Goal: Task Accomplishment & Management: Manage account settings

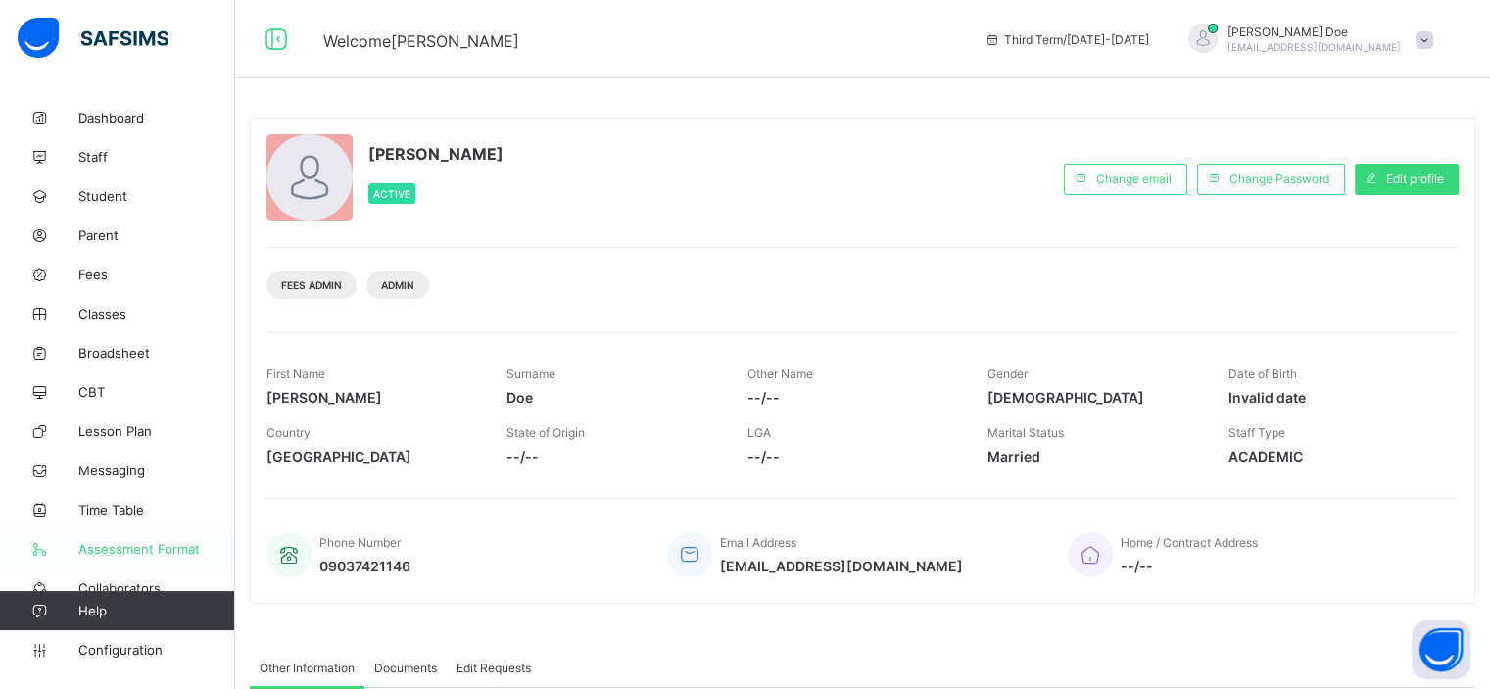
click at [132, 558] on link "Assessment Format" at bounding box center [117, 548] width 235 height 39
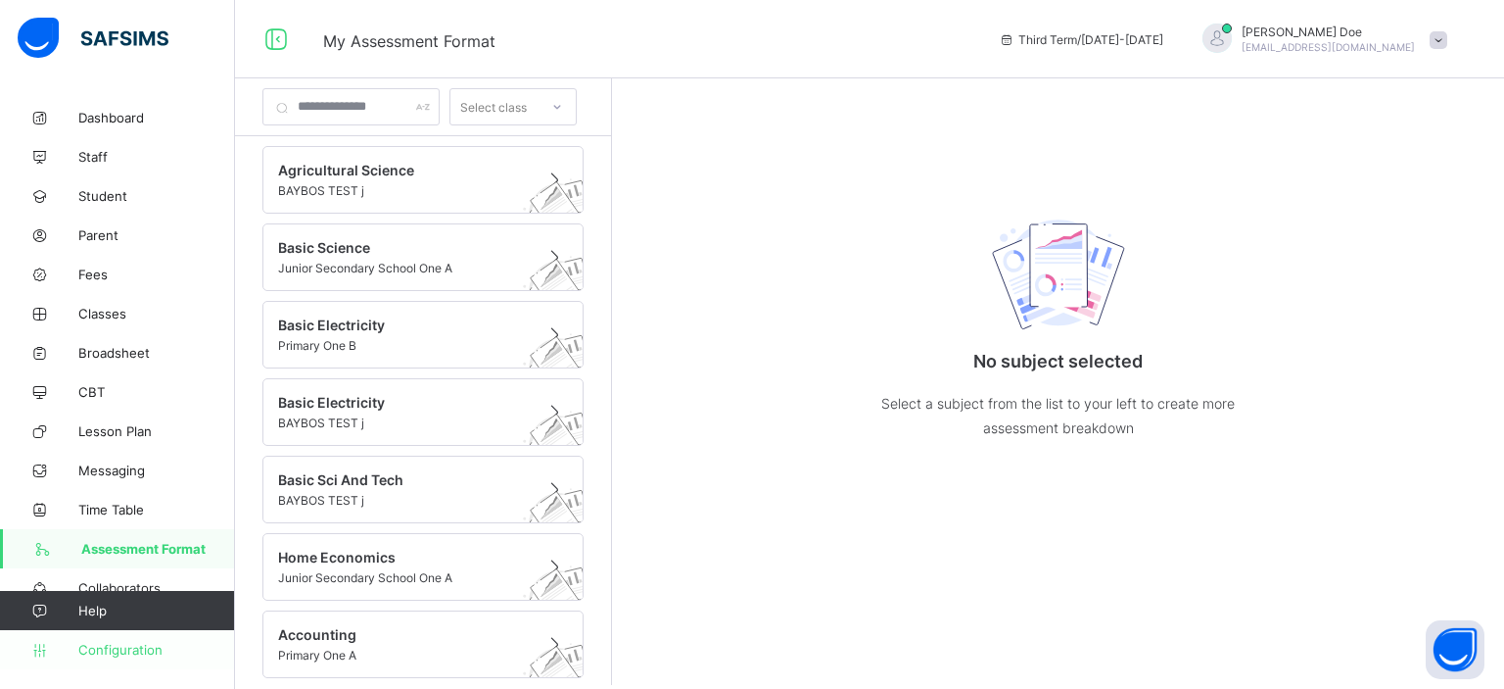
click at [110, 655] on span "Configuration" at bounding box center [156, 650] width 156 height 16
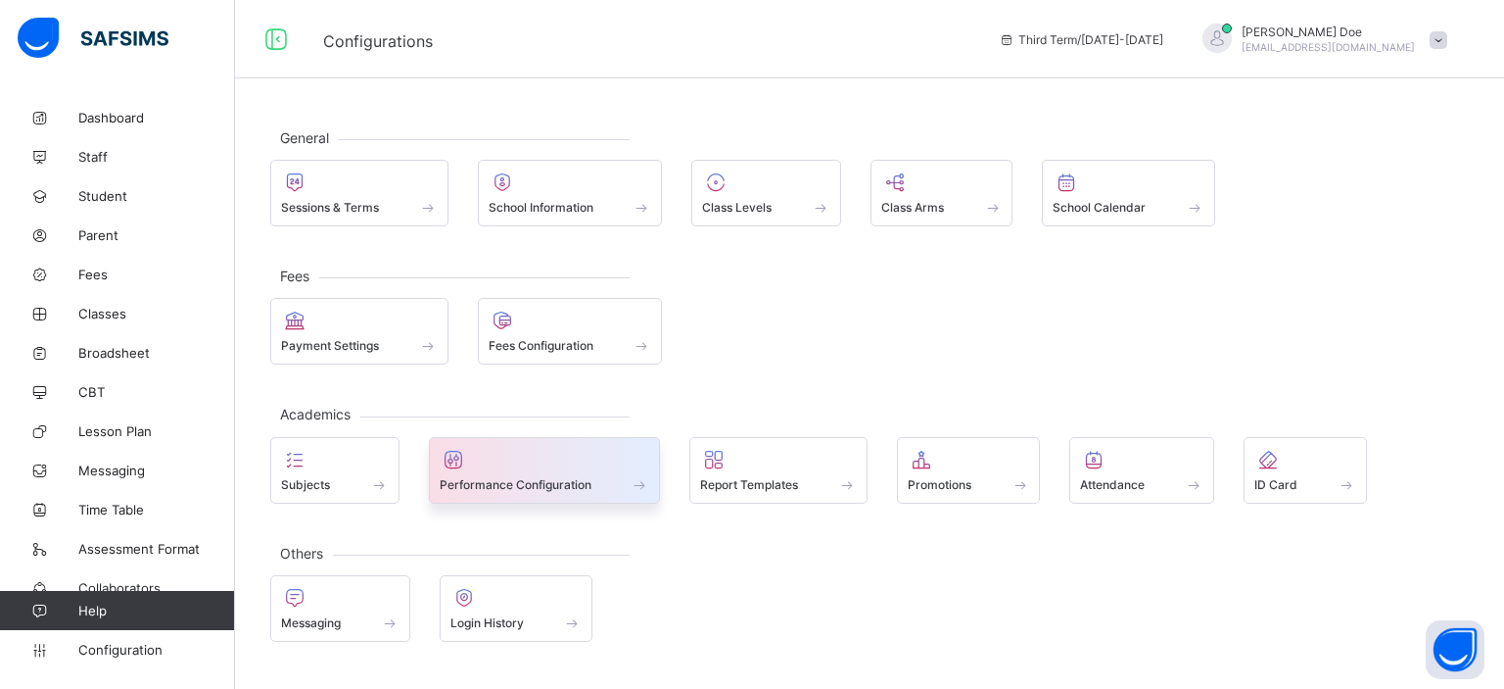
click at [626, 471] on span at bounding box center [545, 473] width 211 height 5
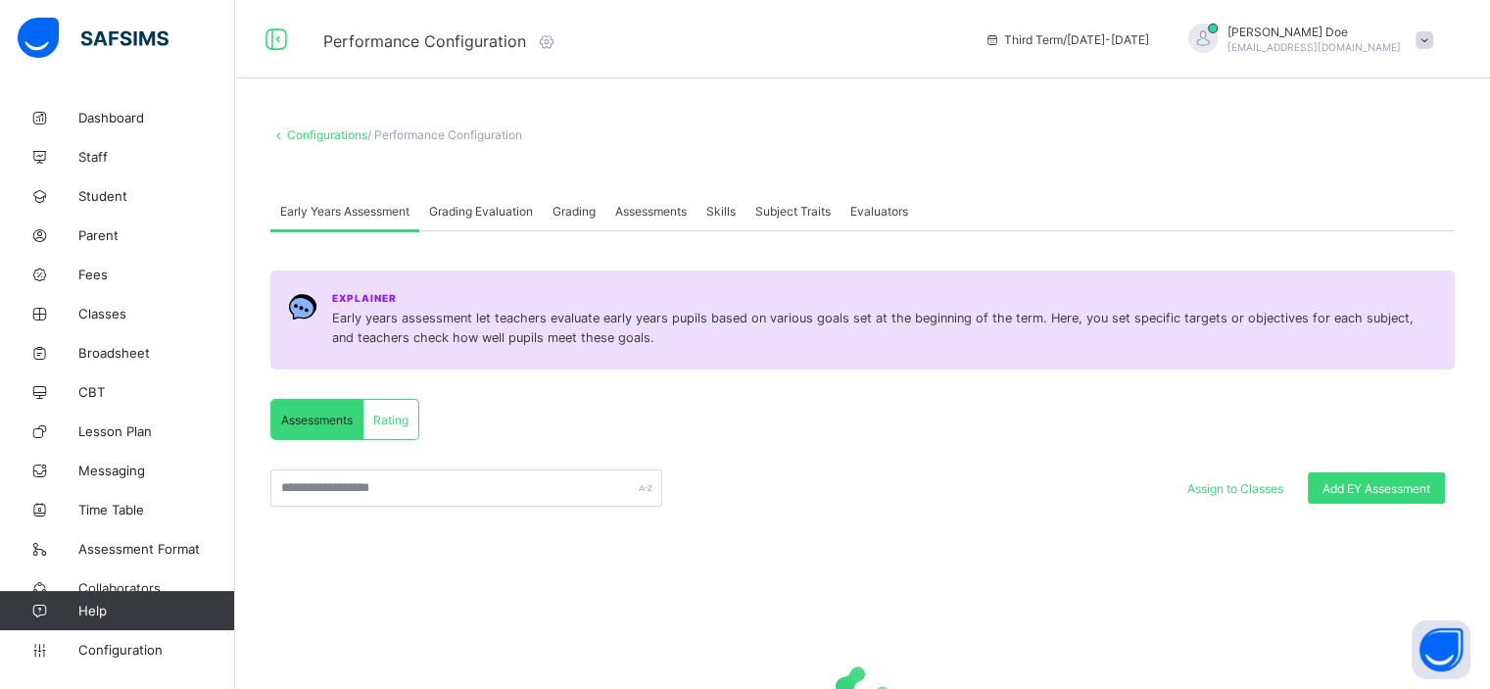
click at [458, 210] on span "Grading Evaluation" at bounding box center [481, 211] width 104 height 15
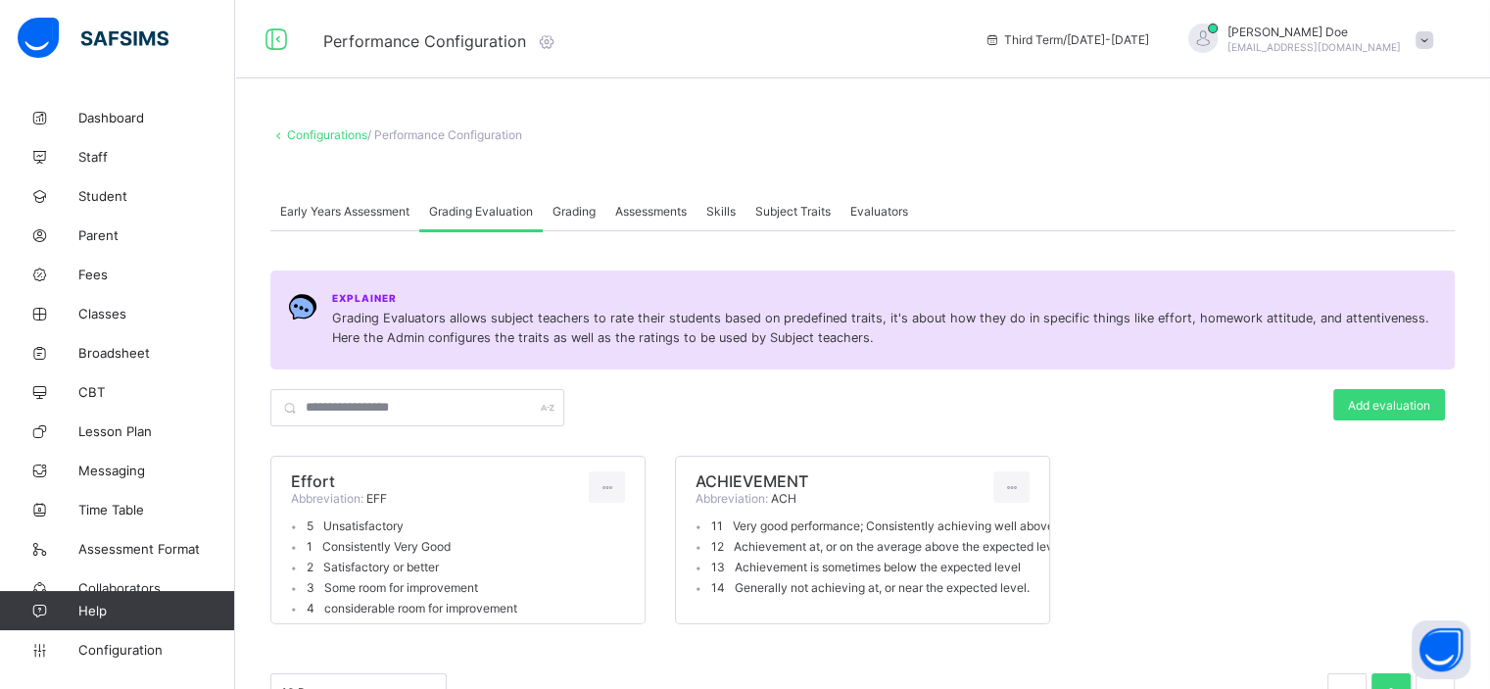
click at [584, 222] on div "Grading" at bounding box center [574, 210] width 63 height 39
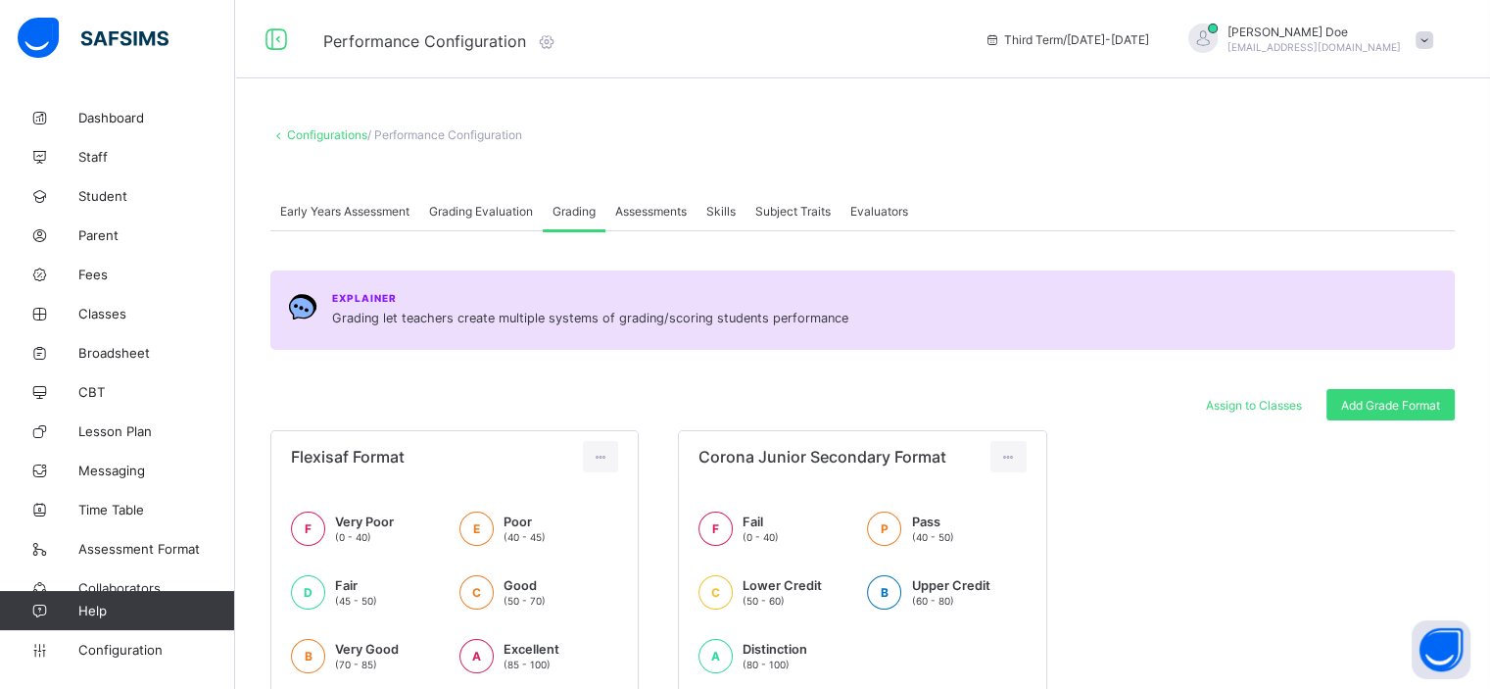
click at [642, 213] on span "Assessments" at bounding box center [650, 211] width 71 height 15
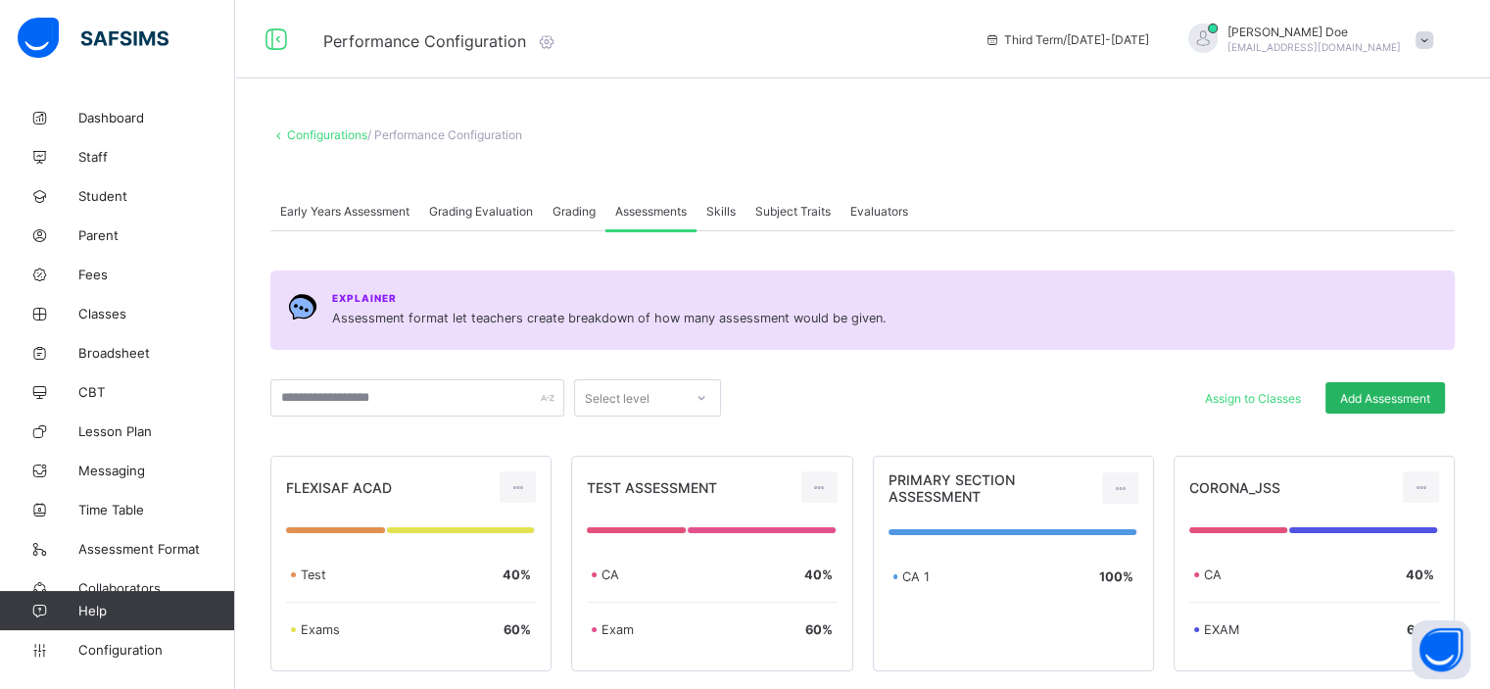
click at [1367, 391] on span "Add Assessment" at bounding box center [1385, 398] width 90 height 15
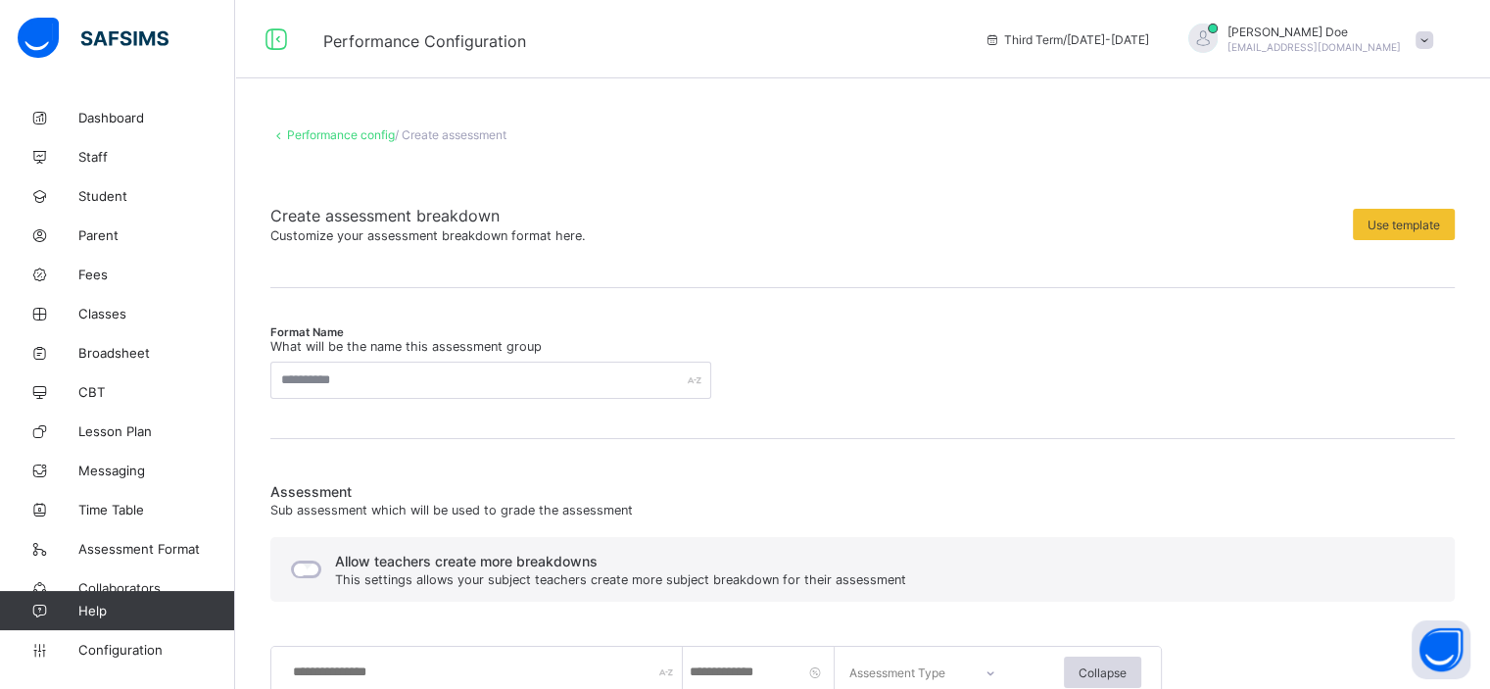
click at [305, 128] on link "Performance config" at bounding box center [341, 134] width 108 height 15
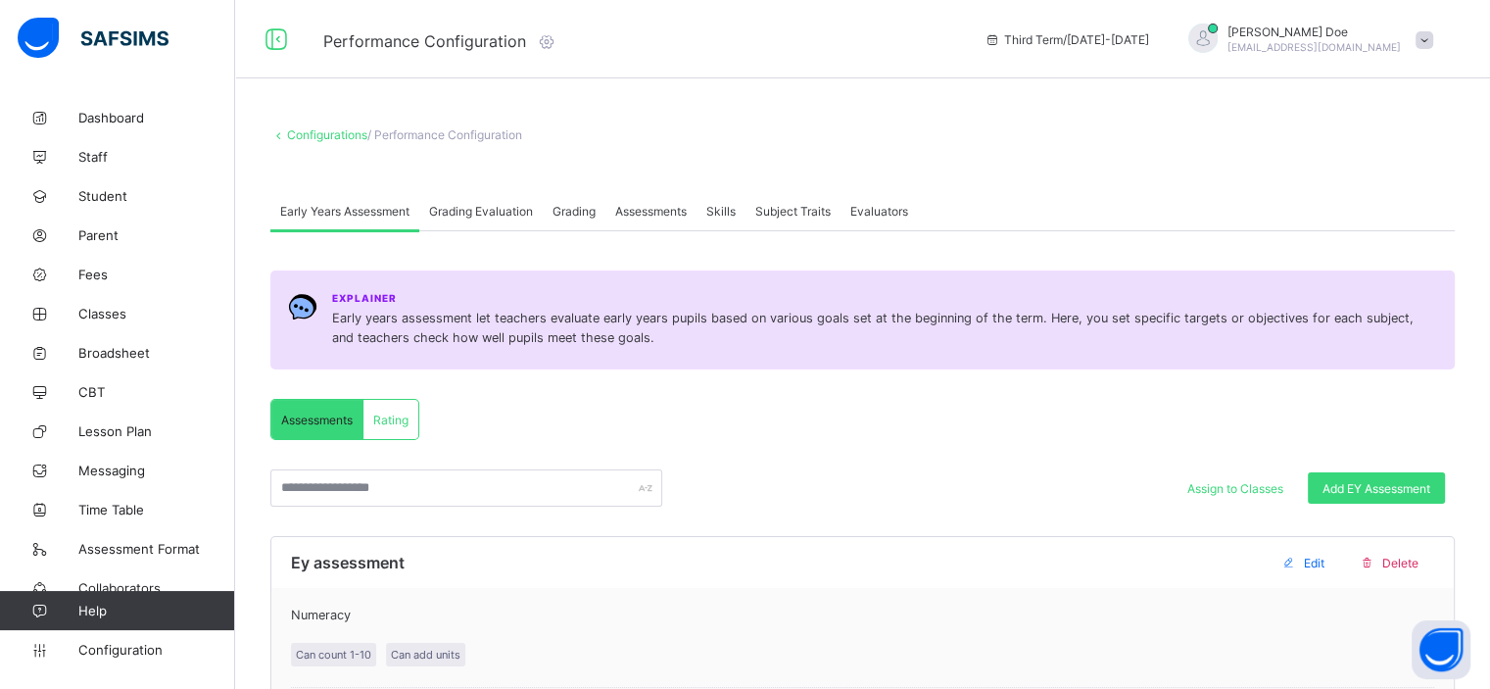
click at [645, 218] on div "Assessments" at bounding box center [650, 210] width 91 height 39
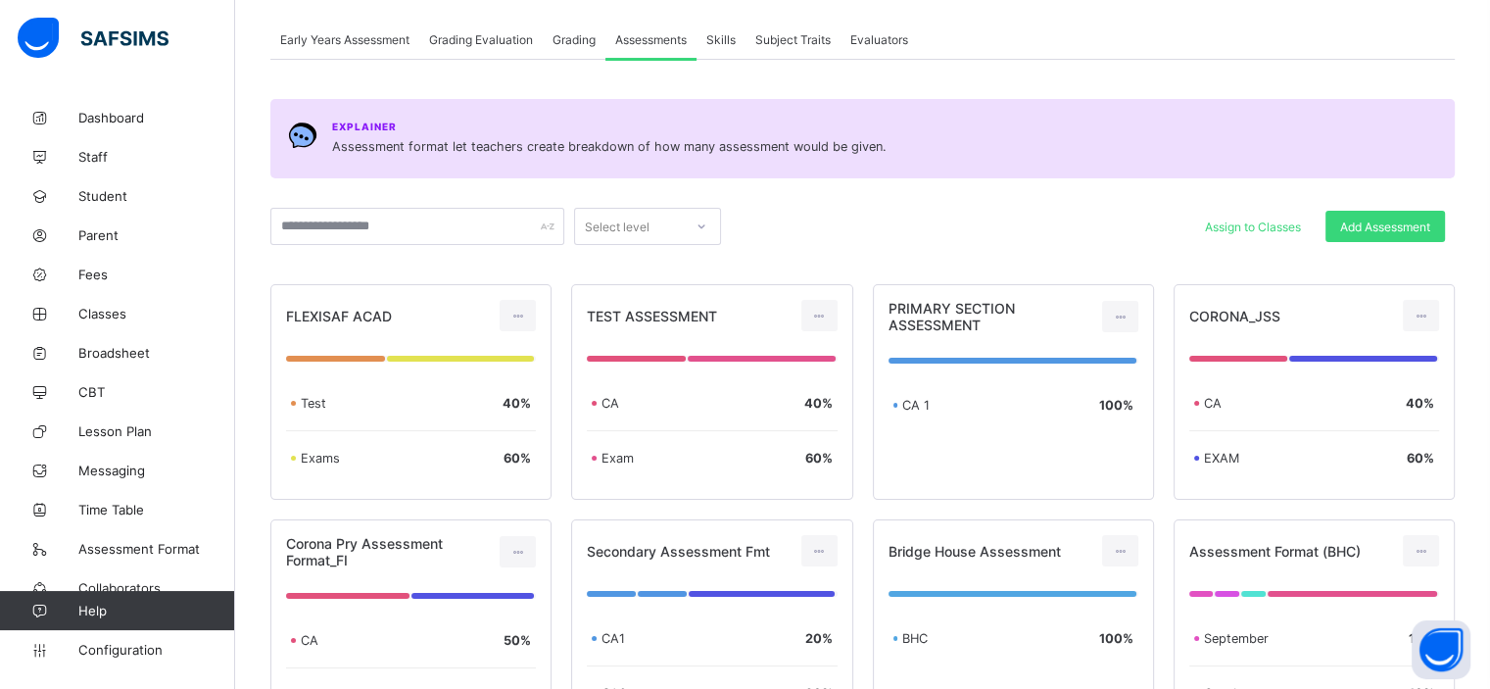
scroll to position [172, 0]
click at [517, 312] on icon at bounding box center [517, 315] width 17 height 15
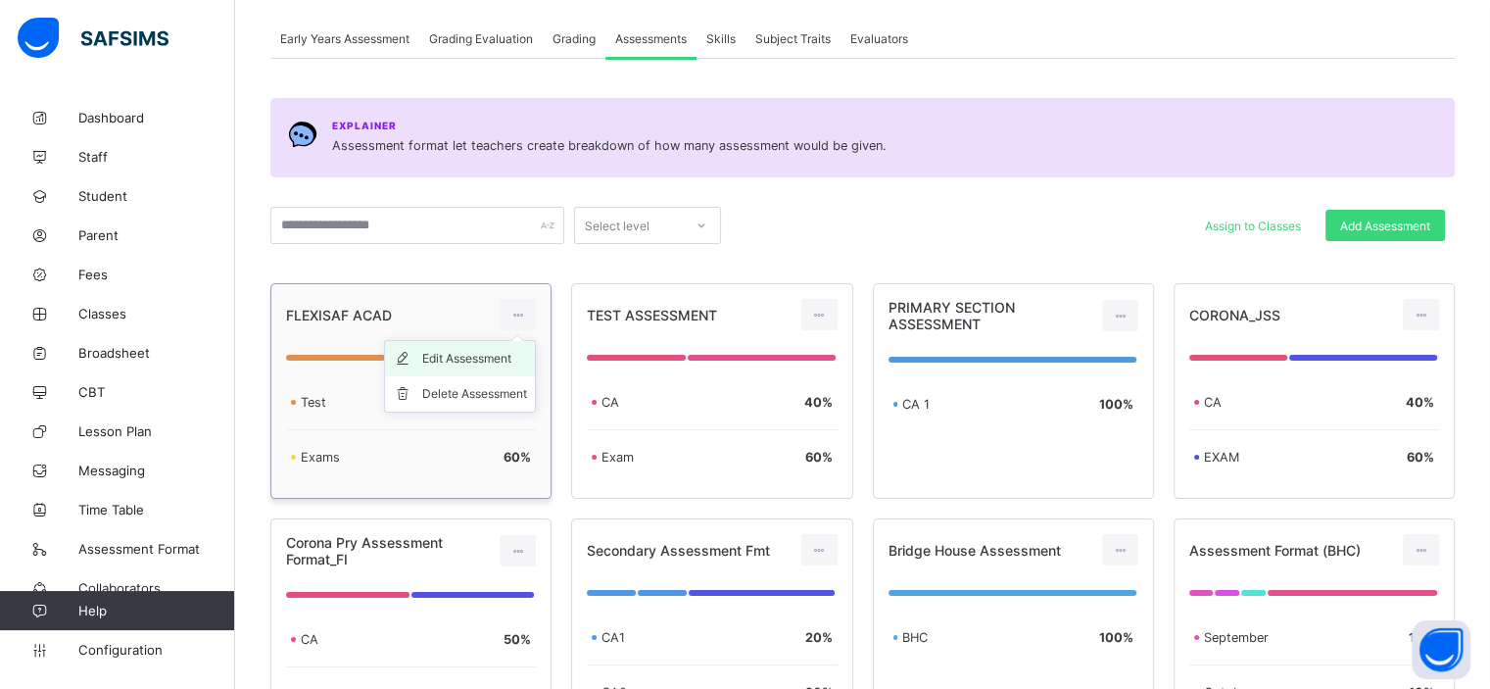
click at [494, 357] on div "Edit Assessment" at bounding box center [474, 359] width 105 height 20
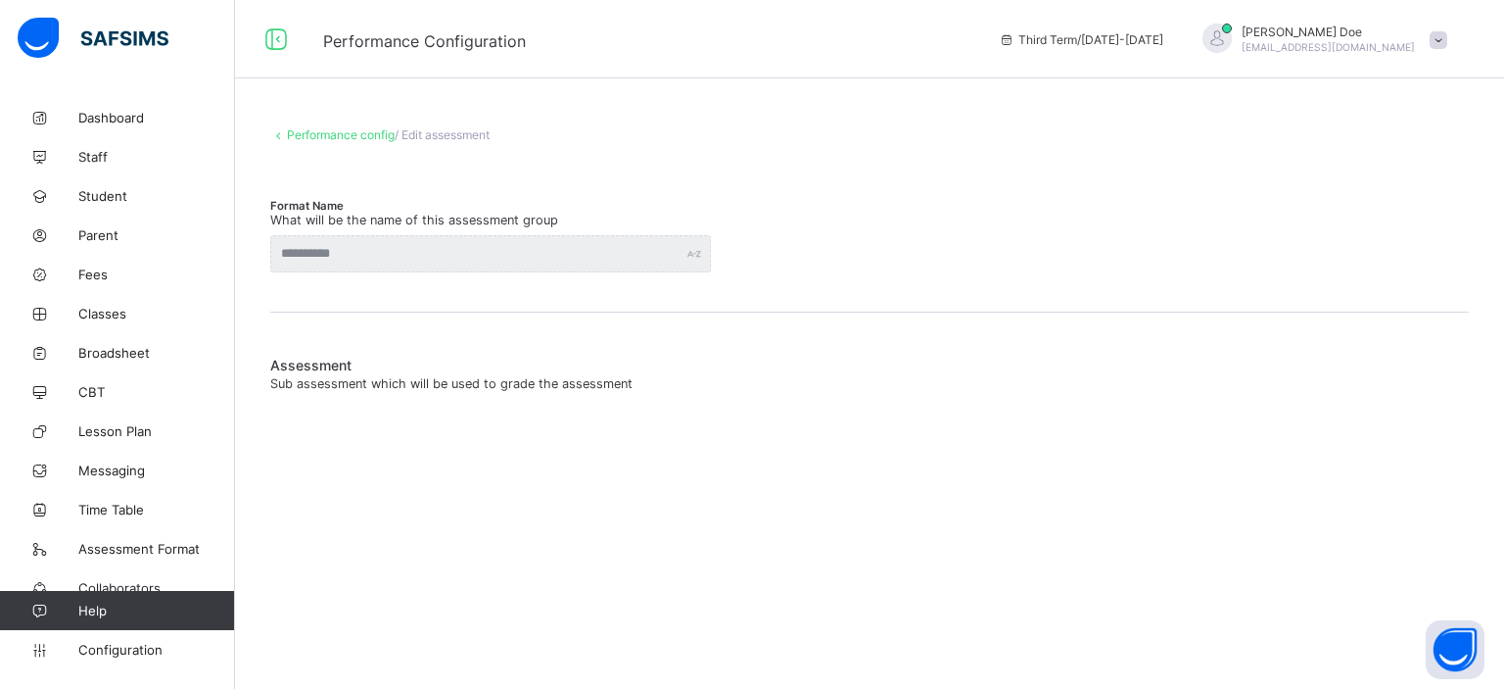
type input "**********"
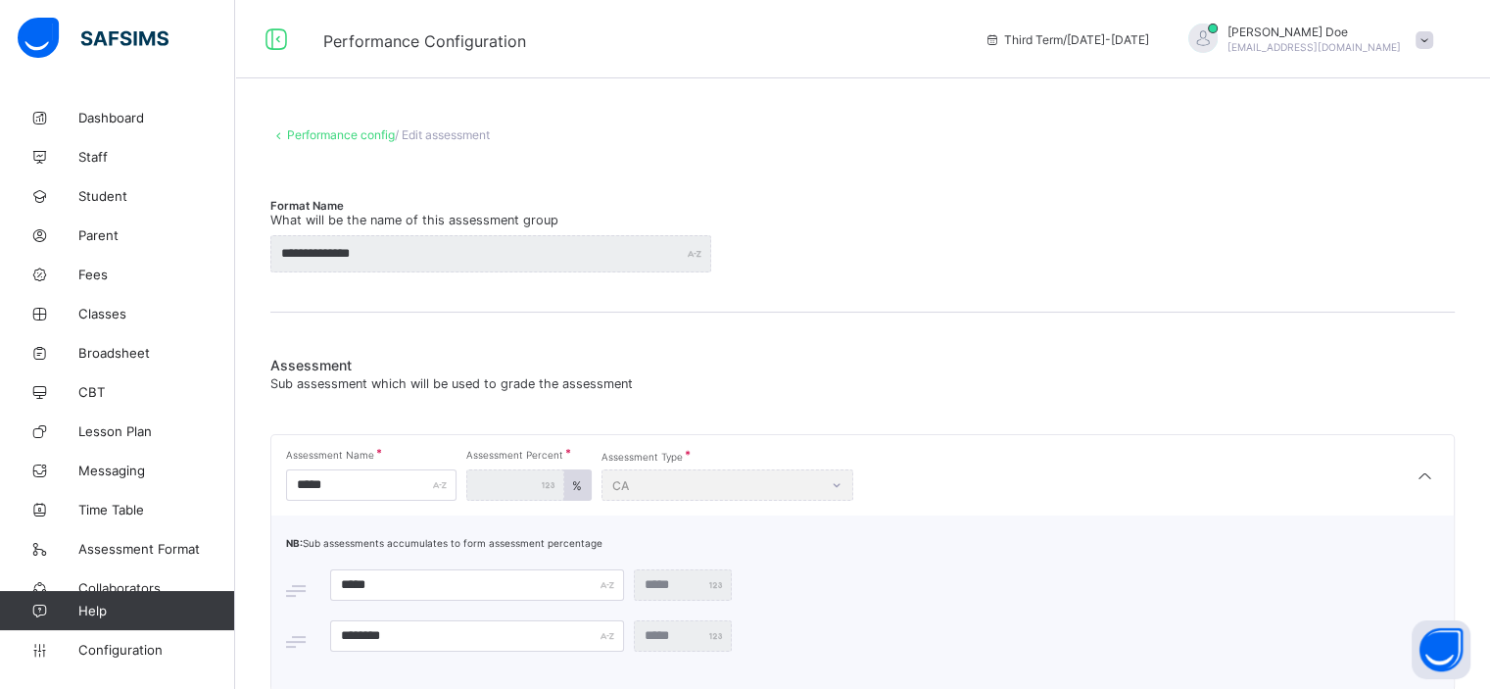
click at [334, 135] on link "Performance config" at bounding box center [341, 134] width 108 height 15
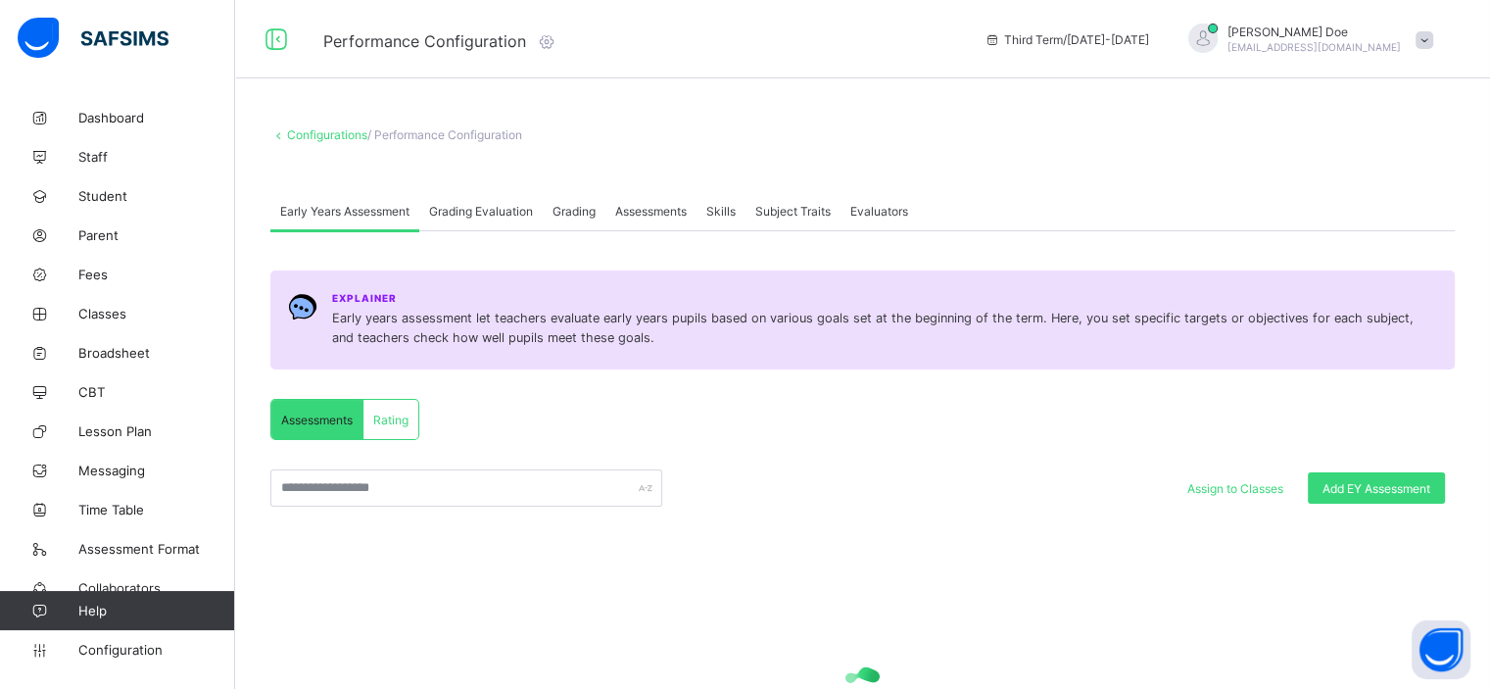
click at [674, 212] on span "Assessments" at bounding box center [650, 211] width 71 height 15
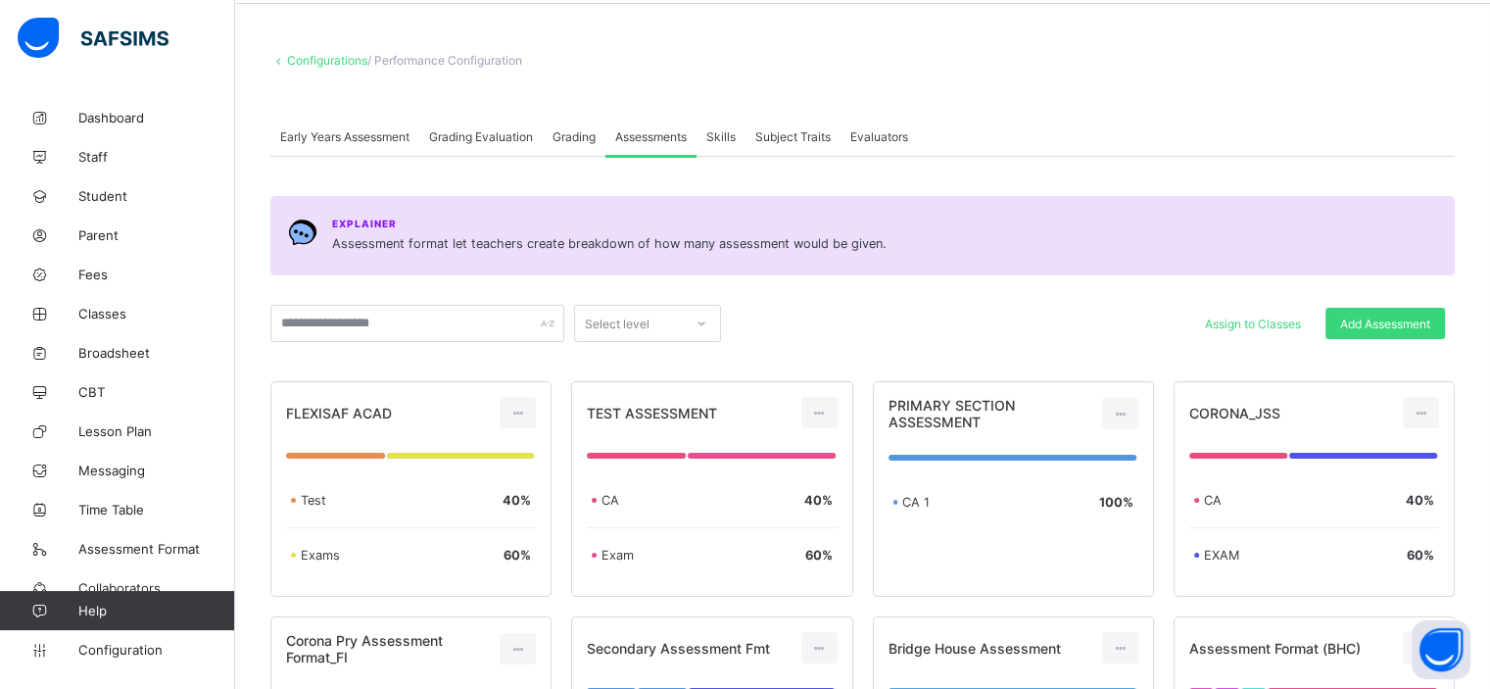
scroll to position [74, 0]
click at [1387, 326] on span "Add Assessment" at bounding box center [1385, 323] width 90 height 15
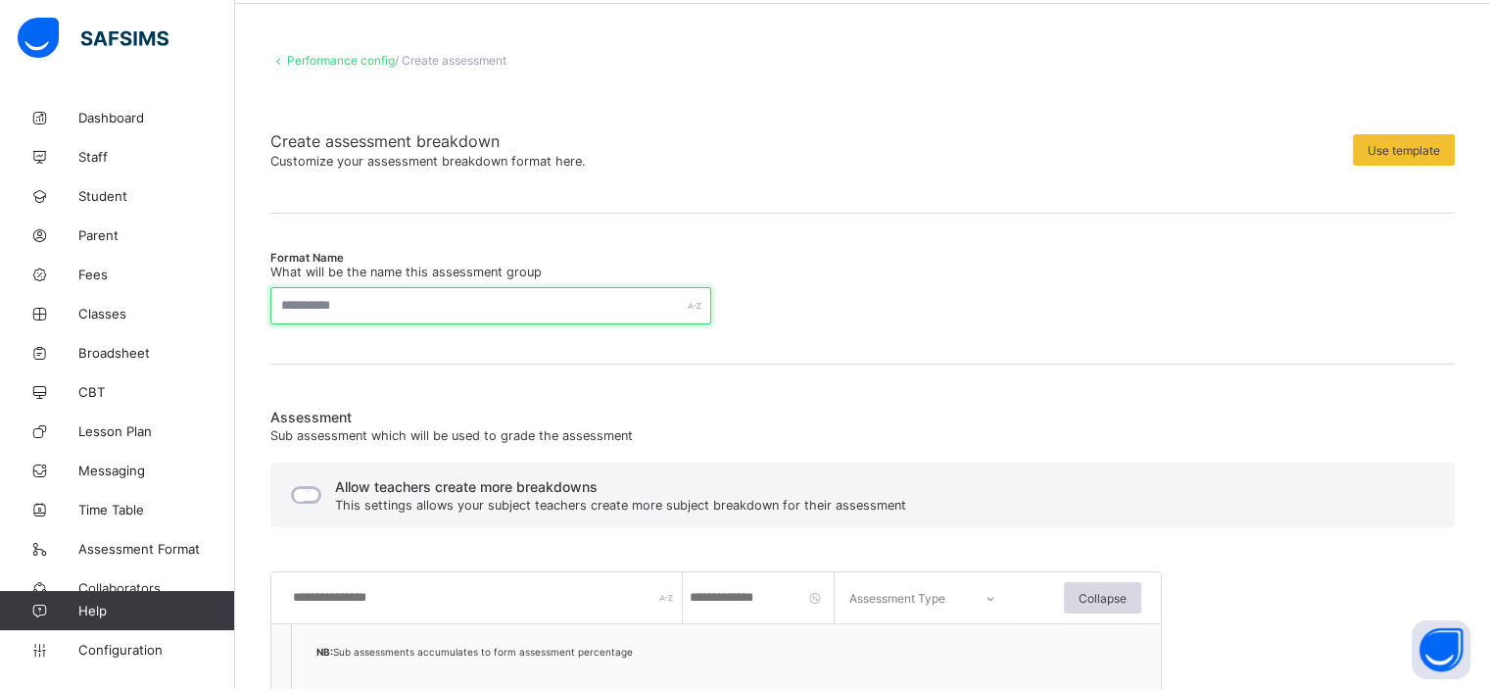
click at [537, 301] on input "text" at bounding box center [490, 305] width 441 height 37
type input "**********"
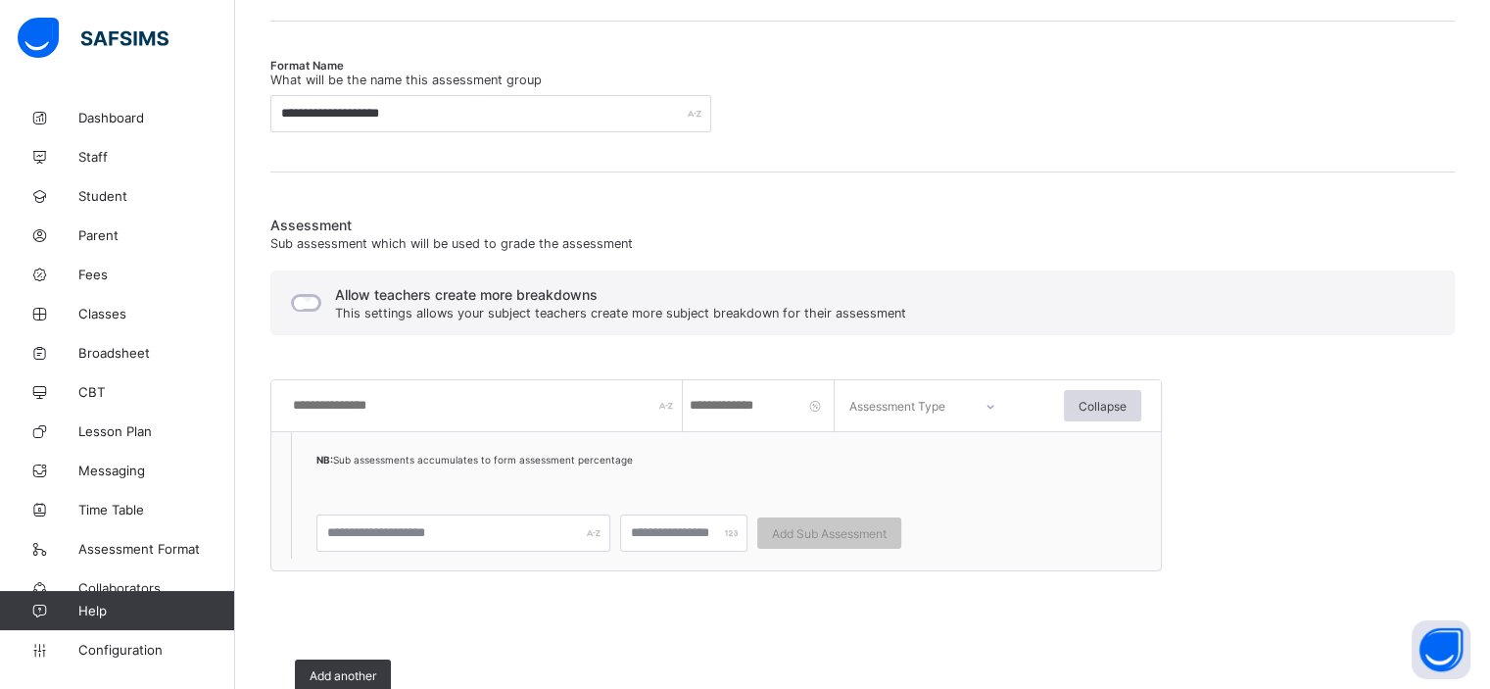
scroll to position [266, 0]
click at [556, 407] on input "text" at bounding box center [487, 405] width 392 height 51
click at [466, 402] on input "text" at bounding box center [487, 405] width 392 height 51
type input "****"
click at [780, 406] on input "number" at bounding box center [761, 405] width 147 height 51
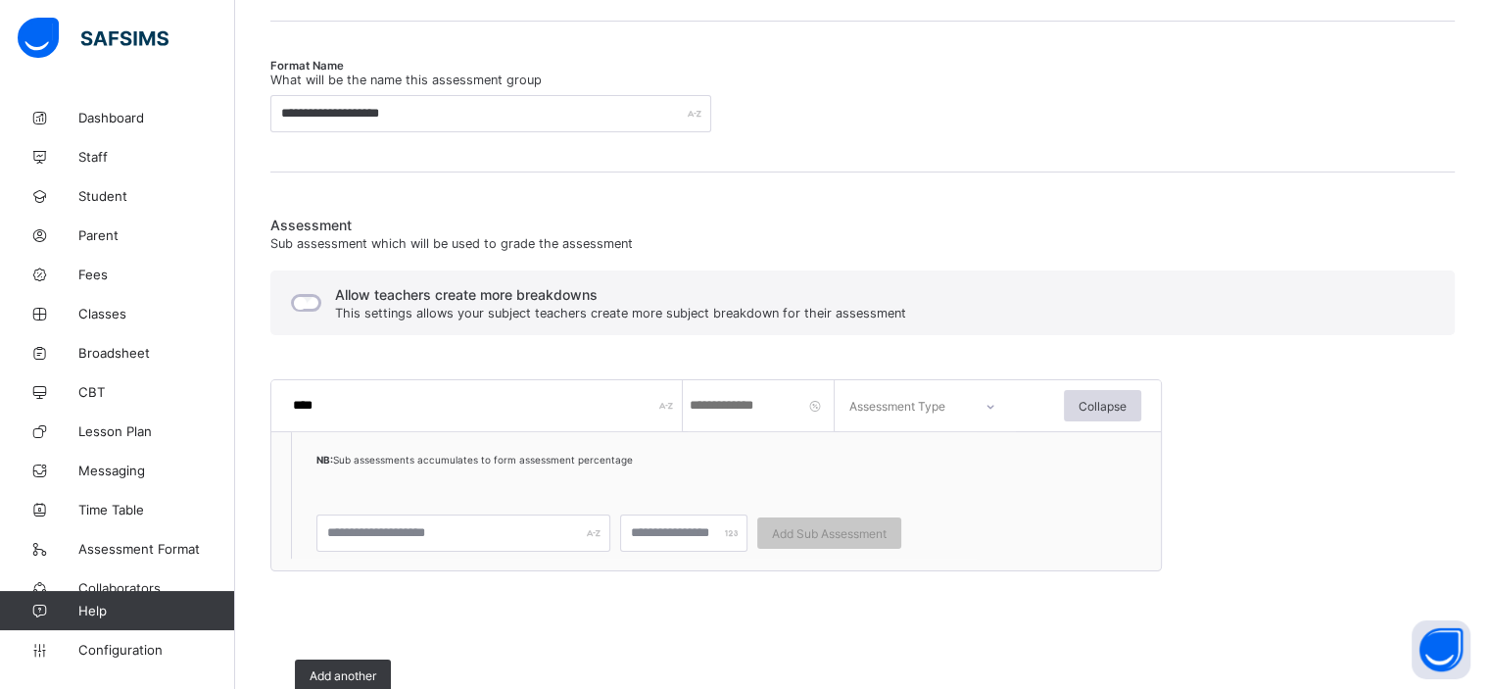
type input "**"
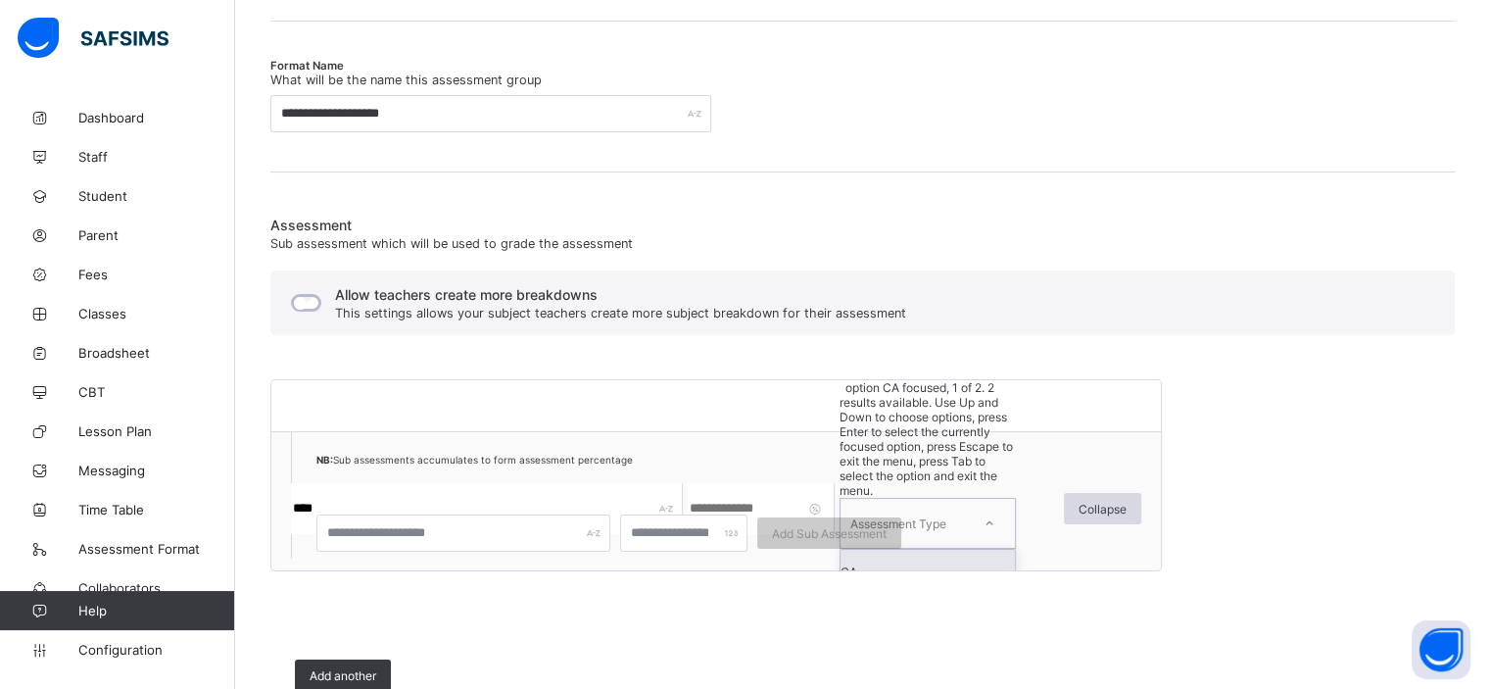
click at [927, 498] on div "Assessment Type" at bounding box center [898, 523] width 96 height 51
click at [928, 549] on div "CA" at bounding box center [927, 570] width 174 height 43
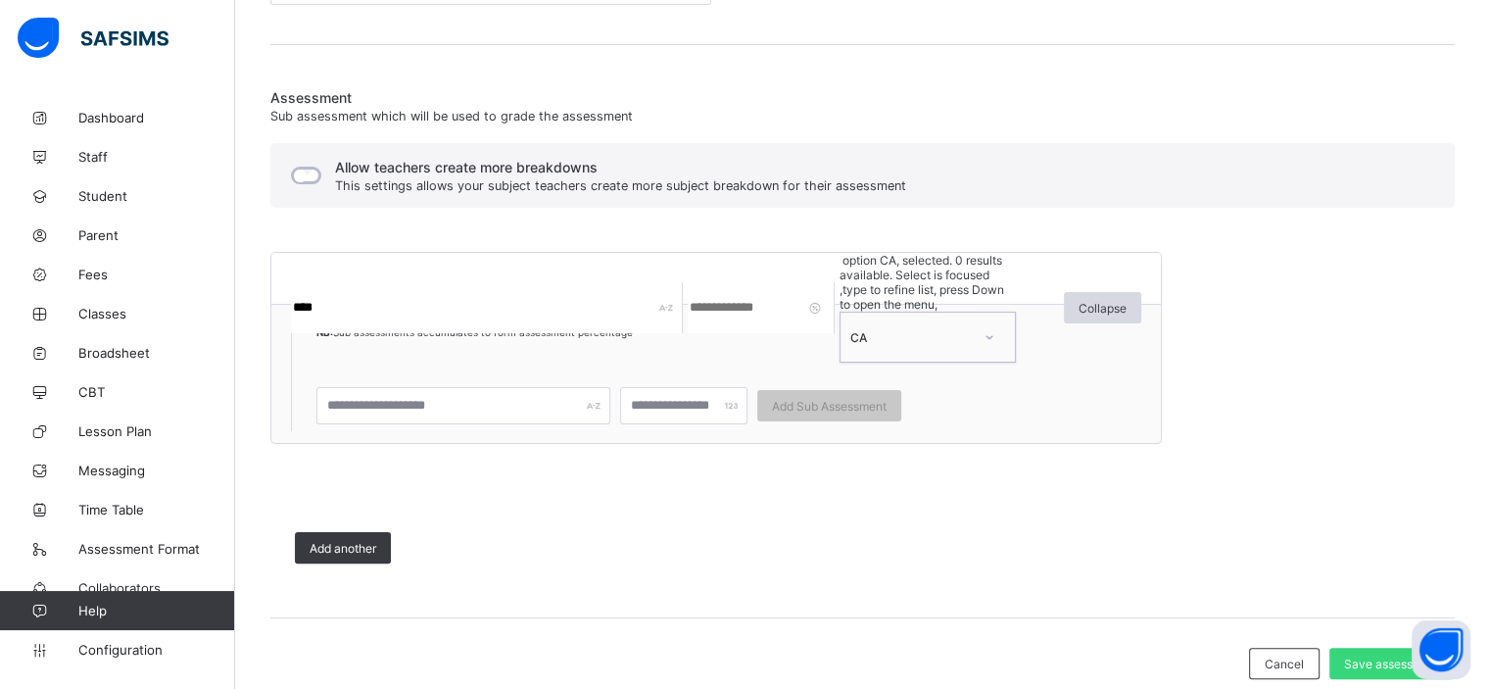
scroll to position [395, 0]
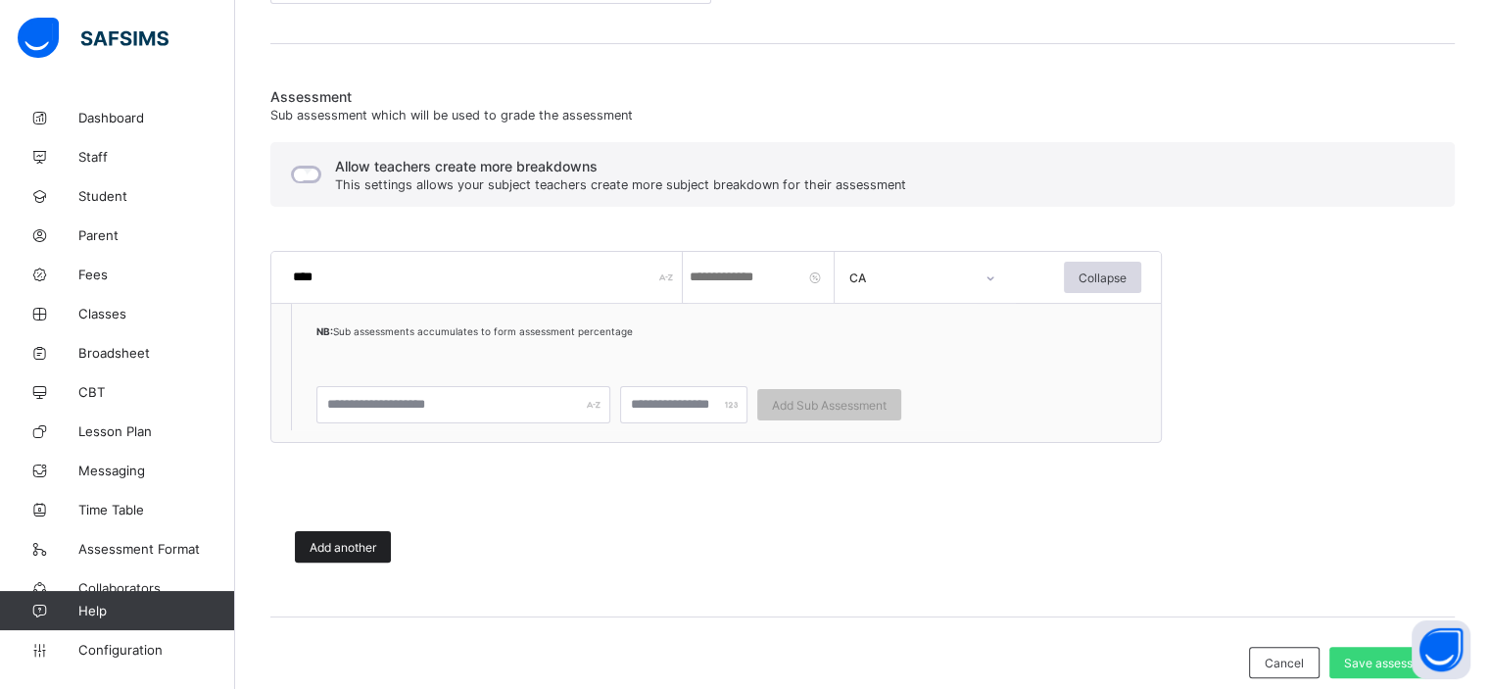
click at [356, 555] on div "Add another" at bounding box center [343, 546] width 96 height 31
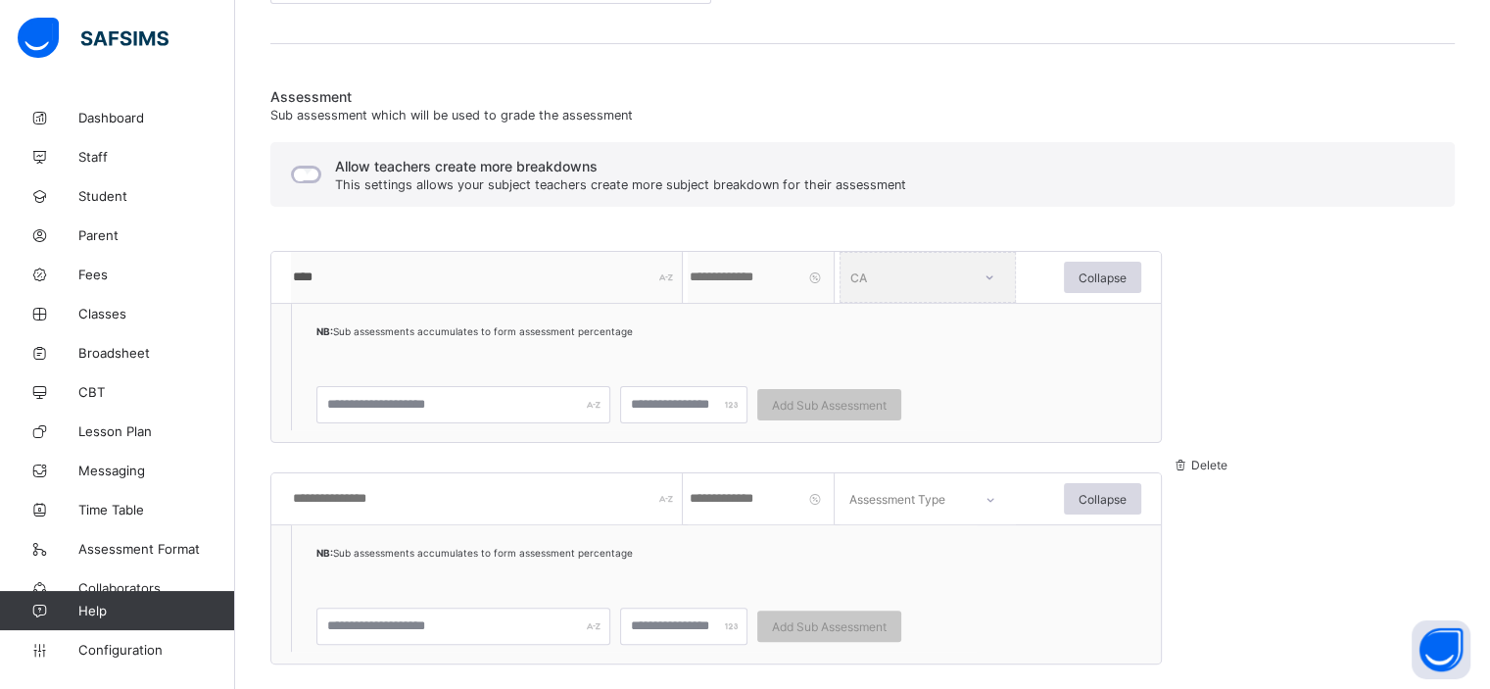
click at [351, 496] on input "text" at bounding box center [487, 498] width 392 height 51
type input "****"
click at [737, 497] on input "number" at bounding box center [761, 498] width 147 height 51
type input "**"
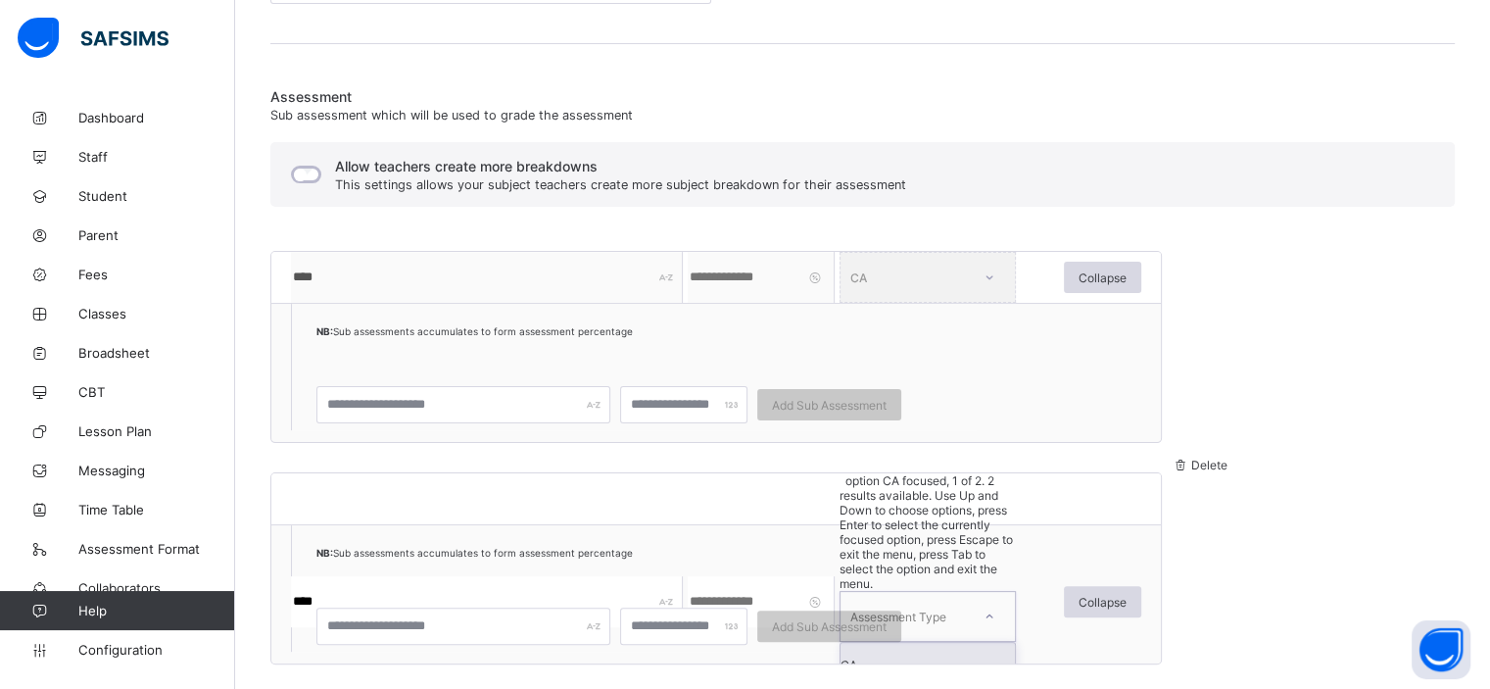
click at [980, 594] on div at bounding box center [989, 616] width 47 height 45
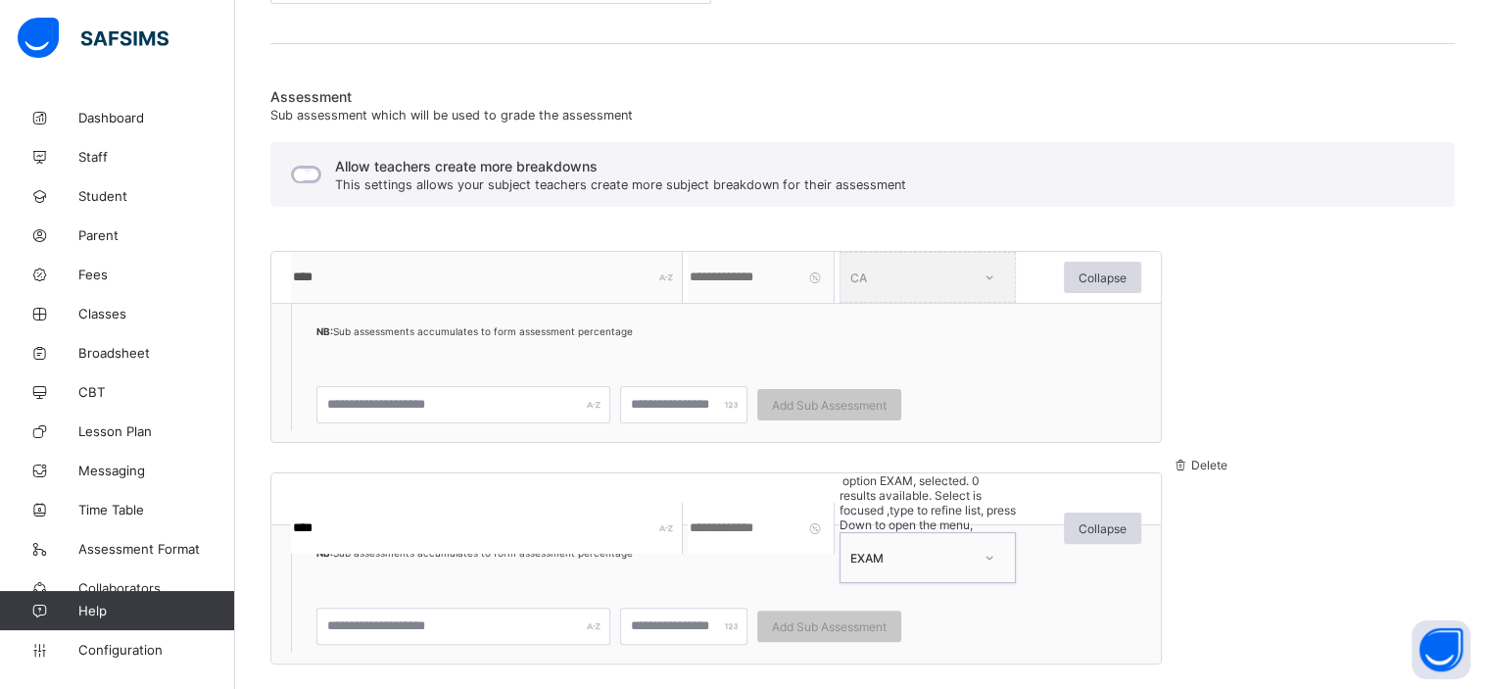
scroll to position [584, 0]
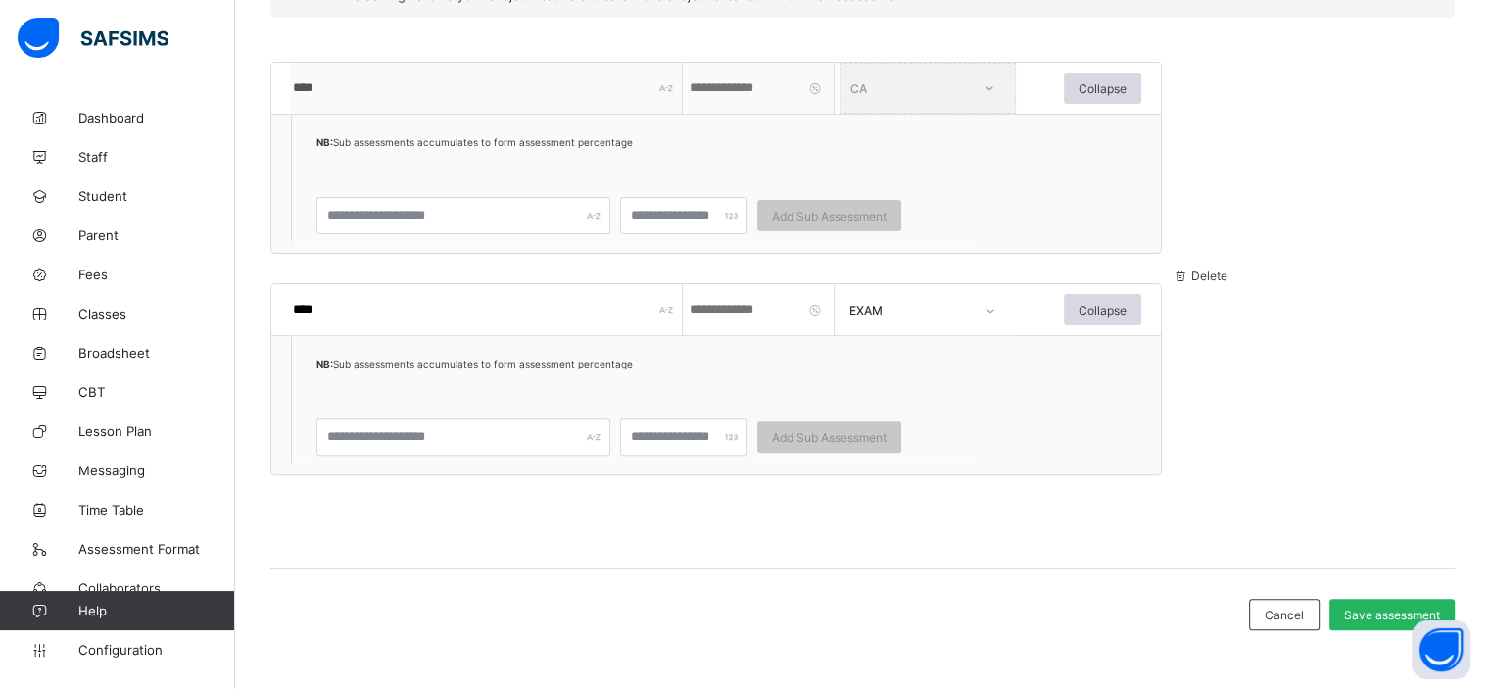
click at [1362, 610] on span "Save assessment" at bounding box center [1392, 614] width 96 height 15
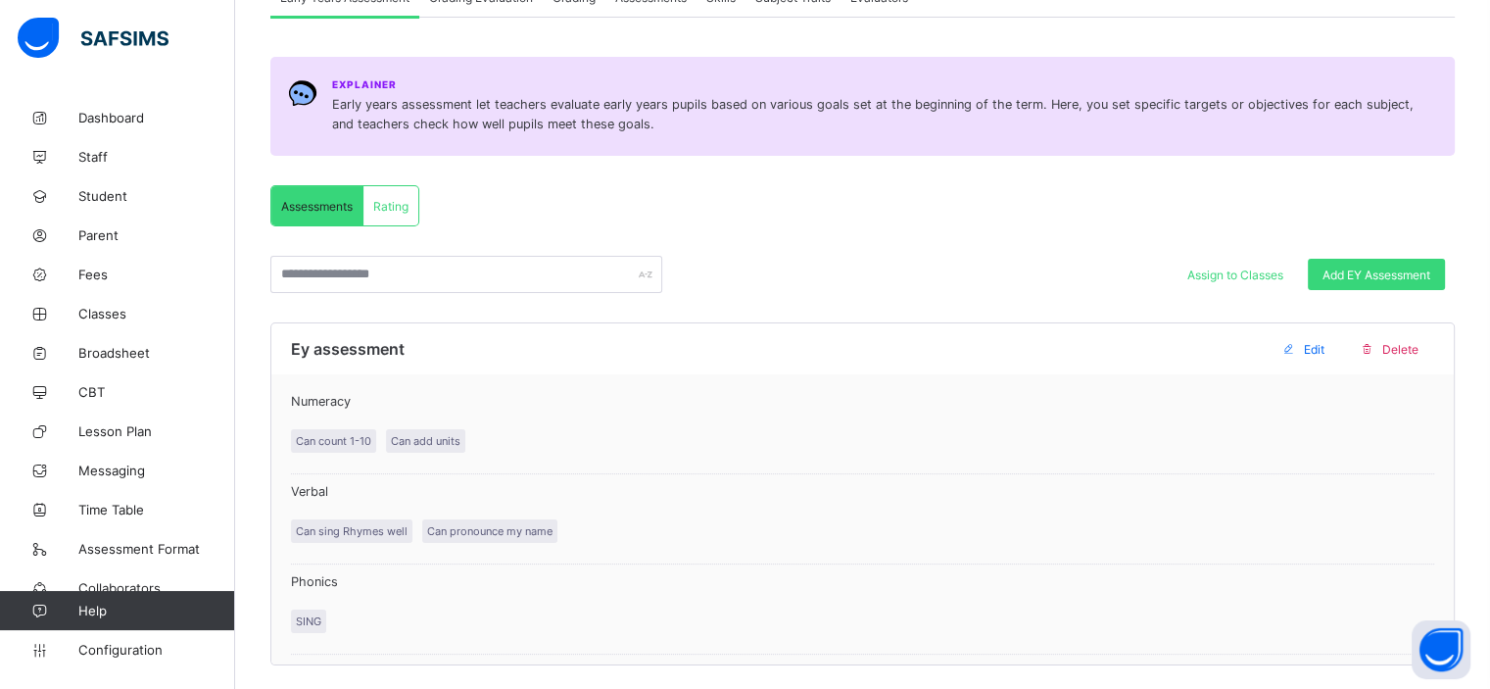
scroll to position [196, 0]
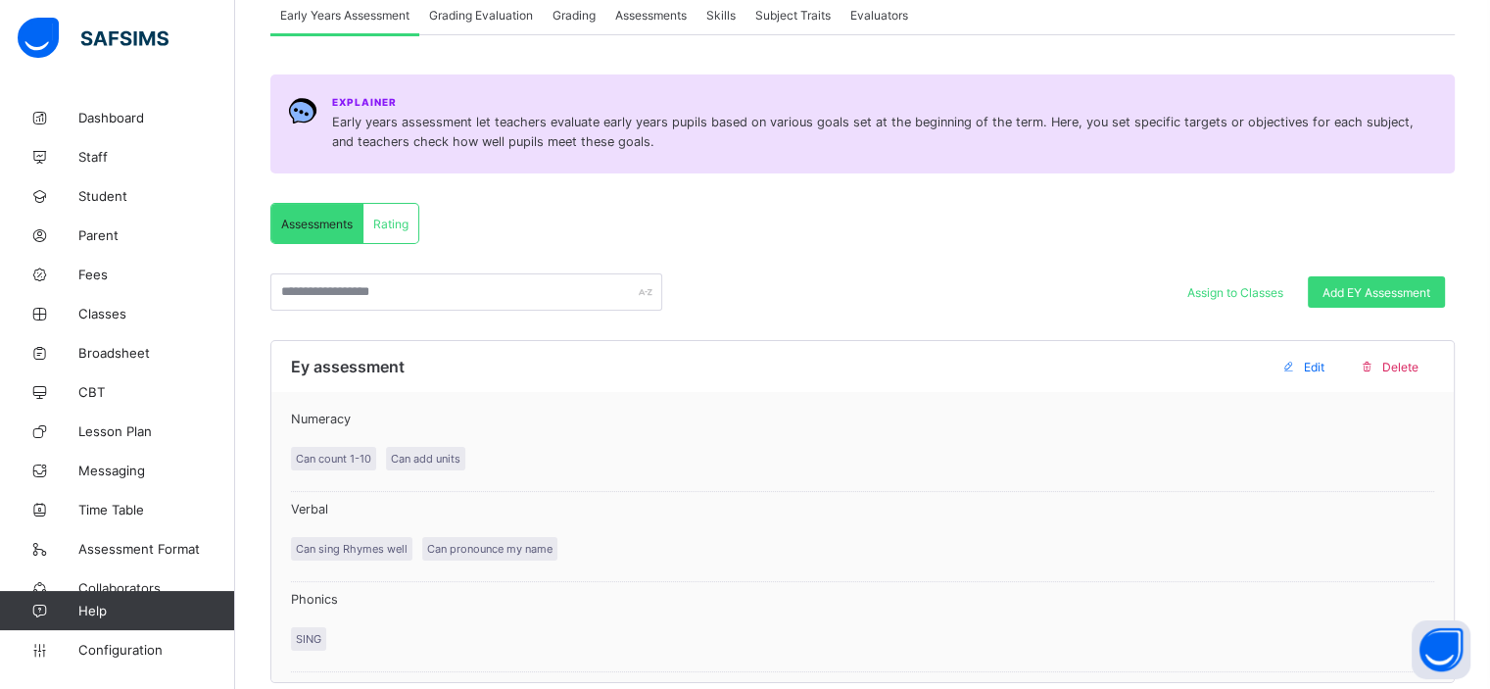
click at [656, 27] on div "Assessments" at bounding box center [650, 14] width 91 height 39
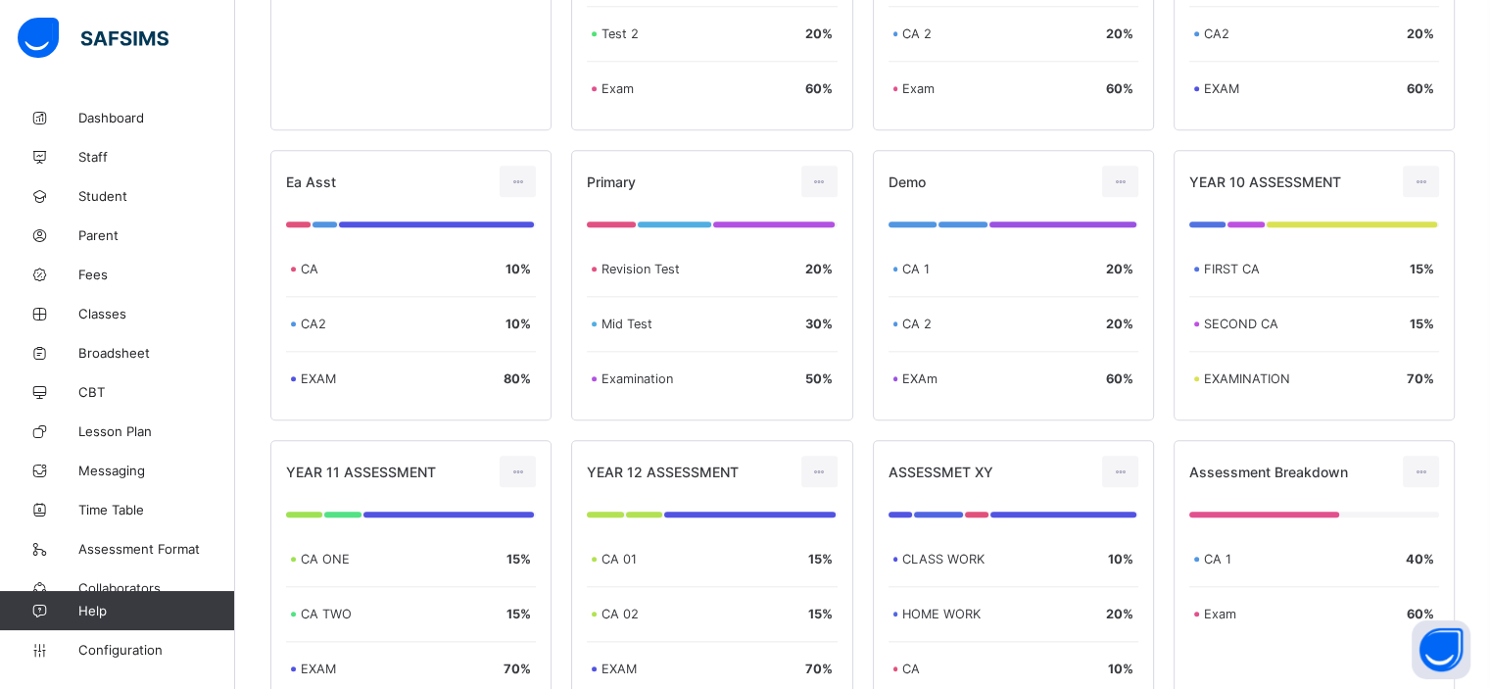
scroll to position [2216, 0]
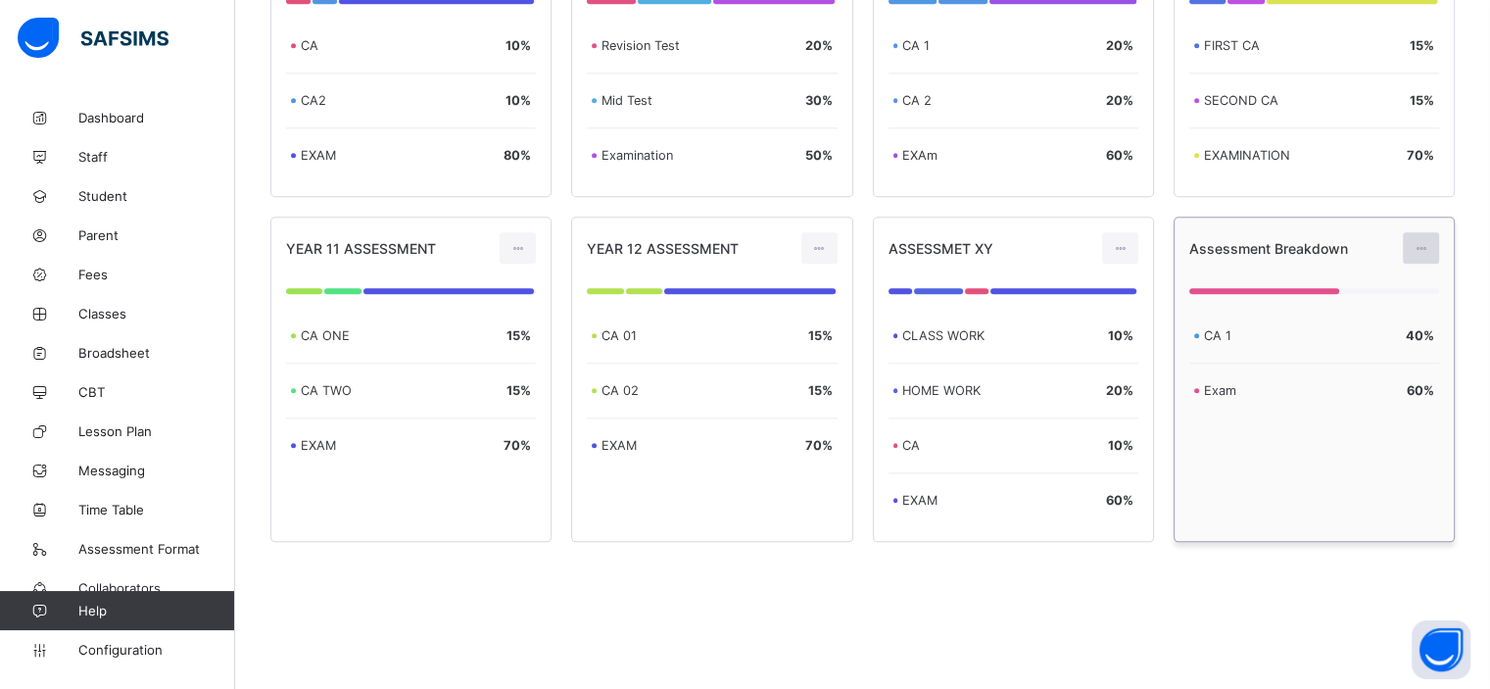
click at [1429, 242] on icon at bounding box center [1420, 248] width 17 height 15
click at [1245, 265] on div "Assessment Breakdown" at bounding box center [1313, 247] width 279 height 61
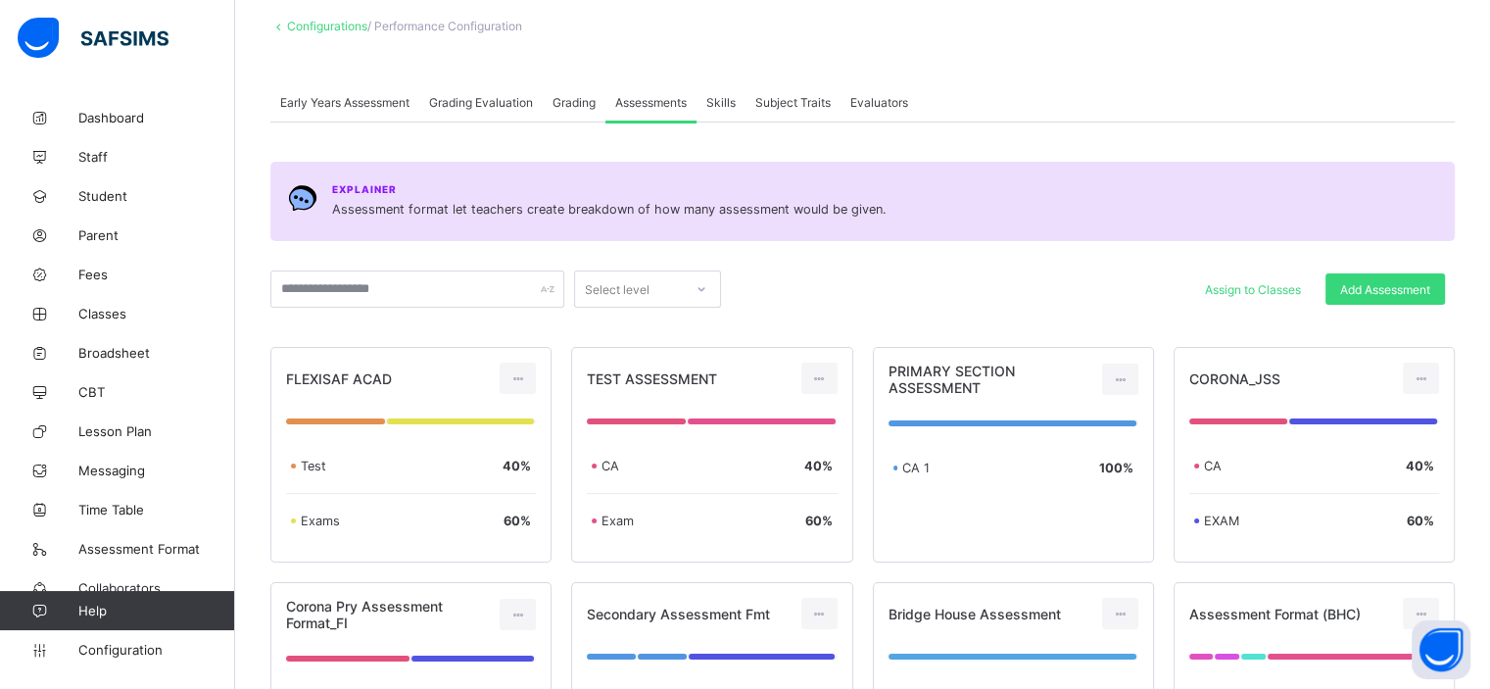
scroll to position [47, 0]
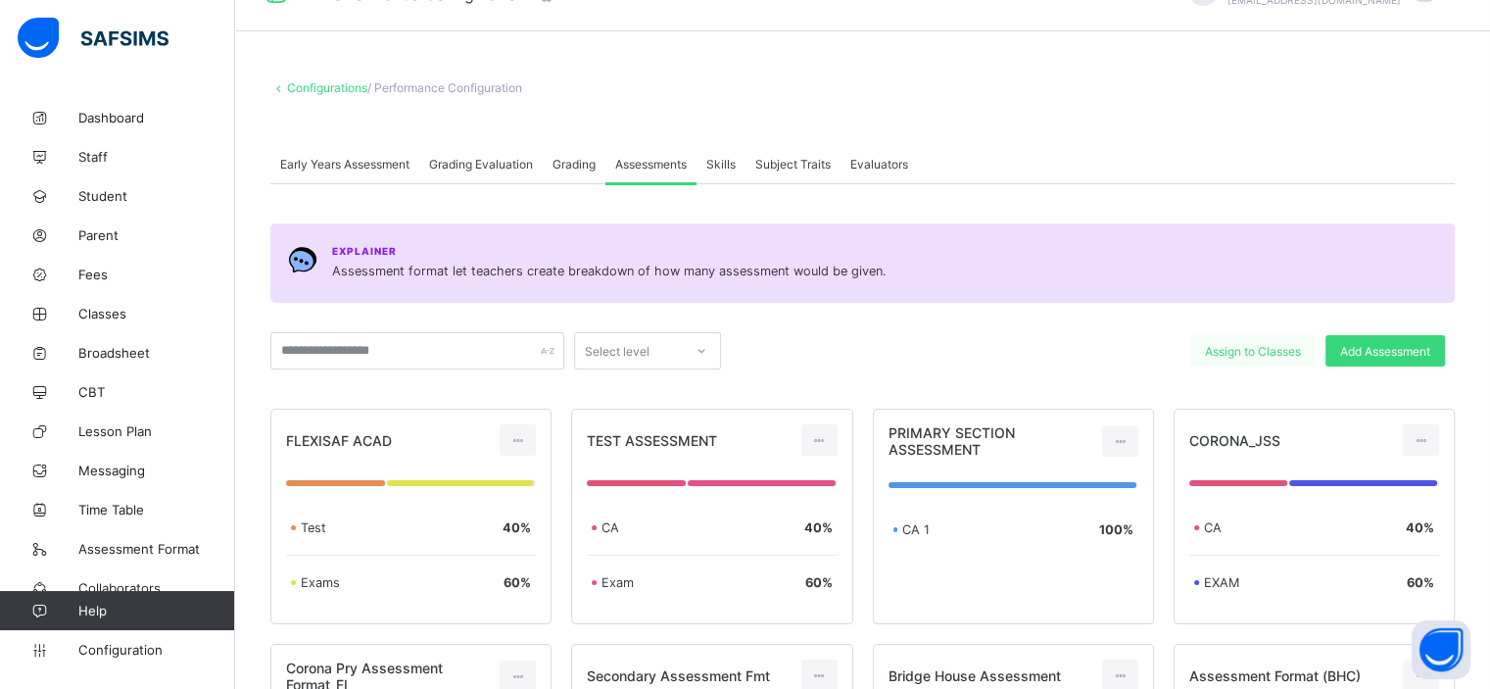
click at [1285, 348] on span "Assign to Classes" at bounding box center [1253, 351] width 96 height 15
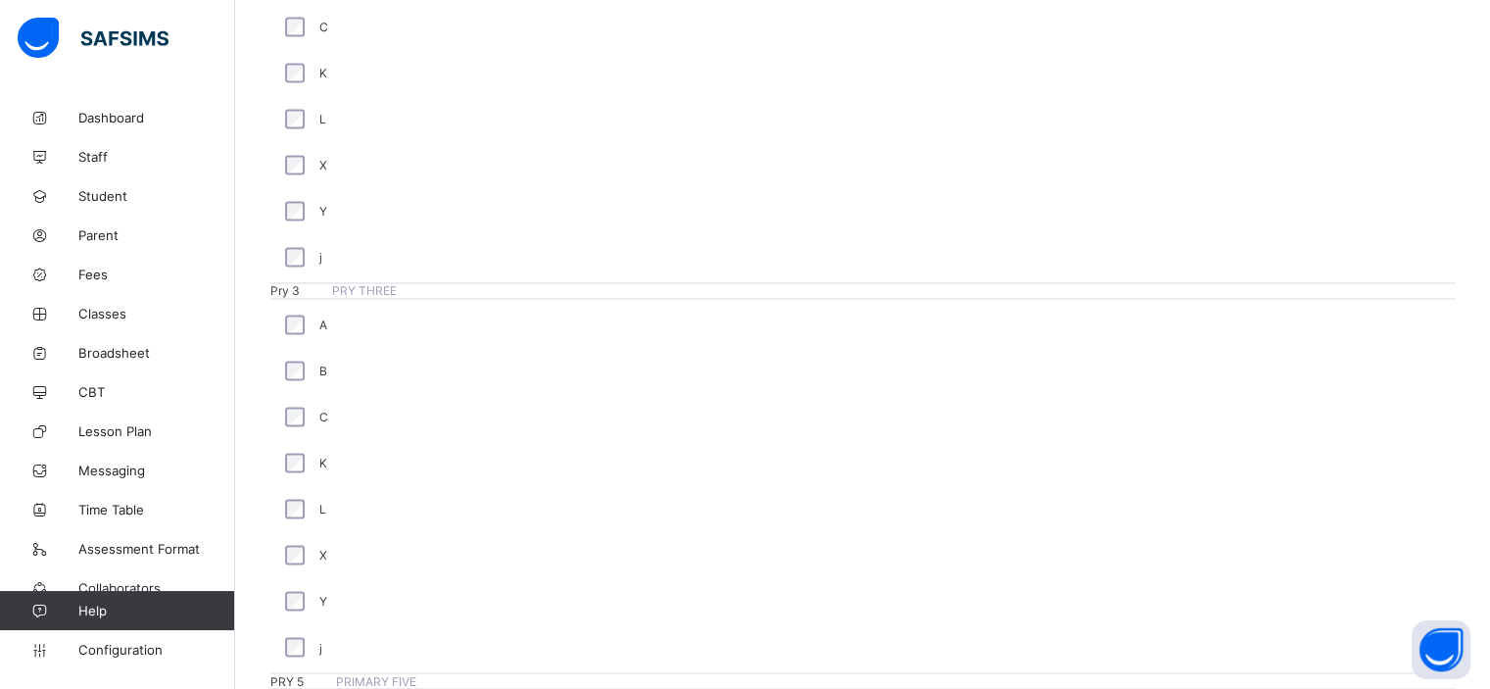
scroll to position [3306, 0]
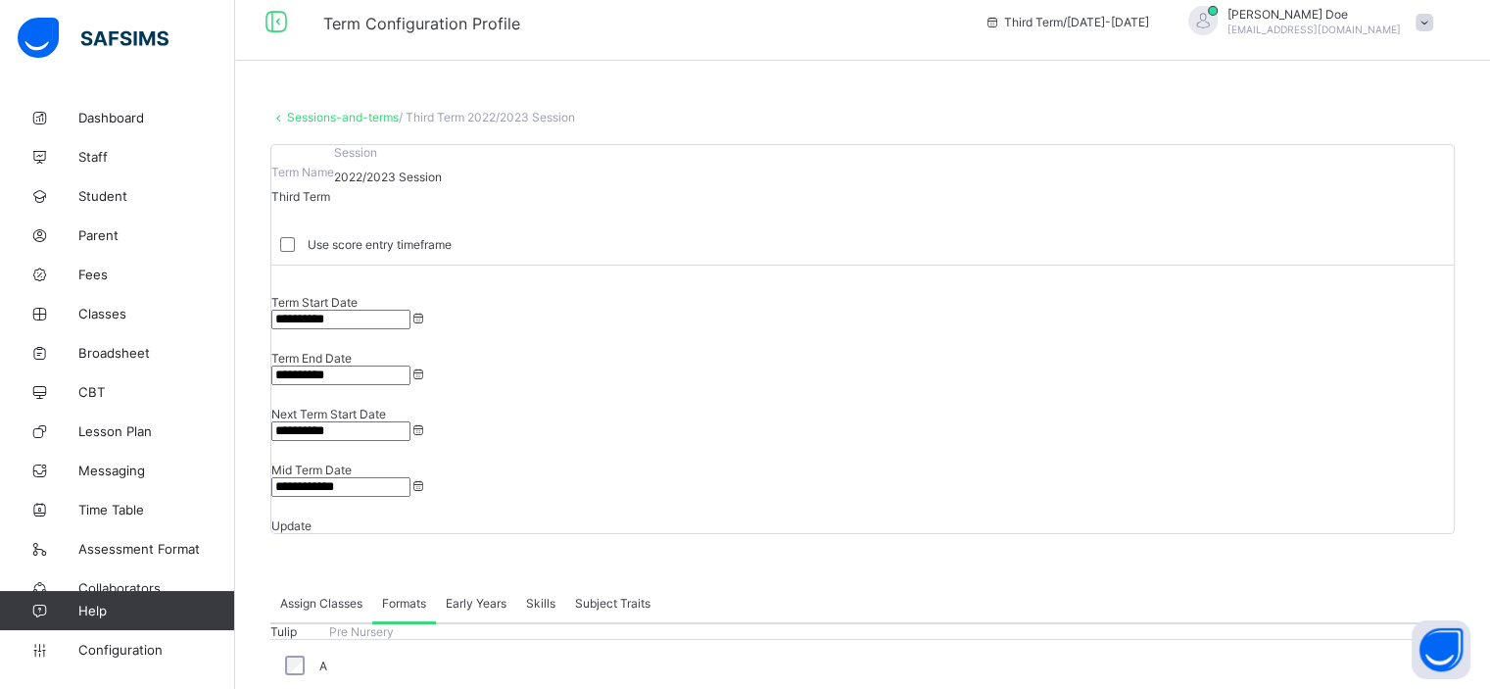
scroll to position [0, 0]
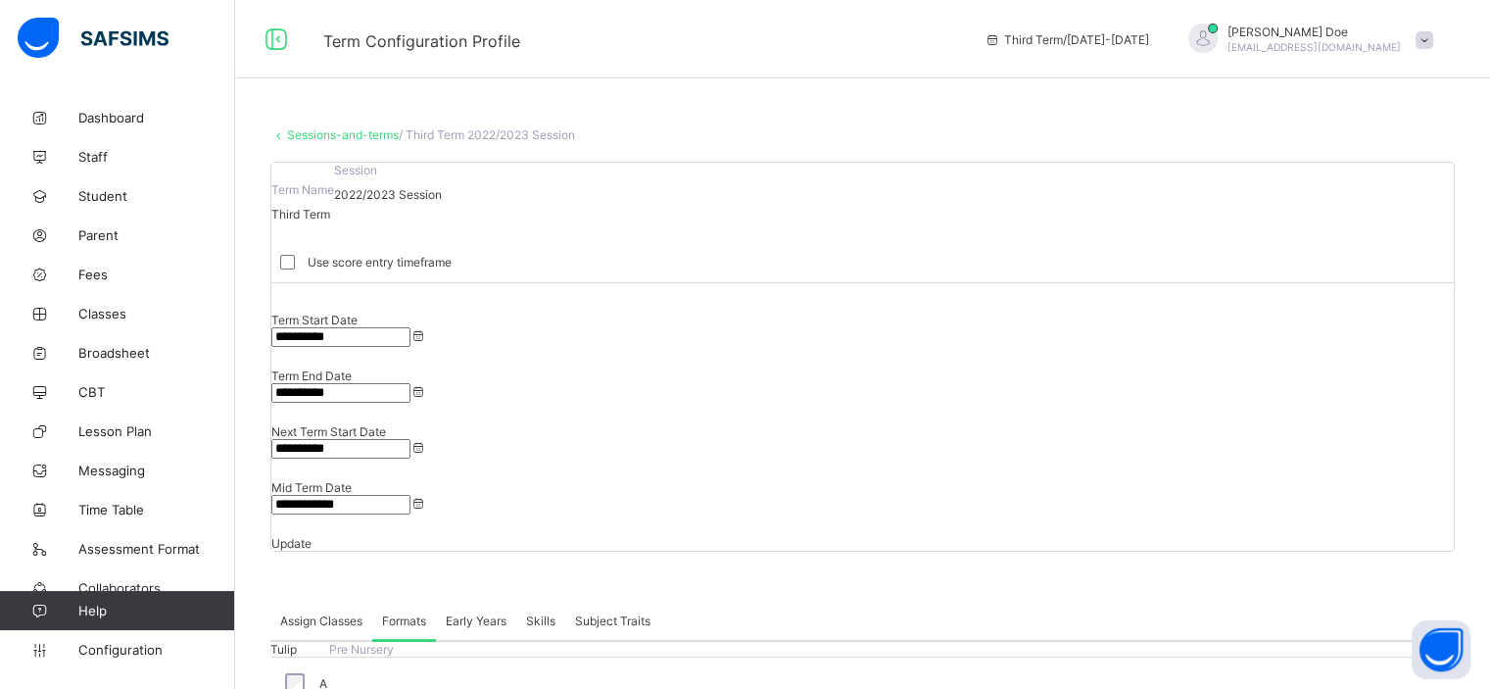
click at [122, 327] on link "Classes" at bounding box center [117, 313] width 235 height 39
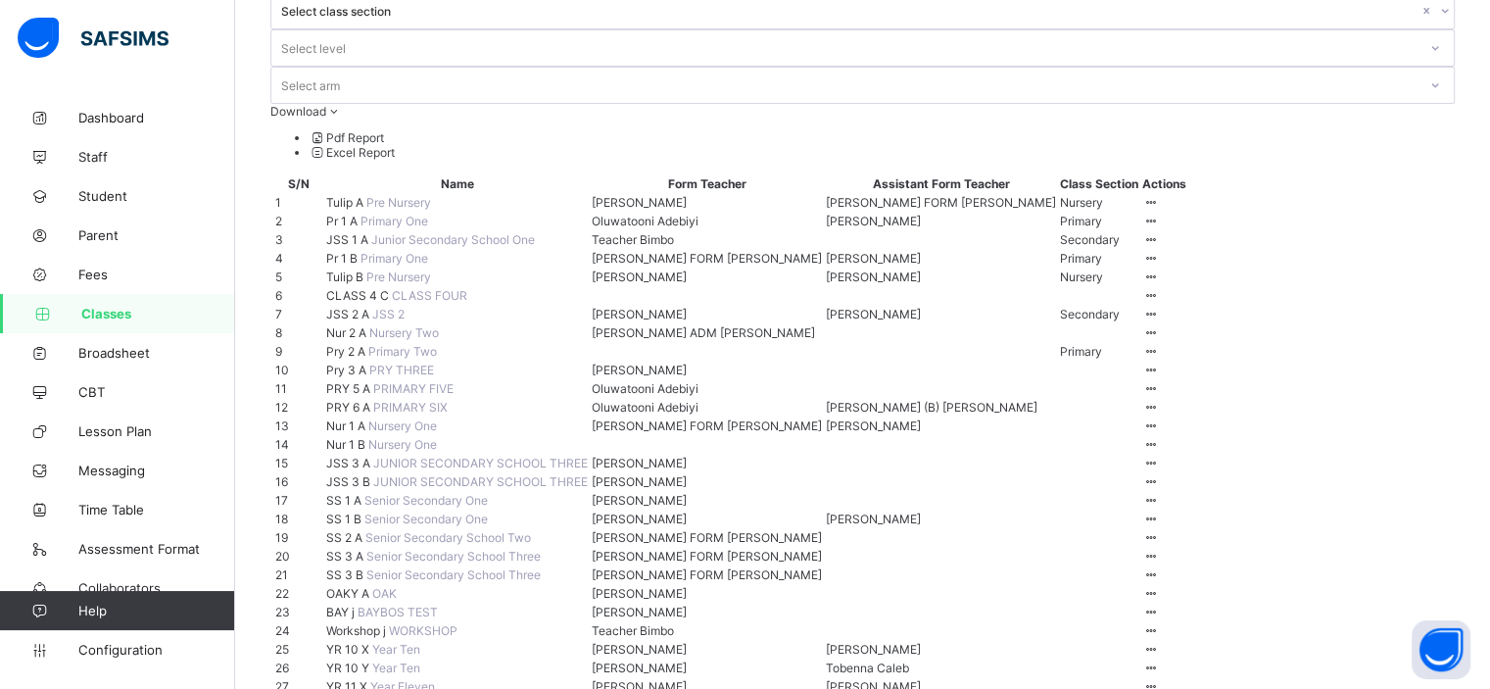
scroll to position [186, 0]
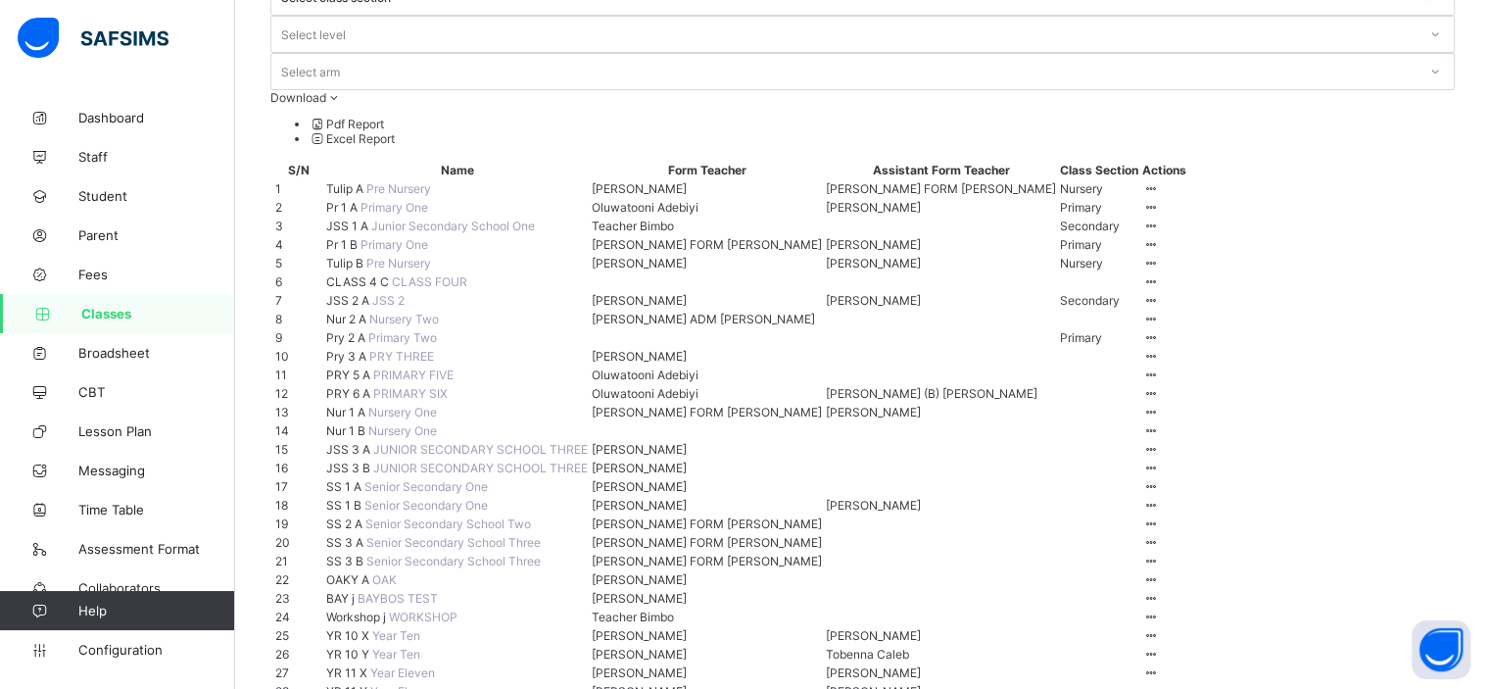
click at [348, 326] on span "Nur 2 A" at bounding box center [347, 318] width 43 height 15
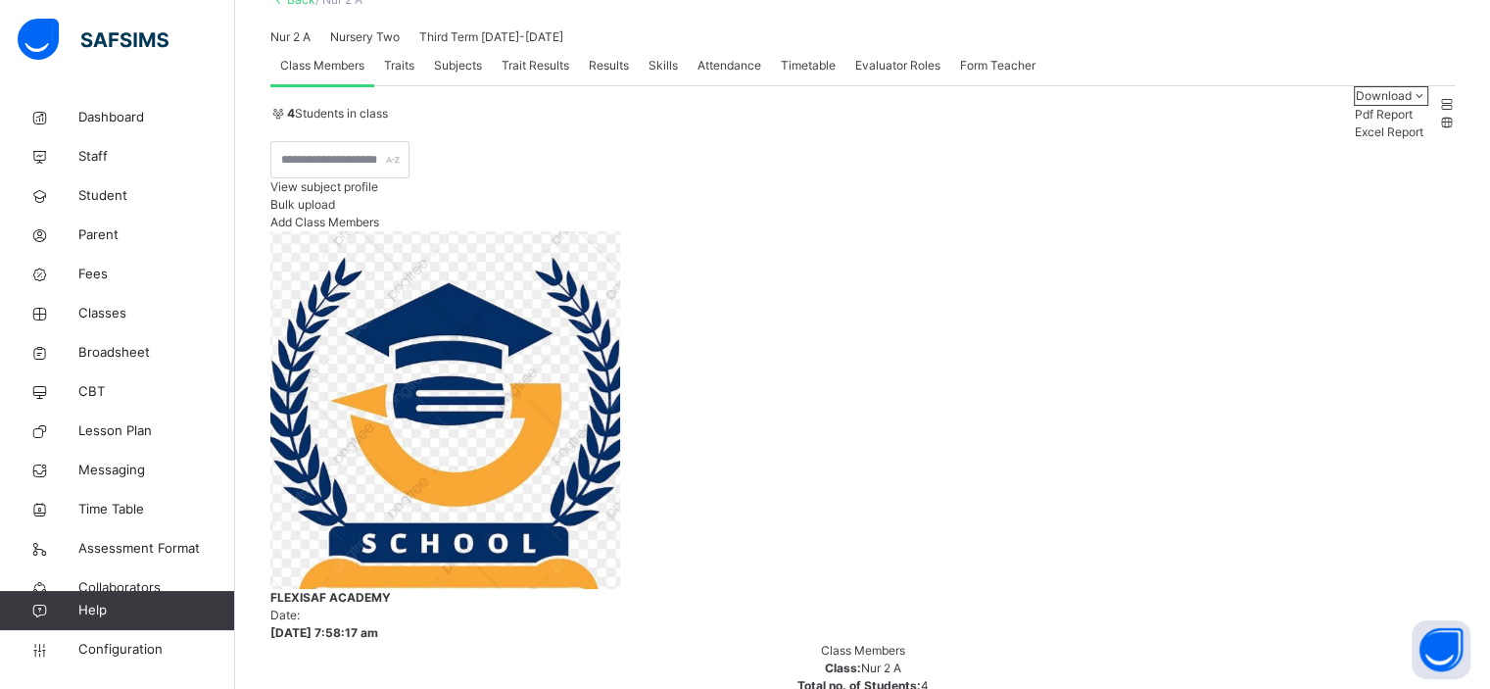
scroll to position [141, 0]
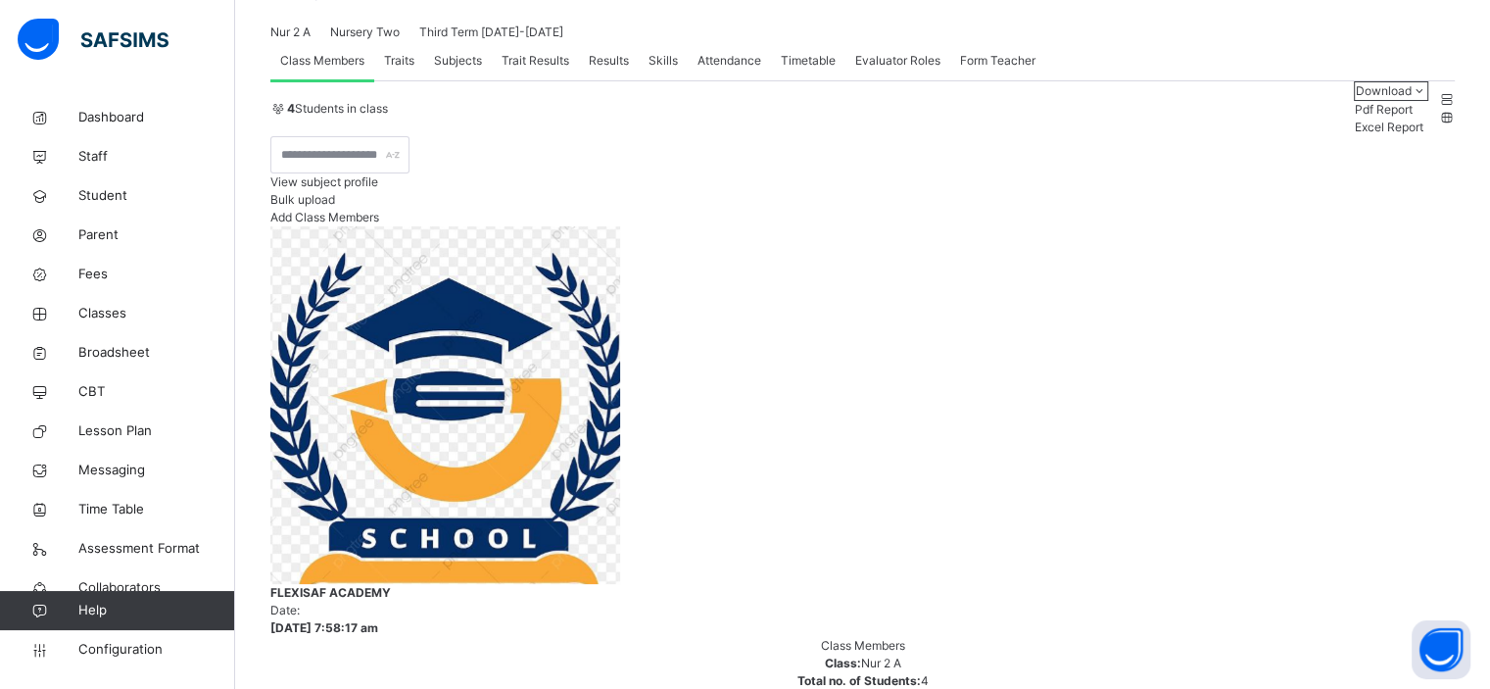
click at [461, 70] on span "Subjects" at bounding box center [458, 61] width 48 height 18
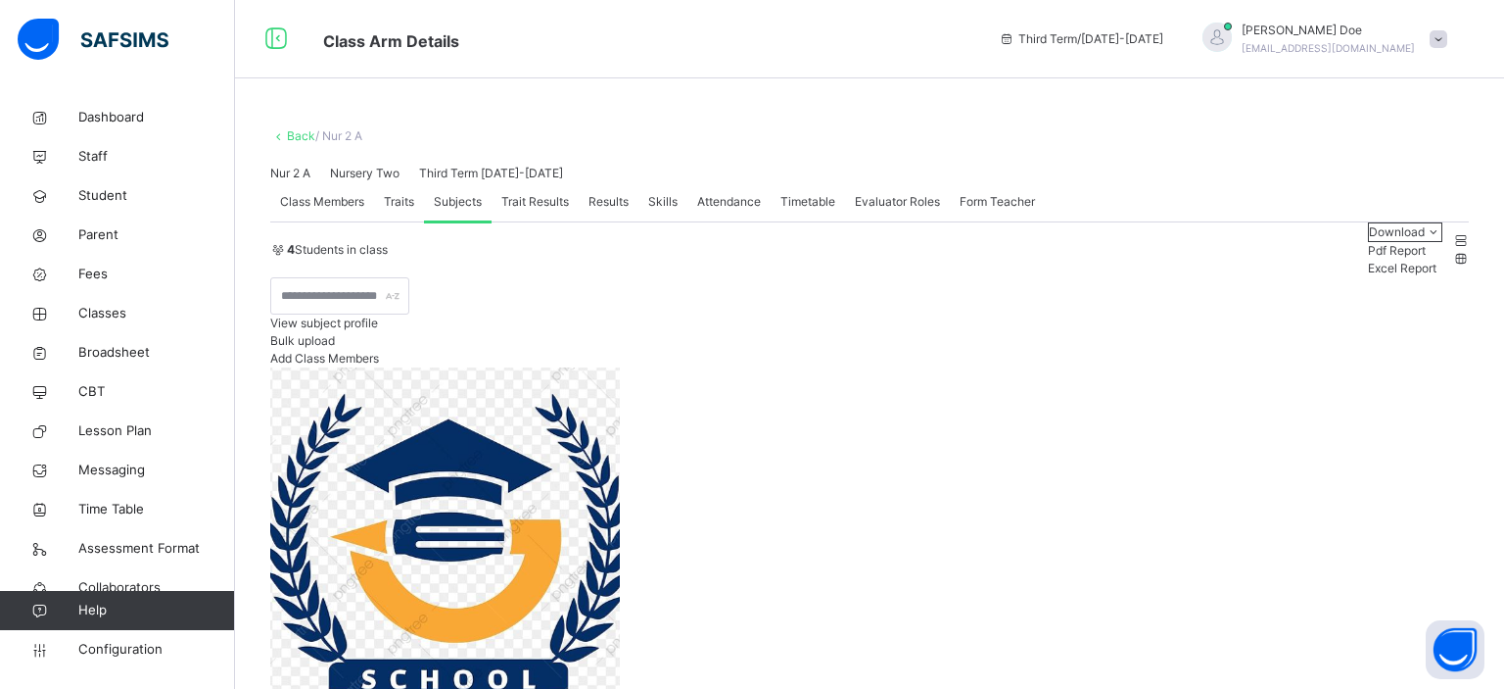
click at [402, 211] on span "Traits" at bounding box center [399, 202] width 30 height 18
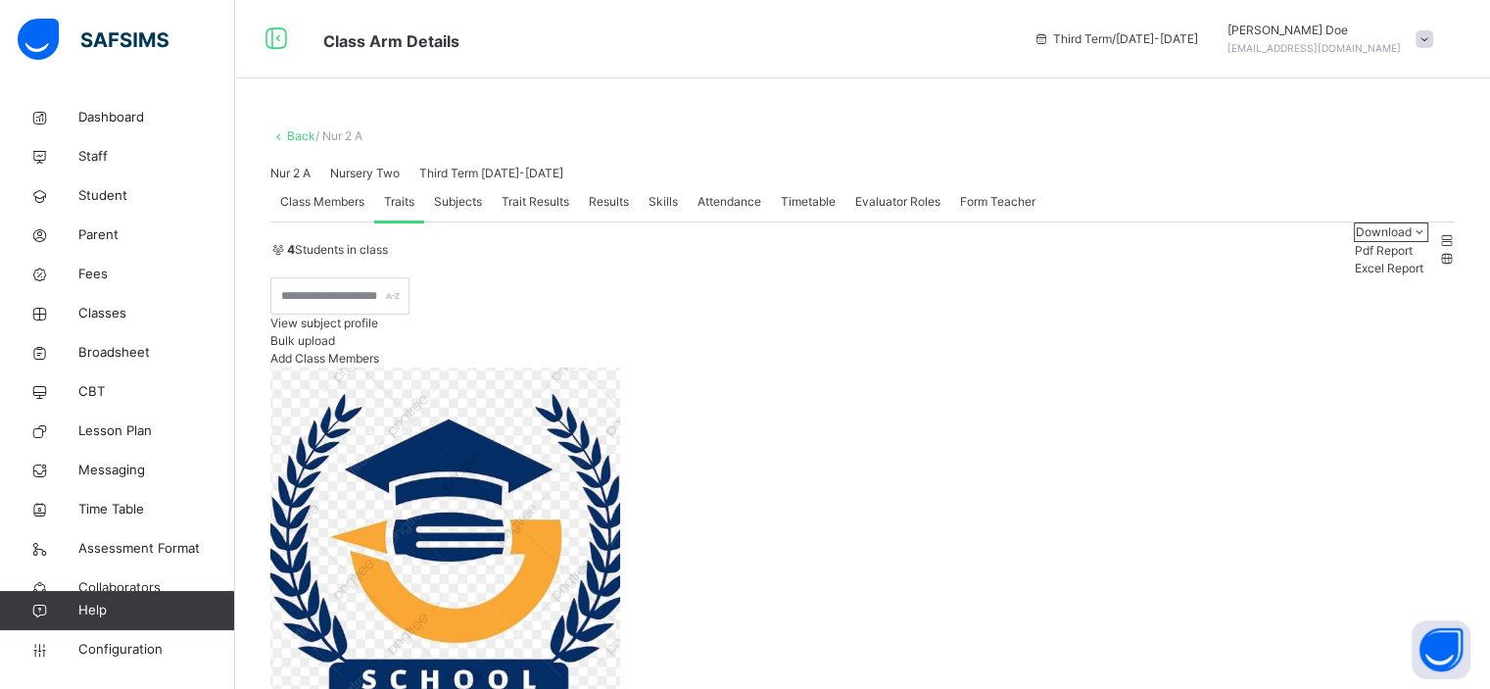
click at [352, 211] on span "Class Members" at bounding box center [322, 202] width 84 height 18
click at [457, 221] on div "Subjects" at bounding box center [458, 201] width 68 height 39
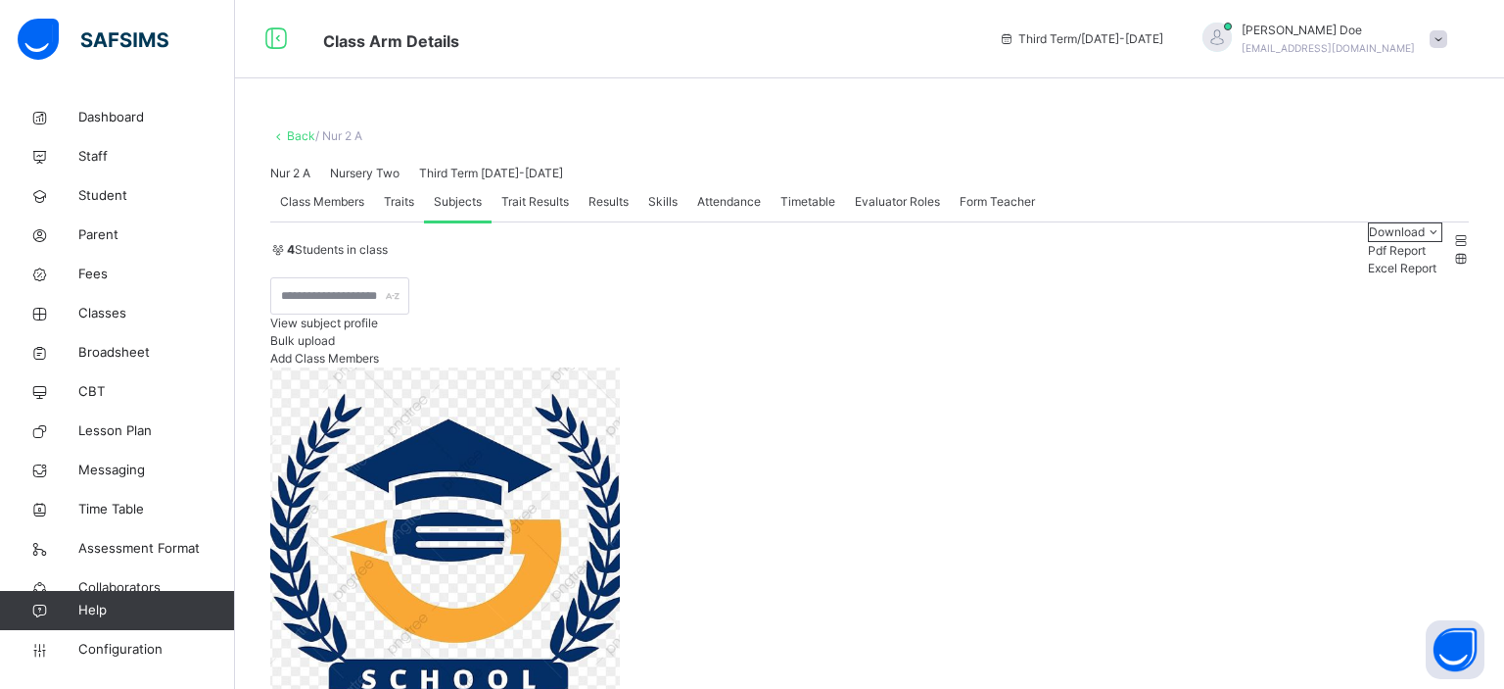
click at [414, 211] on span "Traits" at bounding box center [399, 202] width 30 height 18
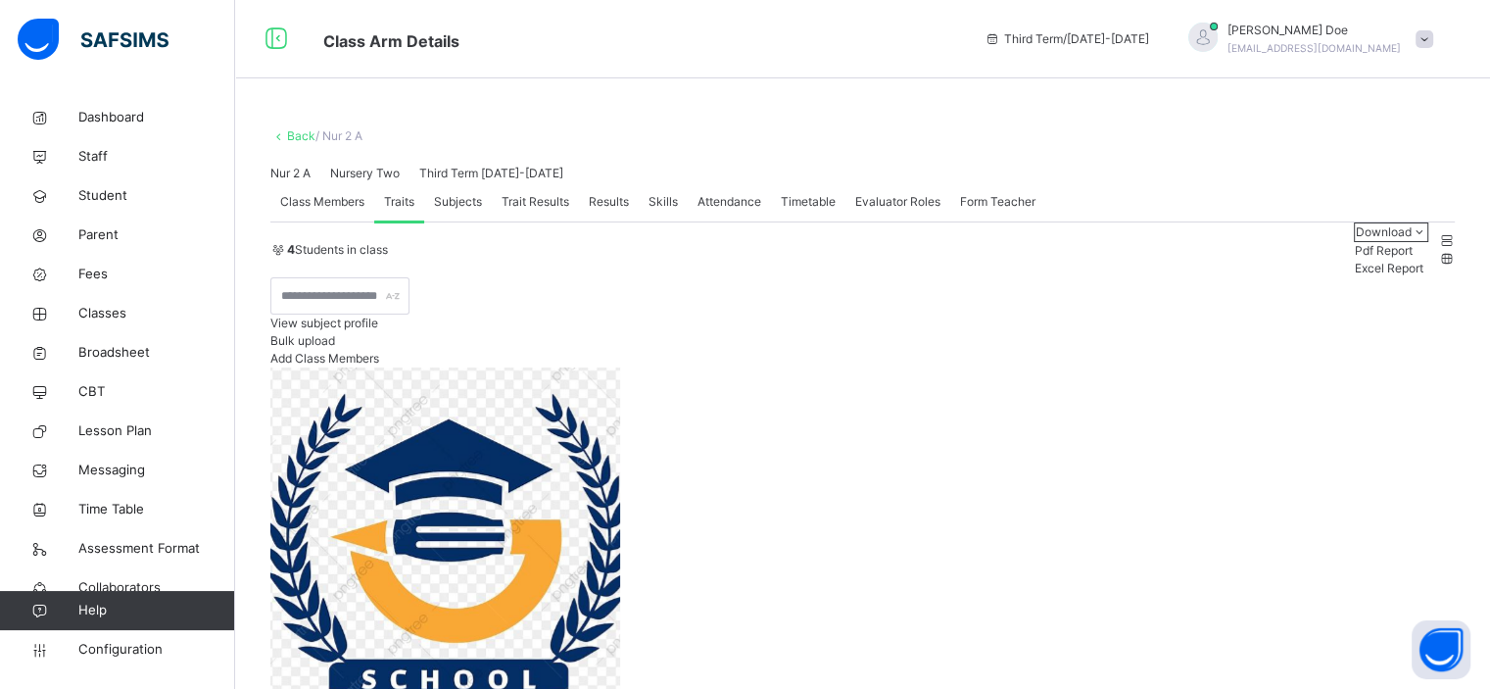
click at [346, 211] on span "Class Members" at bounding box center [322, 202] width 84 height 18
click at [456, 211] on span "Subjects" at bounding box center [458, 202] width 48 height 18
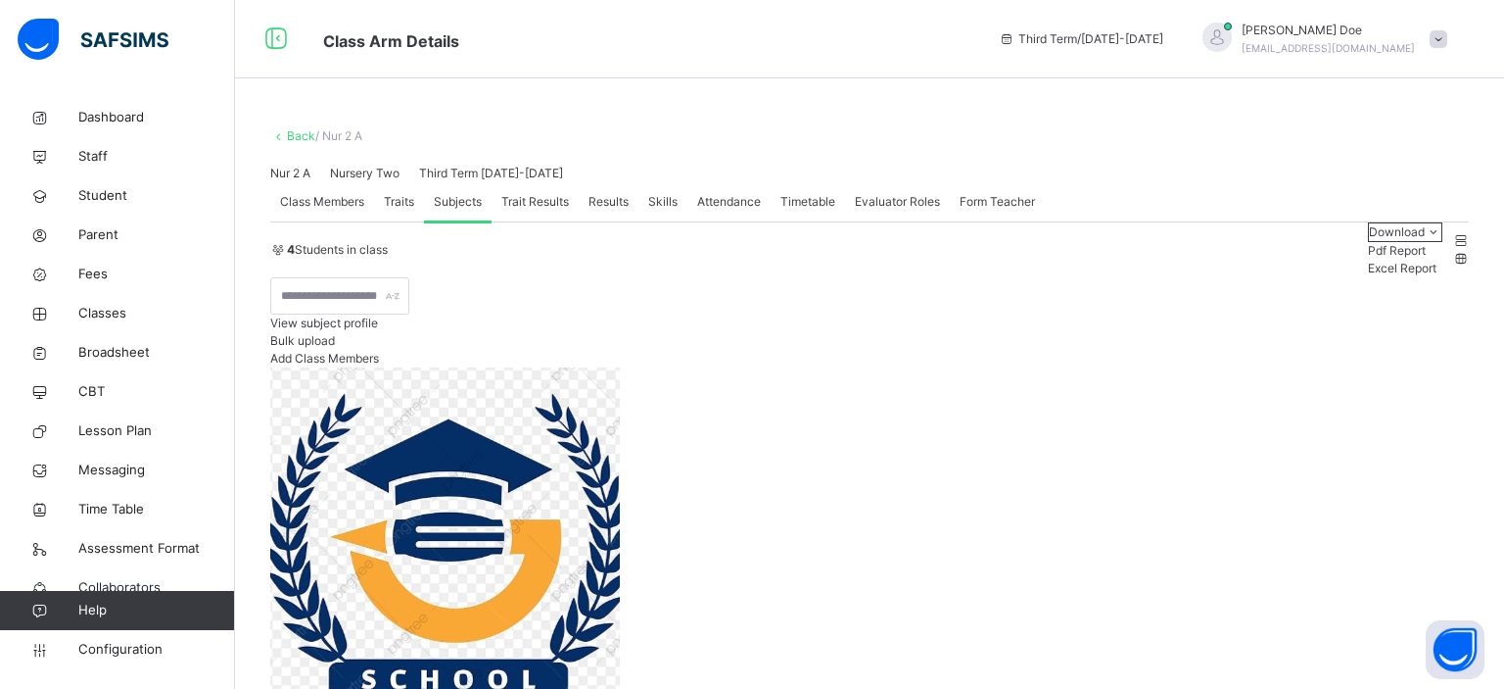
click at [563, 211] on span "Trait Results" at bounding box center [535, 202] width 68 height 18
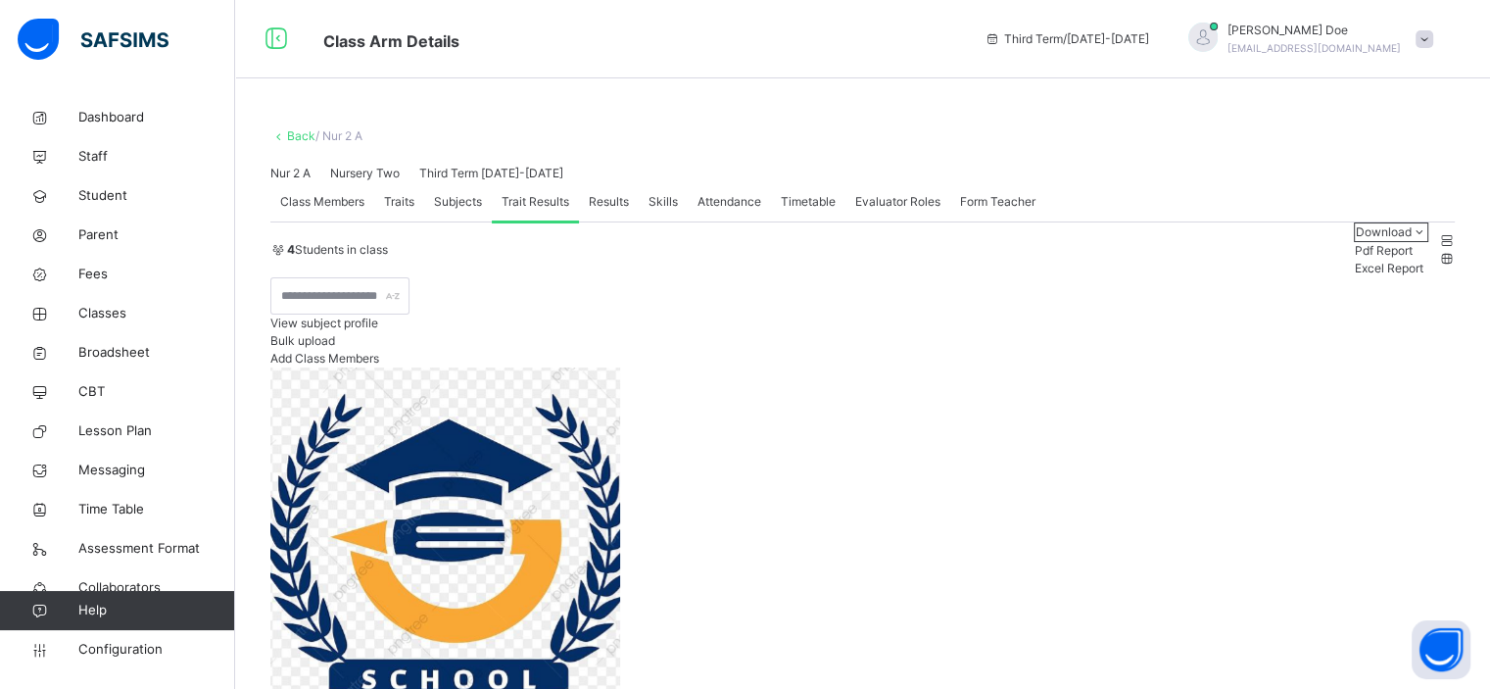
click at [599, 211] on span "Results" at bounding box center [609, 202] width 40 height 18
click at [524, 221] on div "Trait Results" at bounding box center [535, 201] width 87 height 39
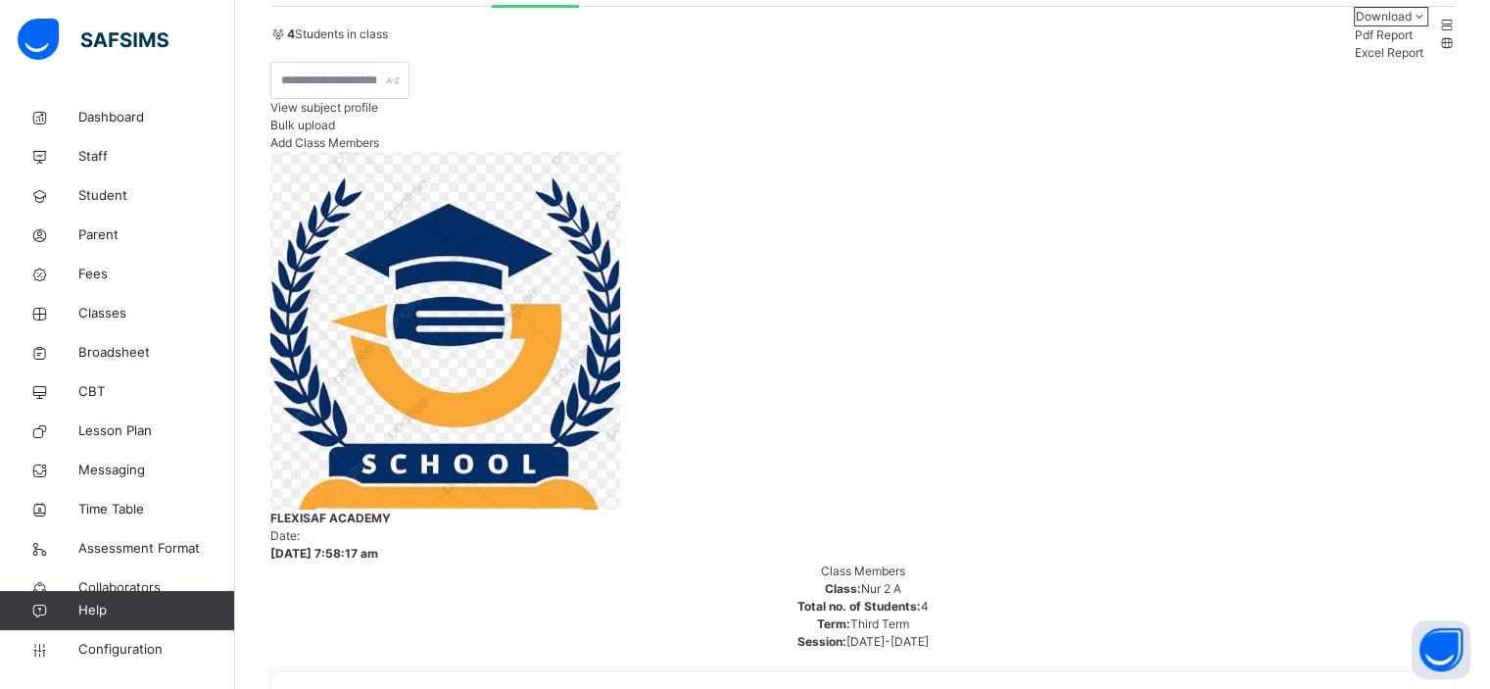
scroll to position [231, 0]
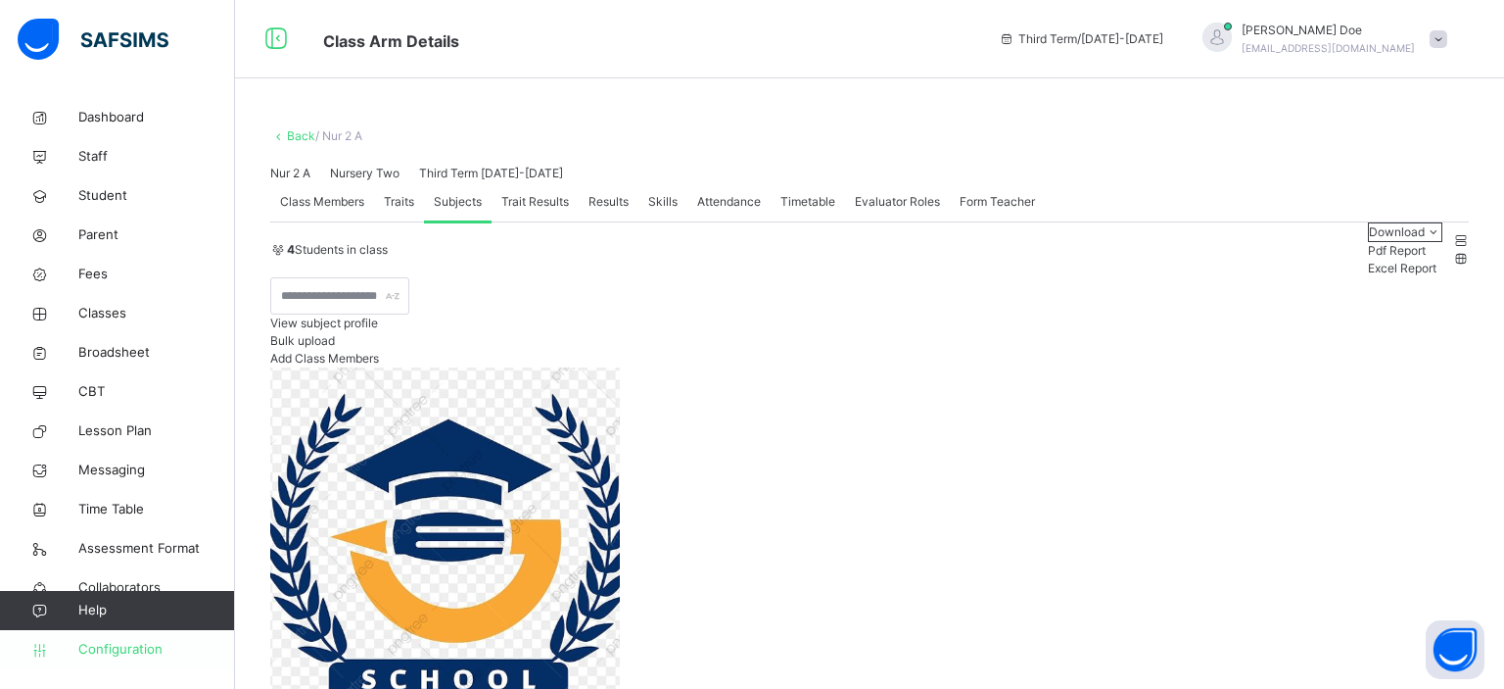
click at [137, 653] on span "Configuration" at bounding box center [156, 650] width 156 height 20
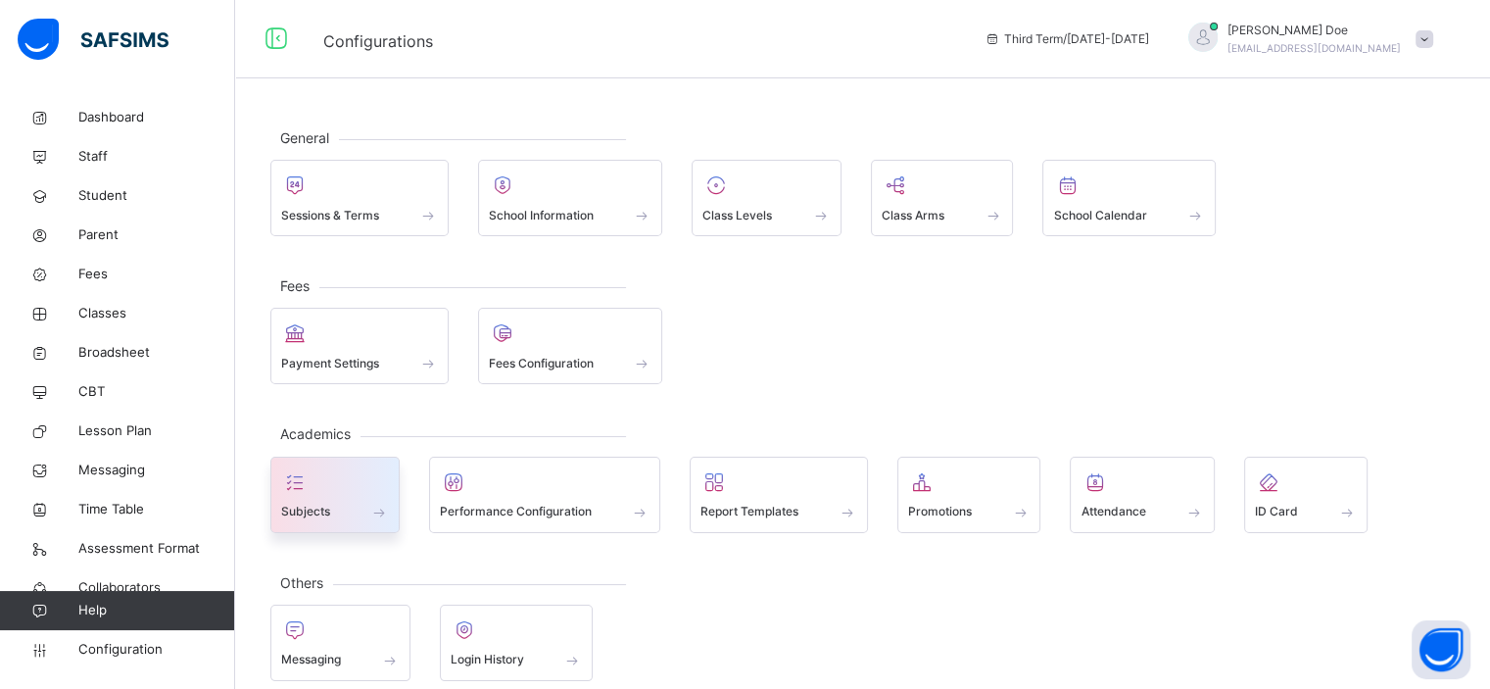
click at [356, 483] on div at bounding box center [335, 481] width 108 height 29
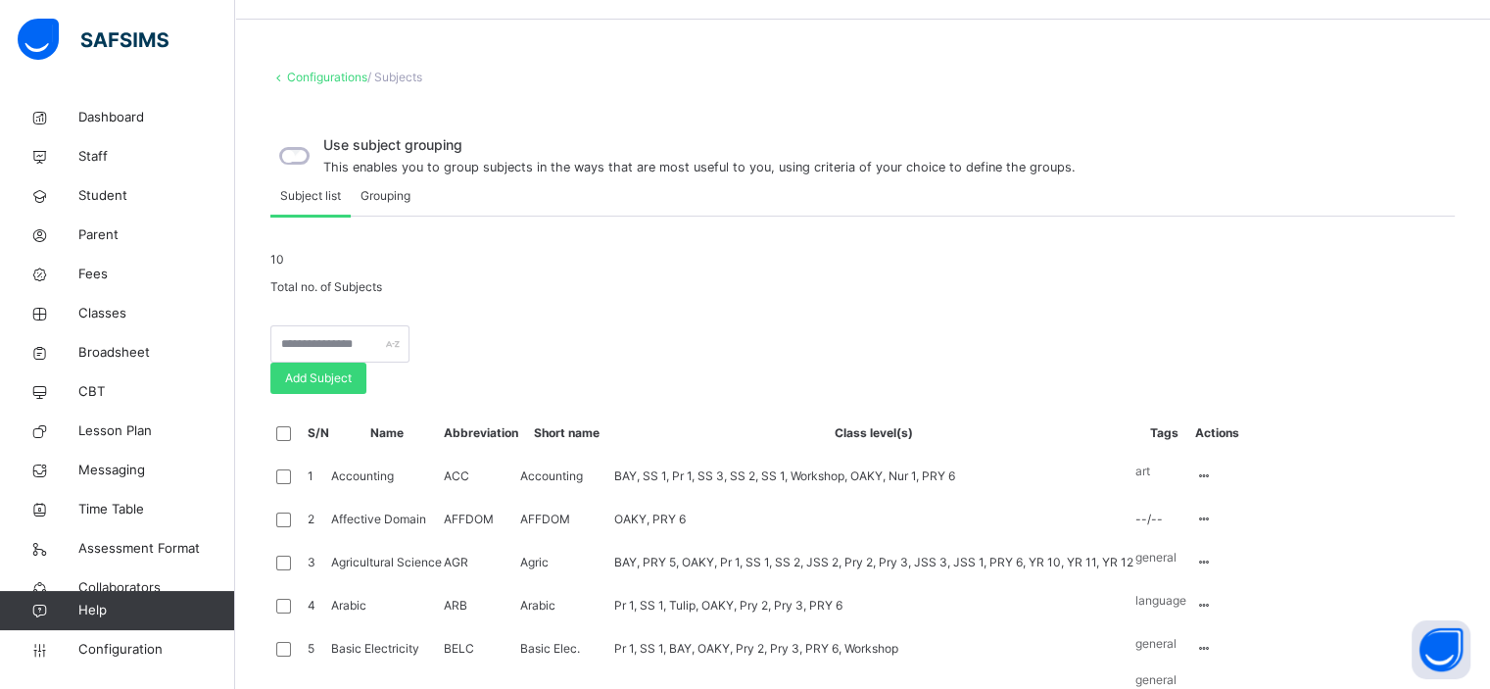
scroll to position [719, 0]
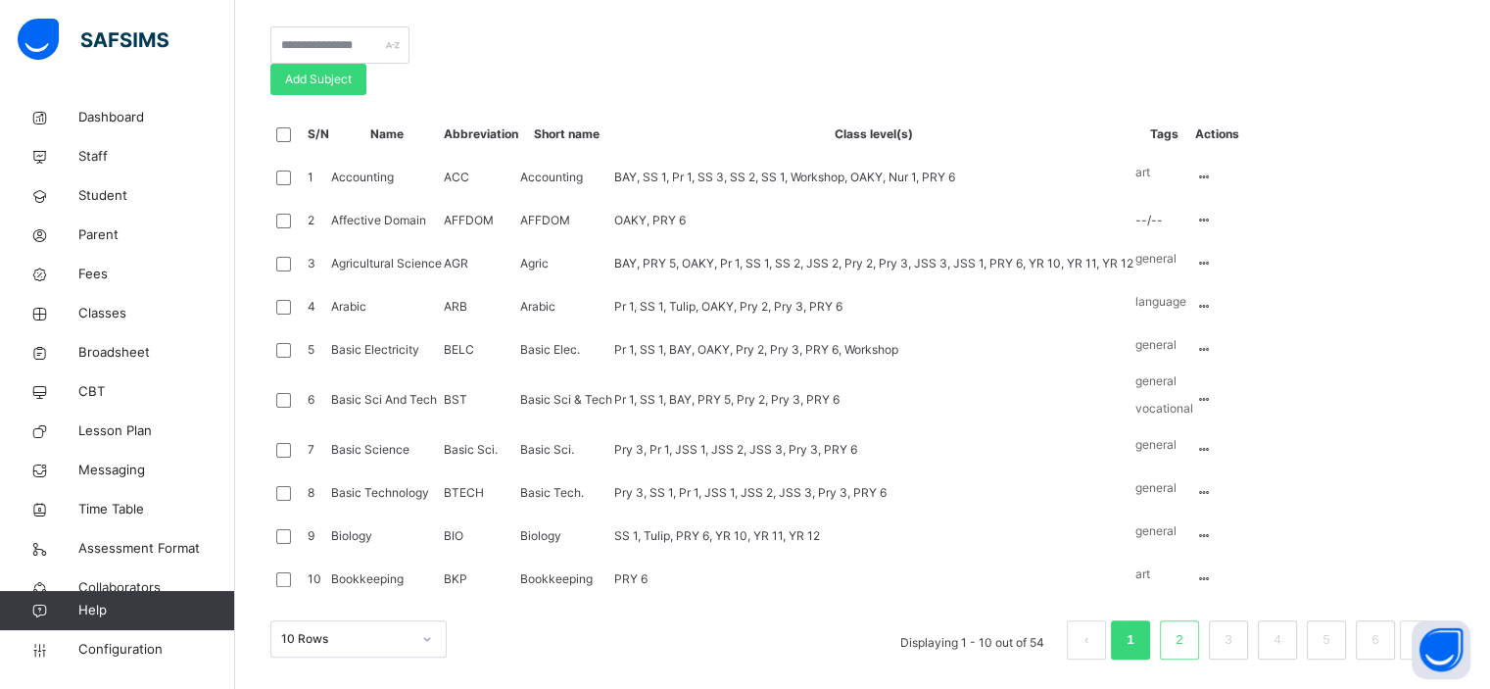
click at [1178, 641] on li "2" at bounding box center [1179, 639] width 39 height 39
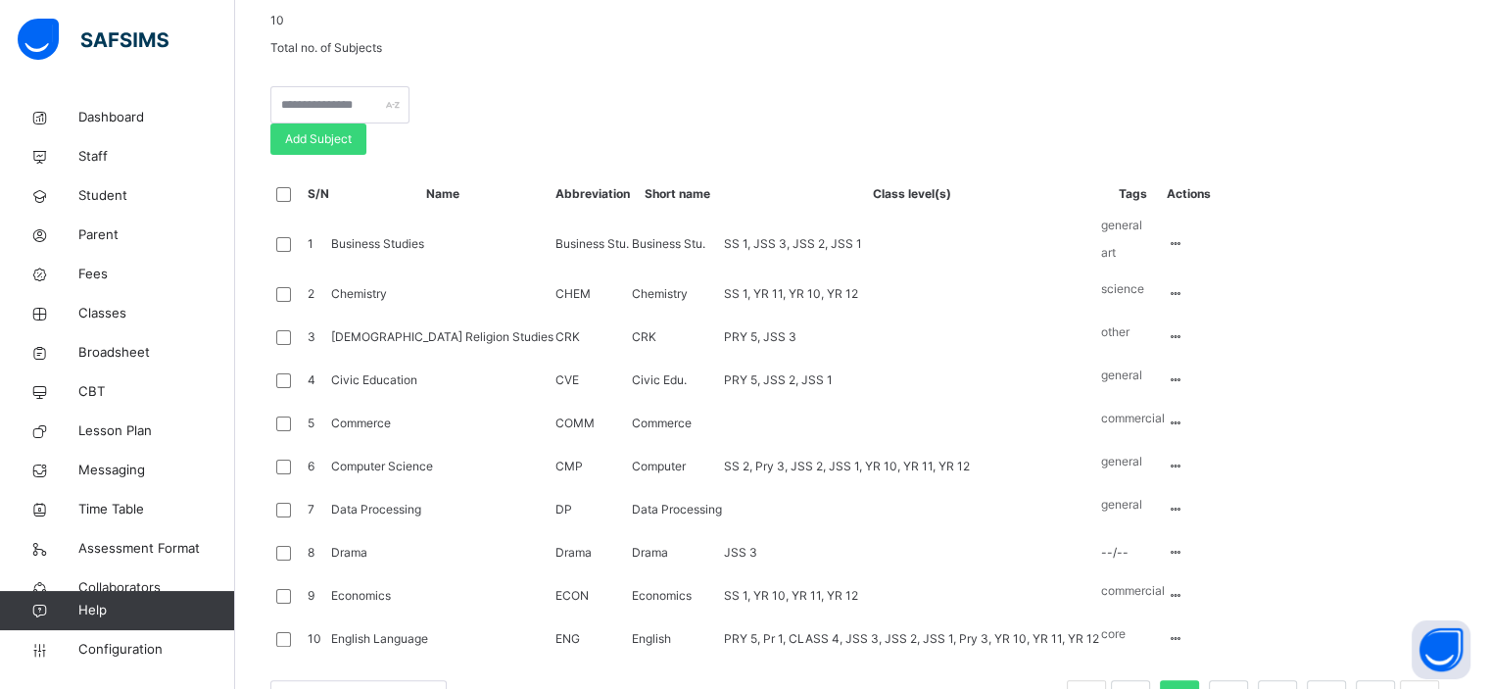
scroll to position [298, 0]
click at [407, 123] on input "text" at bounding box center [339, 104] width 139 height 37
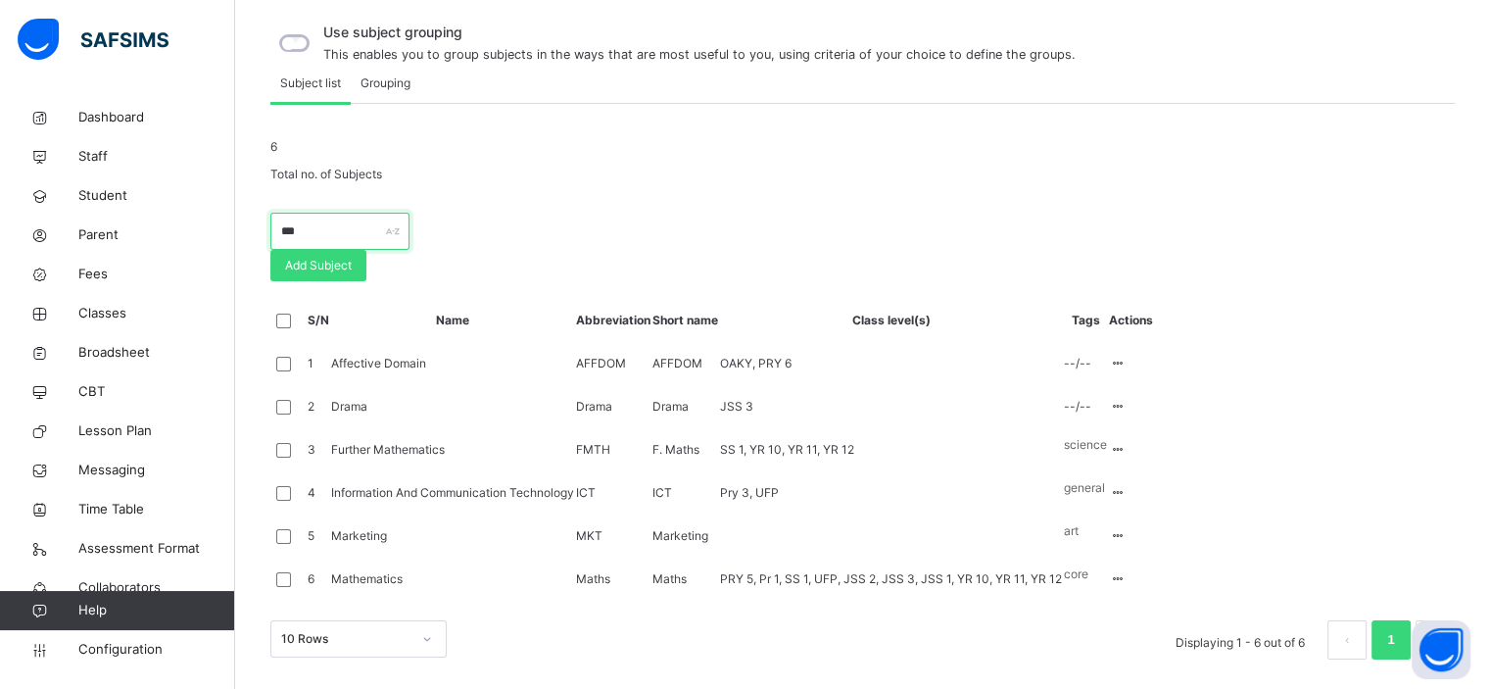
scroll to position [423, 0]
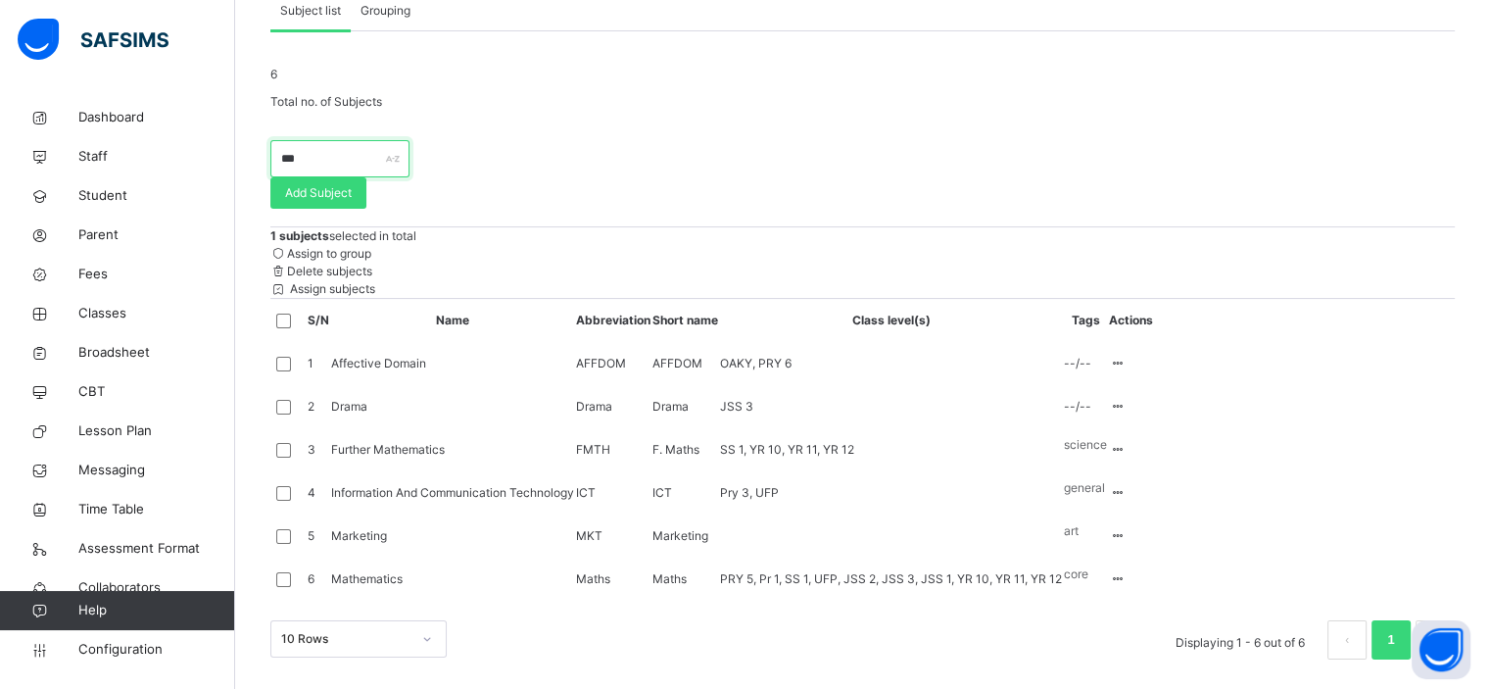
click at [370, 140] on input "***" at bounding box center [339, 158] width 139 height 37
type input "*"
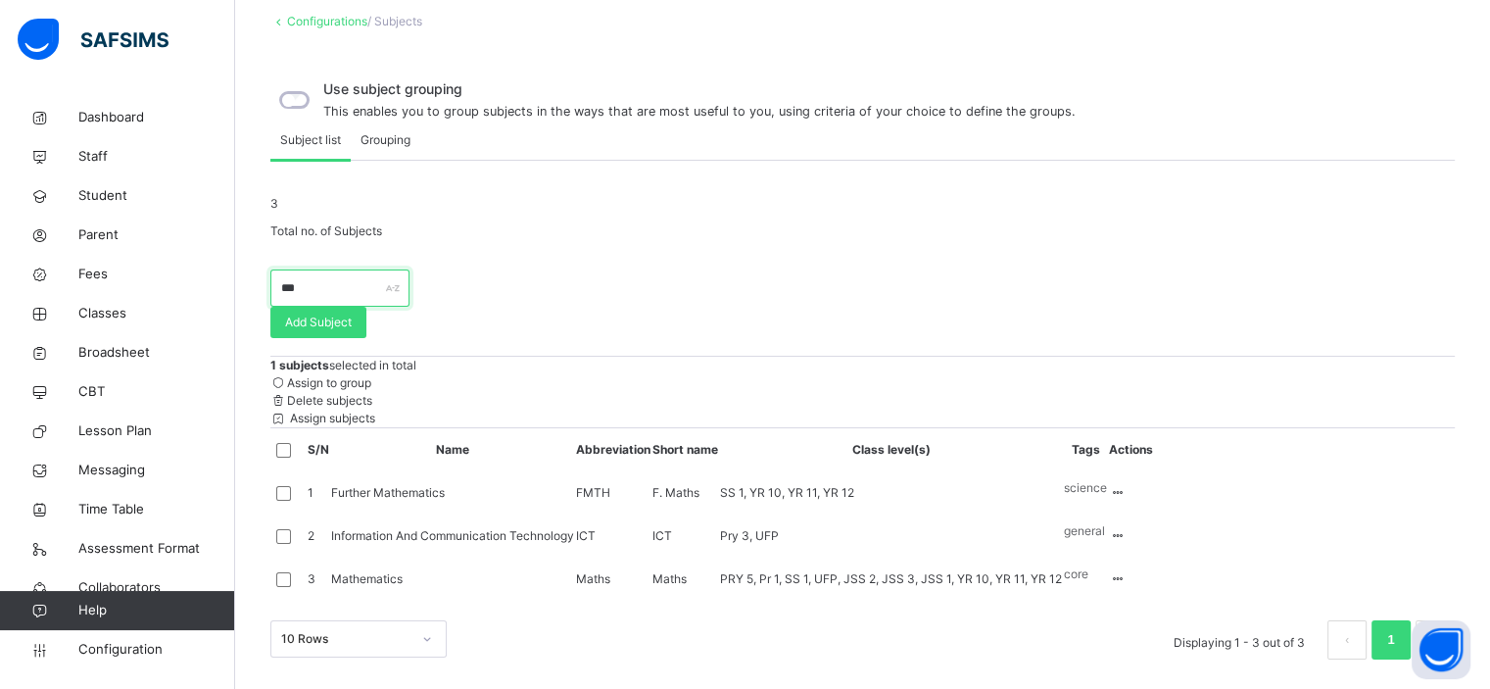
scroll to position [298, 0]
click at [409, 269] on input "***" at bounding box center [339, 287] width 139 height 37
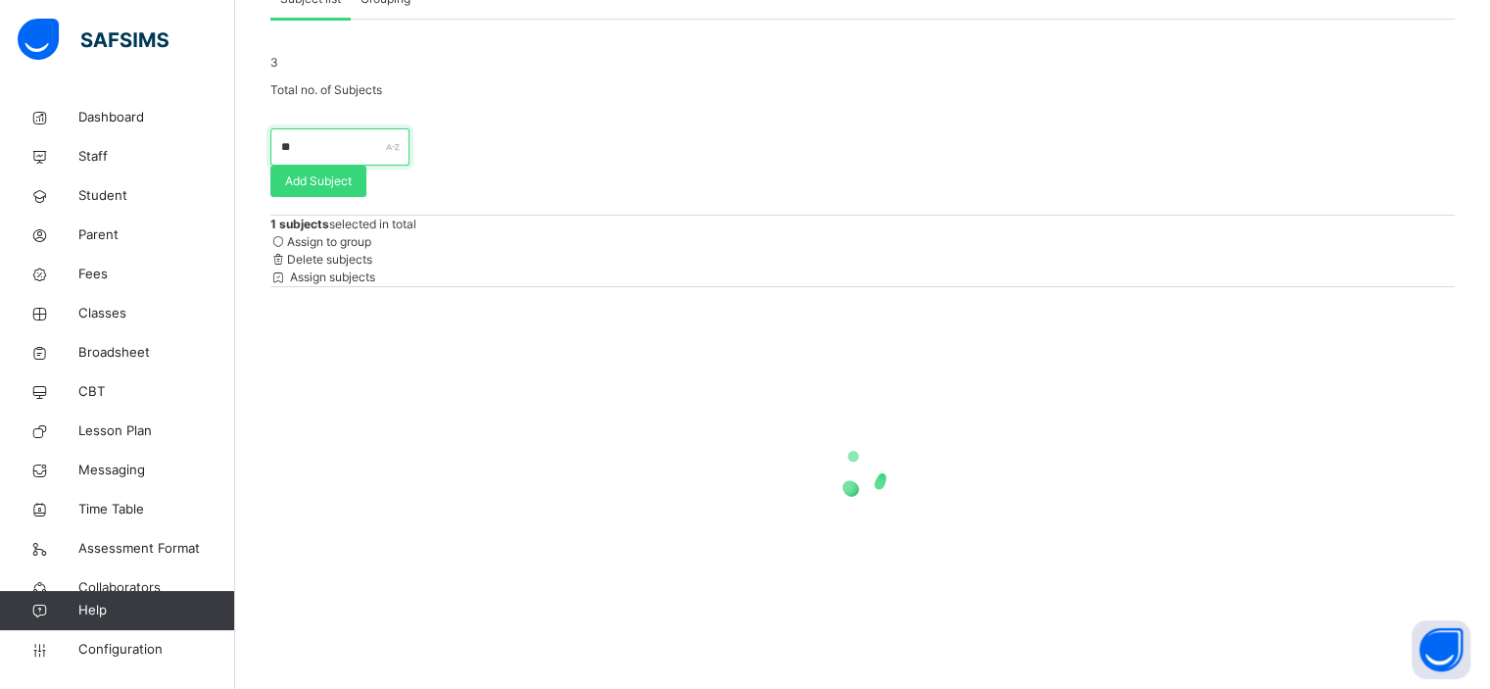
scroll to position [323, 0]
type input "*******"
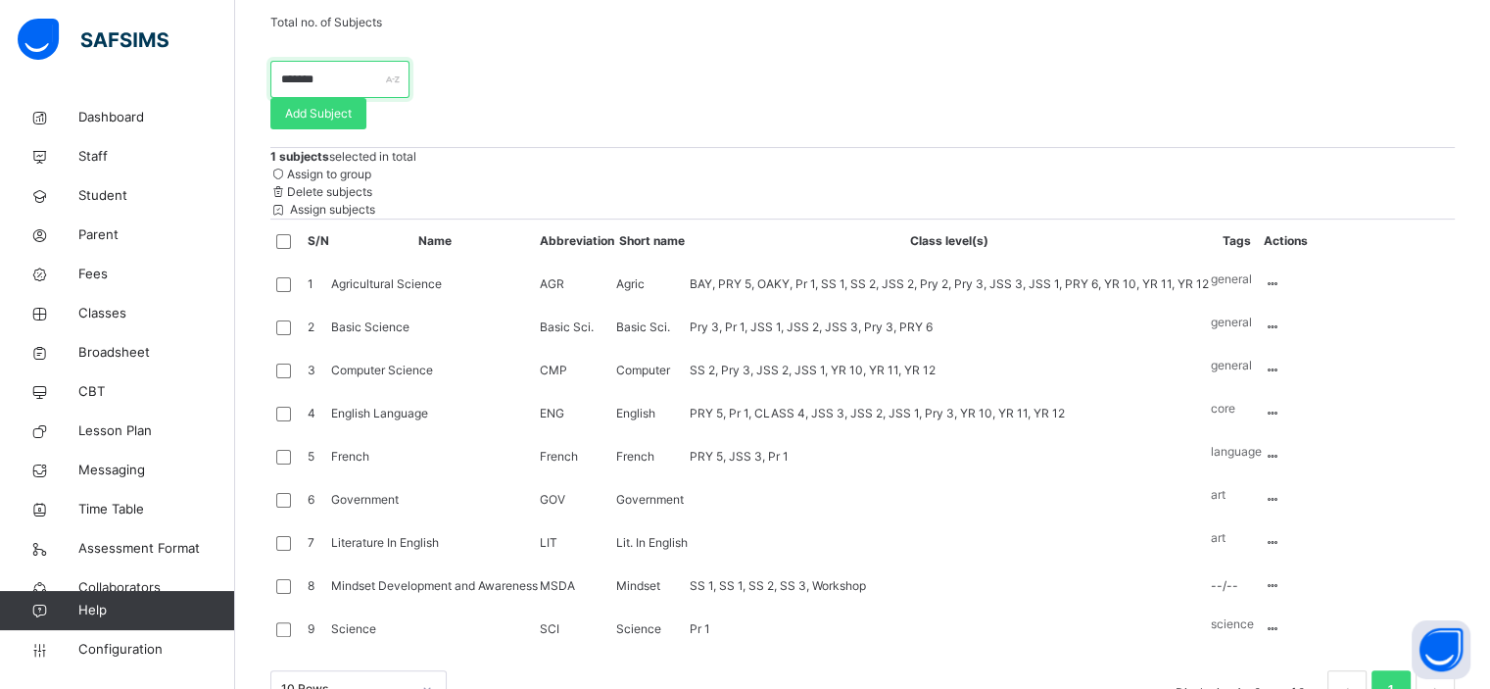
scroll to position [271, 0]
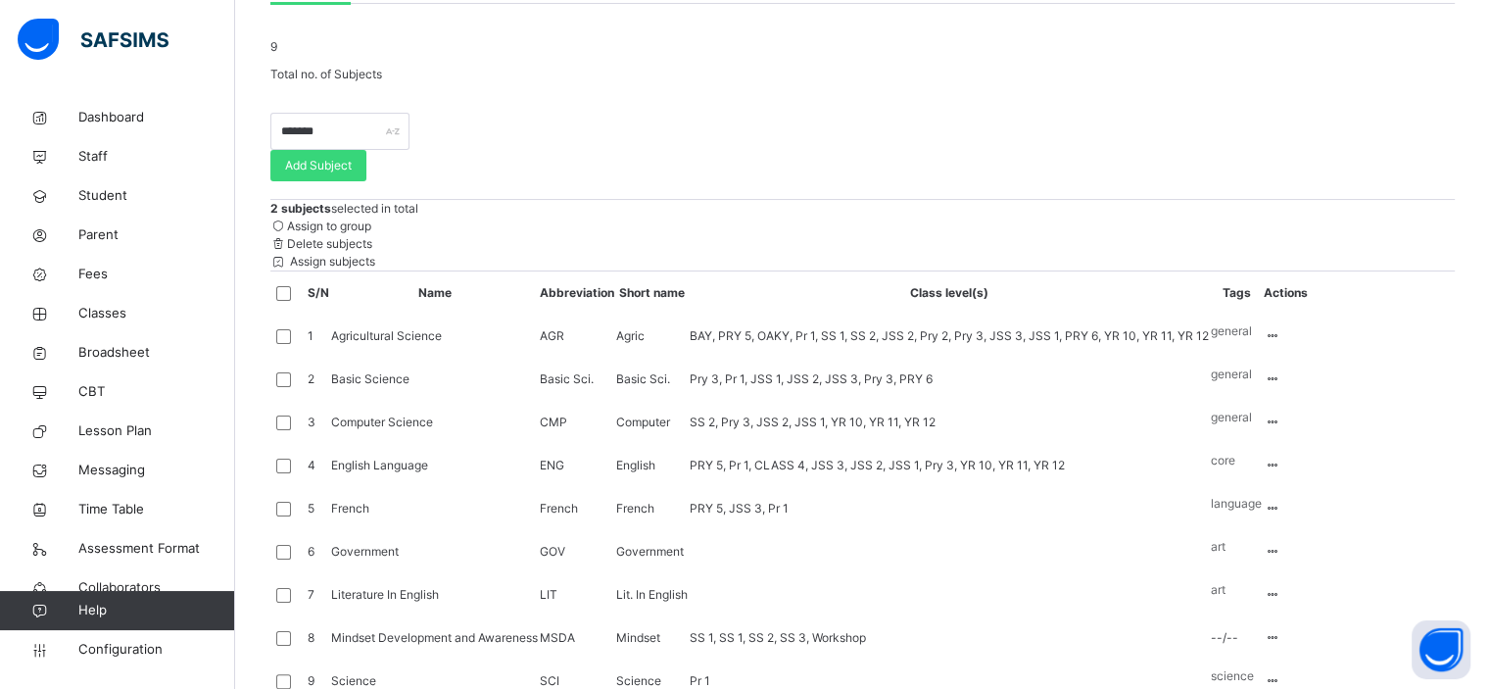
click at [375, 268] on span "Assign subjects" at bounding box center [331, 261] width 88 height 15
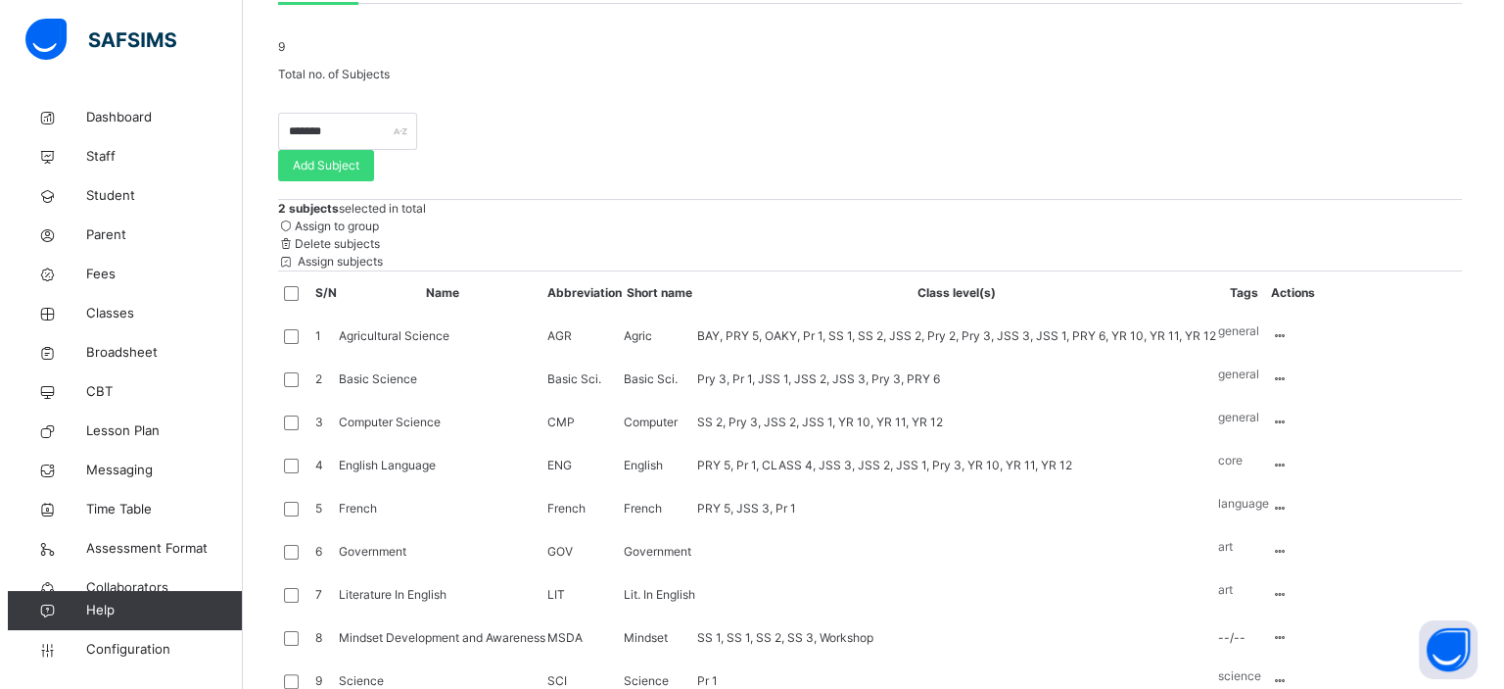
scroll to position [0, 0]
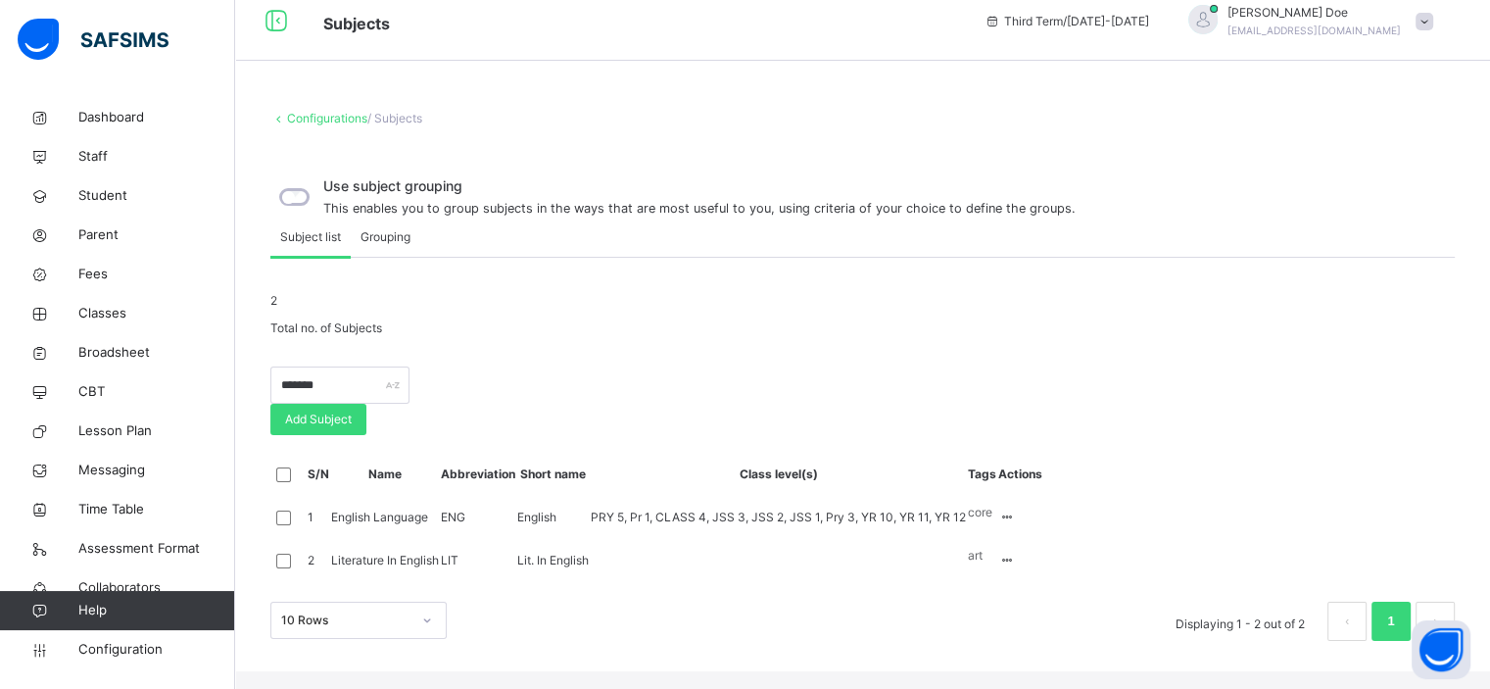
scroll to position [162, 0]
click at [388, 228] on span "Grouping" at bounding box center [385, 237] width 50 height 18
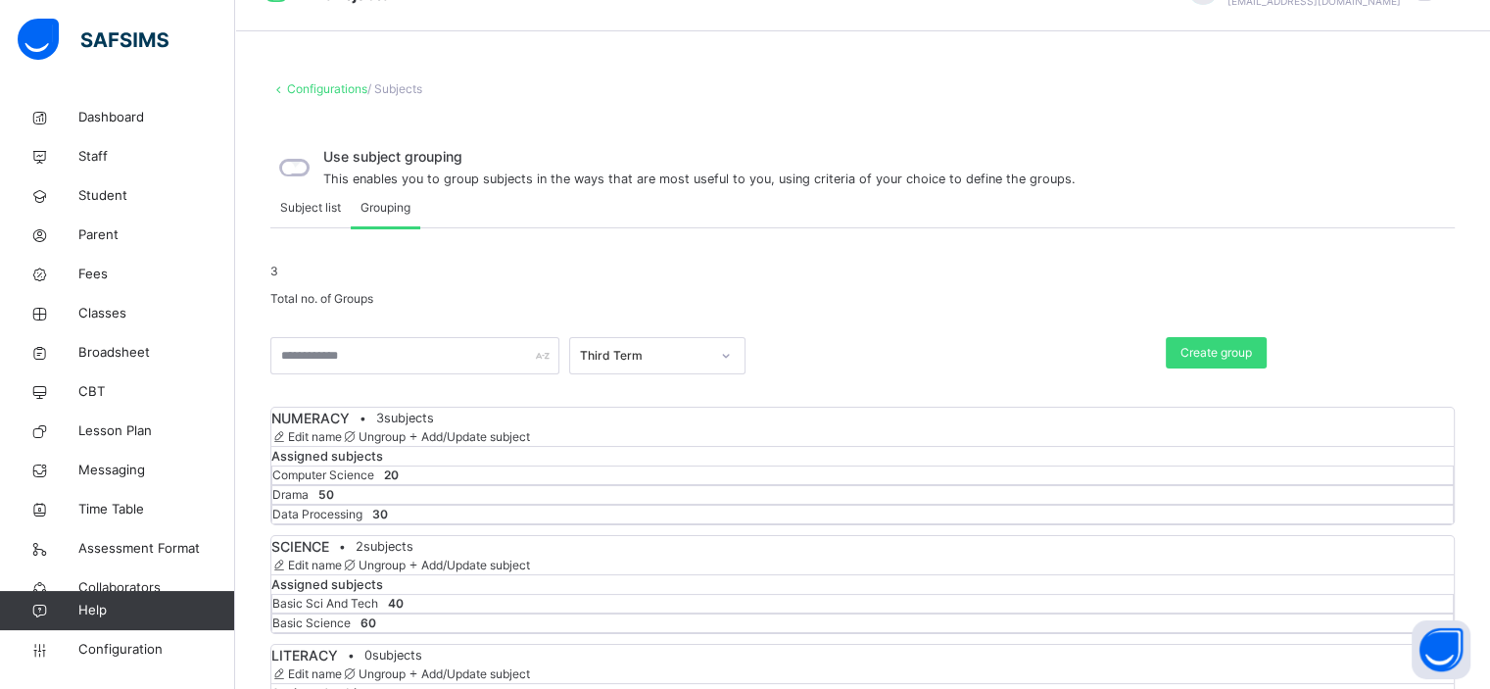
scroll to position [0, 0]
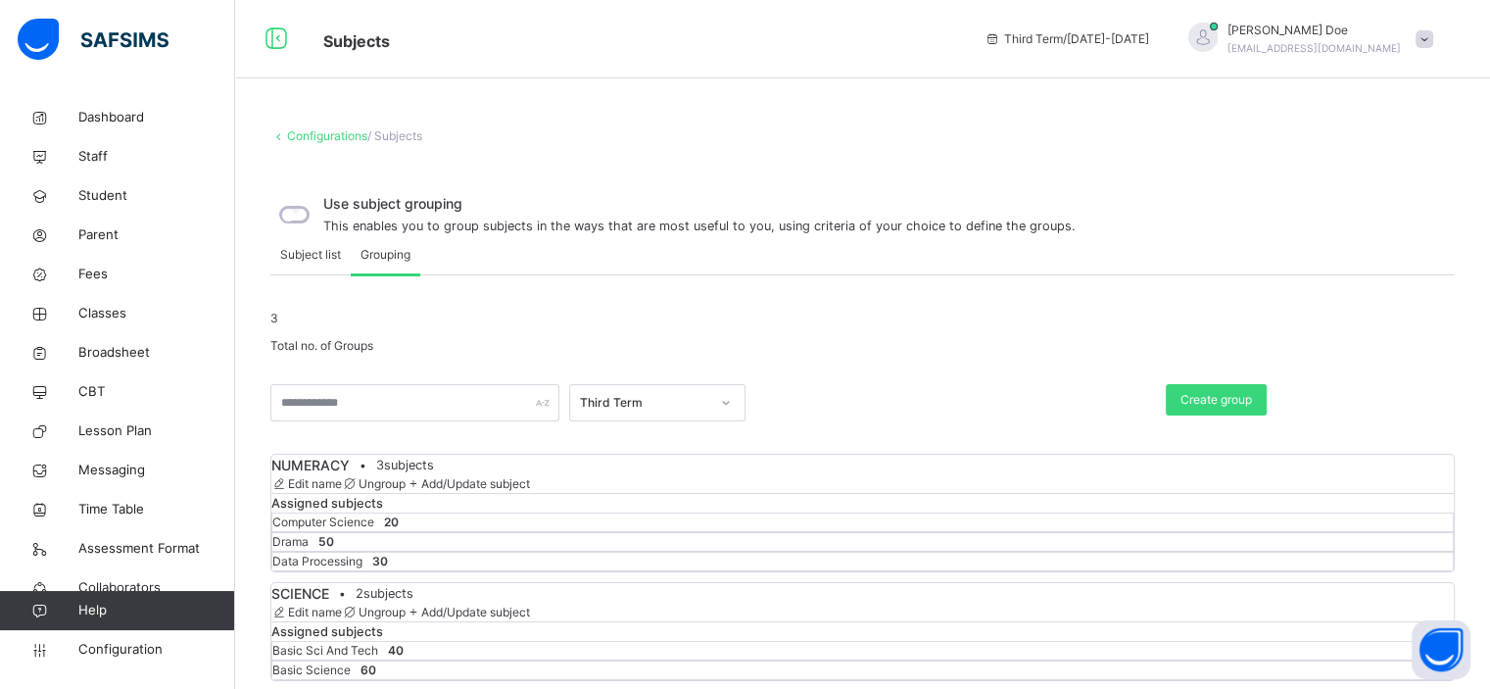
click at [311, 263] on span "Subject list" at bounding box center [310, 255] width 61 height 18
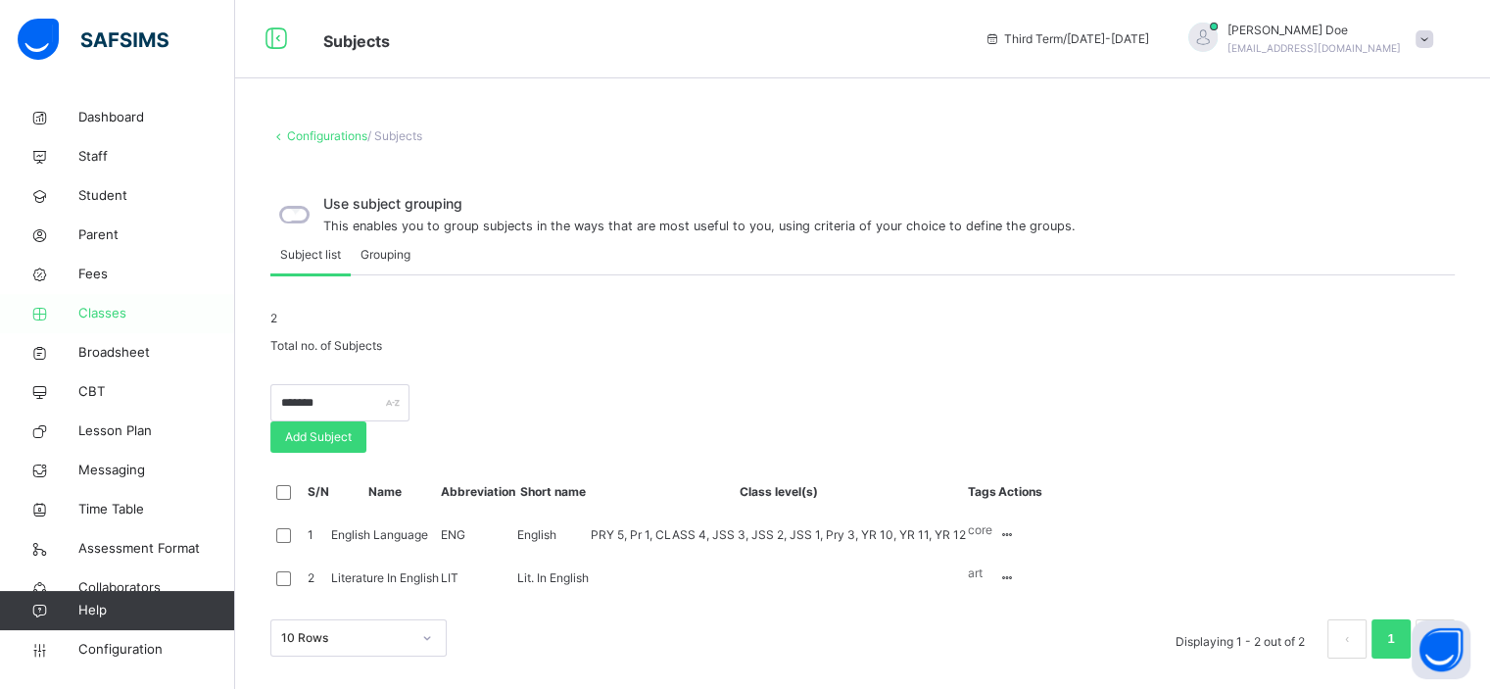
click at [99, 312] on span "Classes" at bounding box center [156, 314] width 157 height 20
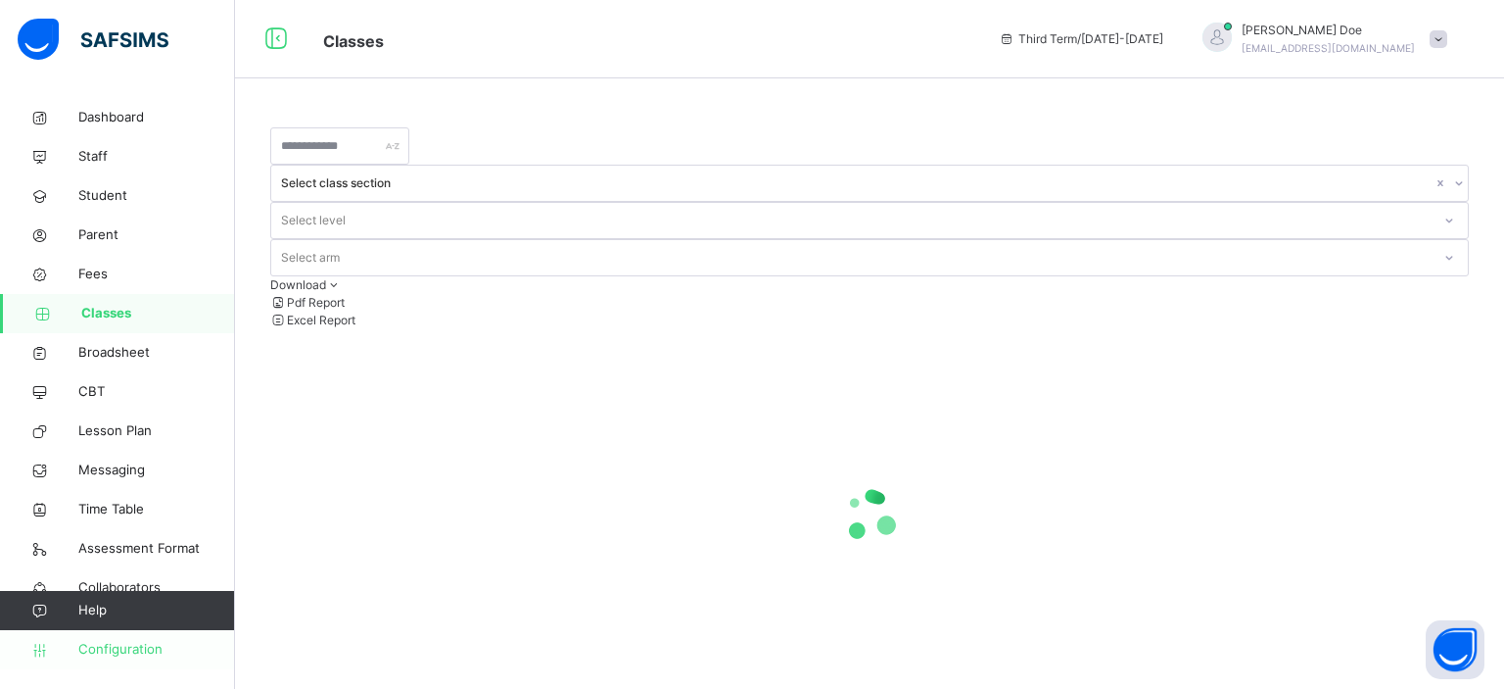
click at [136, 648] on span "Configuration" at bounding box center [156, 650] width 156 height 20
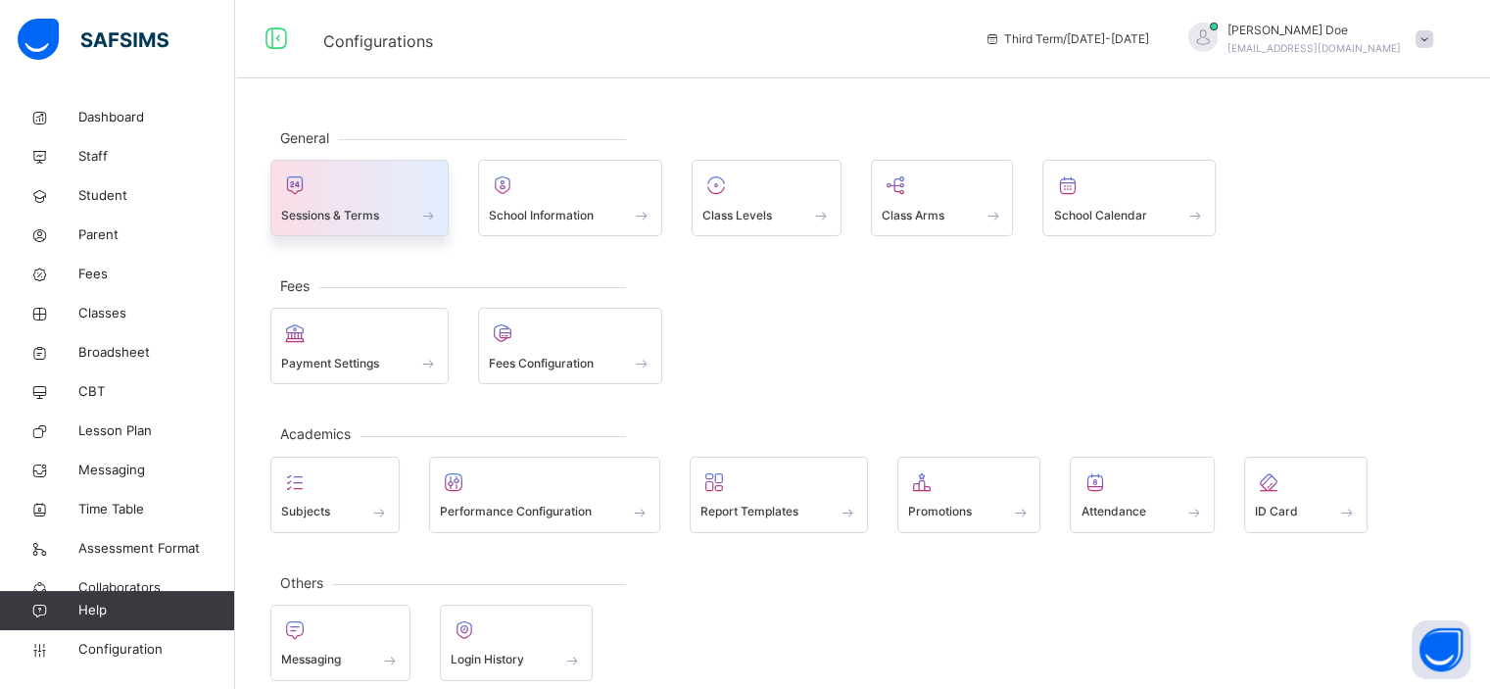
click at [353, 183] on div at bounding box center [359, 184] width 157 height 29
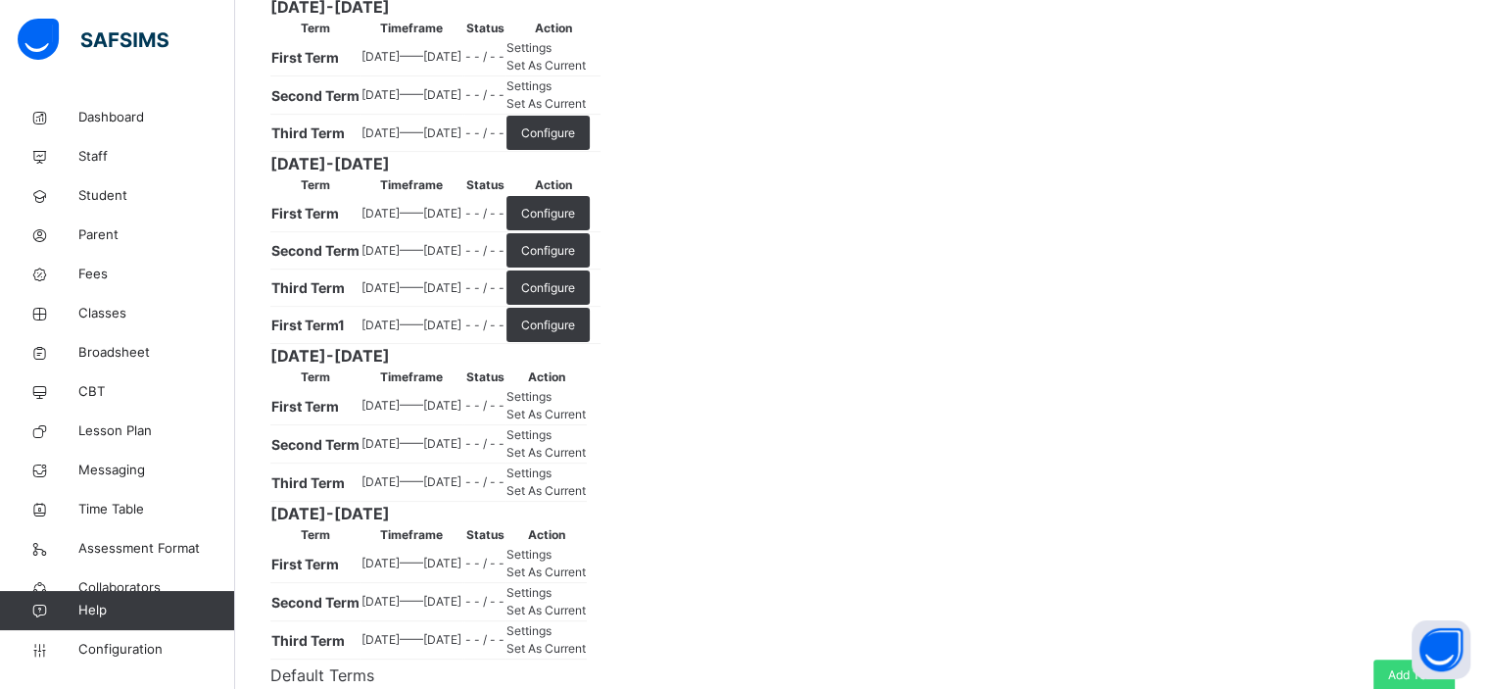
scroll to position [415, 0]
click at [586, 113] on span "Set As Current" at bounding box center [545, 105] width 79 height 15
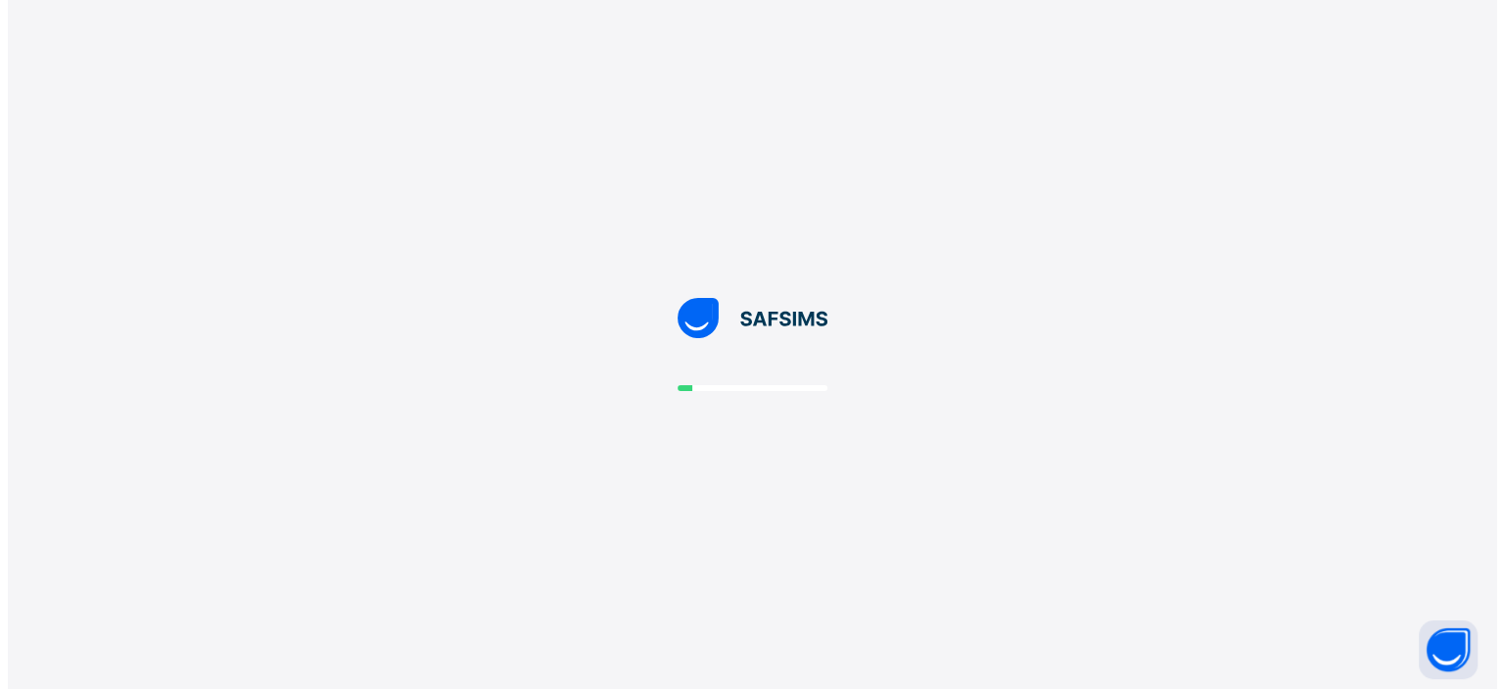
scroll to position [0, 0]
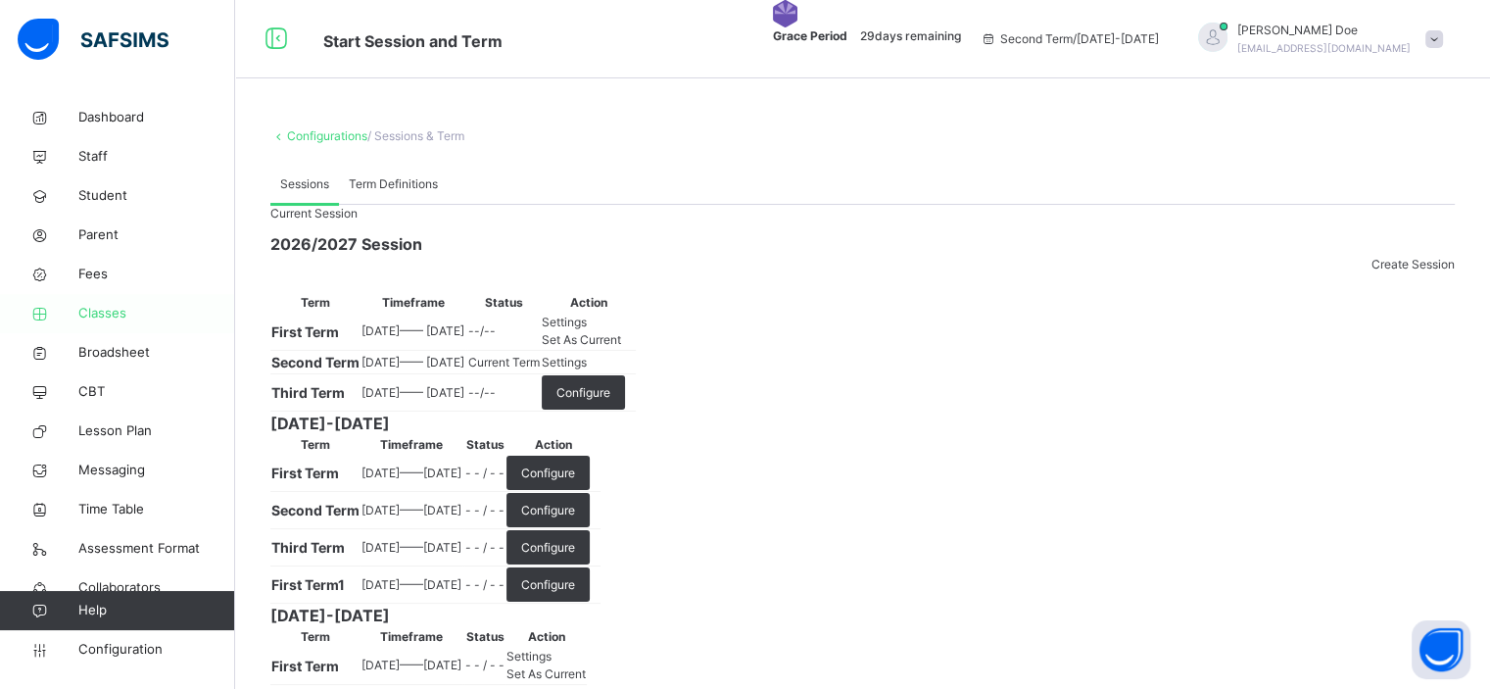
click at [107, 310] on span "Classes" at bounding box center [156, 314] width 157 height 20
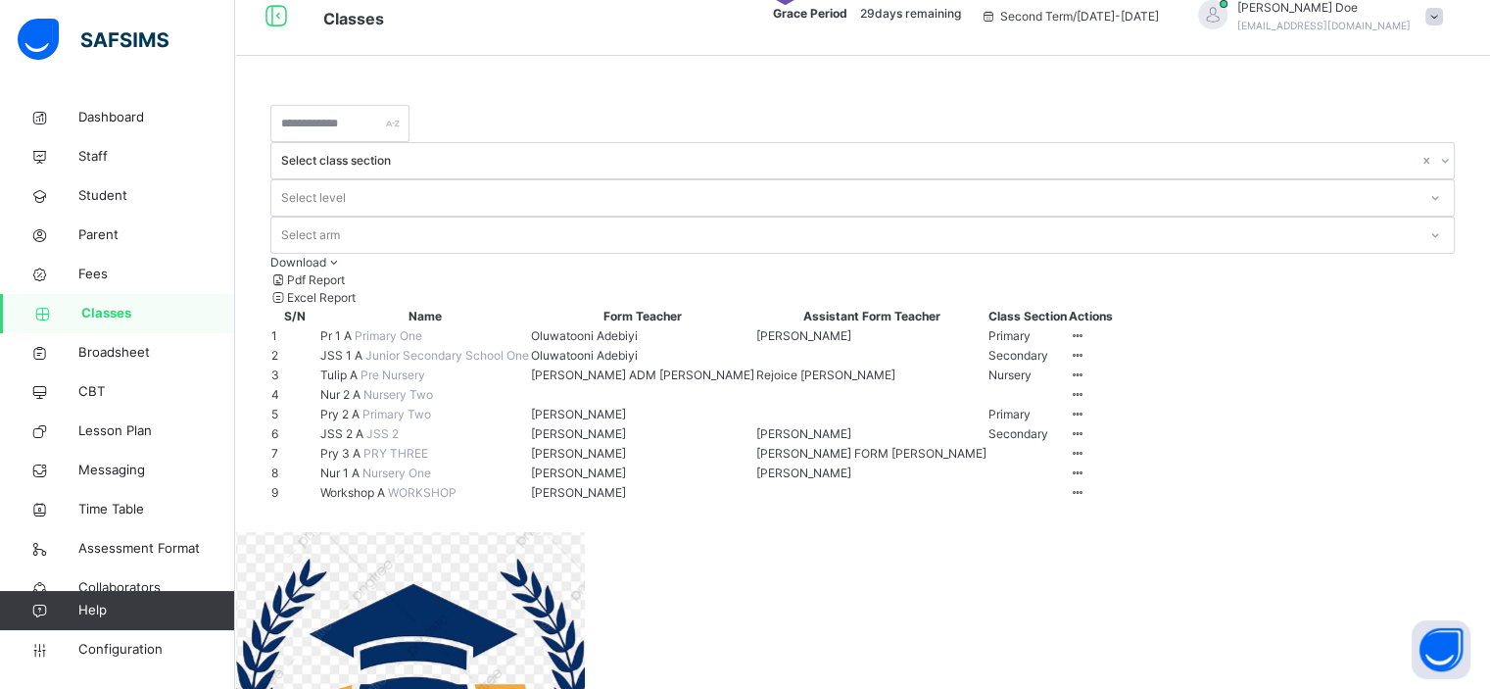
scroll to position [24, 0]
click at [361, 401] on span "Nur 2 A" at bounding box center [341, 393] width 43 height 15
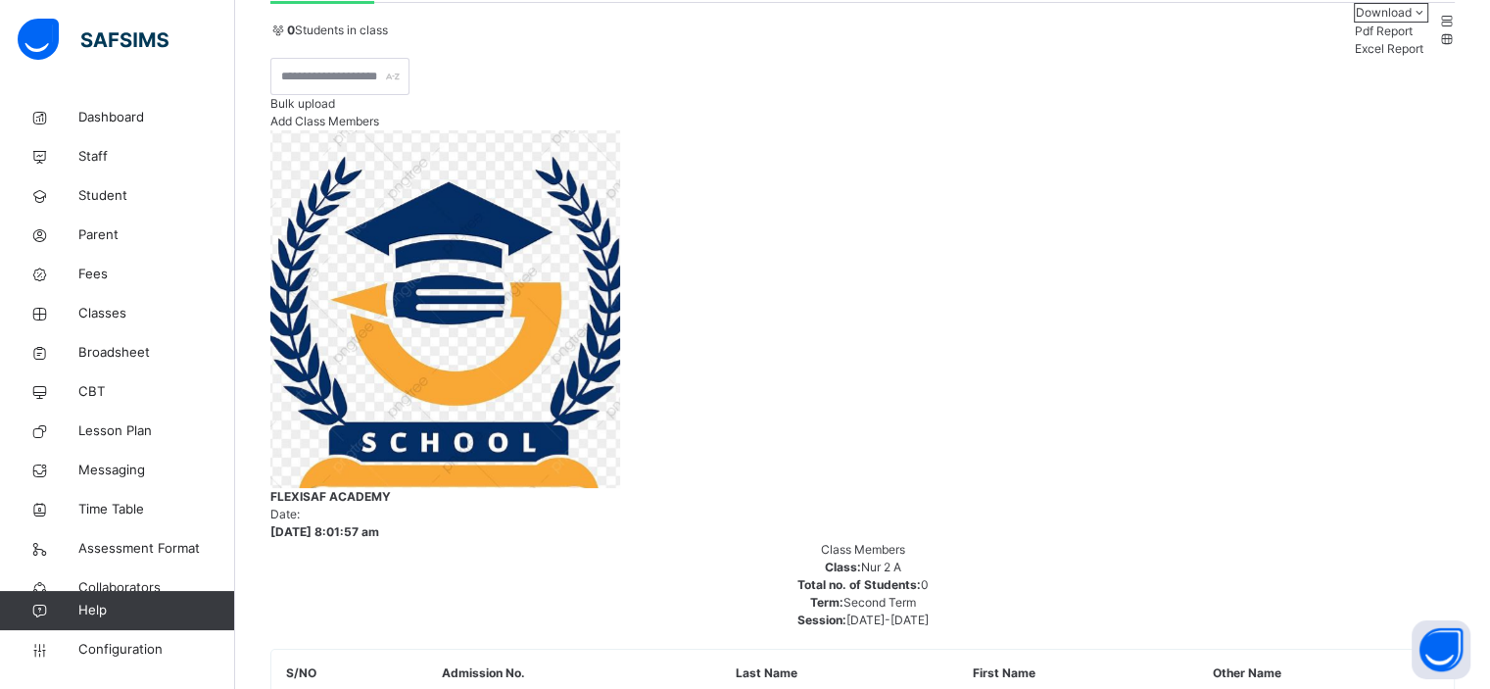
scroll to position [170, 0]
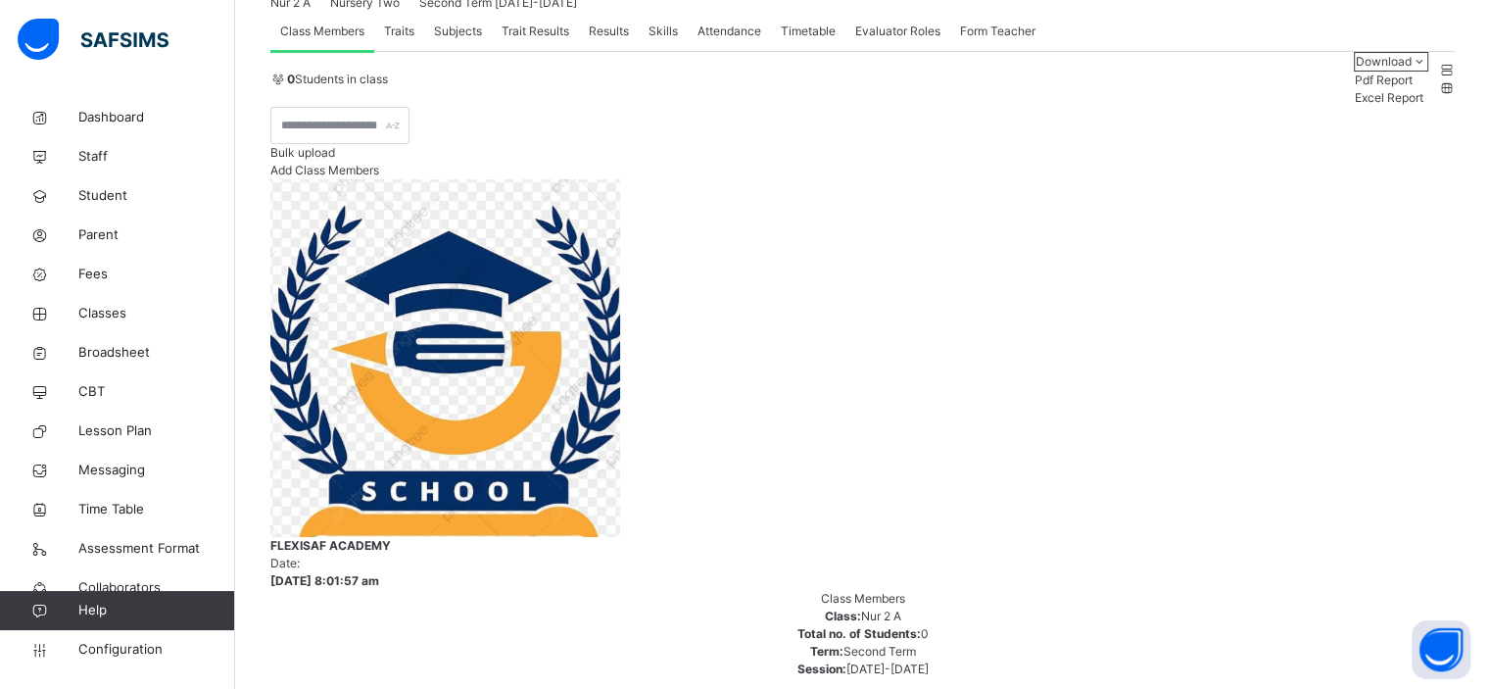
click at [459, 40] on span "Subjects" at bounding box center [458, 32] width 48 height 18
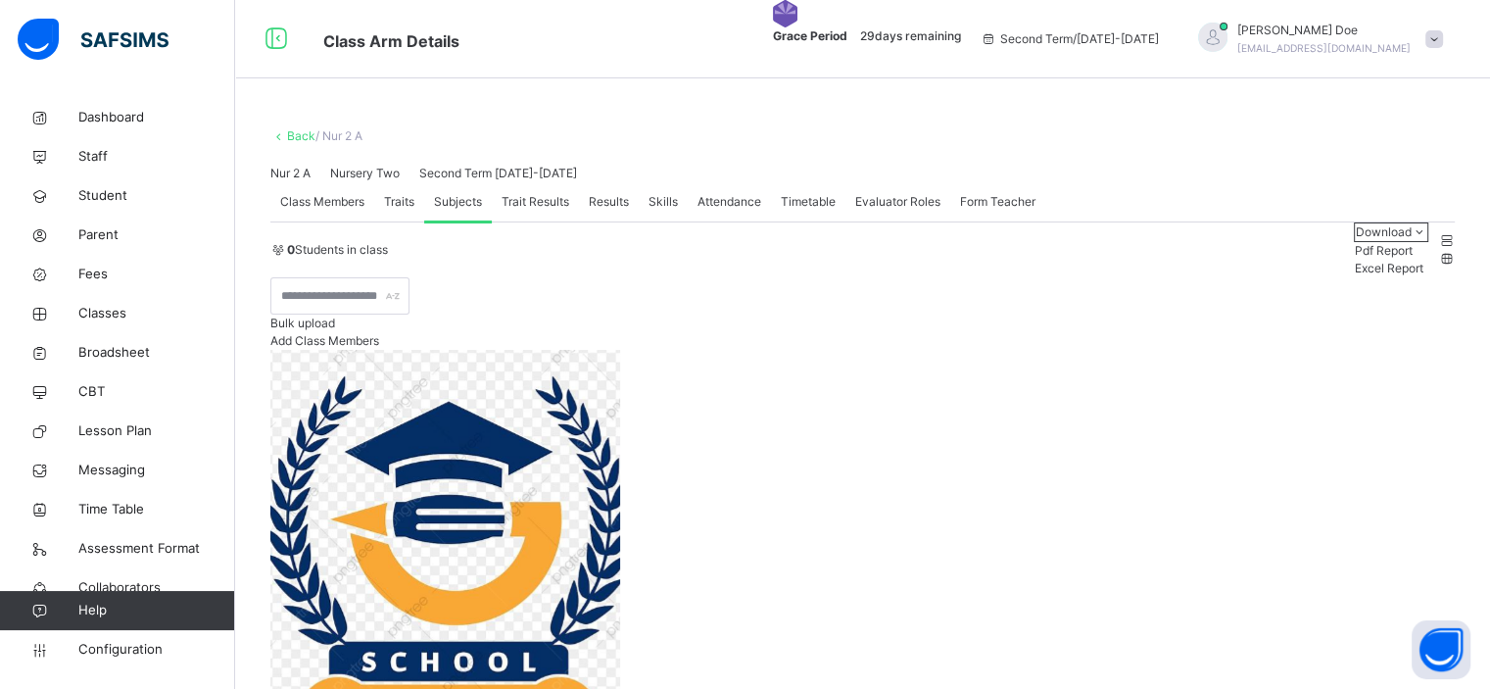
type input "**"
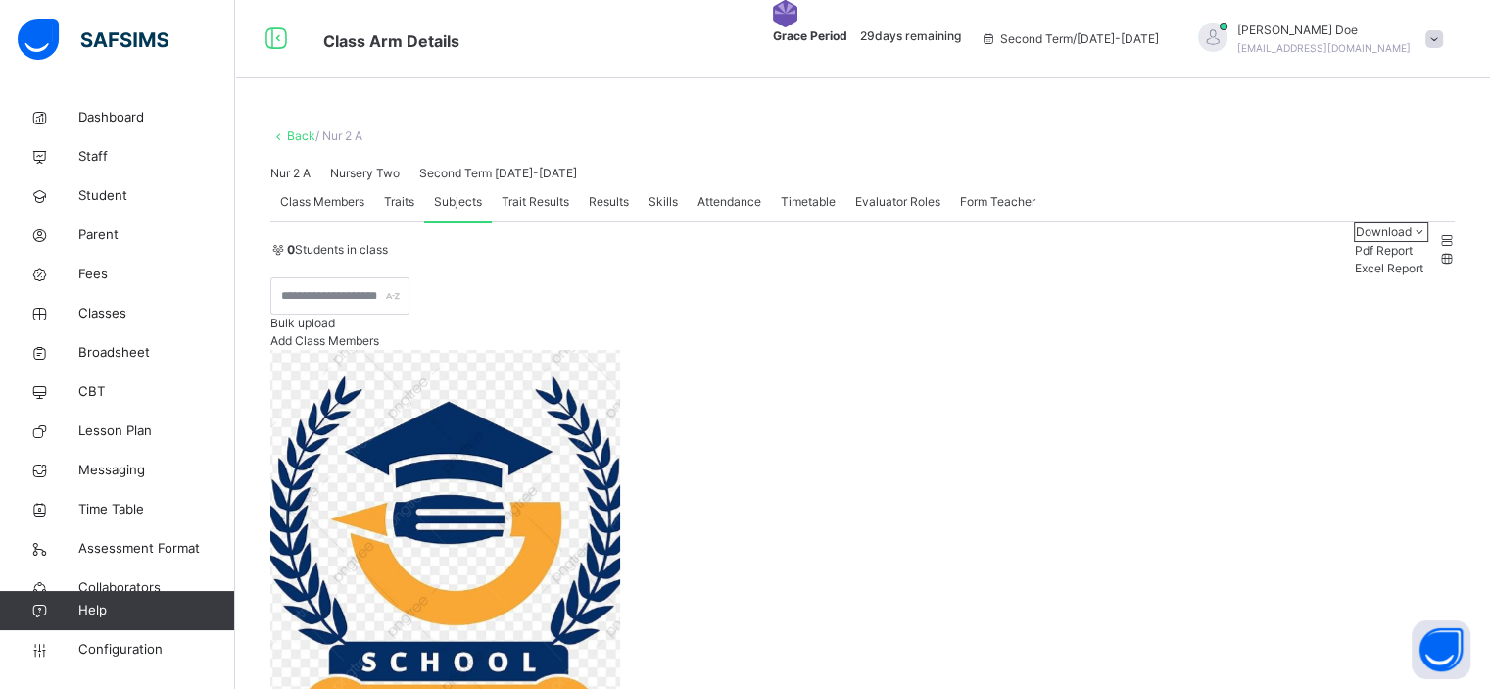
scroll to position [51, 0]
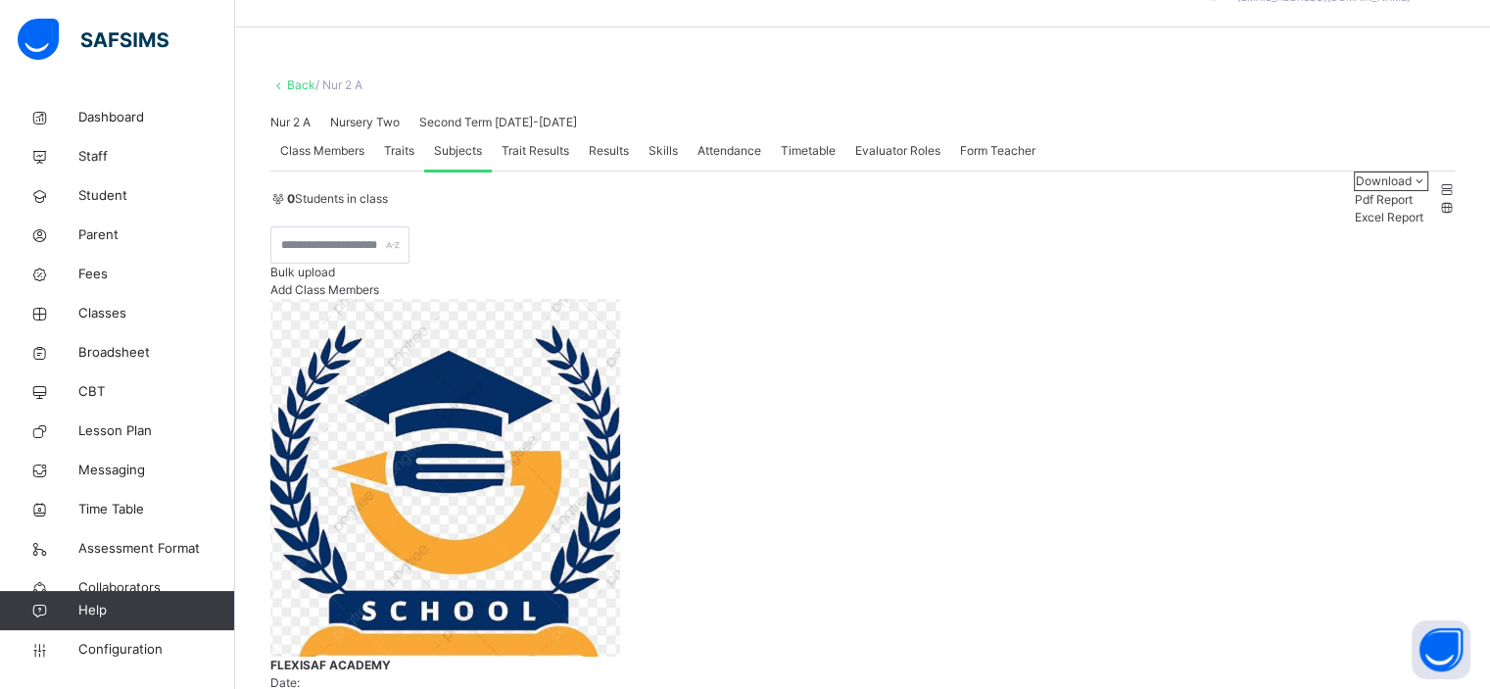
type input "**"
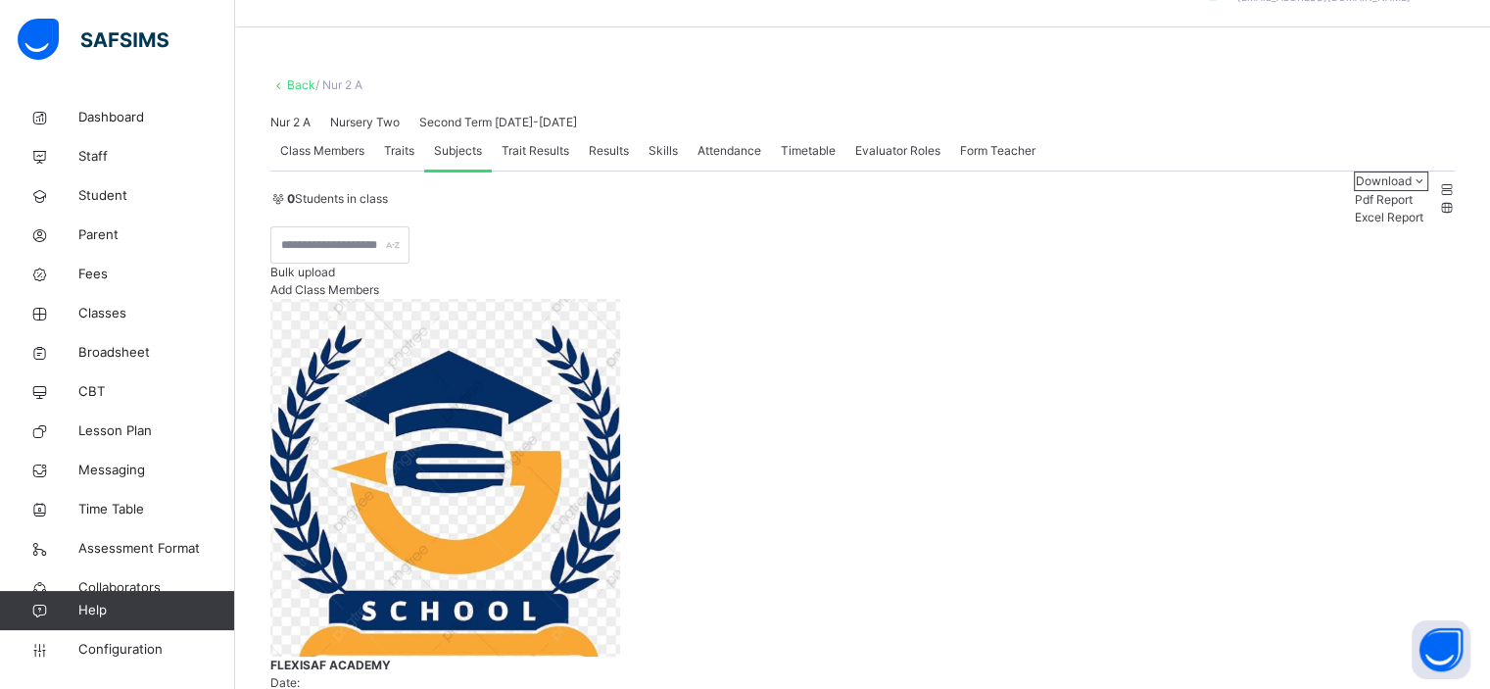
click at [550, 170] on div "Trait Results" at bounding box center [535, 150] width 87 height 39
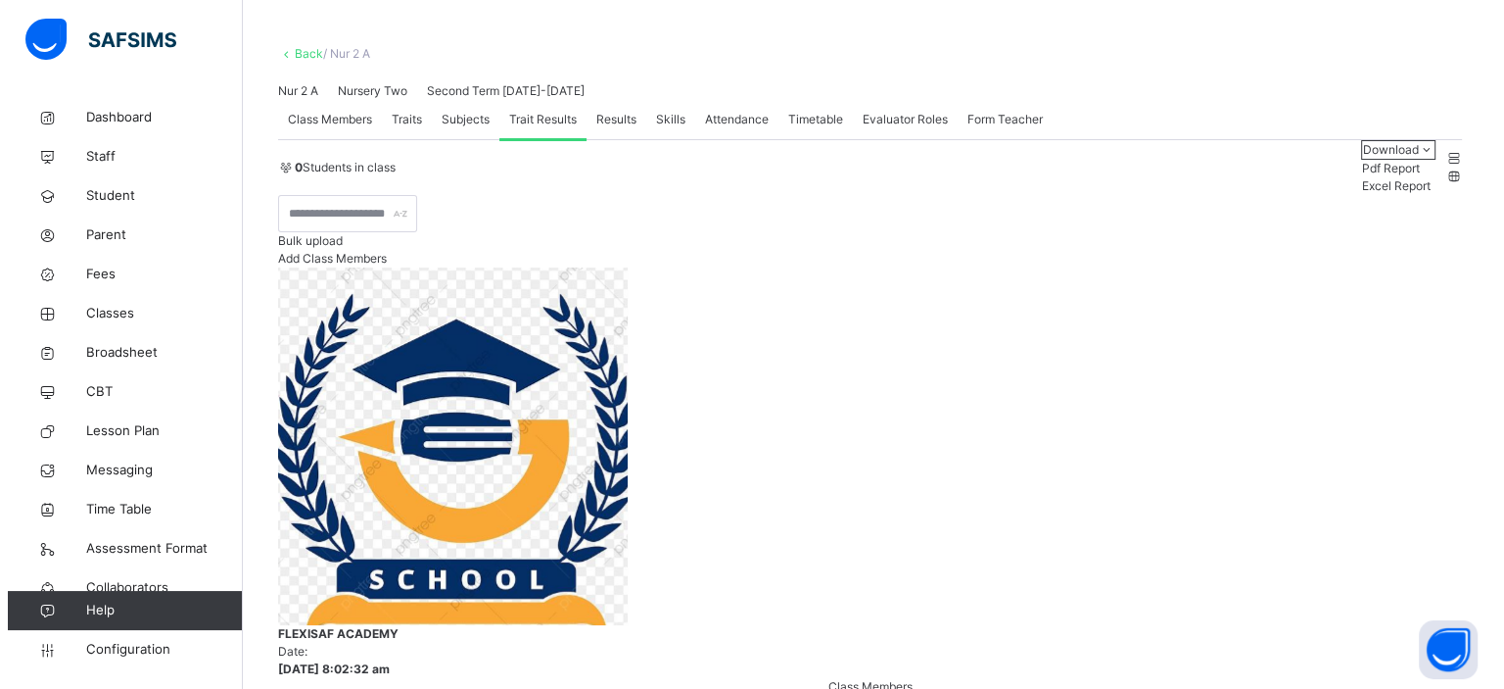
scroll to position [78, 0]
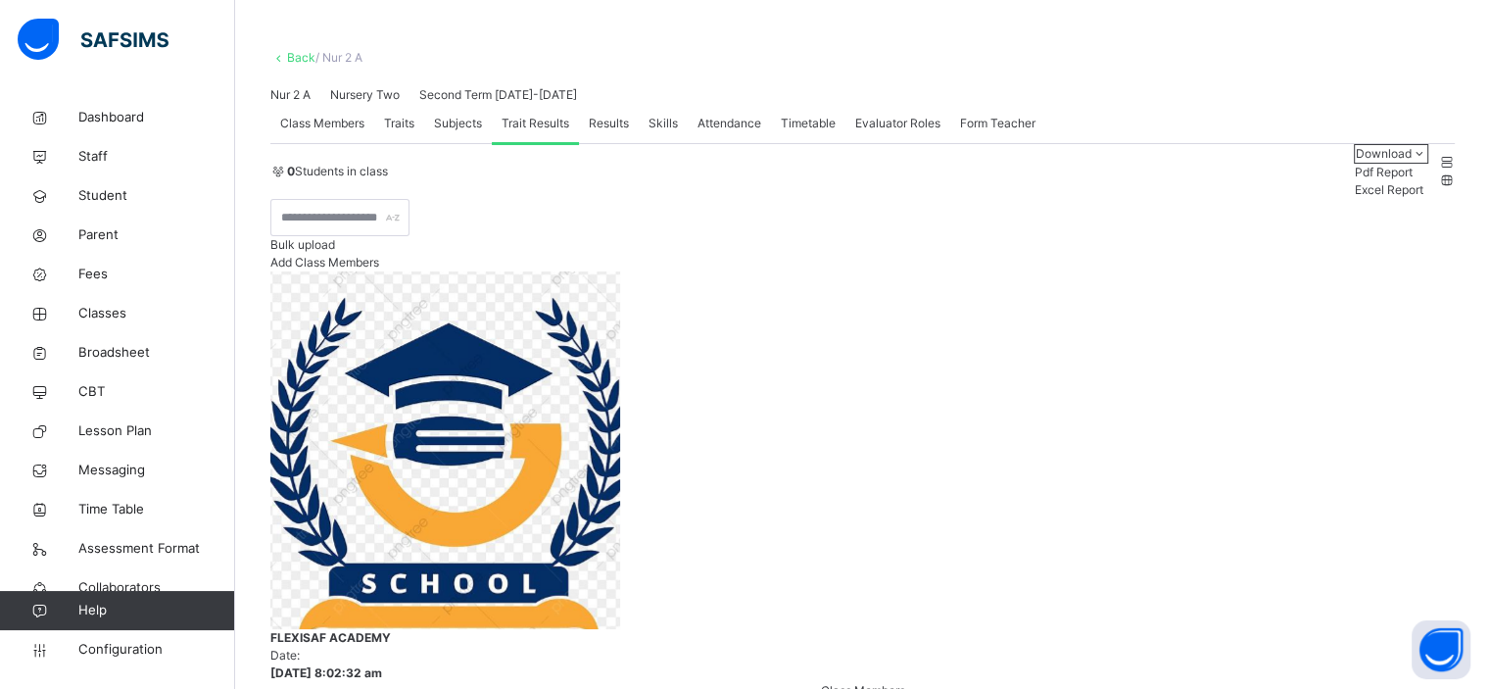
click at [347, 132] on span "Class Members" at bounding box center [322, 124] width 84 height 18
click at [379, 269] on span "Add Class Members" at bounding box center [324, 262] width 109 height 15
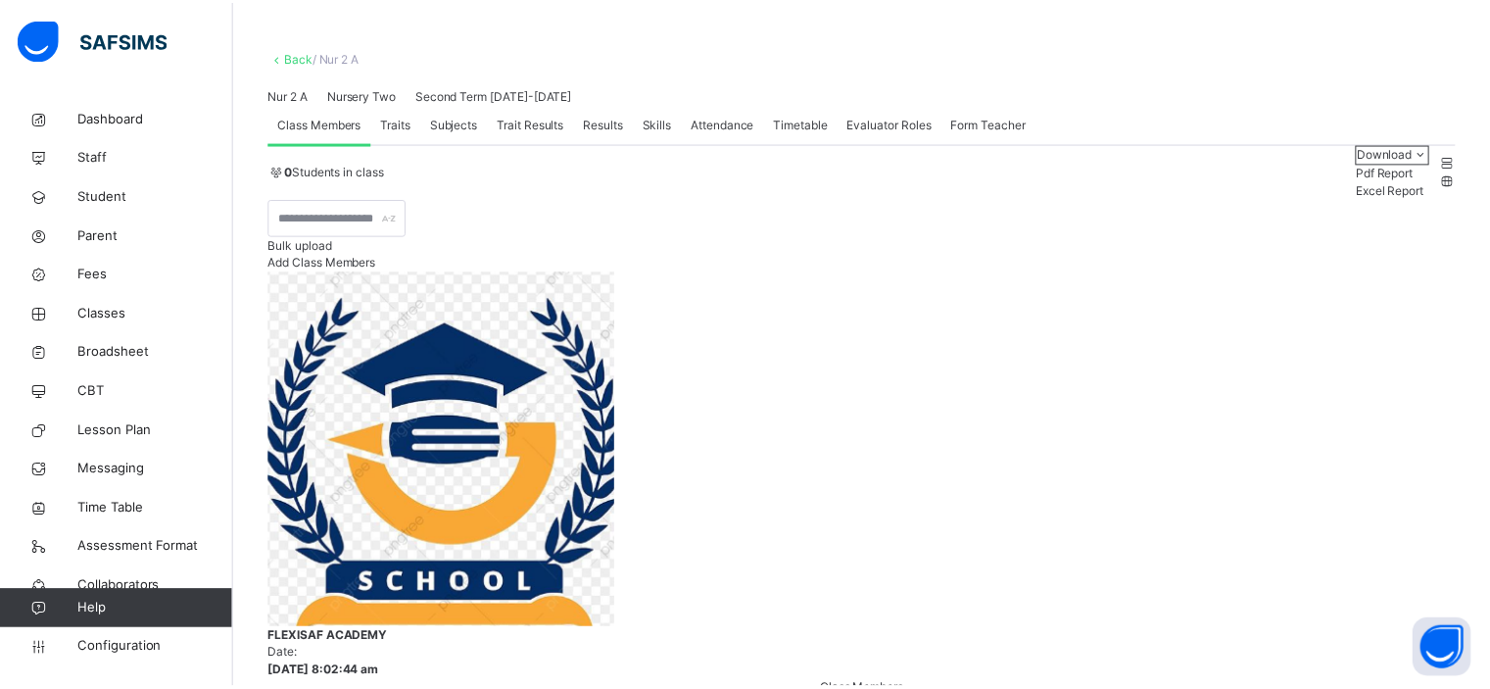
scroll to position [184, 0]
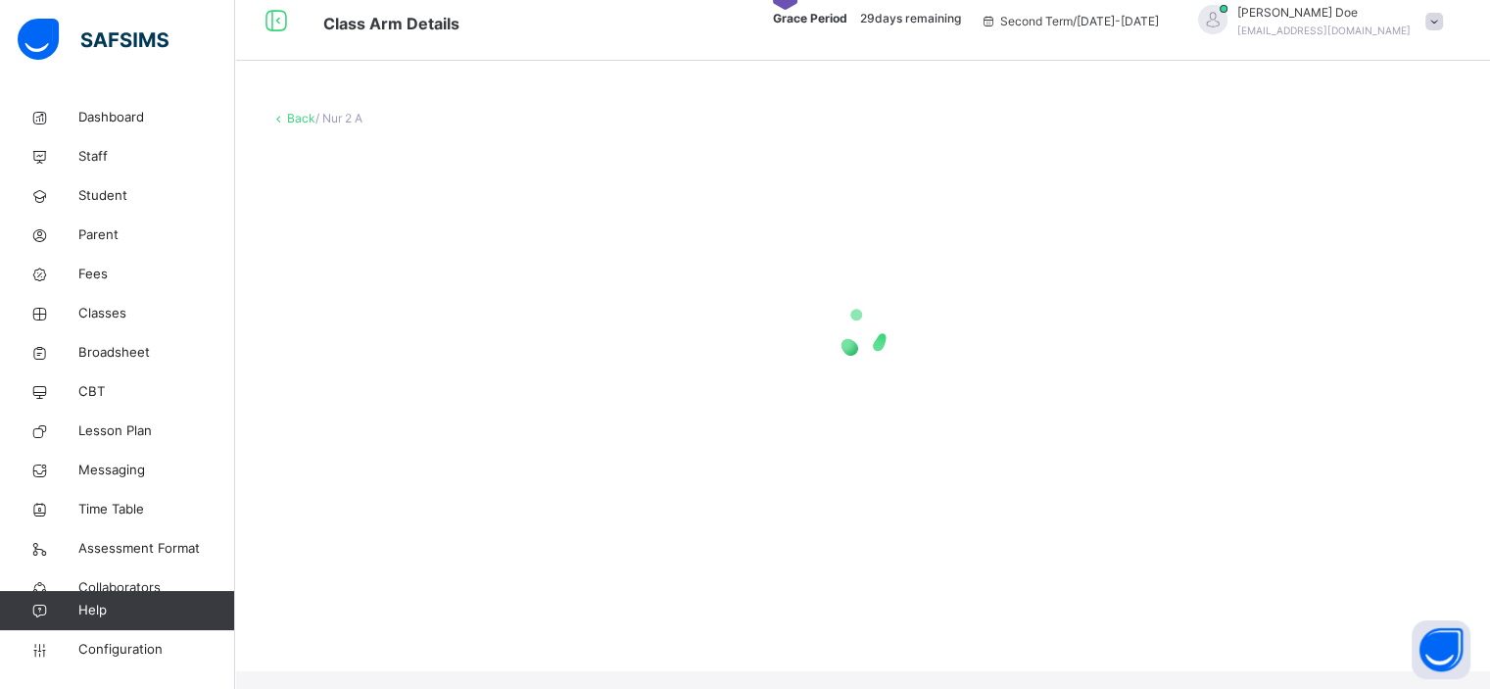
scroll to position [0, 0]
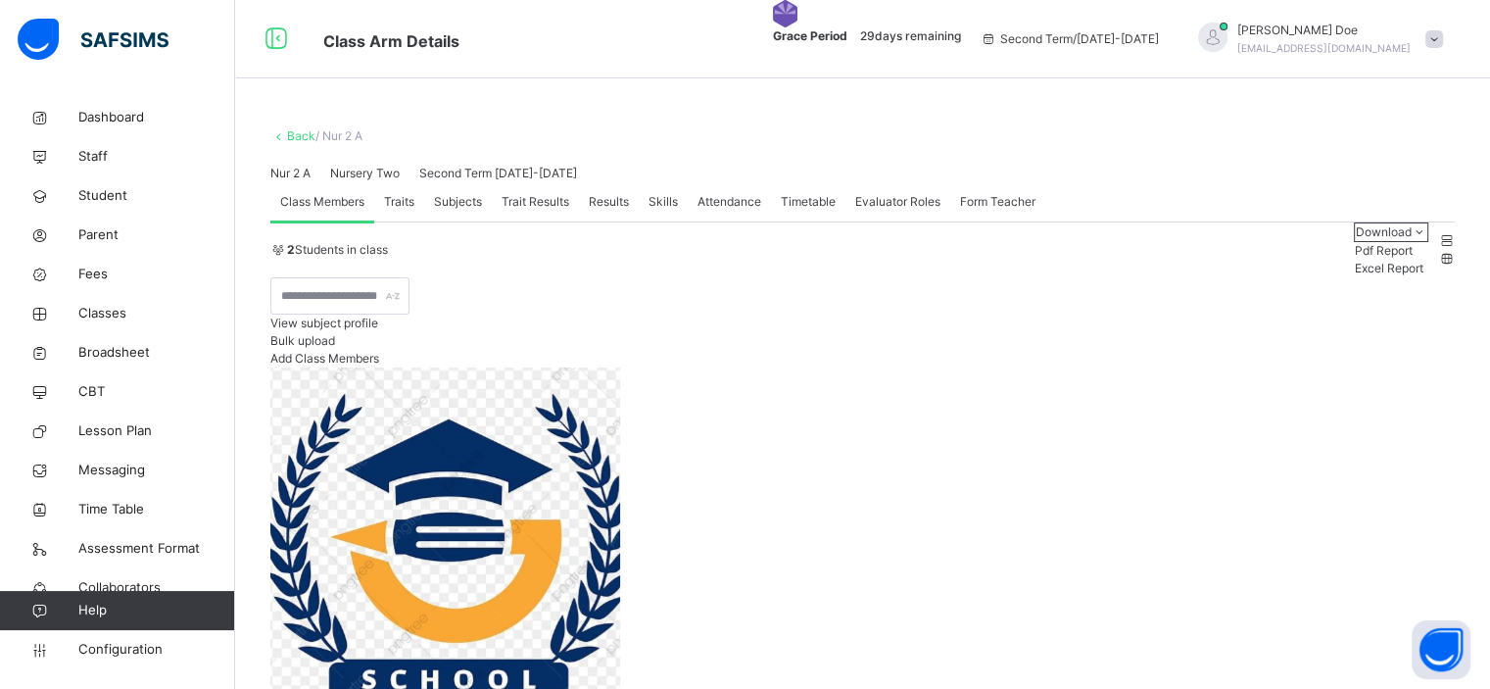
click at [409, 211] on span "Traits" at bounding box center [399, 202] width 30 height 18
click at [461, 211] on span "Subjects" at bounding box center [458, 202] width 48 height 18
click at [541, 211] on span "Trait Results" at bounding box center [535, 202] width 68 height 18
click at [599, 211] on span "Results" at bounding box center [609, 202] width 40 height 18
click at [548, 211] on span "Trait Results" at bounding box center [535, 202] width 68 height 18
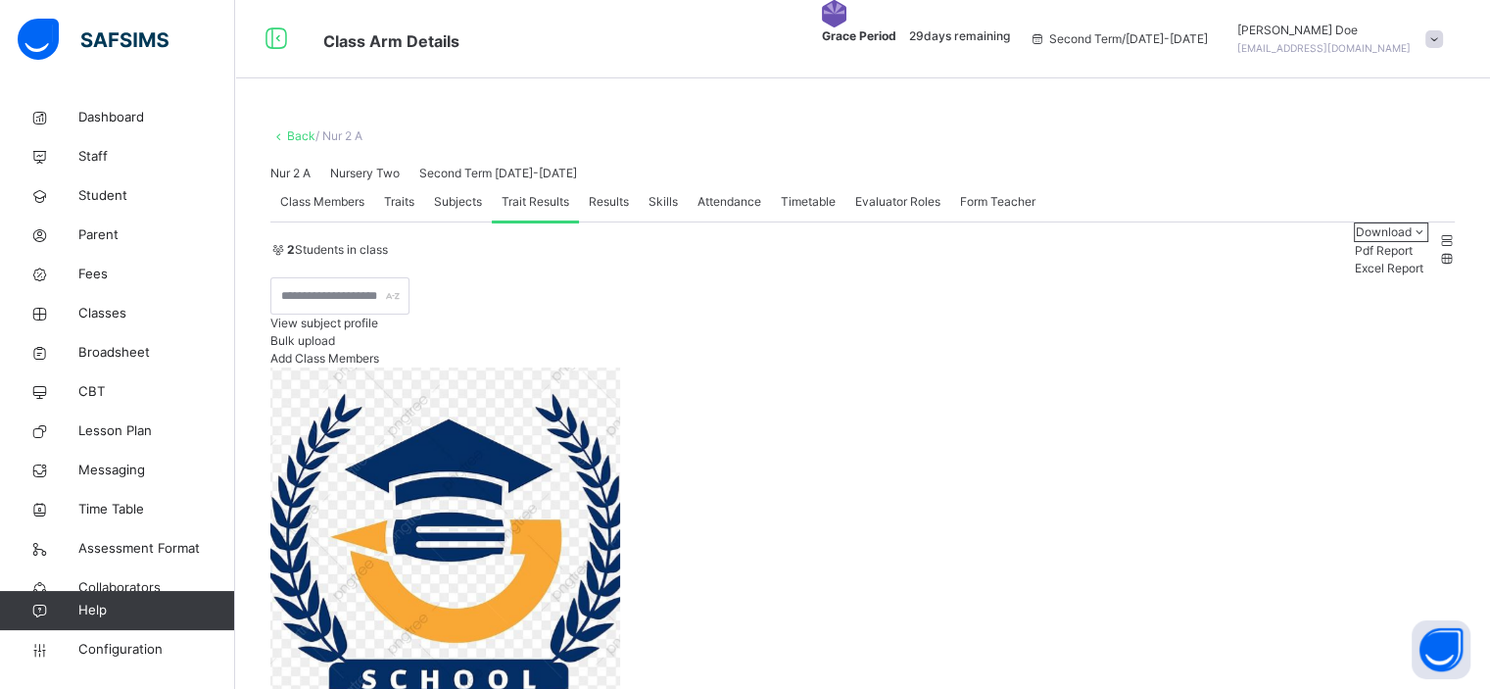
click at [623, 211] on span "Results" at bounding box center [609, 202] width 40 height 18
click at [660, 211] on span "Skills" at bounding box center [662, 202] width 29 height 18
click at [718, 221] on div "Attendance" at bounding box center [729, 201] width 83 height 39
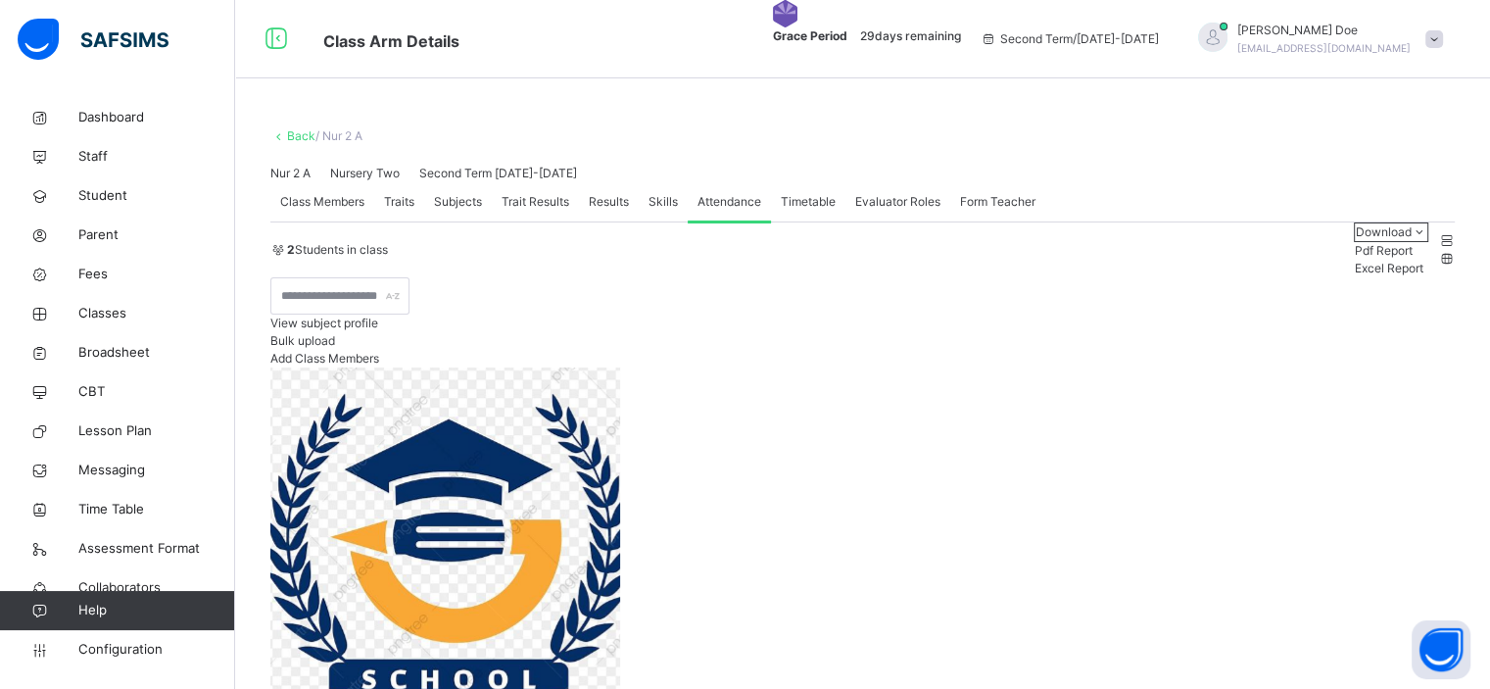
click at [803, 221] on div "Timetable" at bounding box center [808, 201] width 74 height 39
click at [886, 211] on span "Evaluator Roles" at bounding box center [897, 202] width 85 height 18
click at [1000, 211] on span "Form Teacher" at bounding box center [997, 202] width 75 height 18
click at [547, 211] on span "Trait Results" at bounding box center [535, 202] width 68 height 18
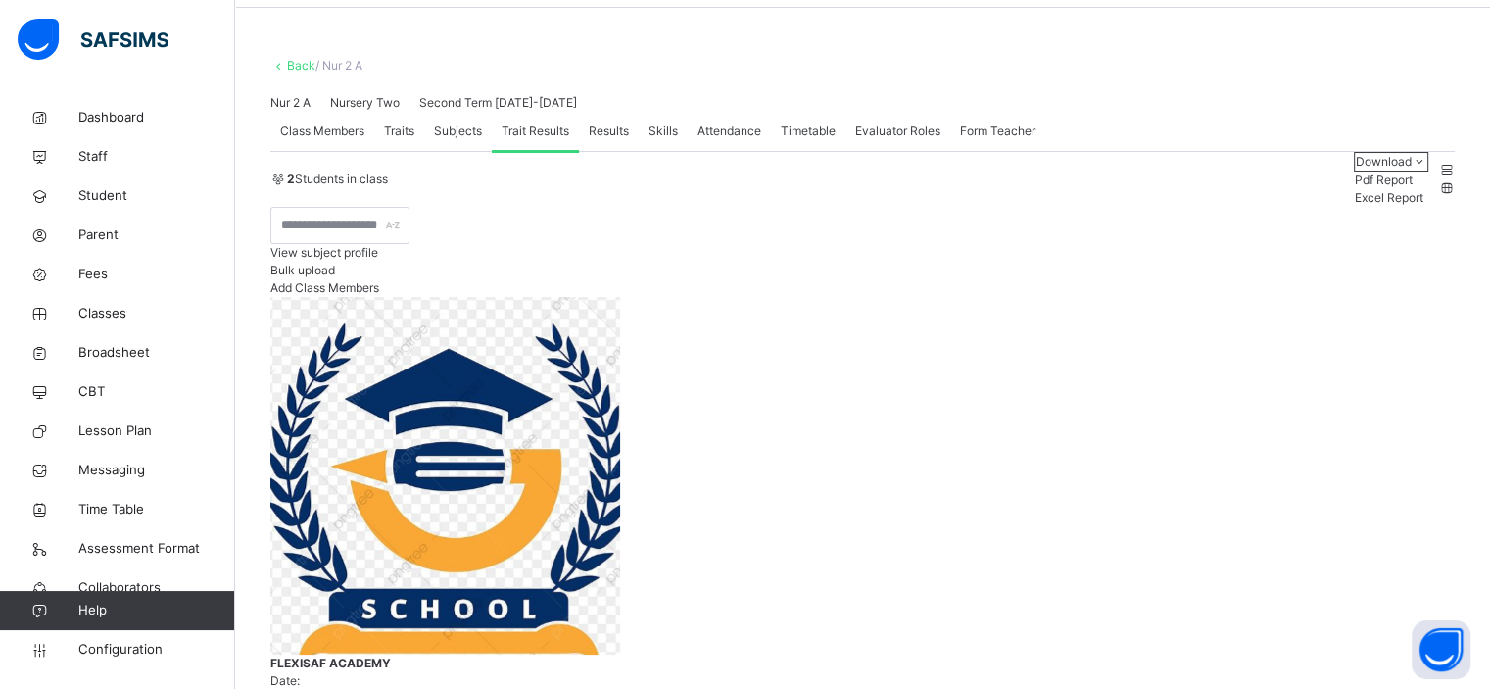
scroll to position [71, 0]
click at [141, 648] on span "Configuration" at bounding box center [156, 650] width 156 height 20
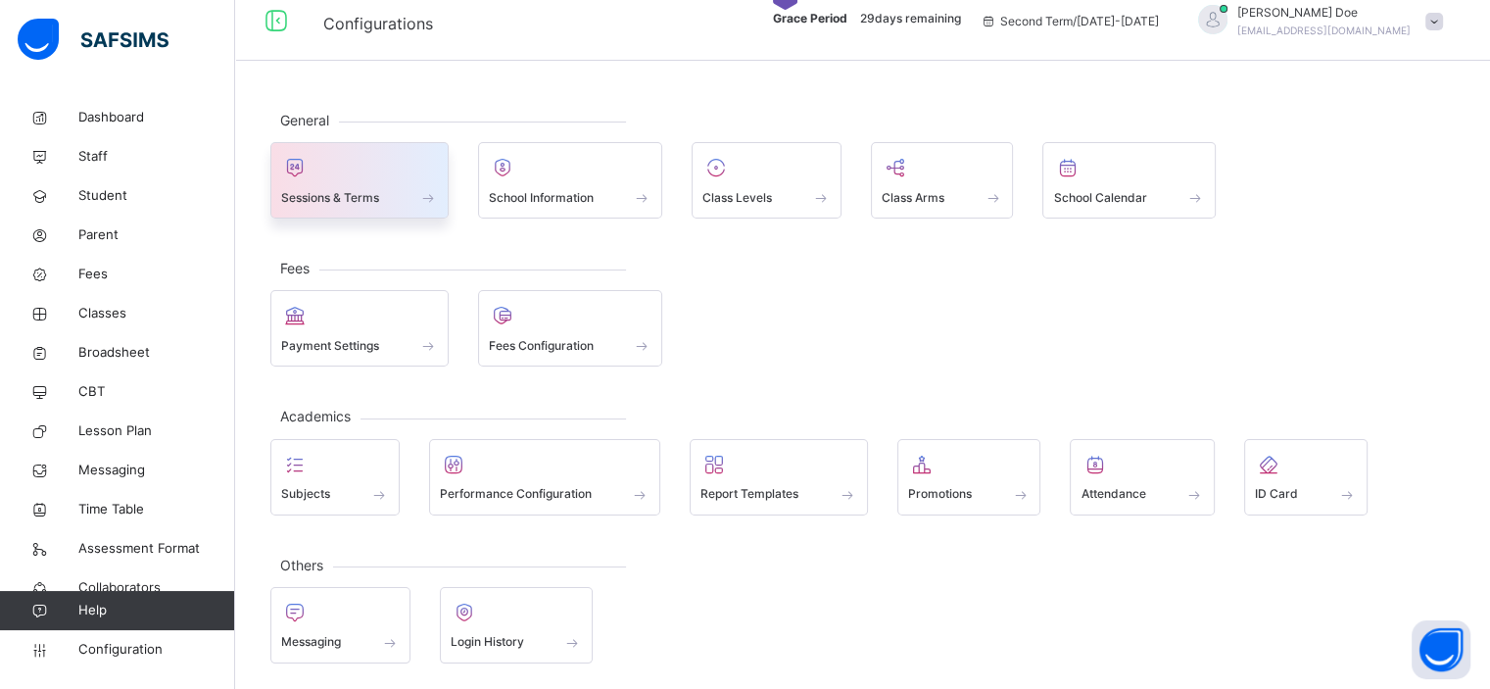
click at [382, 195] on div "Sessions & Terms" at bounding box center [359, 197] width 157 height 21
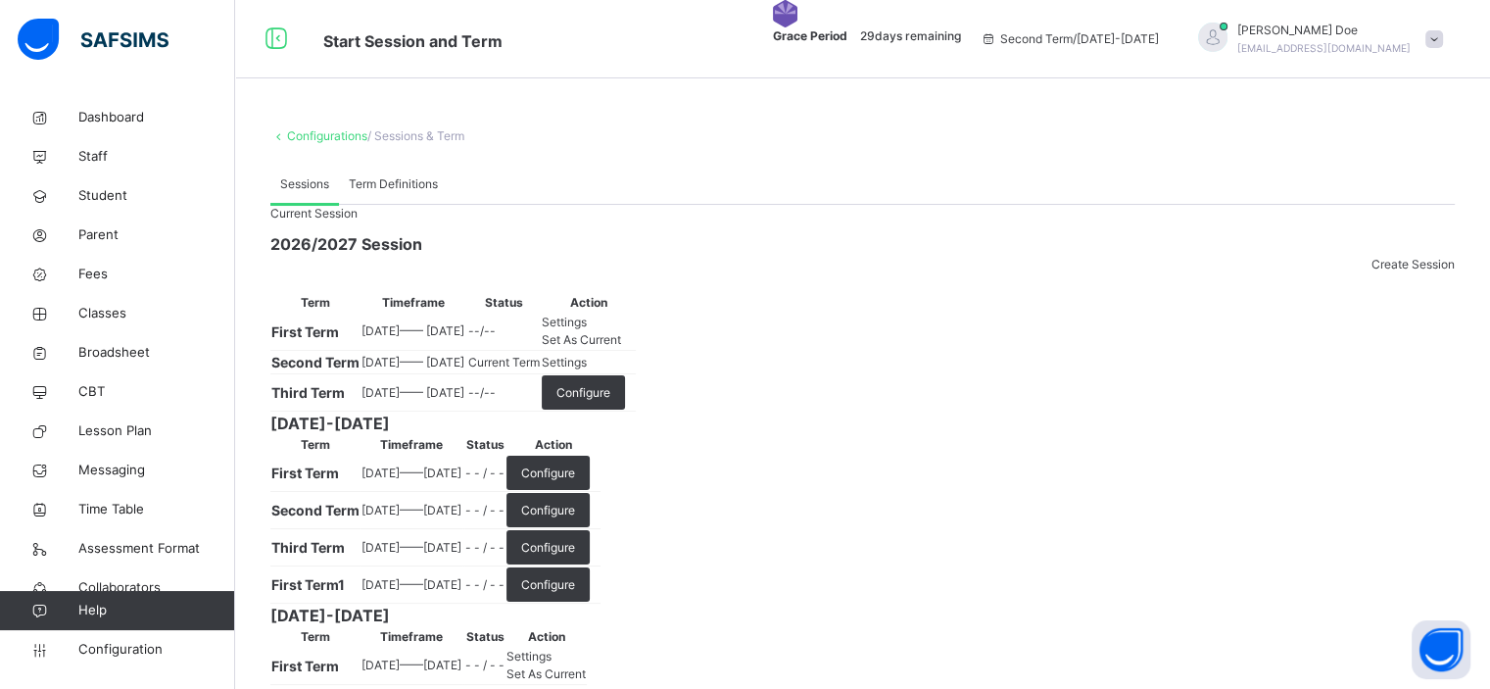
click at [587, 369] on span "Settings" at bounding box center [564, 362] width 45 height 15
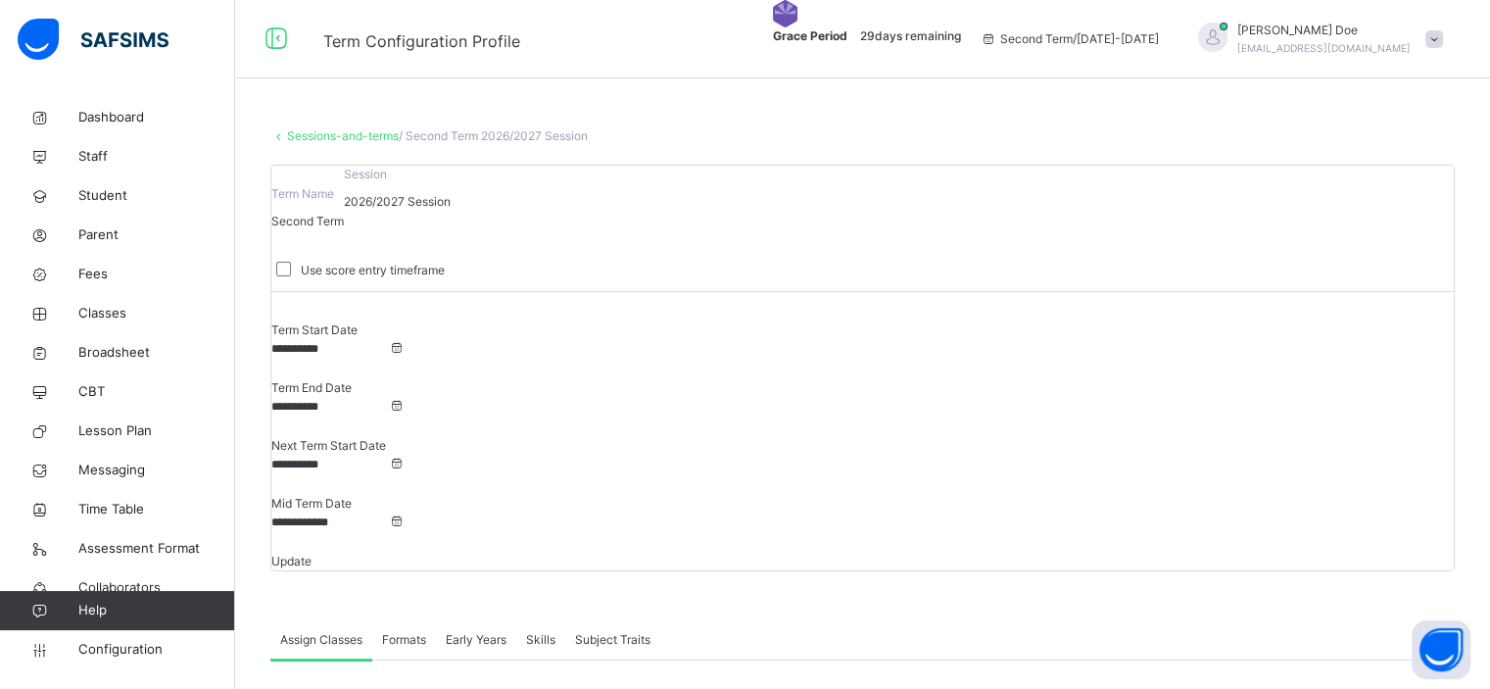
click at [489, 631] on span "Early Years" at bounding box center [476, 640] width 61 height 18
click at [542, 631] on span "Skills" at bounding box center [540, 640] width 29 height 18
click at [496, 631] on span "Early Years" at bounding box center [476, 640] width 61 height 18
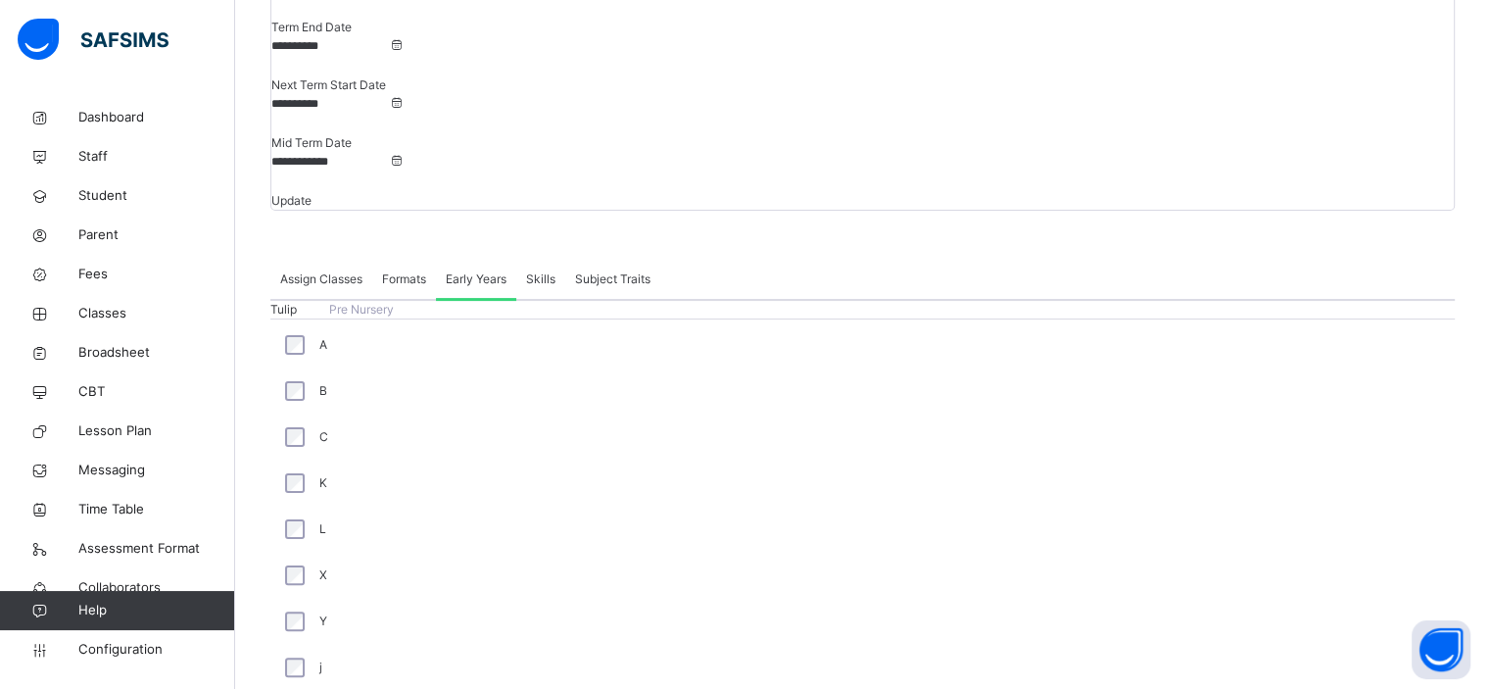
scroll to position [356, 0]
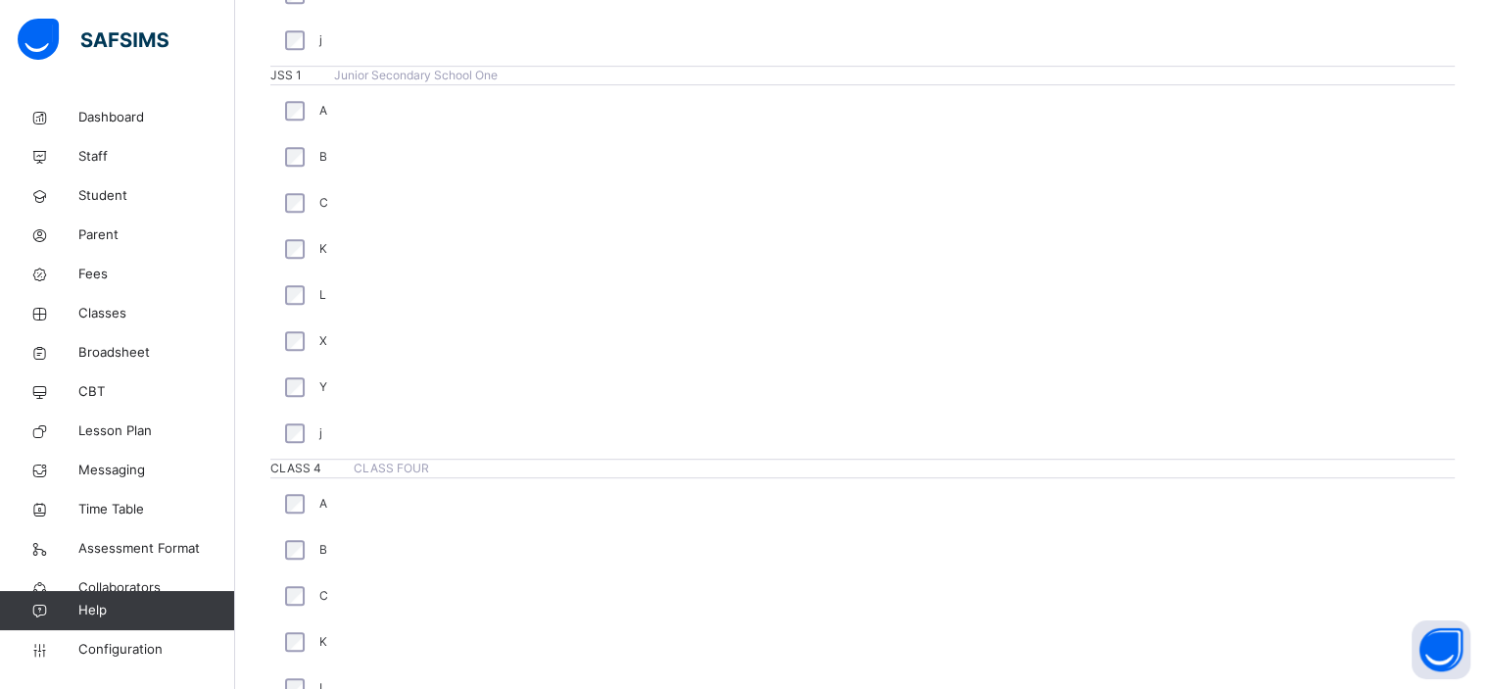
scroll to position [1015, 0]
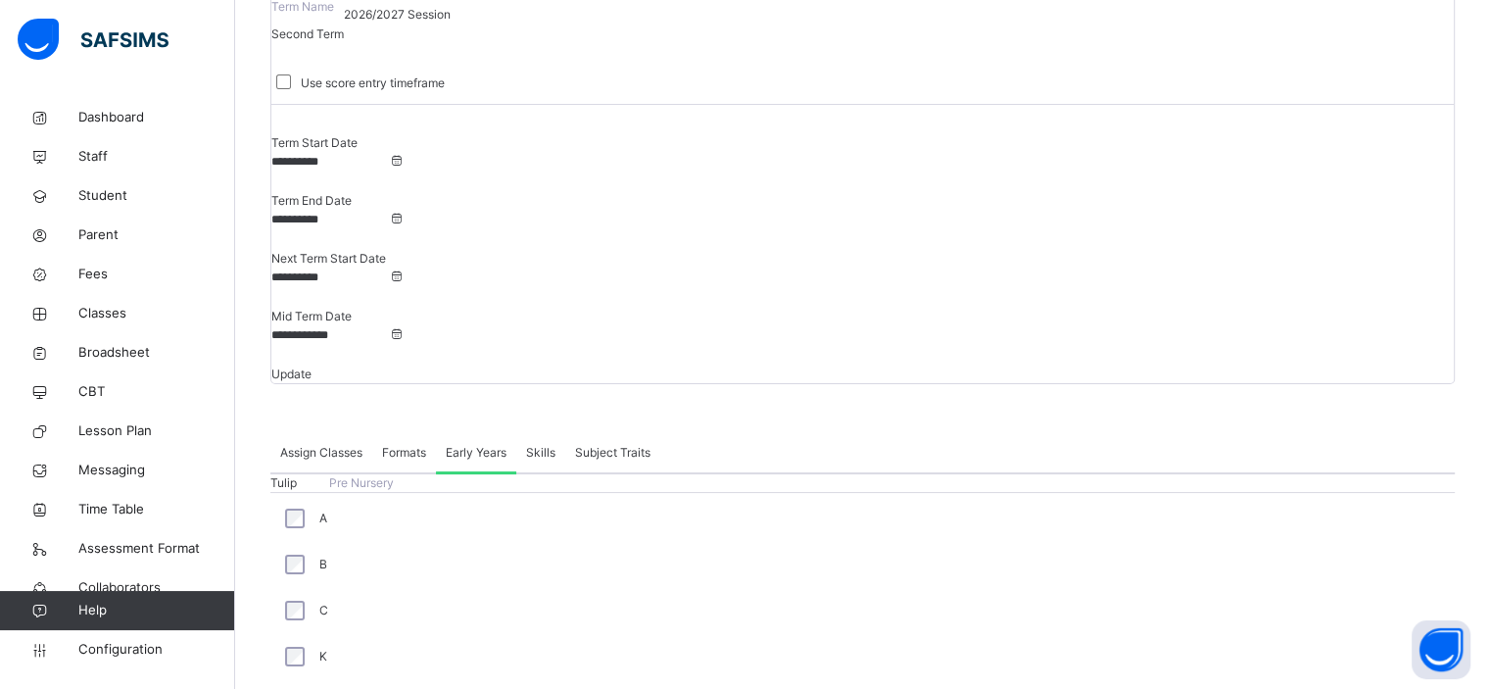
scroll to position [180, 0]
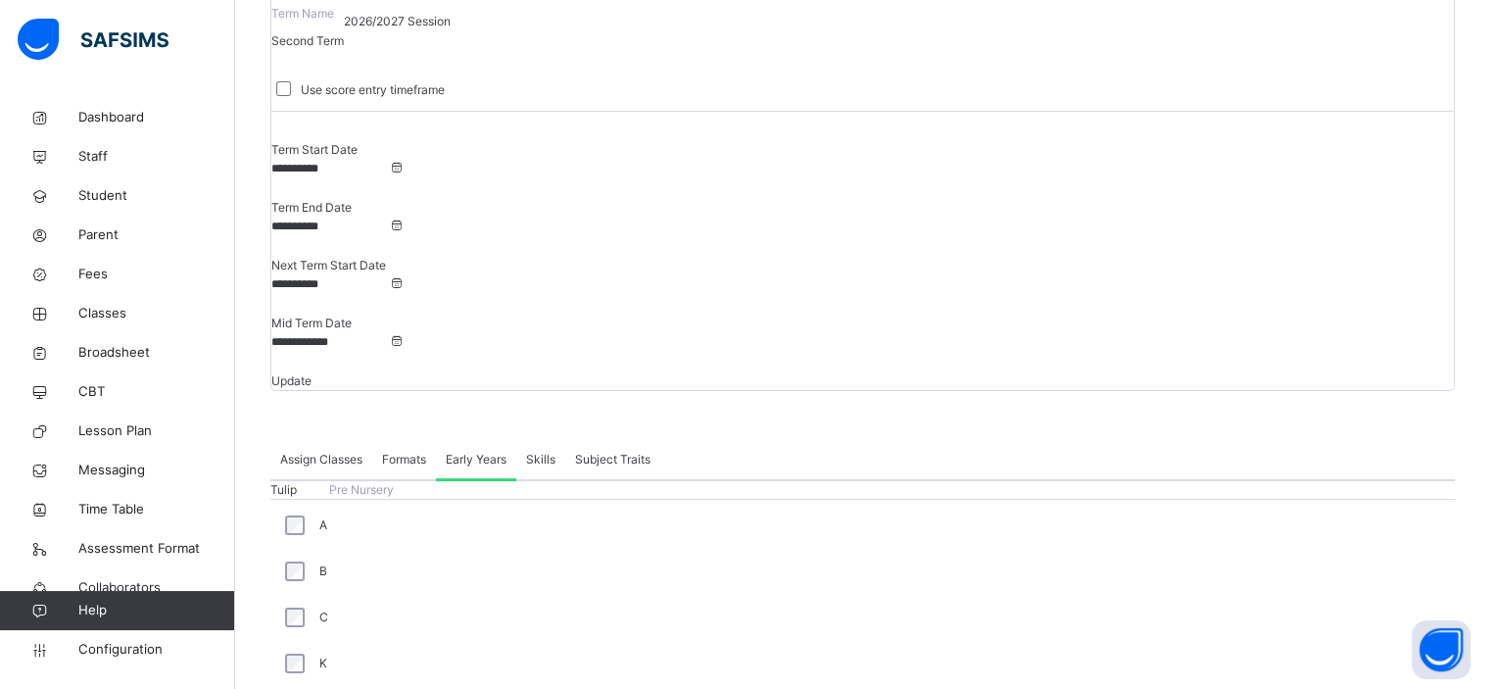
click at [148, 544] on span "Assessment Format" at bounding box center [156, 549] width 157 height 20
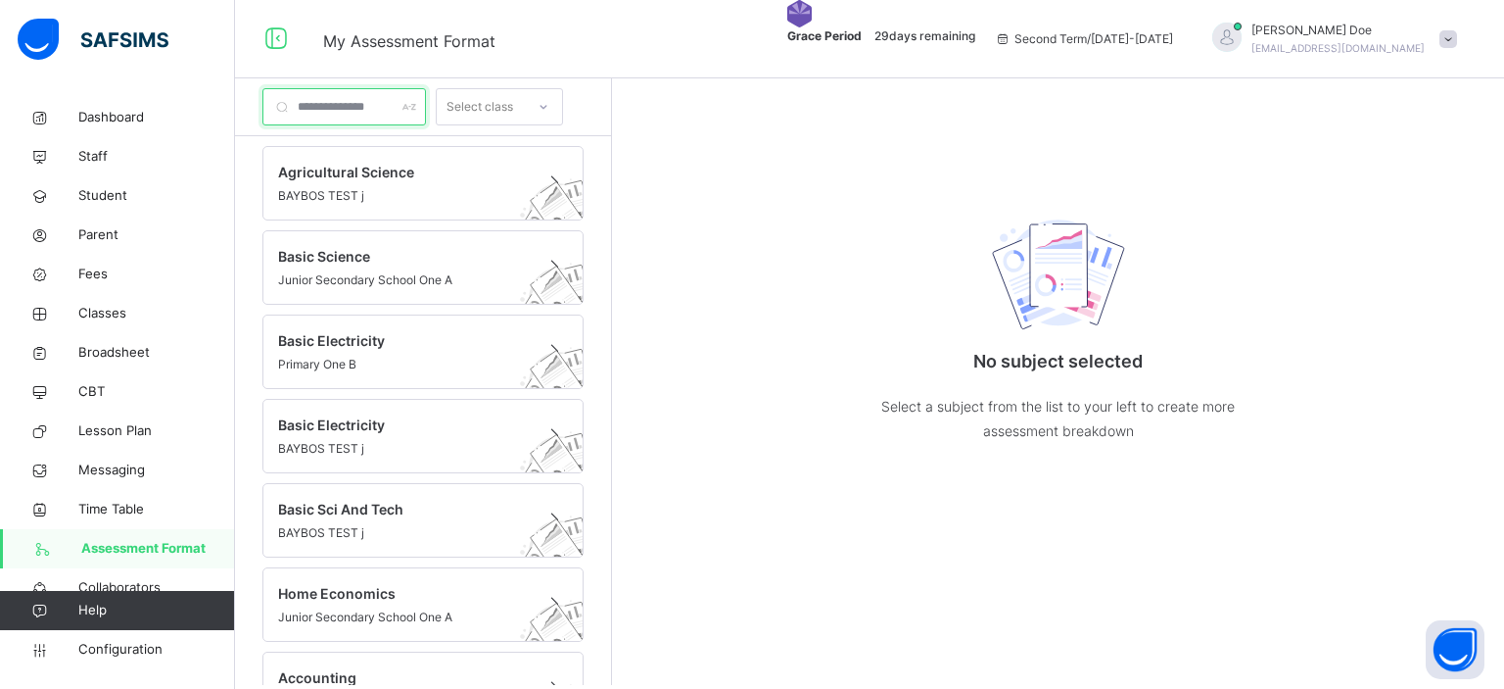
click at [383, 110] on input "text" at bounding box center [344, 106] width 164 height 37
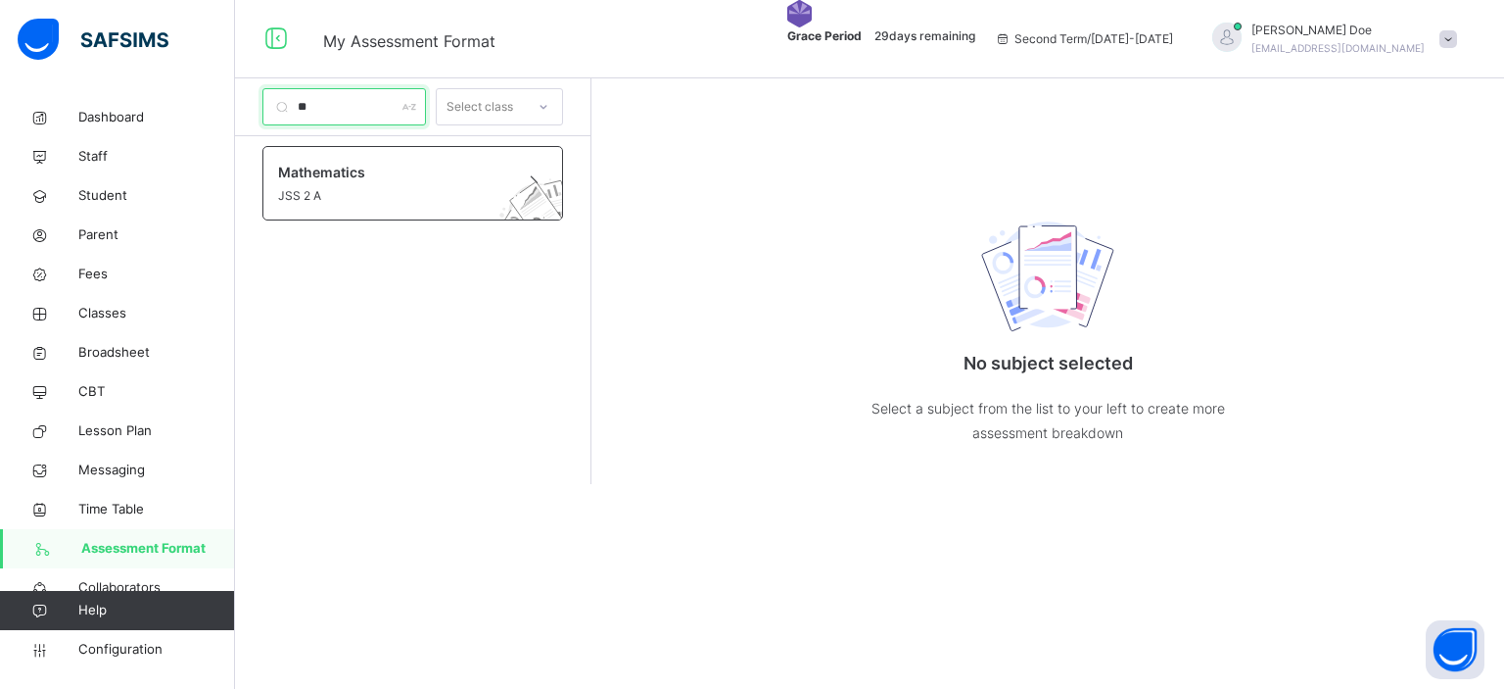
type input "**"
click at [369, 175] on span "Mathematics" at bounding box center [394, 172] width 232 height 21
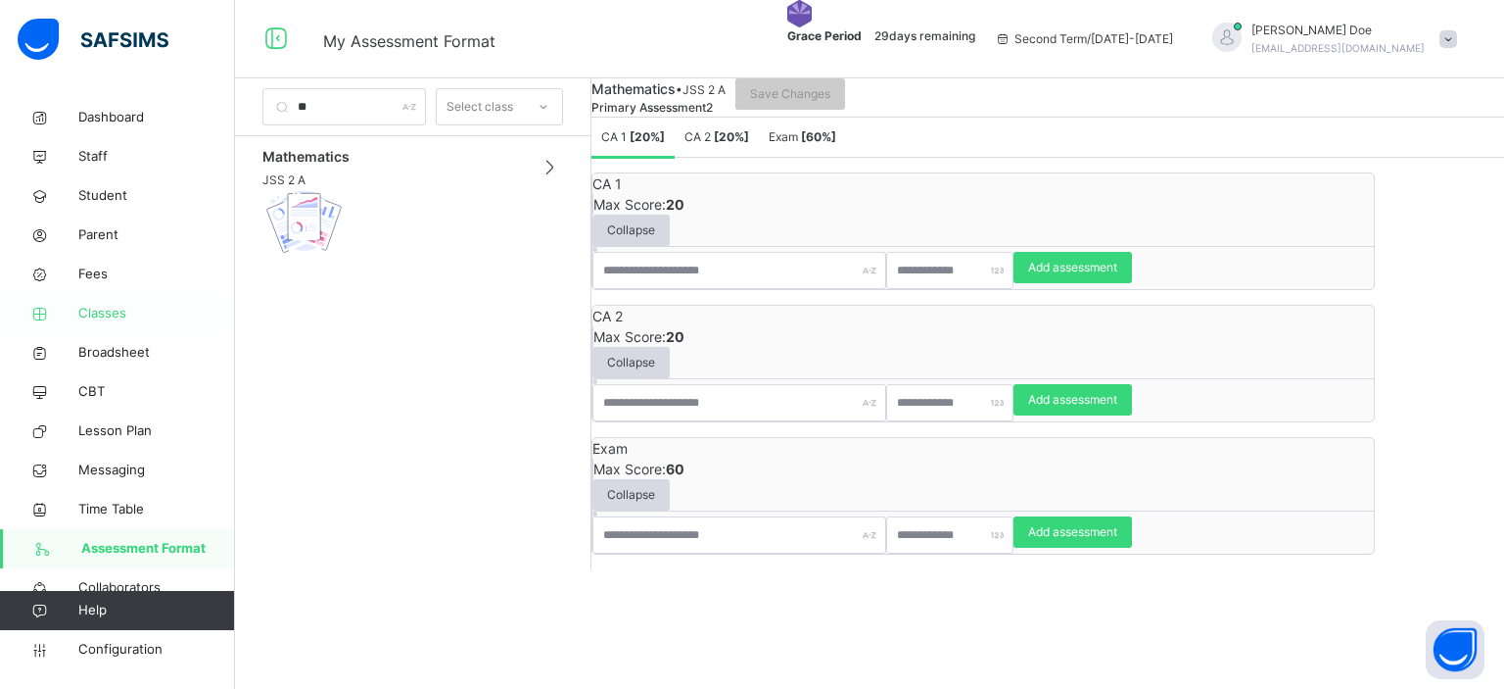
click at [100, 309] on span "Classes" at bounding box center [156, 314] width 157 height 20
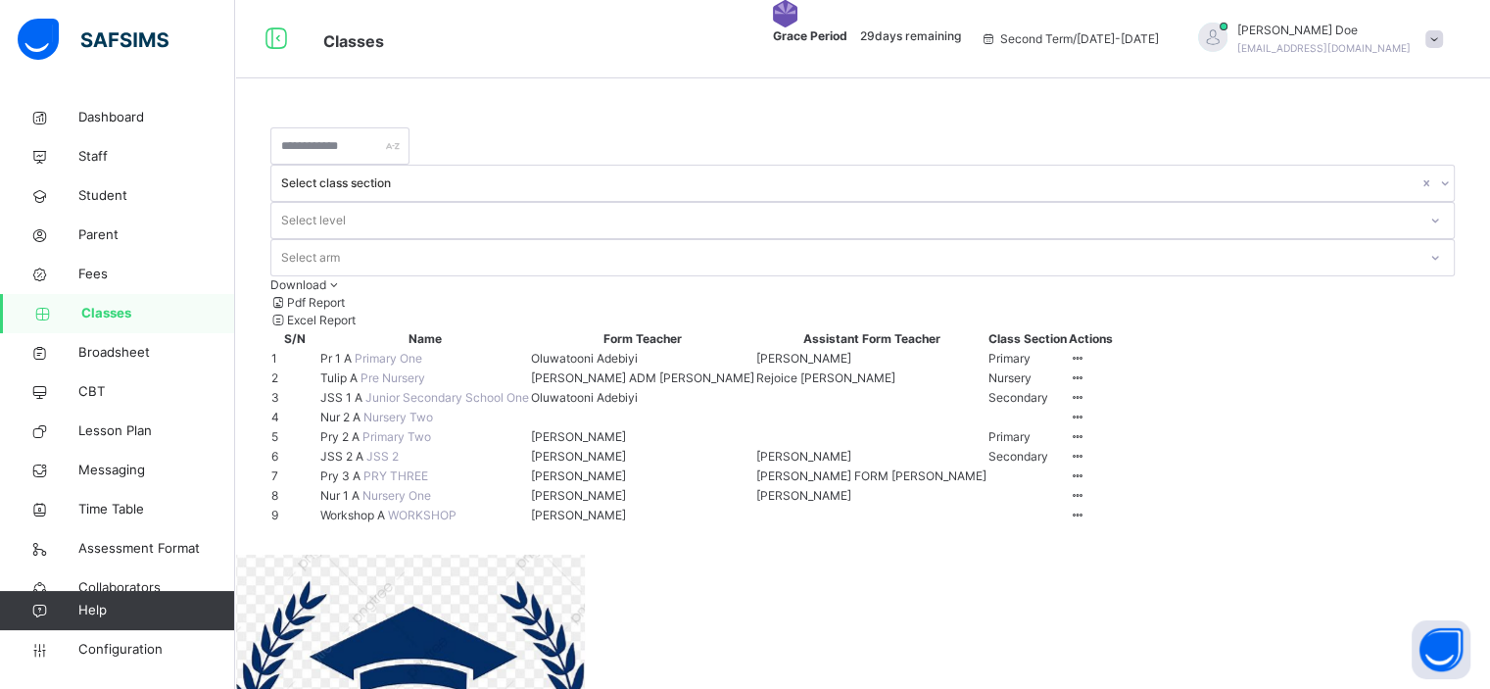
click at [357, 424] on span "Nur 2 A" at bounding box center [341, 416] width 43 height 15
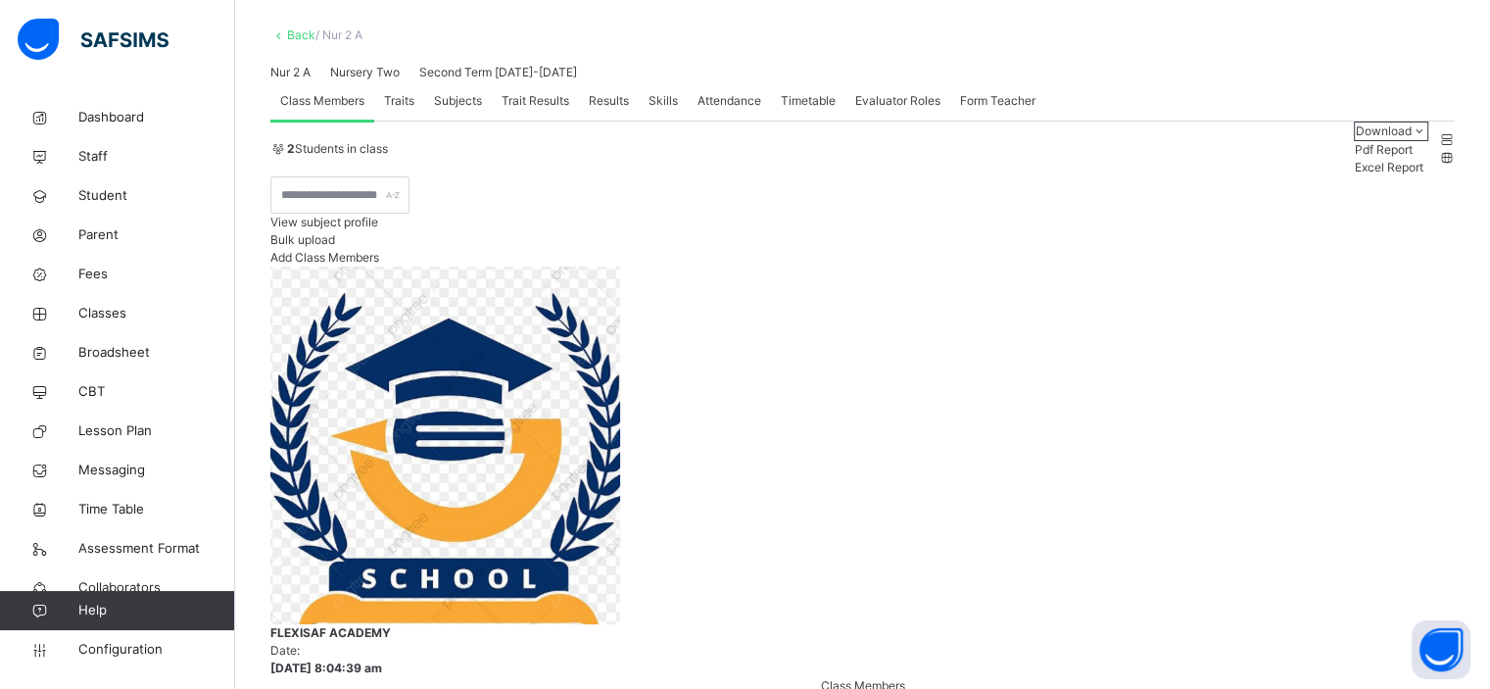
scroll to position [121, 0]
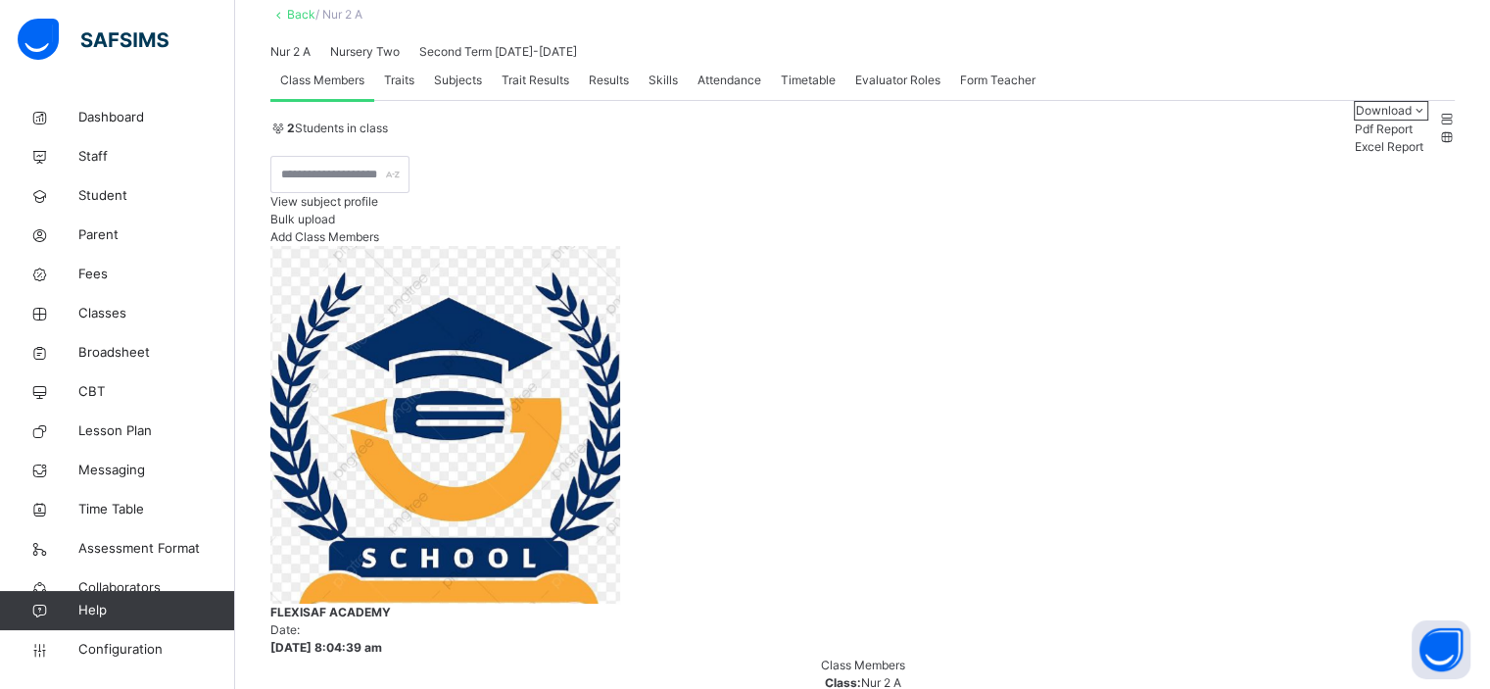
click at [378, 209] on span "View subject profile" at bounding box center [324, 201] width 108 height 15
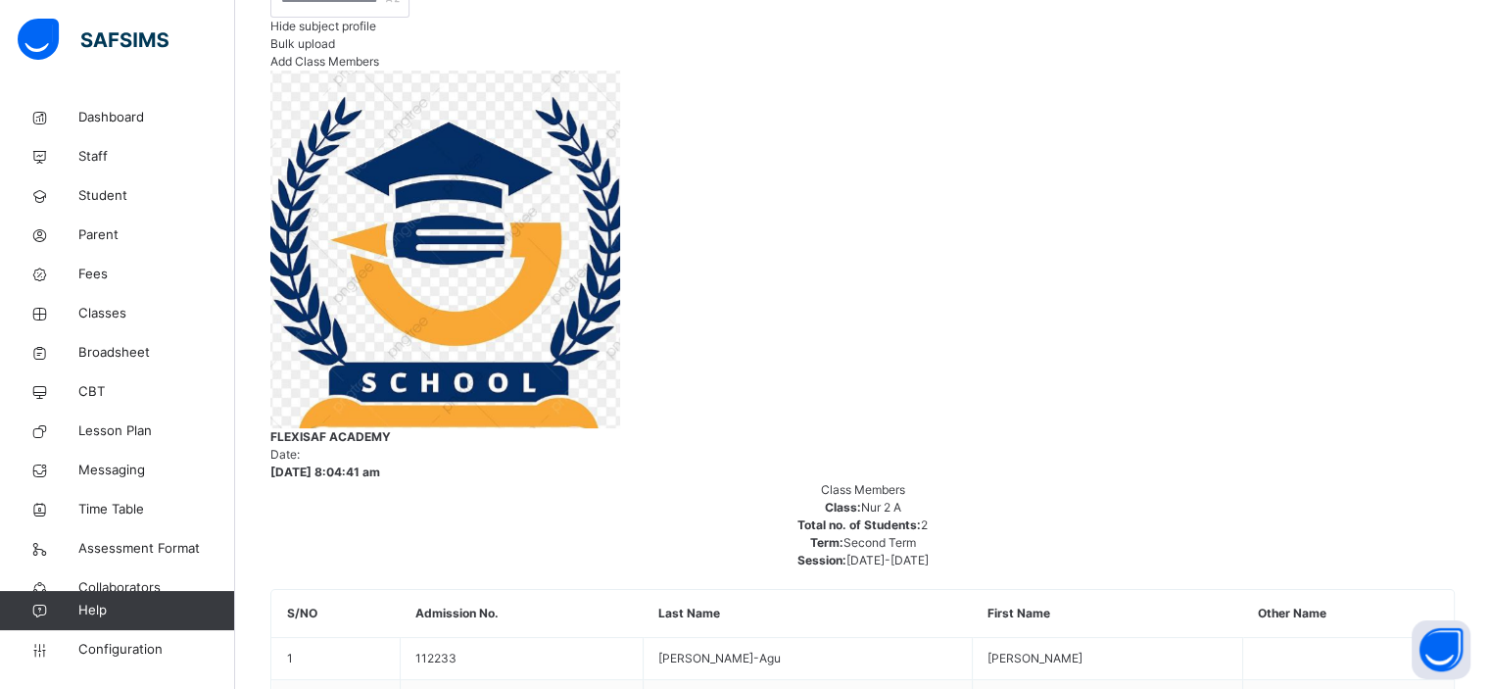
scroll to position [302, 0]
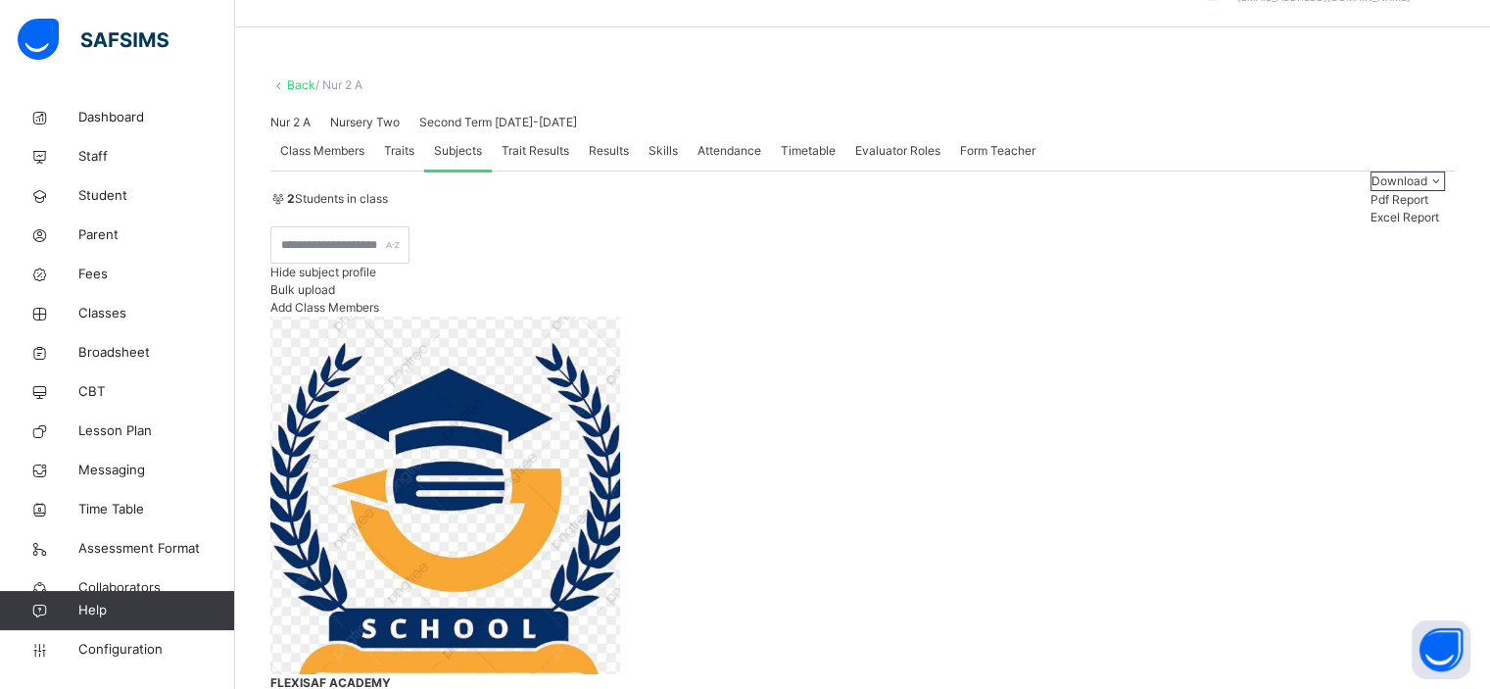
click at [141, 649] on span "Configuration" at bounding box center [156, 650] width 156 height 20
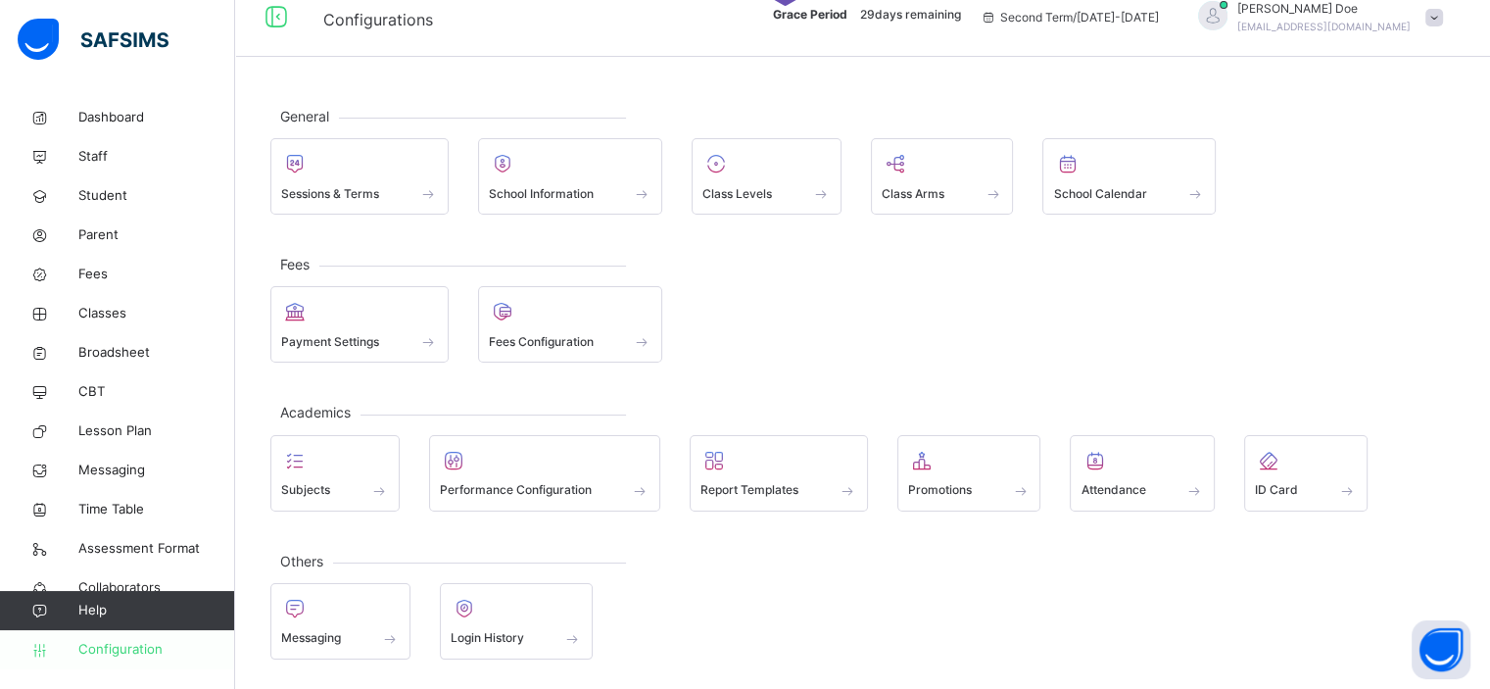
scroll to position [18, 0]
click at [370, 183] on span at bounding box center [359, 184] width 157 height 5
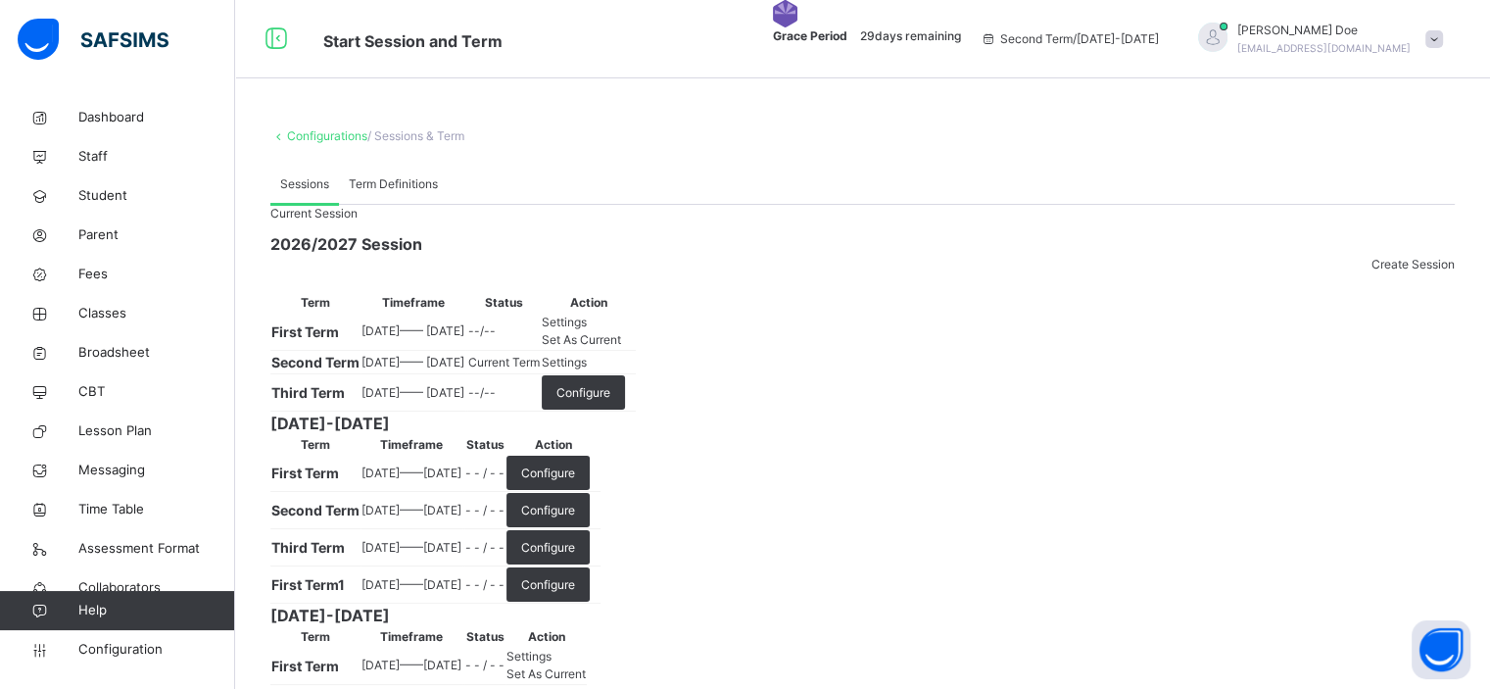
click at [587, 369] on span "Settings" at bounding box center [564, 362] width 45 height 15
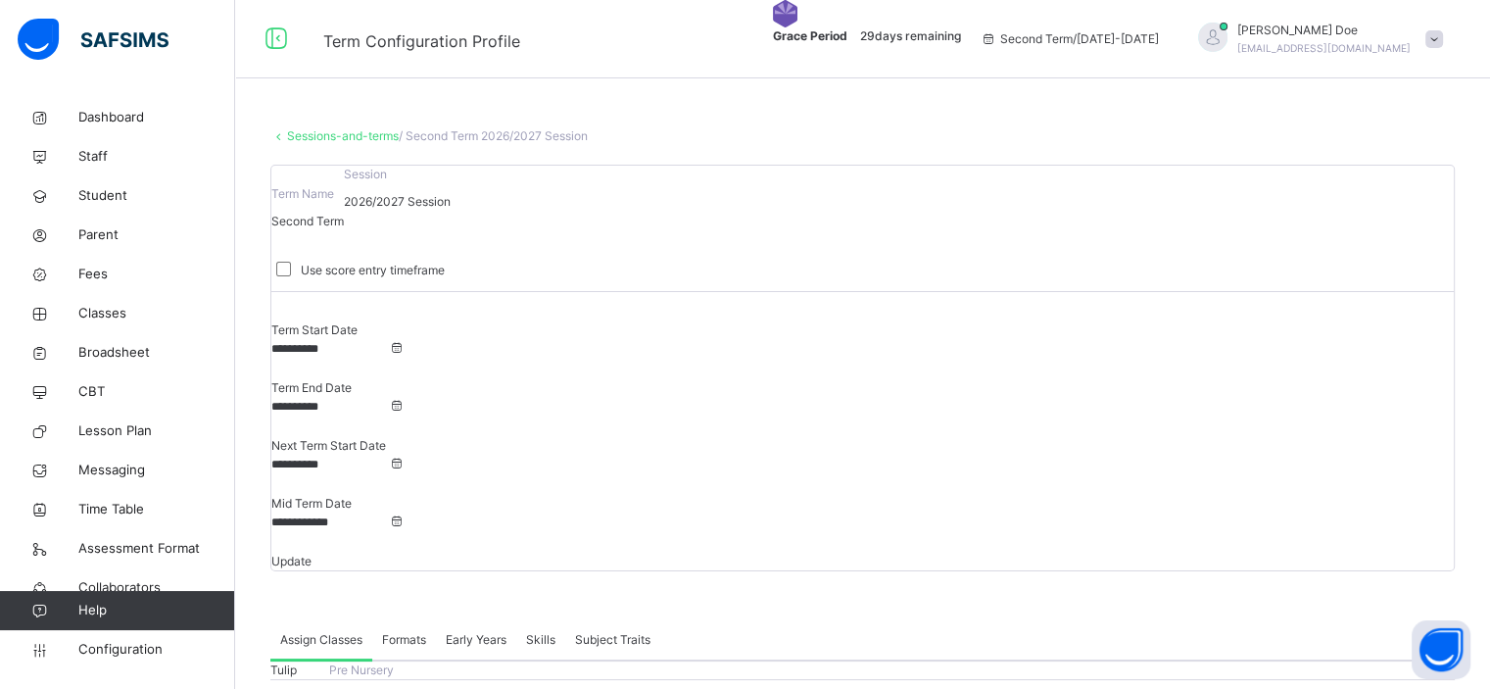
click at [411, 631] on span "Formats" at bounding box center [404, 640] width 44 height 18
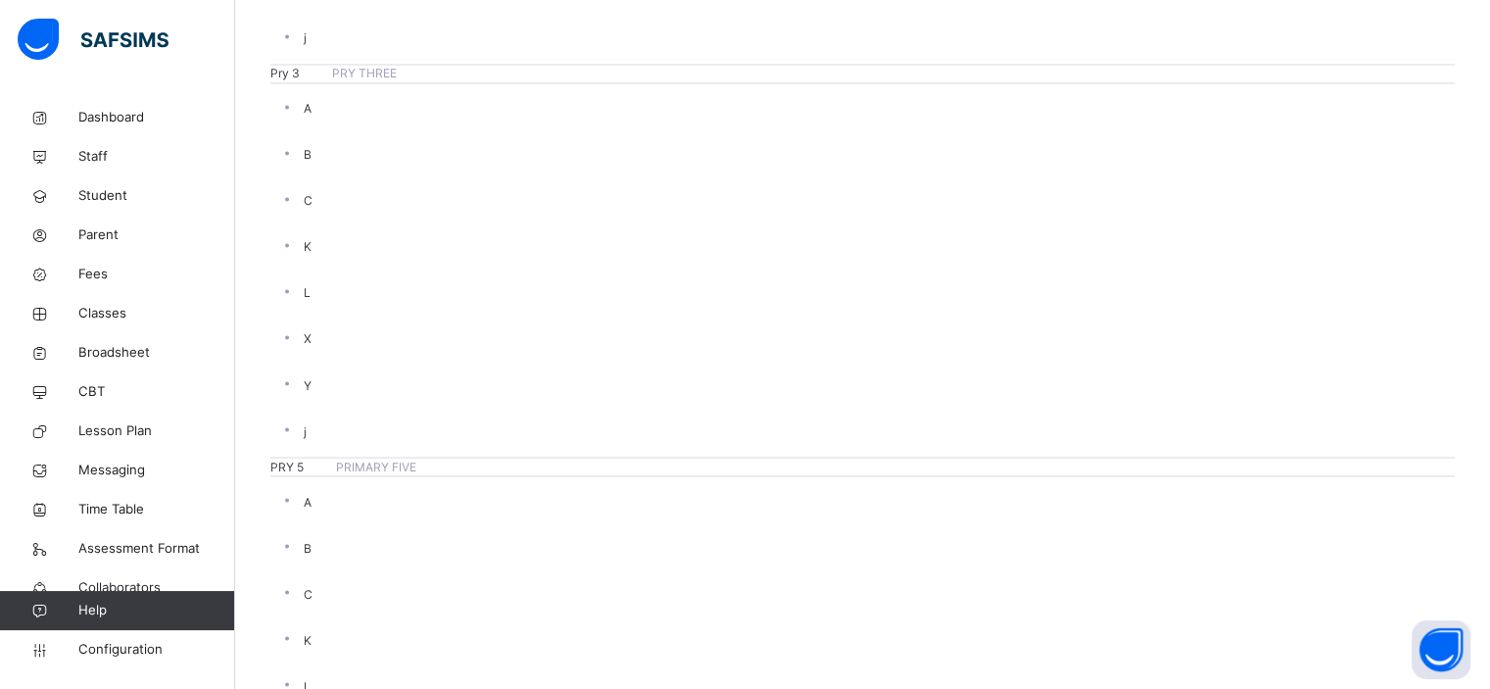
scroll to position [3414, 0]
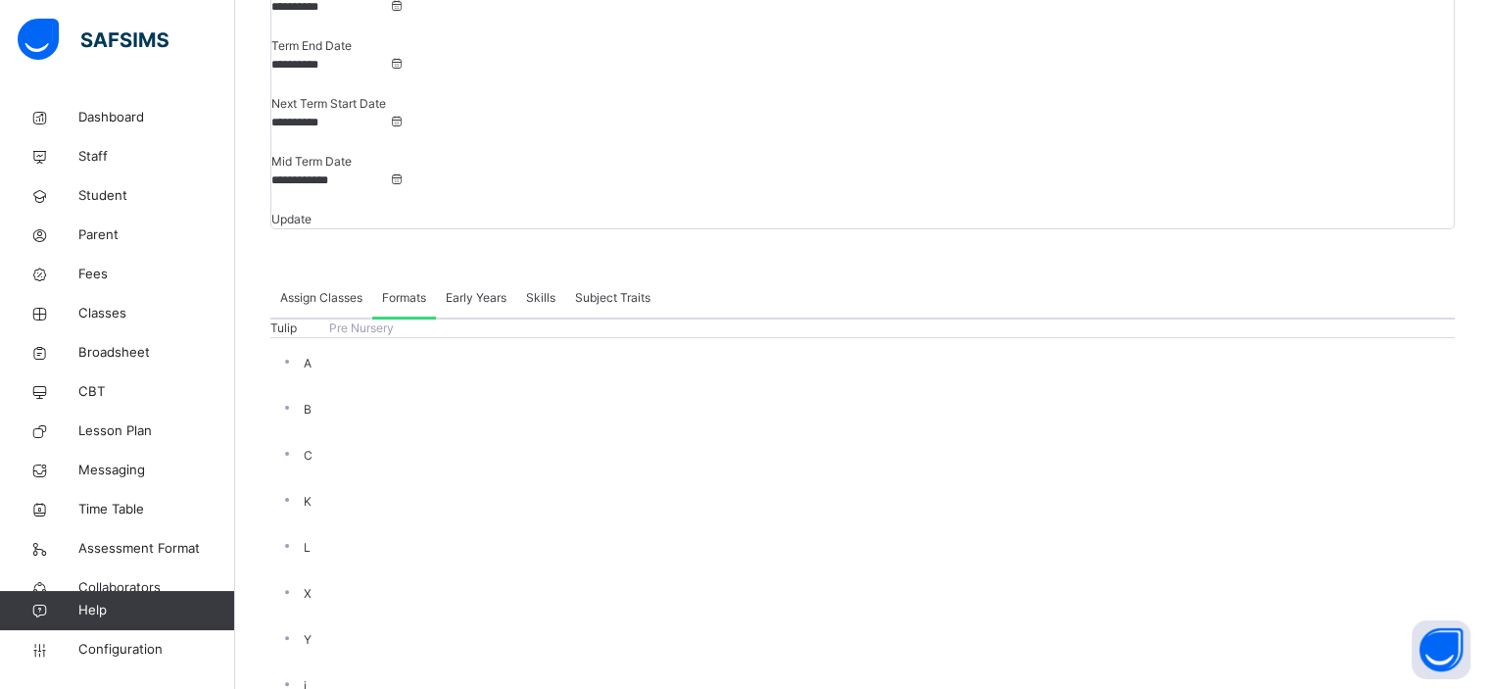
scroll to position [334, 0]
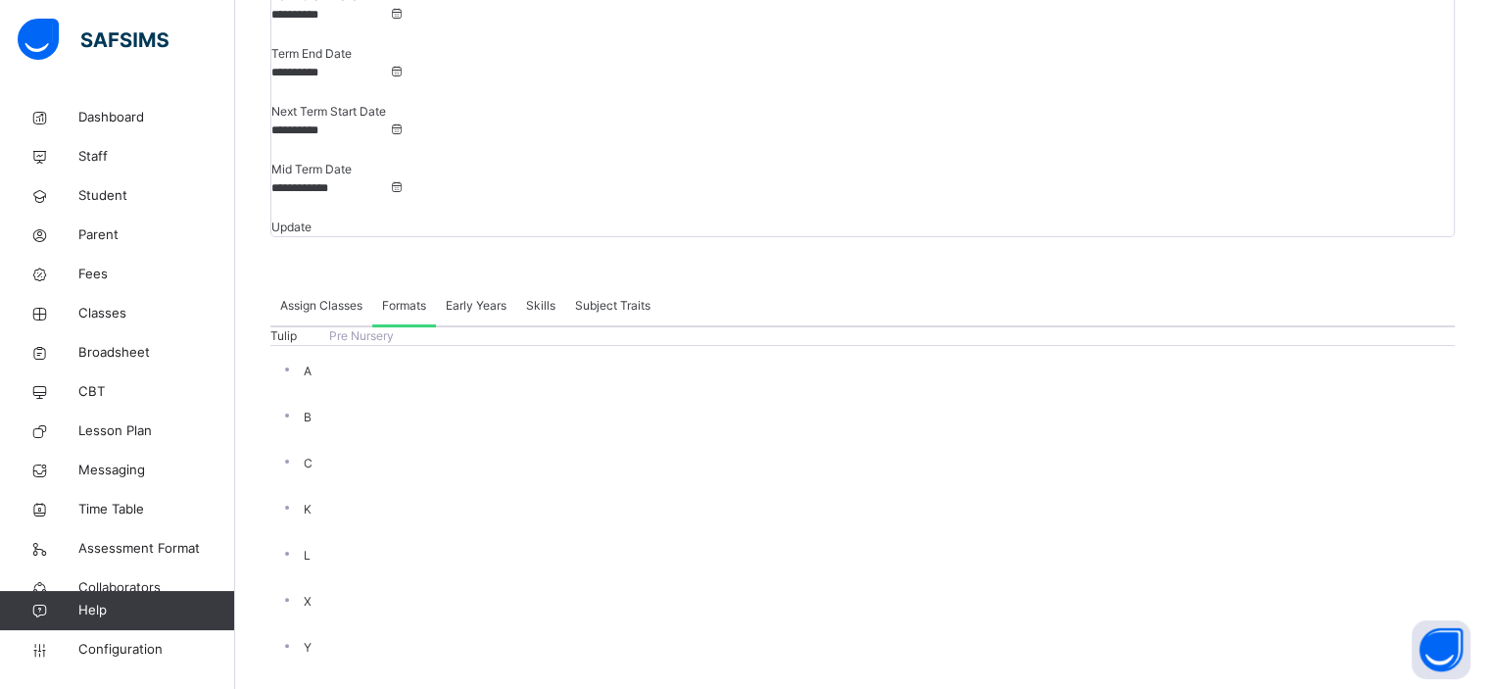
click at [154, 547] on span "Assessment Format" at bounding box center [156, 549] width 157 height 20
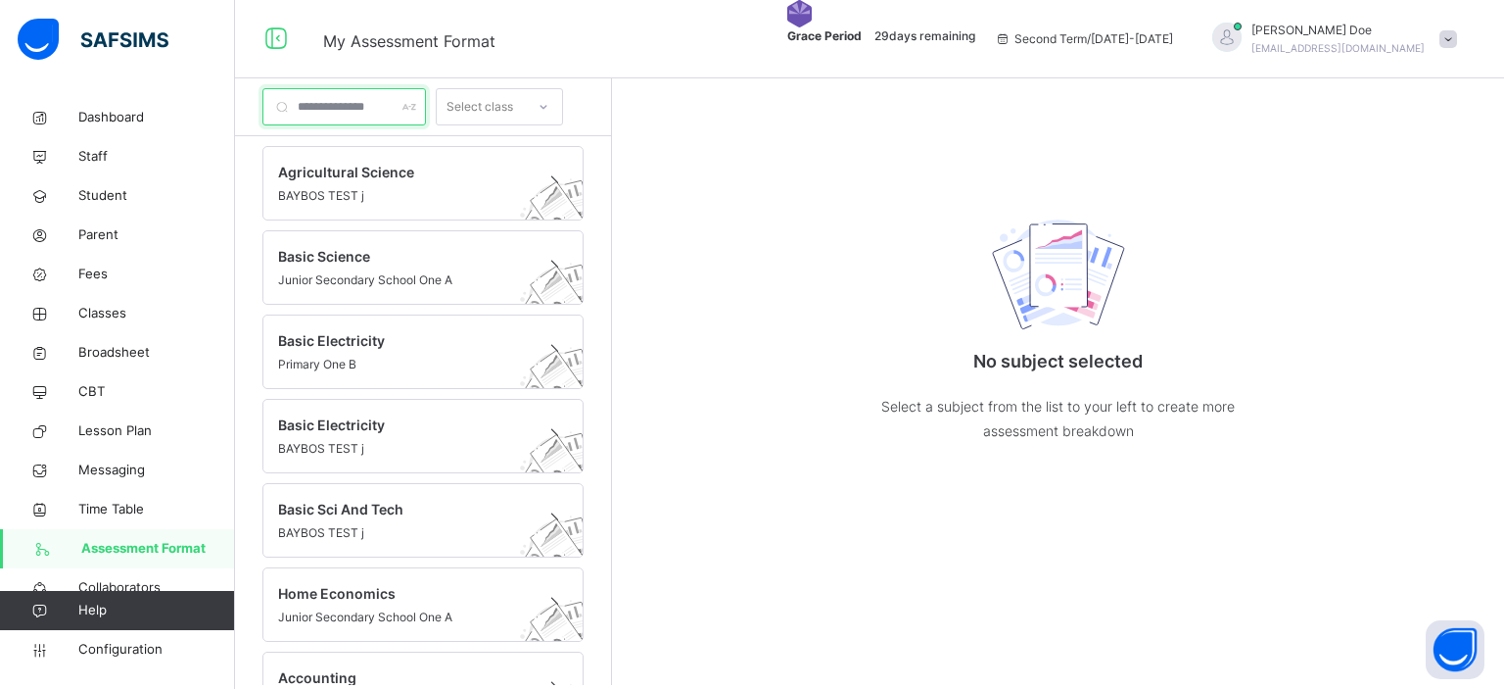
click at [377, 104] on input "text" at bounding box center [344, 106] width 164 height 37
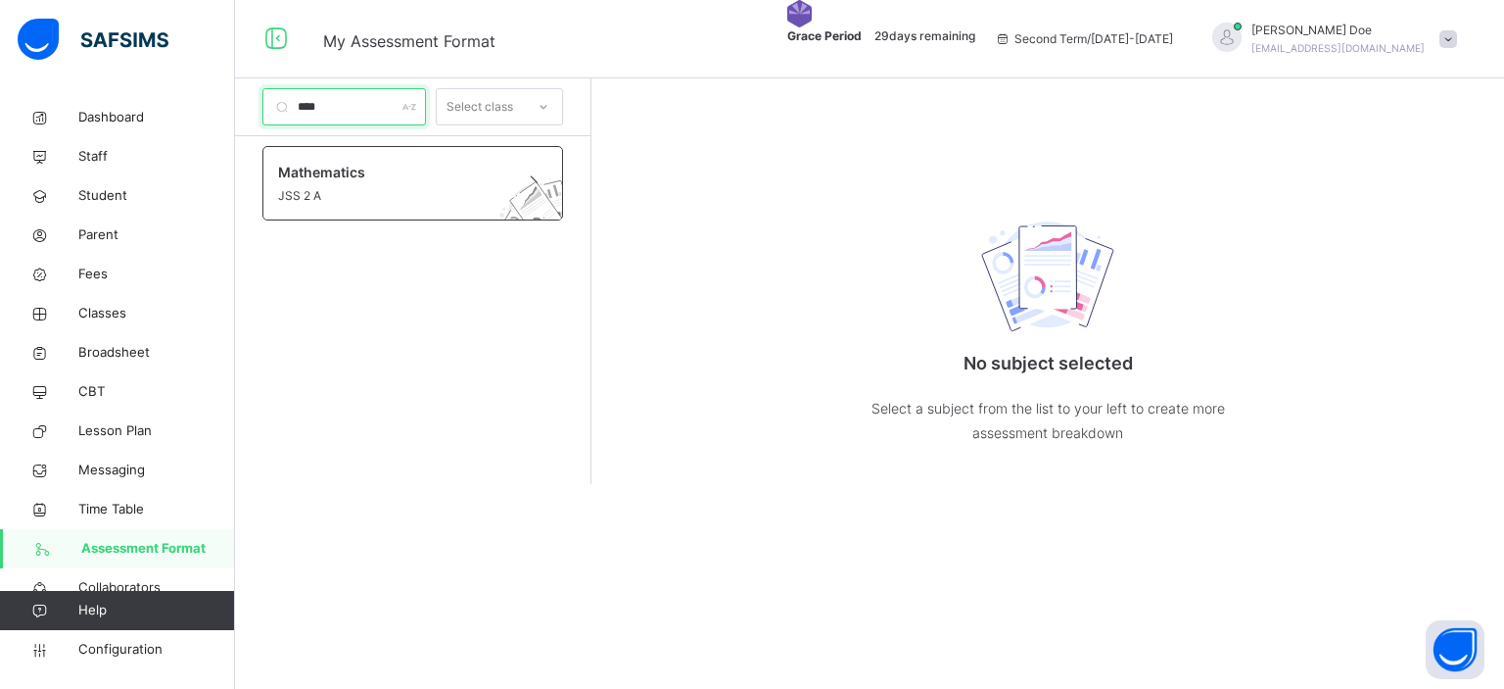
type input "****"
click at [372, 182] on span at bounding box center [394, 184] width 232 height 5
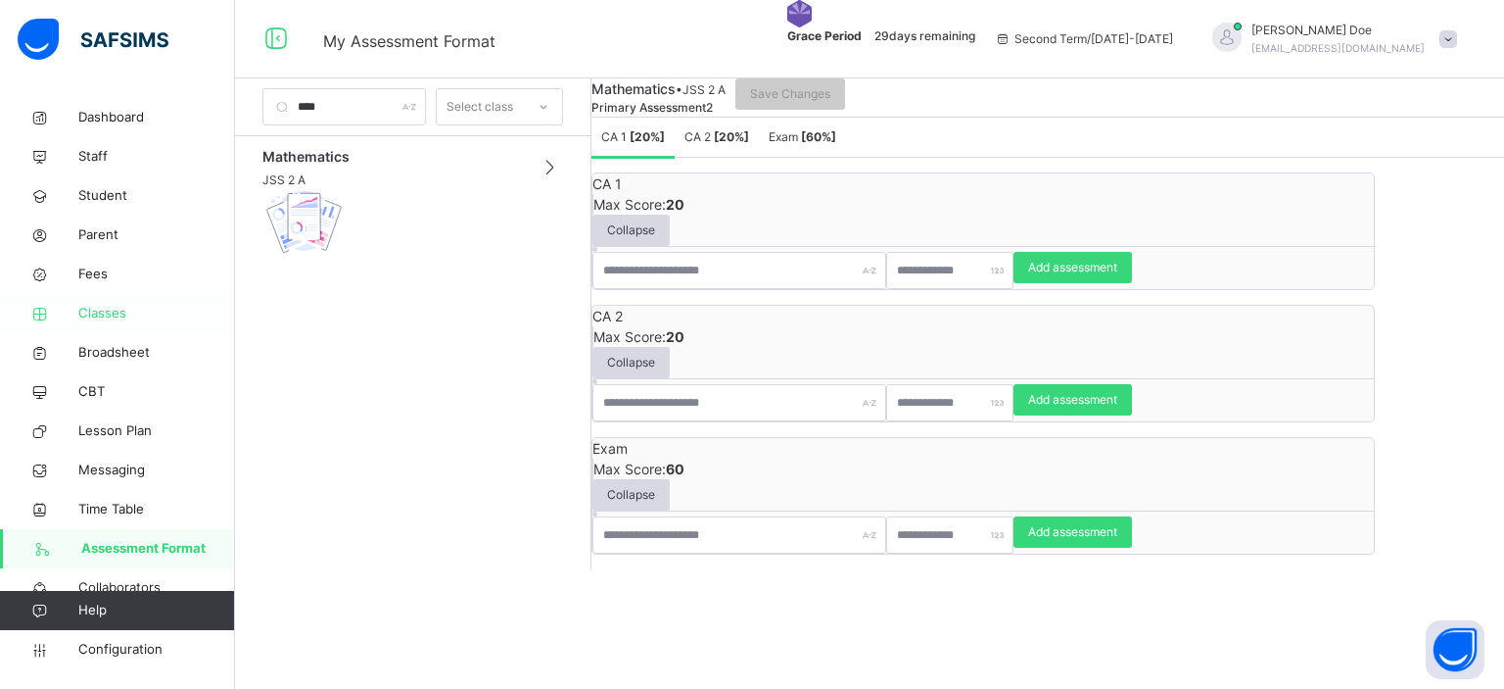
click at [114, 311] on span "Classes" at bounding box center [156, 314] width 157 height 20
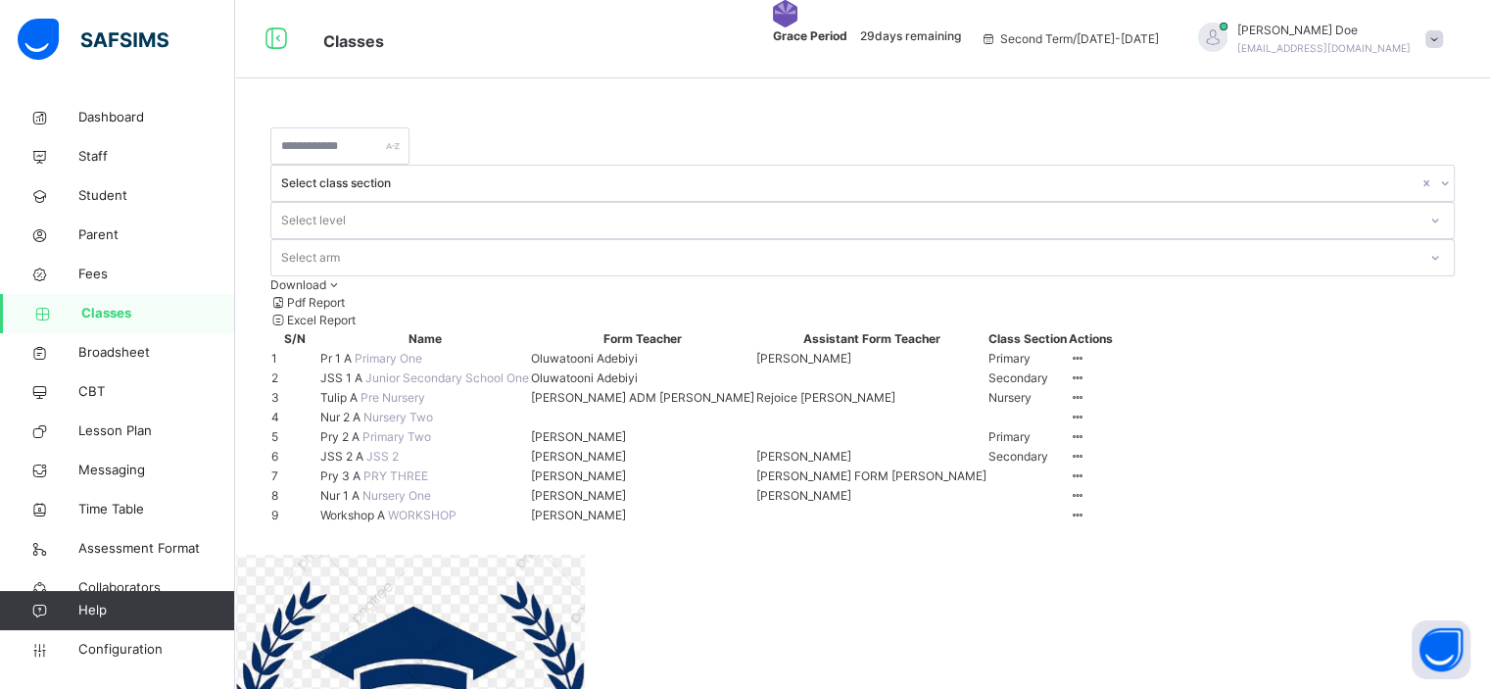
click at [359, 424] on span "Nur 2 A" at bounding box center [341, 416] width 43 height 15
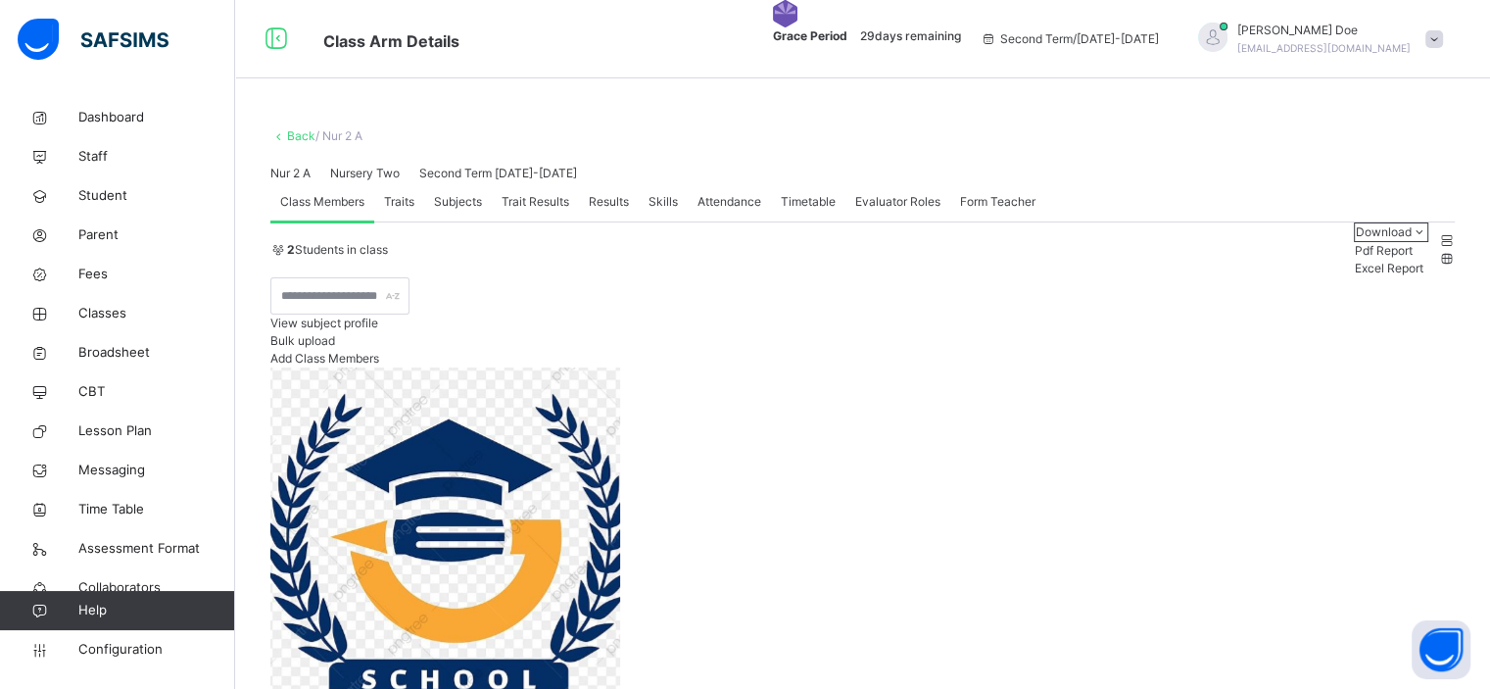
click at [400, 211] on span "Traits" at bounding box center [399, 202] width 30 height 18
click at [456, 221] on div "Subjects" at bounding box center [458, 201] width 68 height 39
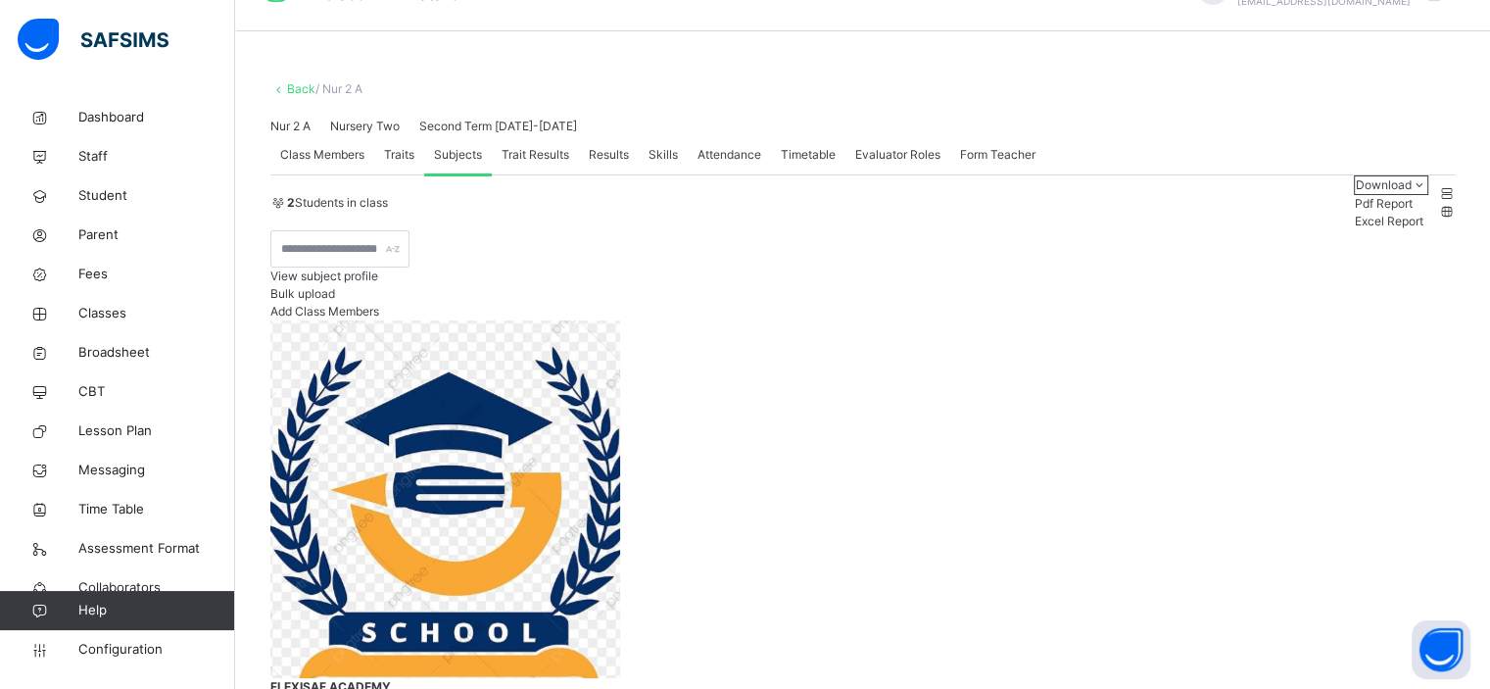
scroll to position [51, 0]
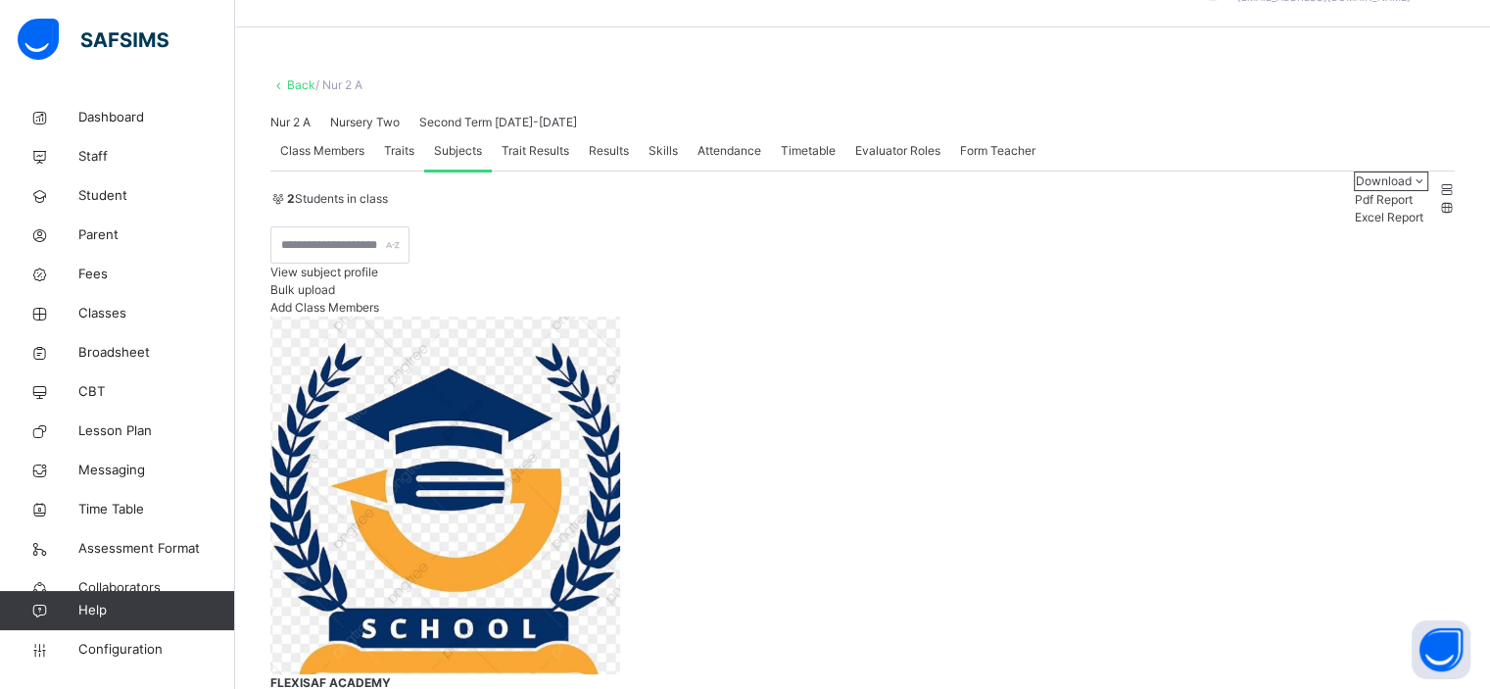
type input "**"
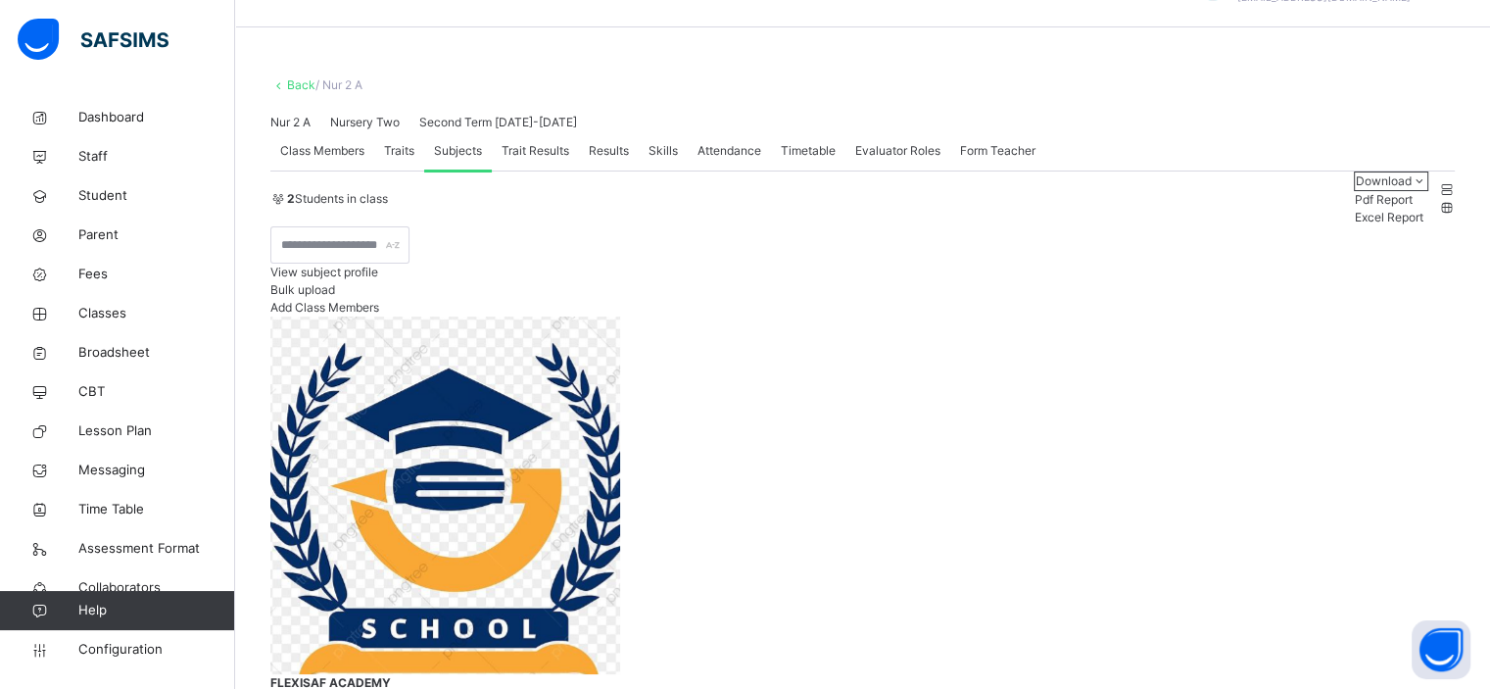
click at [133, 560] on link "Assessment Format" at bounding box center [117, 548] width 235 height 39
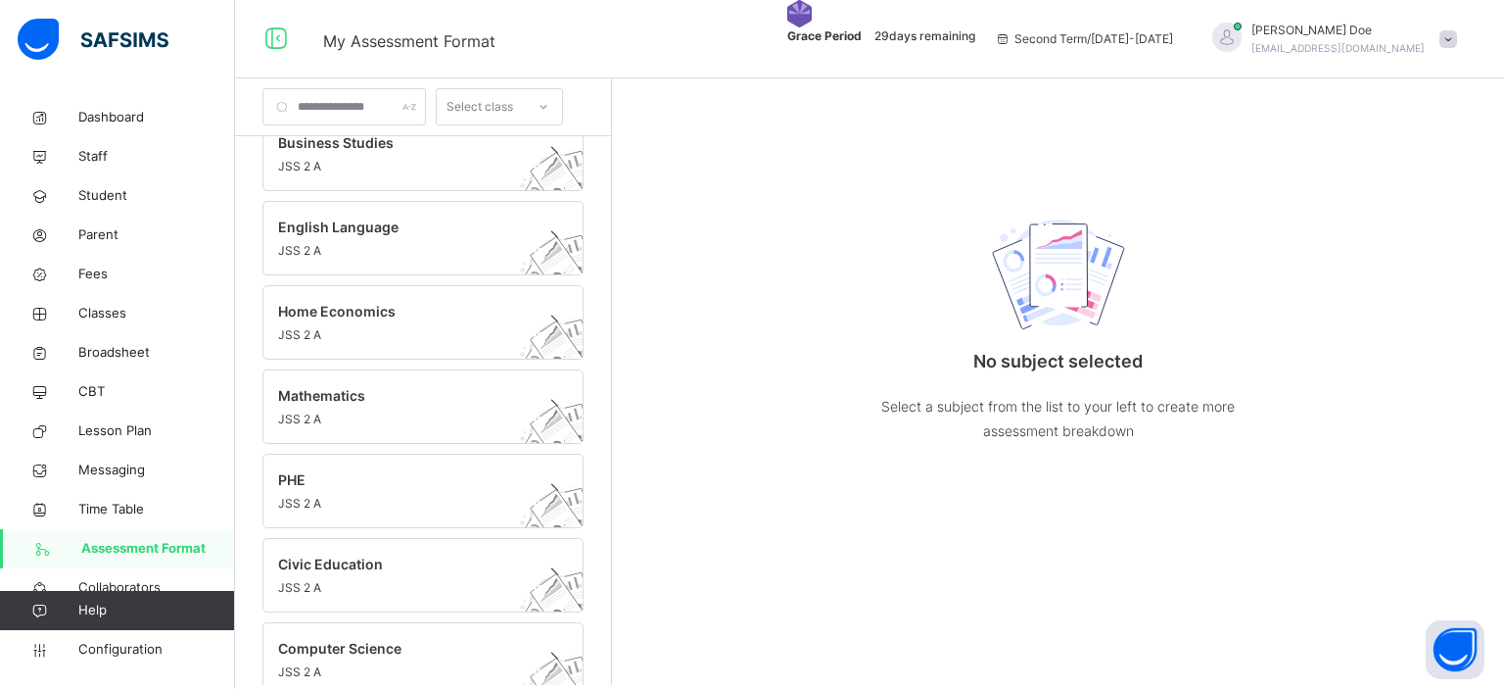
scroll to position [876, 0]
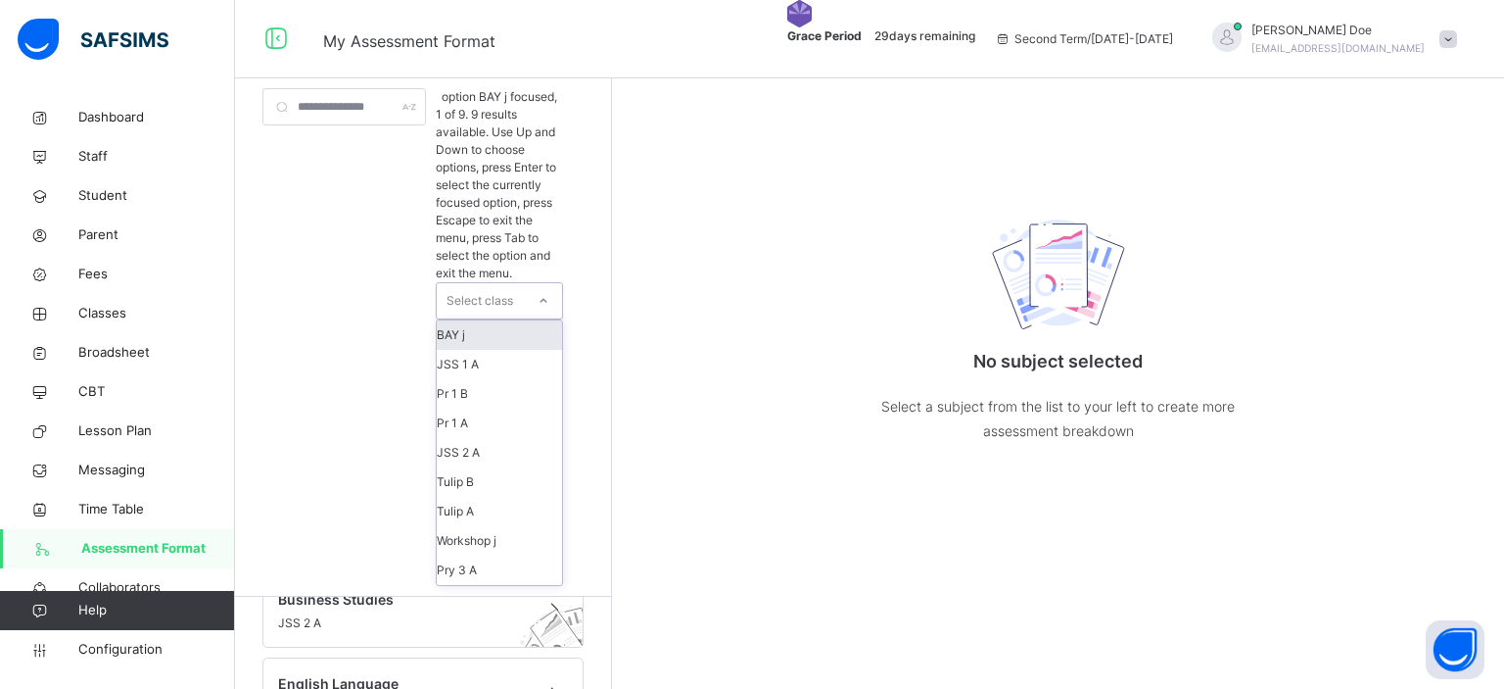
click at [560, 285] on div at bounding box center [543, 300] width 33 height 31
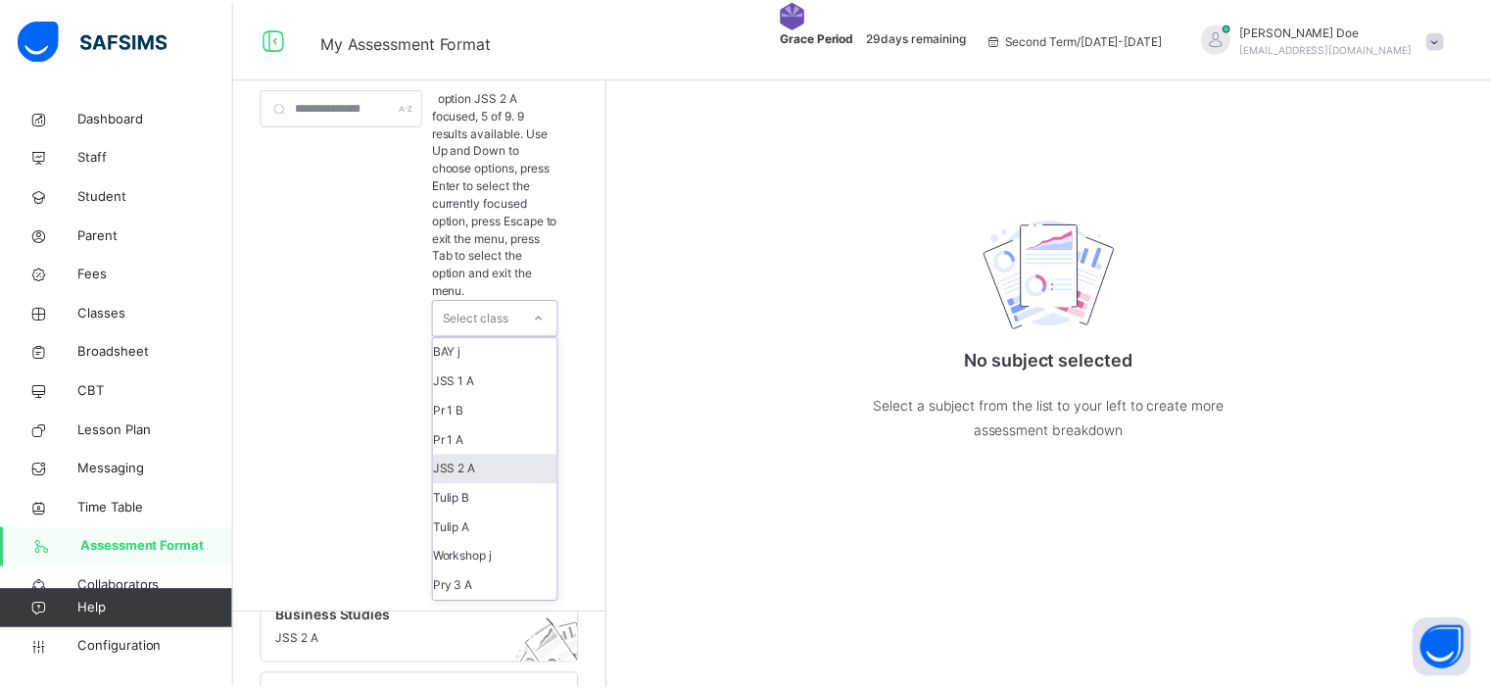
scroll to position [0, 0]
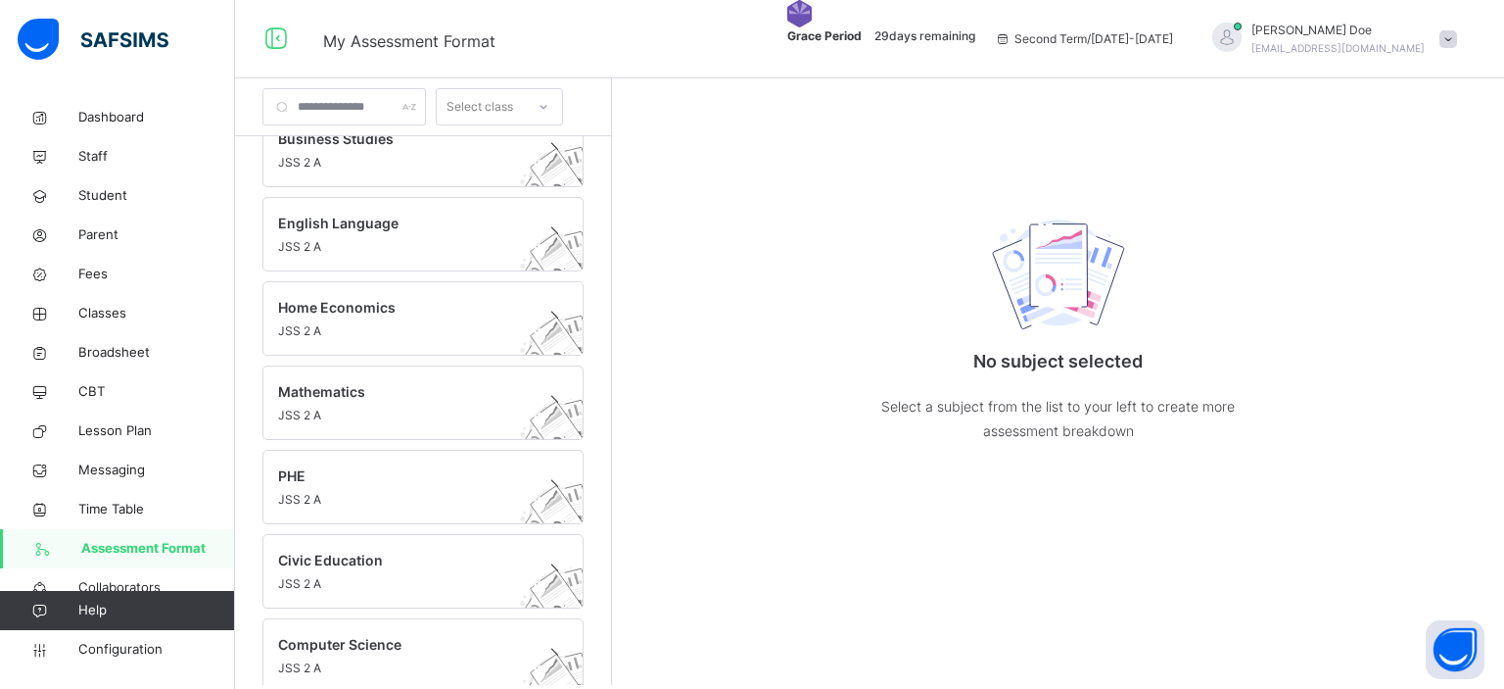
click at [789, 291] on div "No subject selected Select a subject from the list to your left to create more …" at bounding box center [1058, 381] width 892 height 606
click at [131, 649] on span "Configuration" at bounding box center [156, 650] width 156 height 20
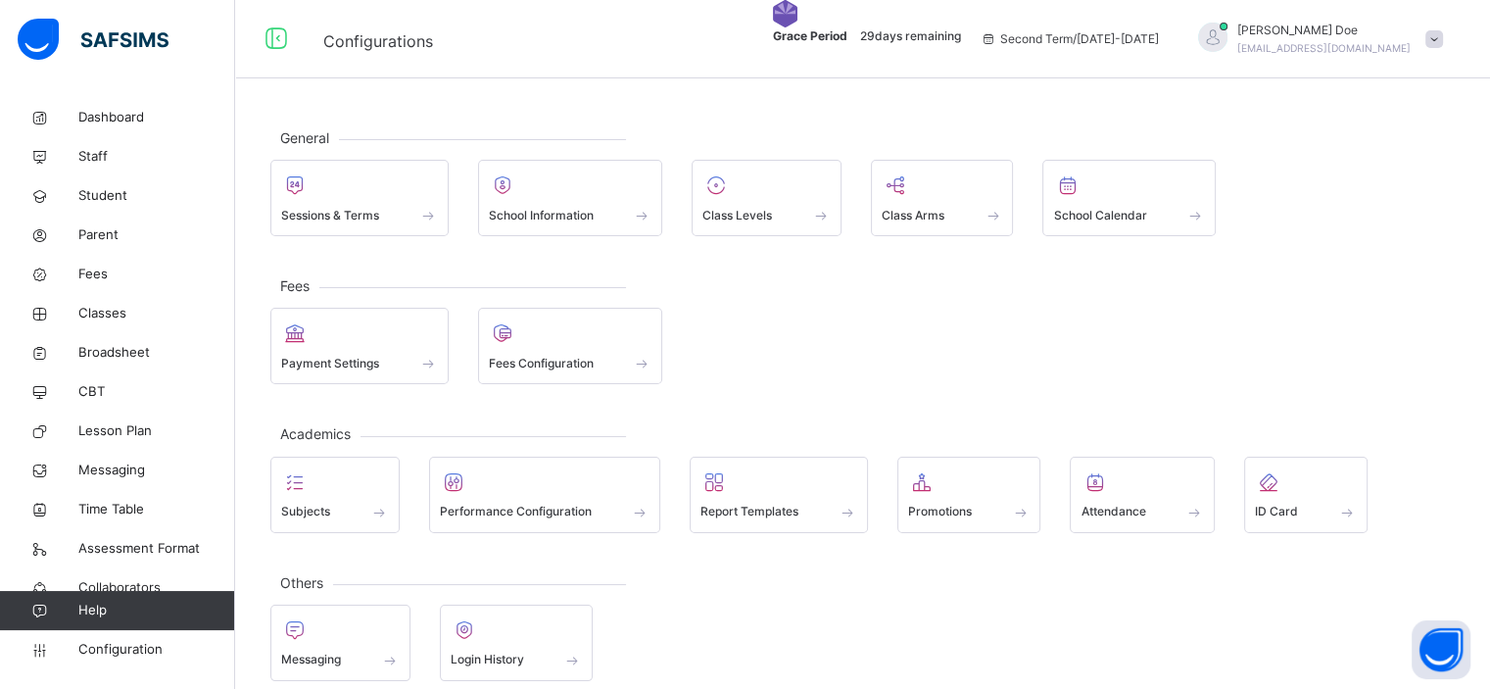
click at [1443, 39] on span at bounding box center [1434, 39] width 18 height 18
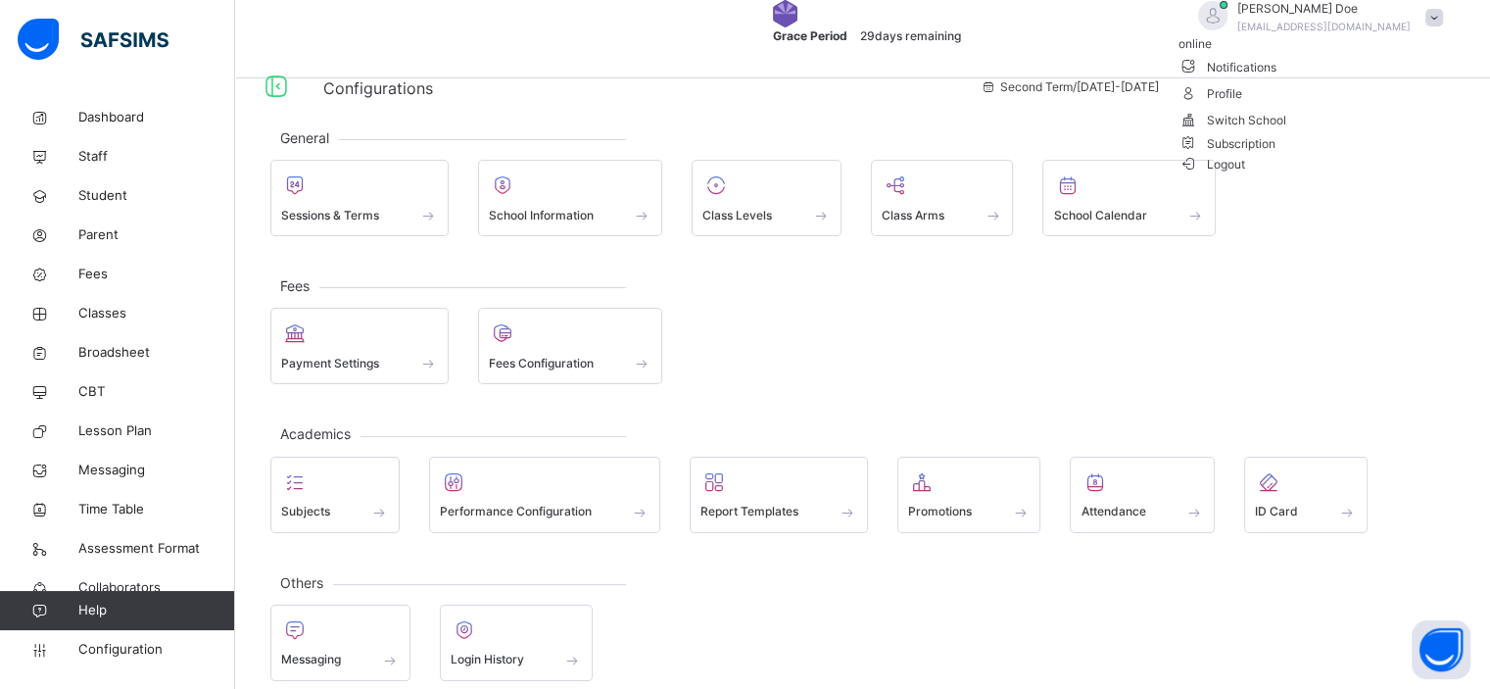
click at [1246, 174] on span "Logout" at bounding box center [1212, 164] width 68 height 21
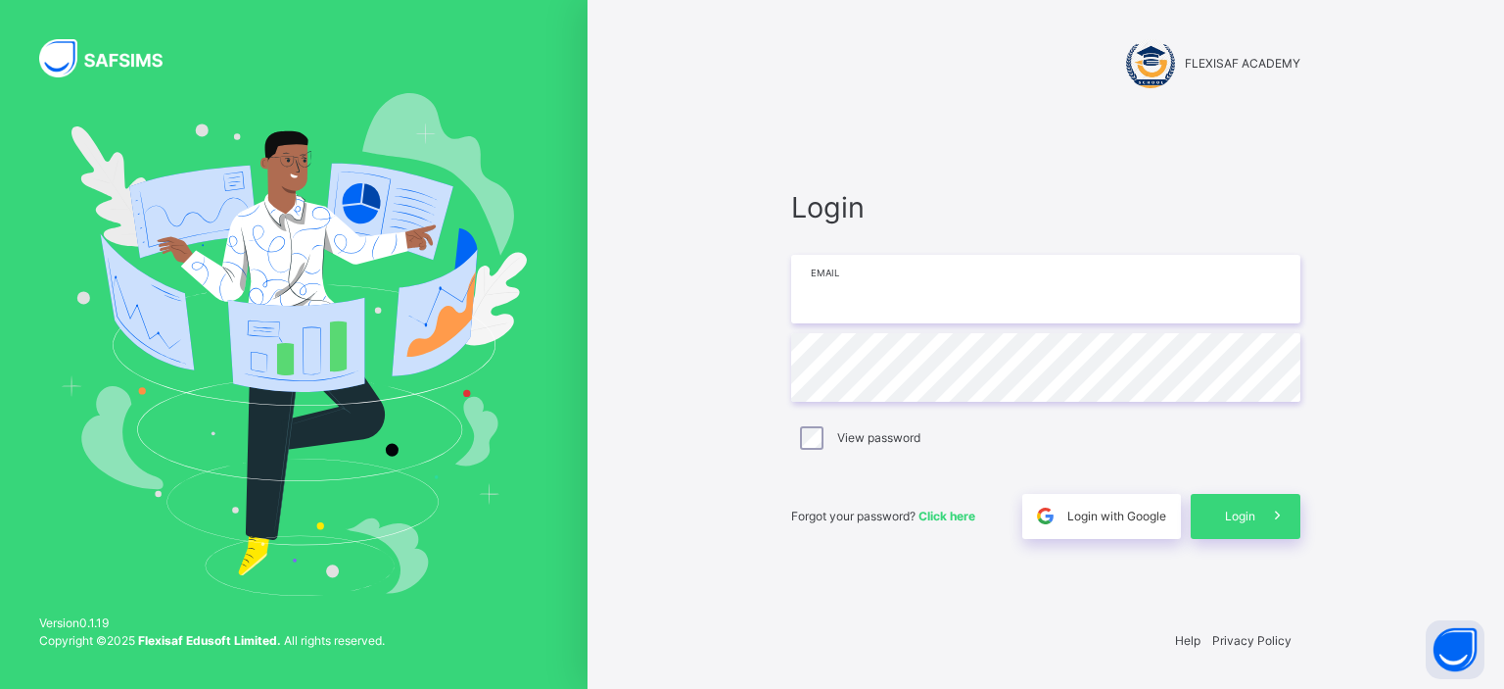
type input "**********"
click at [1227, 516] on span "Login" at bounding box center [1240, 516] width 30 height 18
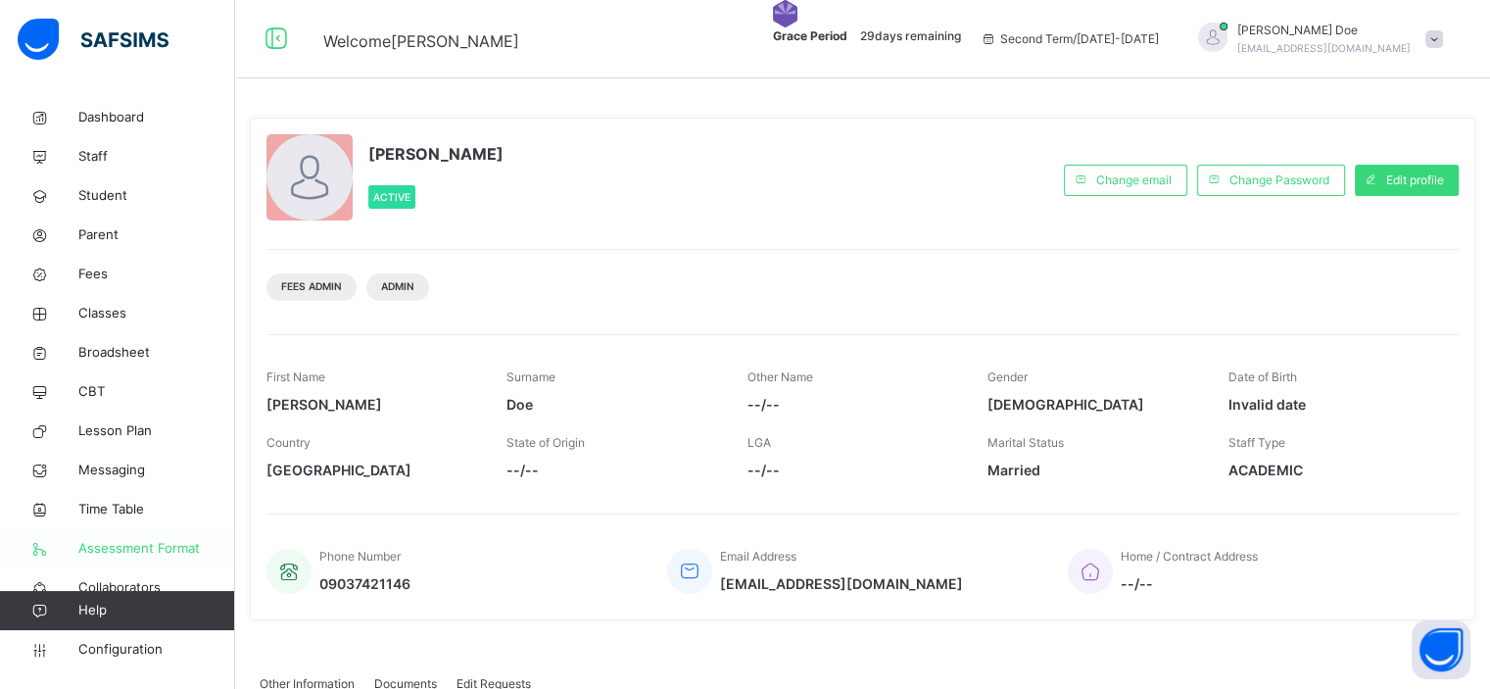
click at [143, 543] on span "Assessment Format" at bounding box center [156, 549] width 157 height 20
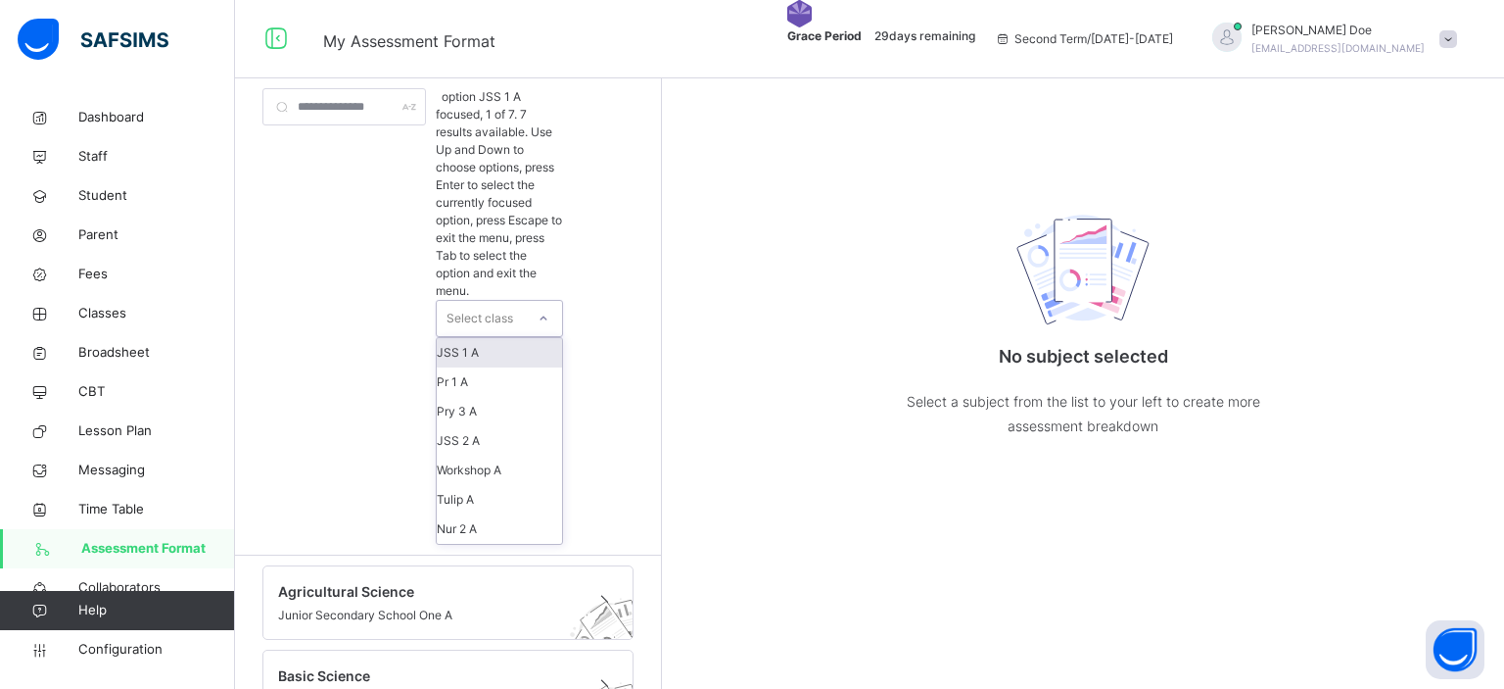
click at [513, 300] on div "Select class" at bounding box center [480, 318] width 67 height 37
click at [526, 514] on div "Nur 2 A" at bounding box center [499, 528] width 125 height 29
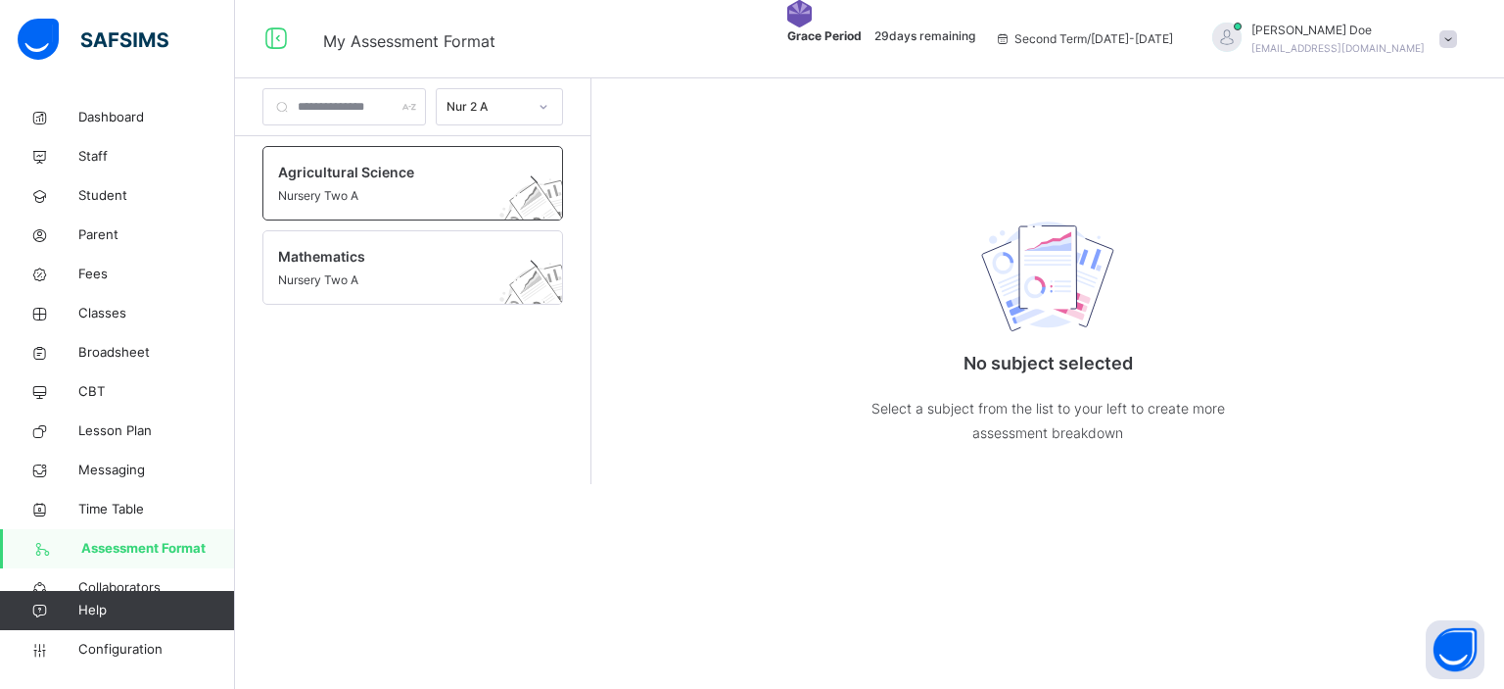
click at [411, 189] on span "Nursery Two A" at bounding box center [394, 196] width 232 height 18
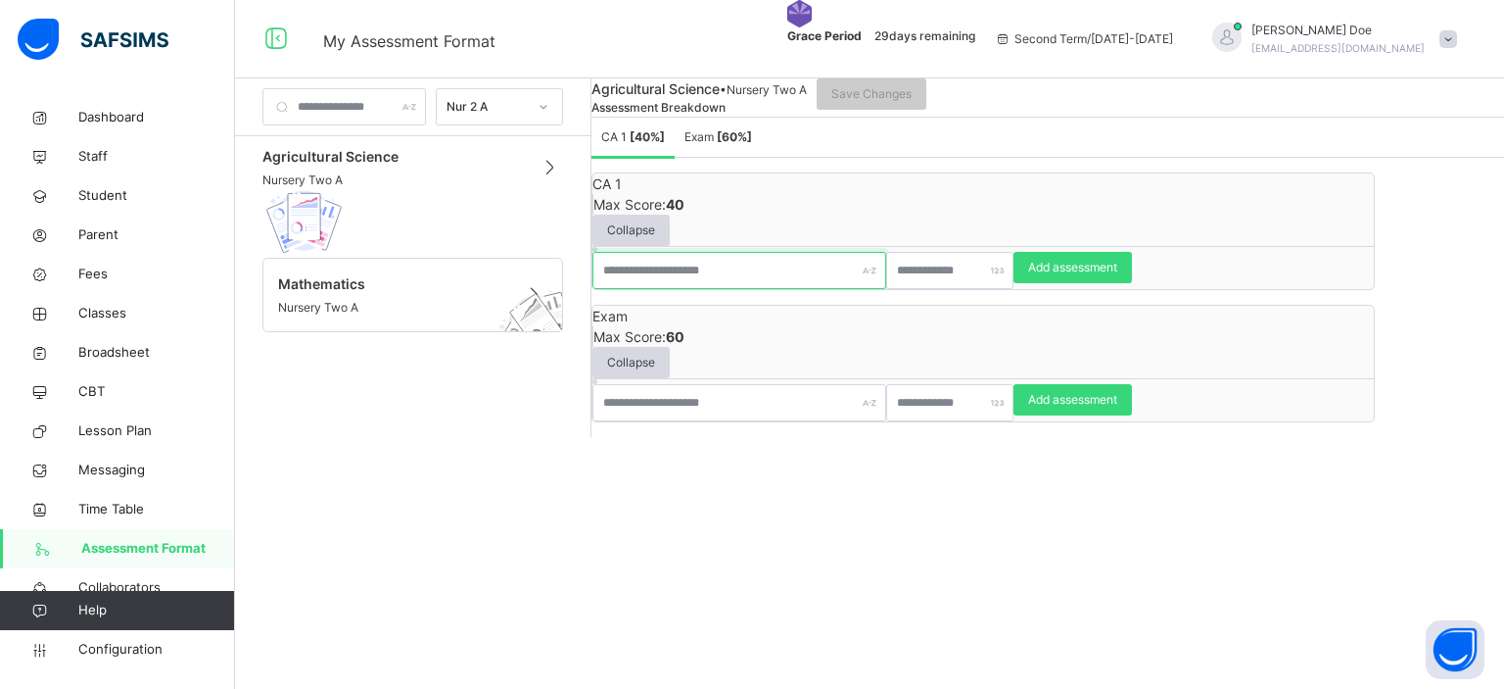
click at [843, 289] on input "text" at bounding box center [740, 270] width 294 height 37
type input "*******"
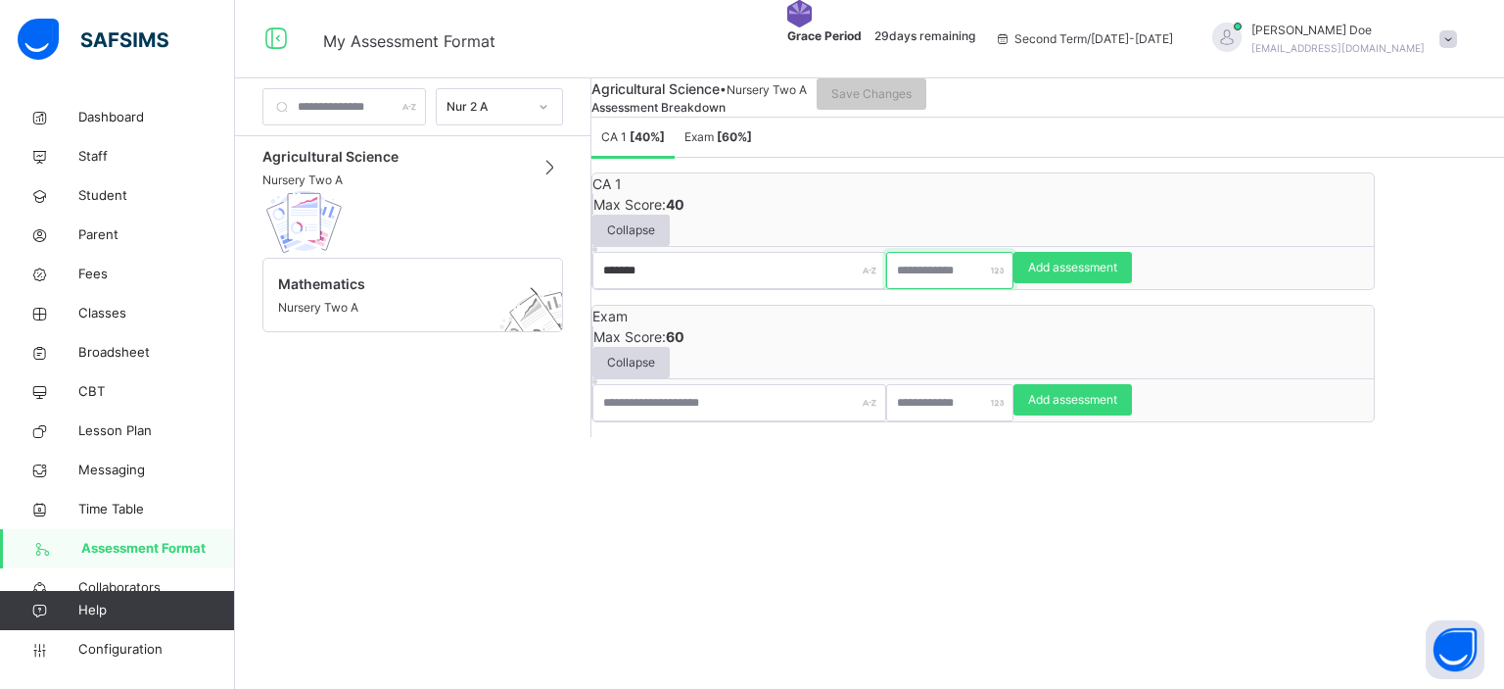
click at [1014, 289] on input "number" at bounding box center [949, 270] width 127 height 37
type input "**"
click at [1117, 276] on span "Add assessment" at bounding box center [1072, 268] width 89 height 18
type input "*"
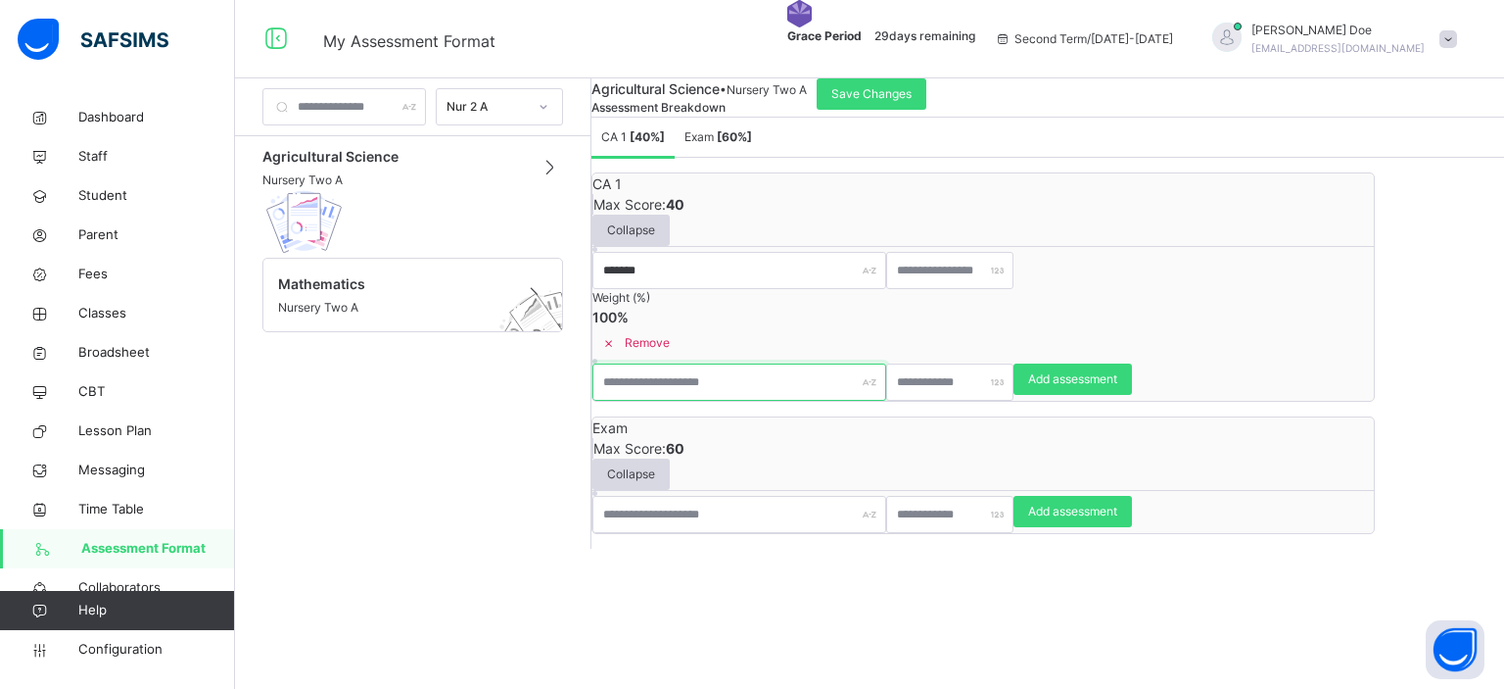
click at [866, 392] on input "text" at bounding box center [740, 381] width 294 height 37
type input "********"
click at [1014, 398] on input "*" at bounding box center [949, 381] width 127 height 37
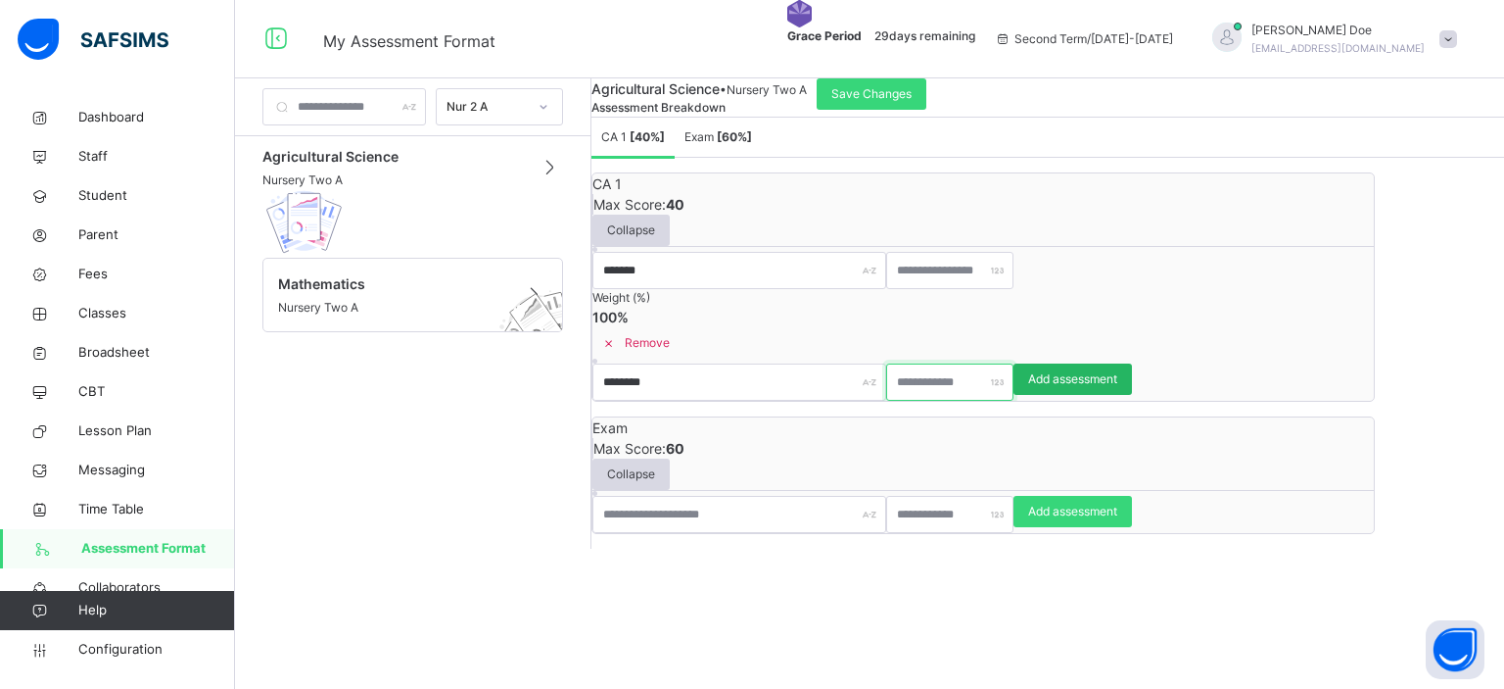
type input "**"
click at [1117, 386] on span "Add assessment" at bounding box center [1072, 379] width 89 height 18
type input "*"
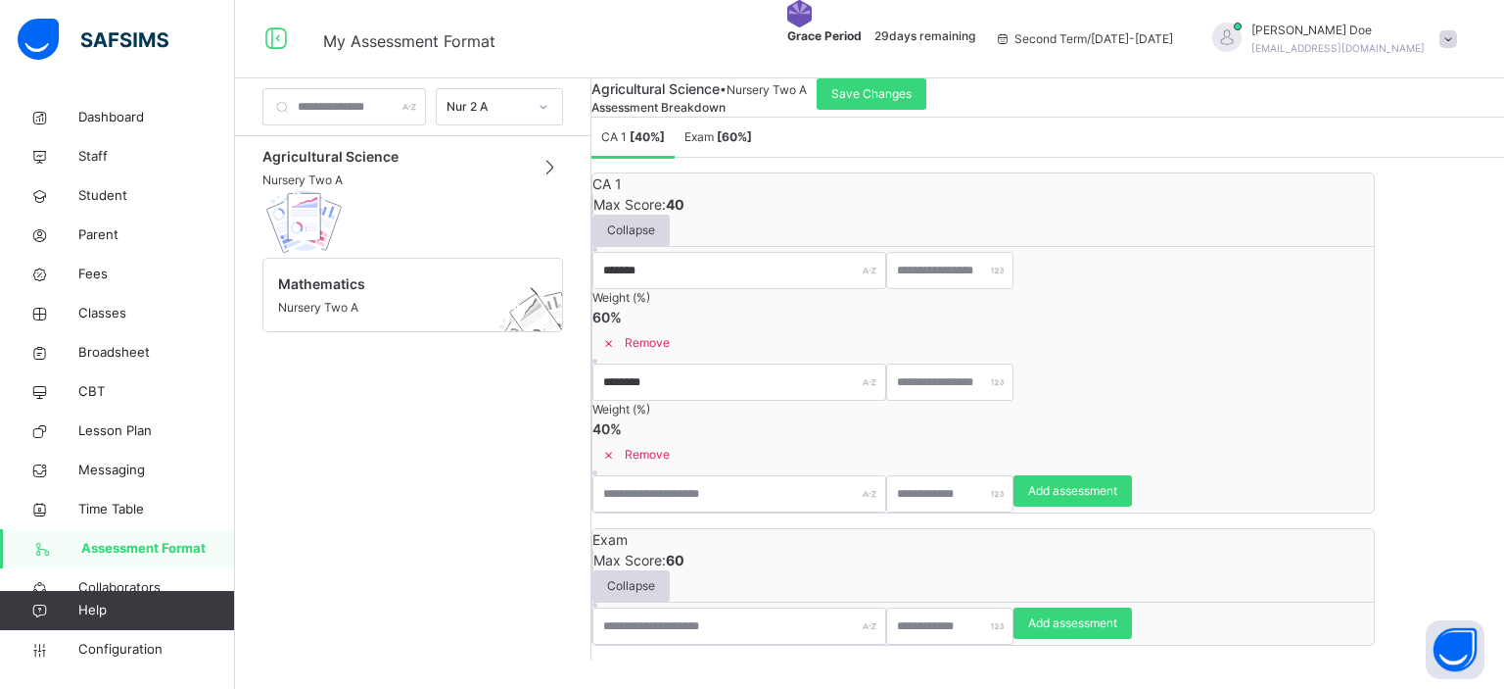
click at [752, 144] on b "[ 60 %]" at bounding box center [734, 136] width 35 height 15
click at [665, 144] on b "[ 40 %]" at bounding box center [647, 136] width 35 height 15
click at [912, 103] on span "Save Changes" at bounding box center [872, 94] width 80 height 18
click at [134, 651] on span "Configuration" at bounding box center [156, 650] width 156 height 20
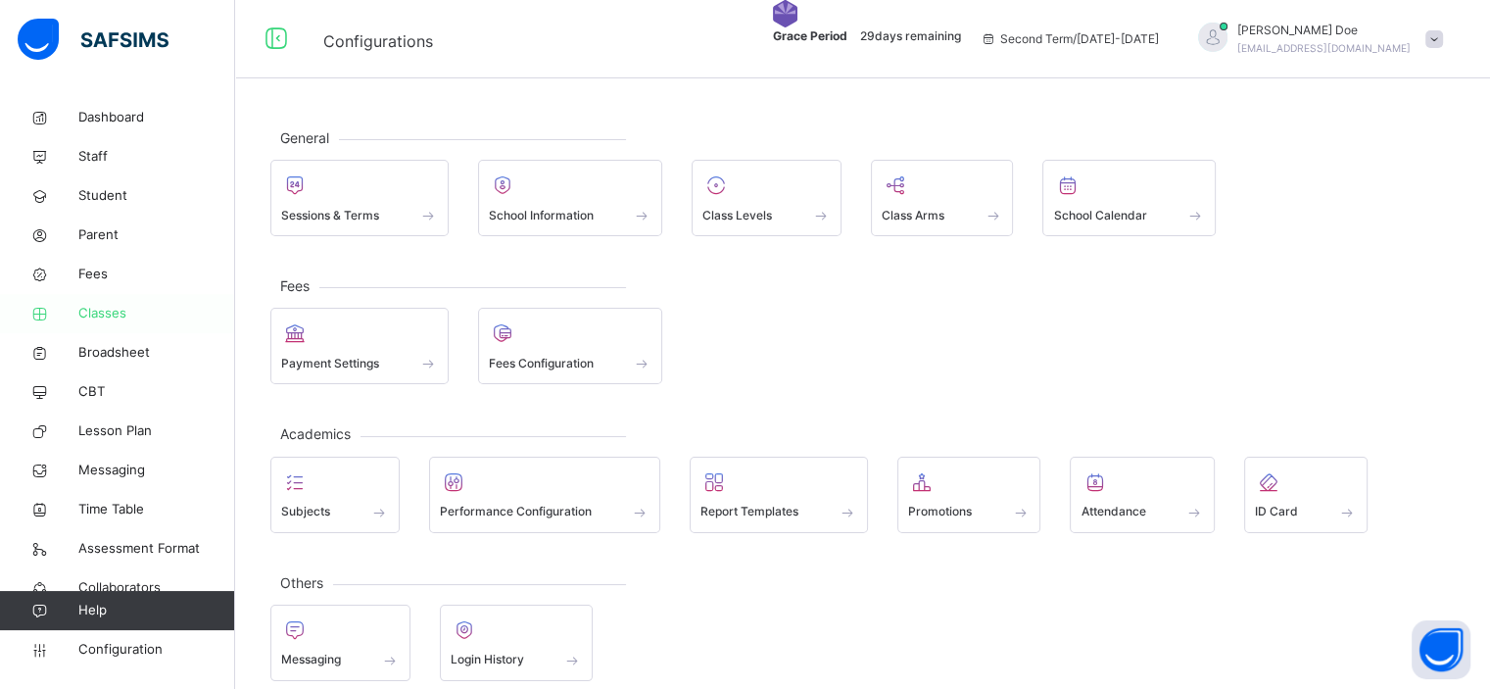
click at [104, 313] on span "Classes" at bounding box center [156, 314] width 157 height 20
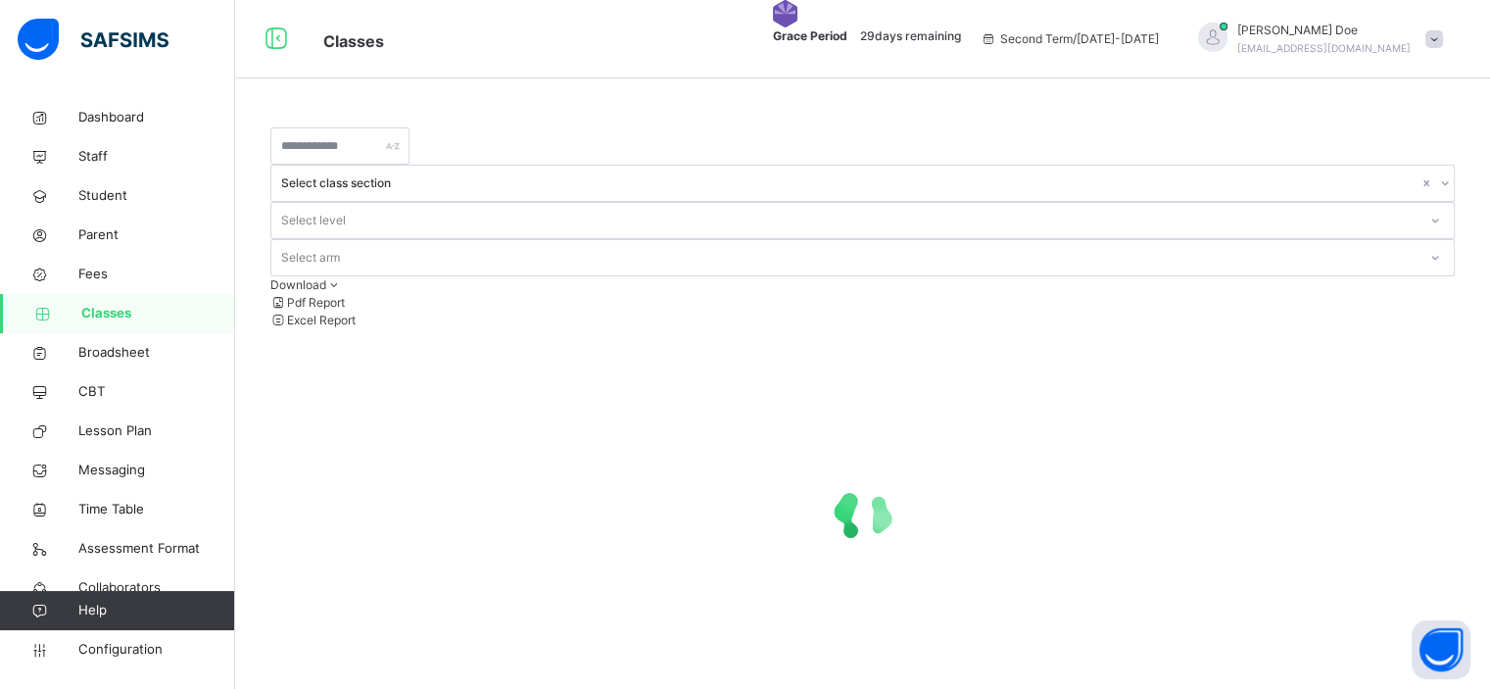
click at [358, 433] on div at bounding box center [862, 515] width 1184 height 372
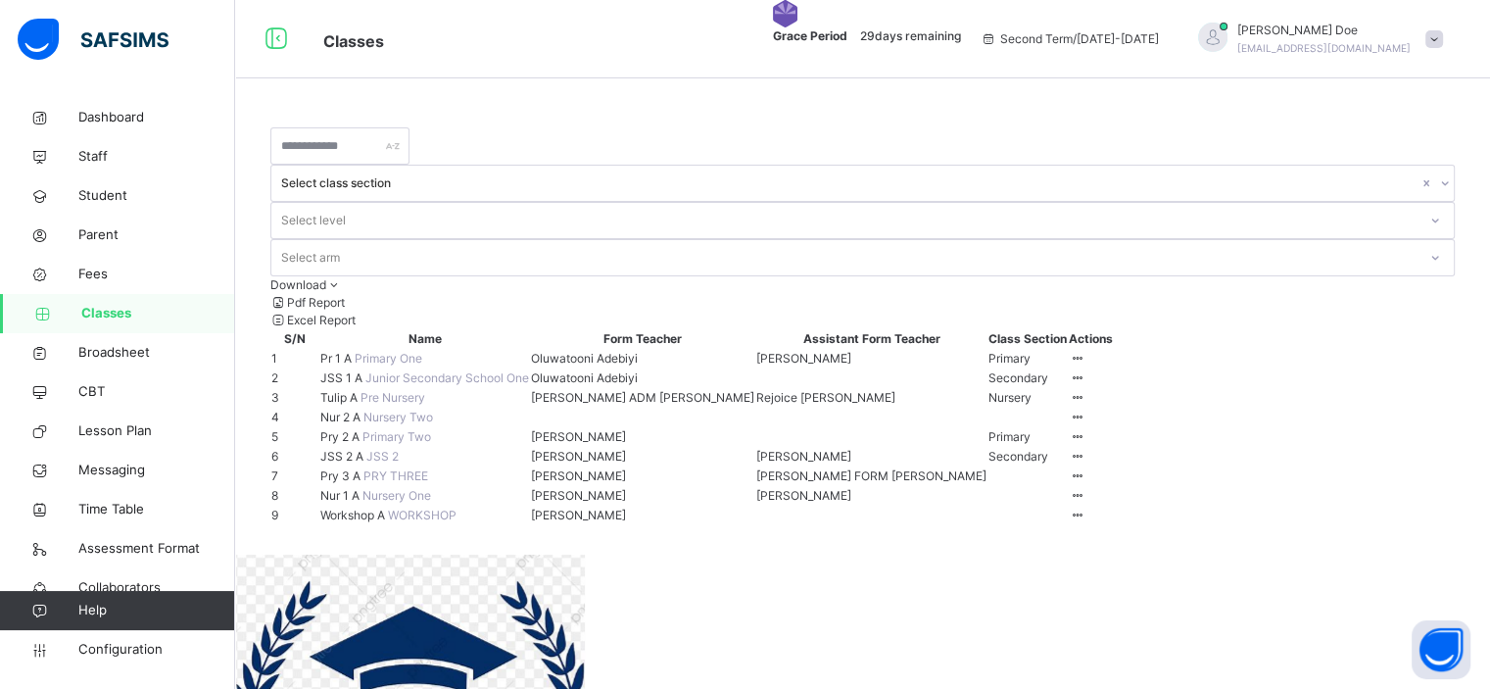
click at [358, 424] on span "Nur 2 A" at bounding box center [341, 416] width 43 height 15
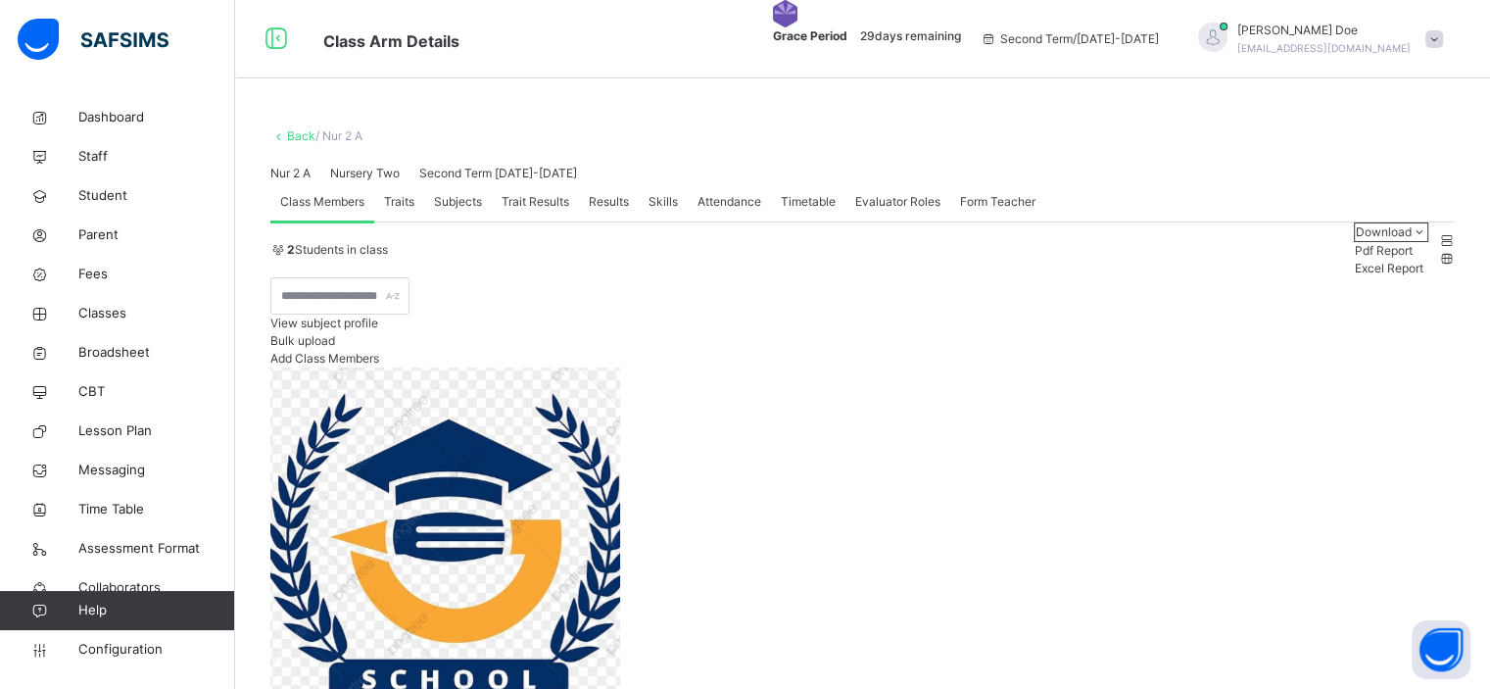
click at [466, 211] on span "Subjects" at bounding box center [458, 202] width 48 height 18
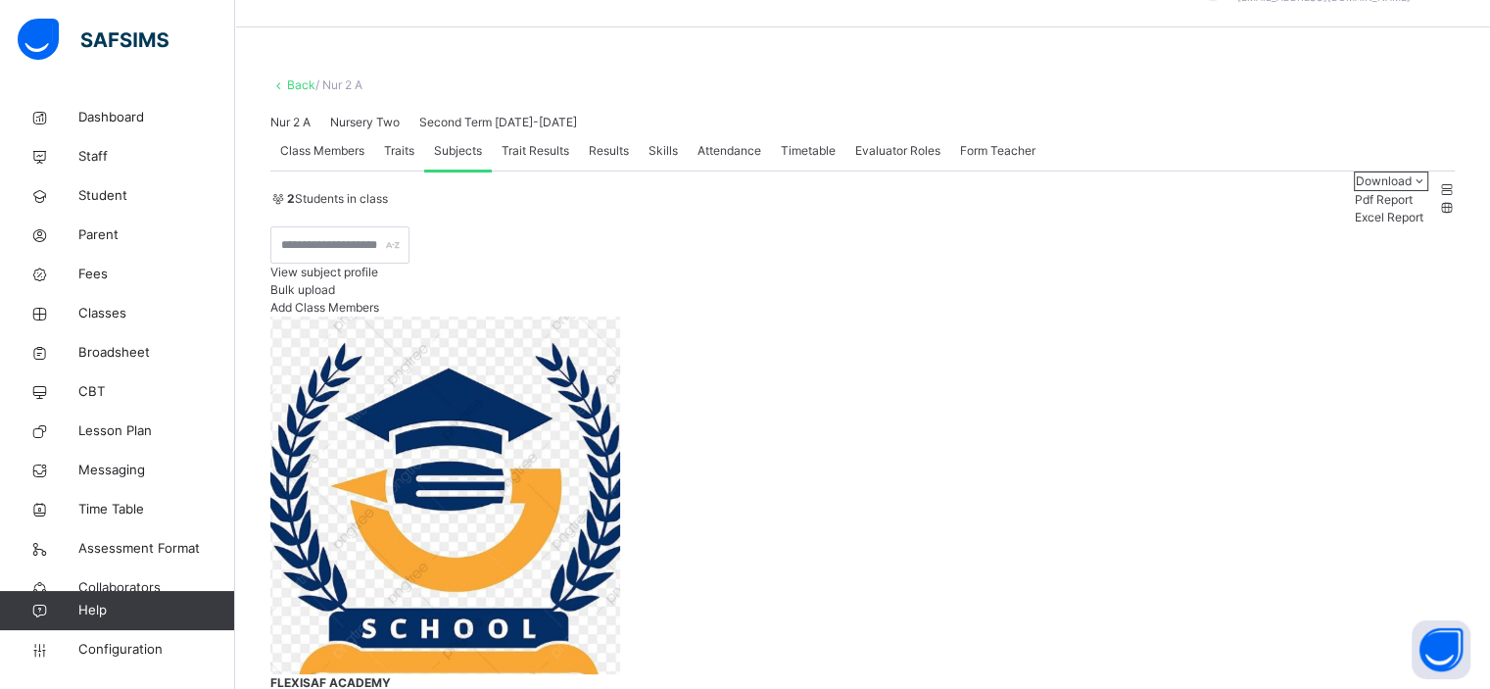
click at [122, 648] on span "Configuration" at bounding box center [156, 650] width 156 height 20
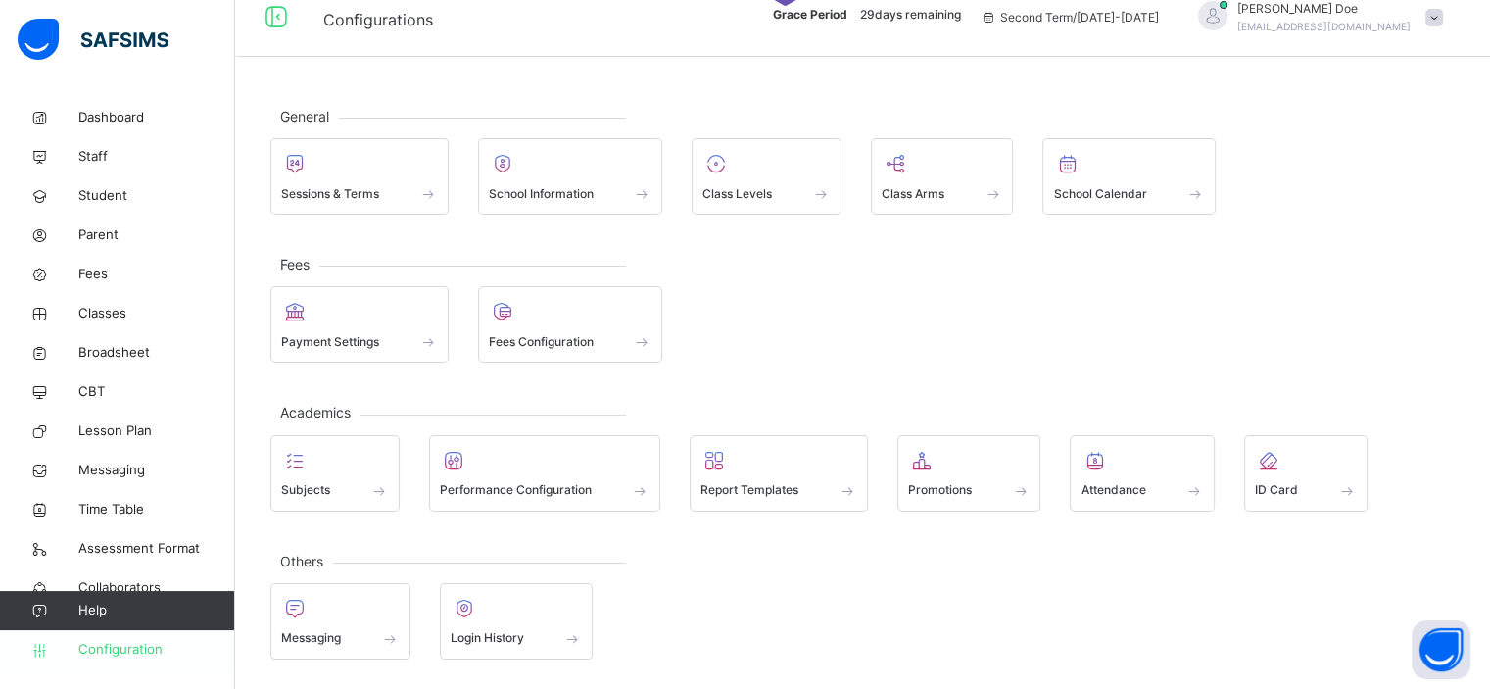
scroll to position [18, 0]
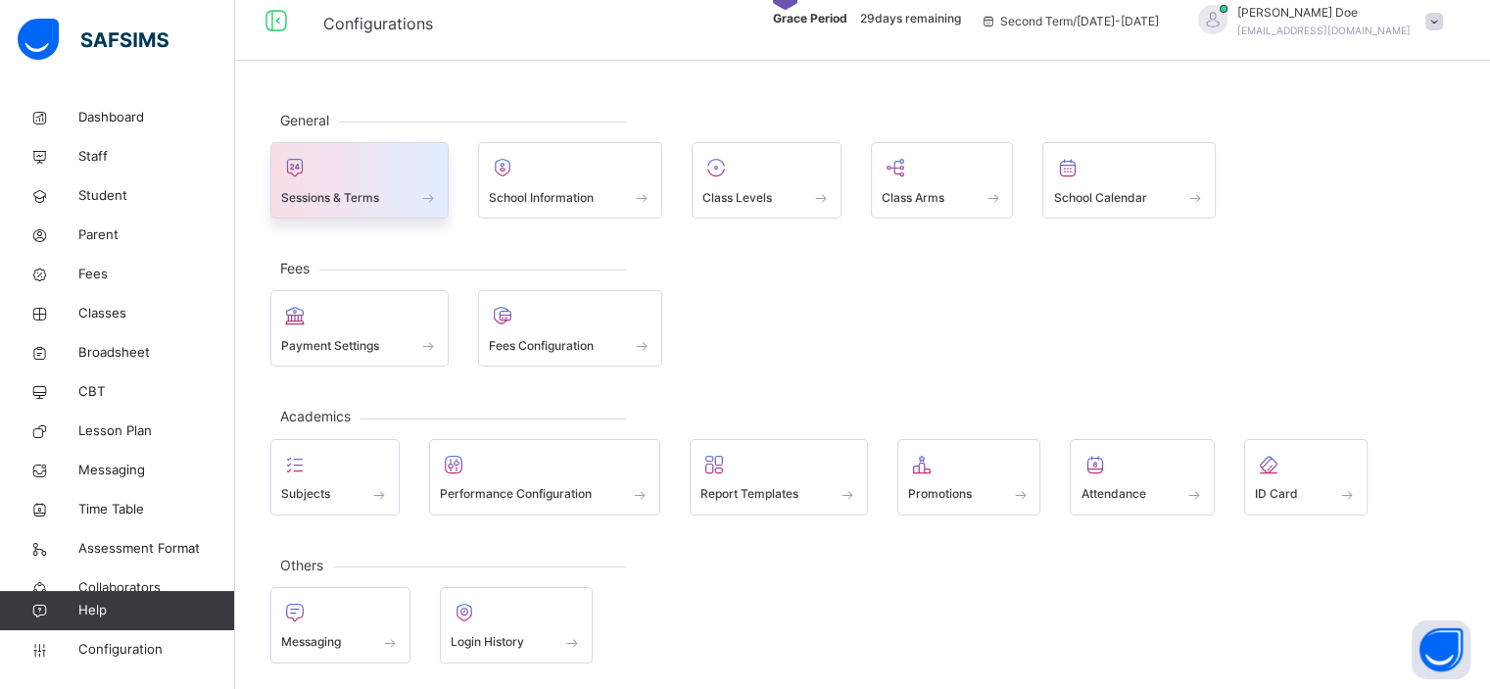
click at [397, 187] on div "Sessions & Terms" at bounding box center [359, 197] width 157 height 21
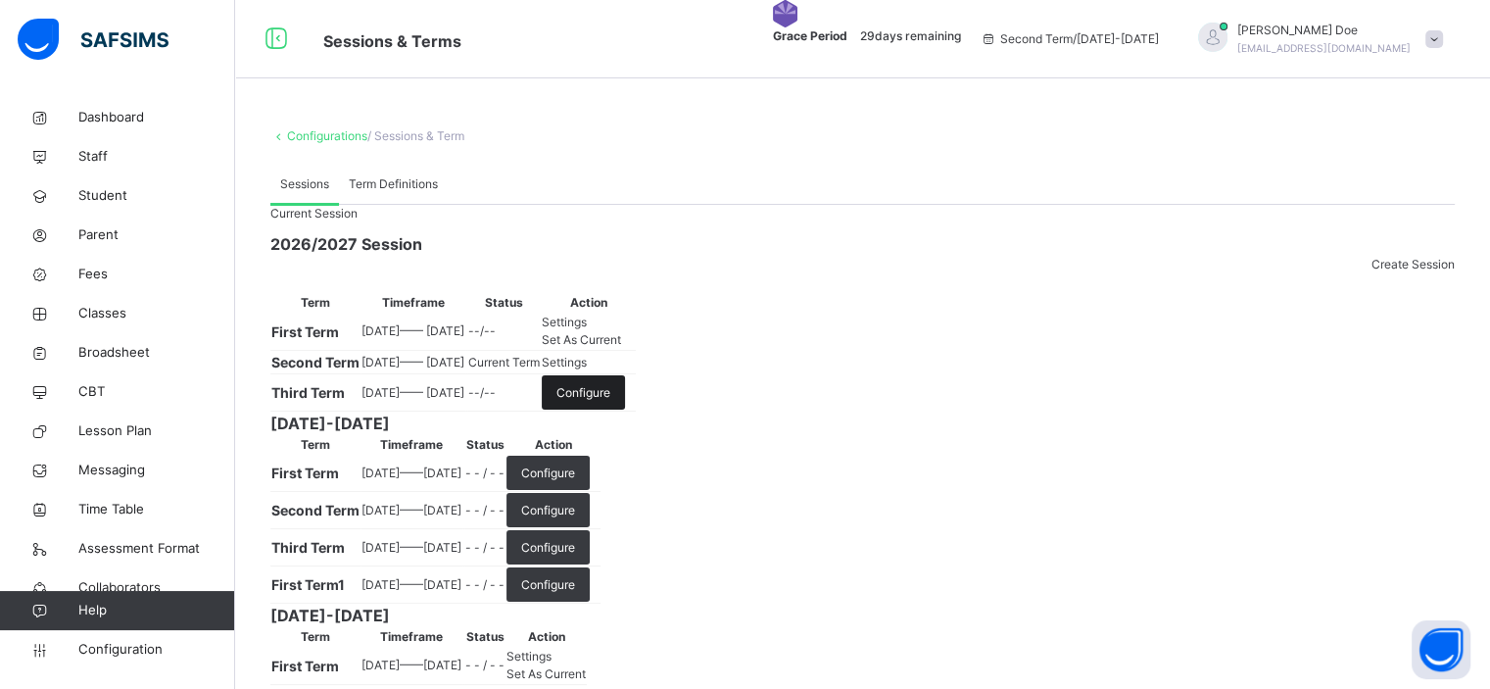
click at [610, 402] on span "Configure" at bounding box center [583, 393] width 54 height 18
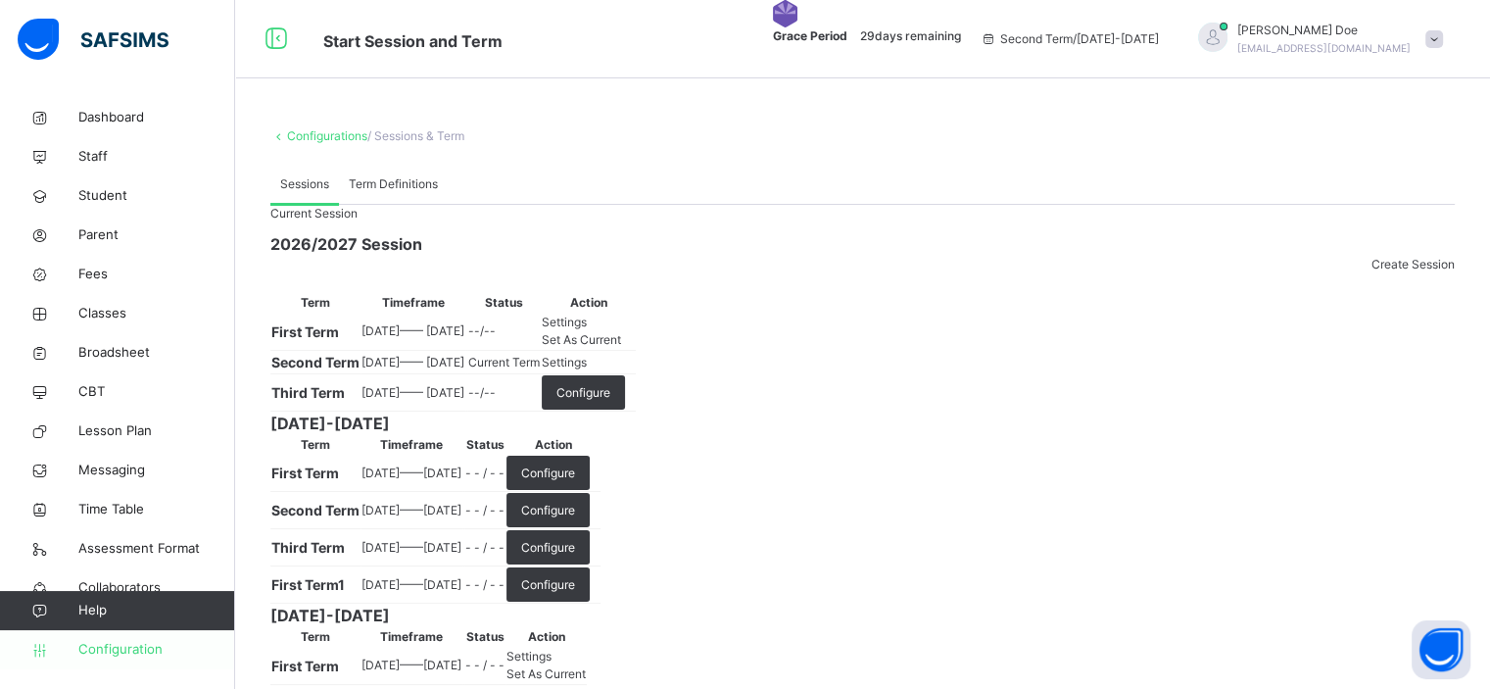
click at [128, 659] on link "Configuration" at bounding box center [117, 649] width 234 height 39
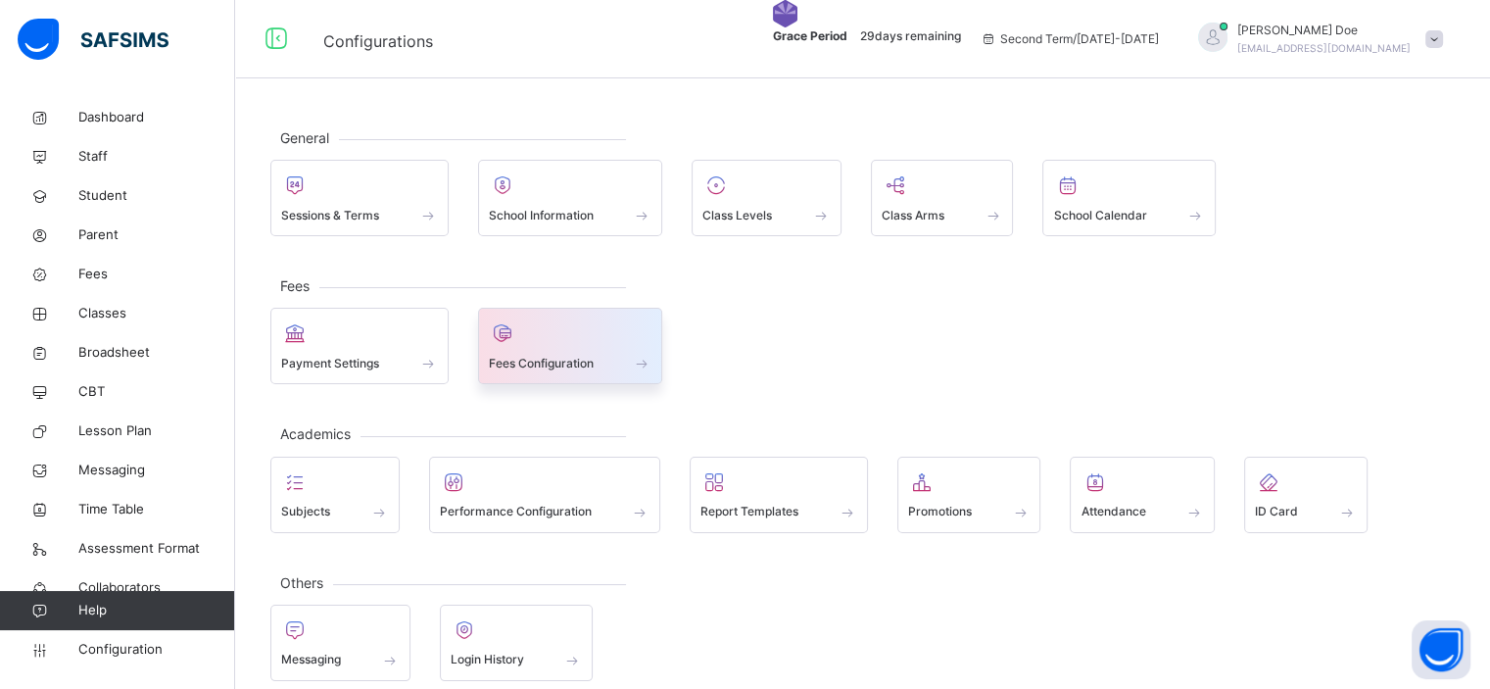
click at [543, 350] on span at bounding box center [571, 350] width 164 height 5
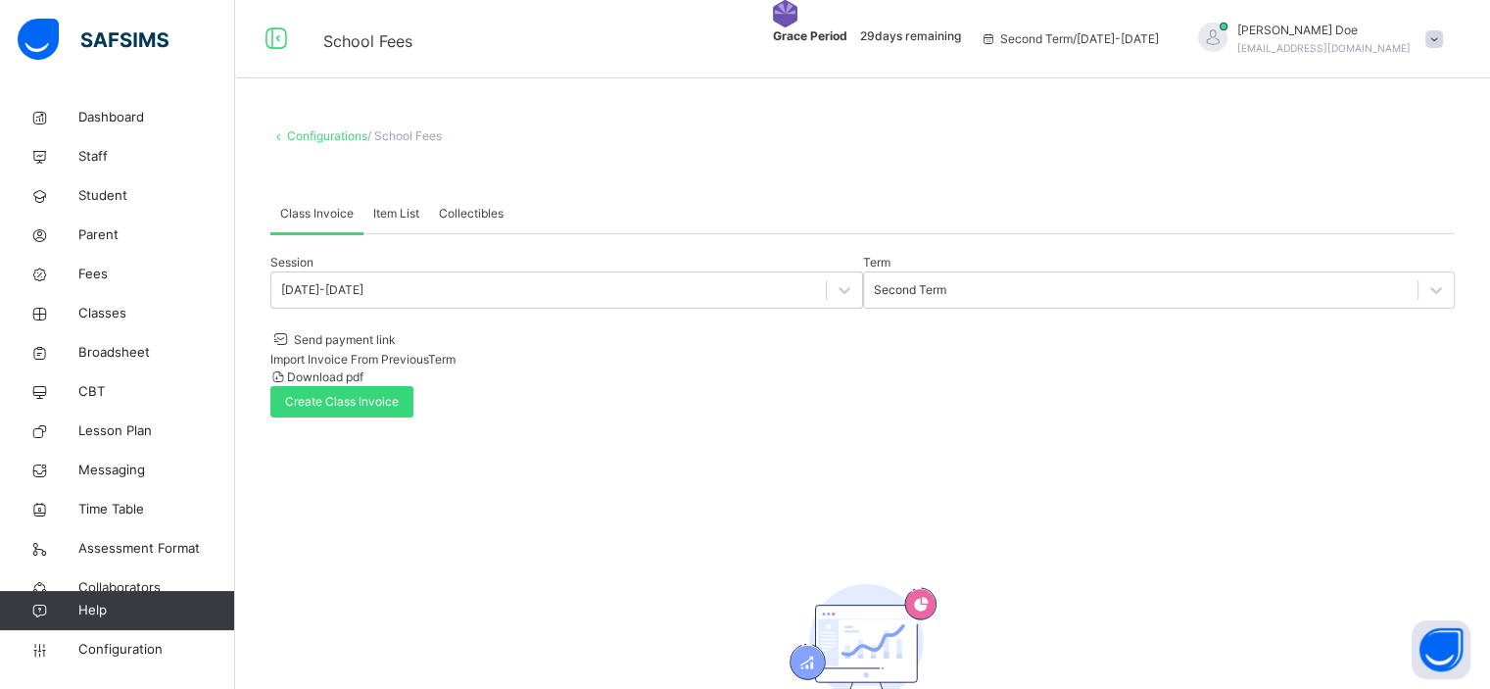
click at [455, 352] on span "Import Invoice From Previous Term" at bounding box center [362, 359] width 185 height 15
click at [399, 393] on span "Create Class Invoice" at bounding box center [342, 402] width 114 height 18
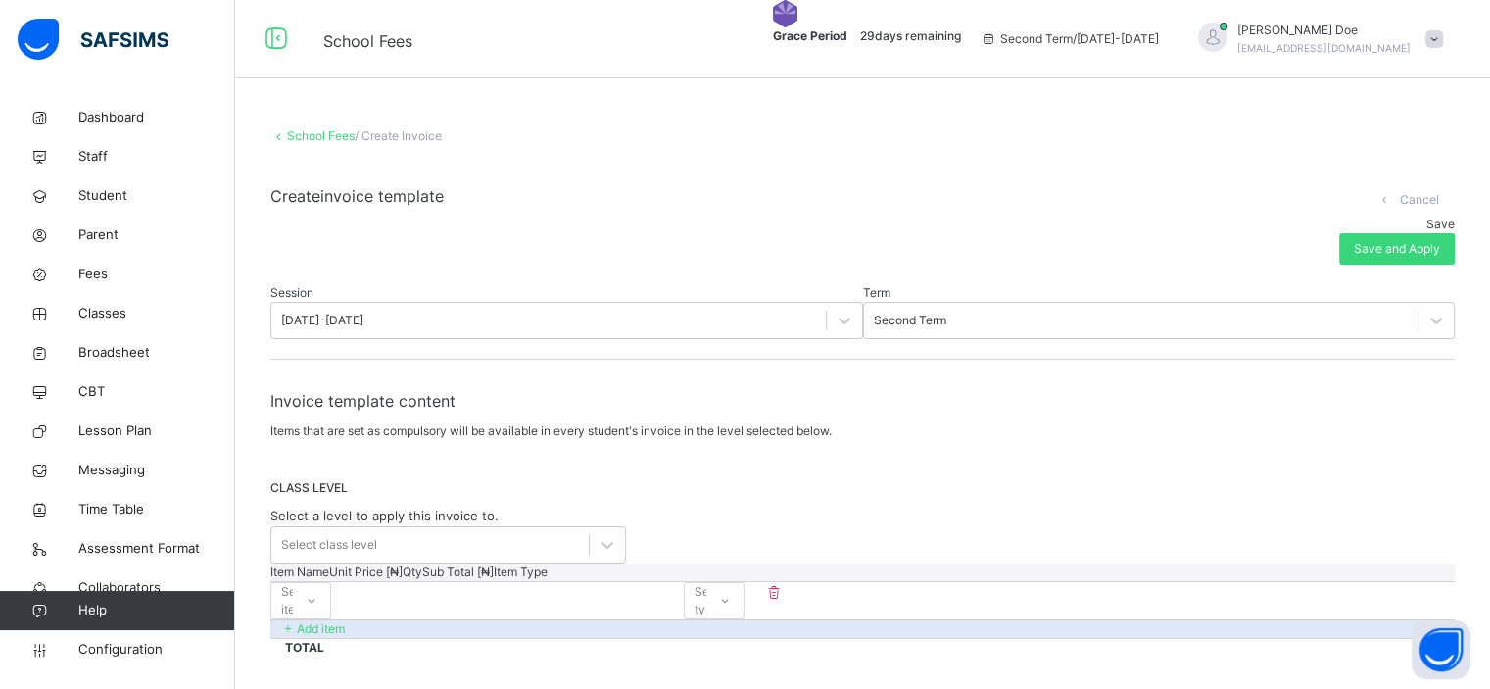
click at [312, 138] on link "School Fees" at bounding box center [321, 135] width 68 height 15
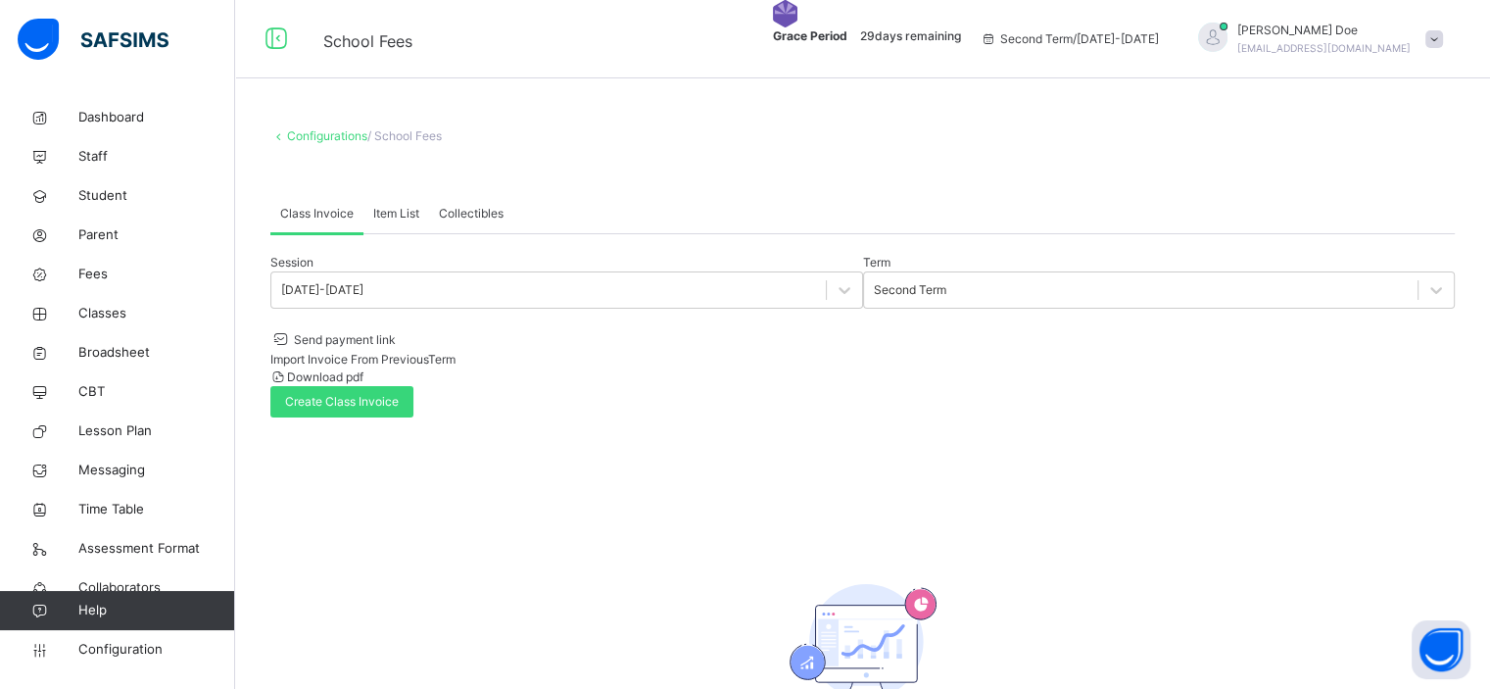
click at [455, 352] on span "Import Invoice From Previous Term" at bounding box center [362, 359] width 185 height 15
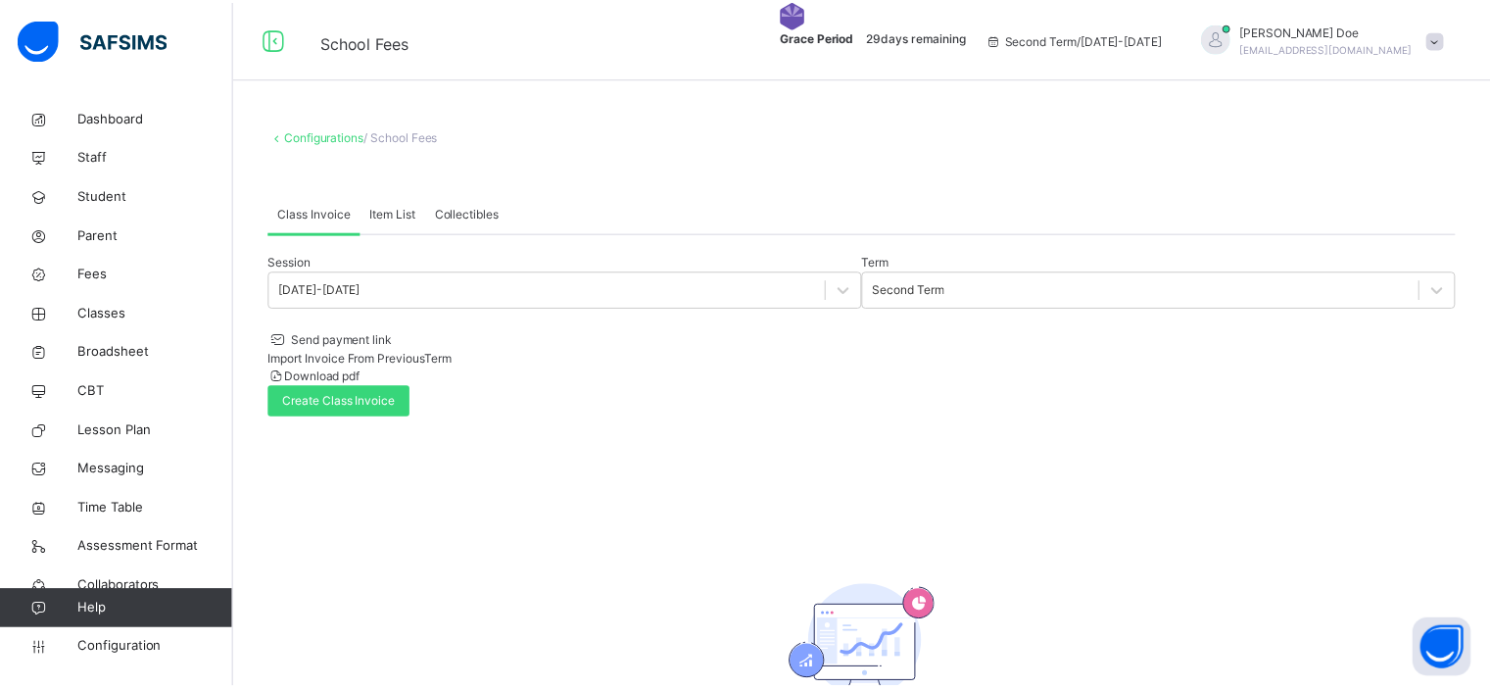
scroll to position [490, 0]
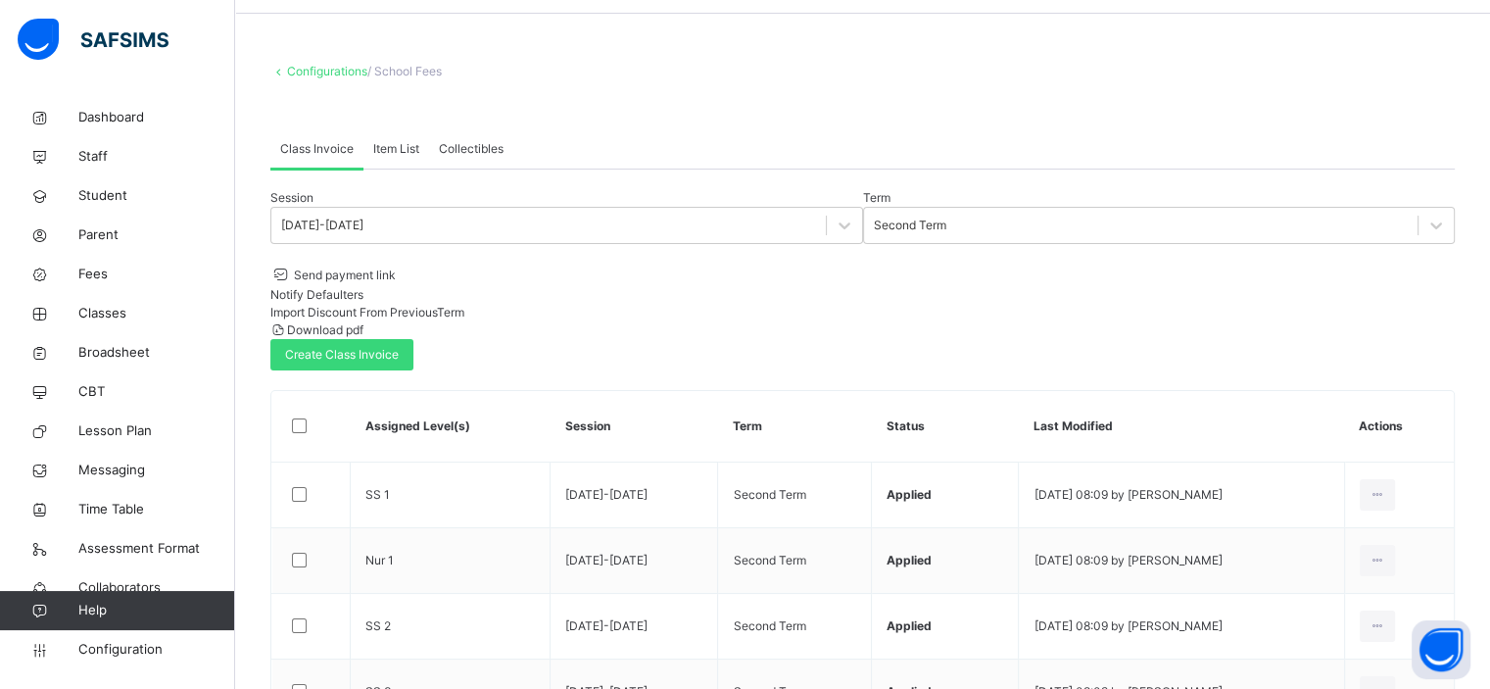
scroll to position [66, 0]
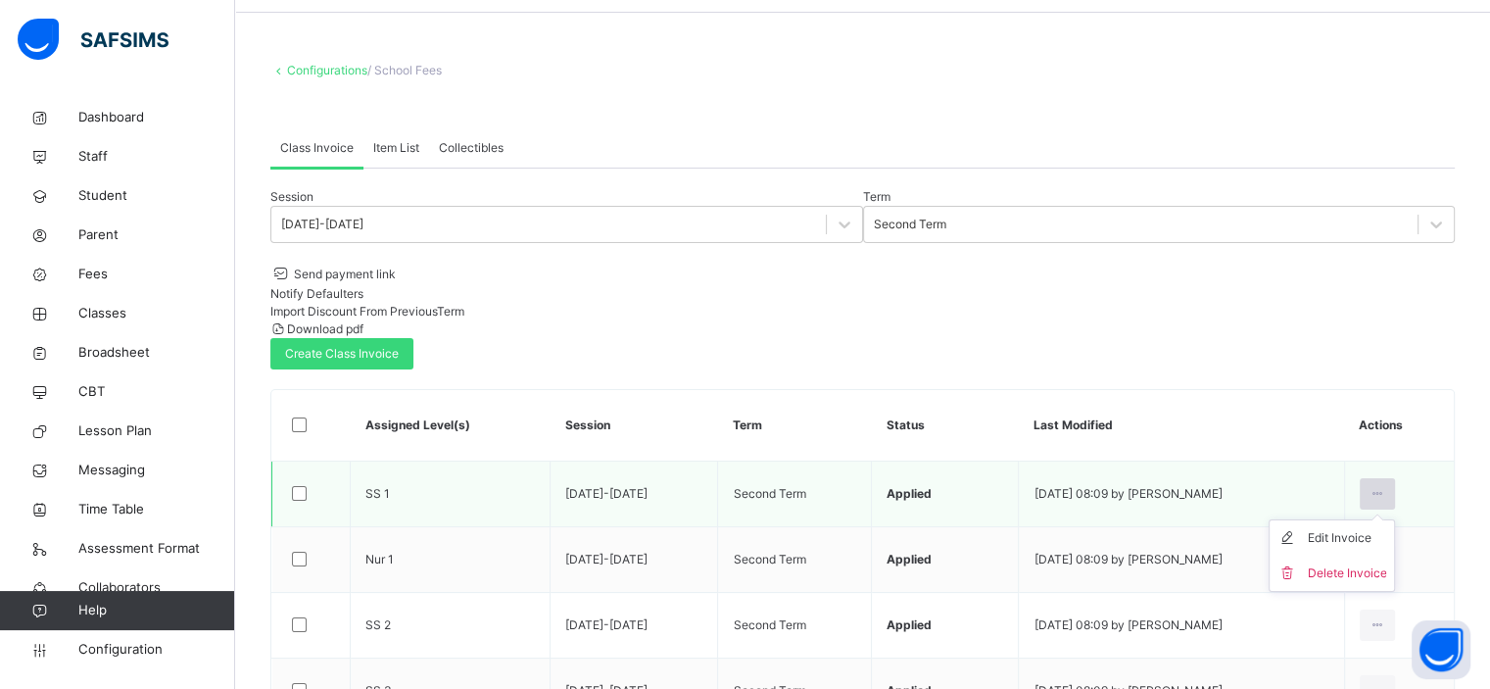
click at [1385, 485] on icon at bounding box center [1377, 494] width 17 height 18
click at [1340, 528] on div "Edit Invoice" at bounding box center [1346, 538] width 79 height 20
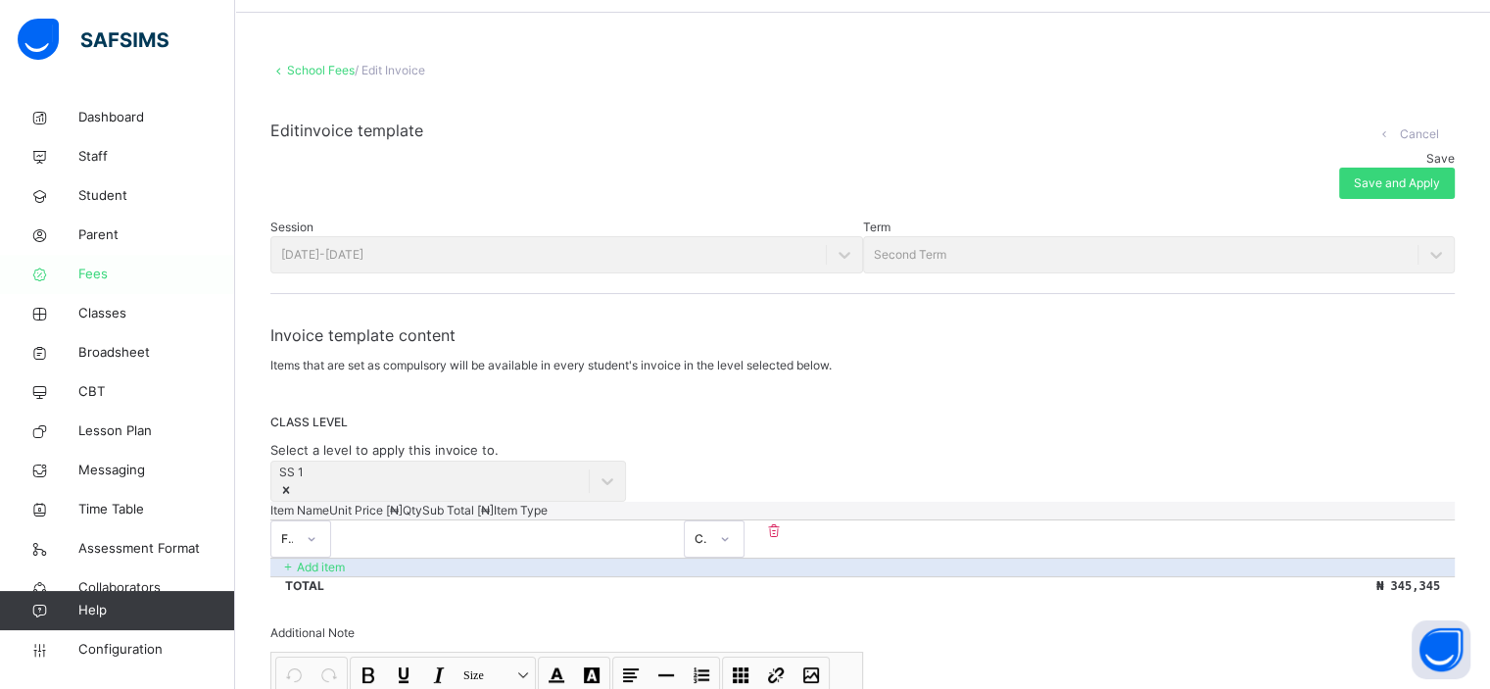
scroll to position [210, 0]
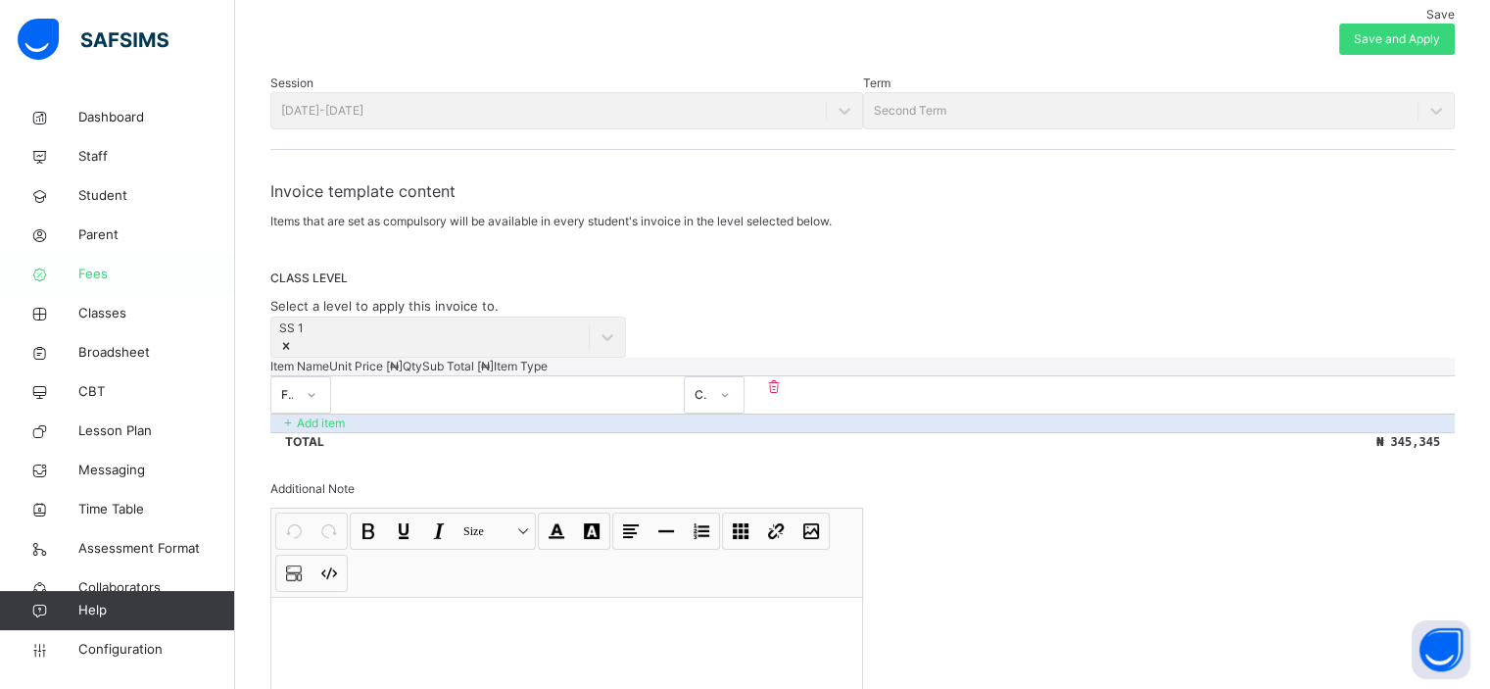
click at [91, 277] on span "Fees" at bounding box center [156, 274] width 157 height 20
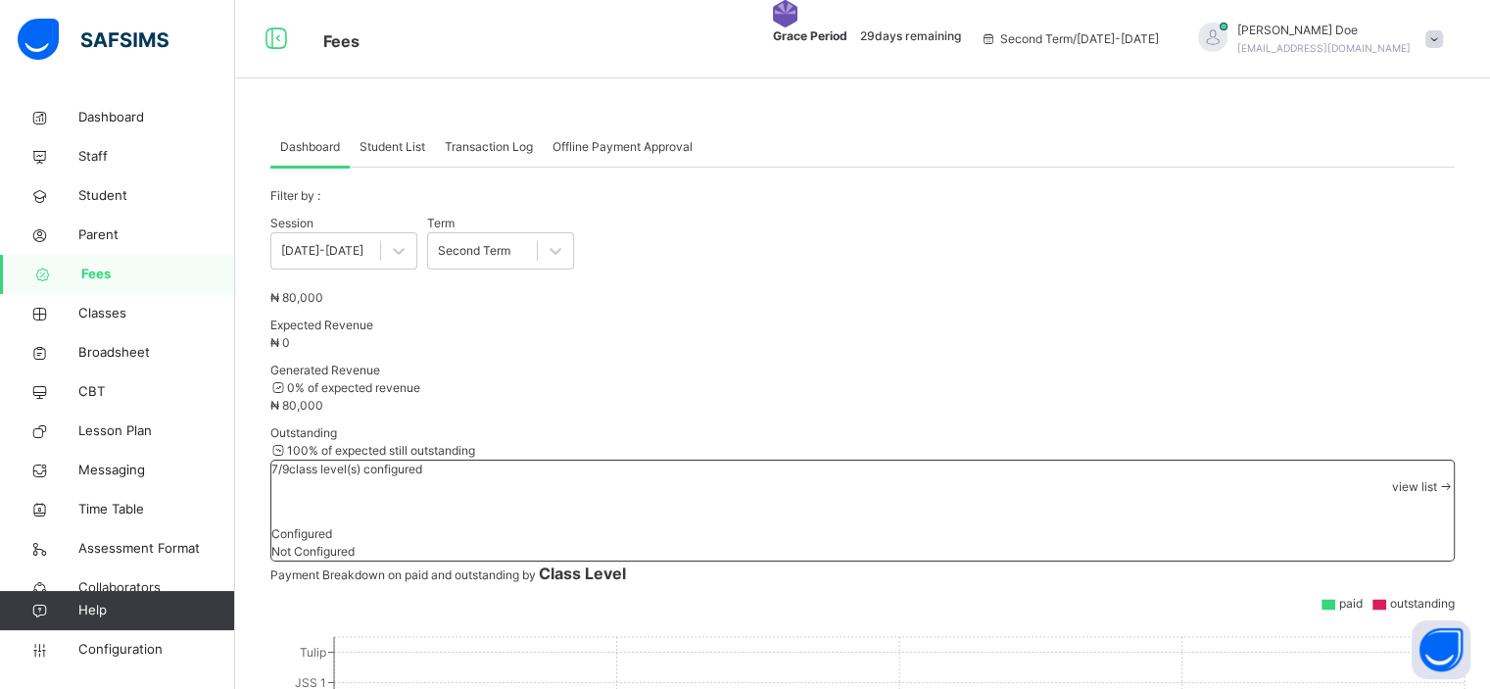
click at [402, 139] on span "Student List" at bounding box center [392, 147] width 66 height 18
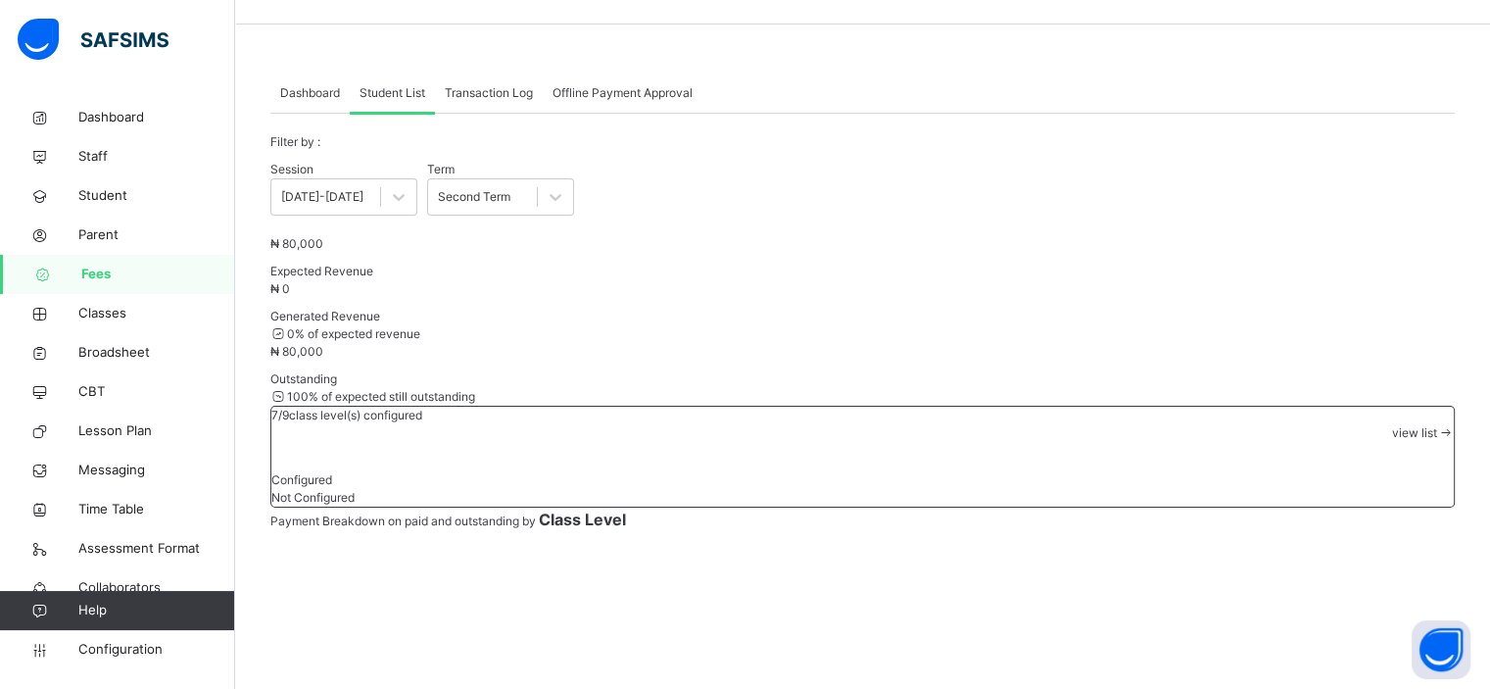
scroll to position [57, 0]
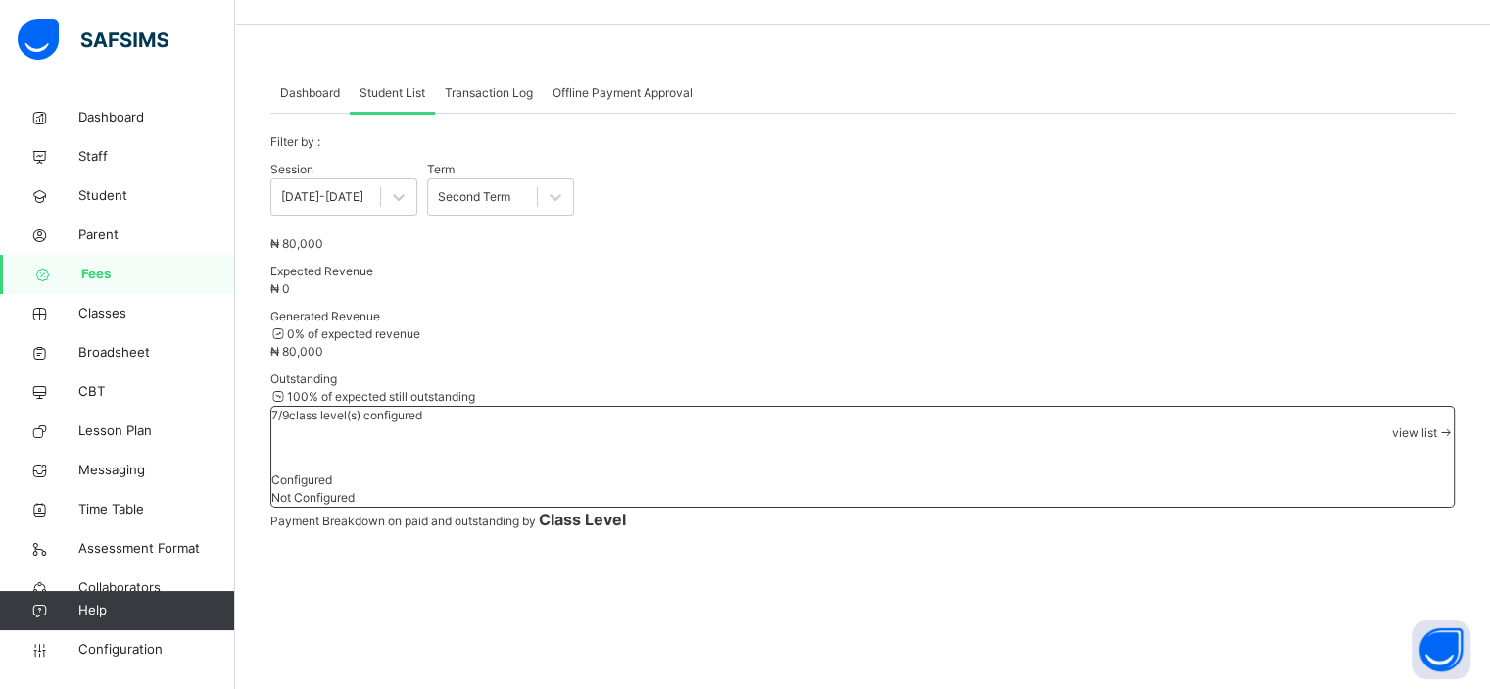
type input "**"
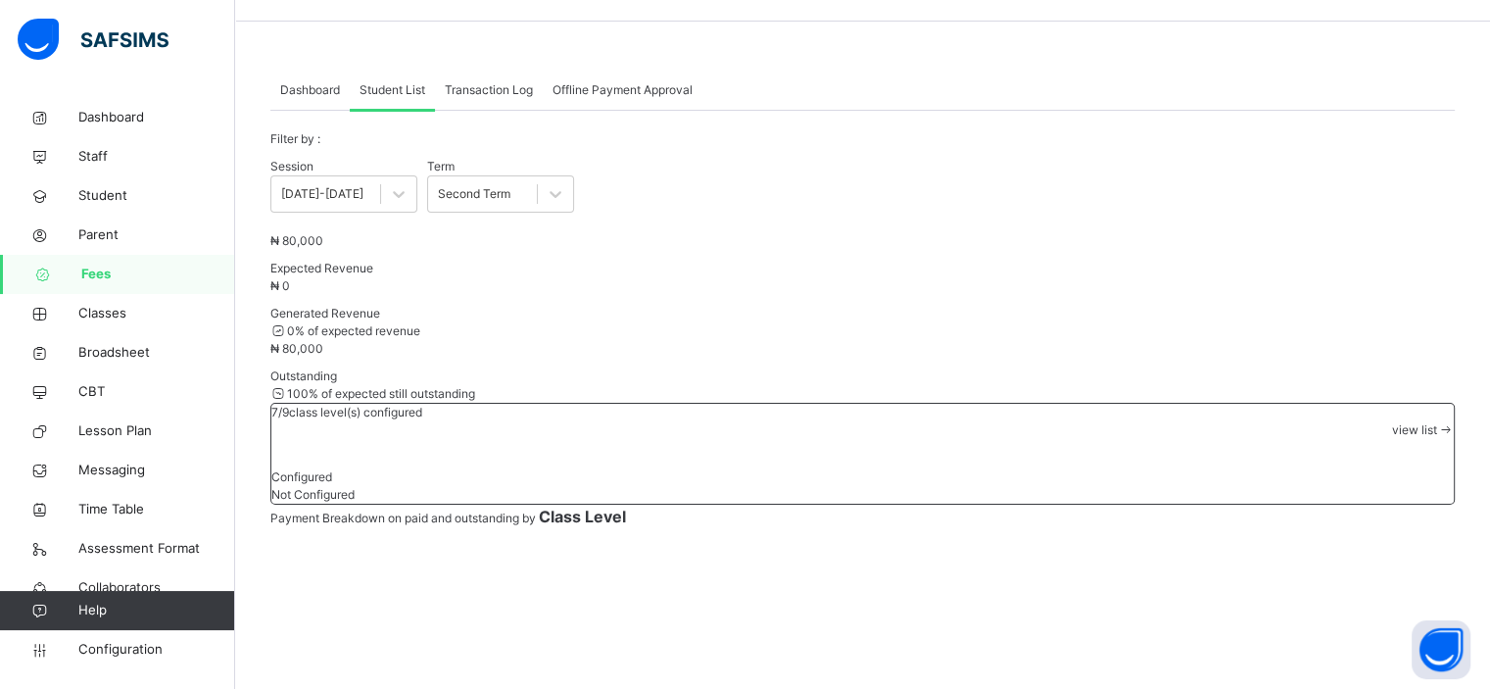
scroll to position [54, 0]
click at [321, 87] on span "Dashboard" at bounding box center [310, 93] width 60 height 18
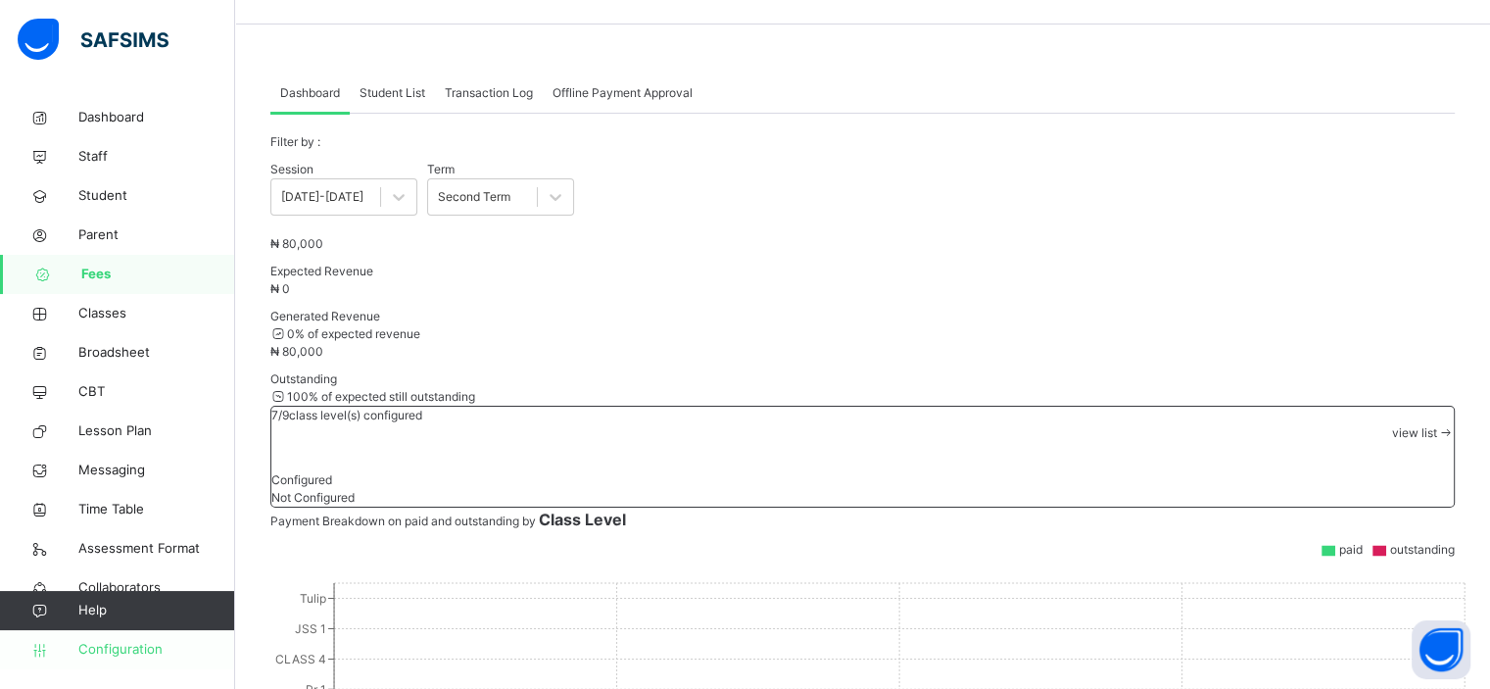
click at [134, 649] on span "Configuration" at bounding box center [156, 650] width 156 height 20
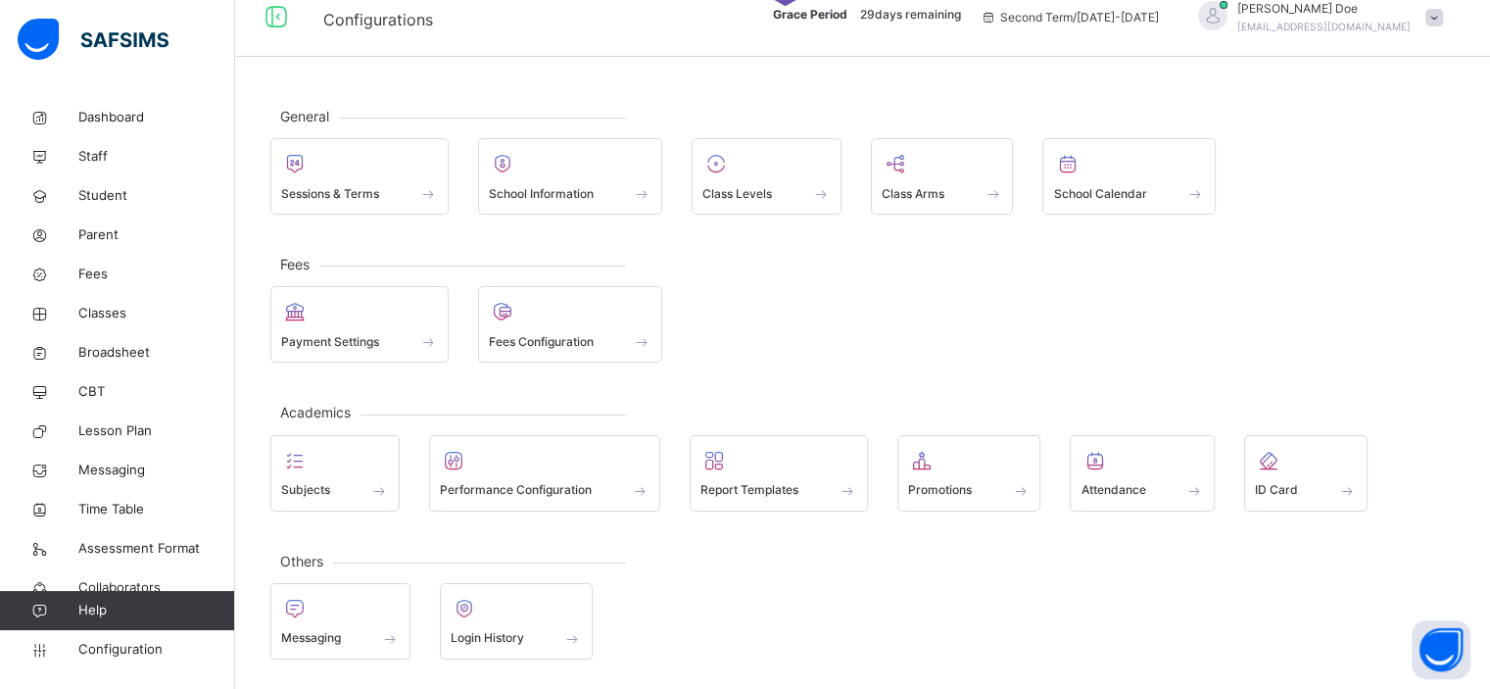
scroll to position [18, 0]
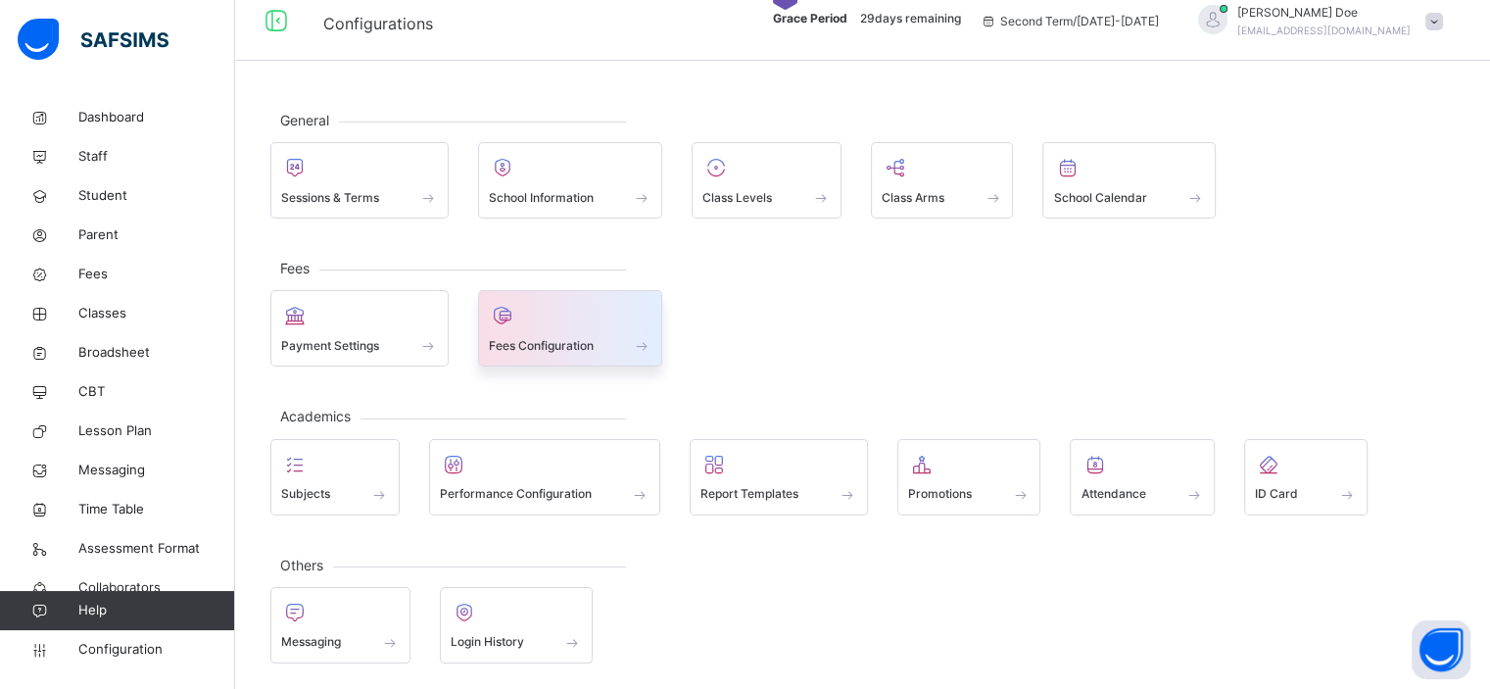
click at [548, 330] on span at bounding box center [571, 332] width 164 height 5
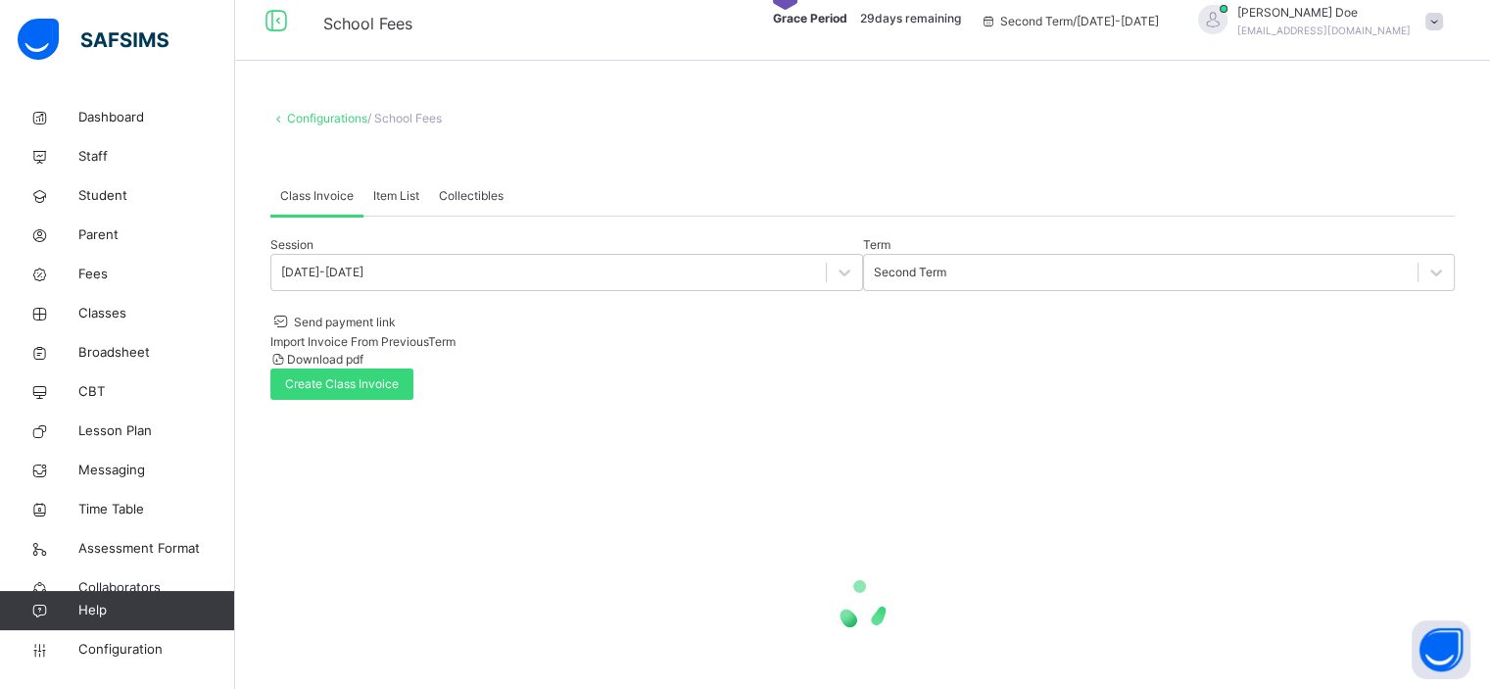
scroll to position [54, 0]
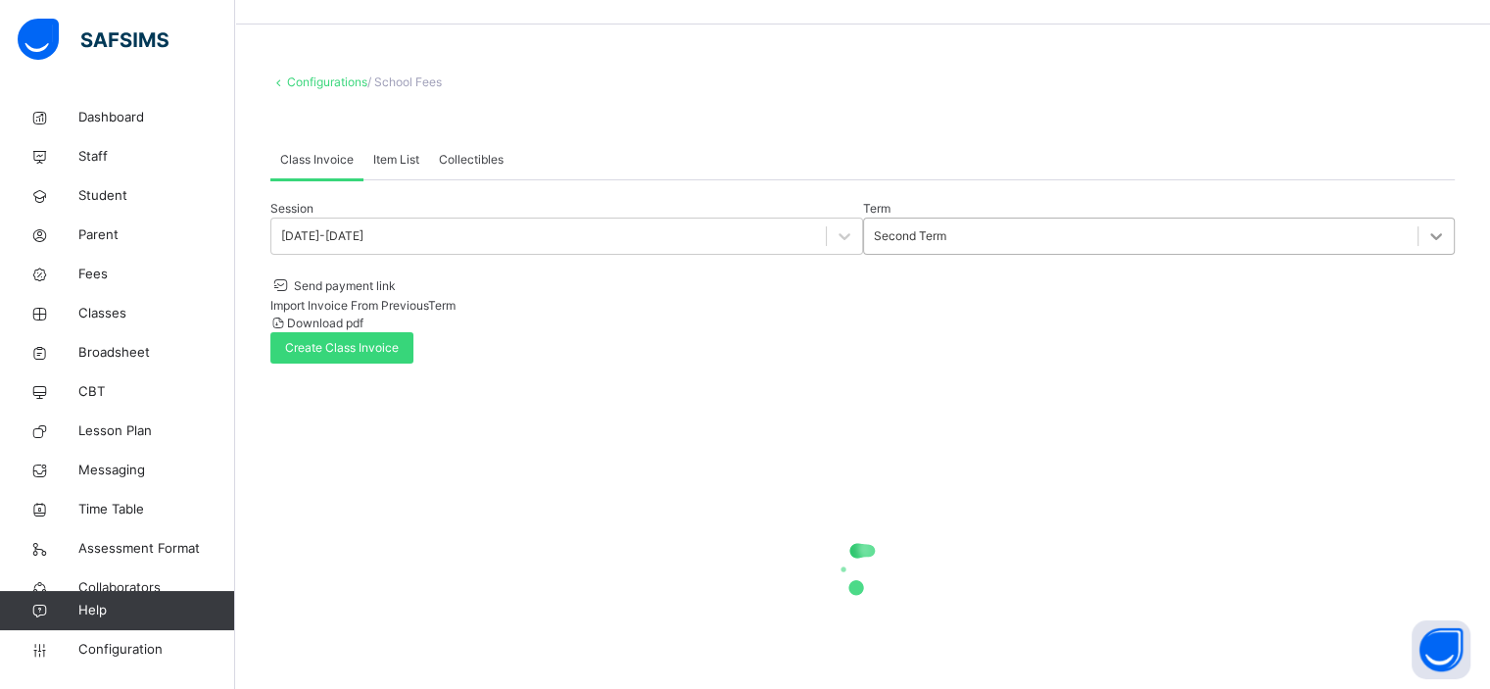
click at [1418, 254] on div at bounding box center [1435, 235] width 35 height 35
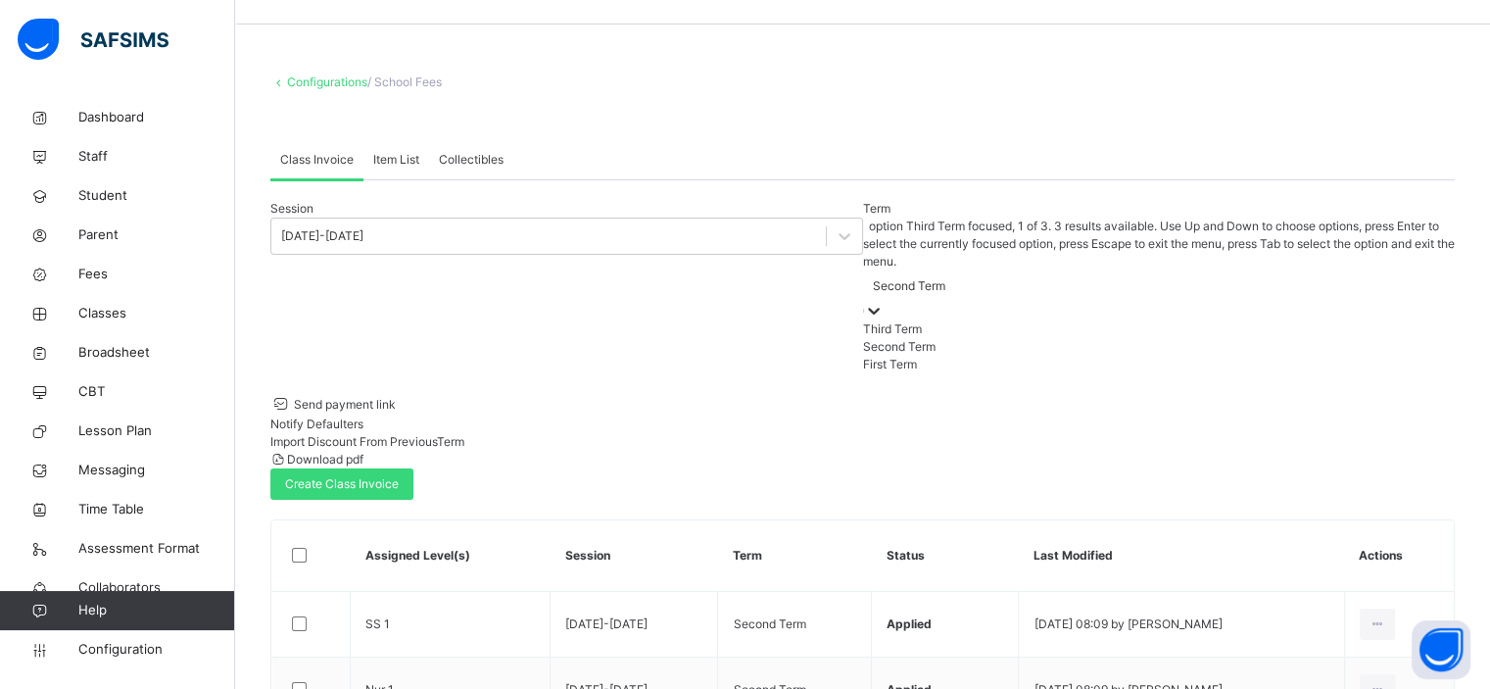
click at [863, 320] on div "Third Term" at bounding box center [1159, 329] width 593 height 18
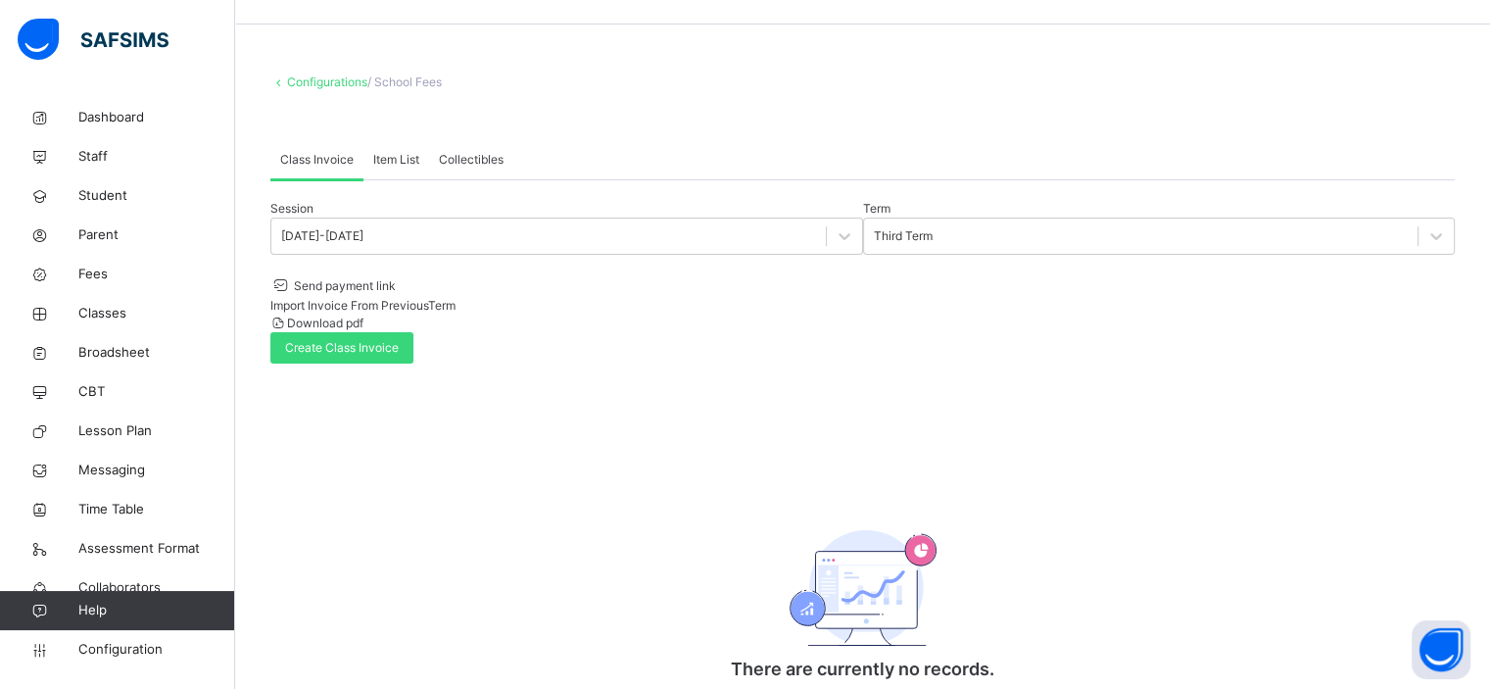
click at [455, 298] on span "Import Invoice From Previous Term" at bounding box center [362, 305] width 185 height 15
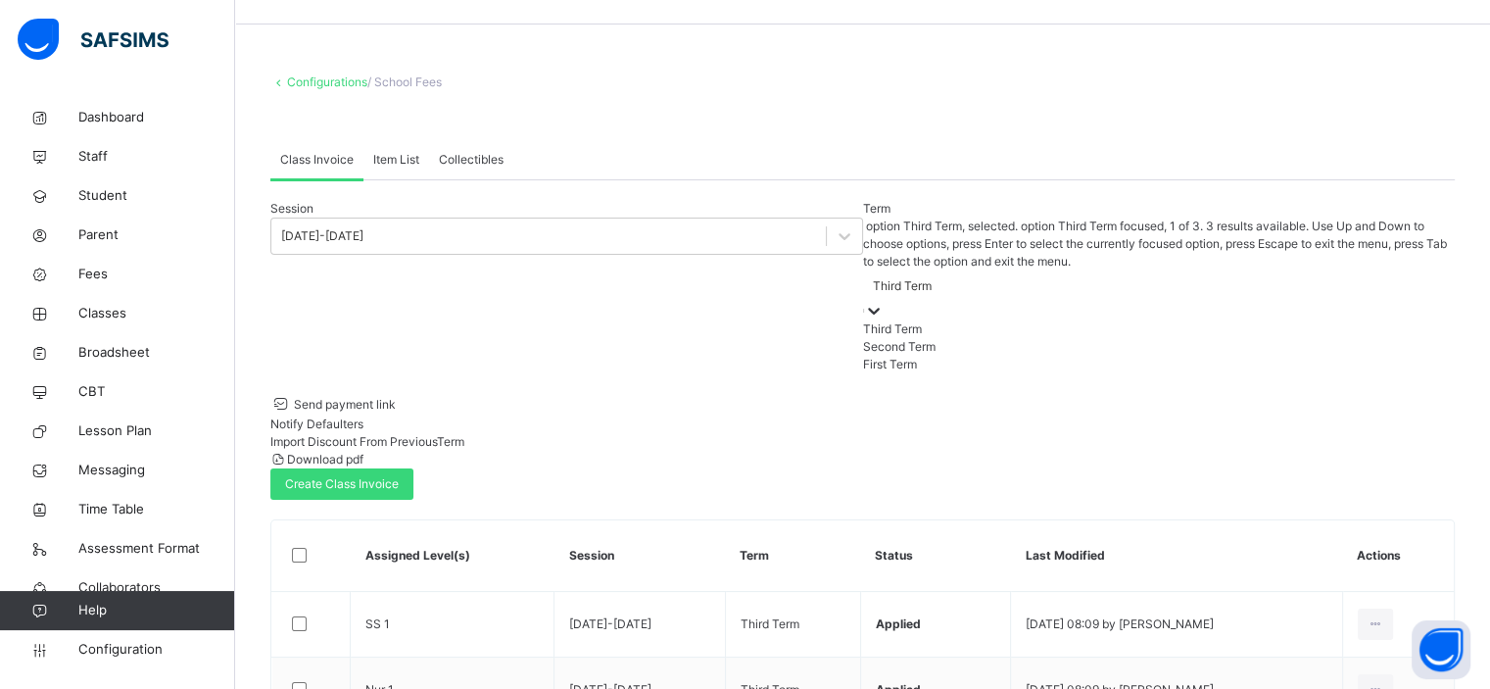
click at [864, 301] on icon at bounding box center [874, 311] width 20 height 20
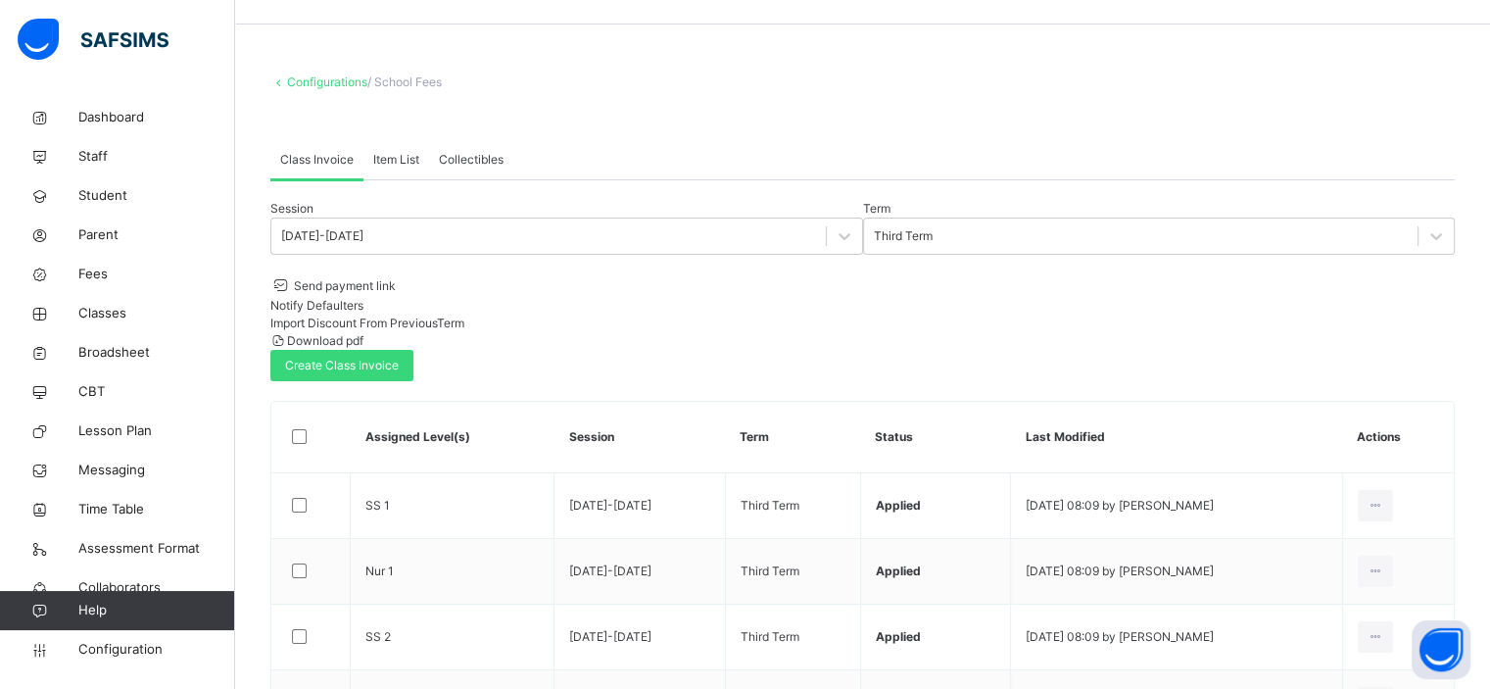
click at [655, 298] on div "Session [DATE]-[DATE] Term Third Term Send payment link Notify Defaulters Impor…" at bounding box center [862, 290] width 1184 height 181
click at [98, 285] on link "Fees" at bounding box center [117, 274] width 235 height 39
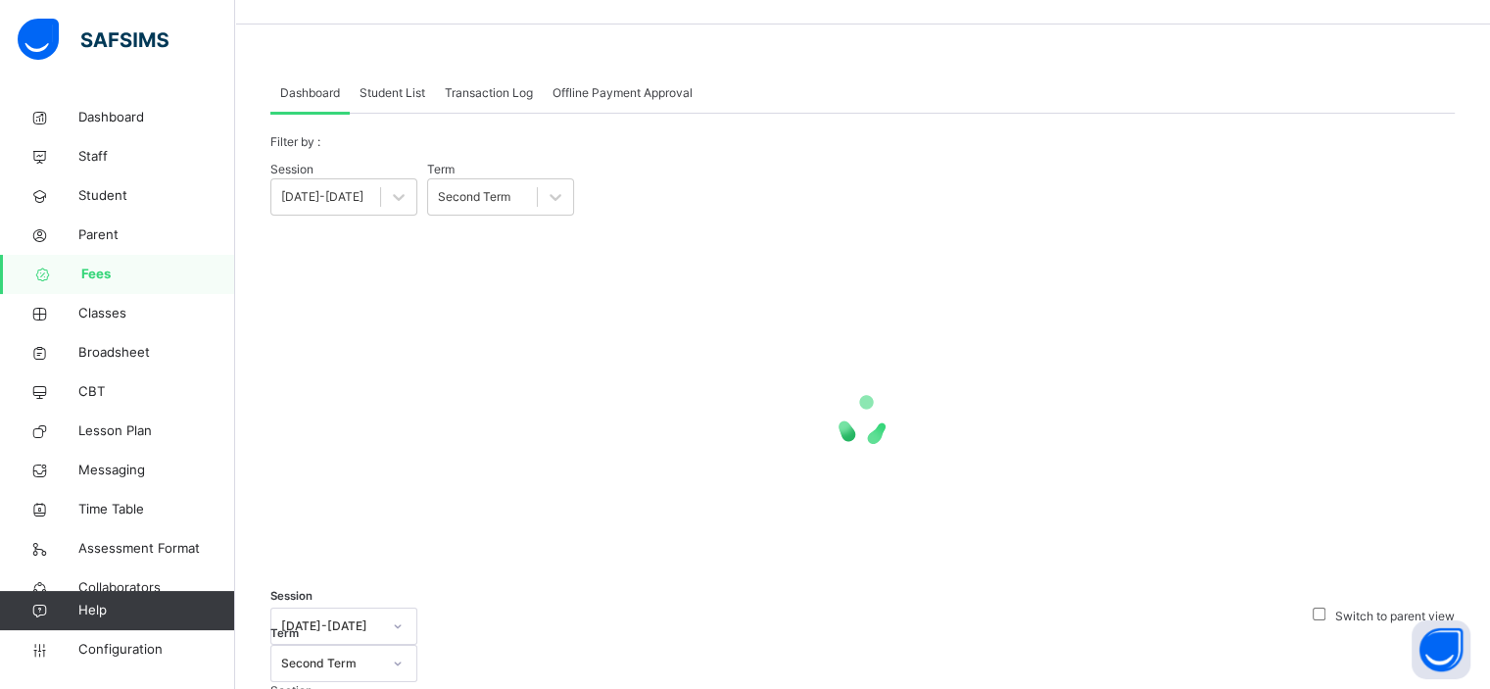
scroll to position [37, 0]
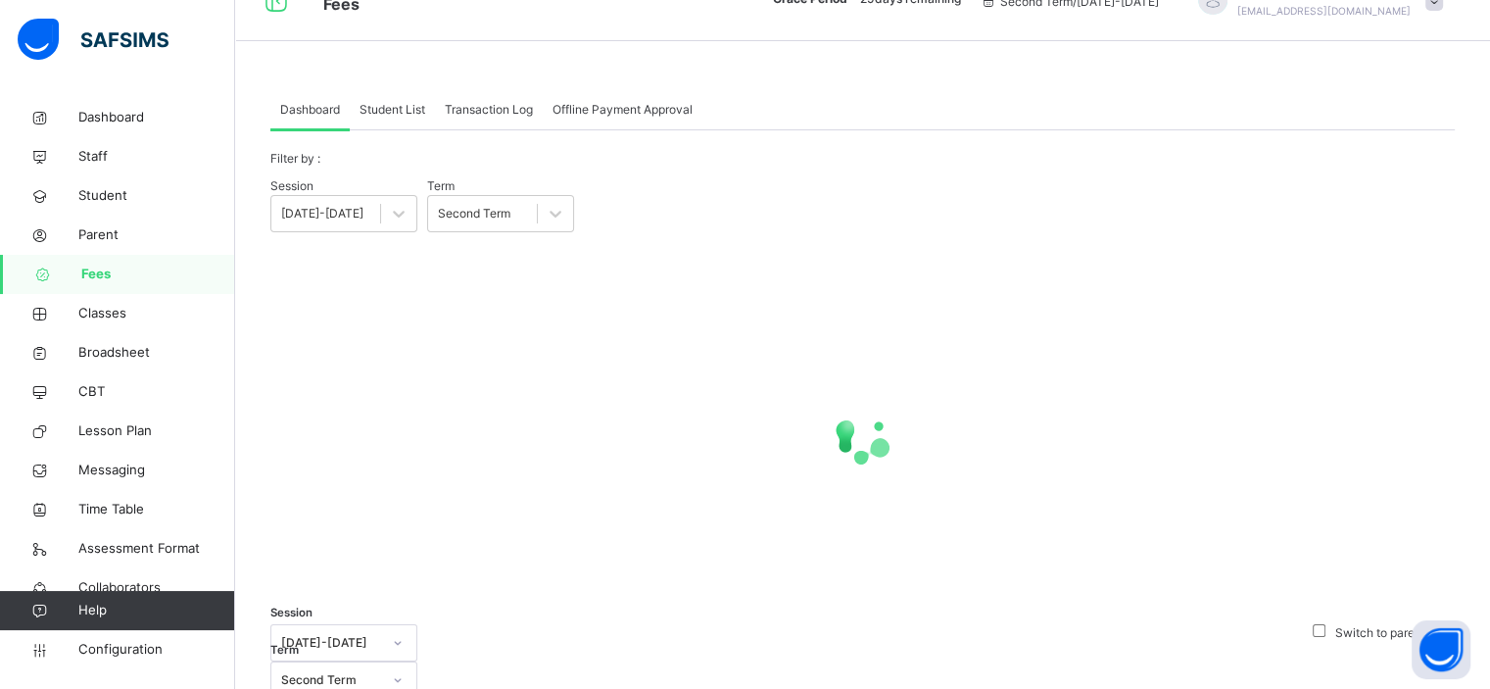
click at [395, 130] on div "Filter by : Session 2026-2027 Term Second Term × Fees Configuration Status Belo…" at bounding box center [862, 377] width 1184 height 494
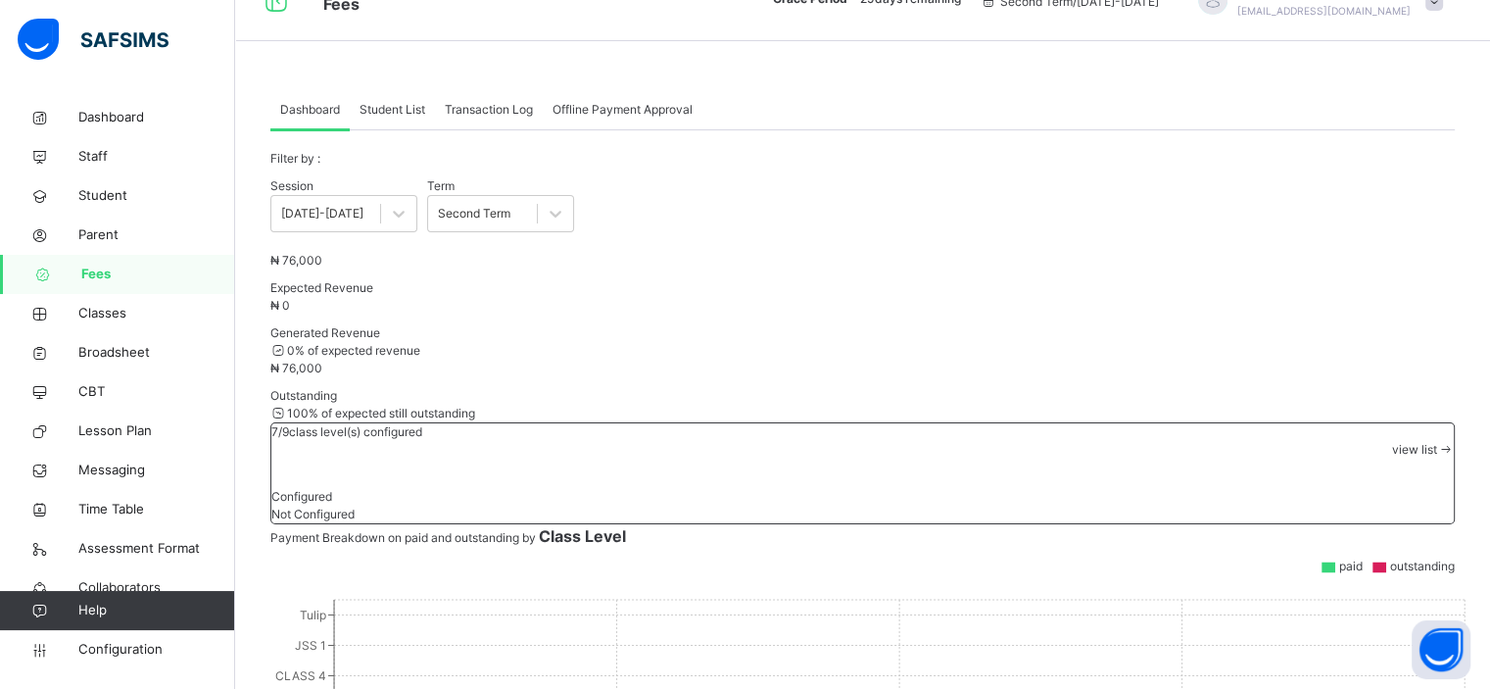
scroll to position [54, 0]
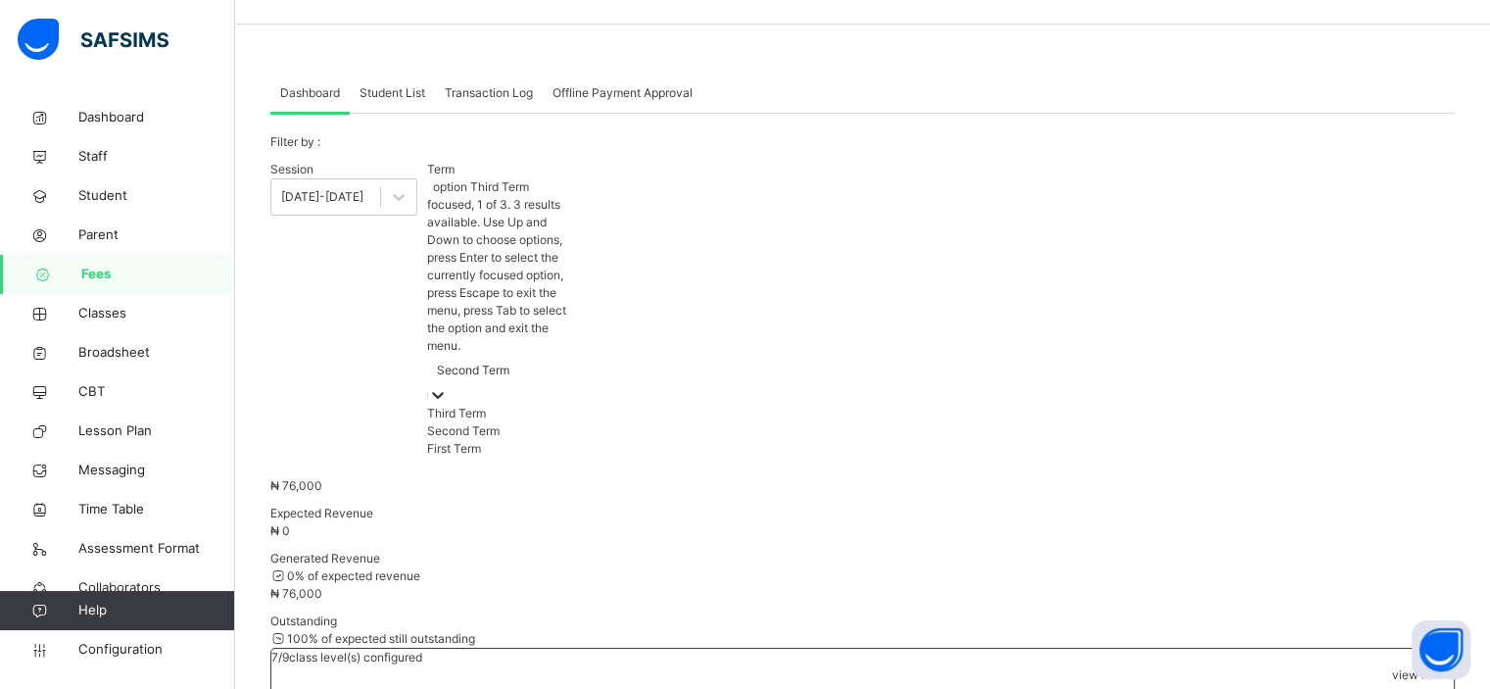
click at [509, 361] on div "Second Term" at bounding box center [473, 370] width 72 height 18
click at [524, 404] on div "Third Term" at bounding box center [500, 413] width 147 height 18
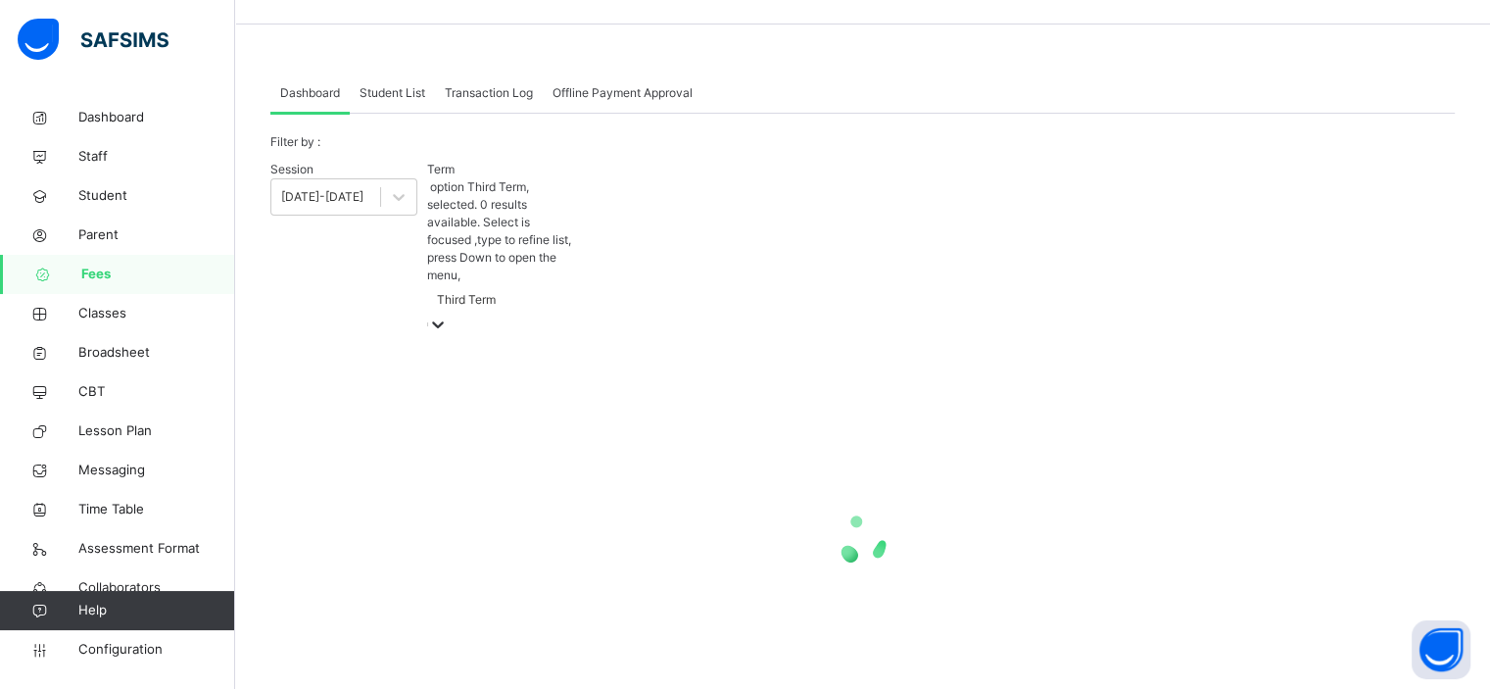
scroll to position [37, 0]
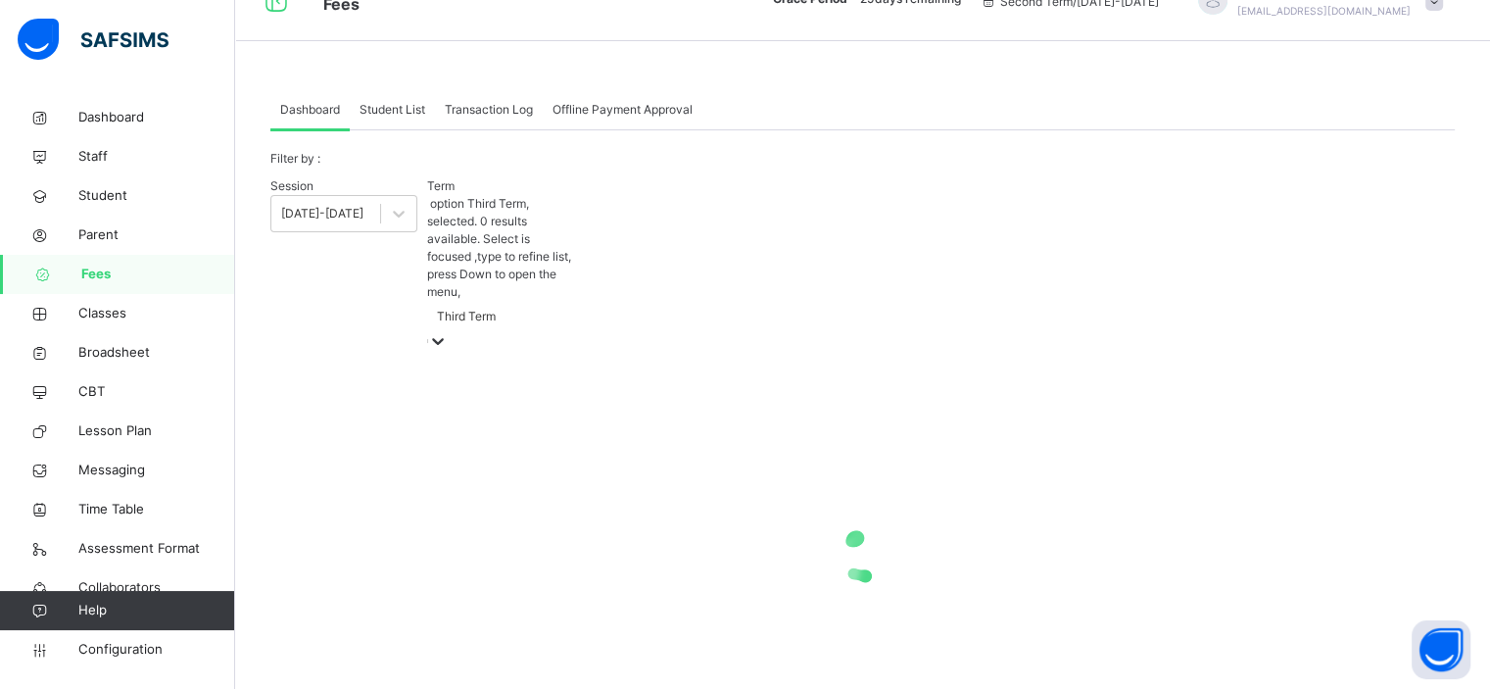
click at [412, 109] on div "Student List" at bounding box center [392, 109] width 85 height 39
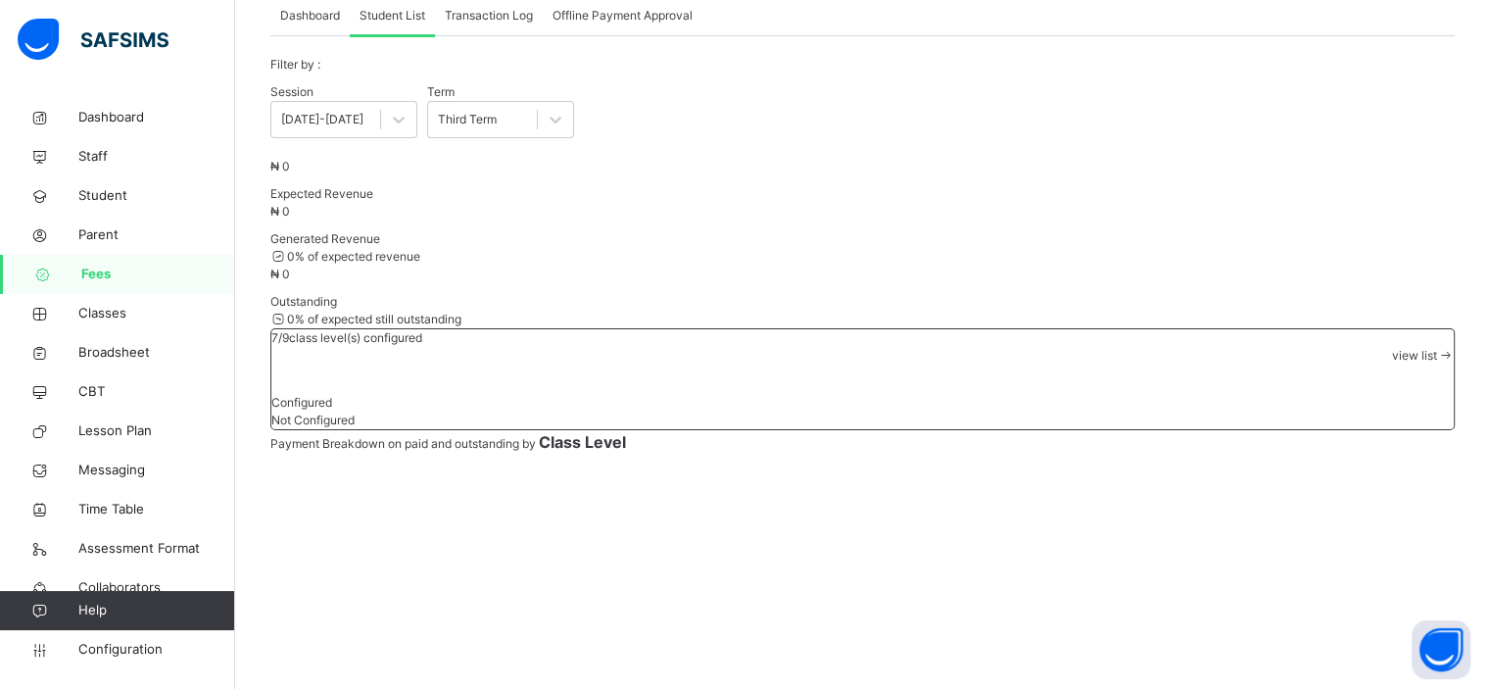
scroll to position [0, 0]
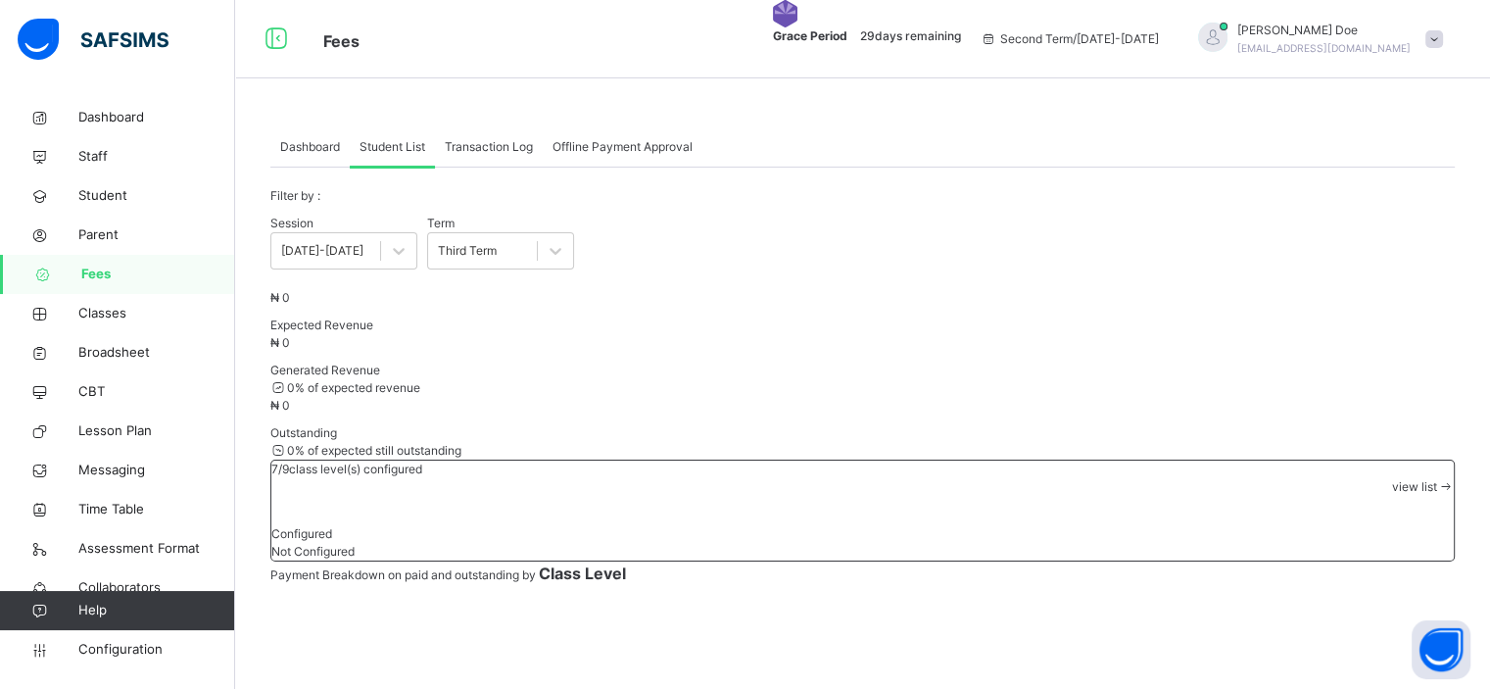
click at [316, 143] on span "Dashboard" at bounding box center [310, 147] width 60 height 18
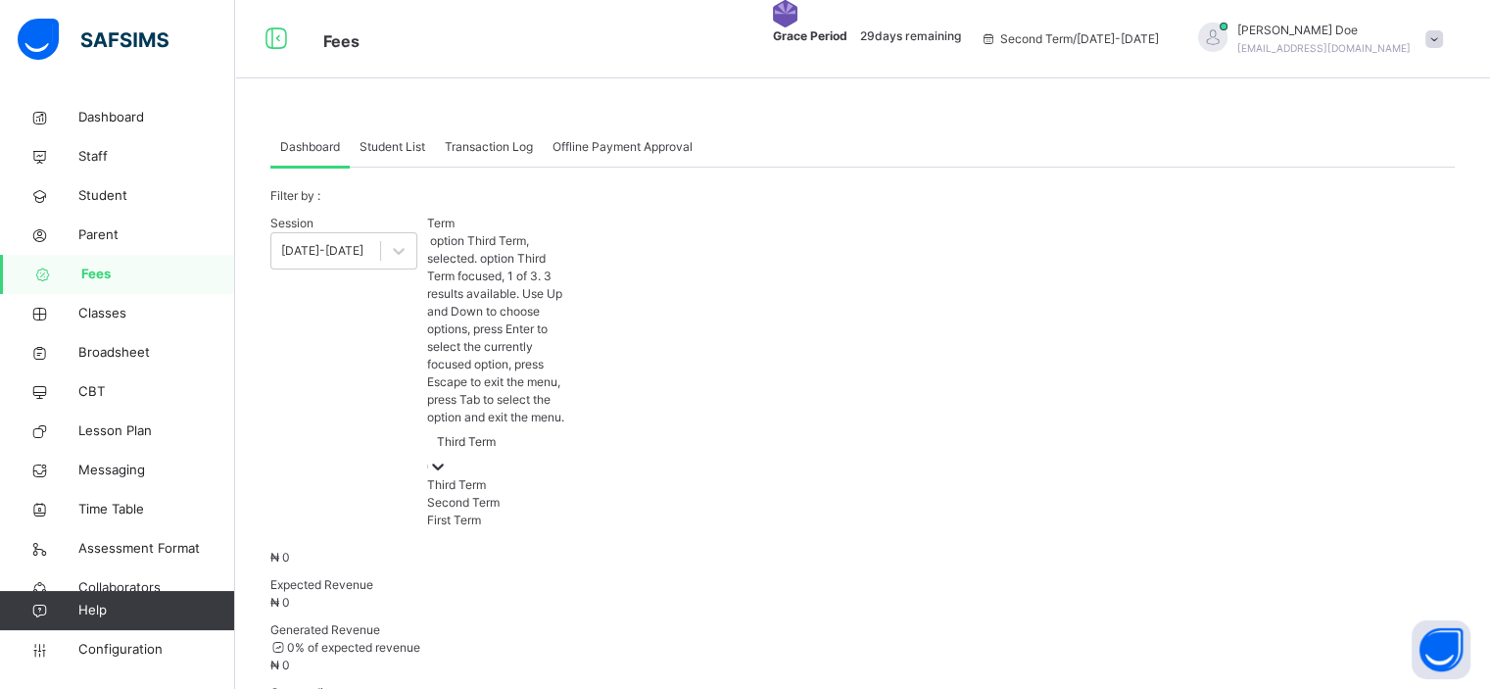
click at [460, 433] on div "Third Term" at bounding box center [466, 442] width 59 height 18
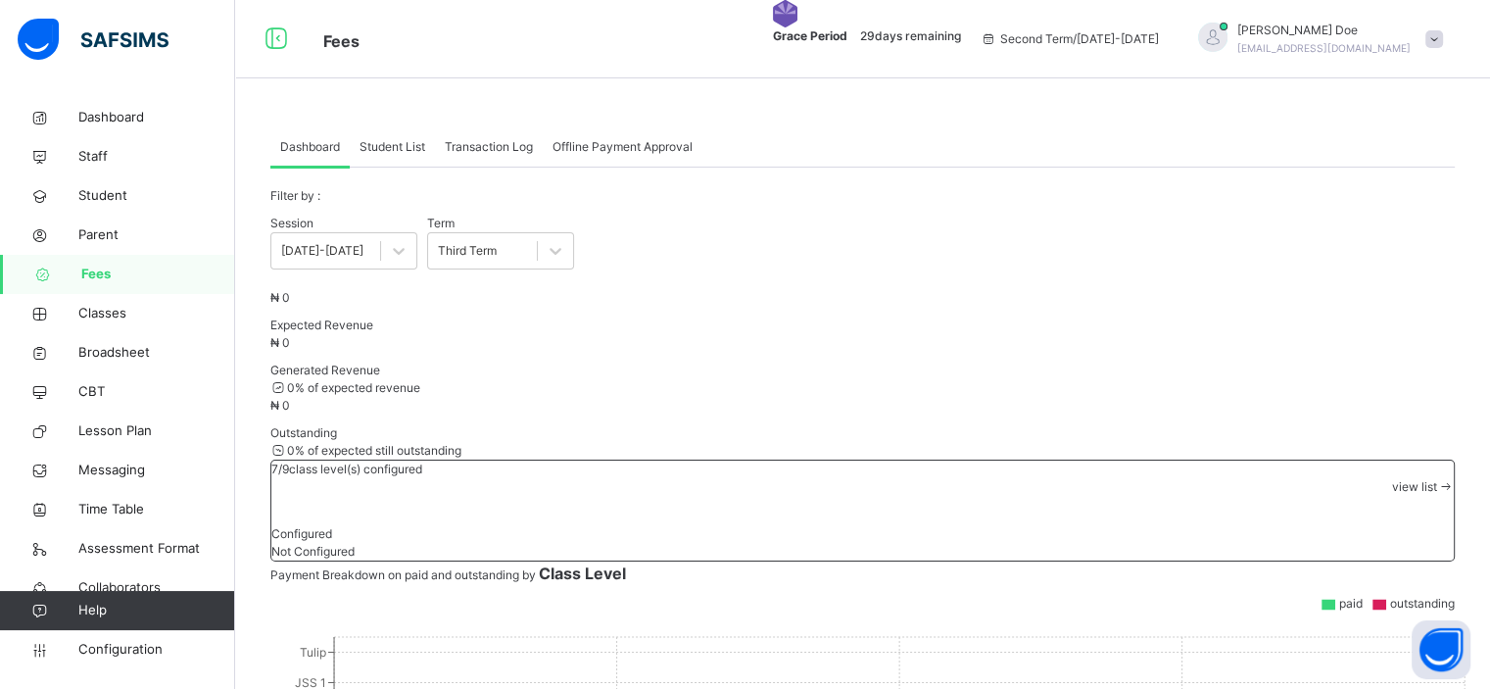
click at [662, 269] on div "Session 2026-2027 Term Third Term" at bounding box center [862, 241] width 1184 height 55
click at [138, 649] on span "Configuration" at bounding box center [156, 650] width 156 height 20
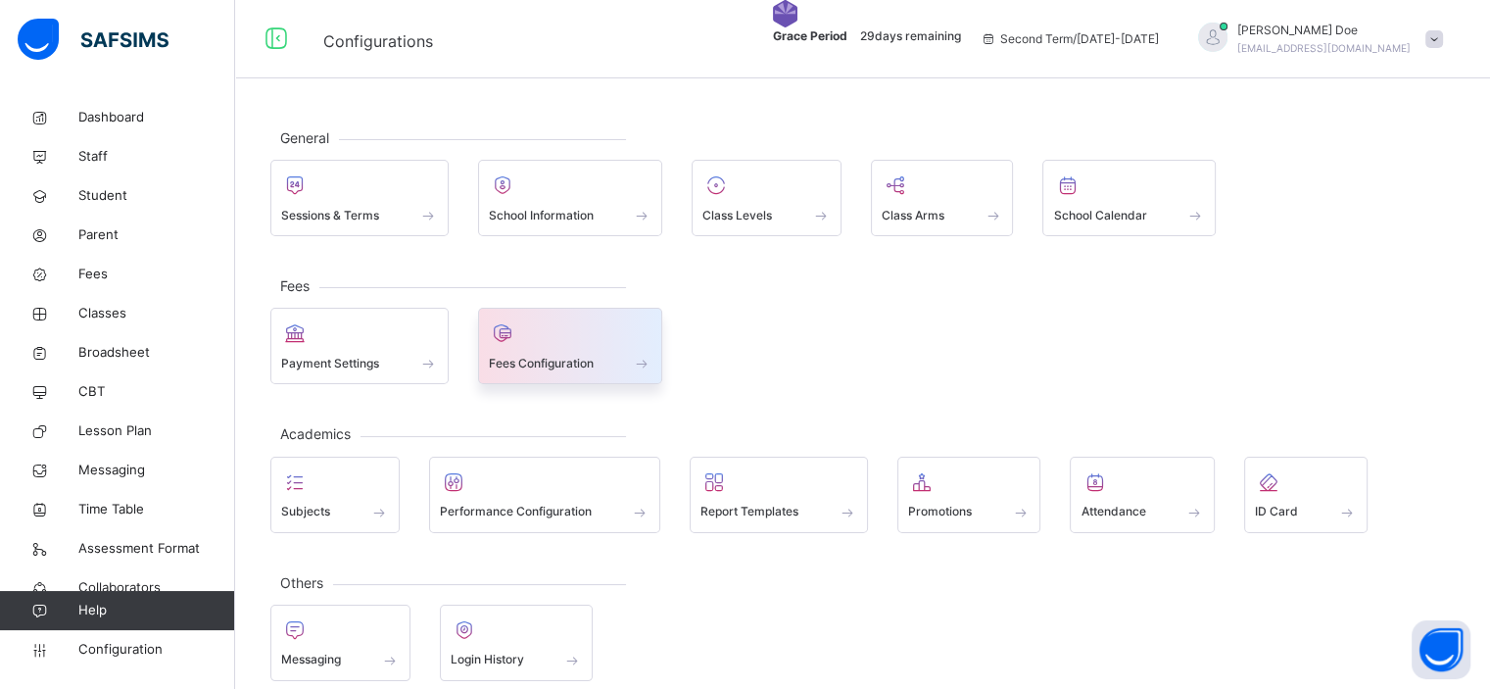
click at [535, 340] on div at bounding box center [571, 332] width 164 height 29
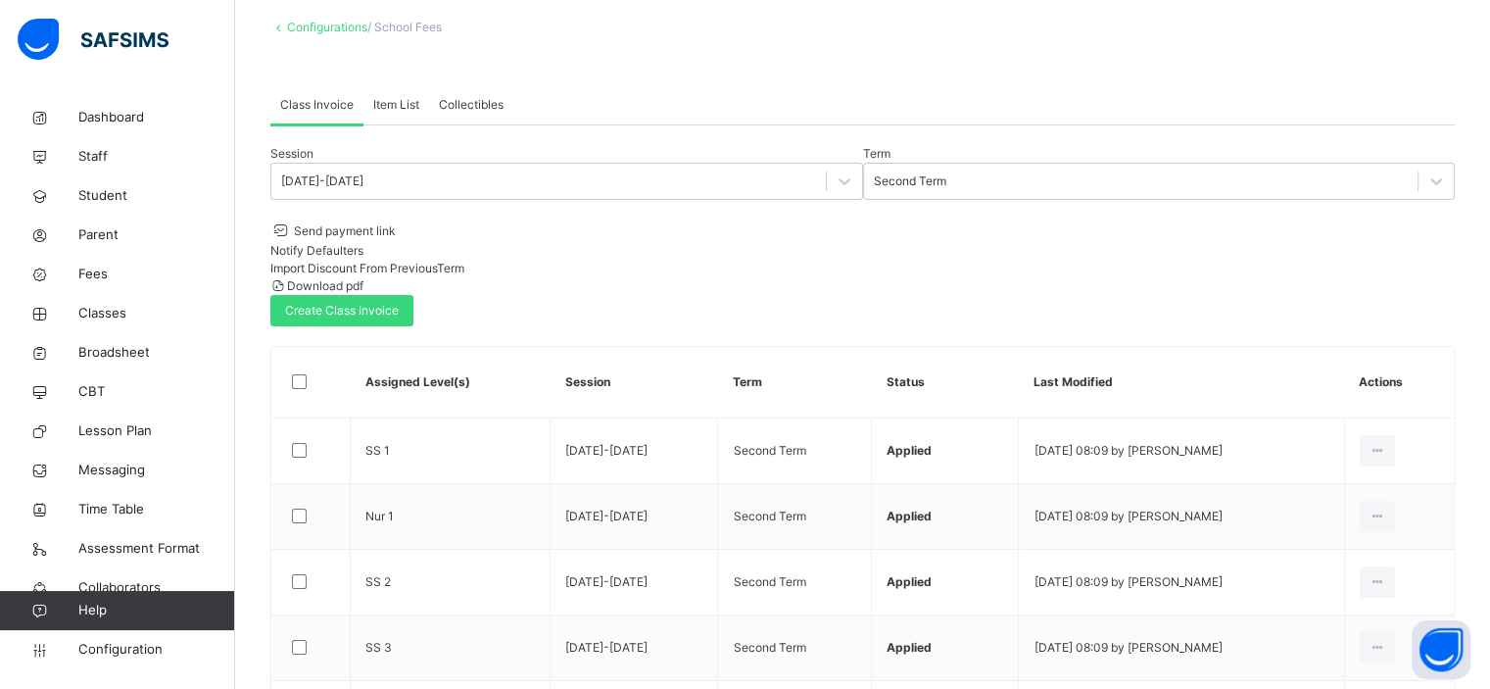
scroll to position [110, 0]
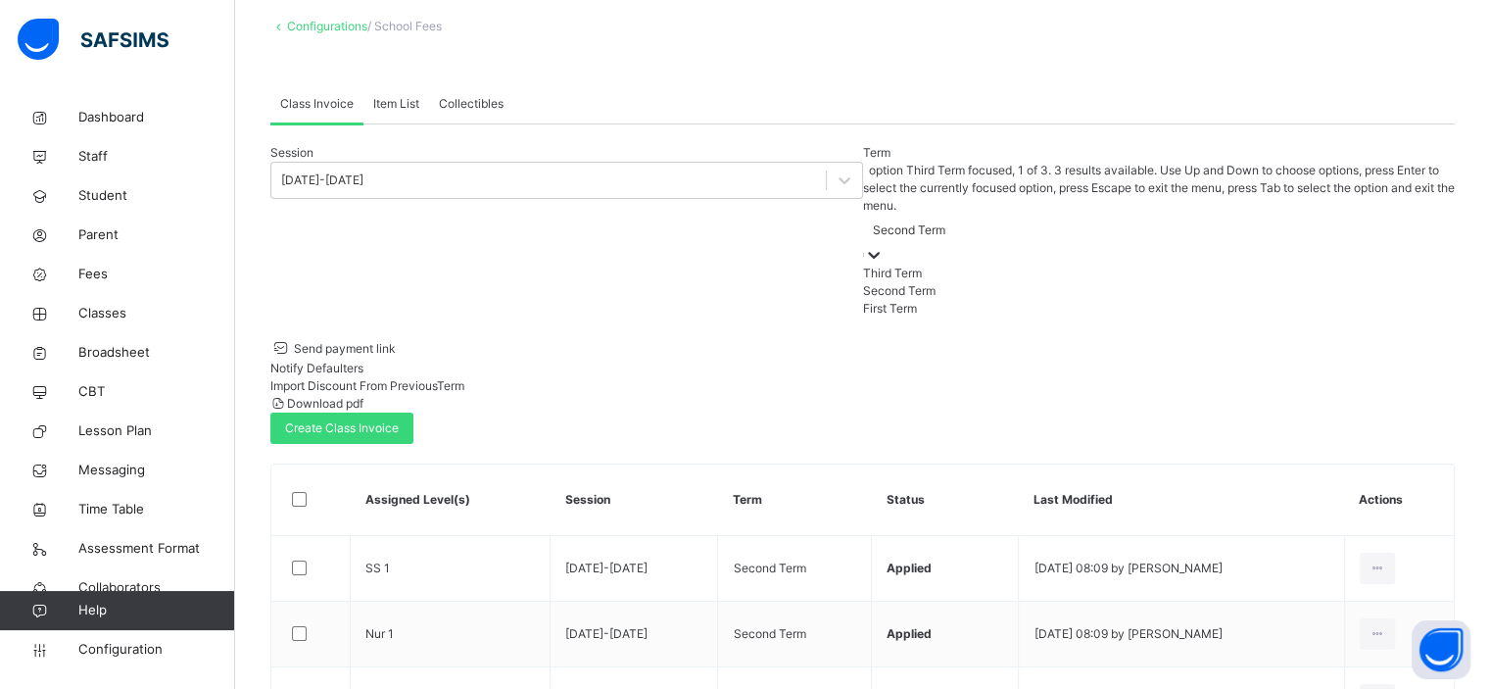
click at [864, 245] on icon at bounding box center [874, 255] width 20 height 20
click at [863, 264] on div "Third Term" at bounding box center [1159, 273] width 593 height 18
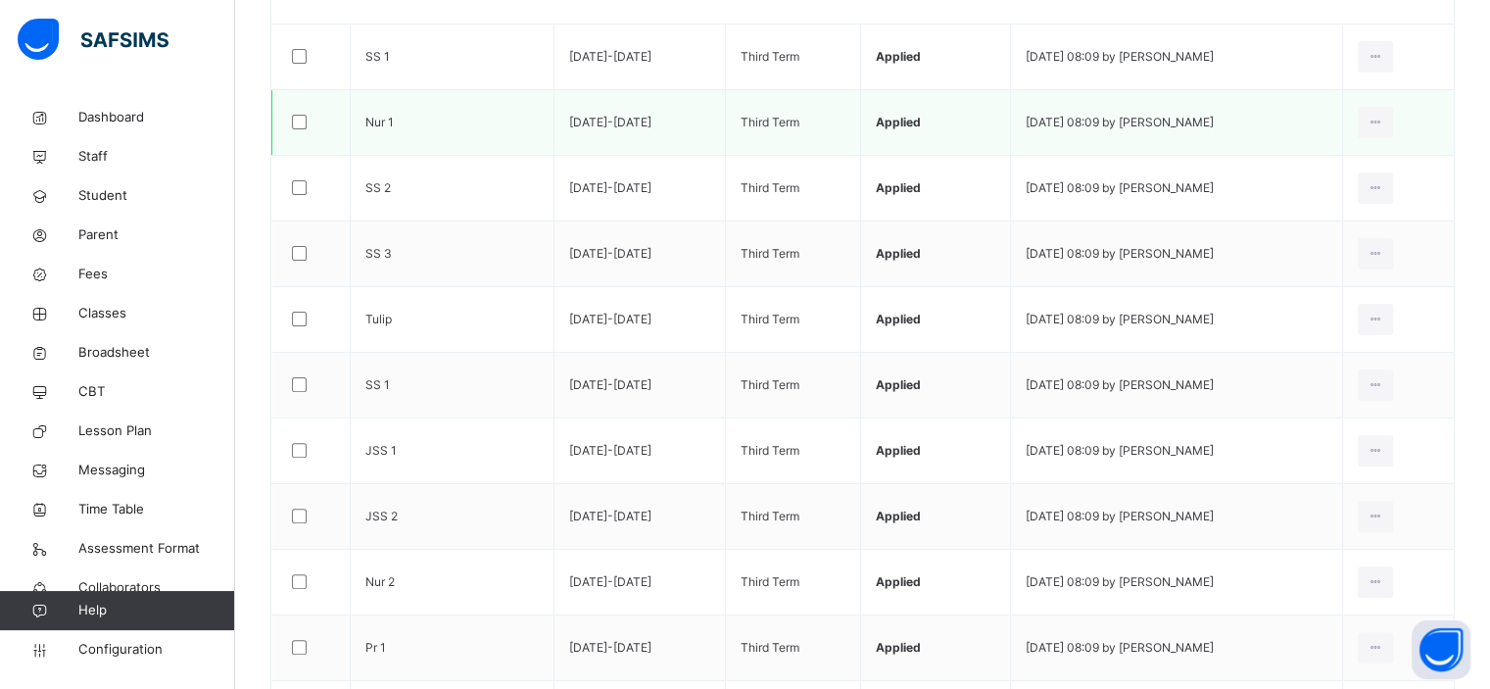
scroll to position [552, 0]
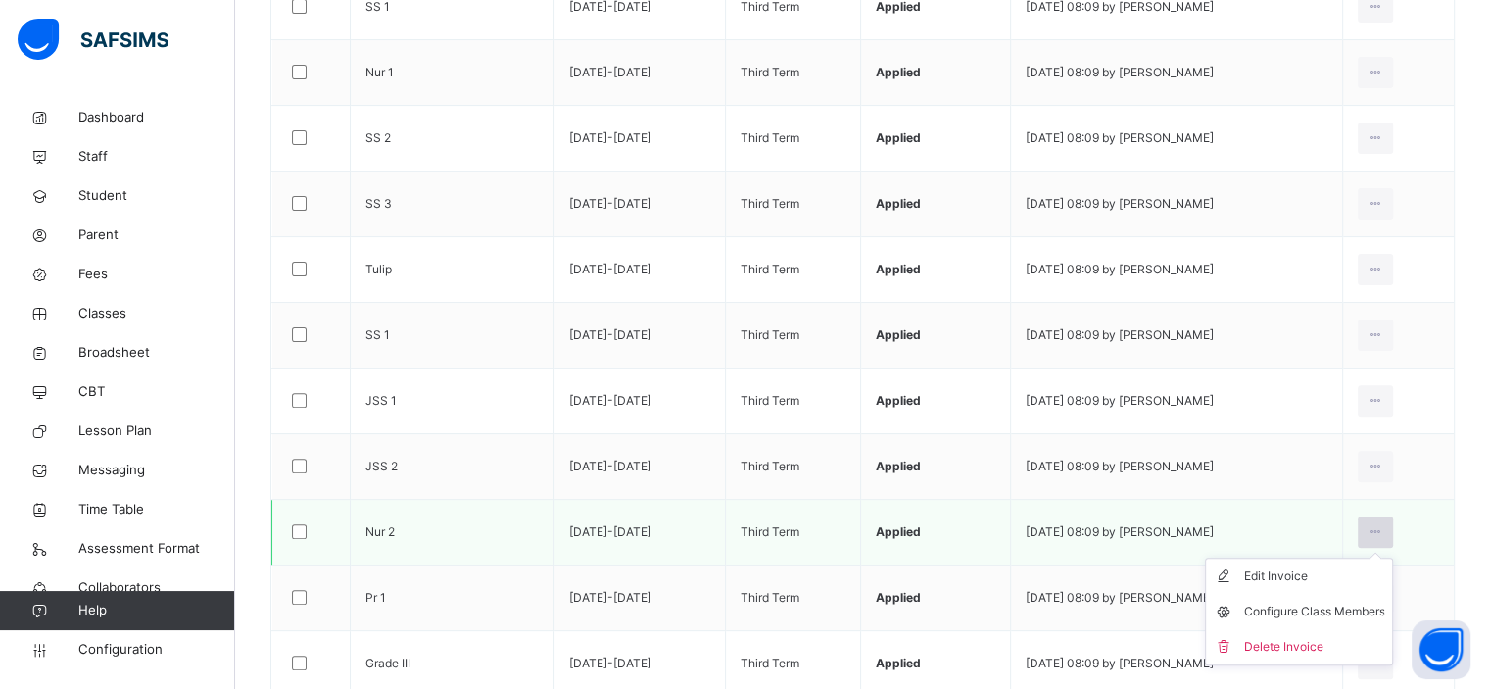
click at [1394, 516] on div at bounding box center [1375, 531] width 36 height 31
click at [1317, 601] on div "Configure Class Members" at bounding box center [1313, 611] width 141 height 20
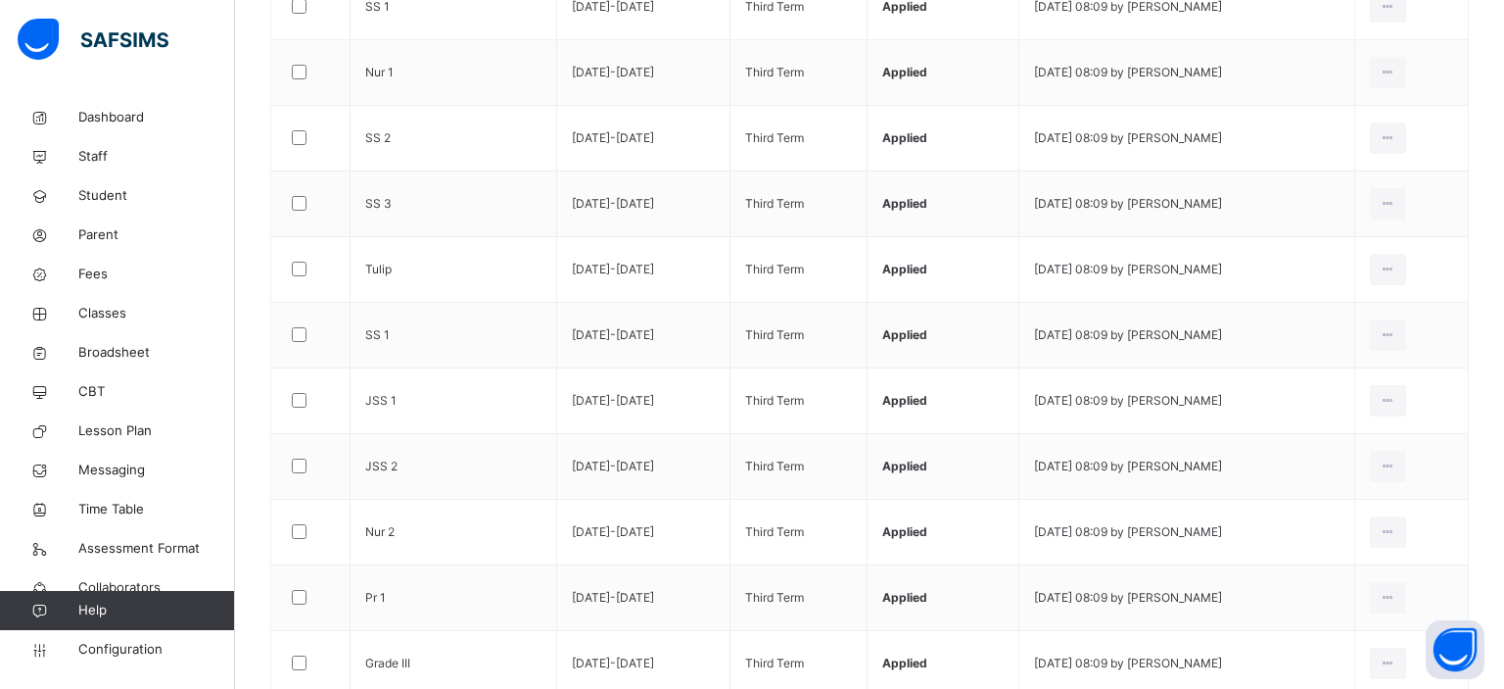
click at [102, 279] on span "Fees" at bounding box center [156, 274] width 157 height 20
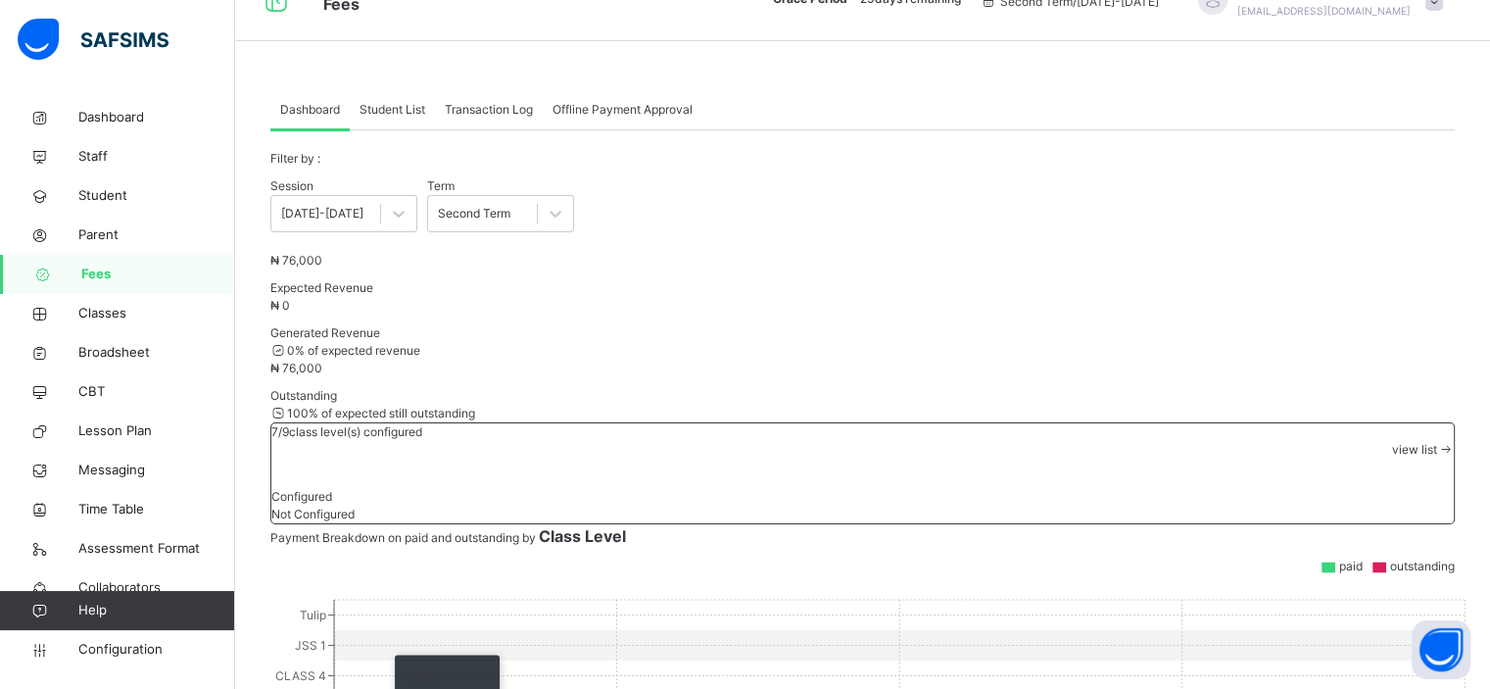
scroll to position [552, 0]
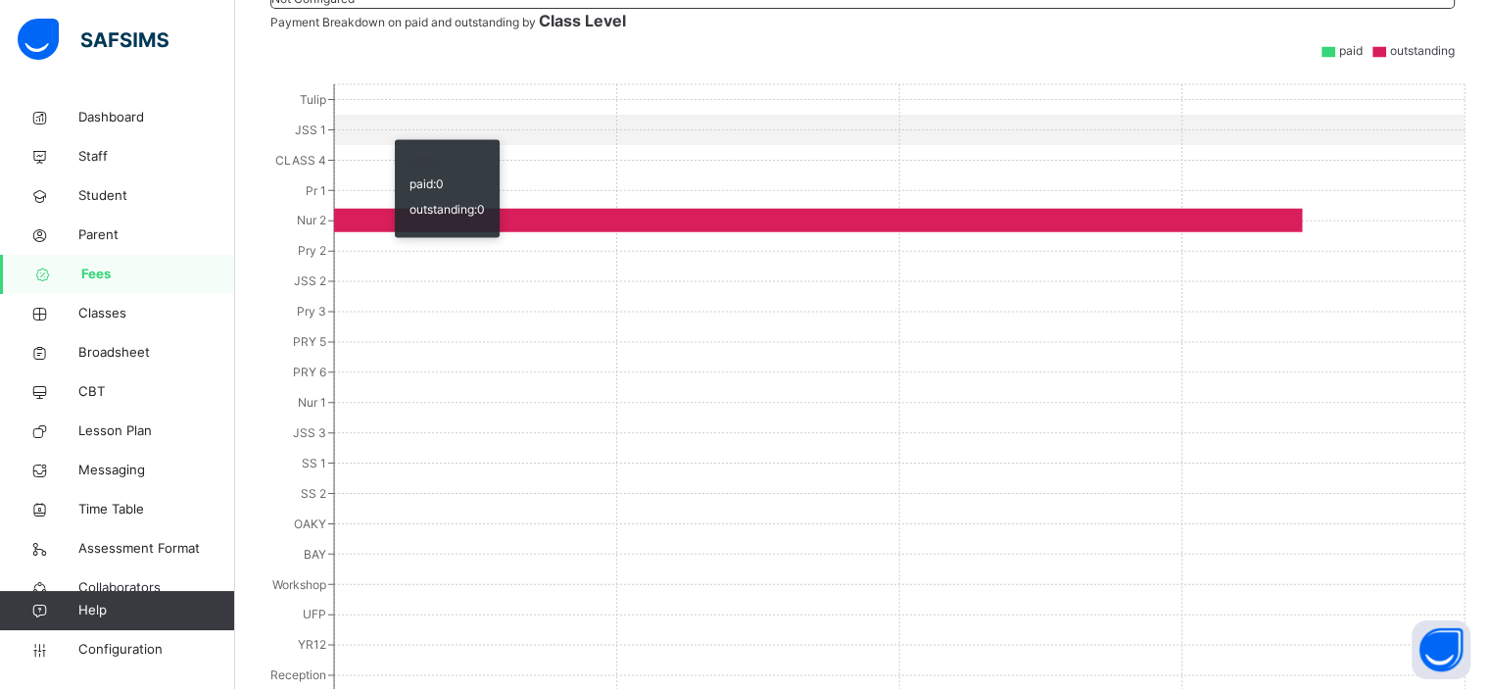
click at [385, 115] on icon "Tulip JSS 1 CLASS 4 Pr 1 Nur 2 Pry 2 JSS 2 Pry 3 PRY 5 PRY 6 Nur 1 JSS 3 SS 1 S…" at bounding box center [869, 454] width 1199 height 784
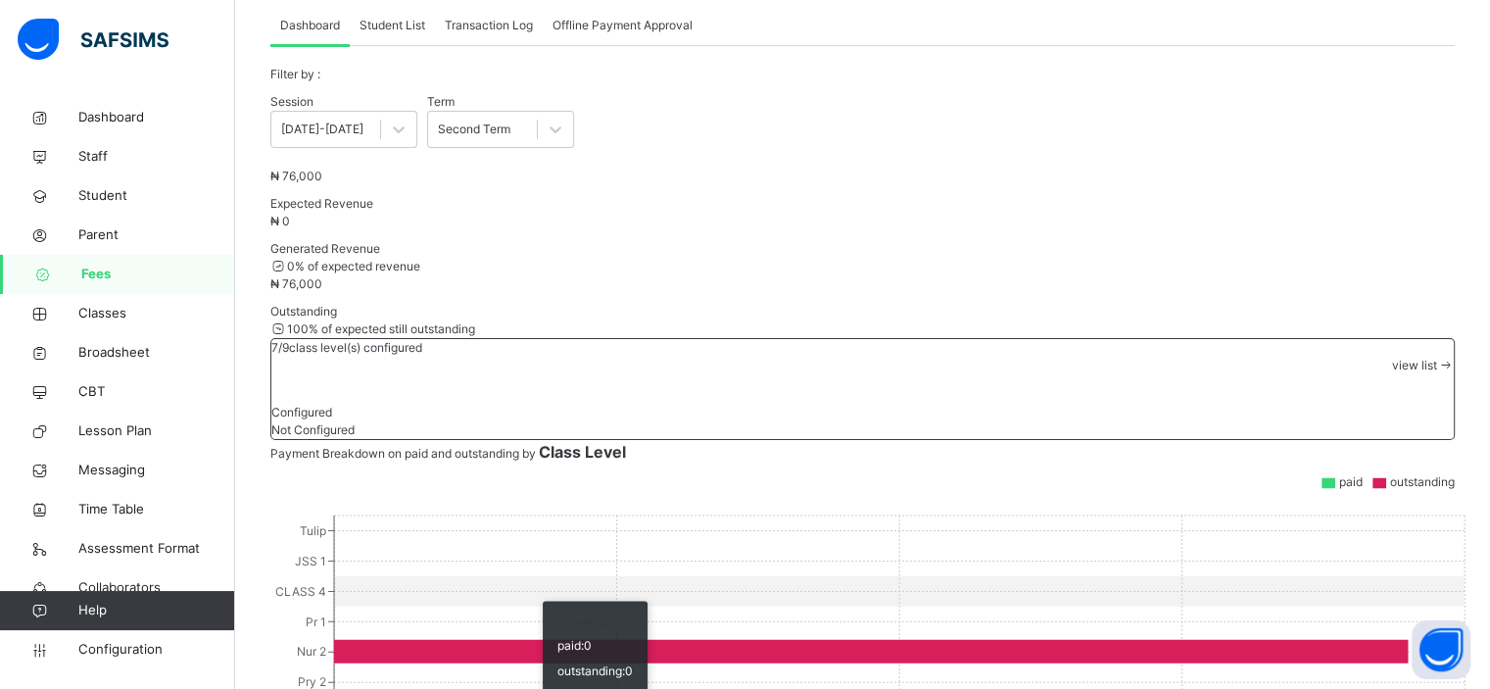
scroll to position [120, 0]
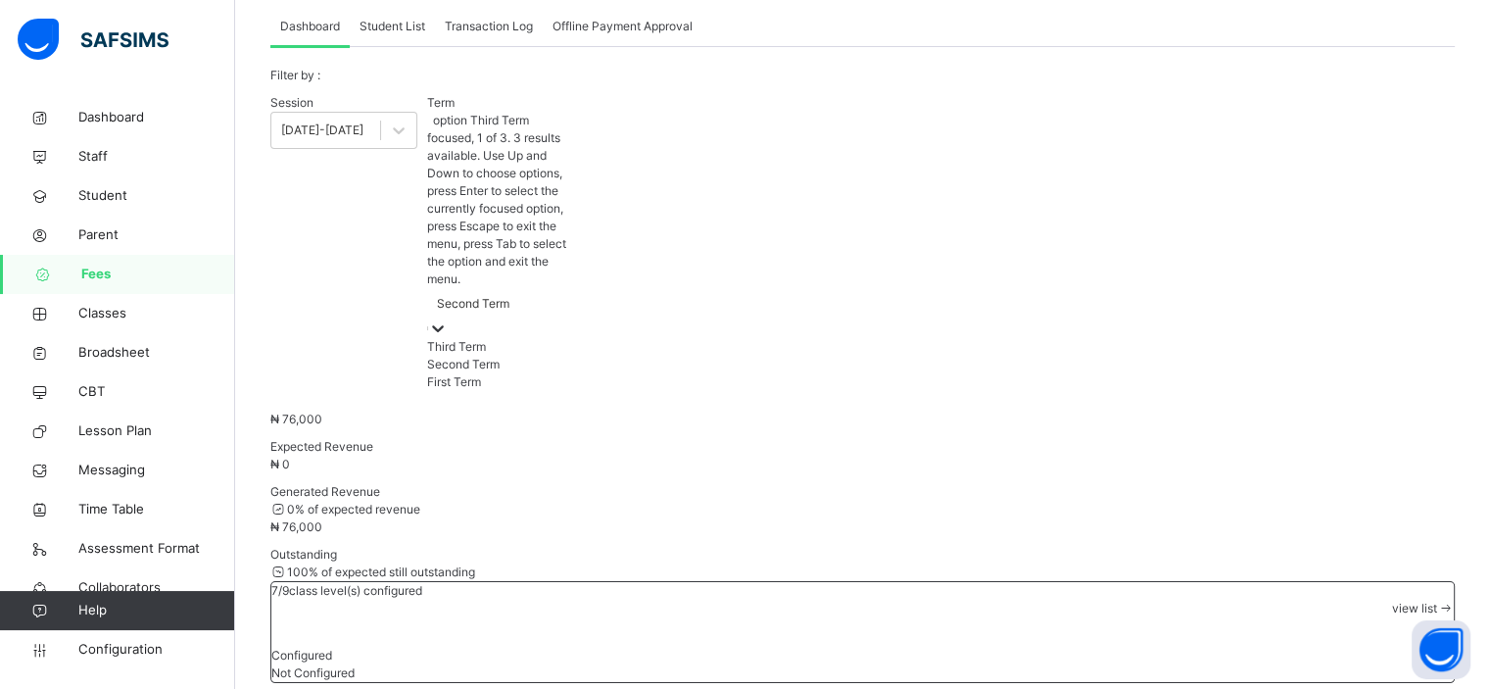
click at [486, 295] on div "Second Term" at bounding box center [473, 304] width 72 height 18
click at [485, 338] on div "Third Term" at bounding box center [500, 347] width 147 height 18
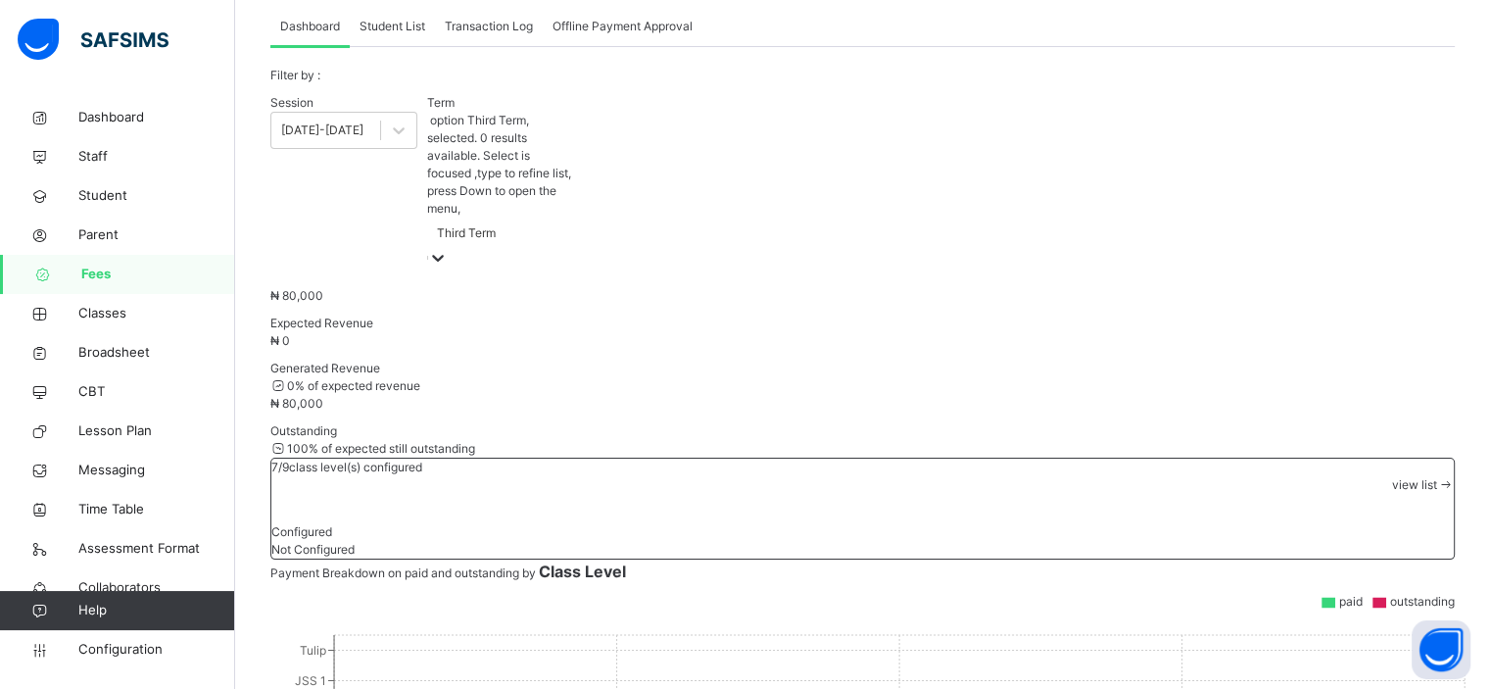
click at [488, 30] on span "Transaction Log" at bounding box center [489, 27] width 88 height 18
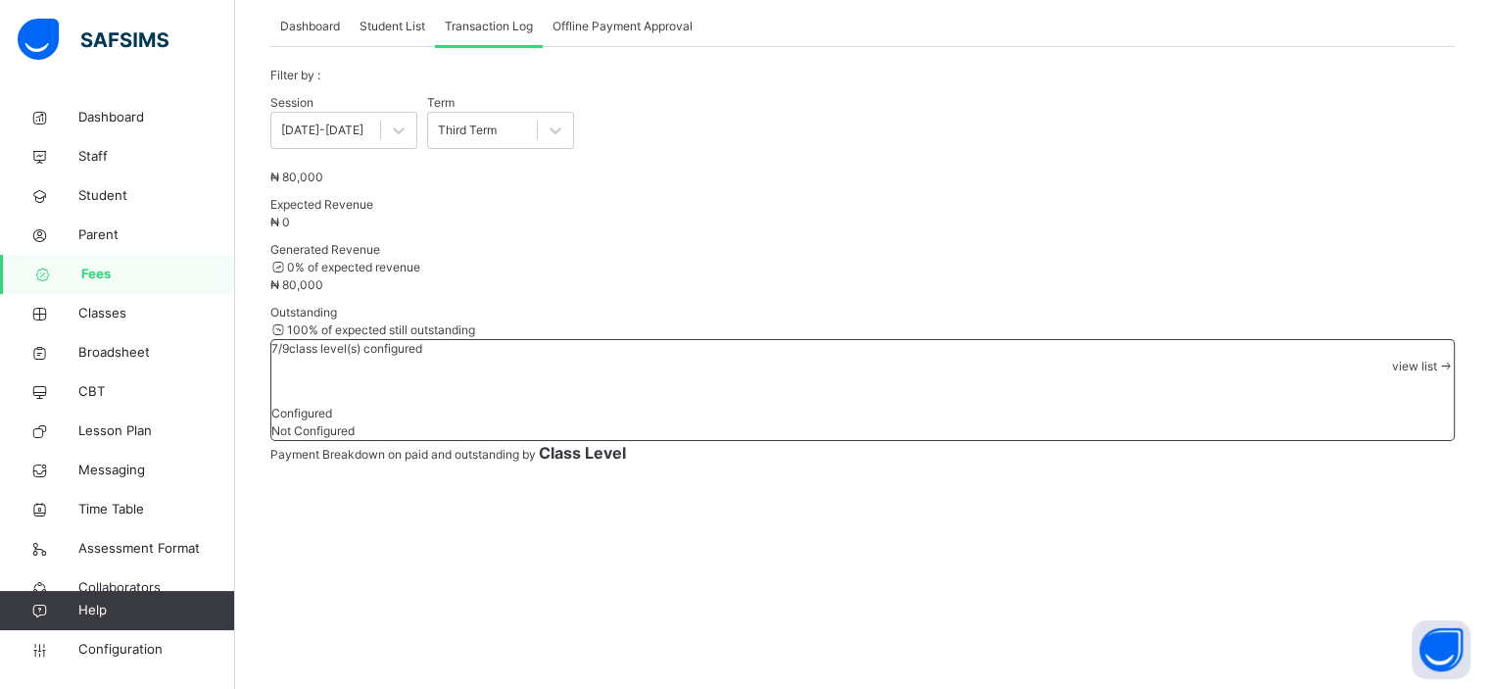
click at [399, 30] on span "Student List" at bounding box center [392, 27] width 66 height 18
click at [116, 657] on span "Configuration" at bounding box center [156, 650] width 156 height 20
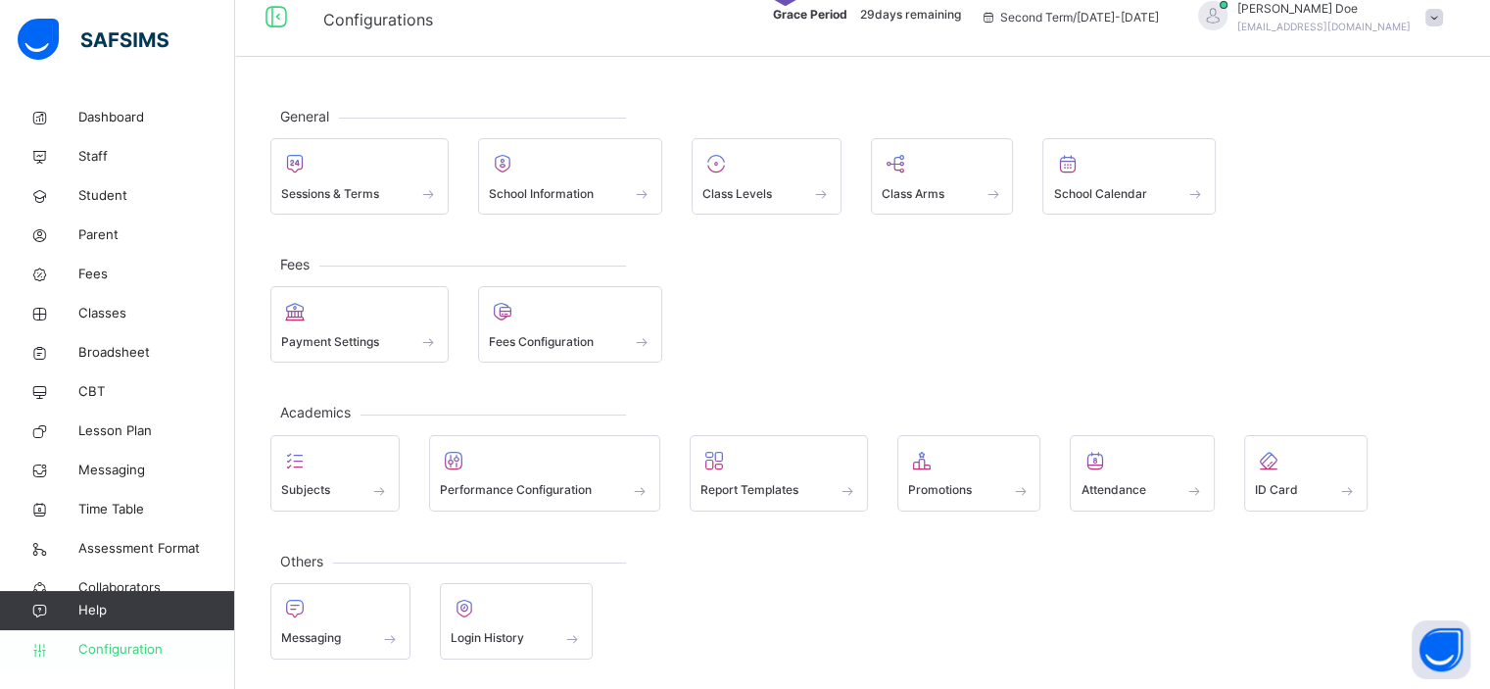
scroll to position [18, 0]
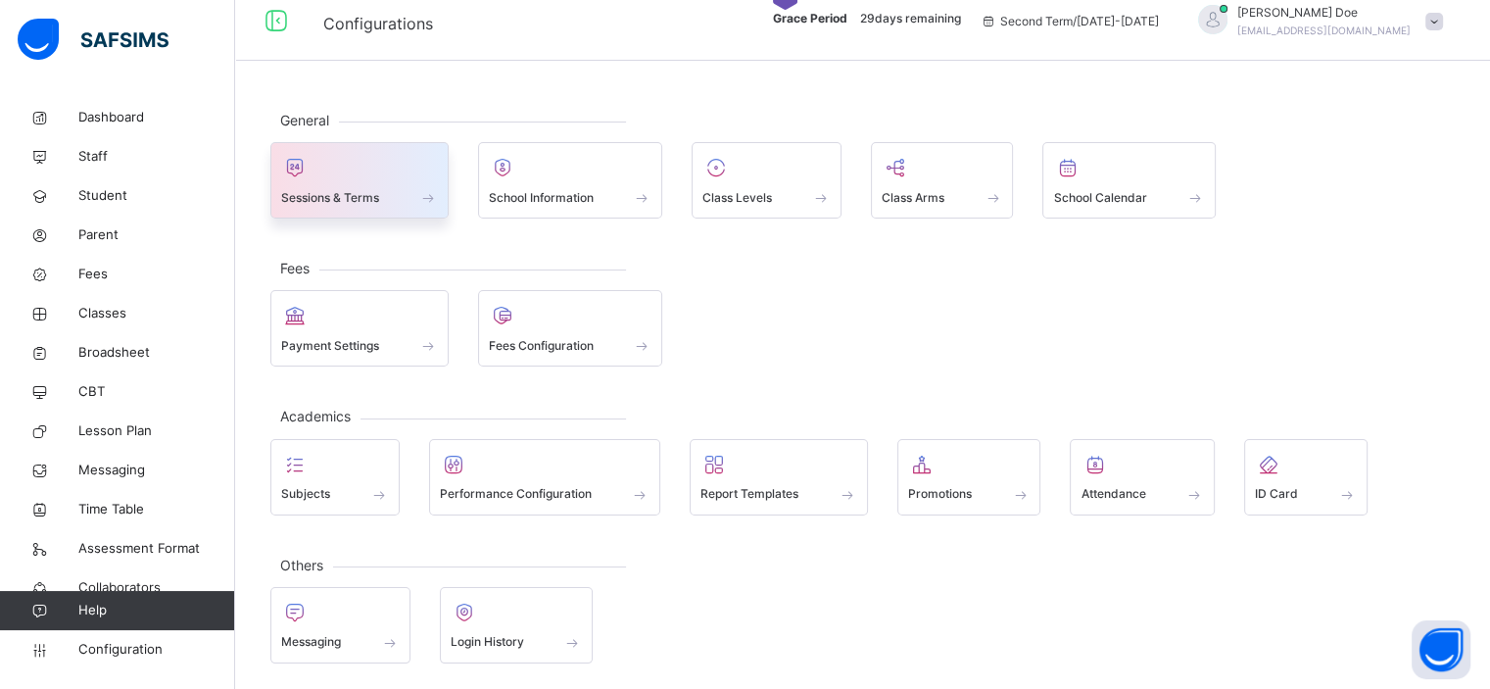
click at [408, 195] on div "Sessions & Terms" at bounding box center [359, 197] width 157 height 21
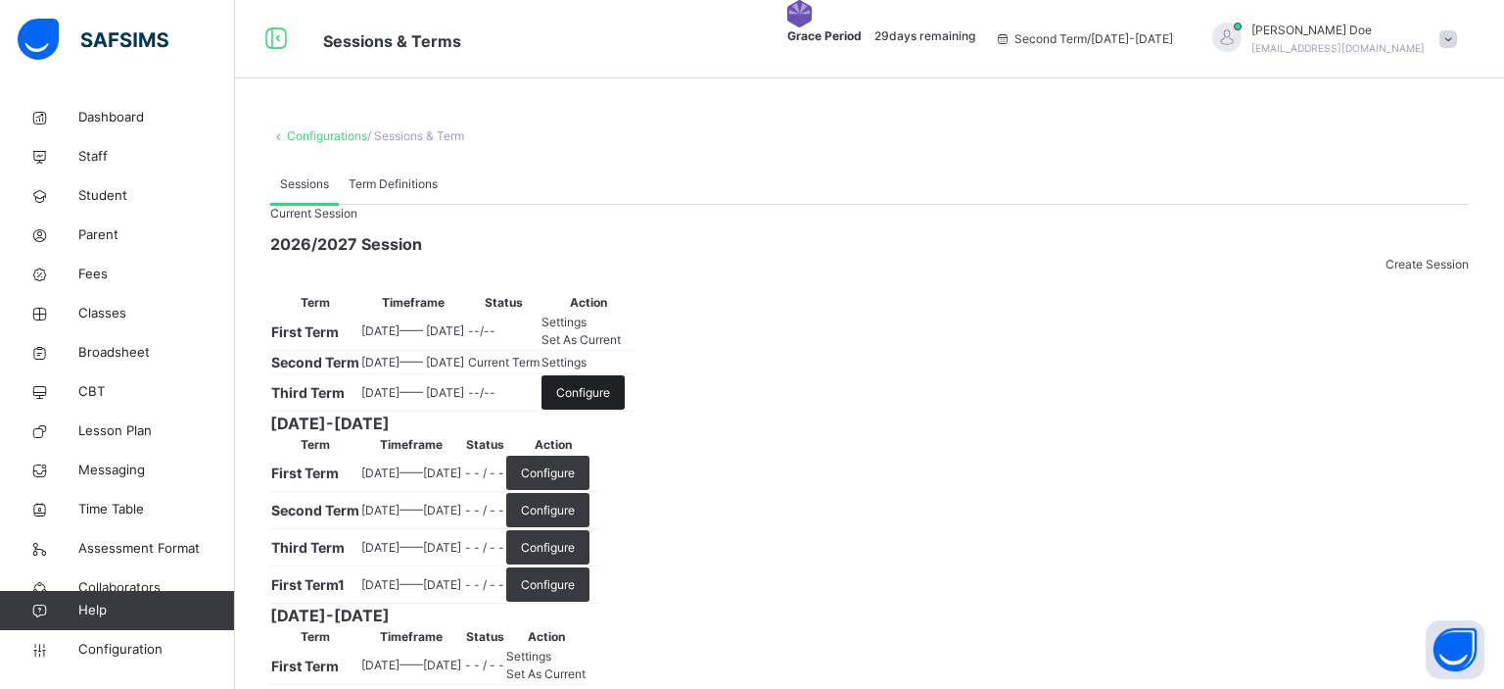
click at [610, 402] on span "Configure" at bounding box center [583, 393] width 54 height 18
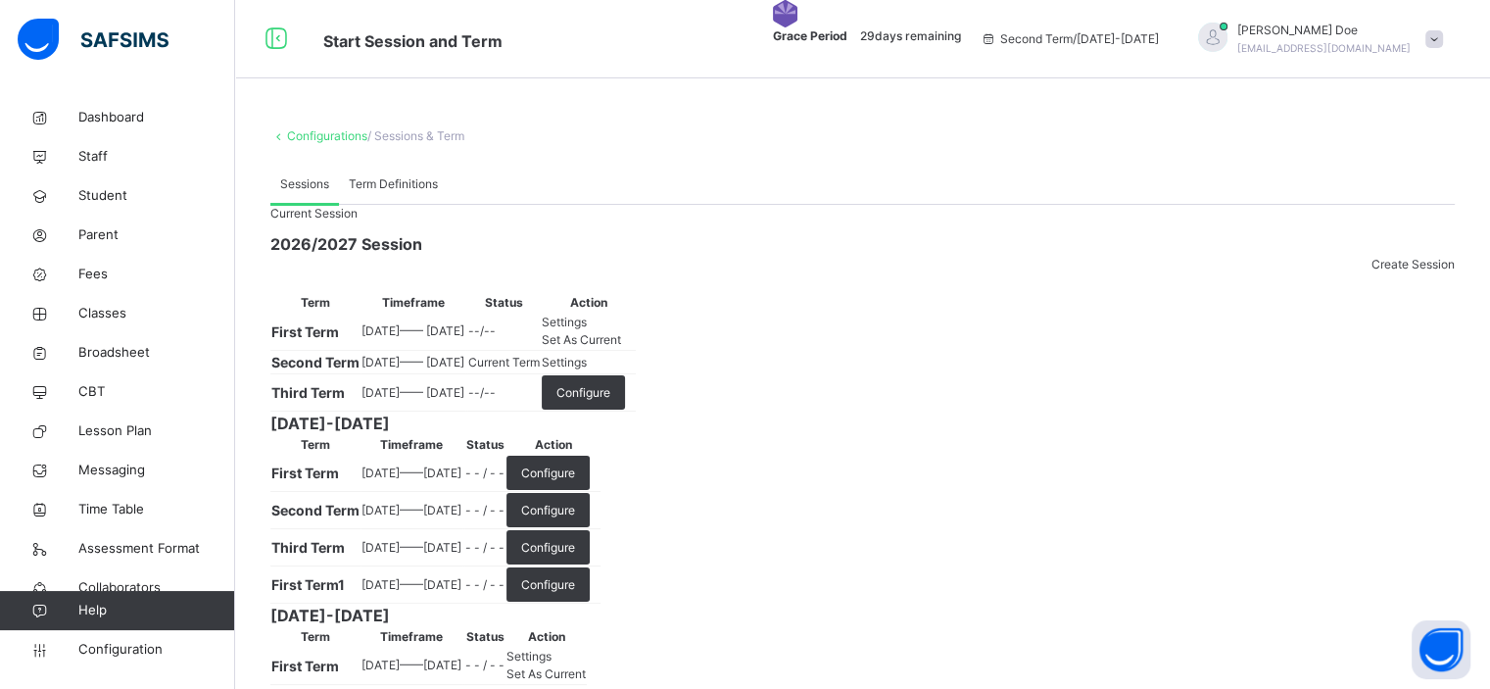
click at [1166, 246] on div "Current Session 2026/2027 Session Create Session Term Timeframe Status Action F…" at bounding box center [862, 641] width 1184 height 872
click at [1443, 34] on span at bounding box center [1434, 39] width 18 height 18
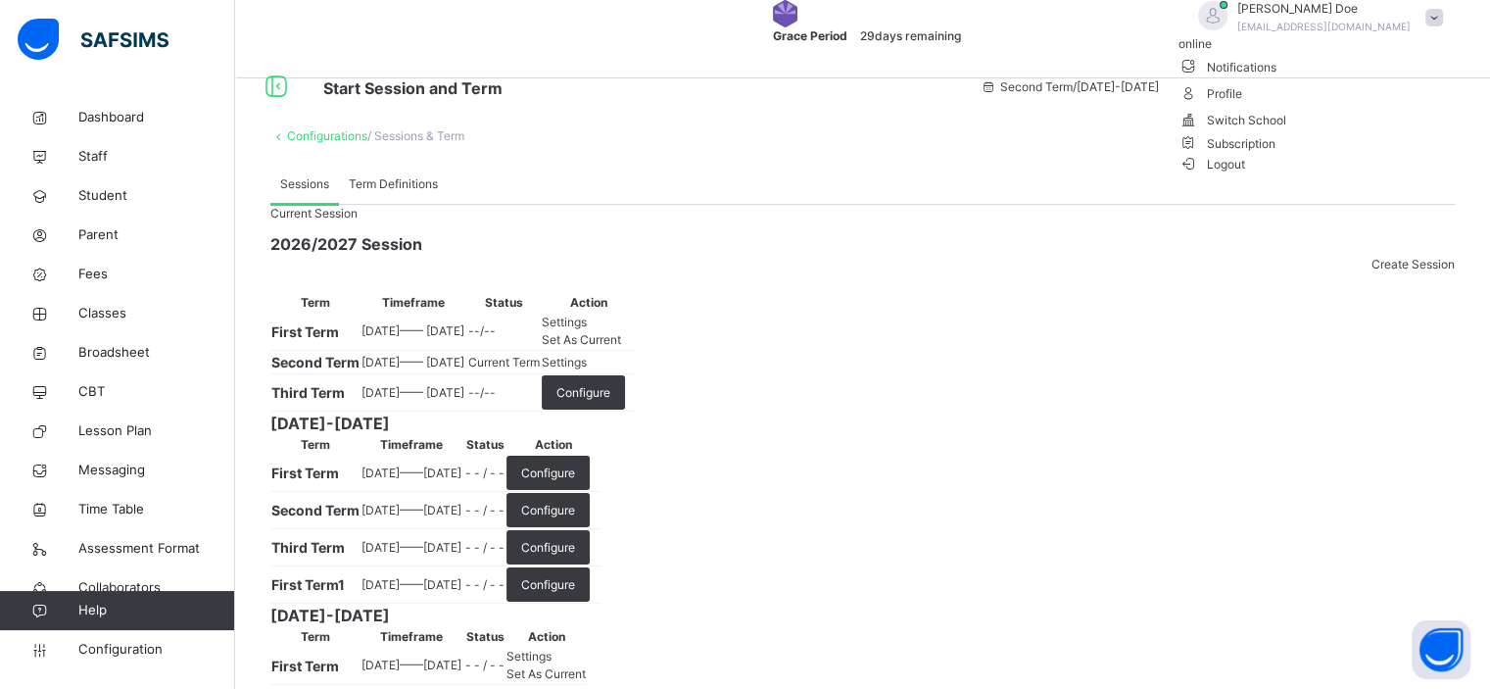
click at [1276, 151] on span "Subscription" at bounding box center [1227, 143] width 98 height 15
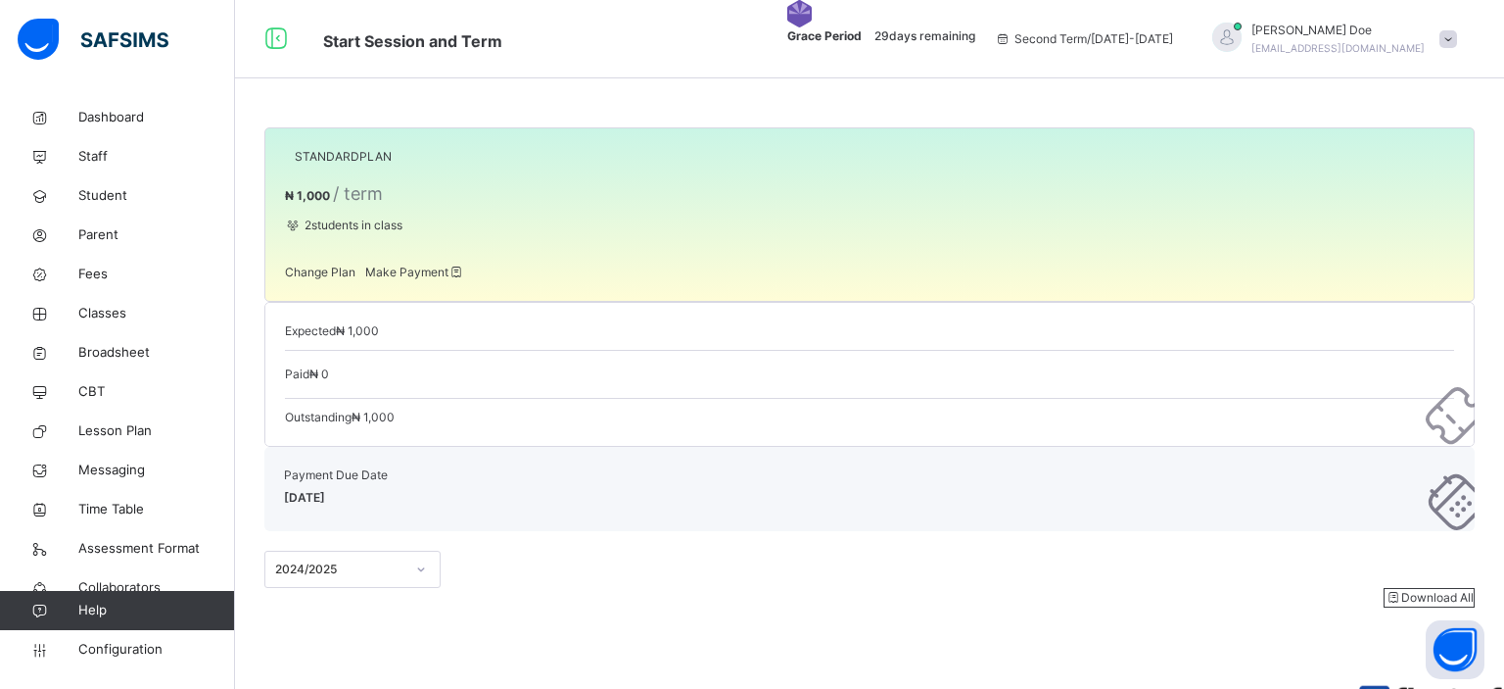
click at [465, 279] on span "Make Payment" at bounding box center [415, 271] width 100 height 15
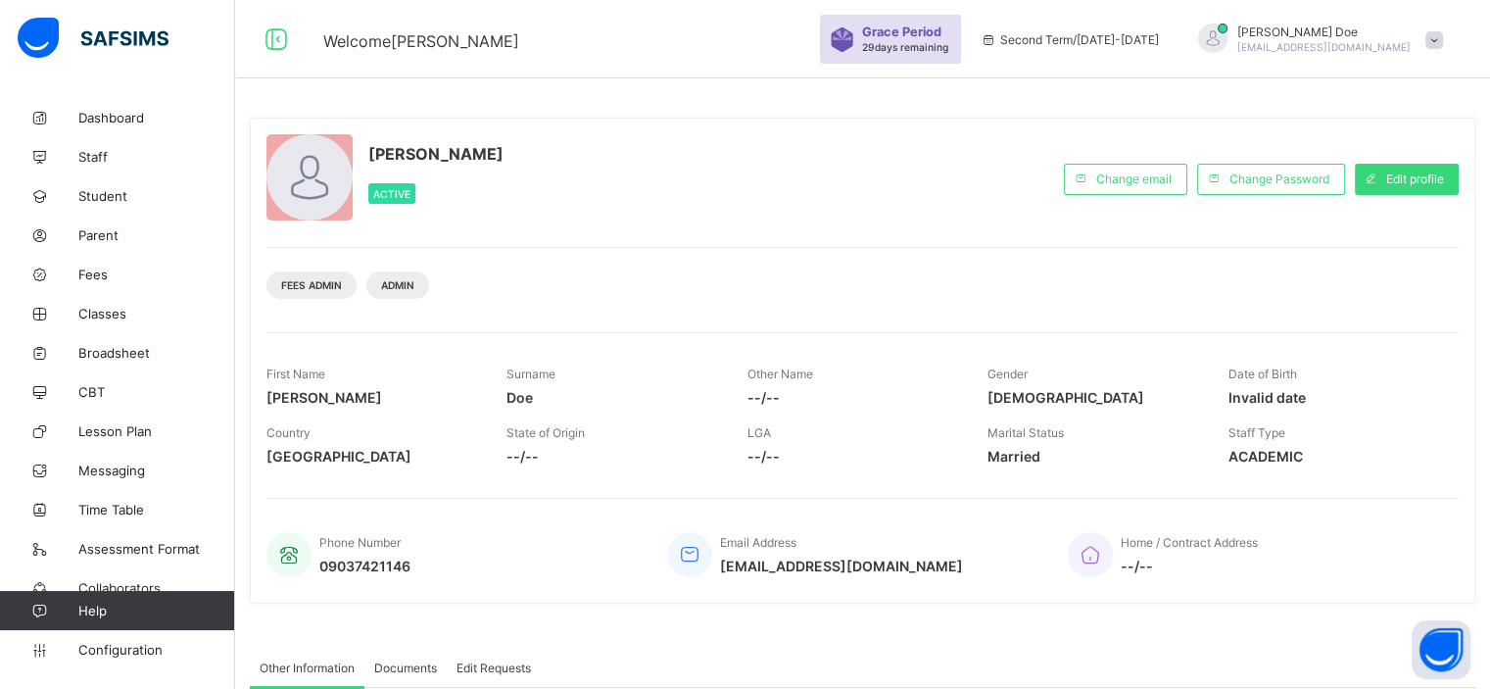
click at [1443, 36] on span at bounding box center [1434, 40] width 18 height 18
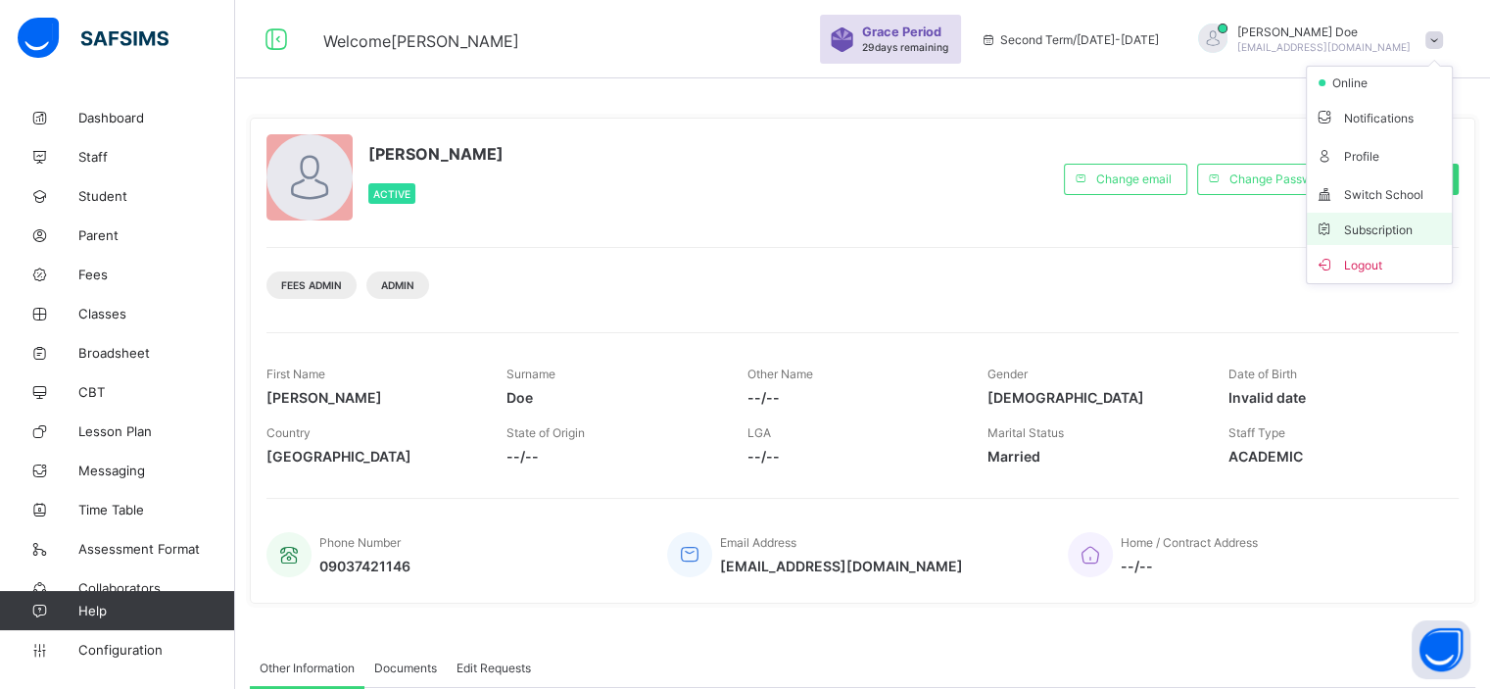
click at [1363, 225] on span "Subscription" at bounding box center [1363, 229] width 98 height 15
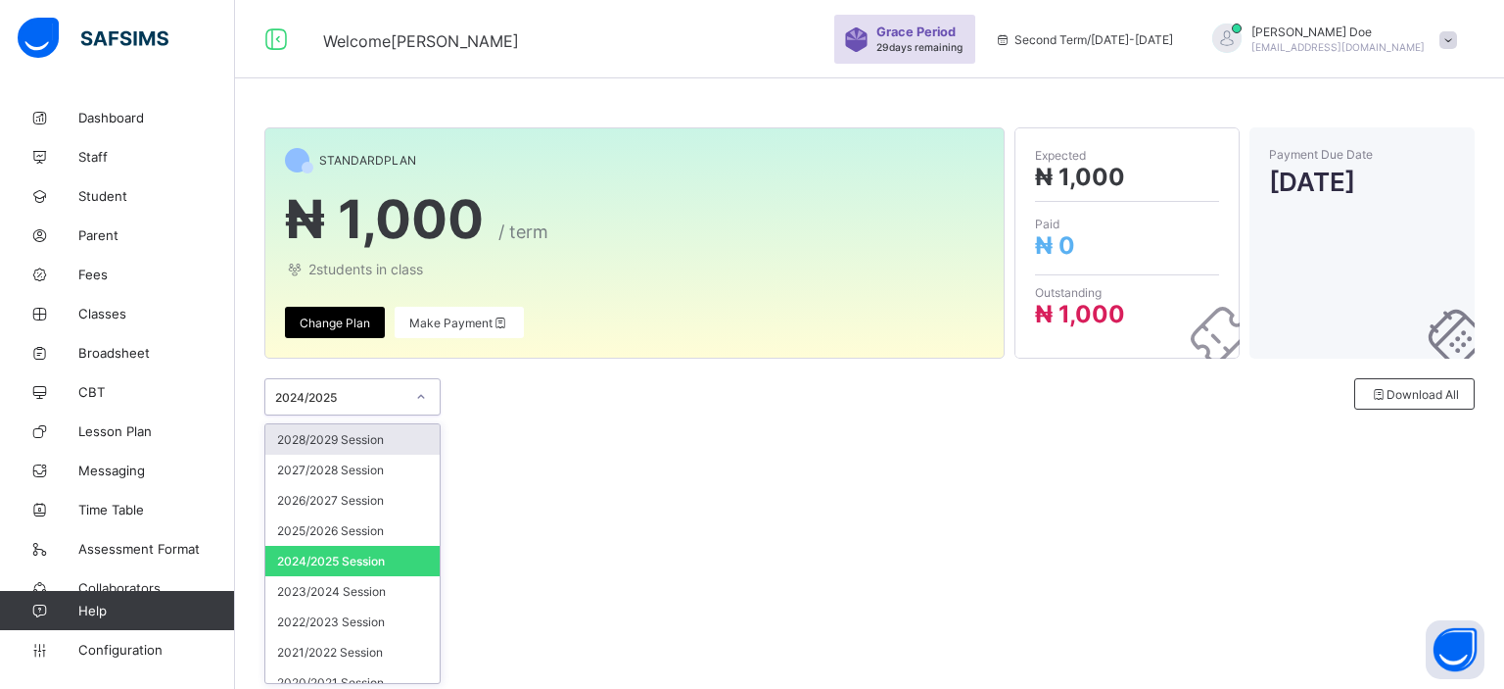
click at [430, 395] on div at bounding box center [420, 396] width 33 height 31
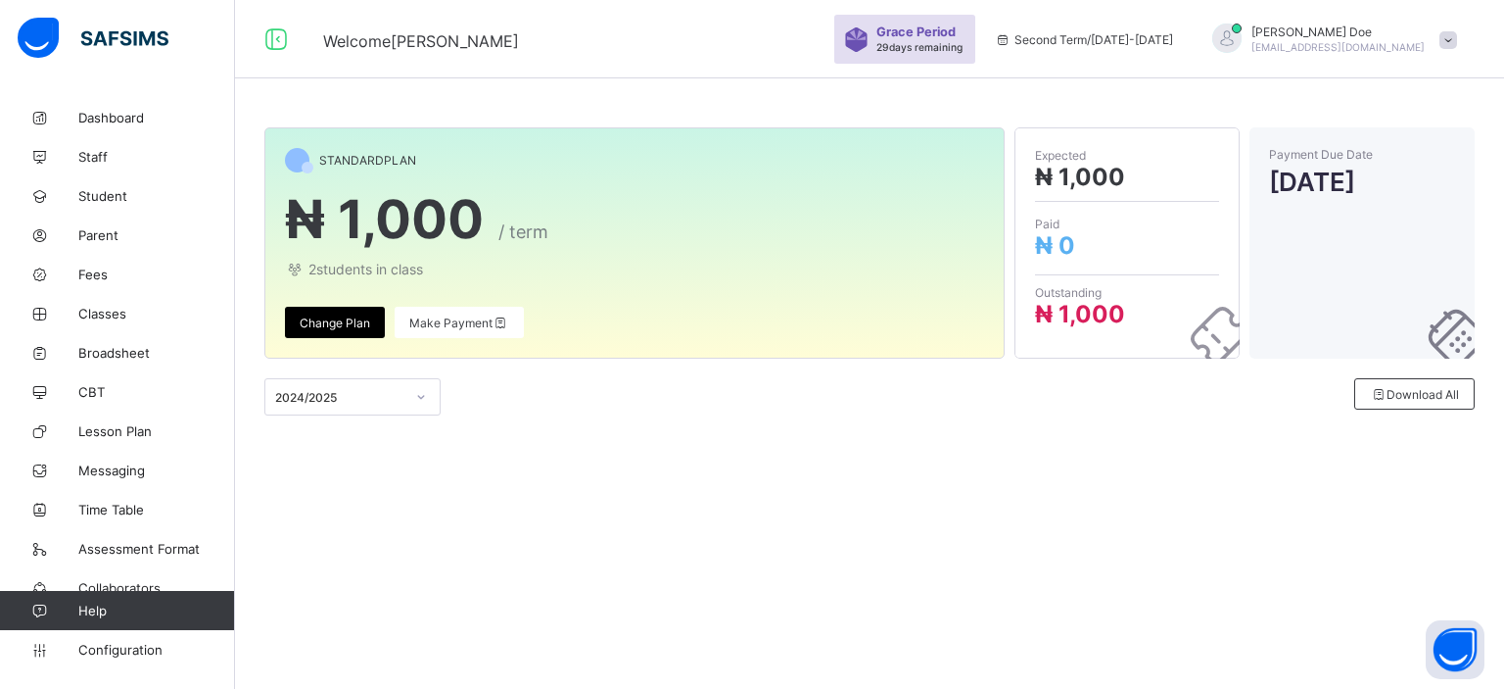
click at [577, 412] on div at bounding box center [717, 396] width 299 height 37
click at [149, 643] on span "Configuration" at bounding box center [156, 650] width 156 height 16
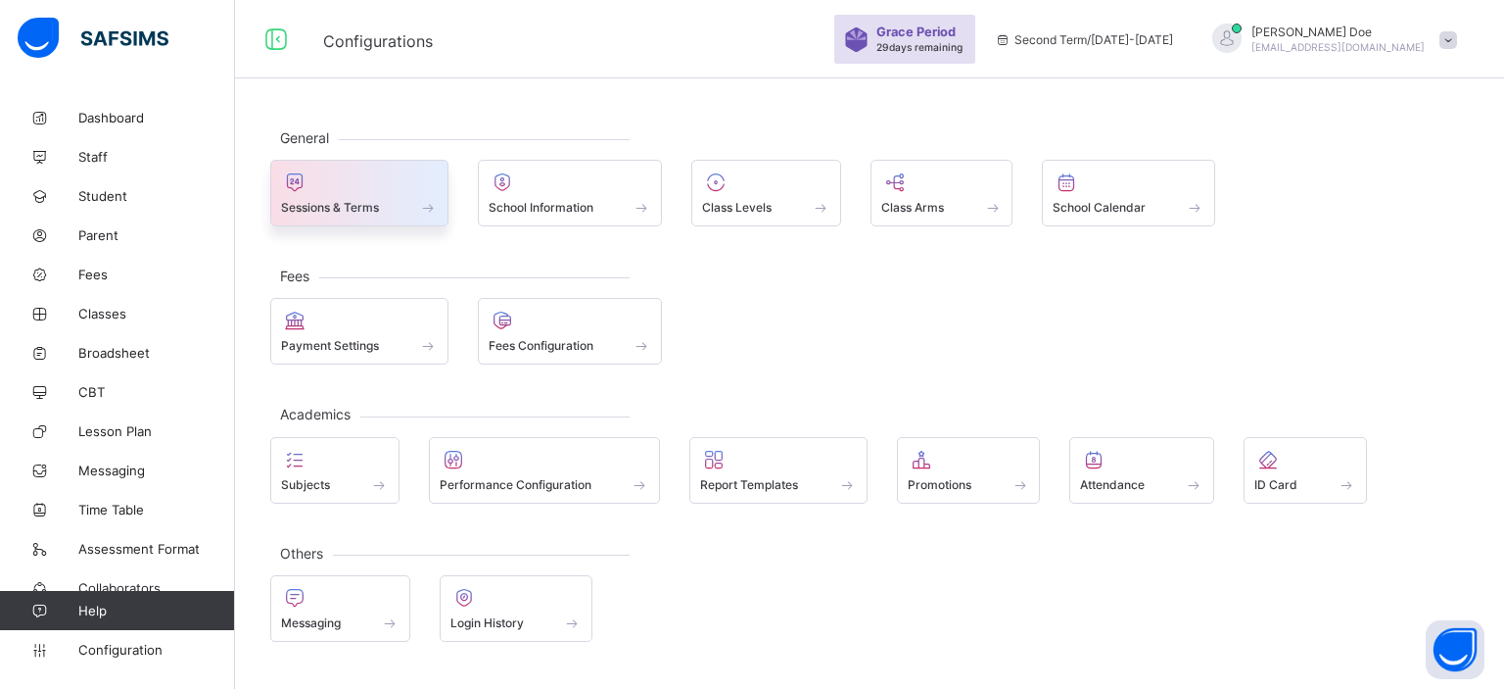
click at [346, 194] on span at bounding box center [359, 196] width 157 height 5
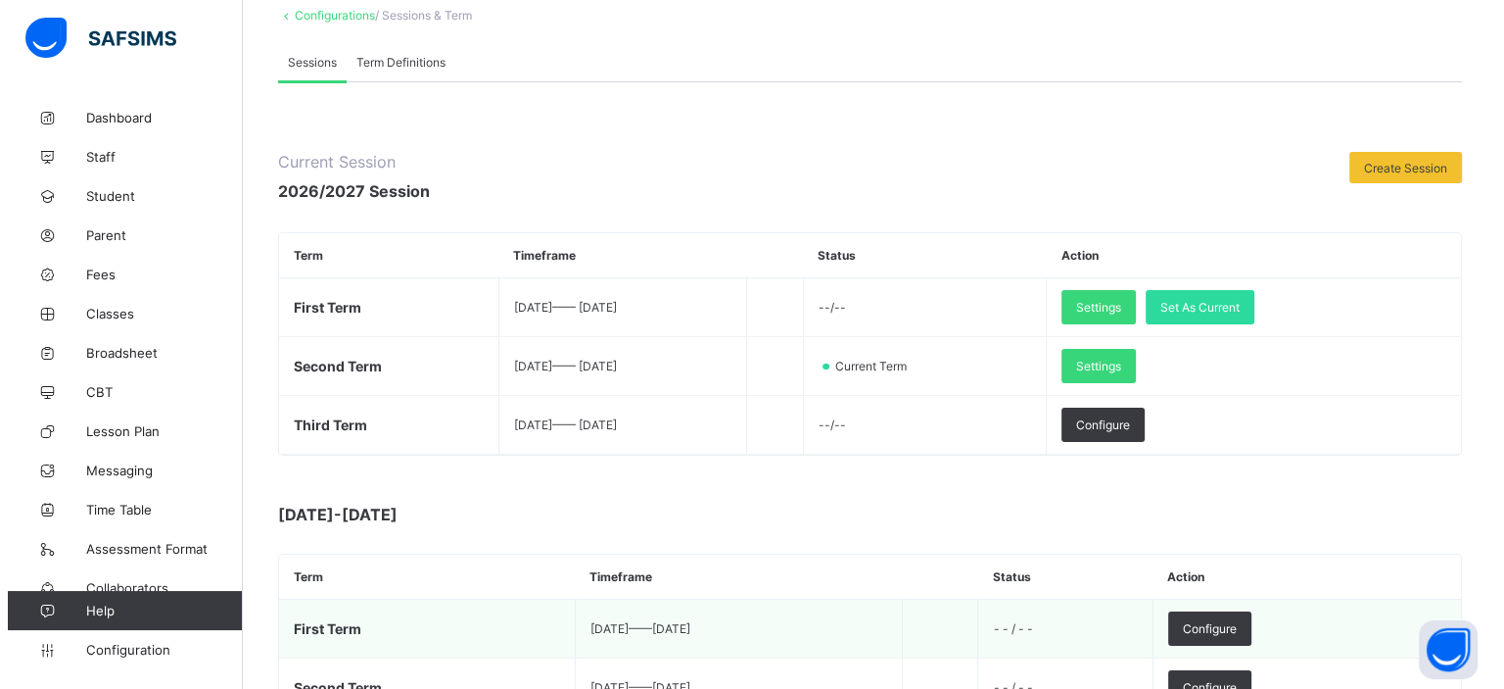
scroll to position [113, 0]
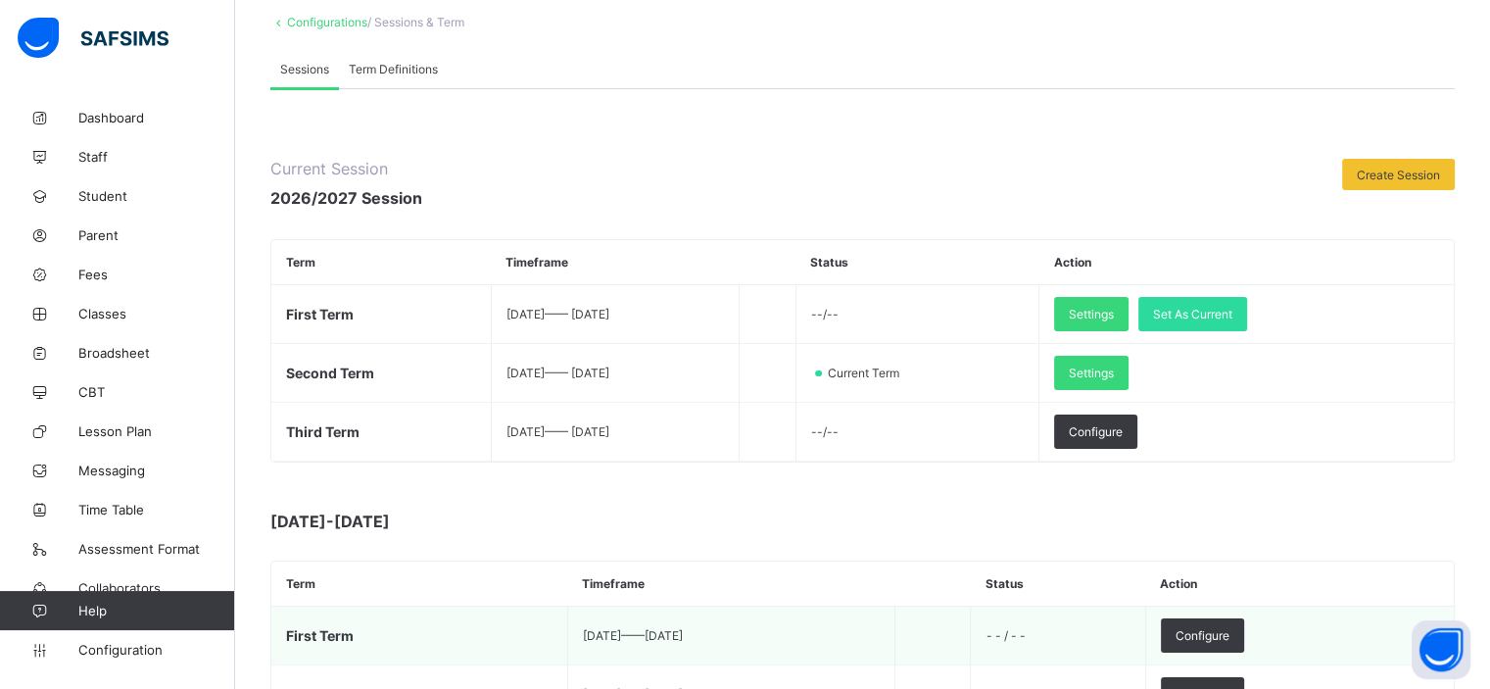
click at [936, 349] on td "Current Term" at bounding box center [917, 373] width 244 height 59
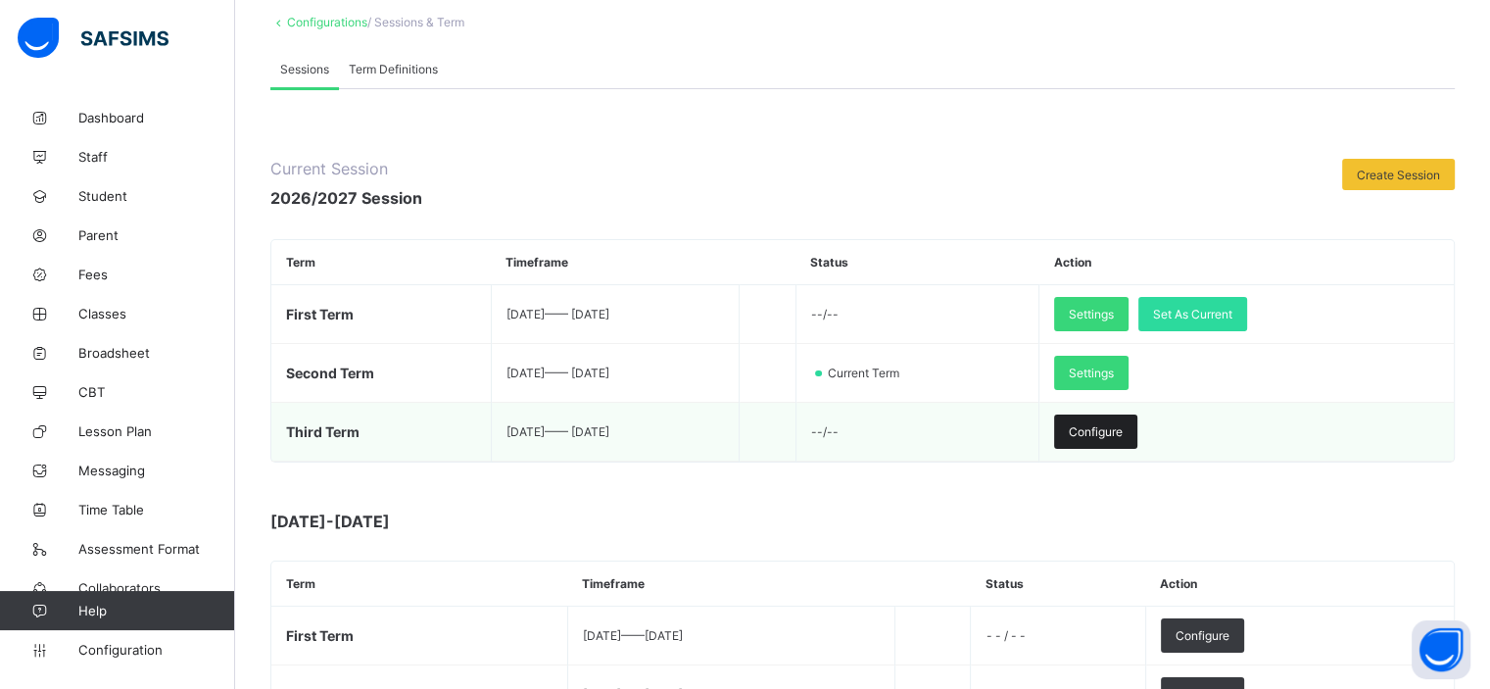
click at [1122, 428] on span "Configure" at bounding box center [1096, 431] width 54 height 15
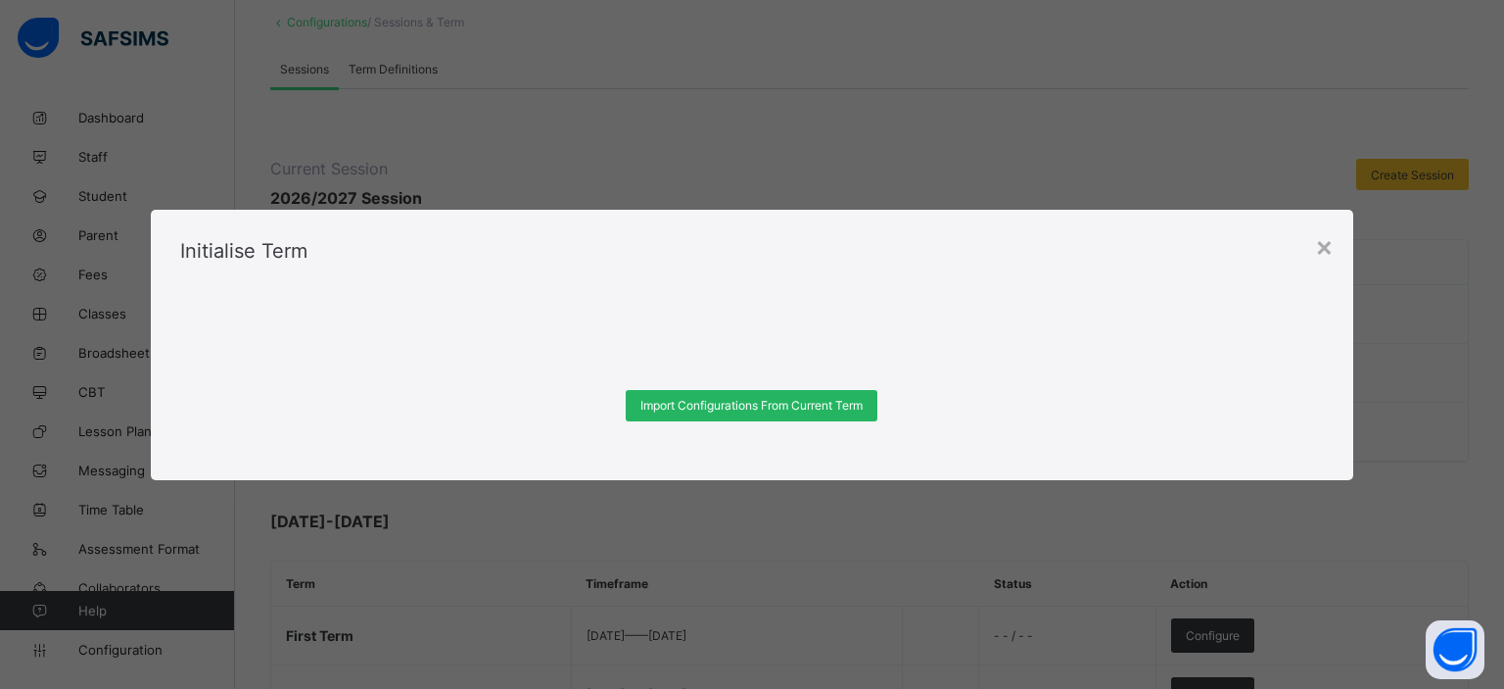
click at [819, 398] on span "Import Configurations From Current Term" at bounding box center [752, 405] width 222 height 15
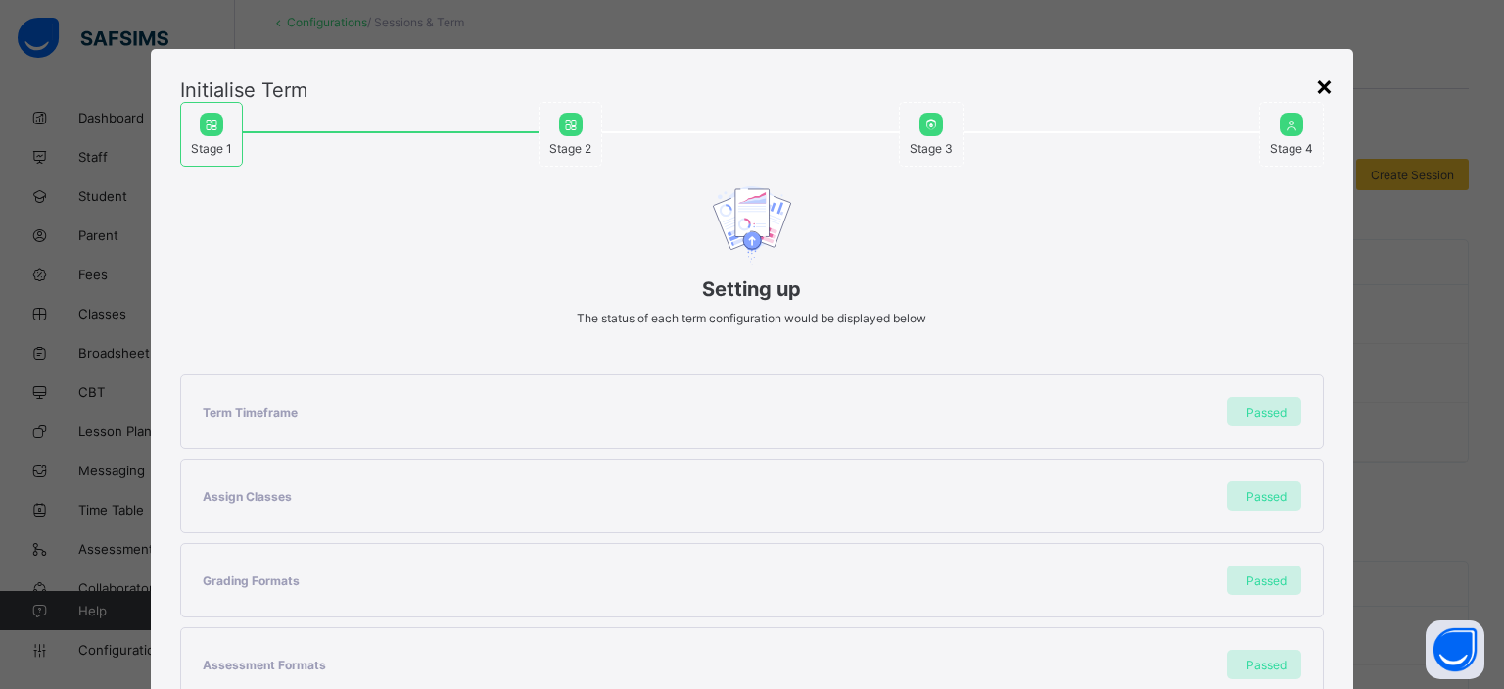
click at [1322, 85] on div "×" at bounding box center [1324, 85] width 19 height 33
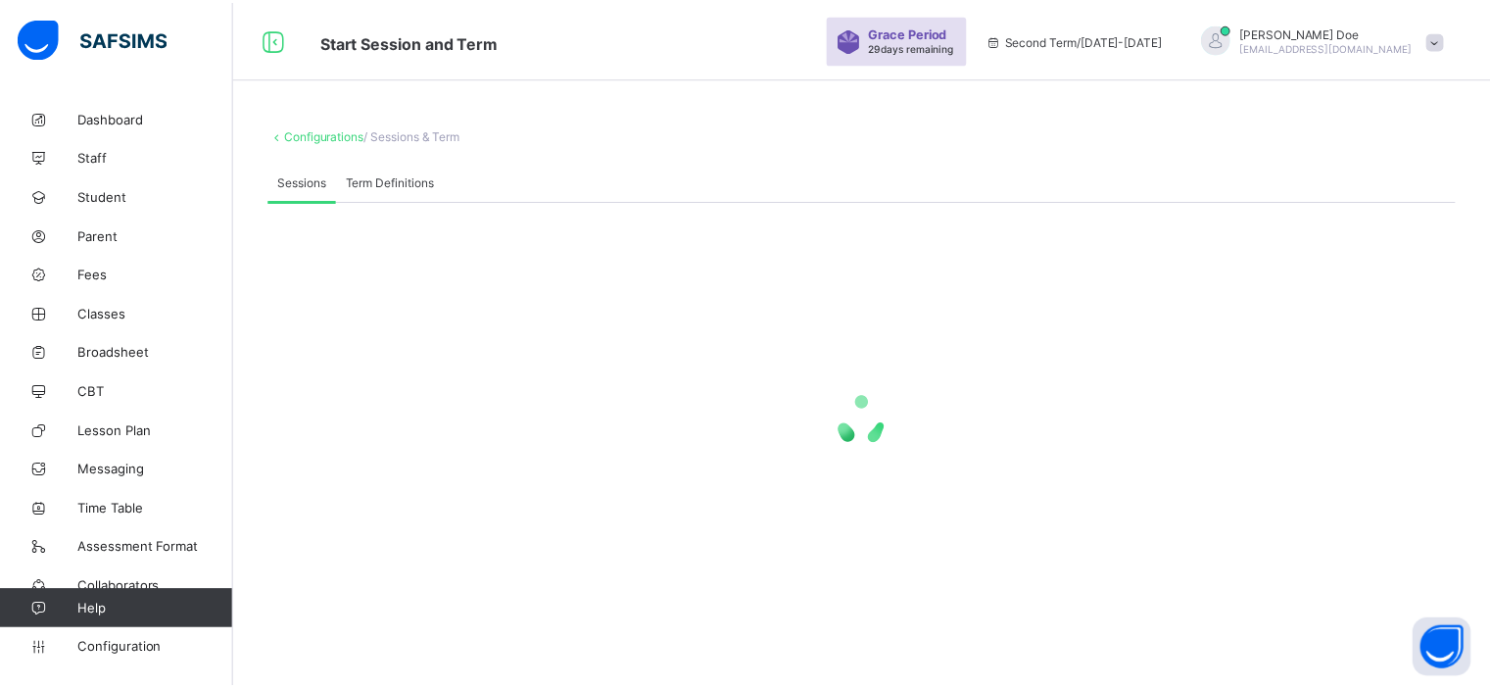
scroll to position [0, 0]
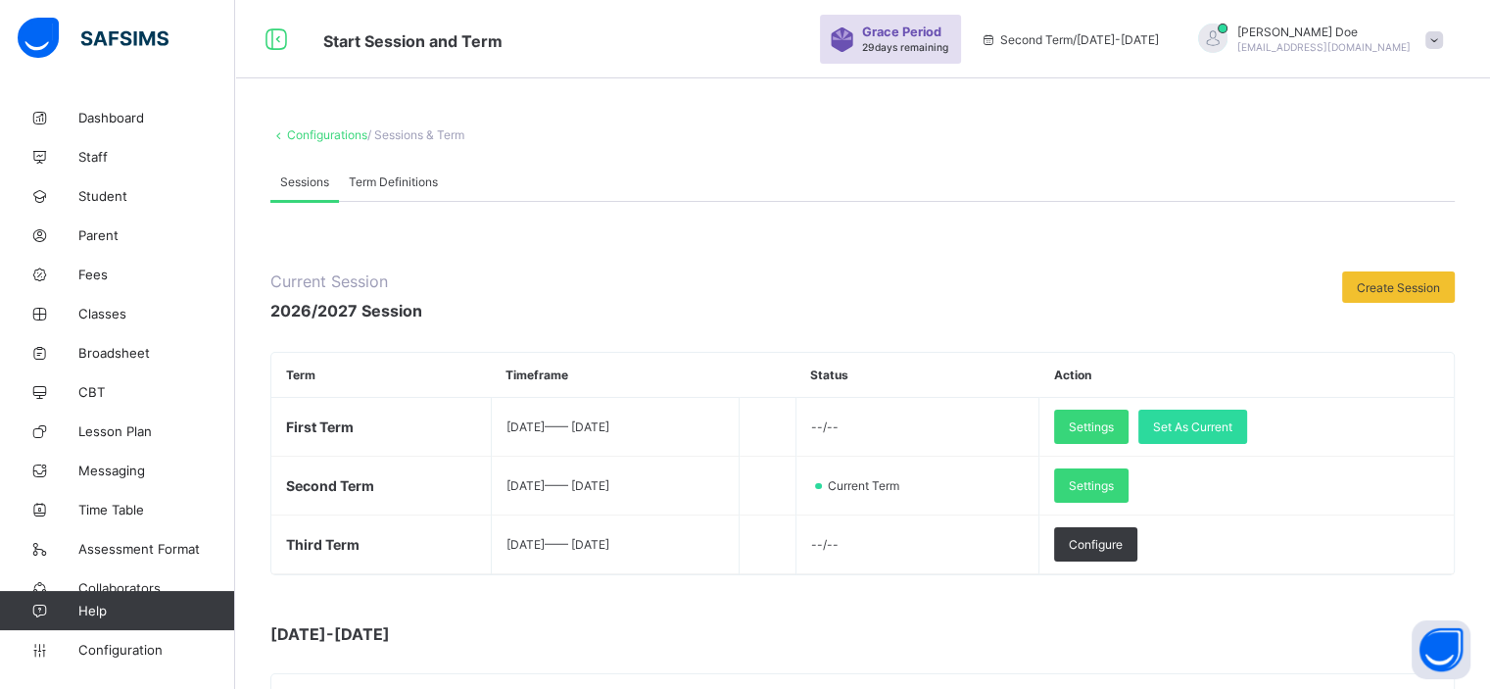
click at [1443, 38] on span at bounding box center [1434, 40] width 18 height 18
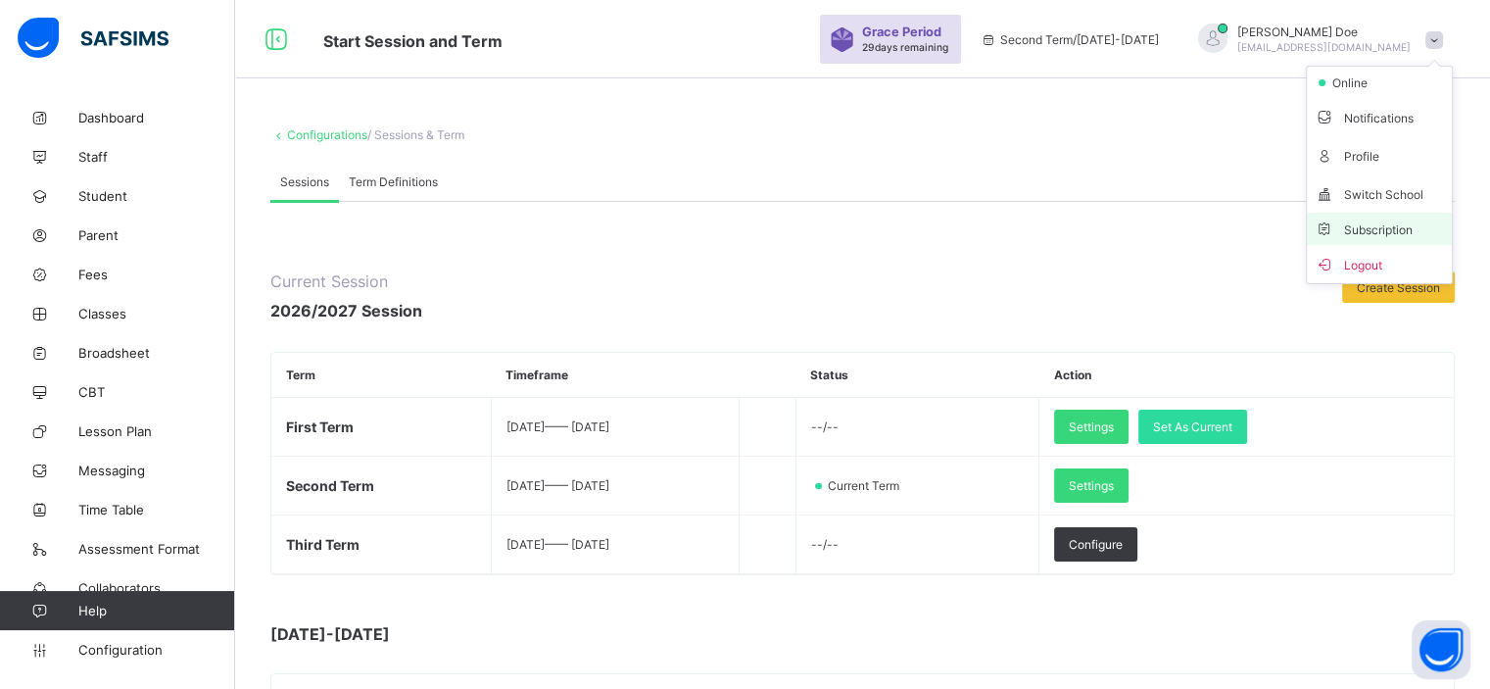
click at [1370, 230] on span "Subscription" at bounding box center [1363, 229] width 98 height 15
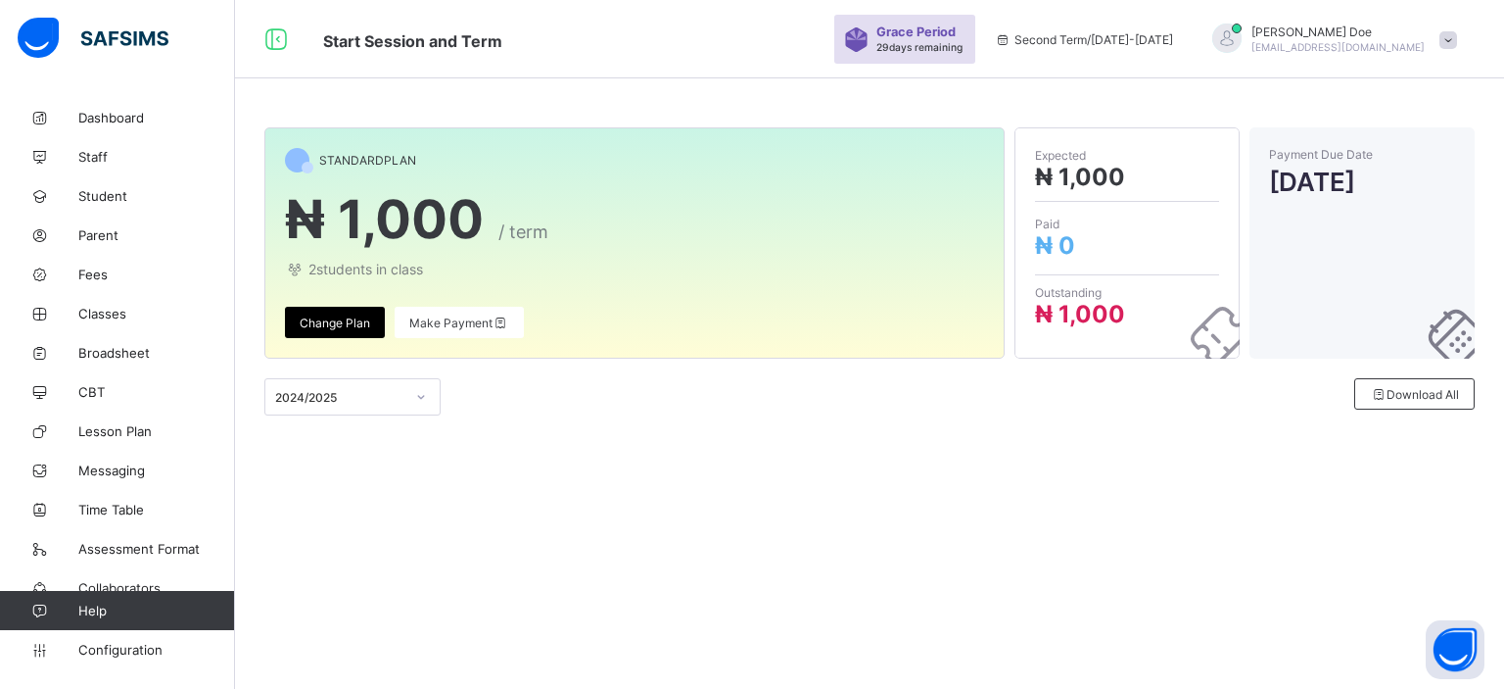
click at [372, 313] on div "Change Plan" at bounding box center [335, 322] width 100 height 31
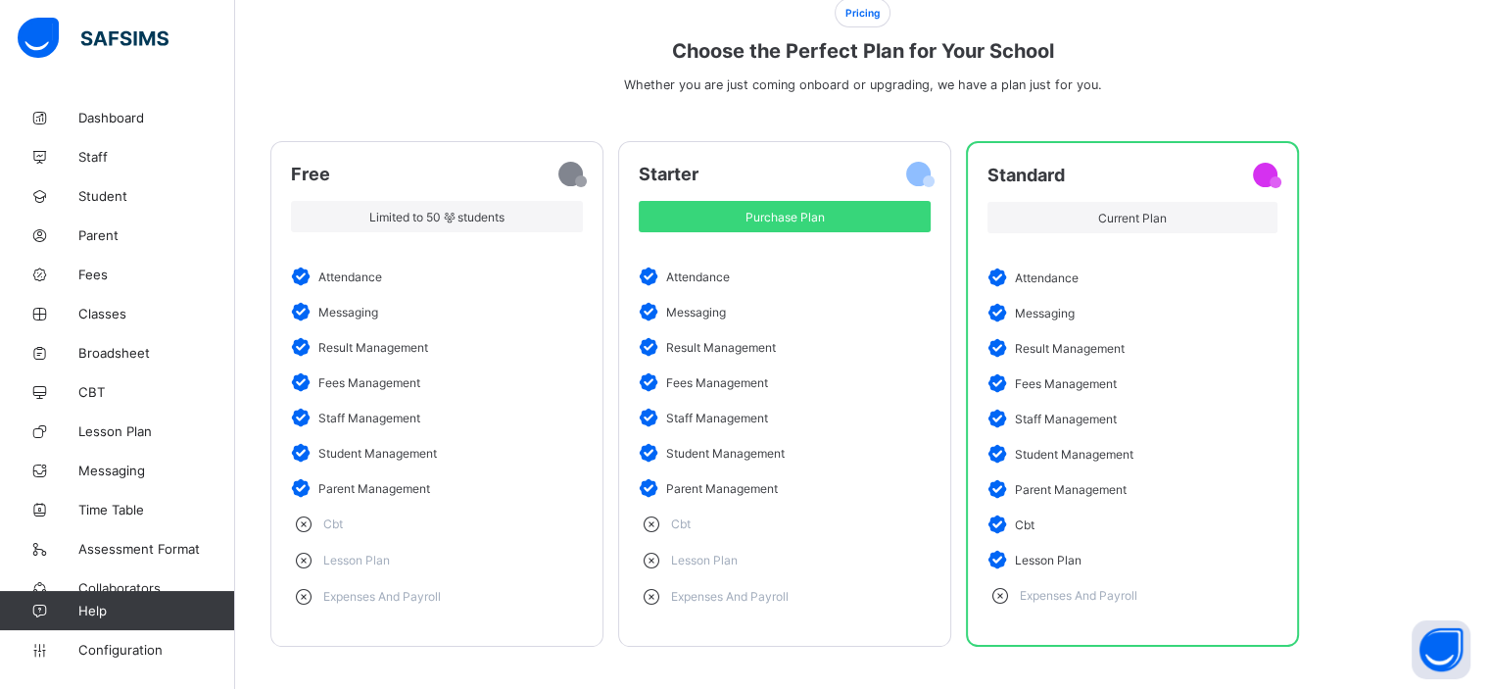
scroll to position [180, 0]
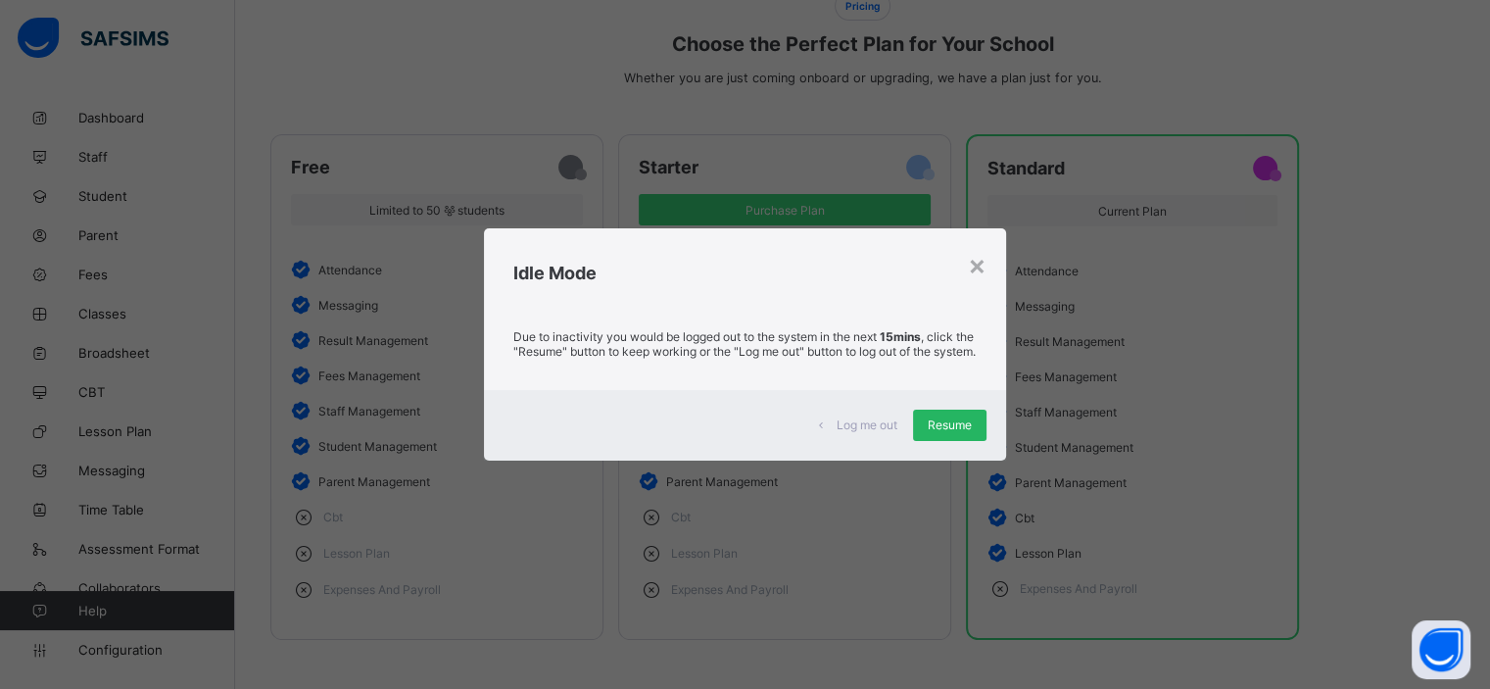
click at [936, 432] on span "Resume" at bounding box center [949, 424] width 44 height 15
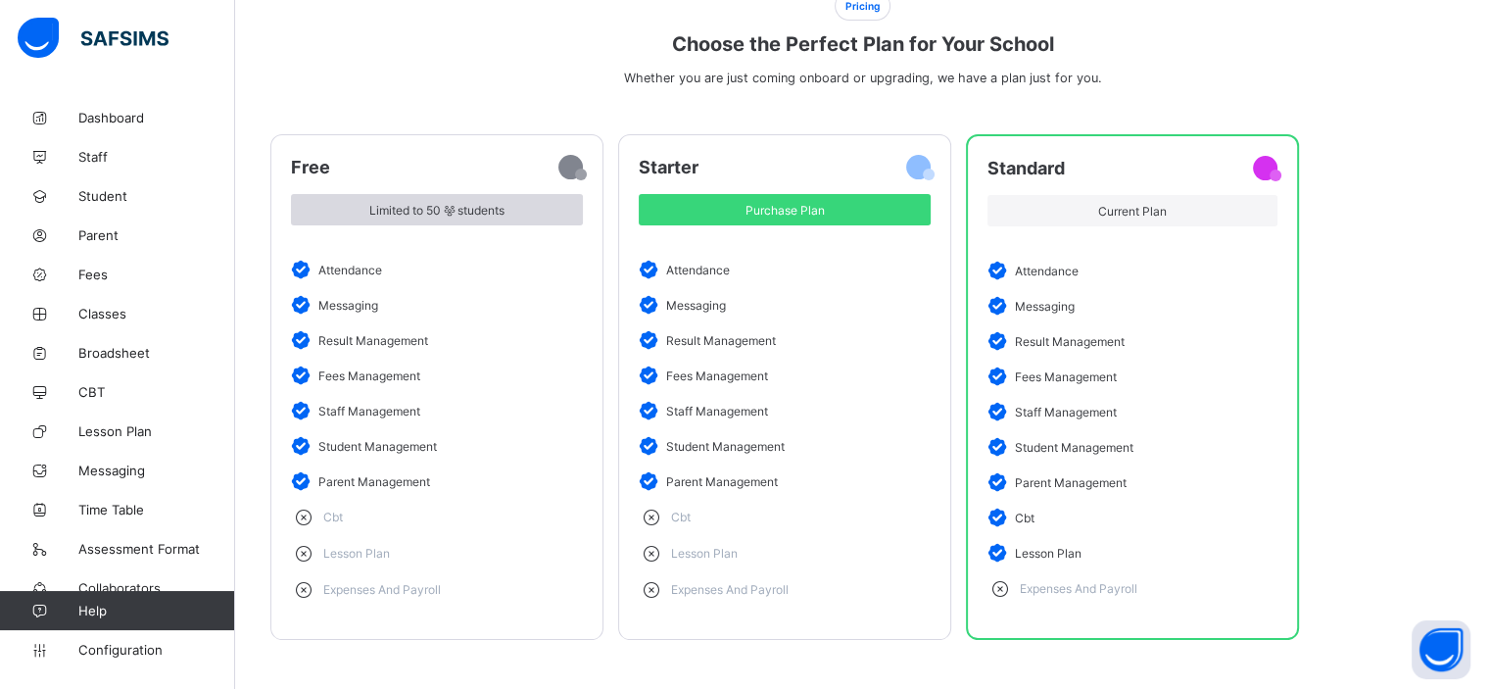
click at [482, 203] on span "Limited to 50 students" at bounding box center [437, 210] width 262 height 15
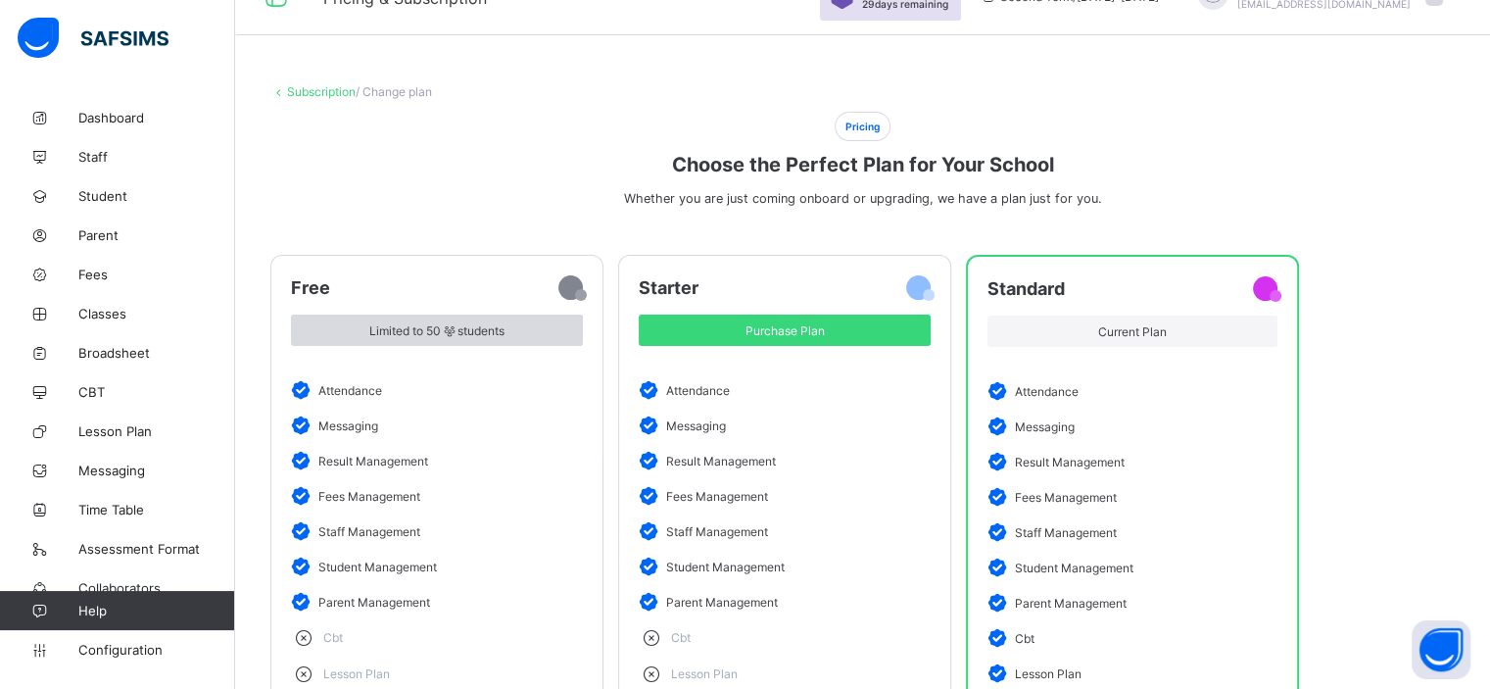
scroll to position [0, 0]
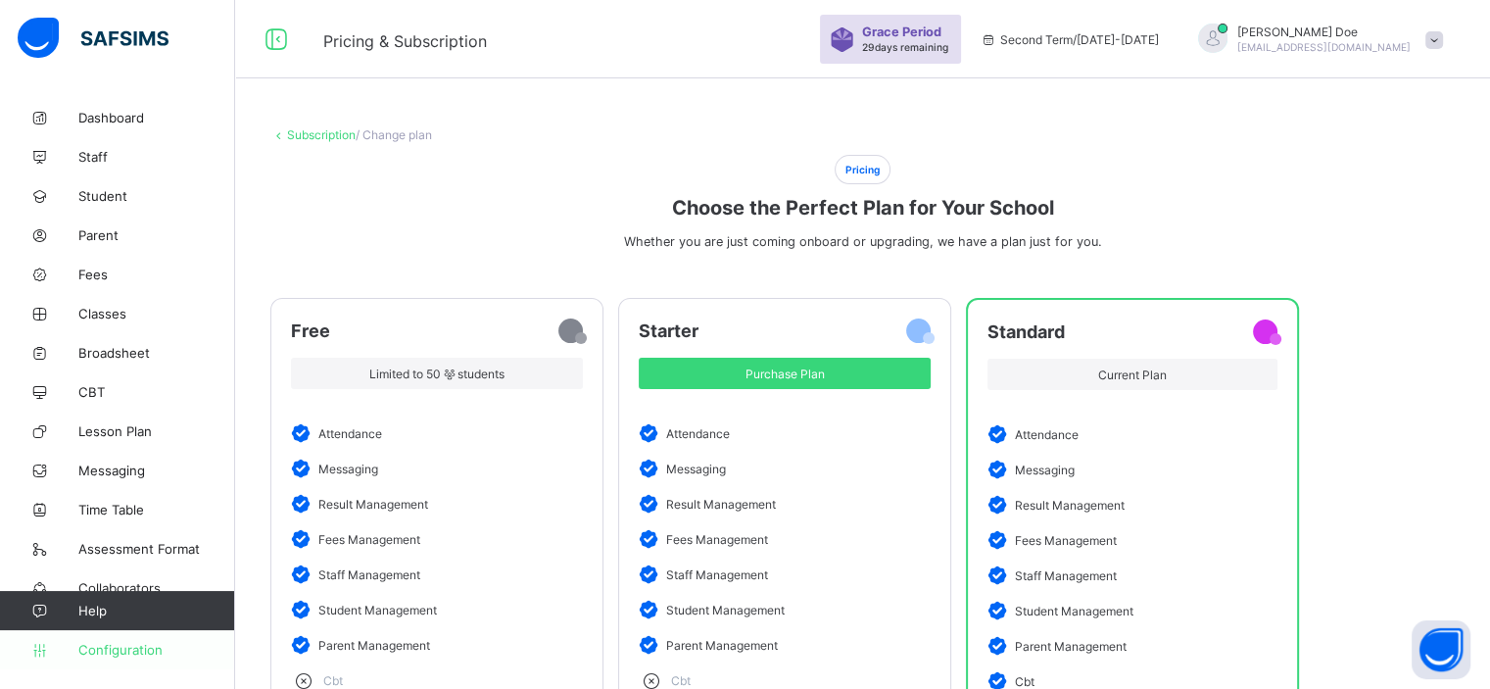
click at [104, 649] on span "Configuration" at bounding box center [156, 650] width 156 height 16
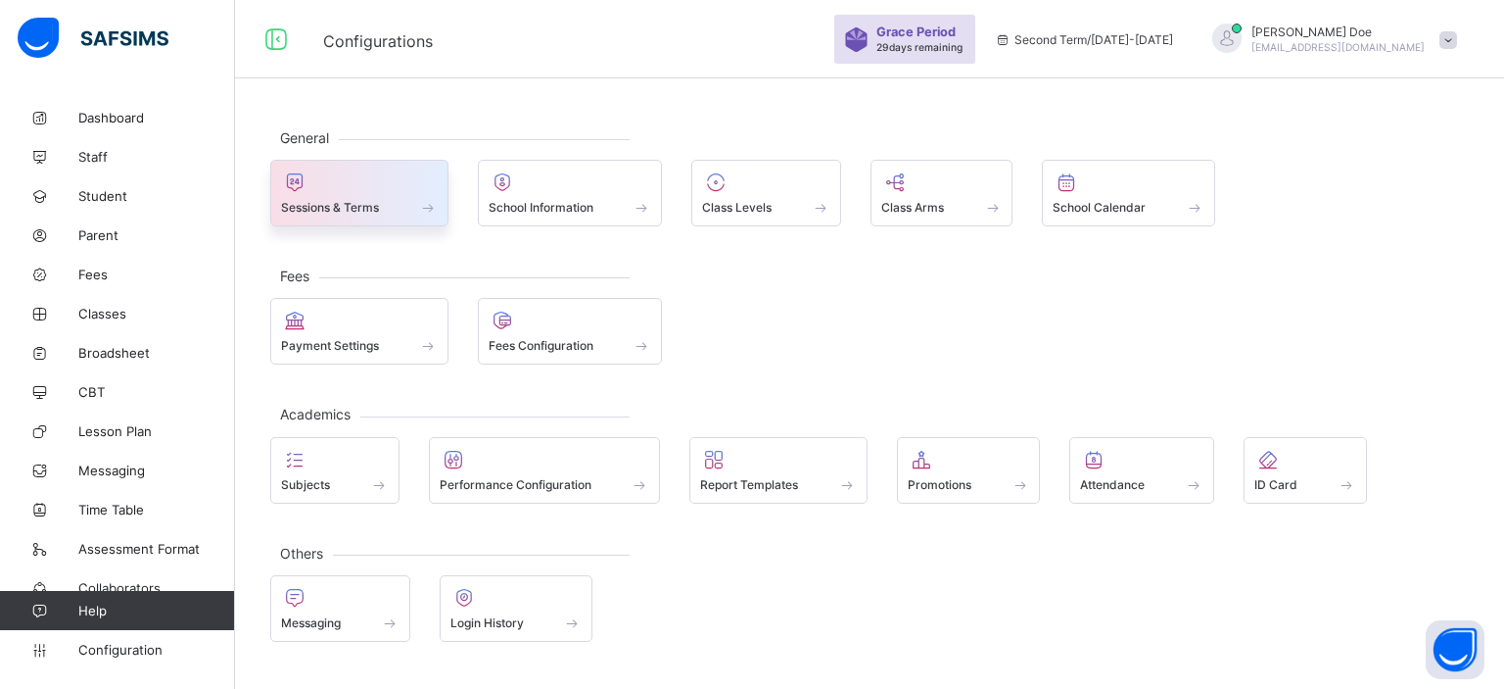
click at [381, 212] on div "Sessions & Terms" at bounding box center [359, 207] width 157 height 17
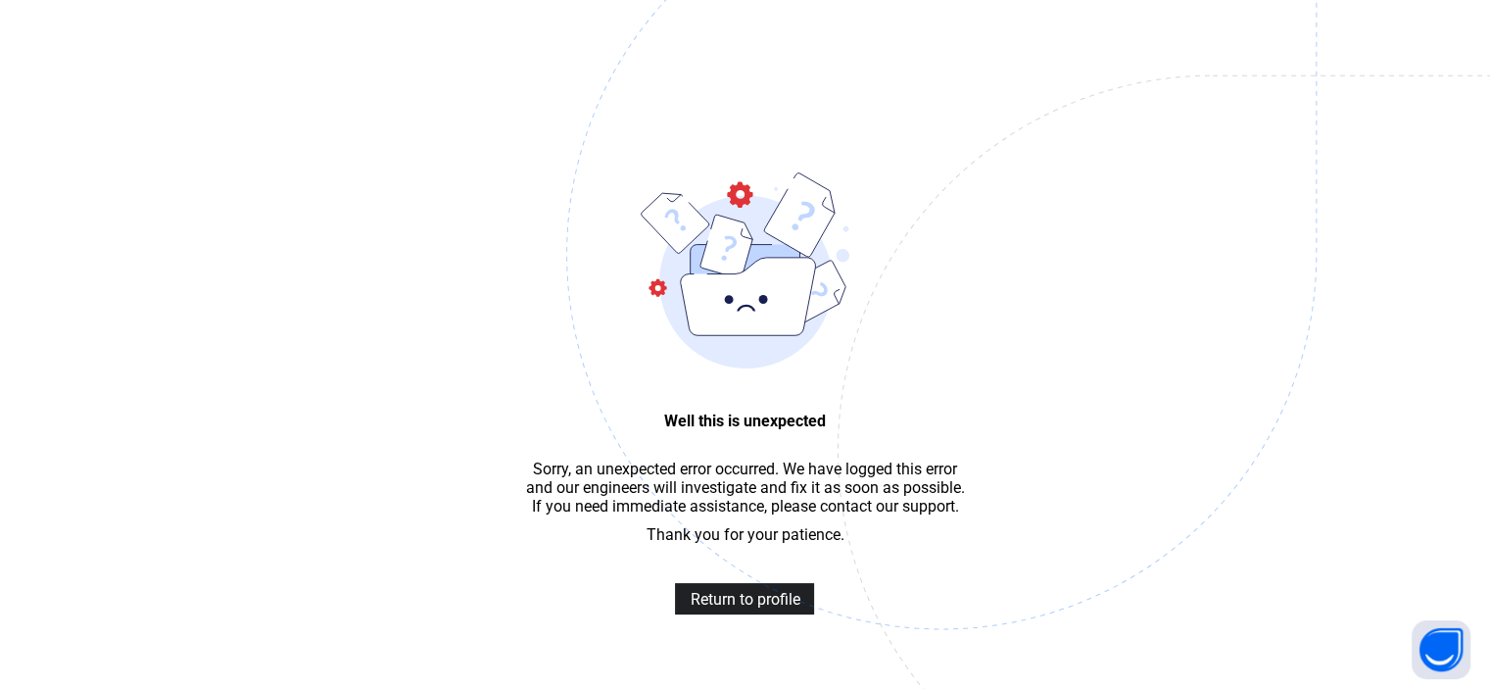
click at [756, 608] on span "Return to profile" at bounding box center [744, 599] width 110 height 19
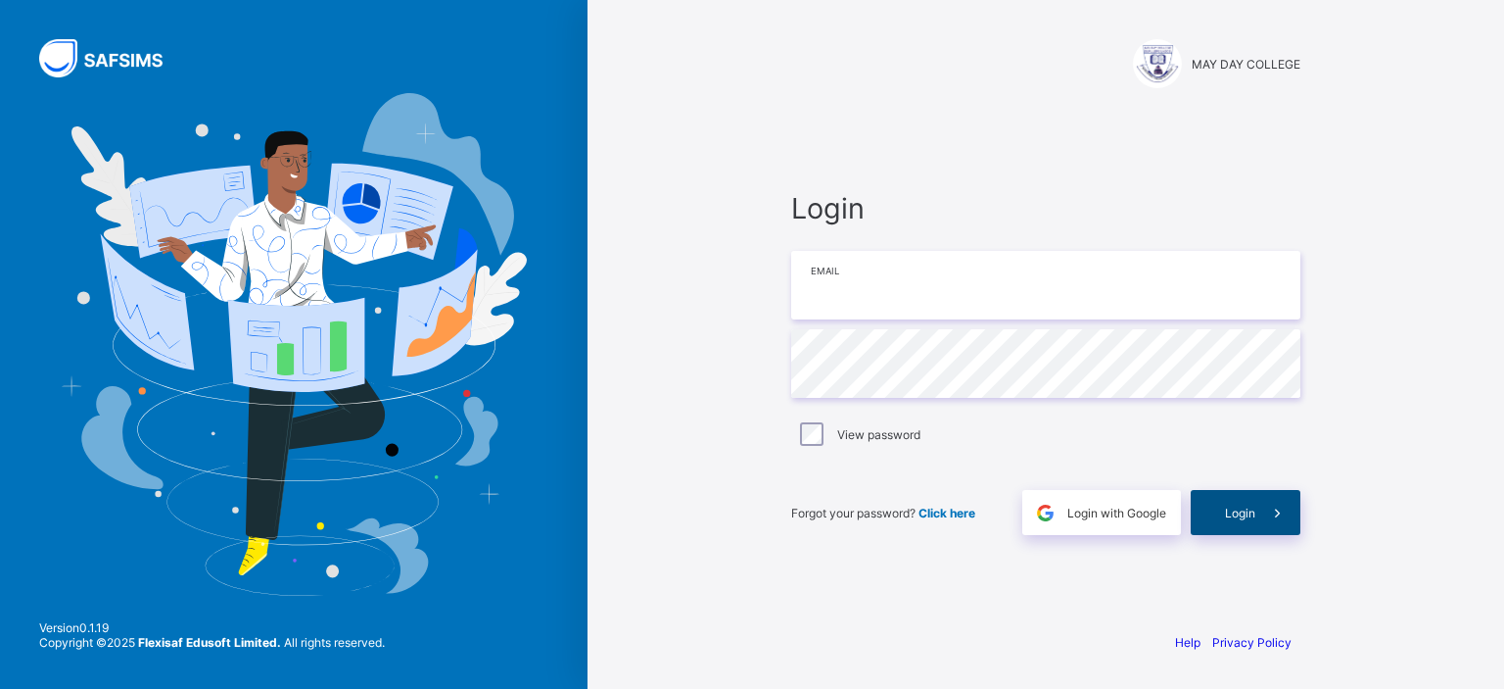
type input "**********"
click at [1205, 503] on div "Login" at bounding box center [1246, 512] width 110 height 45
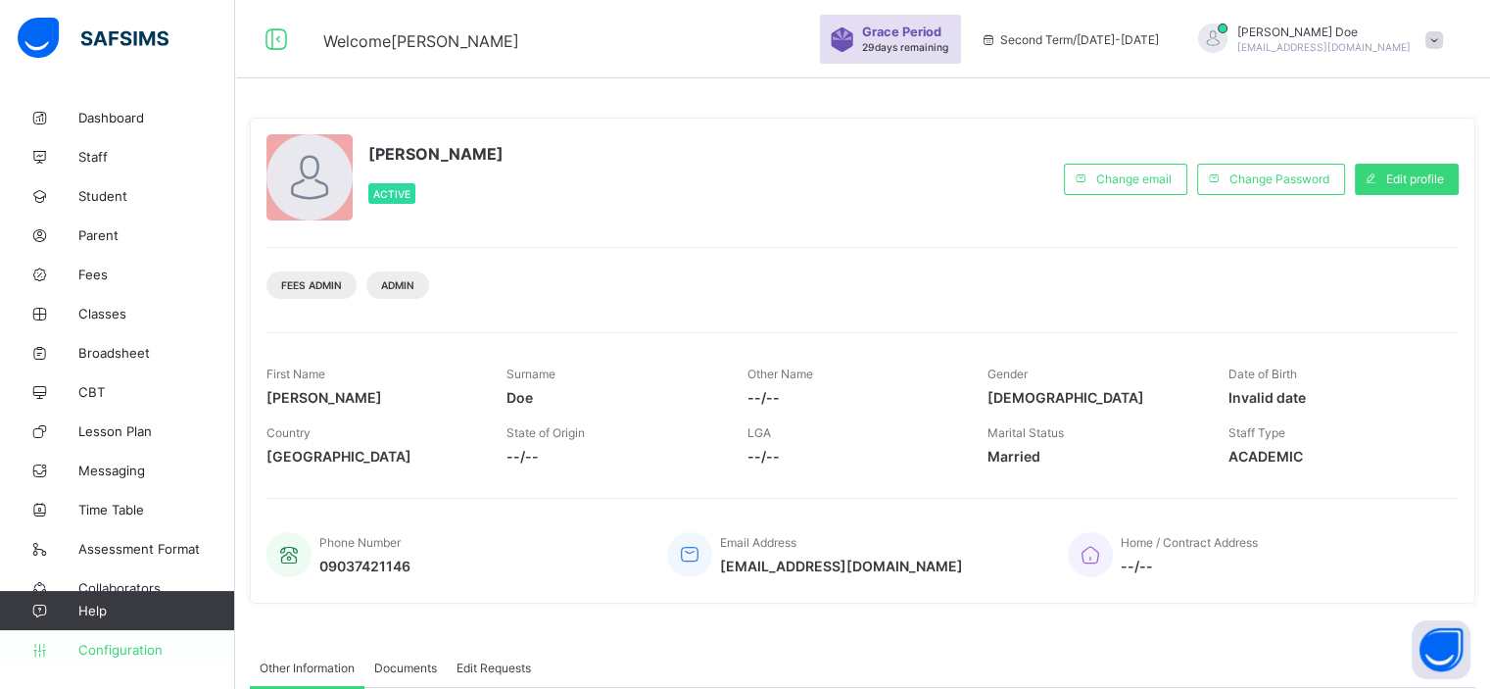
click at [99, 659] on link "Configuration" at bounding box center [117, 649] width 234 height 39
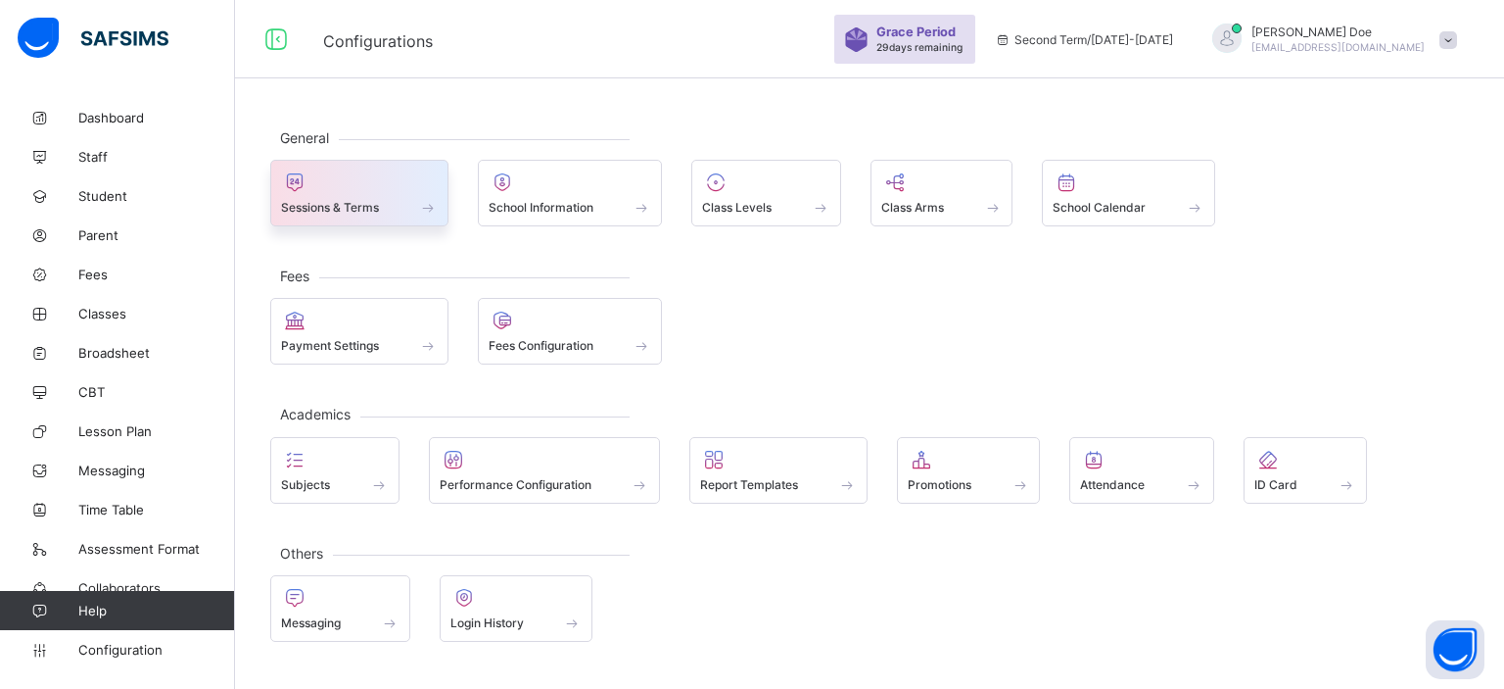
click at [411, 208] on div "Sessions & Terms" at bounding box center [359, 207] width 157 height 17
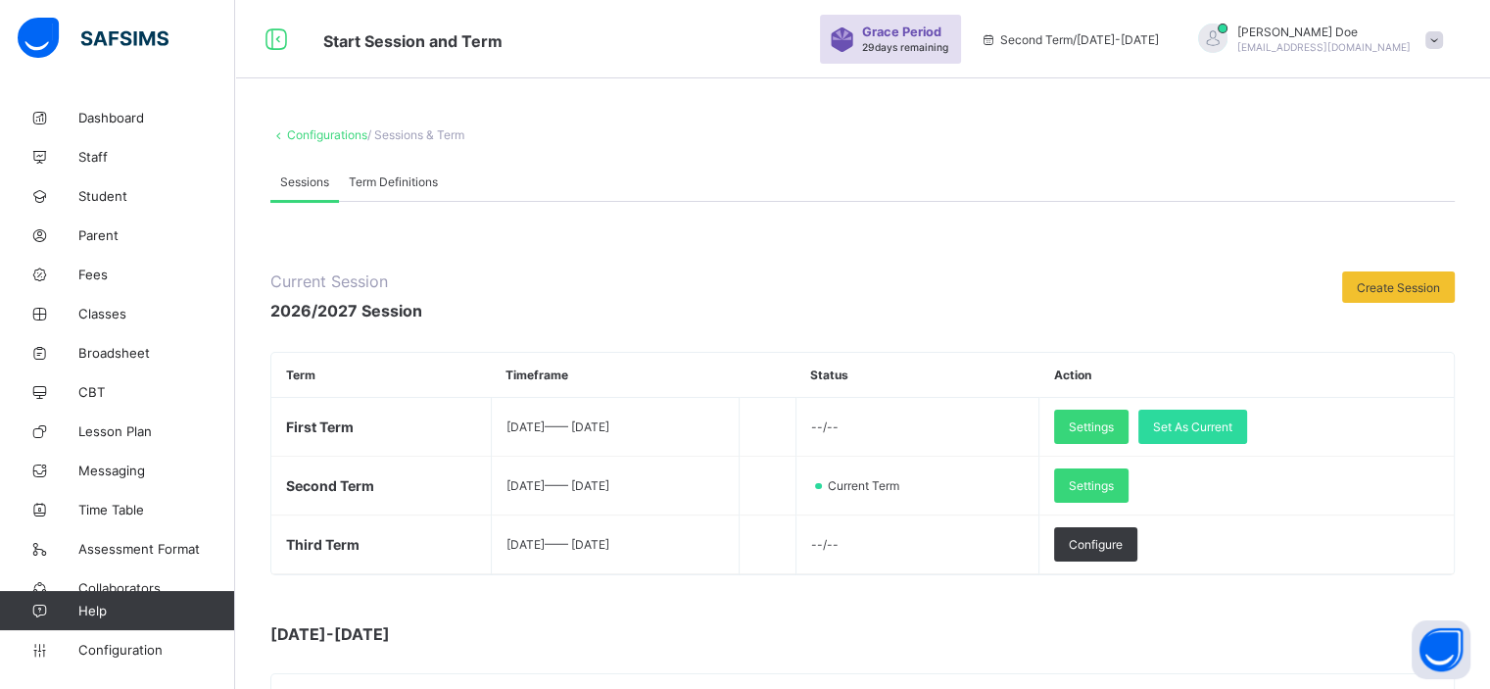
click at [1443, 36] on span at bounding box center [1434, 40] width 18 height 18
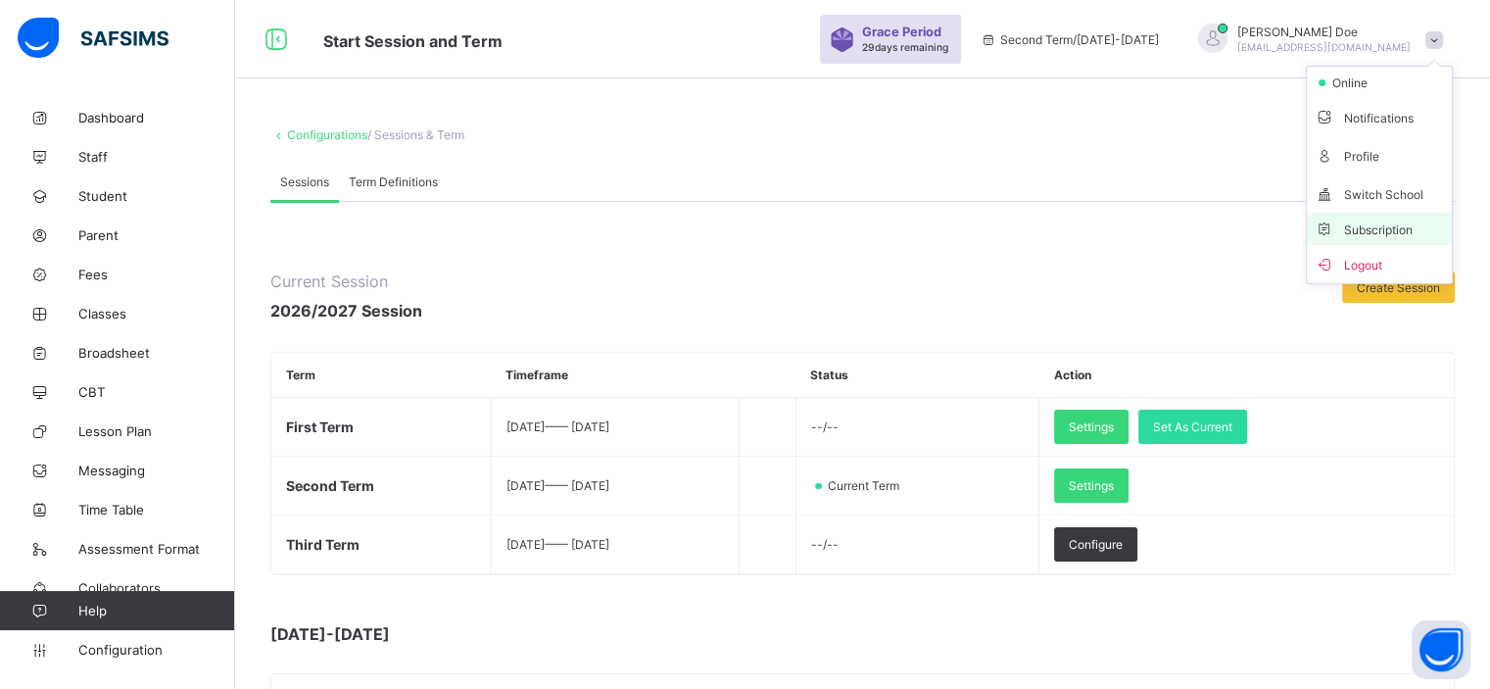
click at [1392, 219] on li "Subscription" at bounding box center [1379, 229] width 145 height 32
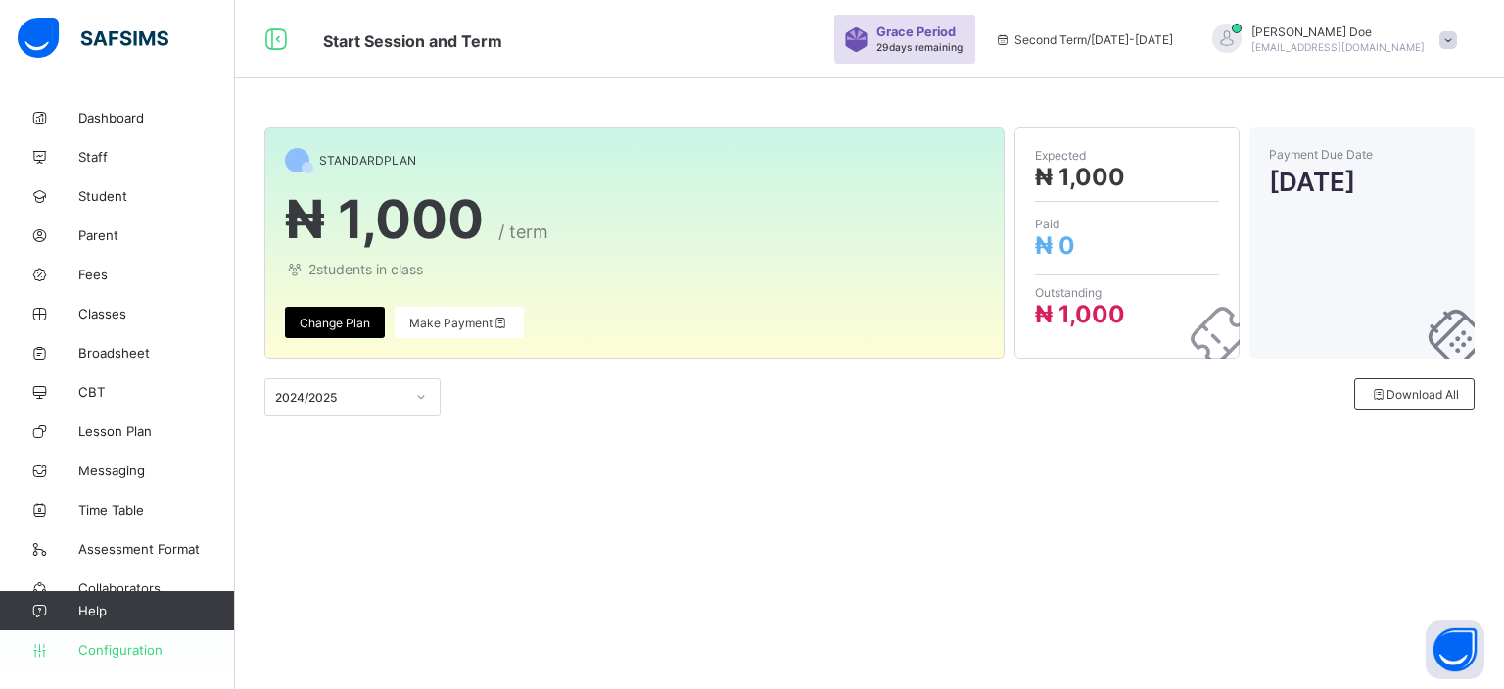
click at [149, 656] on span "Configuration" at bounding box center [156, 650] width 156 height 16
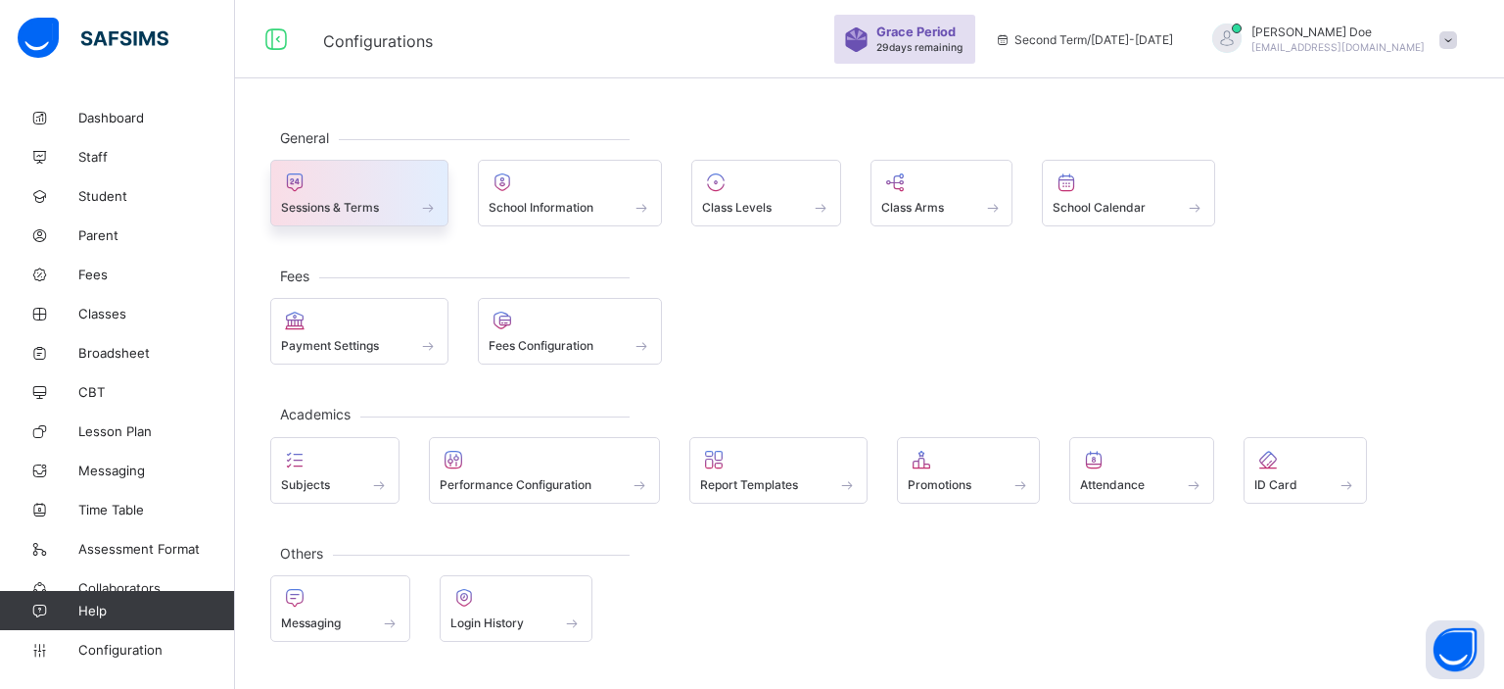
click at [370, 181] on div at bounding box center [359, 182] width 157 height 24
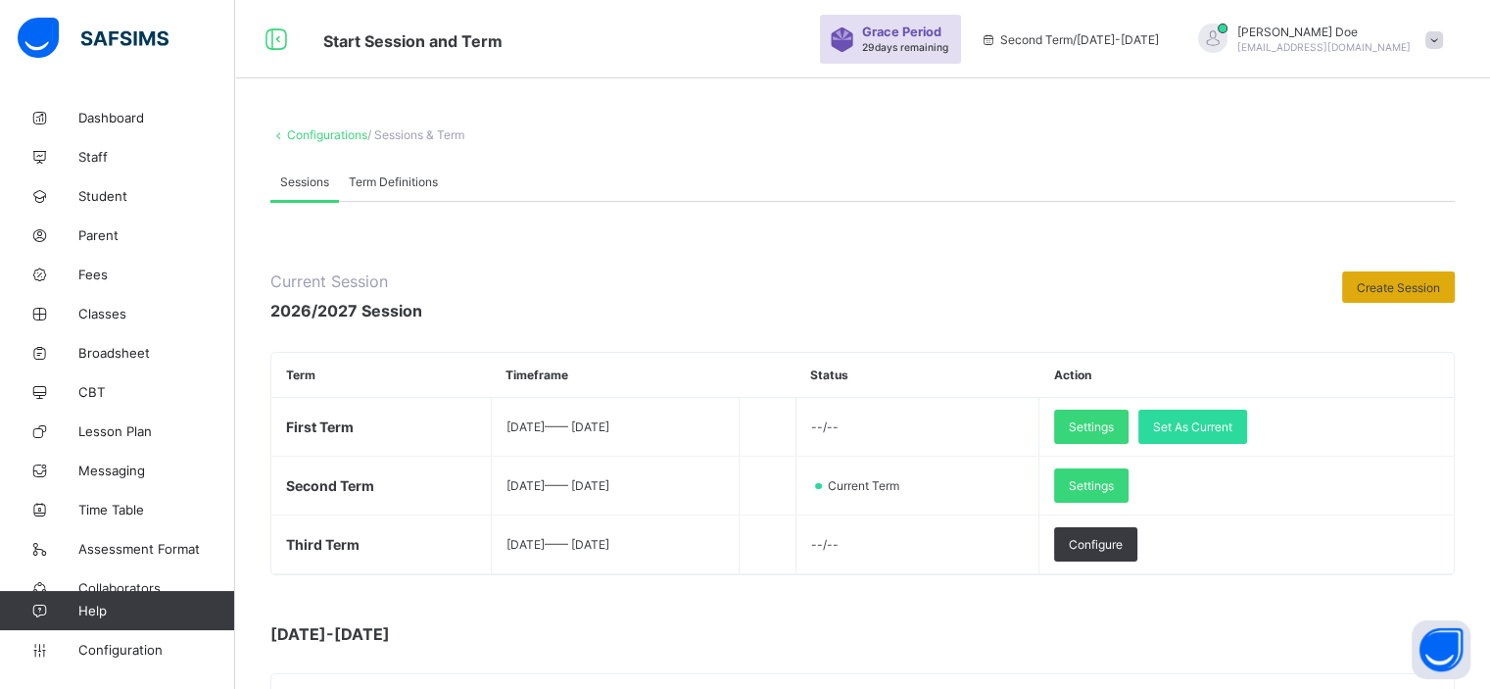
click at [1423, 283] on span "Create Session" at bounding box center [1397, 287] width 83 height 15
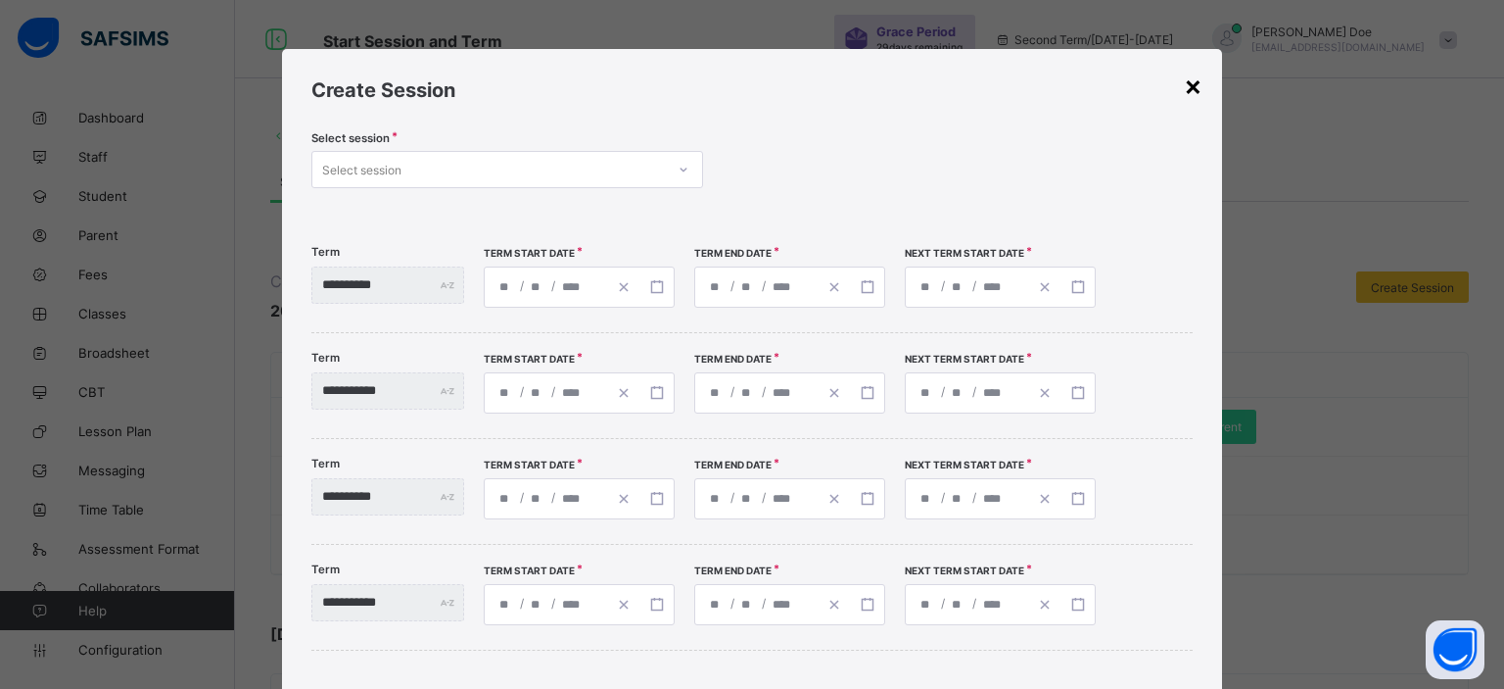
click at [1195, 89] on div "×" at bounding box center [1193, 85] width 19 height 33
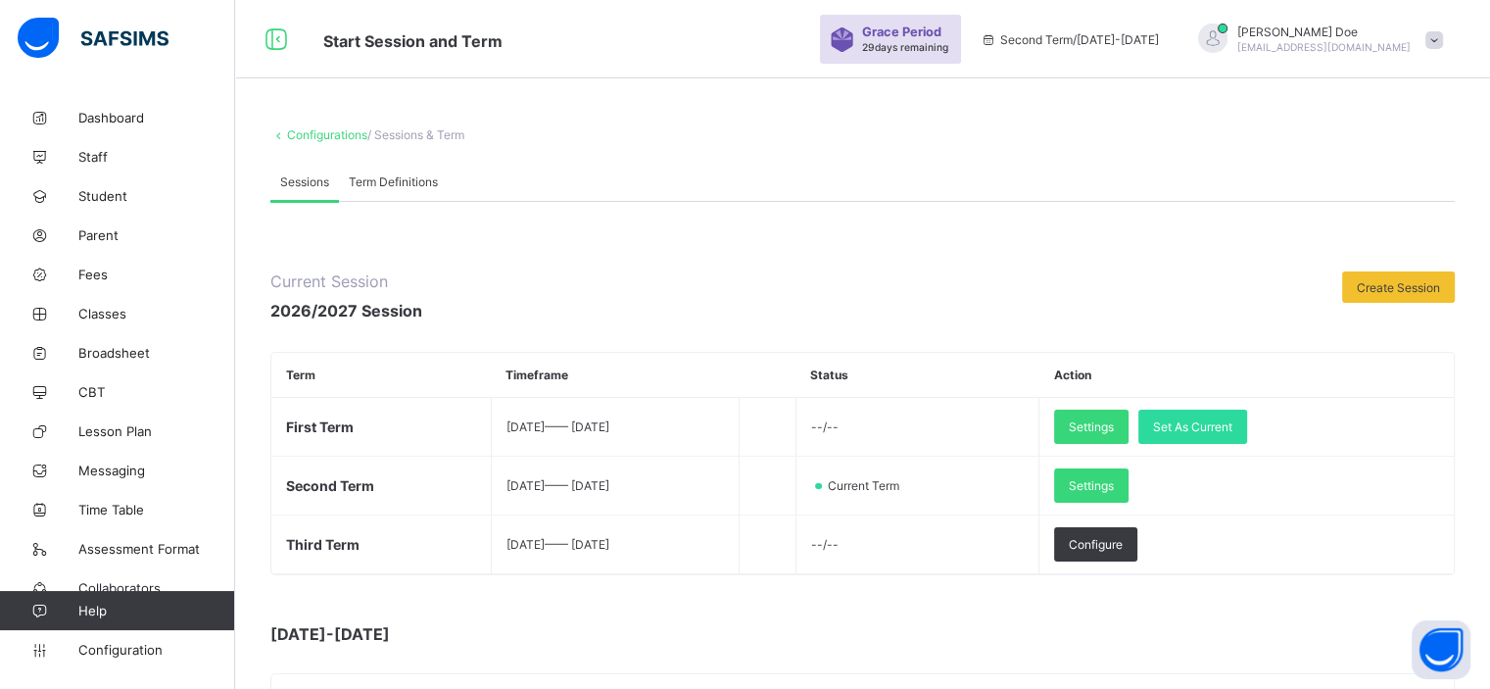
click at [379, 194] on div "Term Definitions" at bounding box center [393, 181] width 109 height 39
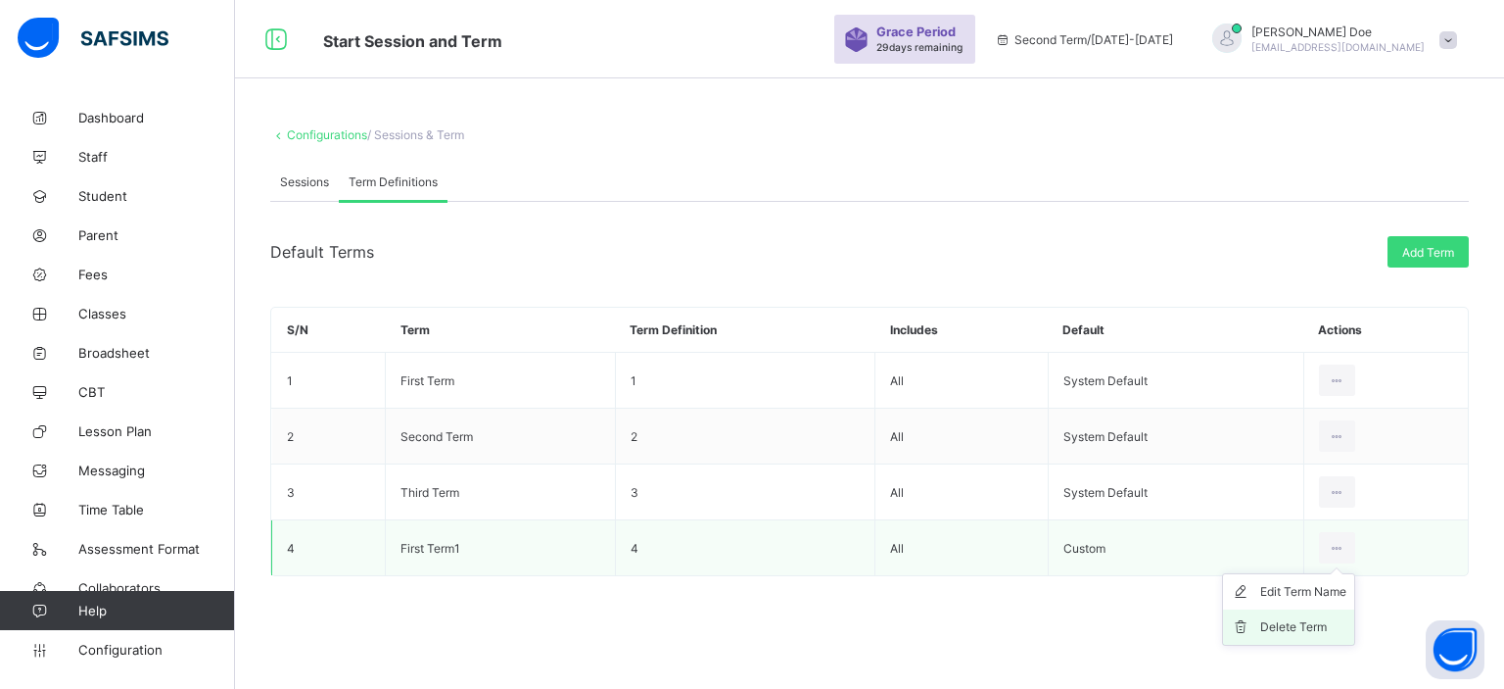
click at [1301, 621] on div "Delete Term" at bounding box center [1303, 627] width 86 height 20
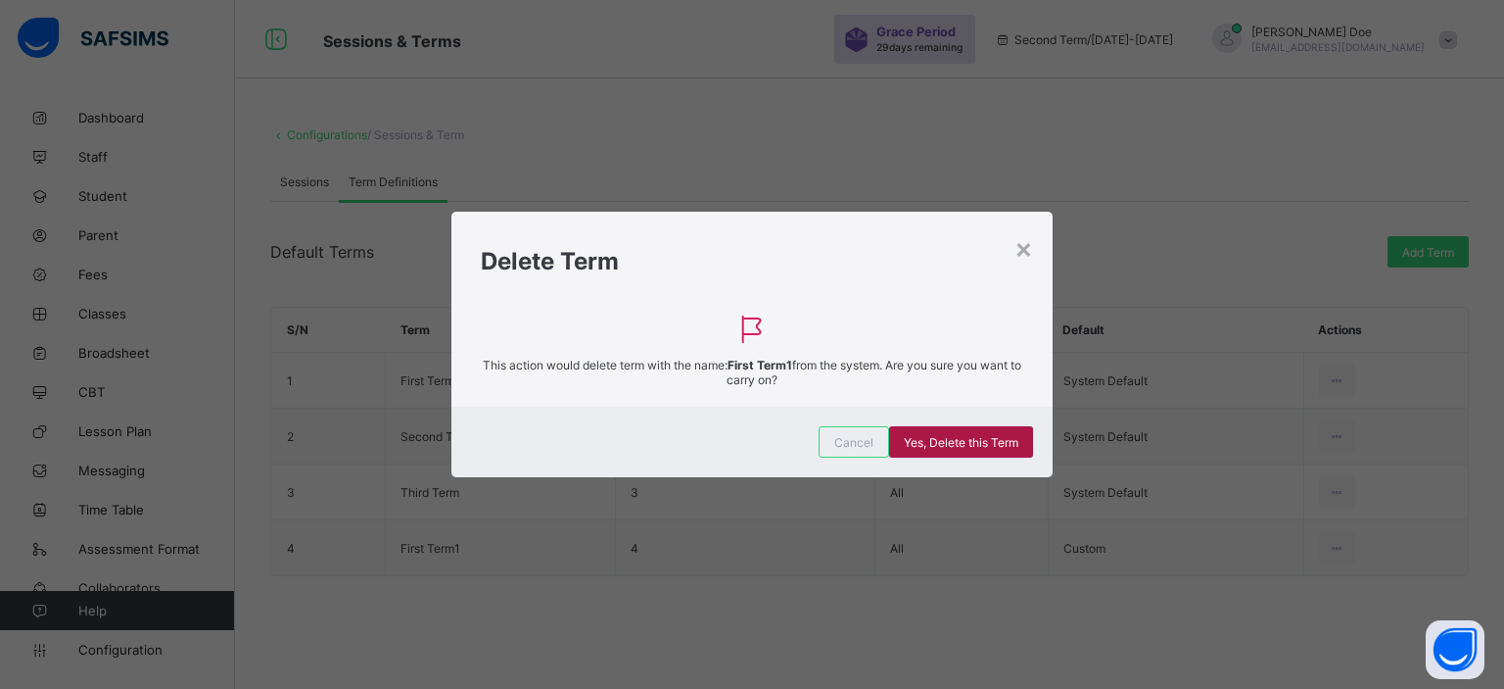
click at [972, 442] on span "Yes, Delete this Term" at bounding box center [961, 442] width 115 height 15
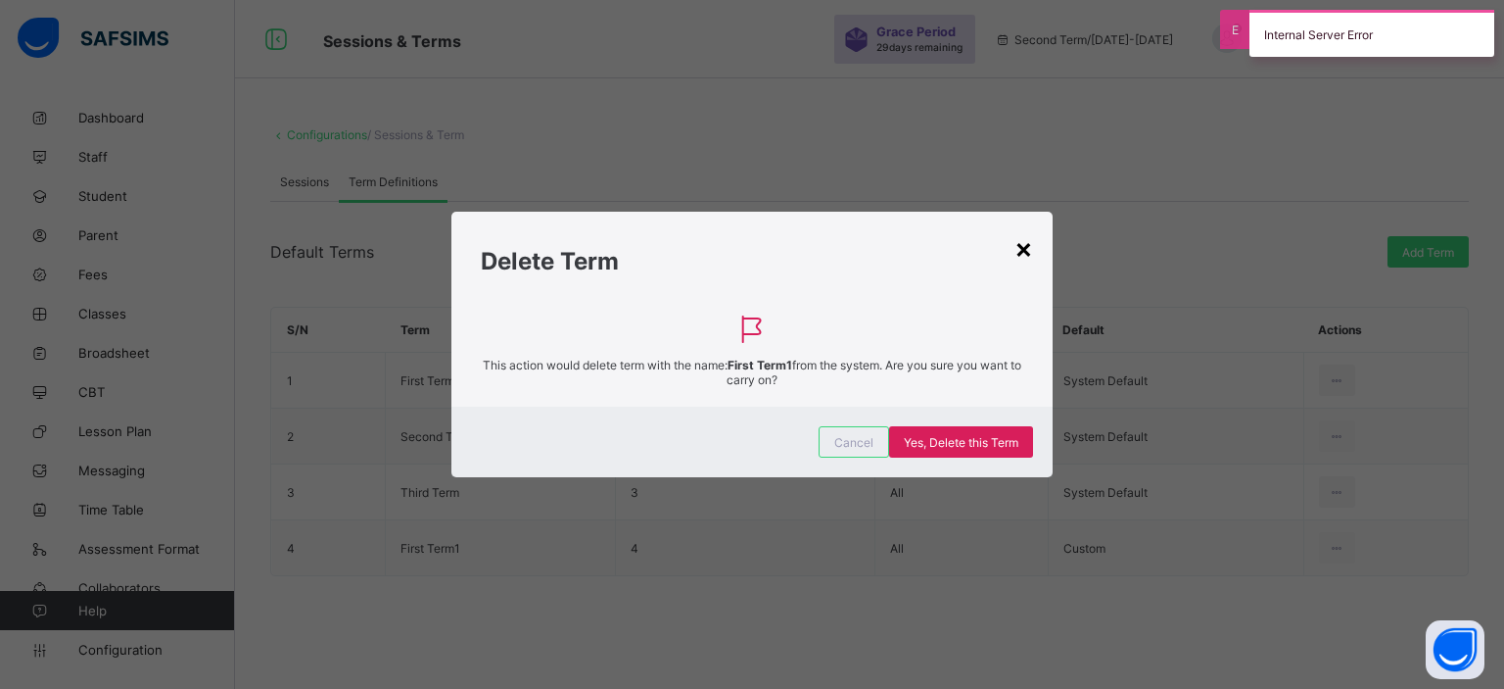
click at [1020, 250] on div "×" at bounding box center [1024, 247] width 19 height 33
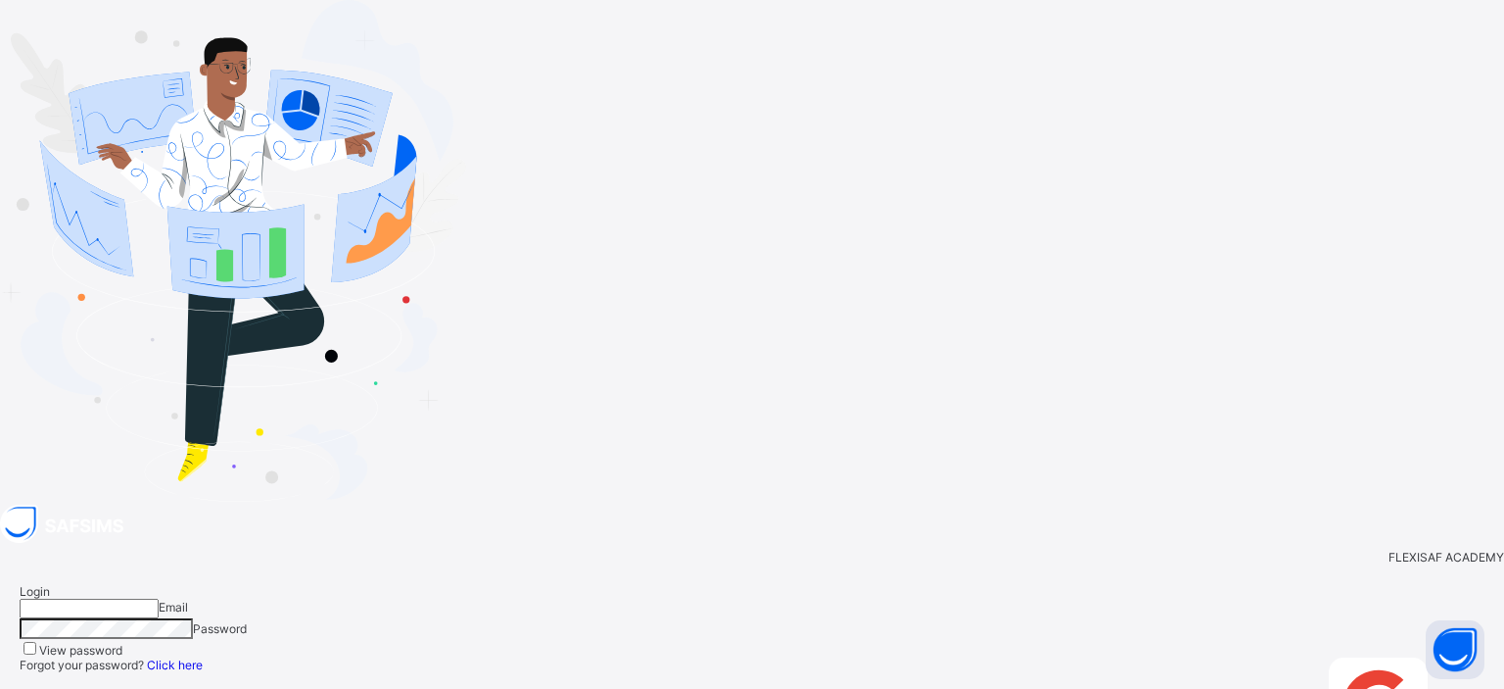
type input "**********"
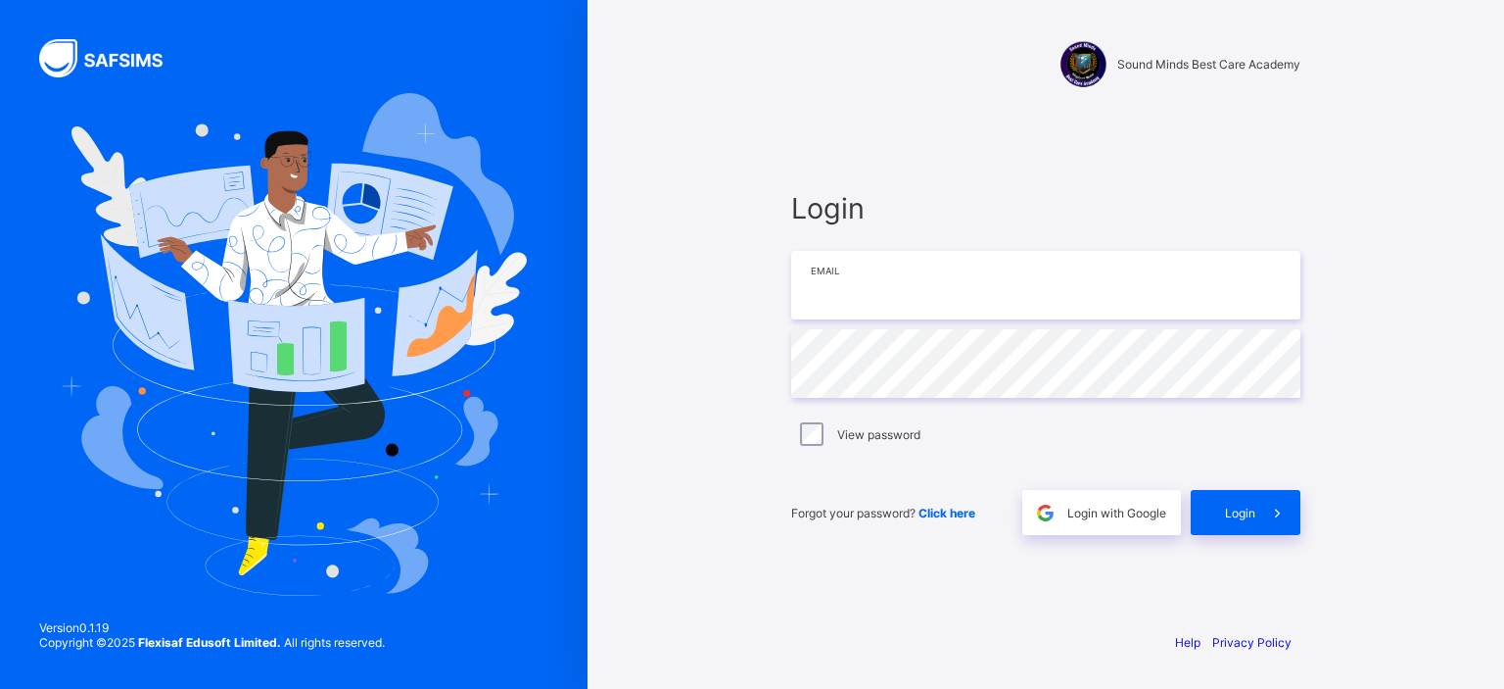
type input "**********"
click at [1074, 294] on input "**********" at bounding box center [1045, 285] width 509 height 69
click at [1250, 517] on span "Login" at bounding box center [1240, 512] width 30 height 15
type input "**********"
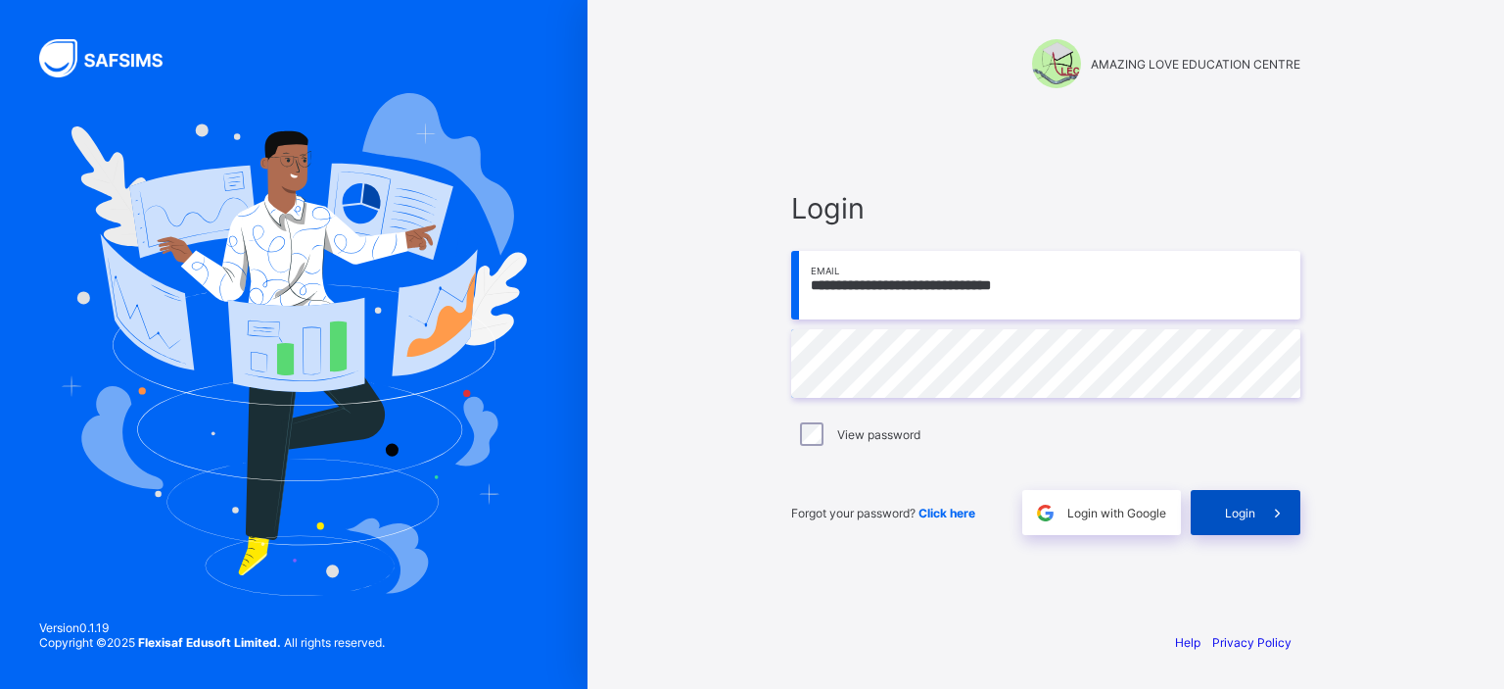
click at [1222, 500] on div "Login" at bounding box center [1246, 512] width 110 height 45
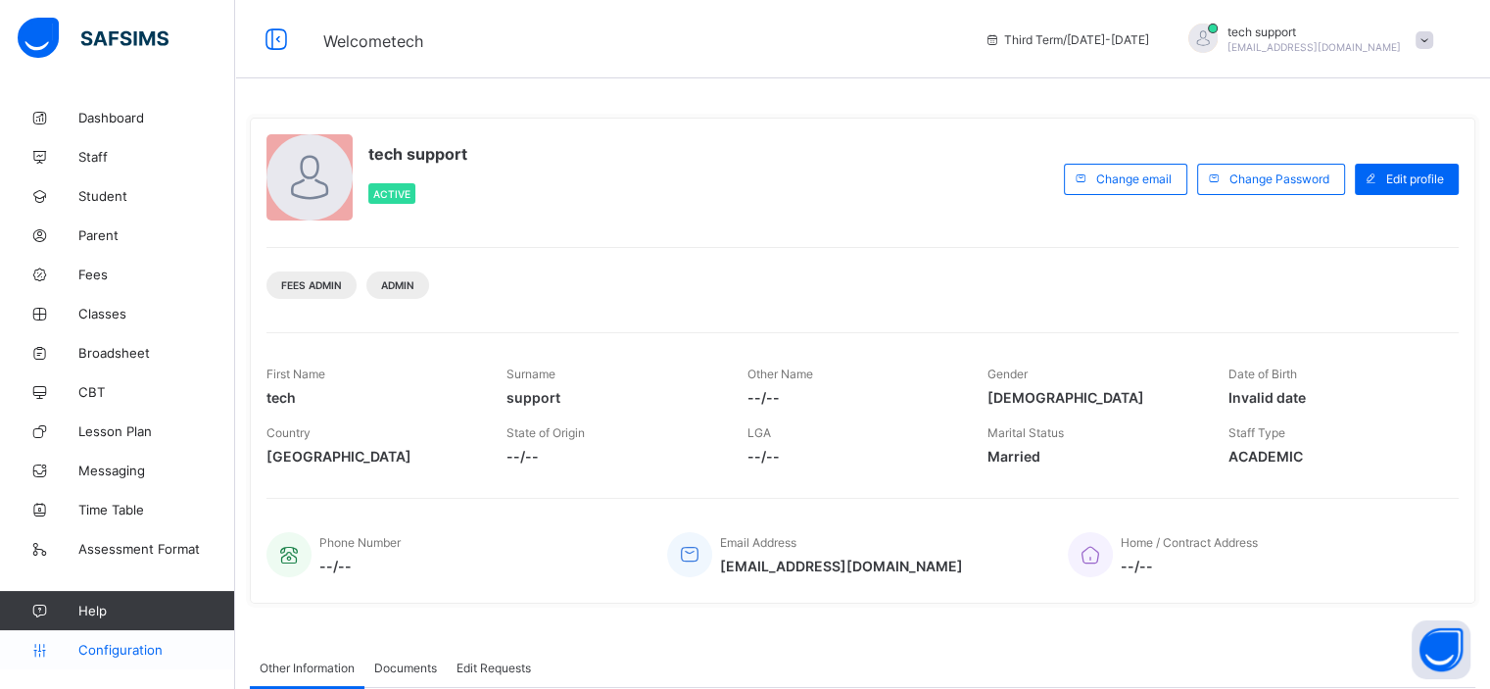
click at [136, 653] on span "Configuration" at bounding box center [156, 650] width 156 height 16
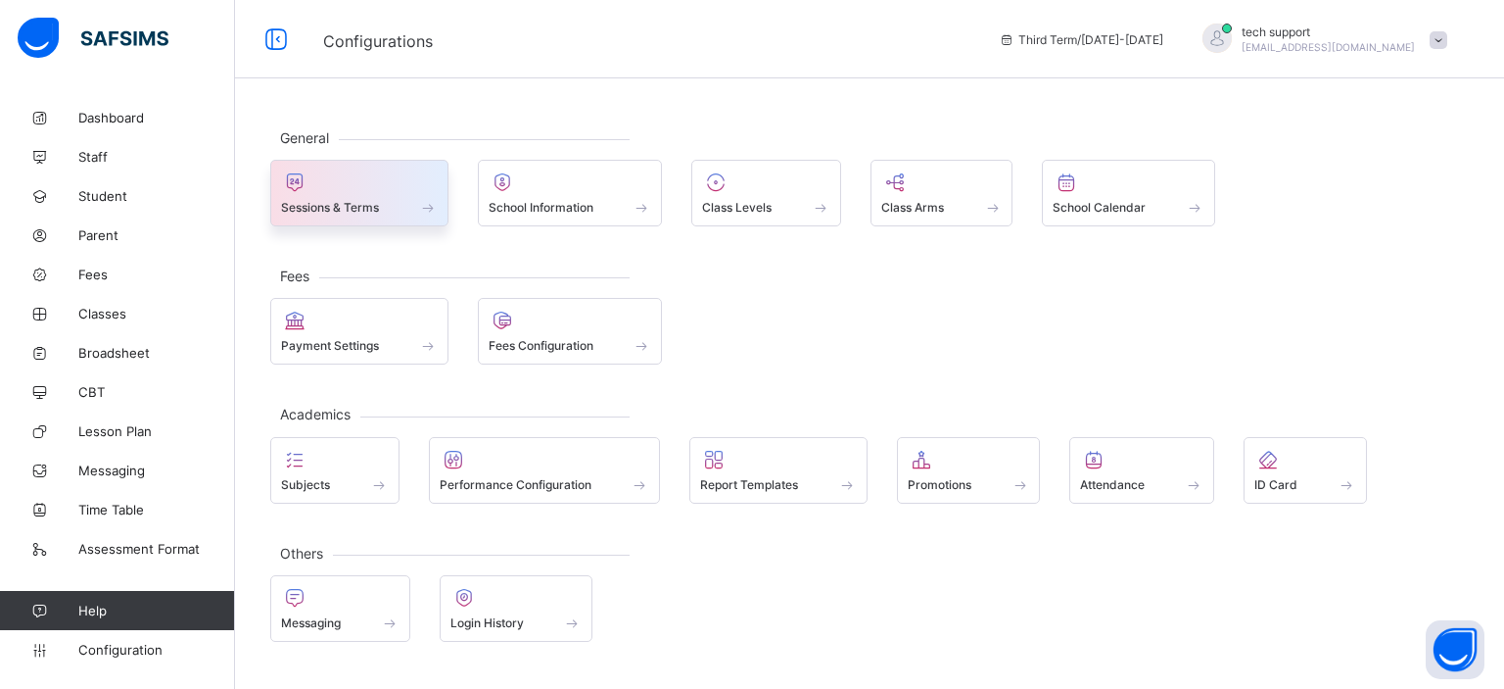
click at [405, 204] on div "Sessions & Terms" at bounding box center [359, 207] width 157 height 17
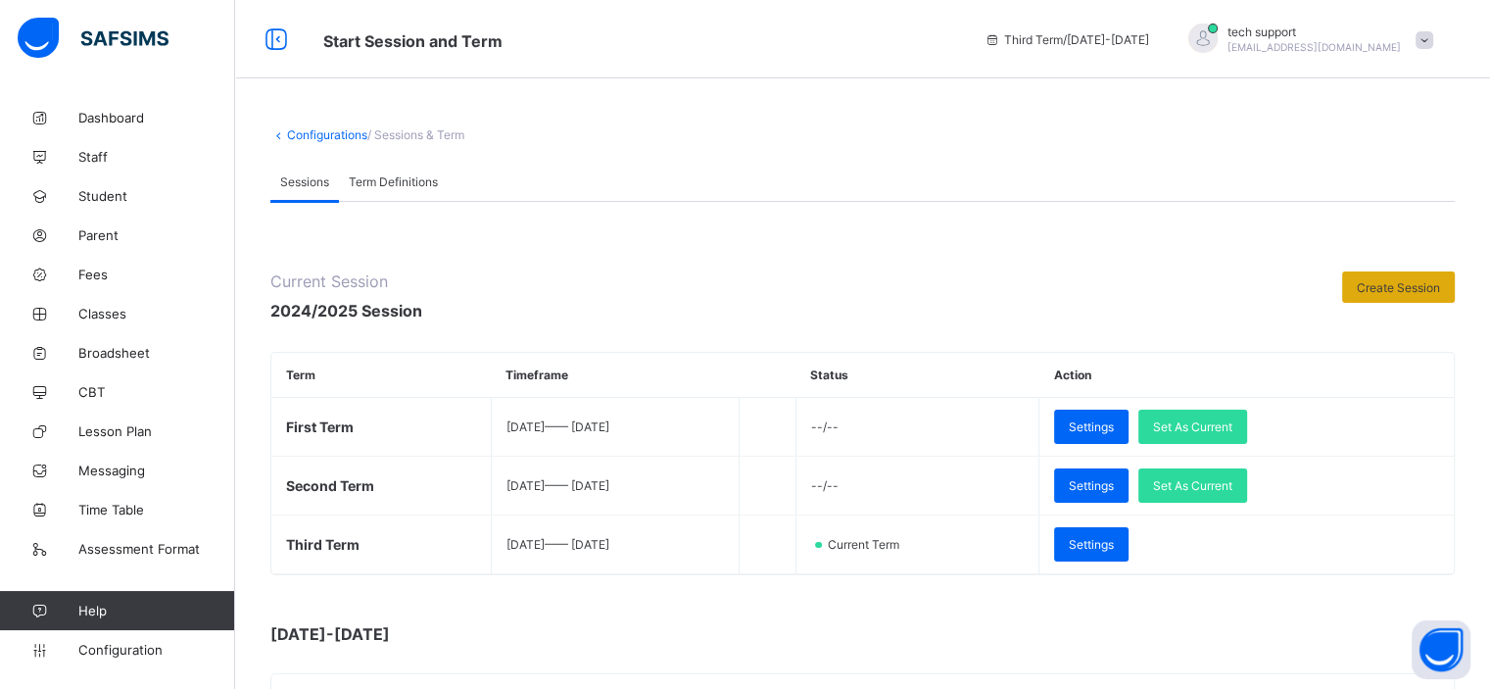
click at [1402, 283] on span "Create Session" at bounding box center [1397, 287] width 83 height 15
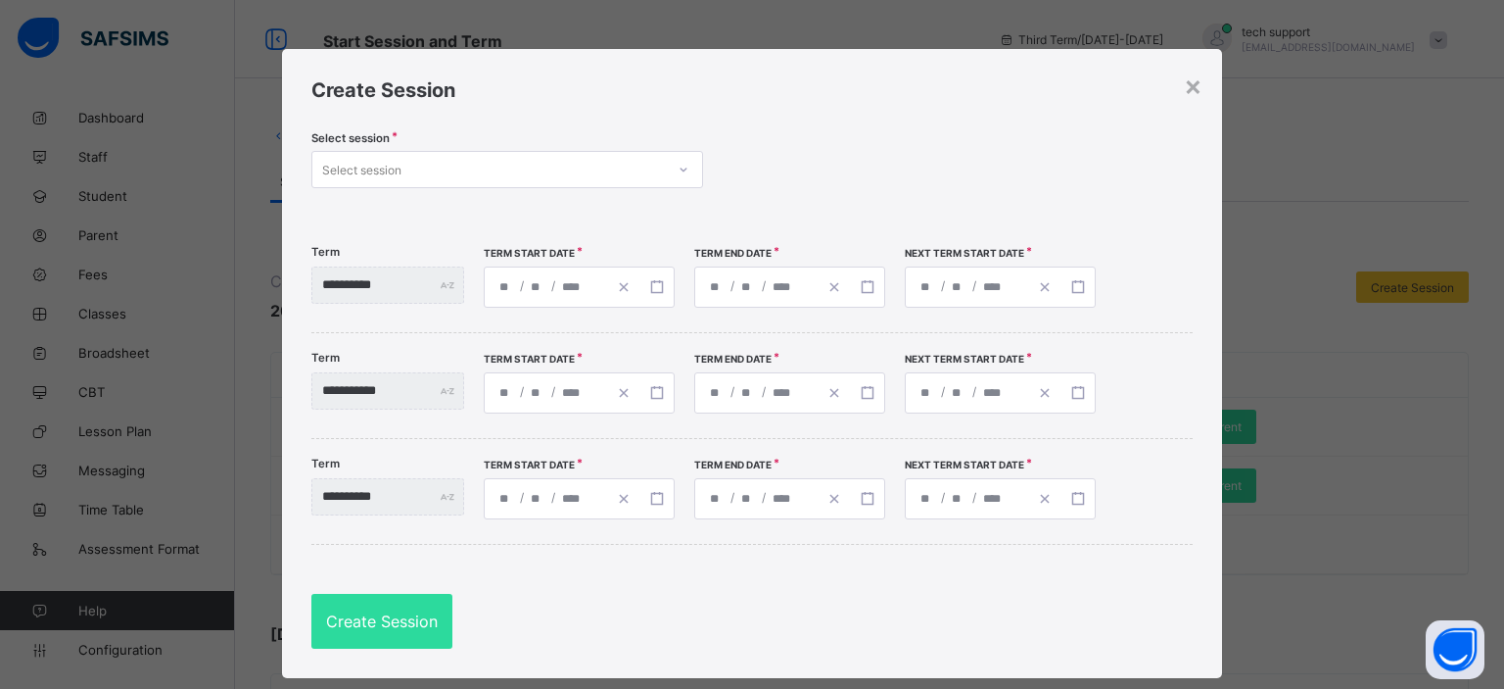
click at [581, 176] on div "Select session" at bounding box center [488, 169] width 353 height 27
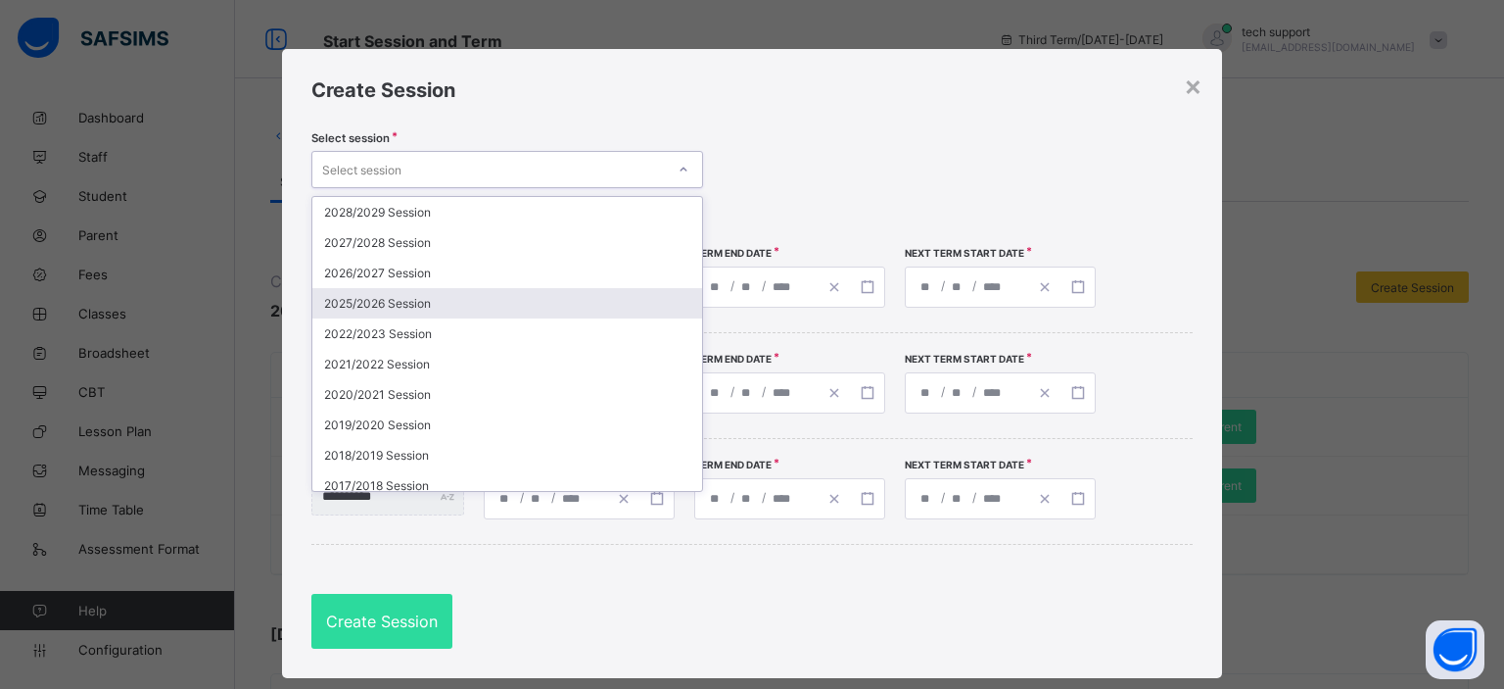
click at [577, 301] on div "2025/2026 Session" at bounding box center [507, 303] width 390 height 30
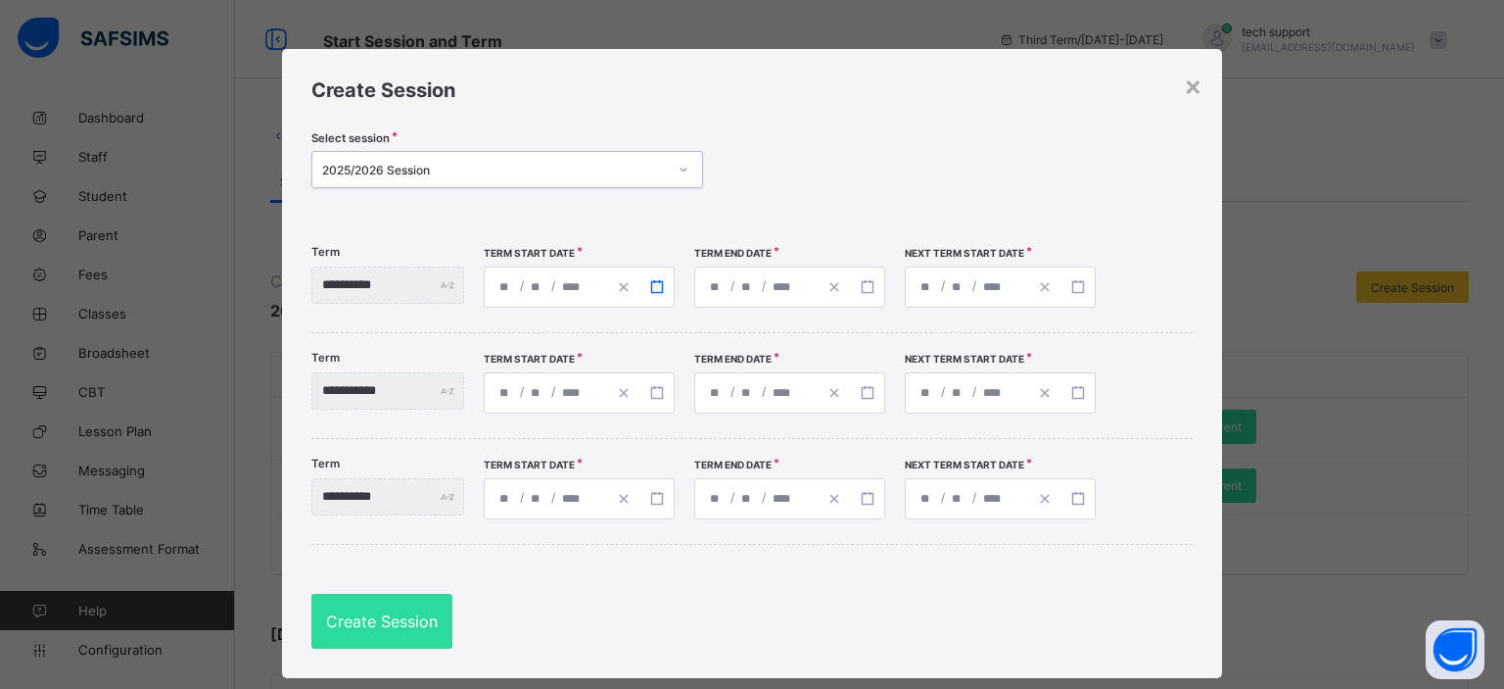
click at [669, 288] on button "button" at bounding box center [657, 286] width 33 height 39
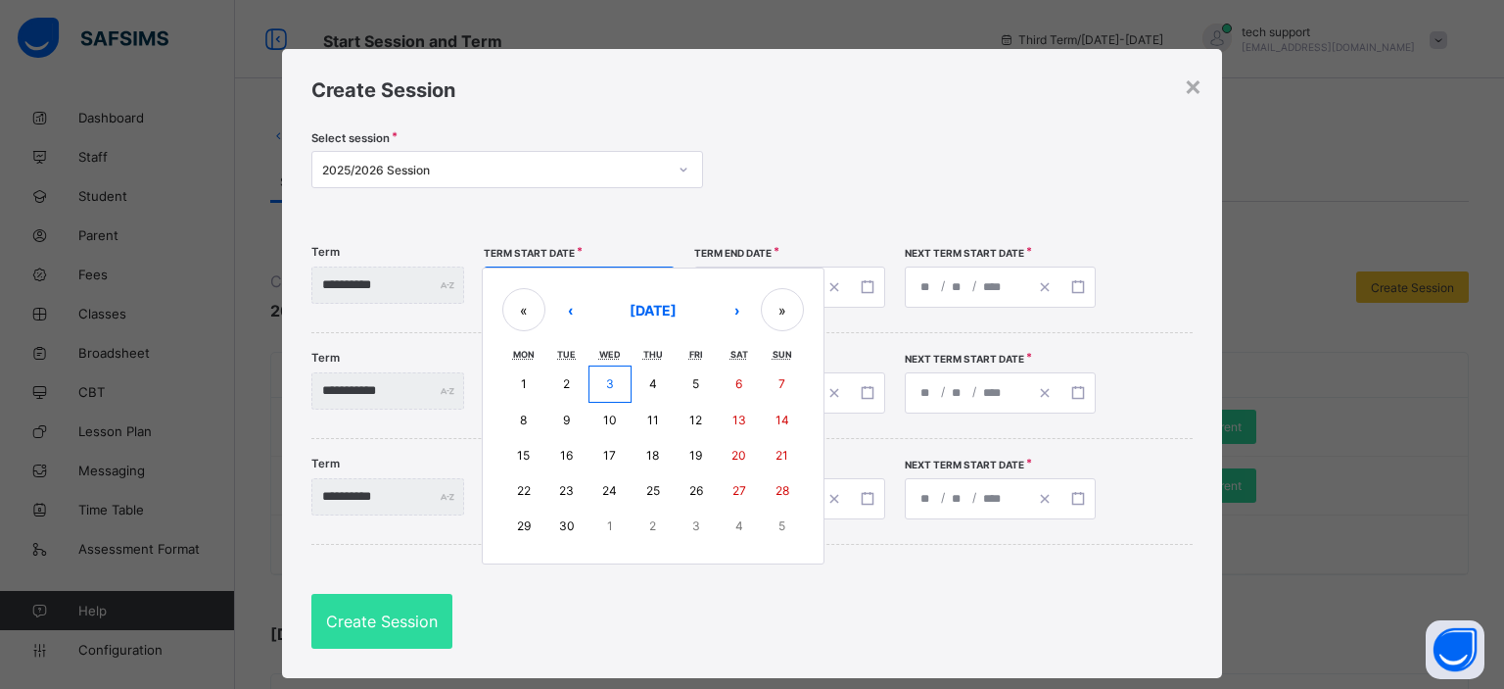
click at [546, 409] on button "8" at bounding box center [523, 420] width 43 height 35
type input "**********"
type input "*"
type input "****"
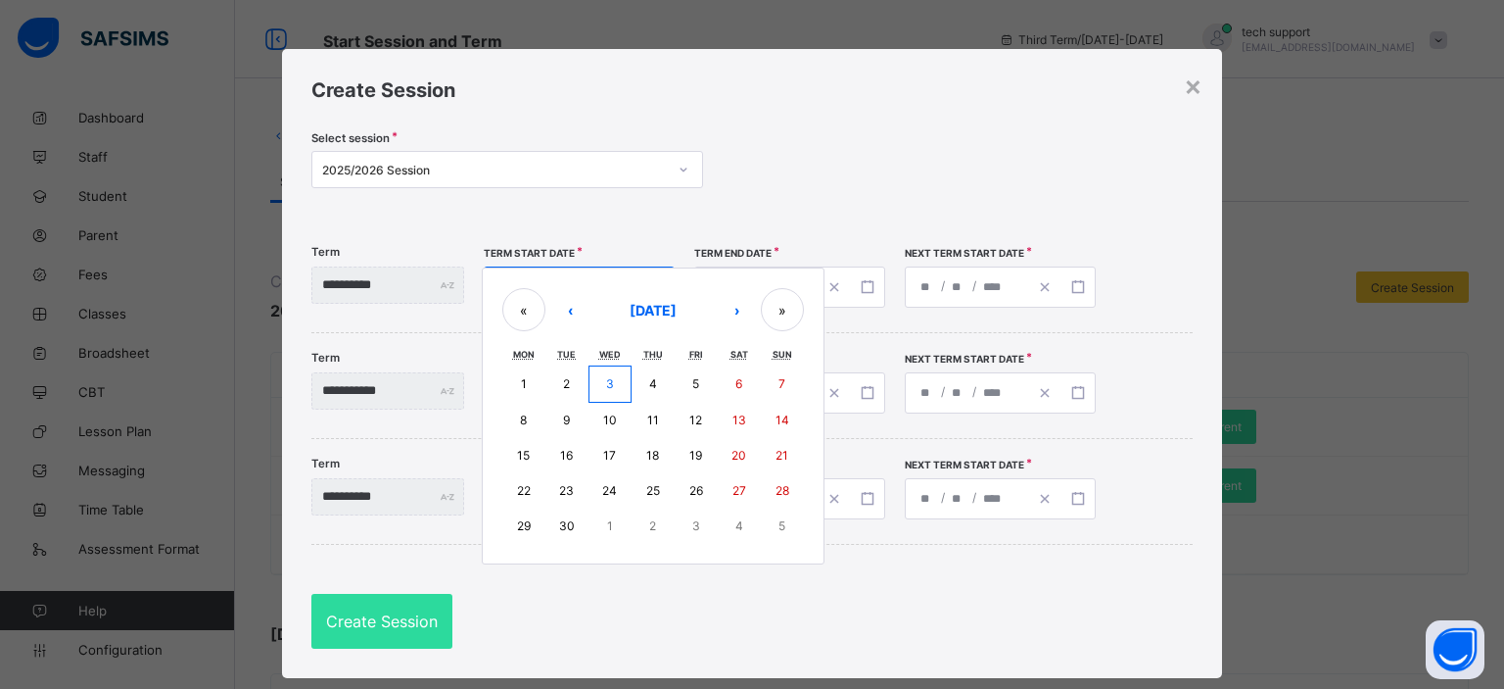
type input "**********"
type input "**"
type input "*"
type input "****"
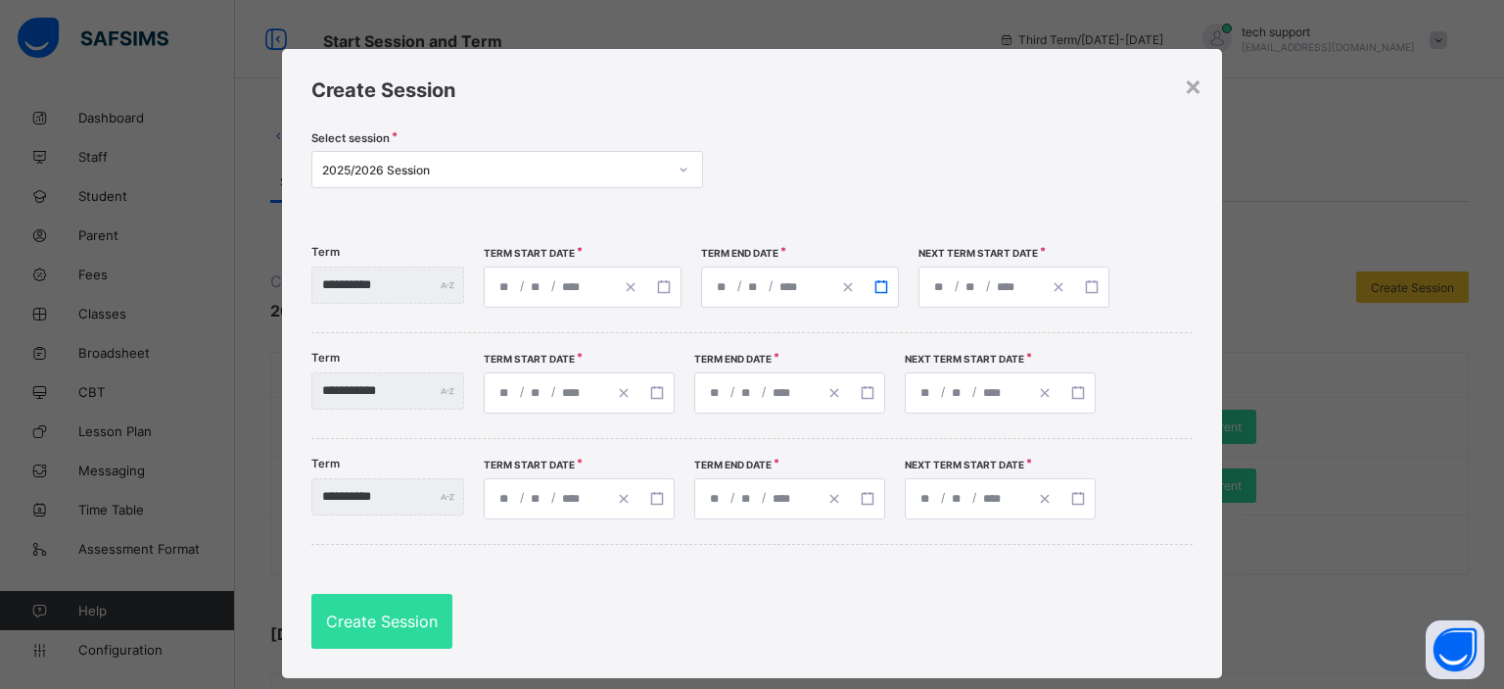
click at [886, 292] on rect "button" at bounding box center [881, 286] width 11 height 11
click at [1109, 291] on button "button" at bounding box center [1091, 286] width 33 height 39
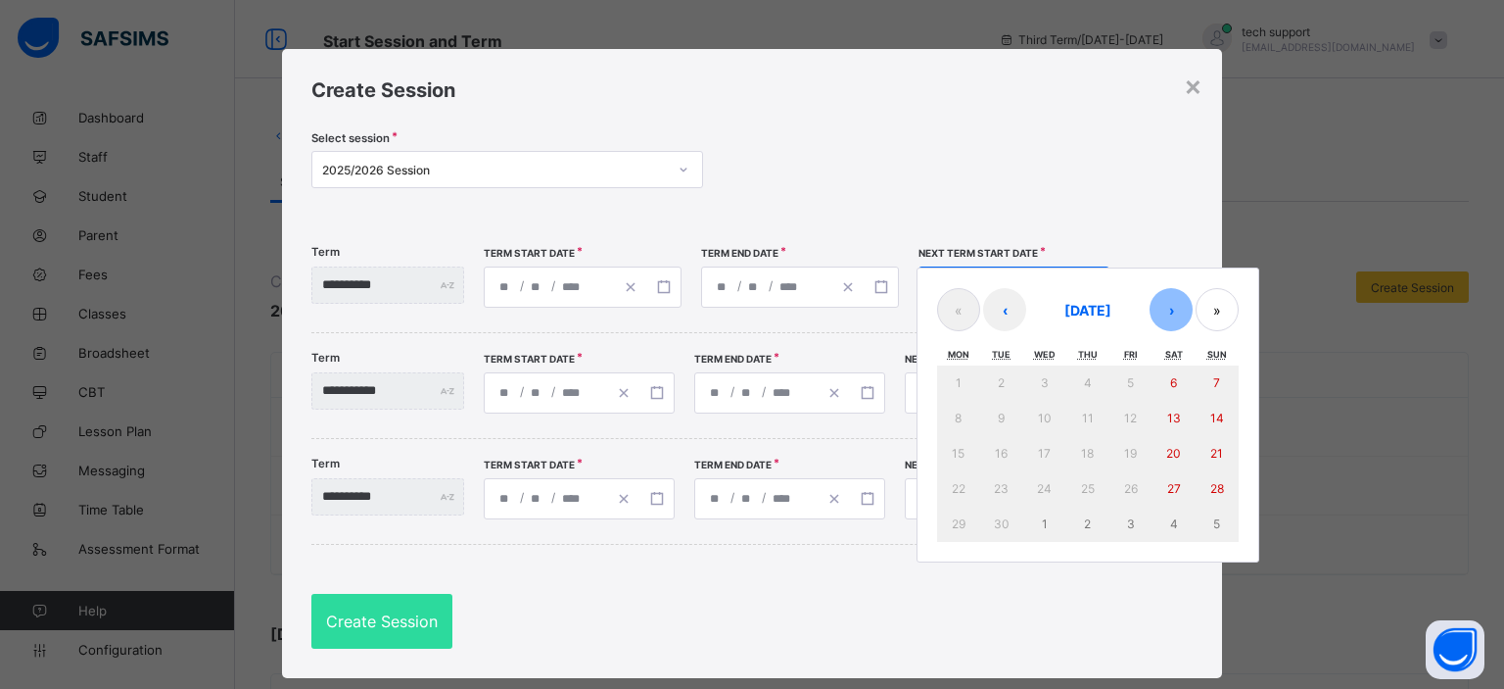
click at [1179, 305] on button "›" at bounding box center [1171, 309] width 43 height 43
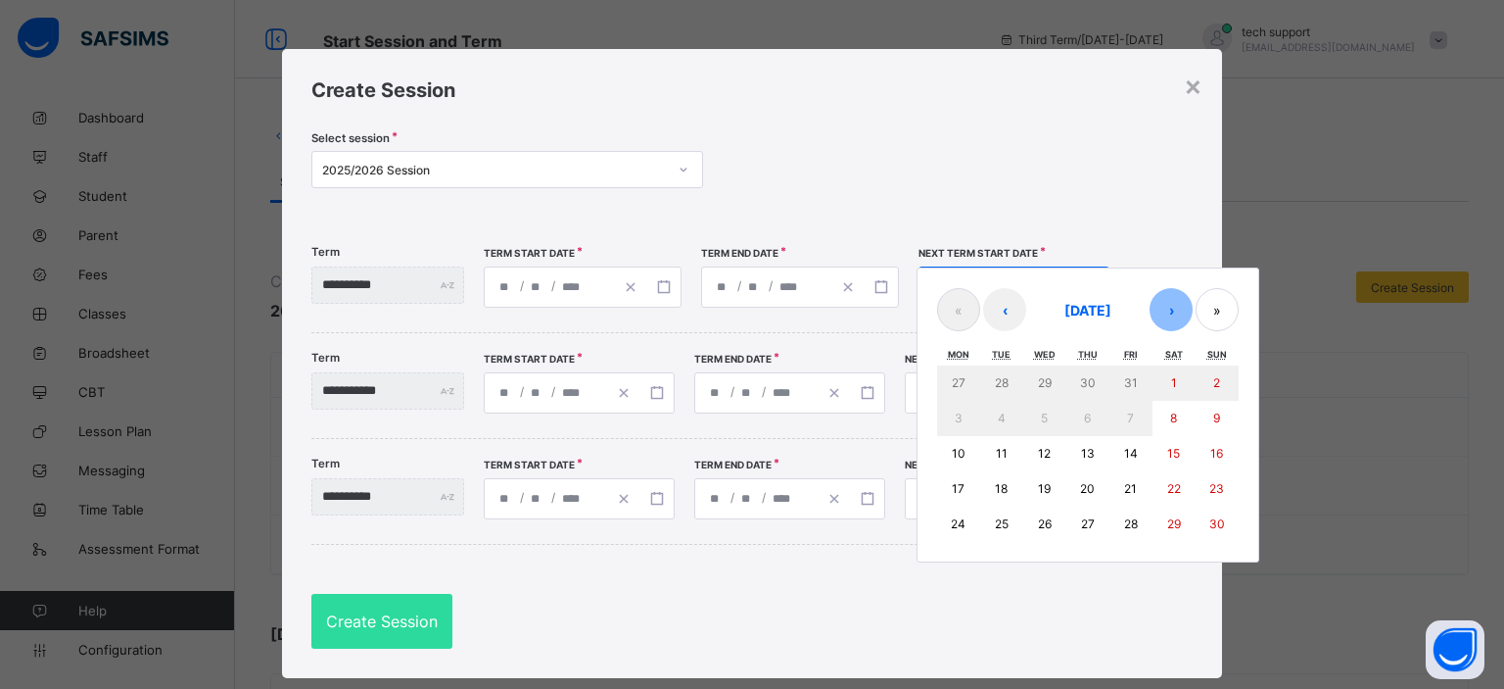
click at [1179, 305] on button "›" at bounding box center [1171, 309] width 43 height 43
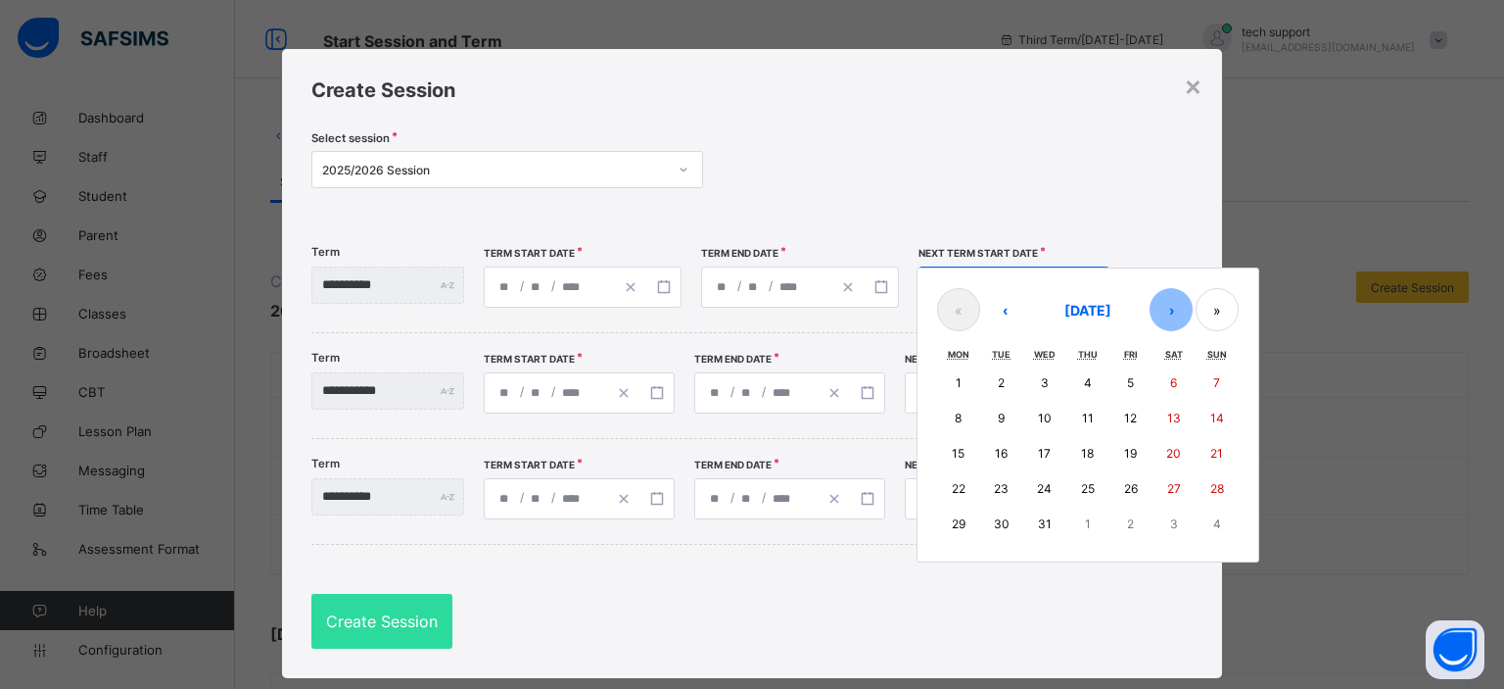
click at [1179, 305] on button "›" at bounding box center [1171, 309] width 43 height 43
click at [980, 418] on button "5" at bounding box center [958, 418] width 43 height 35
type input "**********"
type input "*"
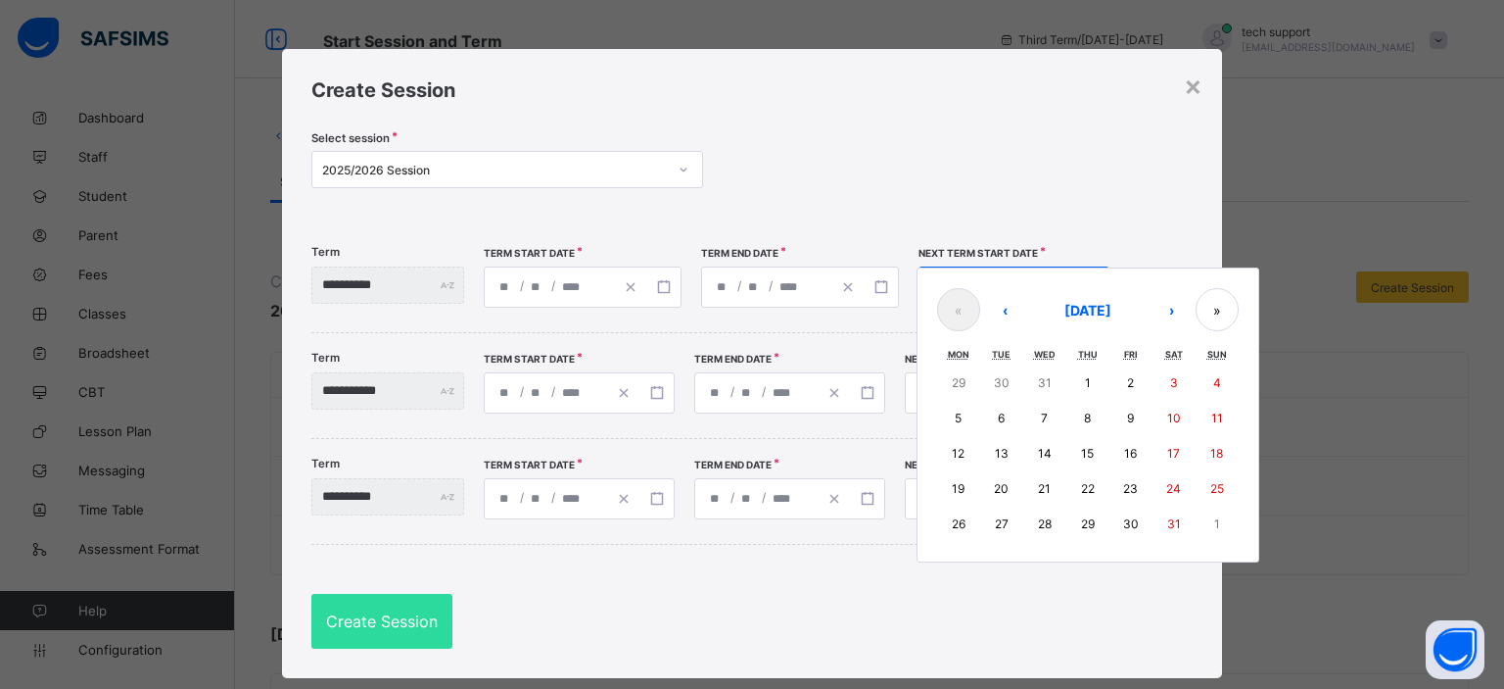
type input "****"
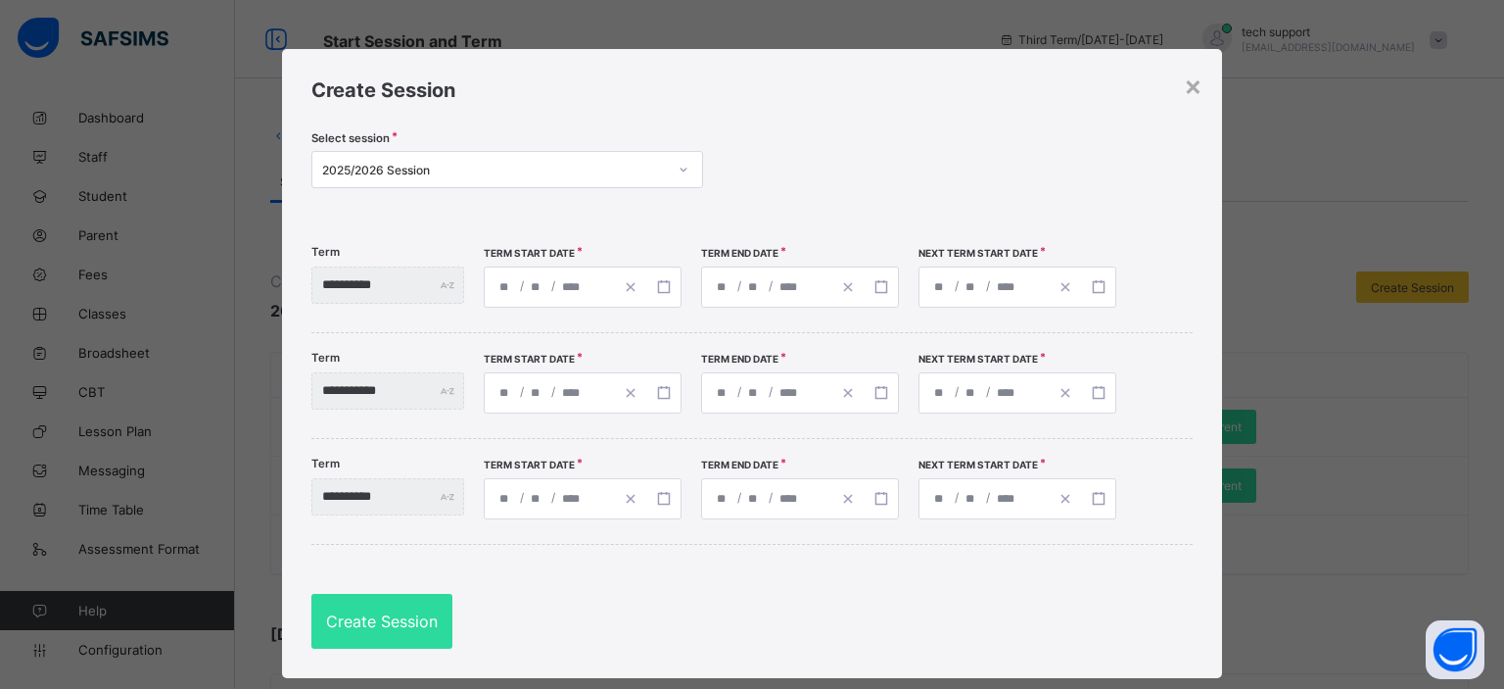
type input "**********"
type input "*"
type input "****"
type input "**********"
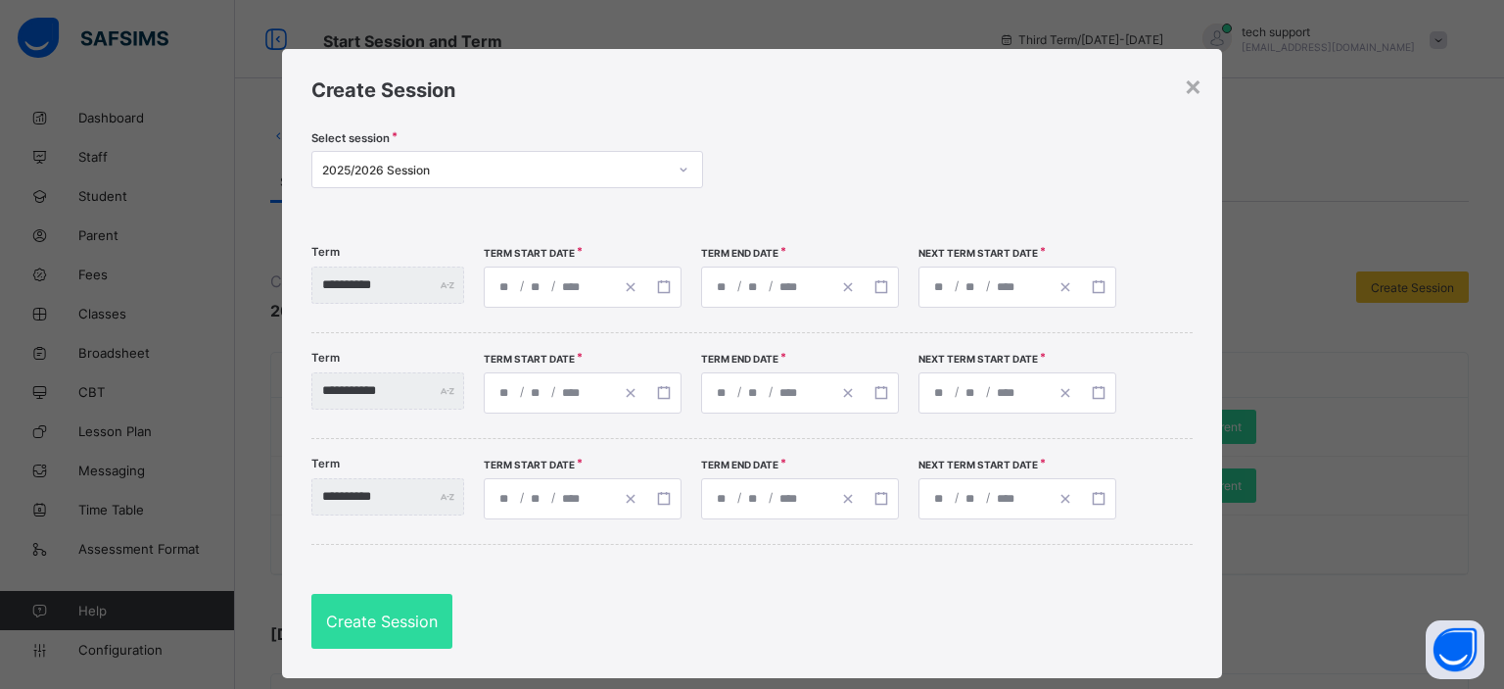
type input "*"
type input "****"
type input "**********"
type input "*"
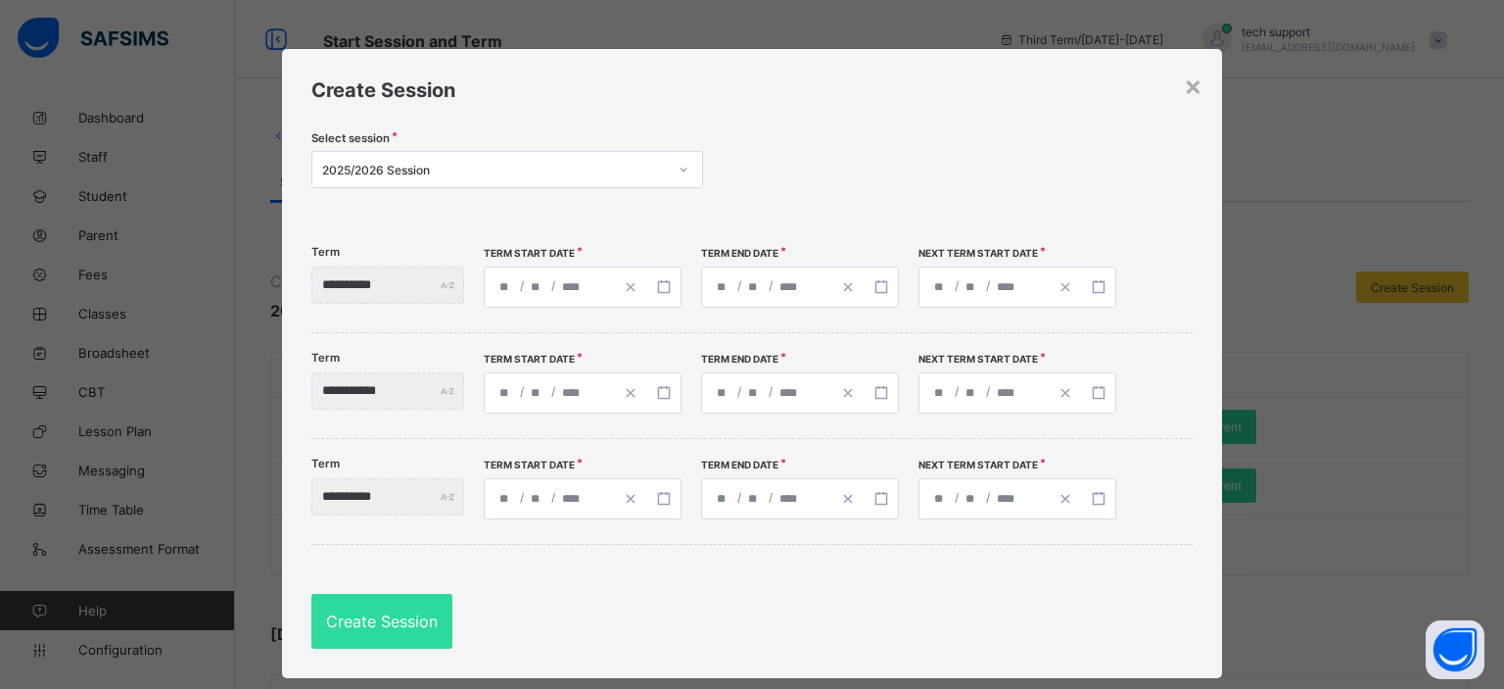
type input "**"
type input "****"
type input "**********"
type input "*"
type input "**"
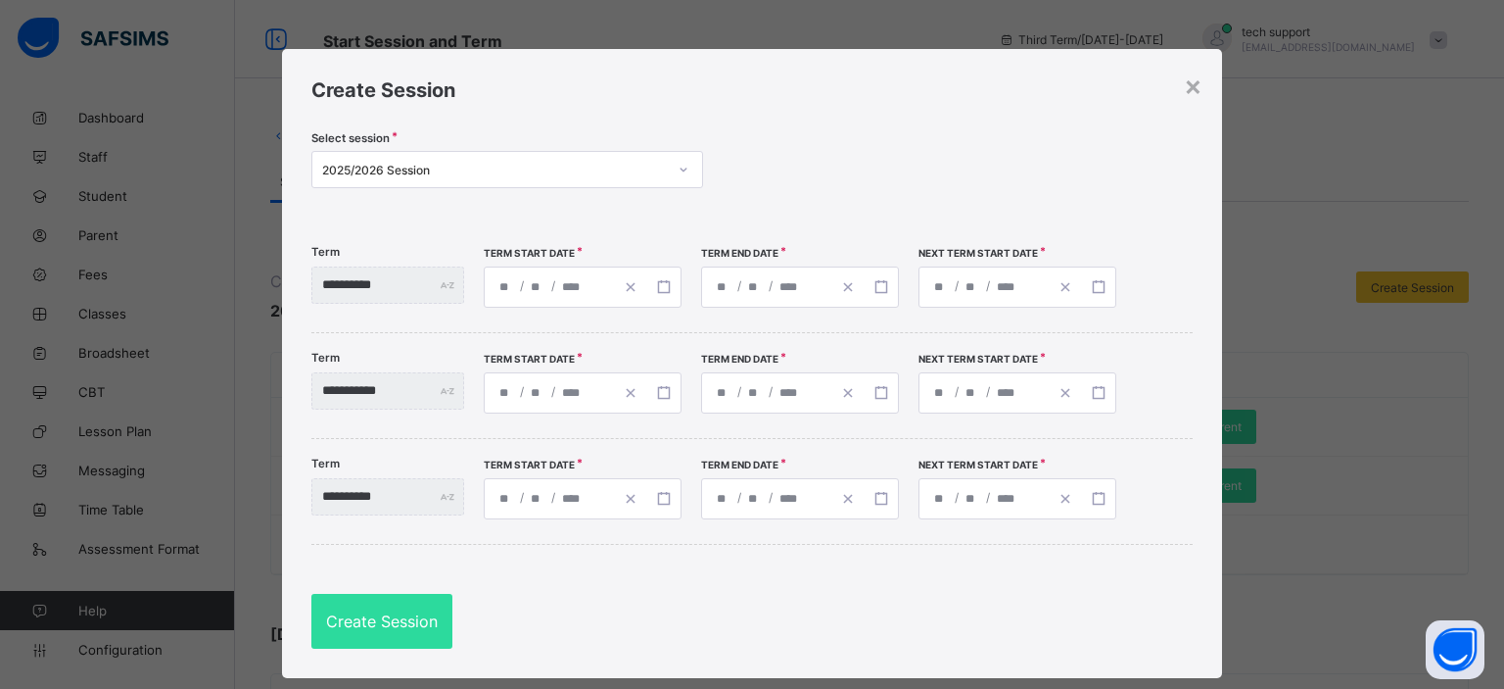
type input "****"
type input "**********"
type input "*"
type input "**"
type input "****"
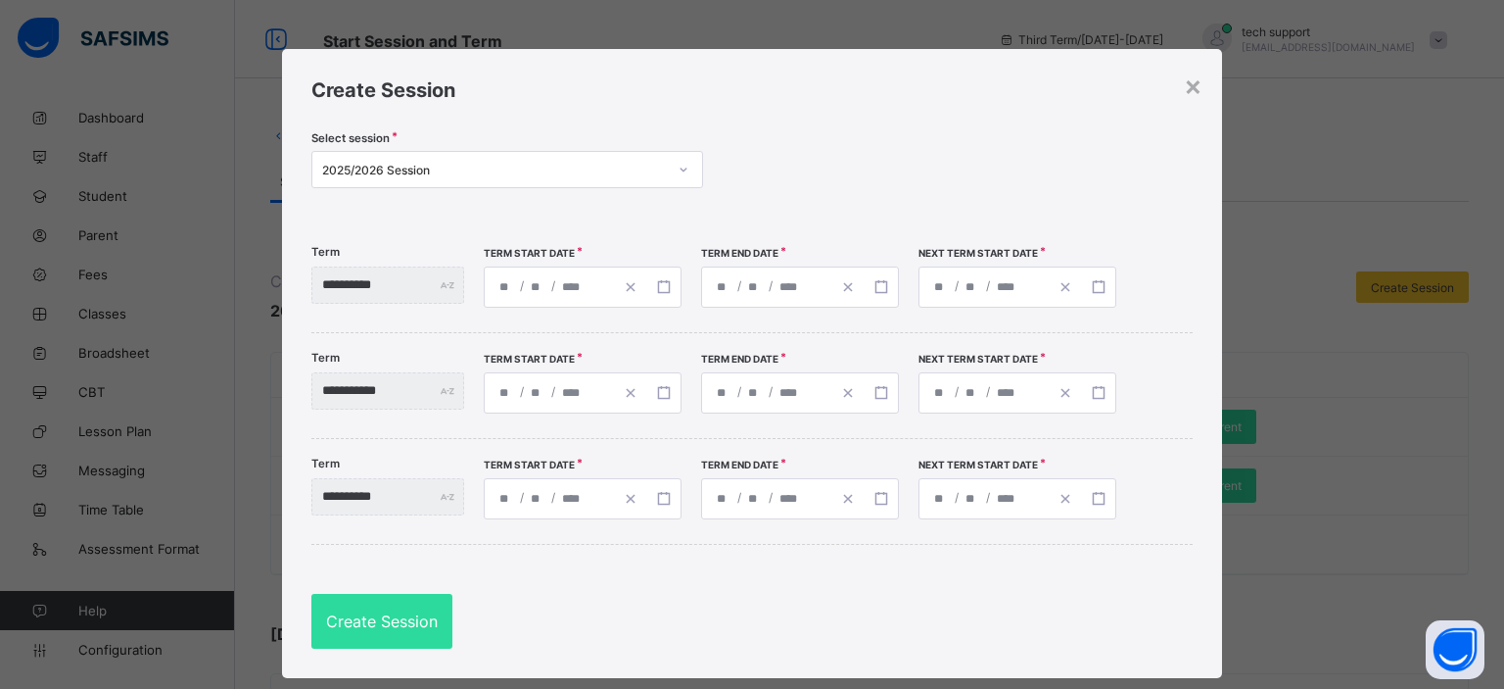
type input "**********"
type input "*"
type input "****"
click at [394, 610] on div "Create Session" at bounding box center [381, 621] width 141 height 55
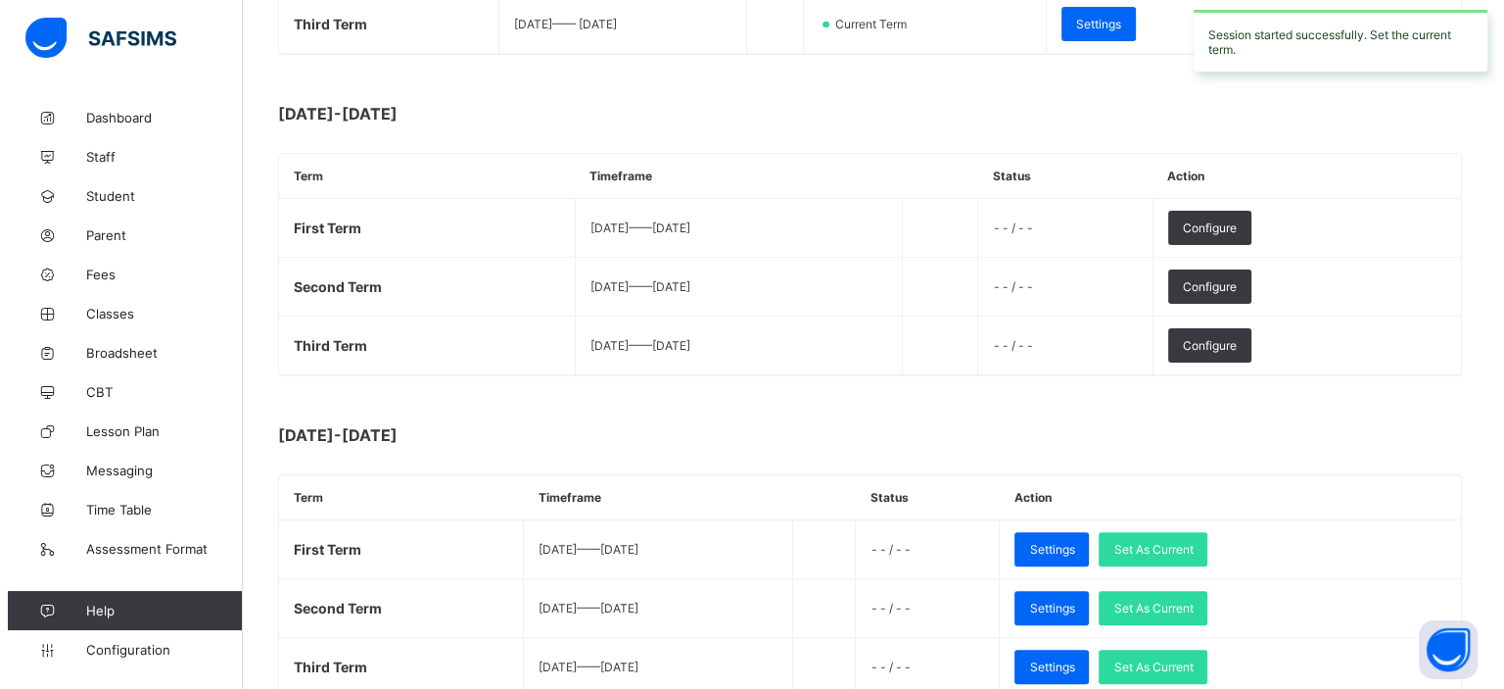
scroll to position [527, 0]
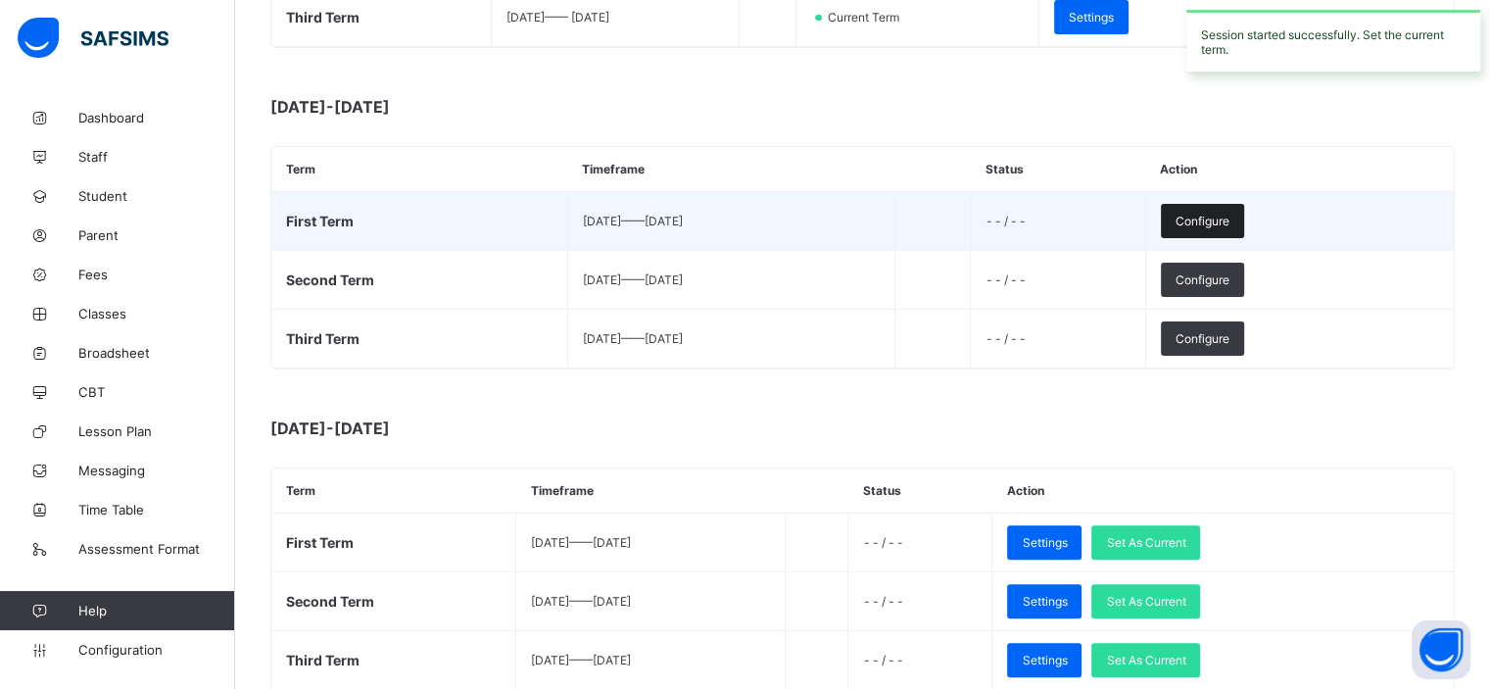
click at [1229, 216] on span "Configure" at bounding box center [1202, 221] width 54 height 15
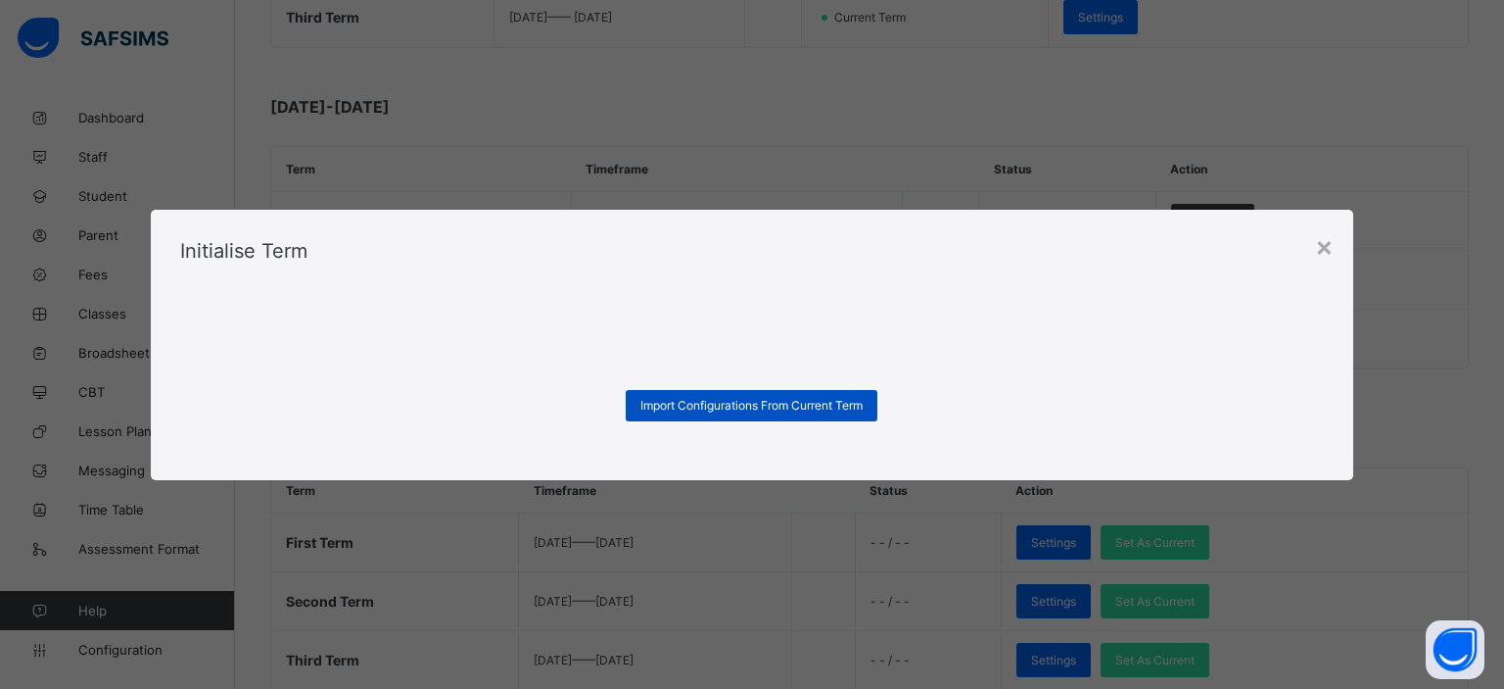
click at [722, 404] on span "Import Configurations From Current Term" at bounding box center [752, 405] width 222 height 15
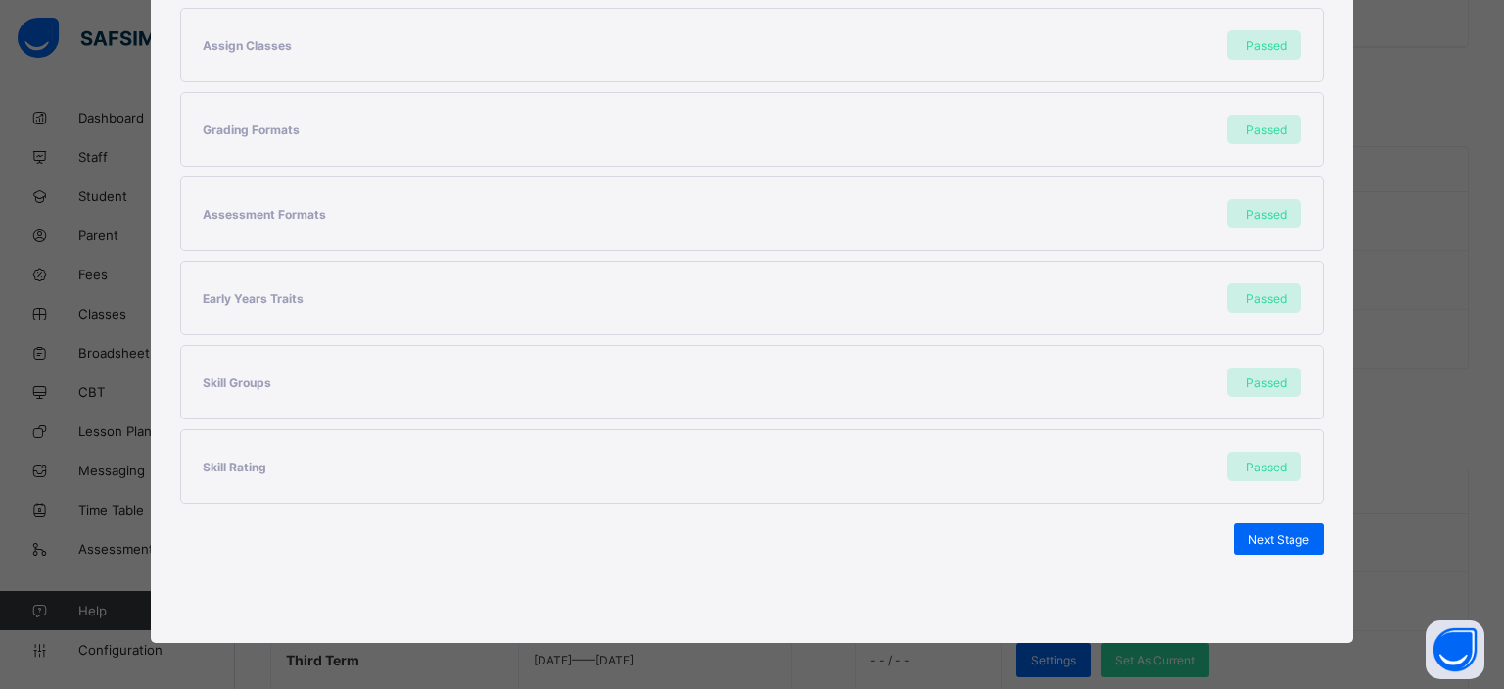
scroll to position [450, 0]
click at [1294, 537] on span "Next Stage" at bounding box center [1279, 540] width 61 height 15
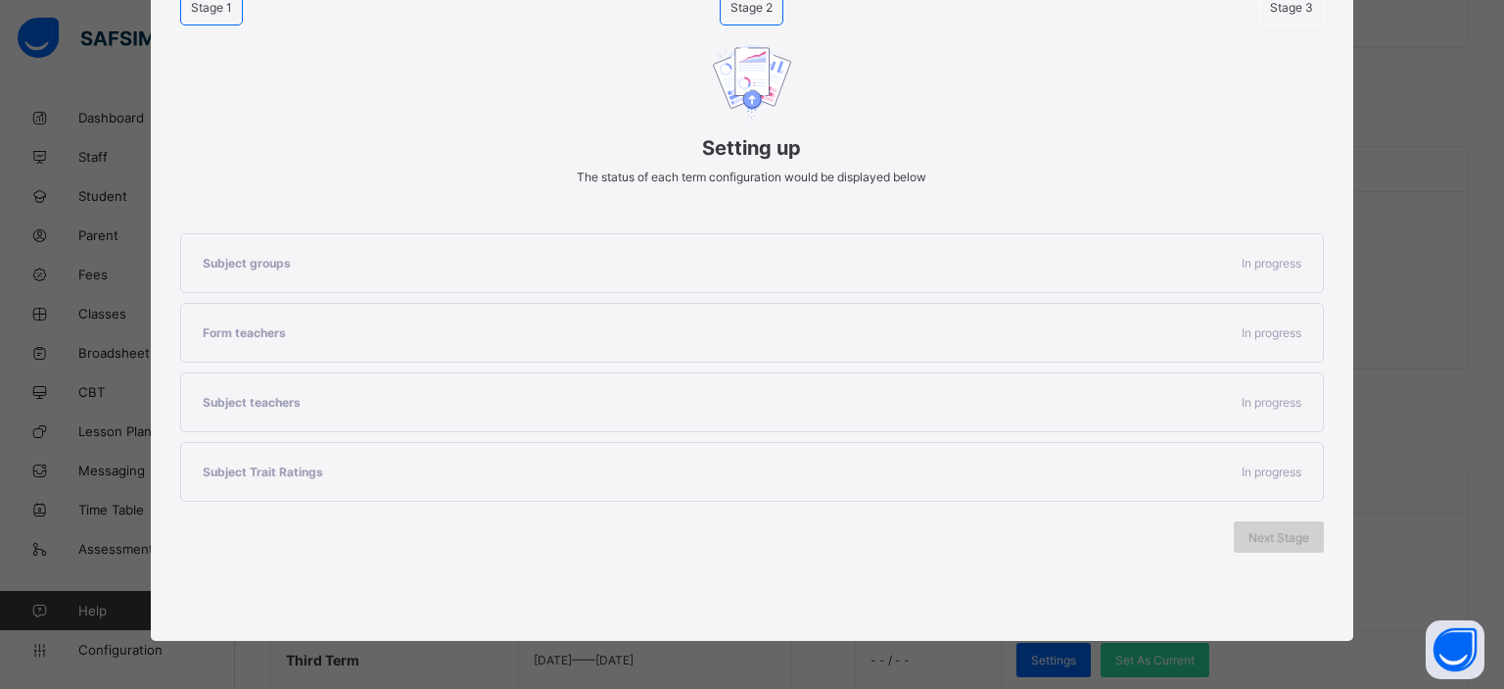
scroll to position [199, 0]
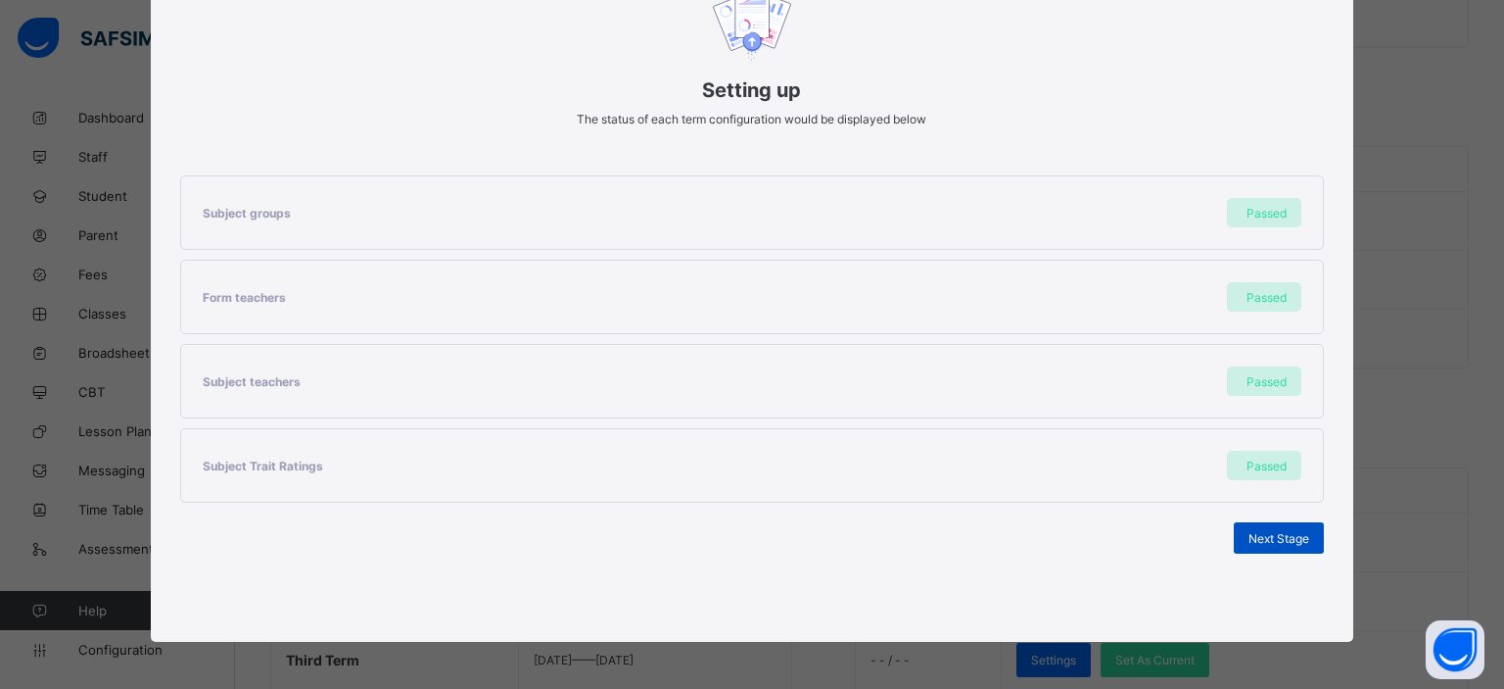
click at [1272, 539] on span "Next Stage" at bounding box center [1279, 538] width 61 height 15
click at [1255, 538] on span "Set As Current Term" at bounding box center [1255, 538] width 110 height 15
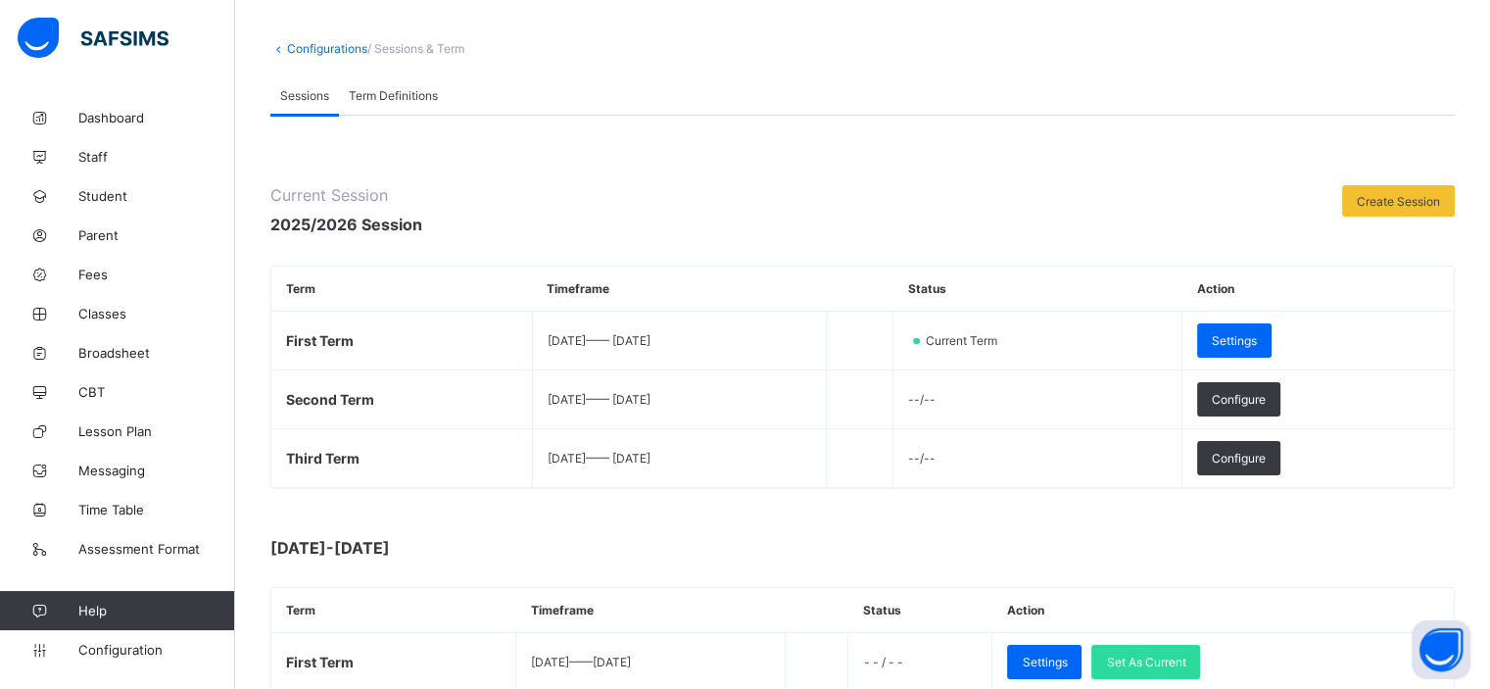
scroll to position [88, 0]
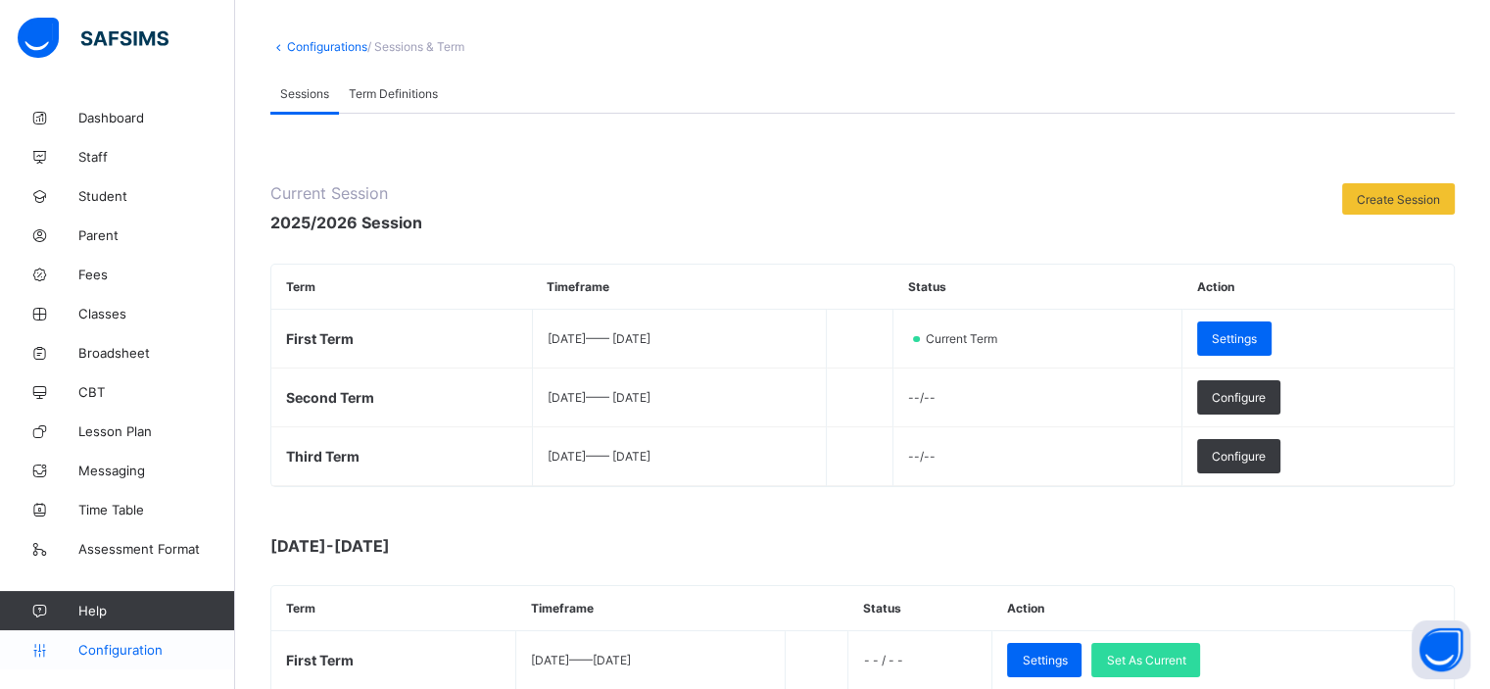
click at [94, 645] on span "Configuration" at bounding box center [156, 650] width 156 height 16
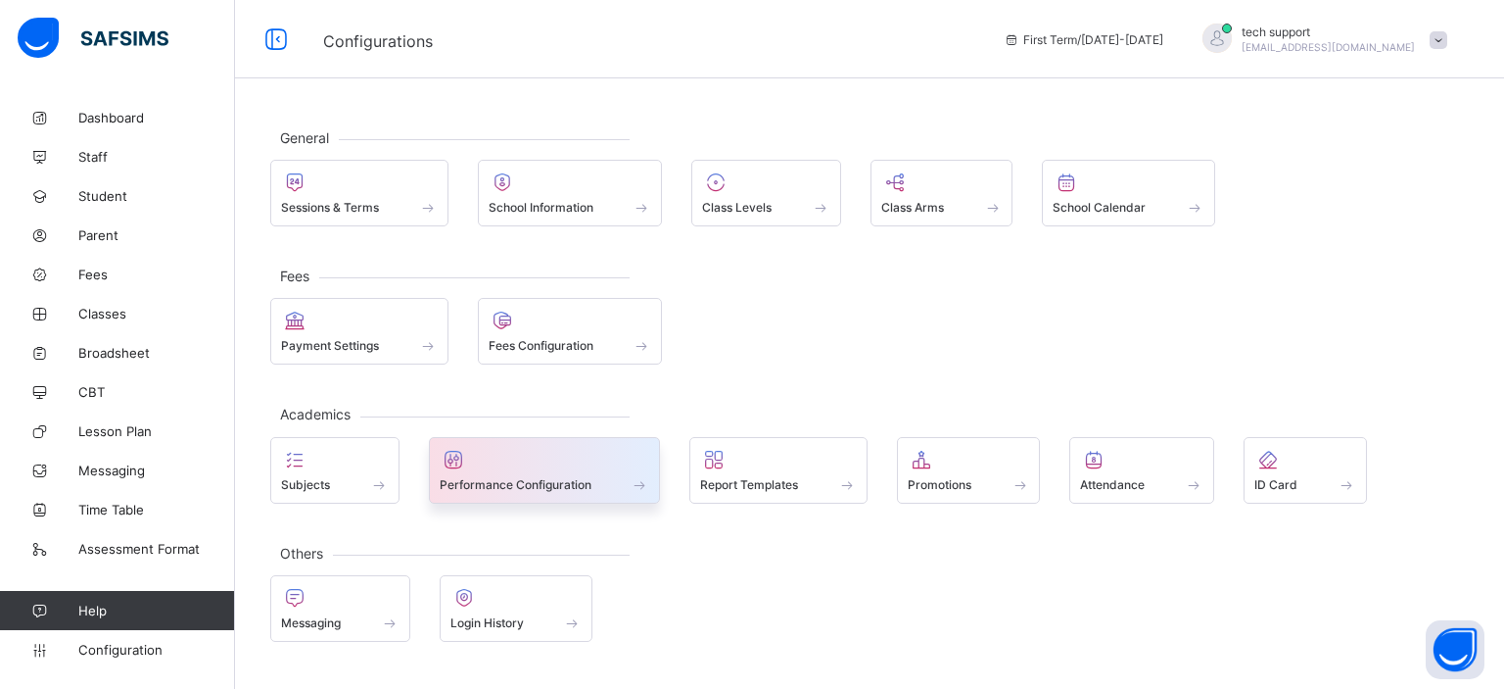
click at [612, 486] on div "Performance Configuration" at bounding box center [545, 484] width 211 height 17
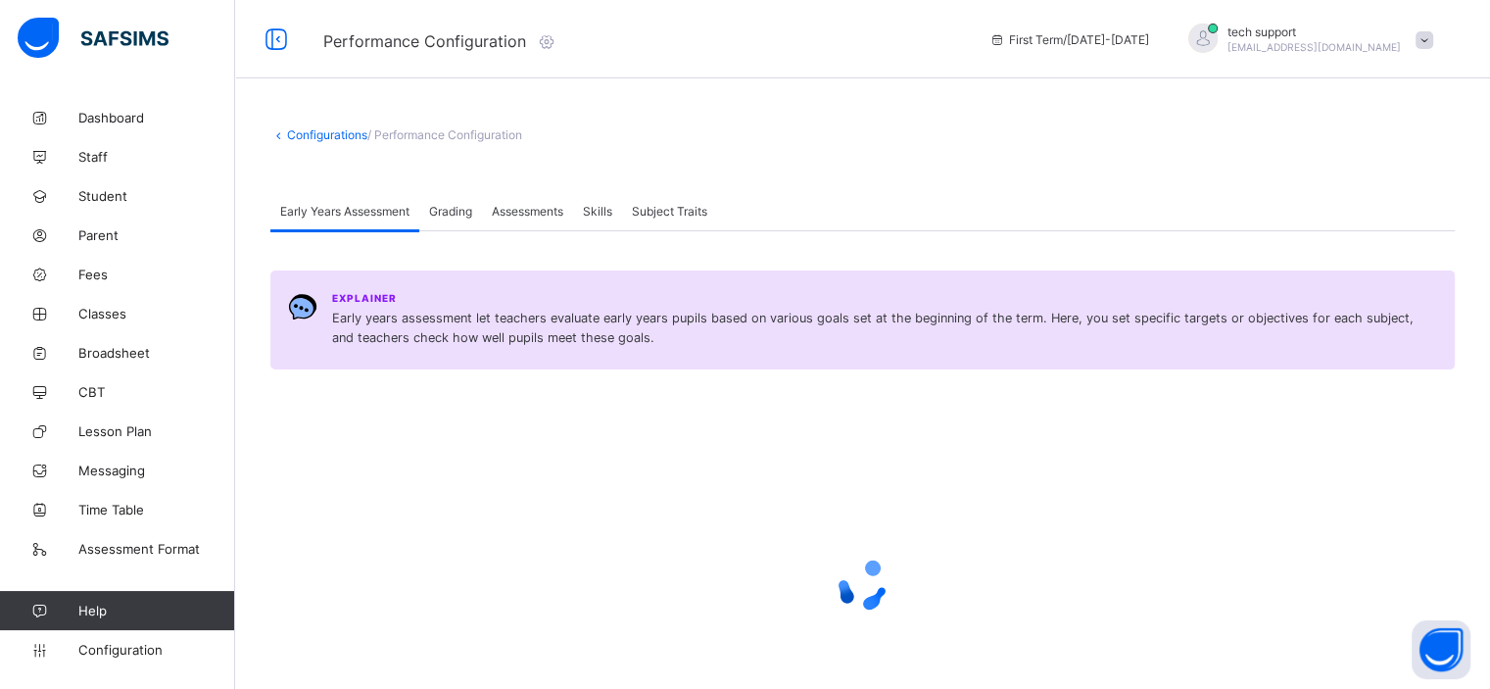
click at [543, 218] on div "Assessments" at bounding box center [527, 210] width 91 height 39
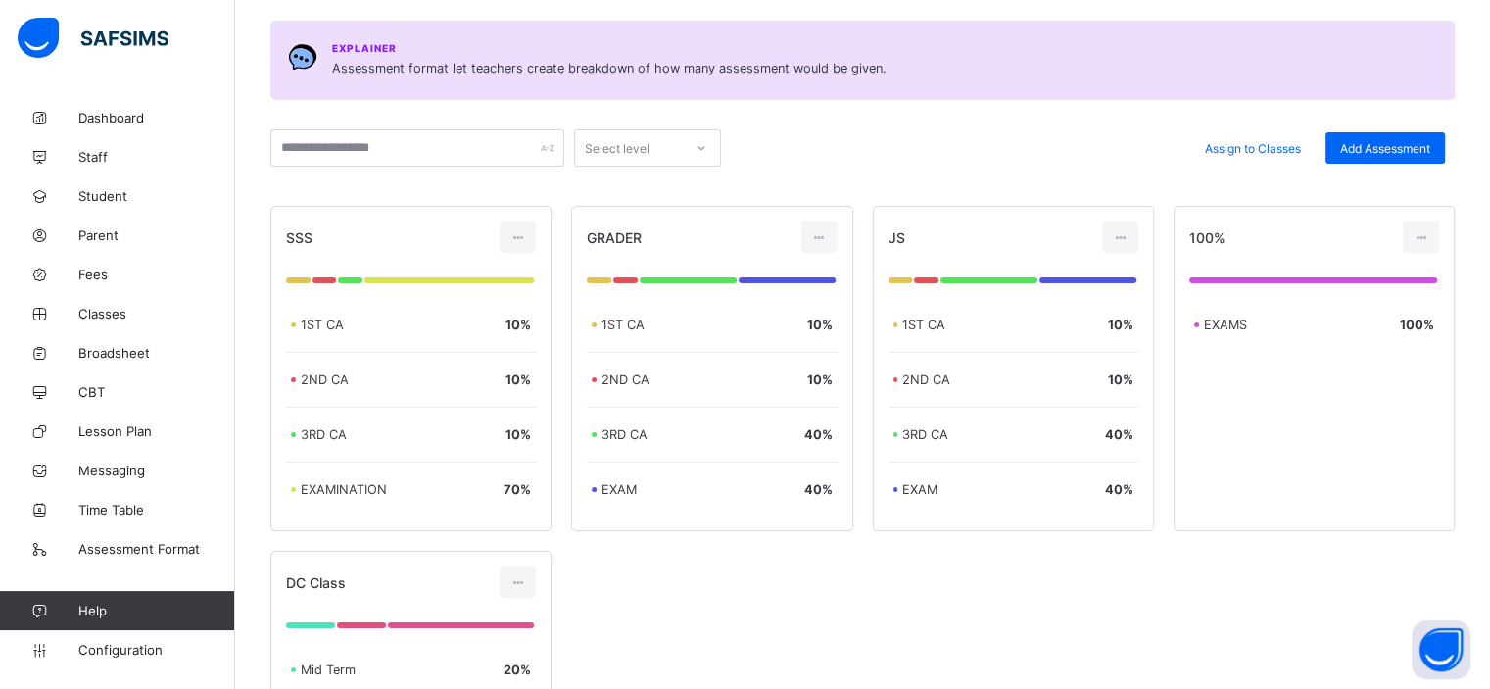
scroll to position [196, 0]
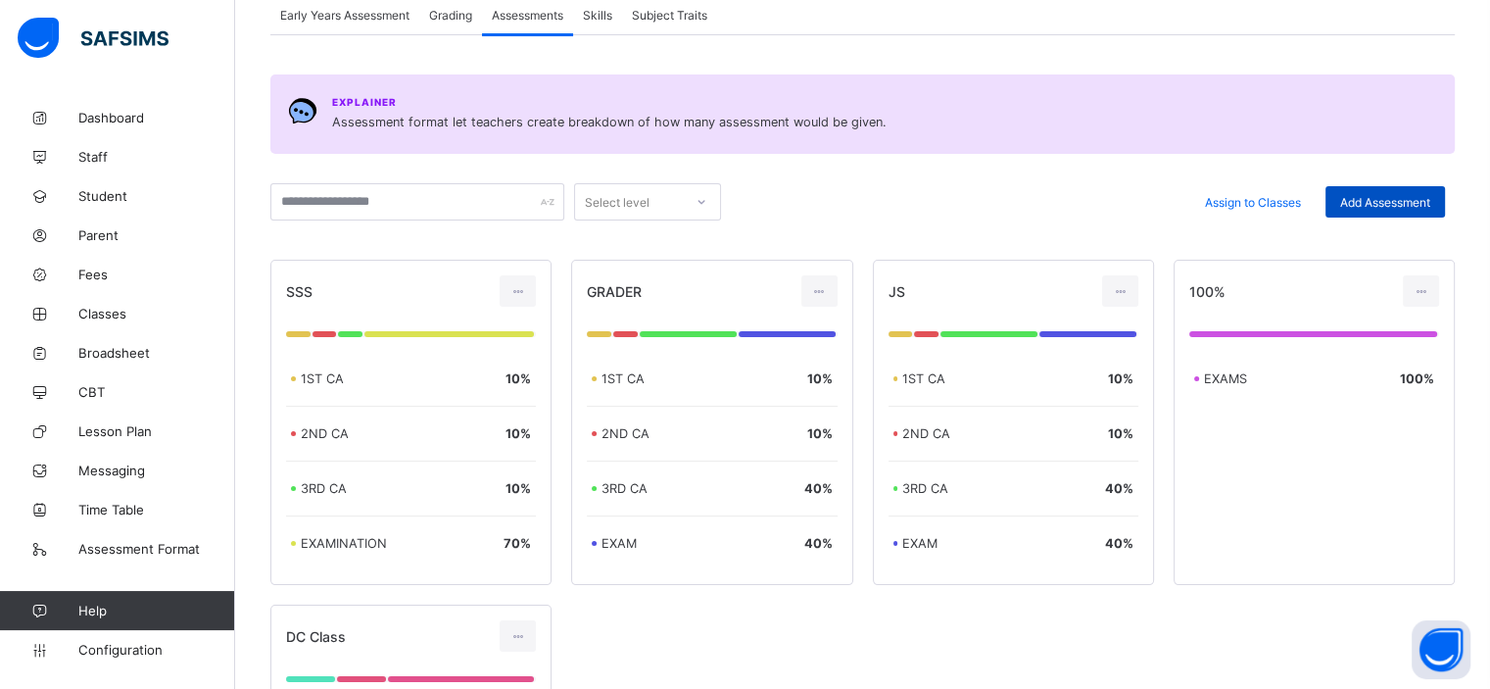
click at [1369, 206] on span "Add Assessment" at bounding box center [1385, 202] width 90 height 15
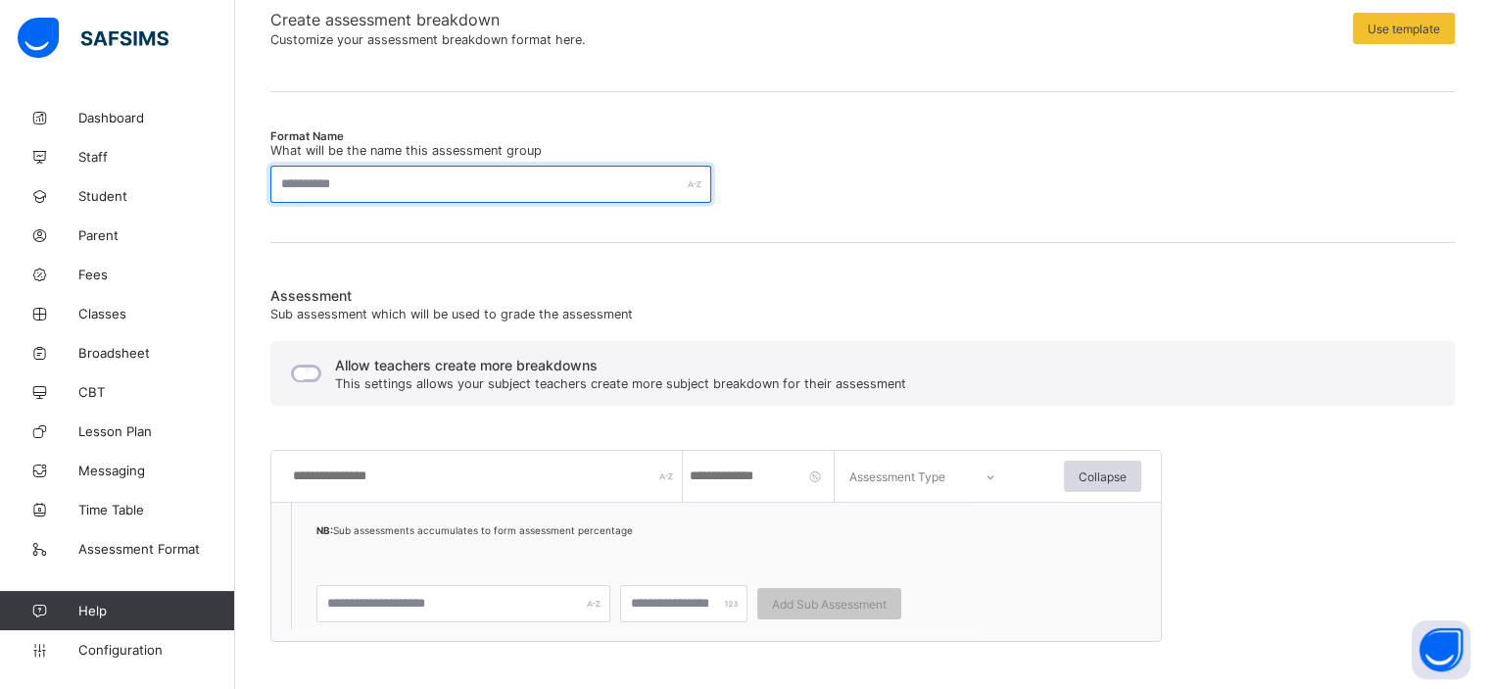
click at [320, 197] on input "text" at bounding box center [490, 184] width 441 height 37
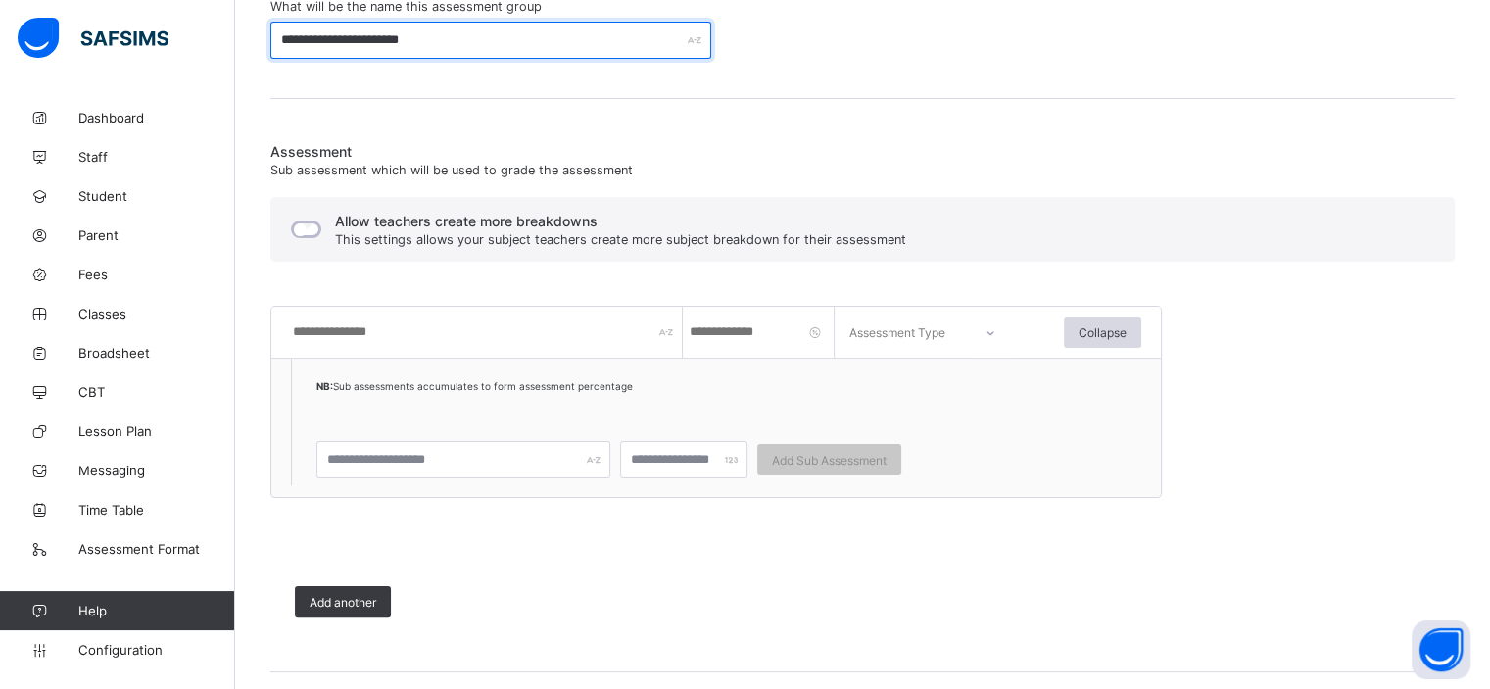
scroll to position [353, 0]
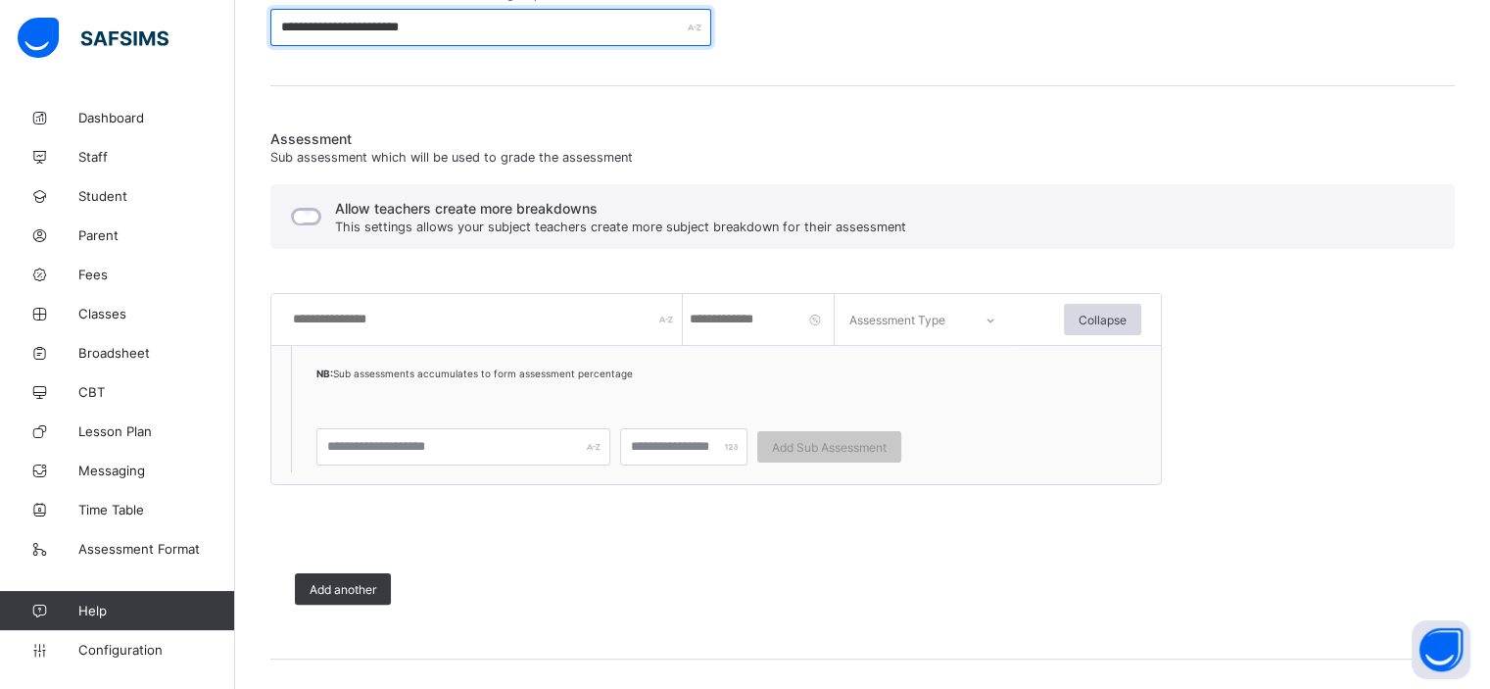
type input "**********"
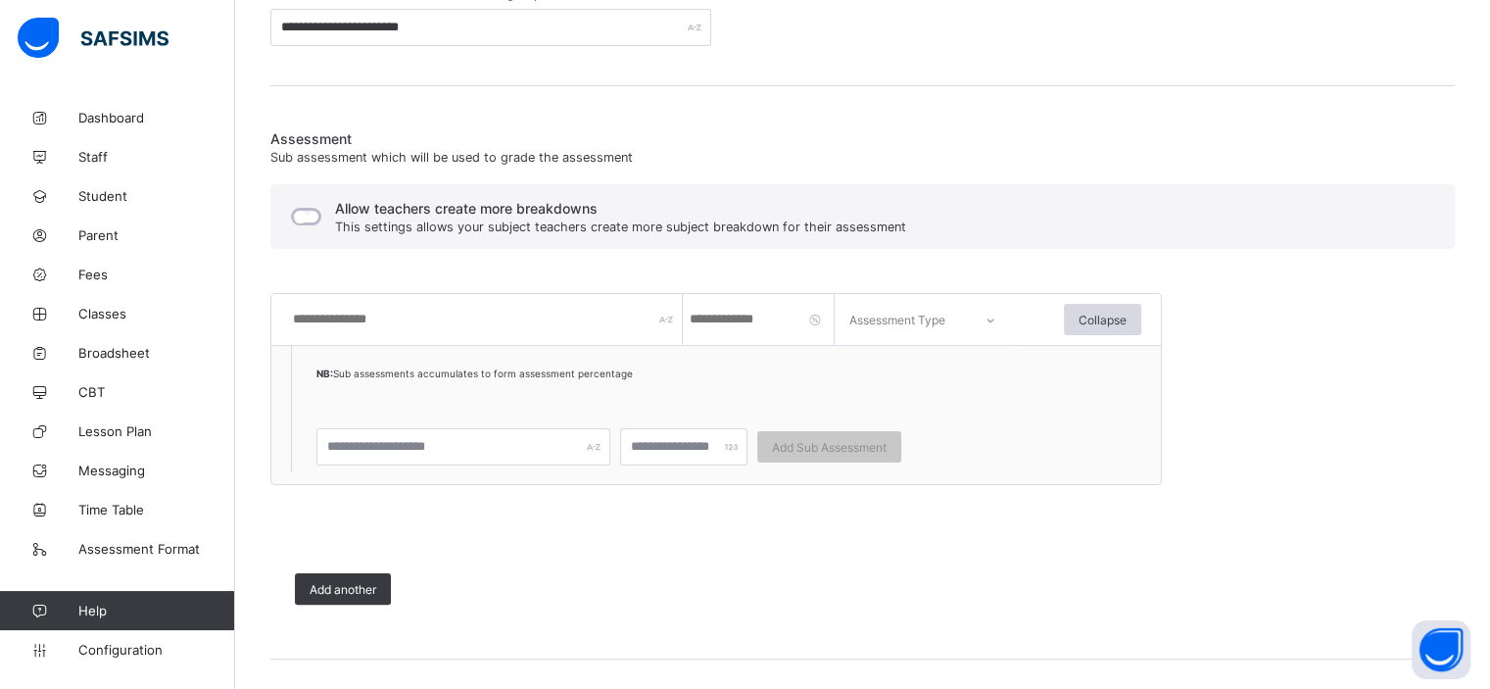
click at [519, 330] on input "text" at bounding box center [487, 319] width 392 height 51
type input "***"
click at [772, 316] on input "number" at bounding box center [761, 319] width 147 height 51
type input "**"
click at [921, 315] on div "Assessment Type" at bounding box center [898, 319] width 96 height 51
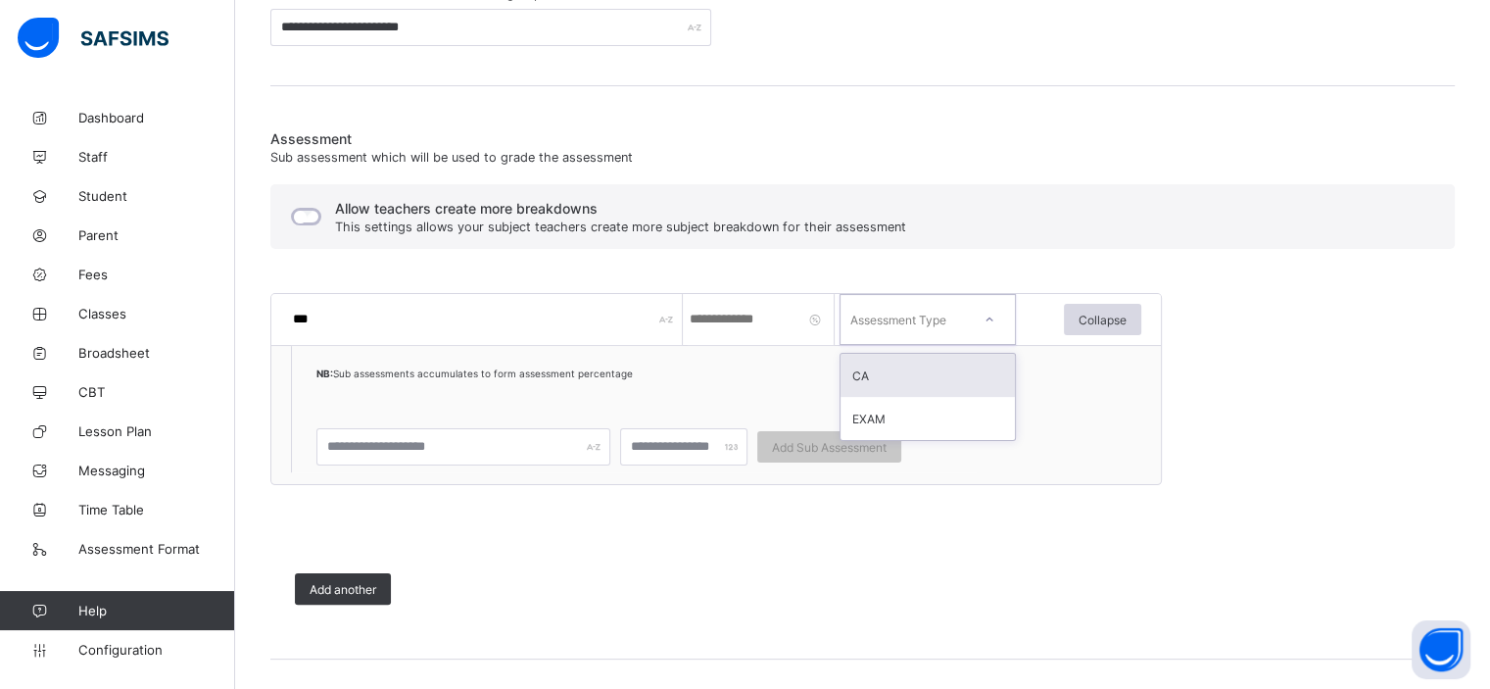
click at [927, 375] on div "CA" at bounding box center [927, 375] width 174 height 43
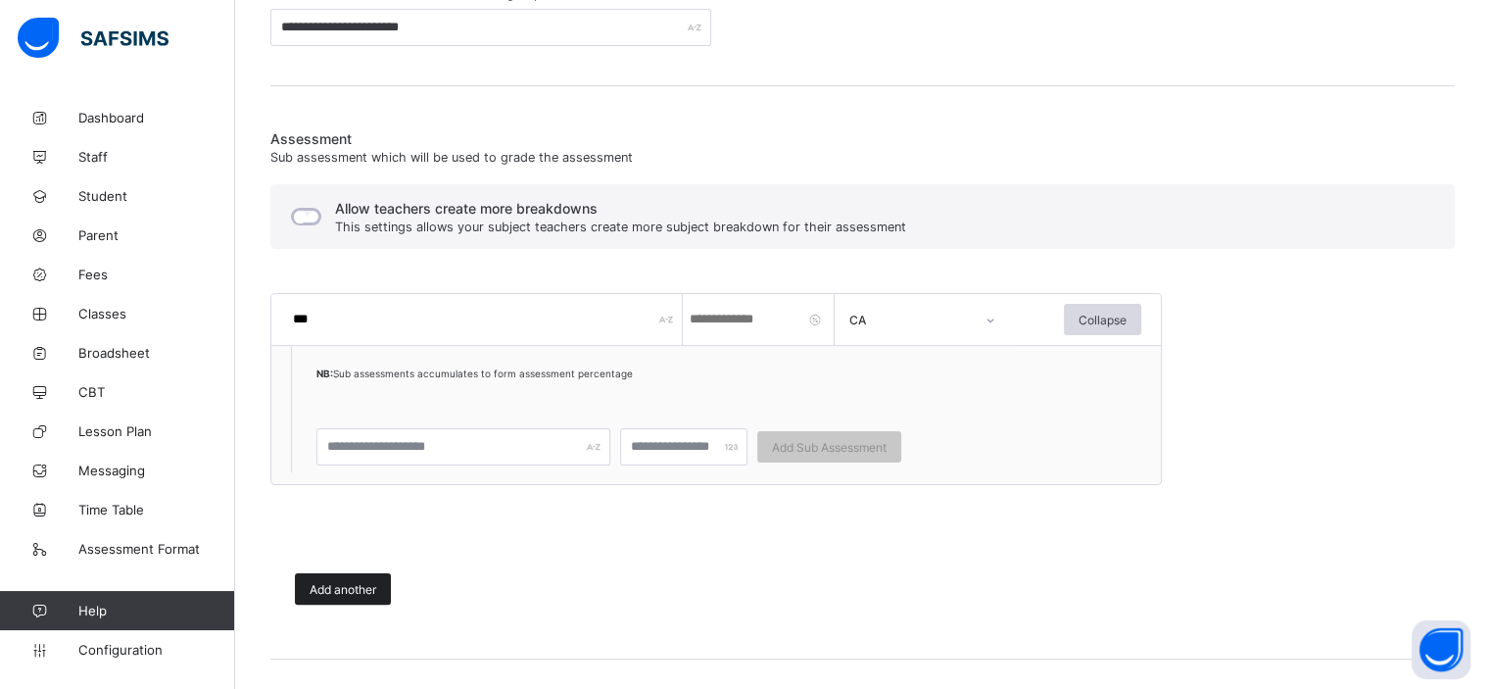
click at [361, 577] on div "Add another" at bounding box center [343, 588] width 96 height 31
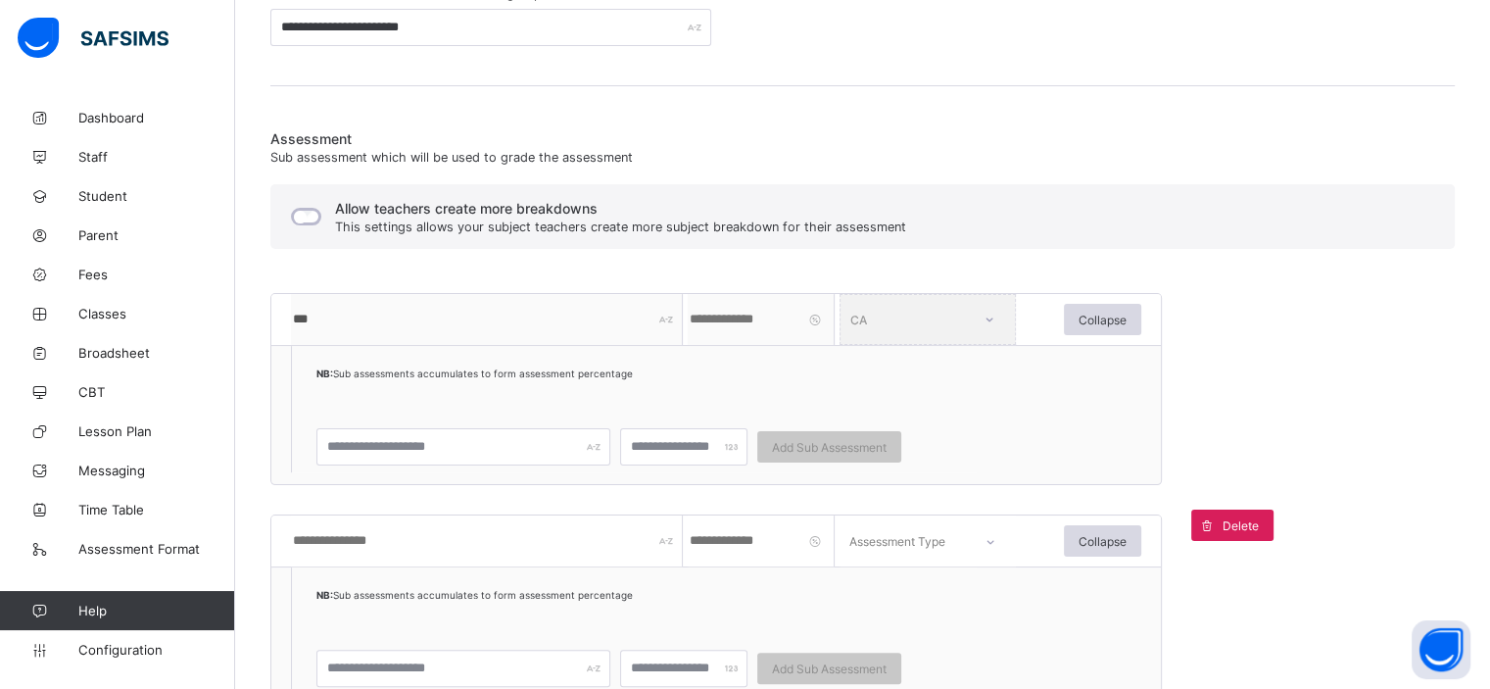
click at [364, 540] on input "text" at bounding box center [487, 540] width 392 height 51
type input "****"
click at [799, 538] on input "number" at bounding box center [761, 540] width 147 height 51
type input "**"
click at [925, 553] on div "Assessment Type" at bounding box center [927, 540] width 176 height 51
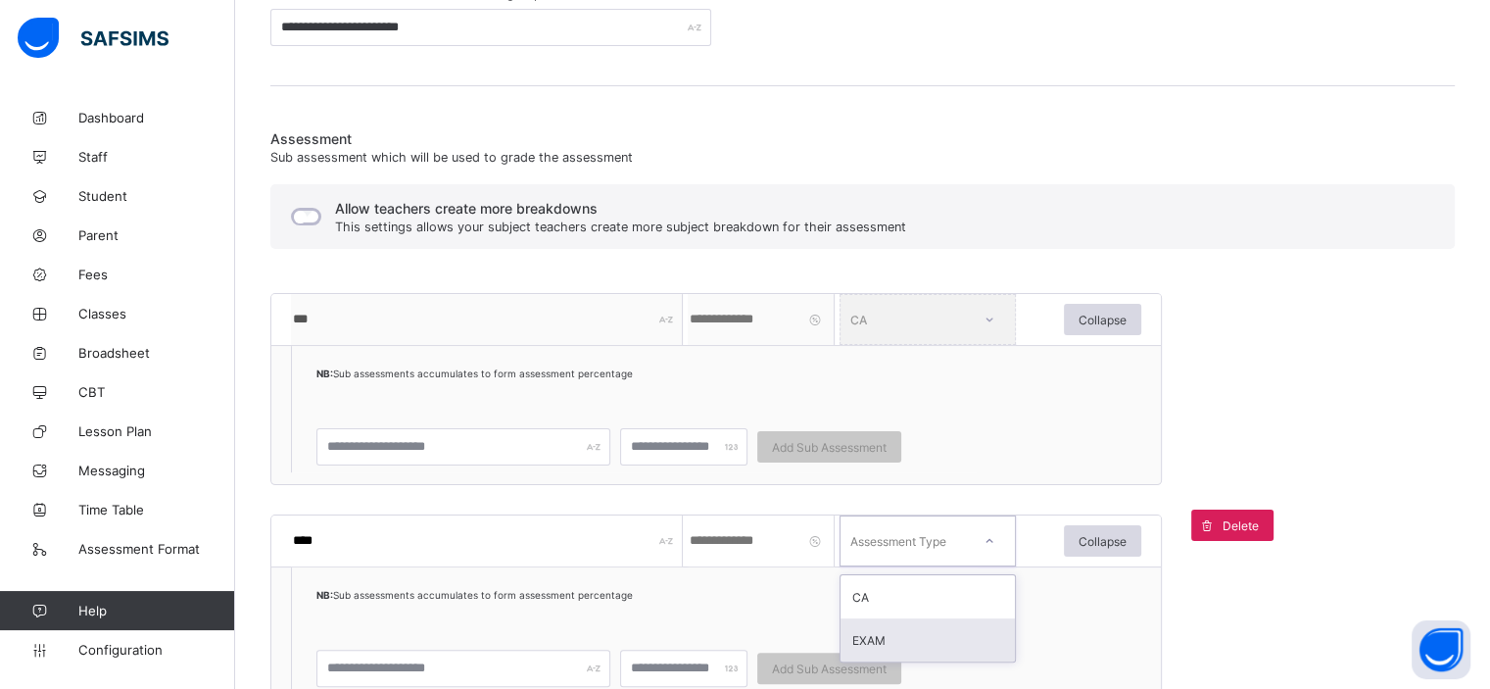
click at [940, 636] on div "EXAM" at bounding box center [927, 639] width 174 height 43
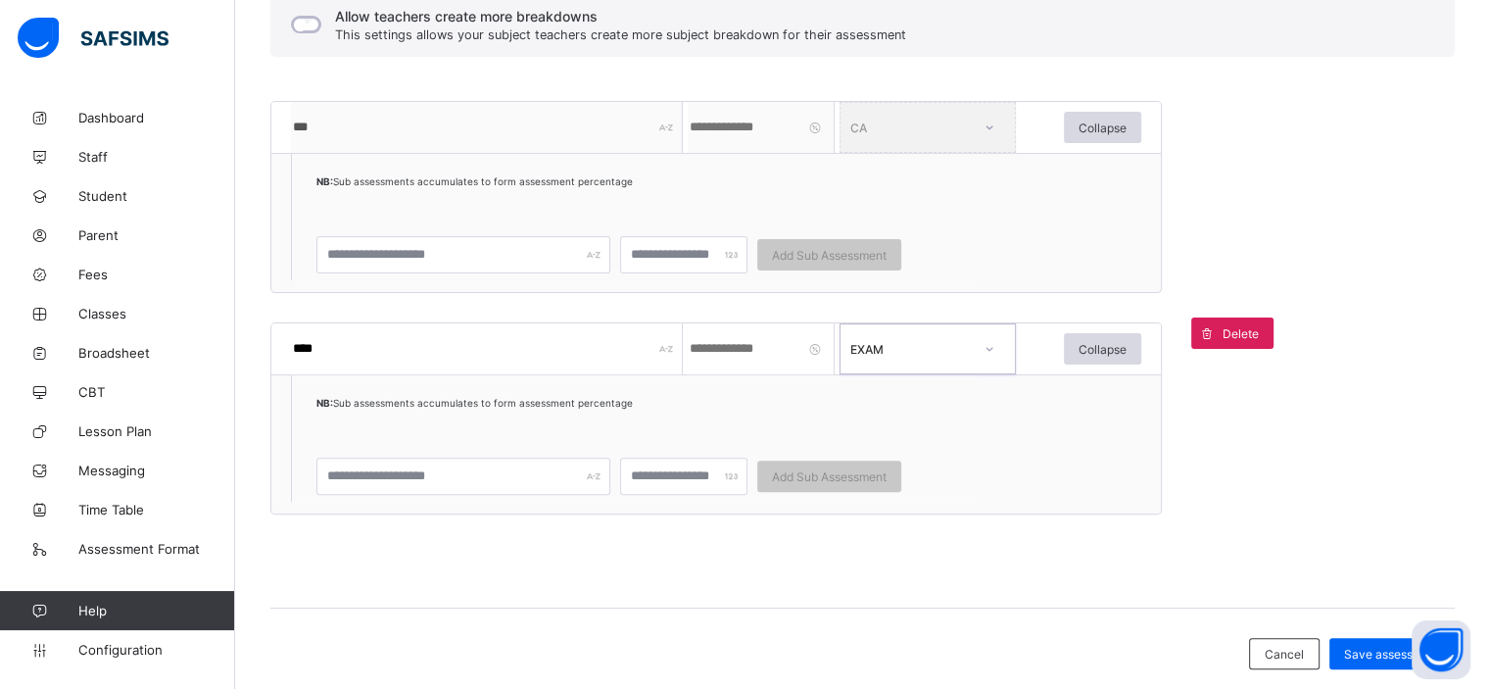
scroll to position [584, 0]
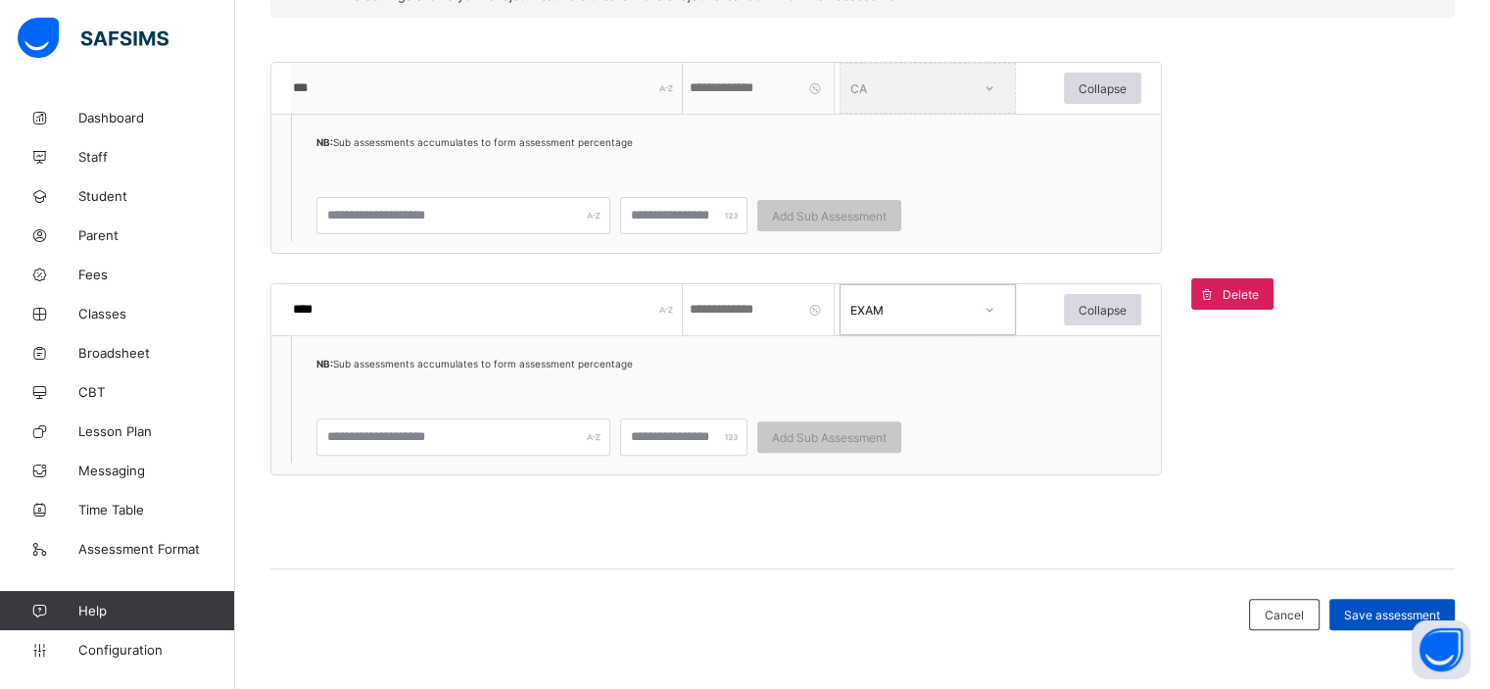
click at [1387, 608] on span "Save assessment" at bounding box center [1392, 614] width 96 height 15
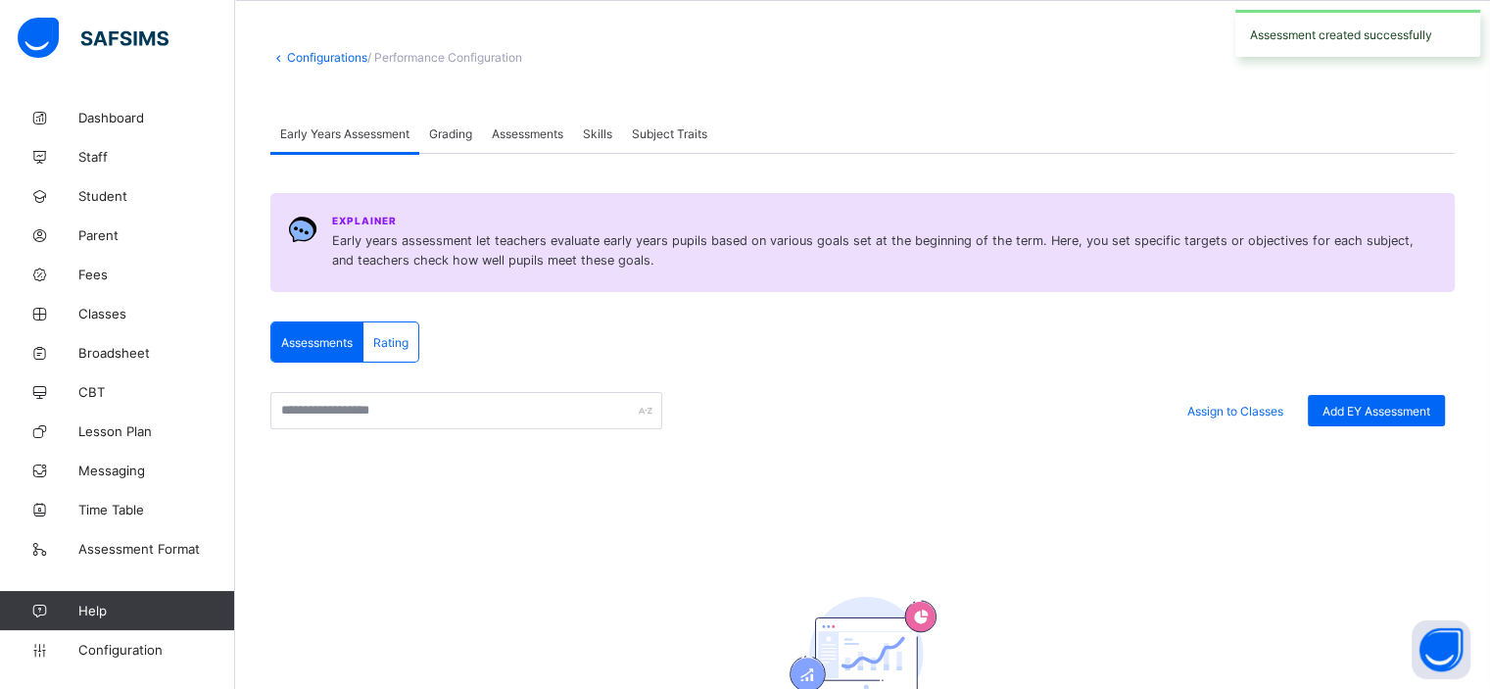
scroll to position [78, 0]
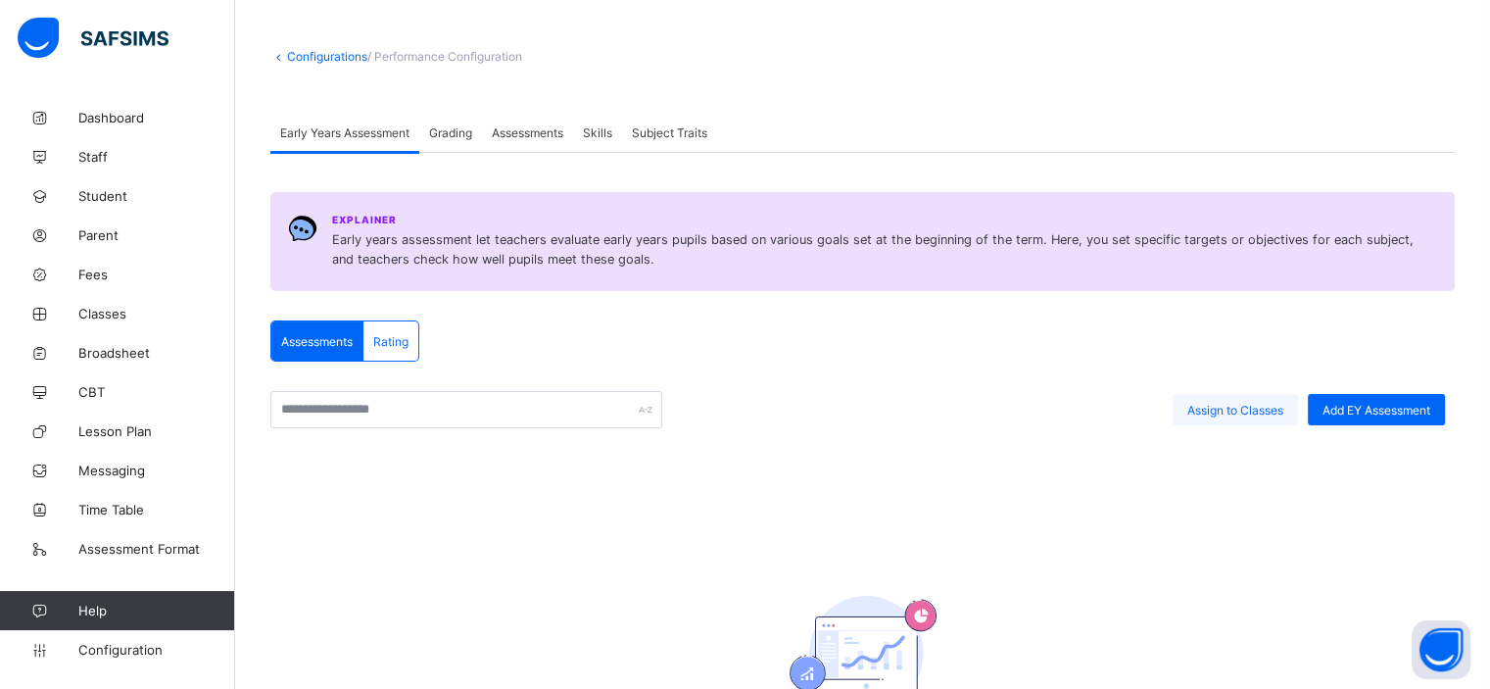
click at [1250, 414] on span "Assign to Classes" at bounding box center [1235, 410] width 96 height 15
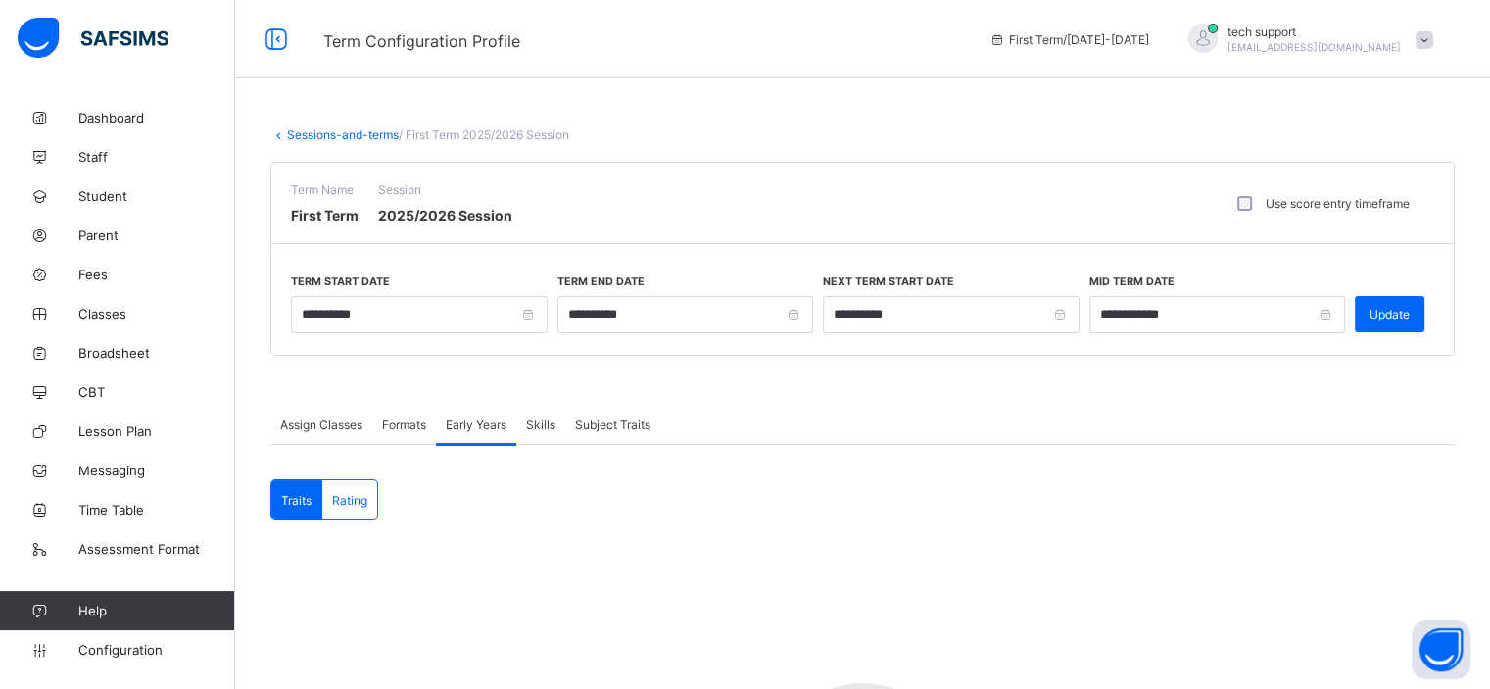
click at [392, 430] on span "Formats" at bounding box center [404, 424] width 44 height 15
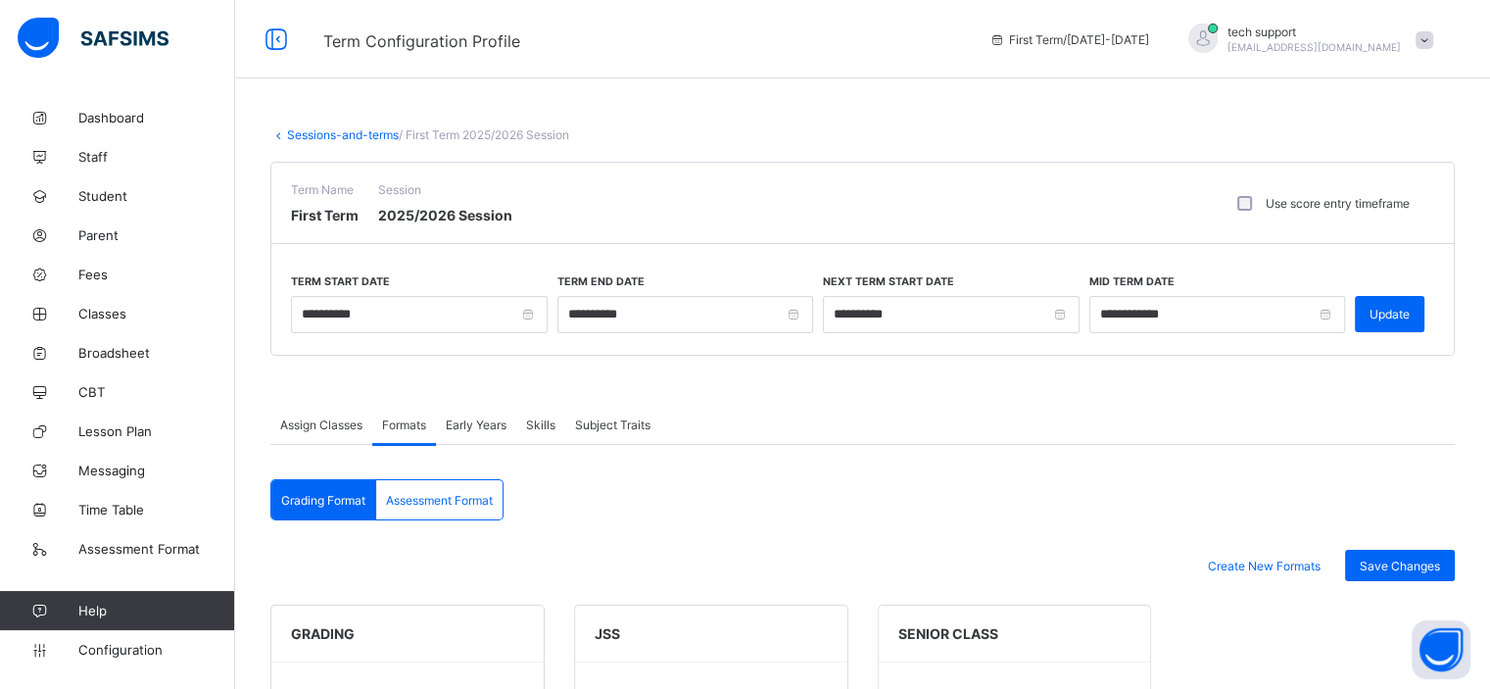
click at [412, 489] on div "Assessment Format" at bounding box center [439, 499] width 126 height 39
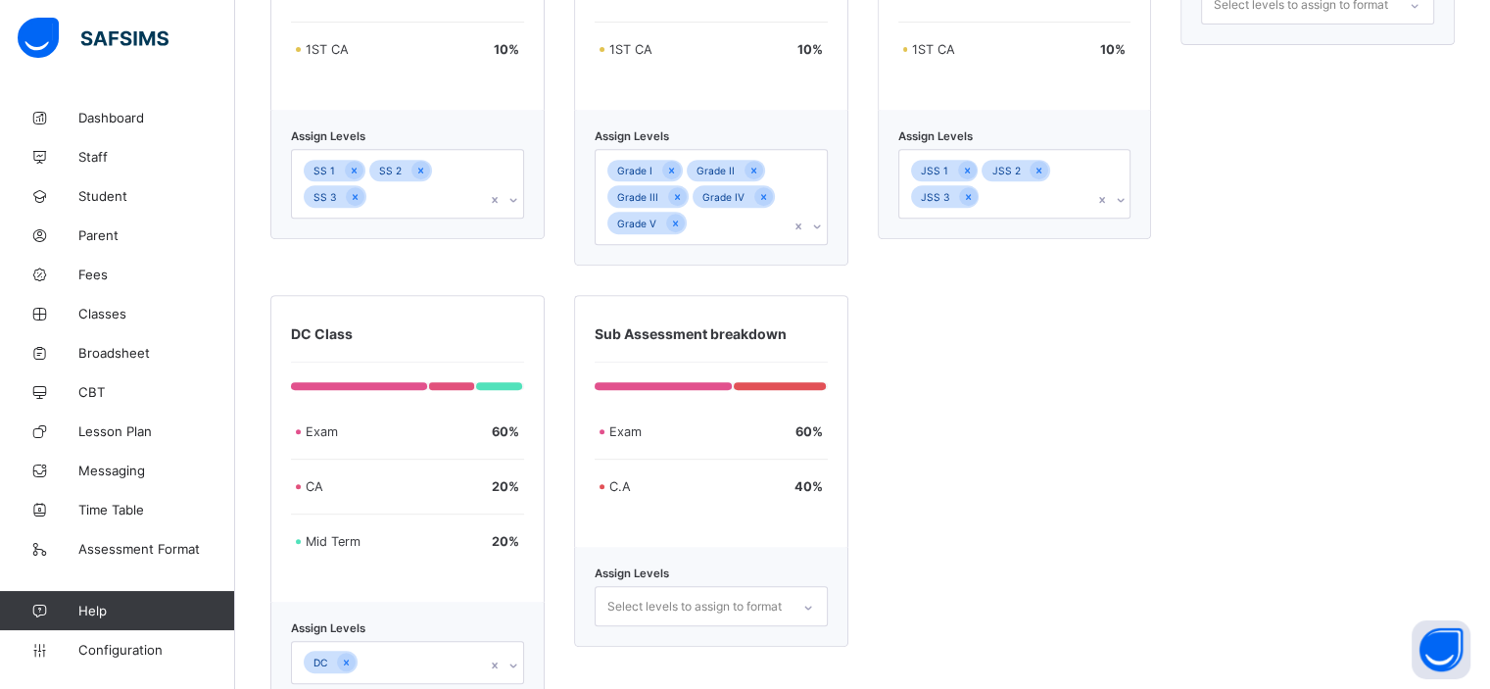
scroll to position [861, 0]
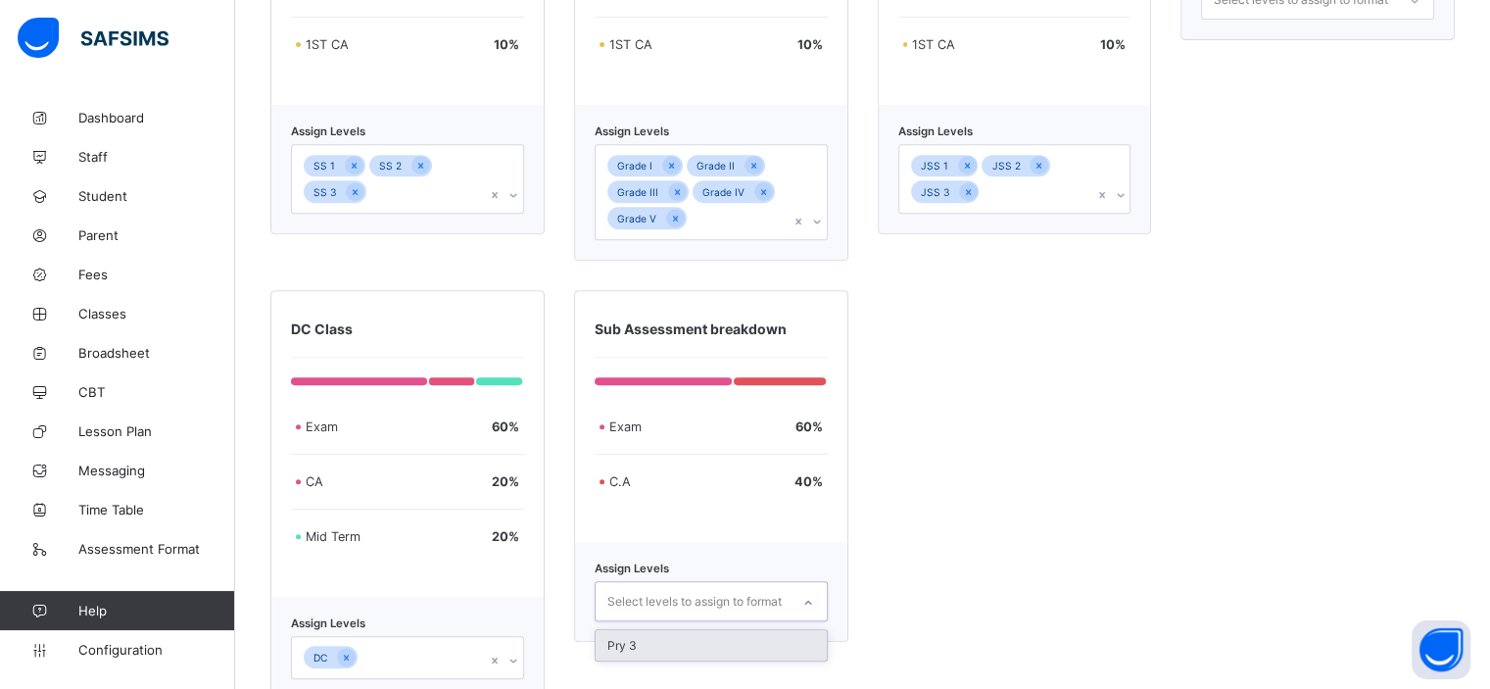
click at [678, 600] on div "Select levels to assign to format" at bounding box center [694, 600] width 174 height 37
click at [898, 519] on div "SSS EXAMINATION 70 % 3RD CA 10 % 2ND CA 10 % 1ST CA 10 % Assign Levels SS 1 SS …" at bounding box center [862, 221] width 1184 height 956
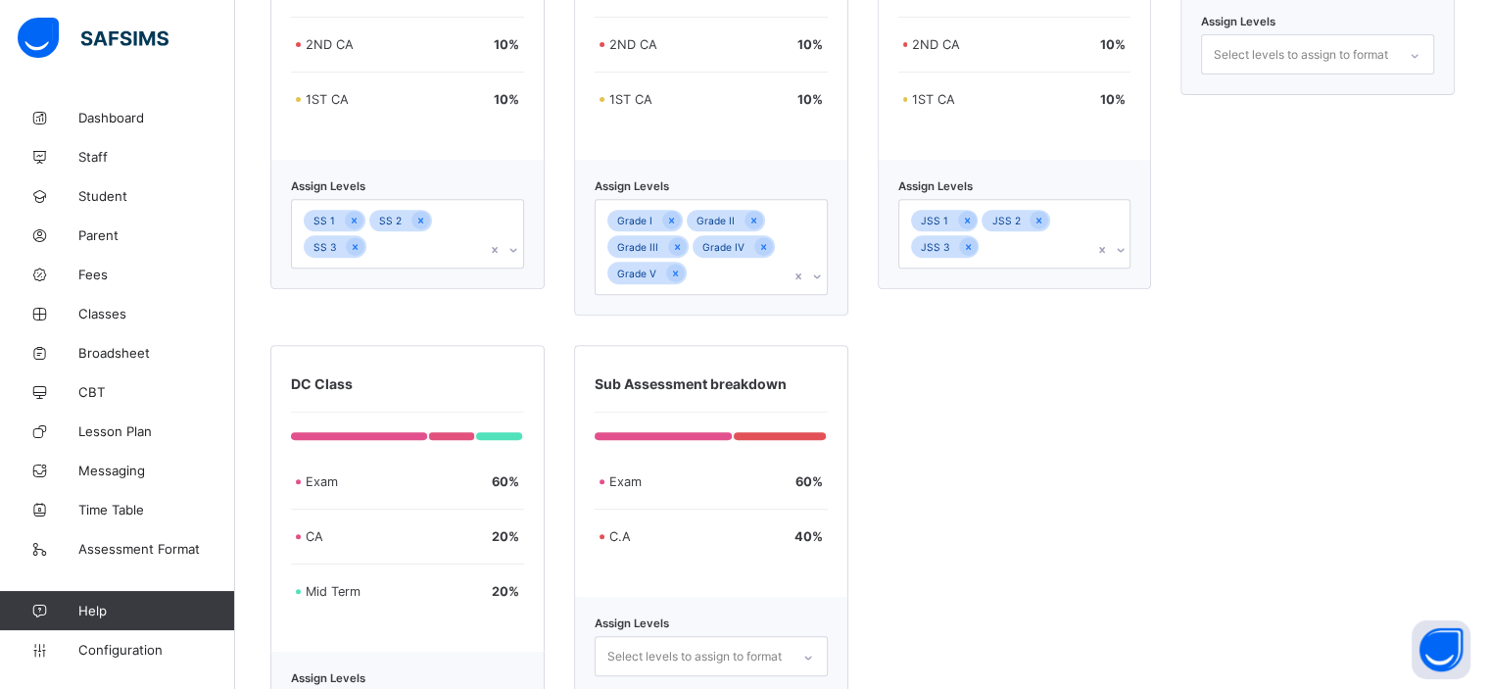
scroll to position [913, 0]
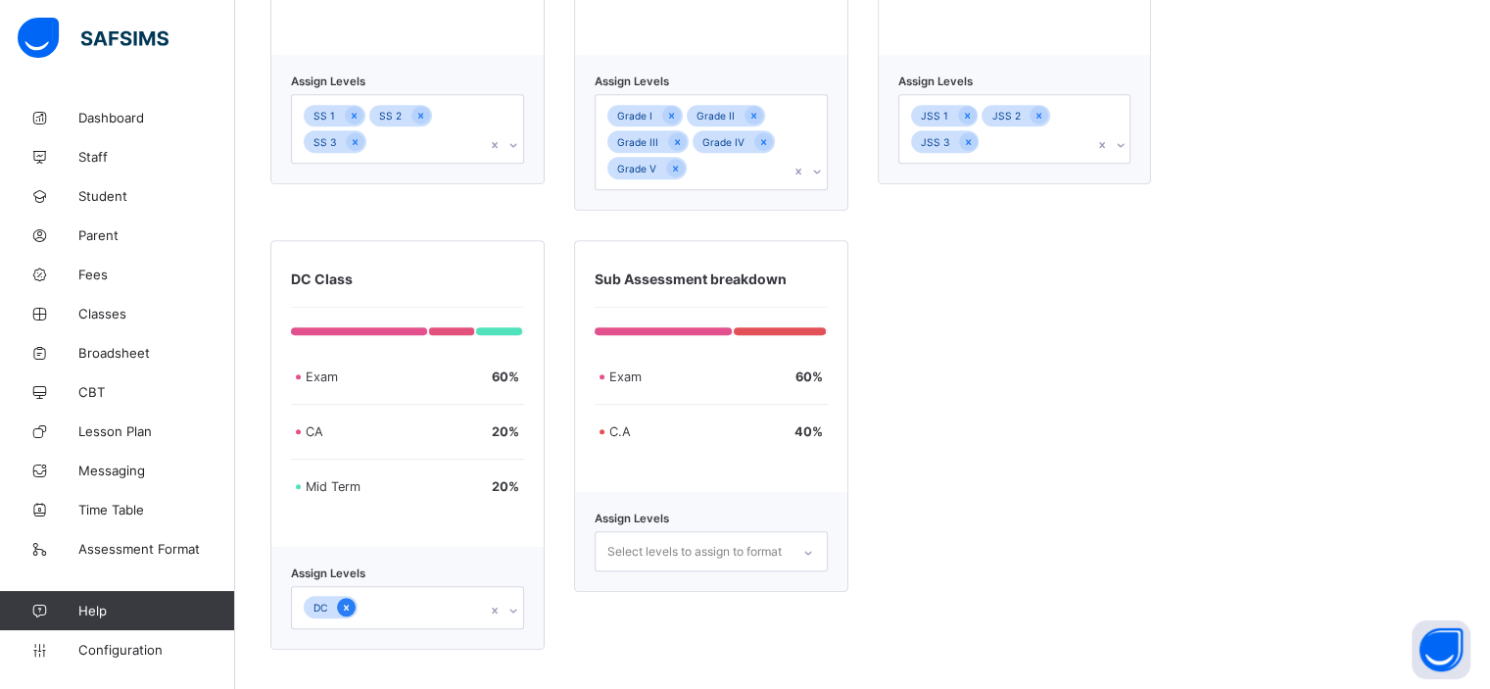
click at [353, 602] on div at bounding box center [346, 606] width 19 height 19
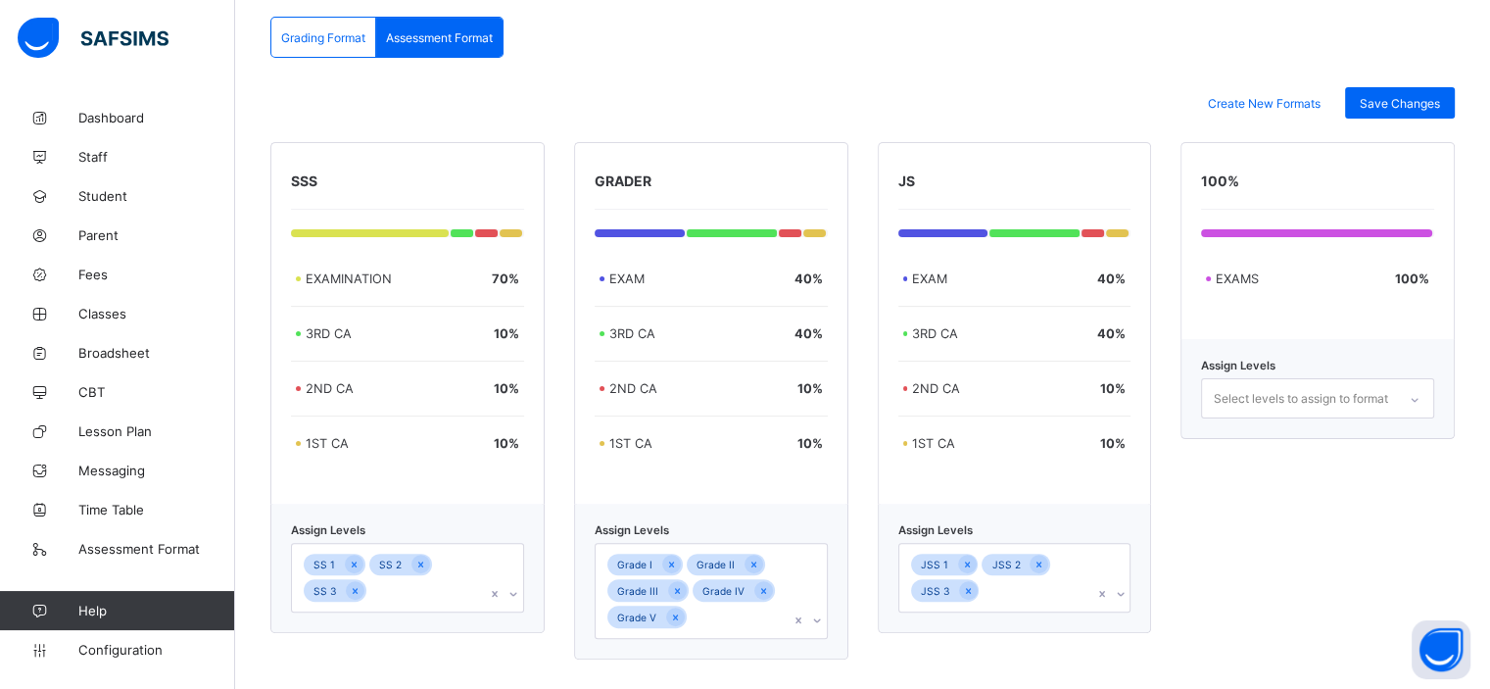
scroll to position [442, 0]
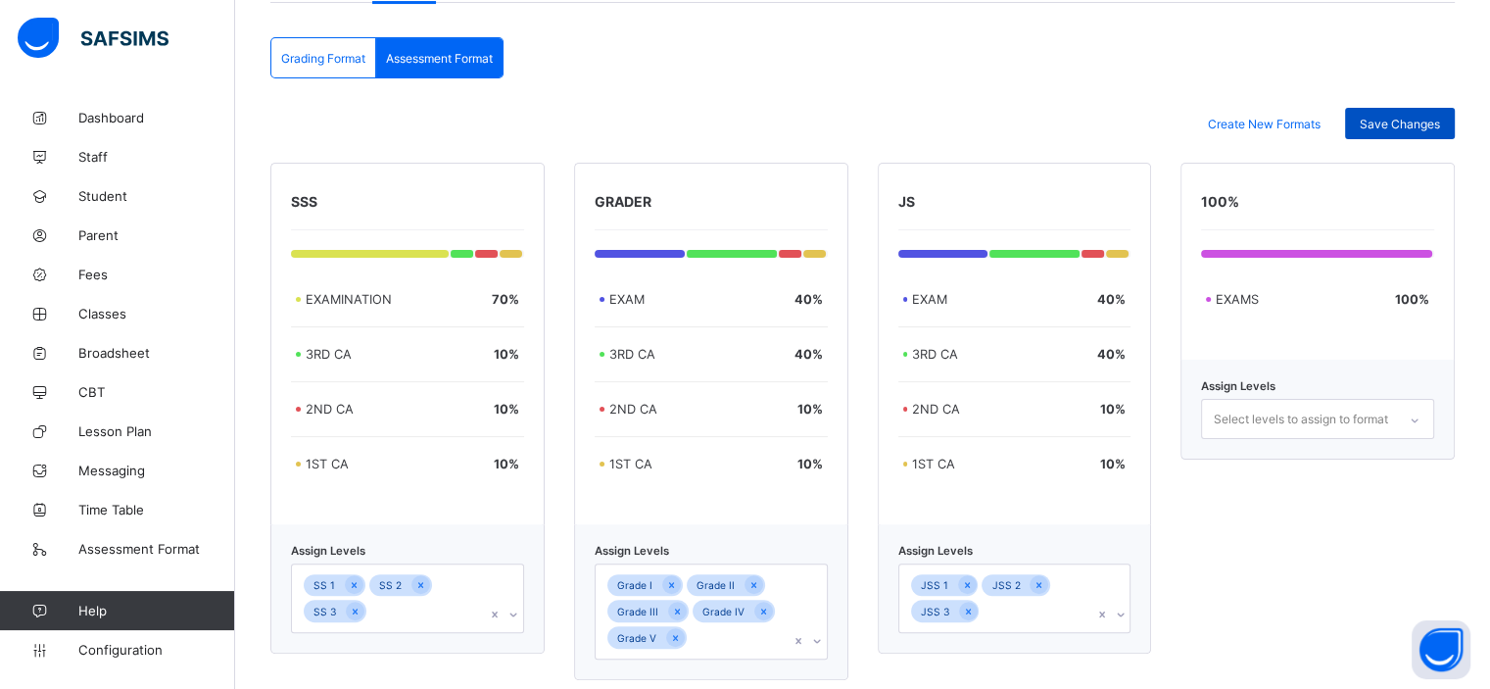
click at [1393, 119] on span "Save Changes" at bounding box center [1399, 124] width 80 height 15
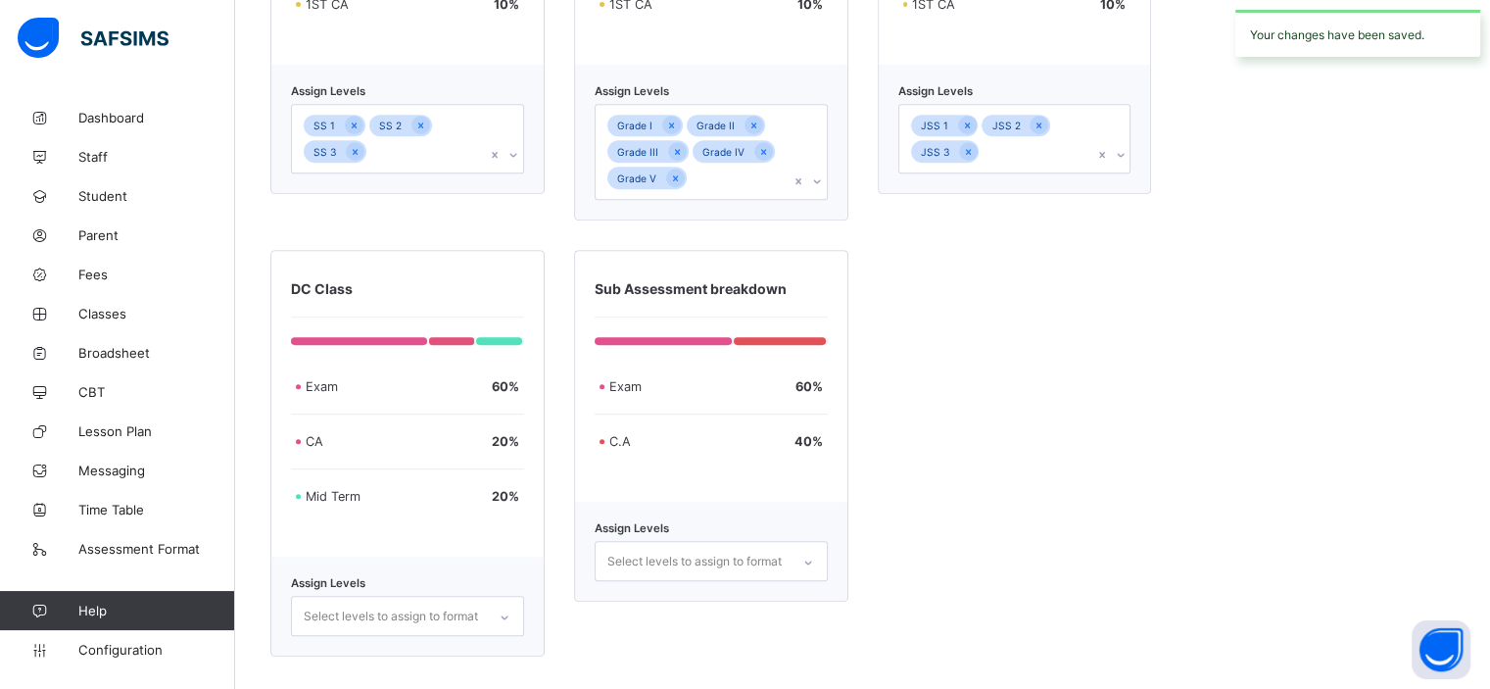
scroll to position [909, 0]
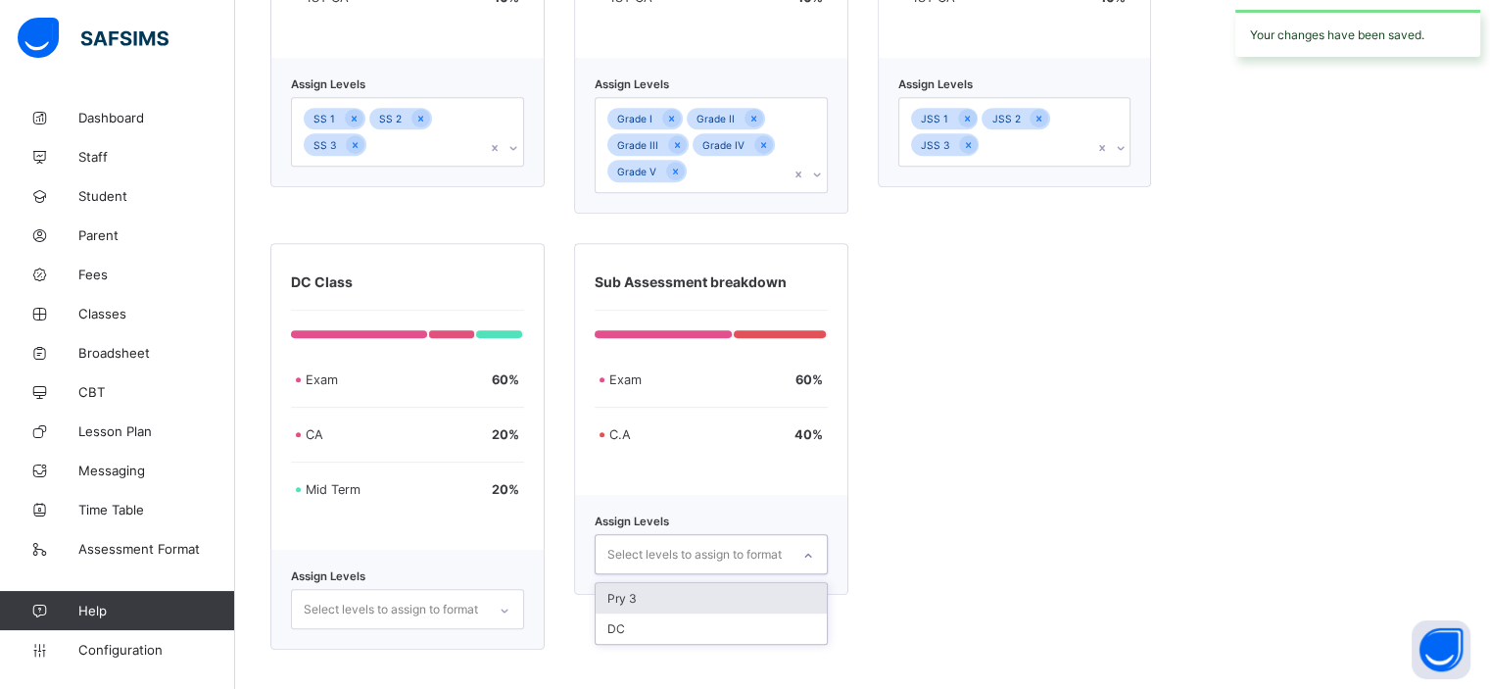
click at [782, 554] on div "Select levels to assign to format" at bounding box center [694, 553] width 174 height 37
click at [773, 619] on div "DC" at bounding box center [710, 628] width 231 height 30
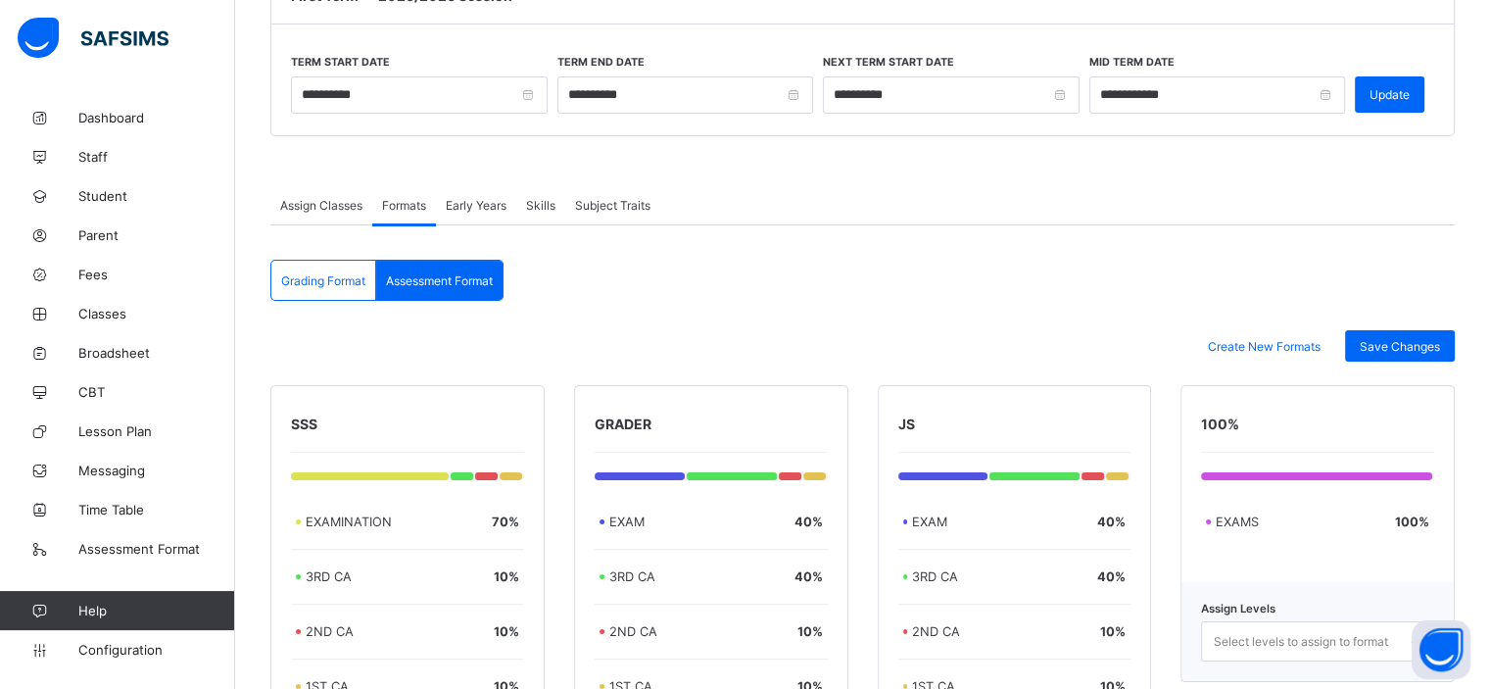
scroll to position [191, 0]
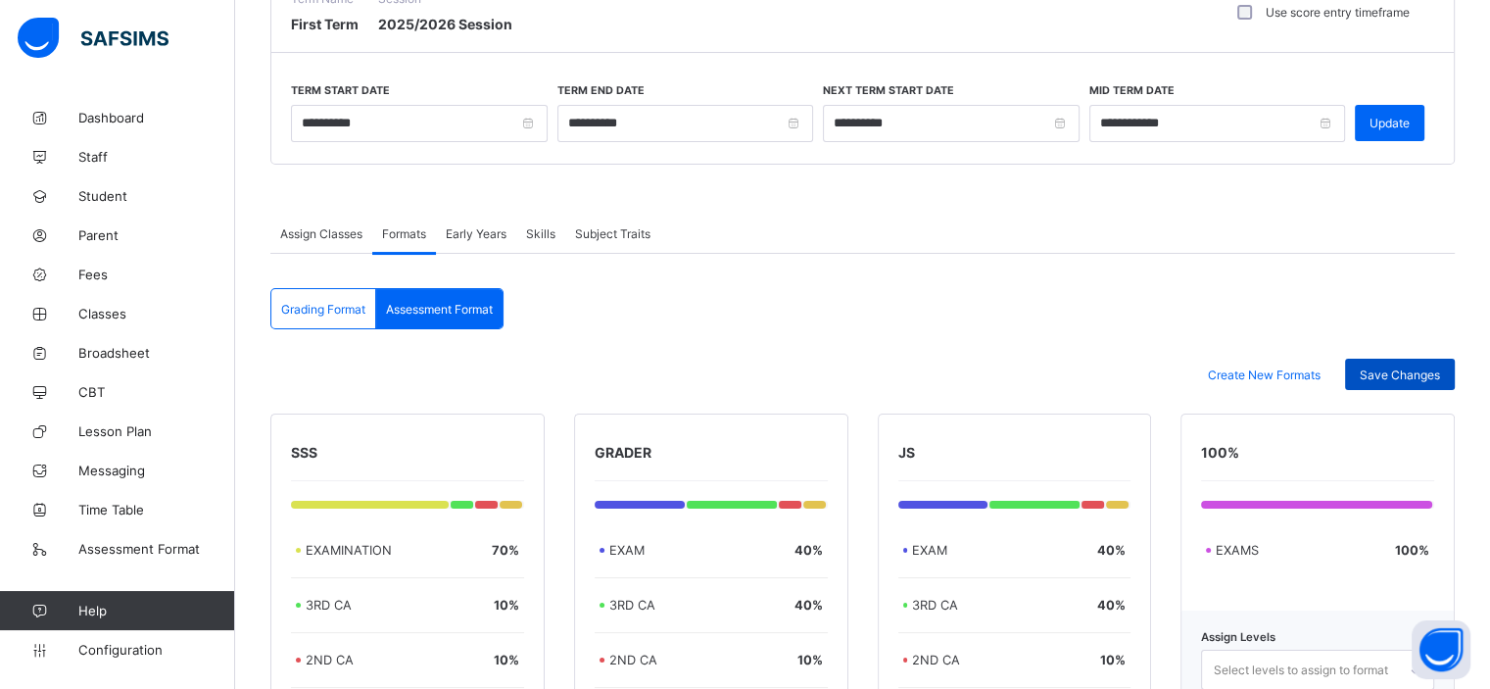
click at [1409, 376] on span "Save Changes" at bounding box center [1399, 374] width 80 height 15
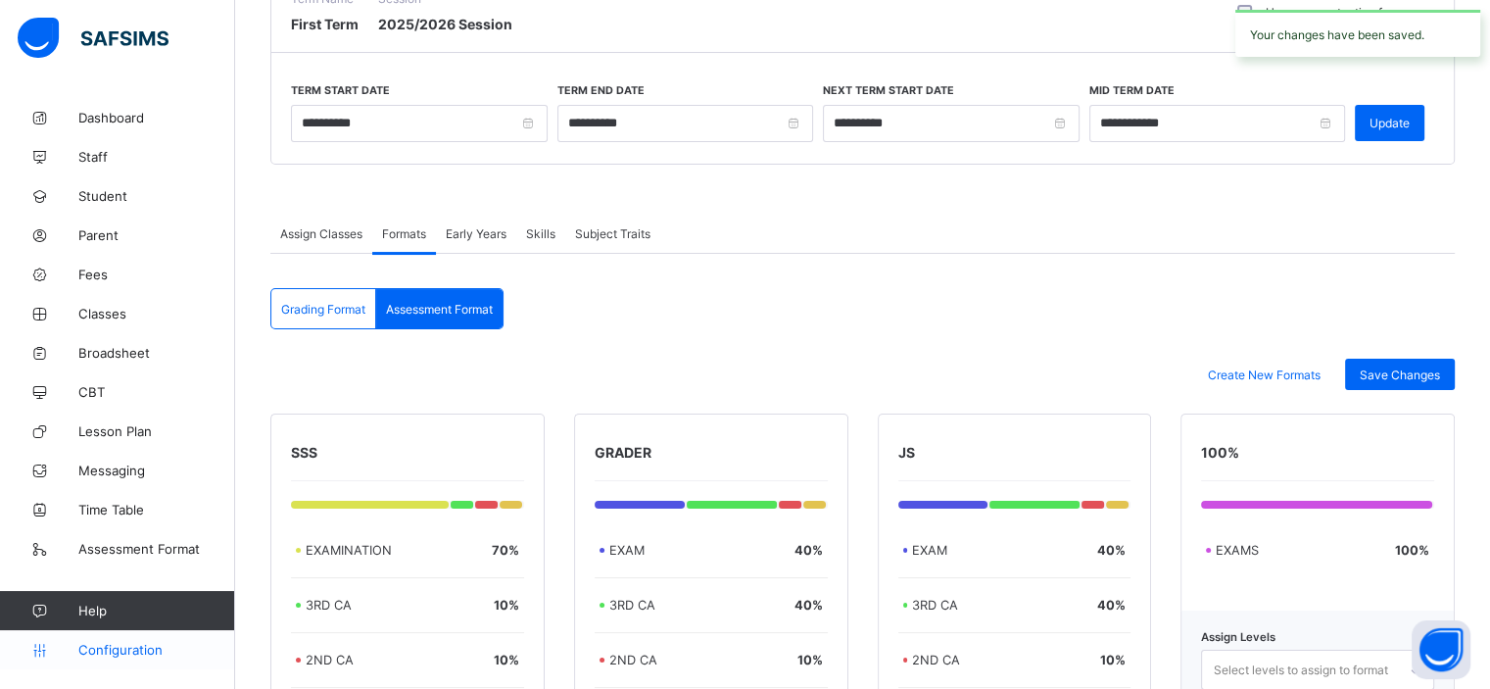
click at [148, 651] on span "Configuration" at bounding box center [156, 650] width 156 height 16
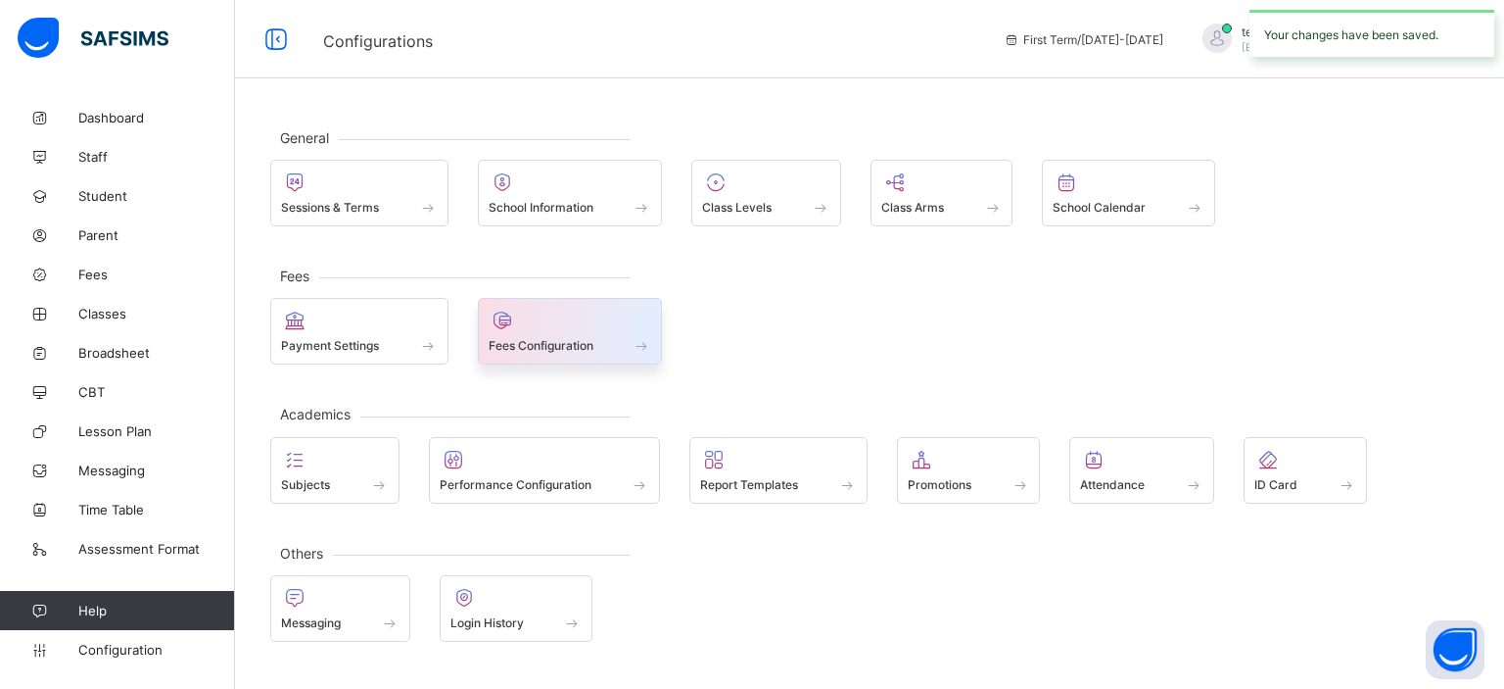
click at [558, 357] on div "Fees Configuration" at bounding box center [570, 331] width 185 height 67
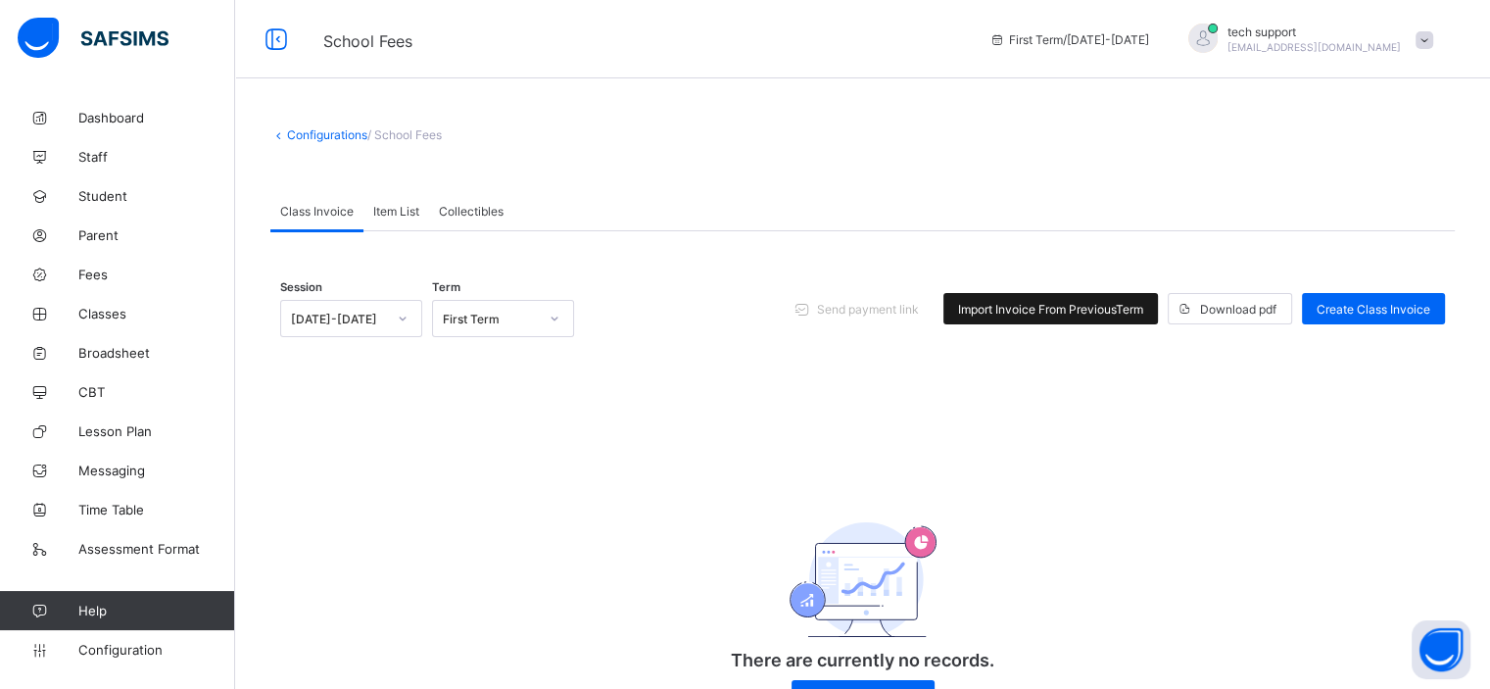
click at [1049, 309] on span "Import Invoice From Previous Term" at bounding box center [1050, 309] width 185 height 15
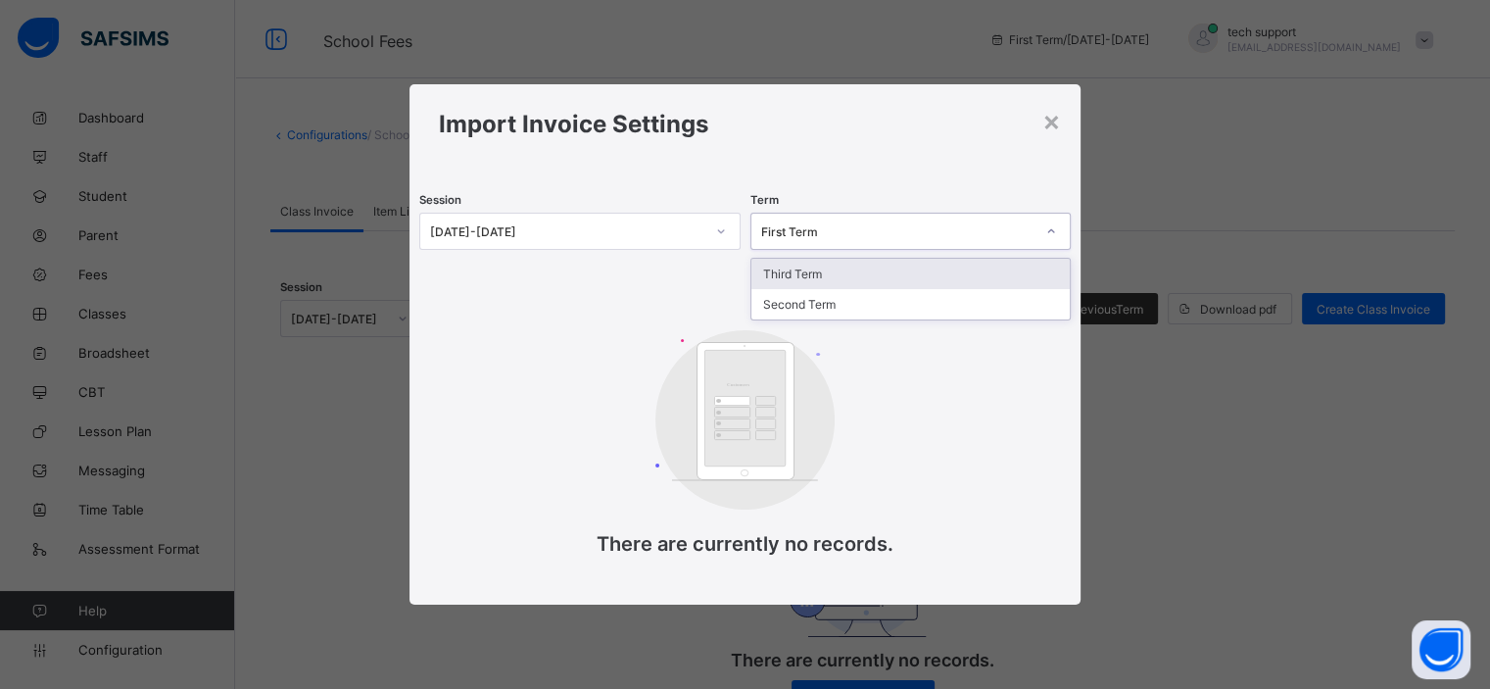
click at [878, 224] on div "First Term" at bounding box center [897, 231] width 273 height 15
click at [633, 230] on div "[DATE]-[DATE]" at bounding box center [566, 231] width 273 height 15
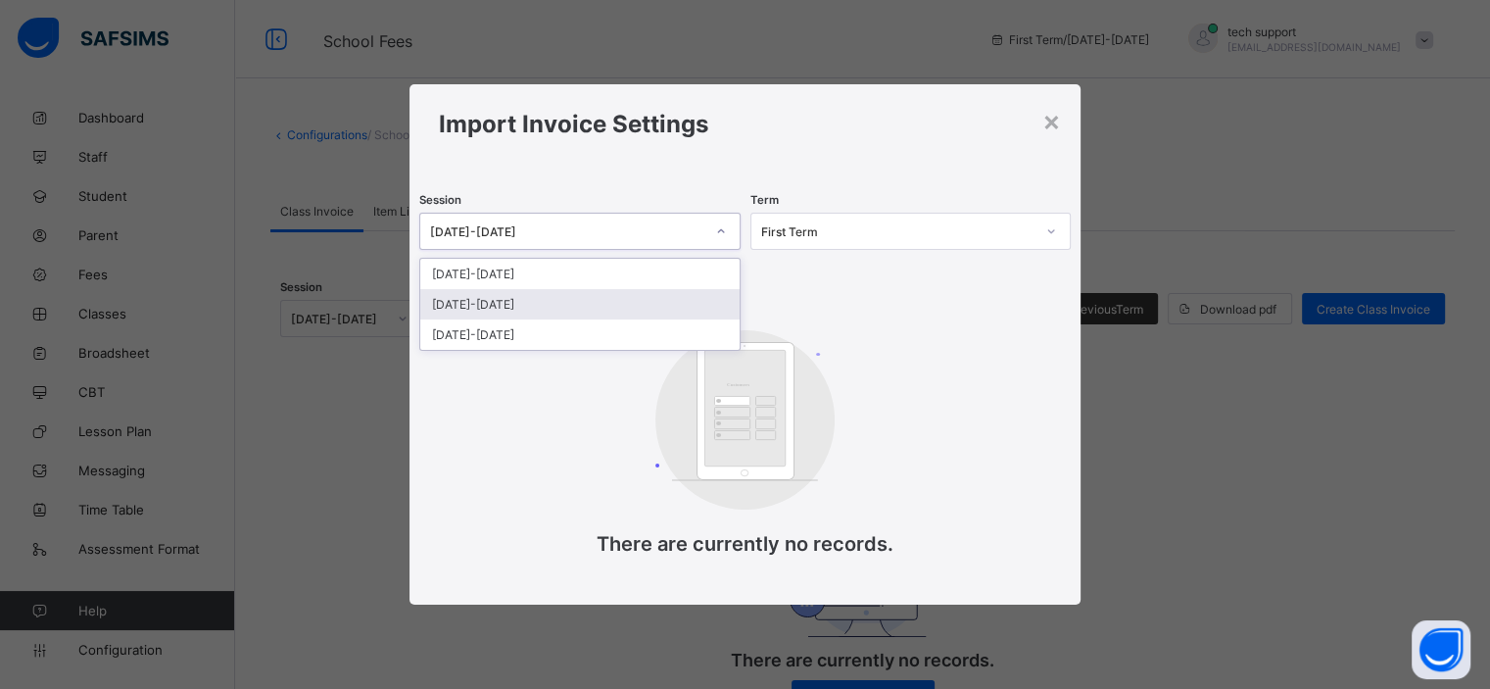
click at [633, 301] on div "[DATE]-[DATE]" at bounding box center [579, 304] width 318 height 30
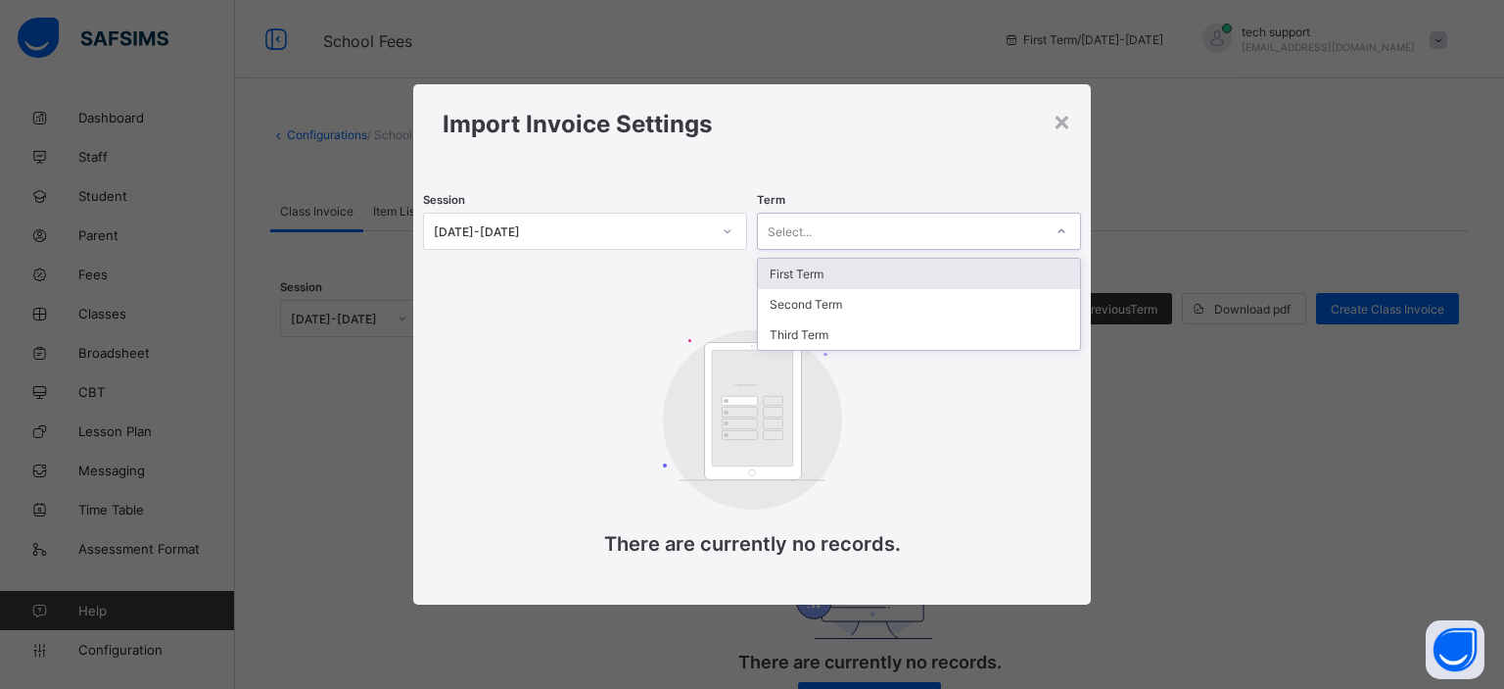
click at [843, 226] on div "Select..." at bounding box center [900, 230] width 285 height 27
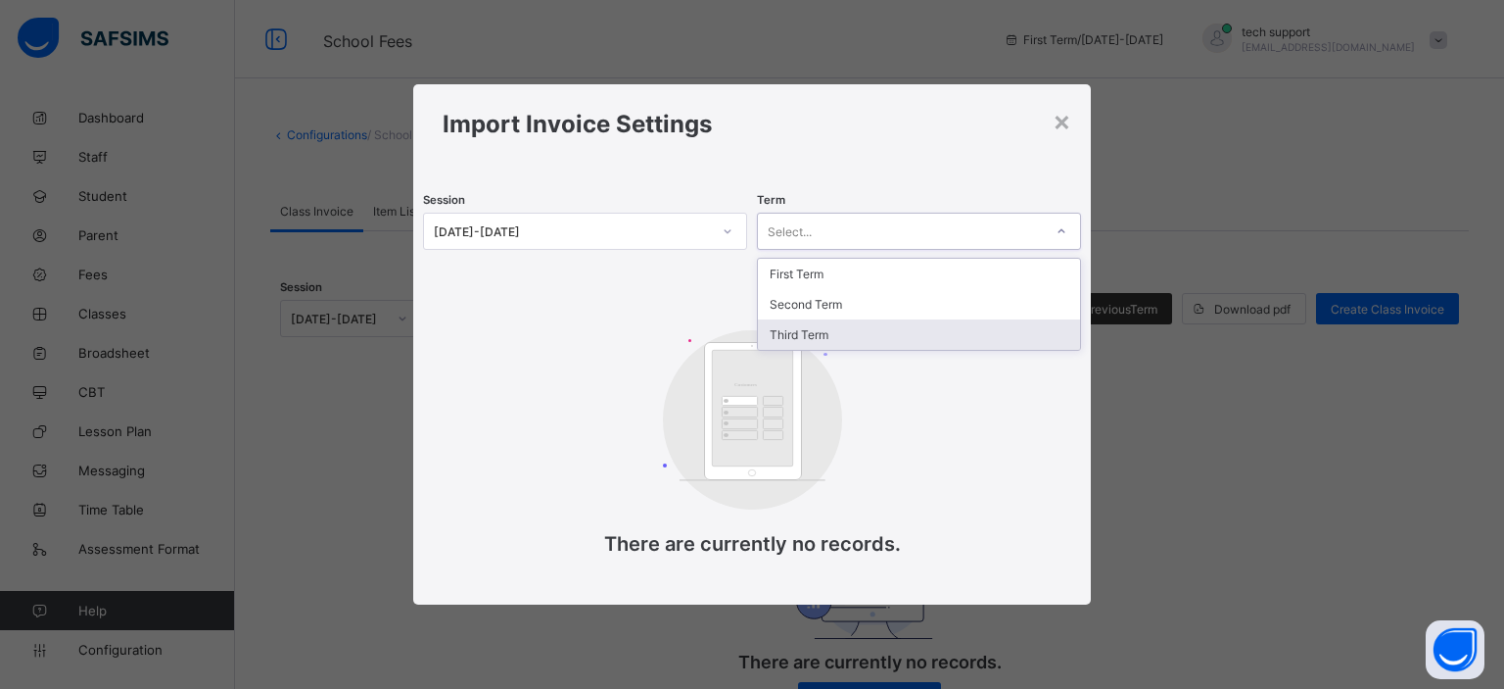
click at [840, 336] on div "Third Term" at bounding box center [919, 334] width 322 height 30
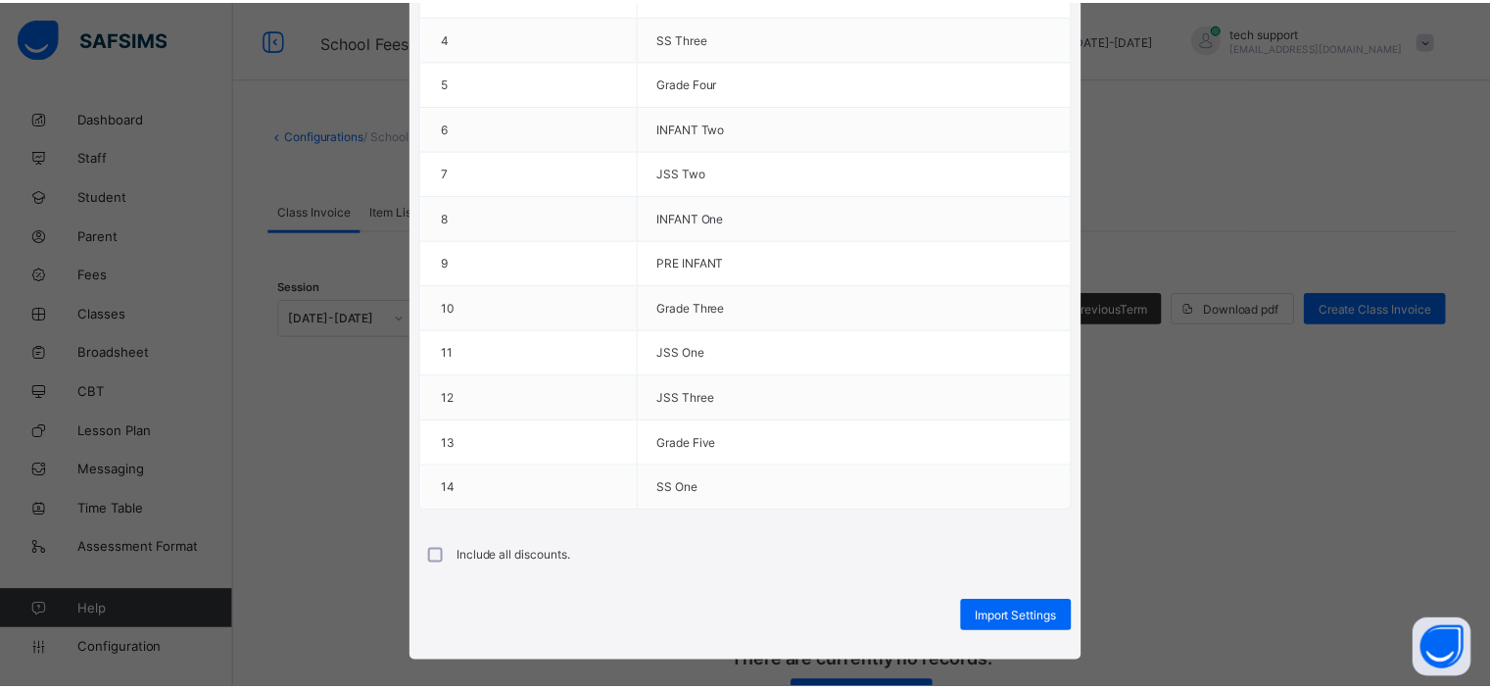
scroll to position [421, 0]
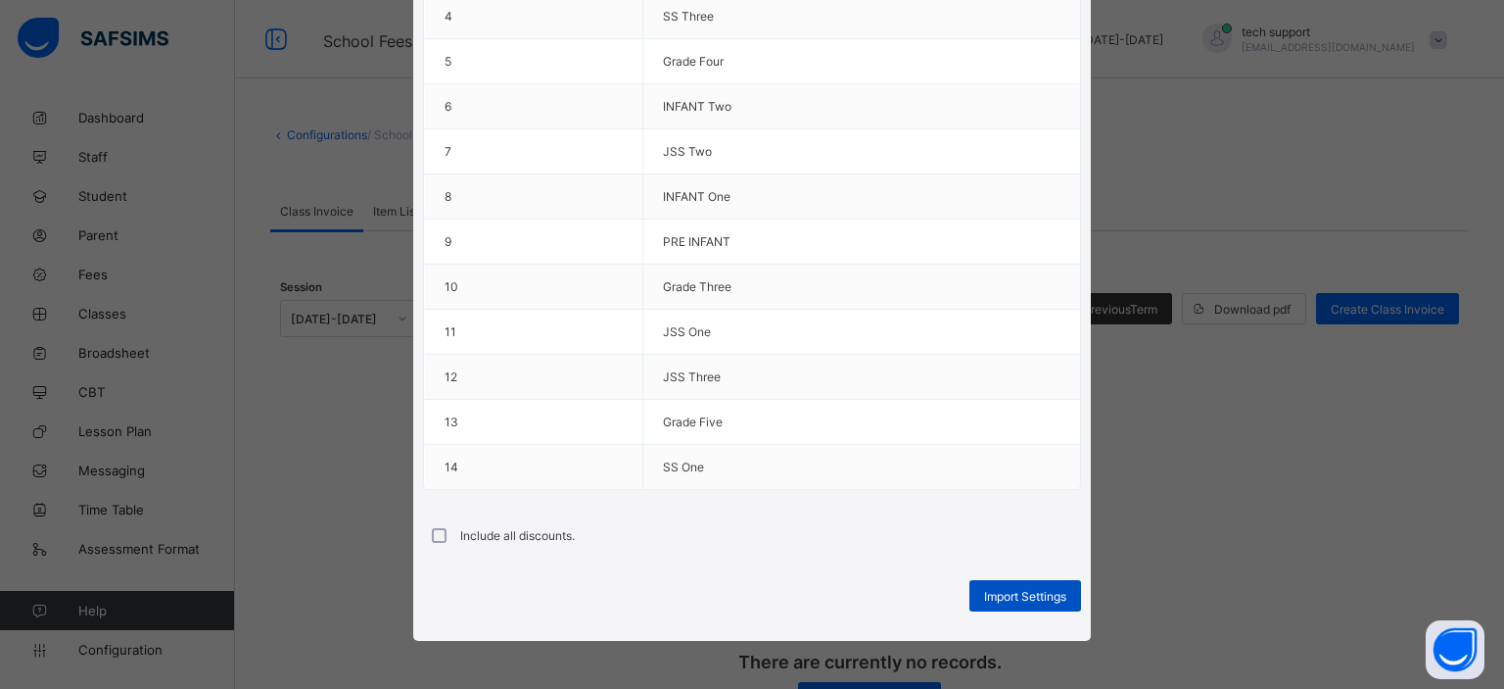
click at [995, 595] on span "Import Settings" at bounding box center [1025, 596] width 82 height 15
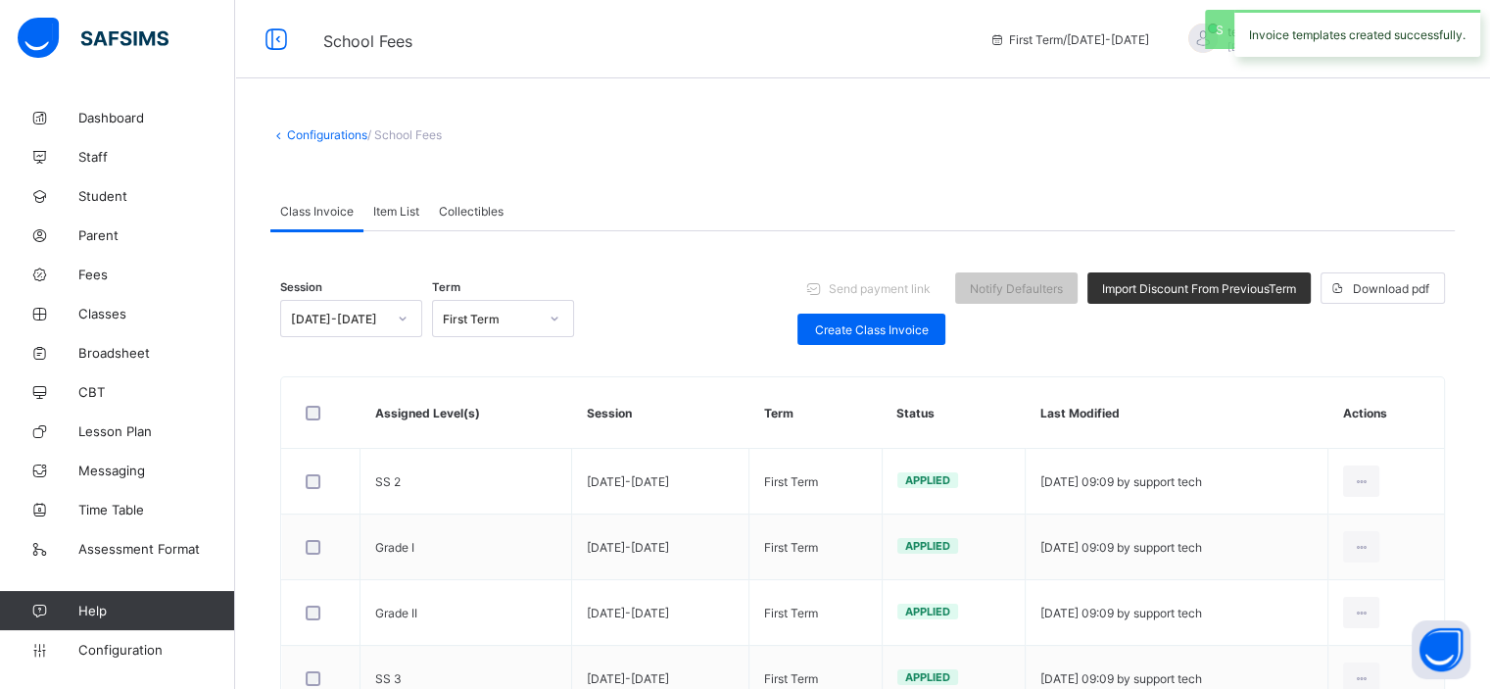
scroll to position [77, 0]
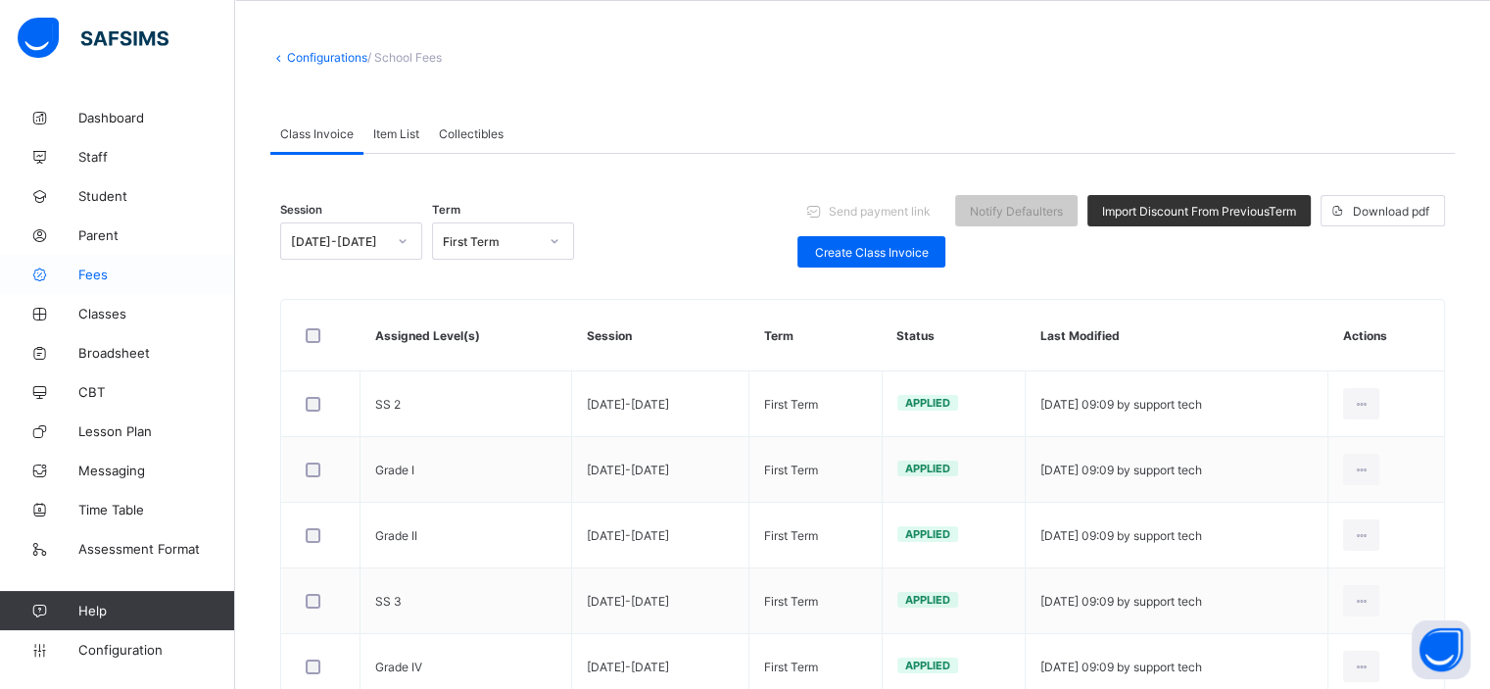
click at [104, 268] on span "Fees" at bounding box center [156, 274] width 157 height 16
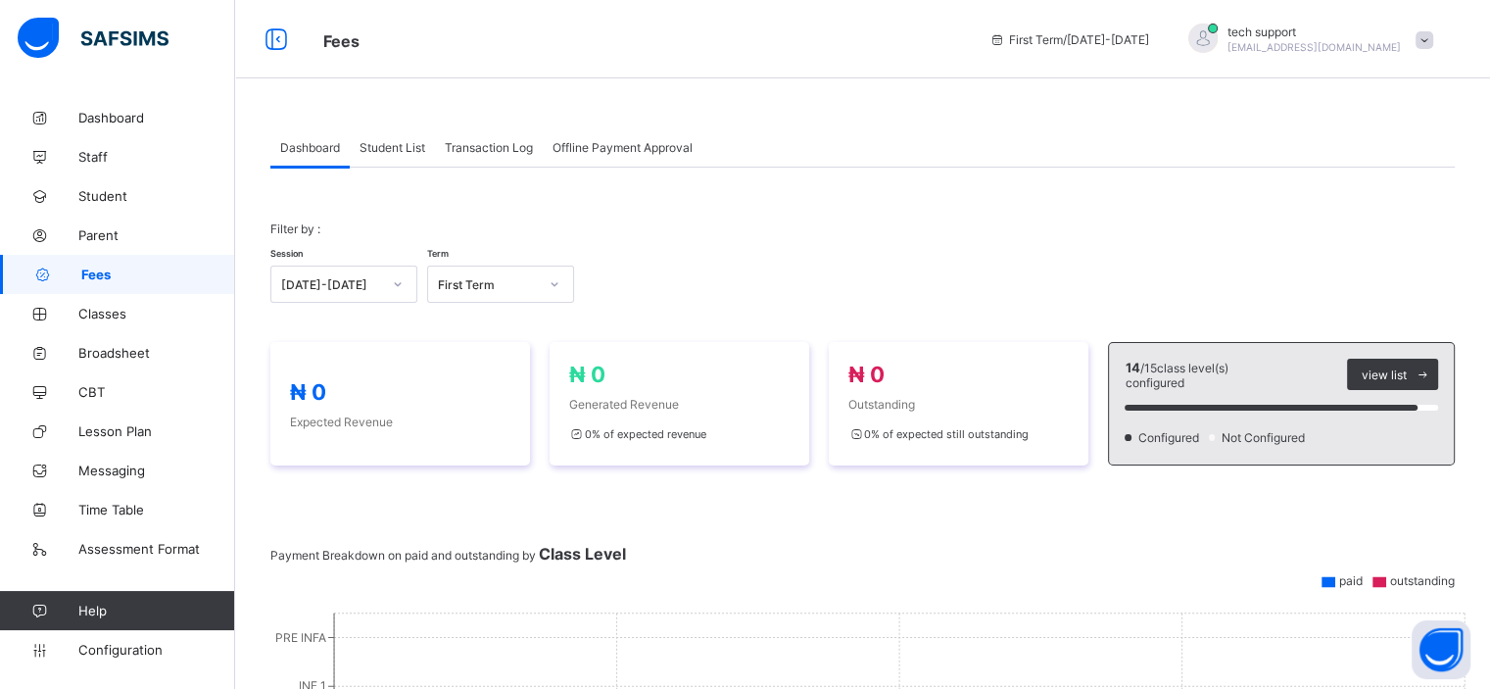
click at [393, 149] on span "Student List" at bounding box center [392, 147] width 66 height 15
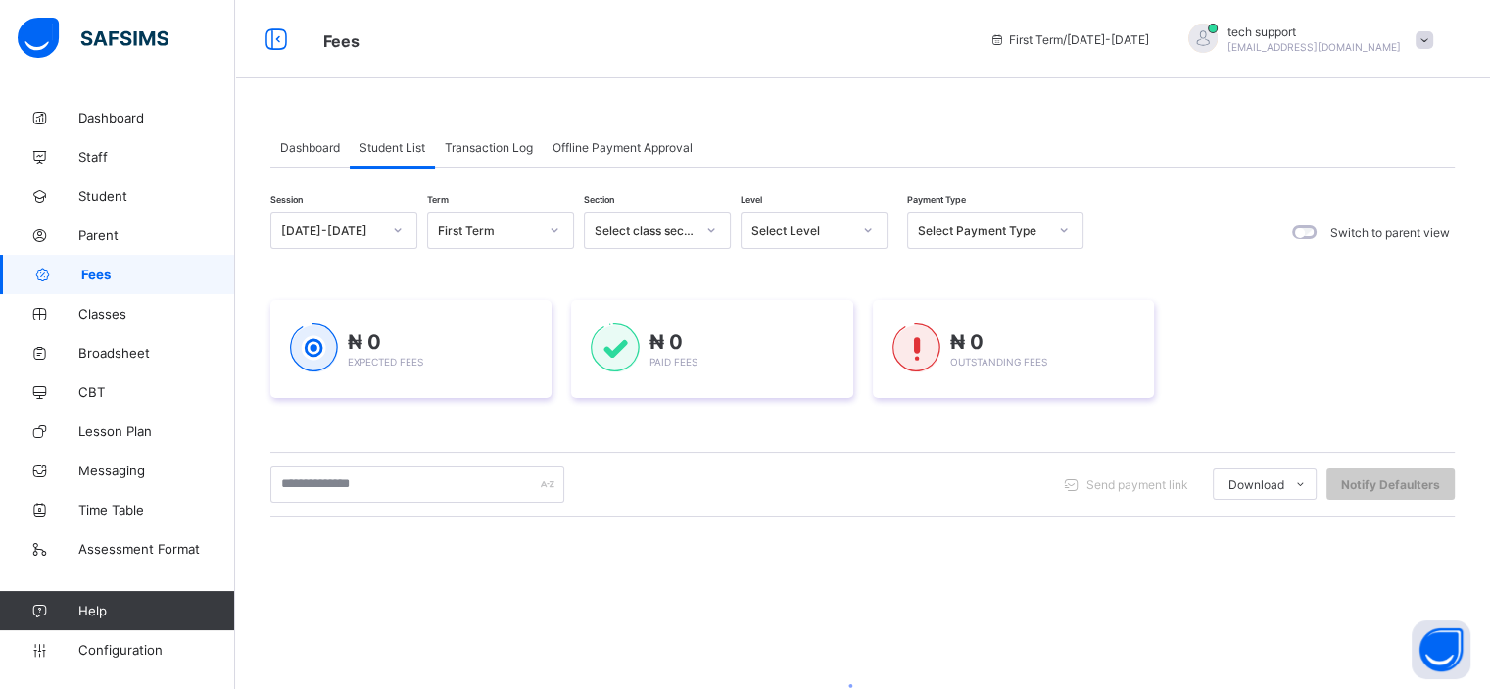
click at [484, 147] on span "Transaction Log" at bounding box center [489, 147] width 88 height 15
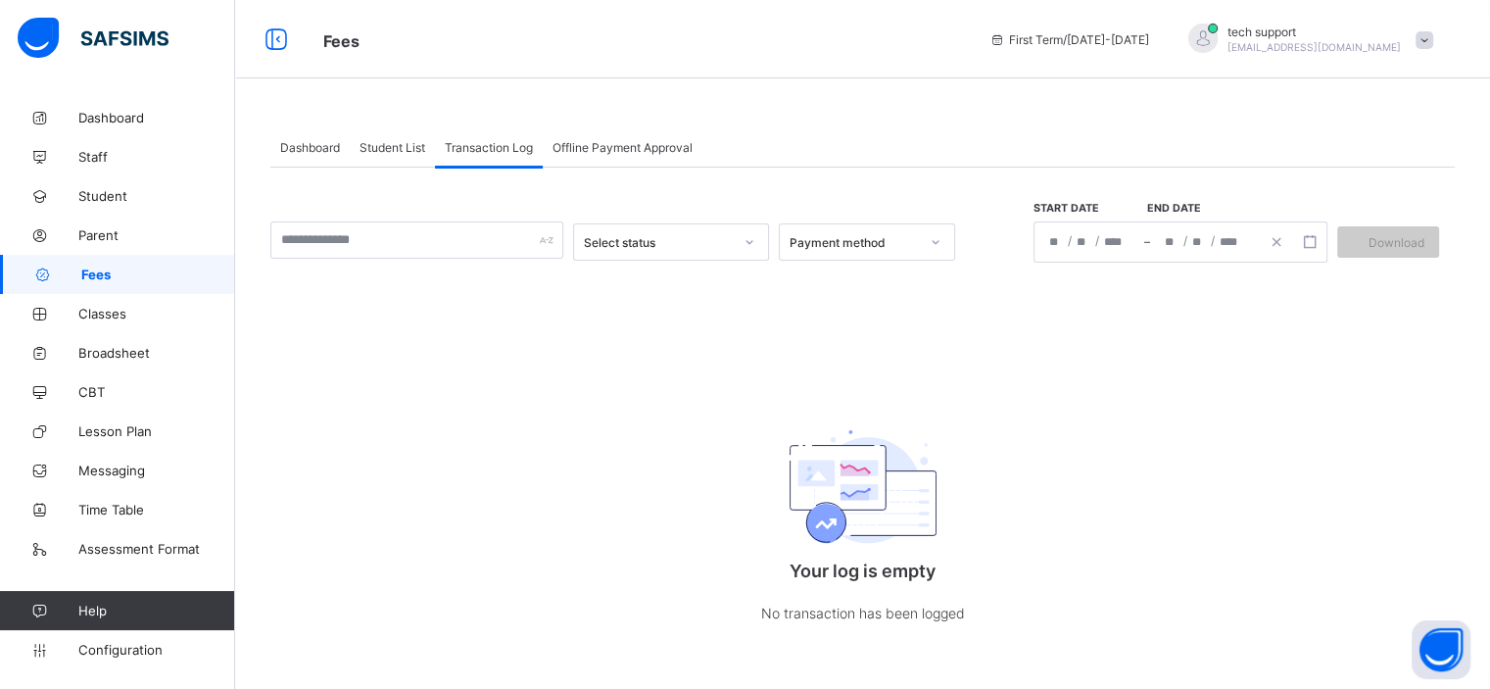
click at [411, 150] on span "Student List" at bounding box center [392, 147] width 66 height 15
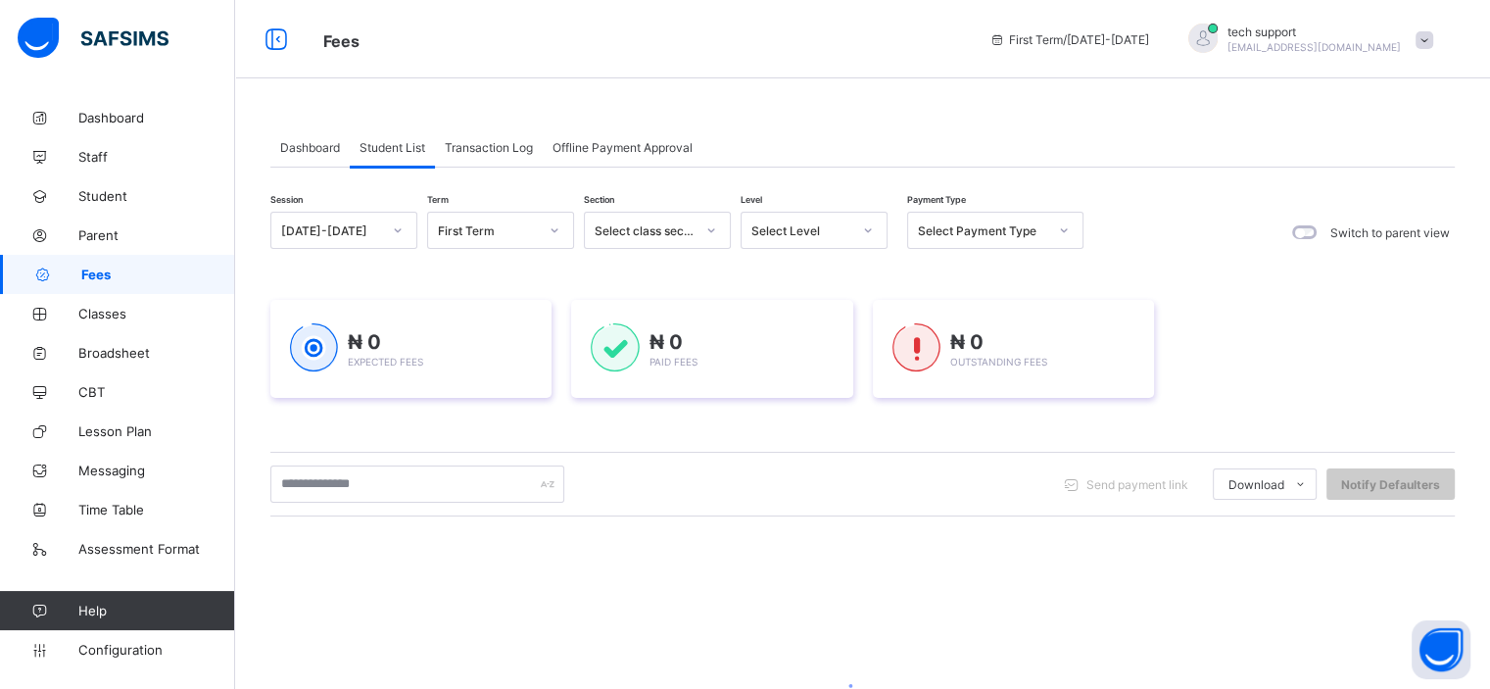
click at [306, 154] on span "Dashboard" at bounding box center [310, 147] width 60 height 15
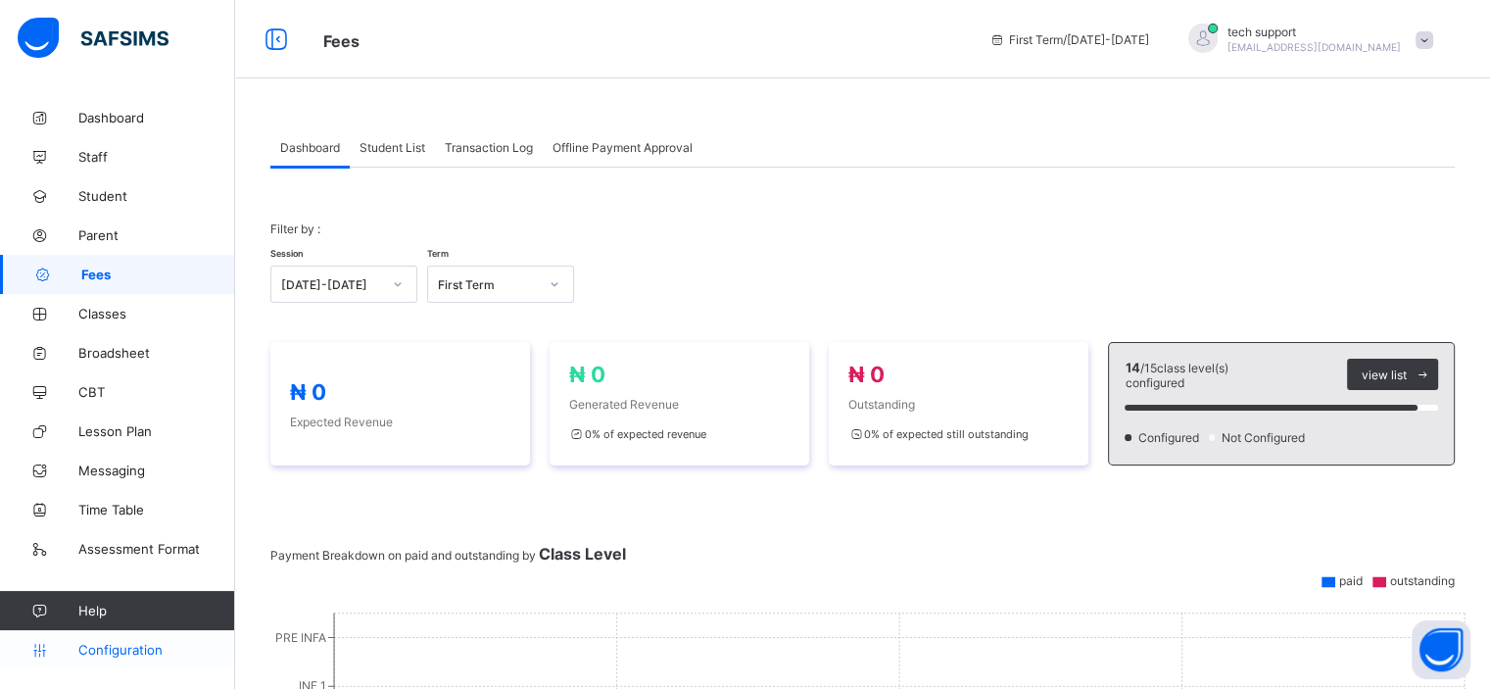
click at [130, 651] on span "Configuration" at bounding box center [156, 650] width 156 height 16
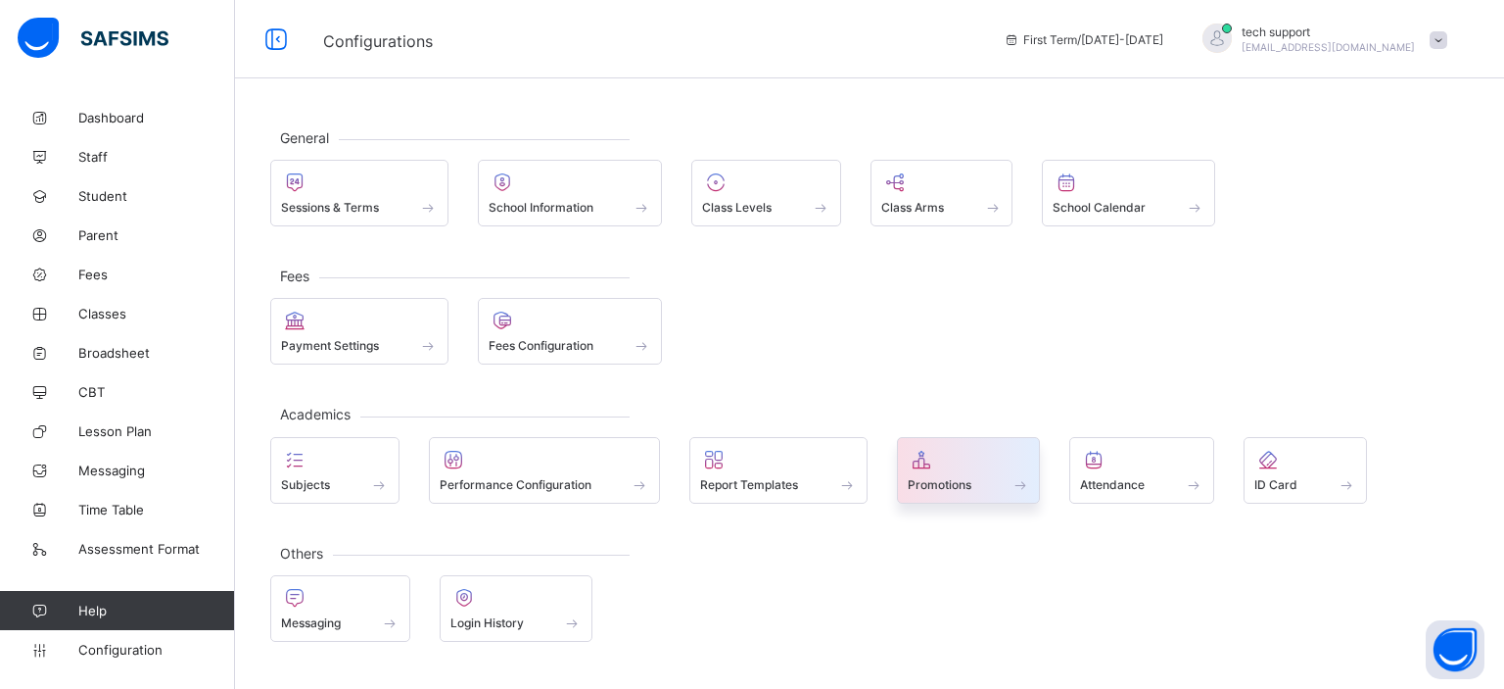
click at [982, 466] on div at bounding box center [969, 460] width 122 height 24
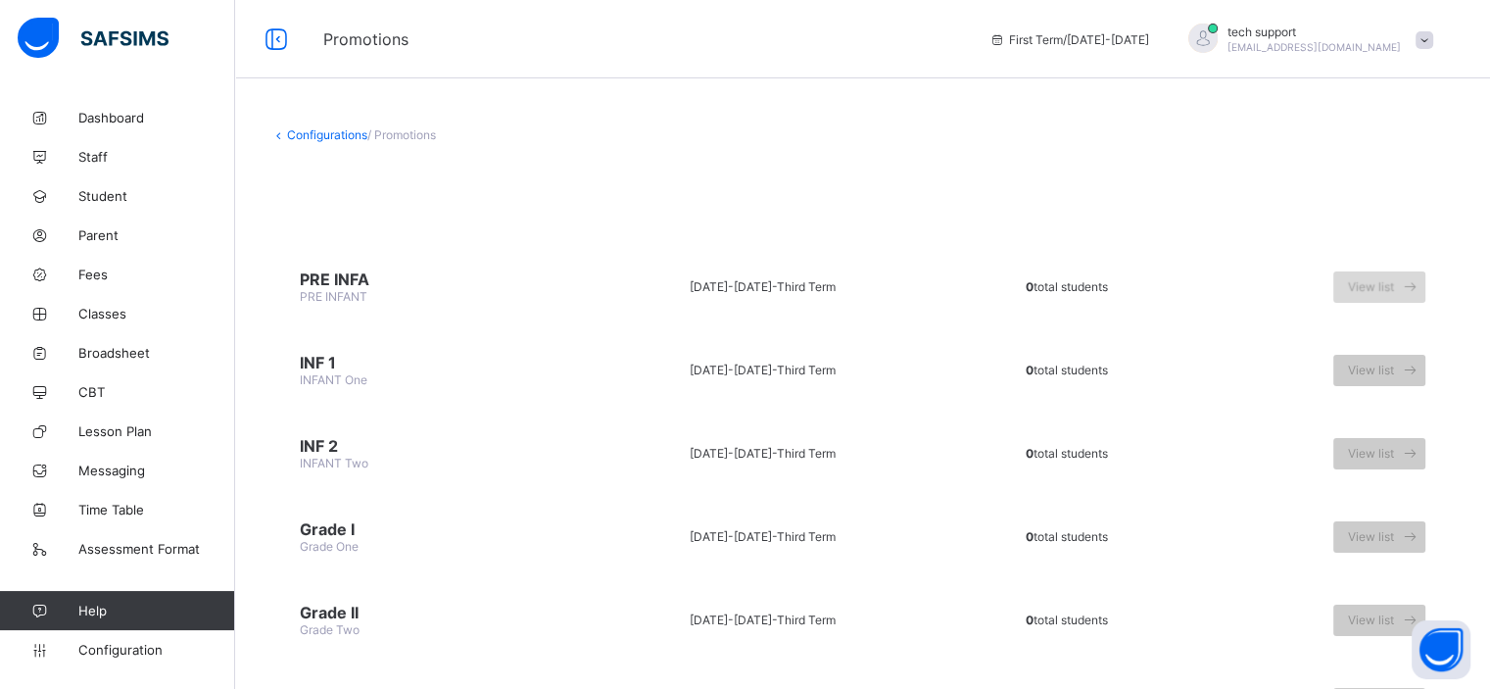
click at [1379, 286] on span "View list" at bounding box center [1371, 286] width 46 height 15
click at [1373, 280] on span "View list" at bounding box center [1371, 286] width 46 height 15
click at [1388, 363] on span "View list" at bounding box center [1371, 369] width 46 height 15
click at [118, 654] on span "Configuration" at bounding box center [156, 650] width 156 height 16
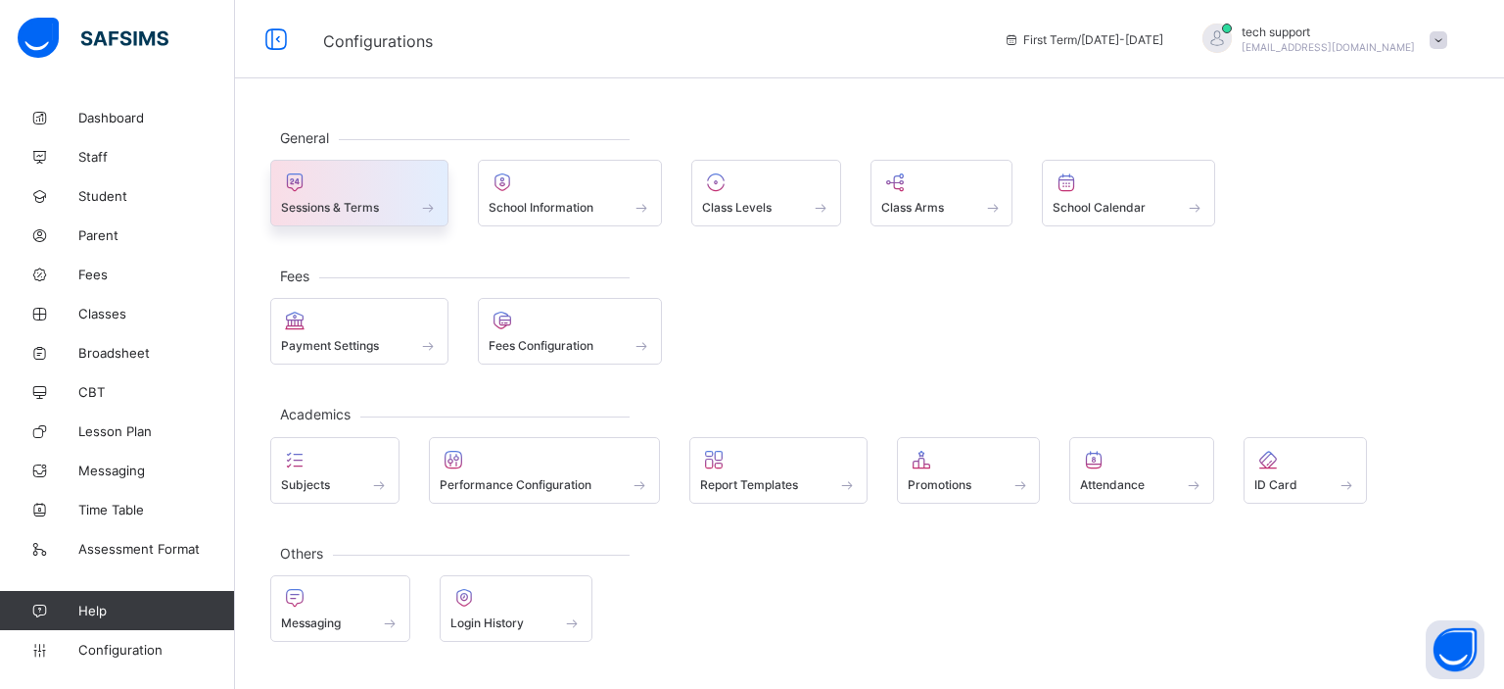
click at [380, 214] on div "Sessions & Terms" at bounding box center [359, 207] width 157 height 17
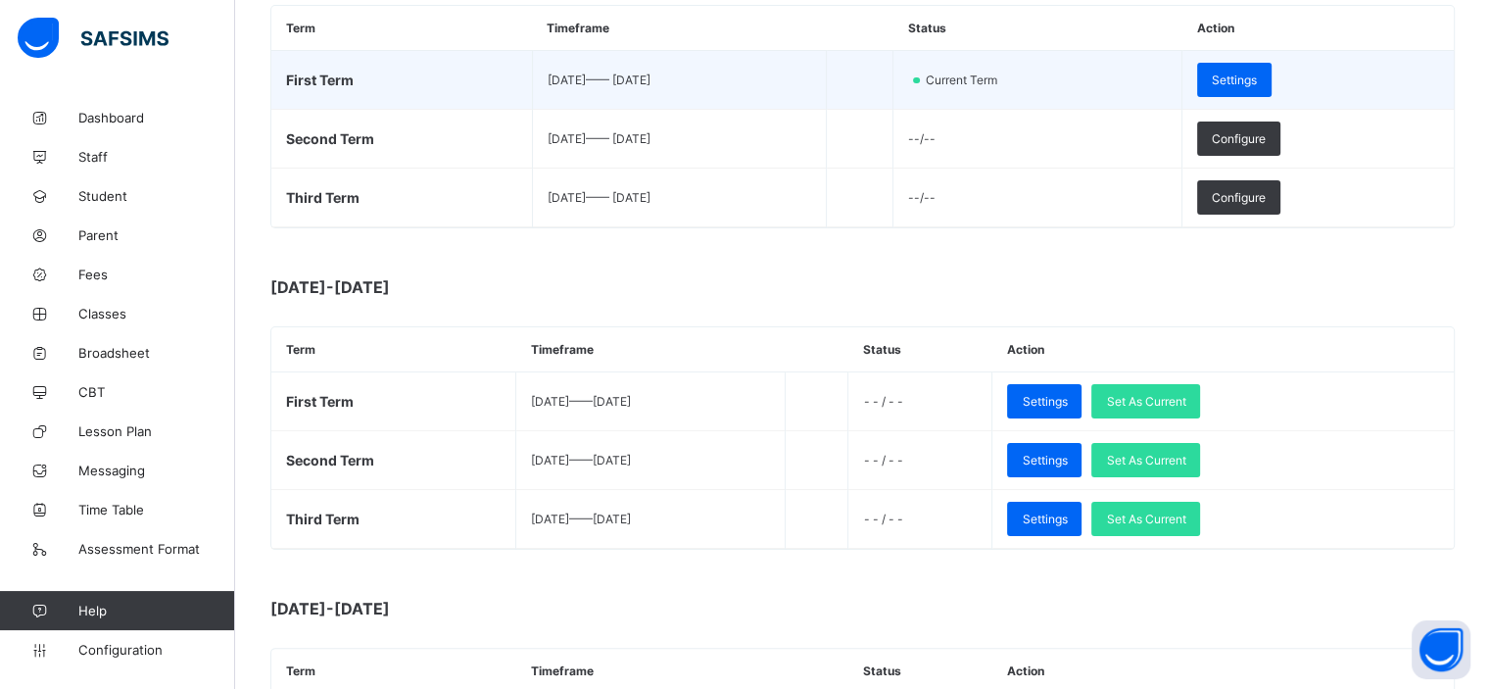
scroll to position [388, 0]
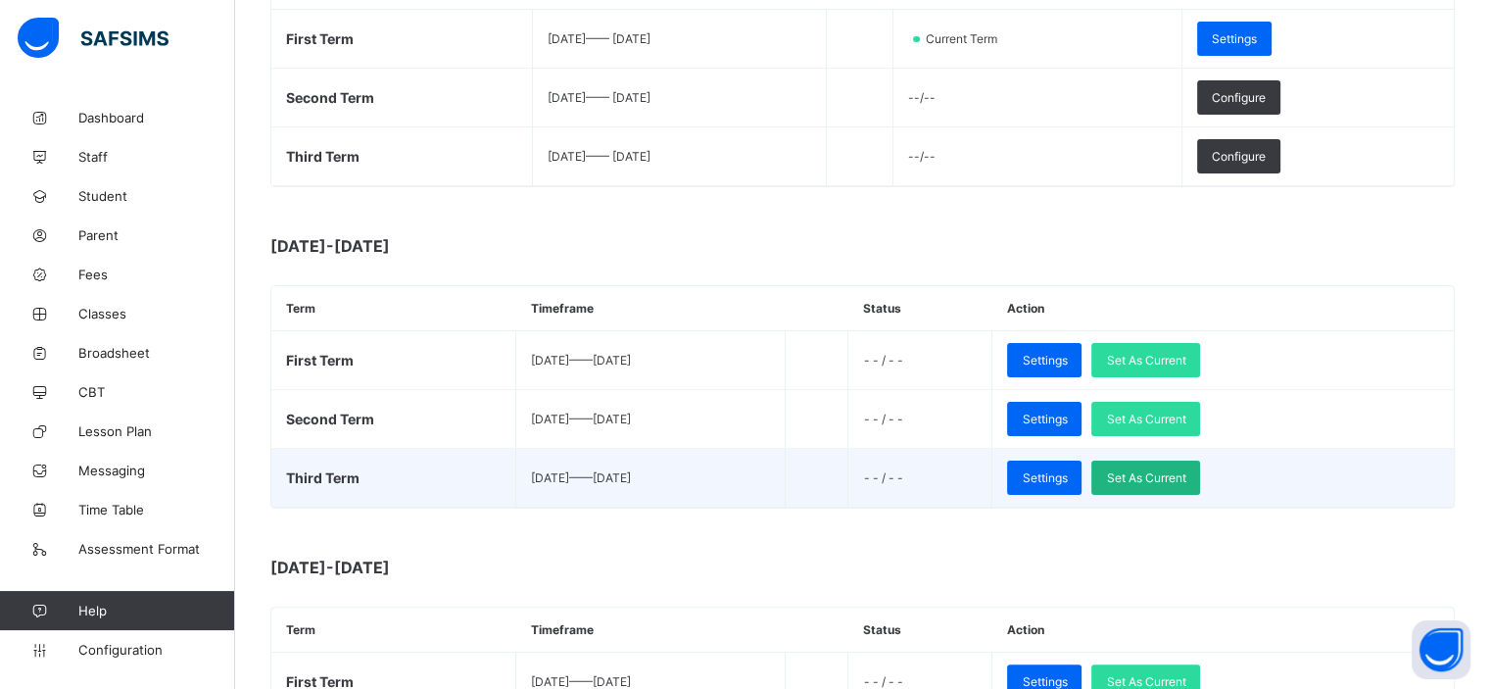
click at [1185, 480] on span "Set As Current" at bounding box center [1145, 477] width 79 height 15
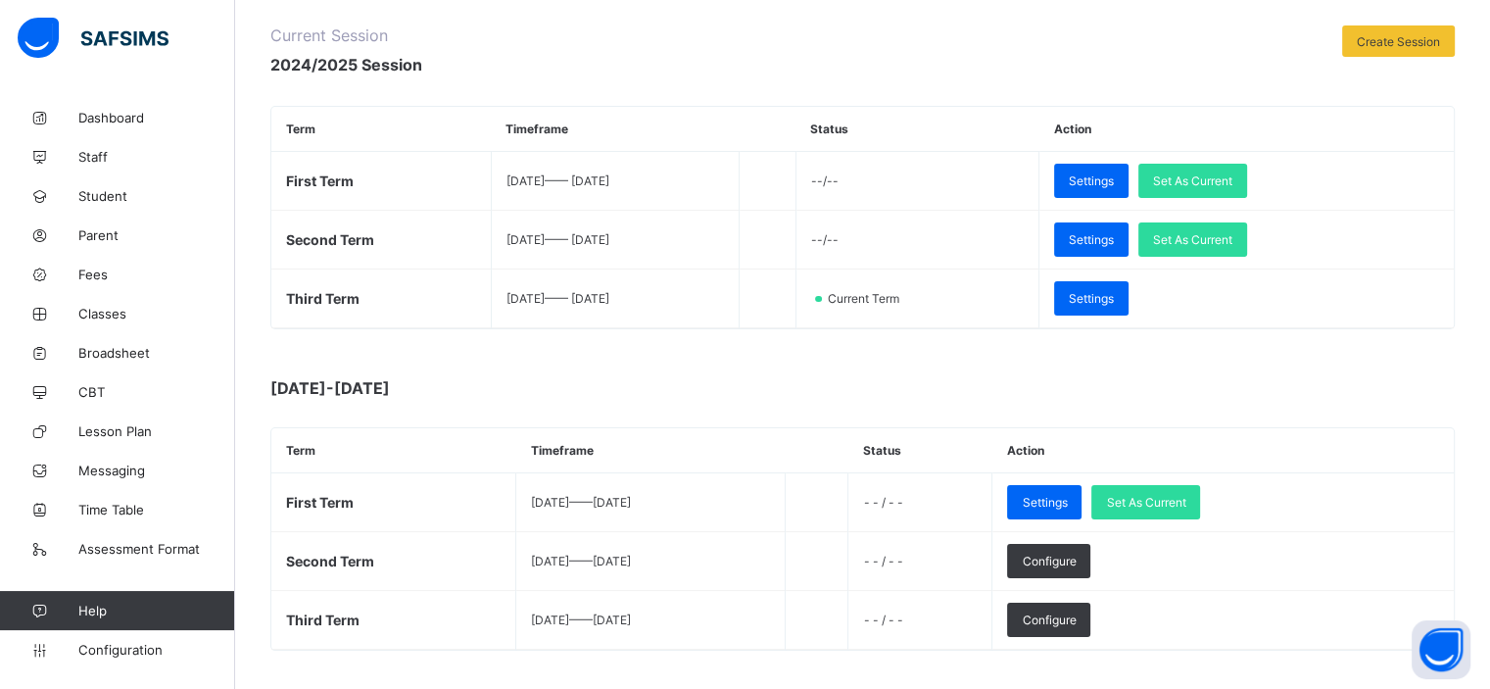
scroll to position [247, 0]
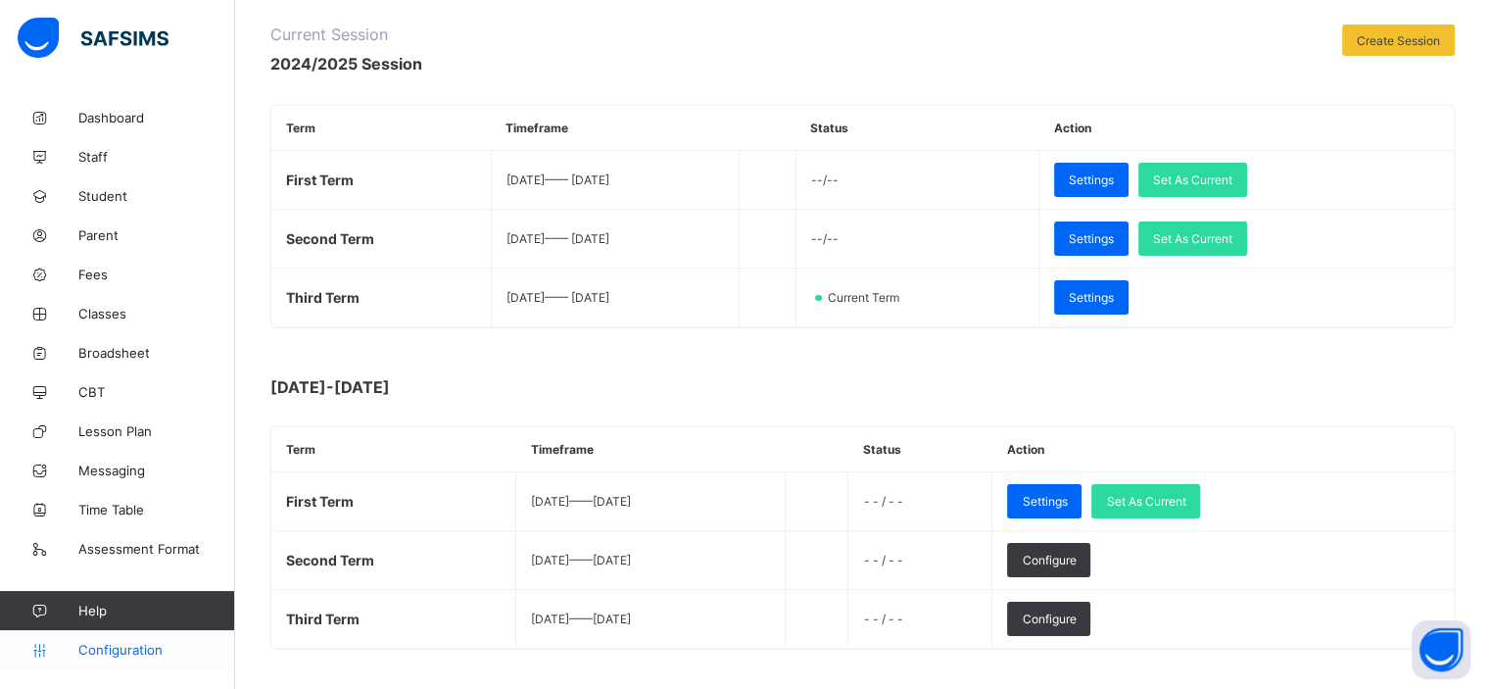
click at [129, 649] on span "Configuration" at bounding box center [156, 650] width 156 height 16
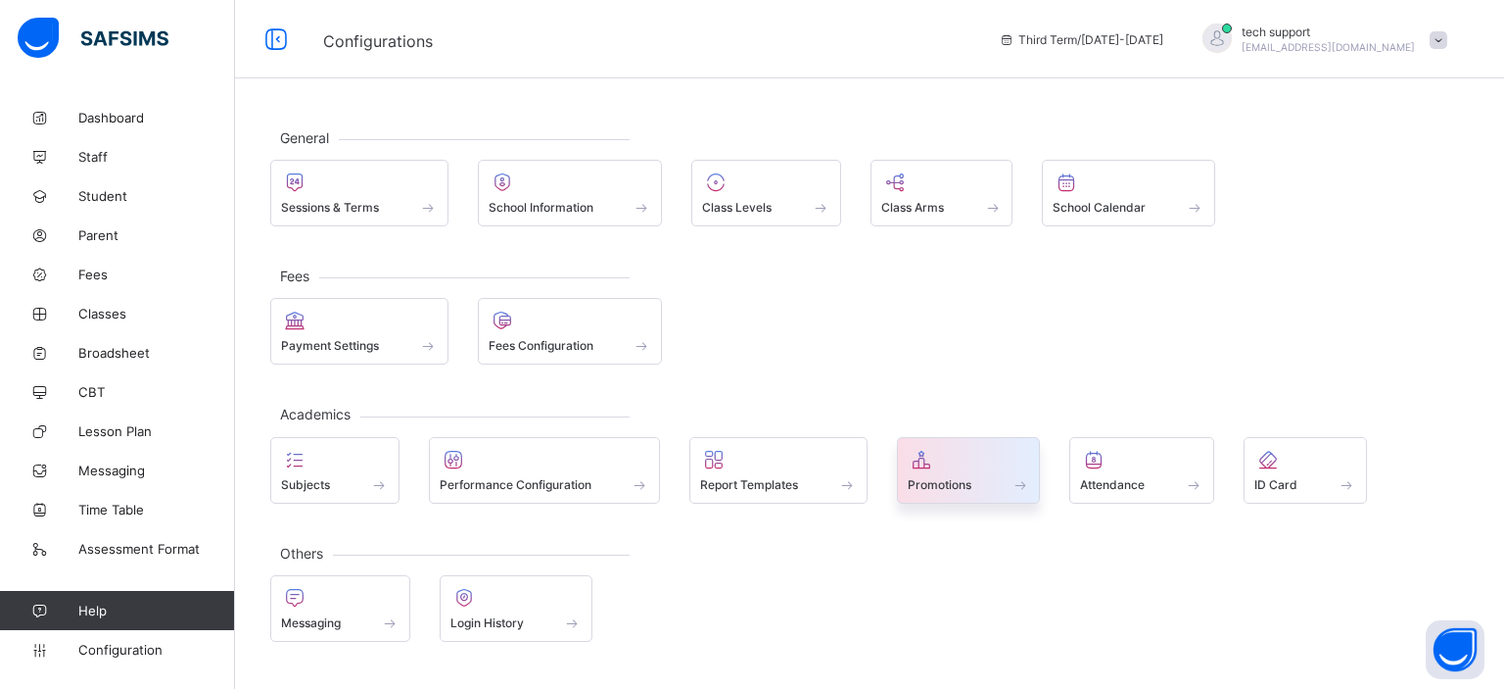
click at [948, 471] on span at bounding box center [969, 473] width 122 height 5
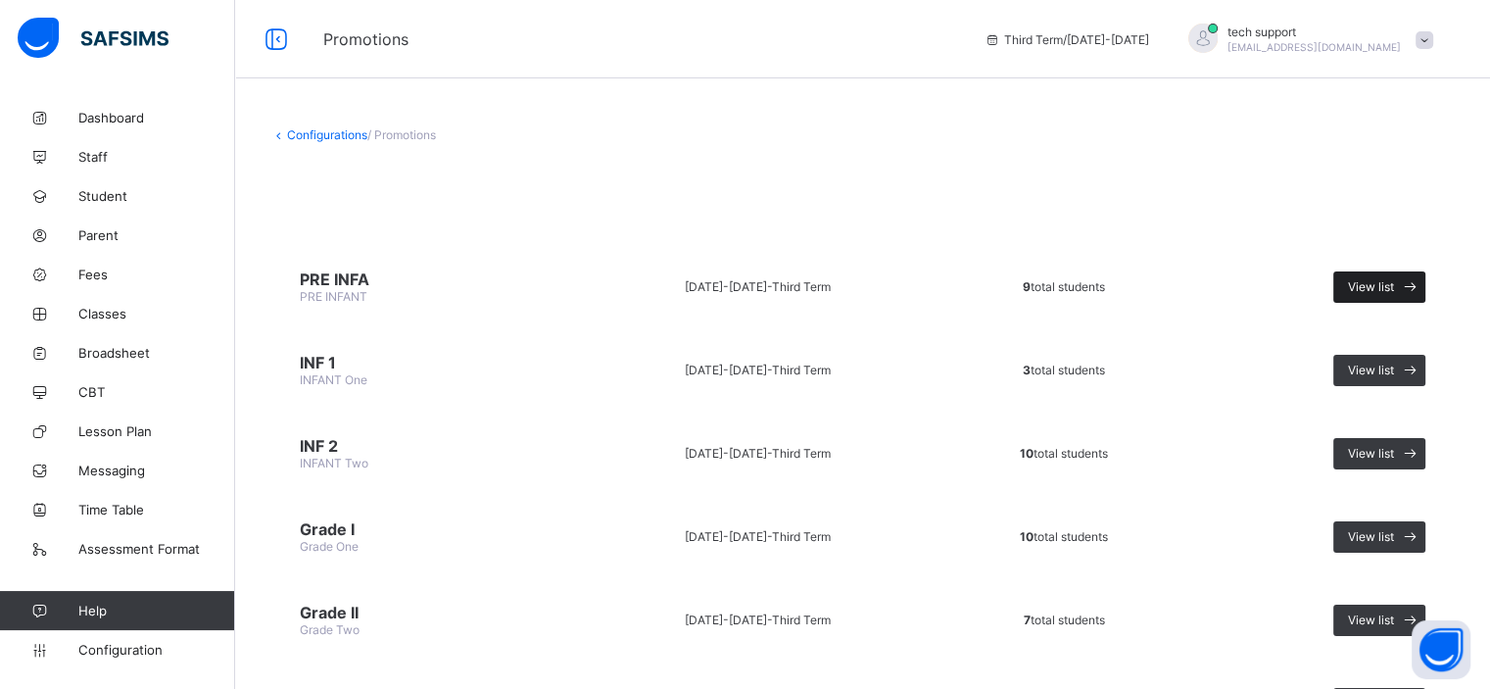
click at [1420, 277] on icon at bounding box center [1410, 286] width 21 height 19
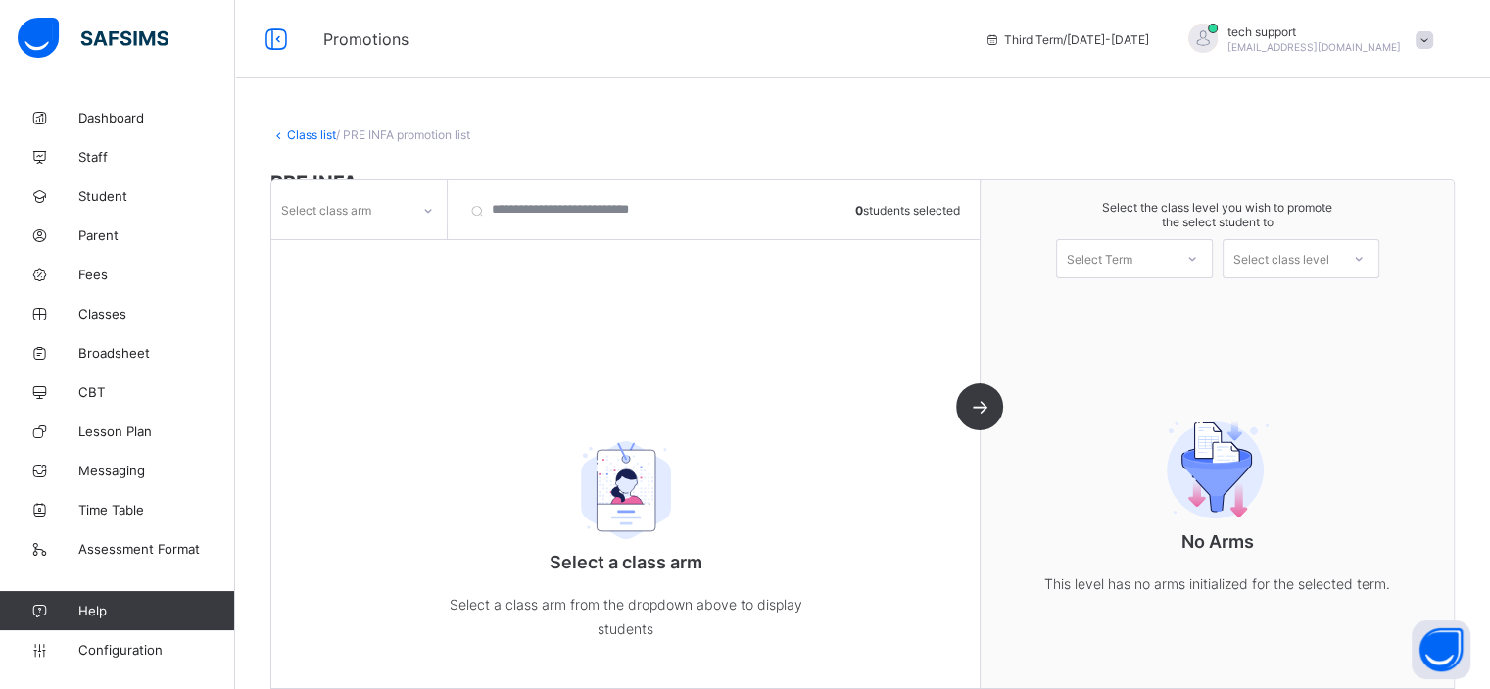
click at [419, 214] on div at bounding box center [427, 210] width 33 height 31
click at [408, 246] on div "." at bounding box center [358, 252] width 173 height 30
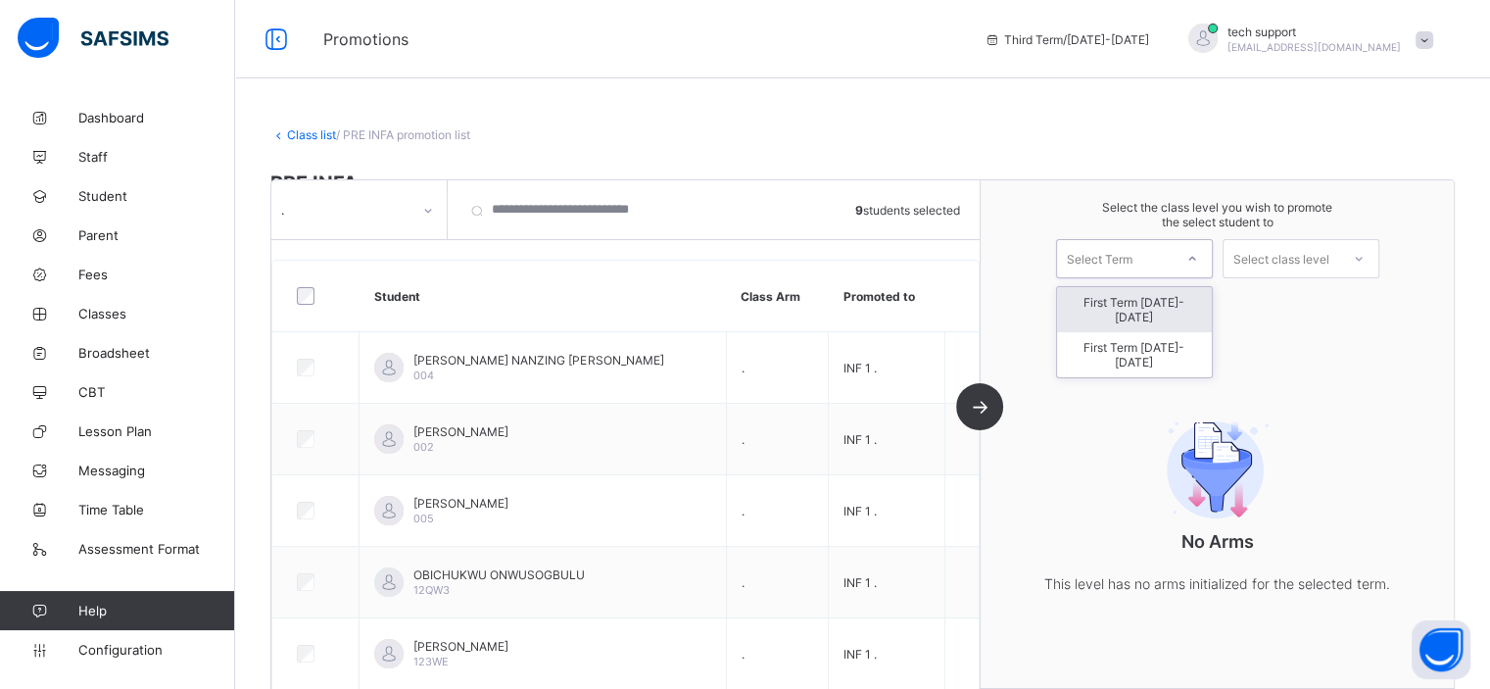
click at [1128, 262] on div "Select Term" at bounding box center [1100, 258] width 66 height 39
click at [1194, 332] on div "First Term 2025-2026" at bounding box center [1134, 354] width 155 height 45
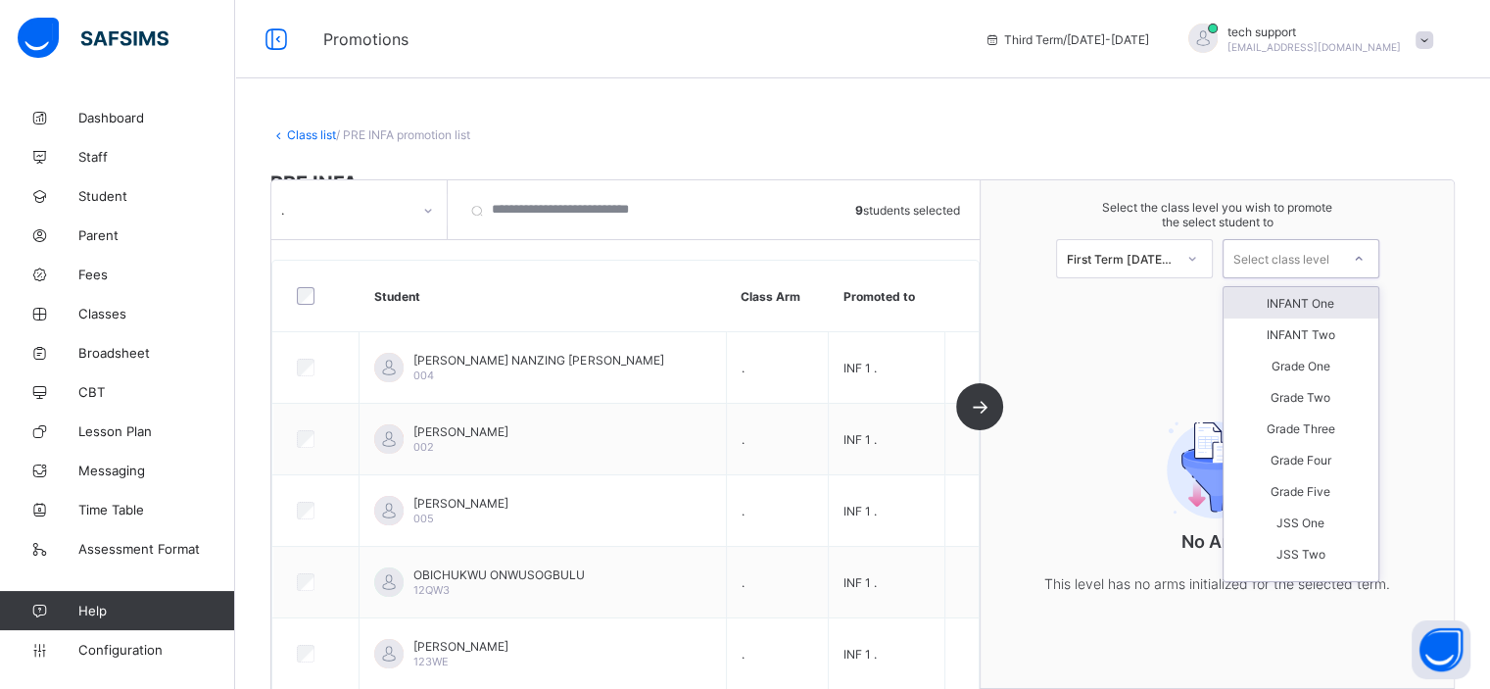
click at [1320, 250] on div "Select class level" at bounding box center [1281, 258] width 96 height 39
click at [1339, 303] on div "INFANT One" at bounding box center [1300, 302] width 155 height 31
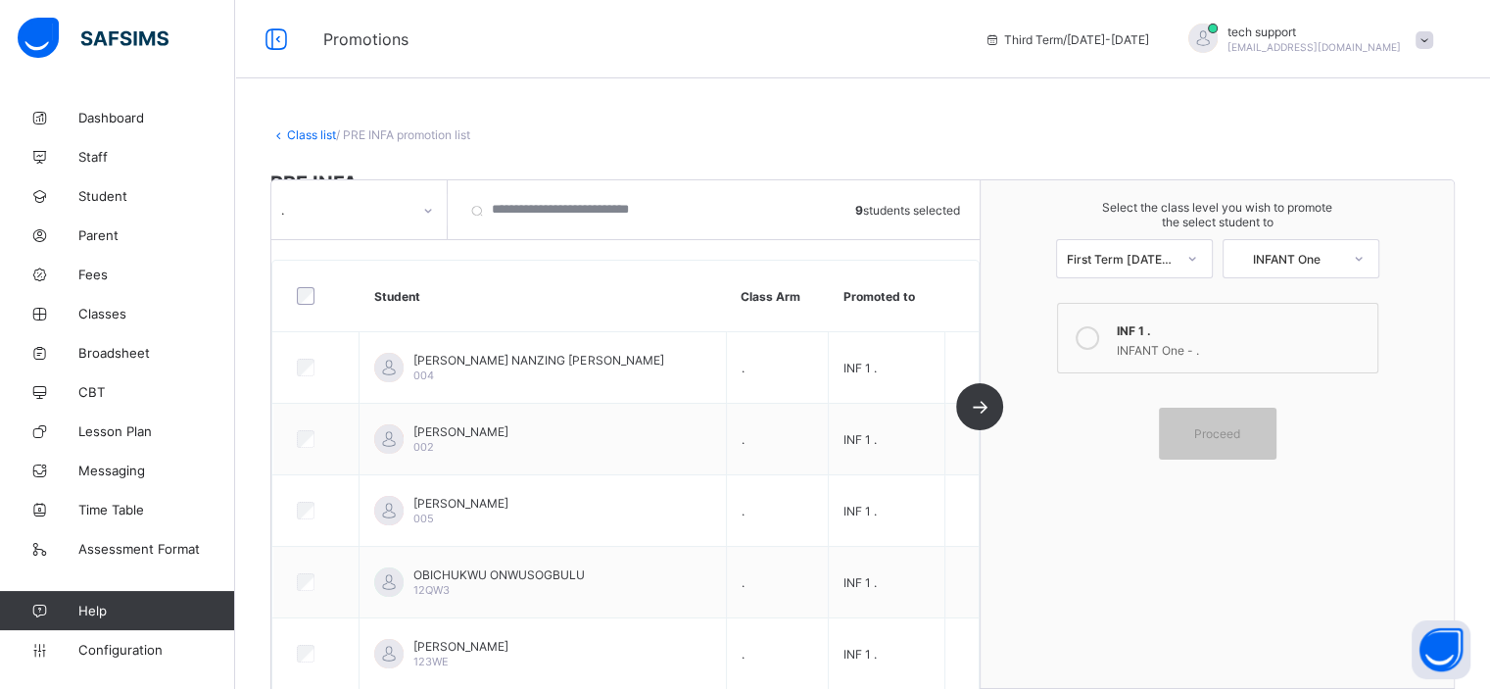
click at [1280, 318] on div "INF 1 ." at bounding box center [1242, 328] width 251 height 20
click at [1254, 424] on div "Proceed" at bounding box center [1218, 433] width 118 height 52
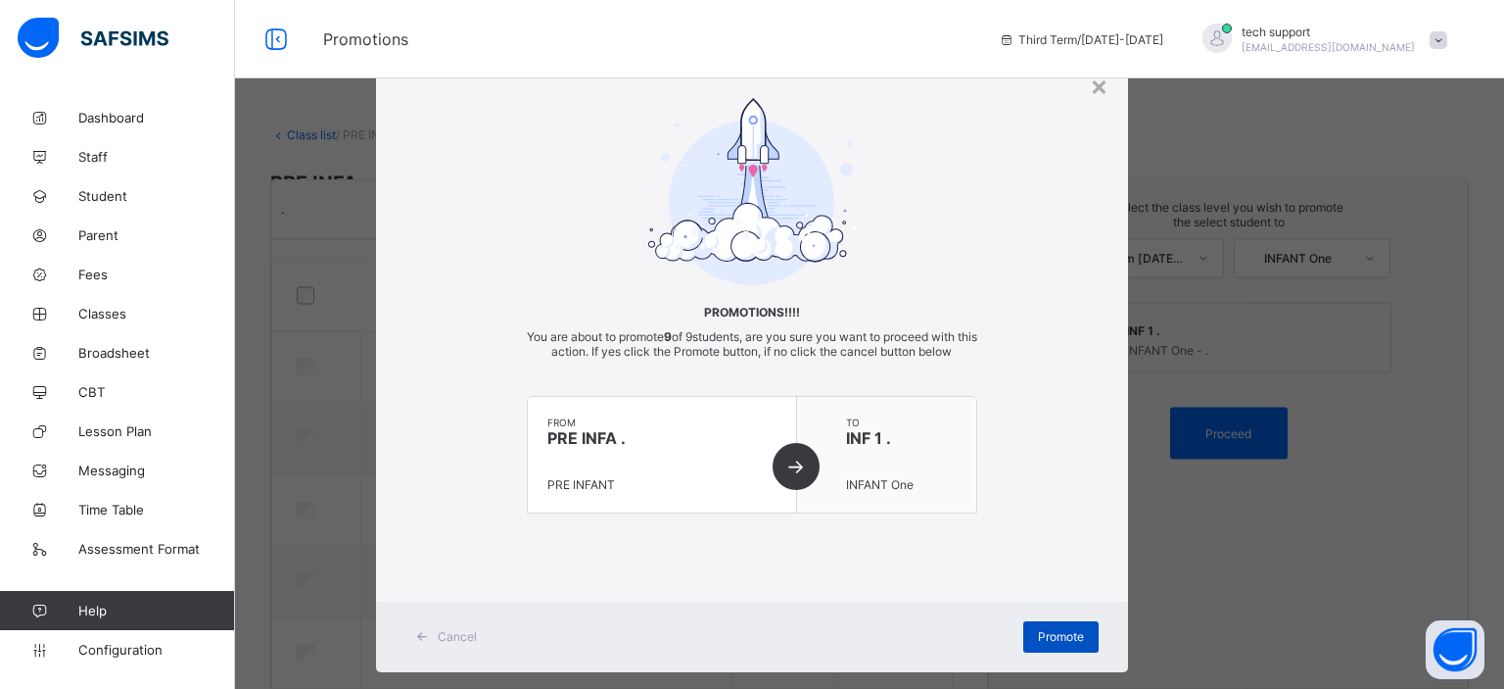
click at [1057, 640] on span "Promote" at bounding box center [1061, 636] width 46 height 15
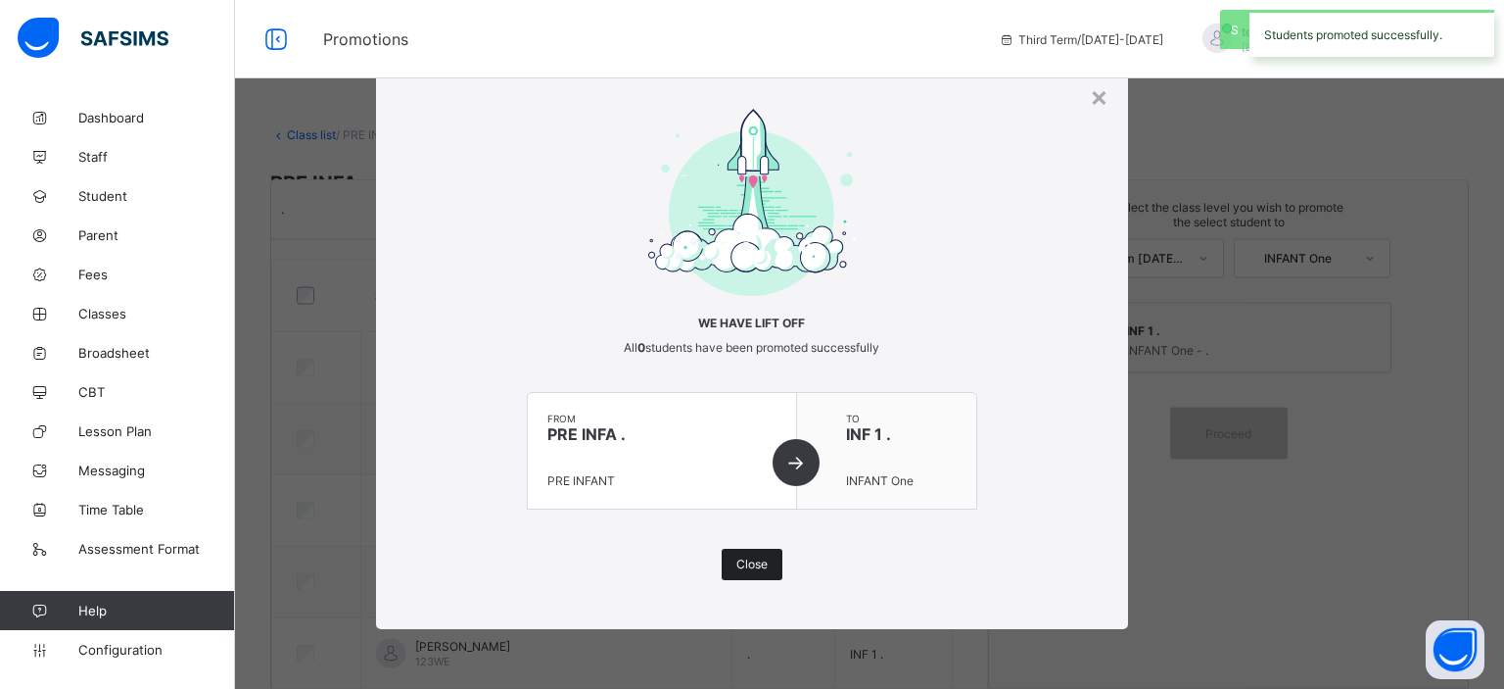
click at [743, 564] on span "Close" at bounding box center [752, 563] width 31 height 15
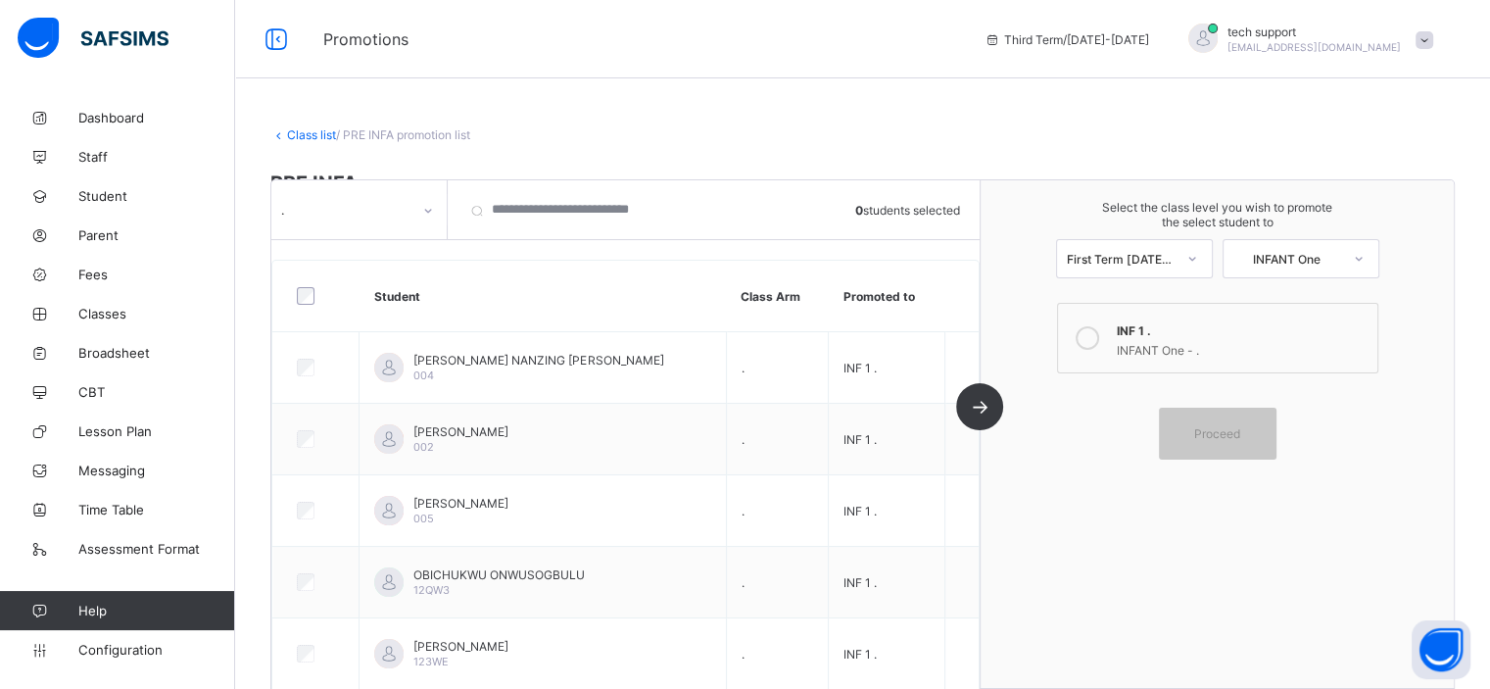
click at [316, 136] on link "Class list" at bounding box center [311, 134] width 49 height 15
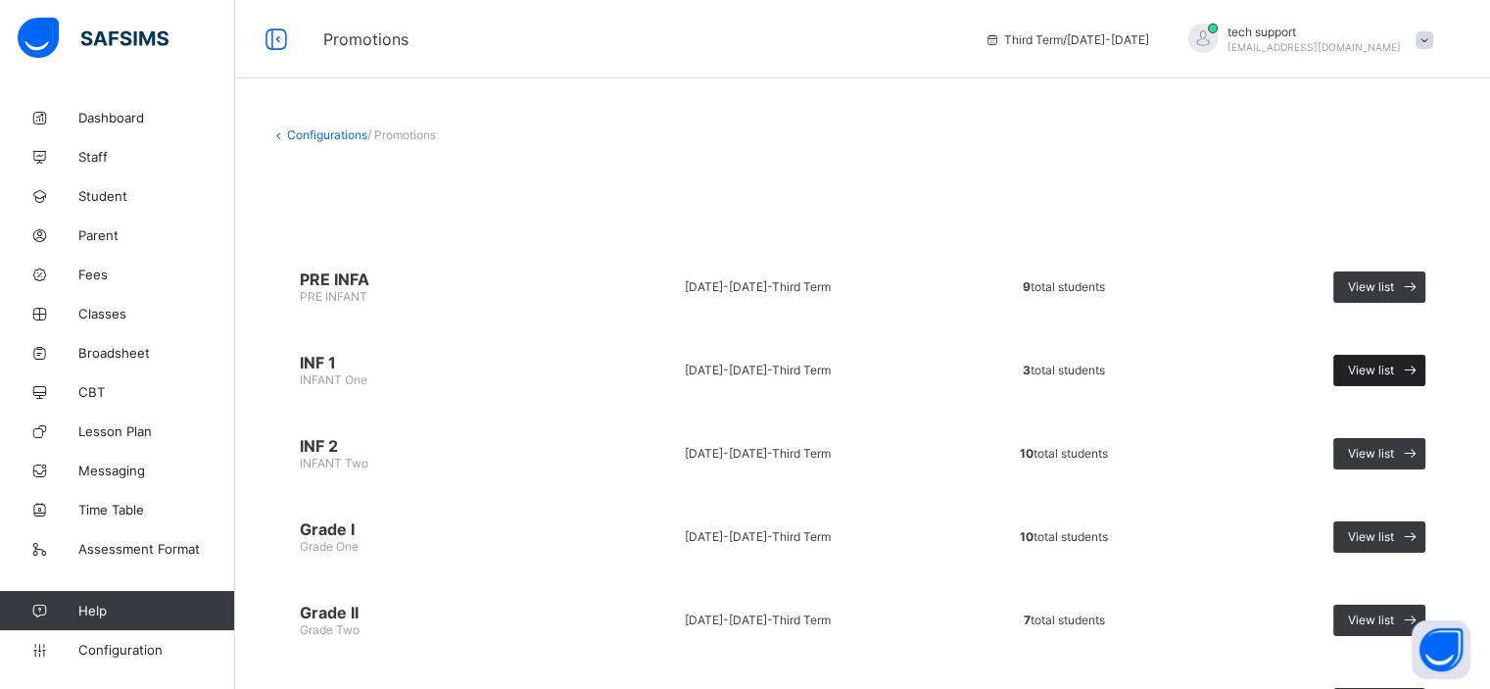
click at [1385, 368] on span "View list" at bounding box center [1371, 369] width 46 height 15
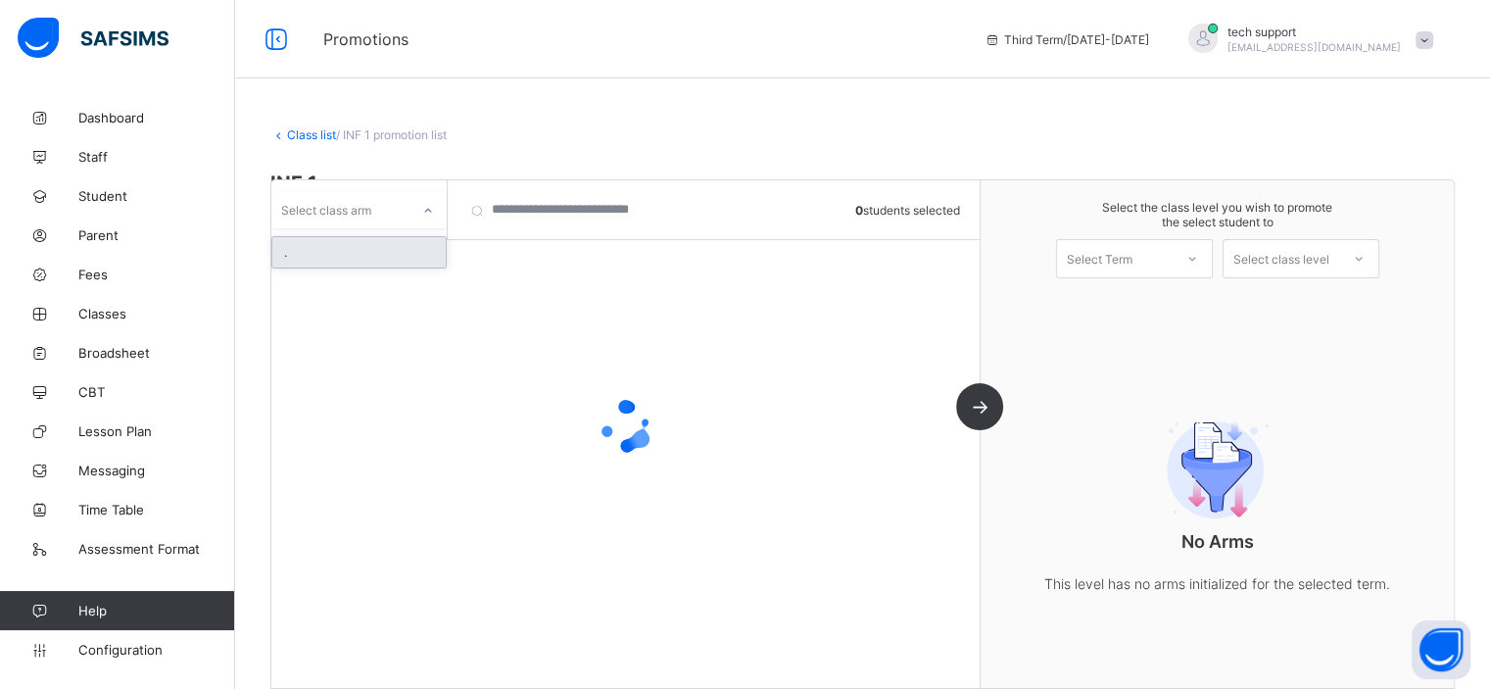
click at [425, 204] on icon at bounding box center [428, 211] width 12 height 20
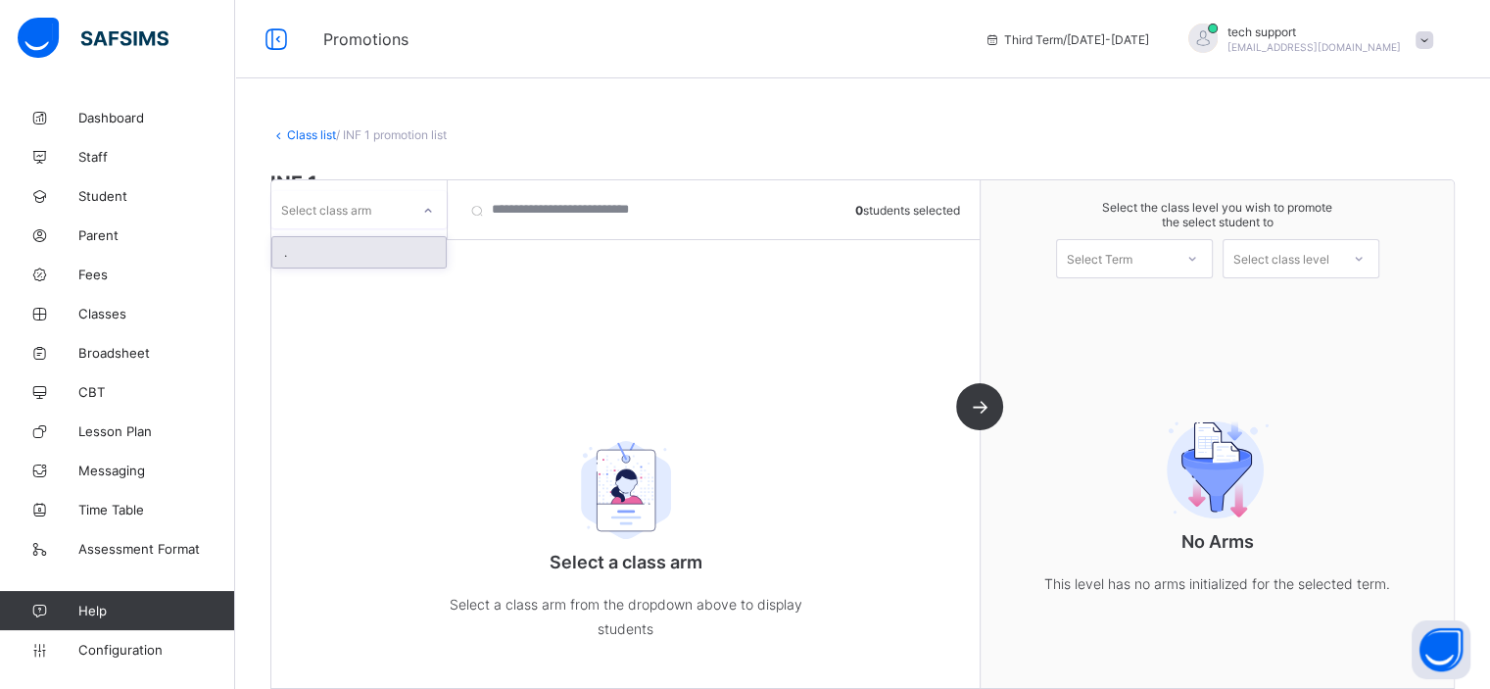
click at [394, 248] on div "." at bounding box center [358, 252] width 173 height 30
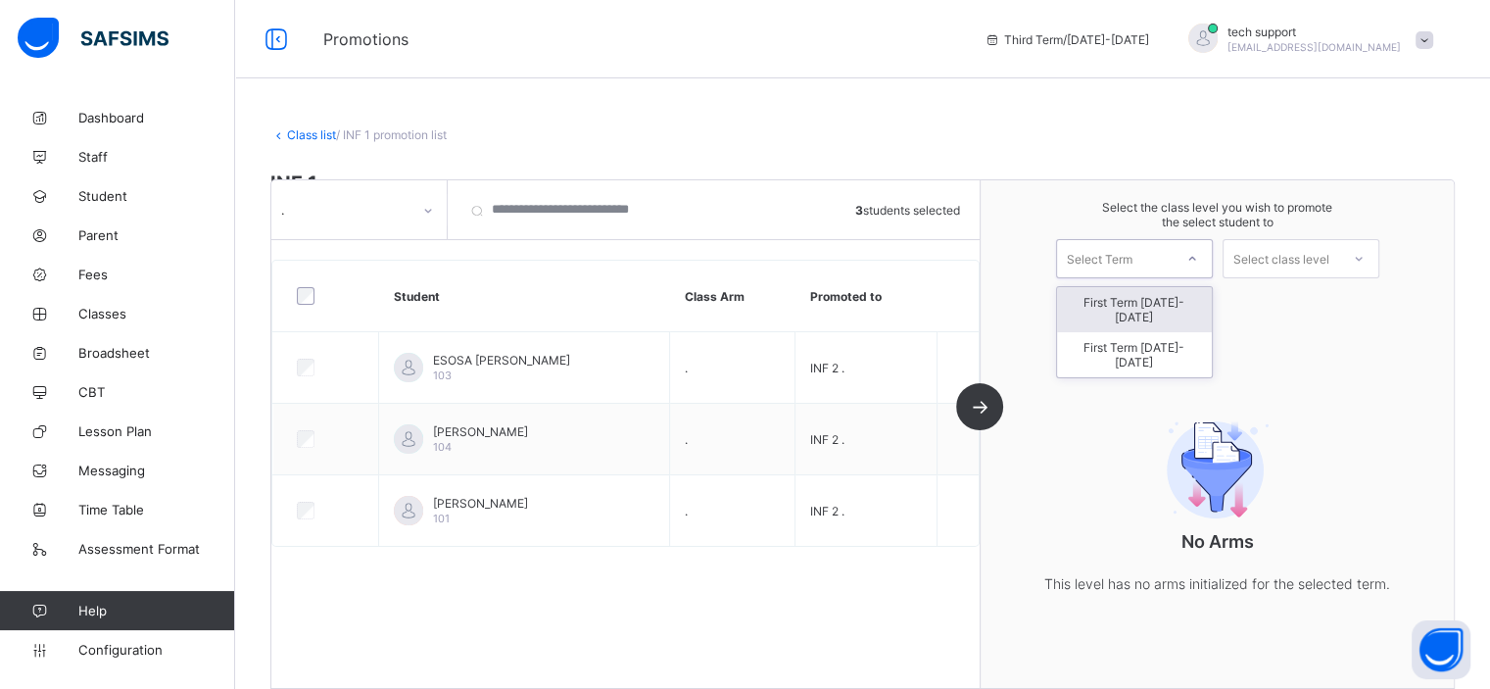
click at [1172, 261] on div "Select Term" at bounding box center [1115, 258] width 116 height 27
click at [1181, 334] on div "First Term 2025-2026" at bounding box center [1134, 354] width 155 height 45
click at [1355, 258] on div at bounding box center [1358, 258] width 35 height 33
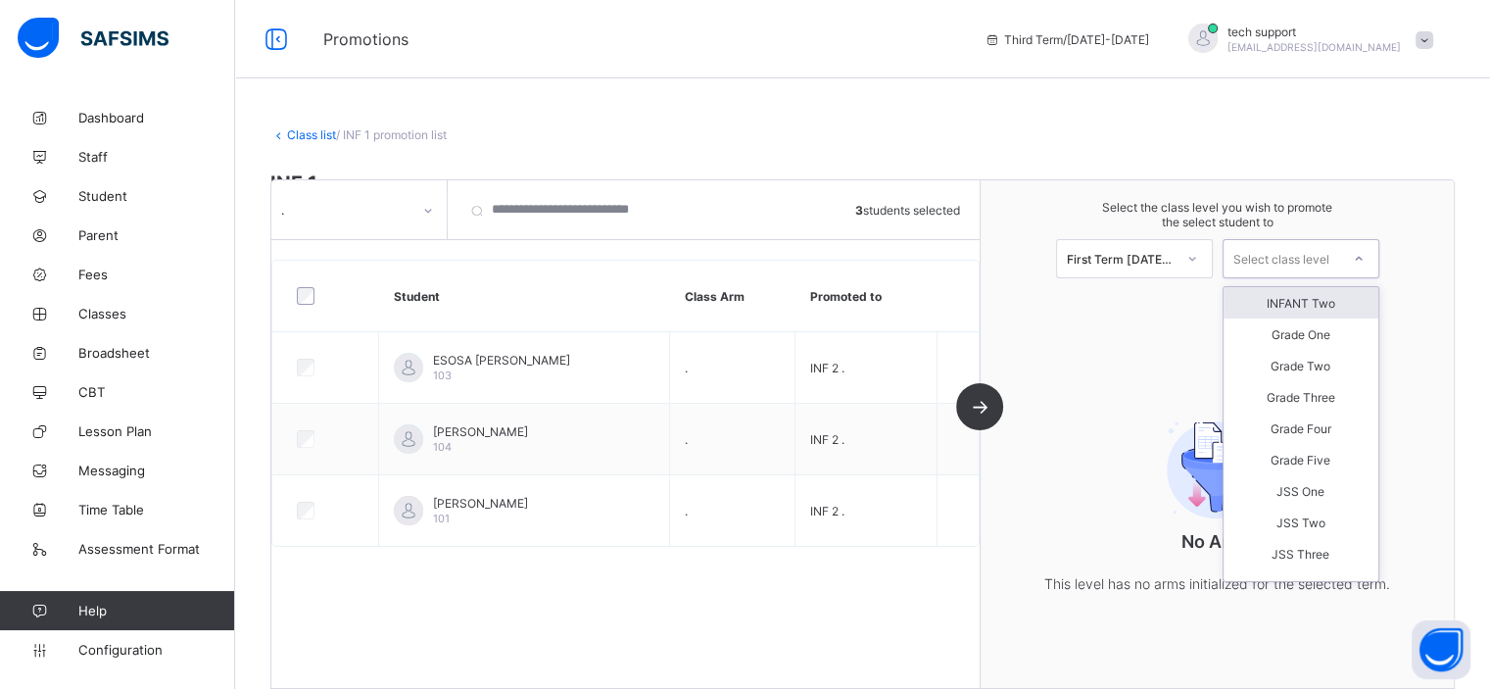
click at [1341, 312] on div "INFANT Two" at bounding box center [1300, 302] width 155 height 31
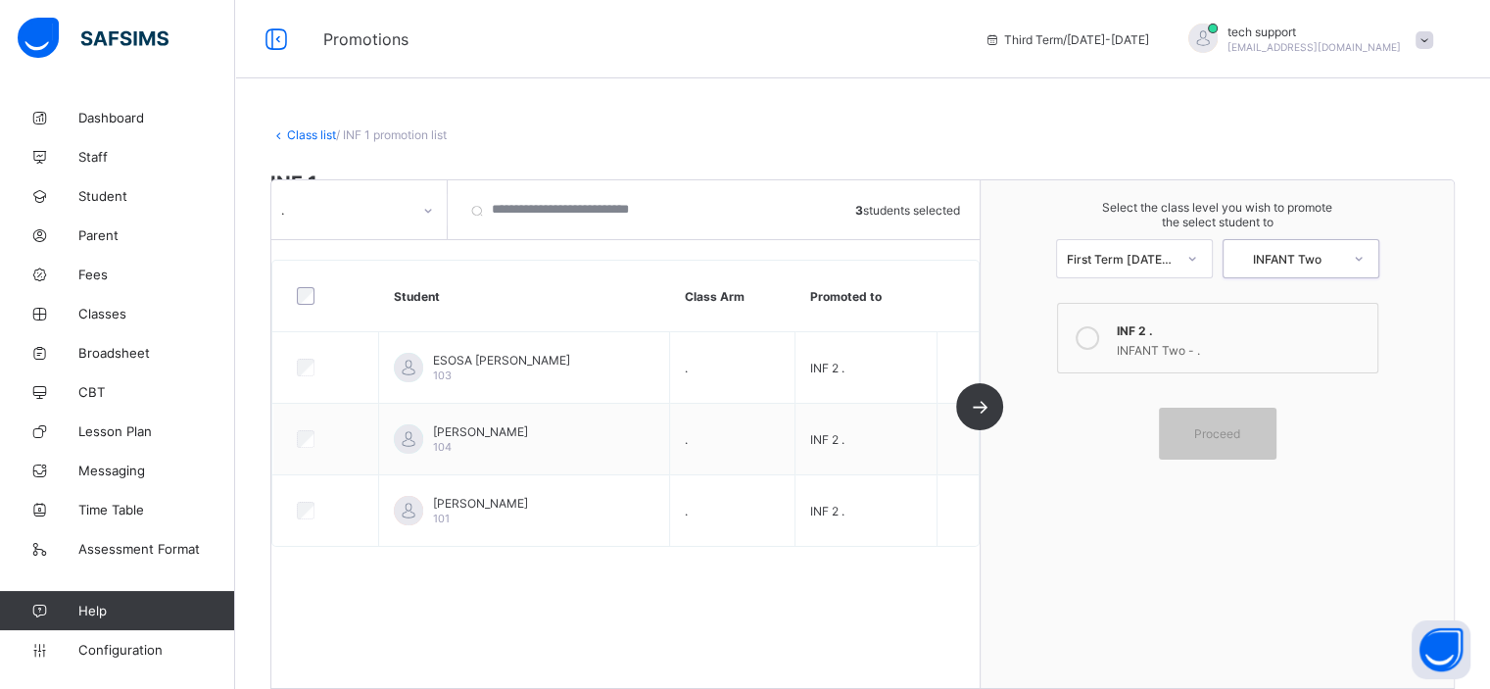
click at [1203, 344] on div "INFANT Two - ." at bounding box center [1242, 348] width 251 height 20
click at [1221, 444] on div "Proceed" at bounding box center [1218, 433] width 118 height 52
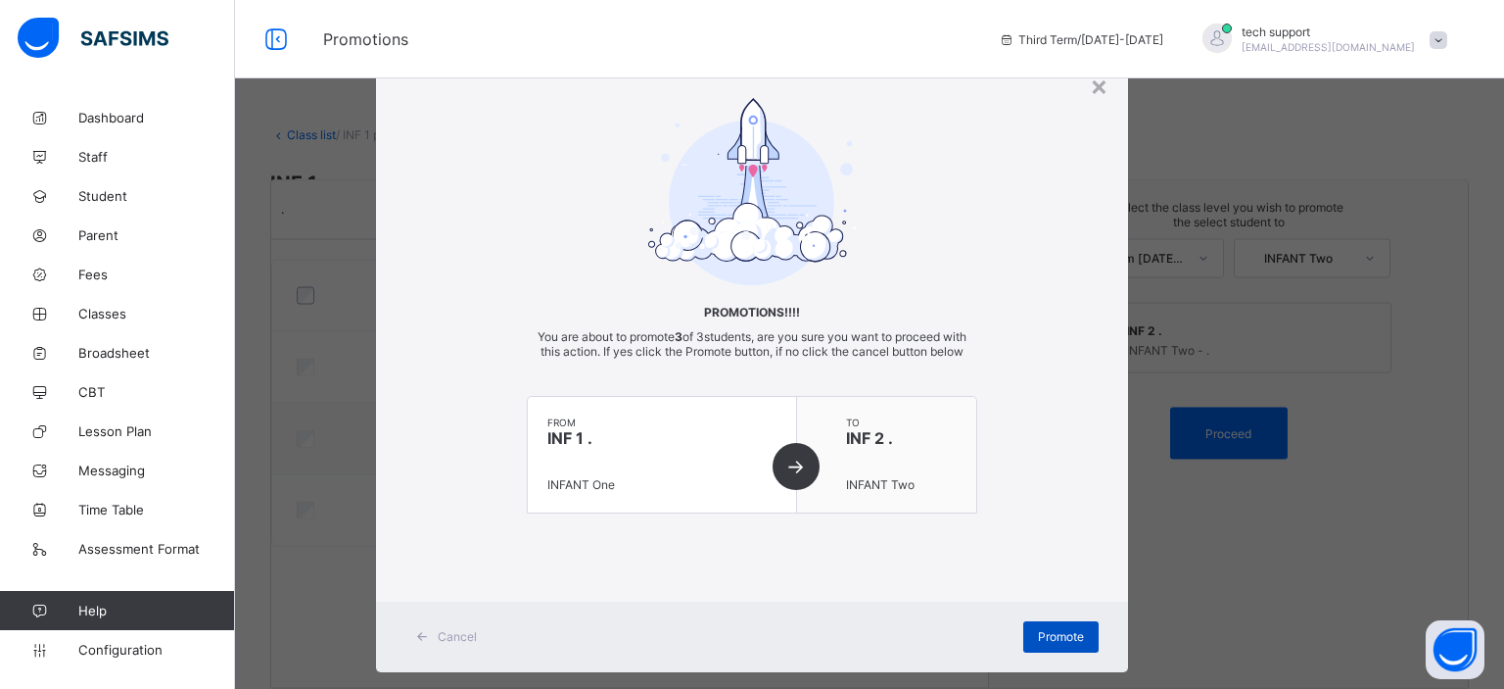
click at [1039, 625] on div "Promote" at bounding box center [1060, 636] width 75 height 31
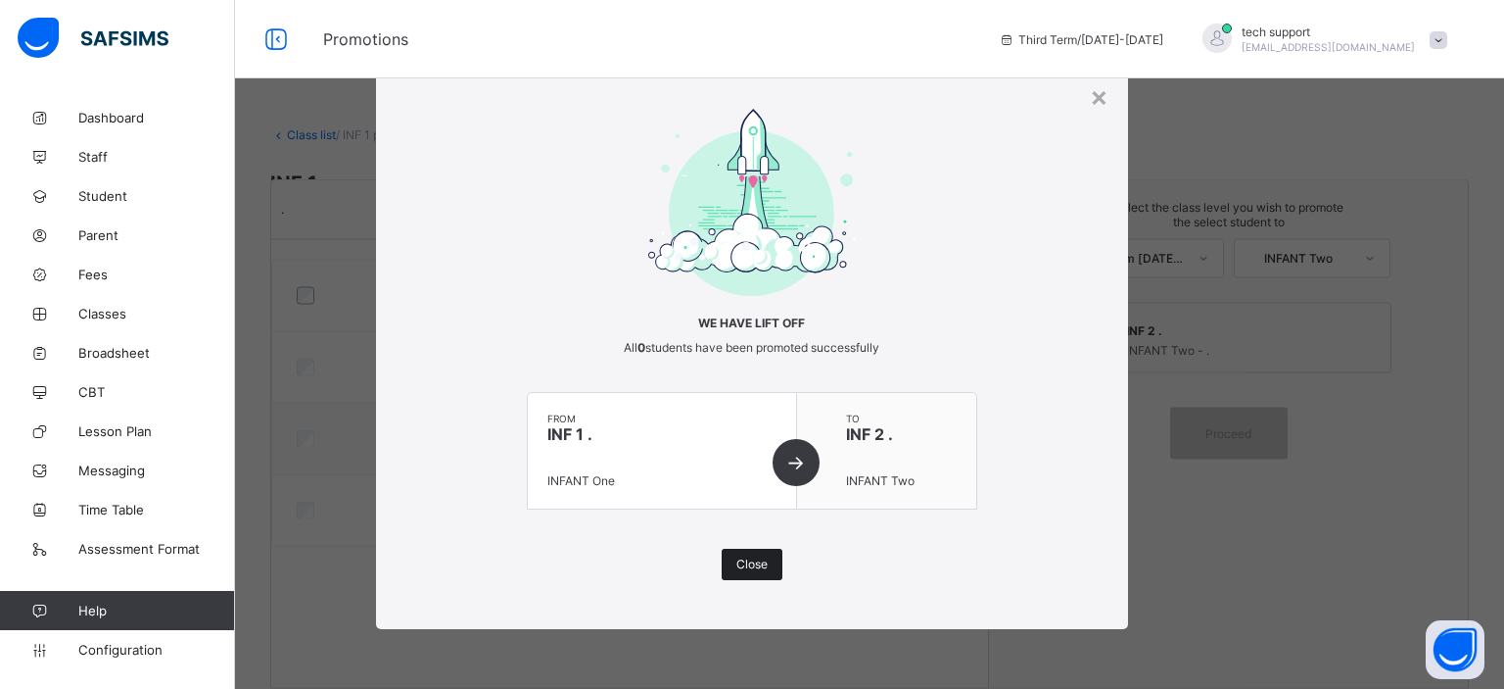
click at [757, 558] on span "Close" at bounding box center [752, 563] width 31 height 15
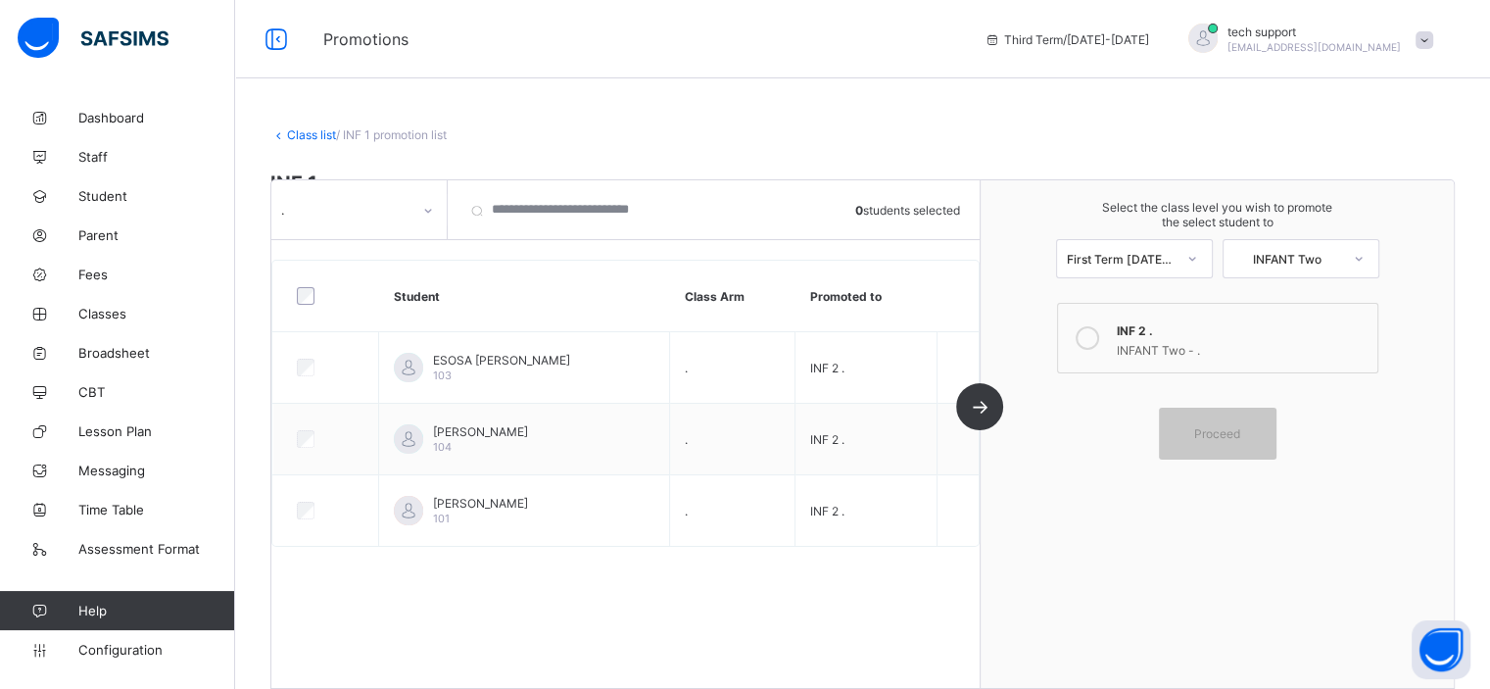
click at [325, 129] on link "Class list" at bounding box center [311, 134] width 49 height 15
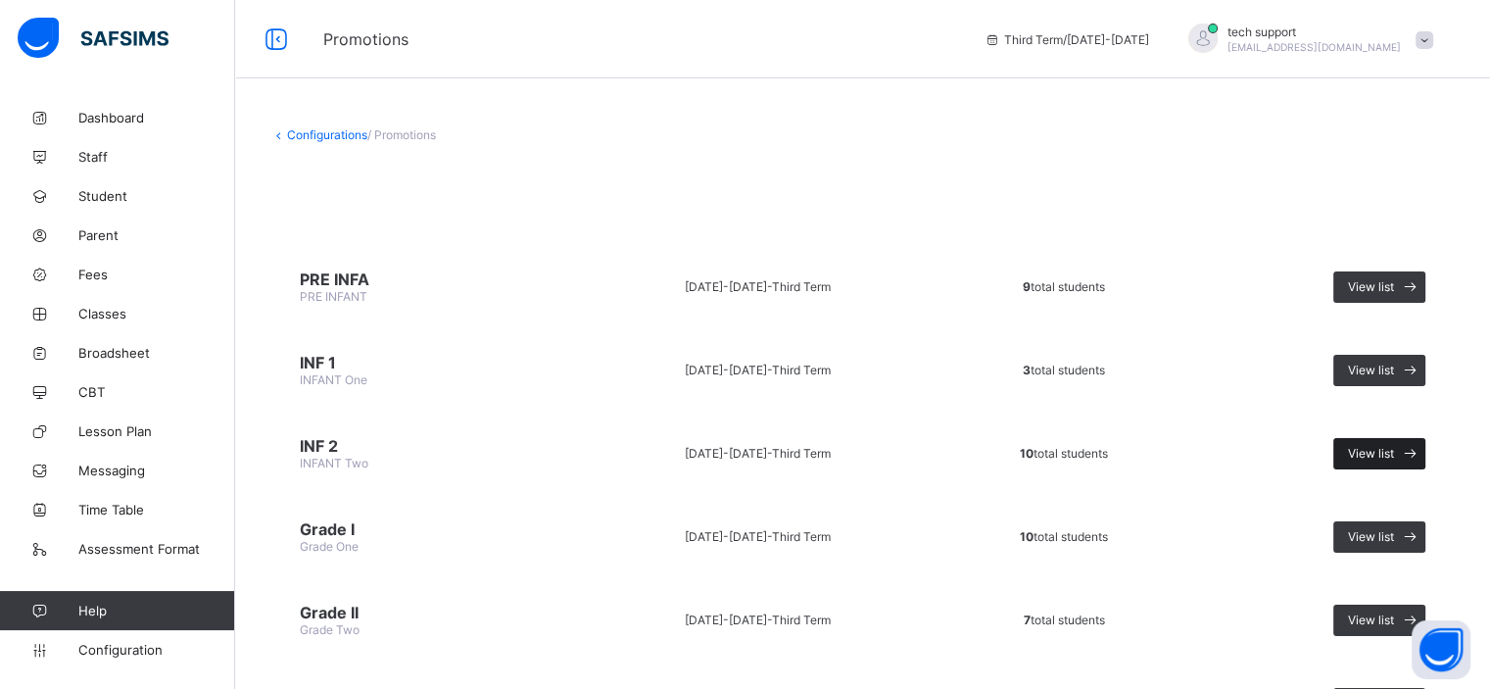
click at [1374, 450] on span "View list" at bounding box center [1371, 453] width 46 height 15
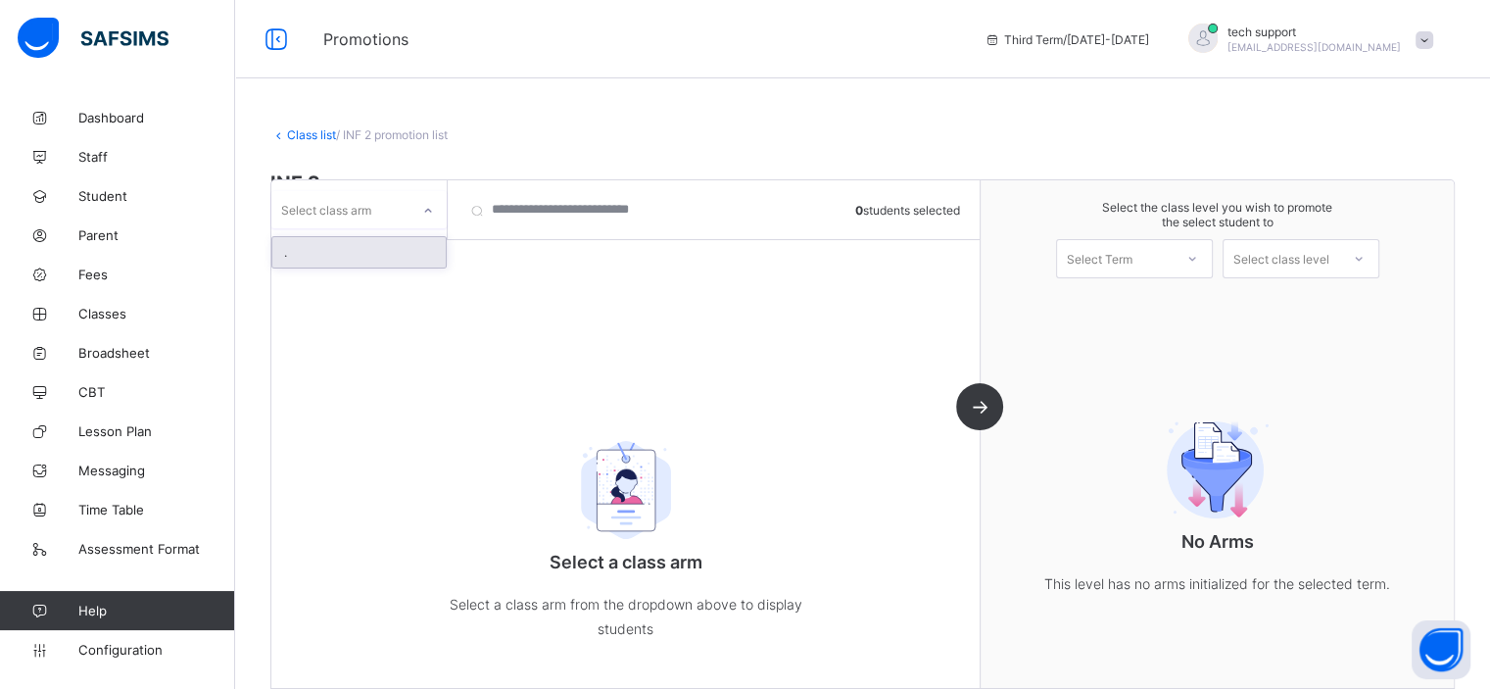
click at [425, 217] on div at bounding box center [427, 210] width 33 height 31
click at [409, 246] on div "." at bounding box center [358, 252] width 173 height 30
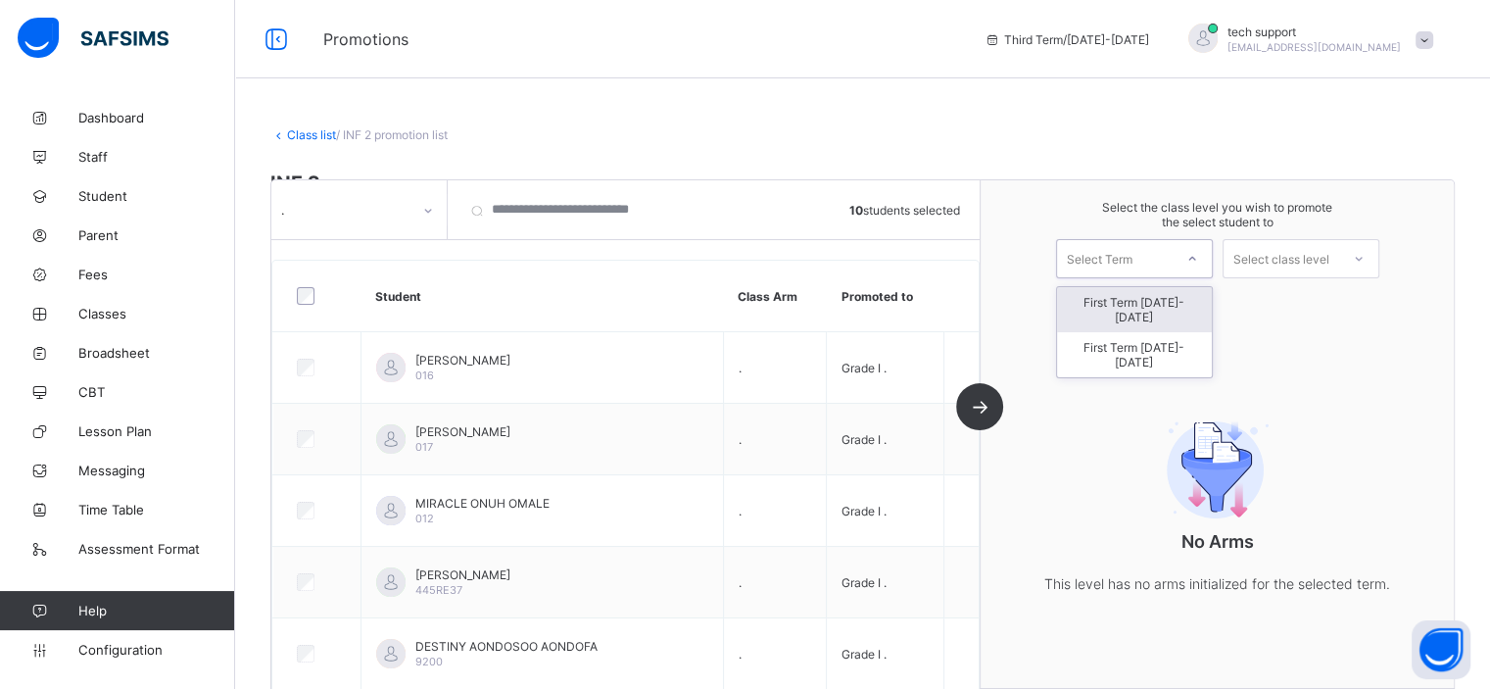
click at [1132, 254] on div "Select Term" at bounding box center [1100, 258] width 66 height 39
click at [1155, 338] on div "First Term 2025-2026" at bounding box center [1134, 354] width 155 height 45
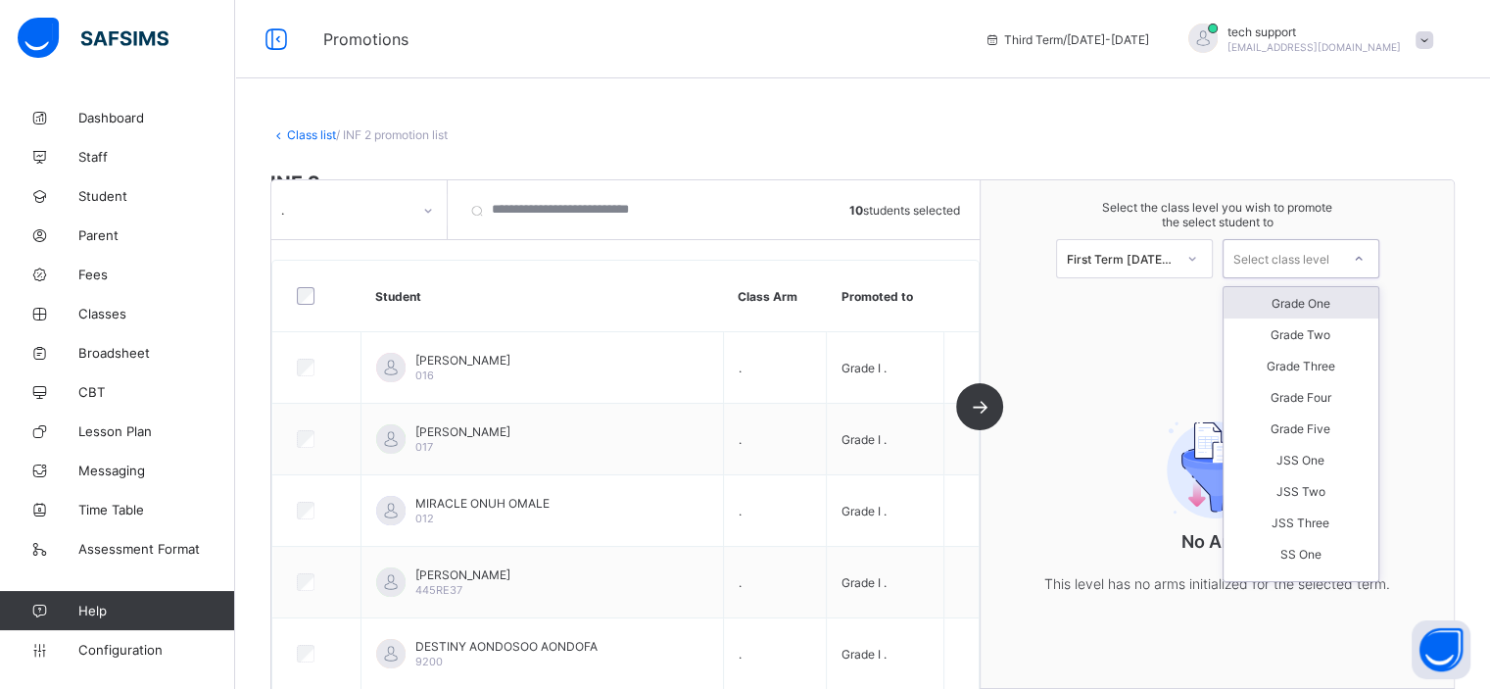
click at [1376, 257] on div at bounding box center [1358, 258] width 35 height 33
click at [1355, 307] on div "Grade One" at bounding box center [1300, 302] width 155 height 31
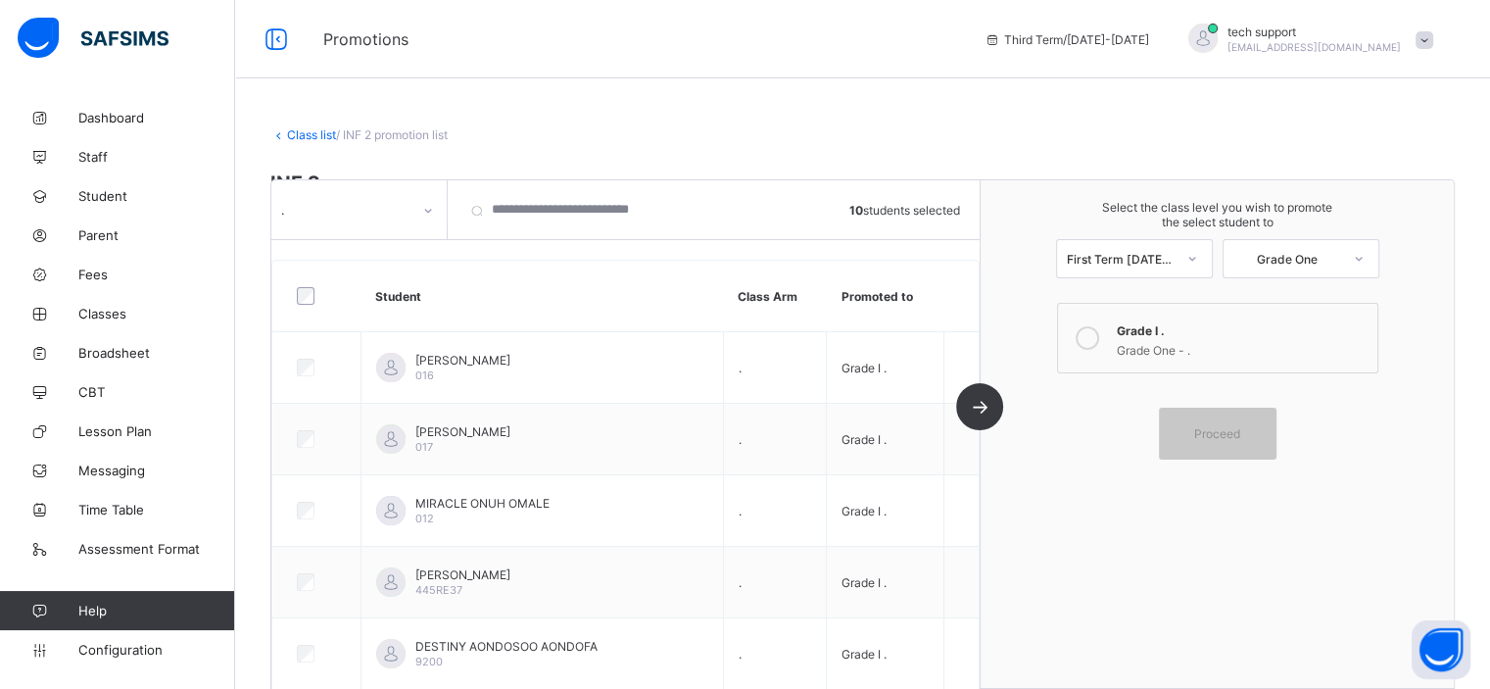
click at [1236, 349] on div "Grade One - ." at bounding box center [1242, 348] width 251 height 20
click at [1236, 426] on span "Proceed" at bounding box center [1217, 433] width 46 height 15
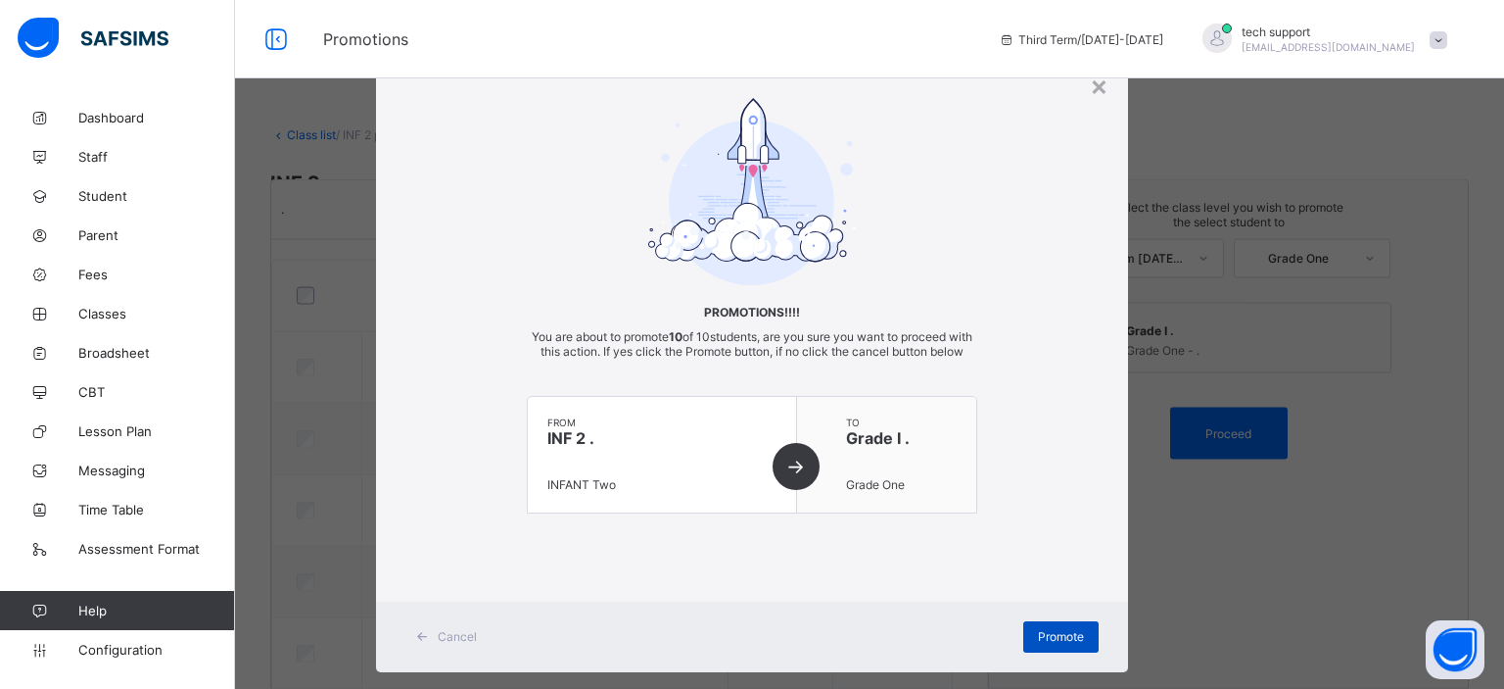
click at [1067, 643] on span "Promote" at bounding box center [1061, 636] width 46 height 15
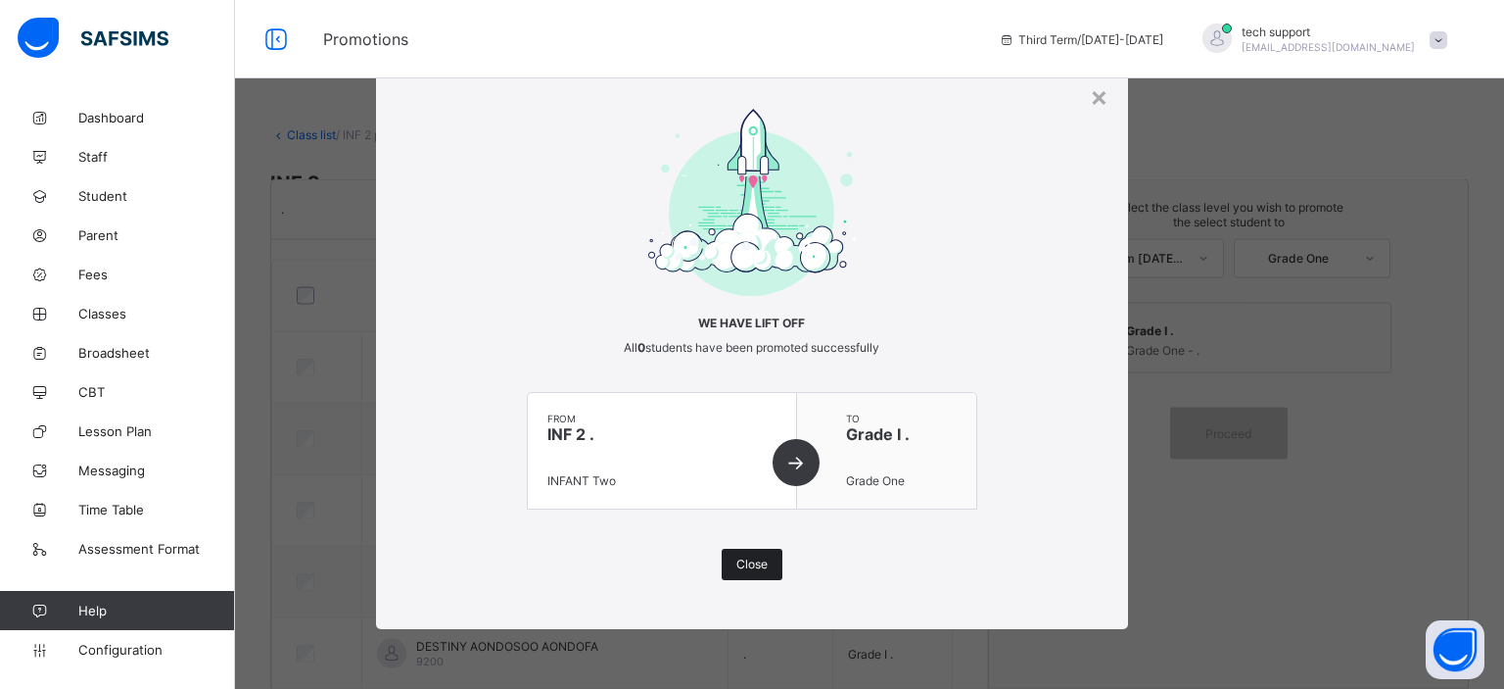
click at [745, 551] on div "Close" at bounding box center [752, 563] width 61 height 31
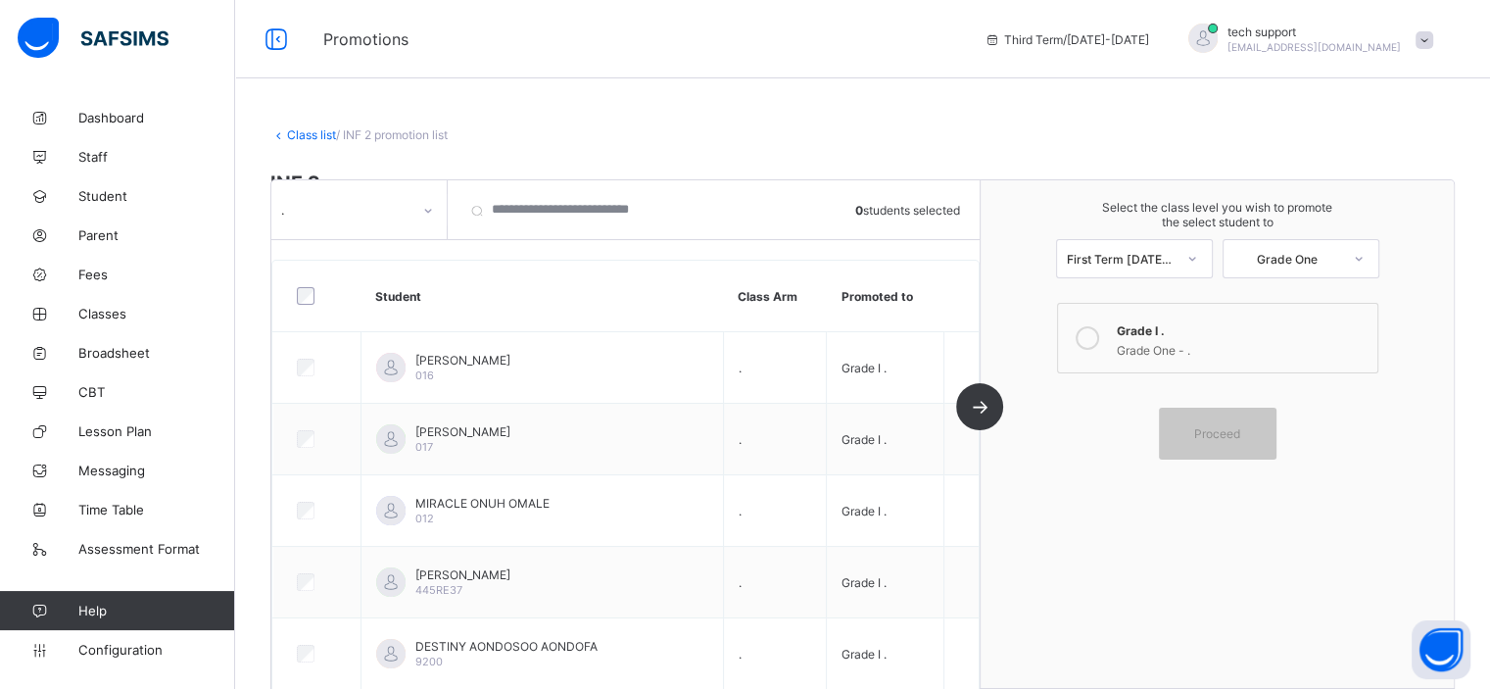
click at [301, 134] on link "Class list" at bounding box center [311, 134] width 49 height 15
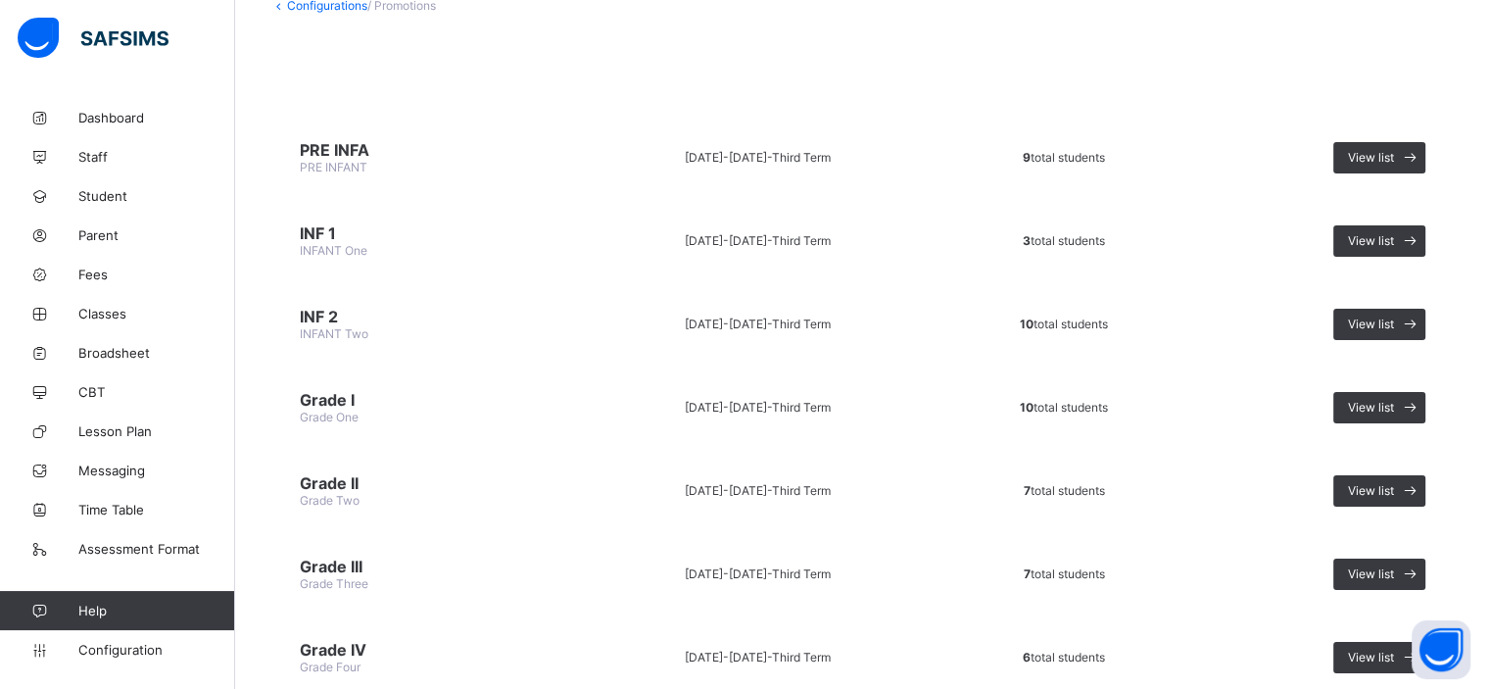
scroll to position [136, 0]
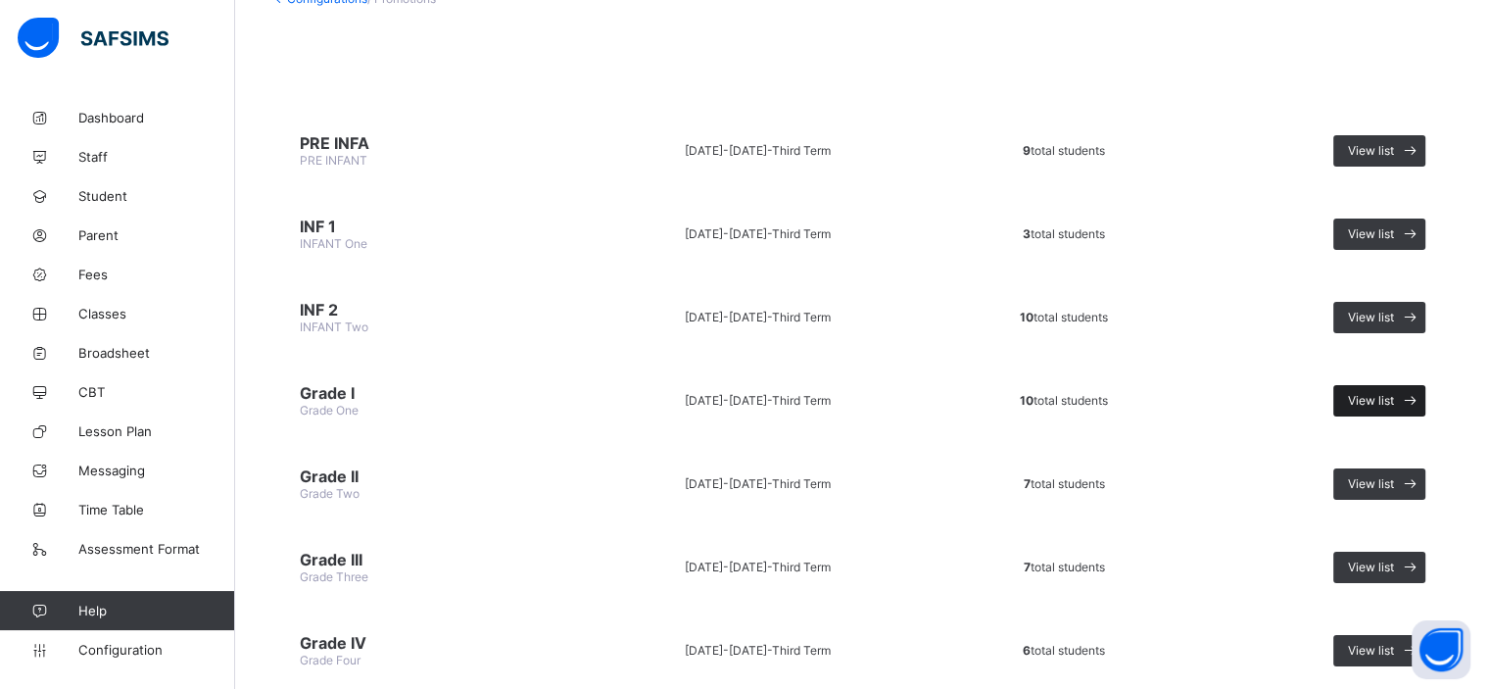
click at [1394, 400] on span "View list" at bounding box center [1371, 400] width 46 height 15
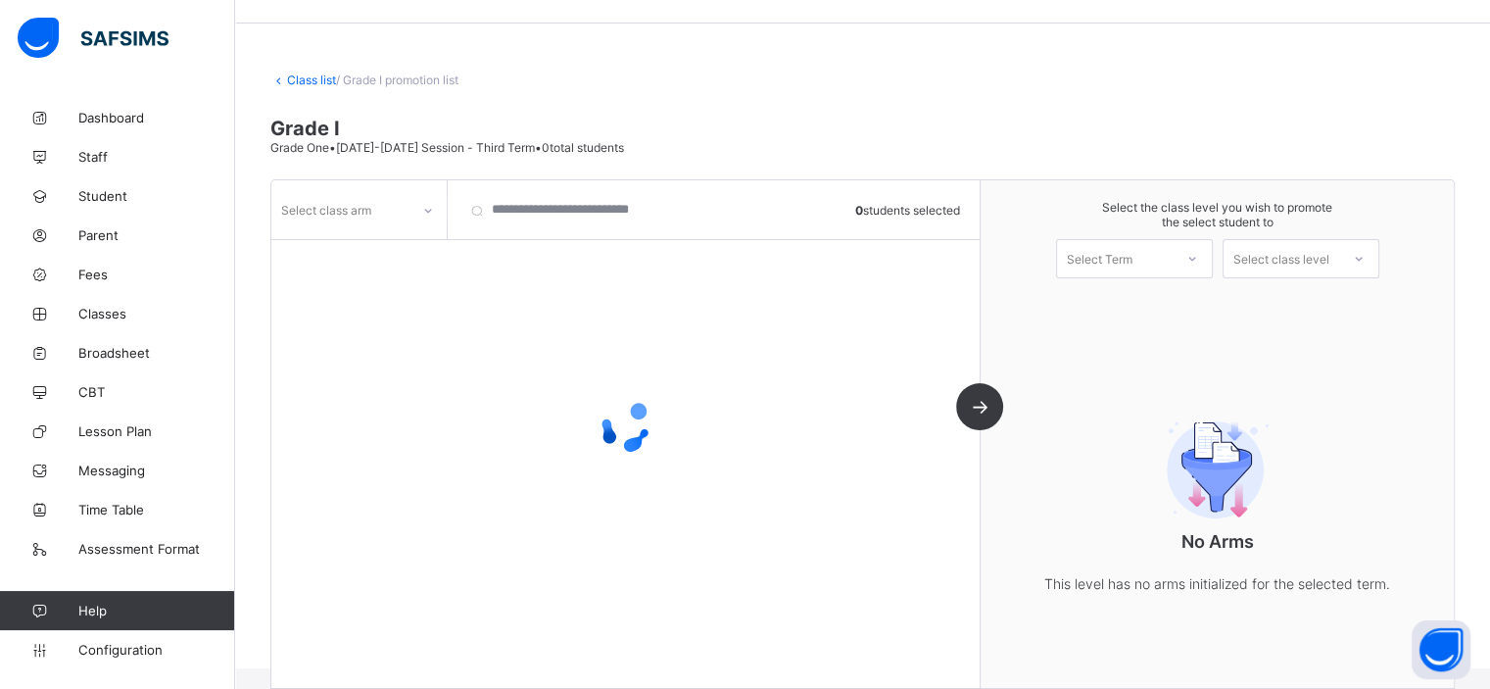
scroll to position [78, 0]
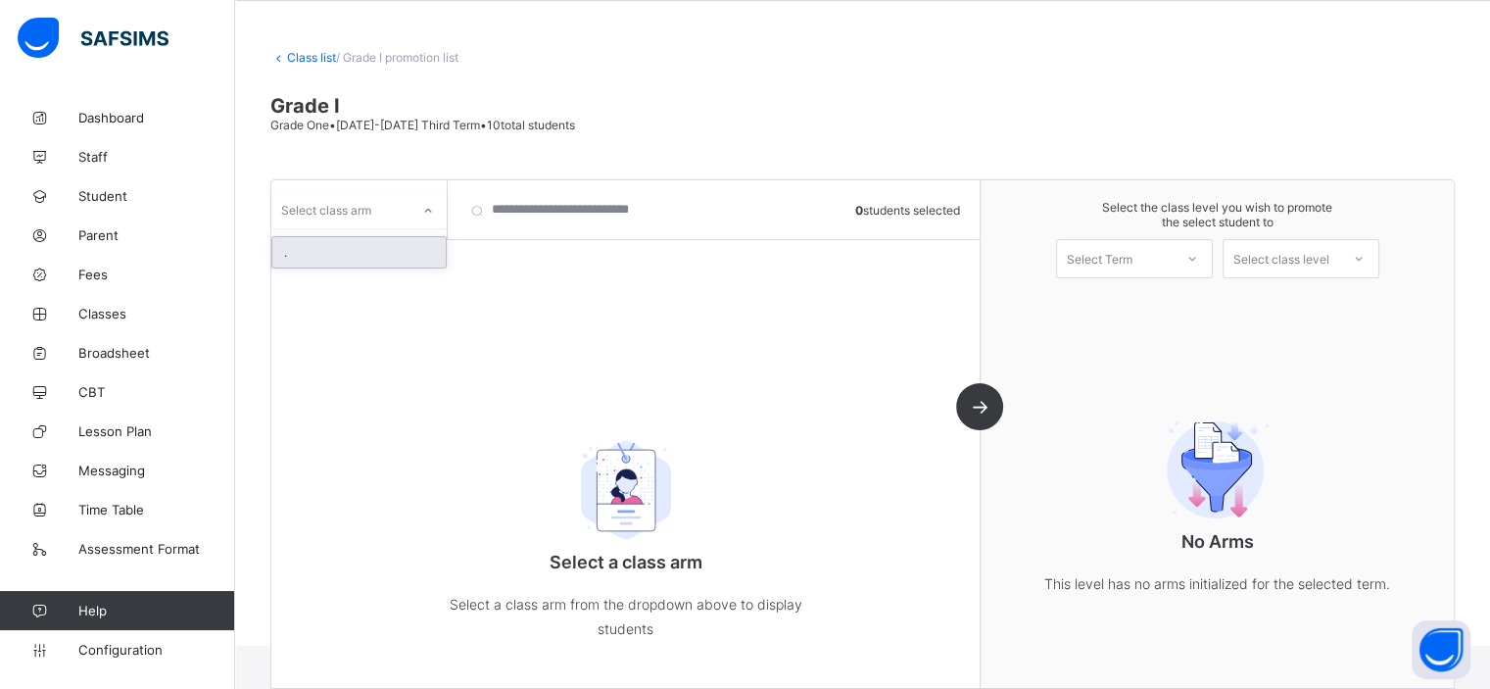
click at [428, 222] on div at bounding box center [427, 210] width 33 height 31
click at [392, 255] on div "." at bounding box center [358, 252] width 173 height 30
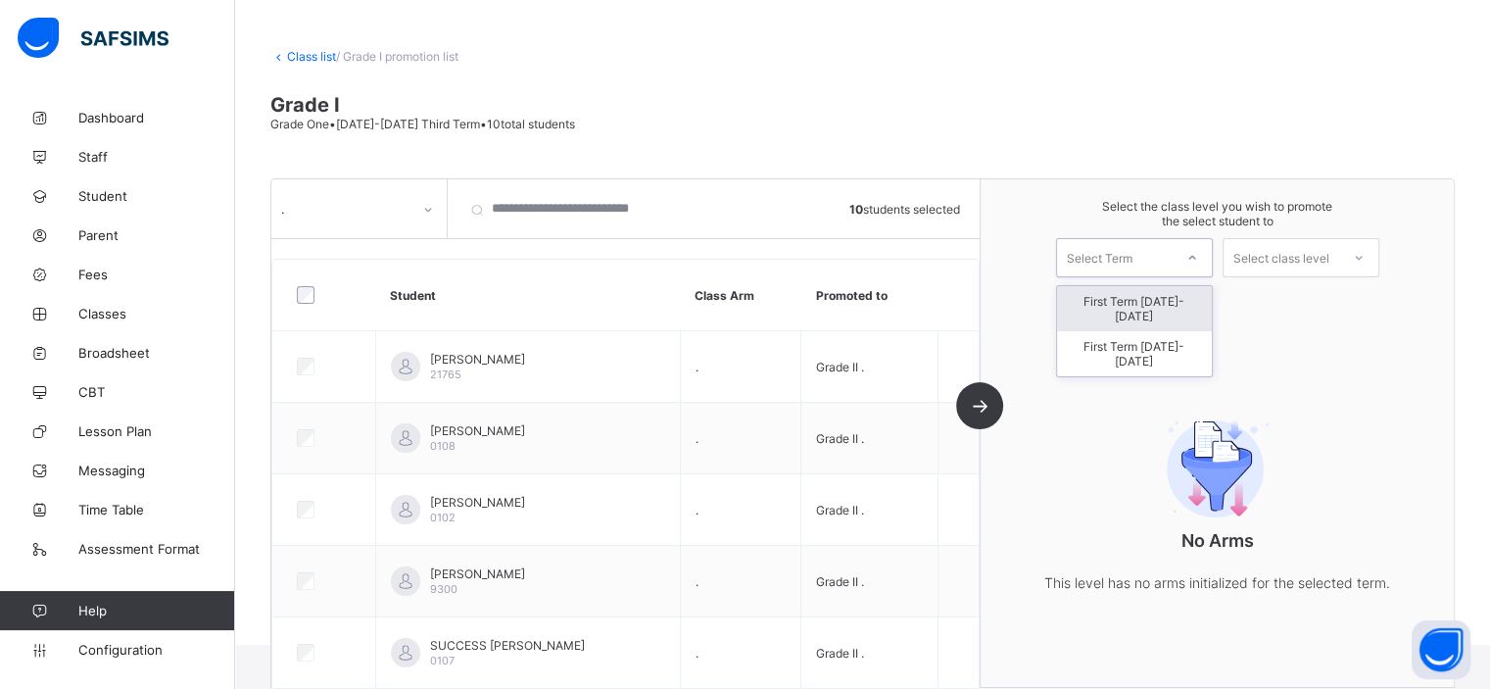
click at [1152, 272] on div "Select Term" at bounding box center [1134, 257] width 157 height 39
click at [1160, 331] on div "First Term 2025-2026" at bounding box center [1134, 353] width 155 height 45
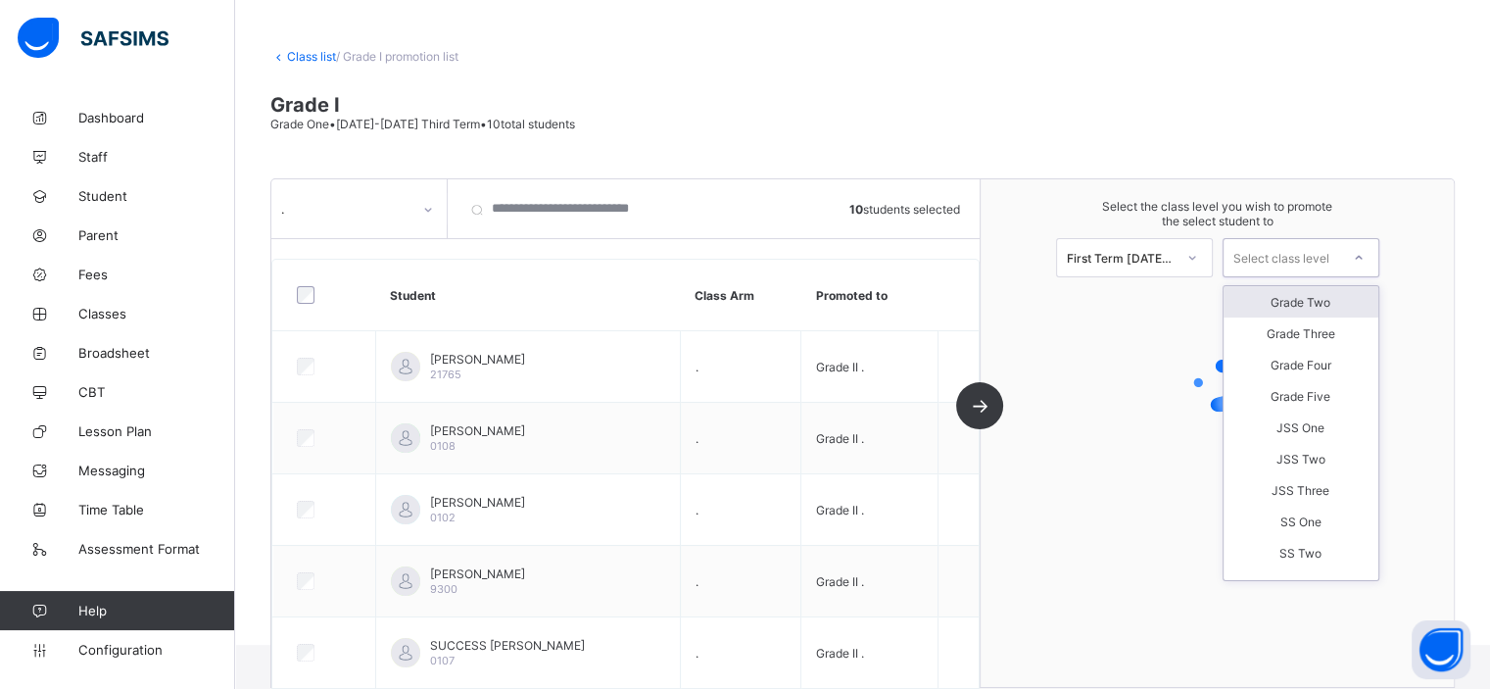
click at [1315, 264] on div "Select class level" at bounding box center [1281, 257] width 96 height 39
click at [1319, 300] on div "Grade Two" at bounding box center [1300, 301] width 155 height 31
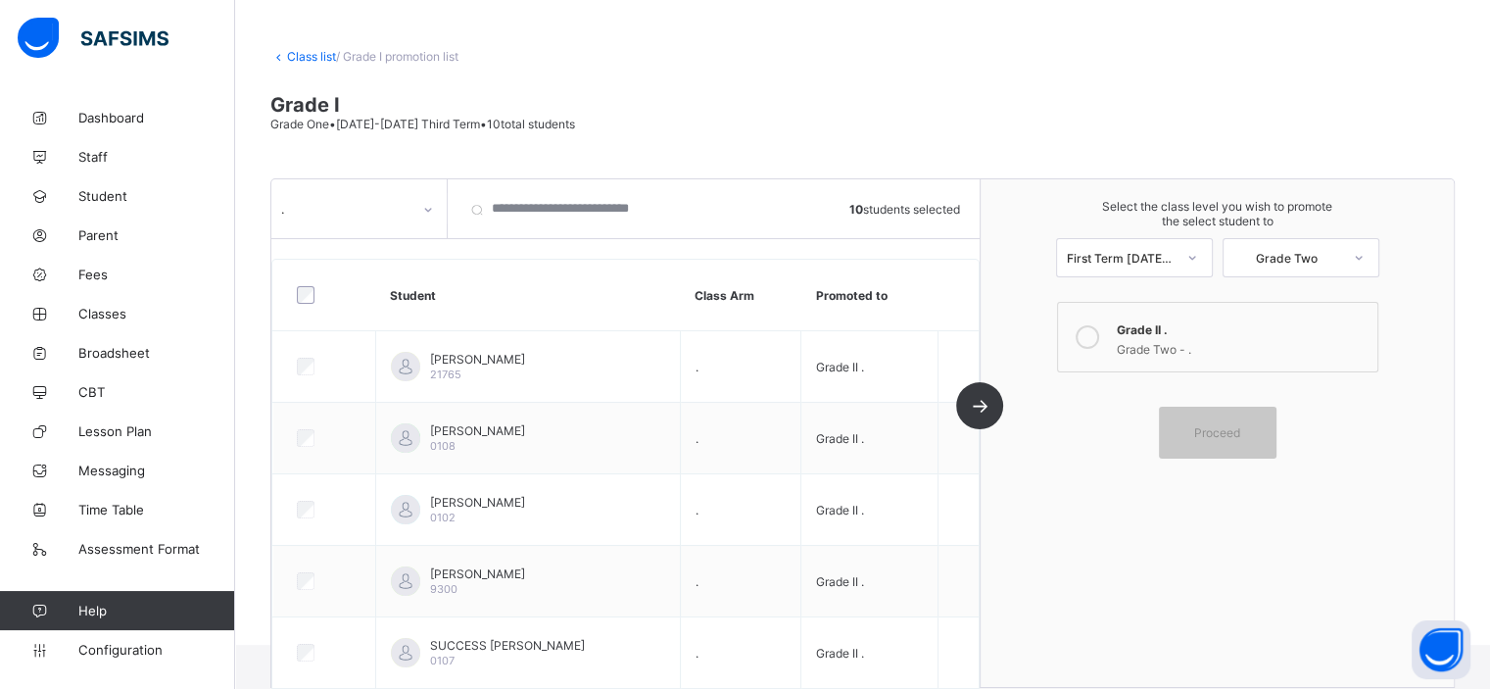
click at [1256, 346] on div "Grade Two - ." at bounding box center [1242, 347] width 251 height 20
click at [1240, 434] on span "Proceed" at bounding box center [1217, 432] width 46 height 15
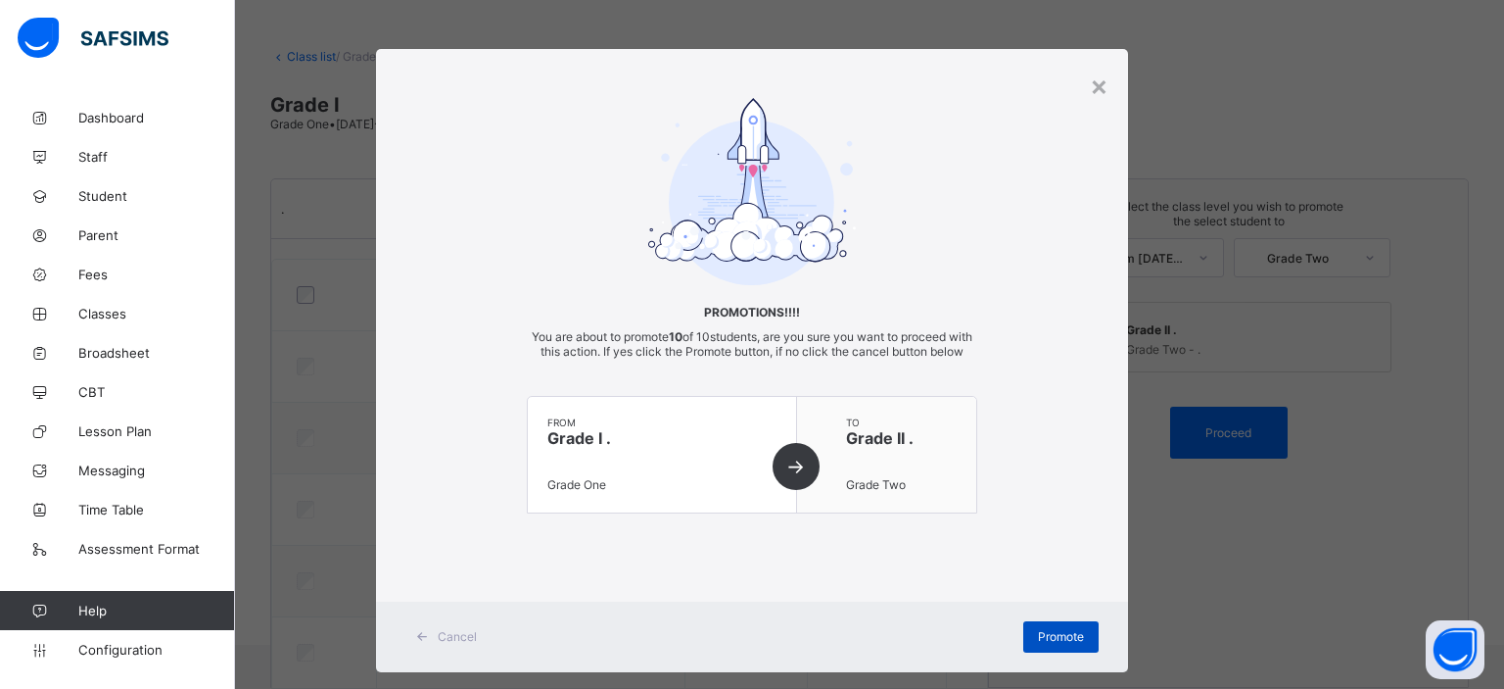
click at [1069, 643] on span "Promote" at bounding box center [1061, 636] width 46 height 15
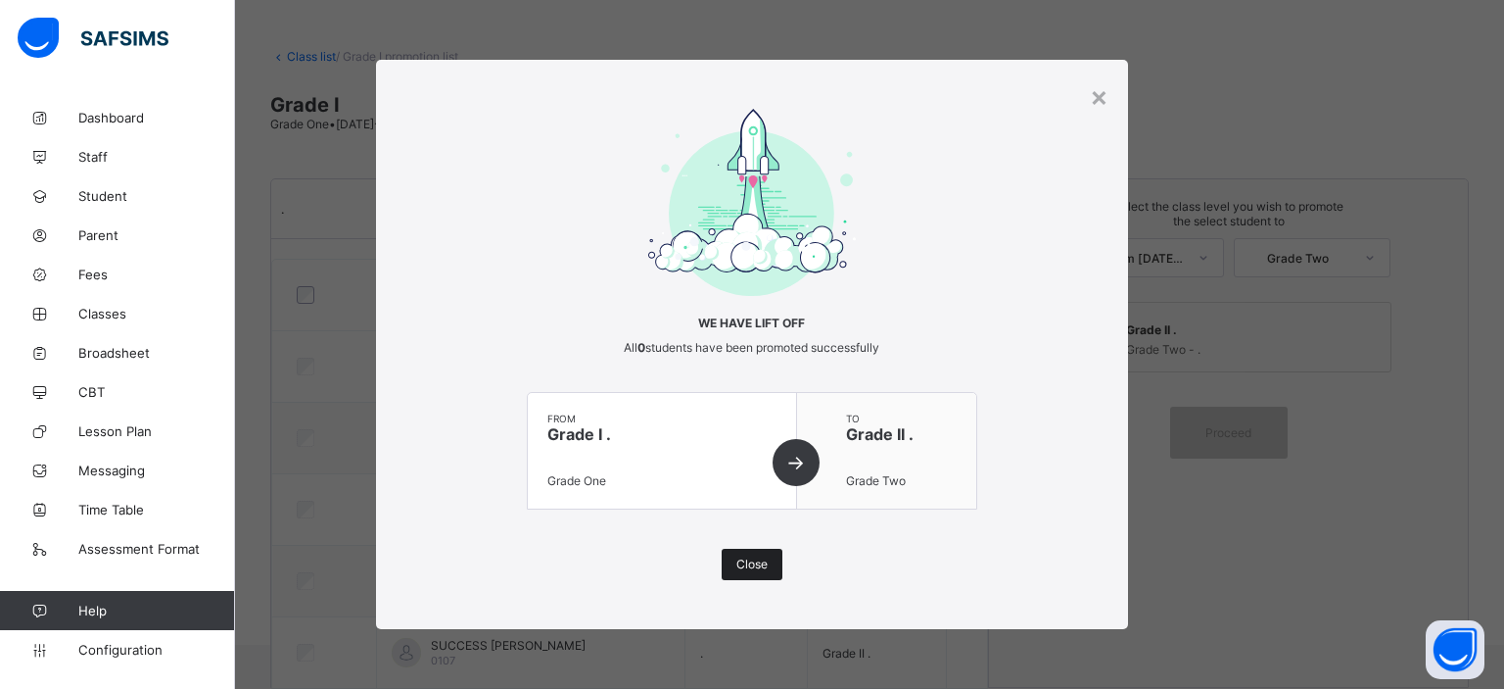
click at [744, 558] on span "Close" at bounding box center [752, 563] width 31 height 15
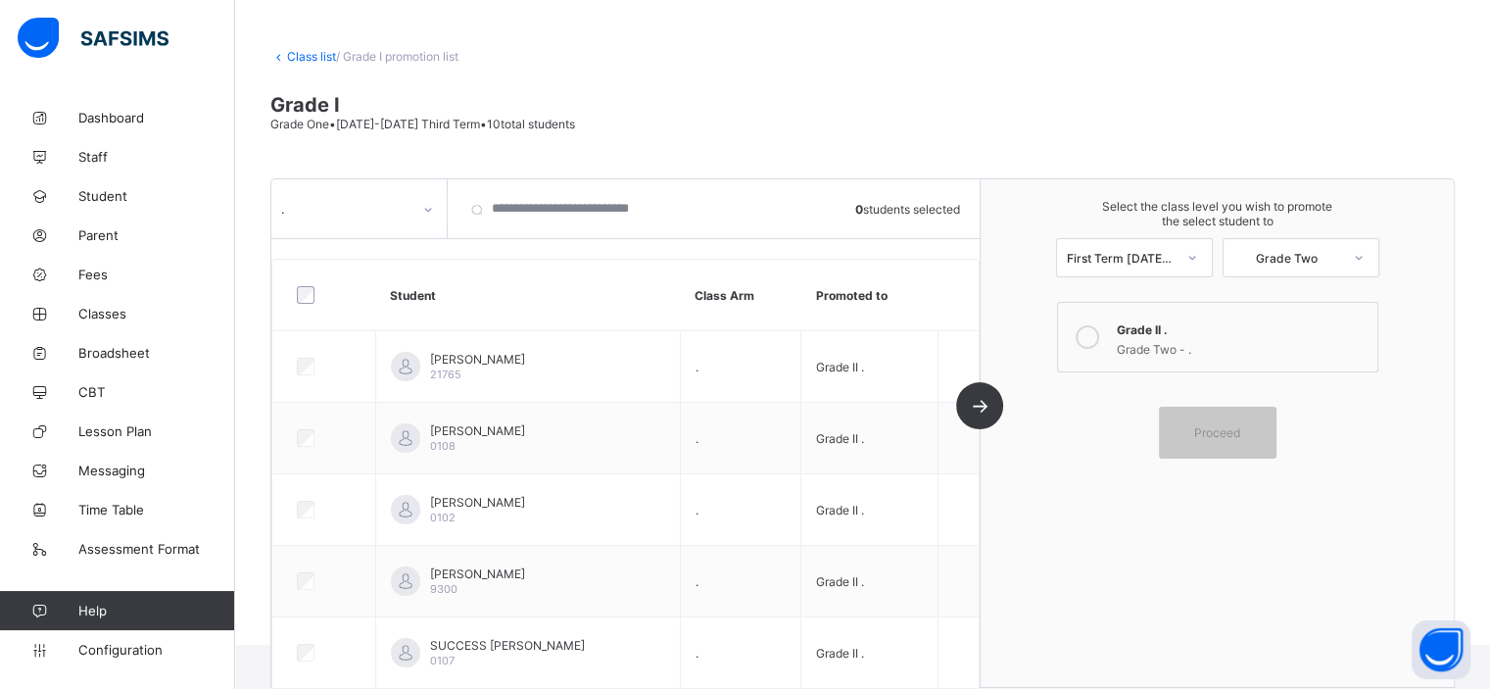
click at [304, 57] on link "Class list" at bounding box center [311, 56] width 49 height 15
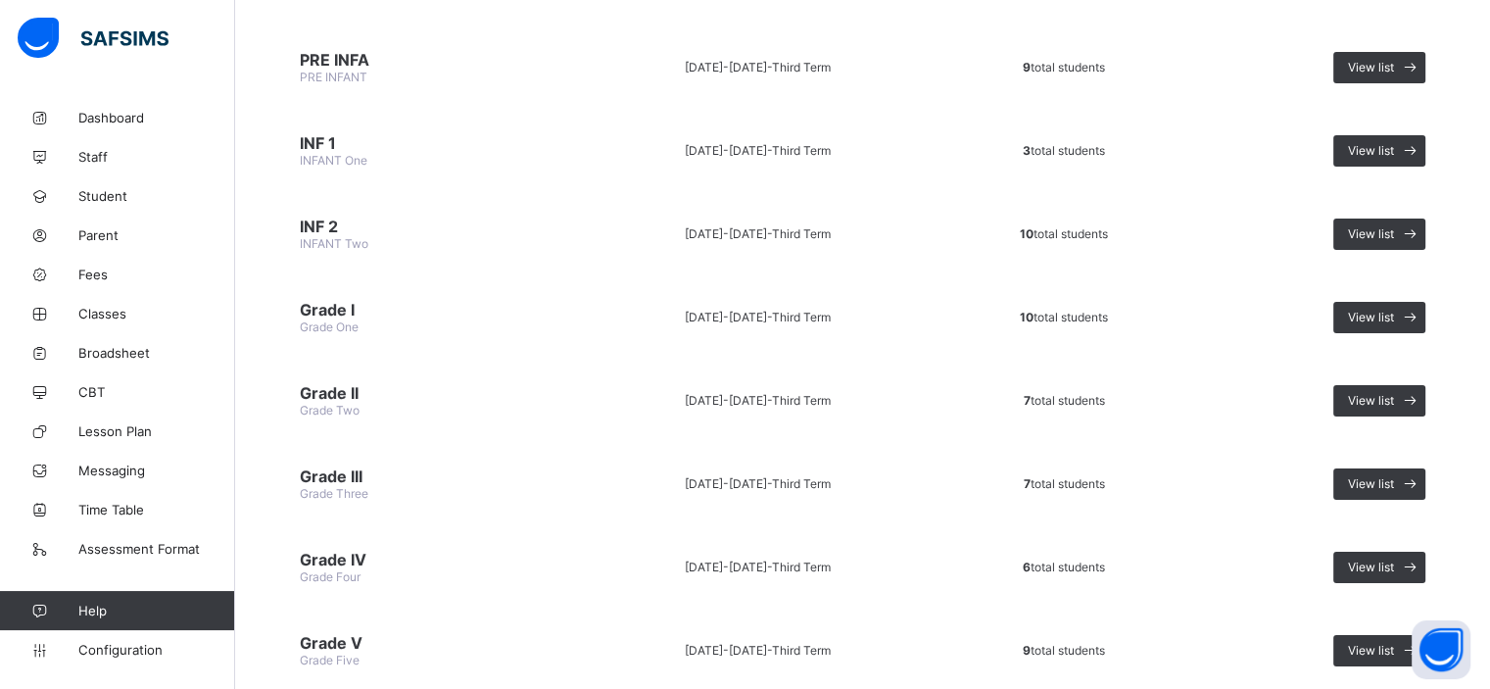
scroll to position [221, 0]
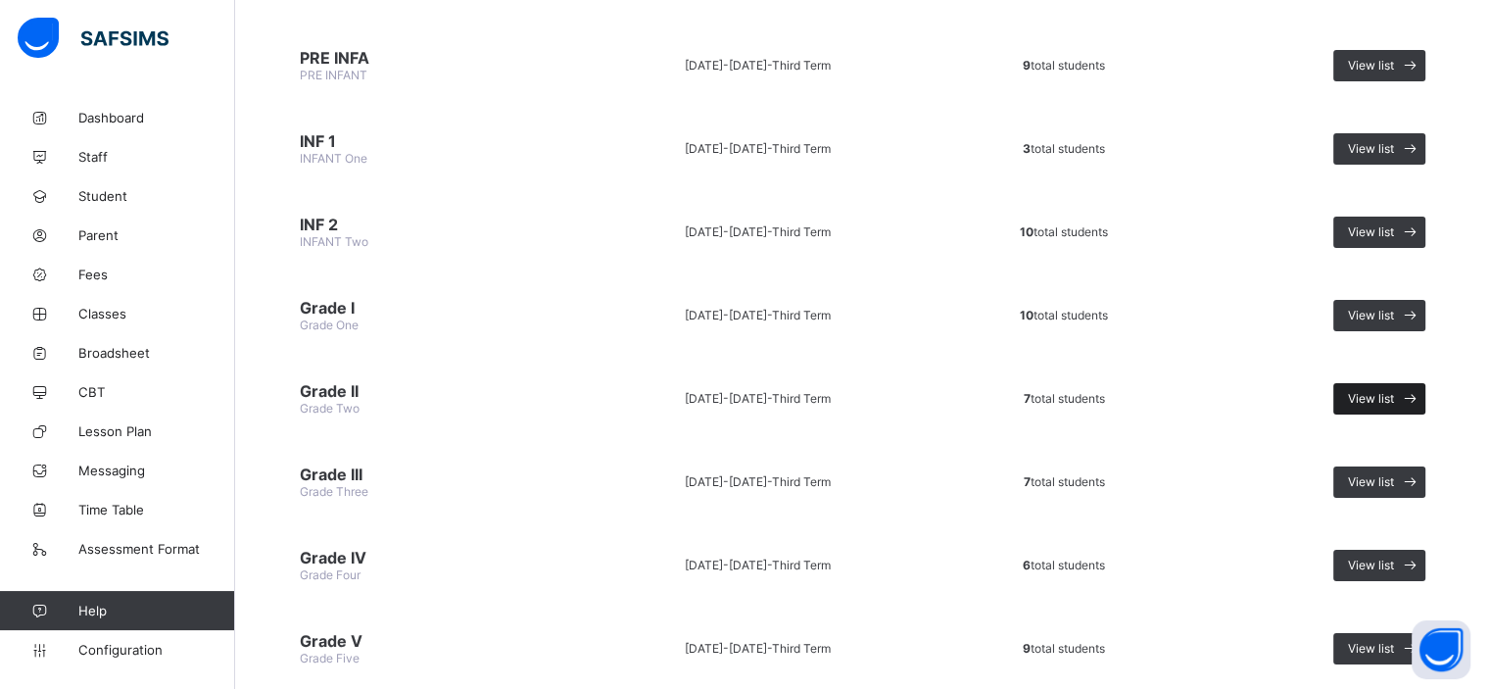
click at [1410, 394] on span at bounding box center [1409, 398] width 31 height 31
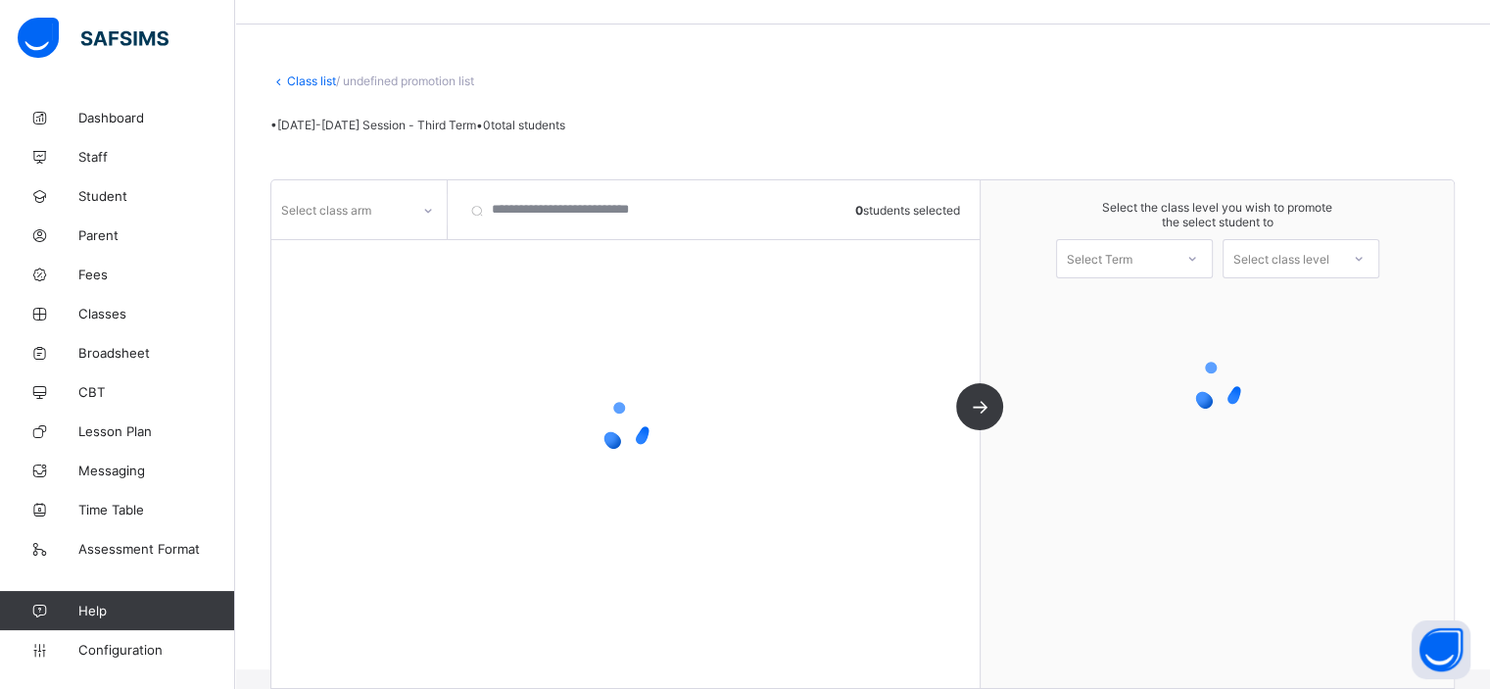
scroll to position [78, 0]
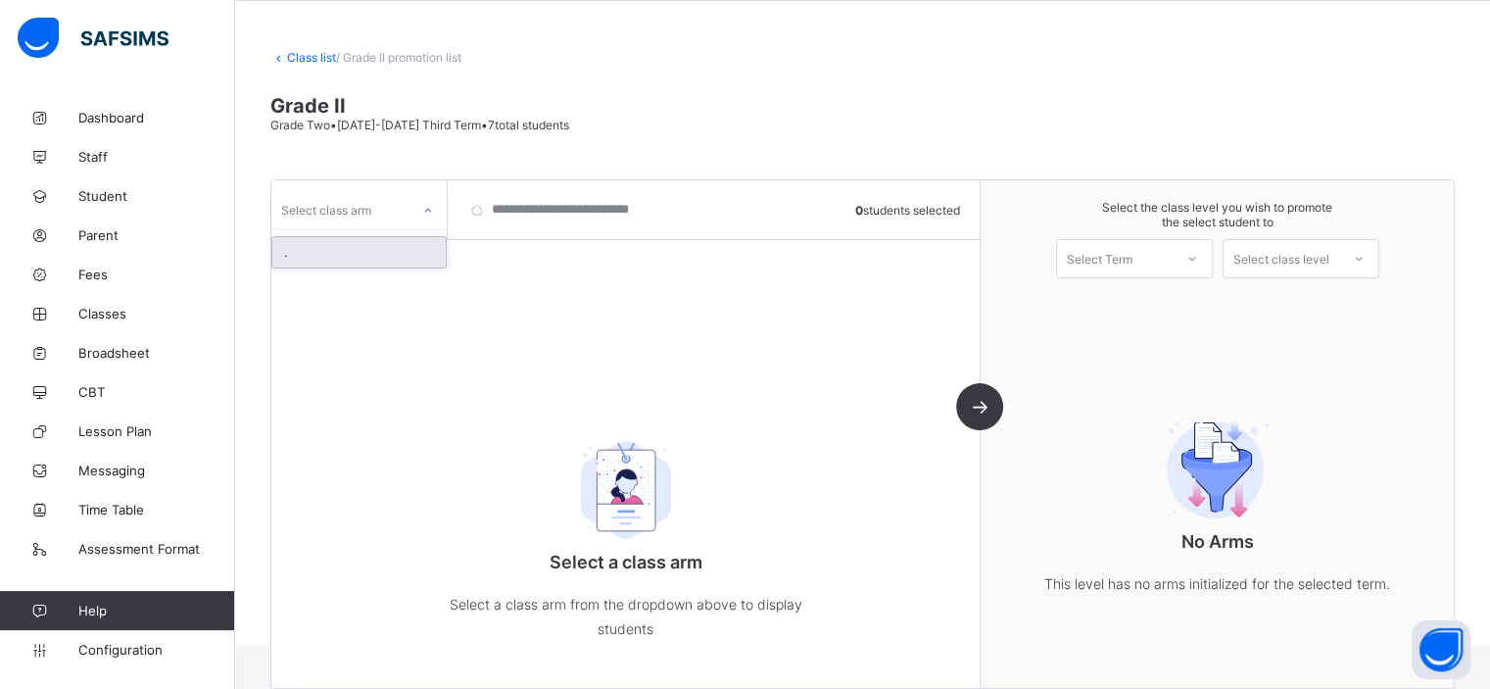
click at [423, 222] on div at bounding box center [427, 210] width 33 height 31
click at [407, 254] on div "." at bounding box center [358, 252] width 173 height 30
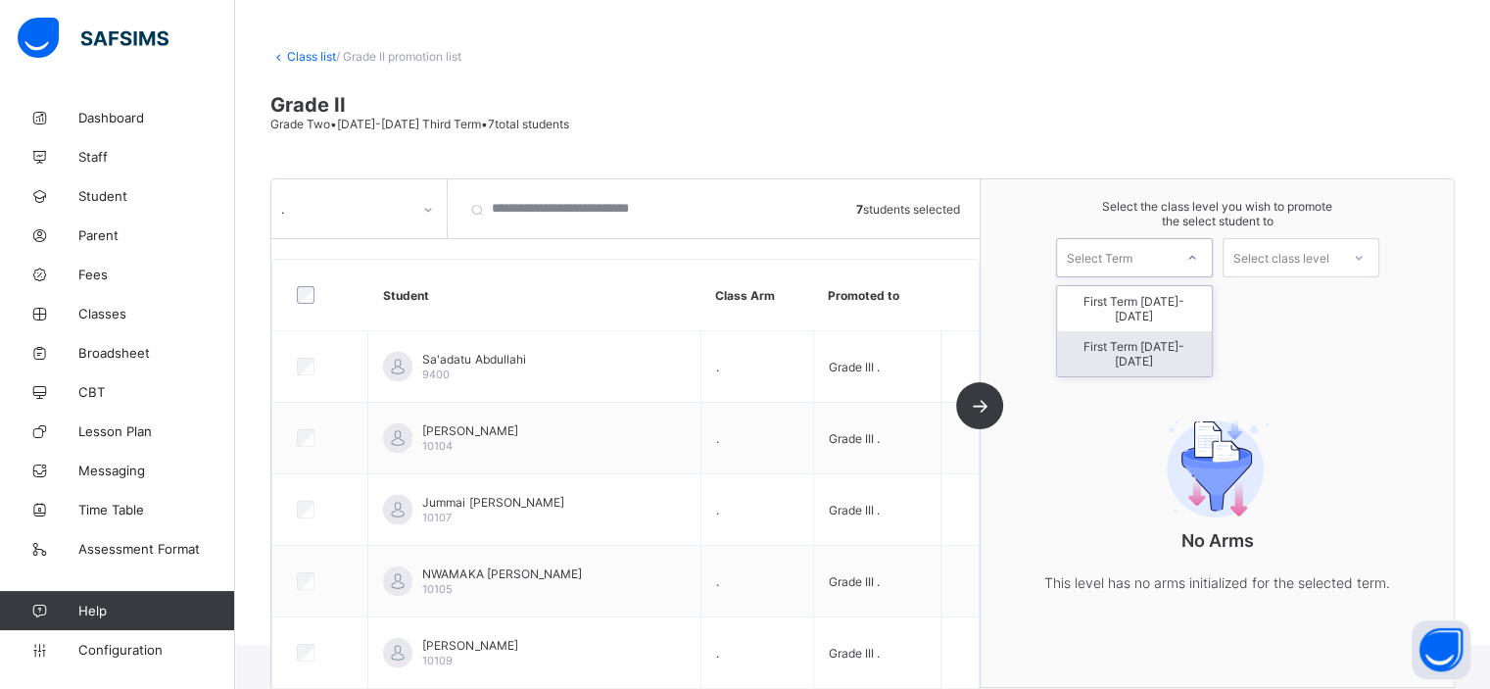
drag, startPoint x: 1193, startPoint y: 260, endPoint x: 1197, endPoint y: 324, distance: 64.8
click at [1197, 277] on div "option First Term 2025-2026 focused, 2 of 2. 2 results available. Use Up and Do…" at bounding box center [1134, 257] width 157 height 39
click at [1197, 331] on div "First Term 2025-2026" at bounding box center [1134, 353] width 155 height 45
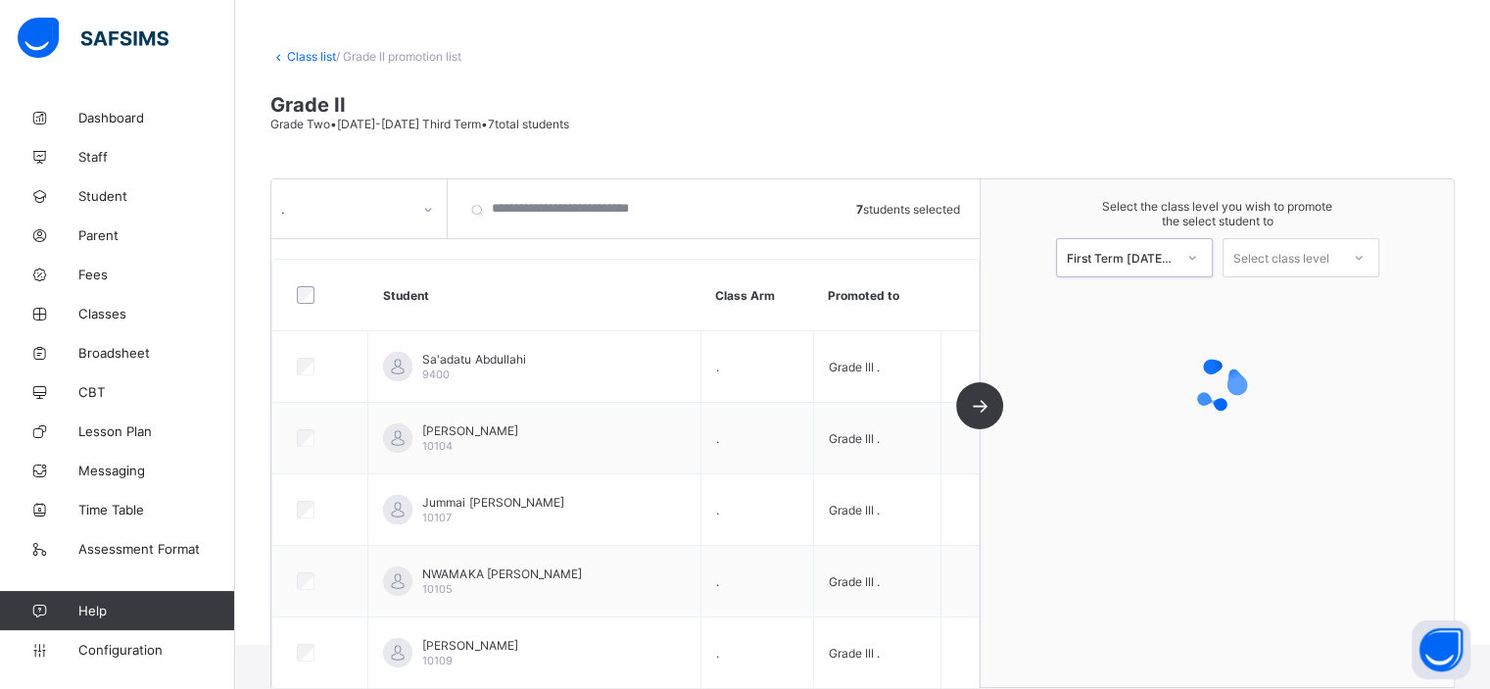
click at [1316, 265] on div "Select class level" at bounding box center [1281, 257] width 96 height 39
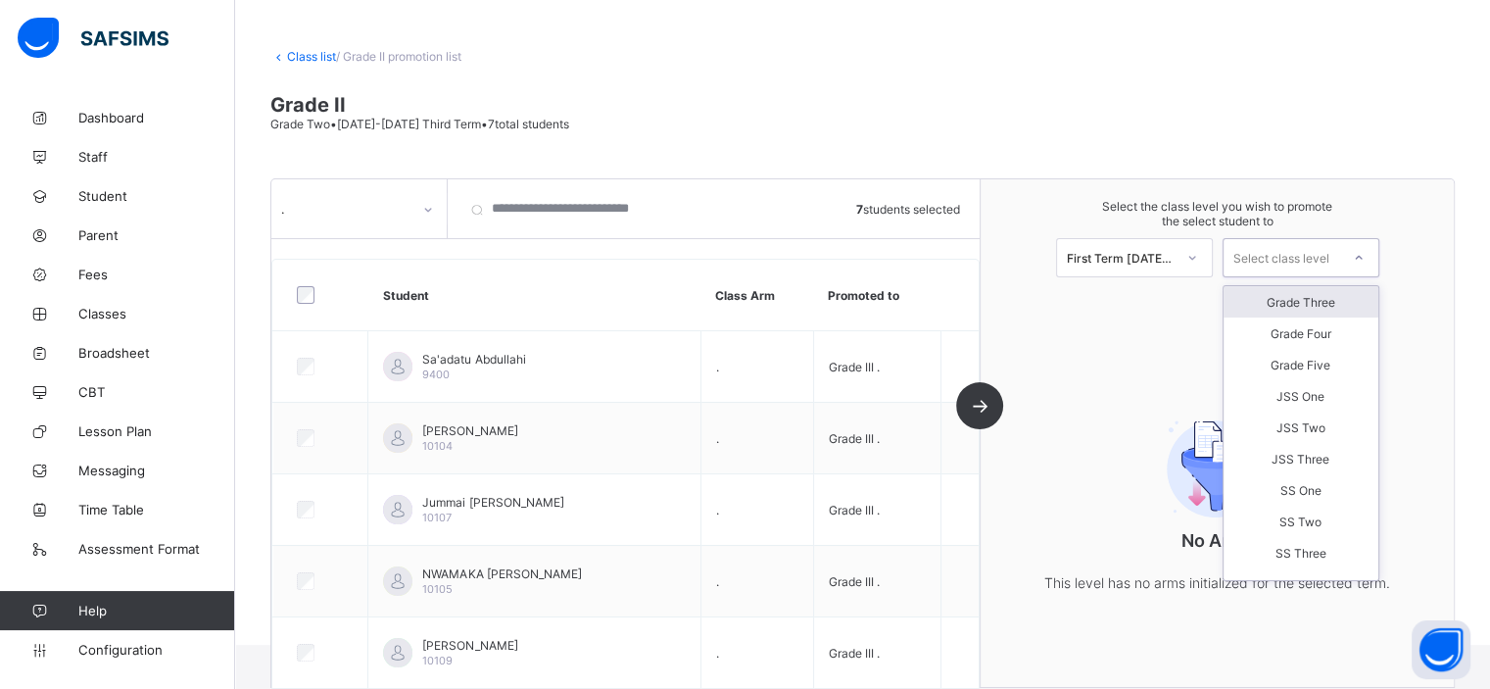
click at [1320, 312] on div "Grade Three" at bounding box center [1300, 301] width 155 height 31
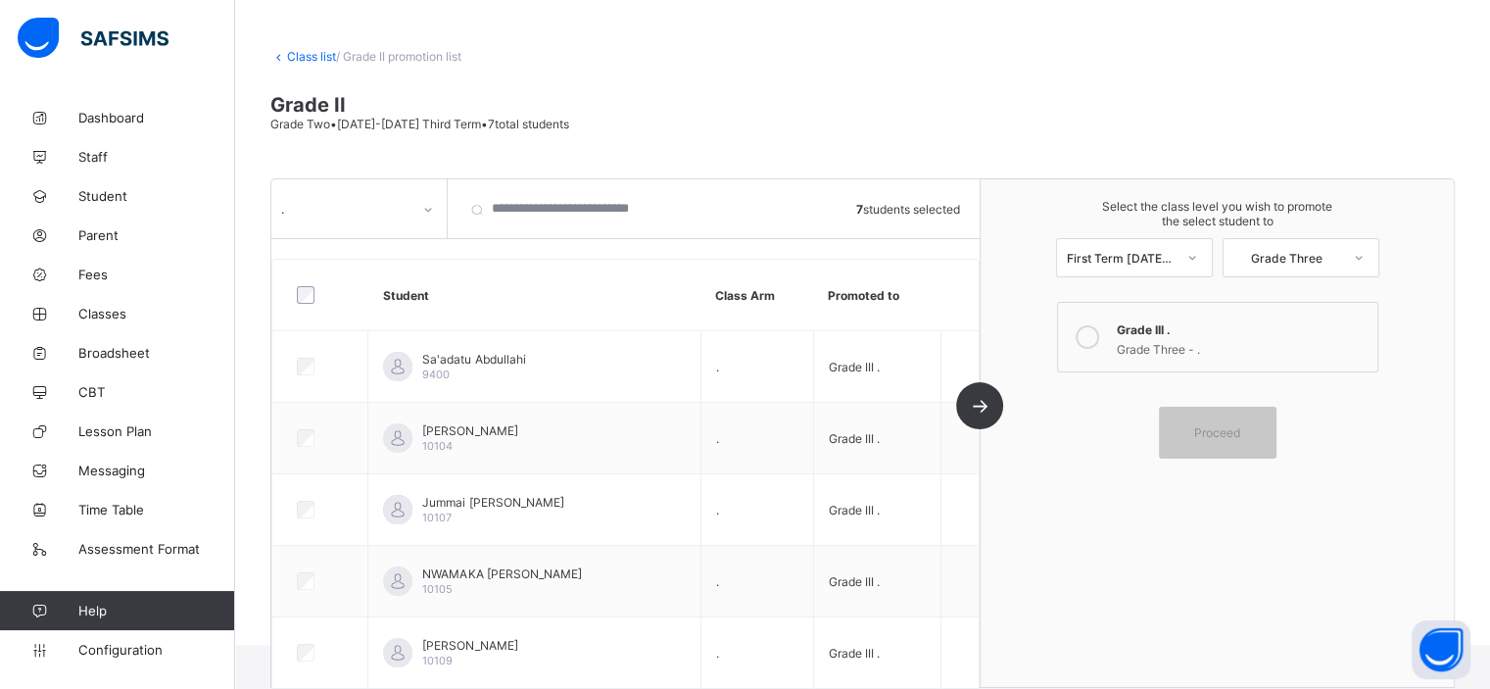
click at [1246, 353] on div "Grade Three - ." at bounding box center [1242, 347] width 251 height 20
click at [1232, 427] on span "Proceed" at bounding box center [1217, 432] width 46 height 15
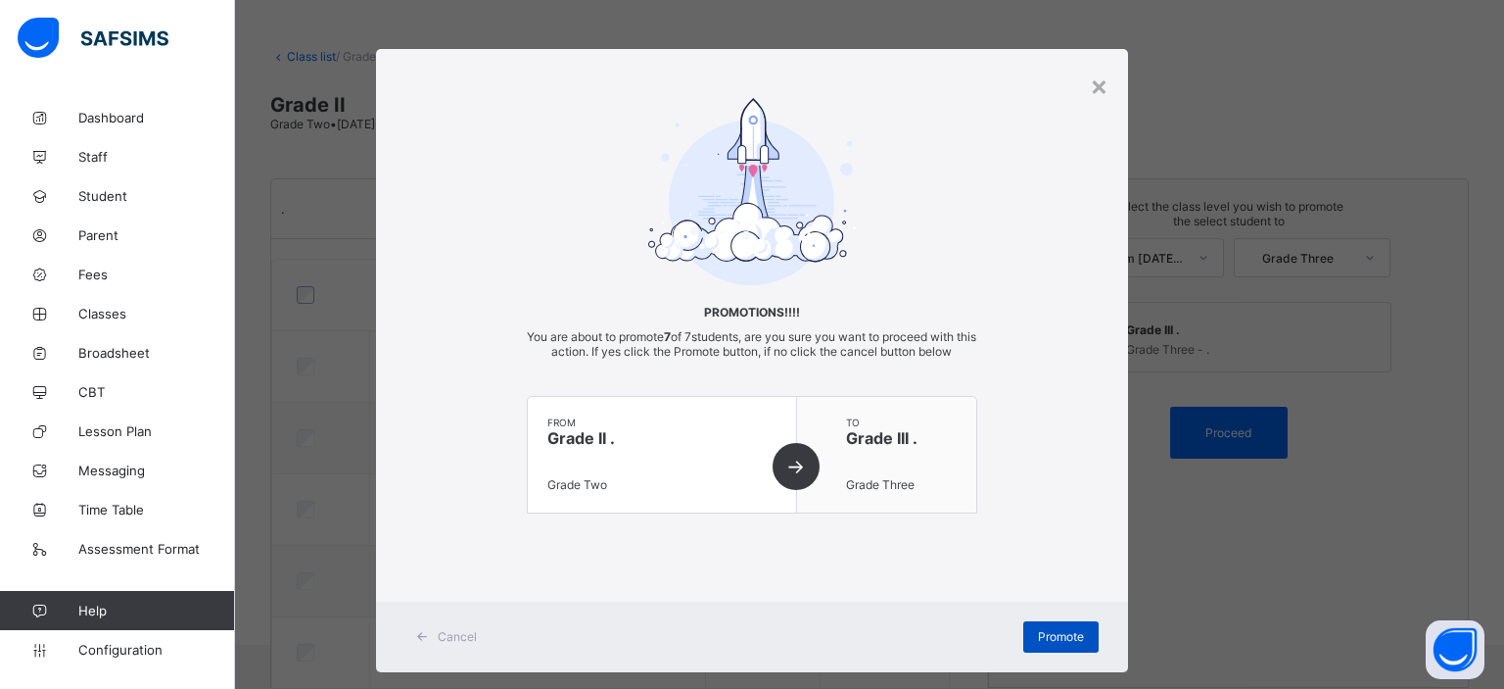
click at [1038, 632] on span "Promote" at bounding box center [1061, 636] width 46 height 15
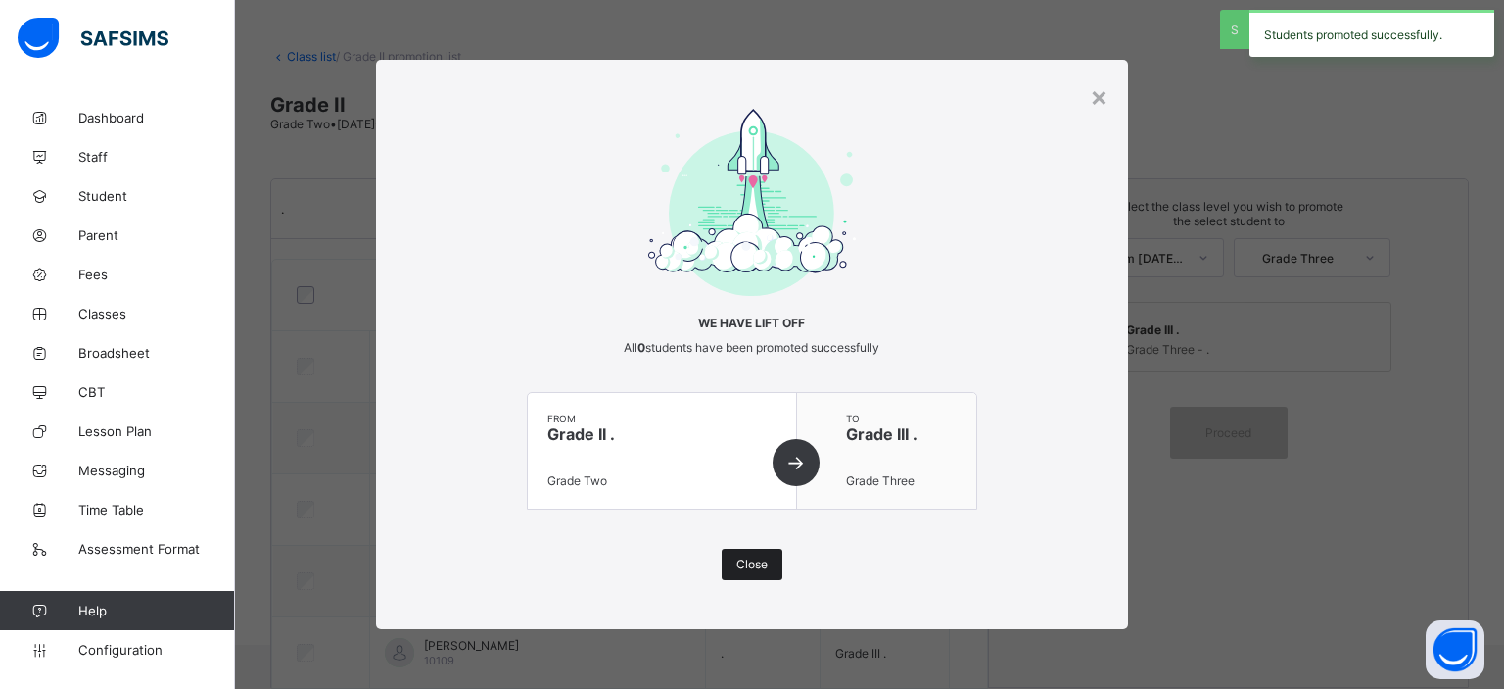
click at [768, 570] on div "Close" at bounding box center [752, 563] width 61 height 31
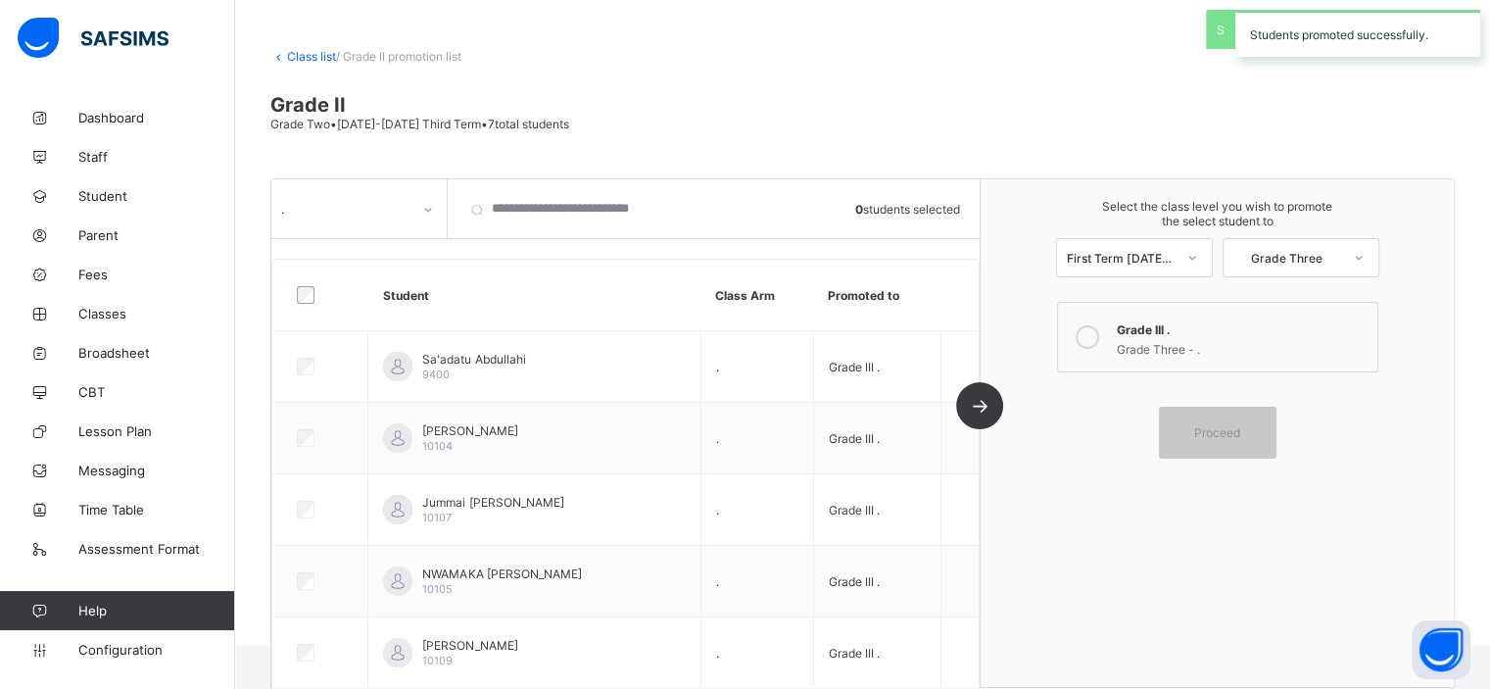
click at [310, 62] on link "Class list" at bounding box center [311, 56] width 49 height 15
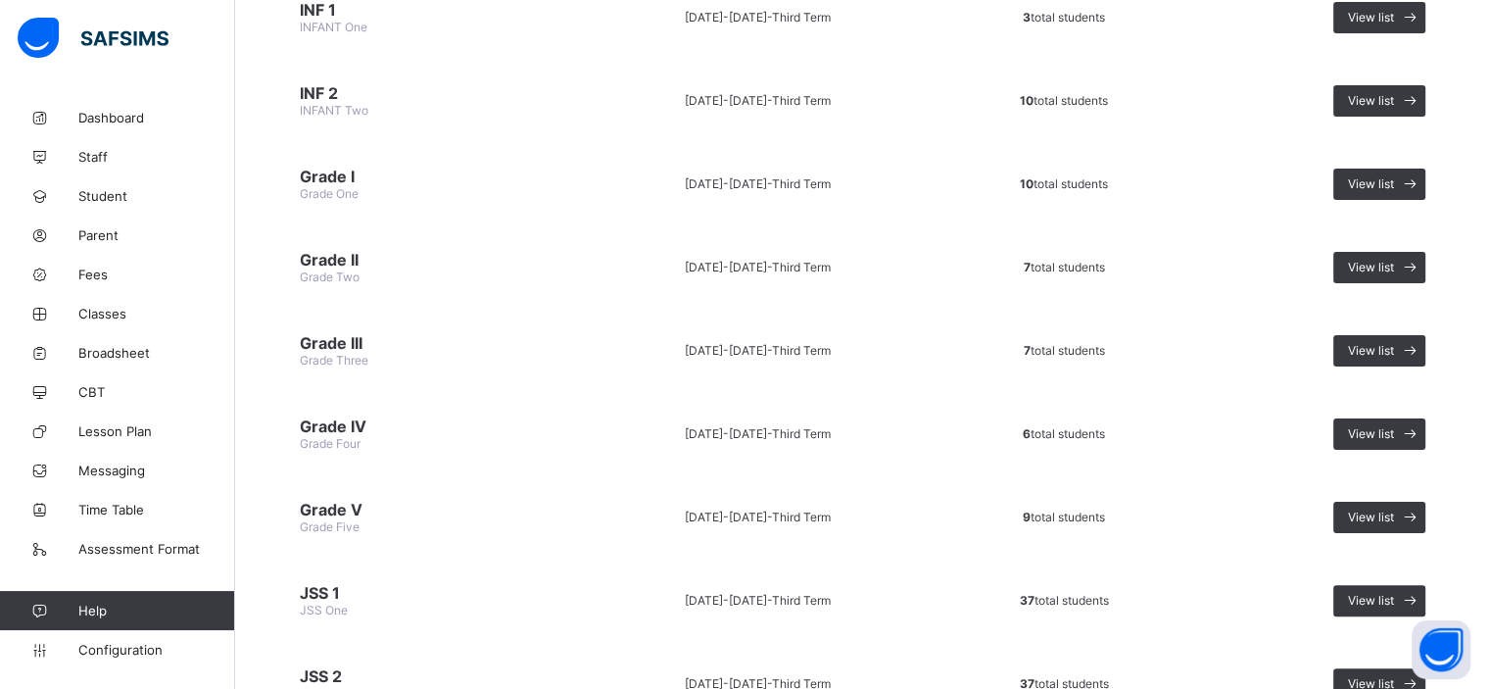
scroll to position [355, 0]
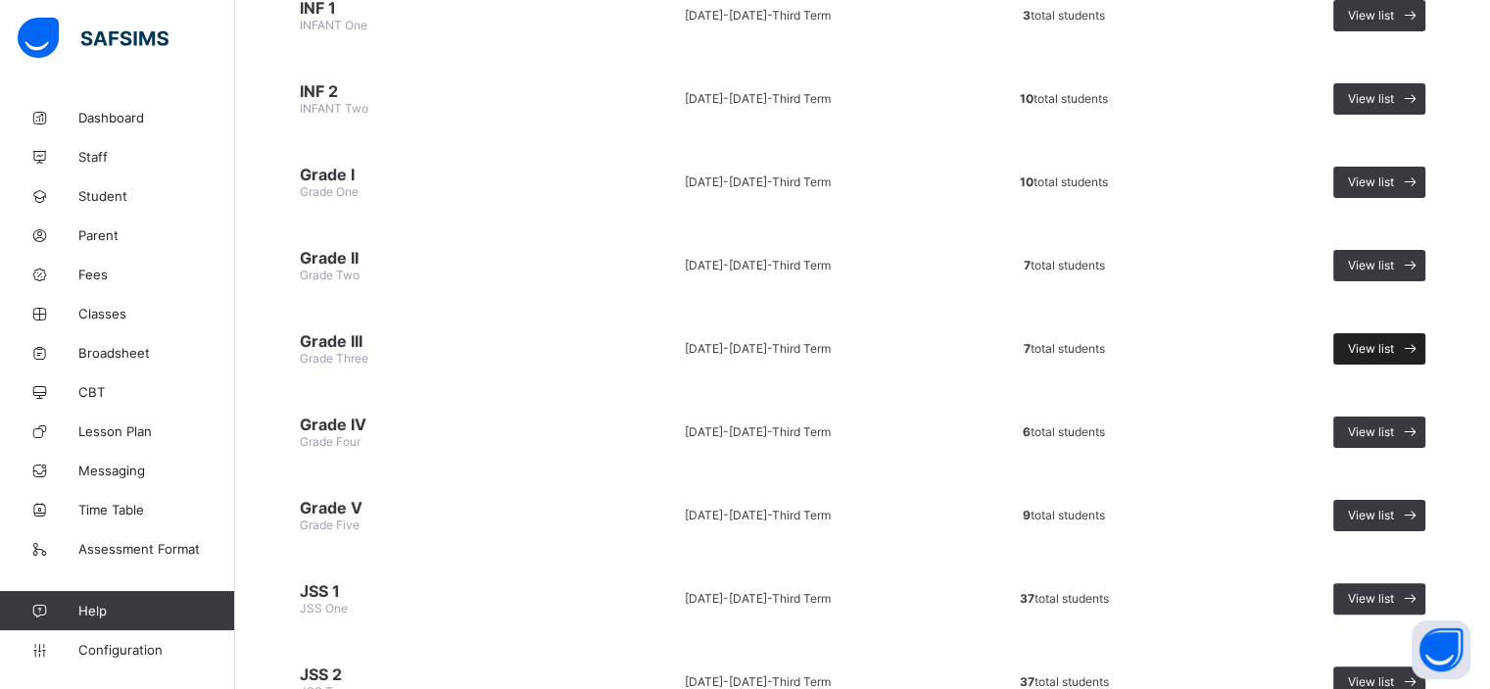
click at [1385, 341] on span "View list" at bounding box center [1371, 348] width 46 height 15
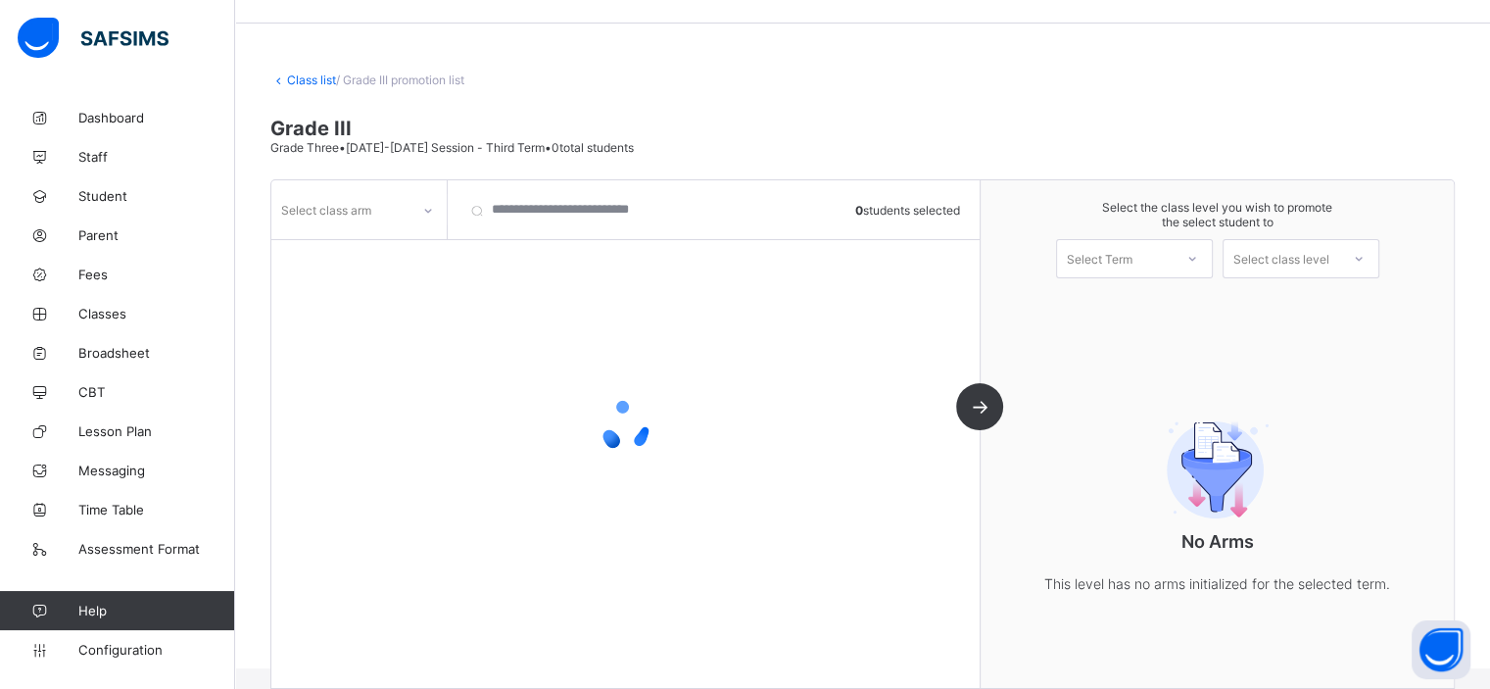
scroll to position [78, 0]
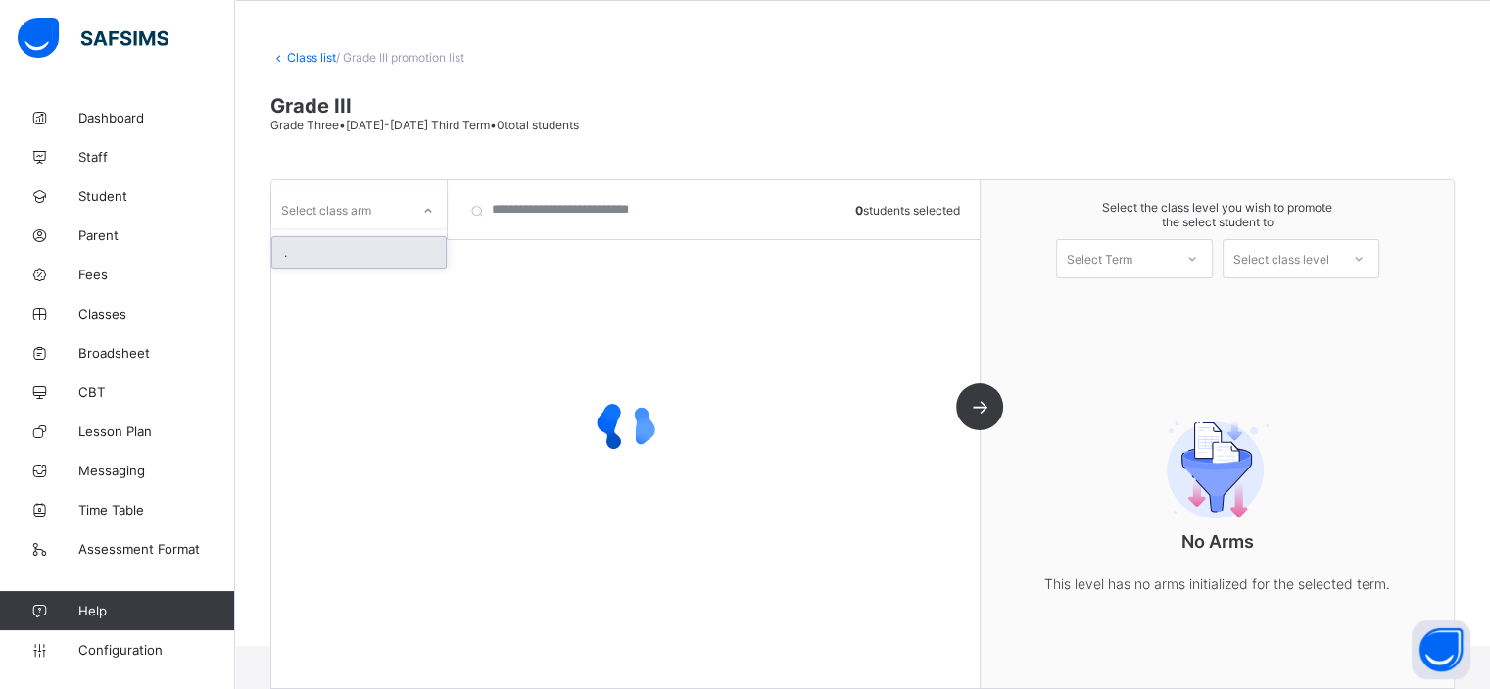
click at [411, 216] on div at bounding box center [427, 210] width 33 height 31
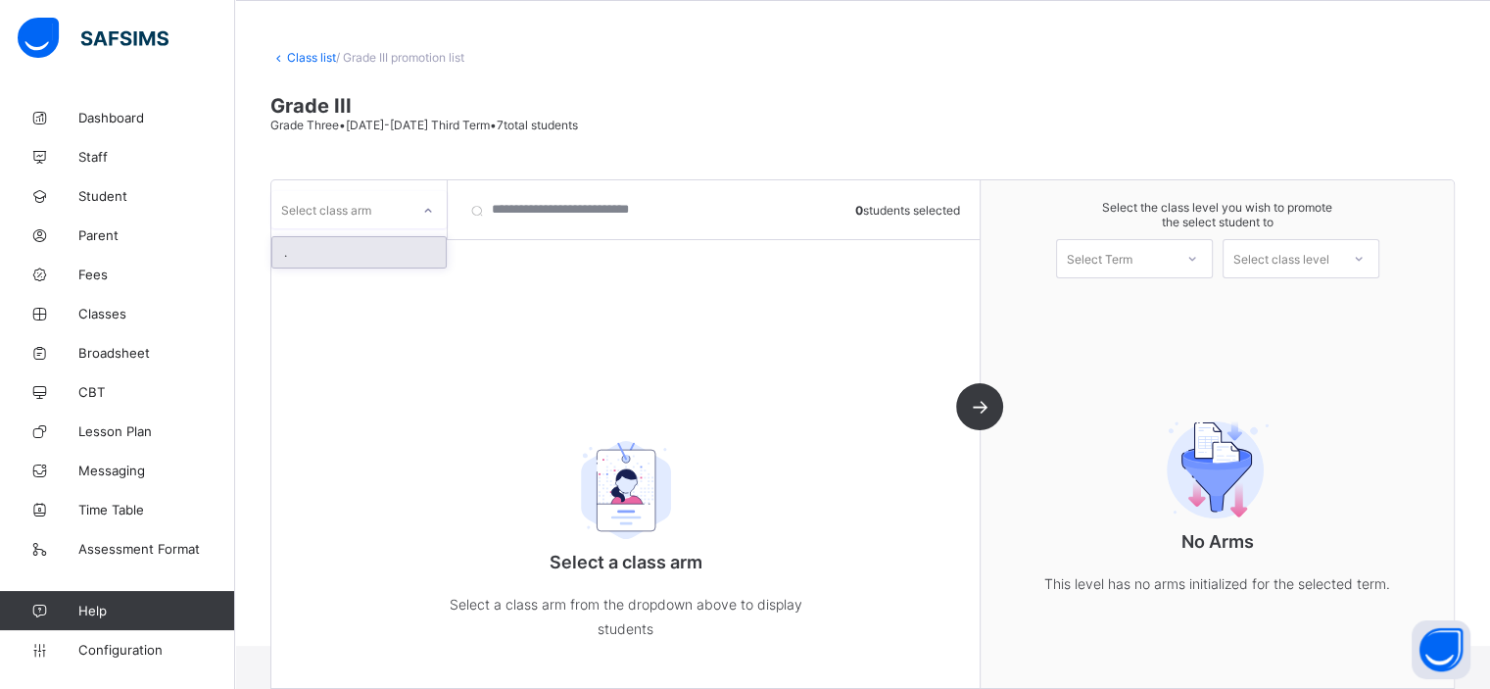
click at [410, 253] on div "." at bounding box center [358, 252] width 173 height 30
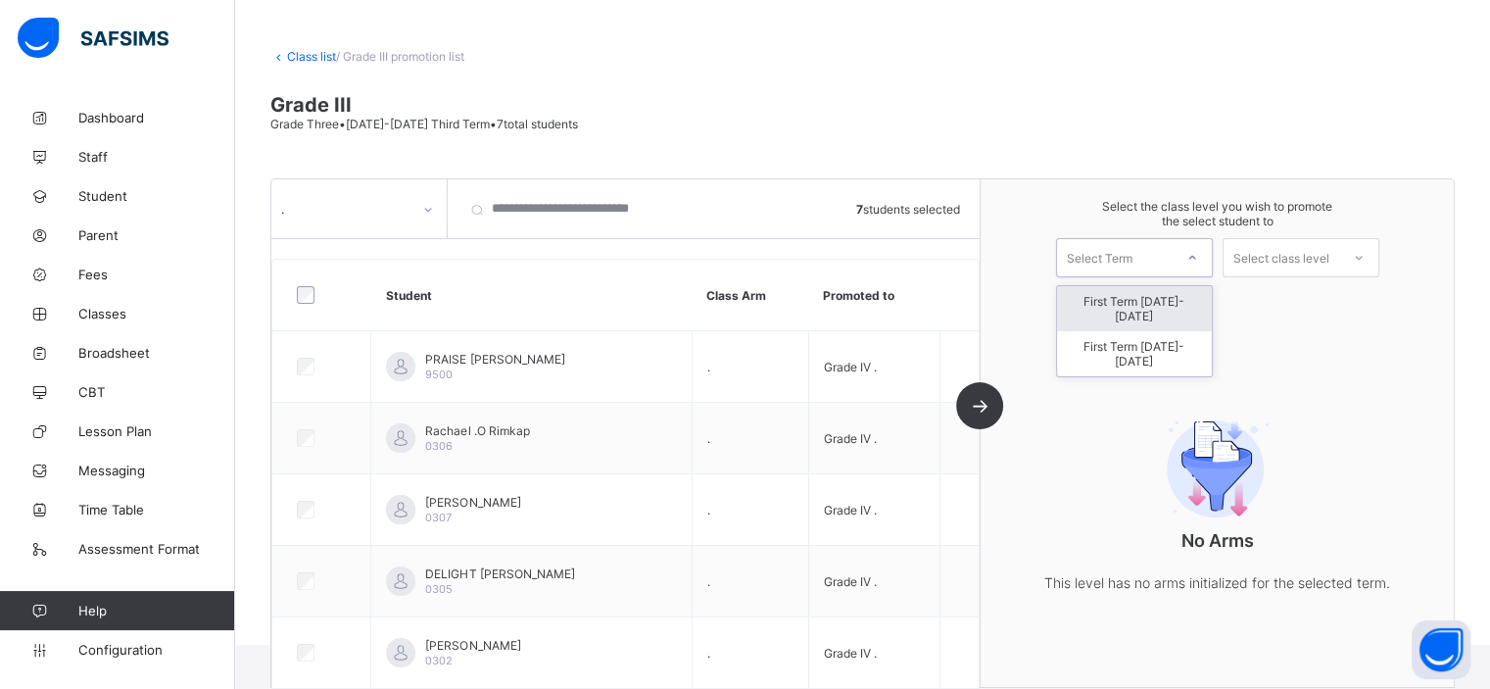
click at [1151, 262] on div "Select Term" at bounding box center [1115, 257] width 116 height 27
click at [1164, 331] on div "First Term 2025-2026" at bounding box center [1134, 353] width 155 height 45
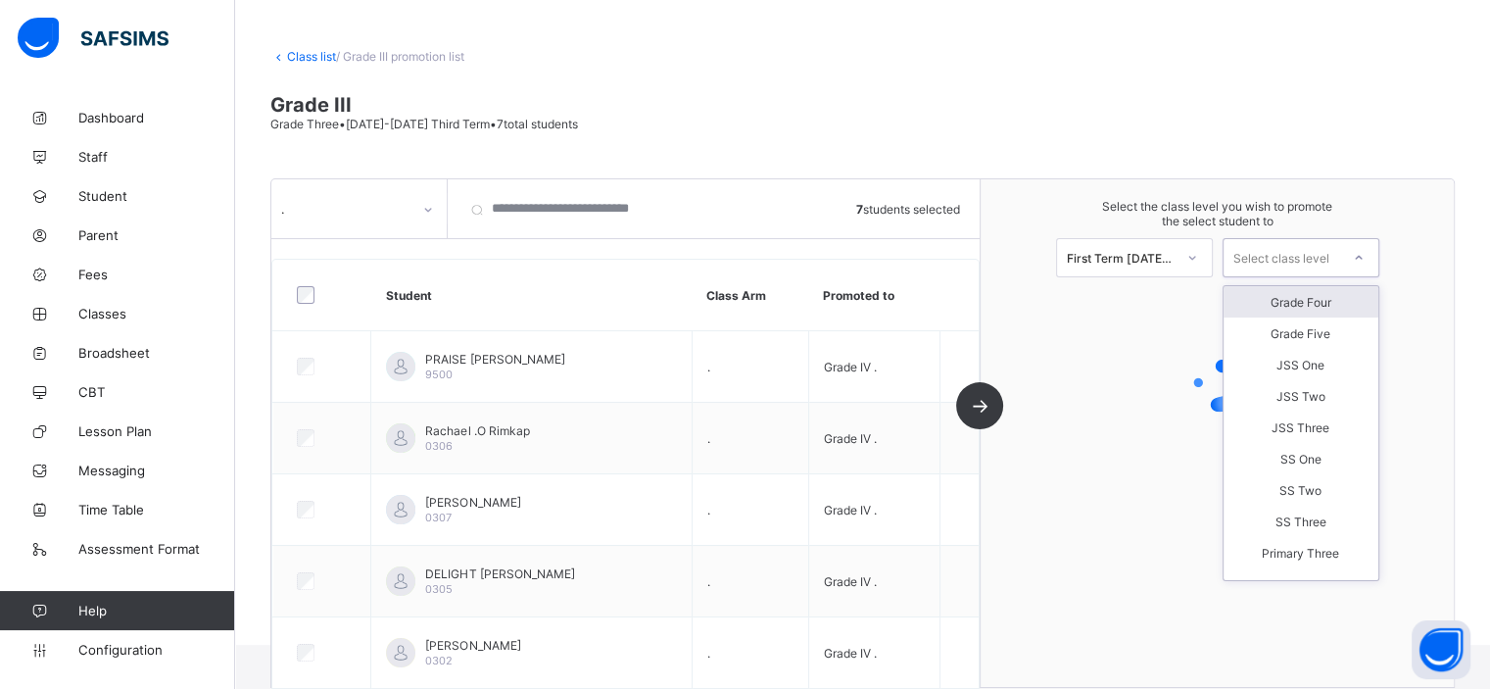
click at [1313, 261] on div "Select class level" at bounding box center [1281, 257] width 96 height 39
click at [1318, 301] on div "Grade Four" at bounding box center [1300, 301] width 155 height 31
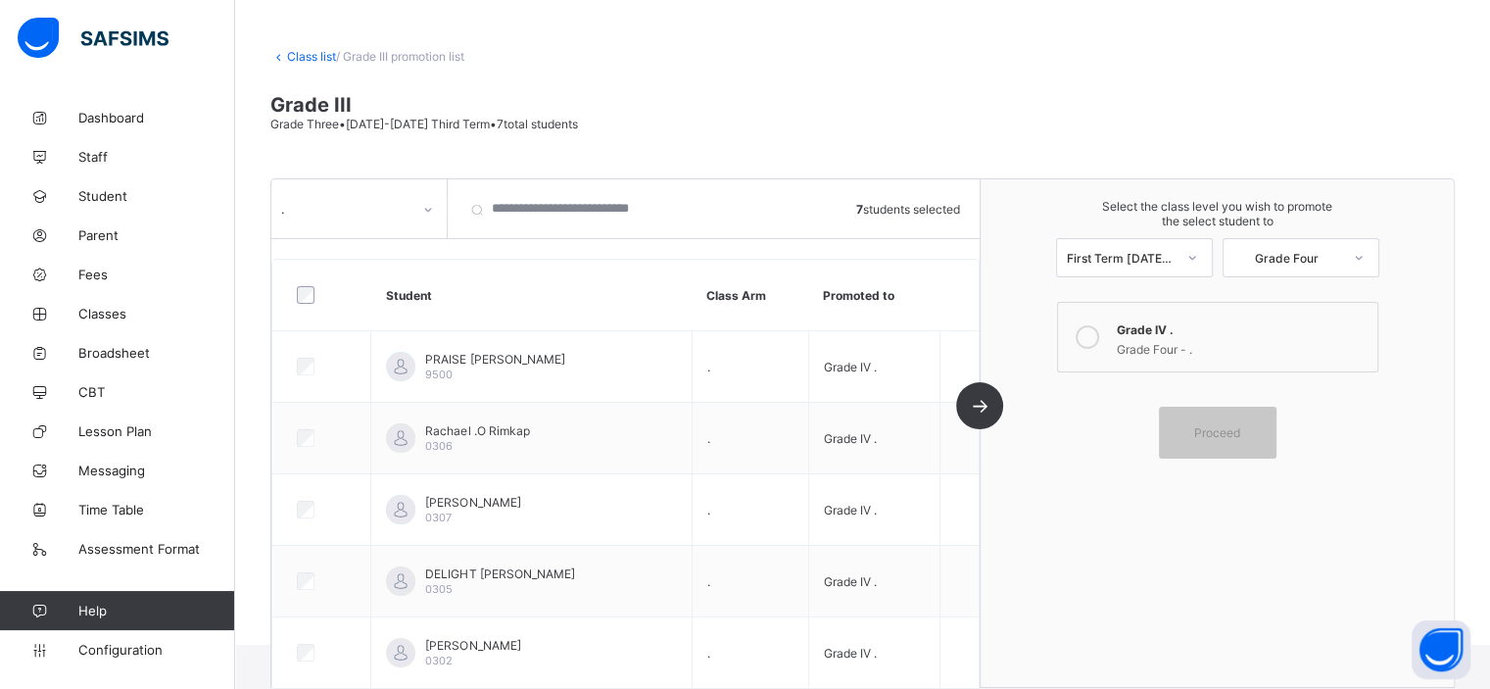
click at [1292, 328] on div "Grade IV ." at bounding box center [1242, 327] width 251 height 20
click at [1236, 433] on span "Proceed" at bounding box center [1217, 432] width 46 height 15
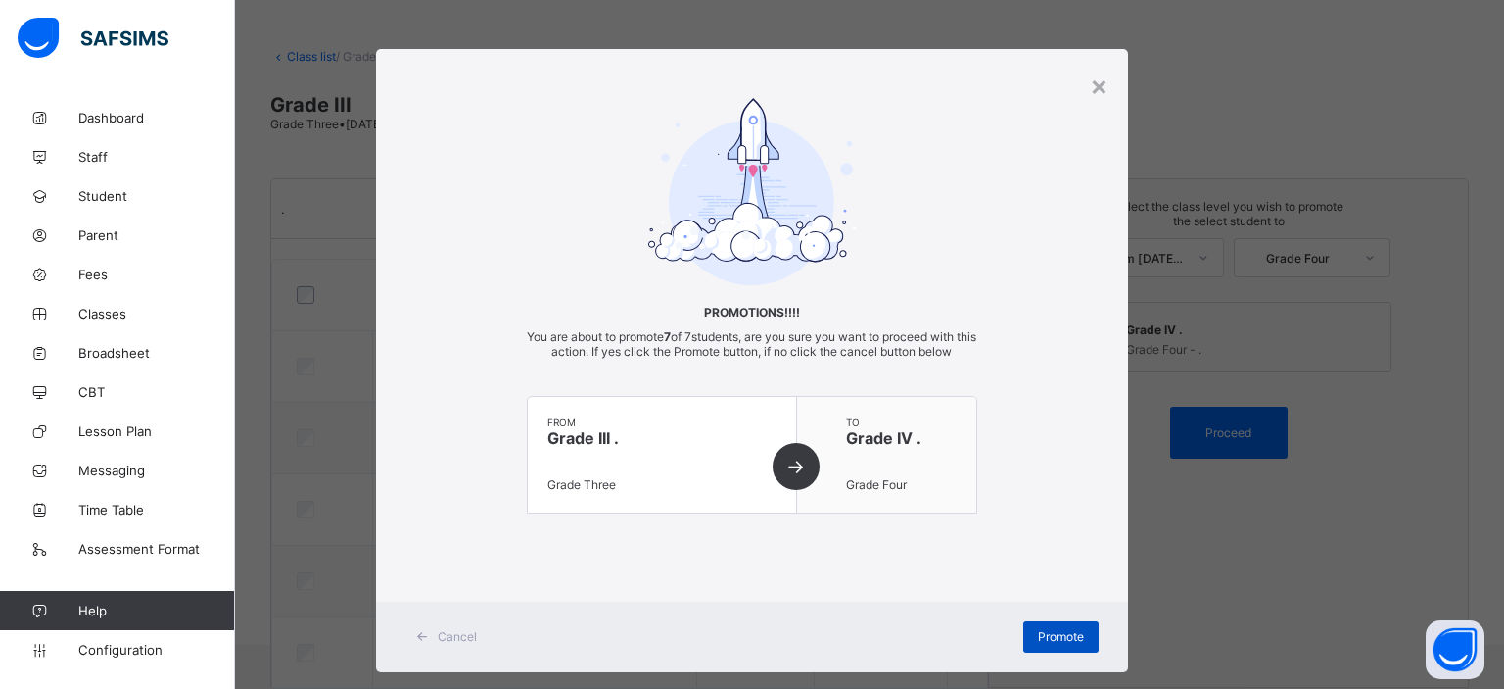
click at [1042, 637] on span "Promote" at bounding box center [1061, 636] width 46 height 15
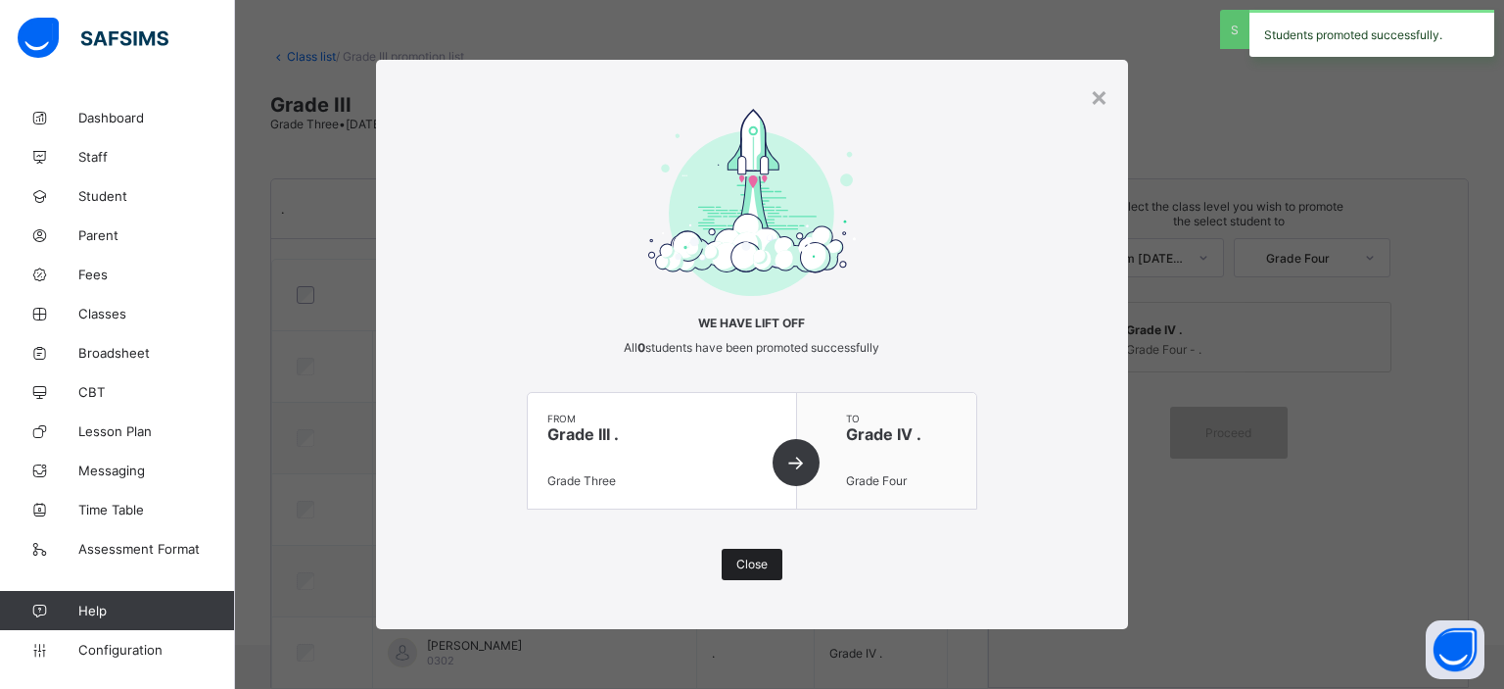
click at [767, 554] on div "Close" at bounding box center [752, 563] width 61 height 31
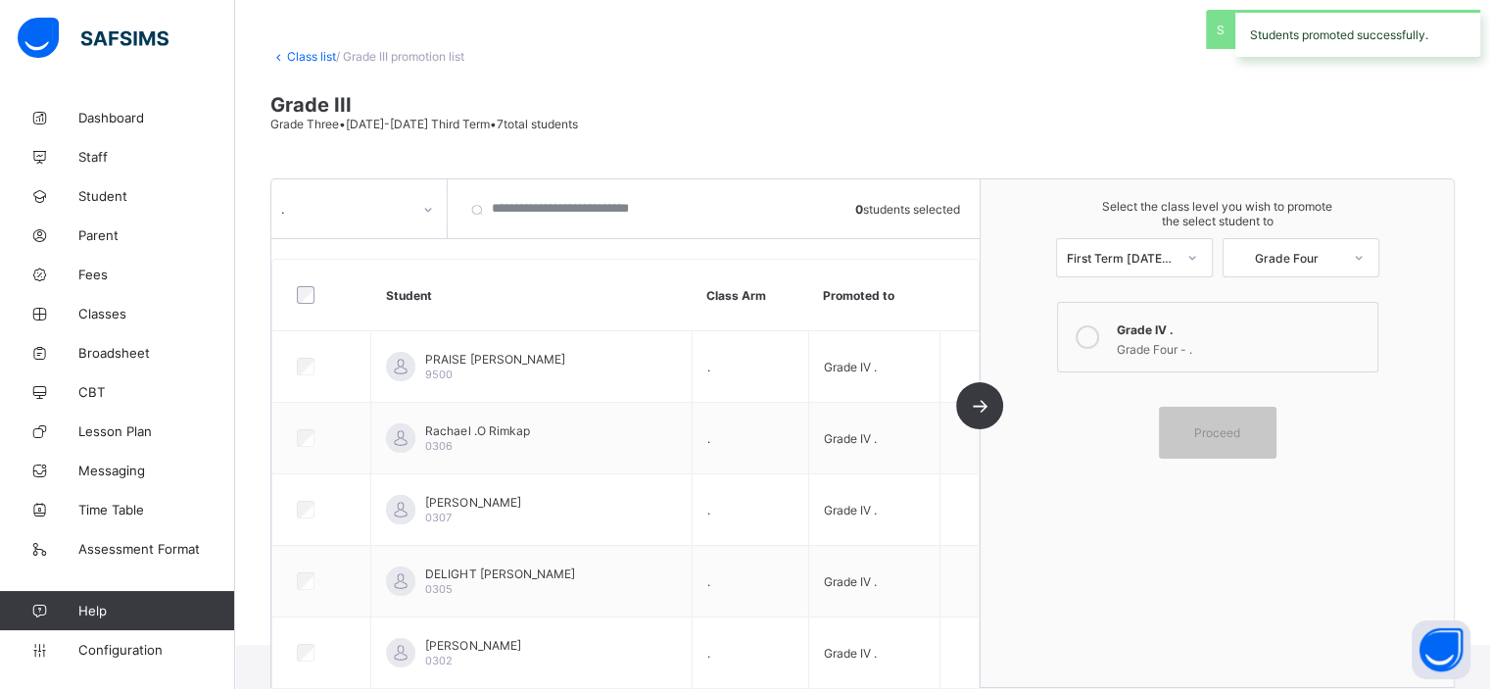
click at [314, 61] on link "Class list" at bounding box center [311, 56] width 49 height 15
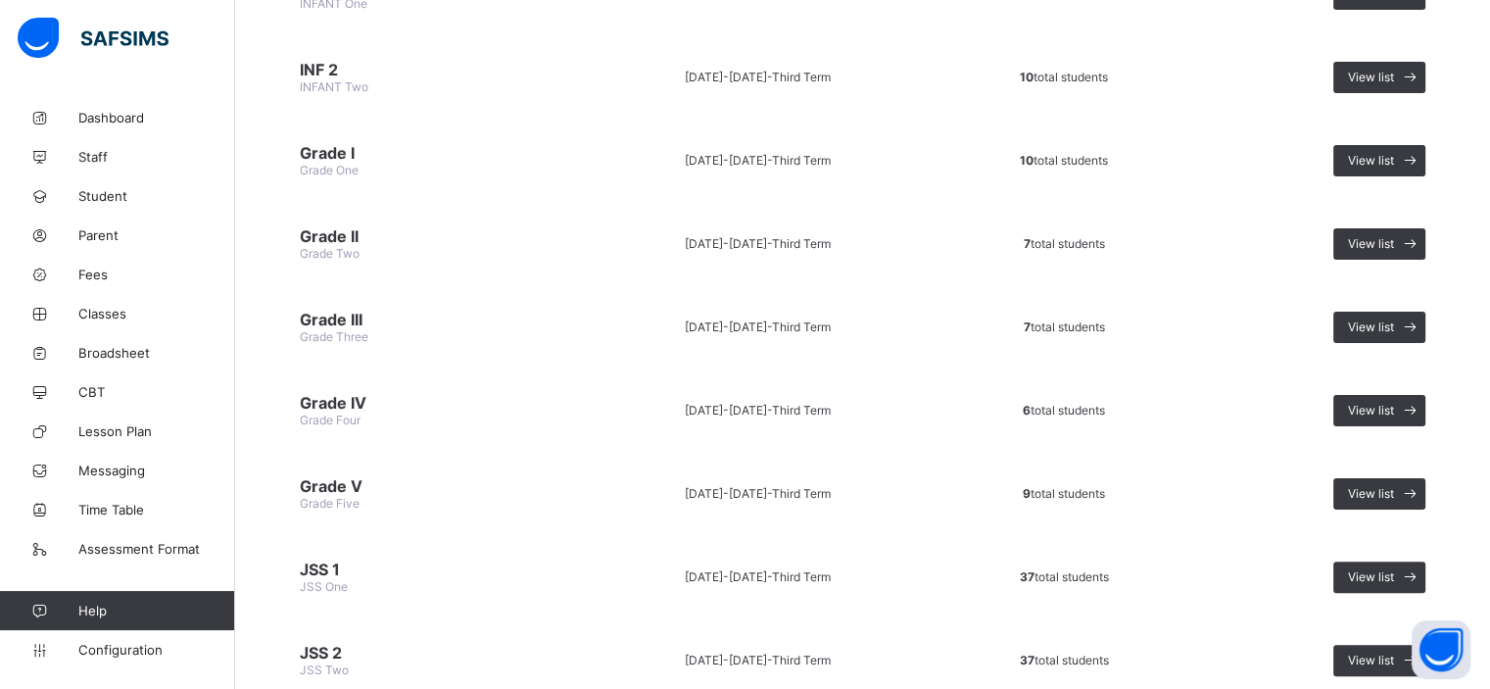
scroll to position [388, 0]
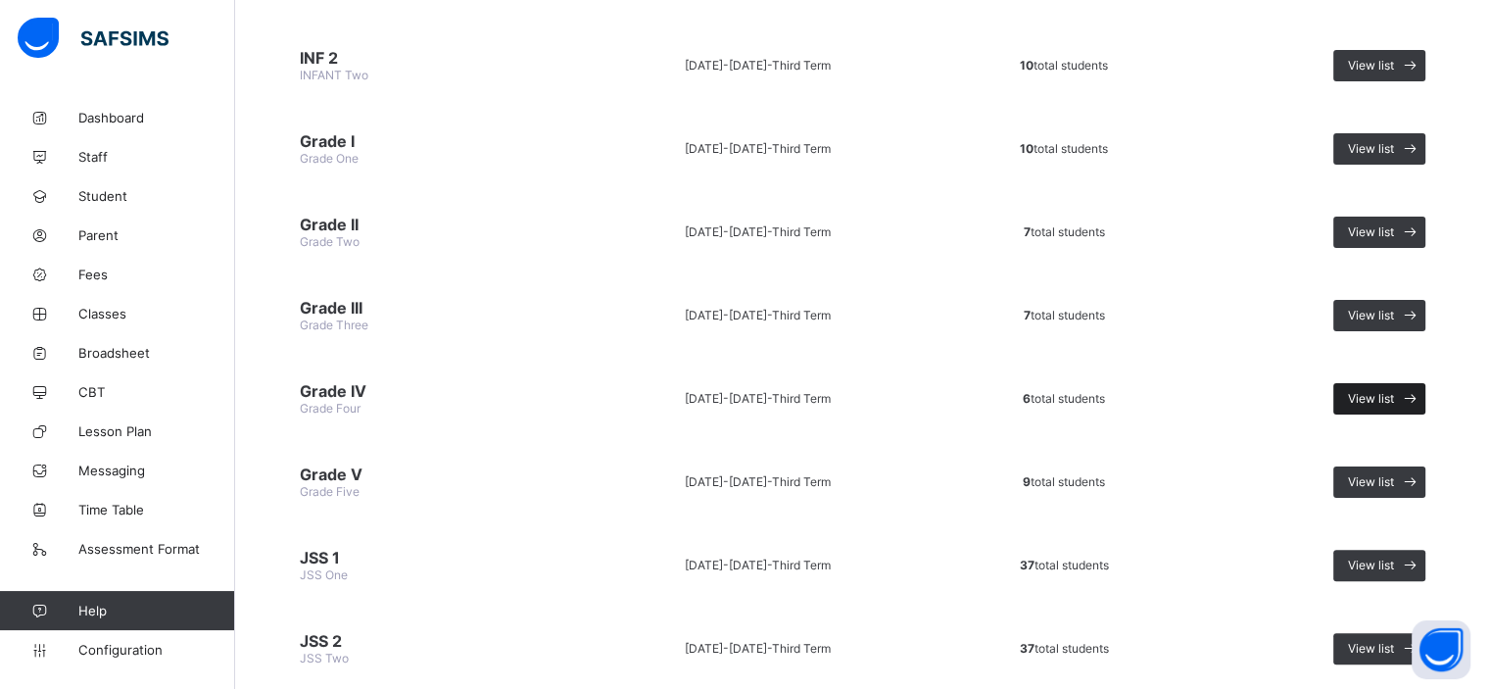
click at [1386, 383] on div "View list" at bounding box center [1379, 398] width 92 height 31
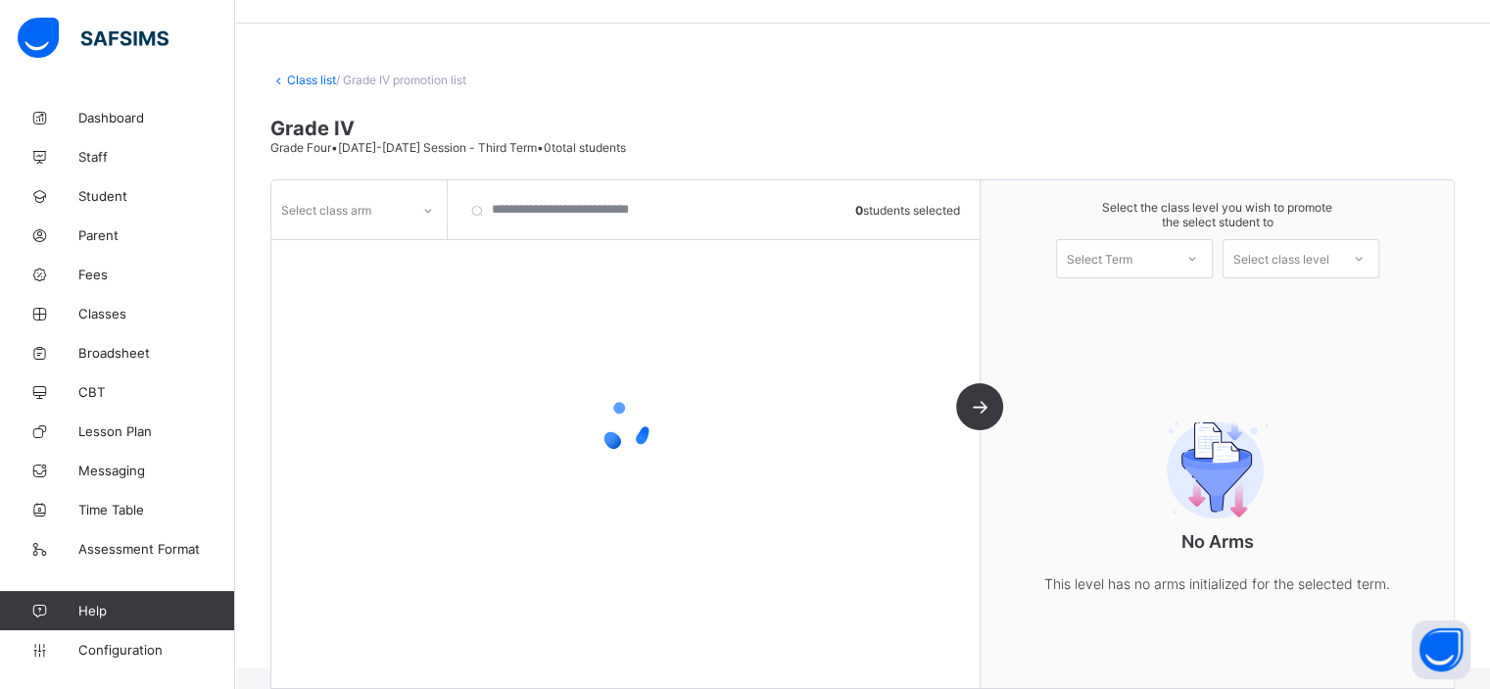
scroll to position [78, 0]
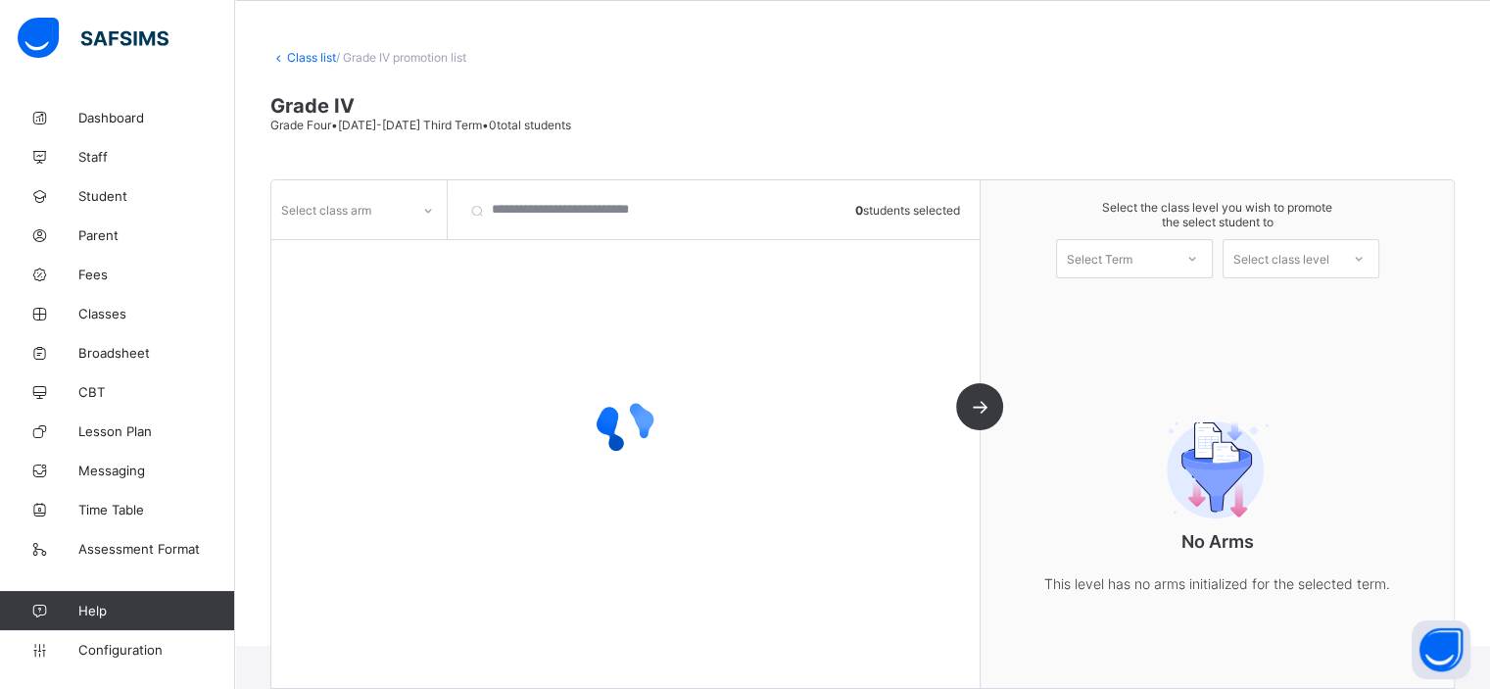
click at [423, 208] on icon at bounding box center [428, 211] width 12 height 20
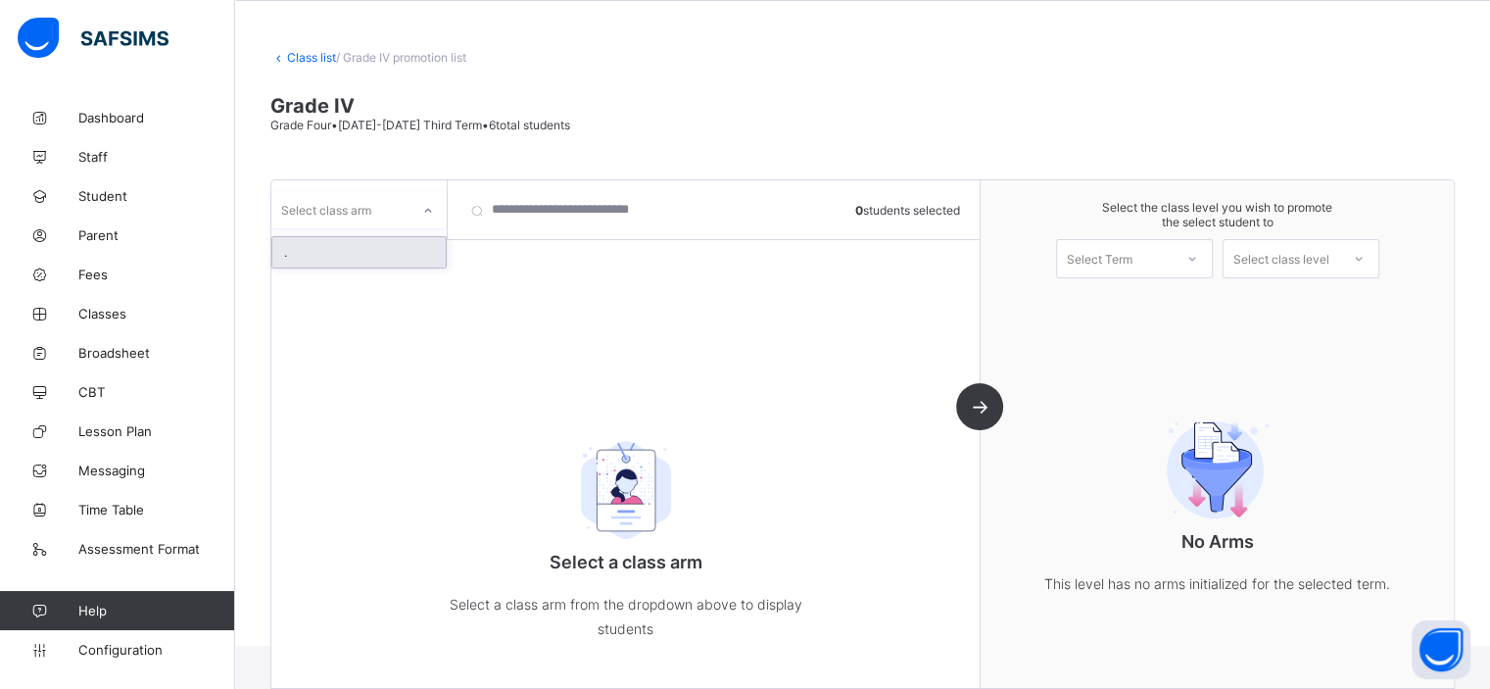
click at [414, 249] on div "." at bounding box center [358, 252] width 173 height 30
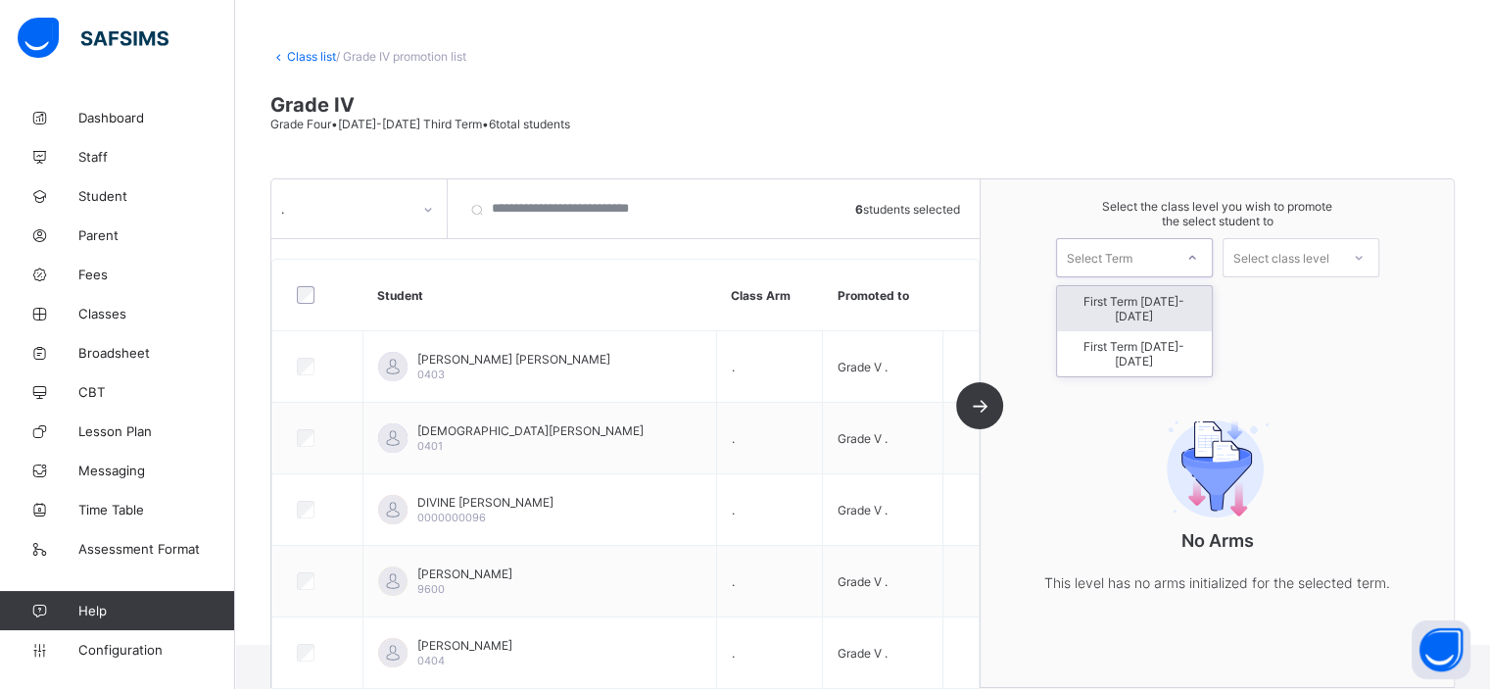
click at [1148, 239] on div "Select Term" at bounding box center [1134, 257] width 157 height 39
click at [1169, 331] on div "First Term 2025-2026" at bounding box center [1134, 353] width 155 height 45
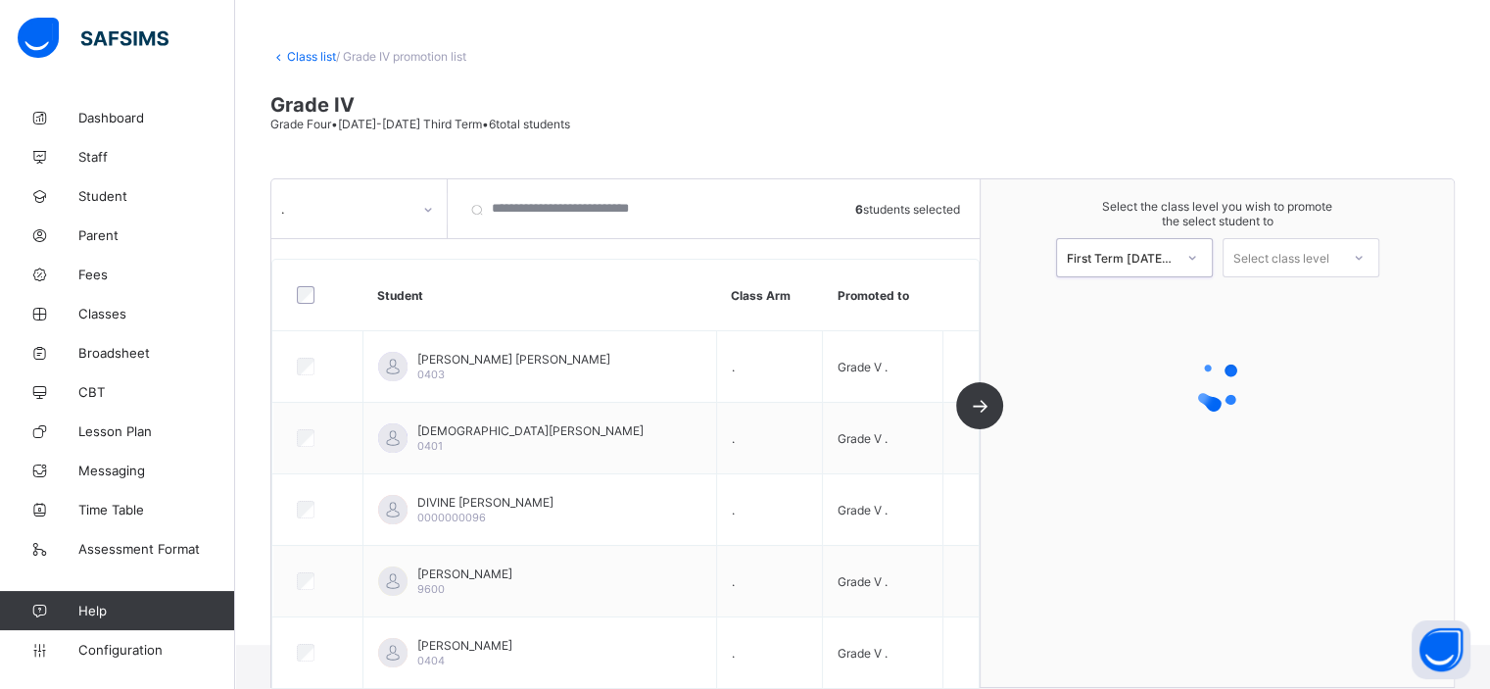
click at [1318, 265] on div "Select class level" at bounding box center [1281, 257] width 96 height 39
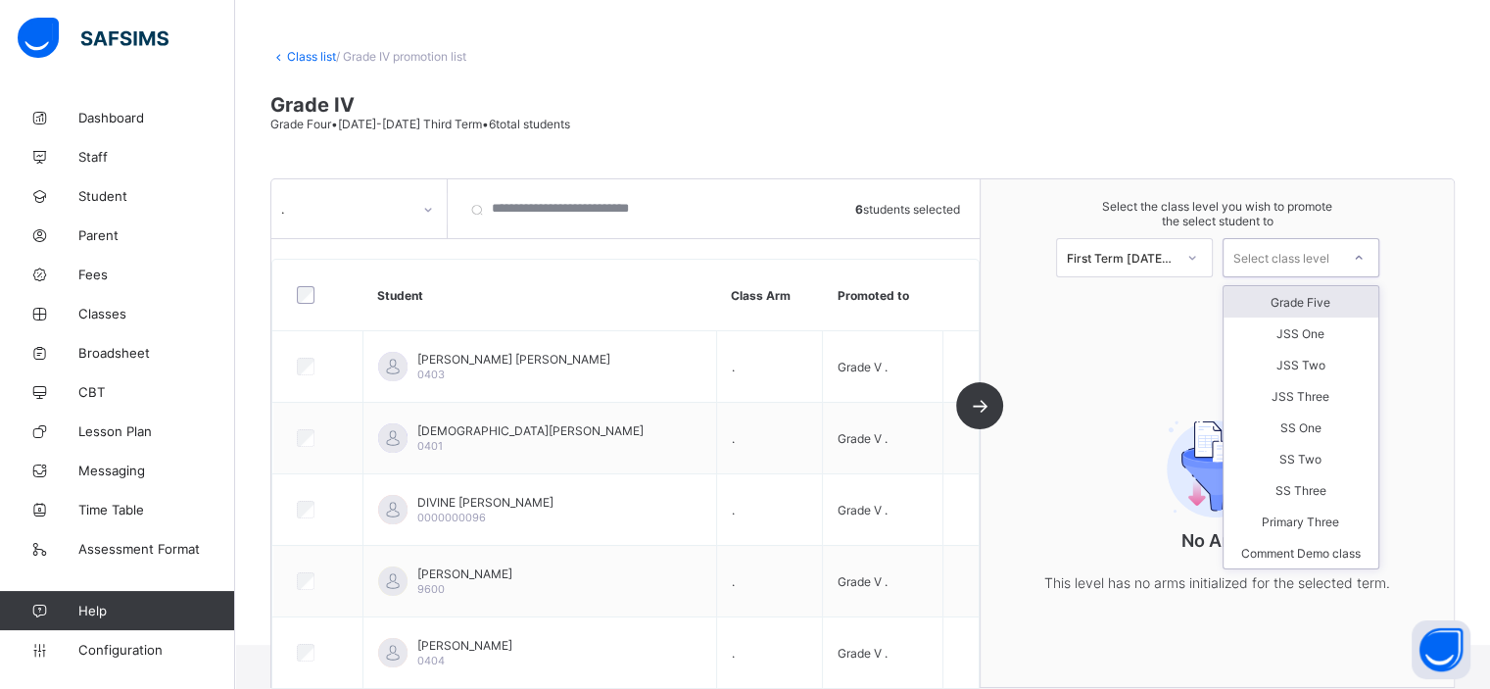
click at [1329, 312] on div "Grade Five" at bounding box center [1300, 301] width 155 height 31
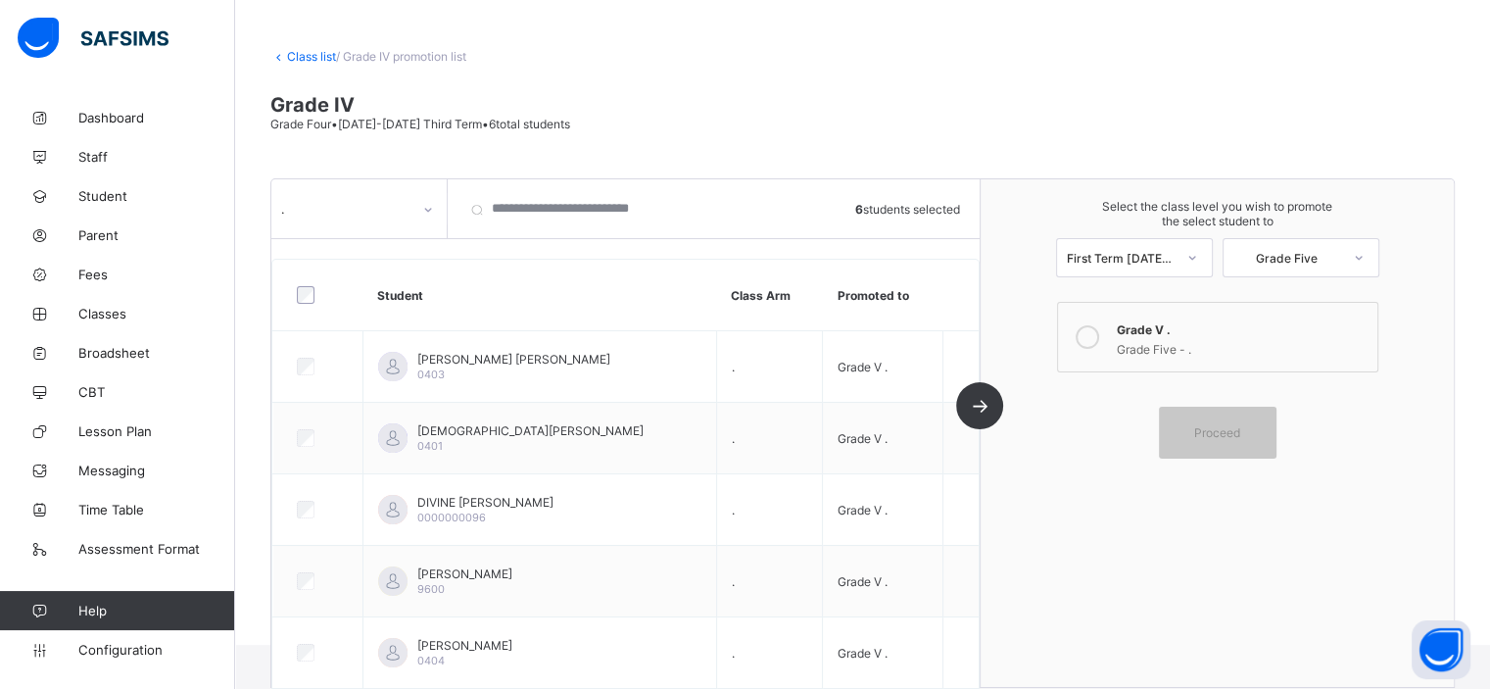
click at [1262, 336] on div "Grade V ." at bounding box center [1242, 327] width 251 height 20
click at [1247, 422] on div "Proceed" at bounding box center [1218, 432] width 118 height 52
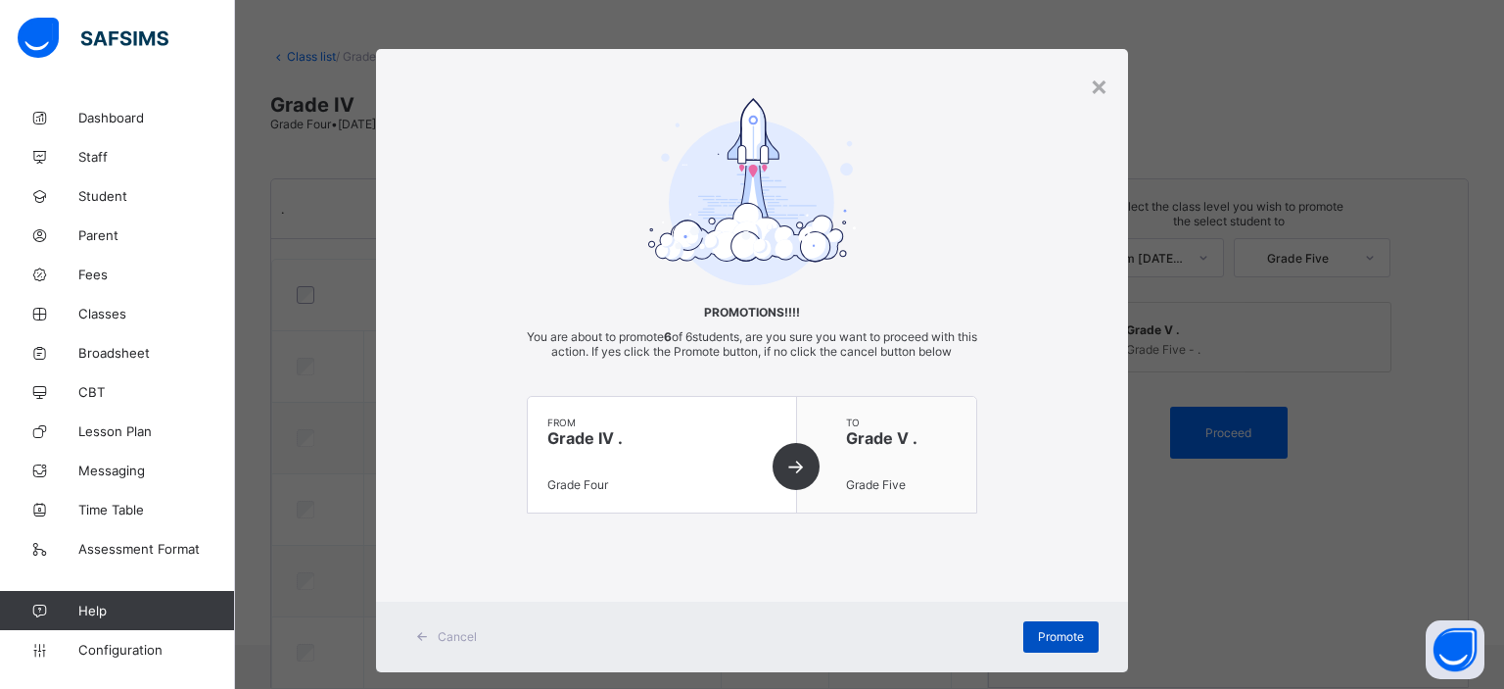
click at [1073, 626] on div "Promote" at bounding box center [1060, 636] width 75 height 31
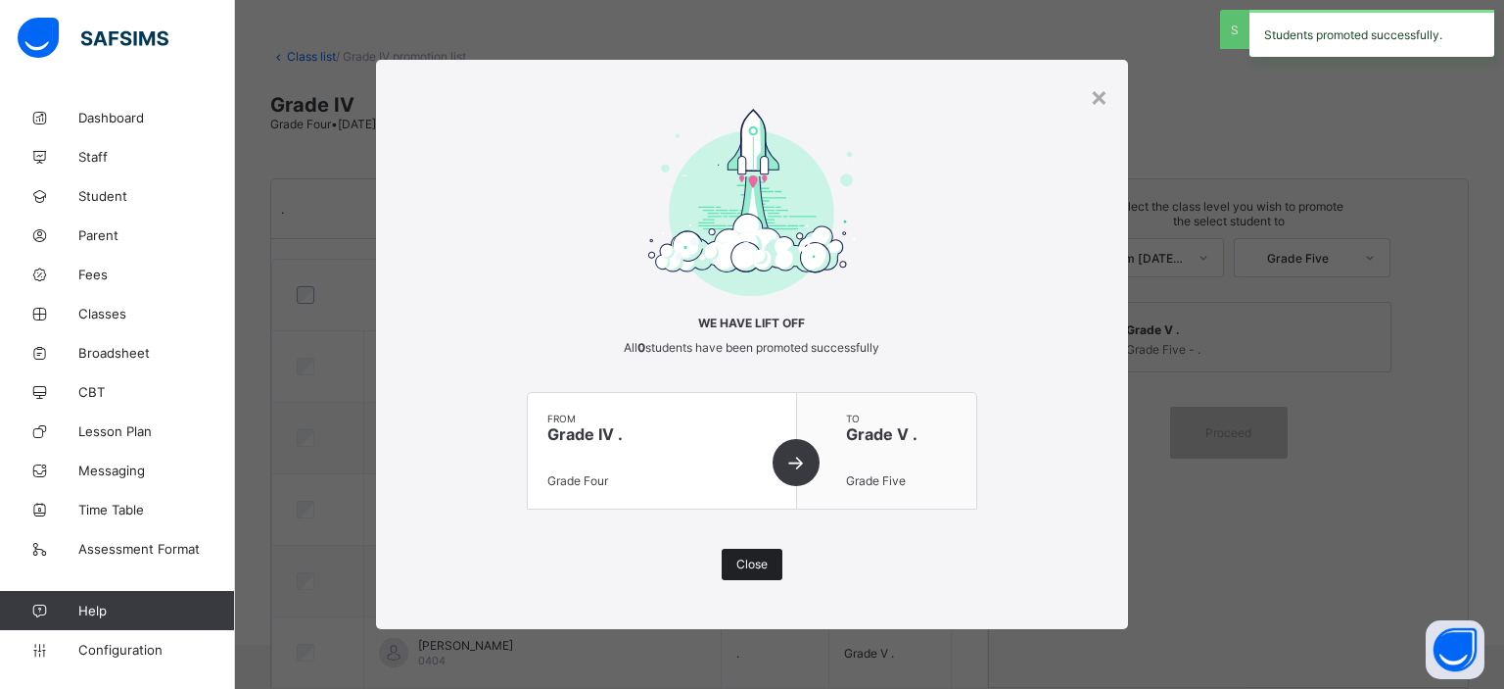
click at [744, 556] on span "Close" at bounding box center [752, 563] width 31 height 15
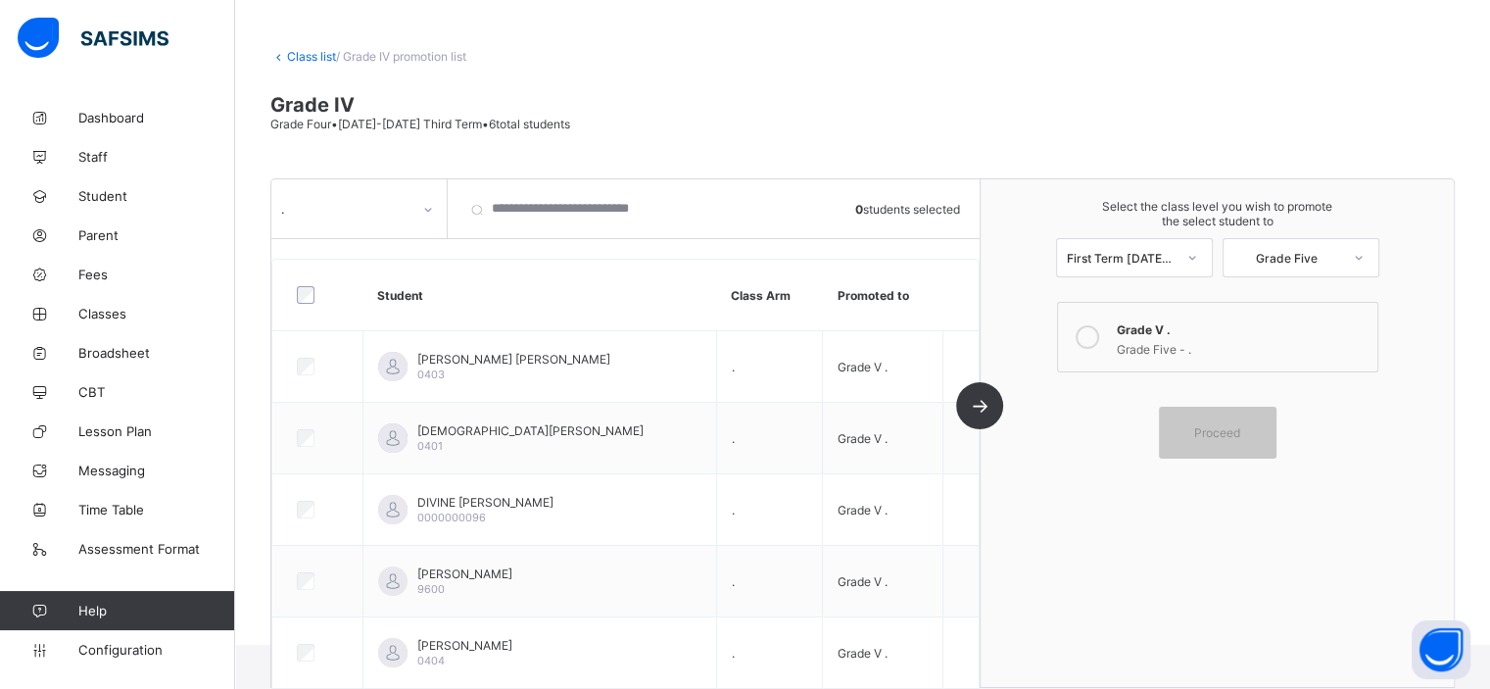
click at [313, 57] on link "Class list" at bounding box center [311, 56] width 49 height 15
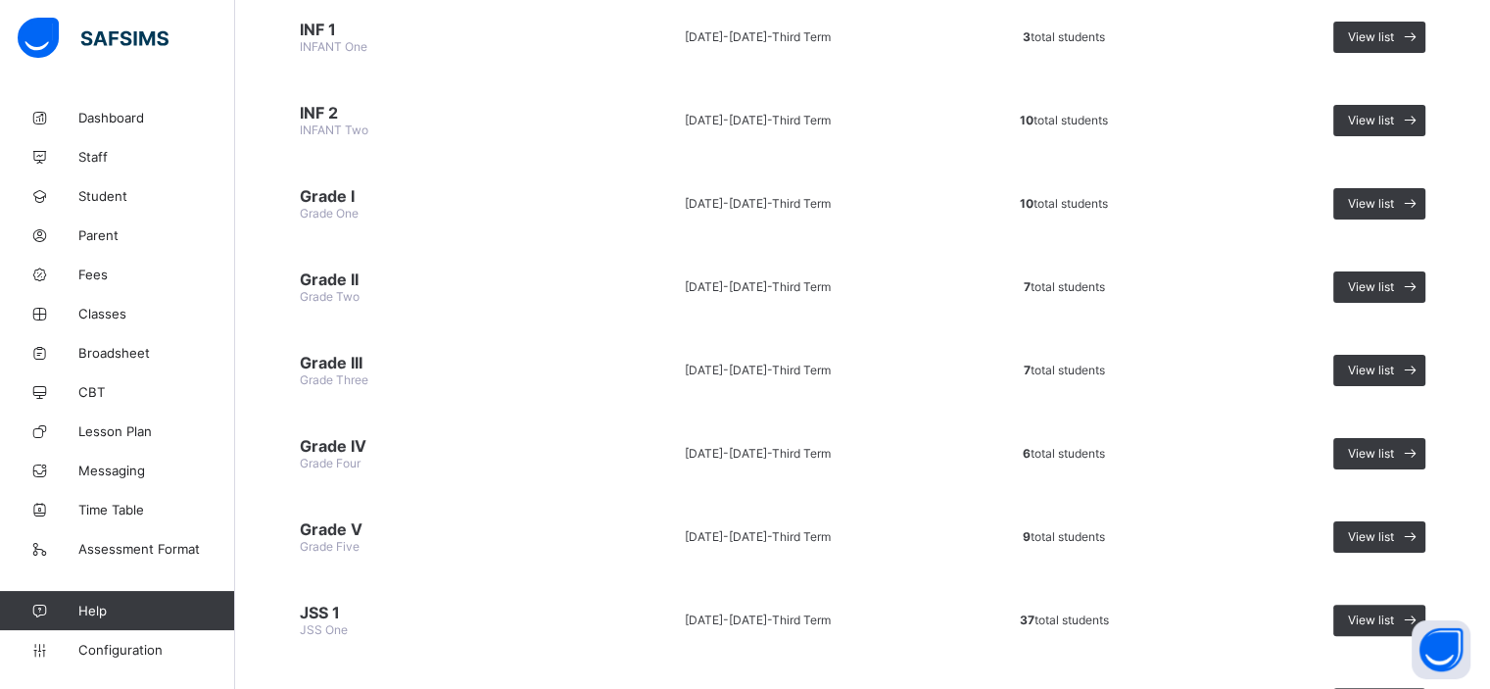
scroll to position [394, 0]
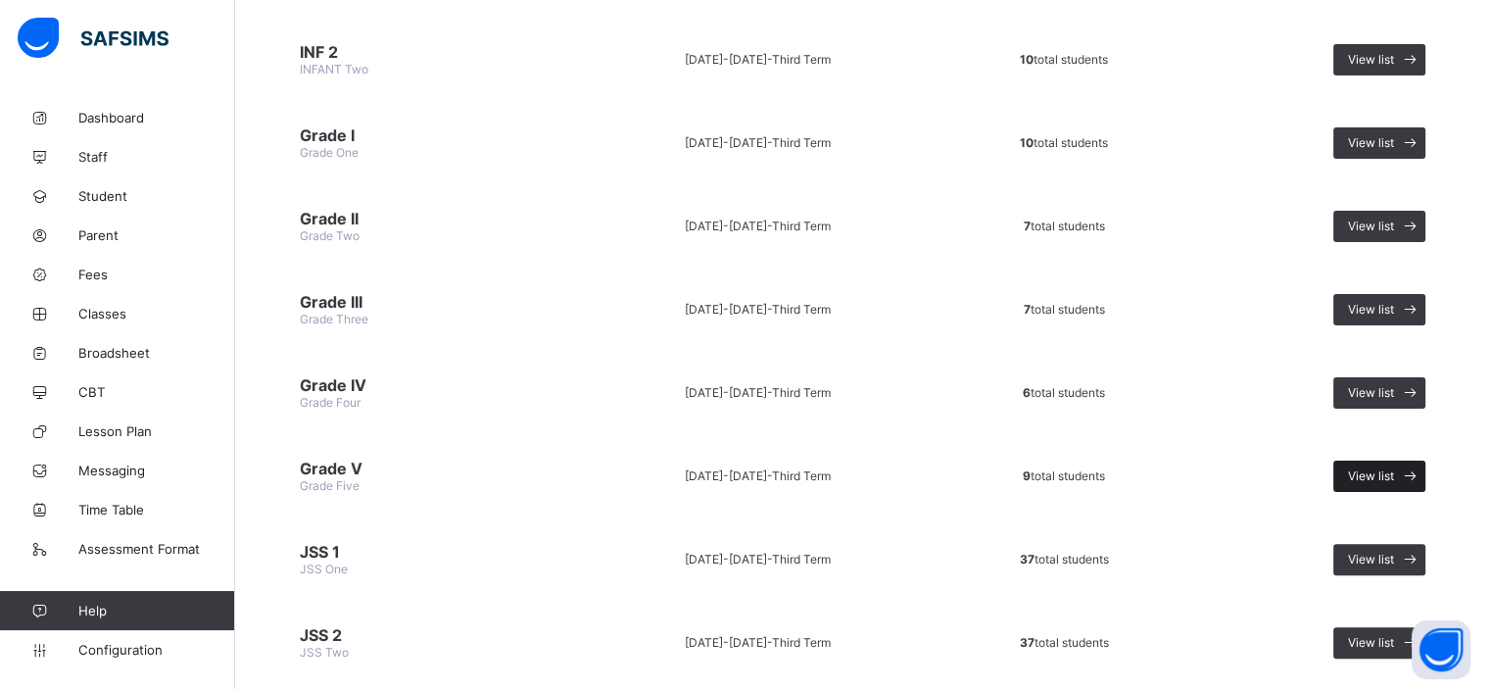
click at [1378, 468] on span "View list" at bounding box center [1371, 475] width 46 height 15
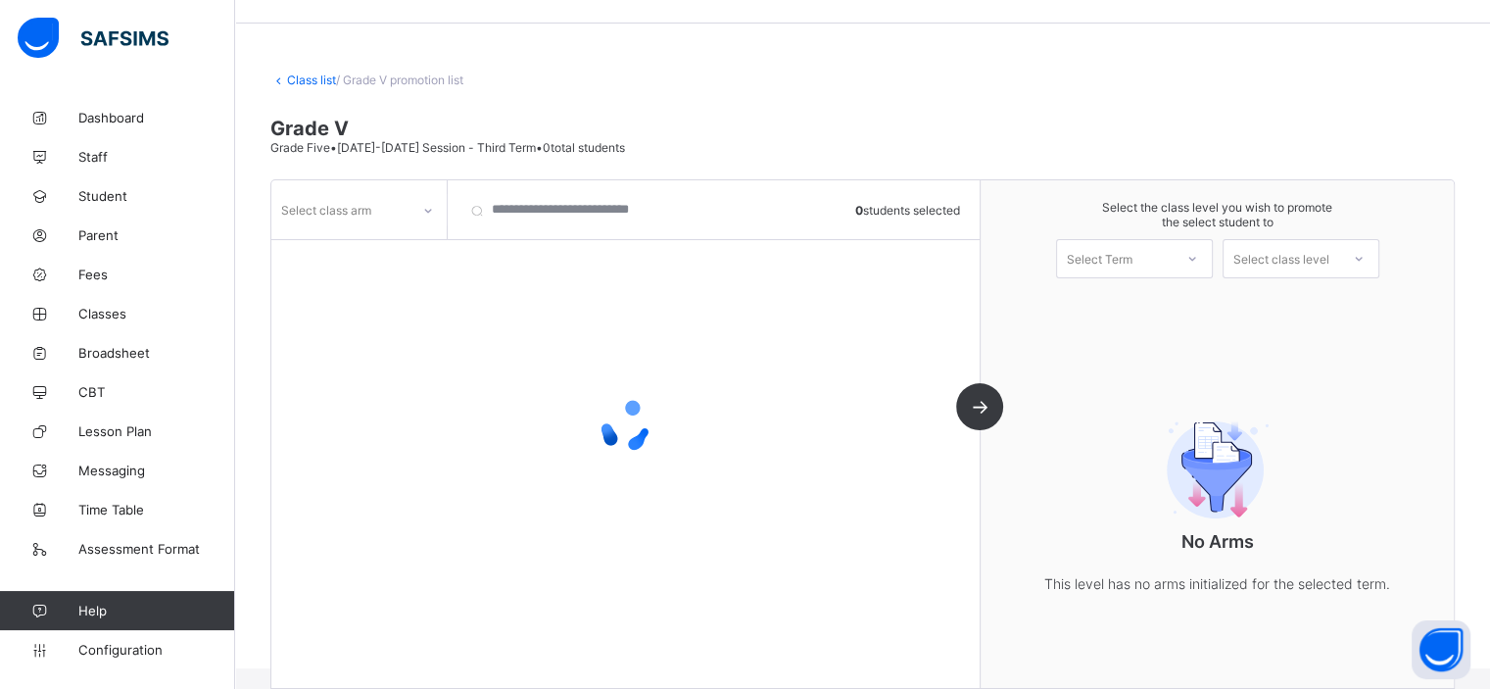
scroll to position [78, 0]
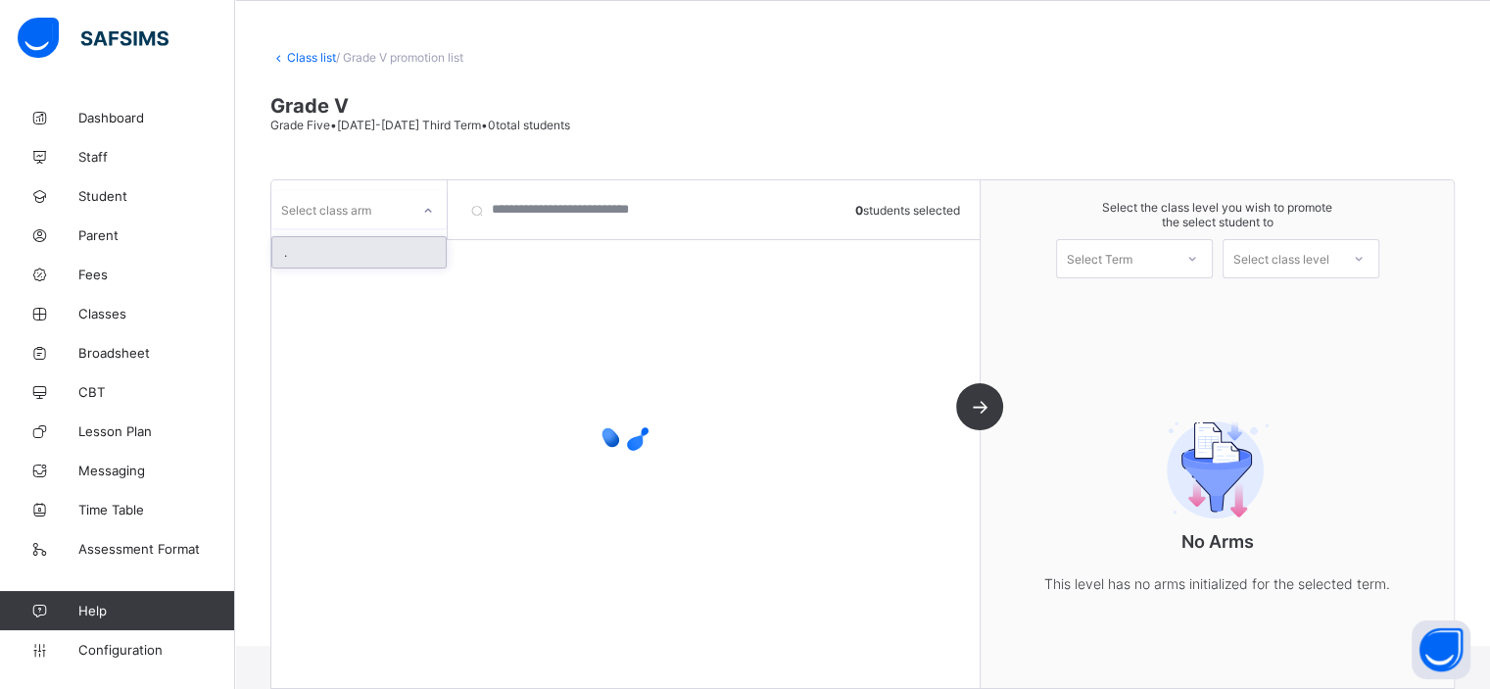
click at [409, 194] on div at bounding box center [427, 209] width 37 height 37
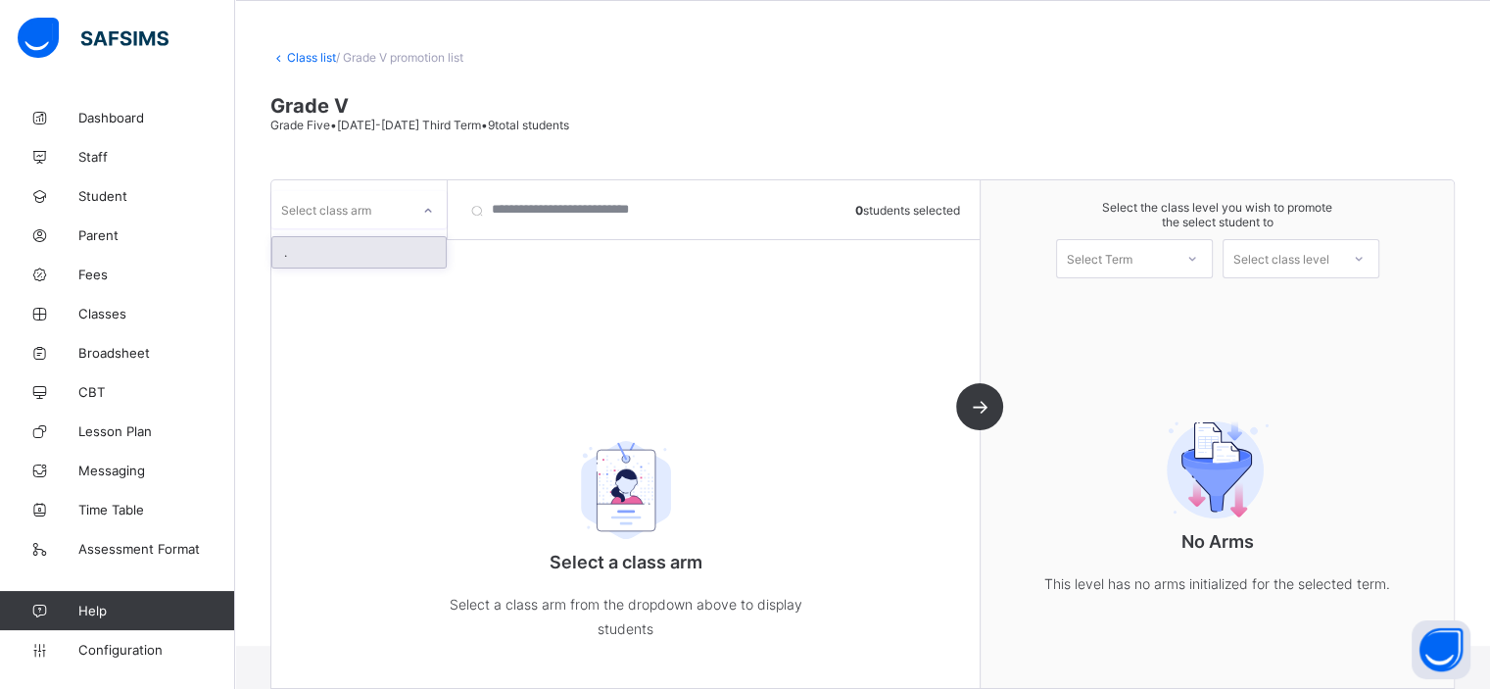
click at [404, 249] on div "." at bounding box center [358, 252] width 173 height 30
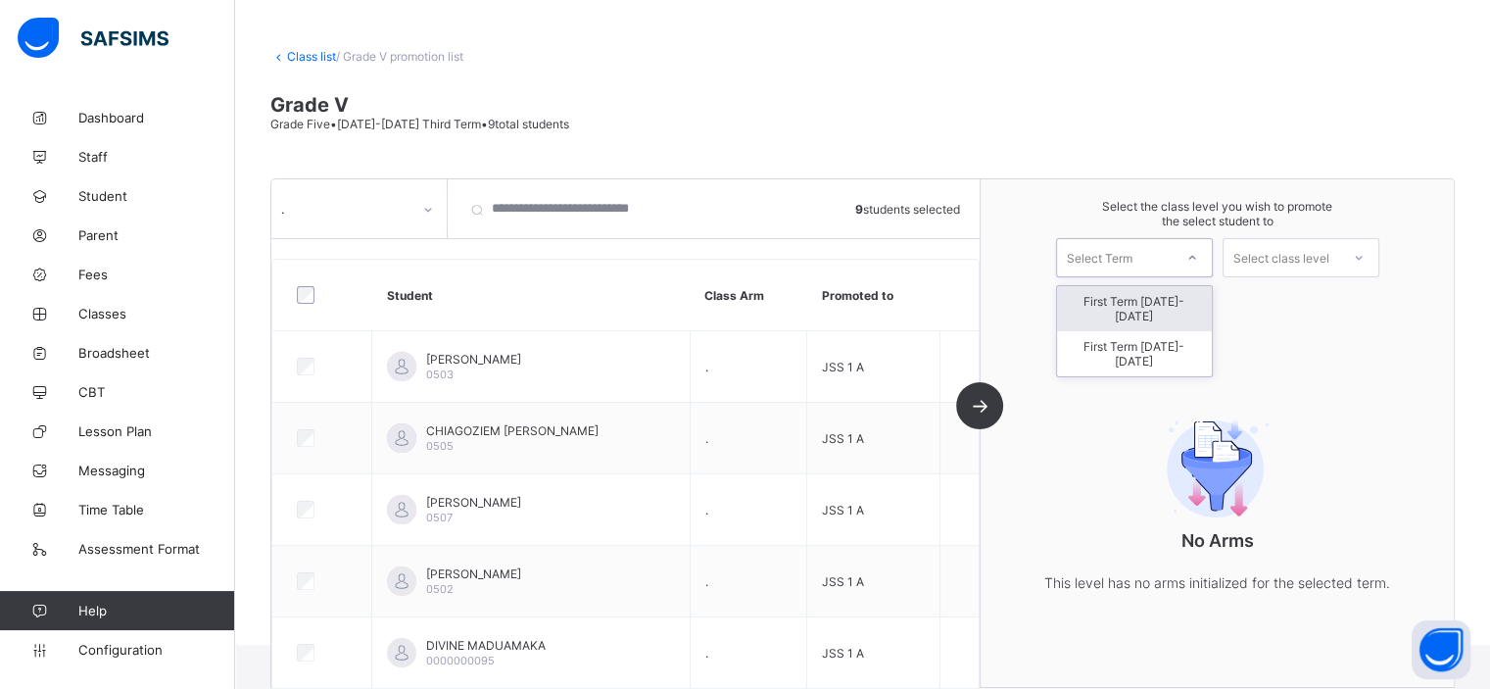
click at [1157, 250] on div "Select Term" at bounding box center [1115, 257] width 116 height 27
click at [1172, 331] on div "First Term 2025-2026" at bounding box center [1134, 353] width 155 height 45
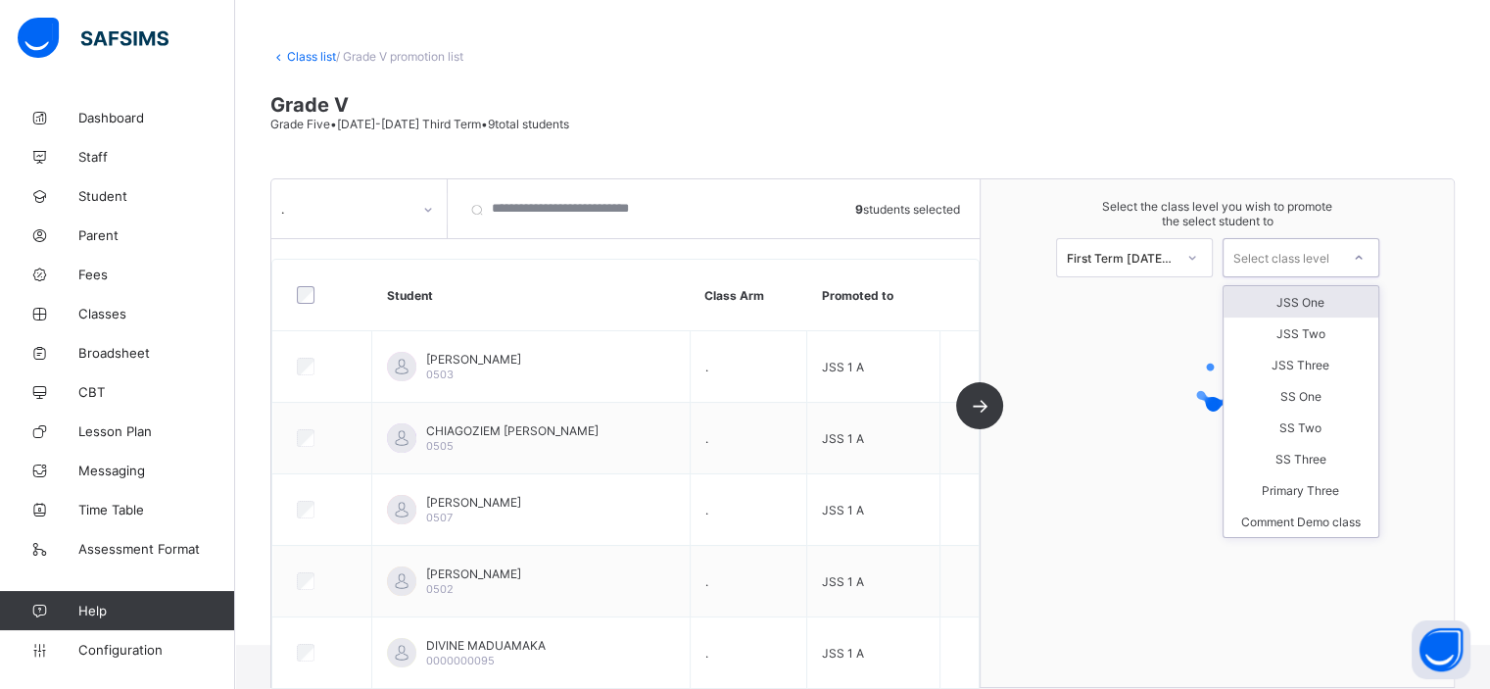
click at [1299, 258] on div "Select class level" at bounding box center [1281, 257] width 96 height 39
click at [1308, 307] on div "JSS One" at bounding box center [1300, 301] width 155 height 31
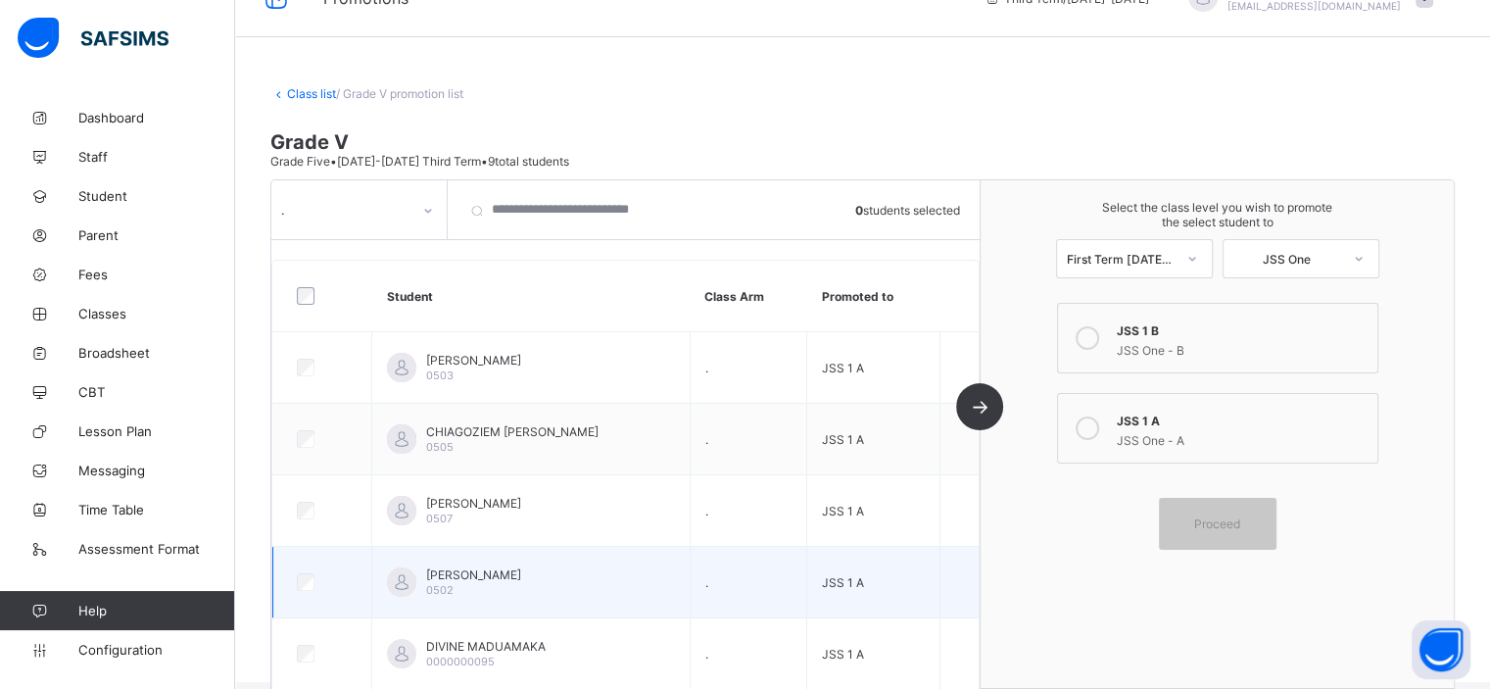
scroll to position [35, 0]
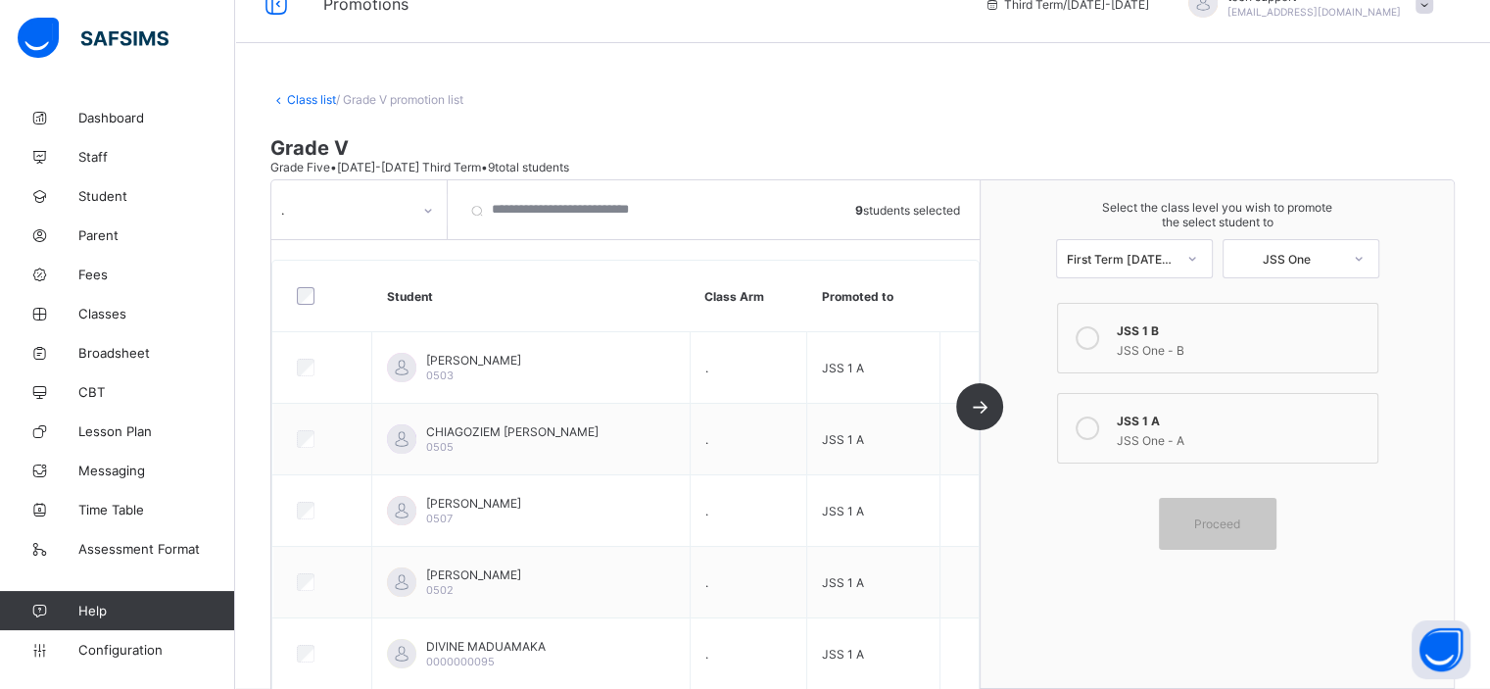
click at [1137, 419] on div "JSS 1 A" at bounding box center [1242, 418] width 251 height 20
click at [1240, 522] on span "Proceed" at bounding box center [1217, 523] width 46 height 15
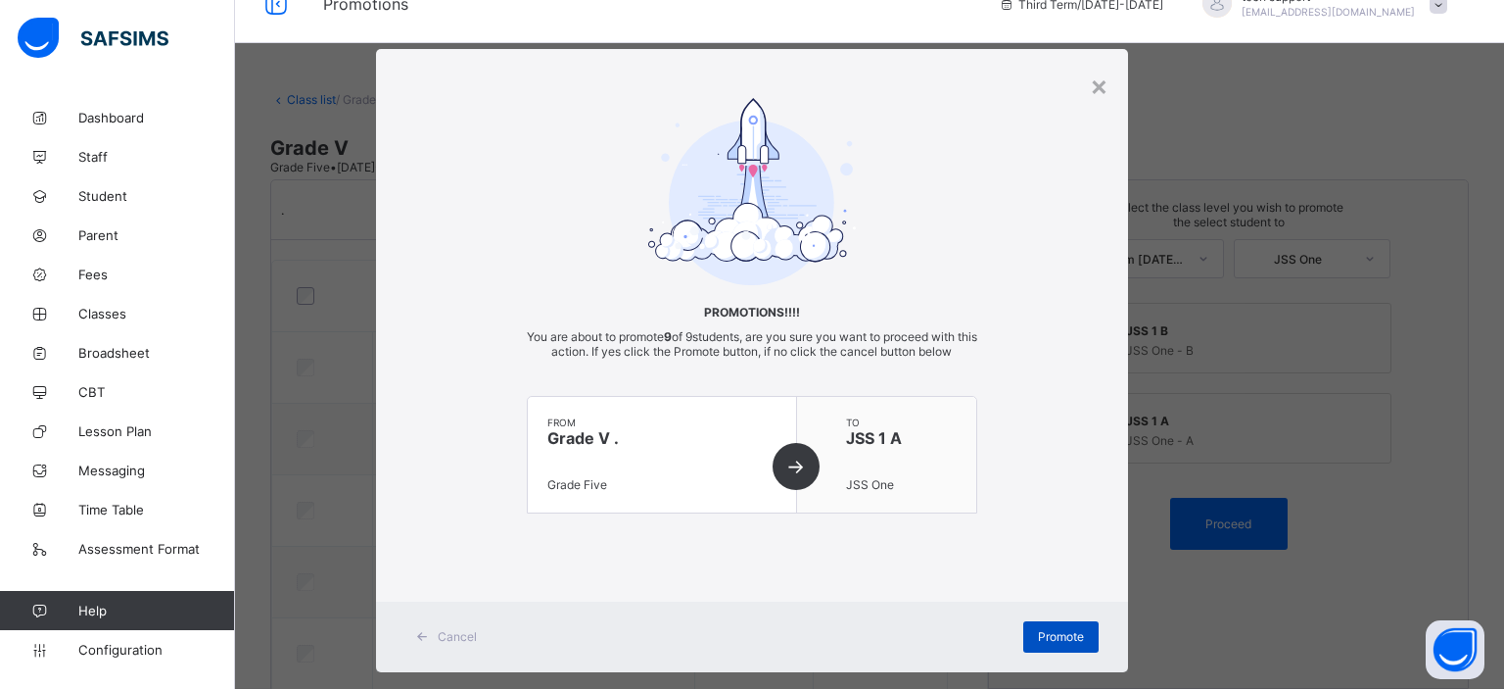
click at [1038, 630] on span "Promote" at bounding box center [1061, 636] width 46 height 15
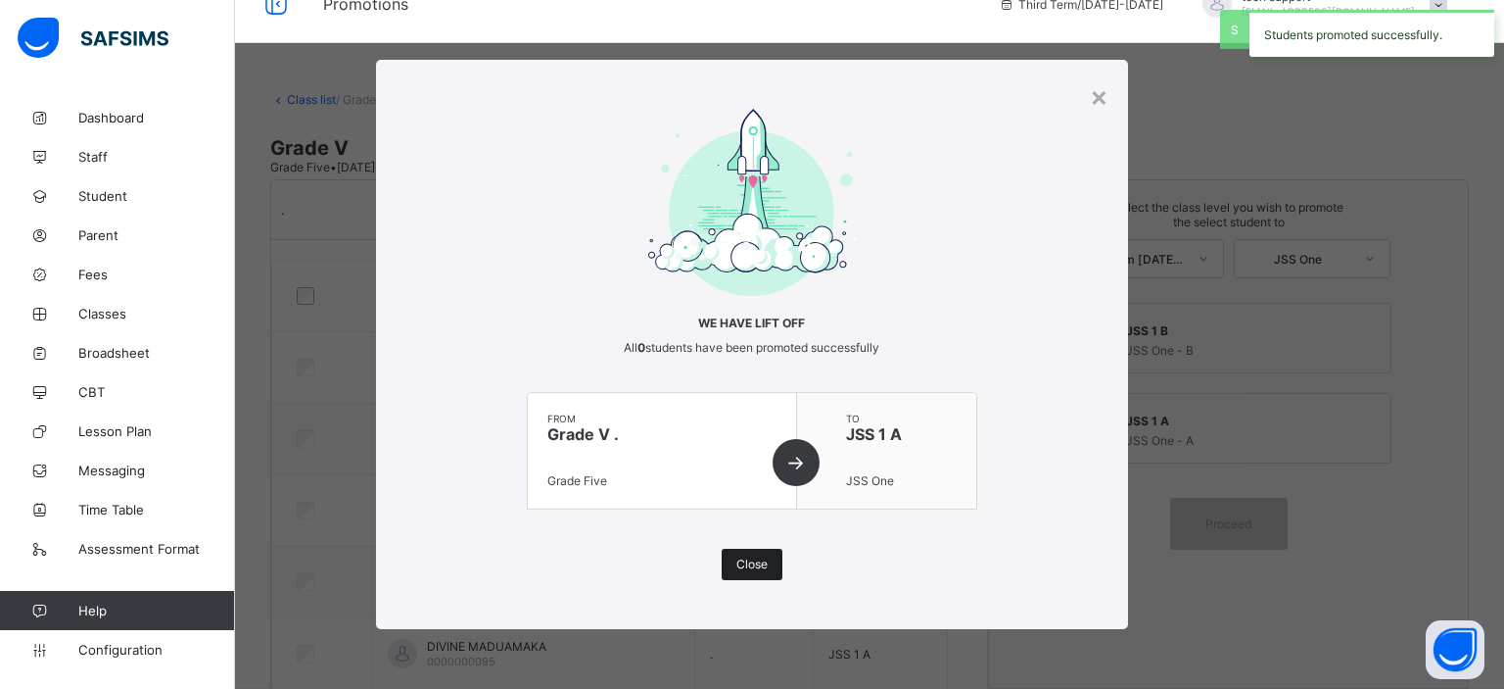
click at [760, 557] on span "Close" at bounding box center [752, 563] width 31 height 15
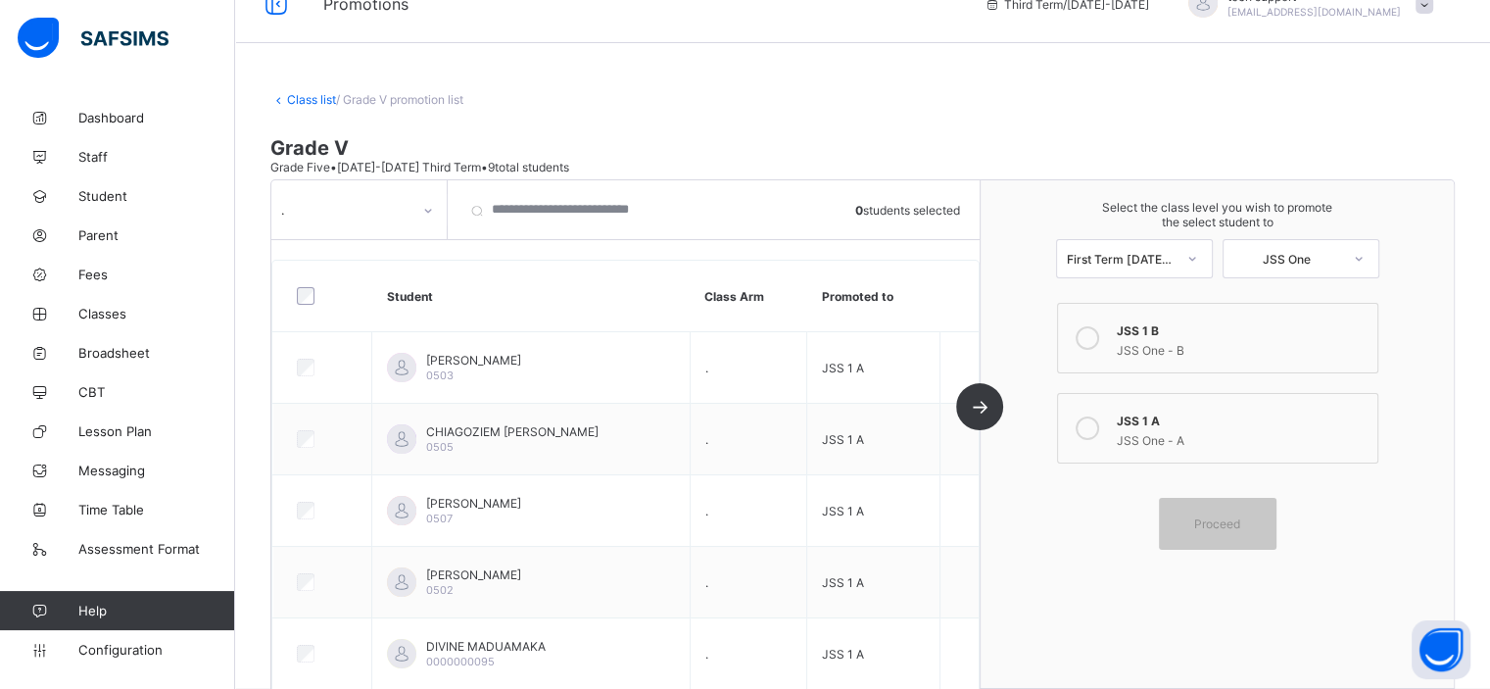
click at [301, 100] on link "Class list" at bounding box center [311, 99] width 49 height 15
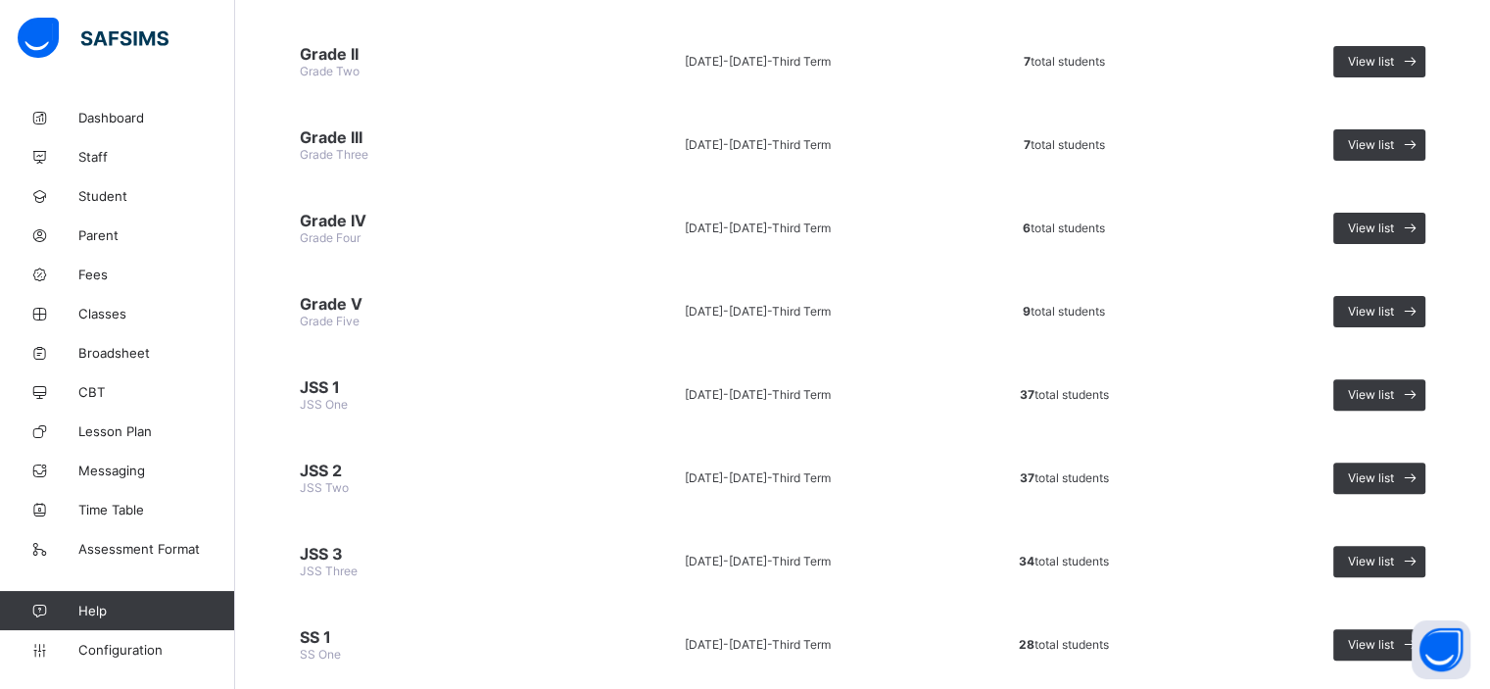
scroll to position [564, 0]
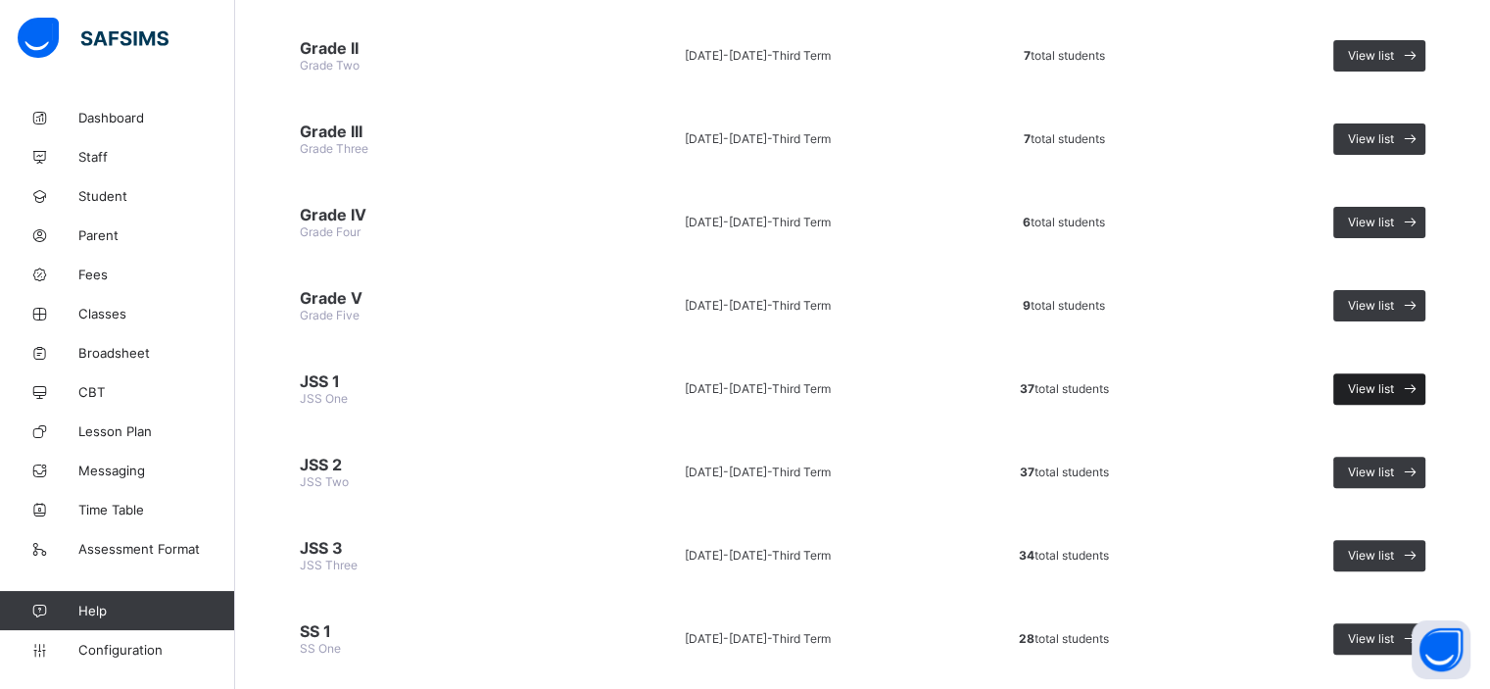
click at [1387, 373] on div "View list" at bounding box center [1379, 388] width 92 height 31
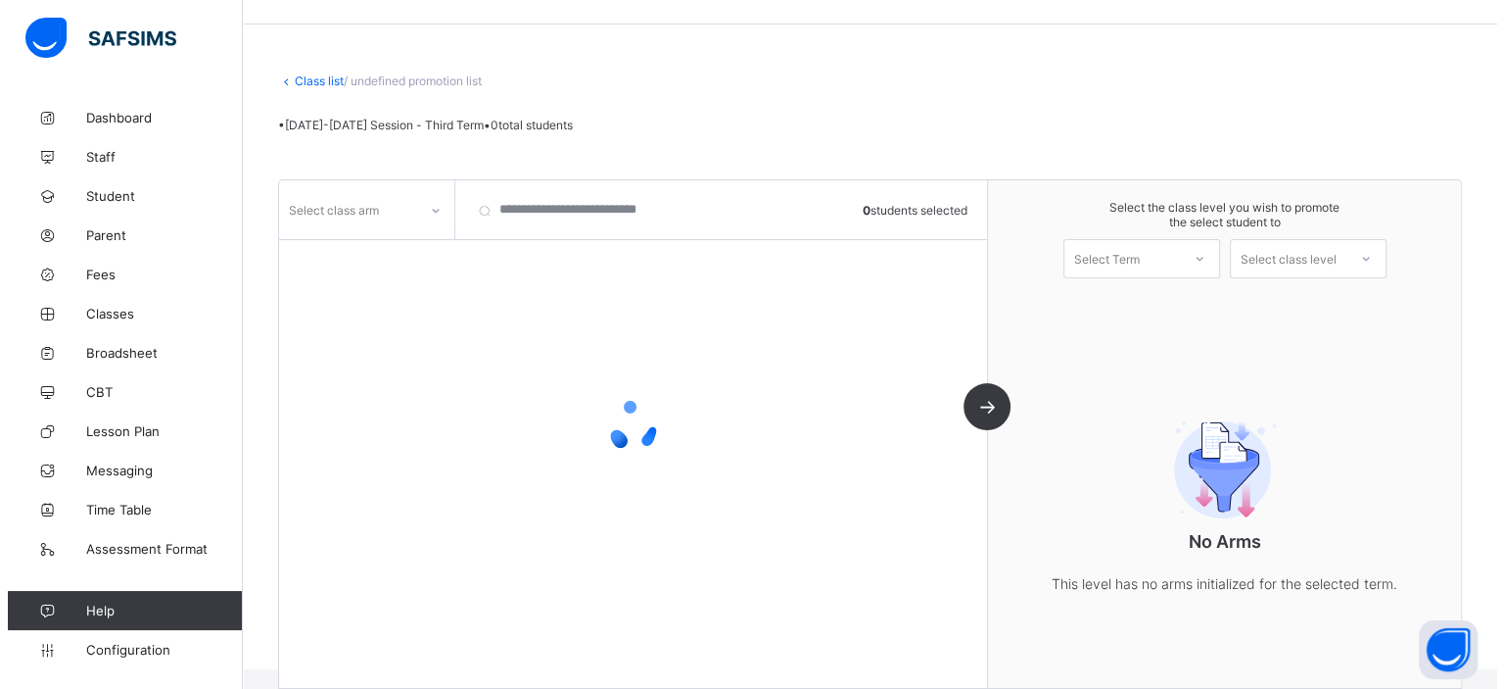
scroll to position [78, 0]
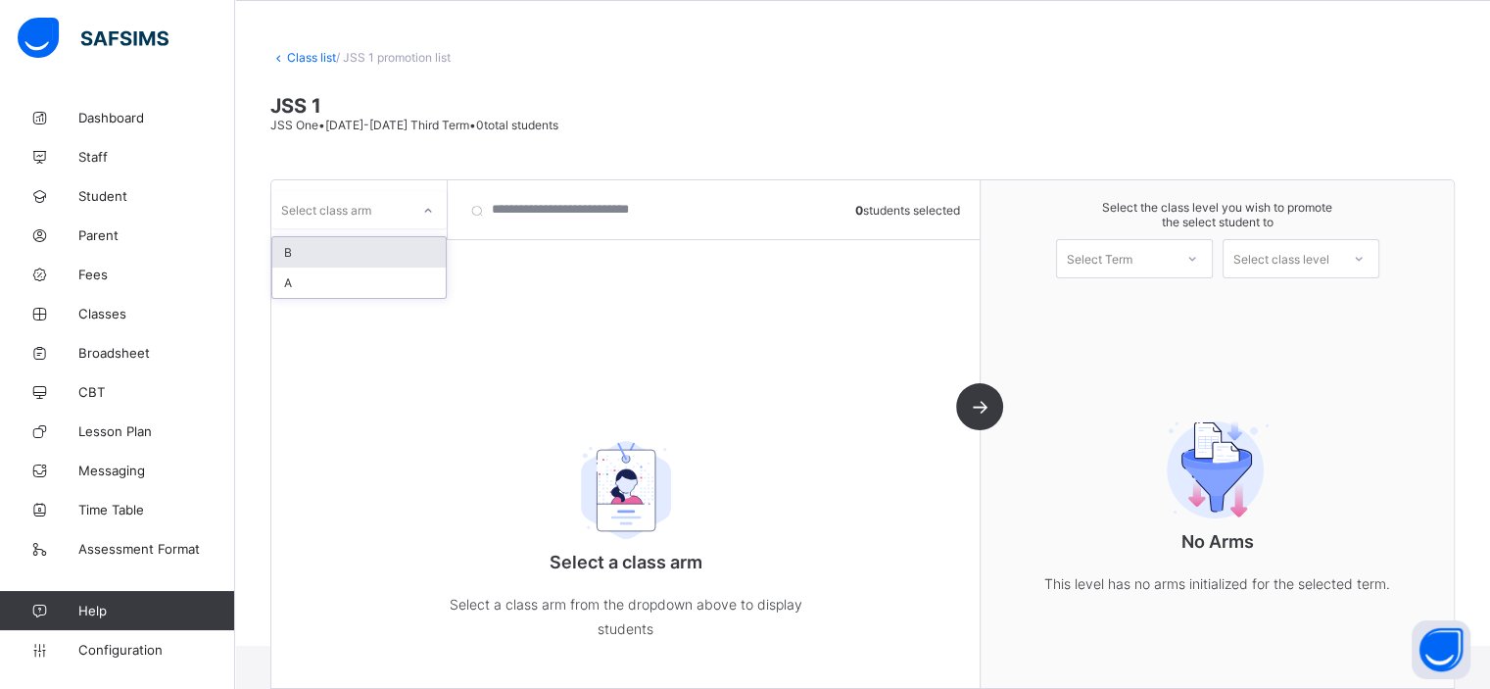
click at [422, 210] on icon at bounding box center [428, 211] width 12 height 20
click at [404, 248] on div "A" at bounding box center [358, 252] width 173 height 30
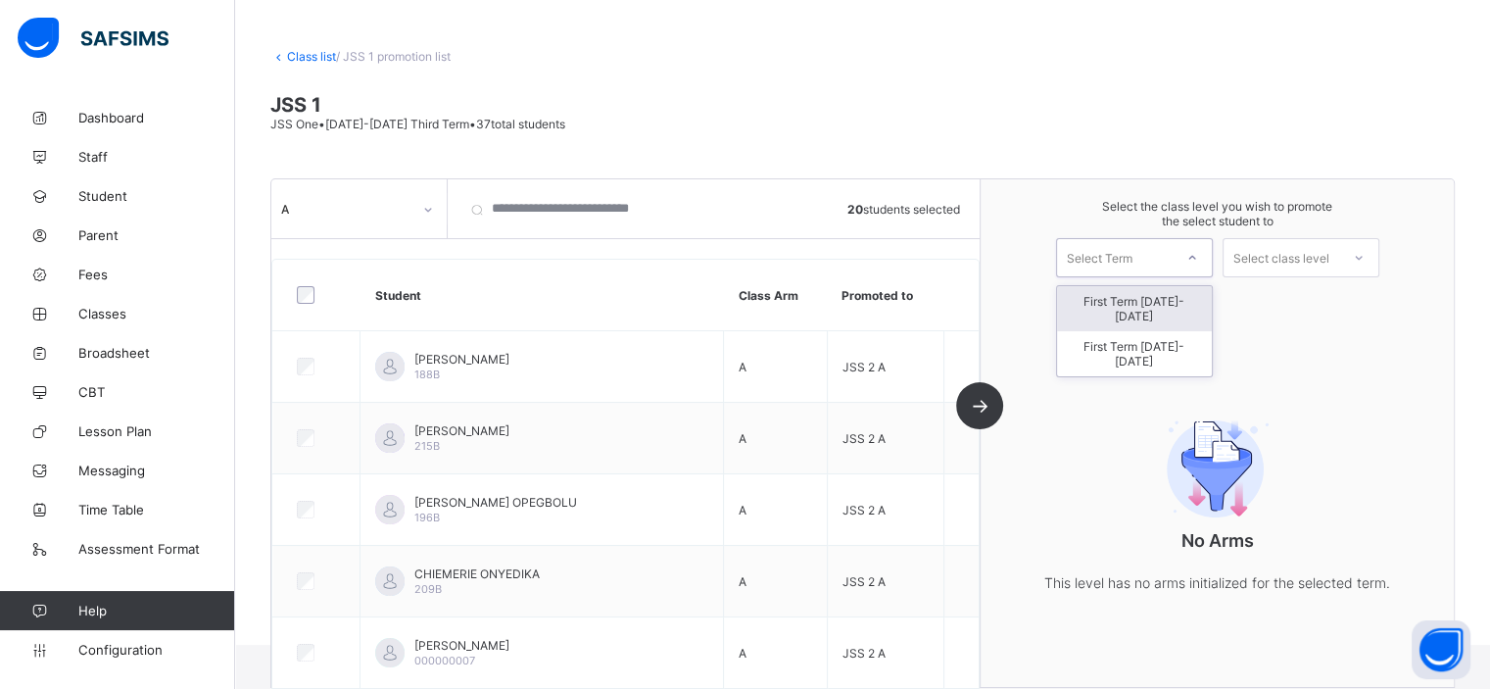
click at [1132, 269] on div "Select Term" at bounding box center [1100, 257] width 66 height 39
click at [1152, 331] on div "First Term 2025-2026" at bounding box center [1134, 353] width 155 height 45
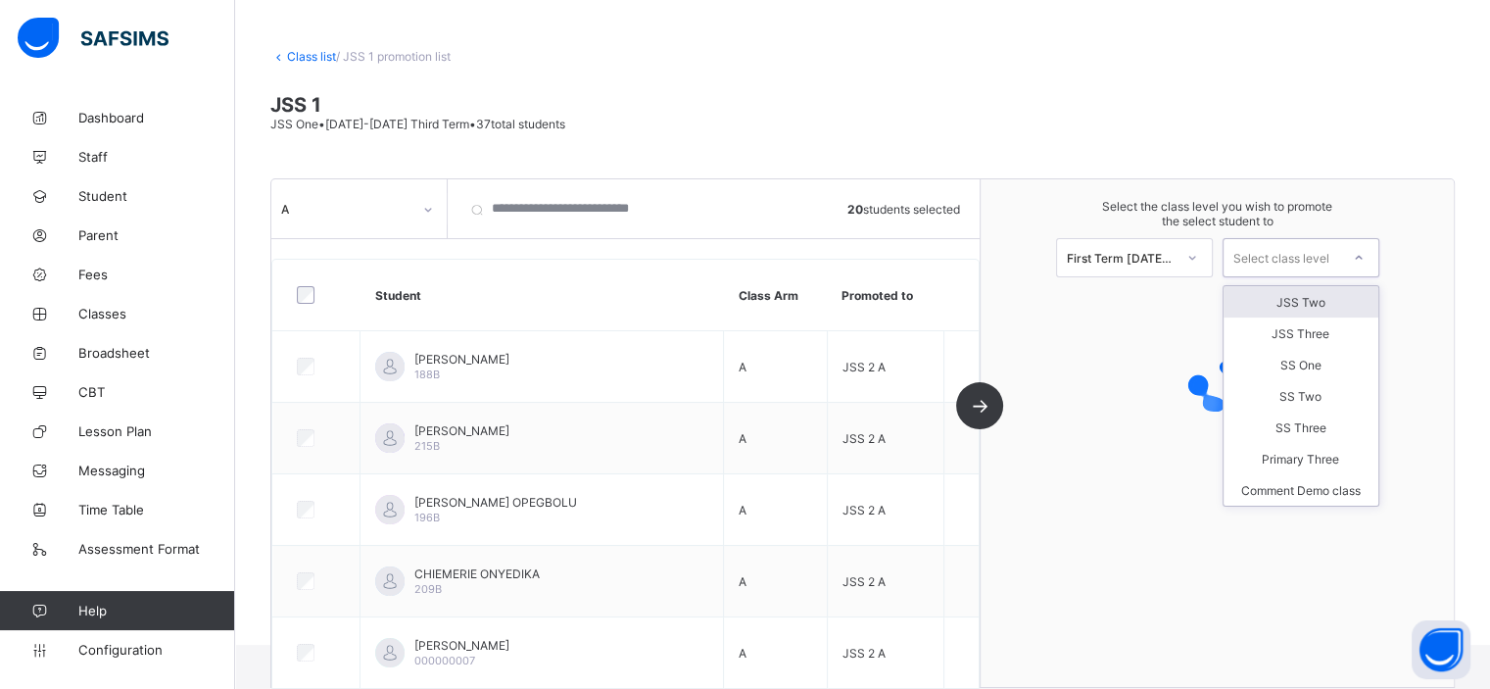
click at [1316, 263] on div "Select class level" at bounding box center [1281, 257] width 96 height 39
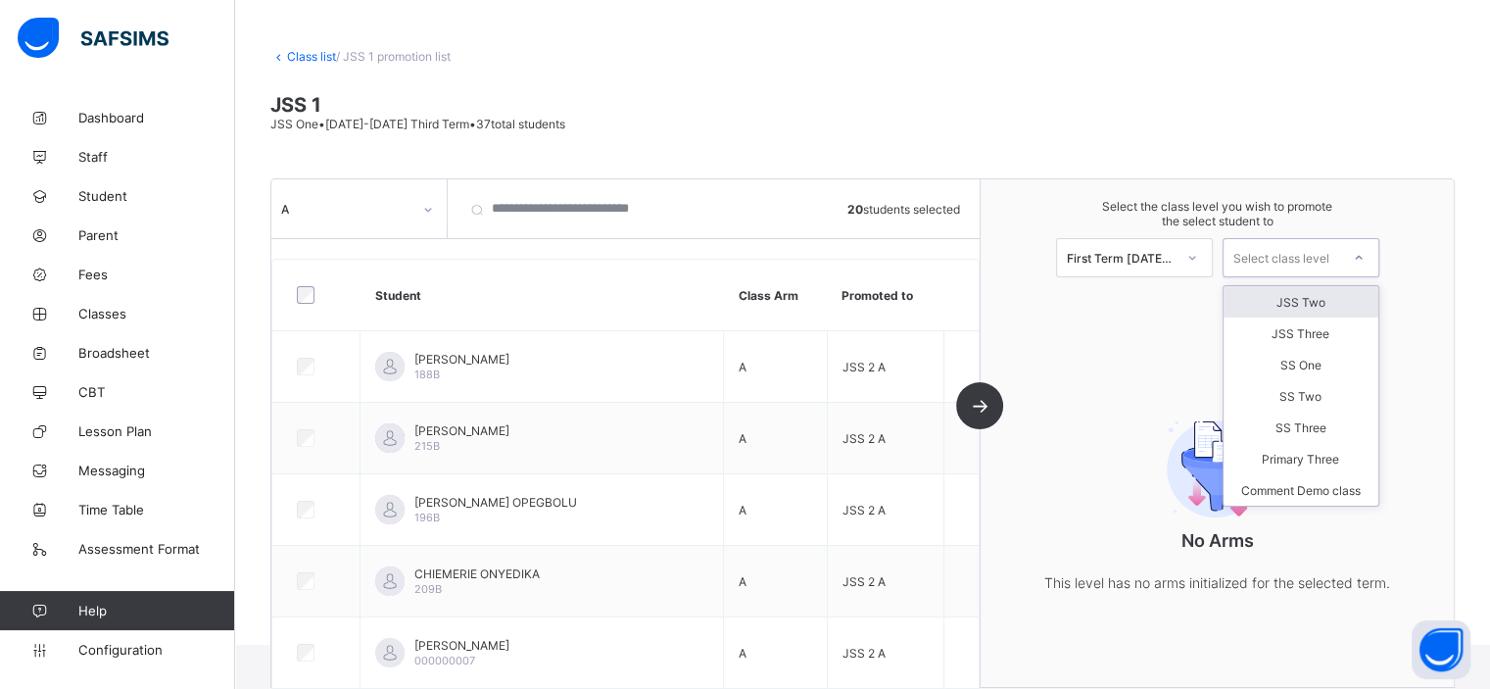
click at [1331, 306] on div "JSS Two" at bounding box center [1300, 301] width 155 height 31
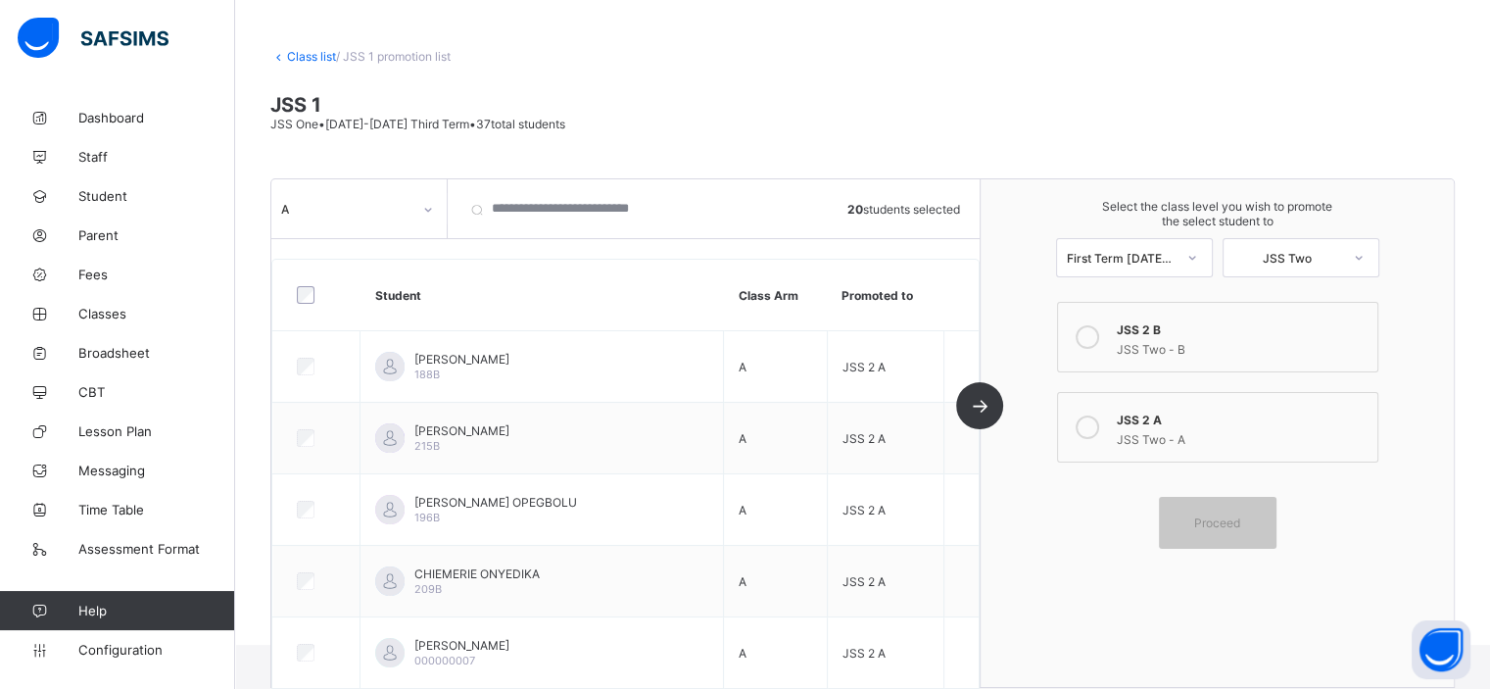
click at [1160, 414] on div "JSS 2 A" at bounding box center [1242, 417] width 251 height 20
click at [1222, 518] on span "Proceed" at bounding box center [1217, 522] width 46 height 15
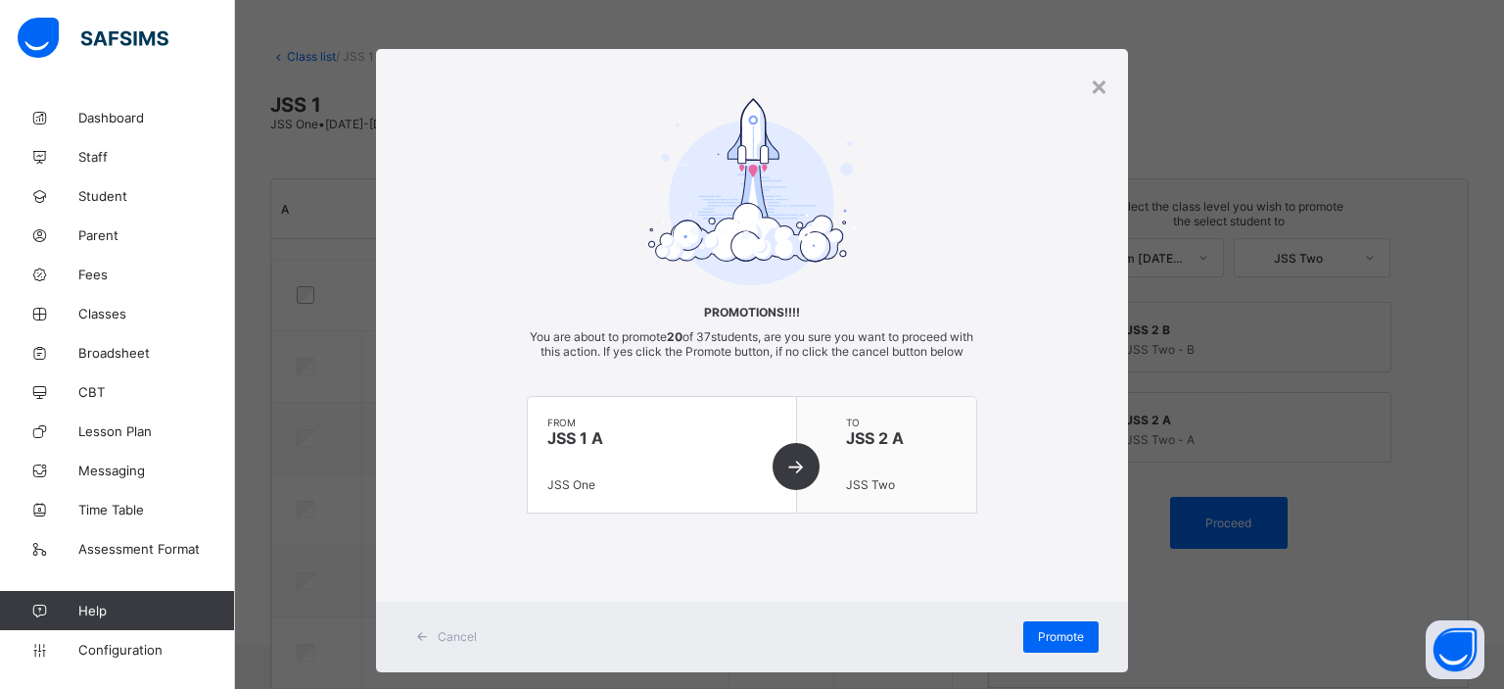
scroll to position [47, 0]
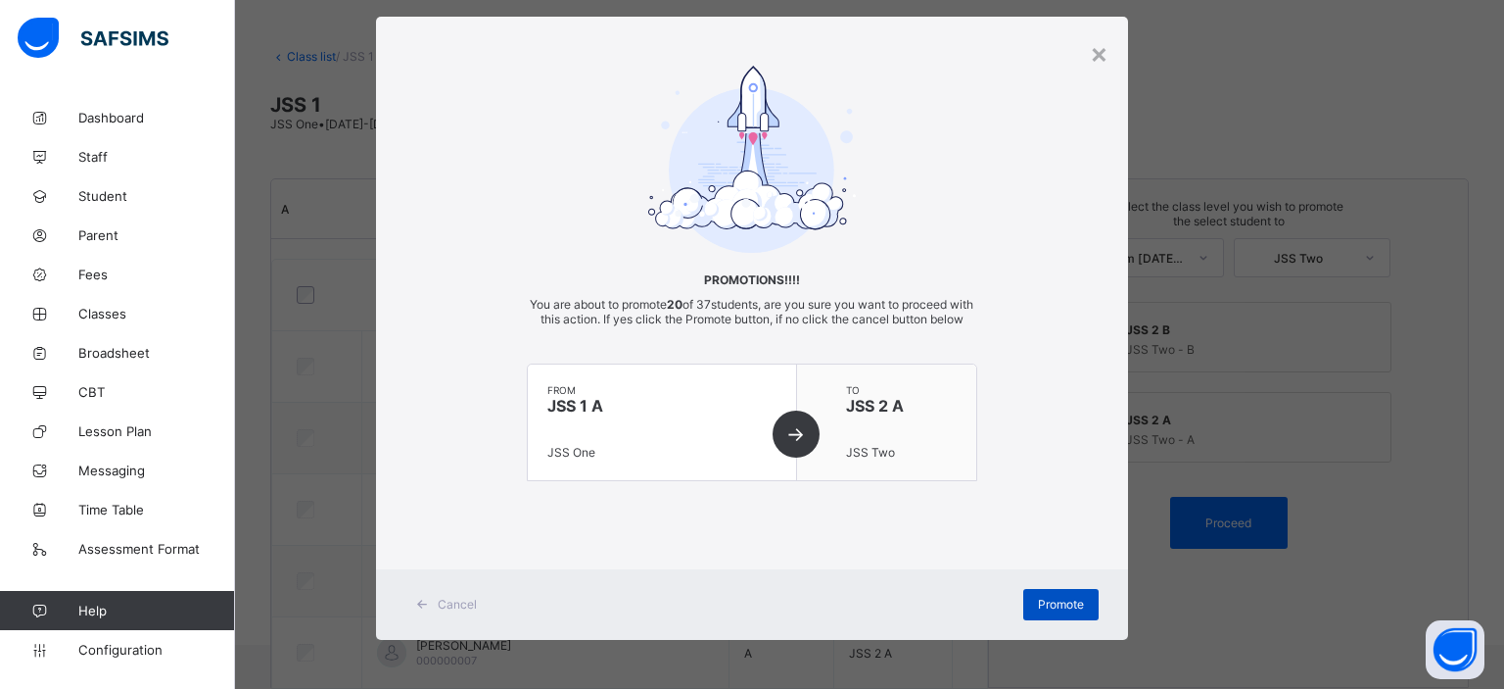
click at [1042, 604] on span "Promote" at bounding box center [1061, 603] width 46 height 15
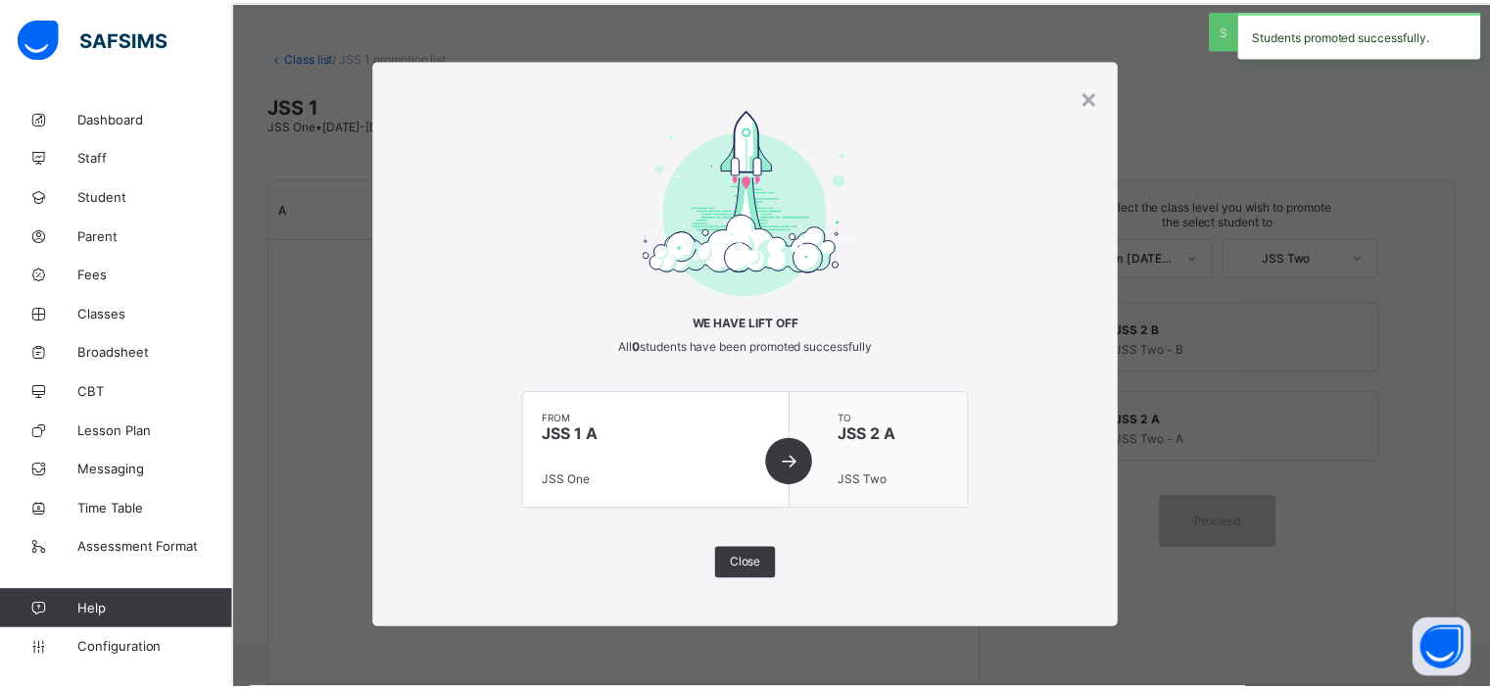
scroll to position [0, 0]
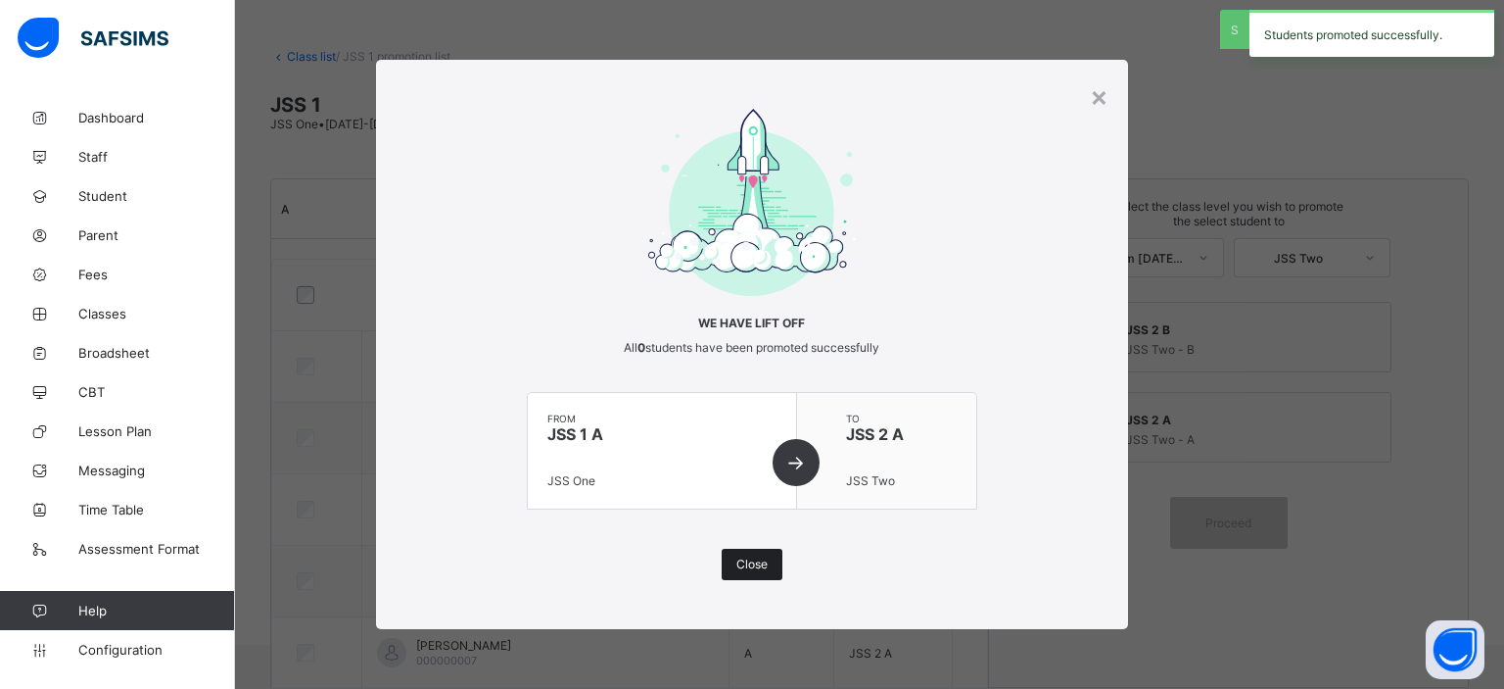
click at [764, 560] on span "Close" at bounding box center [752, 563] width 31 height 15
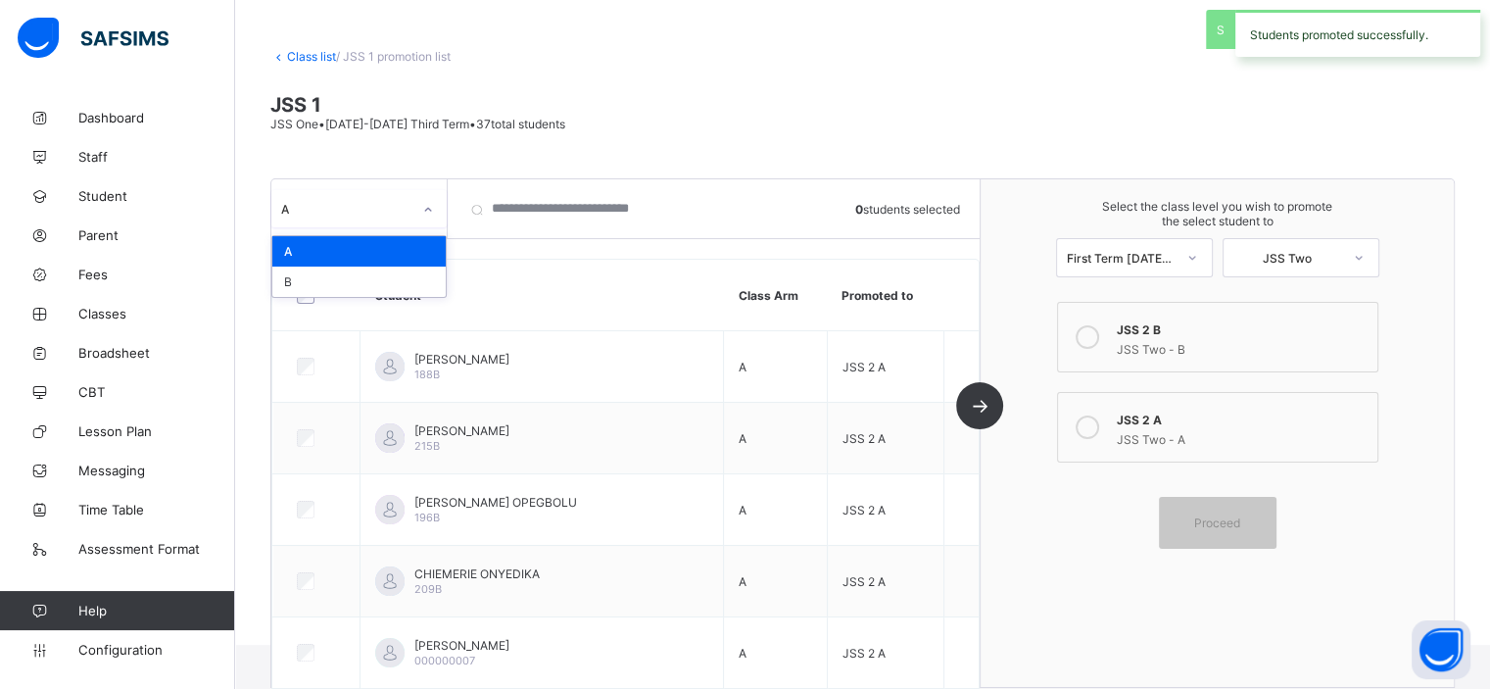
click at [408, 211] on div "A" at bounding box center [346, 209] width 130 height 15
click at [395, 278] on div "B" at bounding box center [358, 281] width 173 height 30
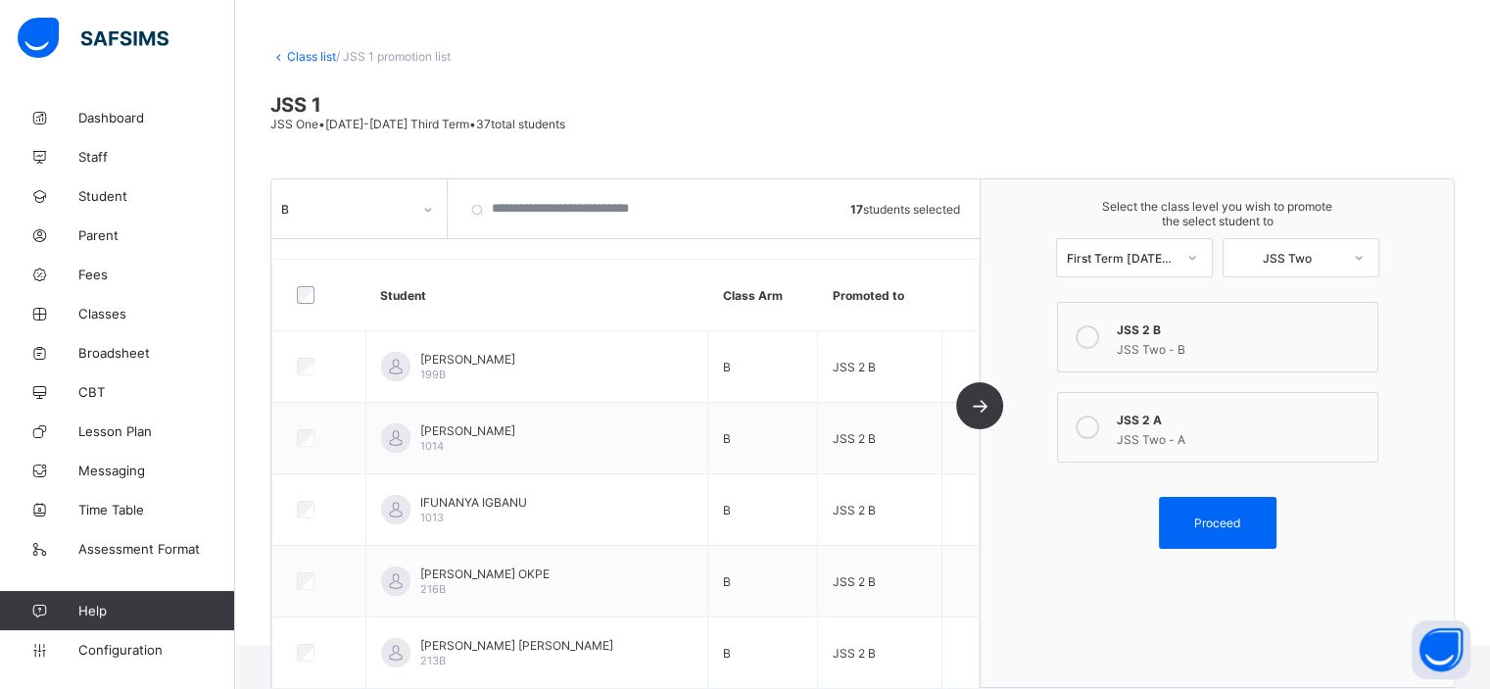
click at [1201, 347] on div "JSS Two - B" at bounding box center [1242, 347] width 251 height 20
click at [1232, 520] on span "Proceed" at bounding box center [1217, 522] width 46 height 15
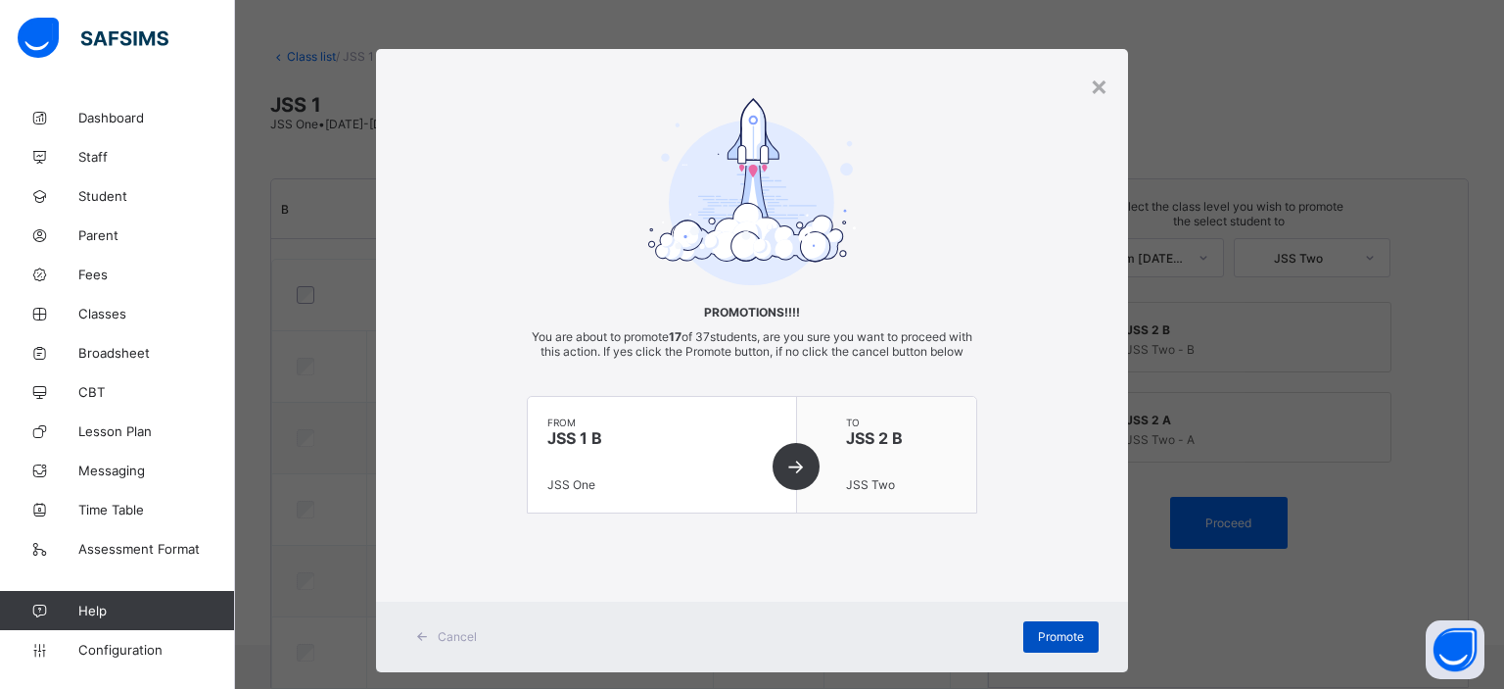
click at [1052, 643] on span "Promote" at bounding box center [1061, 636] width 46 height 15
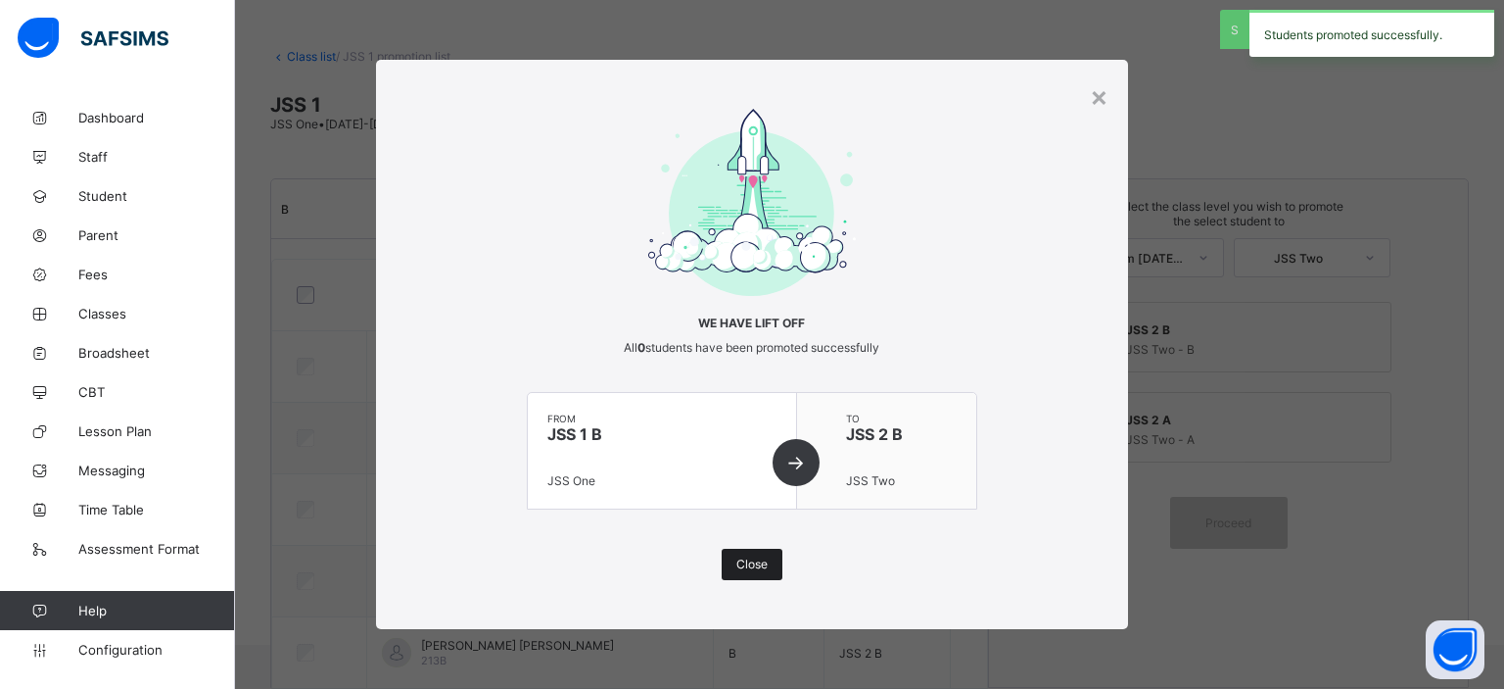
click at [768, 562] on div "Close" at bounding box center [752, 563] width 61 height 31
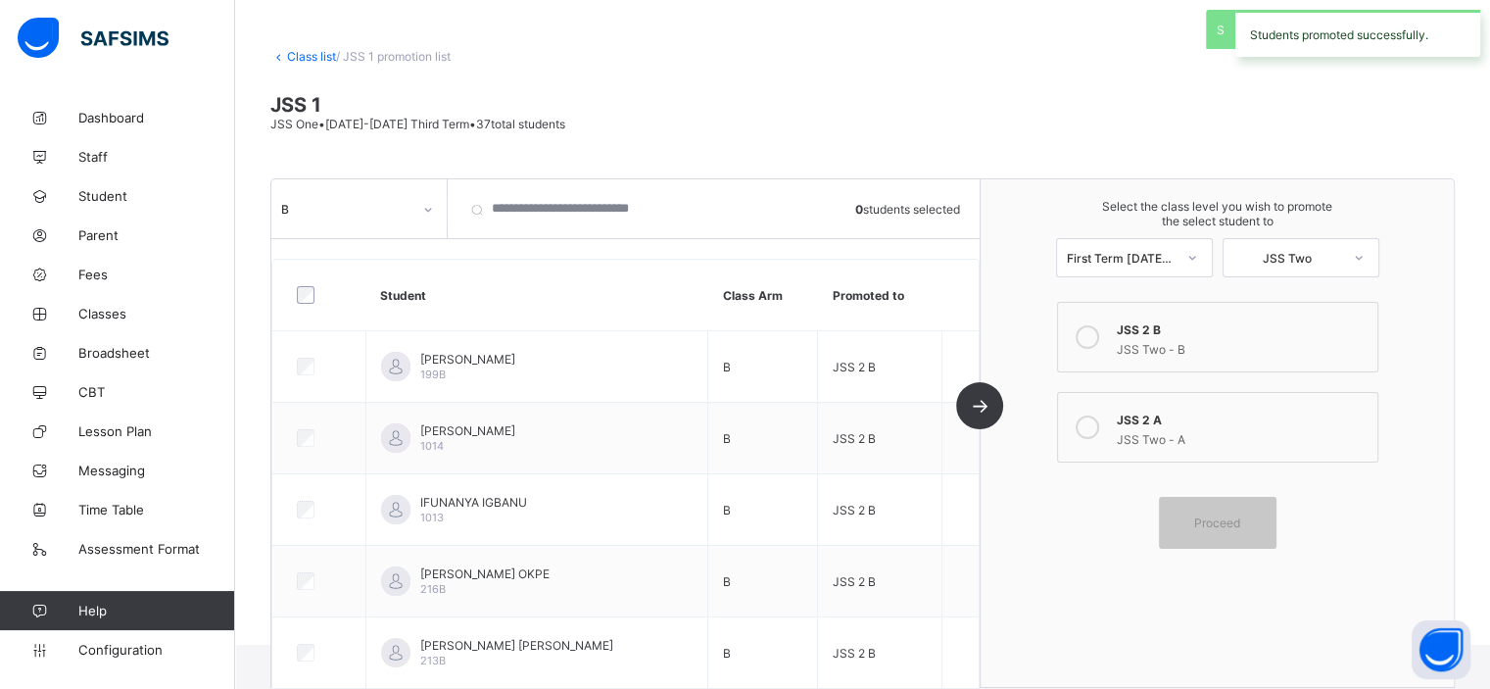
click at [311, 57] on link "Class list" at bounding box center [311, 56] width 49 height 15
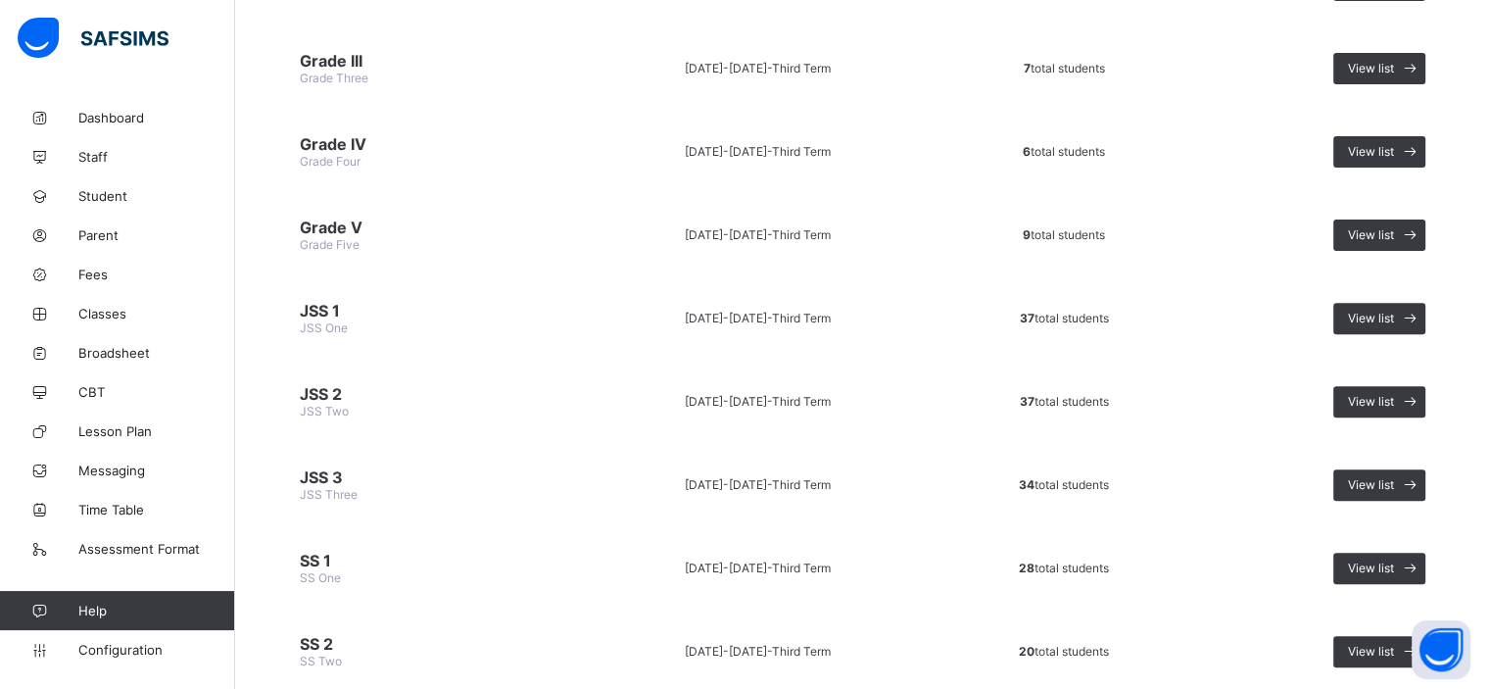
scroll to position [637, 0]
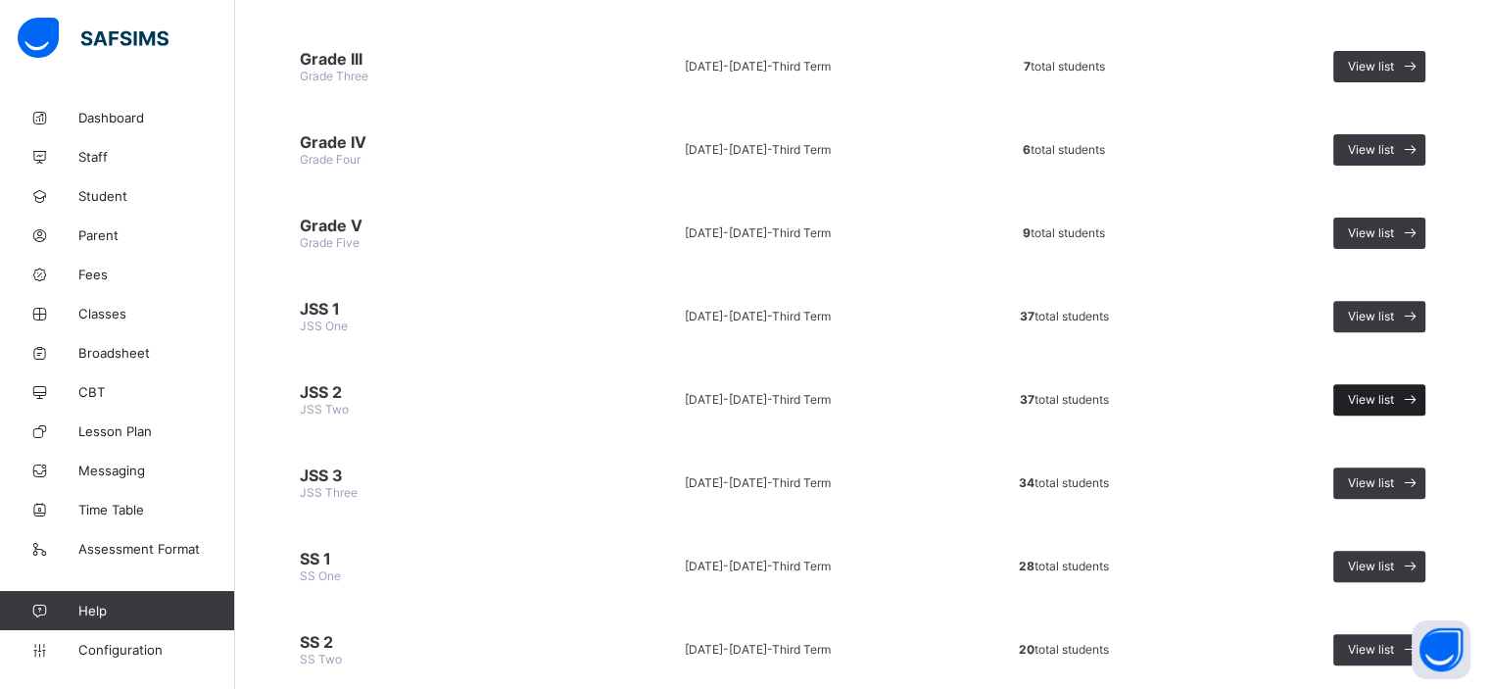
click at [1387, 392] on span "View list" at bounding box center [1371, 399] width 46 height 15
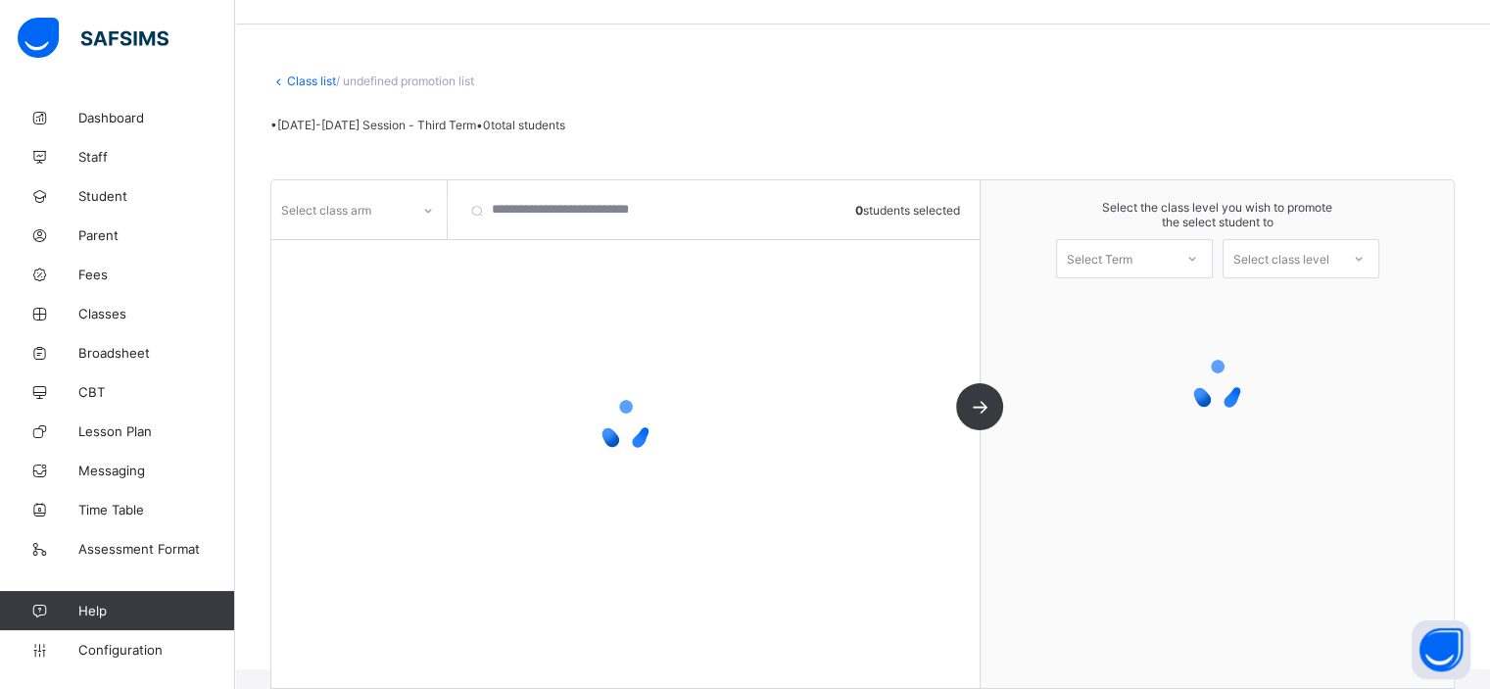
scroll to position [78, 0]
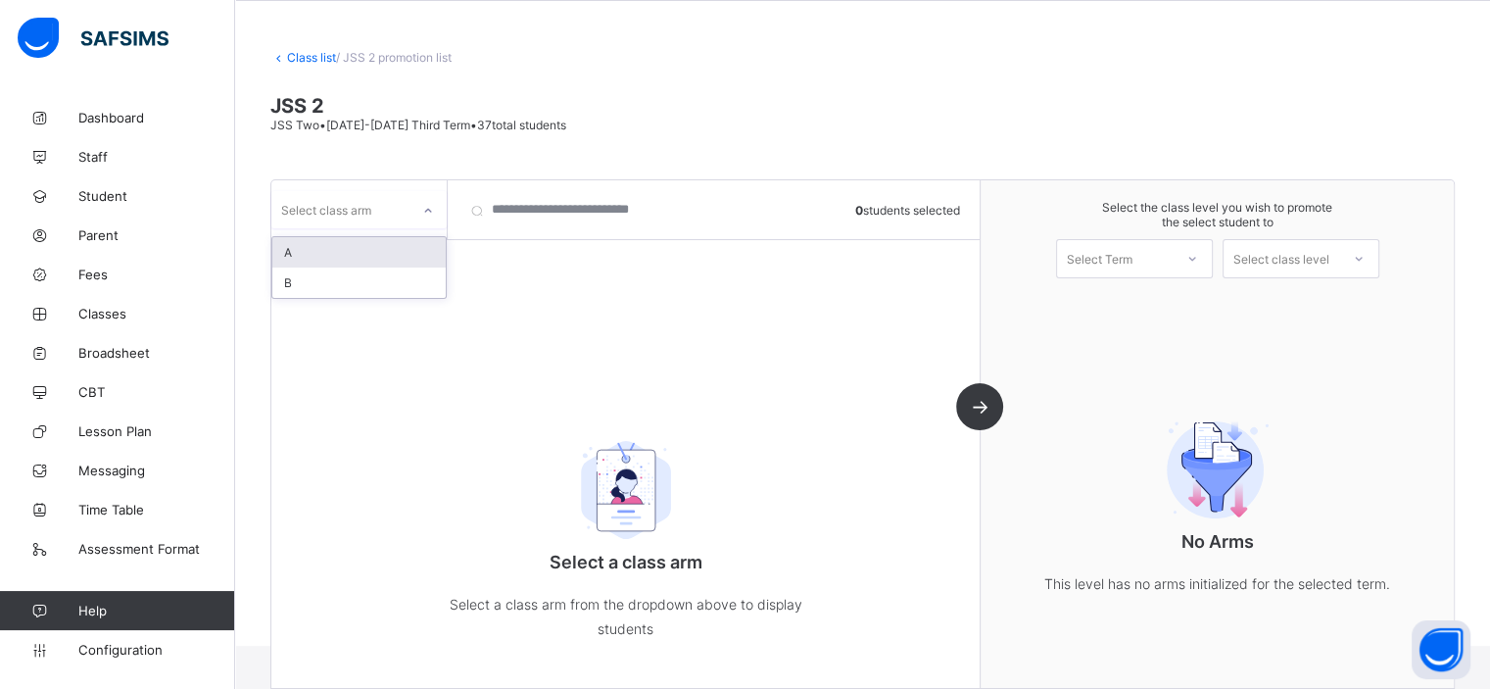
click at [404, 214] on div "Select class arm" at bounding box center [340, 209] width 138 height 27
click at [407, 256] on div "A" at bounding box center [358, 252] width 173 height 30
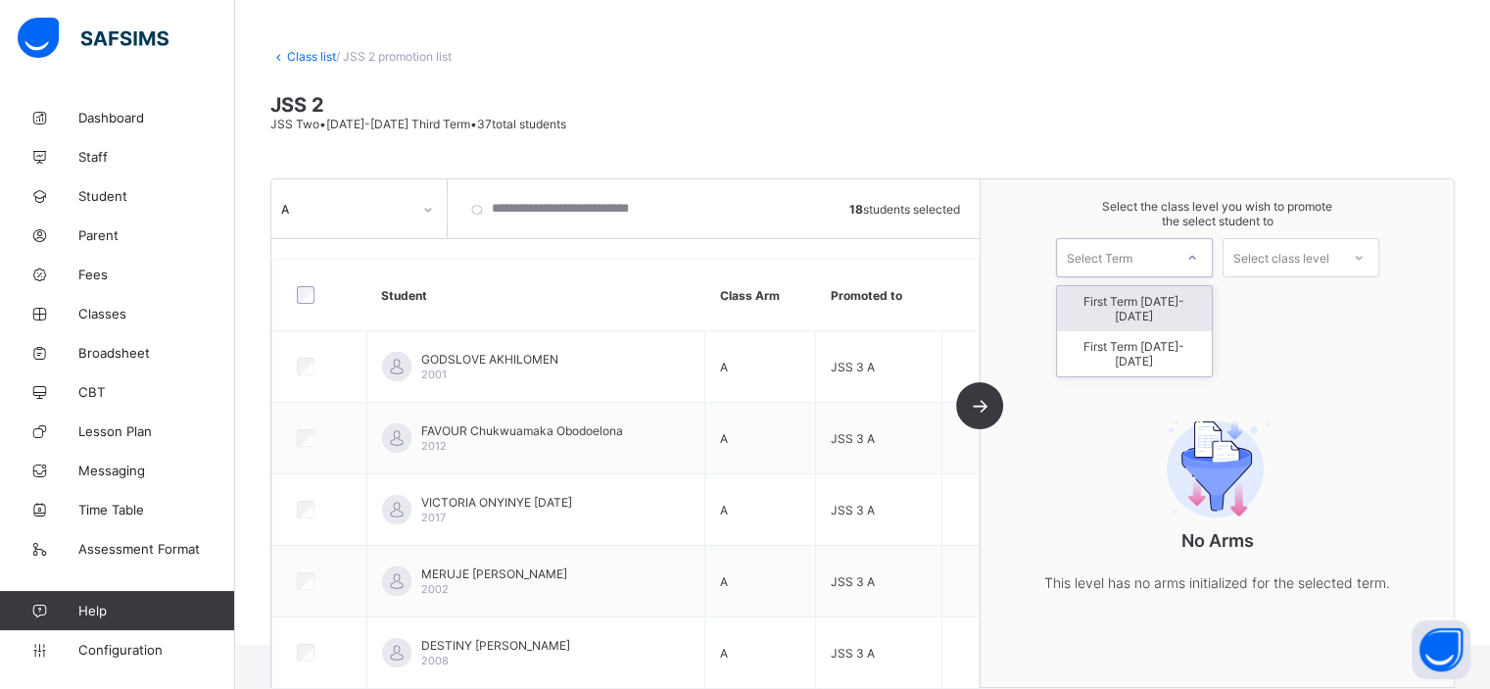
click at [1164, 261] on div "Select Term" at bounding box center [1115, 257] width 116 height 27
click at [1167, 334] on div "First Term 2025-2026" at bounding box center [1134, 353] width 155 height 45
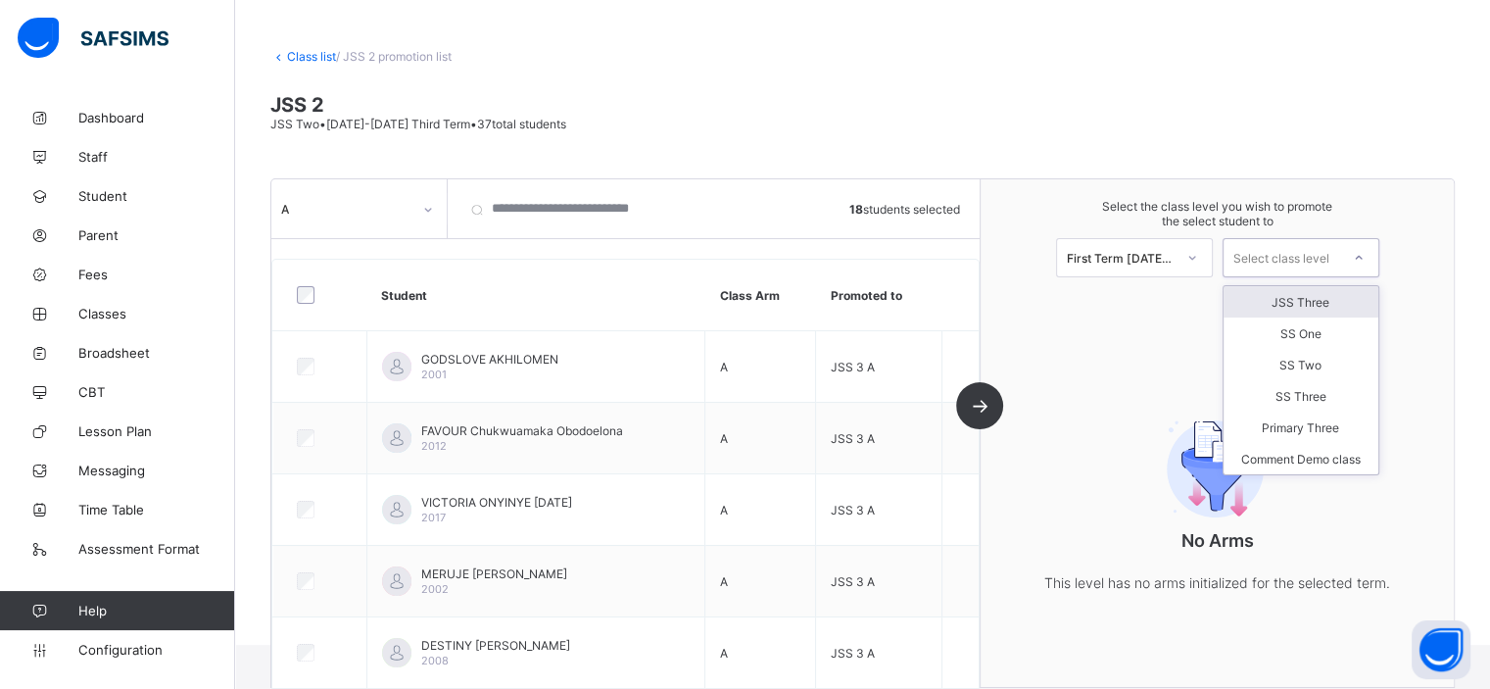
click at [1352, 261] on div at bounding box center [1358, 257] width 39 height 37
click at [1336, 300] on div "JSS Three" at bounding box center [1300, 301] width 155 height 31
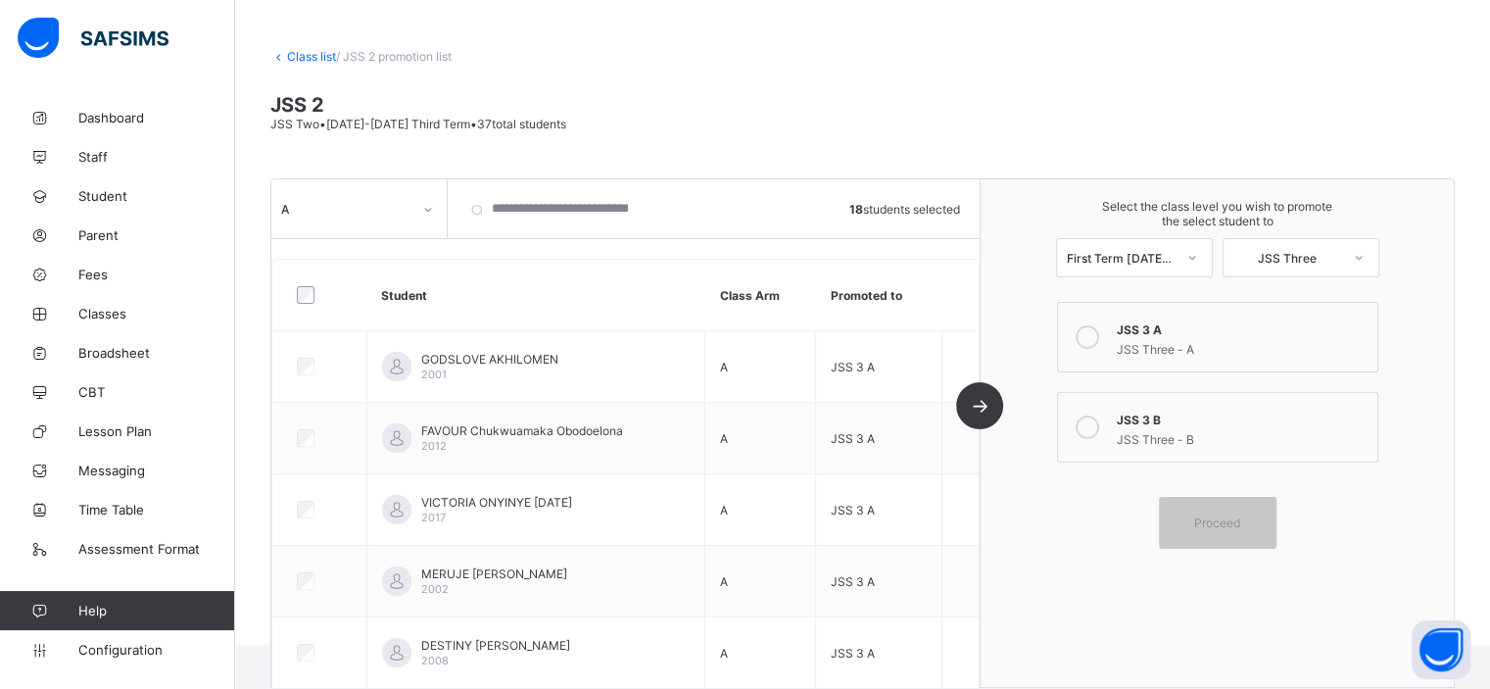
click at [1206, 328] on div "JSS 3 A" at bounding box center [1242, 327] width 251 height 20
click at [1222, 545] on div "Proceed" at bounding box center [1218, 523] width 118 height 52
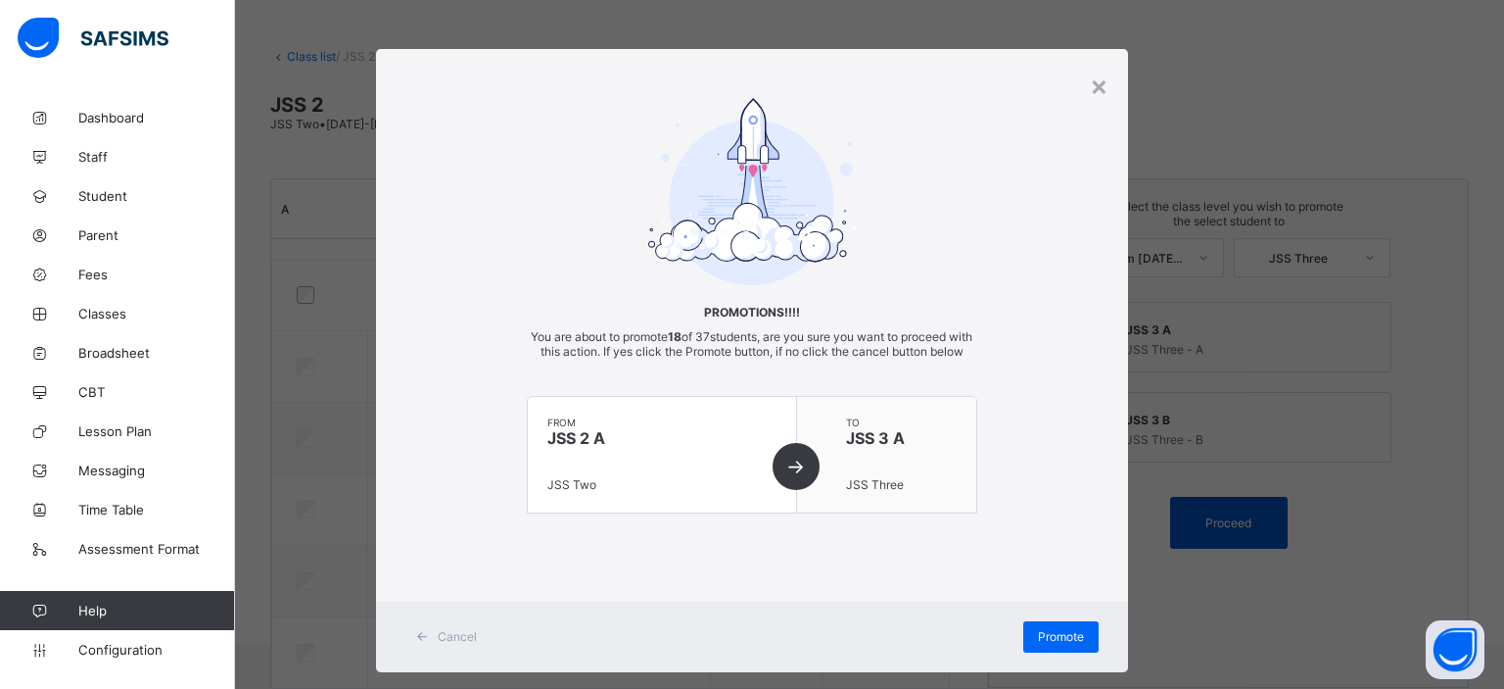
click at [1222, 545] on div "× Promotions!!!! You are about to promote 18 of 37 students, are you sure you w…" at bounding box center [752, 344] width 1504 height 689
click at [1038, 643] on span "Promote" at bounding box center [1061, 636] width 46 height 15
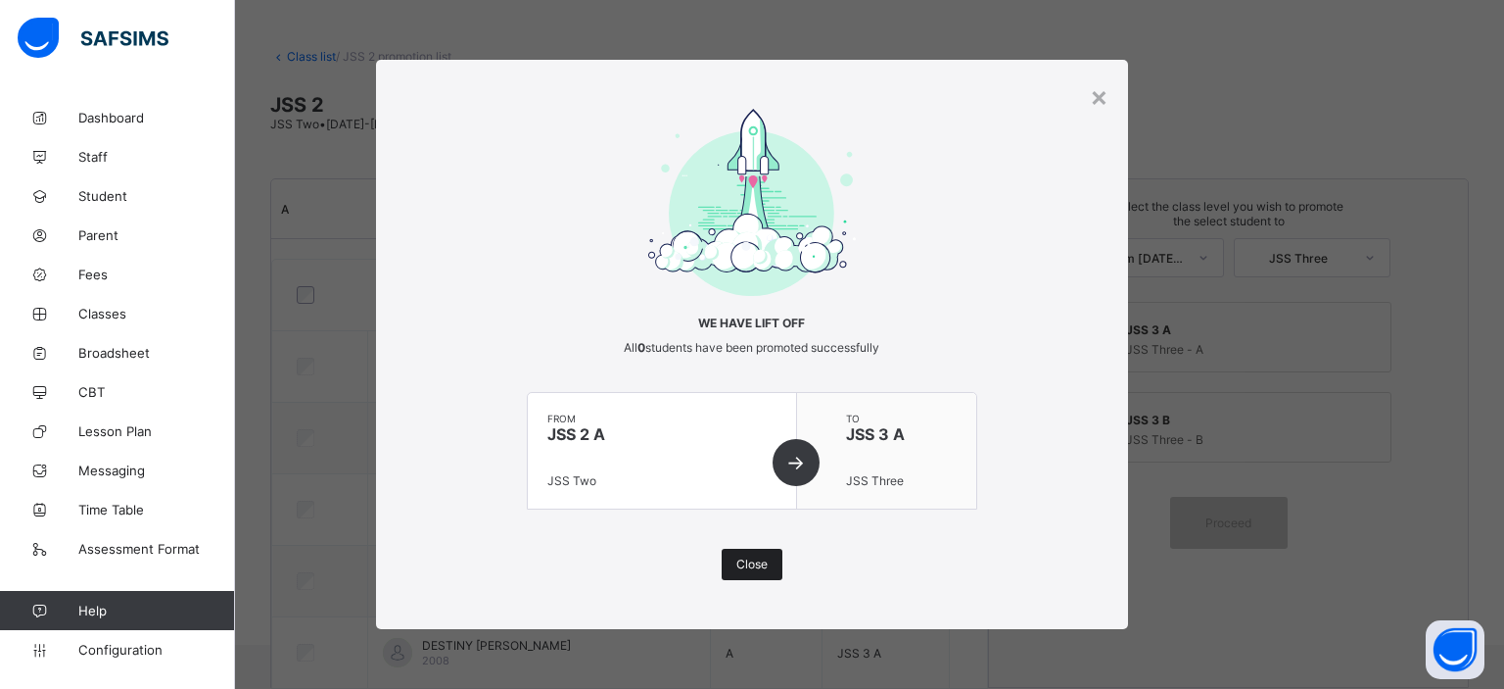
click at [754, 572] on div "Close" at bounding box center [752, 563] width 61 height 31
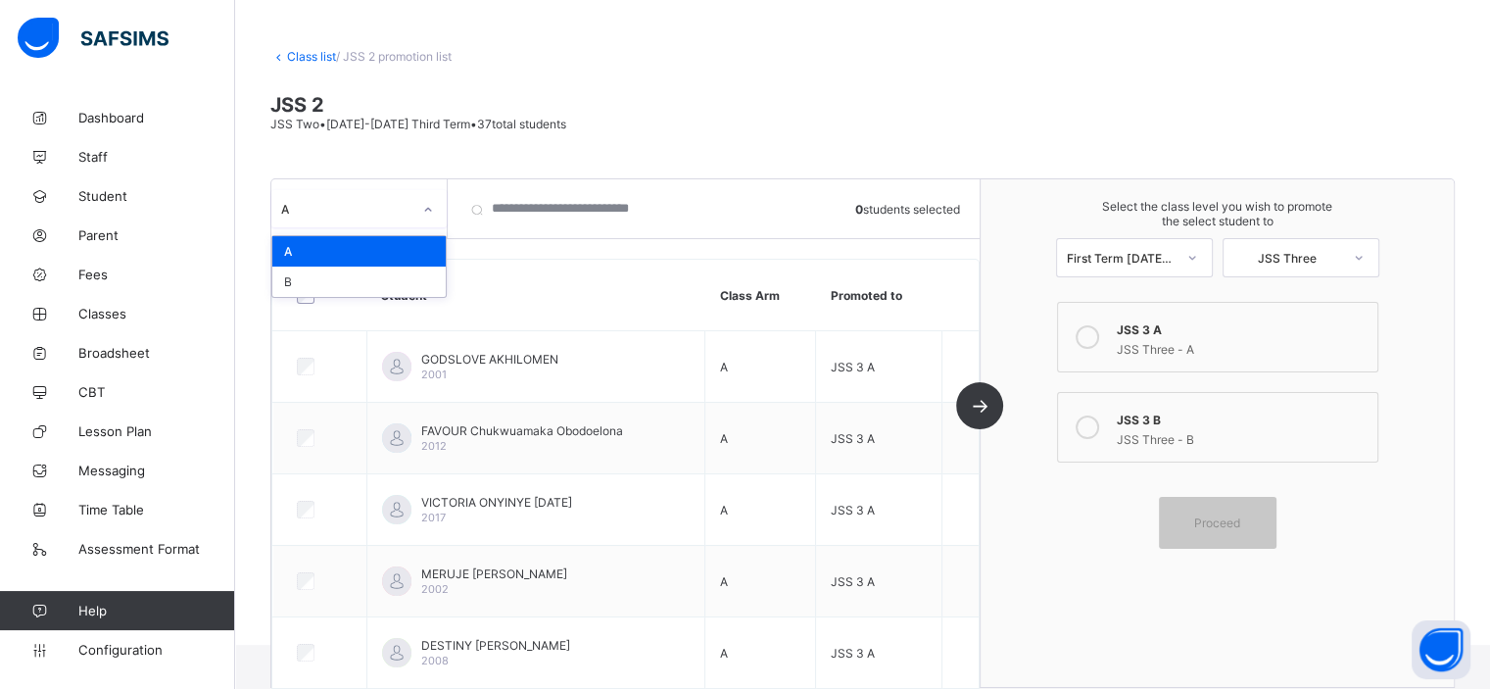
click at [435, 214] on div at bounding box center [427, 209] width 33 height 31
click at [392, 277] on div "B" at bounding box center [358, 281] width 173 height 30
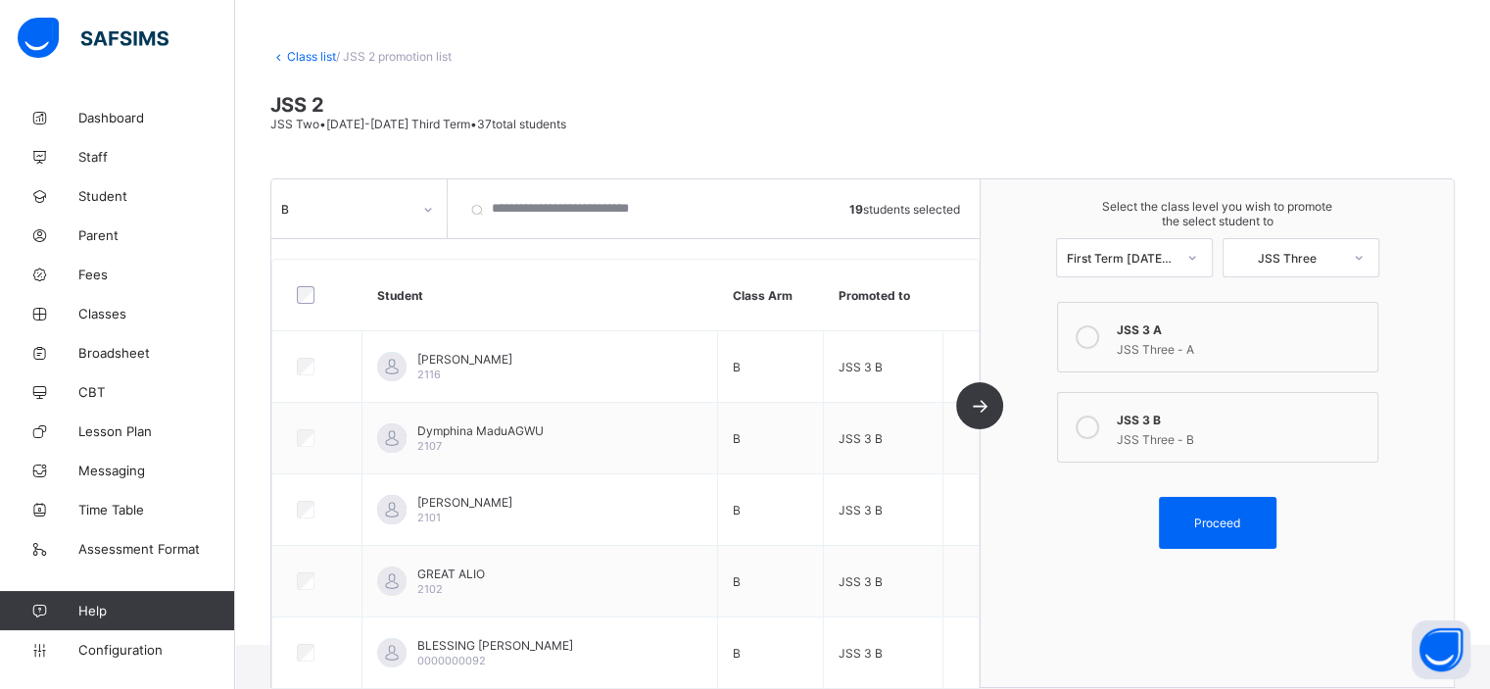
click at [1179, 417] on div "JSS 3 B" at bounding box center [1242, 417] width 251 height 20
click at [1240, 526] on span "Proceed" at bounding box center [1217, 522] width 46 height 15
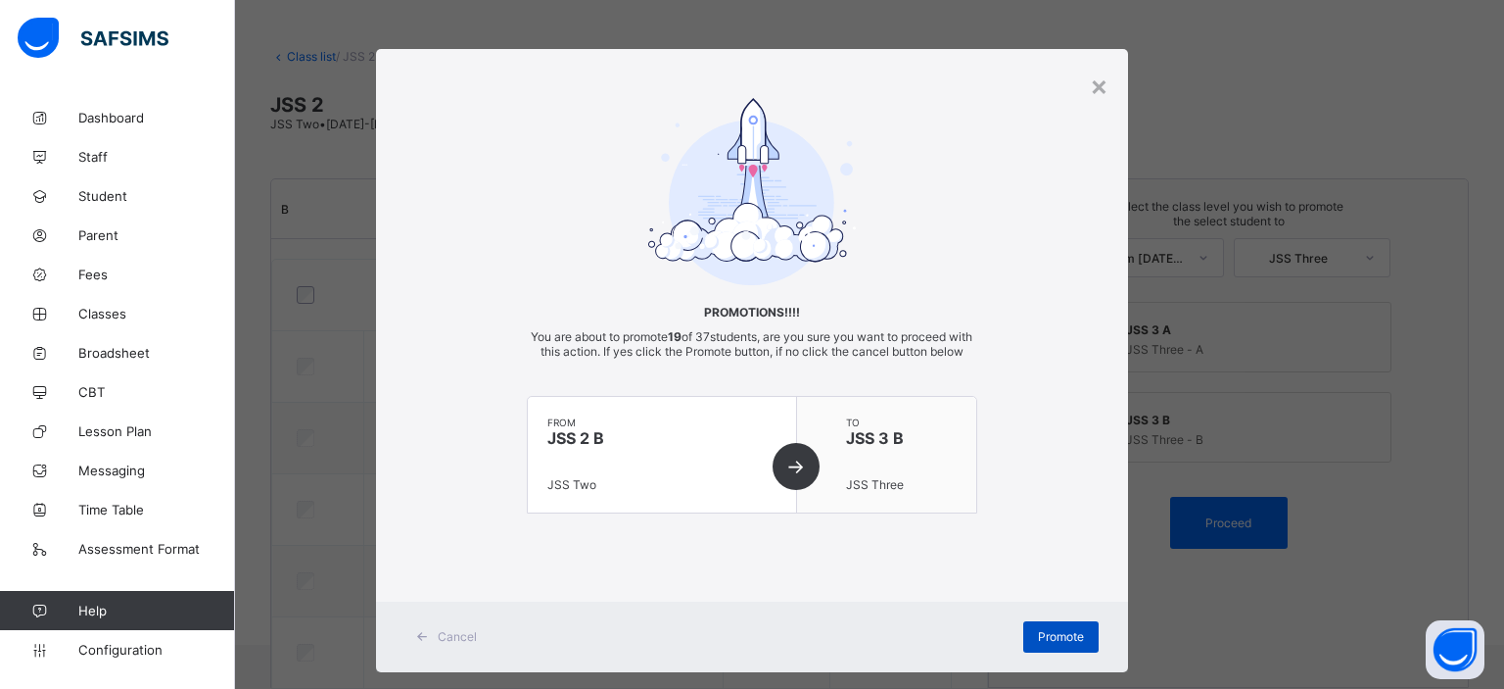
click at [1054, 643] on span "Promote" at bounding box center [1061, 636] width 46 height 15
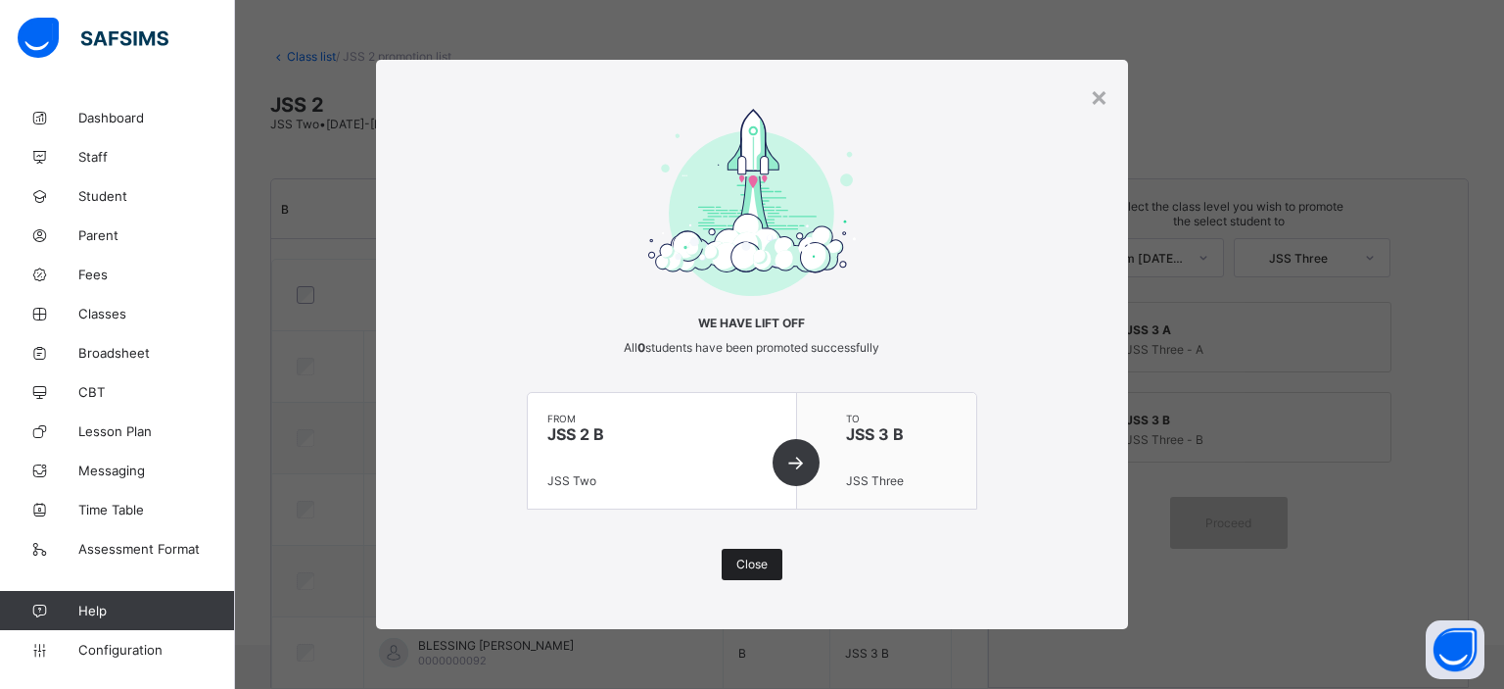
click at [764, 556] on span "Close" at bounding box center [752, 563] width 31 height 15
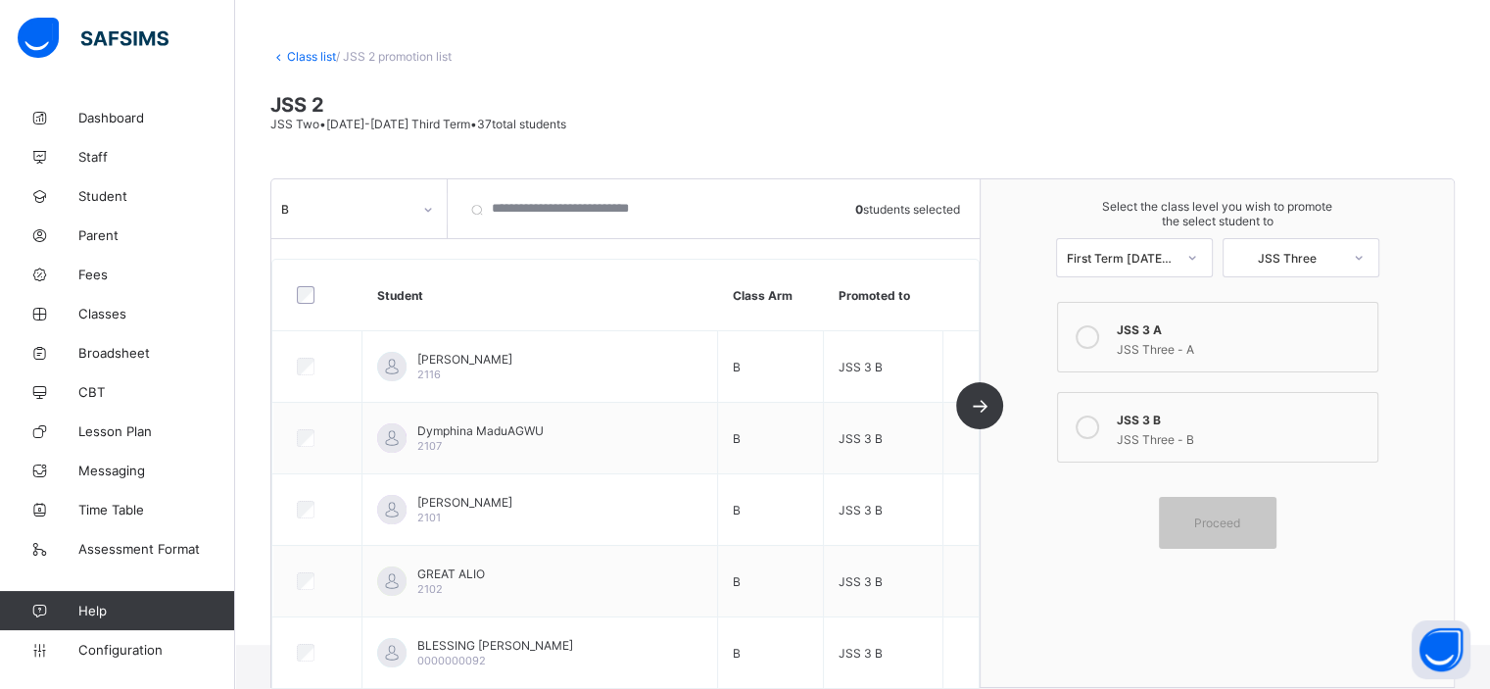
click at [316, 52] on link "Class list" at bounding box center [311, 56] width 49 height 15
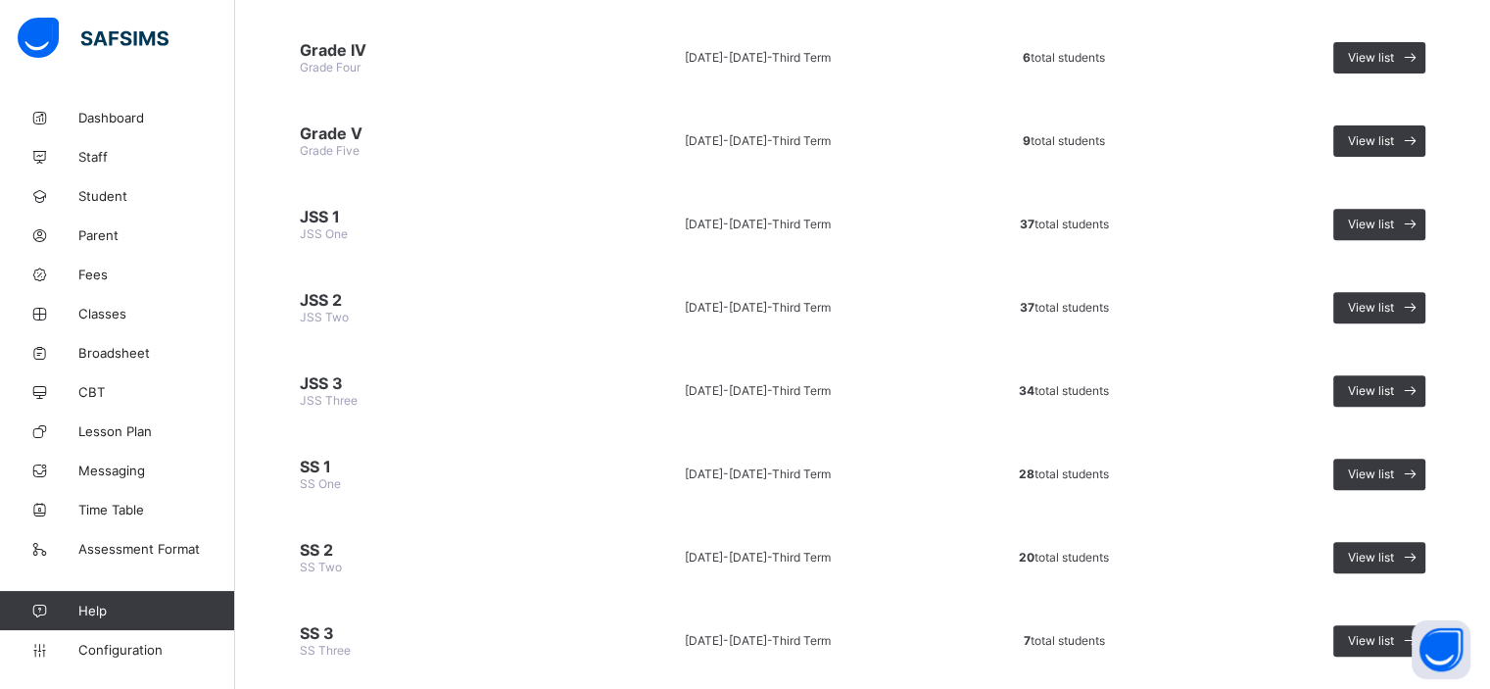
scroll to position [744, 0]
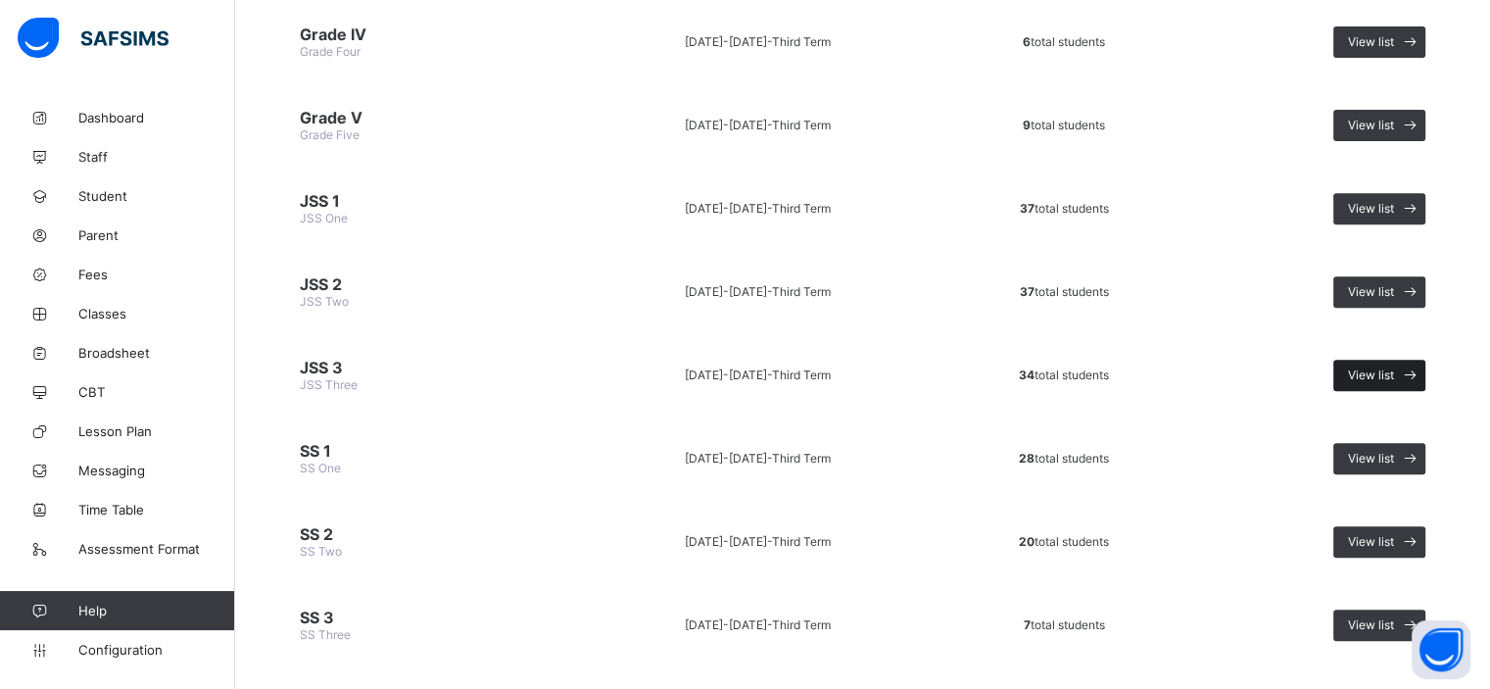
click at [1383, 367] on span "View list" at bounding box center [1371, 374] width 46 height 15
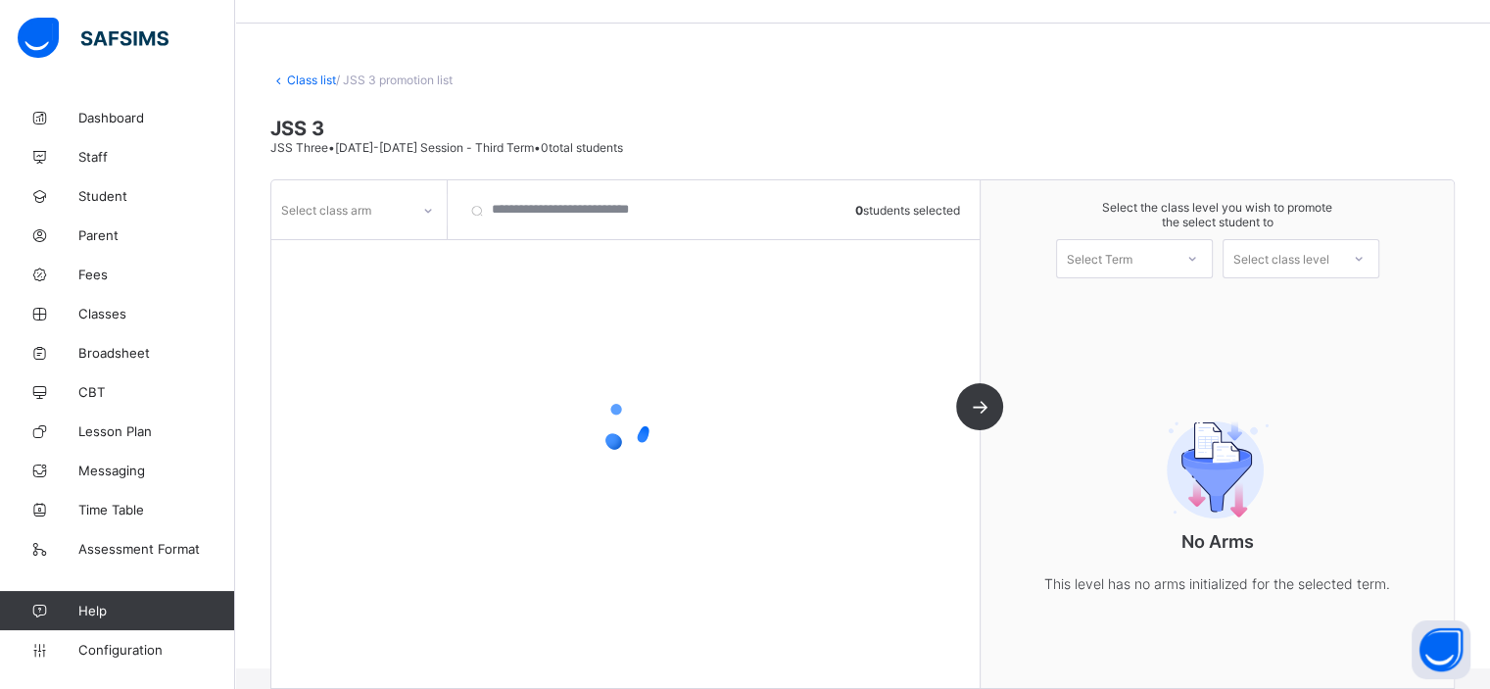
scroll to position [78, 0]
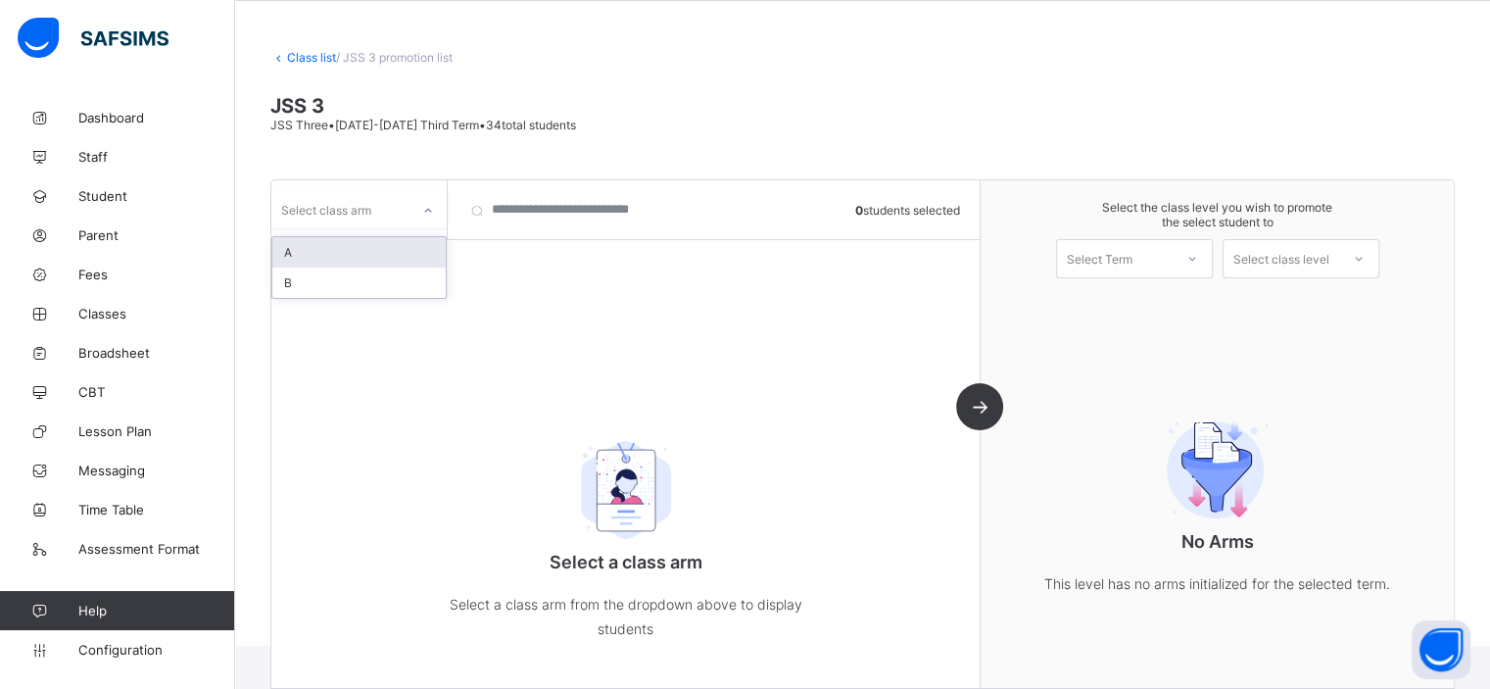
click at [417, 197] on div at bounding box center [427, 210] width 33 height 31
click at [404, 246] on div "A" at bounding box center [358, 252] width 173 height 30
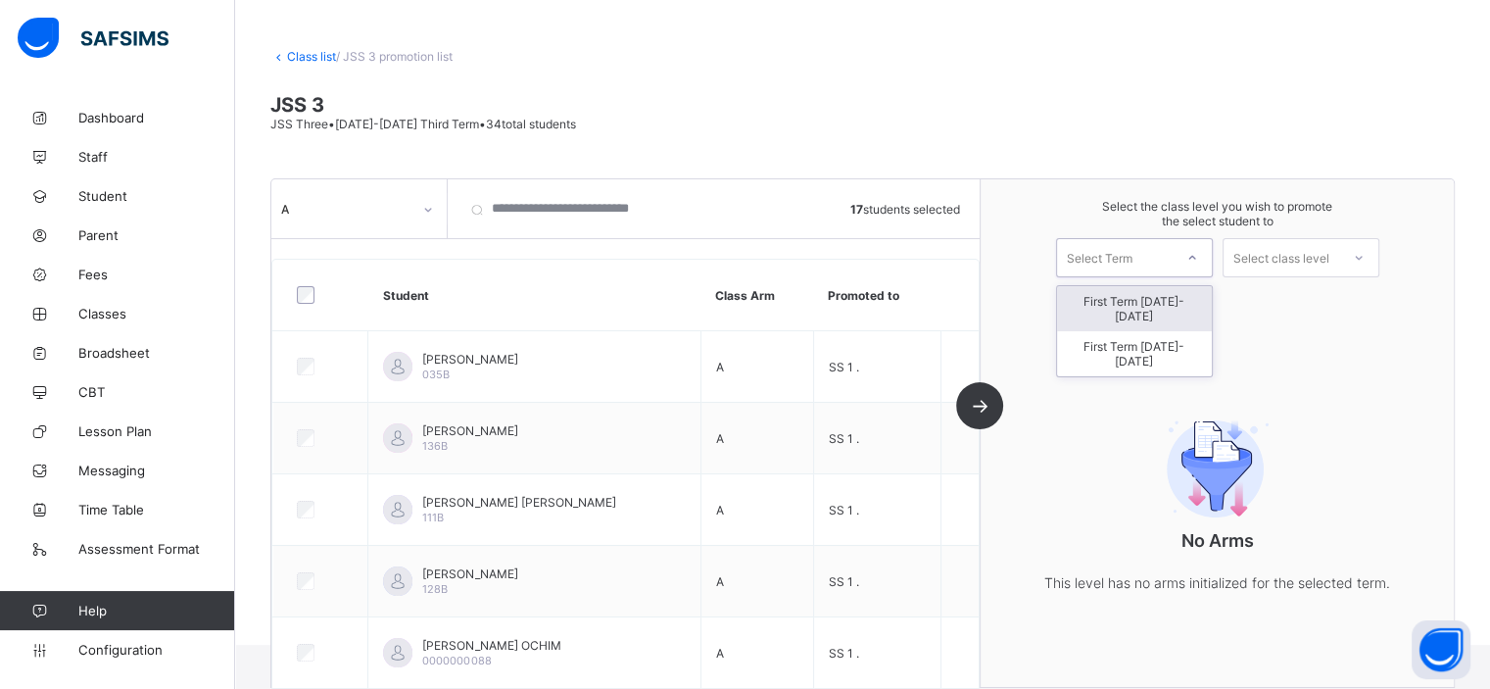
click at [1132, 253] on div "Select Term" at bounding box center [1100, 257] width 66 height 39
click at [1167, 332] on div "First Term 2025-2026" at bounding box center [1134, 353] width 155 height 45
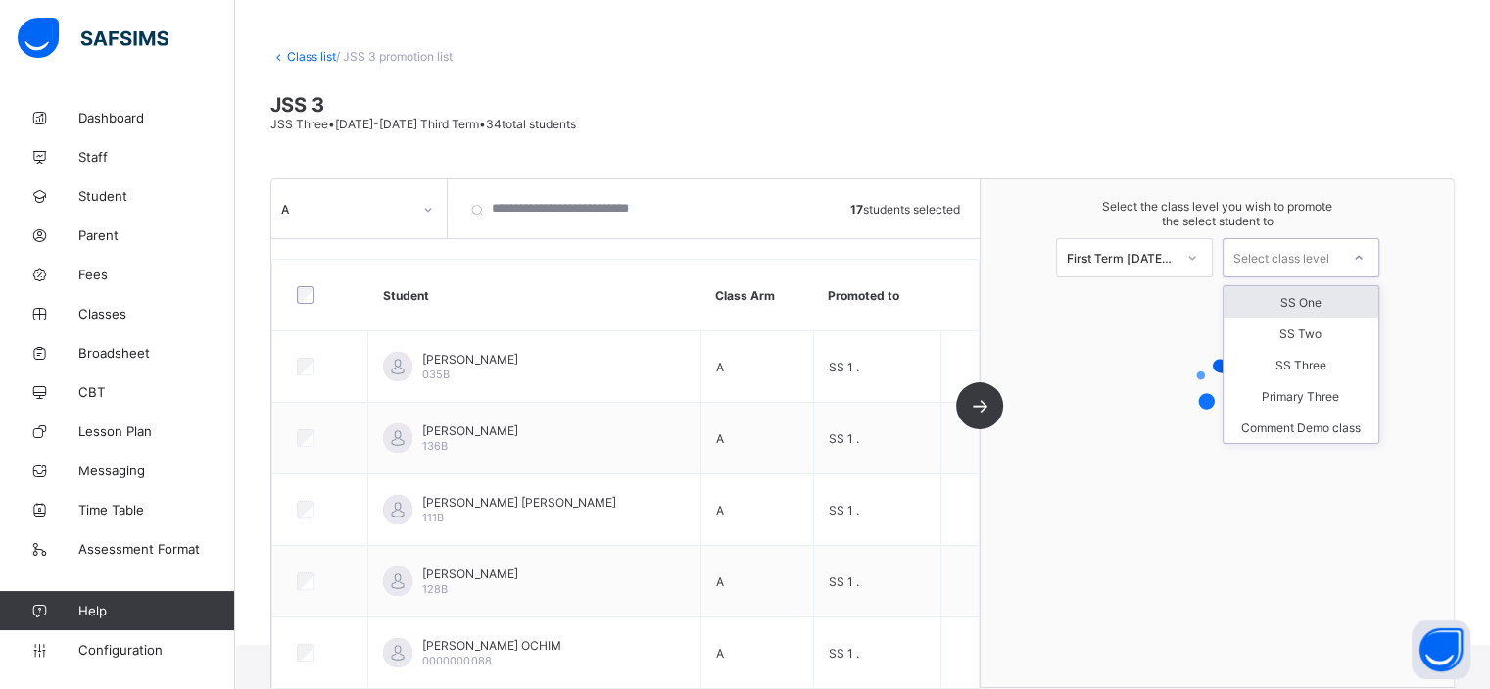
click at [1355, 261] on div at bounding box center [1358, 257] width 35 height 33
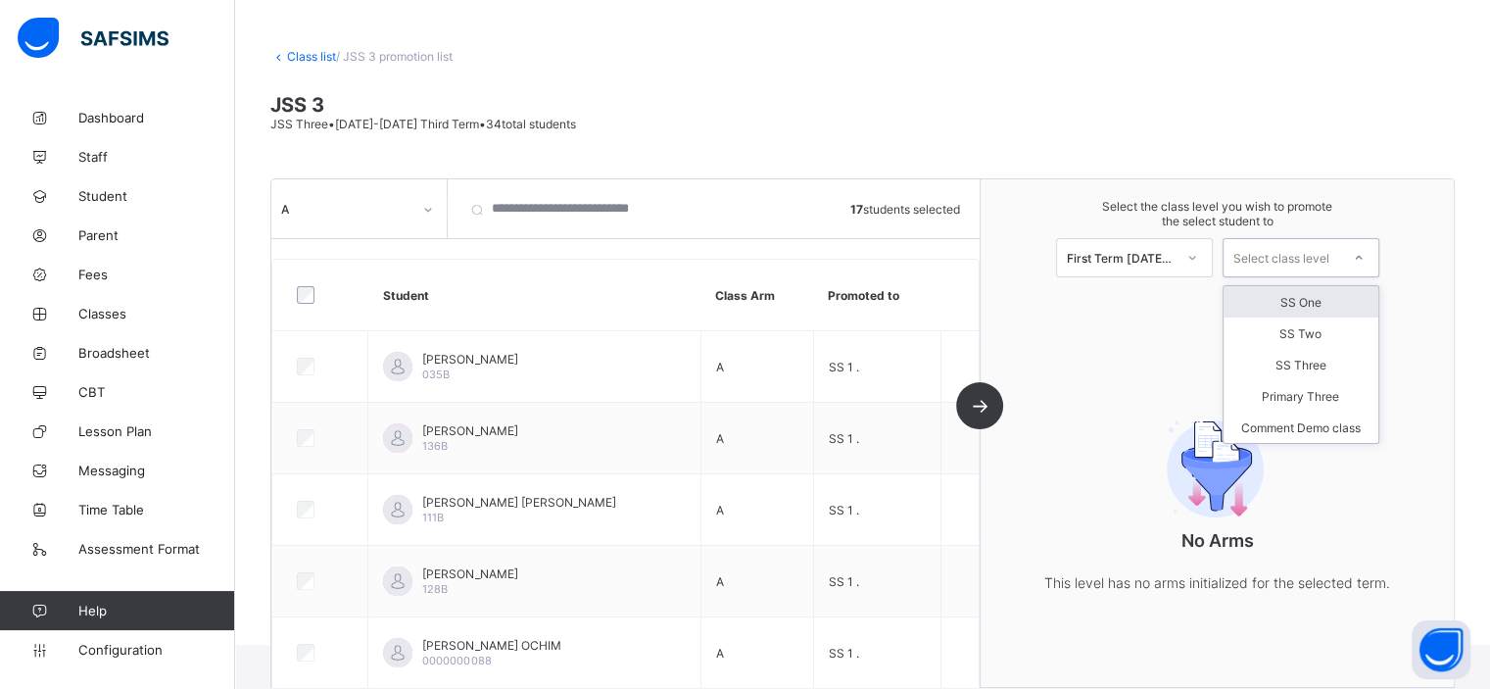
click at [1351, 301] on div "SS One" at bounding box center [1300, 301] width 155 height 31
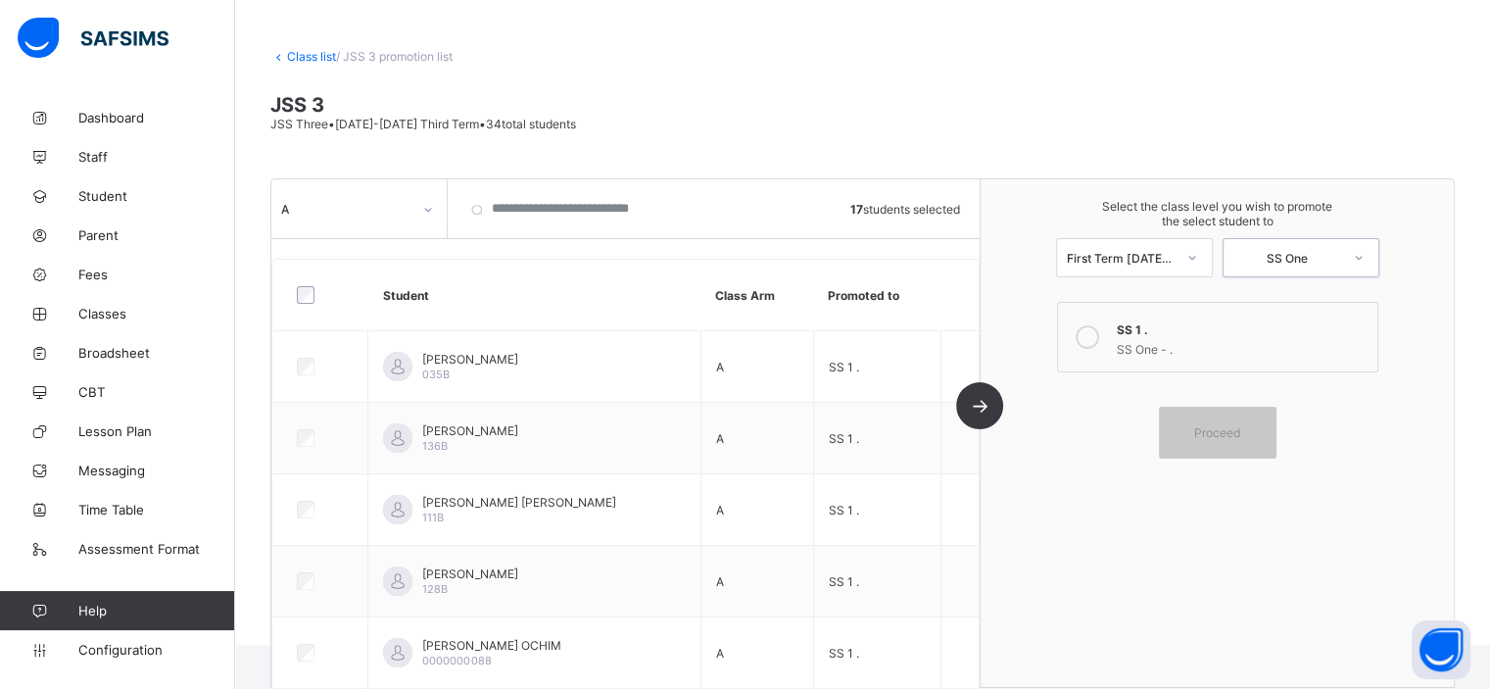
click at [1244, 336] on div "SS 1 ." at bounding box center [1242, 327] width 251 height 20
click at [1230, 435] on span "Proceed" at bounding box center [1217, 432] width 46 height 15
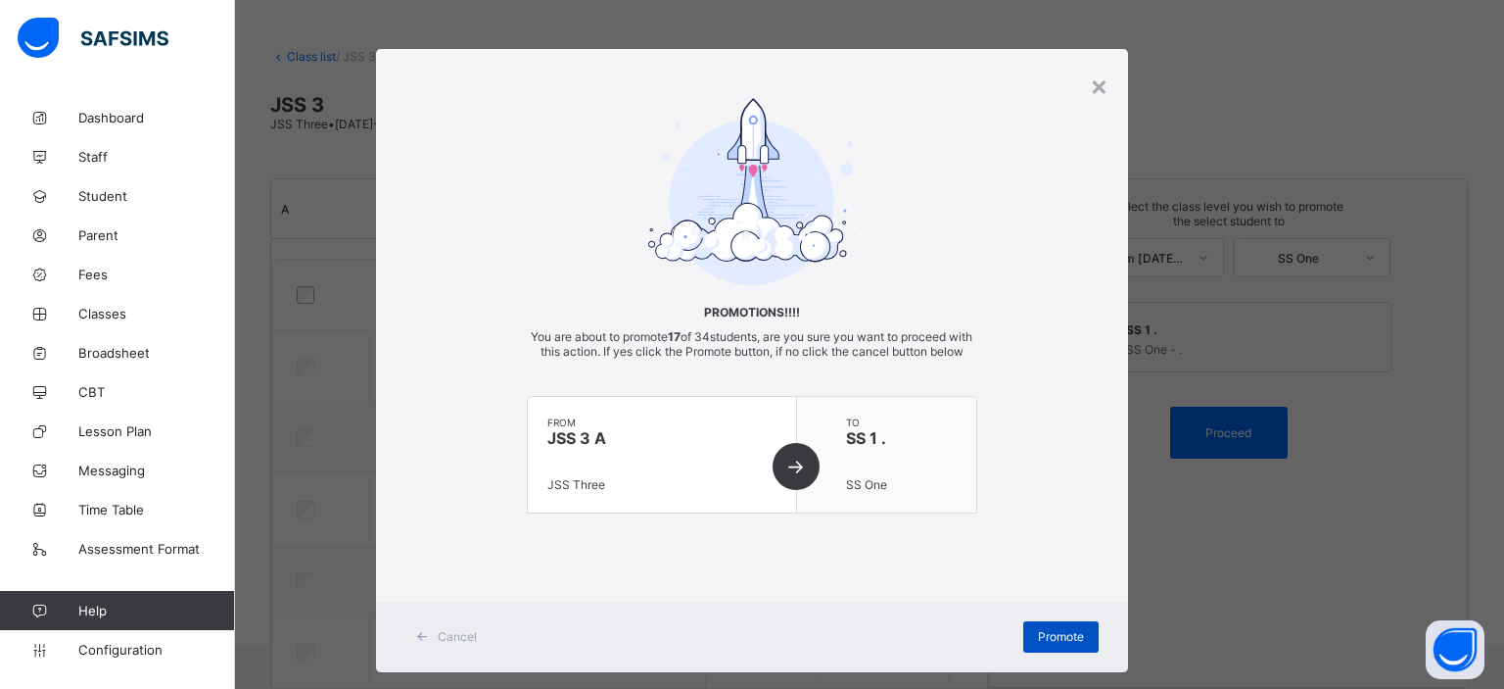
click at [1056, 643] on span "Promote" at bounding box center [1061, 636] width 46 height 15
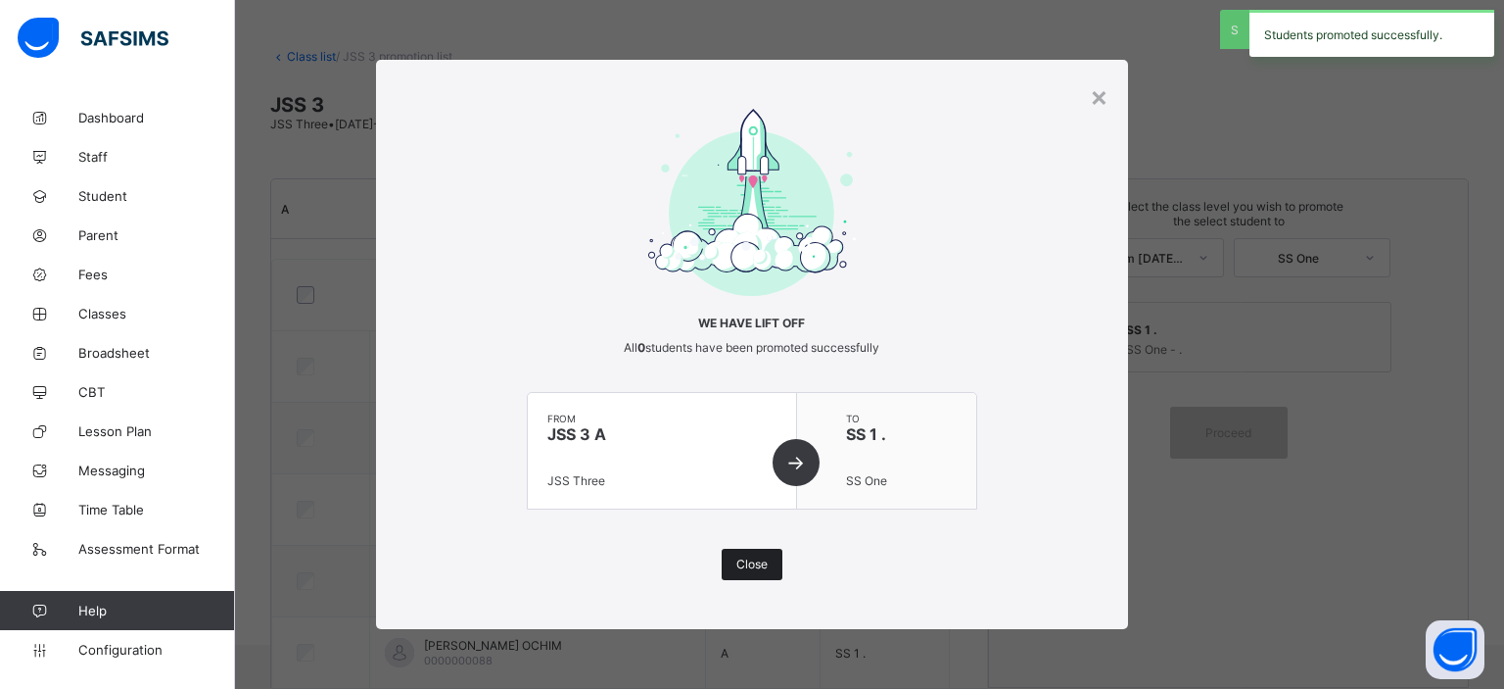
click at [752, 556] on span "Close" at bounding box center [752, 563] width 31 height 15
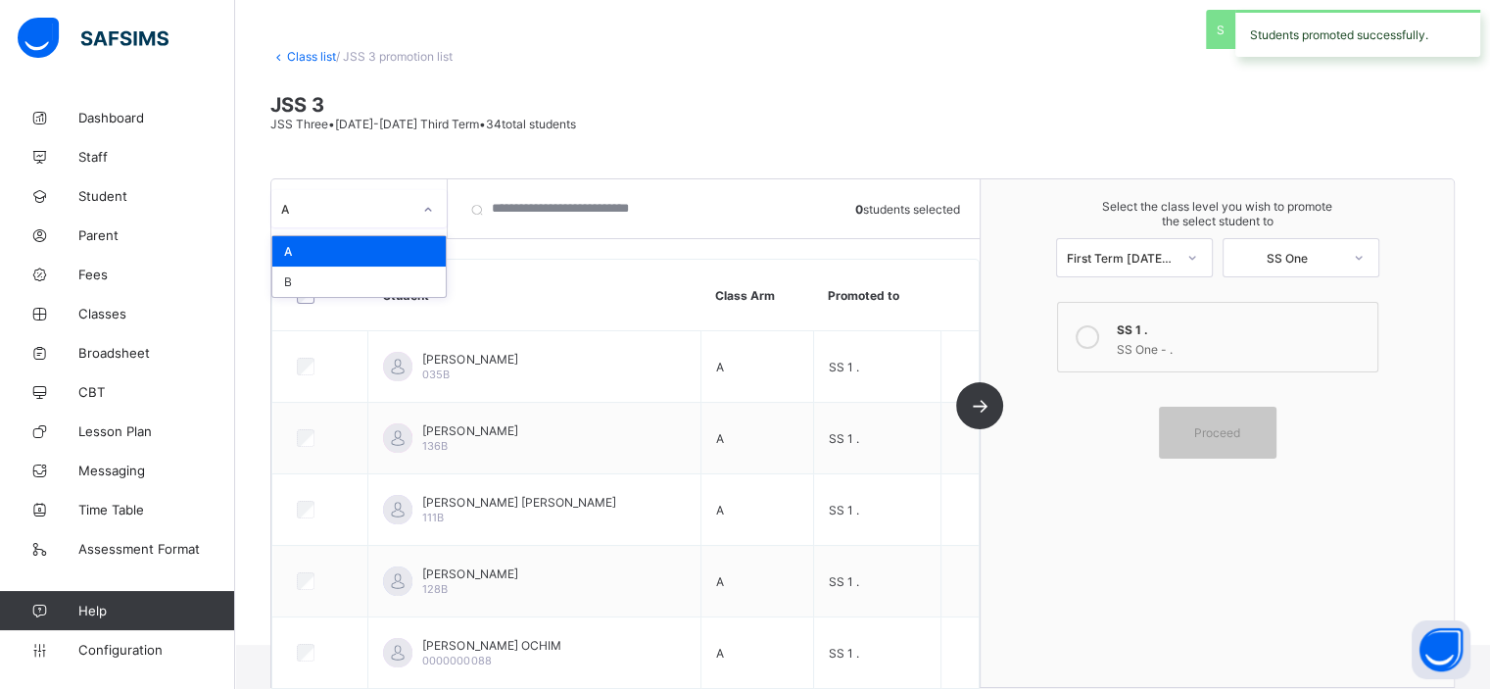
click at [411, 212] on div at bounding box center [427, 209] width 33 height 31
click at [403, 274] on div "B" at bounding box center [358, 281] width 173 height 30
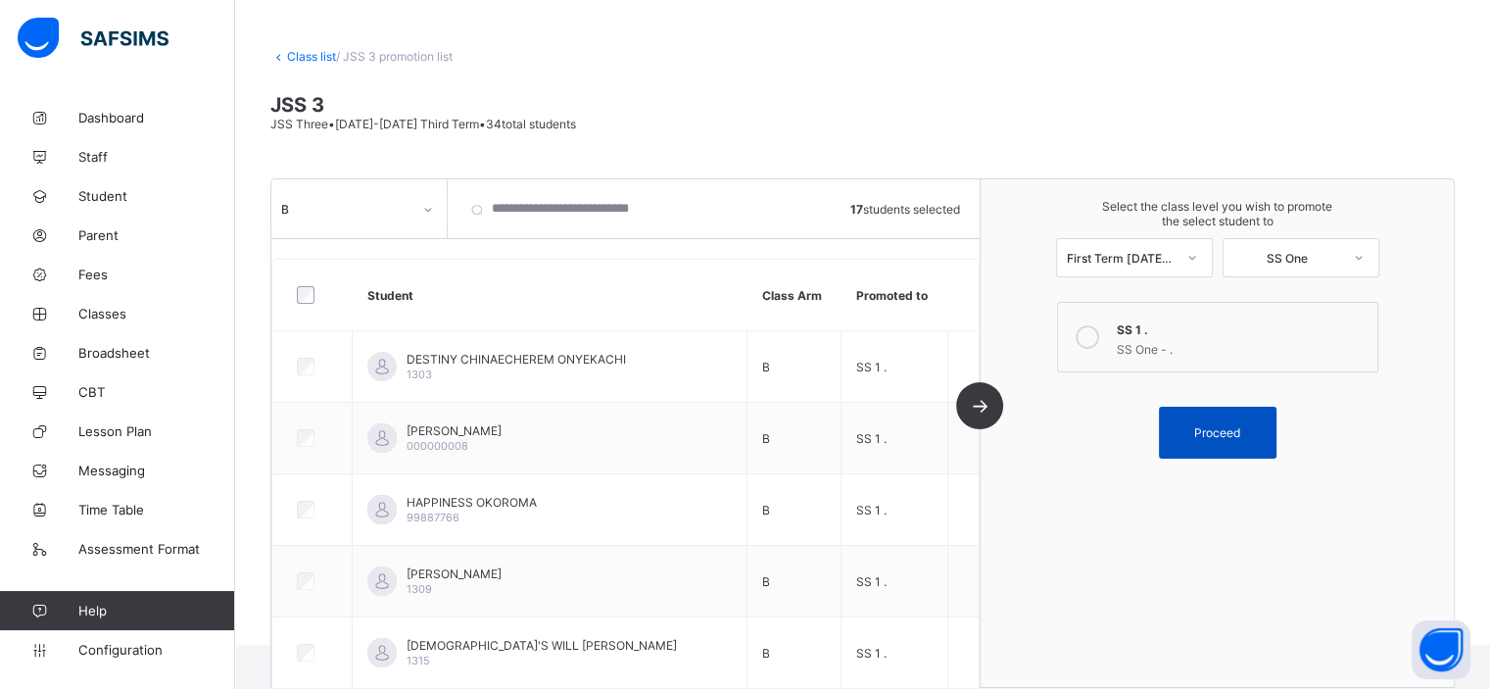
click at [1242, 418] on div "Proceed" at bounding box center [1218, 432] width 118 height 52
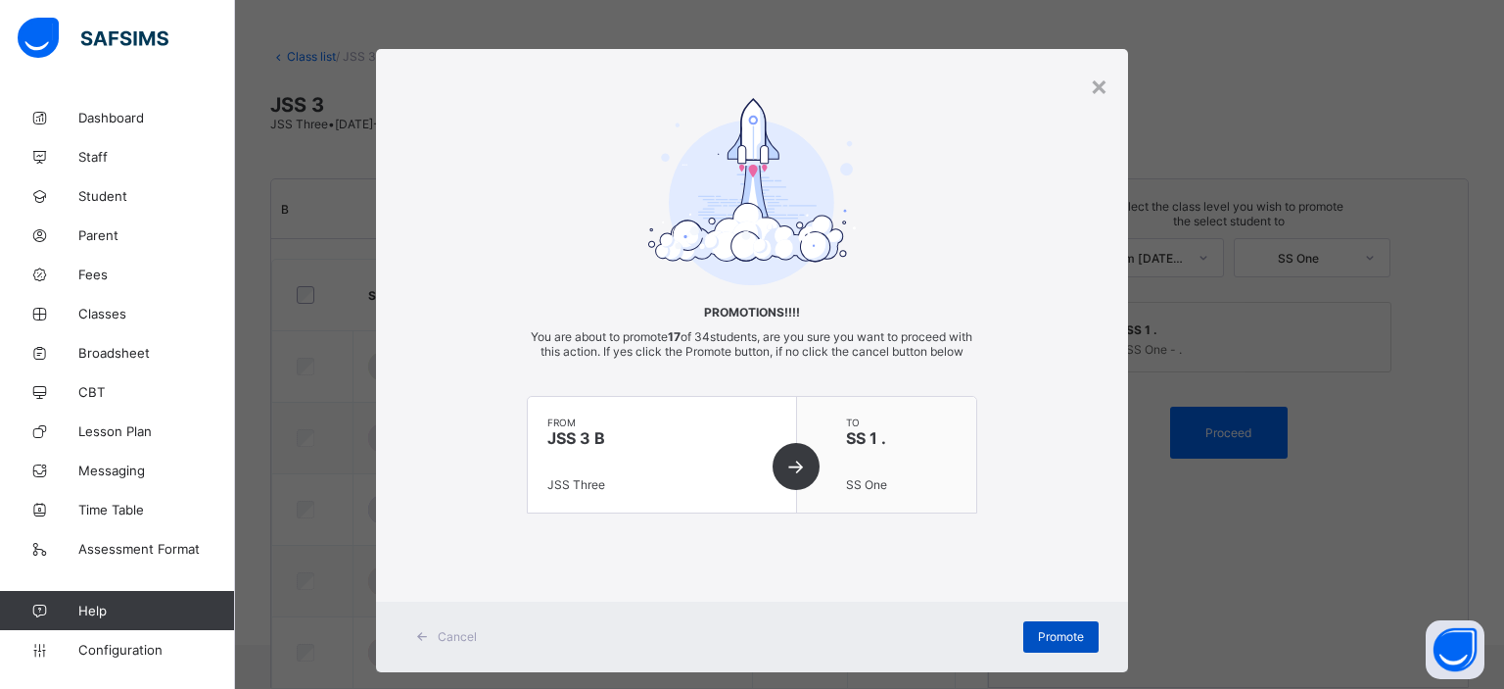
click at [1054, 643] on span "Promote" at bounding box center [1061, 636] width 46 height 15
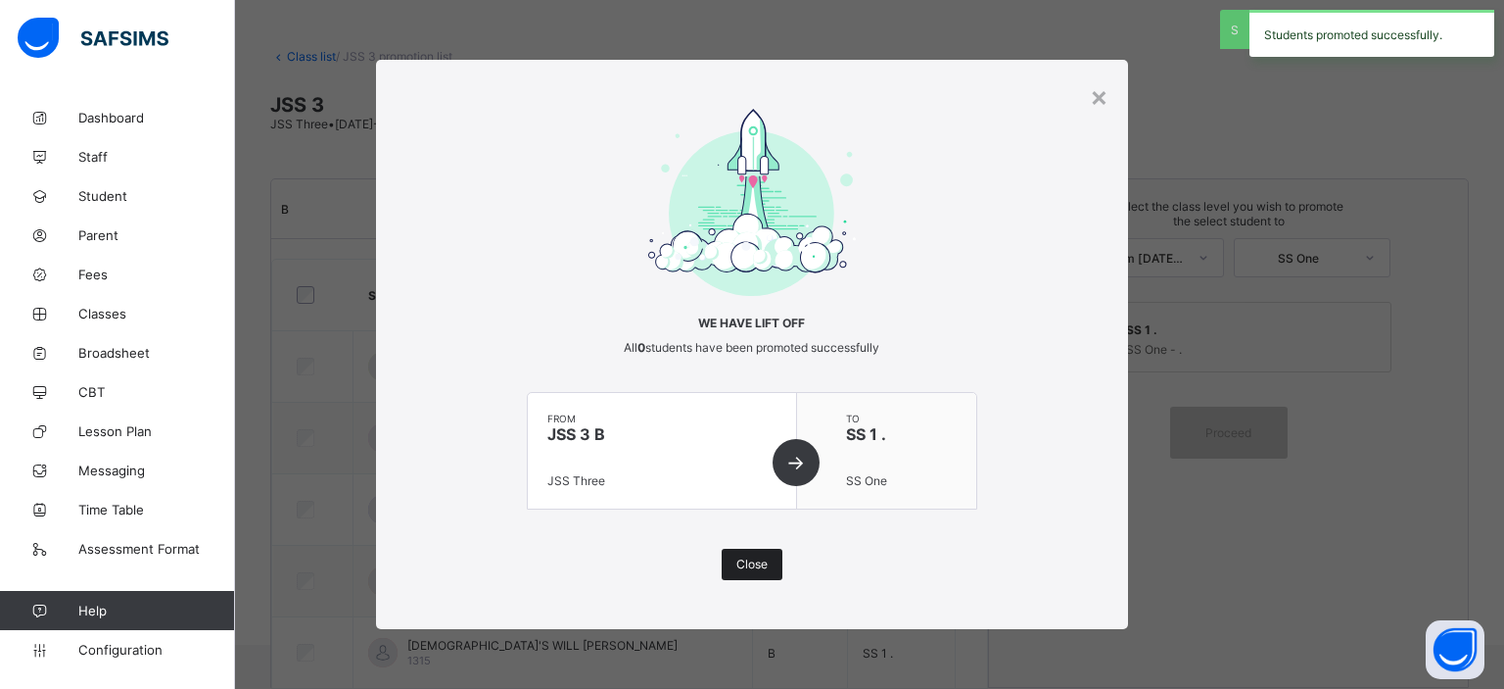
click at [751, 565] on span "Close" at bounding box center [752, 563] width 31 height 15
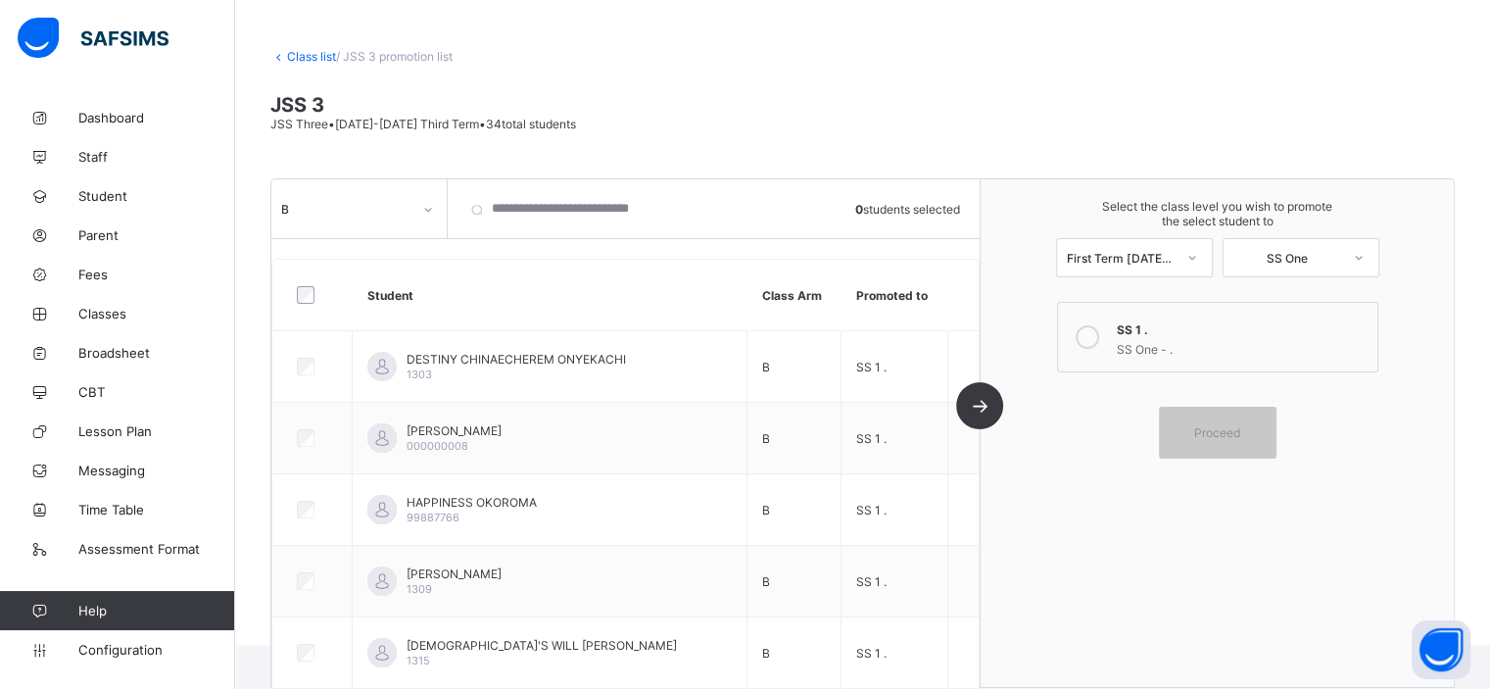
click at [313, 66] on div "Class list / JSS 3 promotion list JSS 3 JSS Three • 2023-2024 Third Term • 34 t…" at bounding box center [862, 332] width 1255 height 625
click at [315, 54] on link "Class list" at bounding box center [311, 56] width 49 height 15
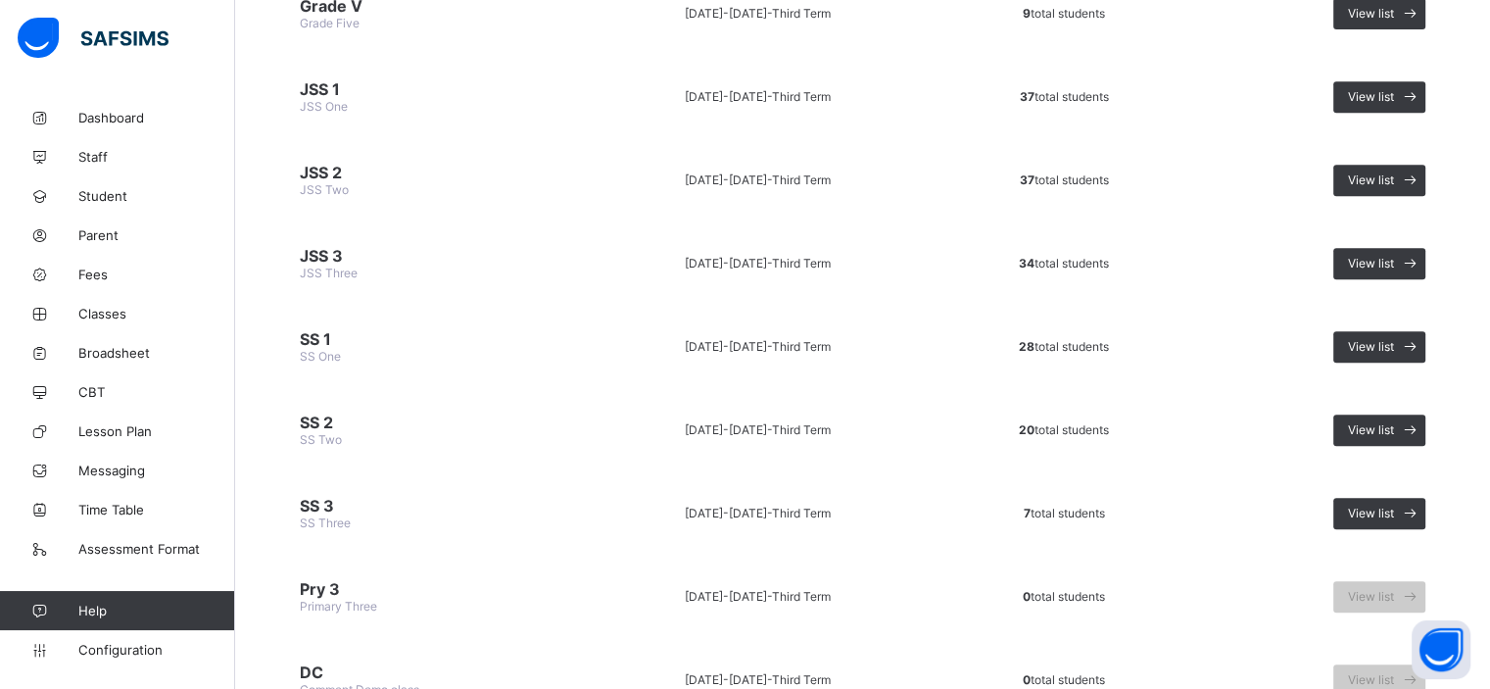
scroll to position [858, 0]
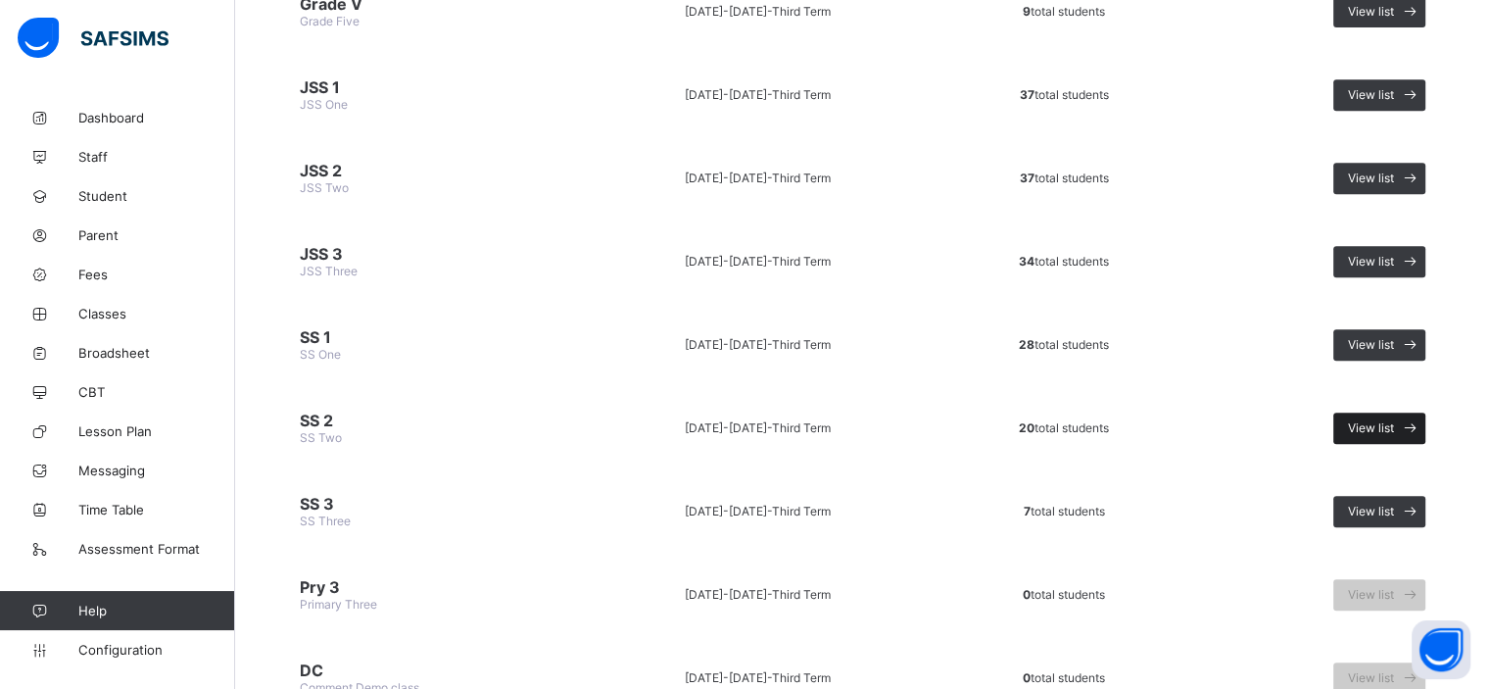
click at [1393, 420] on span "View list" at bounding box center [1371, 427] width 46 height 15
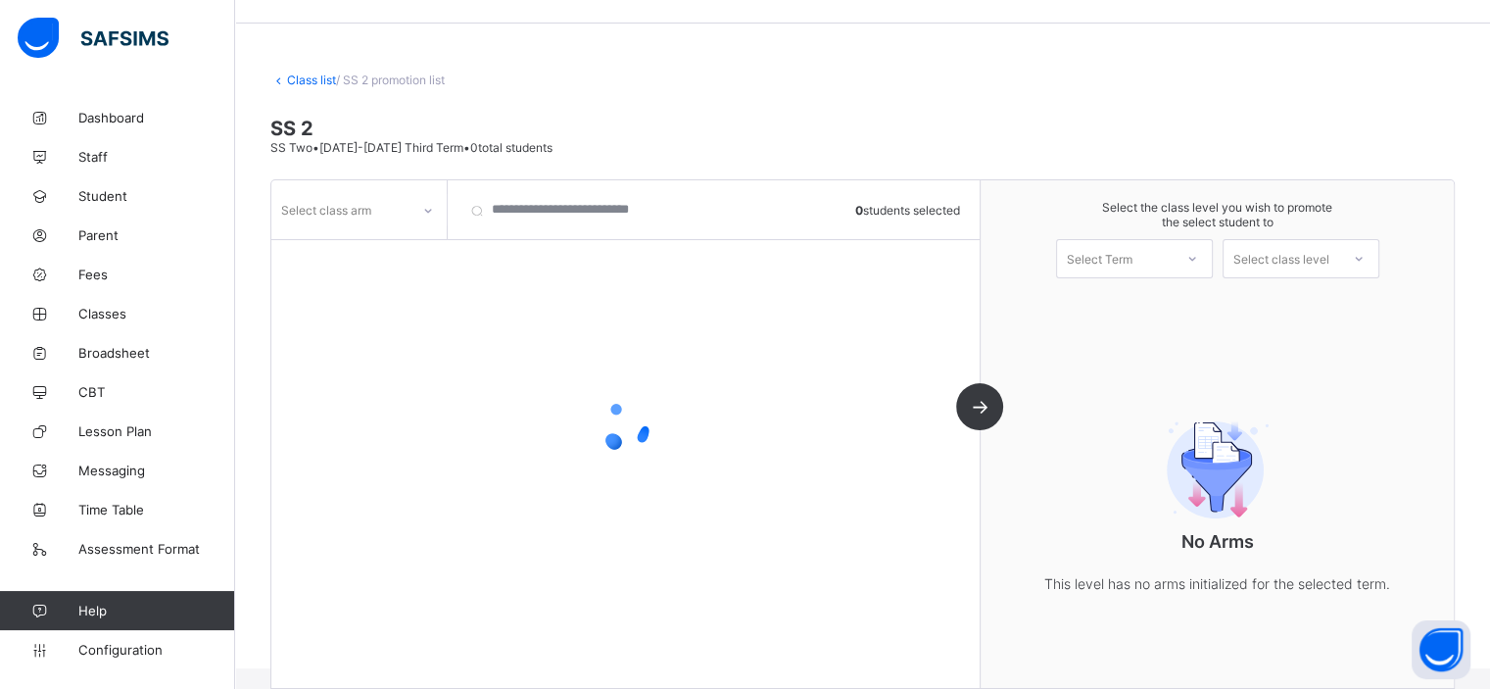
scroll to position [78, 0]
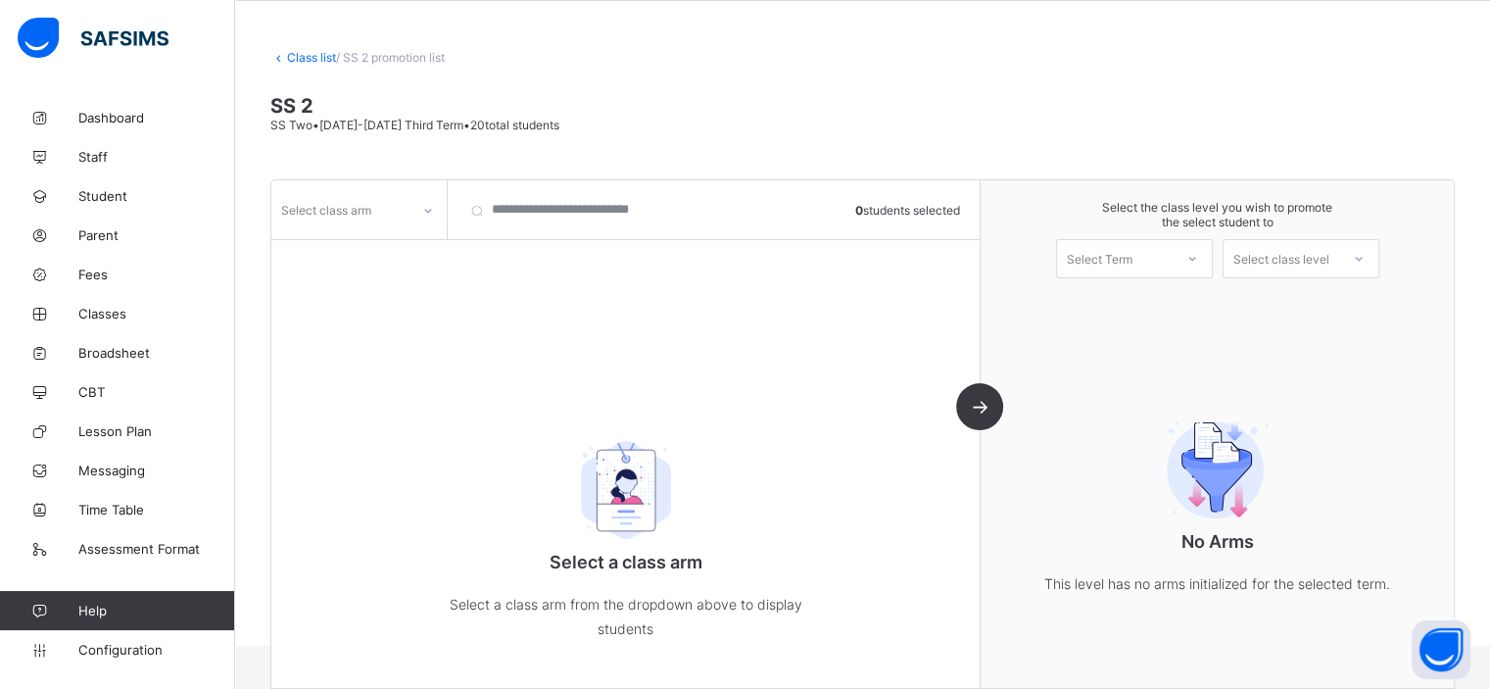
click at [434, 201] on div at bounding box center [427, 210] width 33 height 31
click at [384, 251] on div "." at bounding box center [358, 252] width 173 height 30
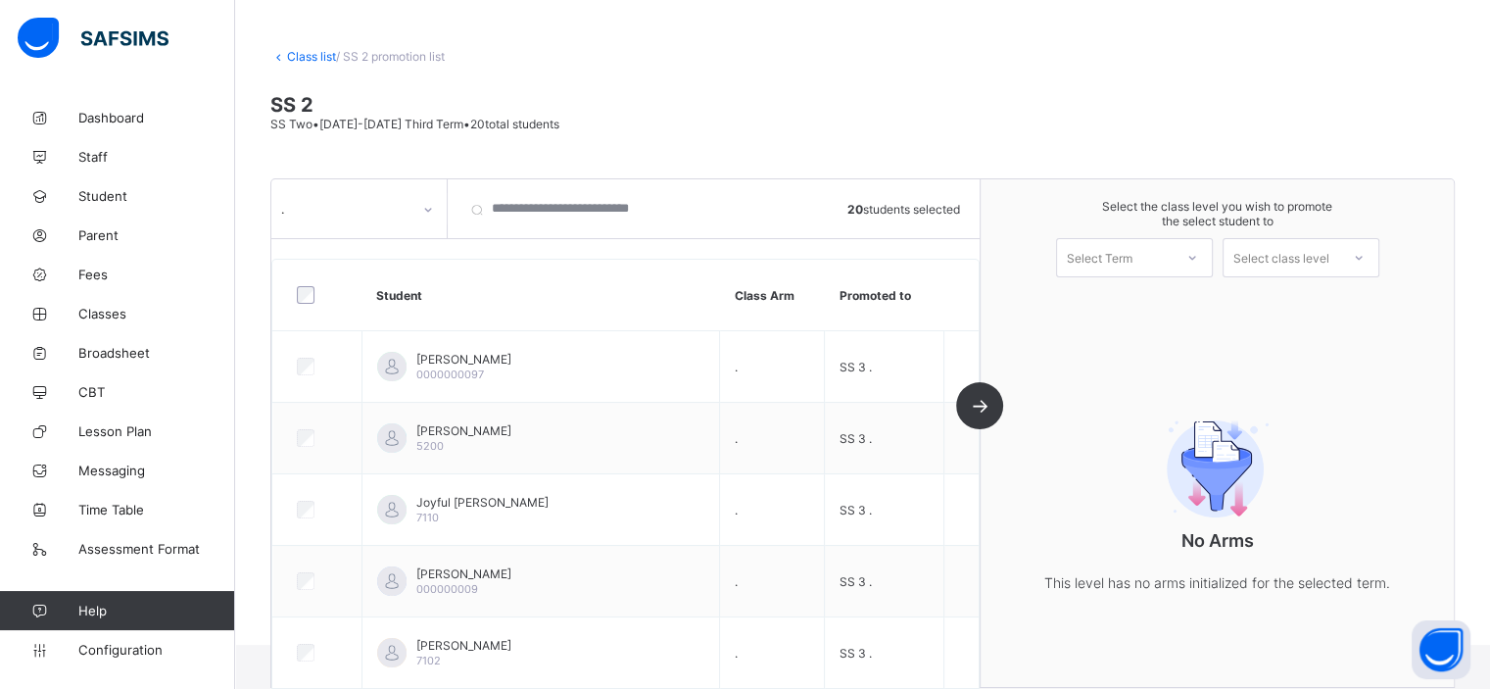
click at [1160, 265] on div "Select Term" at bounding box center [1115, 257] width 116 height 27
click at [1167, 334] on div "First Term 2025-2026" at bounding box center [1134, 353] width 155 height 45
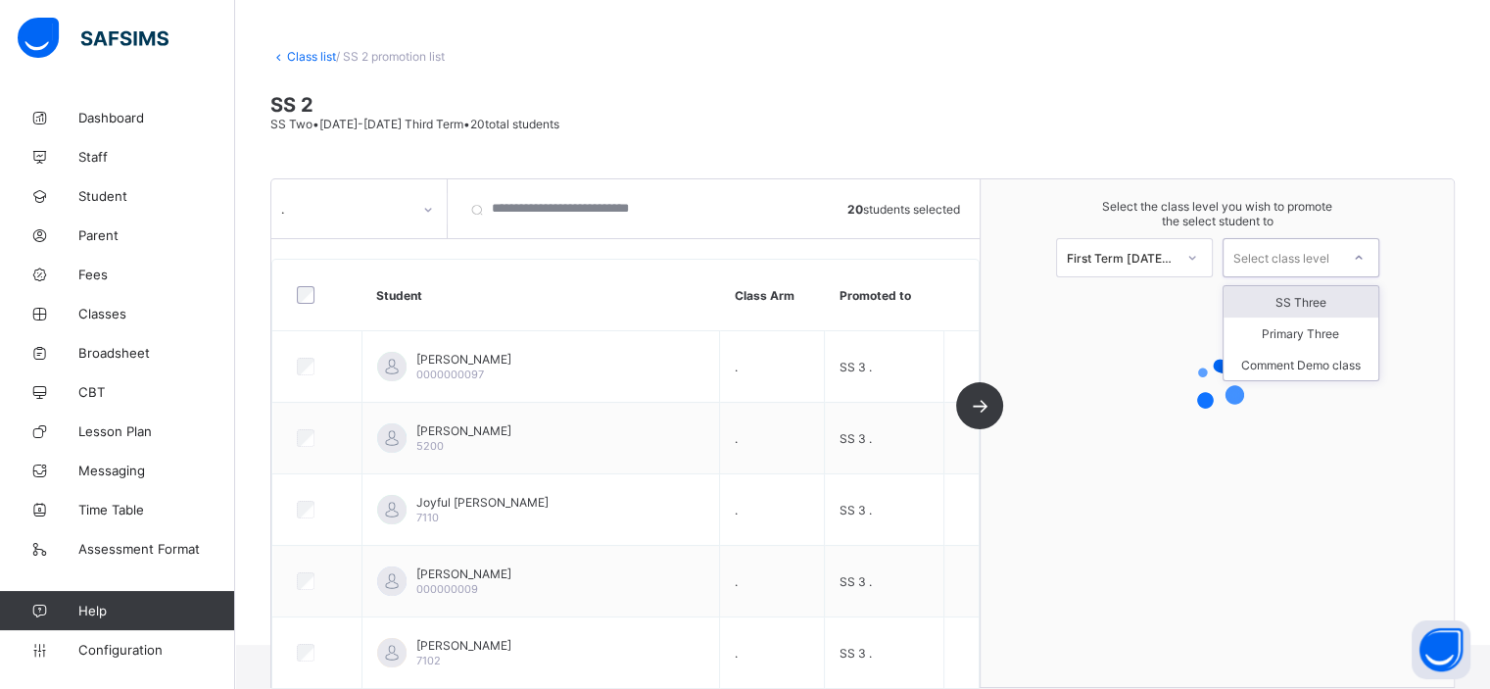
click at [1329, 260] on div "Select class level" at bounding box center [1281, 257] width 96 height 39
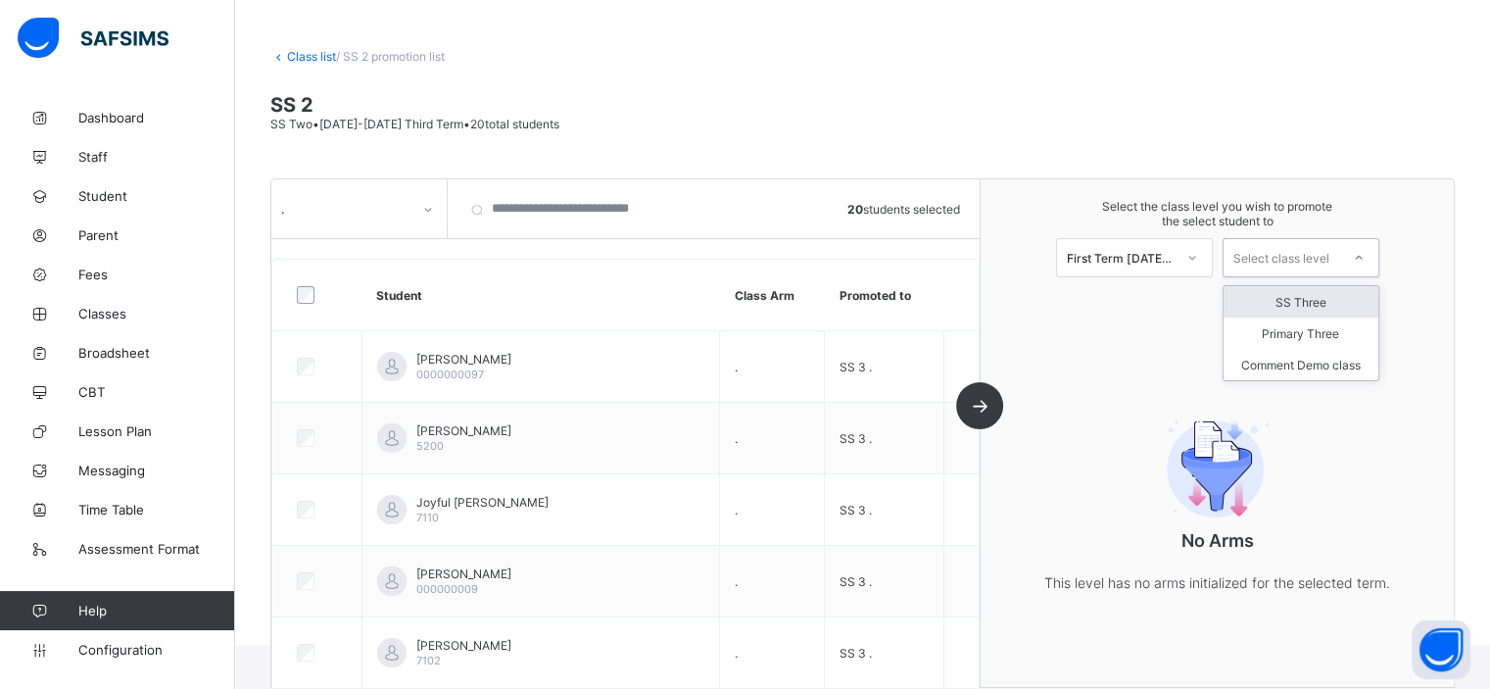
click at [1335, 305] on div "SS Three" at bounding box center [1300, 301] width 155 height 31
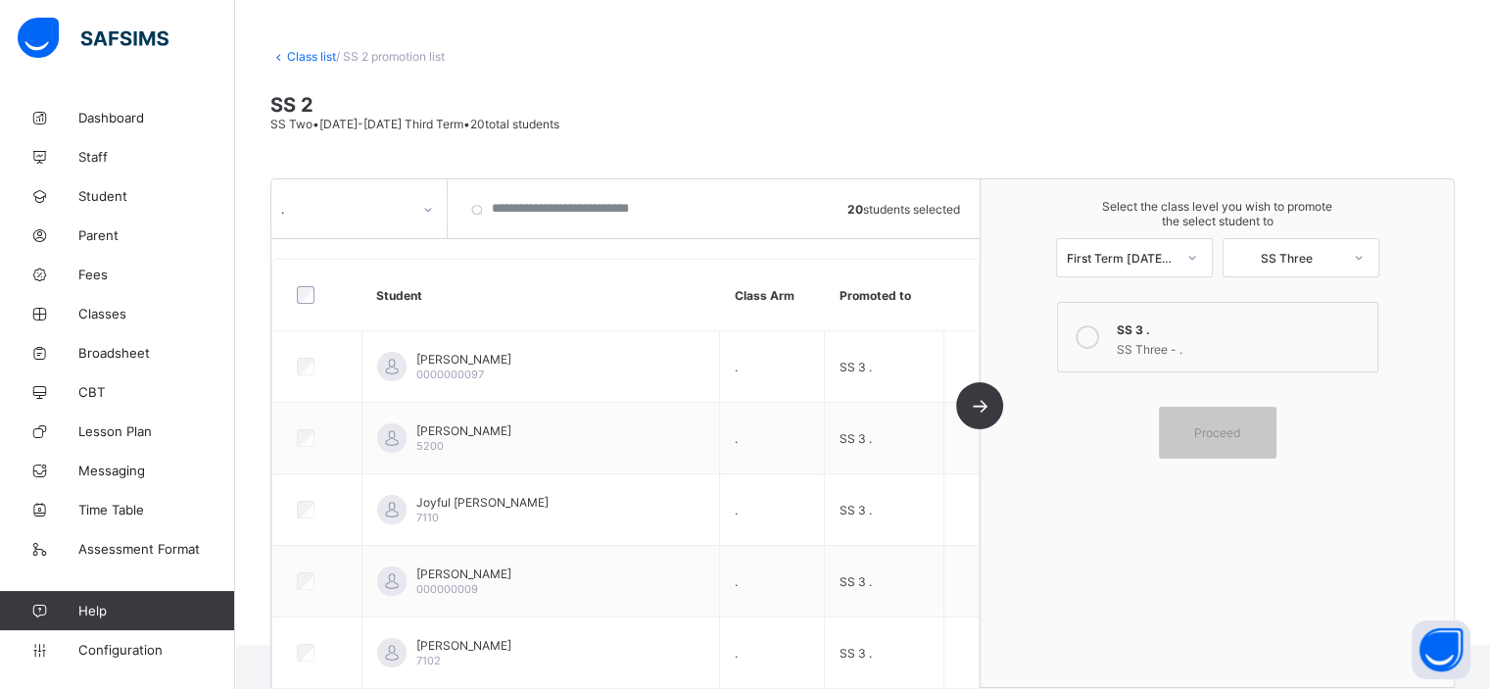
click at [1279, 331] on div "SS 3 ." at bounding box center [1242, 327] width 251 height 20
click at [1237, 423] on div "Proceed" at bounding box center [1218, 432] width 118 height 52
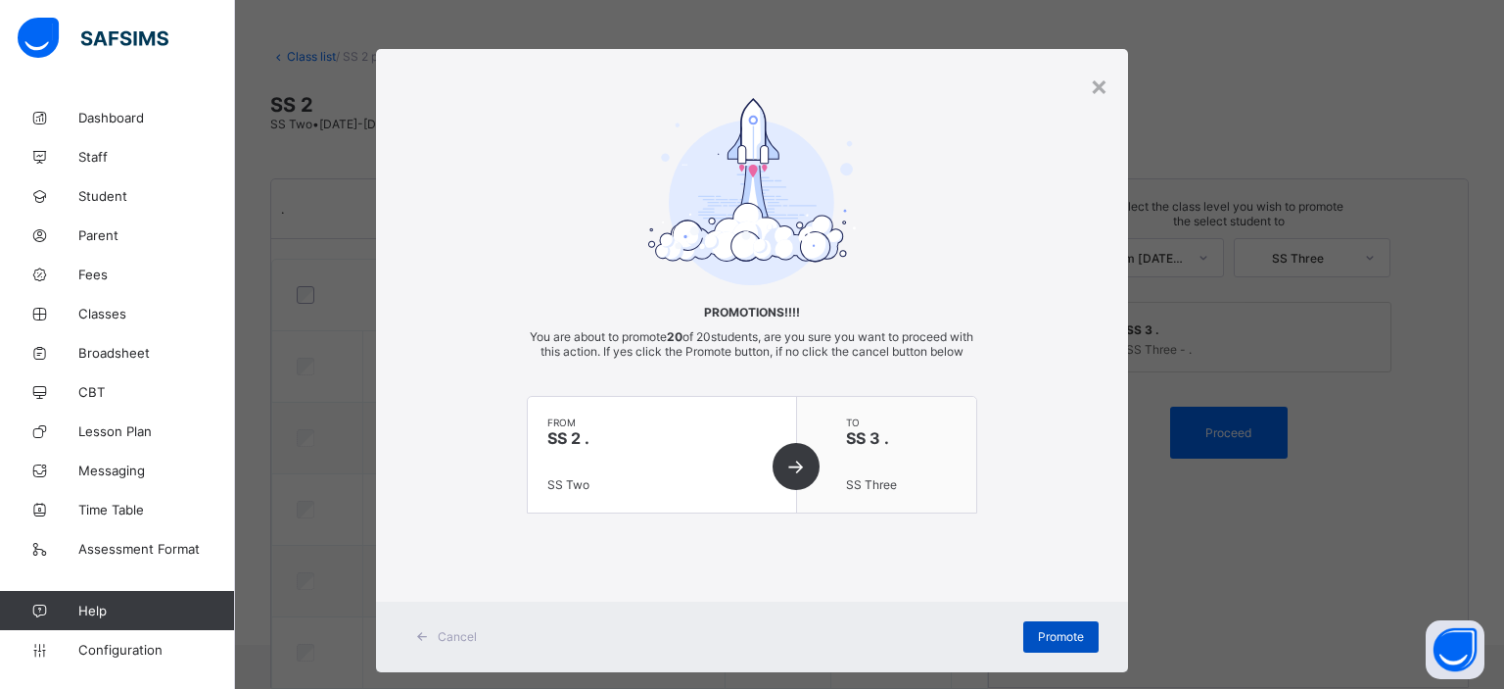
click at [1041, 643] on span "Promote" at bounding box center [1061, 636] width 46 height 15
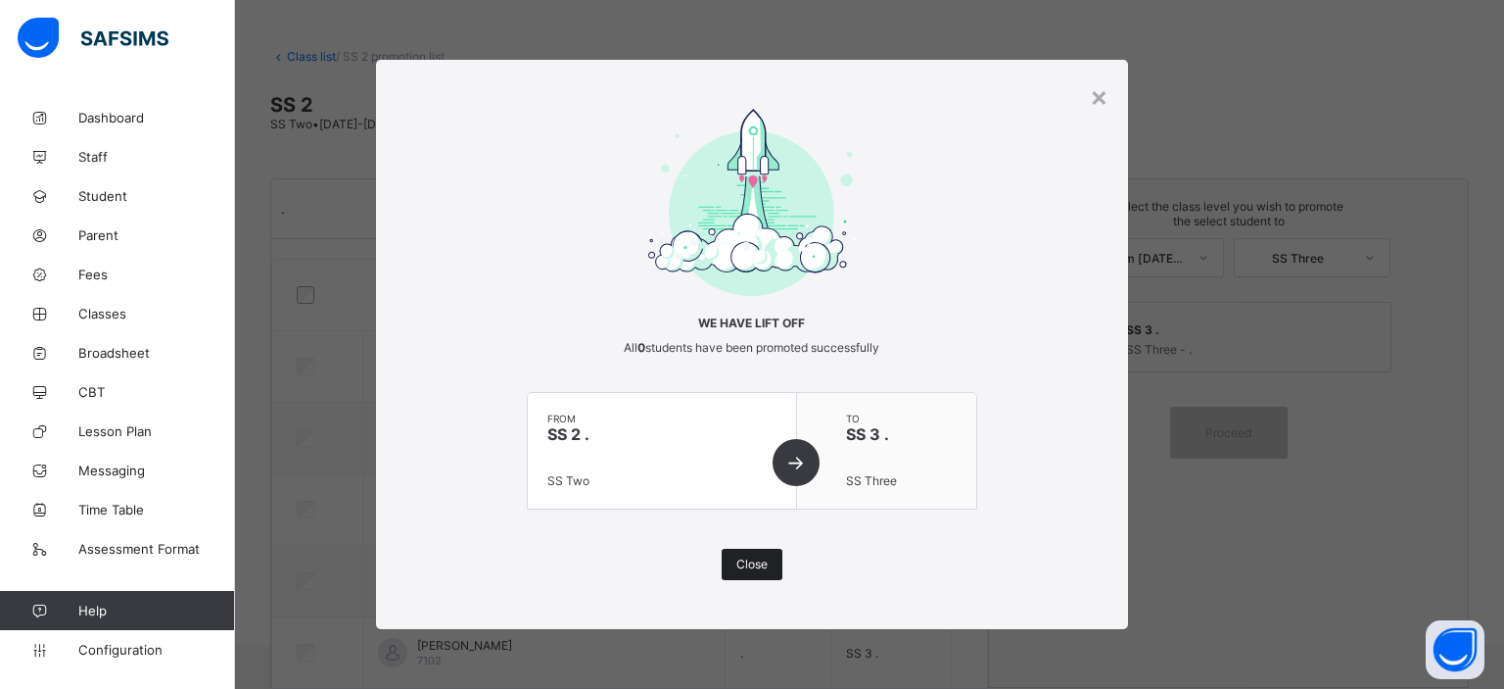
click at [752, 565] on span "Close" at bounding box center [752, 563] width 31 height 15
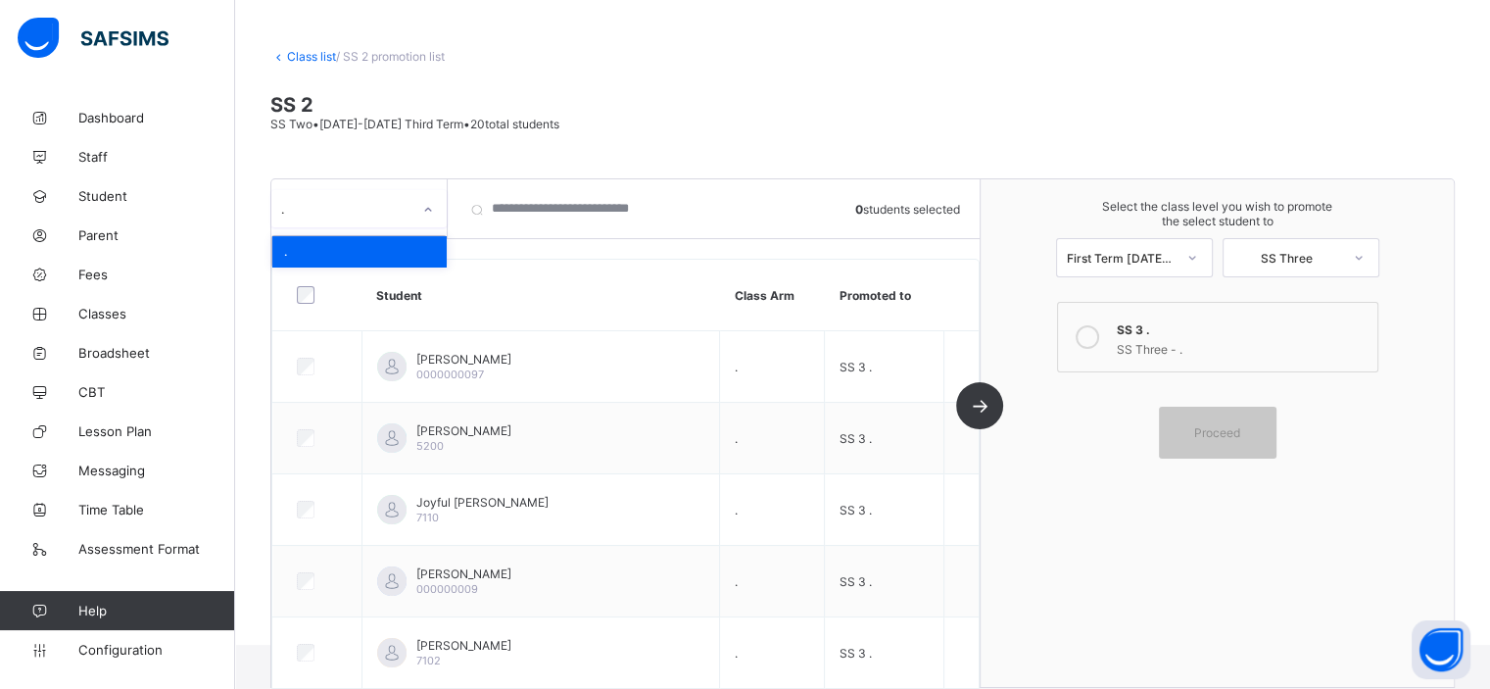
click at [428, 214] on icon at bounding box center [428, 210] width 12 height 20
click at [581, 135] on span at bounding box center [862, 136] width 1184 height 10
click at [1066, 107] on span "SS 2" at bounding box center [862, 105] width 1184 height 24
click at [99, 312] on span "Classes" at bounding box center [156, 314] width 157 height 16
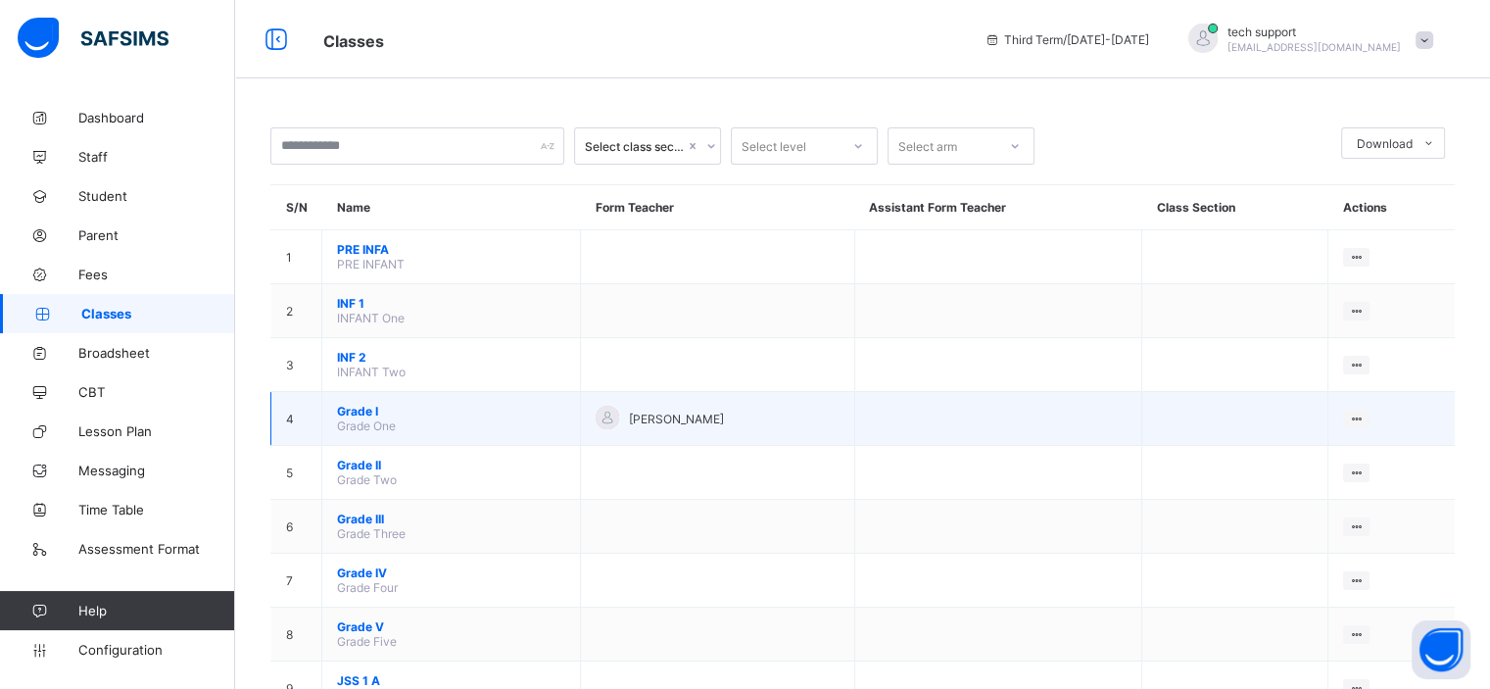
click at [355, 410] on span "Grade I" at bounding box center [451, 411] width 228 height 15
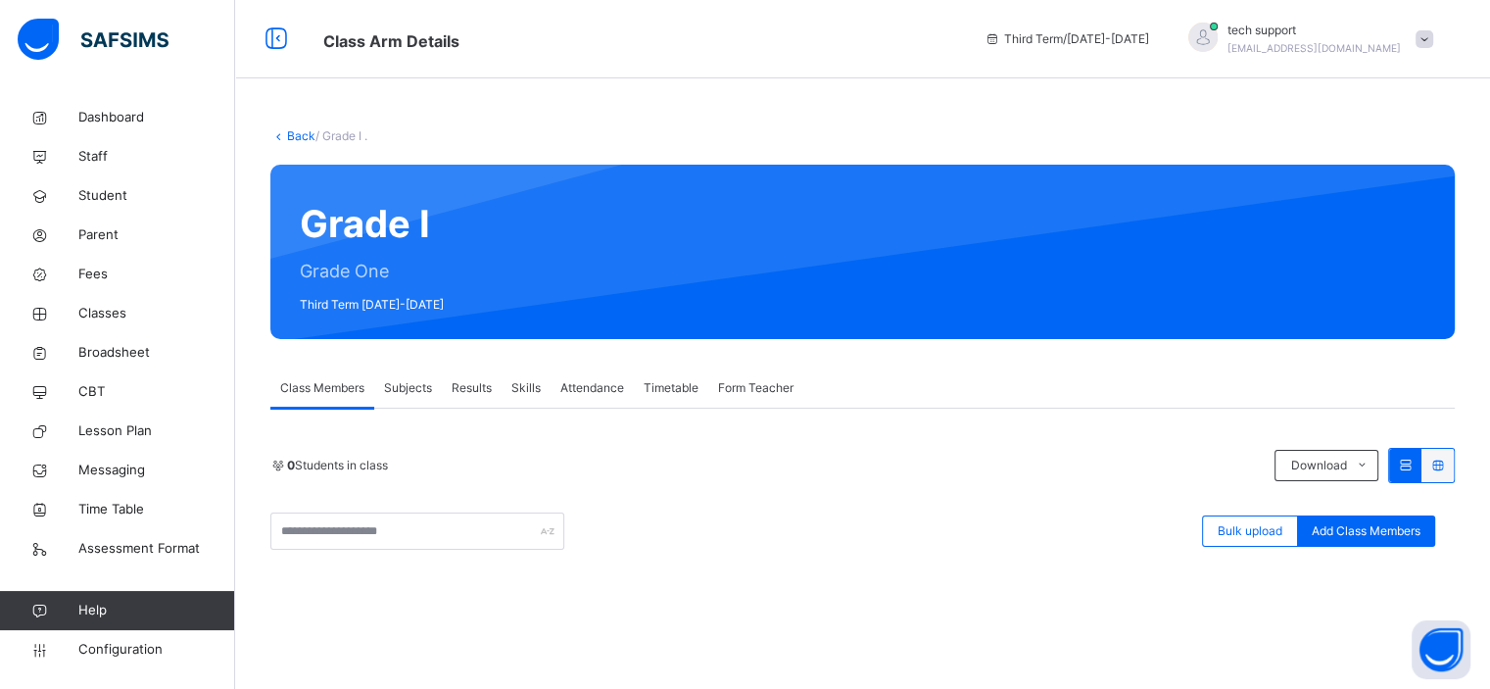
click at [288, 137] on link "Back" at bounding box center [301, 135] width 28 height 15
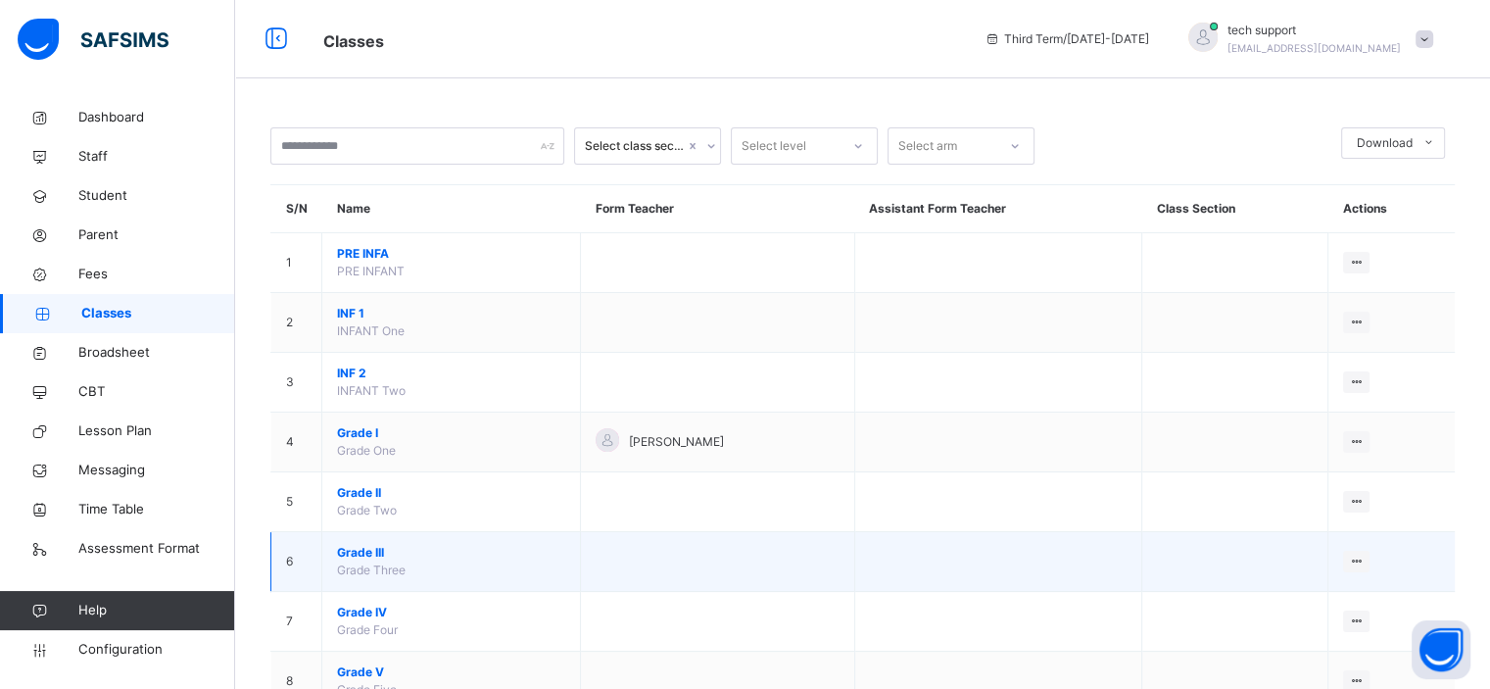
click at [360, 548] on span "Grade III" at bounding box center [451, 553] width 228 height 18
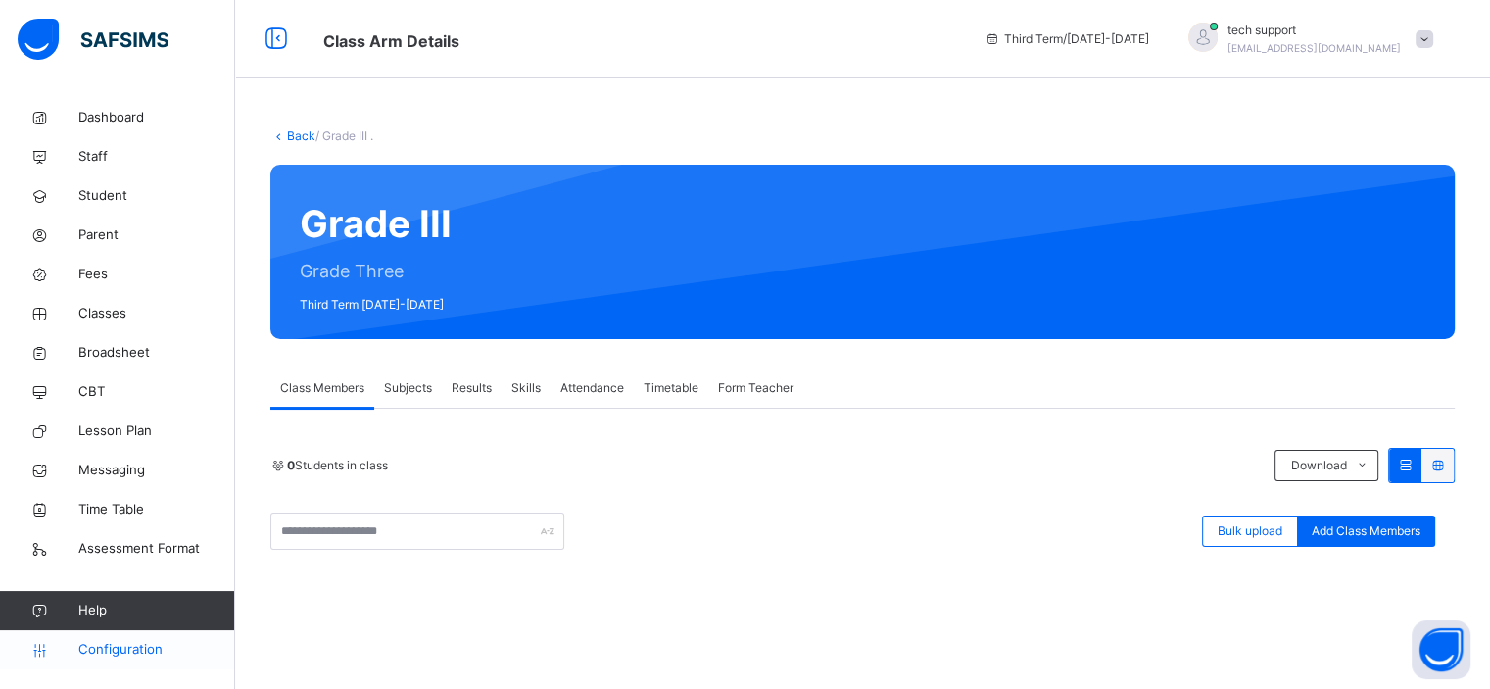
click at [143, 643] on span "Configuration" at bounding box center [156, 650] width 156 height 20
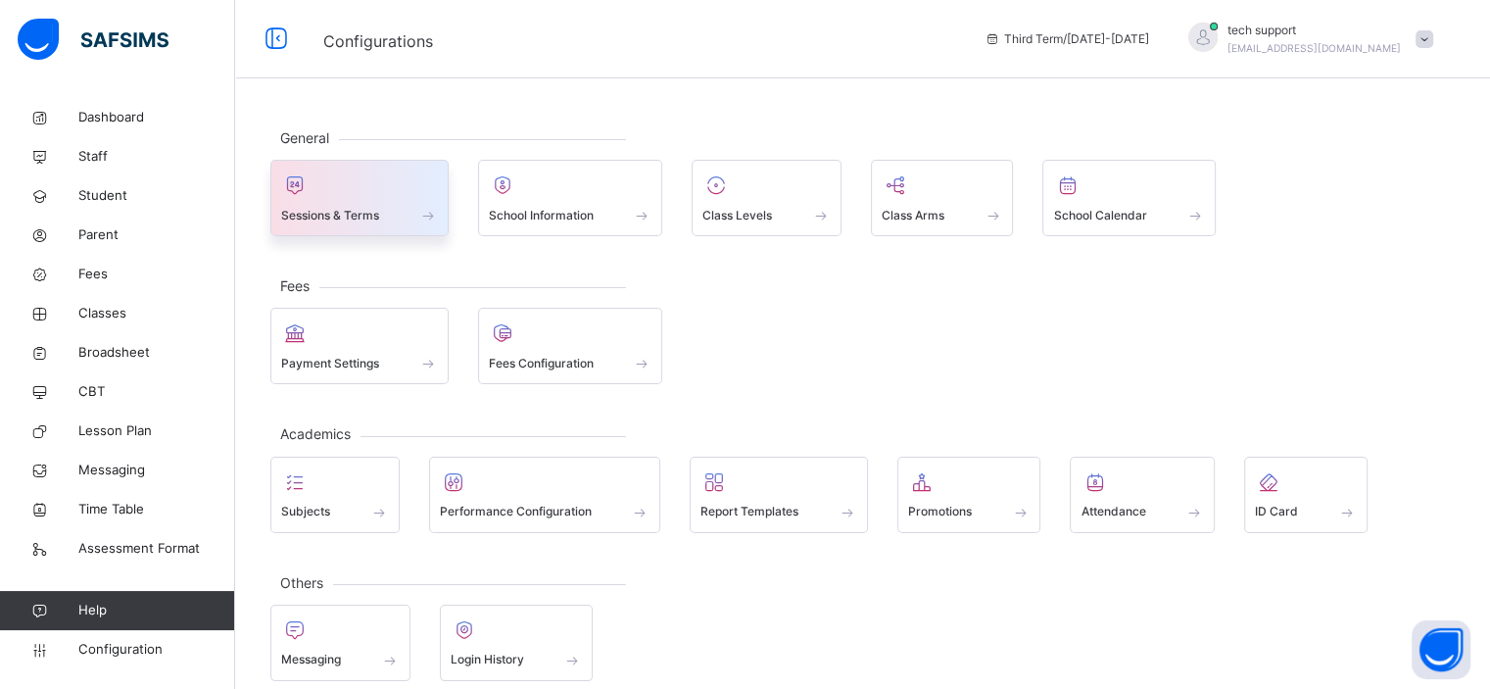
click at [366, 213] on span "Sessions & Terms" at bounding box center [330, 216] width 98 height 18
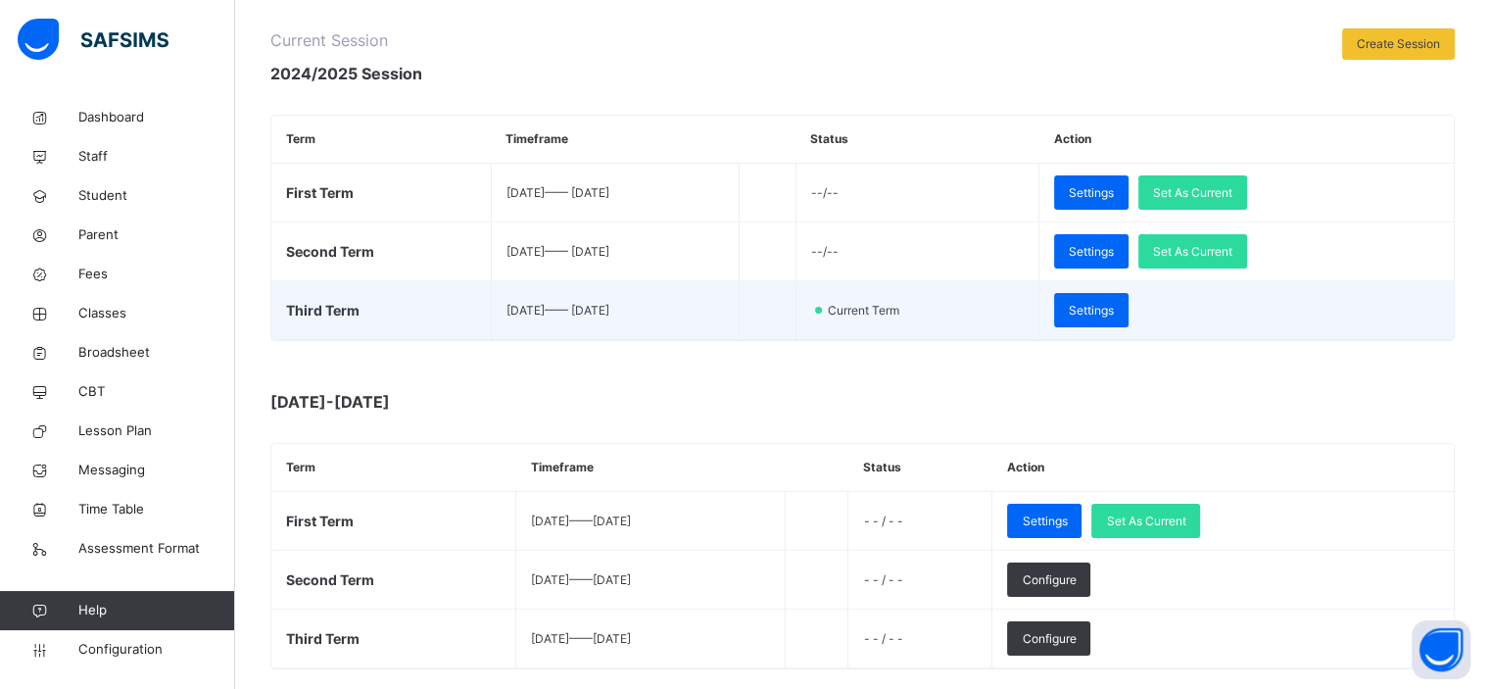
scroll to position [247, 0]
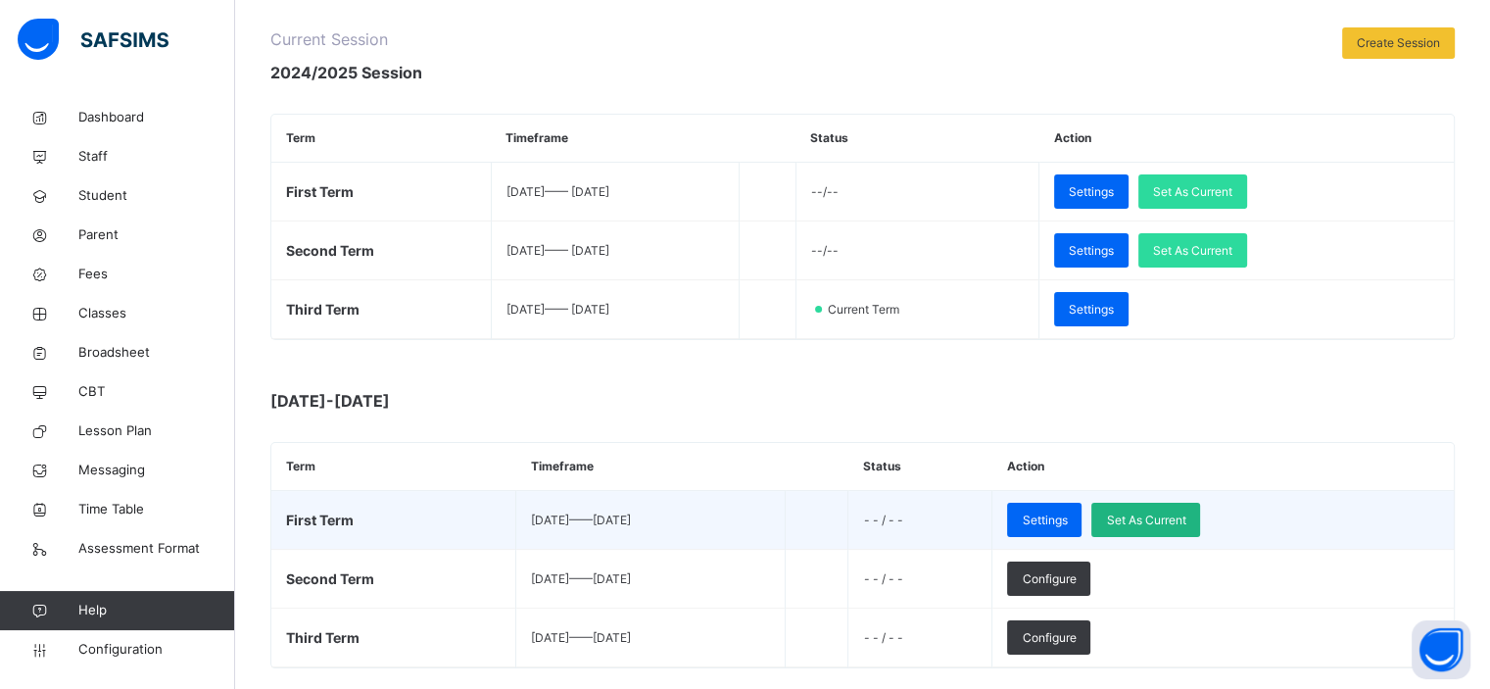
click at [1170, 511] on span "Set As Current" at bounding box center [1145, 520] width 79 height 18
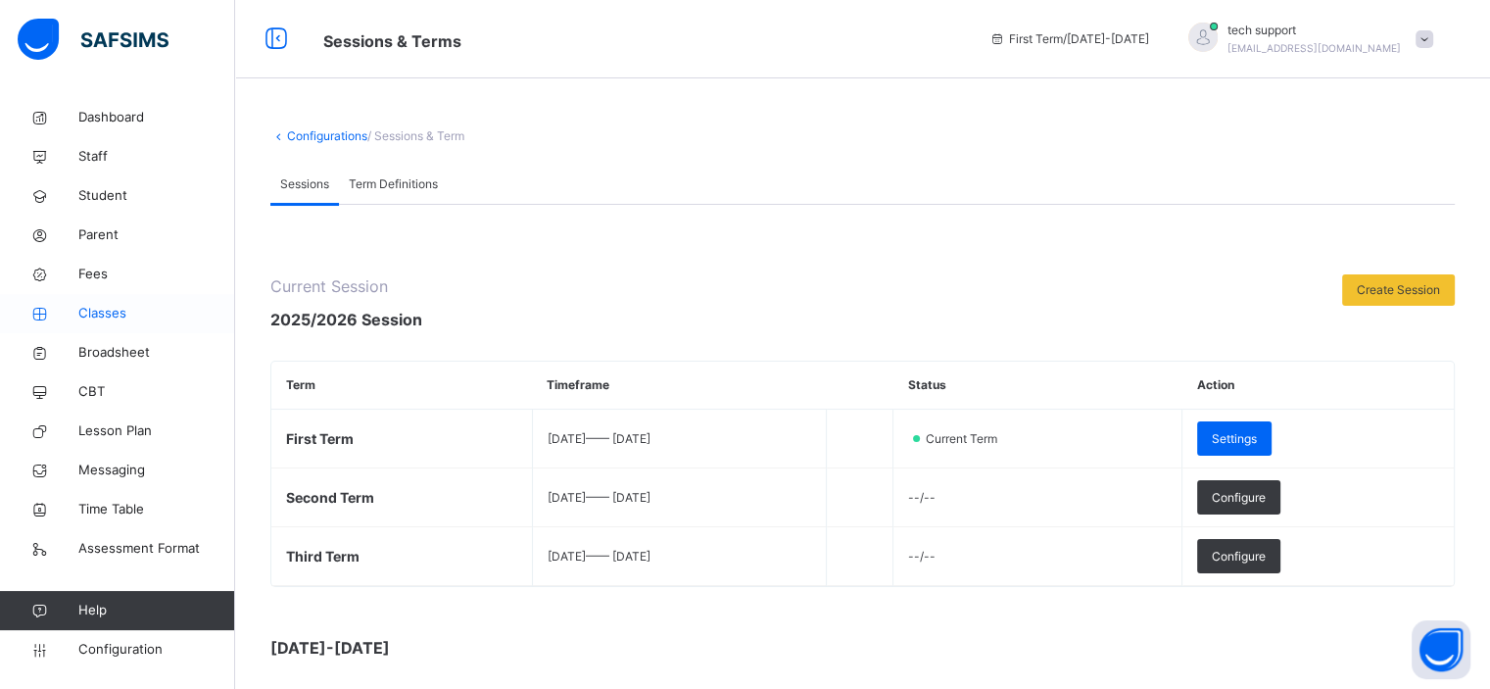
click at [112, 309] on span "Classes" at bounding box center [156, 314] width 157 height 20
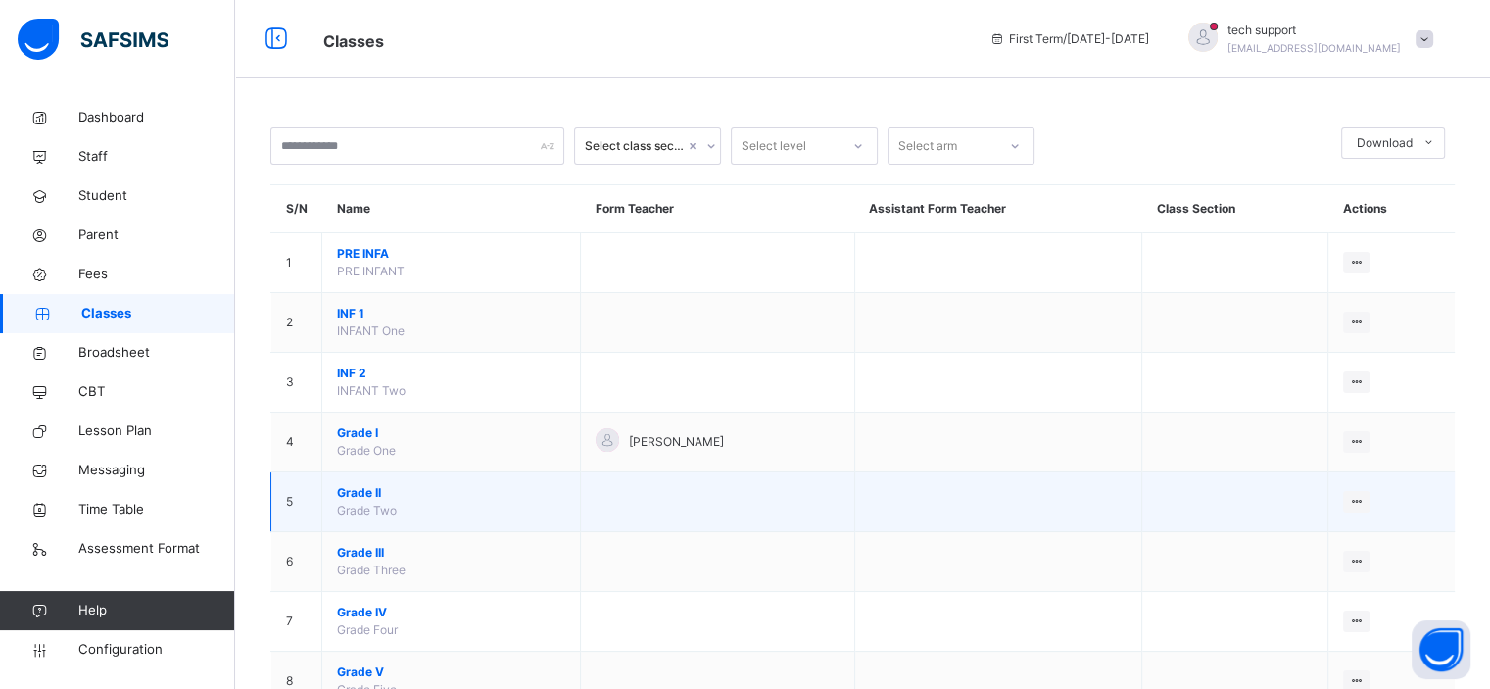
click at [353, 494] on span "Grade II" at bounding box center [451, 493] width 228 height 18
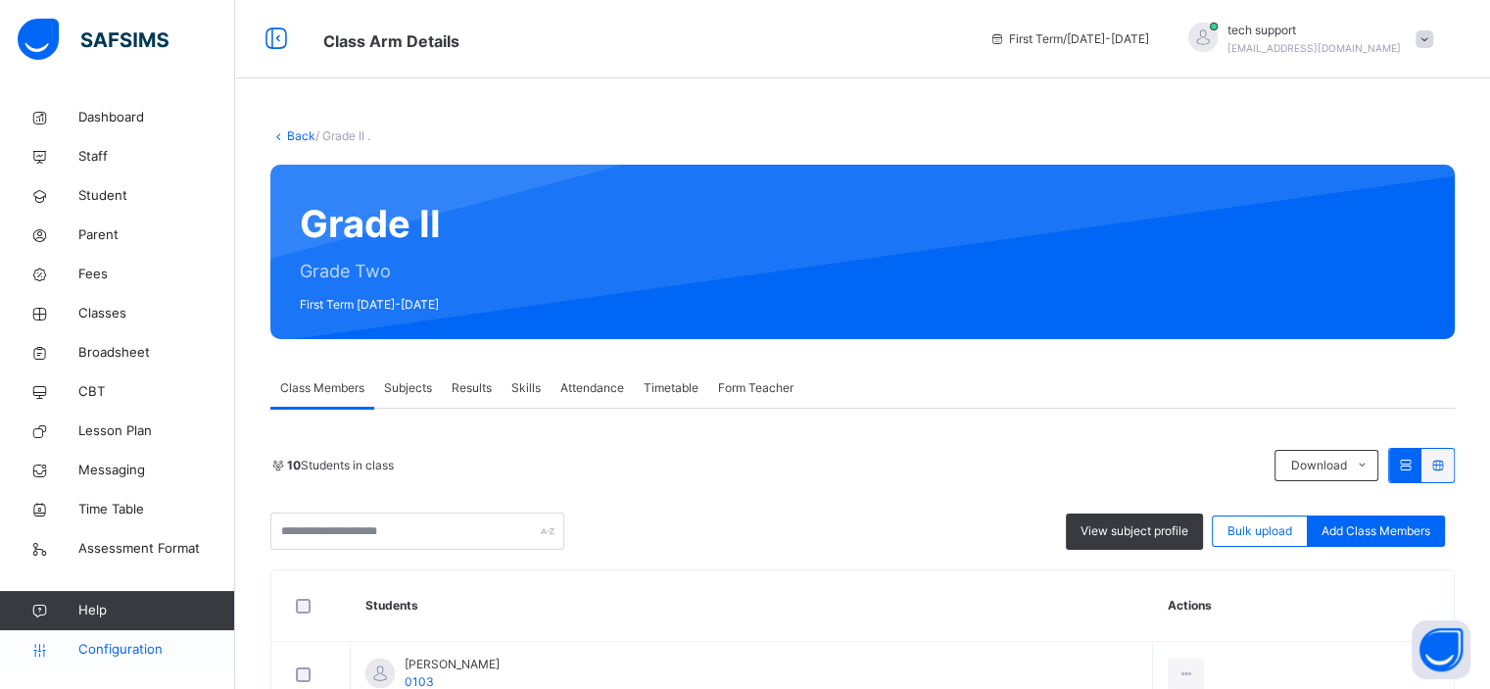
click at [116, 649] on span "Configuration" at bounding box center [156, 650] width 156 height 20
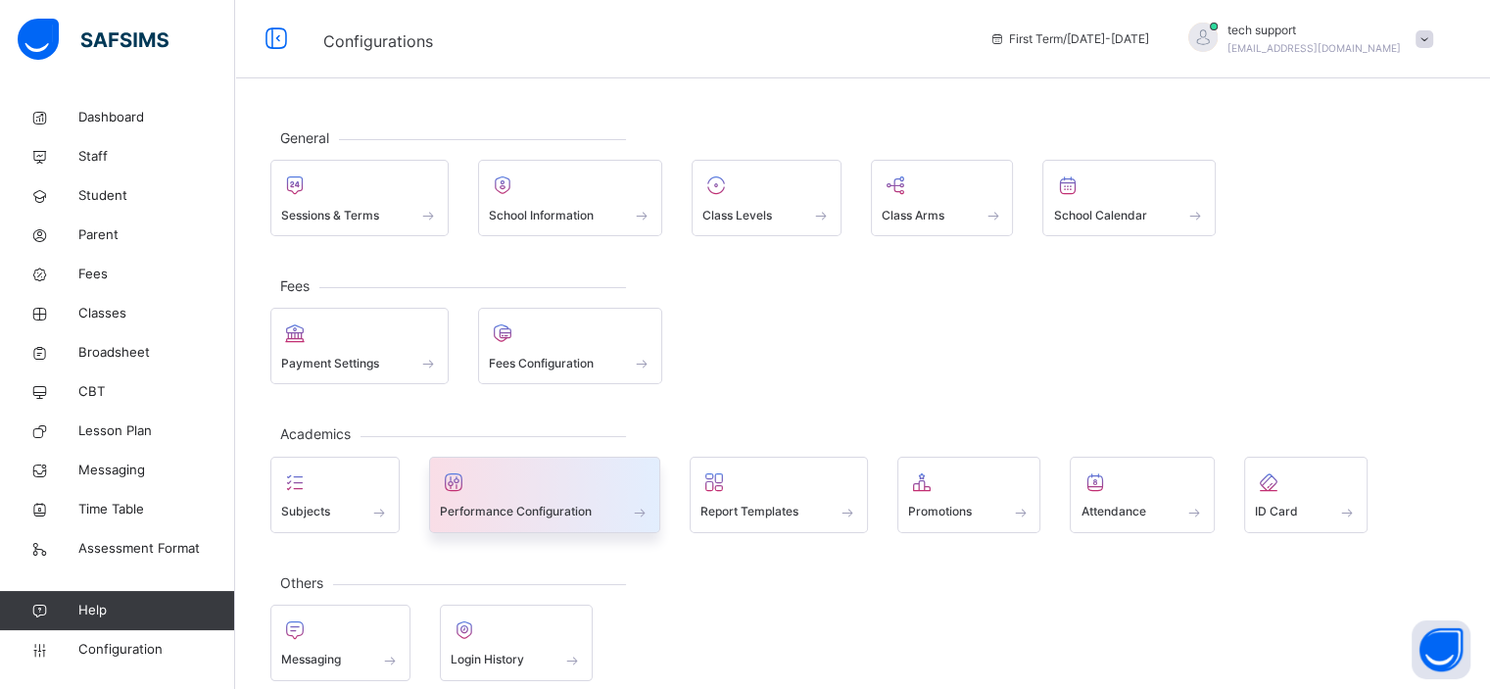
click at [582, 497] on span at bounding box center [545, 499] width 211 height 5
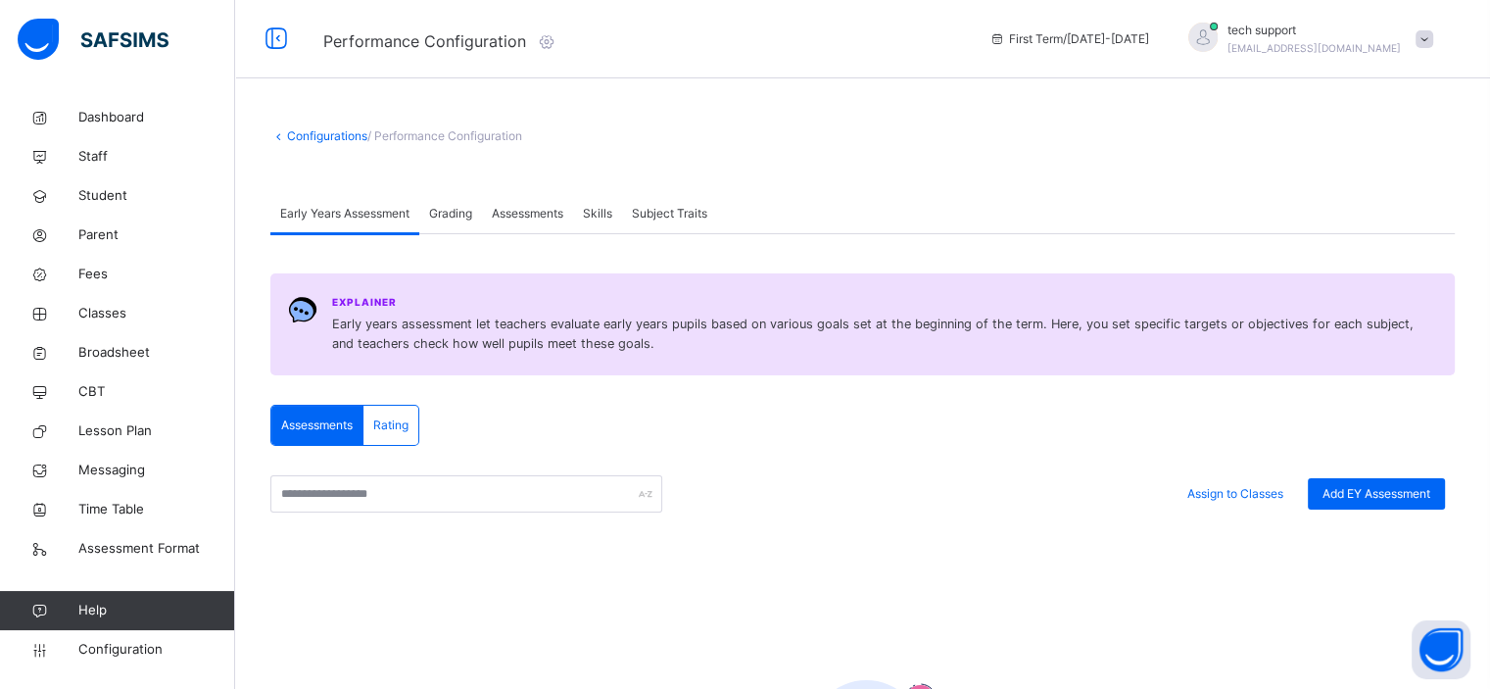
click at [517, 214] on span "Assessments" at bounding box center [527, 214] width 71 height 18
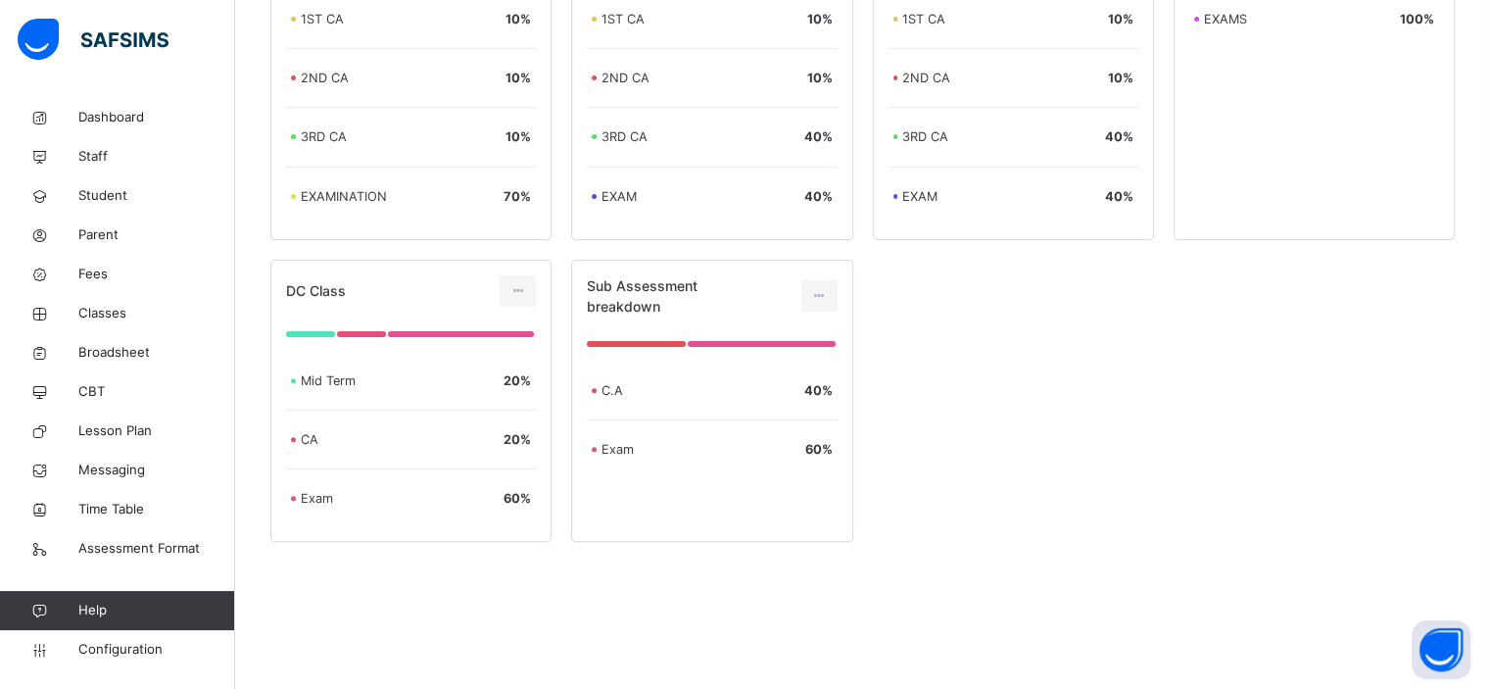
scroll to position [513, 0]
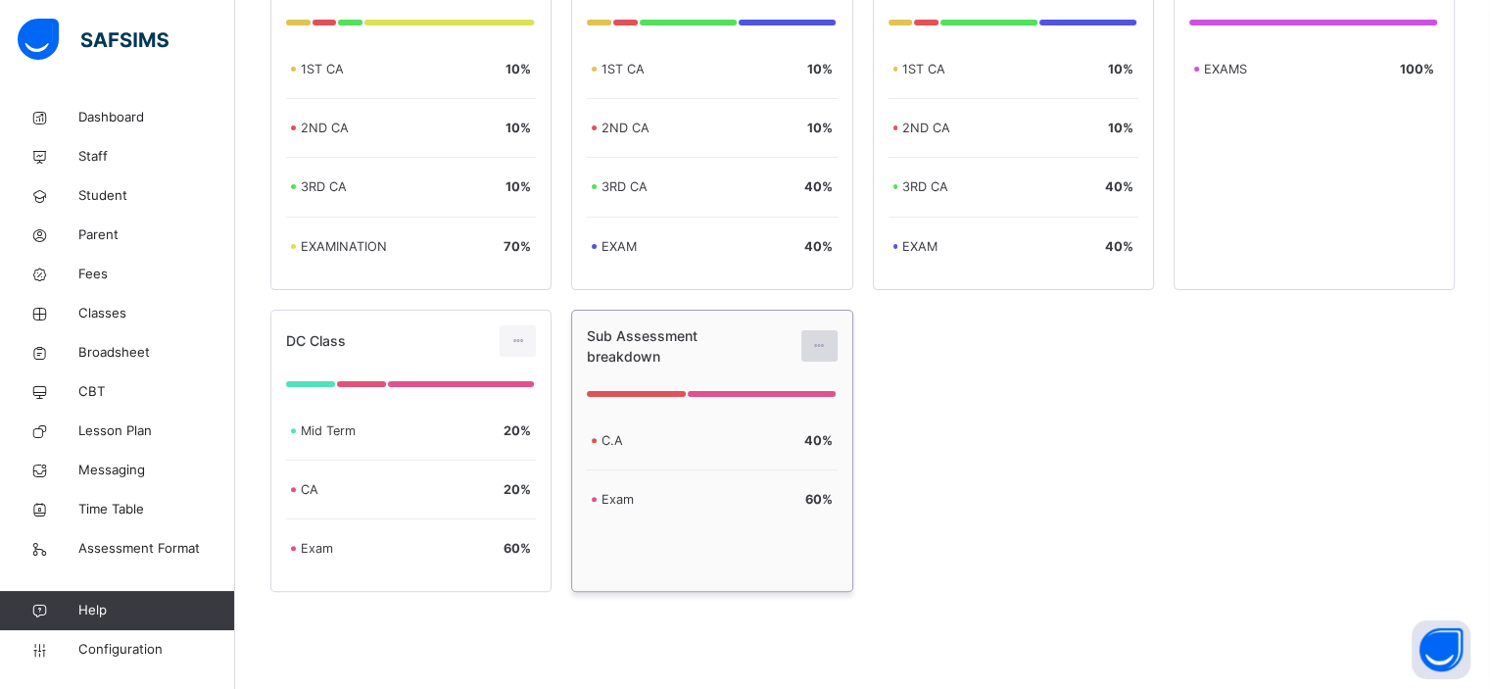
click at [819, 338] on icon at bounding box center [819, 346] width 17 height 18
click at [909, 361] on div "SSS 1ST CA 10 % 2ND CA 10 % 3RD CA 10 % EXAMINATION 70 % GRADER 1ST CA 10 % 2ND…" at bounding box center [862, 269] width 1184 height 643
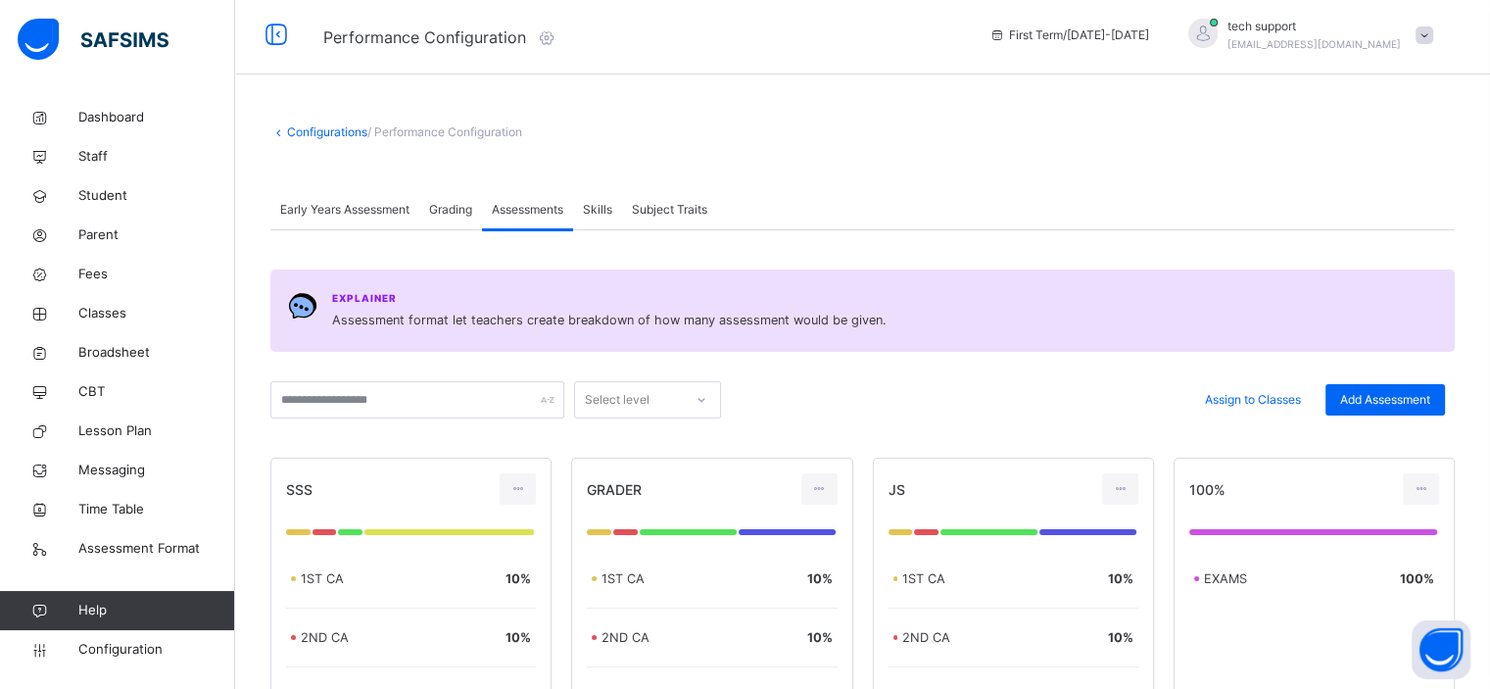
scroll to position [0, 0]
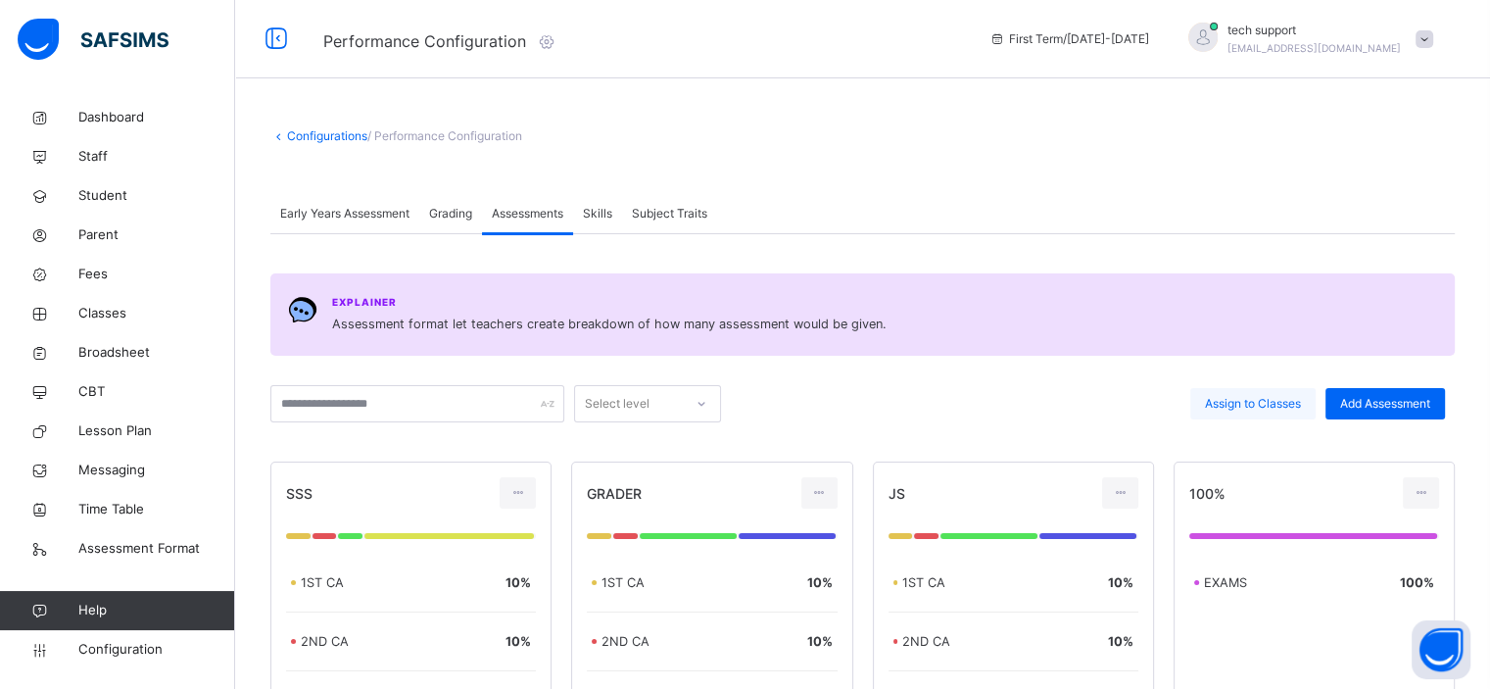
click at [1263, 403] on span "Assign to Classes" at bounding box center [1253, 404] width 96 height 18
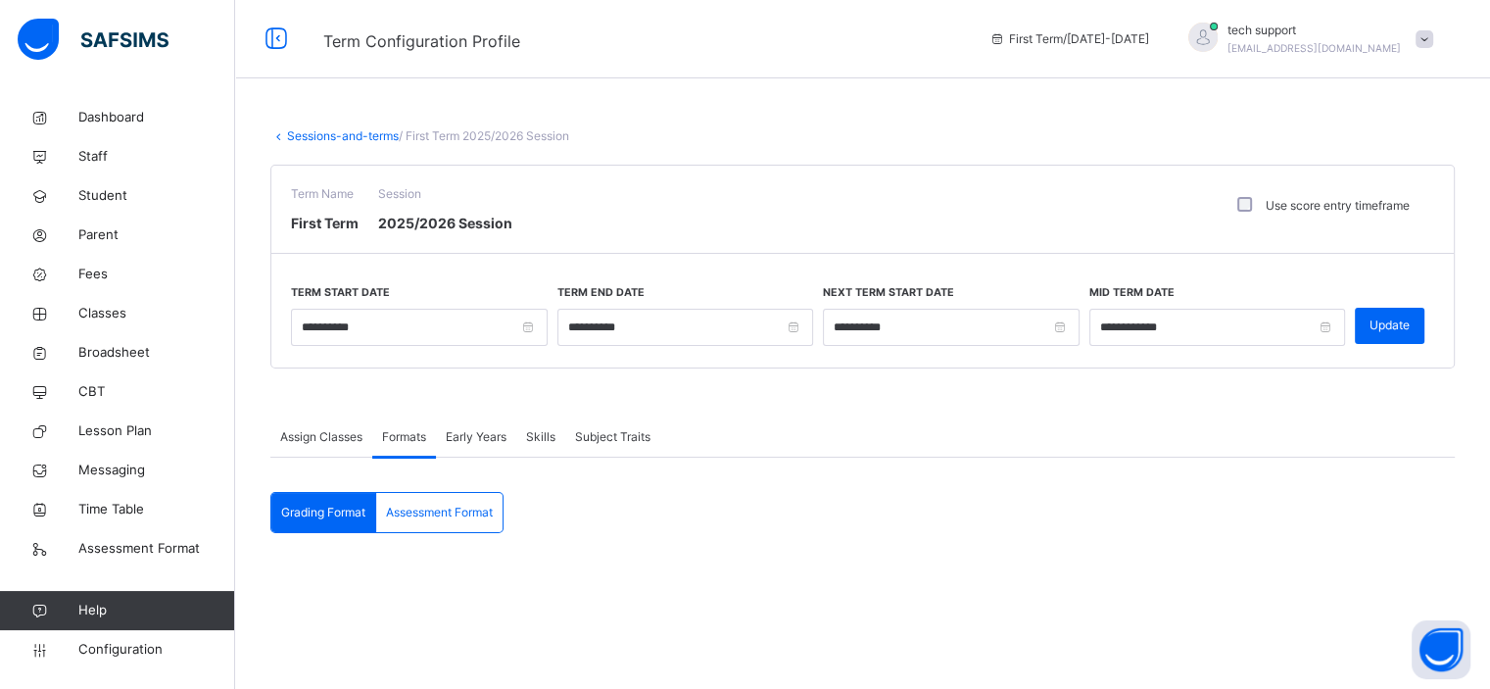
click at [423, 507] on span "Assessment Format" at bounding box center [439, 512] width 107 height 18
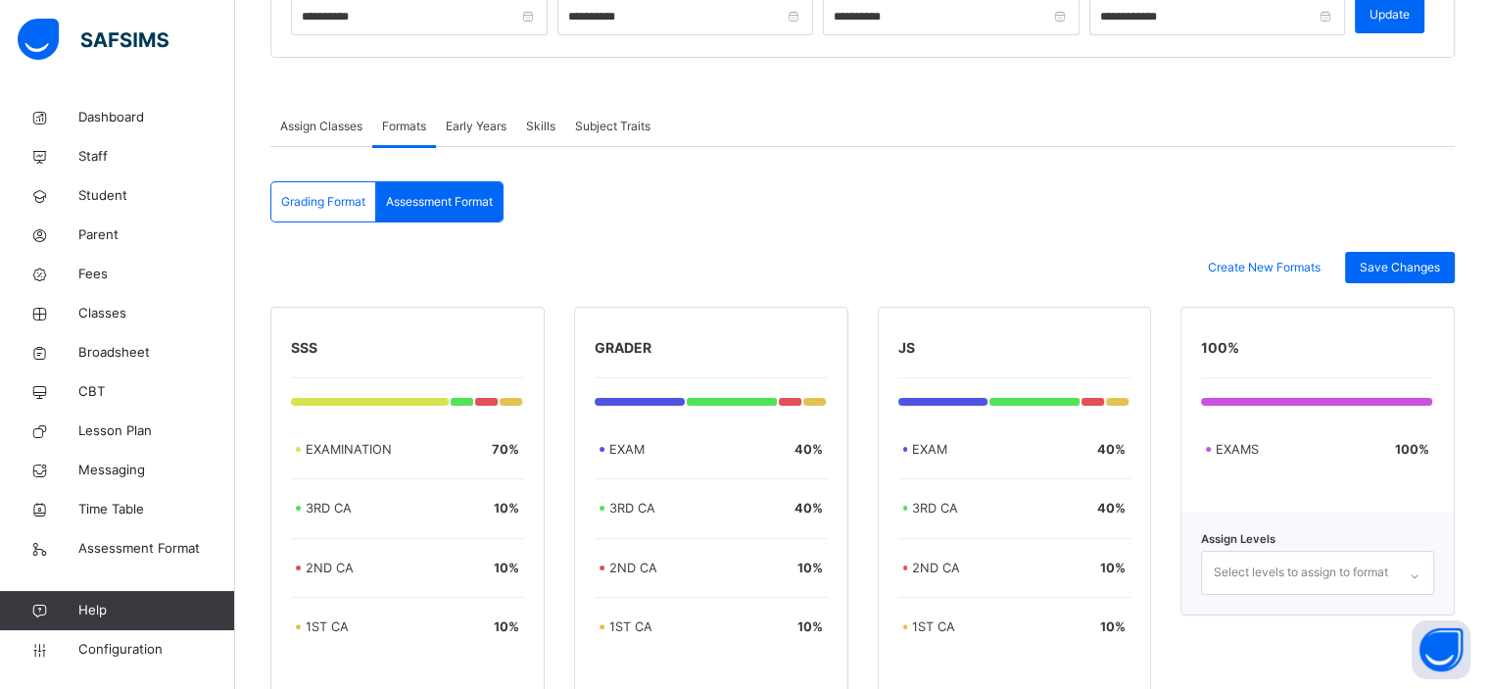
scroll to position [307, 0]
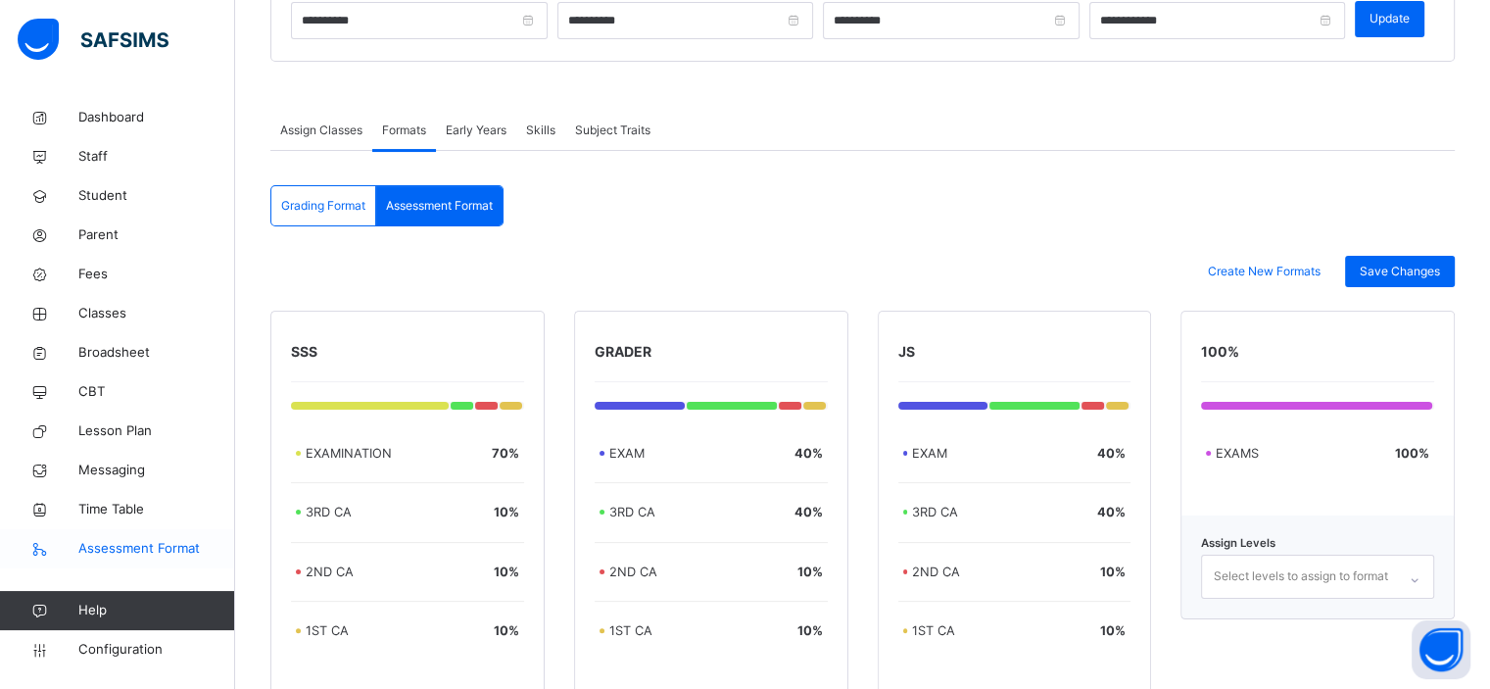
click at [129, 552] on span "Assessment Format" at bounding box center [156, 549] width 157 height 20
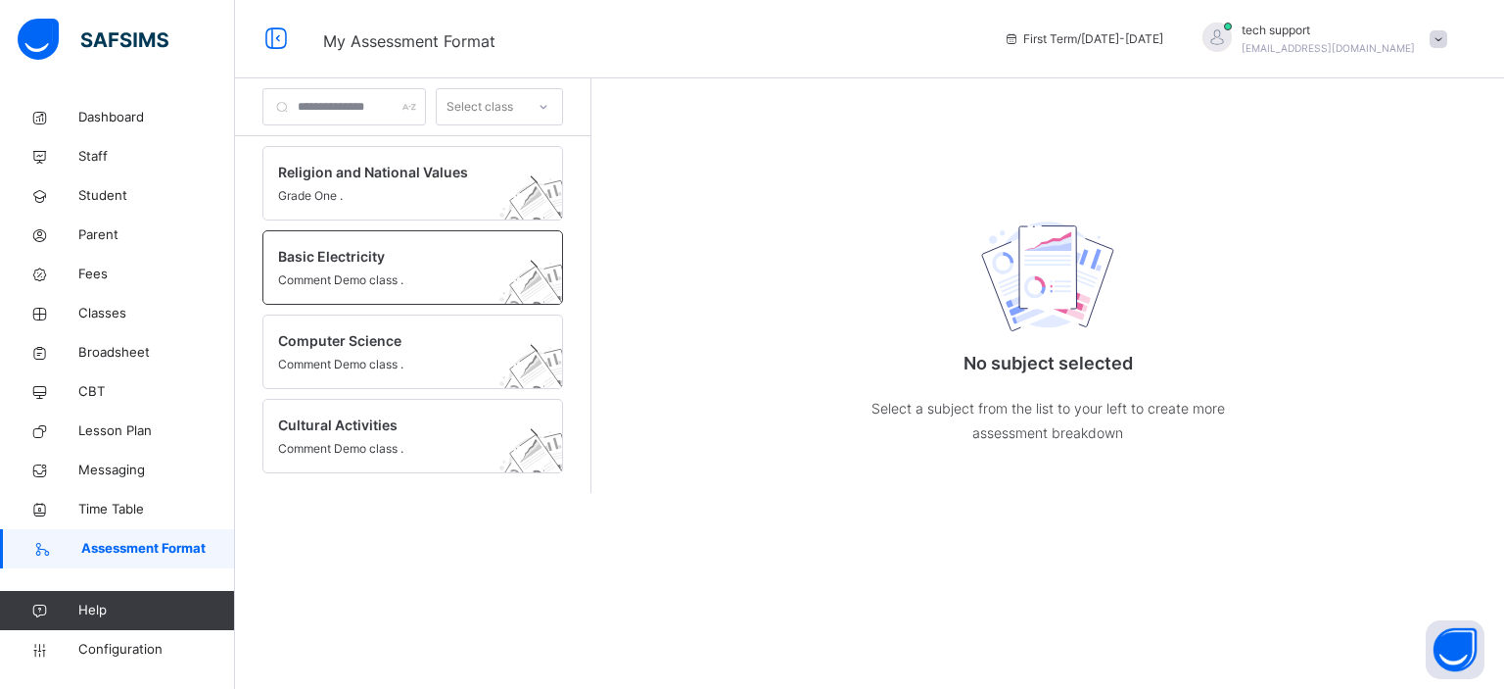
click at [428, 284] on span "Comment Demo class ." at bounding box center [394, 280] width 232 height 18
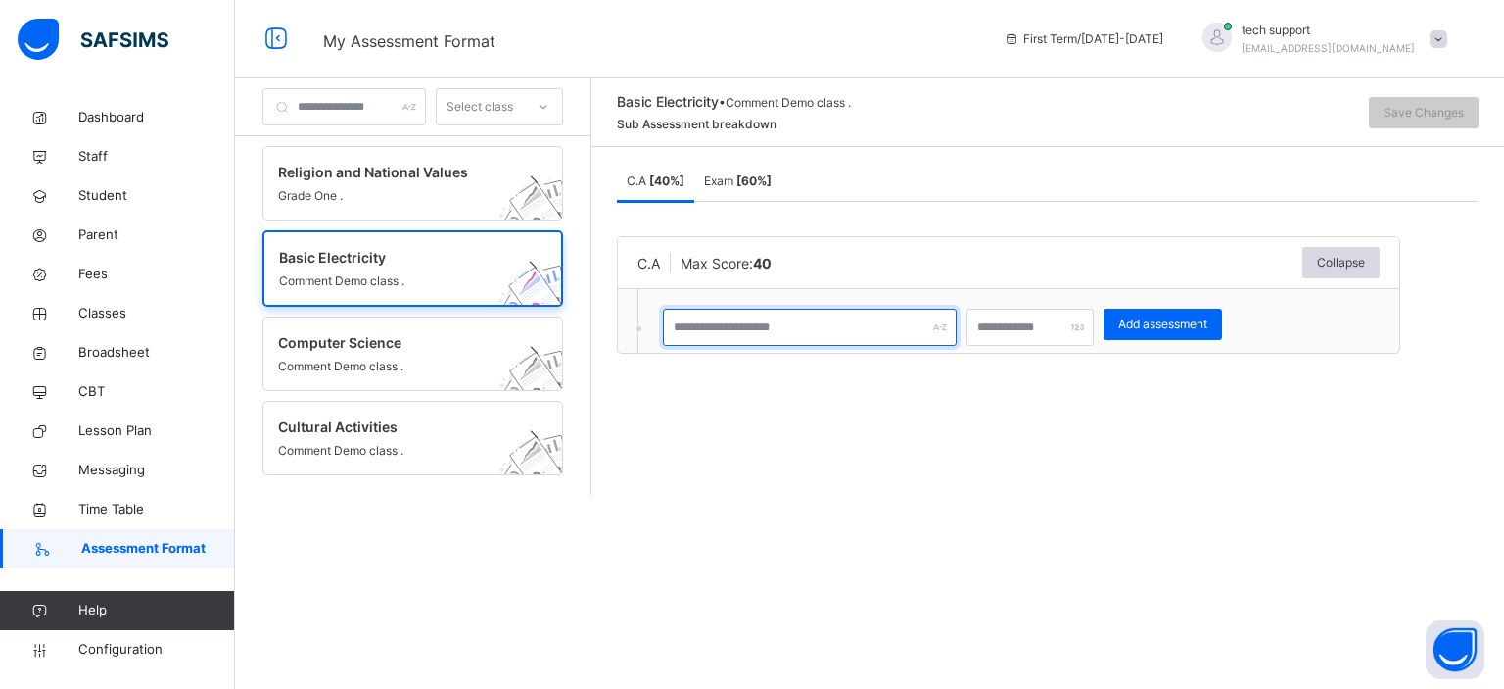
click at [819, 330] on input "text" at bounding box center [810, 327] width 294 height 37
type input "*******"
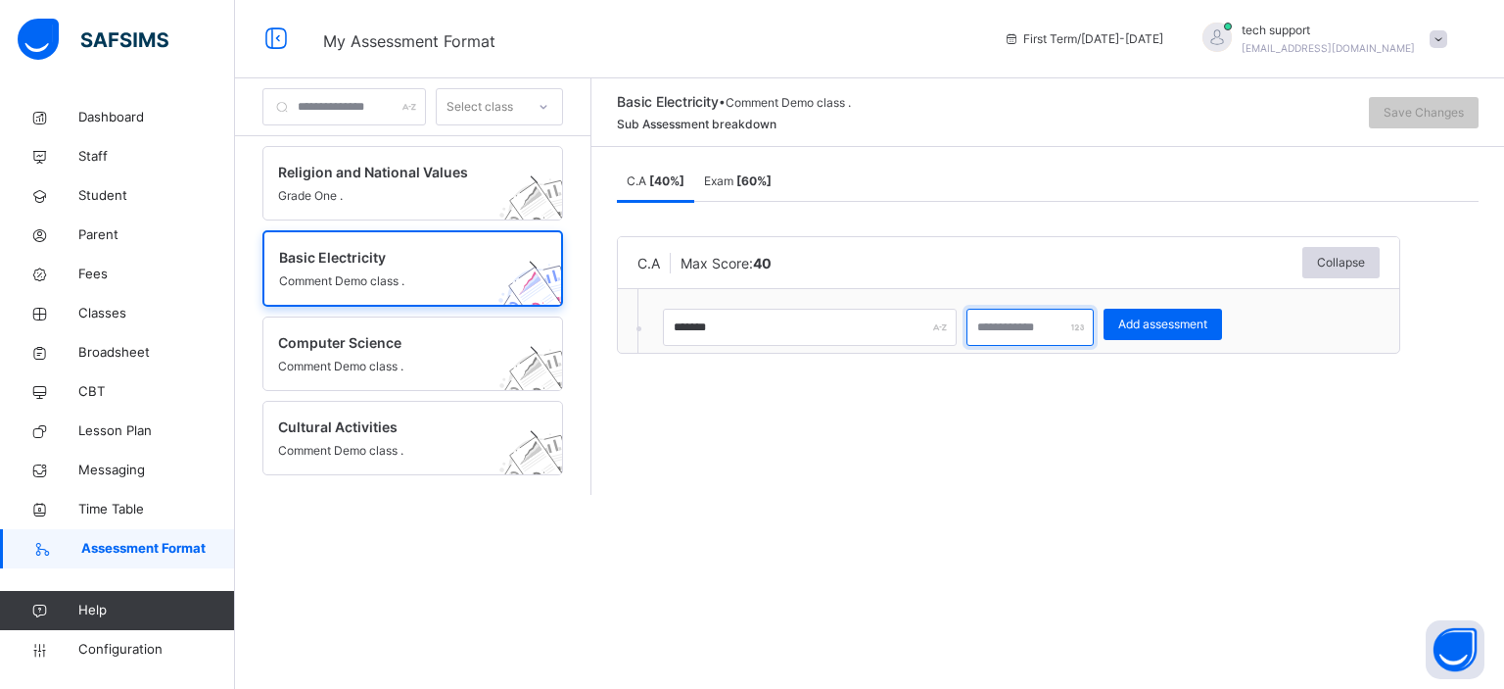
click at [1063, 316] on input "number" at bounding box center [1030, 327] width 127 height 37
type input "*"
type input "**"
click at [1192, 316] on span "Add assessment" at bounding box center [1162, 324] width 89 height 18
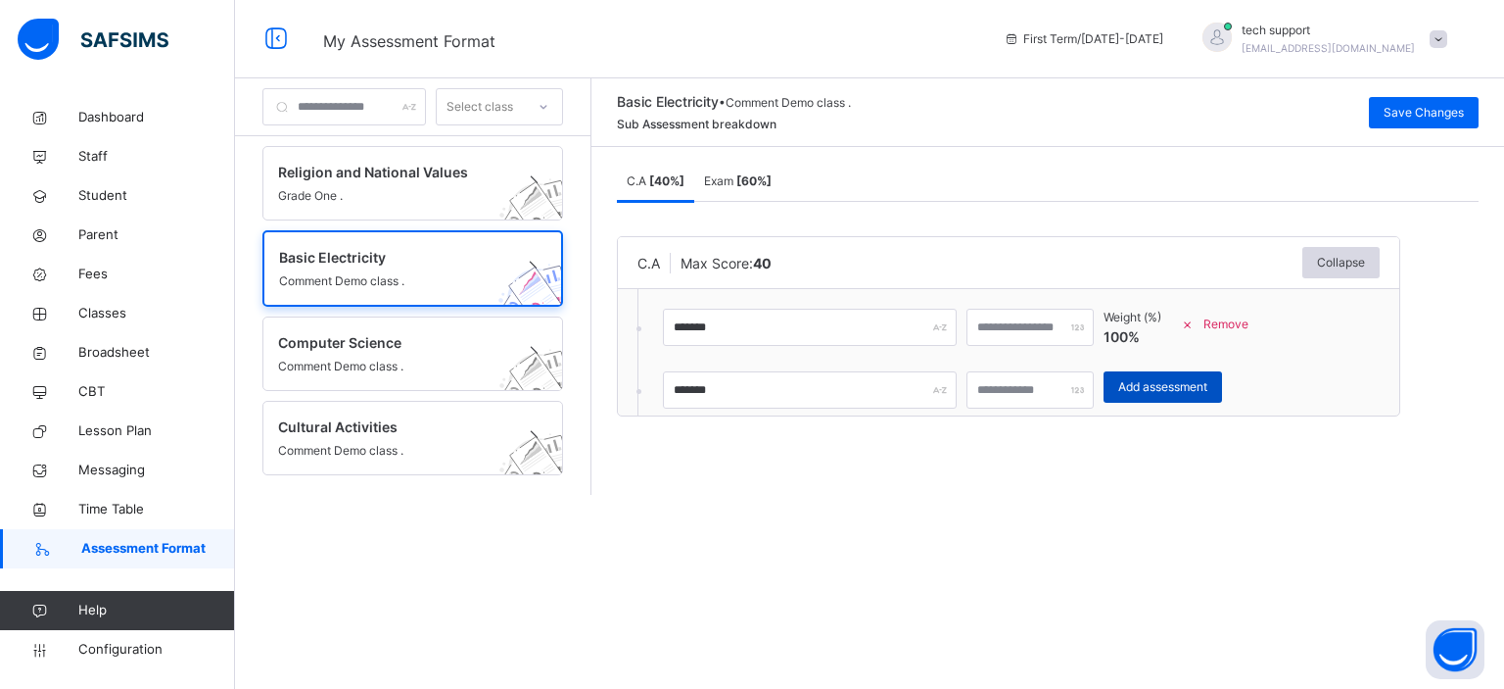
type input "*"
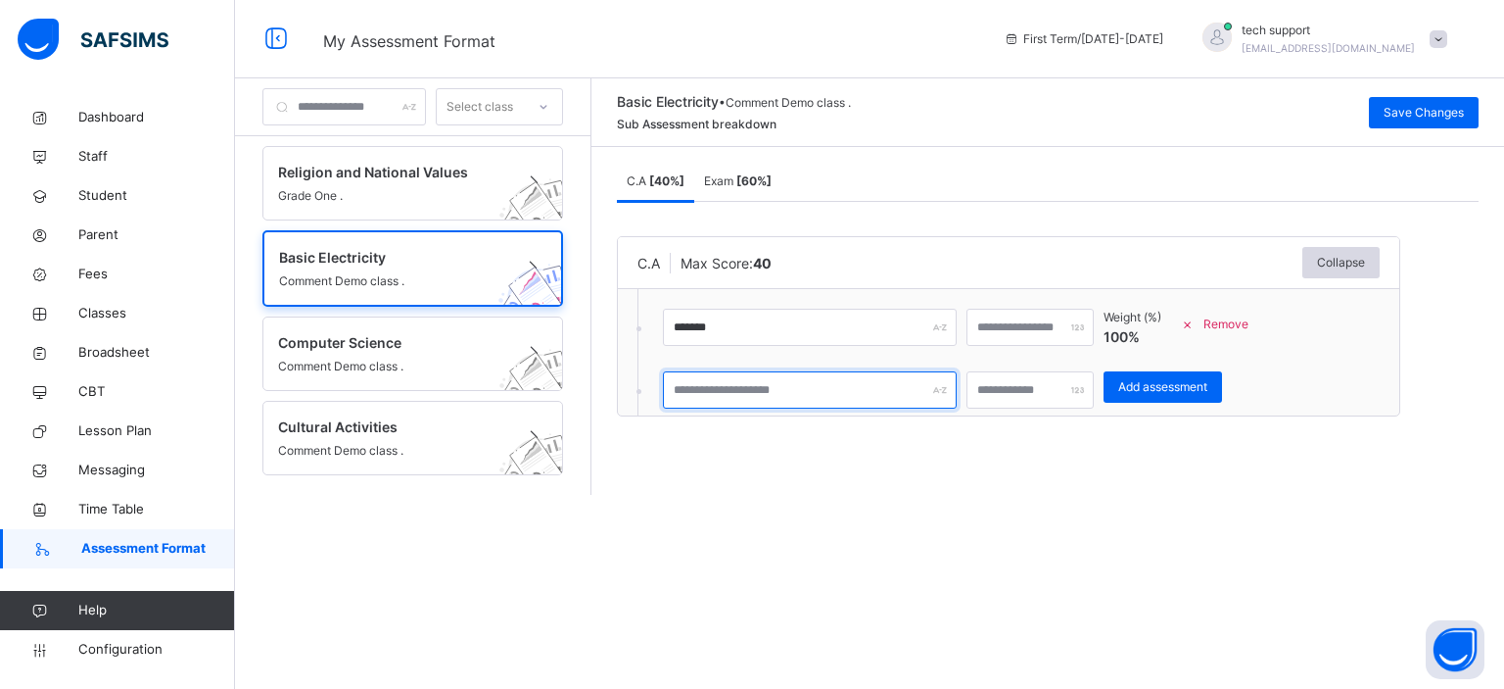
click at [831, 395] on input "text" at bounding box center [810, 389] width 294 height 37
type input "********"
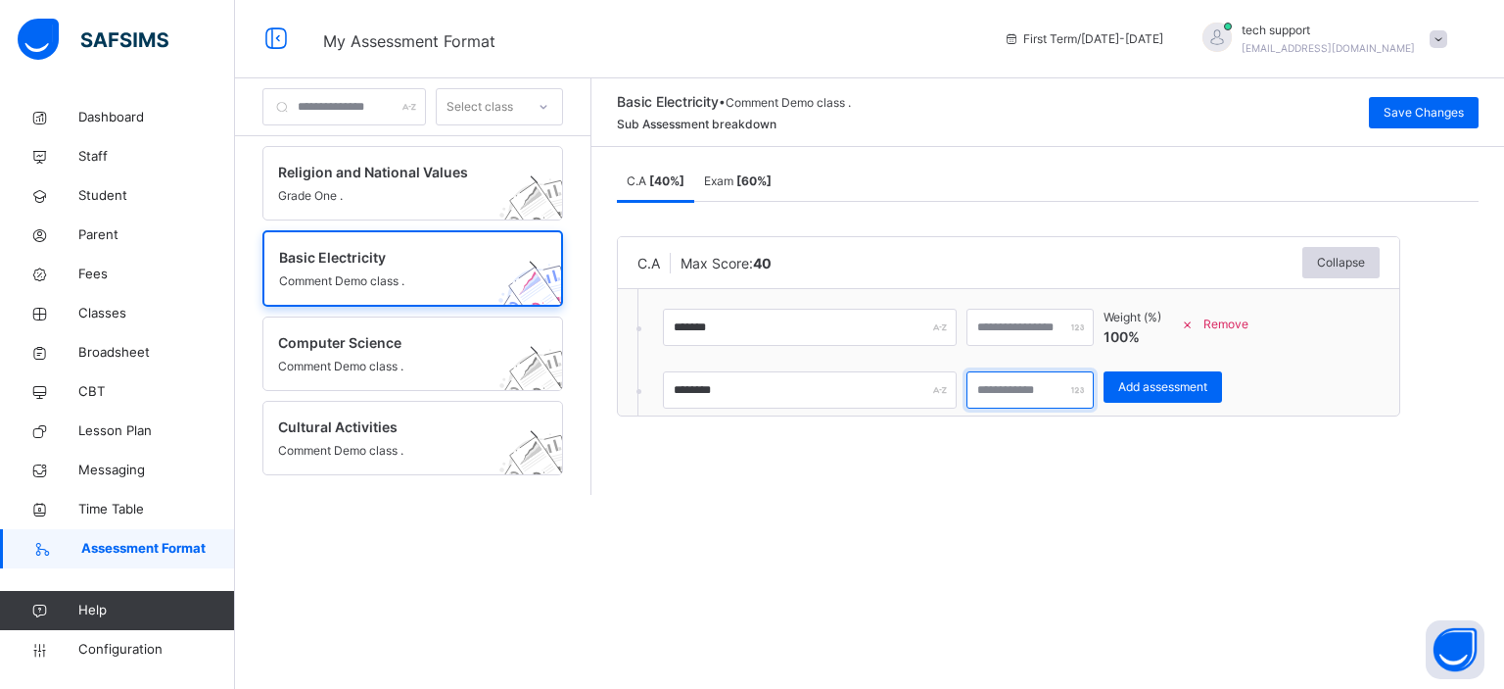
click at [1038, 394] on input "*" at bounding box center [1030, 389] width 127 height 37
type input "***"
click at [1195, 378] on span "Add assessment" at bounding box center [1162, 387] width 89 height 18
type input "*"
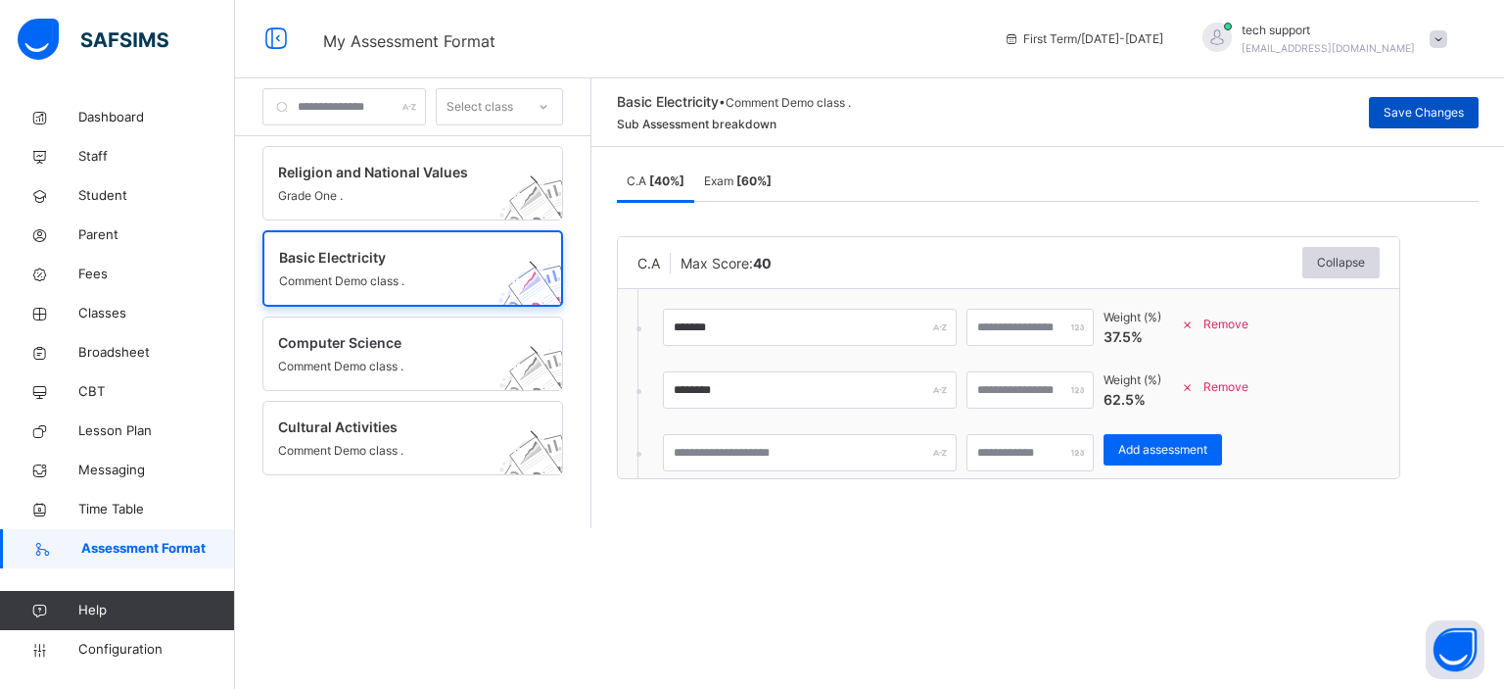
click at [1421, 117] on span "Save Changes" at bounding box center [1424, 113] width 80 height 18
click at [117, 647] on span "Configuration" at bounding box center [156, 650] width 156 height 20
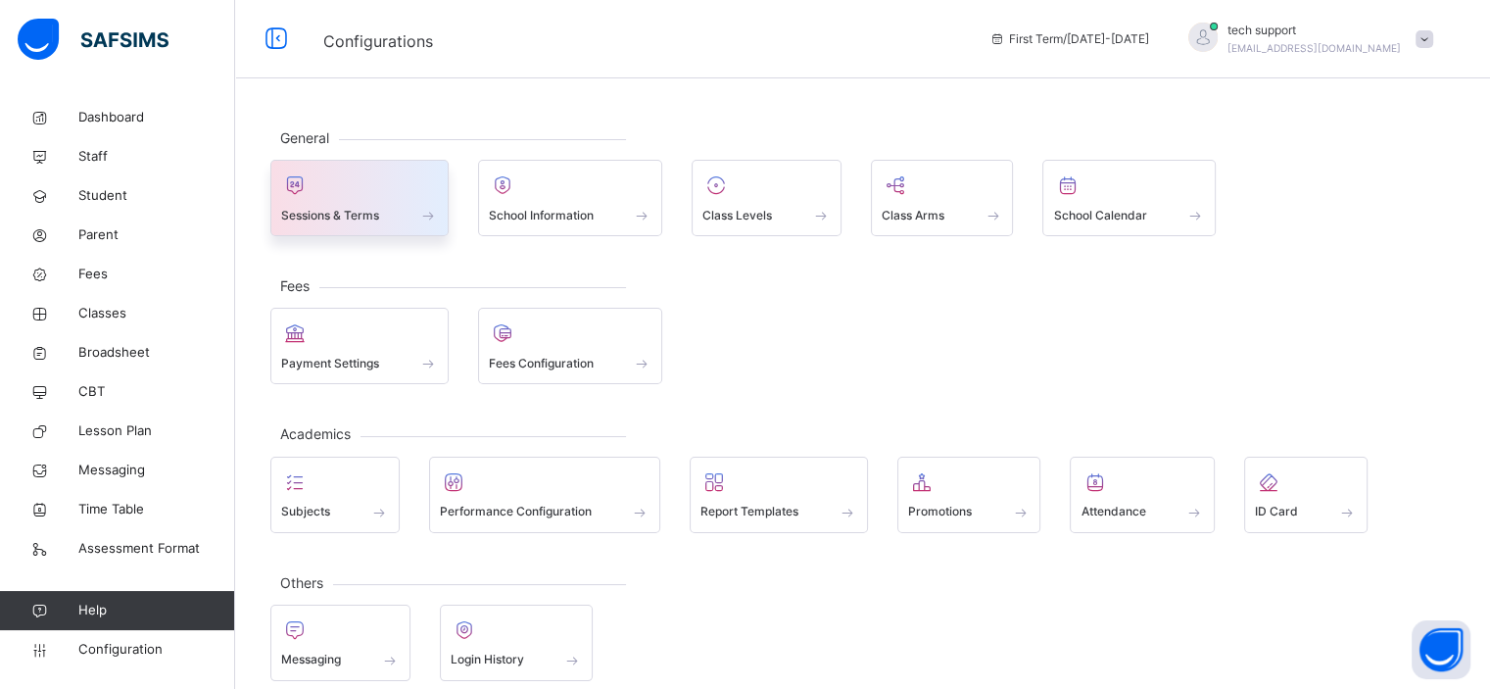
click at [369, 202] on span at bounding box center [359, 202] width 157 height 5
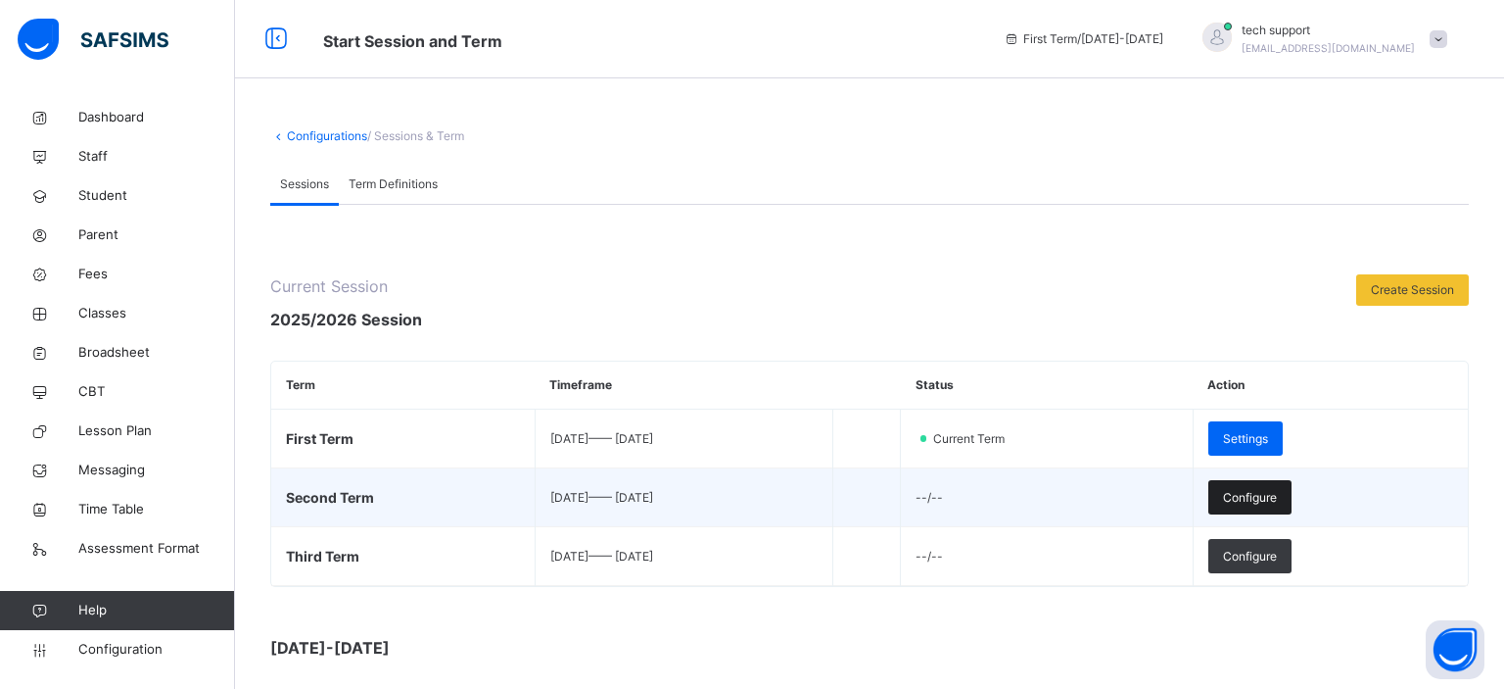
scroll to position [46, 0]
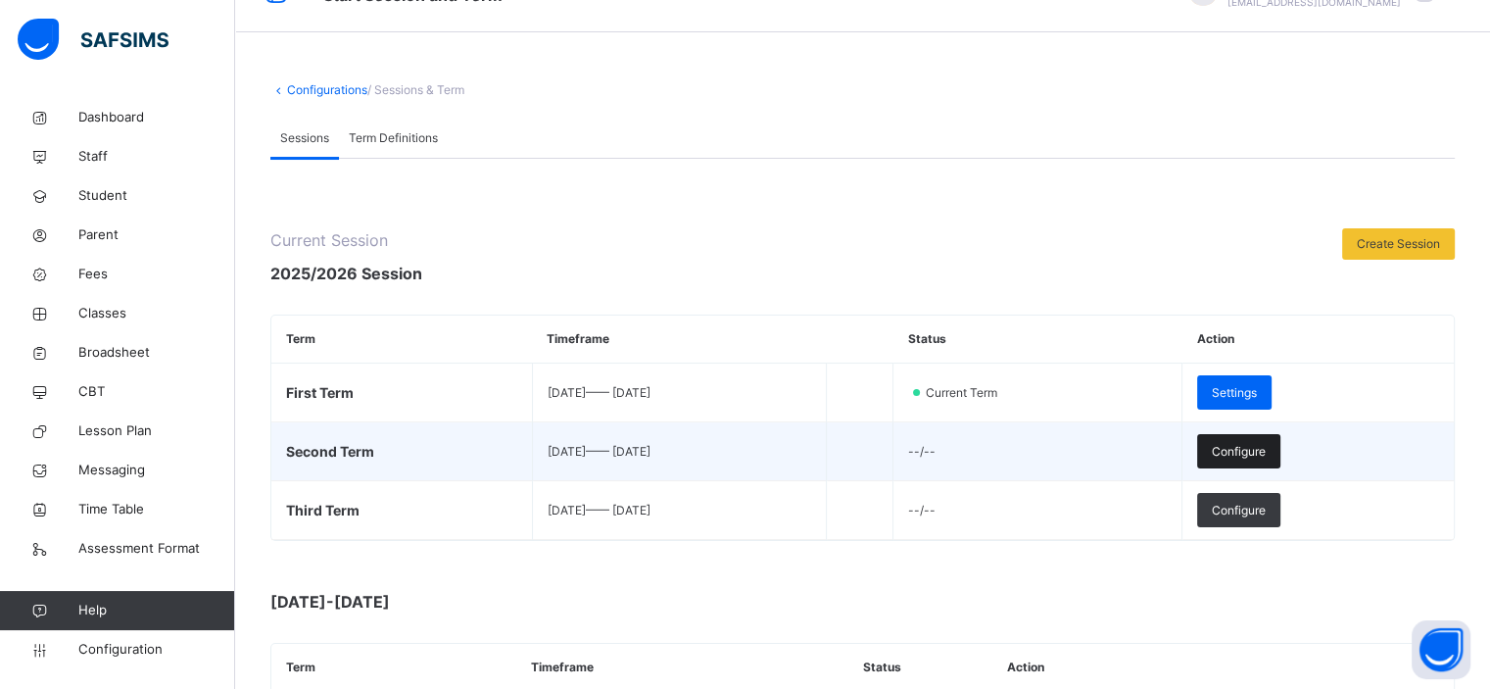
click at [1265, 450] on span "Configure" at bounding box center [1239, 452] width 54 height 18
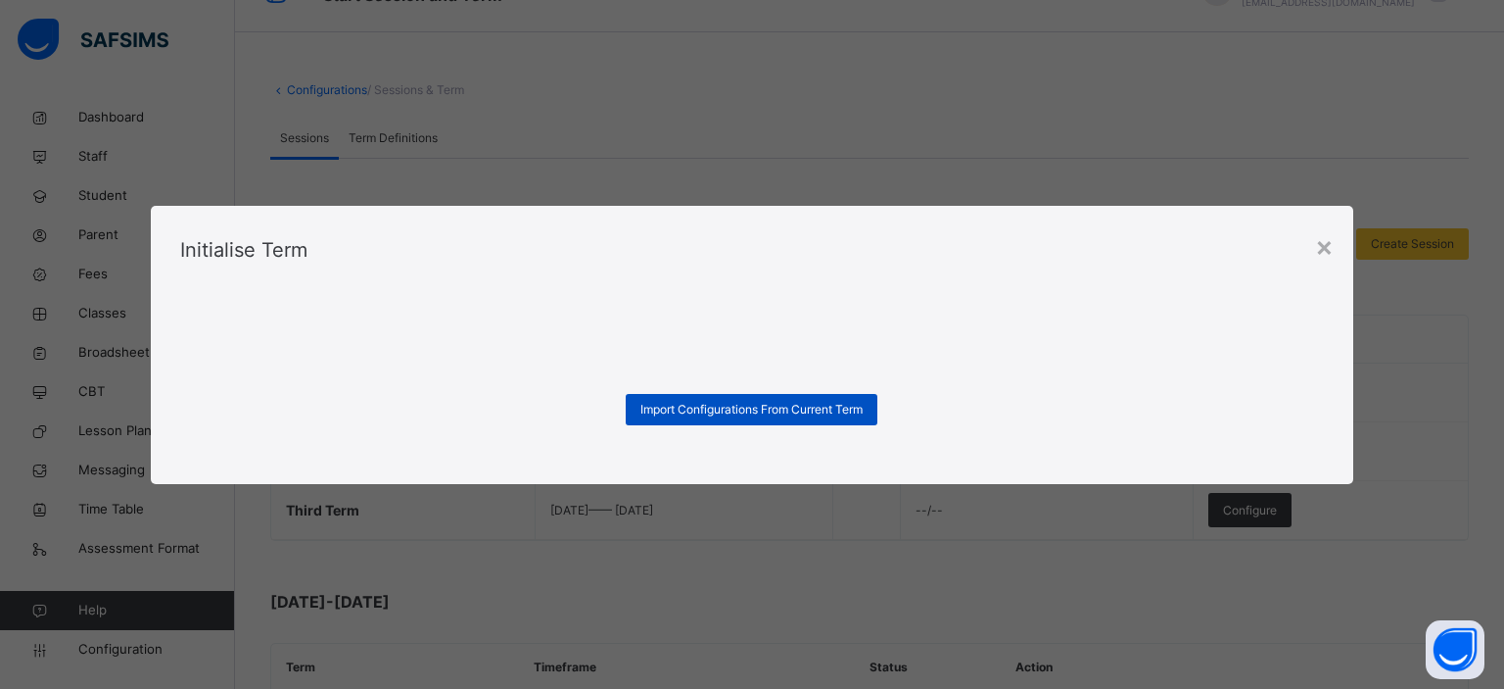
click at [828, 412] on span "Import Configurations From Current Term" at bounding box center [752, 410] width 222 height 18
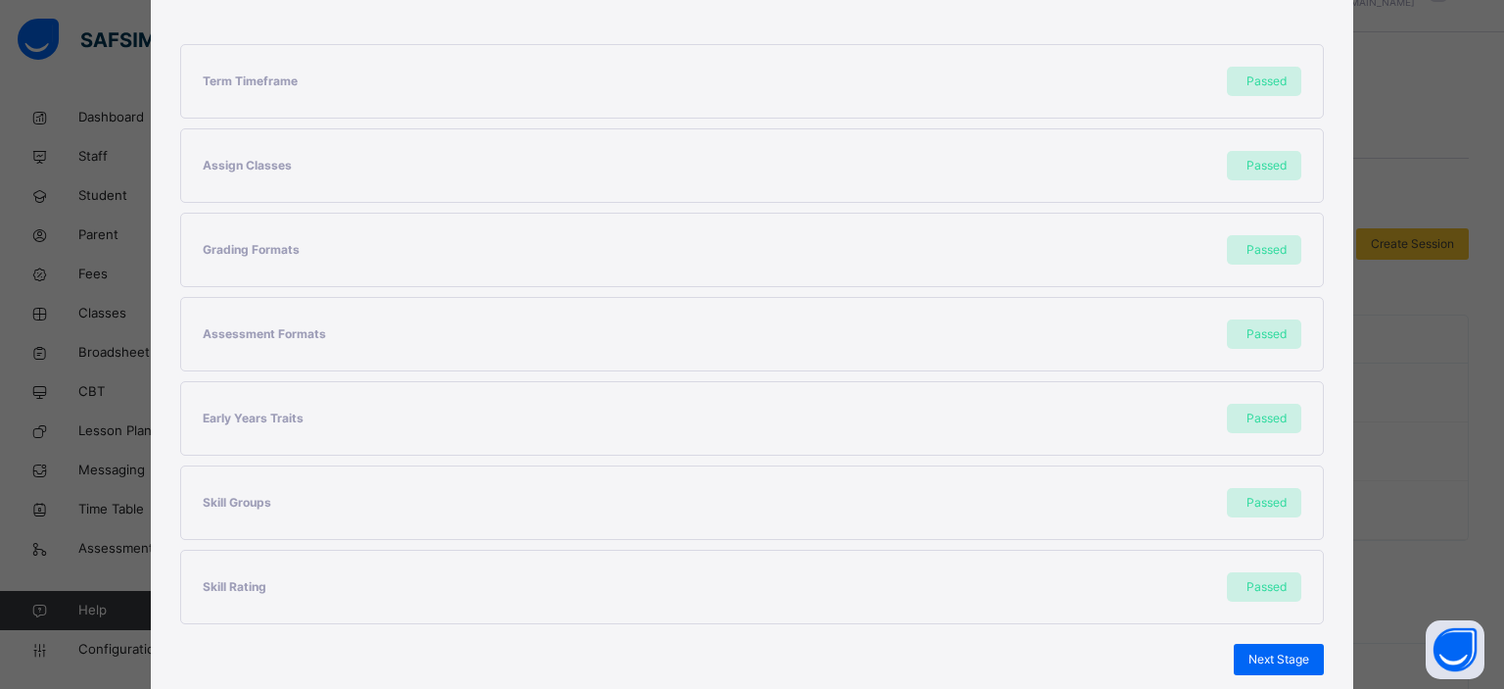
scroll to position [382, 0]
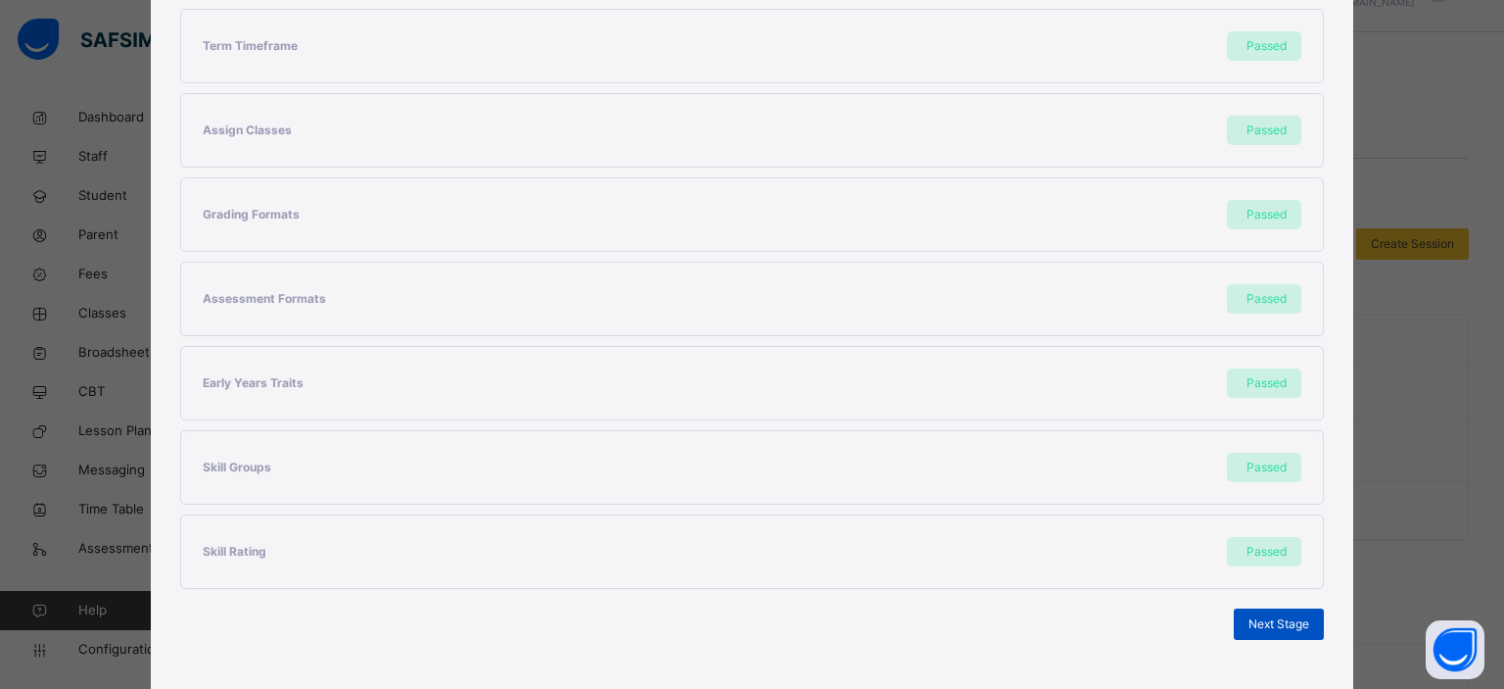
click at [1253, 624] on span "Next Stage" at bounding box center [1279, 624] width 61 height 18
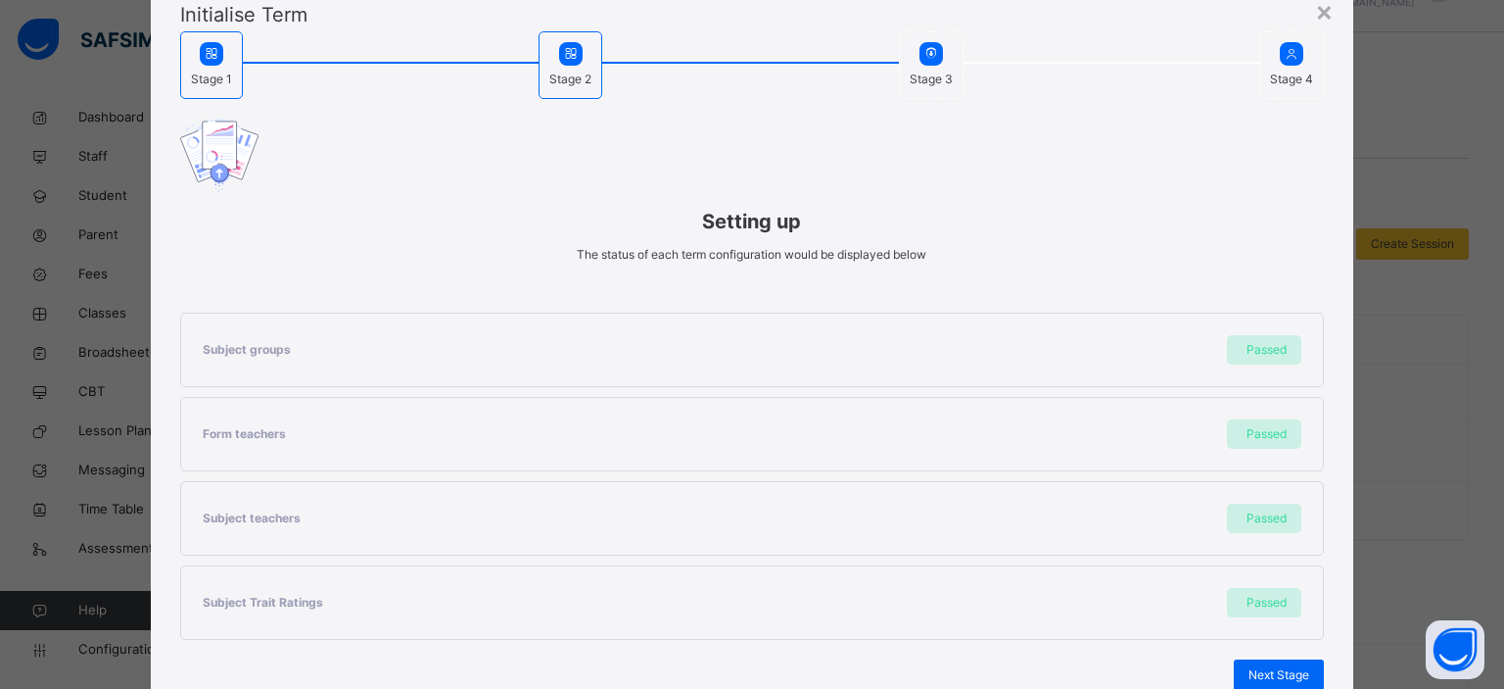
scroll to position [215, 0]
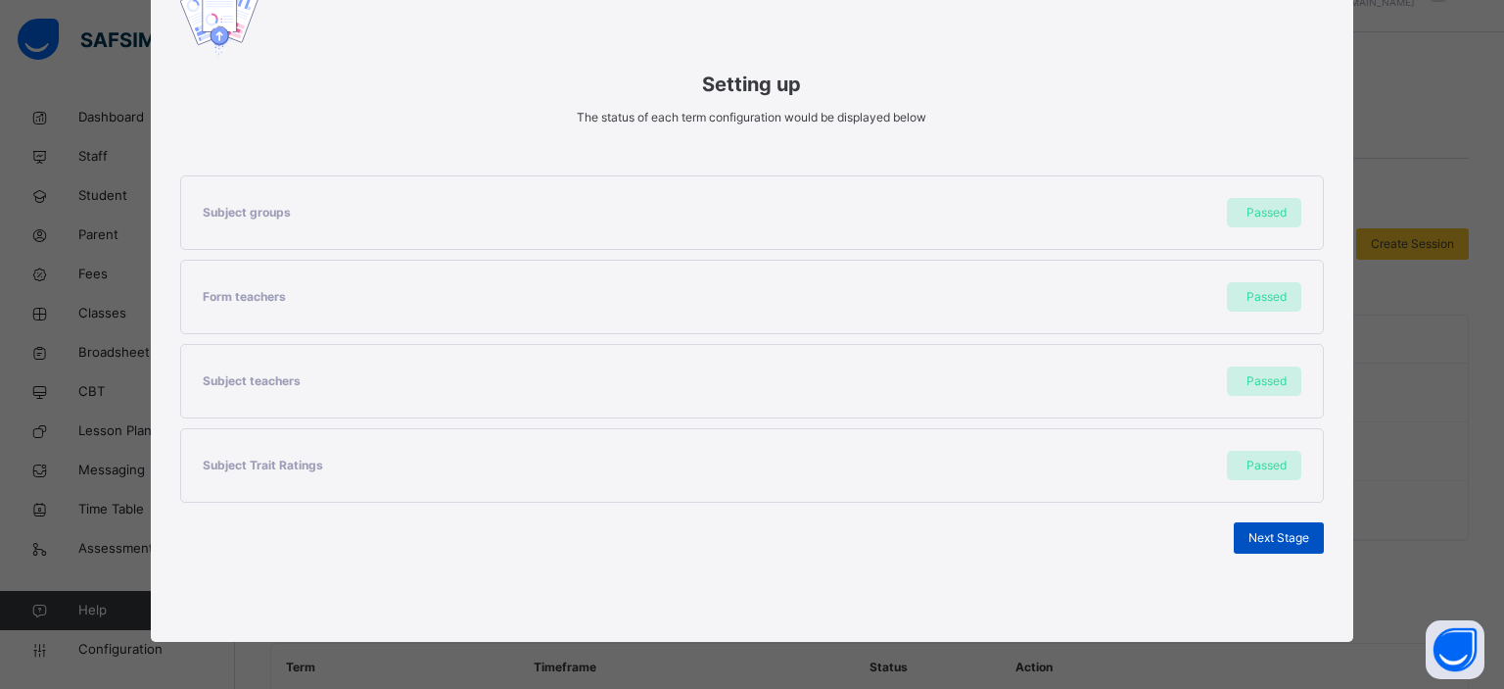
click at [1270, 539] on span "Next Stage" at bounding box center [1279, 538] width 61 height 18
click at [1258, 536] on span "Next Stage" at bounding box center [1279, 538] width 61 height 18
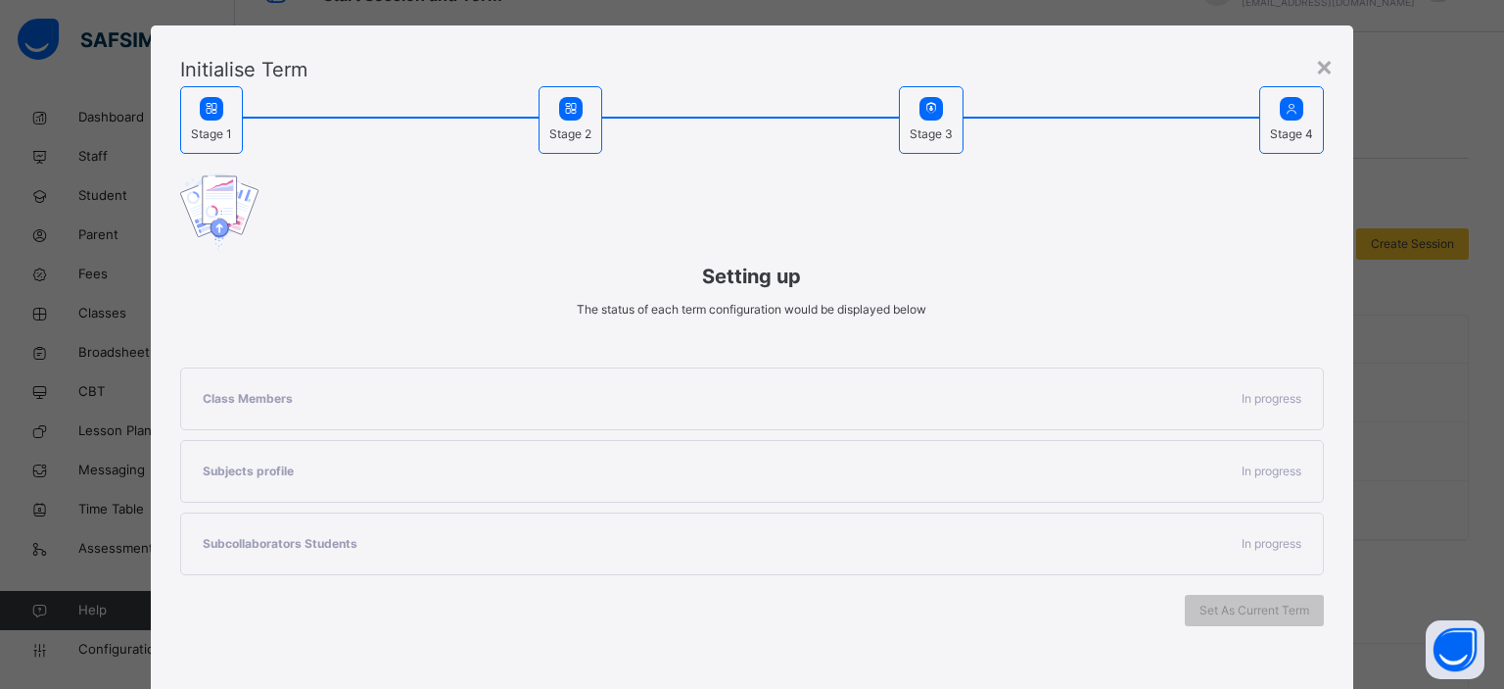
scroll to position [96, 0]
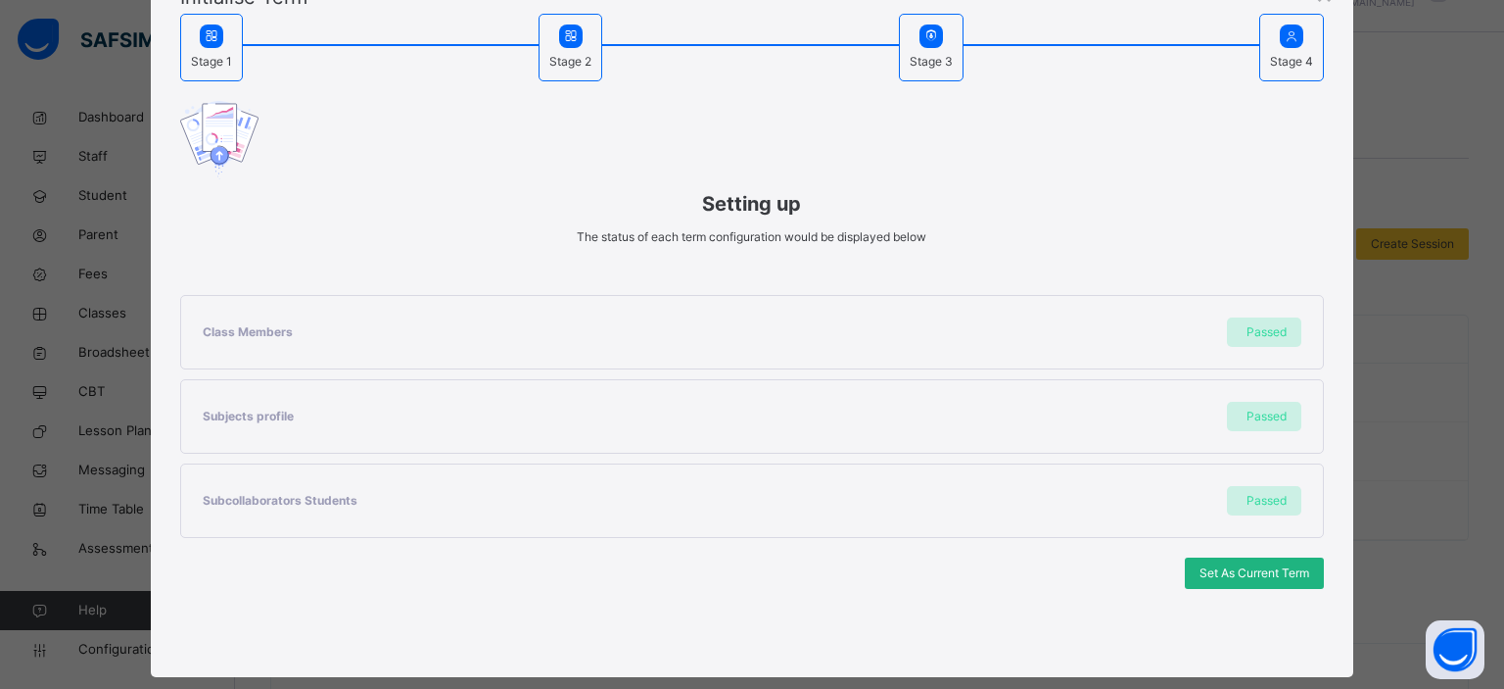
click at [1211, 569] on span "Set As Current Term" at bounding box center [1255, 573] width 110 height 18
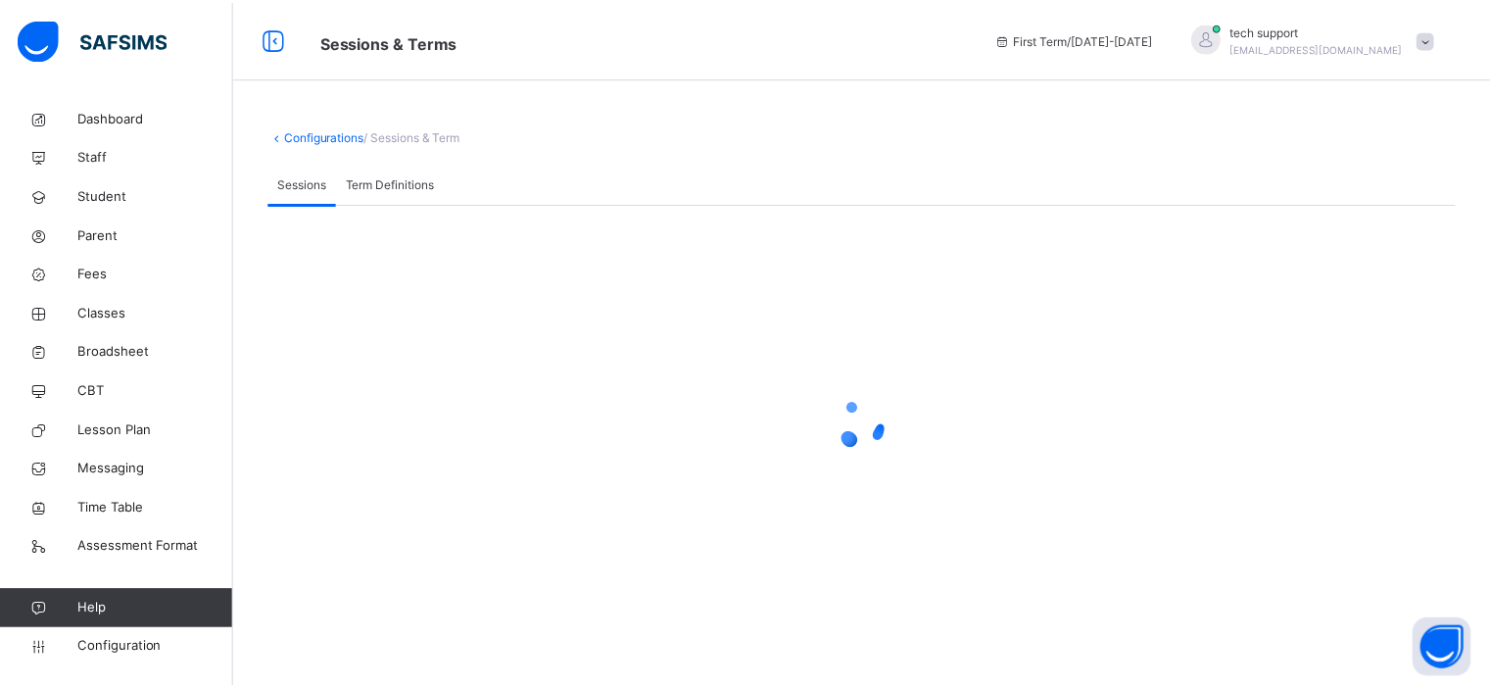
scroll to position [0, 0]
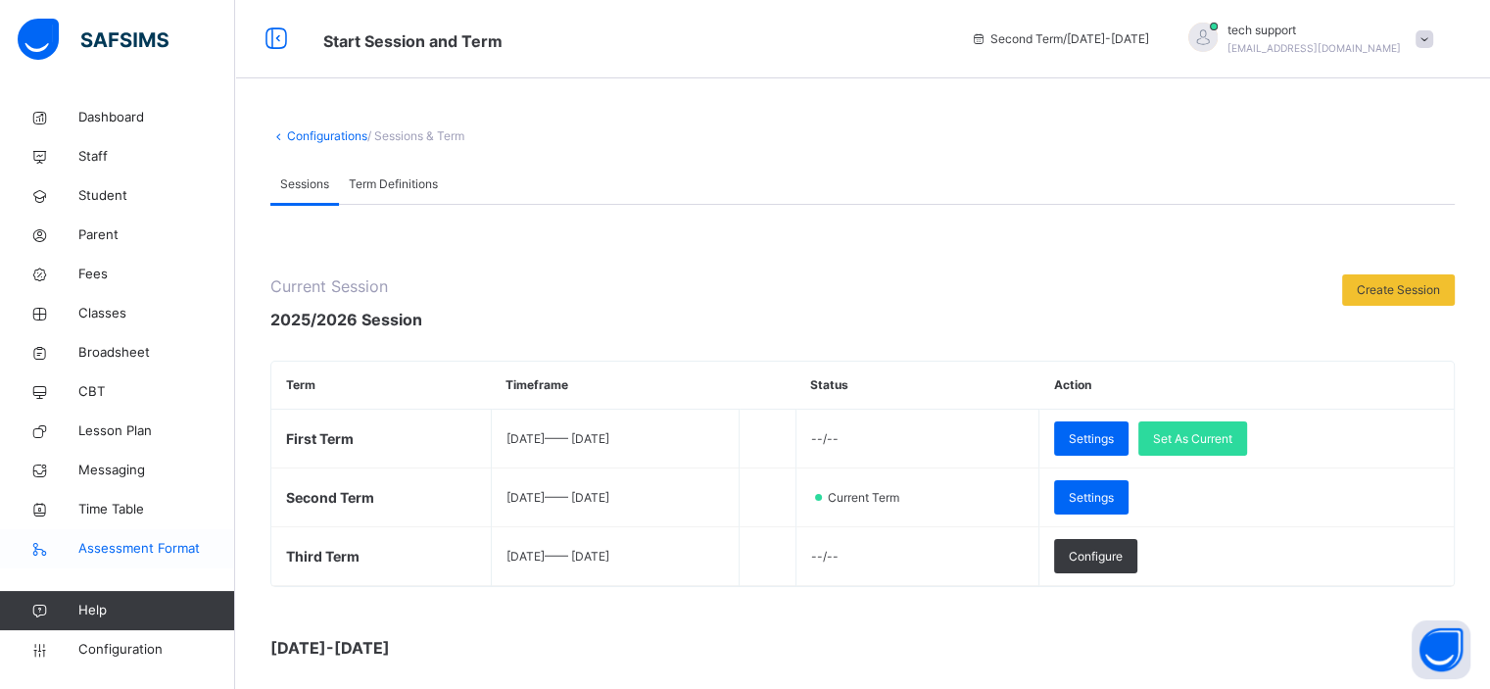
click at [161, 551] on span "Assessment Format" at bounding box center [156, 549] width 157 height 20
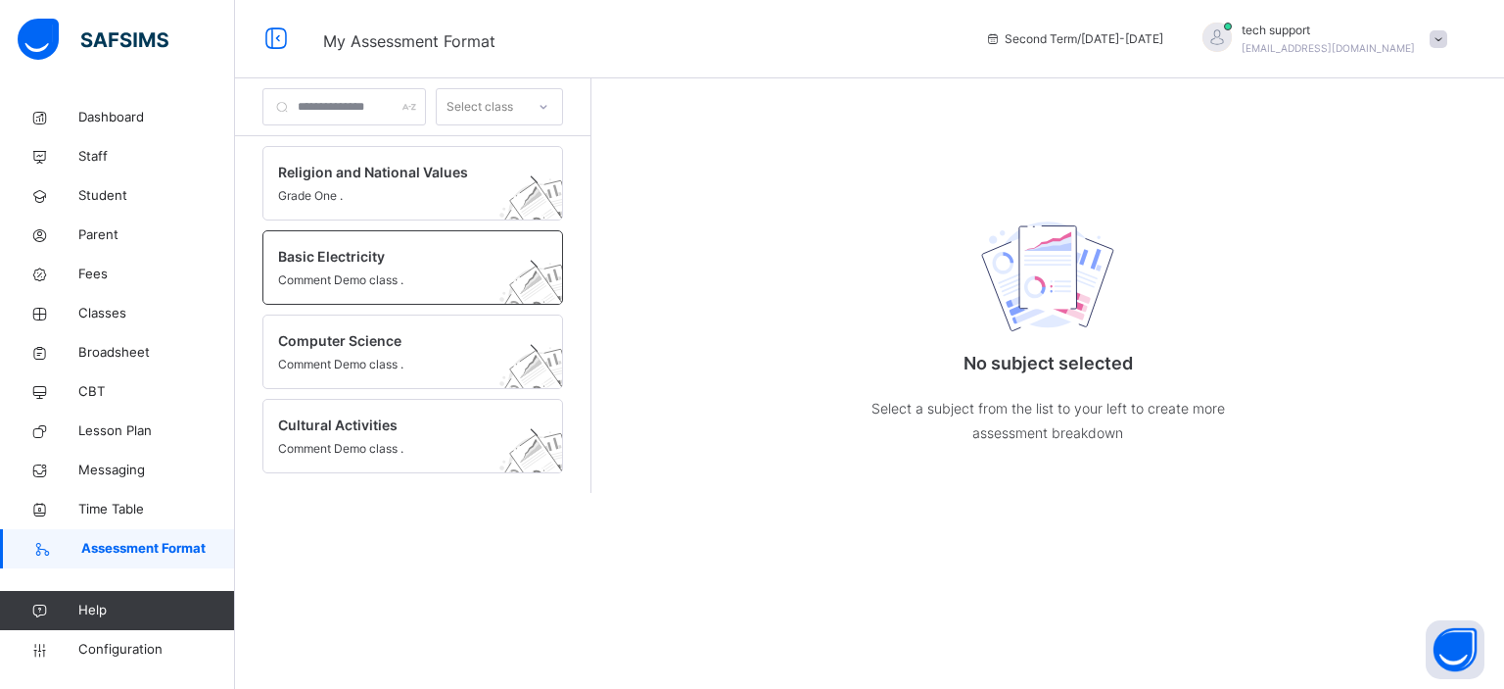
click at [437, 253] on span "Basic Electricity" at bounding box center [394, 256] width 232 height 21
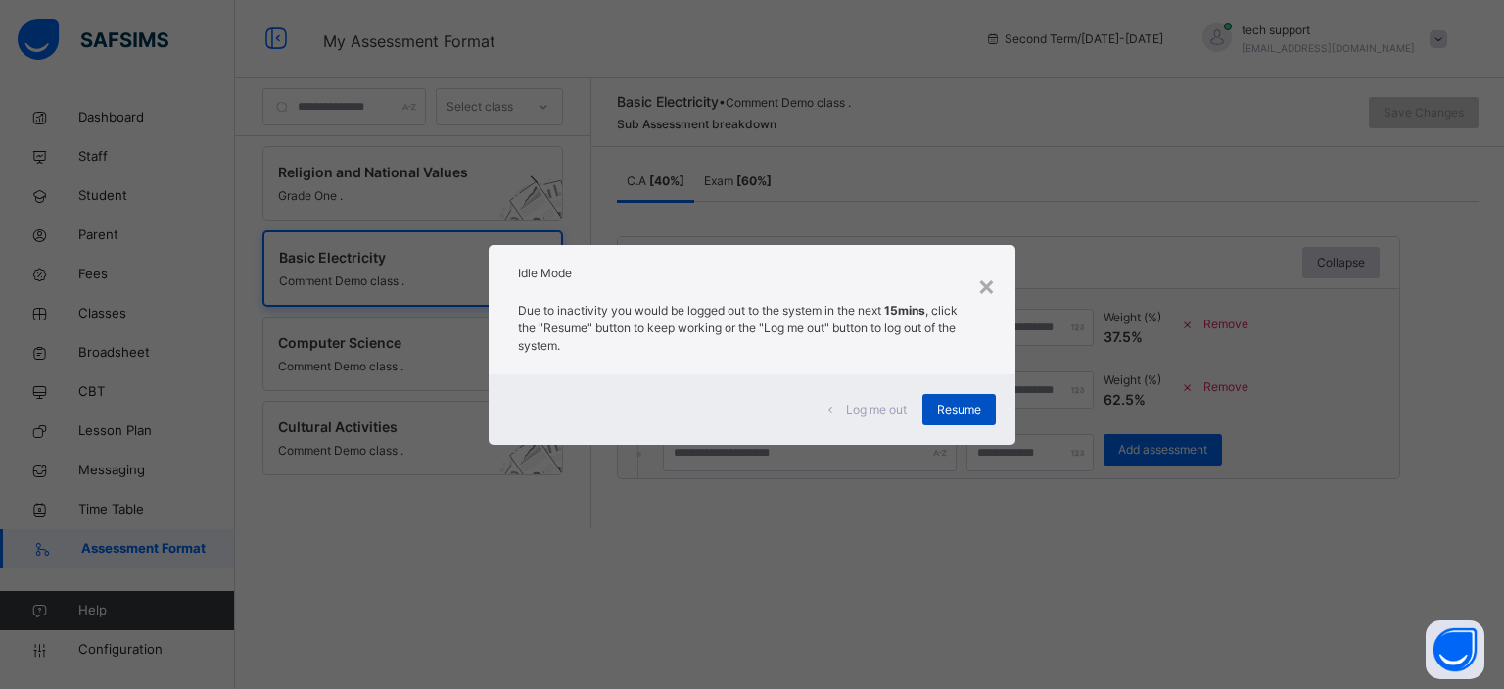
click at [974, 412] on span "Resume" at bounding box center [959, 410] width 44 height 18
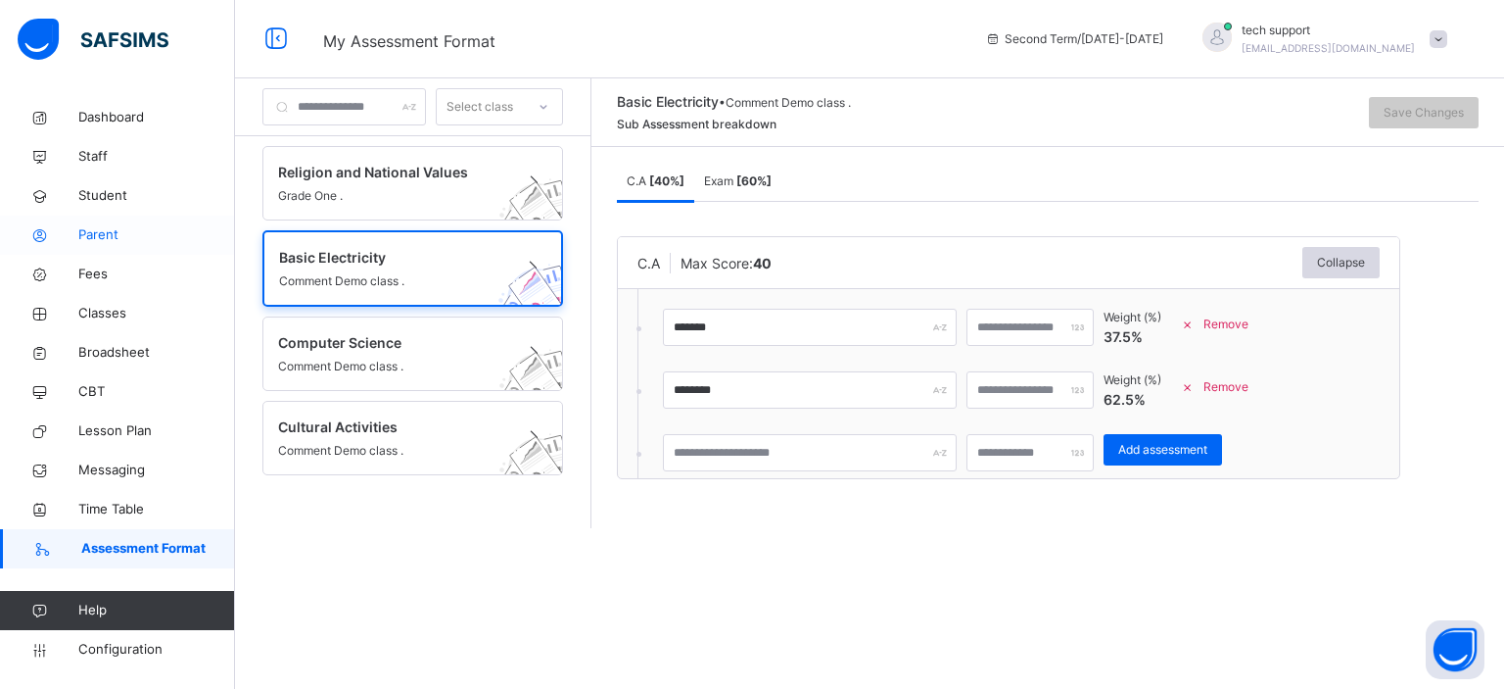
click at [110, 227] on span "Parent" at bounding box center [156, 235] width 157 height 20
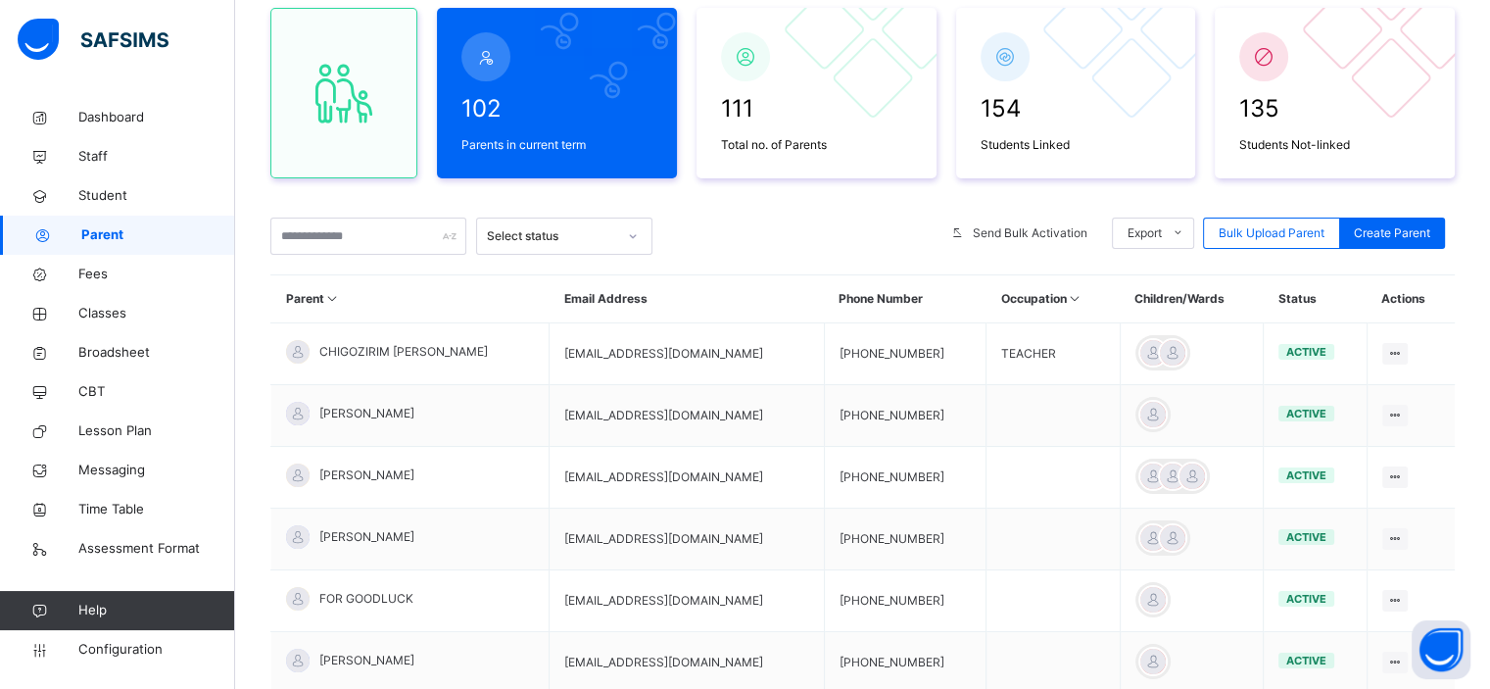
scroll to position [184, 0]
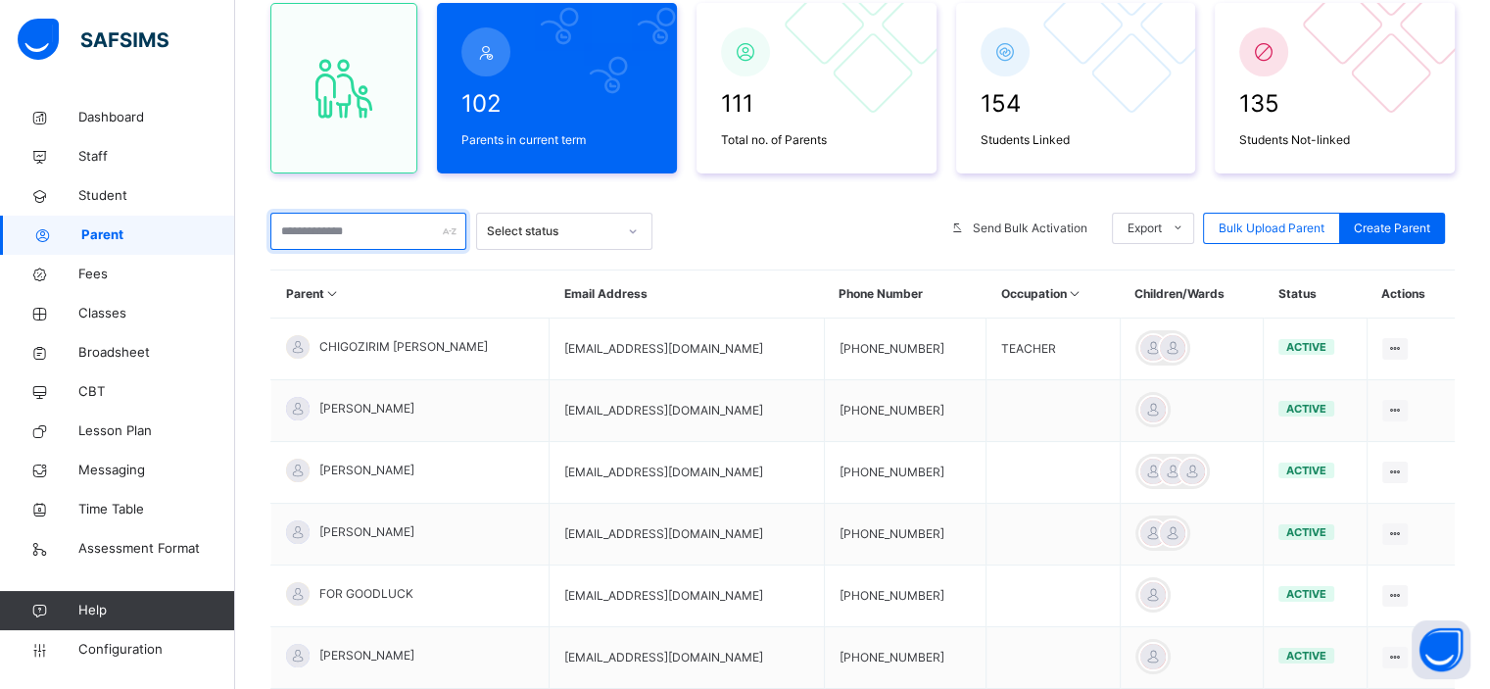
click at [392, 237] on input "text" at bounding box center [368, 231] width 196 height 37
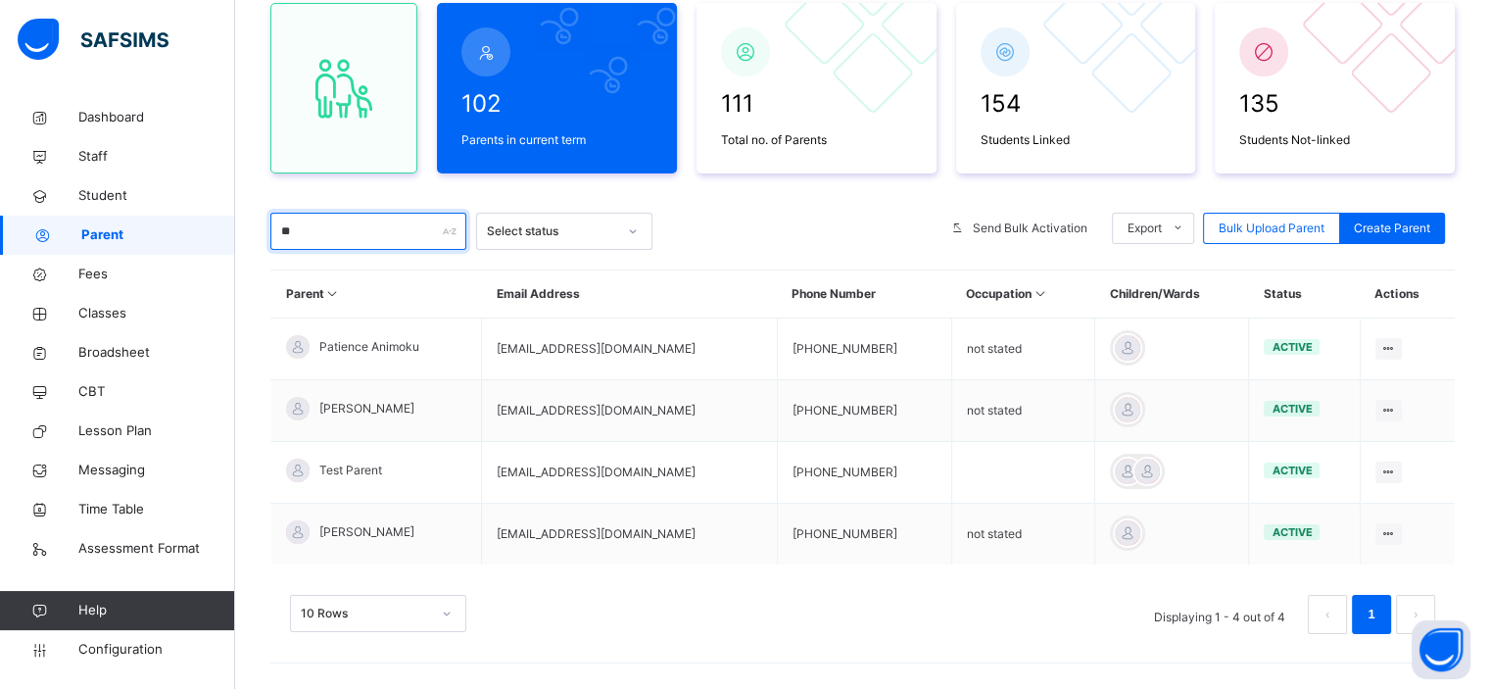
type input "**"
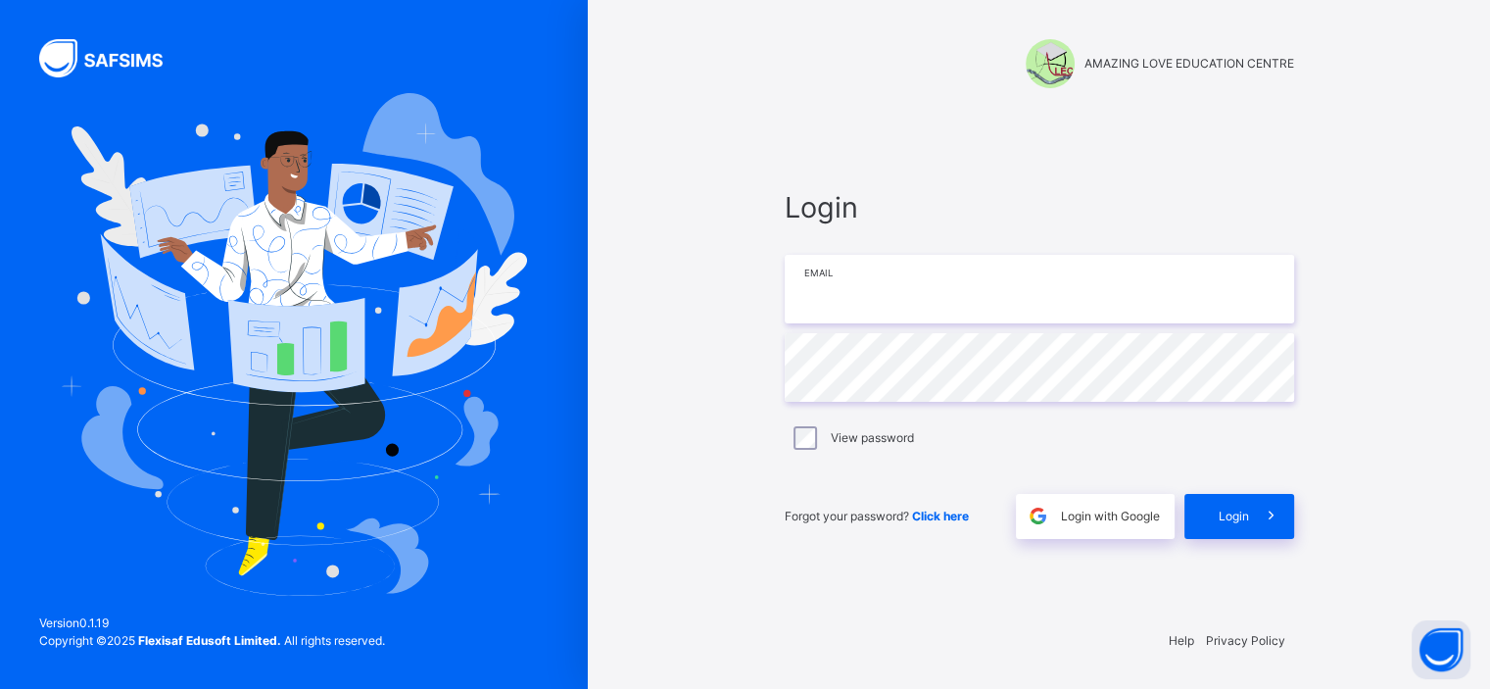
type input "**********"
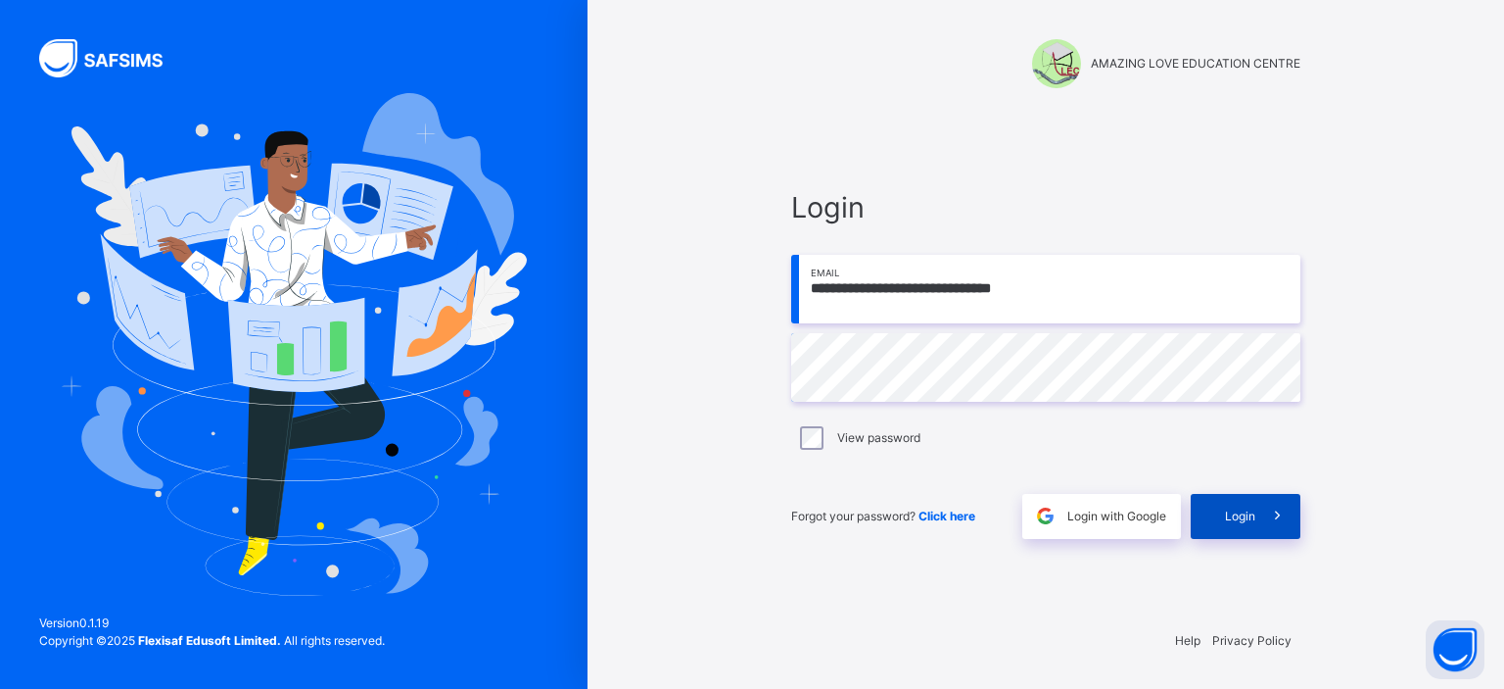
click at [1218, 505] on div "Login" at bounding box center [1246, 516] width 110 height 45
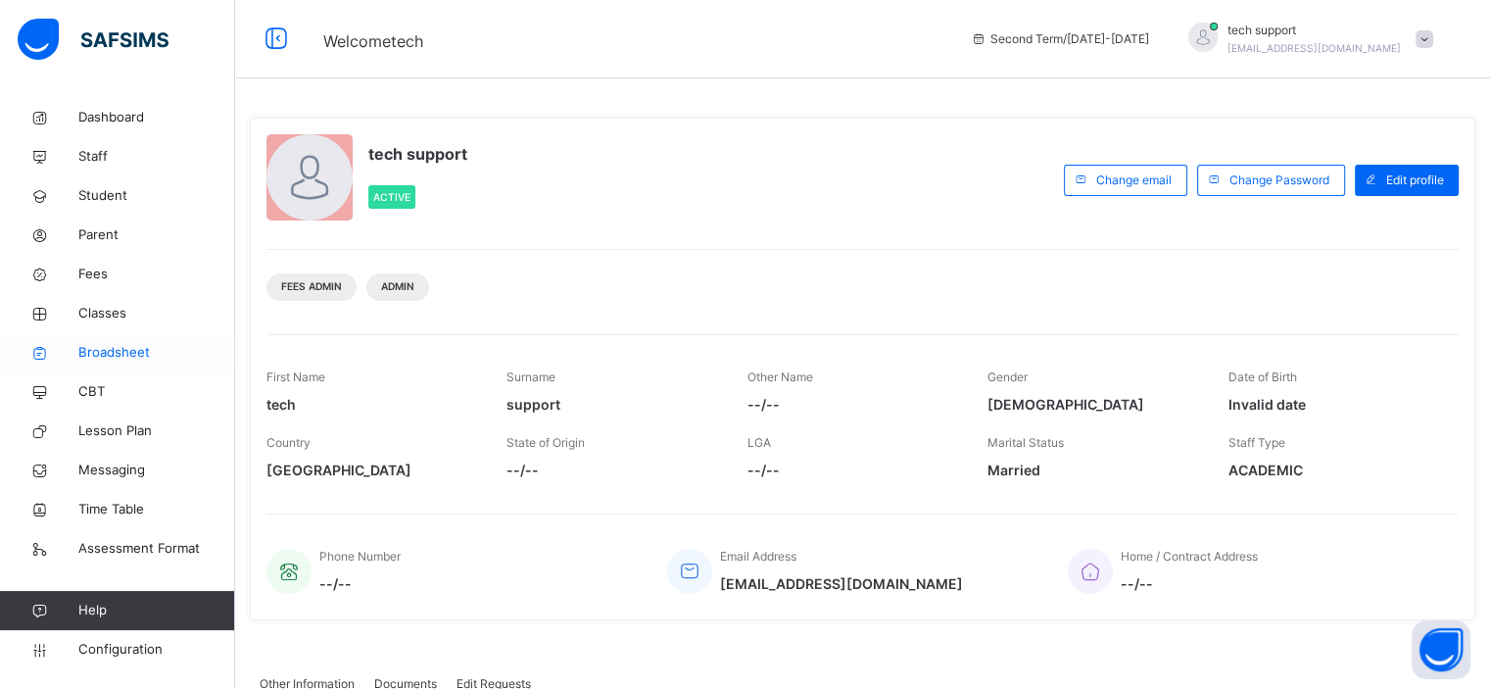
click at [120, 347] on span "Broadsheet" at bounding box center [156, 353] width 157 height 20
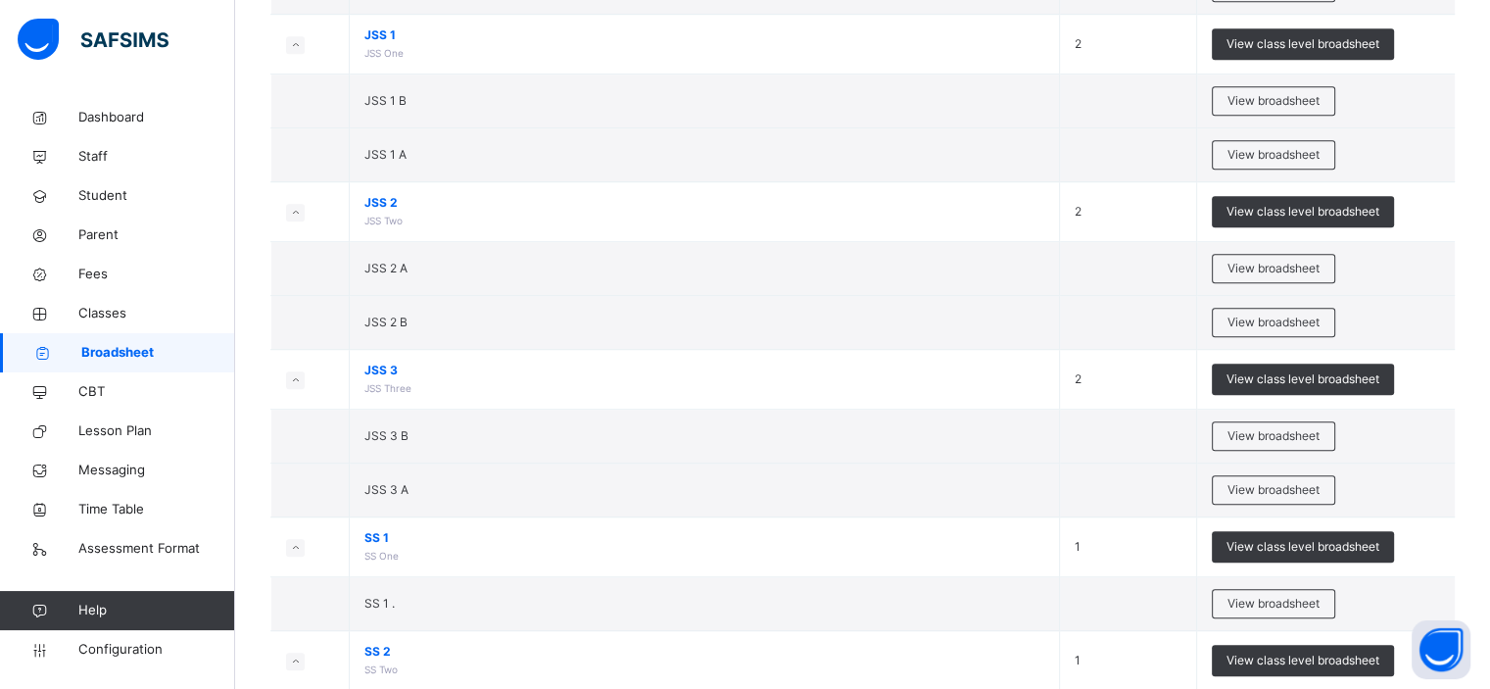
scroll to position [1128, 0]
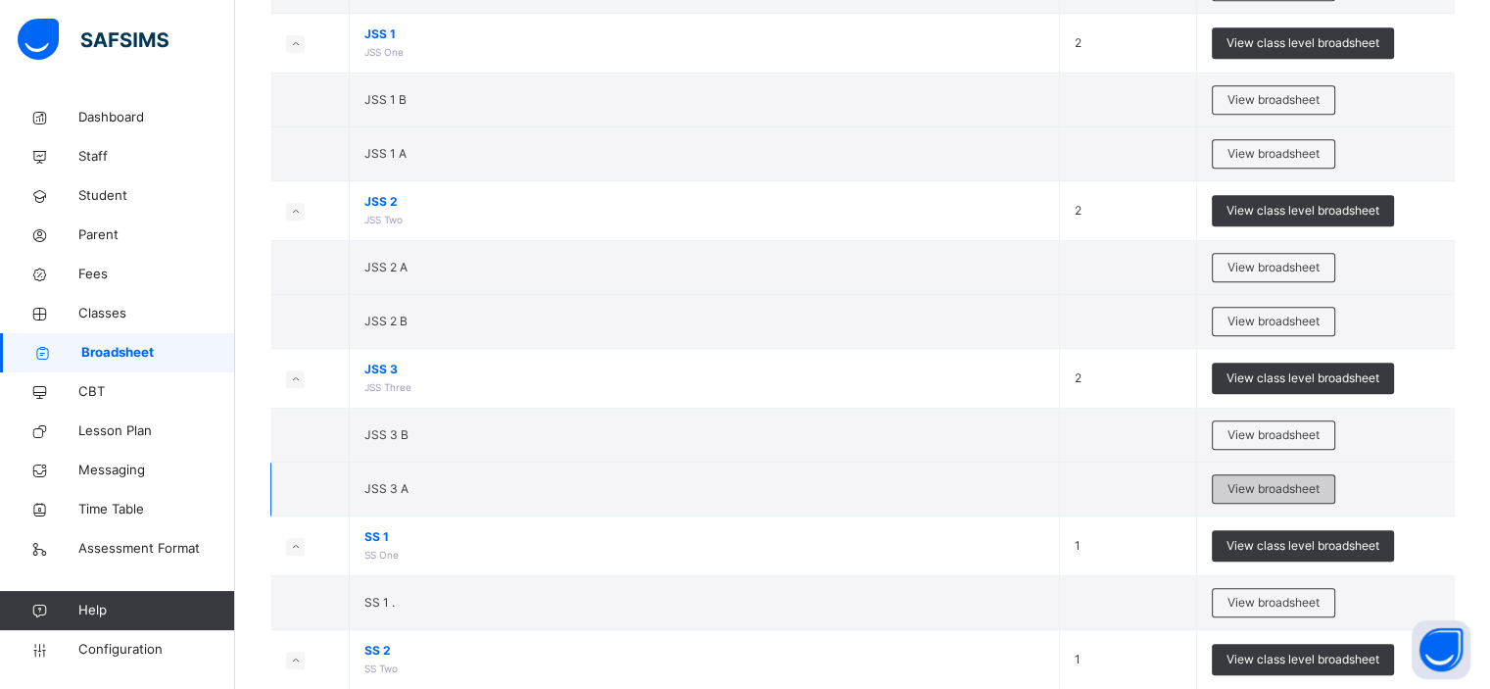
click at [1259, 484] on span "View broadsheet" at bounding box center [1273, 489] width 92 height 18
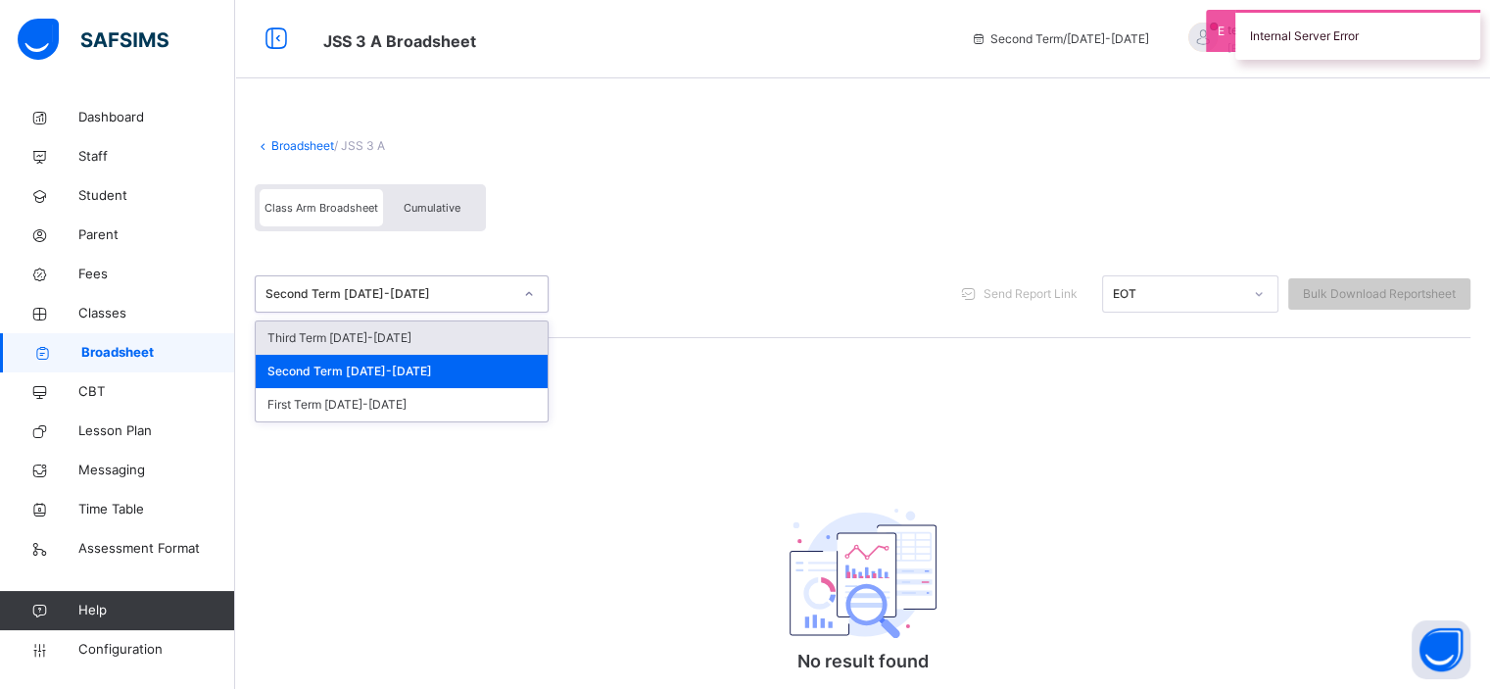
click at [541, 301] on div at bounding box center [528, 293] width 33 height 31
click at [305, 152] on link "Broadsheet" at bounding box center [302, 145] width 63 height 15
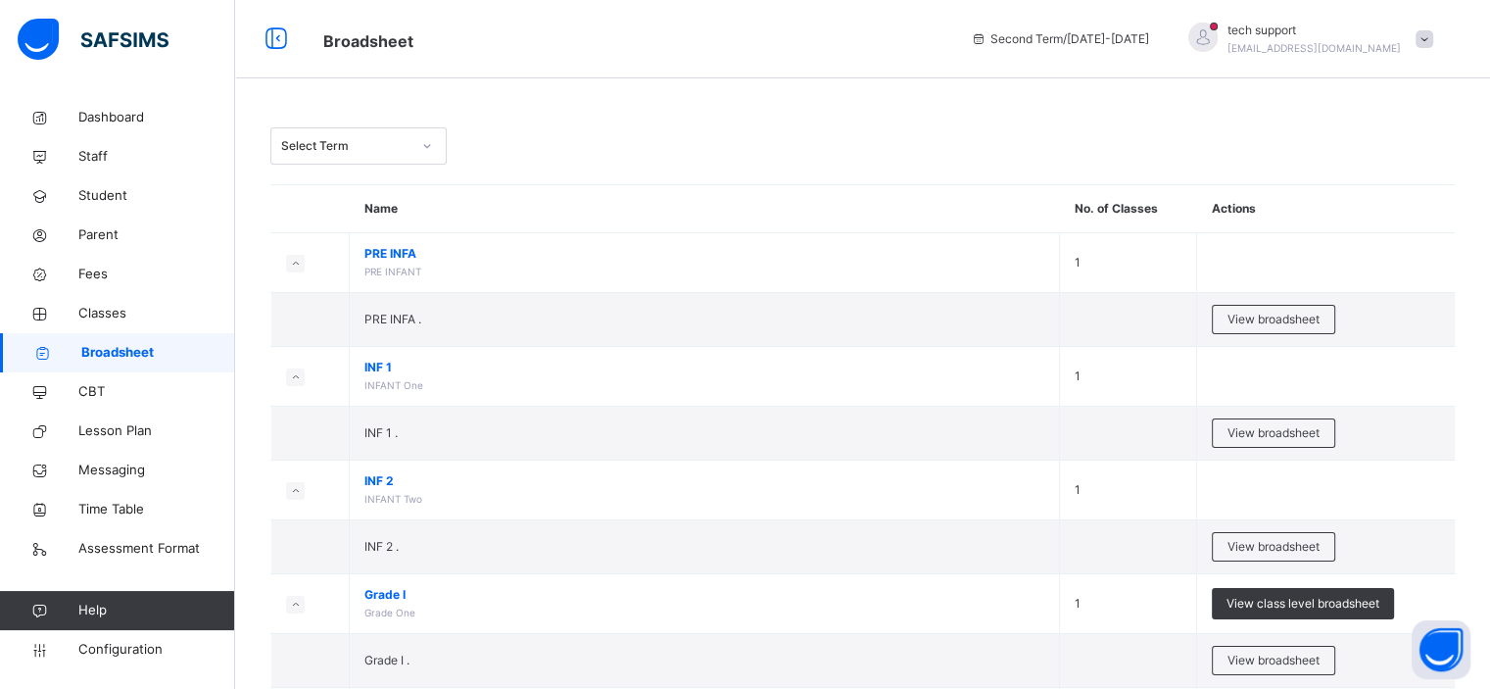
click at [427, 150] on icon at bounding box center [427, 146] width 12 height 20
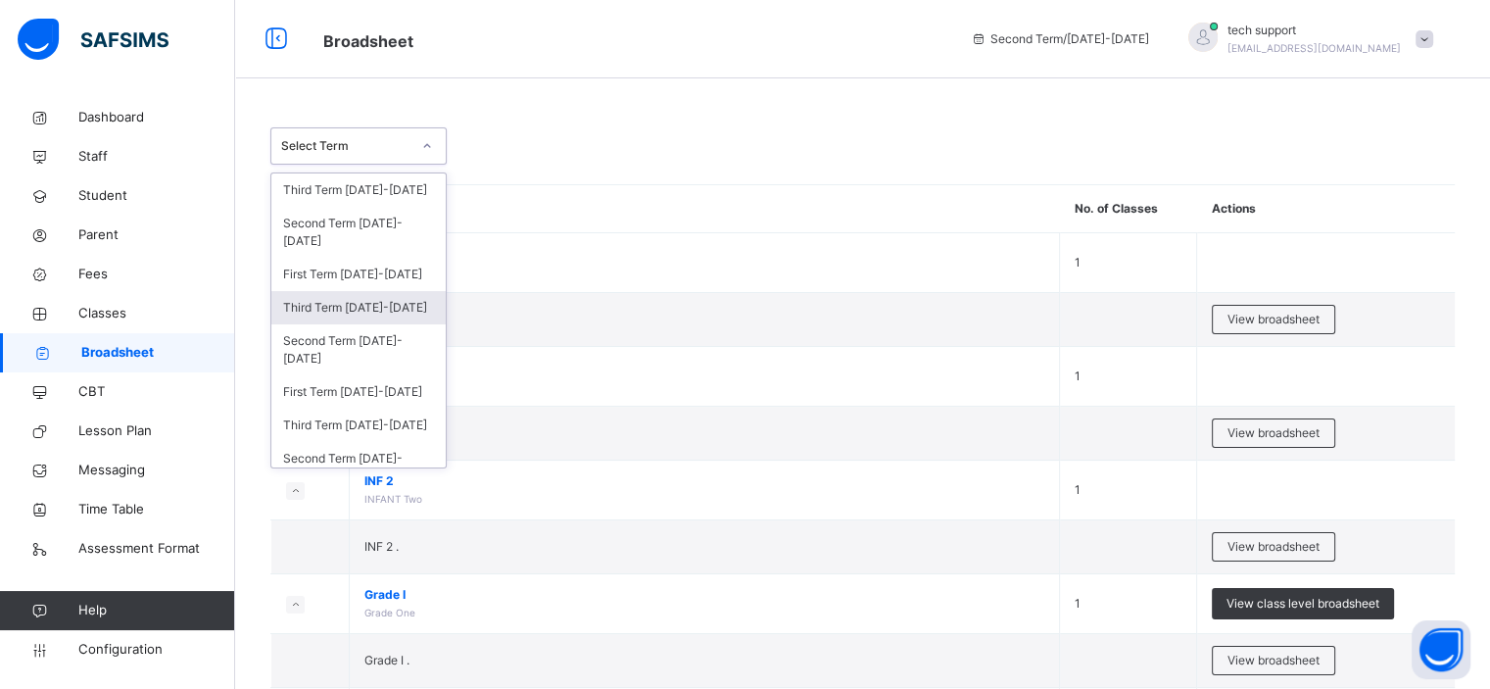
click at [388, 304] on div "Third Term 2024-2025" at bounding box center [358, 307] width 174 height 33
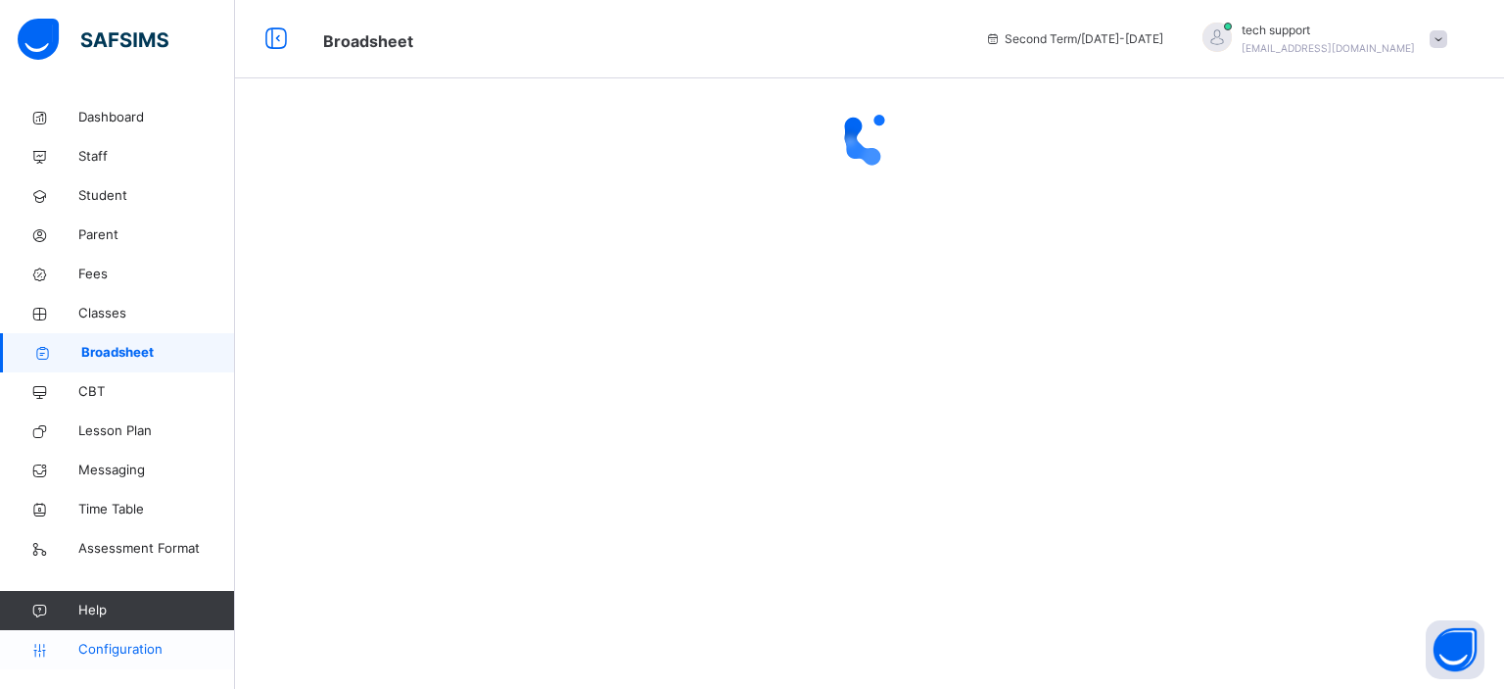
click at [141, 645] on span "Configuration" at bounding box center [156, 650] width 156 height 20
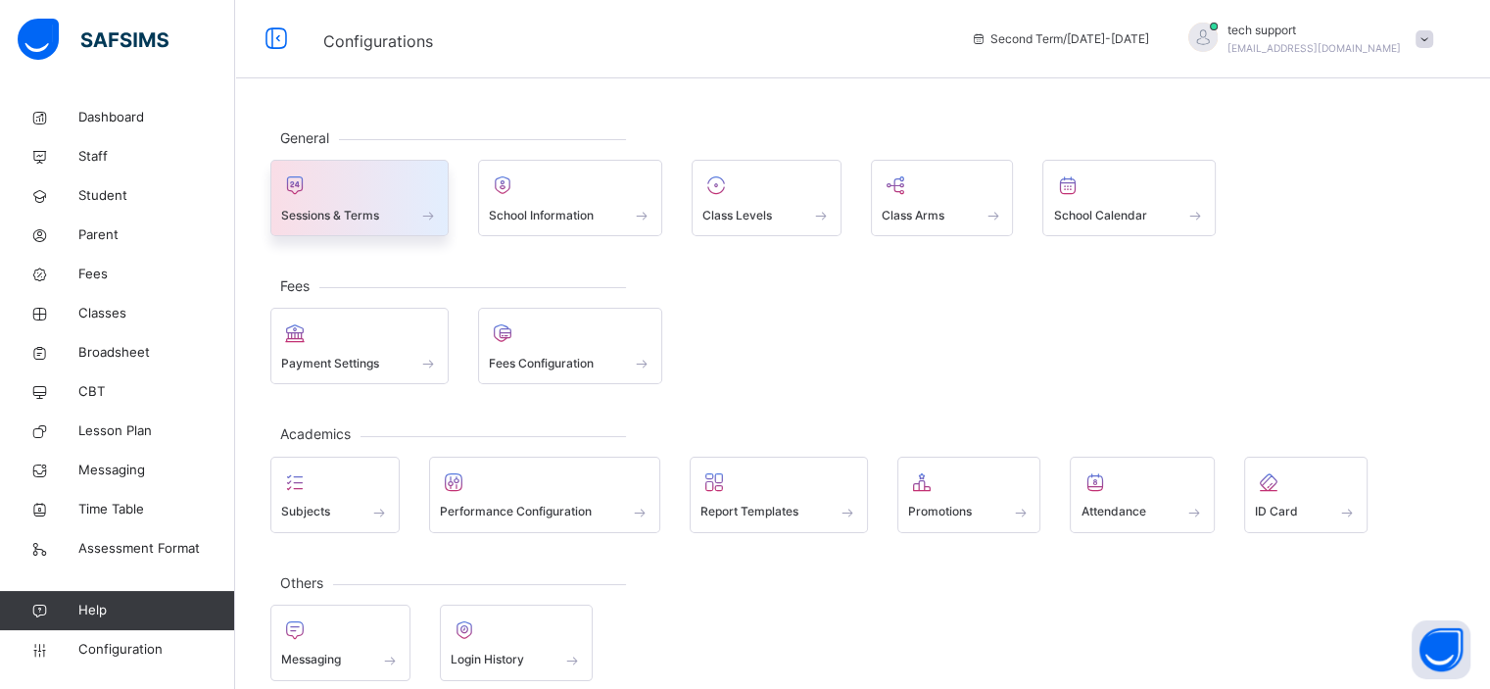
click at [396, 185] on div at bounding box center [359, 184] width 157 height 29
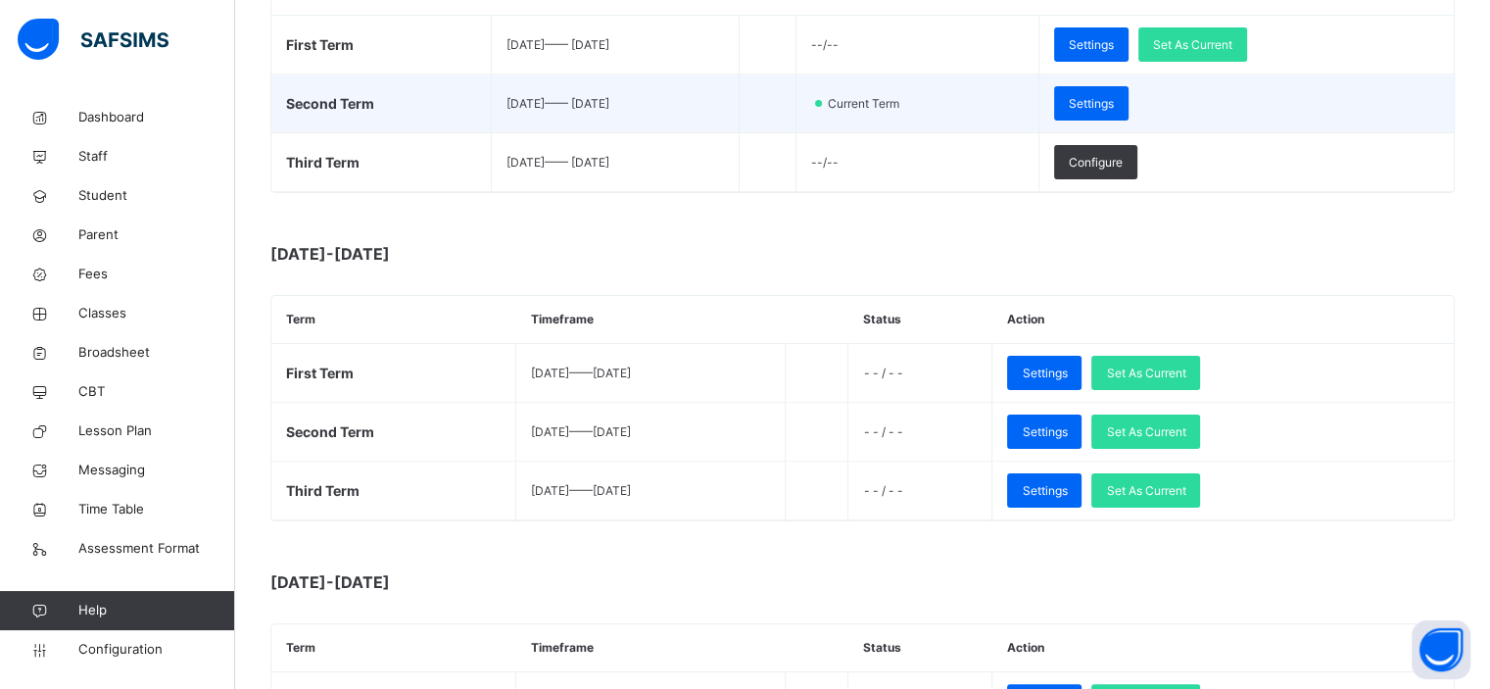
scroll to position [396, 0]
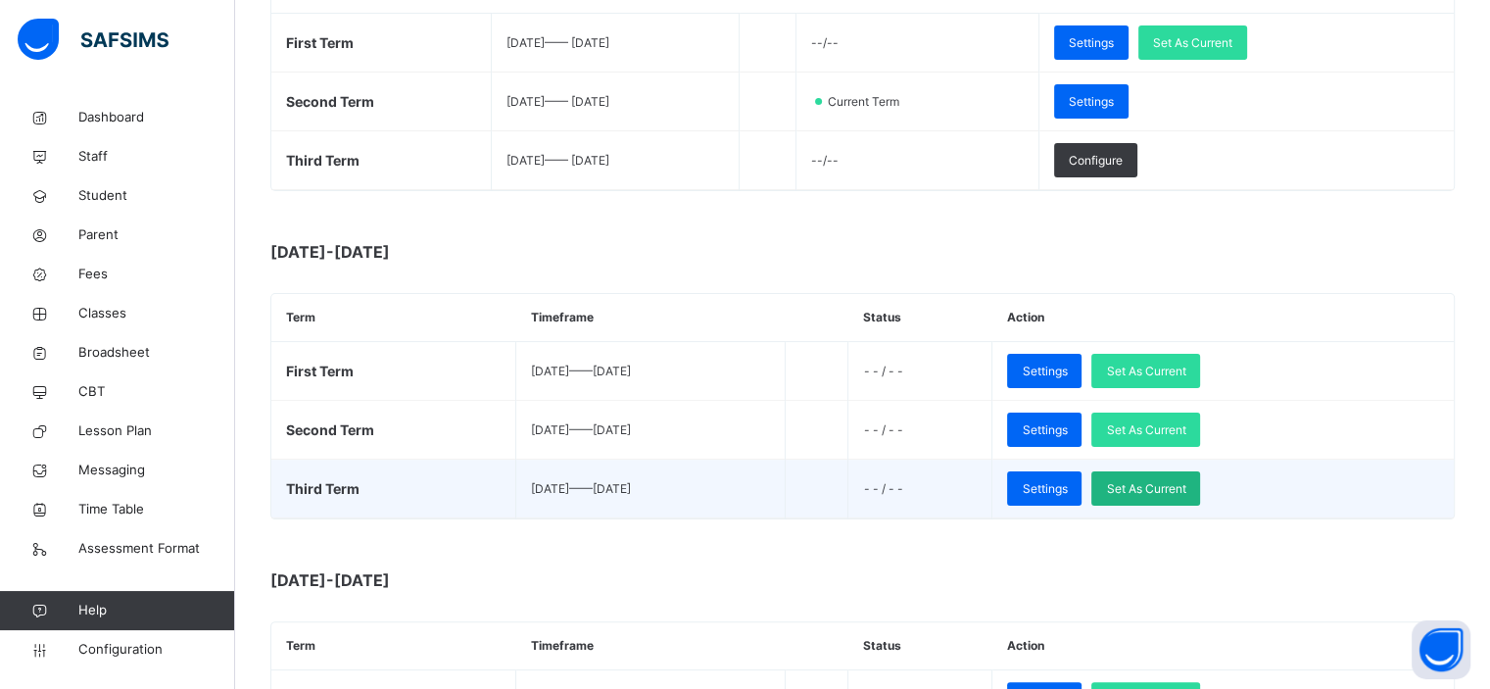
click at [1200, 475] on div "Set As Current" at bounding box center [1145, 488] width 109 height 34
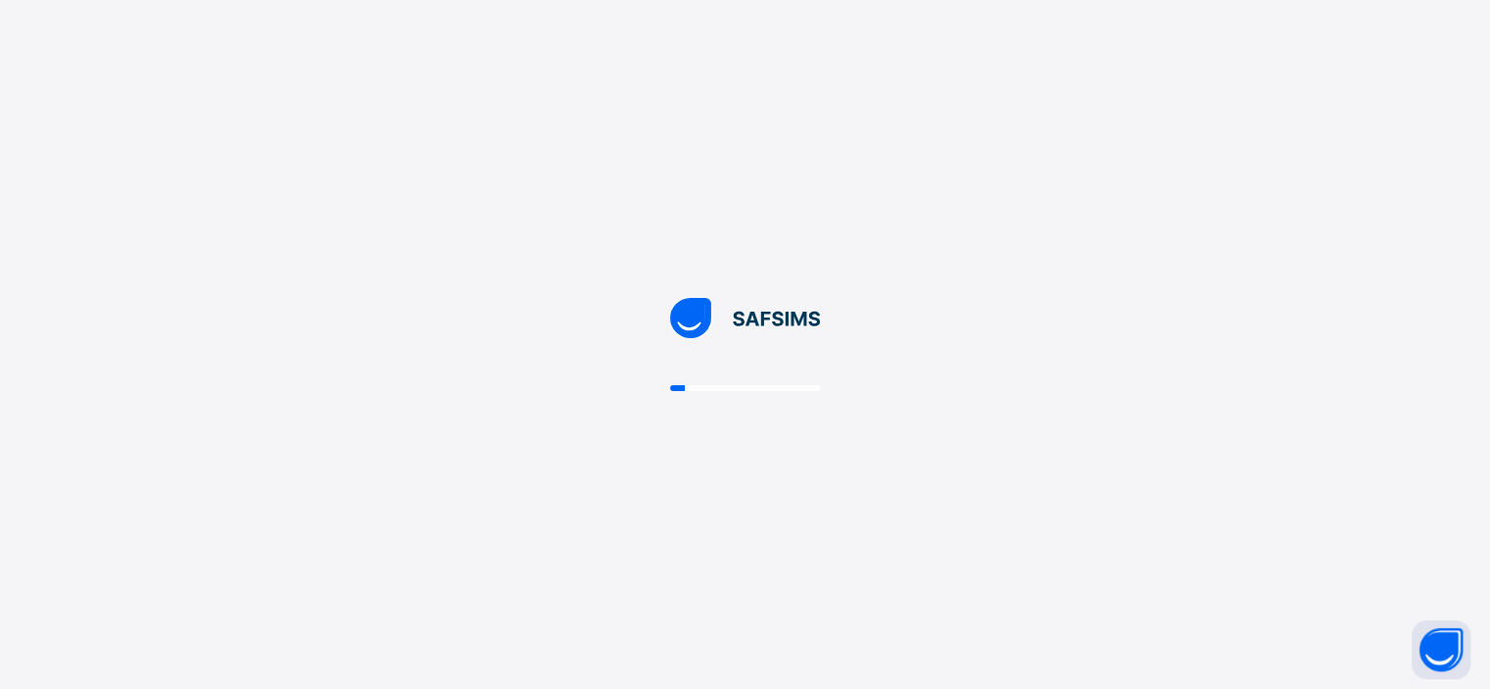
scroll to position [0, 0]
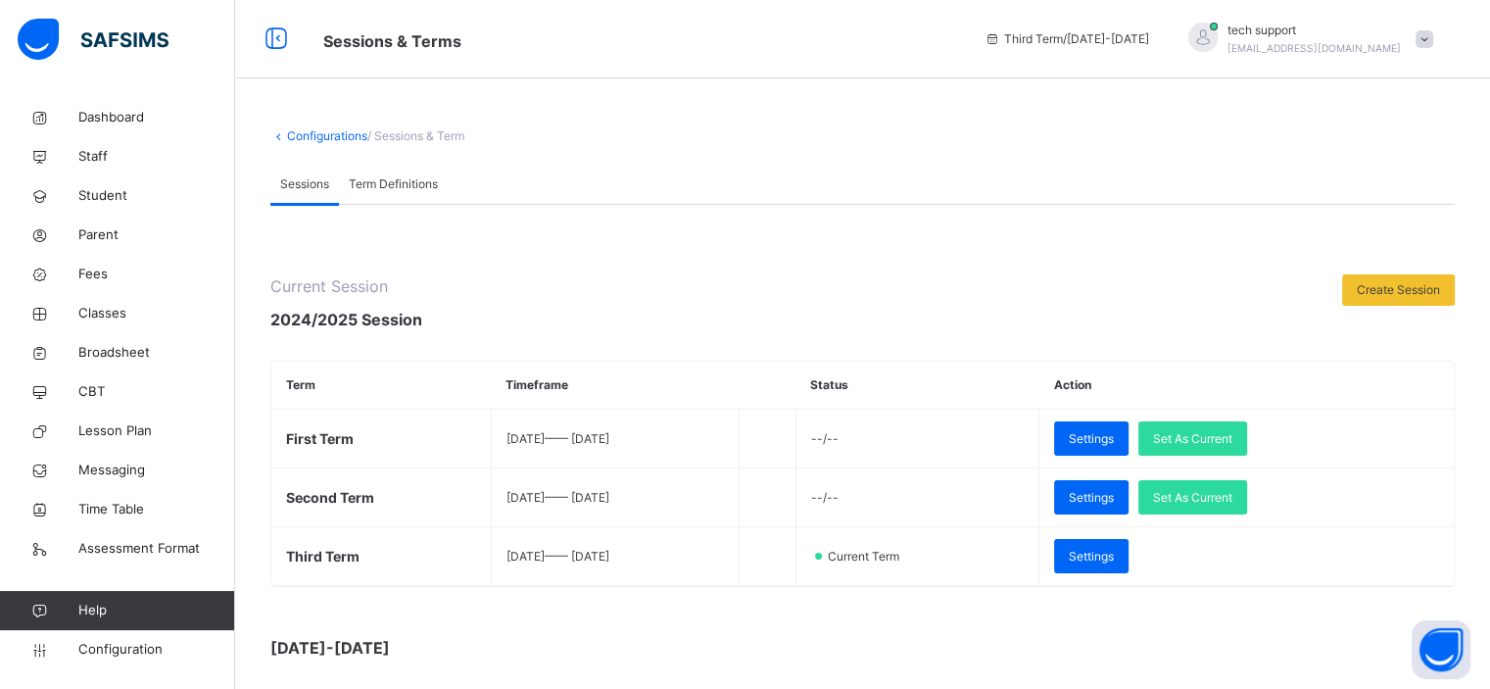
click at [1214, 438] on span "Set As Current" at bounding box center [1192, 439] width 79 height 18
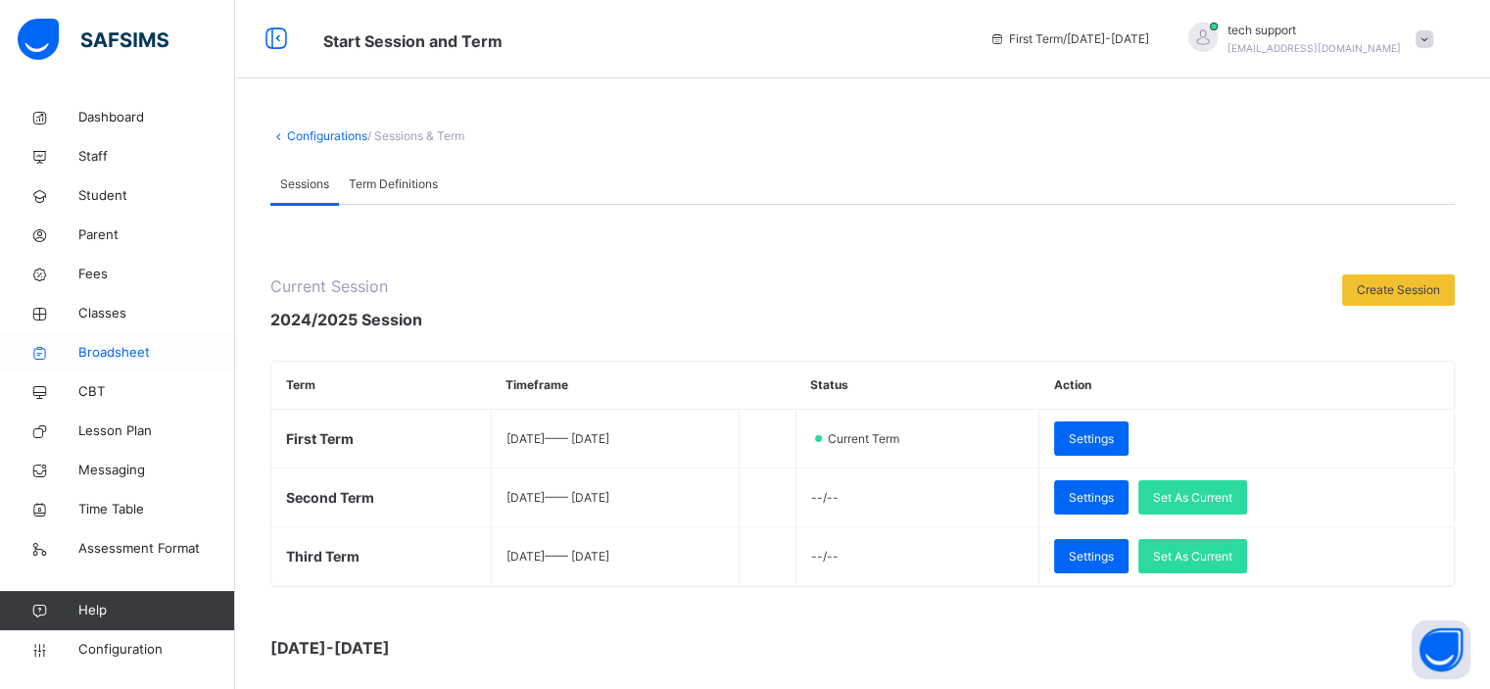
click at [119, 354] on span "Broadsheet" at bounding box center [156, 353] width 157 height 20
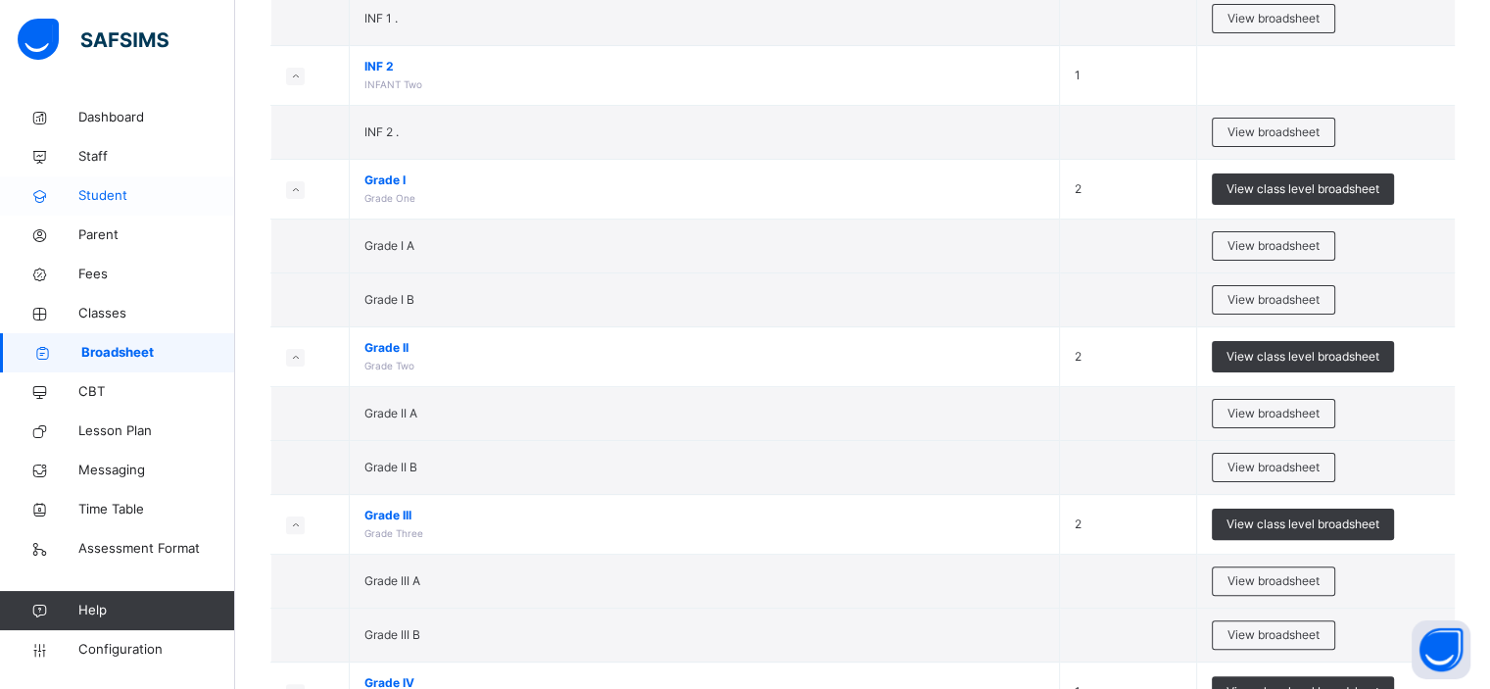
scroll to position [411, 0]
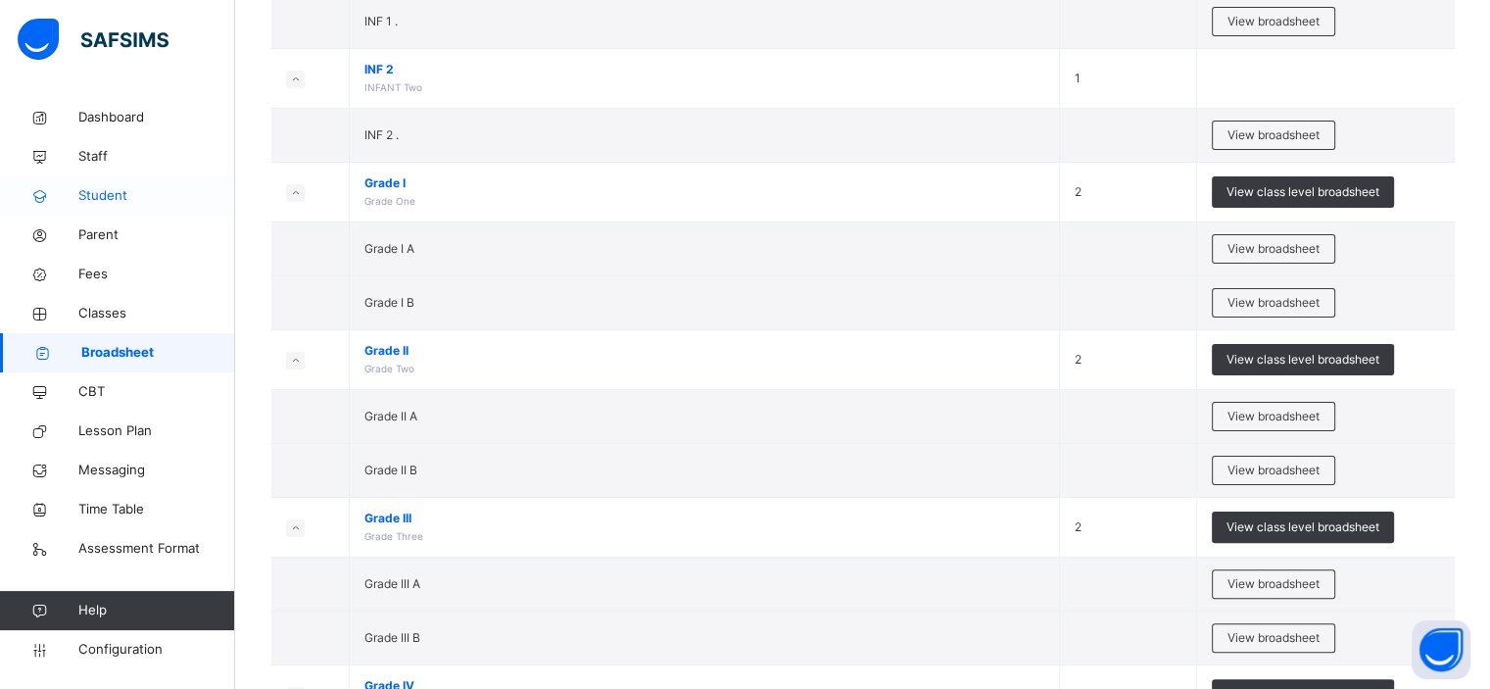
click at [98, 197] on span "Student" at bounding box center [156, 196] width 157 height 20
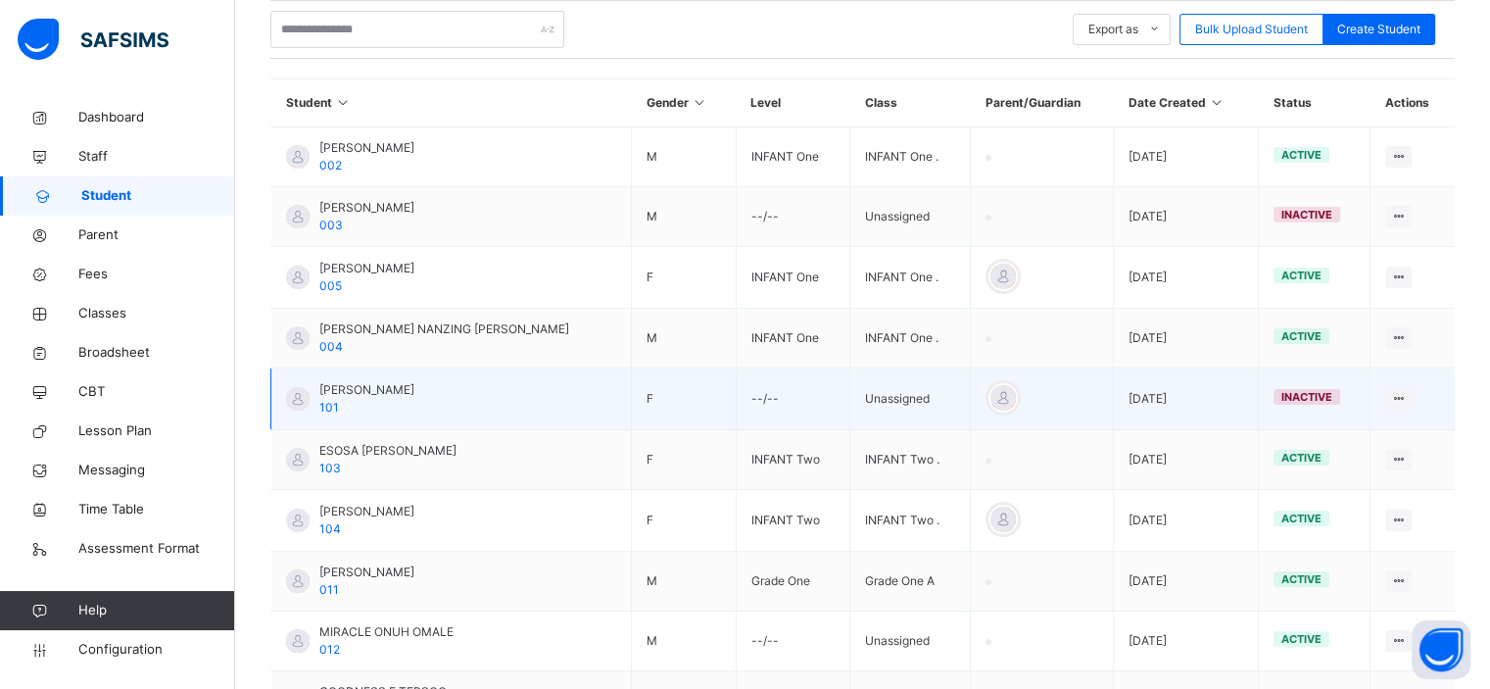
scroll to position [482, 0]
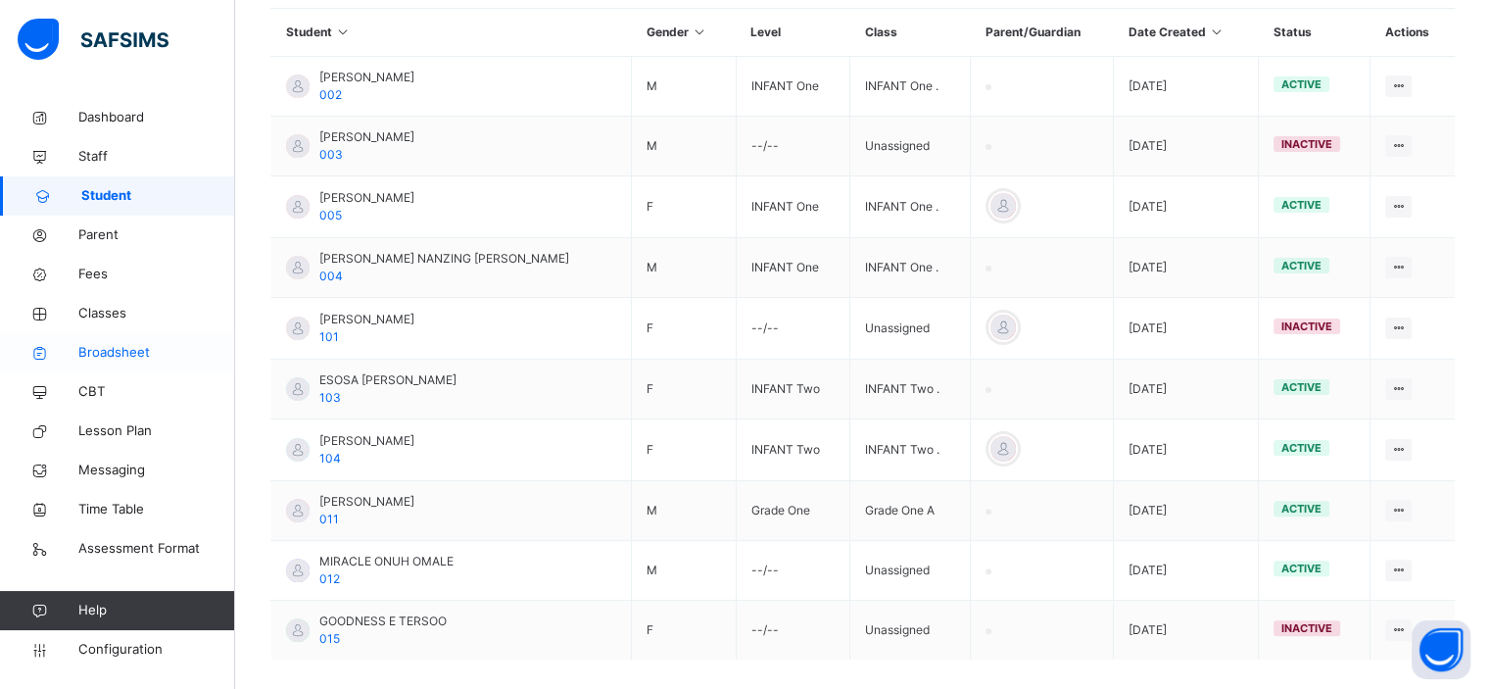
click at [118, 358] on span "Broadsheet" at bounding box center [156, 353] width 157 height 20
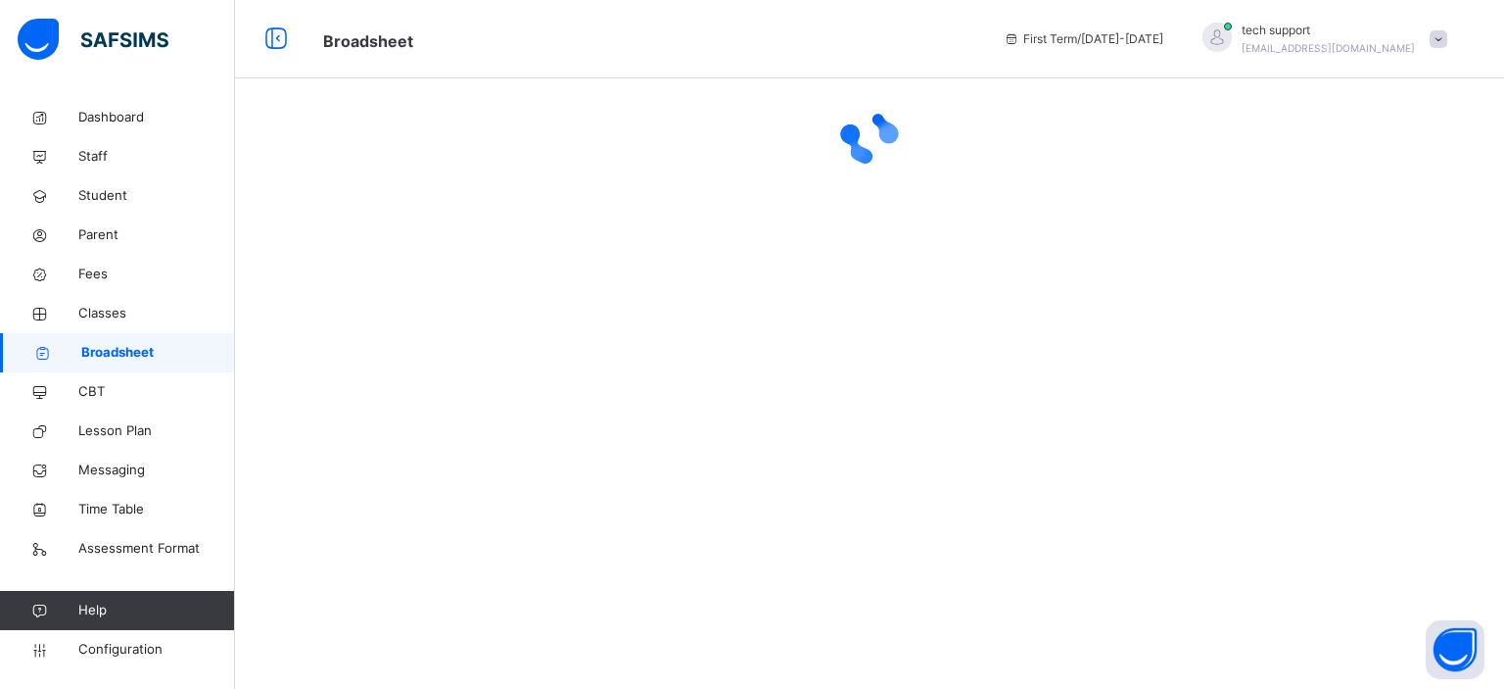
click at [1430, 41] on span at bounding box center [1439, 39] width 18 height 18
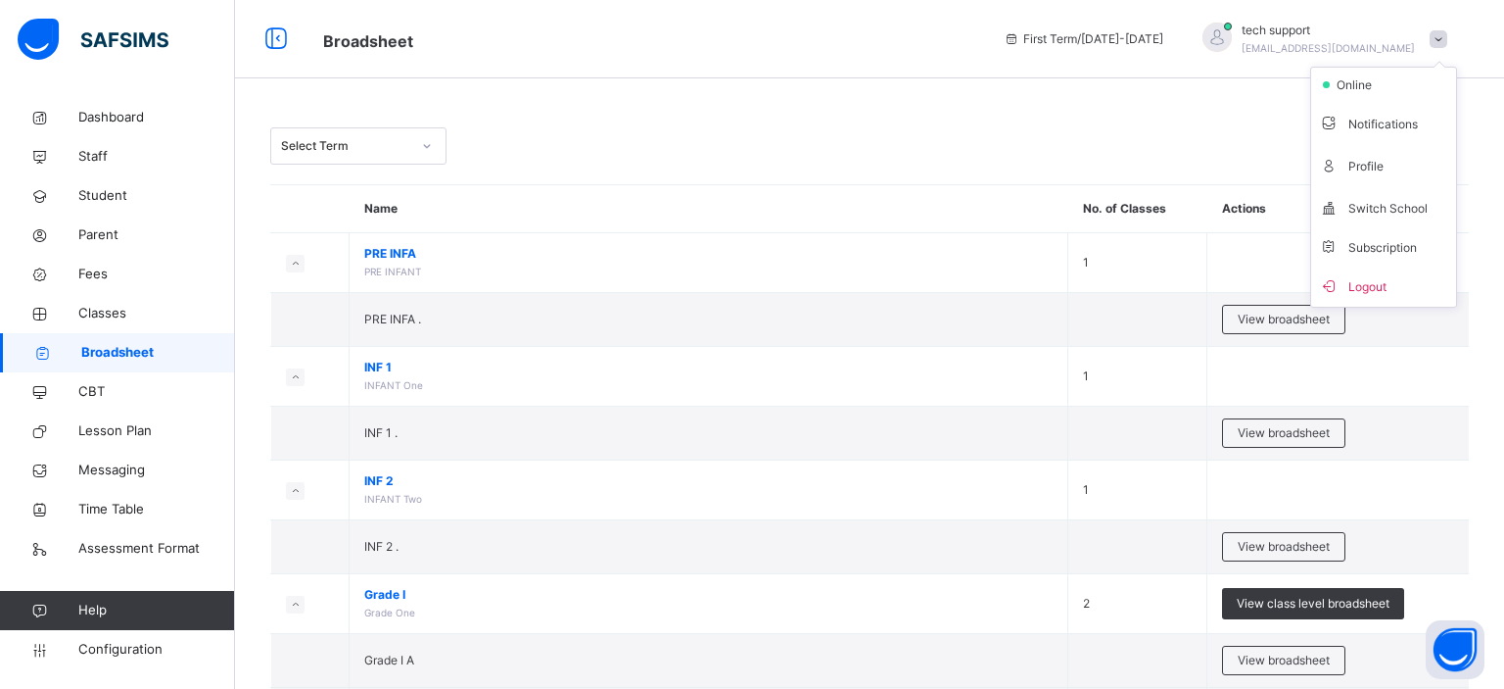
click at [1437, 41] on span at bounding box center [1439, 39] width 18 height 18
click at [1433, 41] on span at bounding box center [1424, 39] width 18 height 18
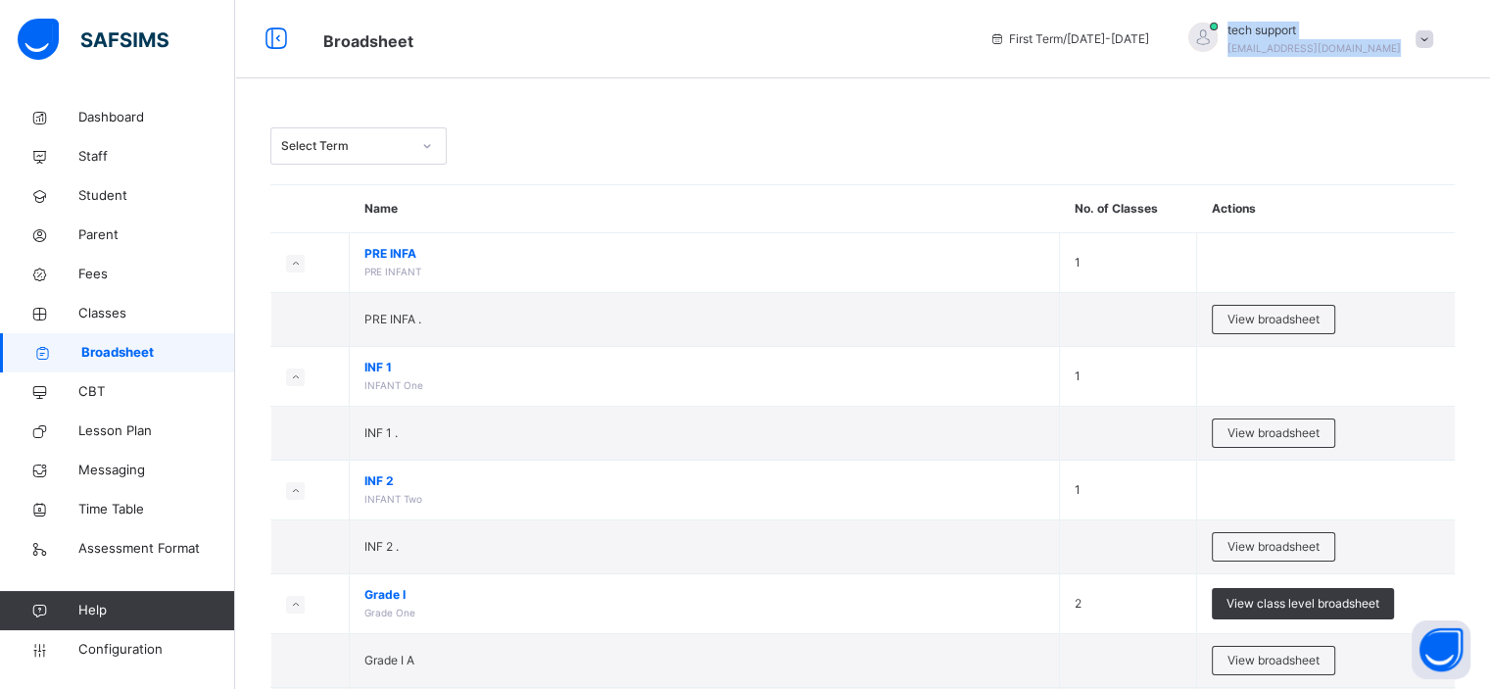
click at [1432, 43] on span at bounding box center [1424, 39] width 18 height 18
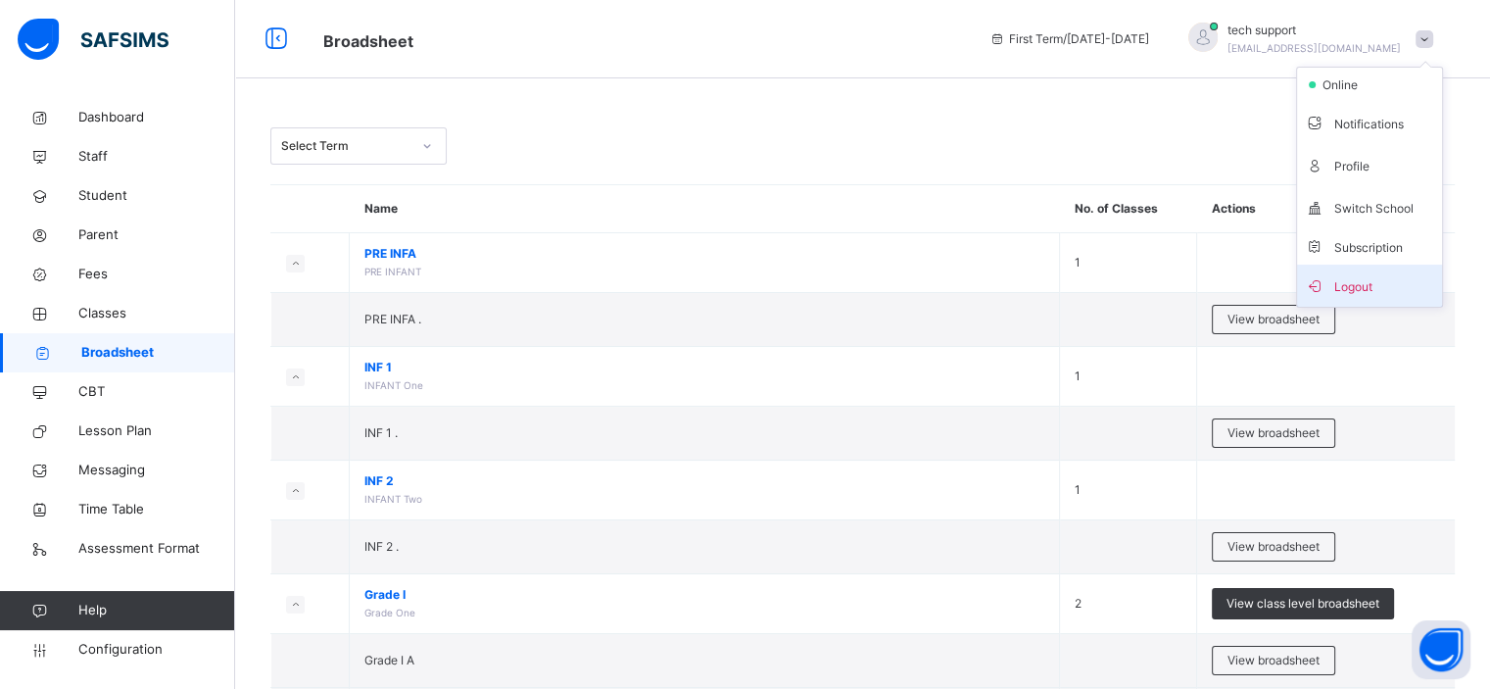
click at [1376, 280] on span "Logout" at bounding box center [1369, 285] width 129 height 26
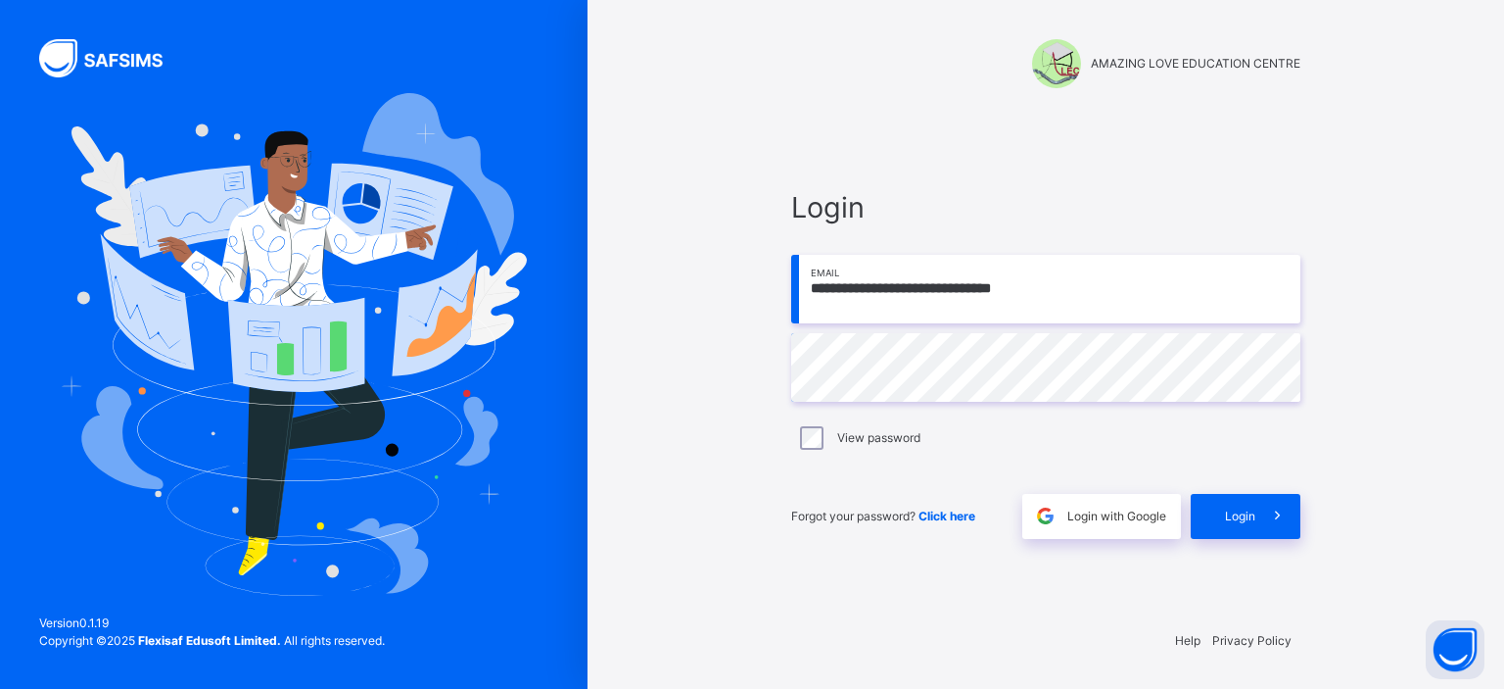
click at [1113, 282] on input "**********" at bounding box center [1045, 289] width 509 height 69
type input "*"
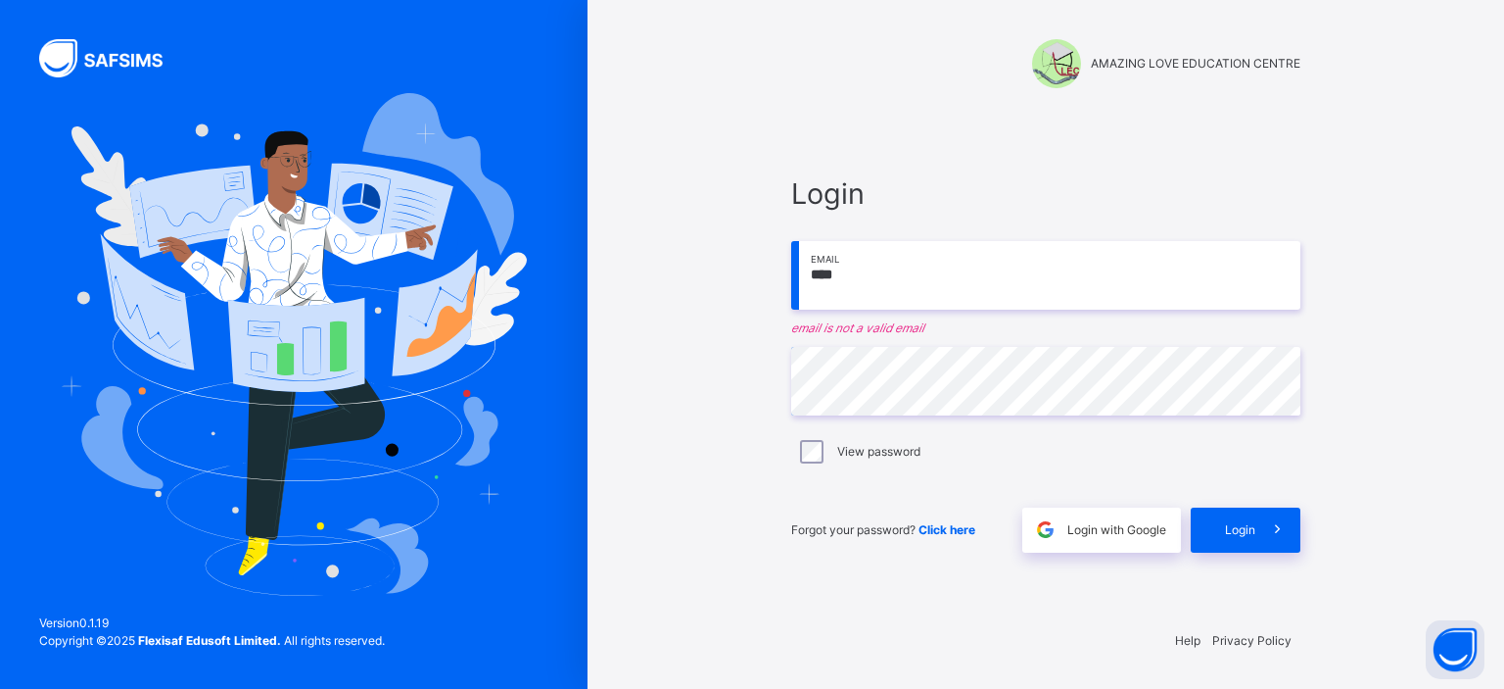
type input "**********"
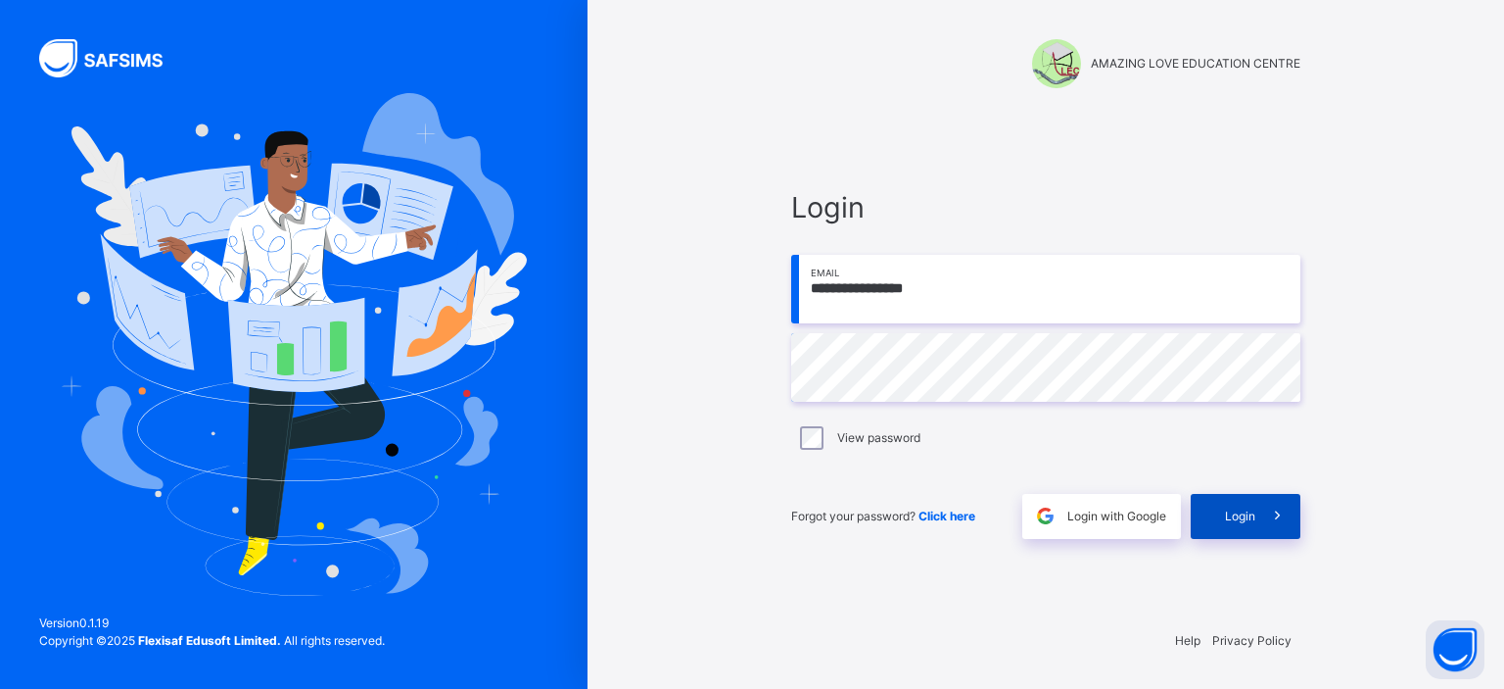
click at [1216, 505] on div "Login" at bounding box center [1246, 516] width 110 height 45
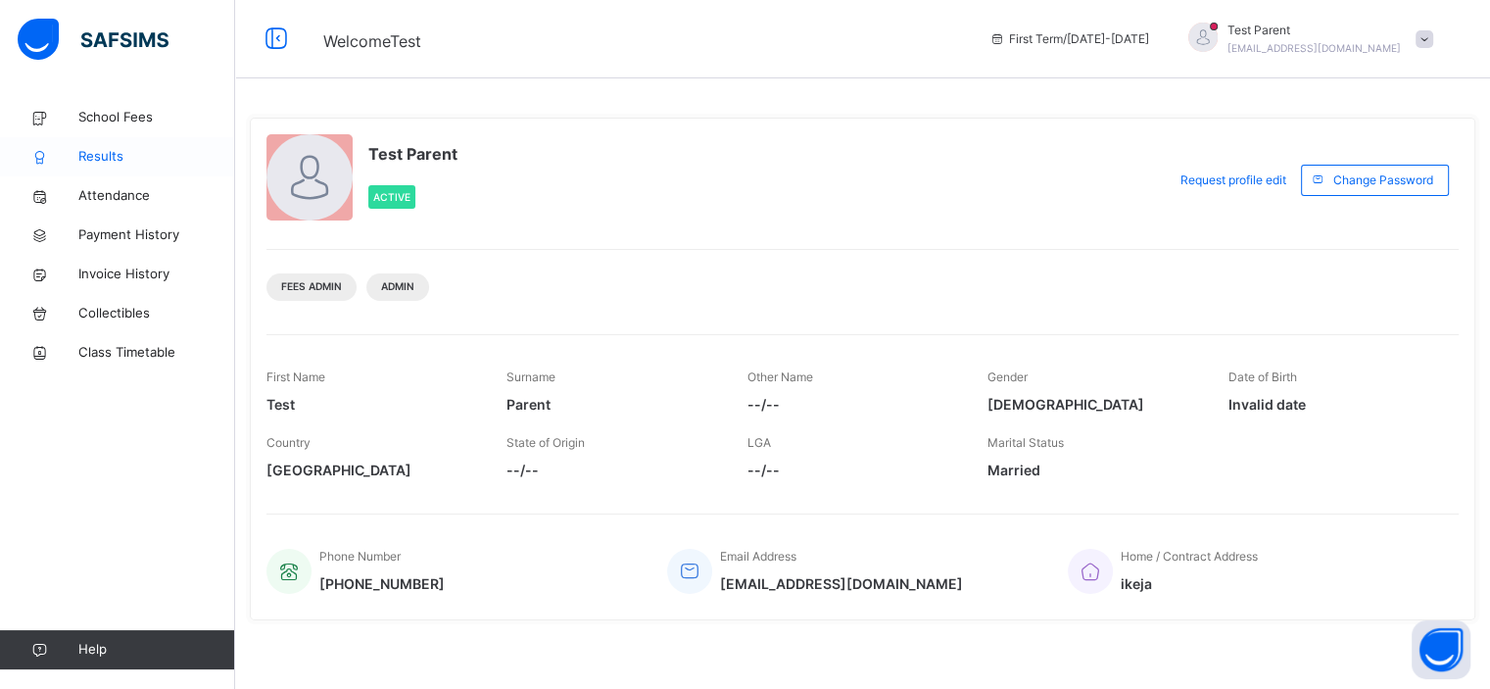
click at [116, 148] on span "Results" at bounding box center [156, 157] width 157 height 20
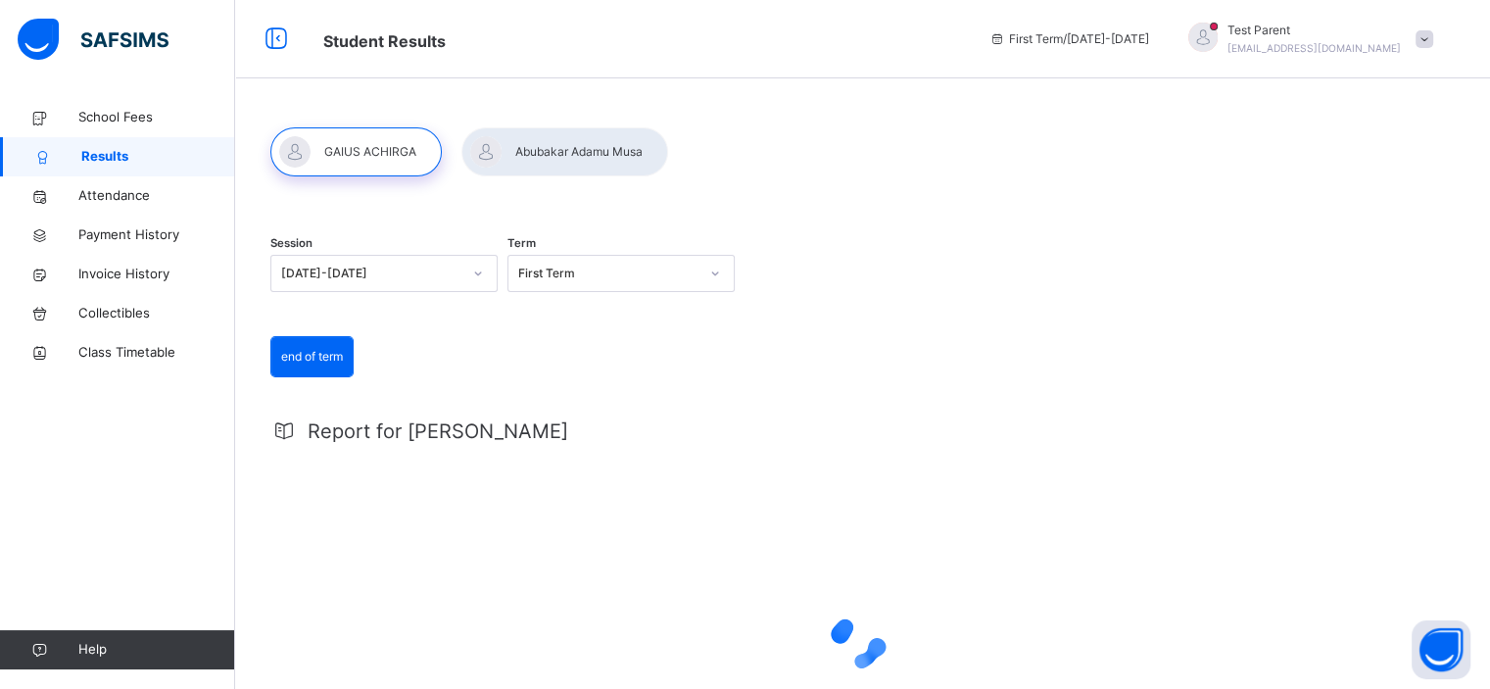
click at [1433, 38] on span at bounding box center [1424, 39] width 18 height 18
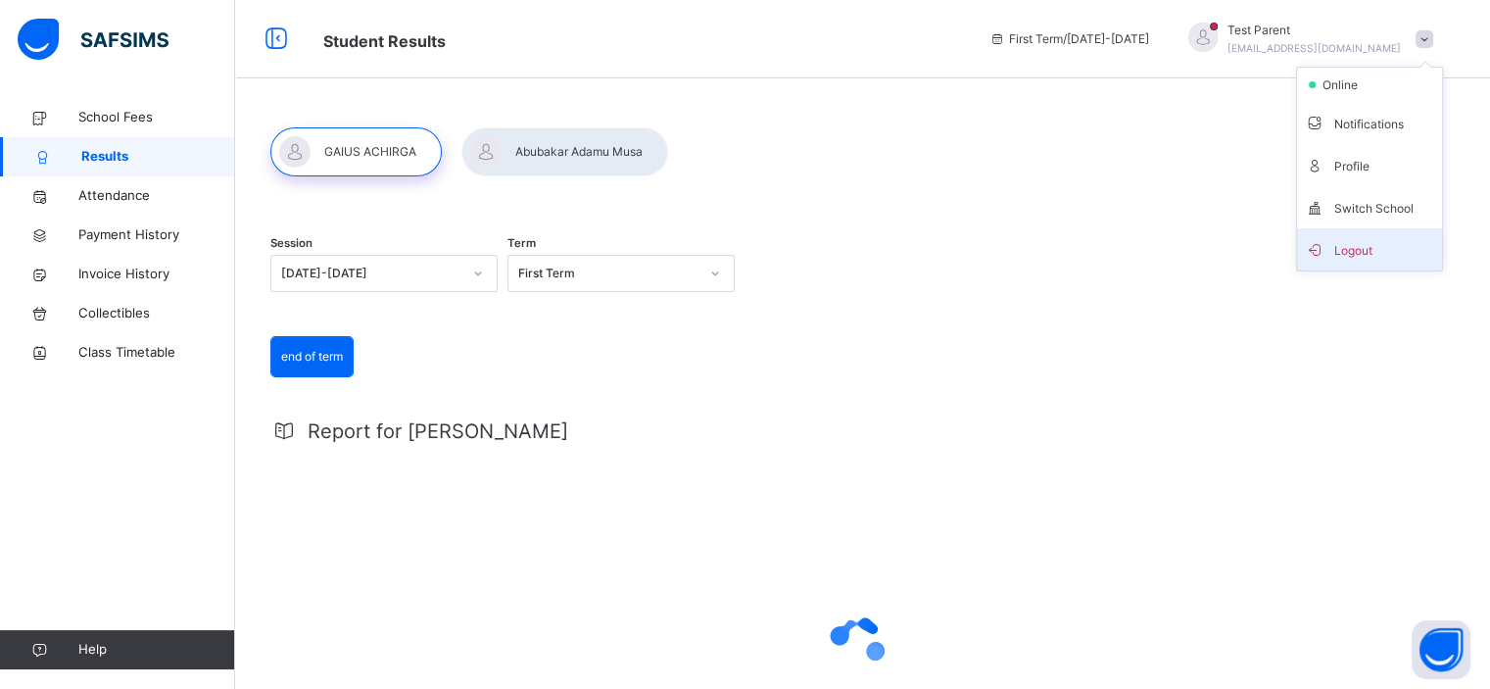
click at [1389, 237] on span "Logout" at bounding box center [1369, 249] width 129 height 26
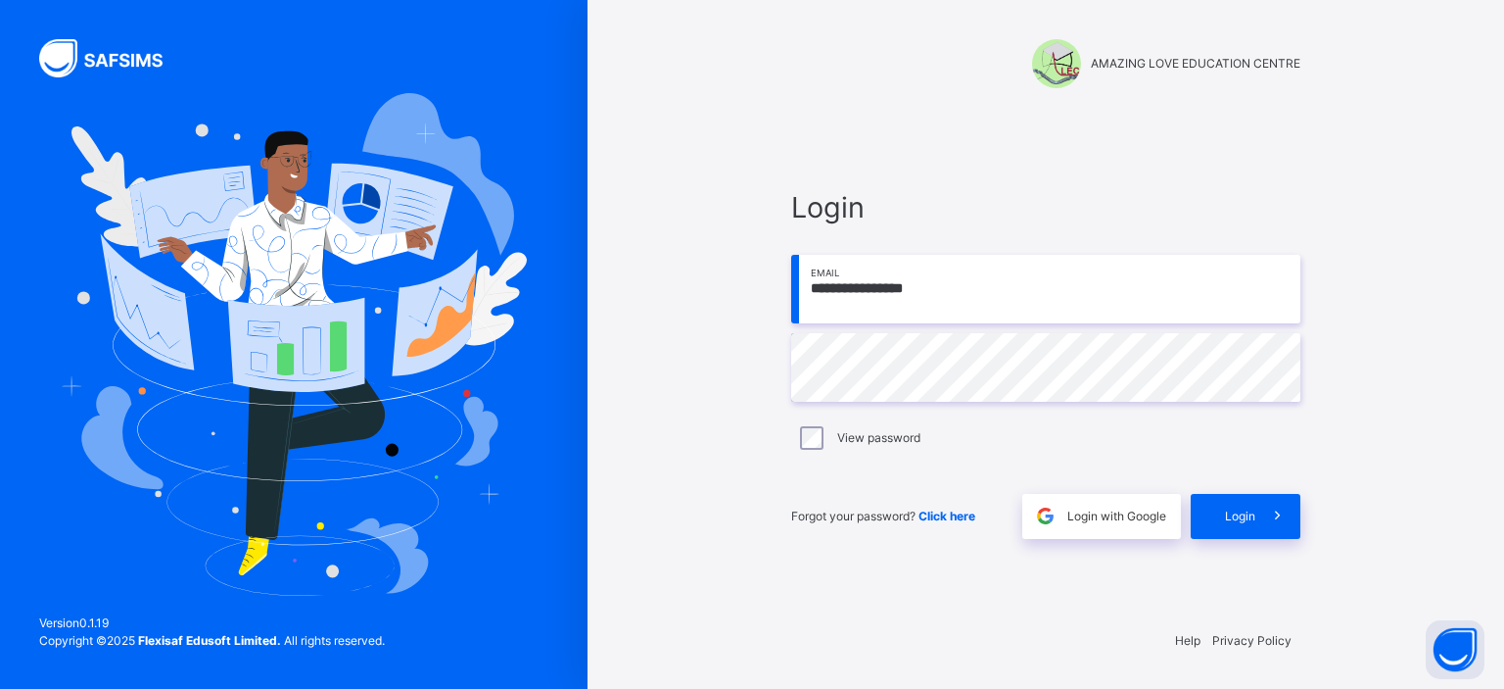
click at [983, 296] on input "**********" at bounding box center [1045, 289] width 509 height 69
type input "**********"
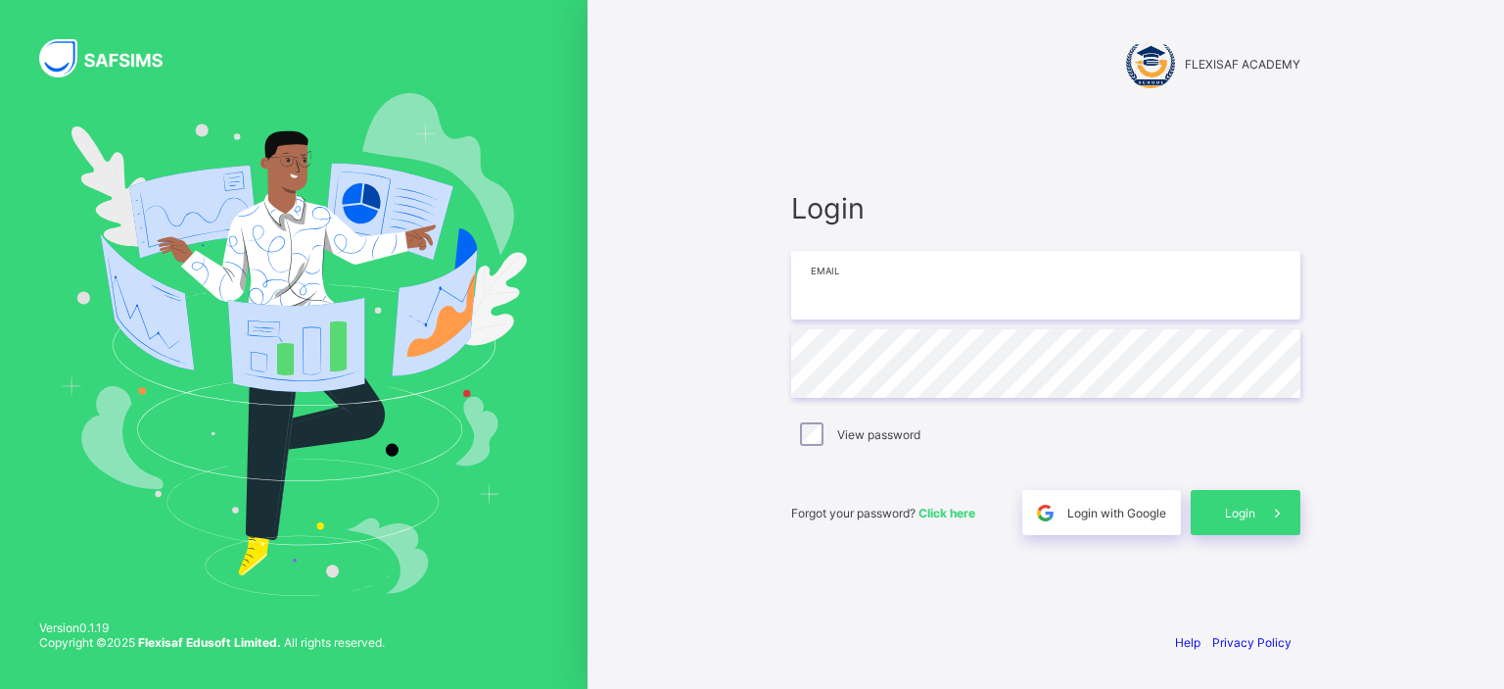
type input "**********"
drag, startPoint x: 0, startPoint y: 0, endPoint x: 1245, endPoint y: 518, distance: 1348.3
click at [1245, 518] on span "Login" at bounding box center [1240, 512] width 30 height 15
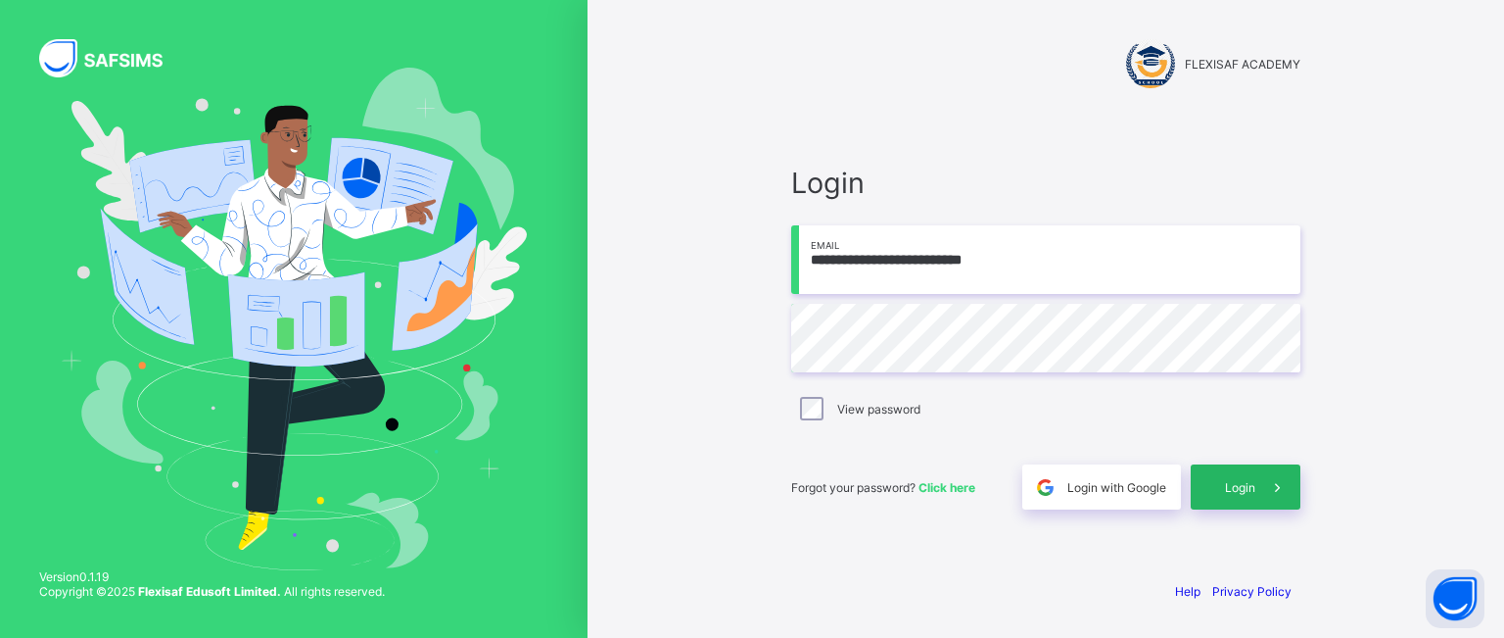
click at [1266, 469] on span at bounding box center [1278, 486] width 45 height 45
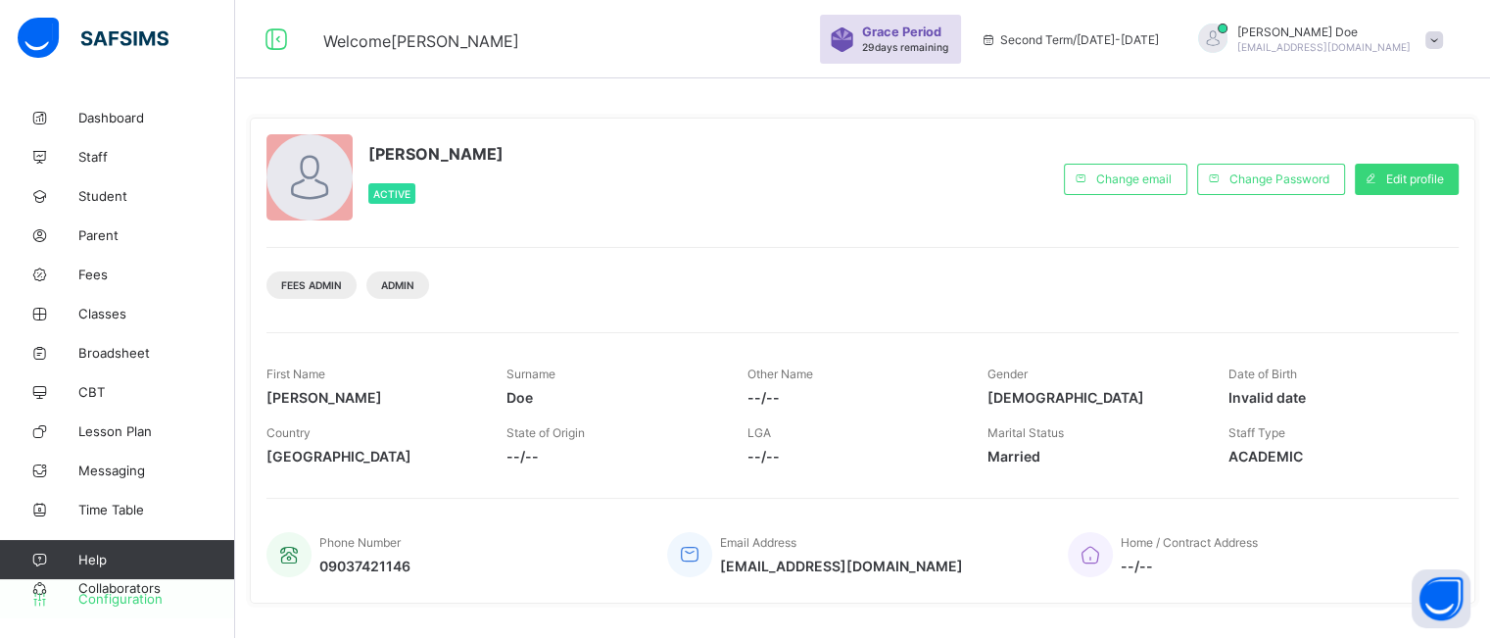
click at [117, 600] on span "Configuration" at bounding box center [156, 599] width 156 height 16
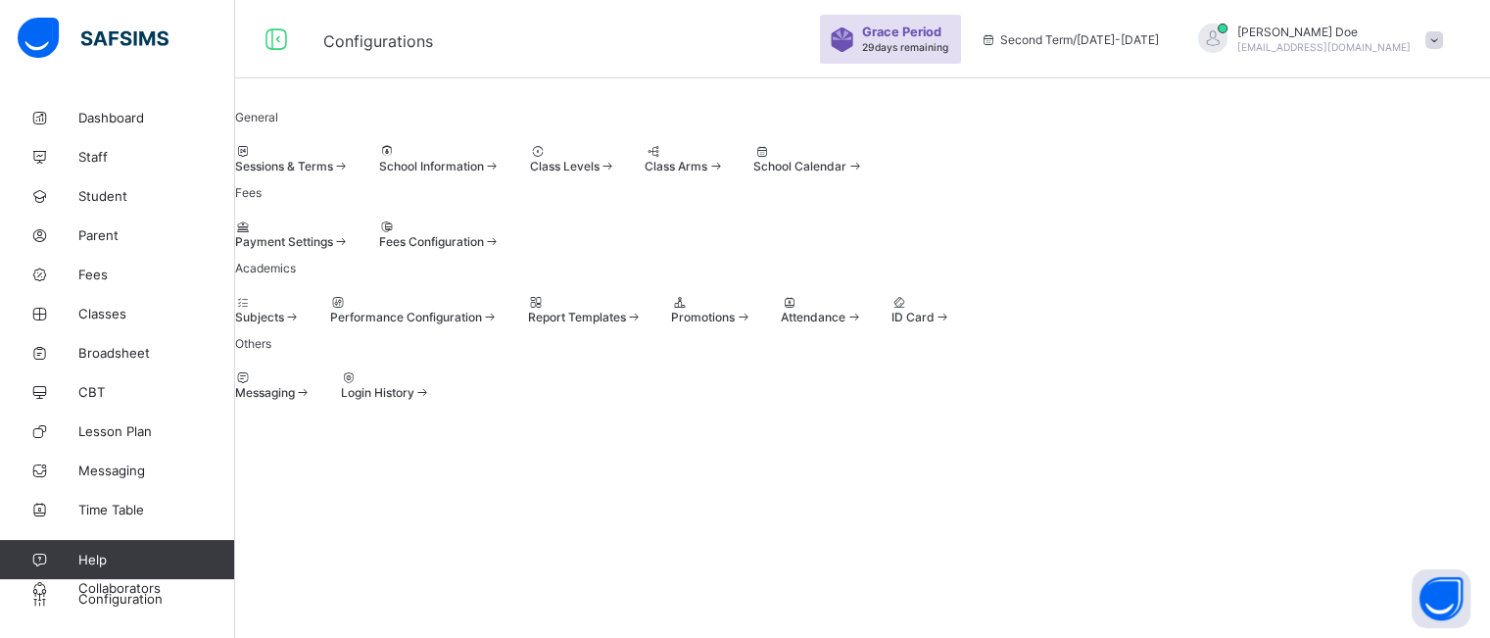
click at [379, 234] on span at bounding box center [379, 234] width 0 height 0
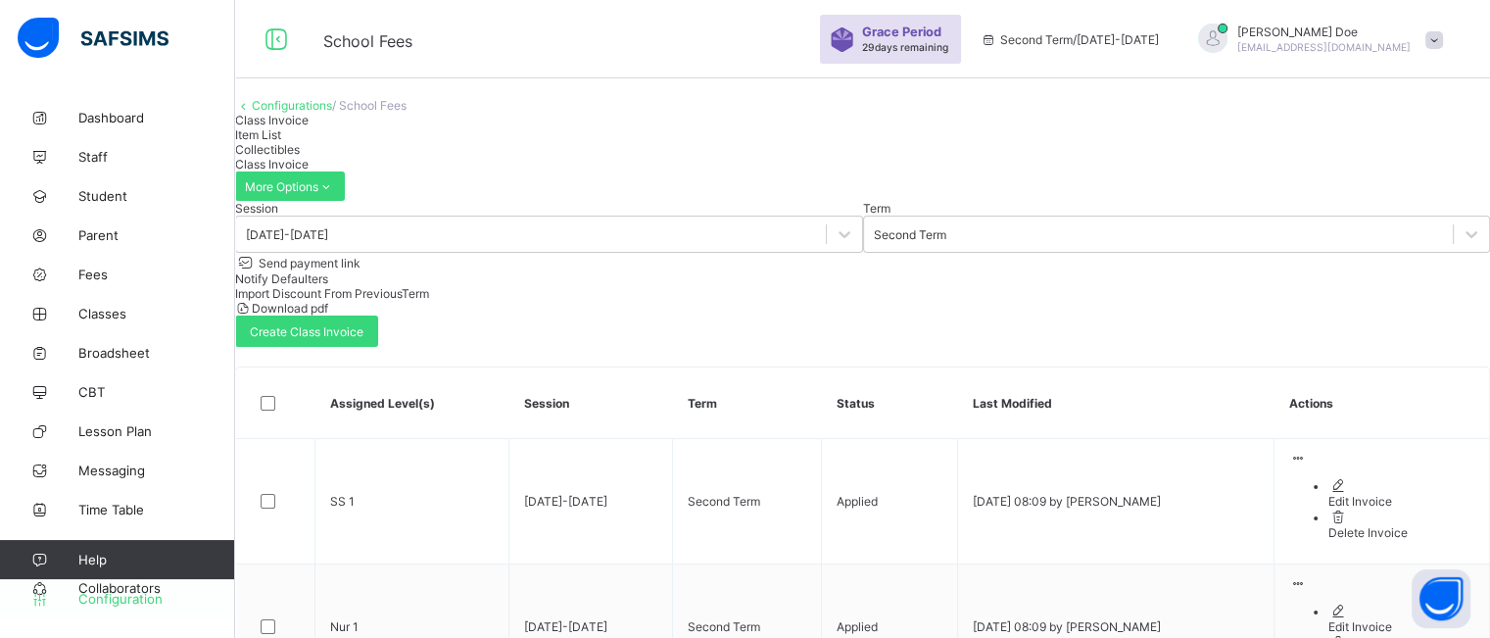
click at [138, 599] on span "Configuration" at bounding box center [156, 599] width 156 height 16
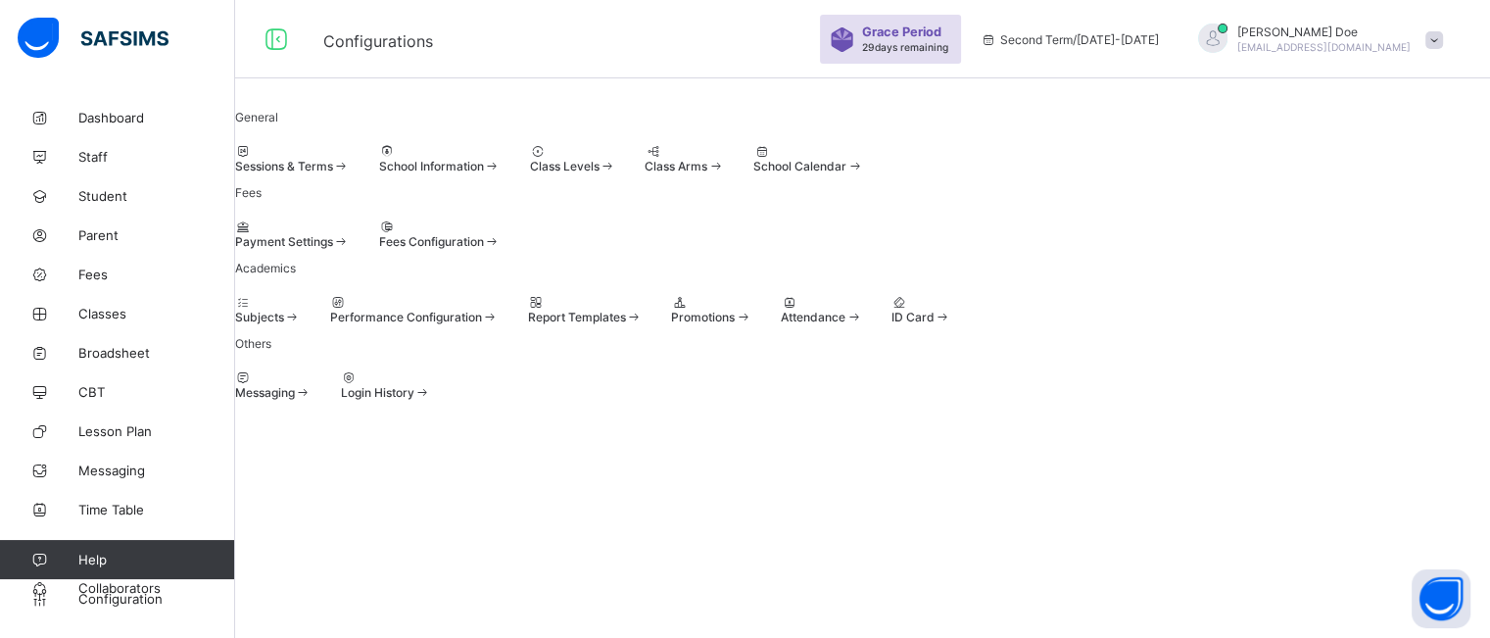
click at [500, 234] on div at bounding box center [439, 226] width 121 height 15
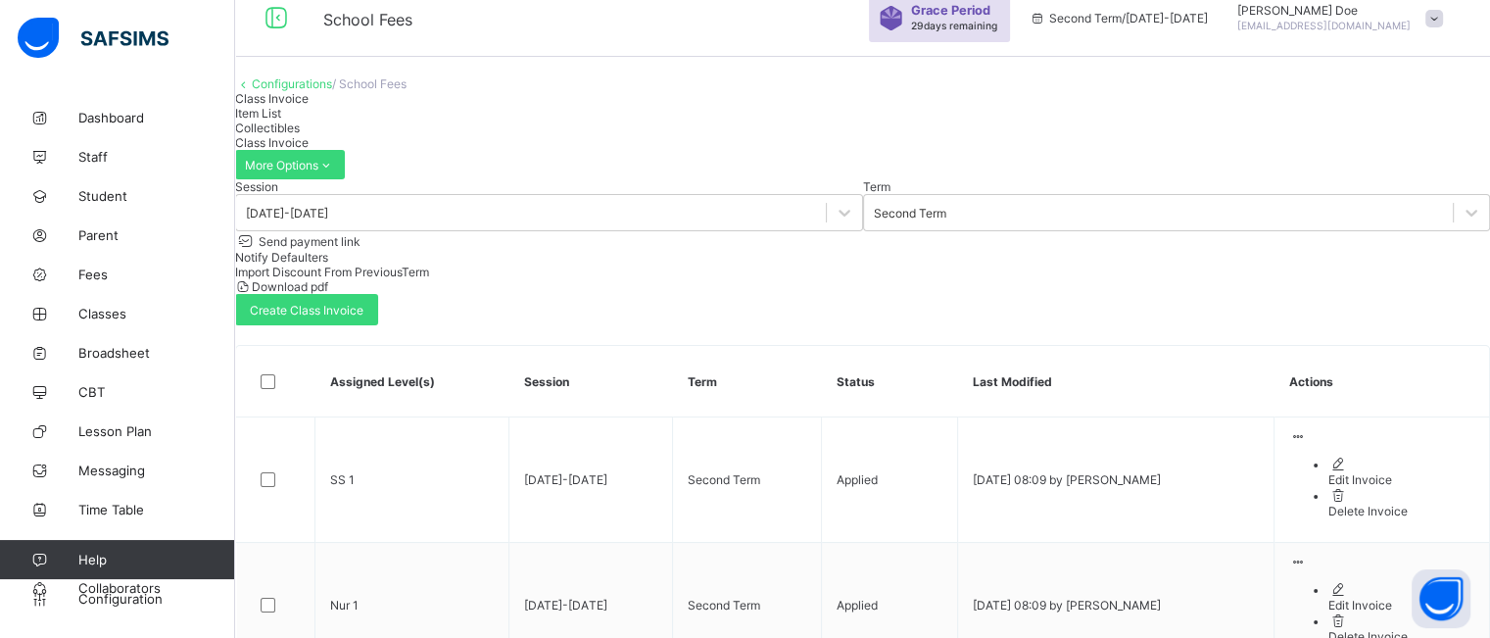
scroll to position [16, 0]
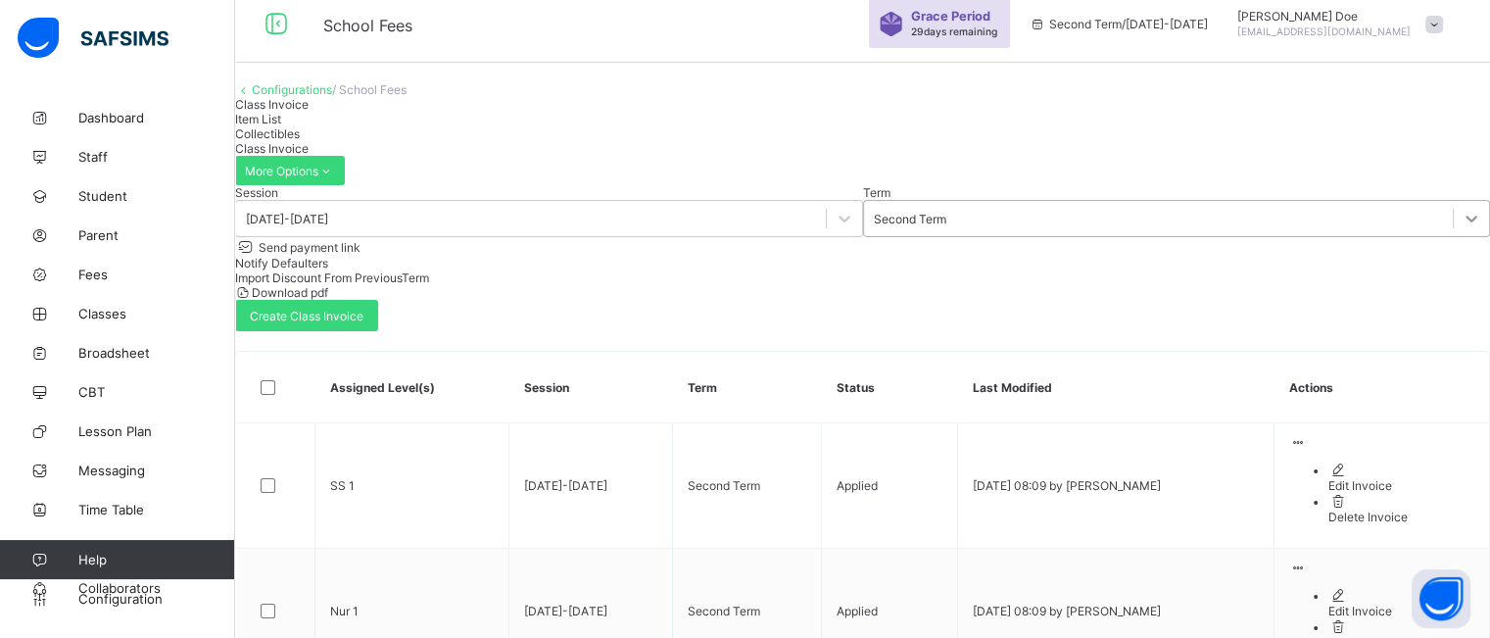
click at [1461, 228] on icon at bounding box center [1471, 219] width 20 height 20
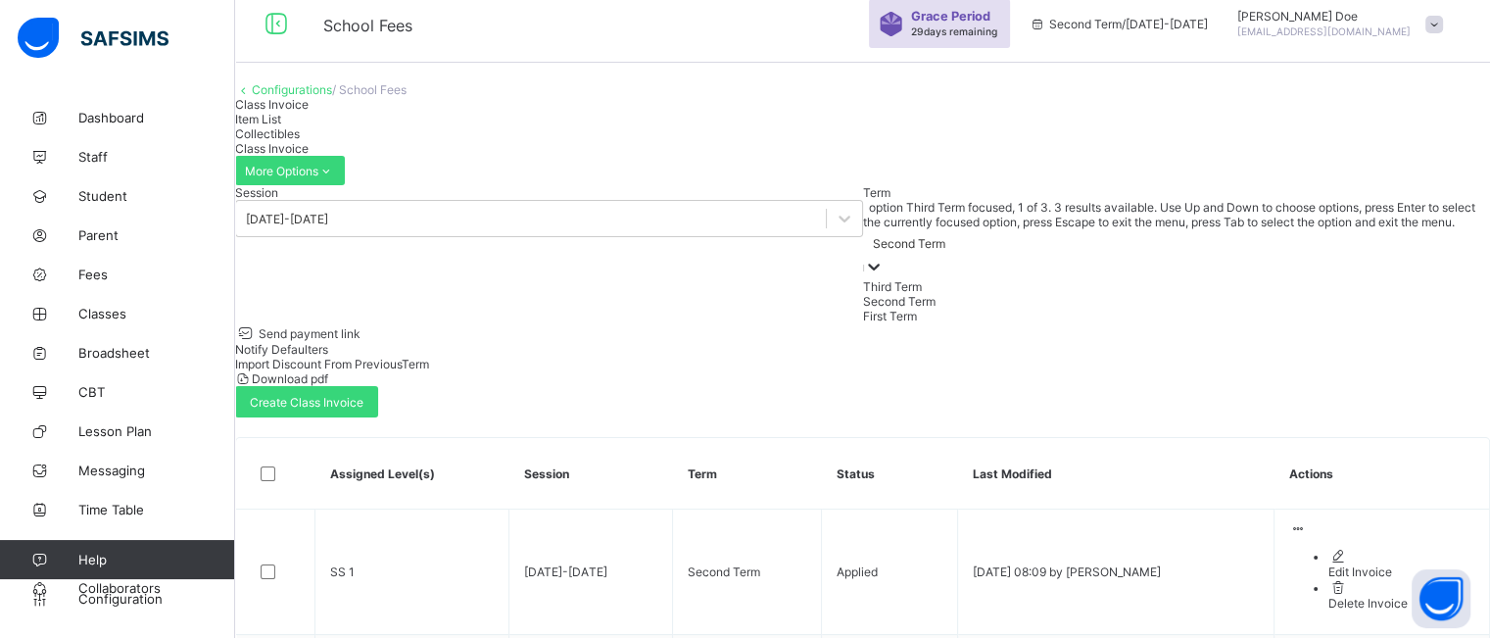
click at [863, 294] on div "Third Term" at bounding box center [1177, 286] width 628 height 15
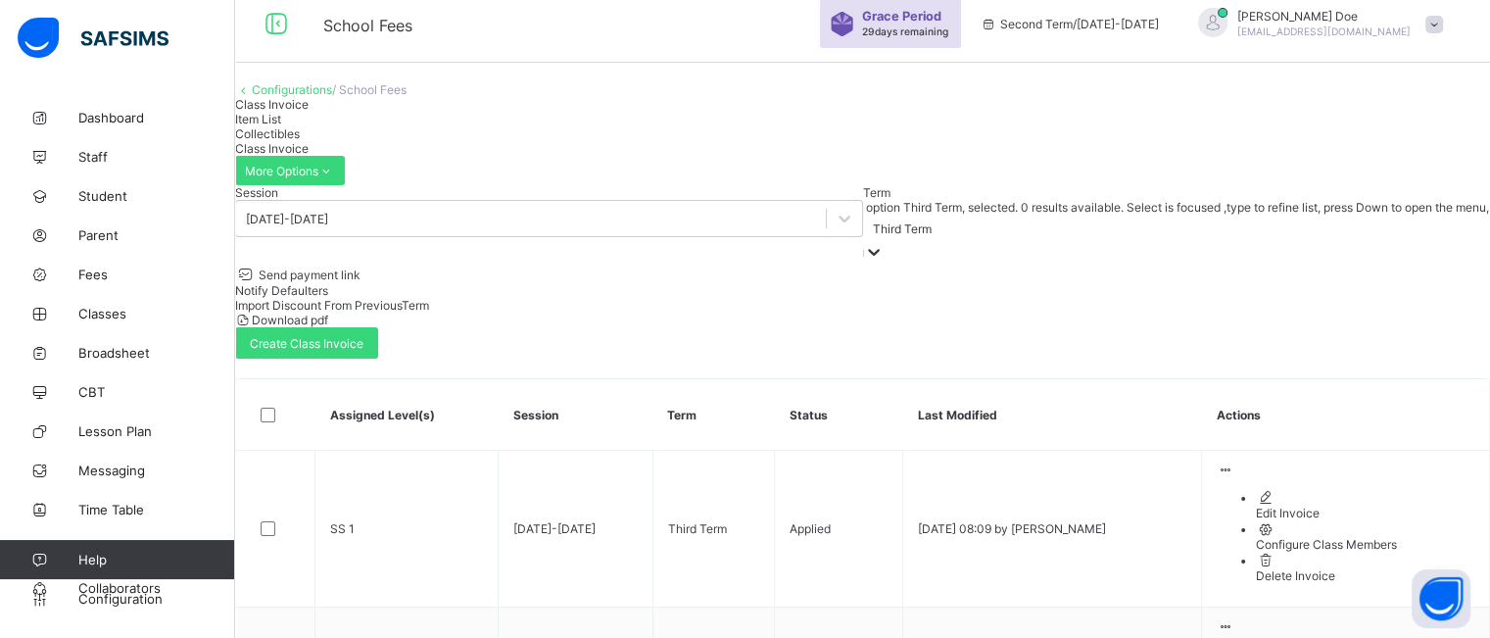
click at [673, 257] on div "Session 2026-2027 Term option Third Term, selected. 0 results available. Select…" at bounding box center [862, 271] width 1255 height 173
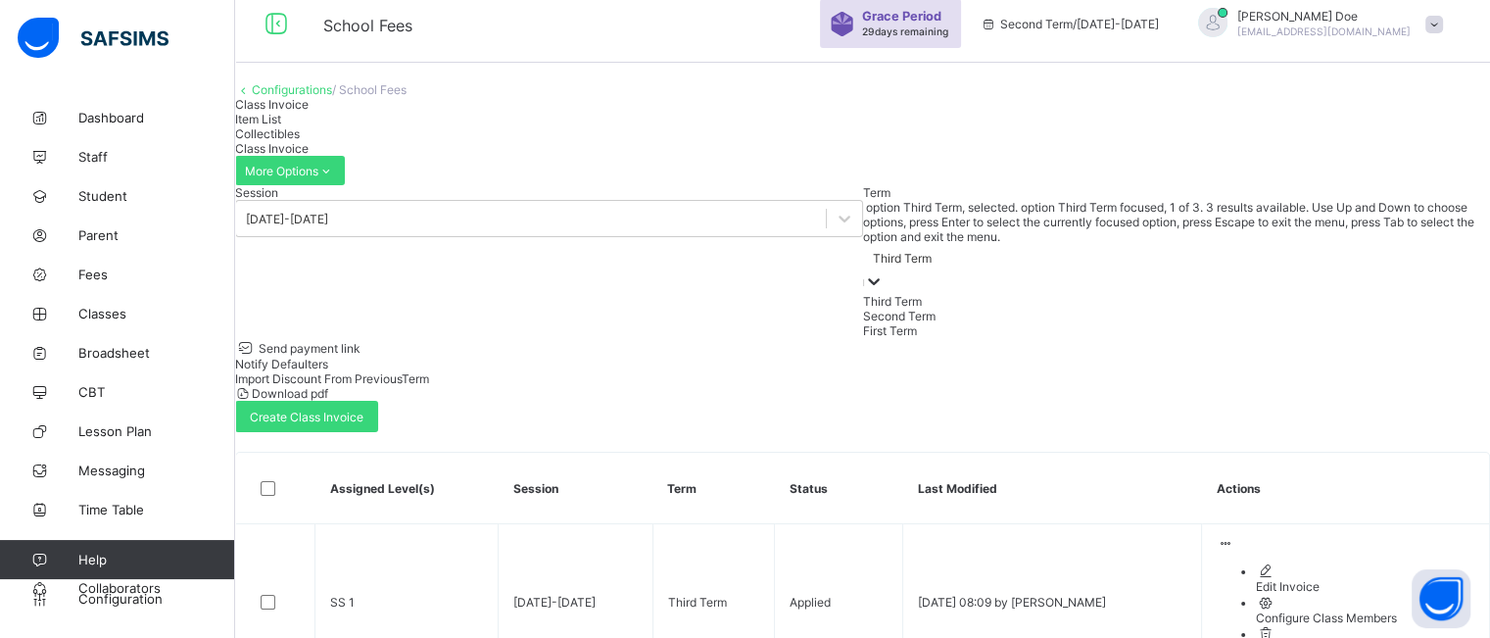
click at [864, 291] on icon at bounding box center [874, 281] width 20 height 20
click at [863, 323] on div "Second Term" at bounding box center [1177, 316] width 628 height 15
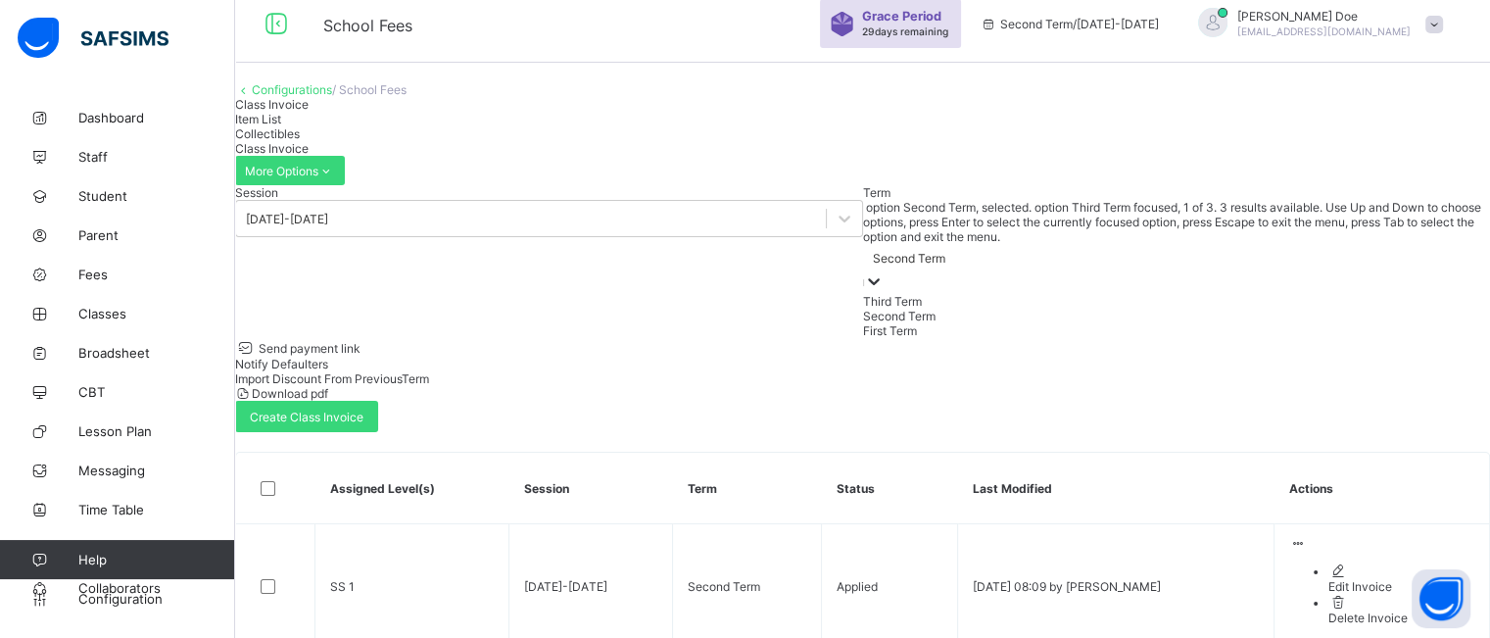
click at [864, 291] on icon at bounding box center [874, 281] width 20 height 20
click at [129, 598] on span "Configuration" at bounding box center [156, 599] width 156 height 16
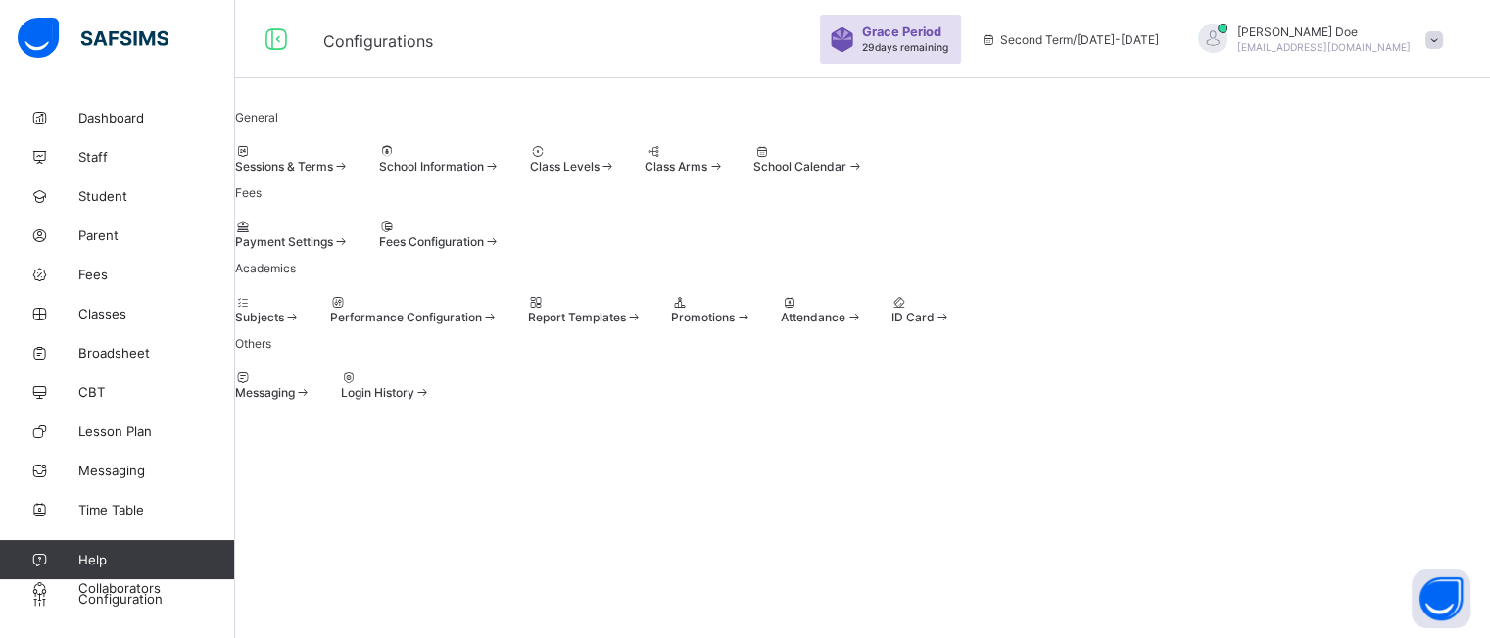
click at [306, 173] on div "Sessions & Terms" at bounding box center [292, 158] width 115 height 29
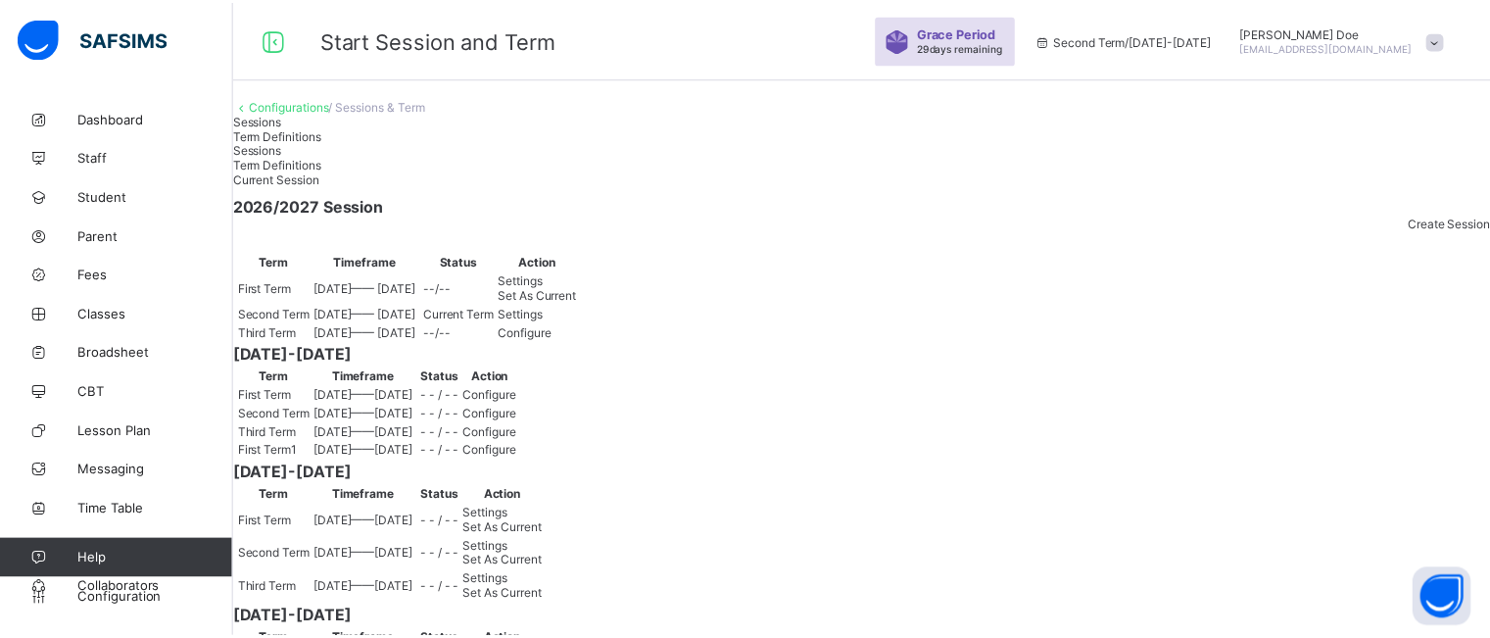
scroll to position [118, 0]
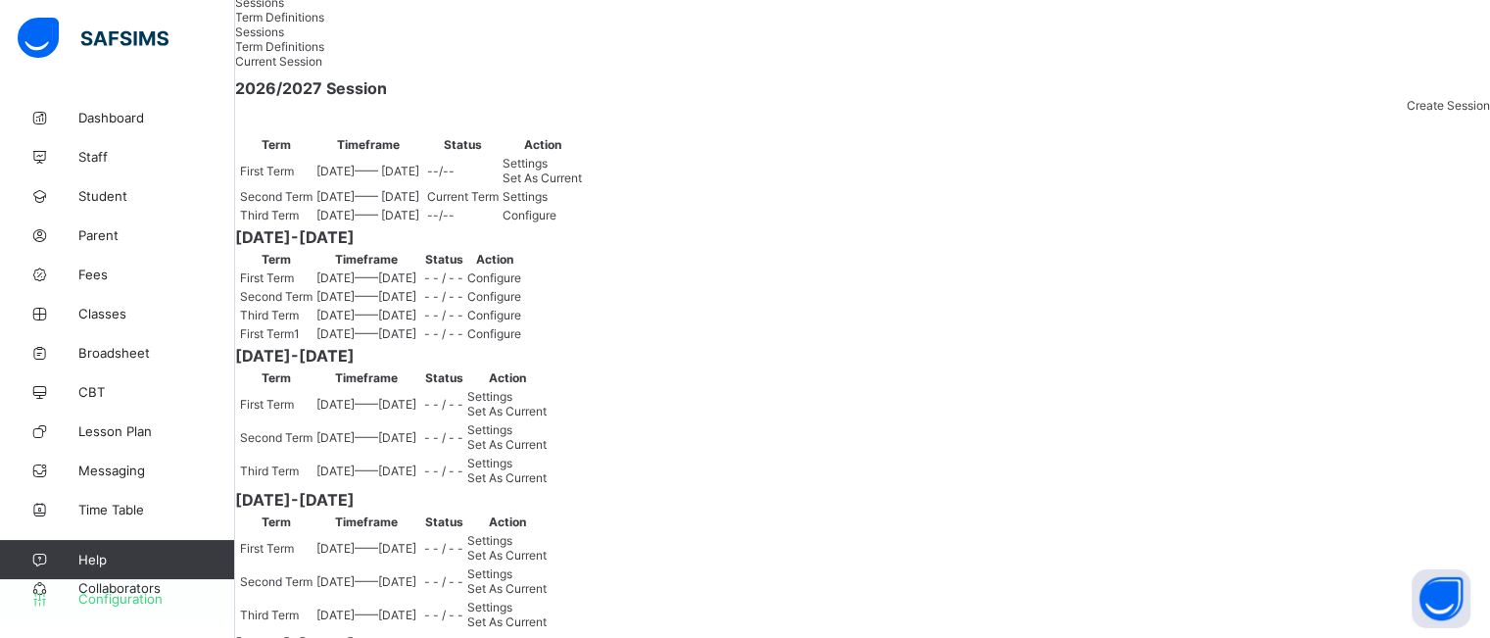
click at [122, 600] on span "Configuration" at bounding box center [156, 599] width 156 height 16
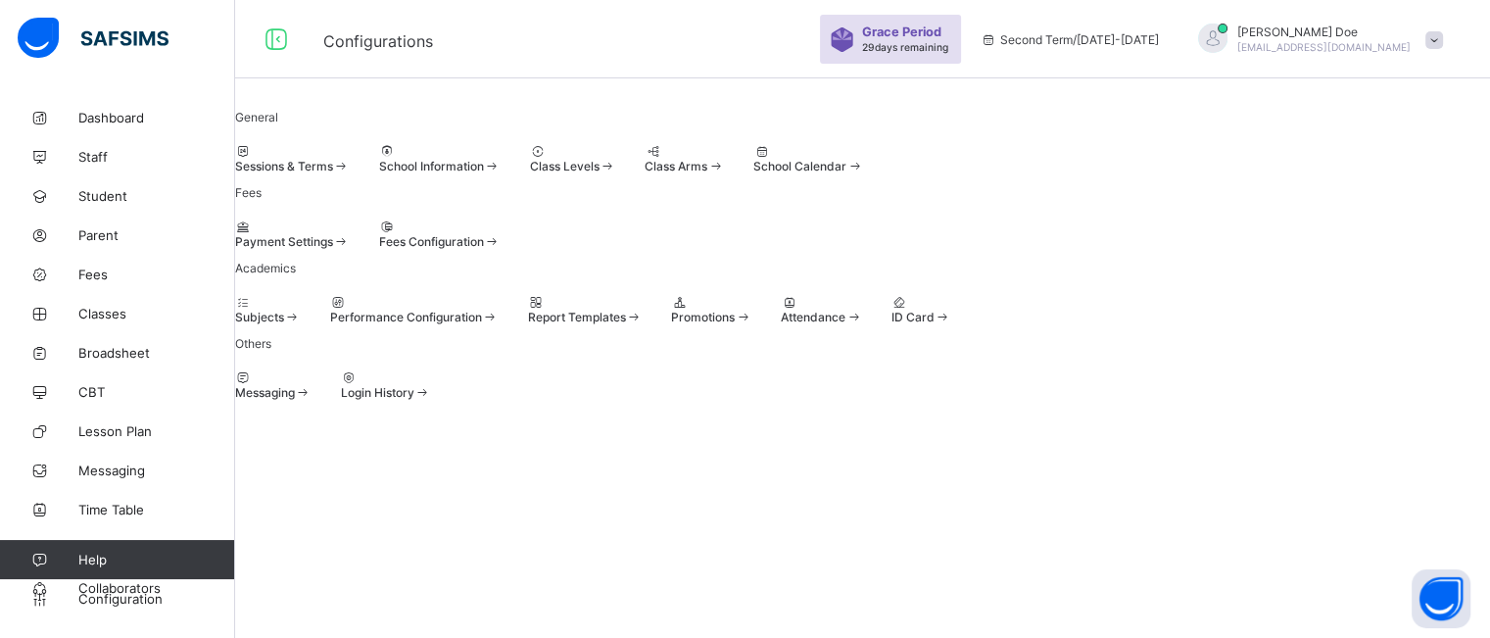
scroll to position [28, 0]
click at [379, 234] on span at bounding box center [379, 234] width 0 height 0
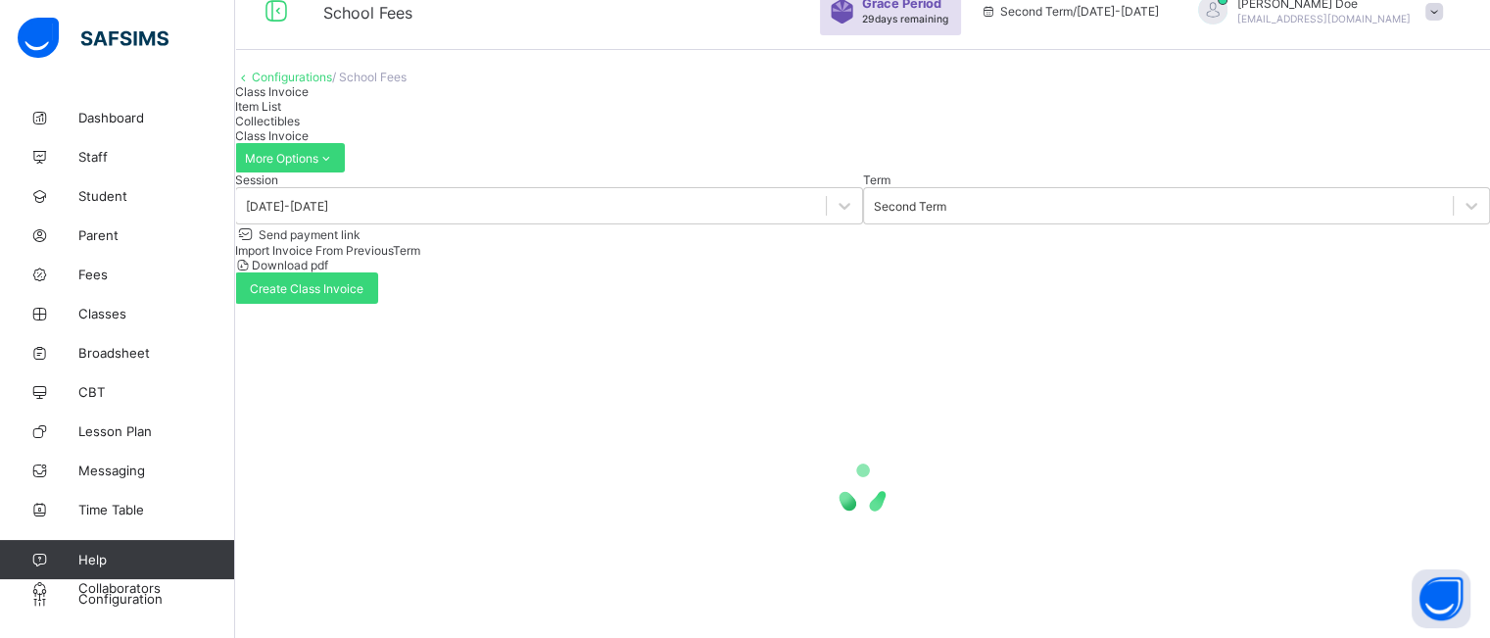
scroll to position [118, 0]
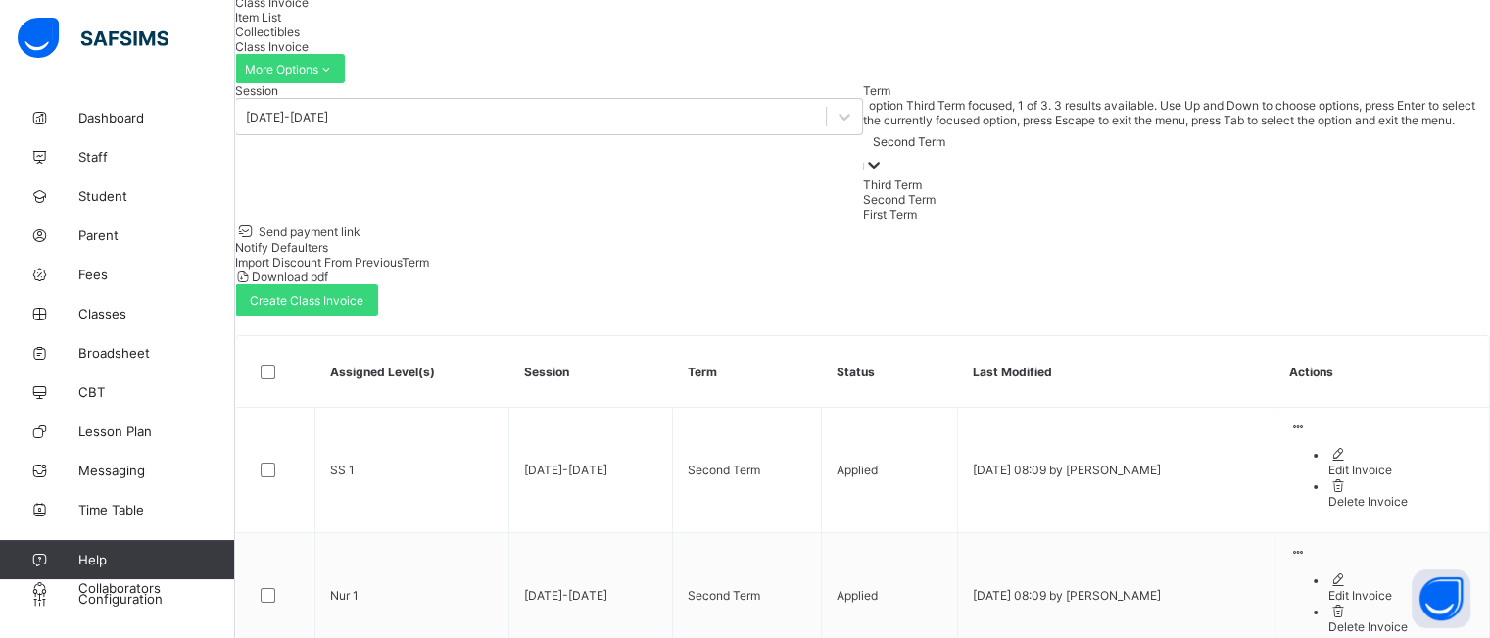
click at [864, 174] on icon at bounding box center [874, 165] width 20 height 20
click at [863, 192] on div "Third Term" at bounding box center [1177, 184] width 628 height 15
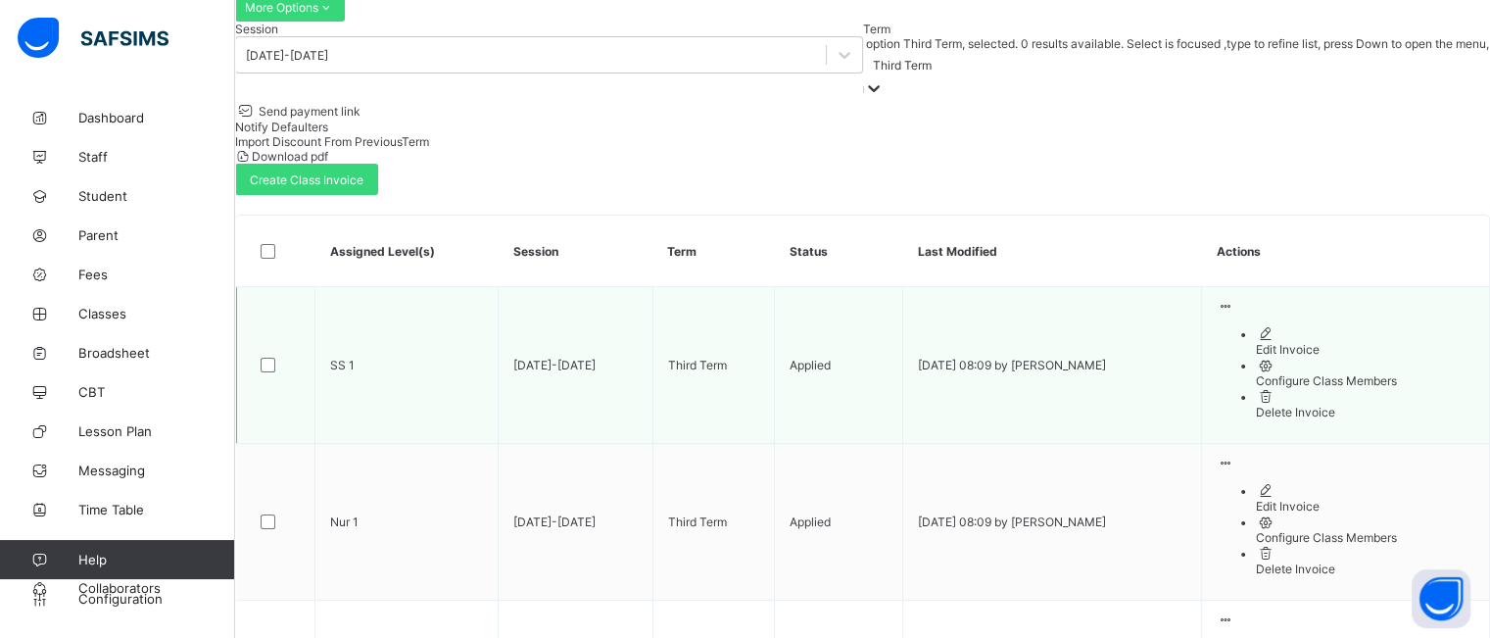
scroll to position [180, 0]
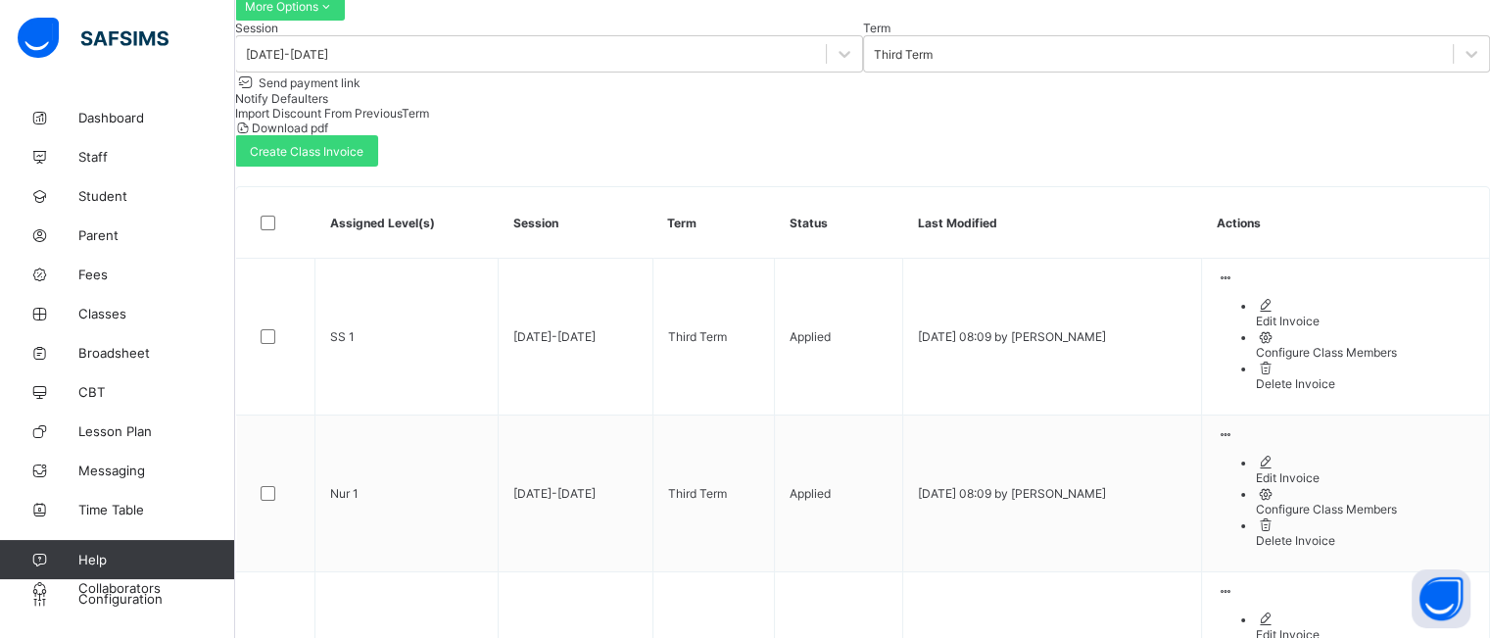
click at [1202, 214] on th "Last Modified" at bounding box center [1052, 222] width 299 height 71
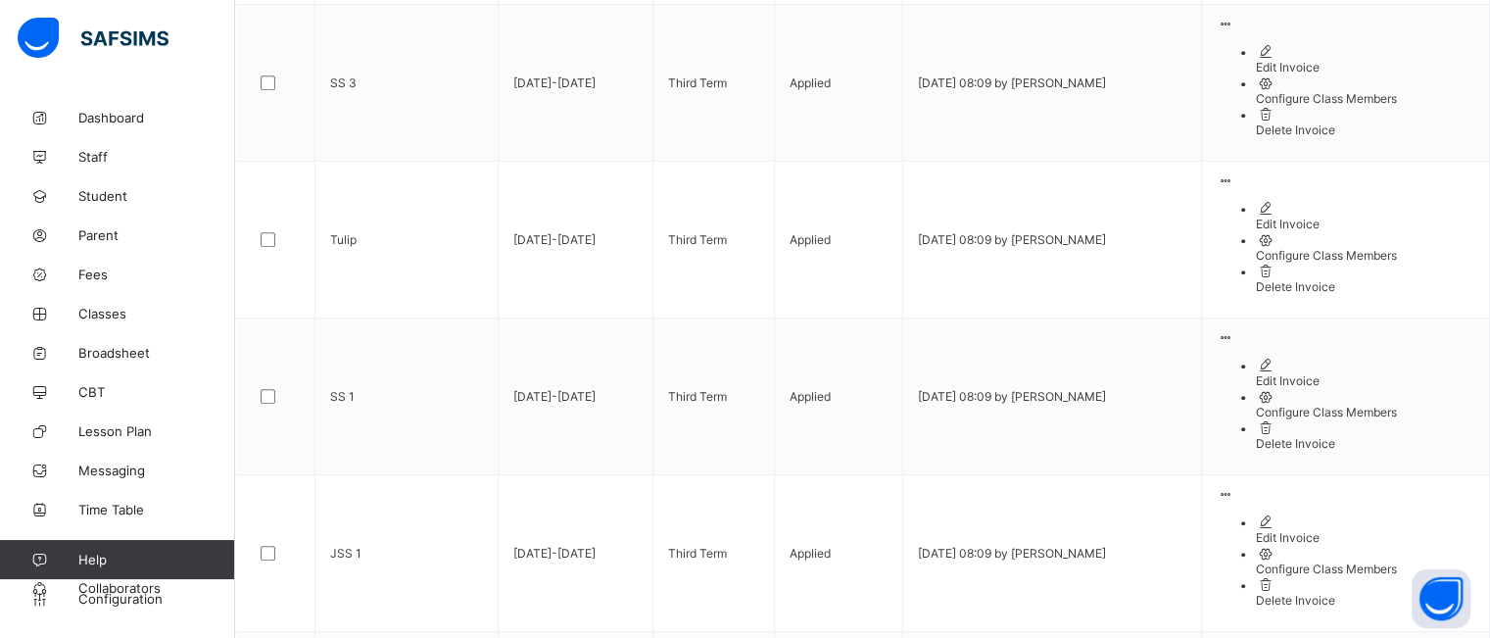
scroll to position [912, 0]
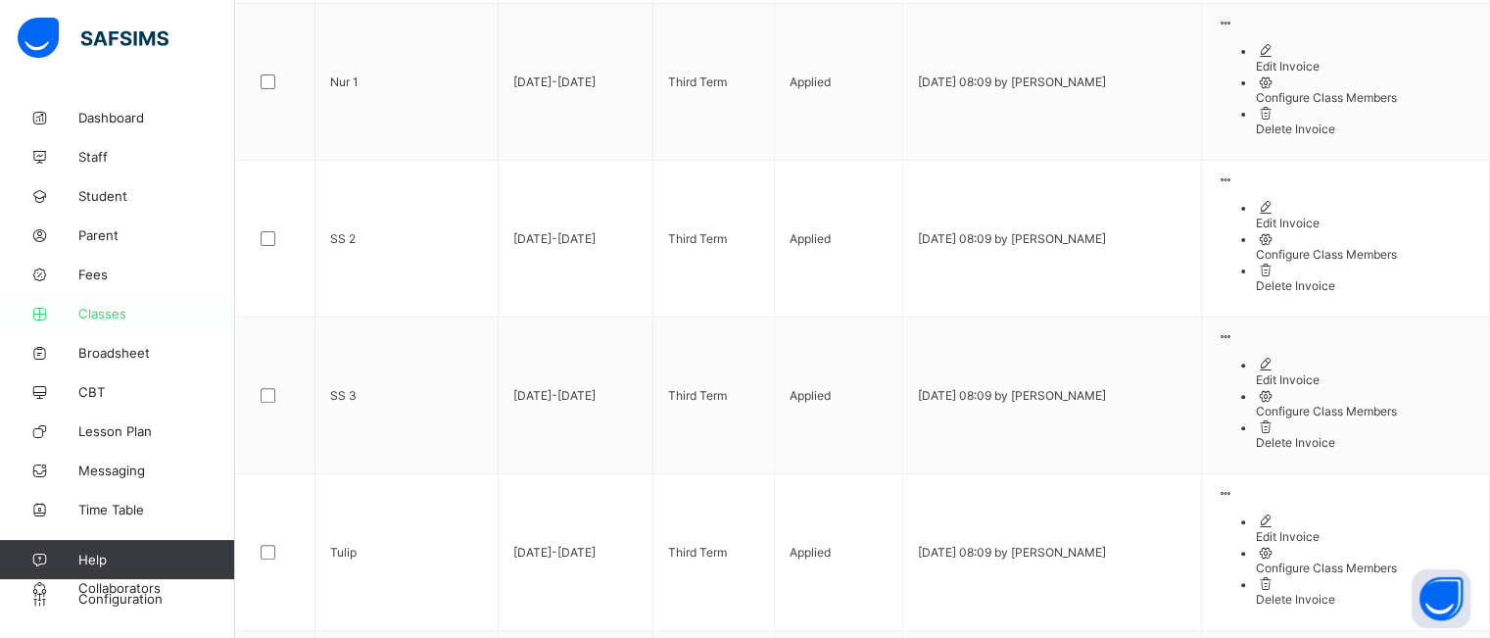
scroll to position [588, 0]
click at [106, 319] on span "Classes" at bounding box center [156, 314] width 157 height 16
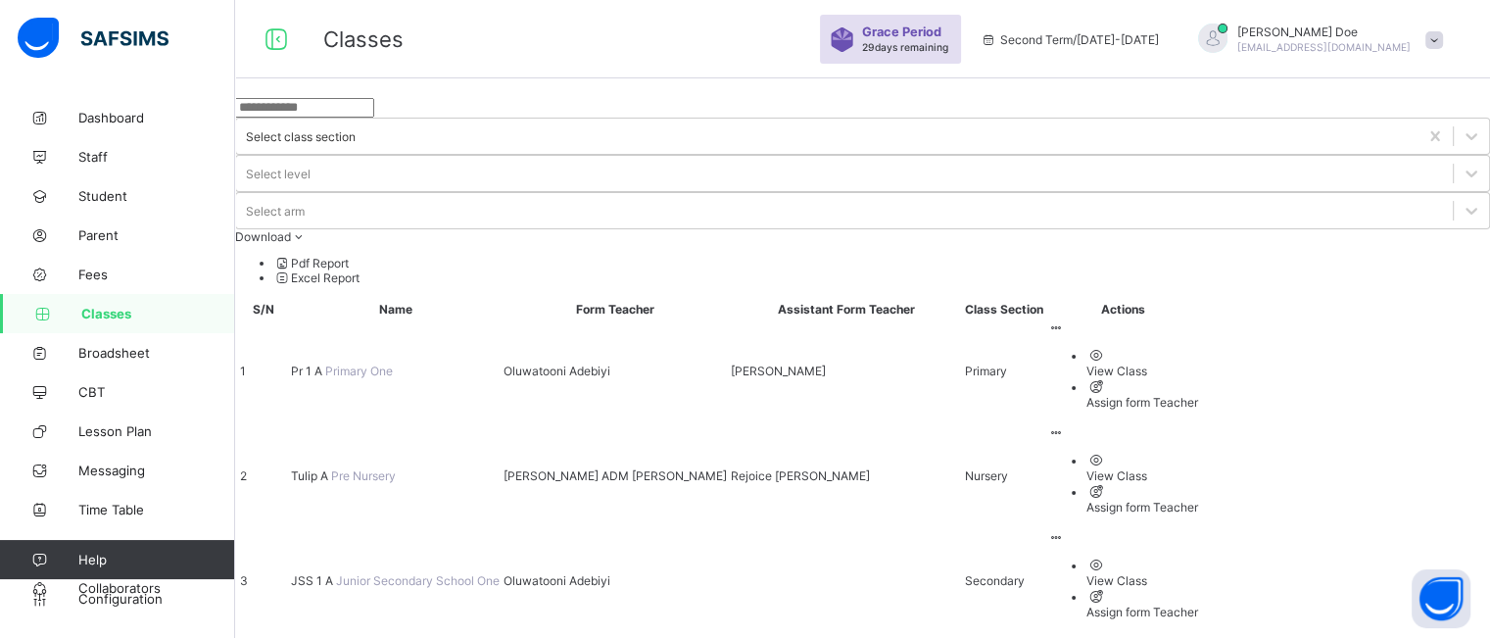
scroll to position [127, 0]
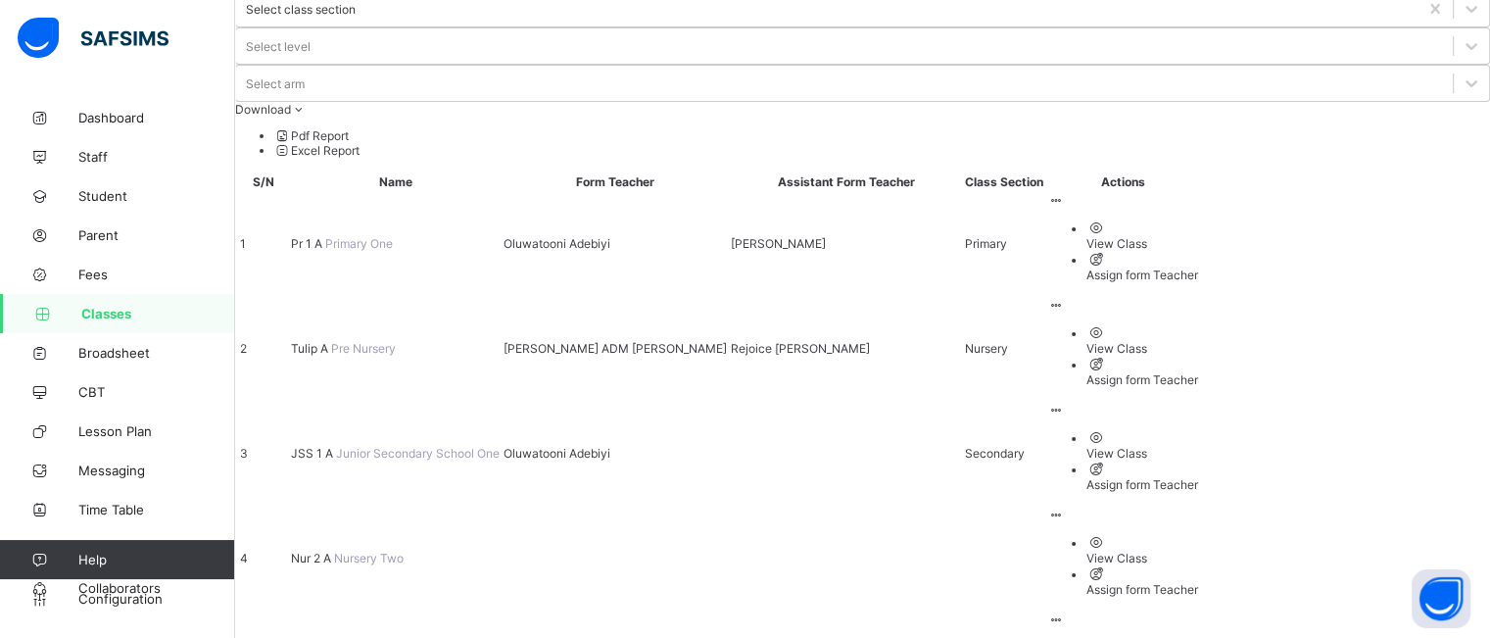
click at [334, 550] on span "Nur 2 A" at bounding box center [312, 557] width 43 height 15
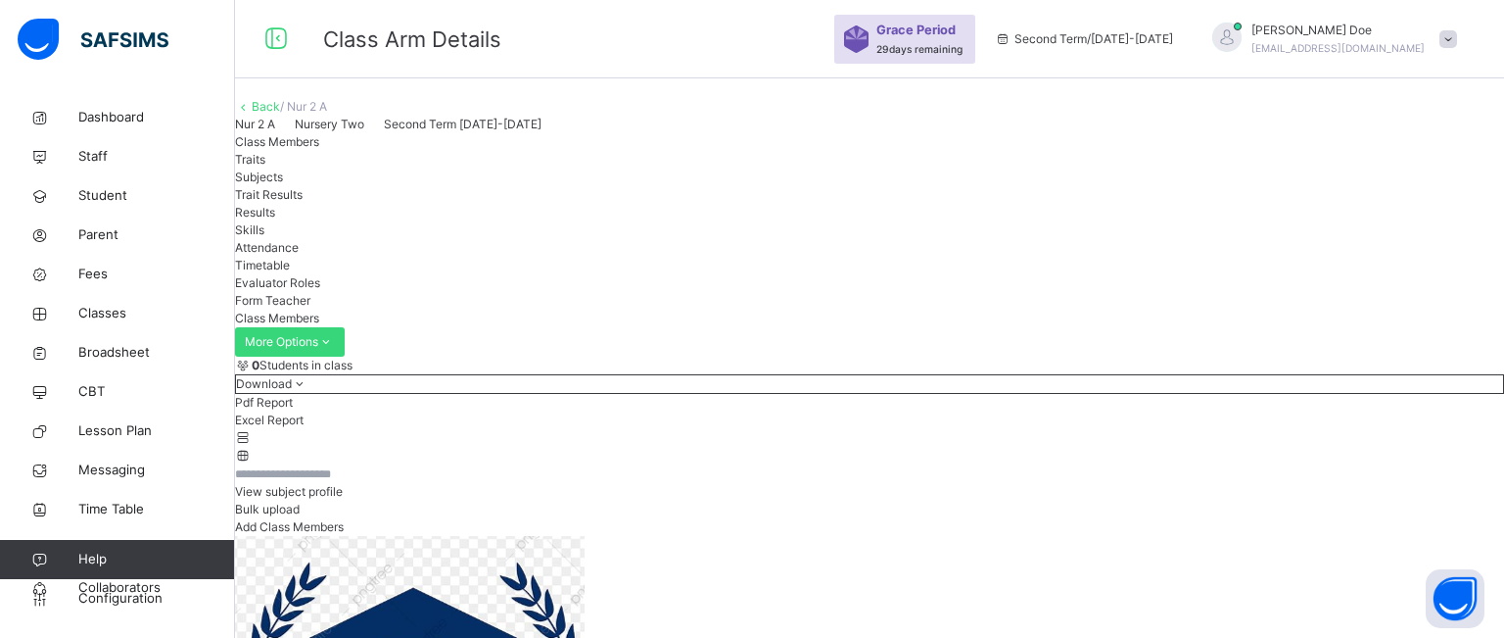
click at [280, 114] on link "Back" at bounding box center [266, 106] width 28 height 15
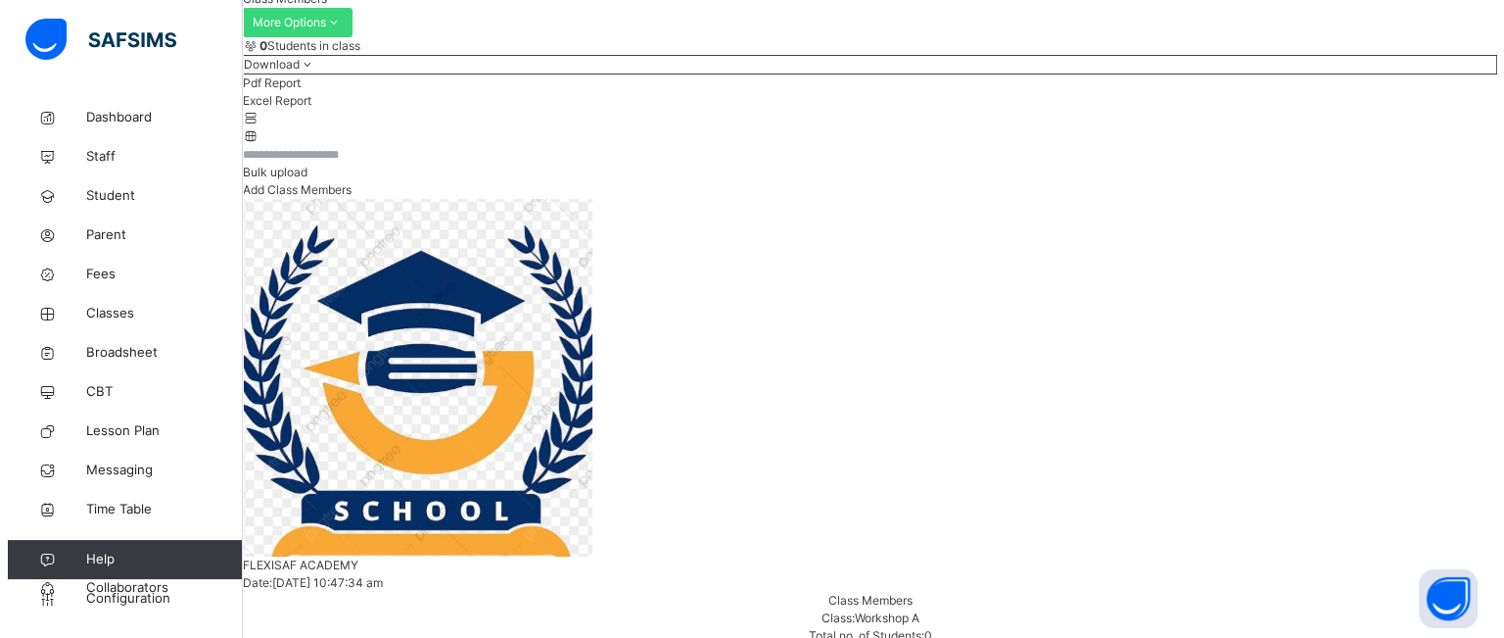
scroll to position [301, 0]
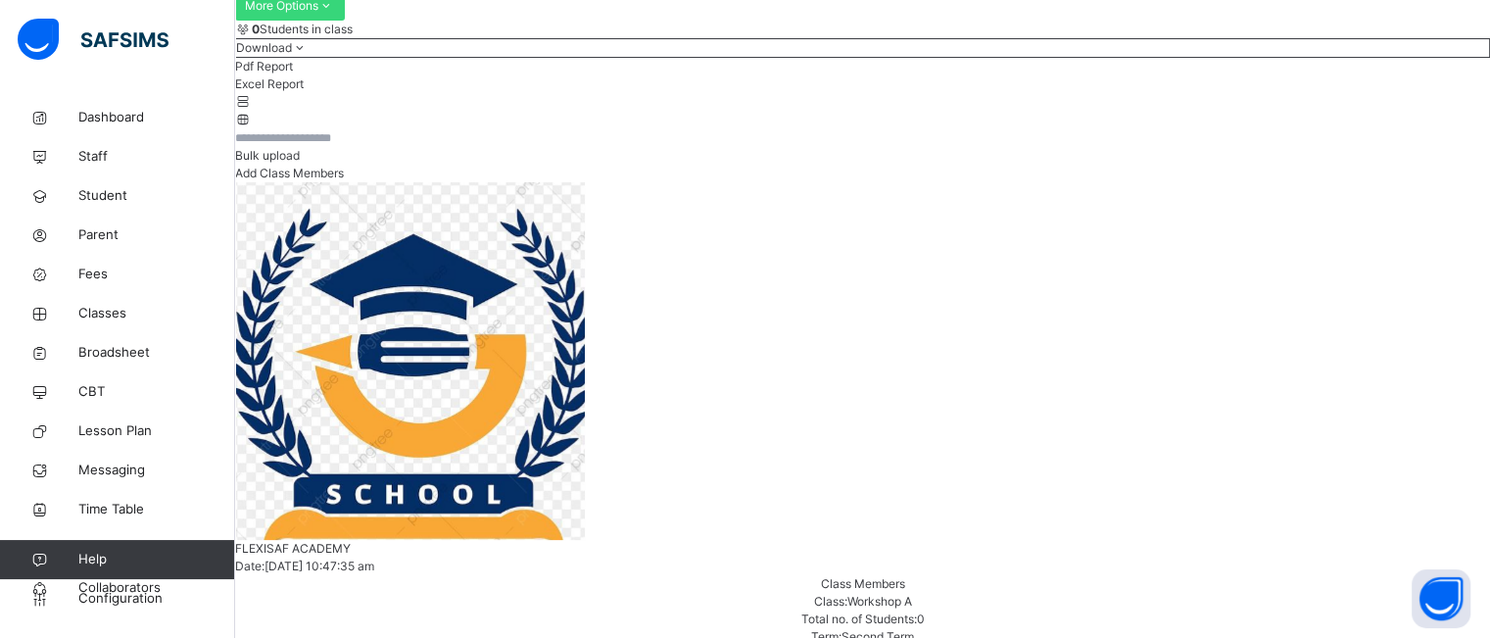
click at [344, 180] on span "Add Class Members" at bounding box center [289, 173] width 109 height 15
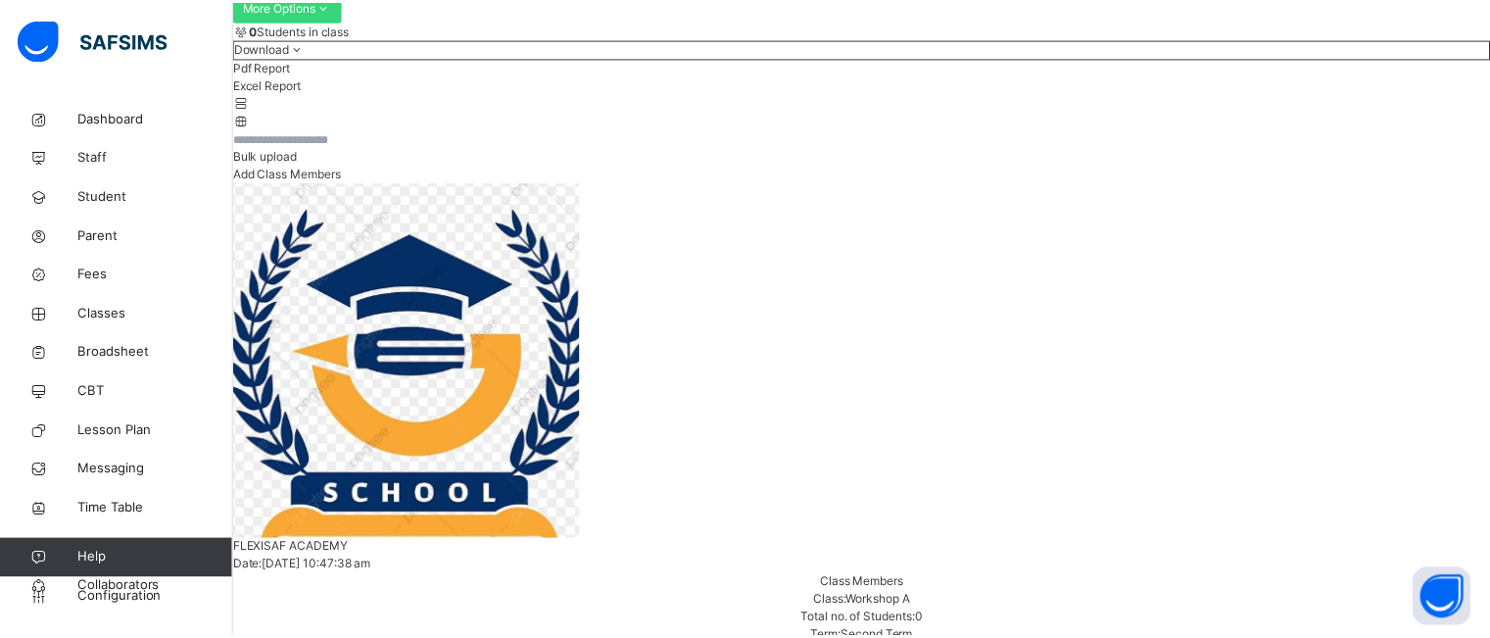
scroll to position [235, 0]
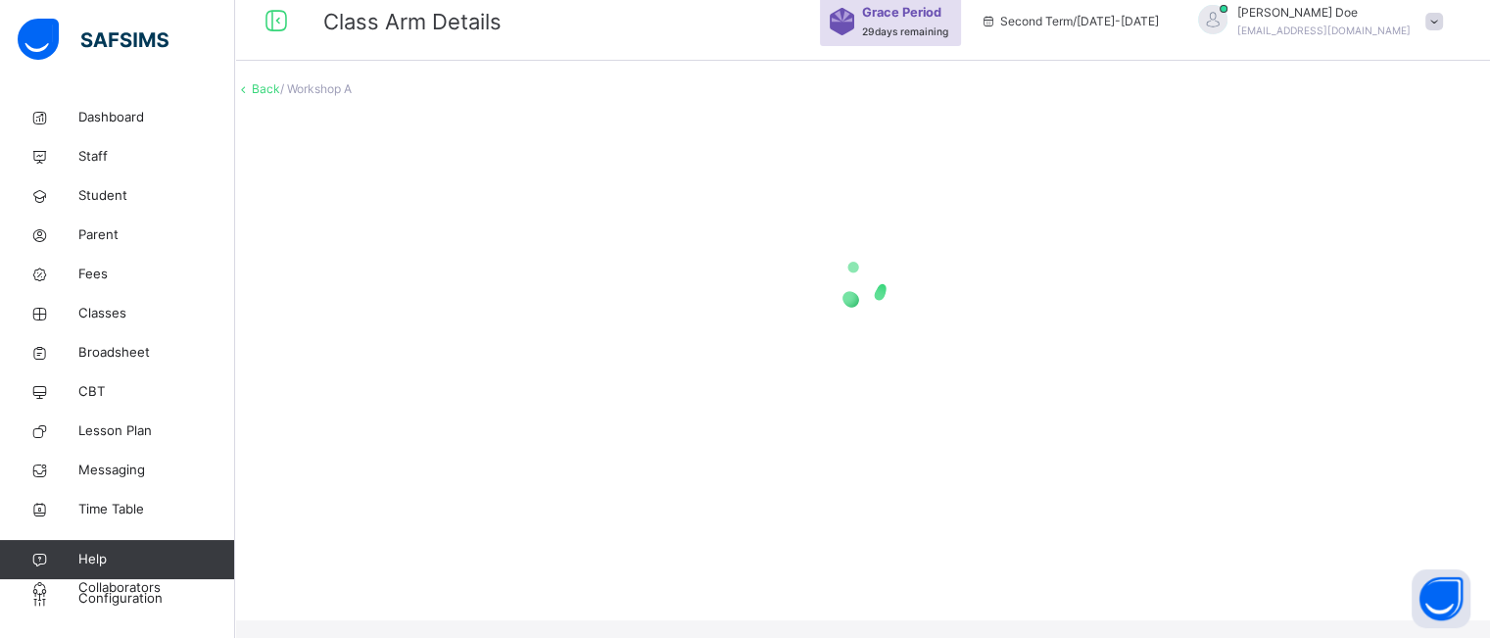
scroll to position [0, 0]
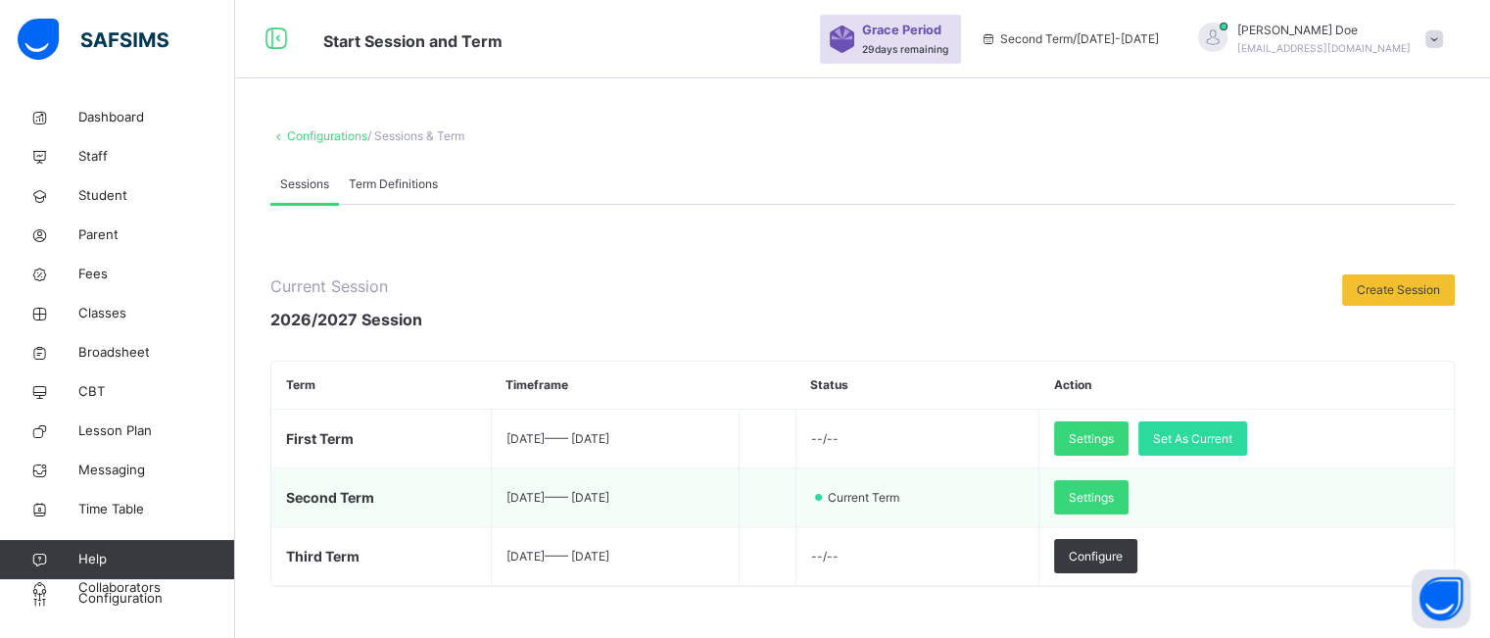
scroll to position [63, 0]
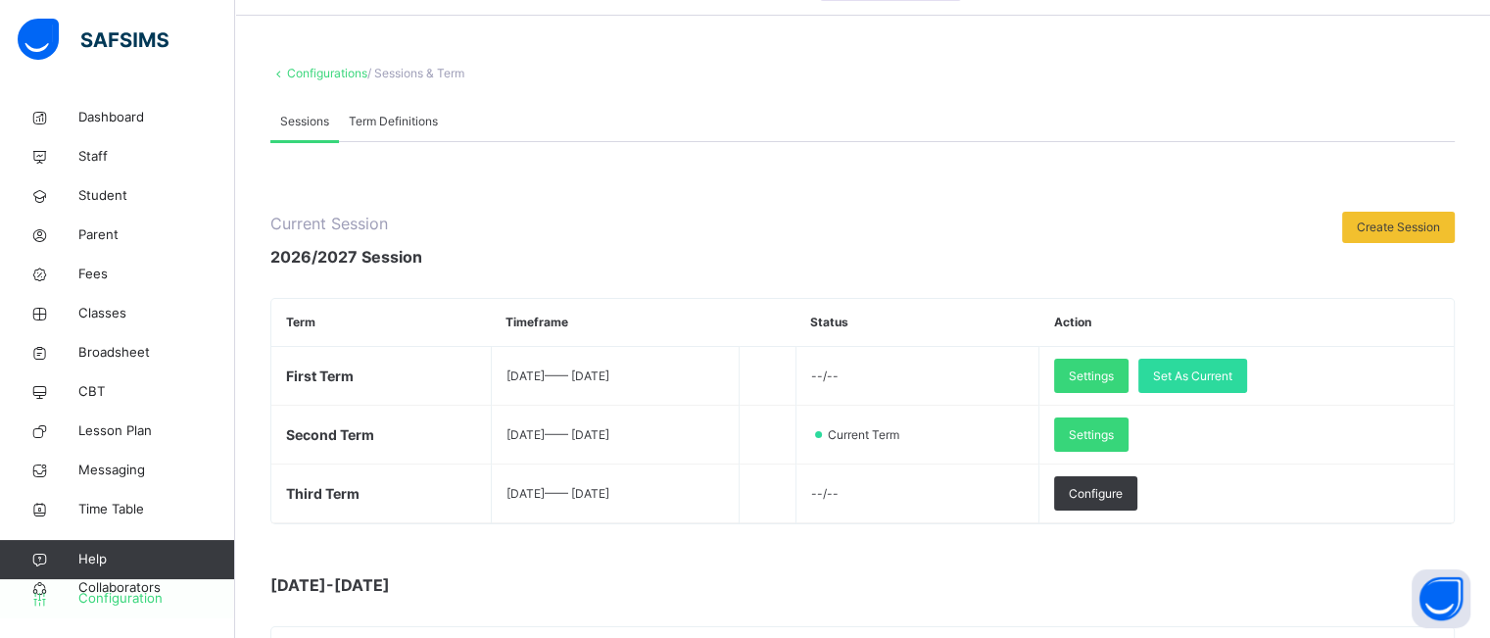
click at [102, 596] on span "Configuration" at bounding box center [156, 599] width 156 height 20
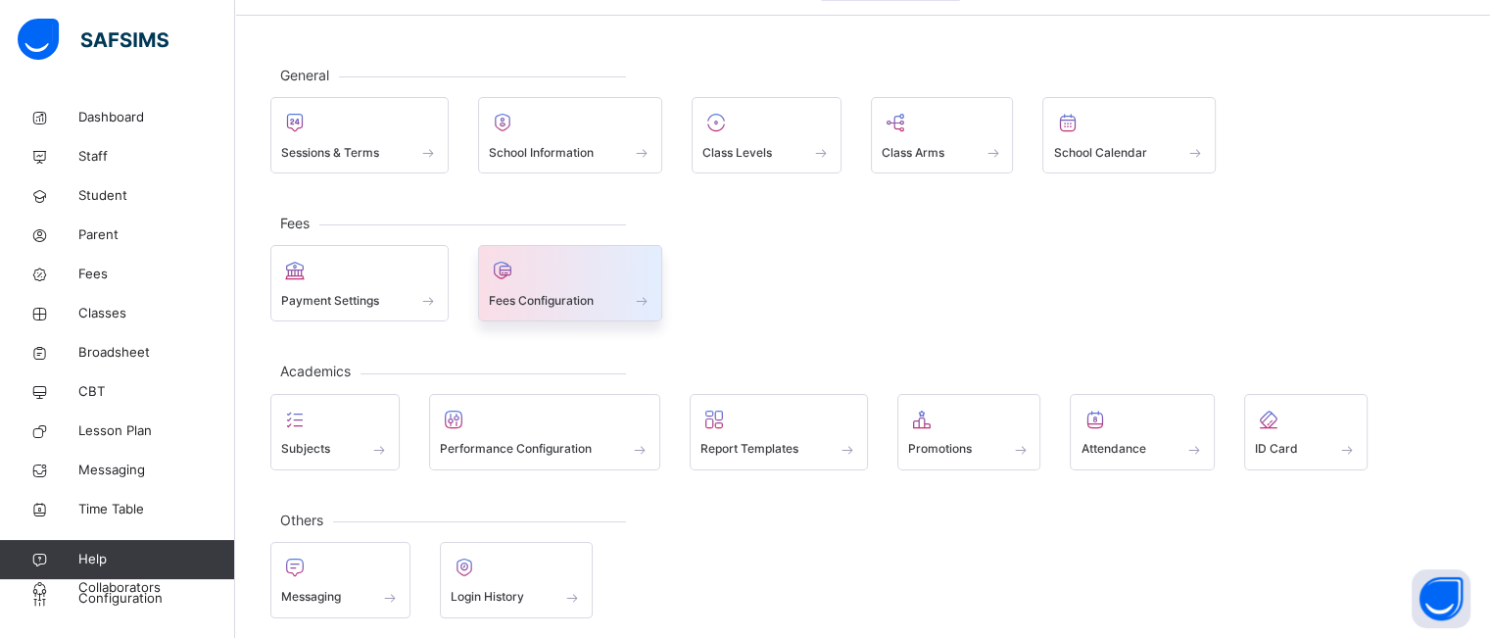
drag, startPoint x: 102, startPoint y: 596, endPoint x: 546, endPoint y: 288, distance: 540.4
click at [546, 290] on div "Fees Configuration" at bounding box center [571, 300] width 164 height 21
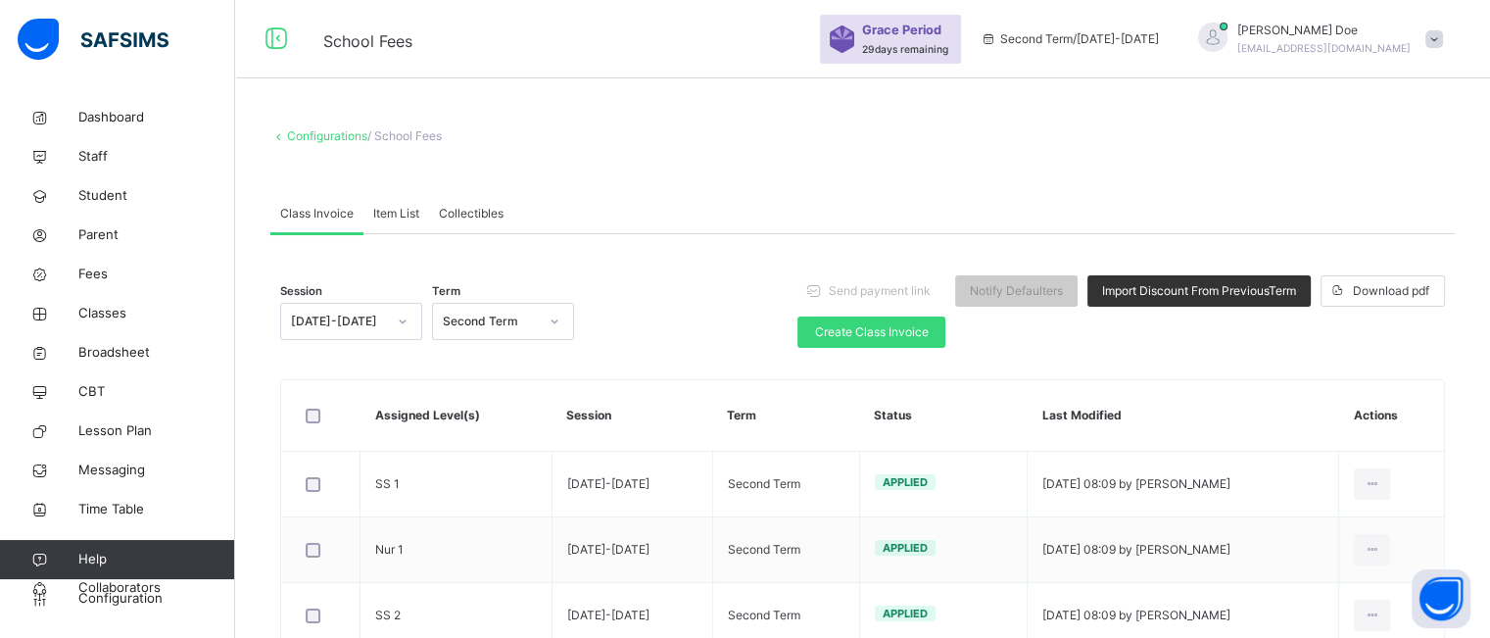
click at [509, 320] on div "Second Term" at bounding box center [490, 321] width 95 height 18
click at [505, 357] on div "Third Term" at bounding box center [503, 365] width 140 height 33
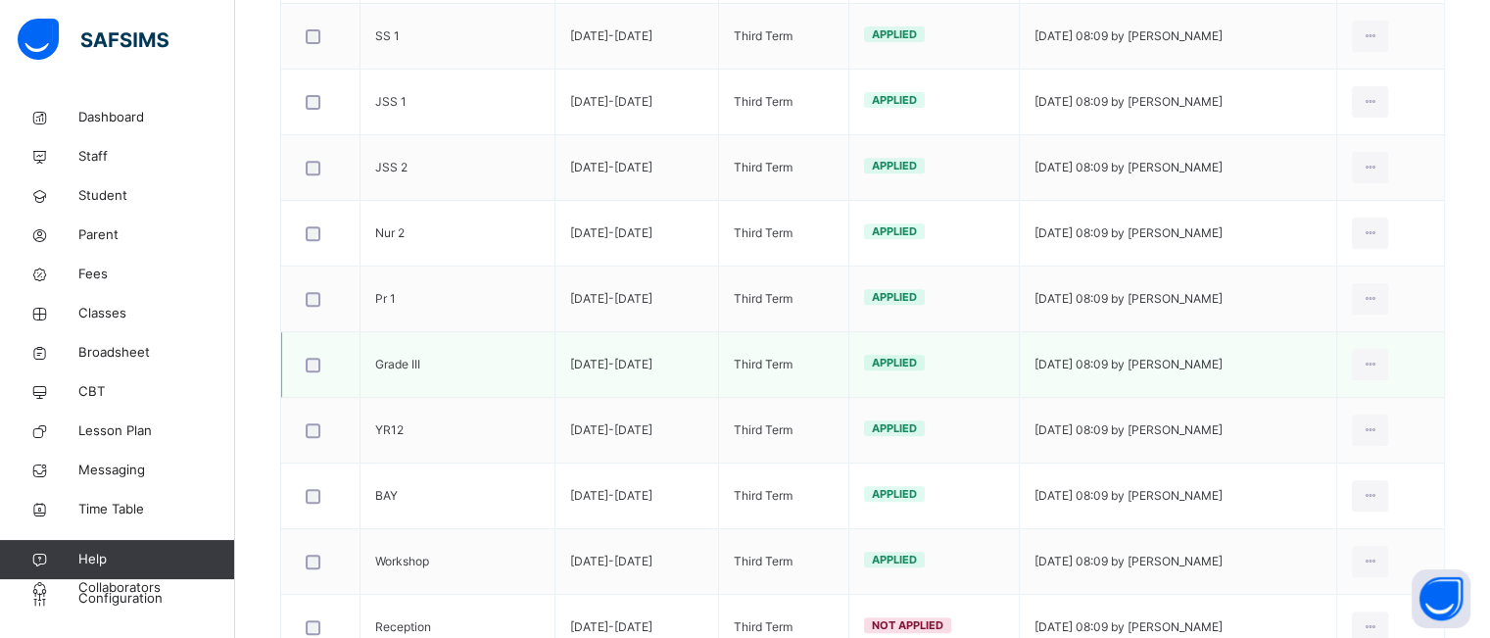
scroll to position [919, 0]
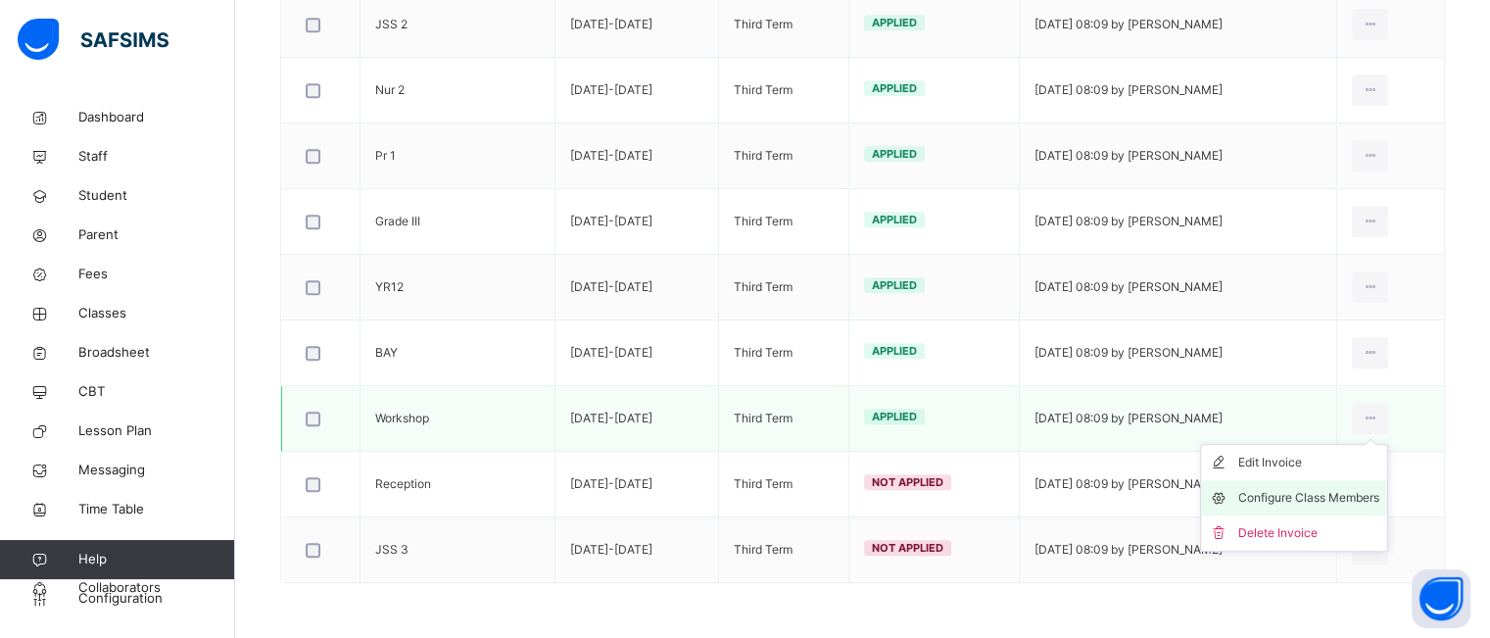
click at [1344, 493] on div "Configure Class Members" at bounding box center [1308, 498] width 141 height 20
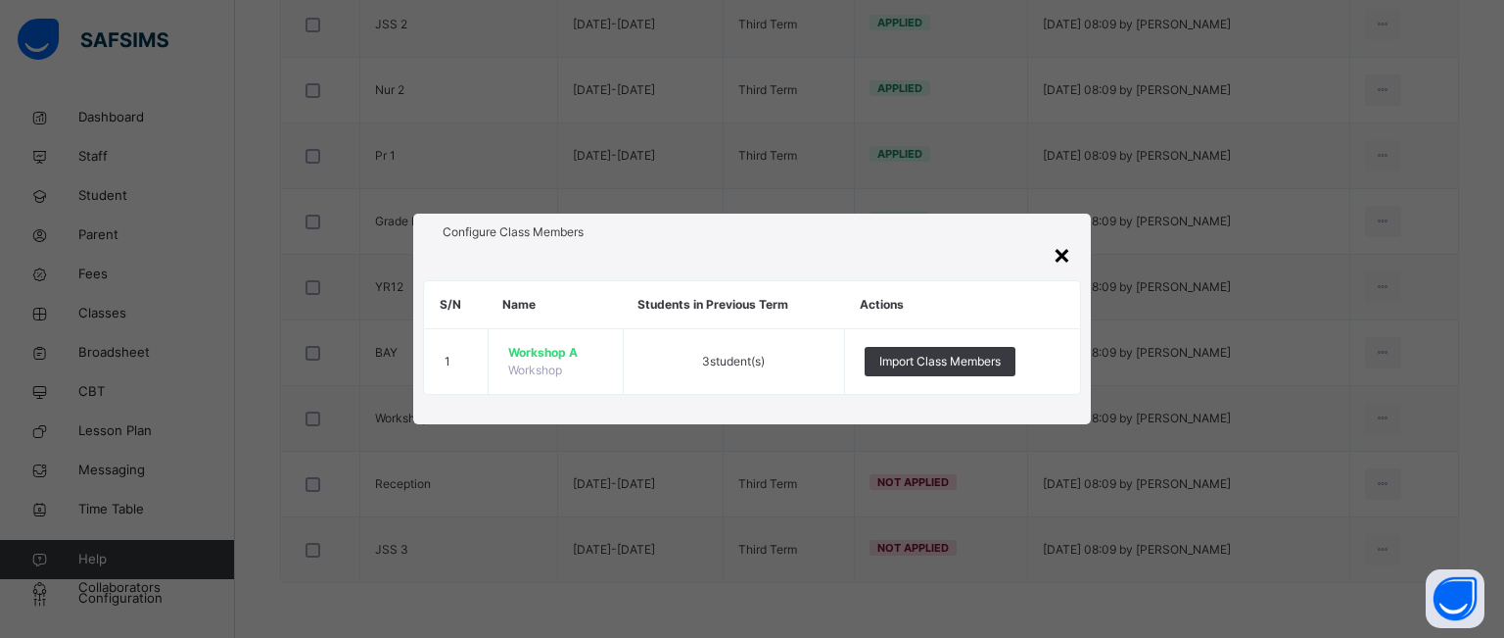
click at [1061, 249] on div "×" at bounding box center [1062, 253] width 19 height 41
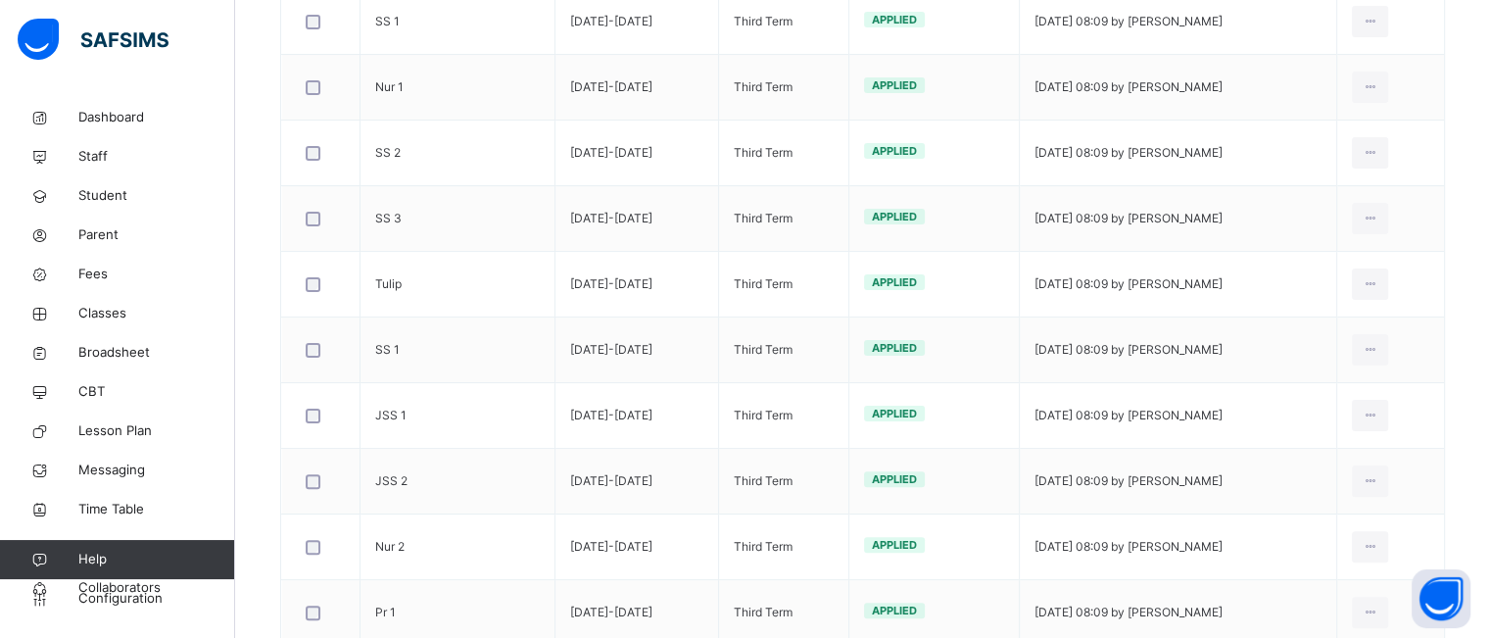
scroll to position [0, 0]
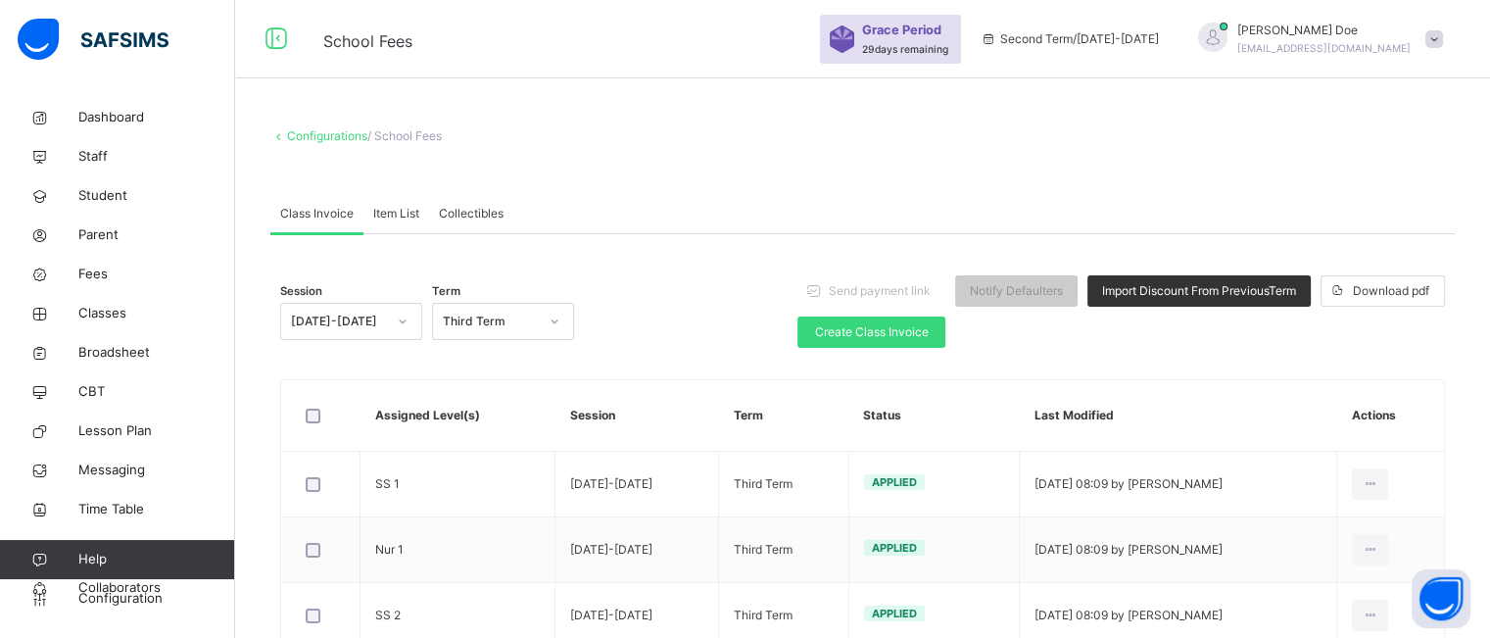
click at [520, 321] on div "Third Term" at bounding box center [490, 321] width 95 height 18
click at [751, 334] on div "Session [DATE]-[DATE] Term Third Term Send payment link Notify Defaulters Impor…" at bounding box center [862, 311] width 1164 height 96
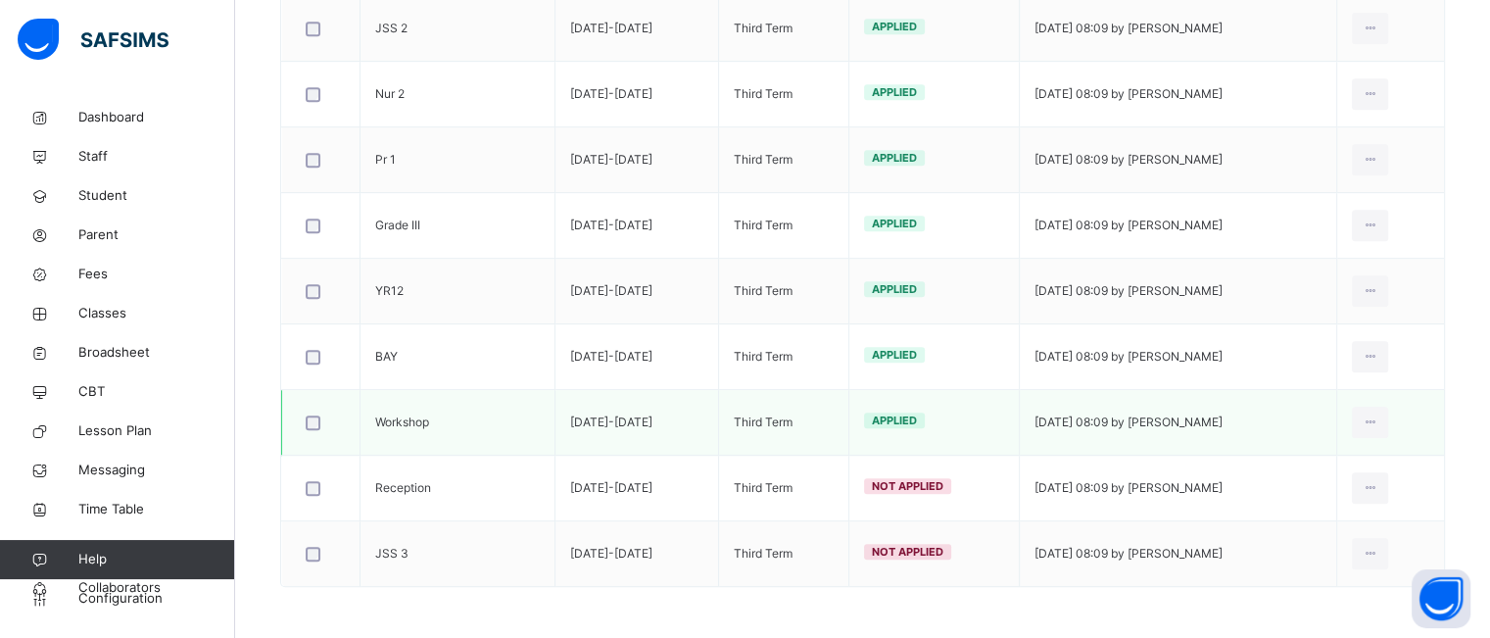
scroll to position [917, 0]
click at [1336, 499] on div "Configure Class Members" at bounding box center [1308, 500] width 141 height 20
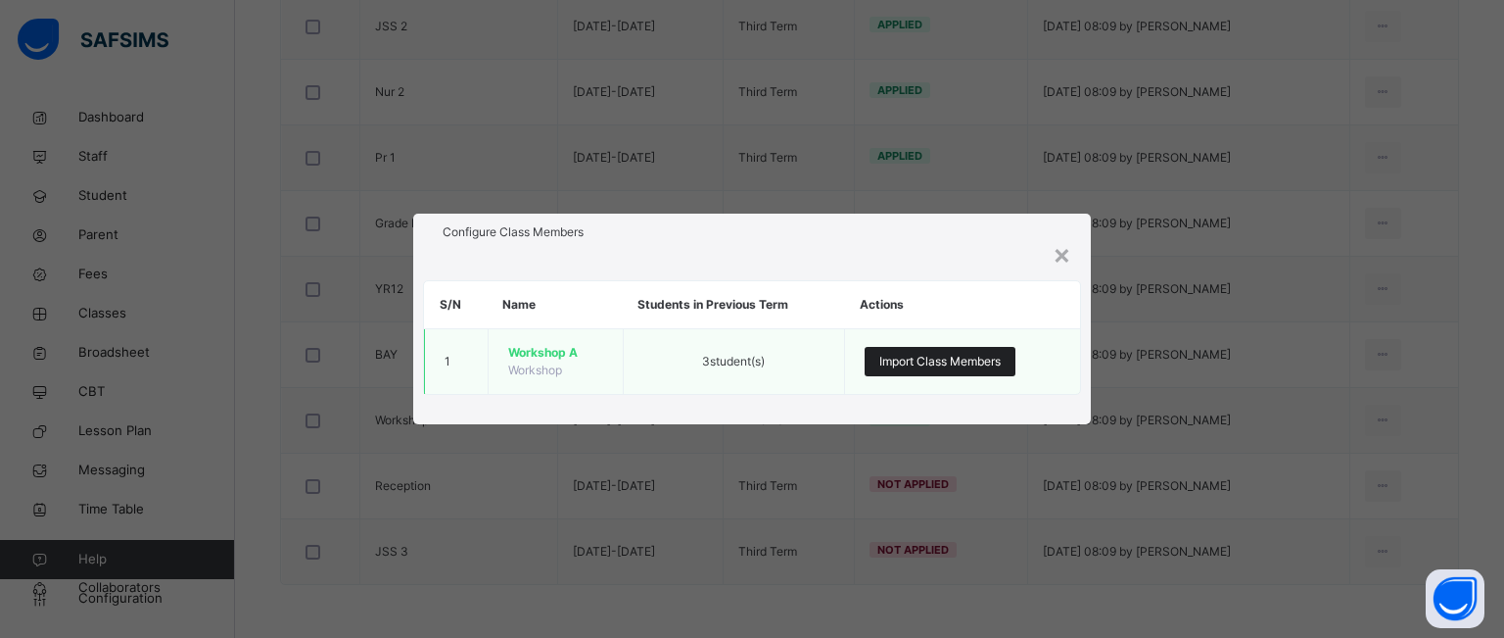
click at [928, 357] on span "Import Class Members" at bounding box center [939, 362] width 121 height 18
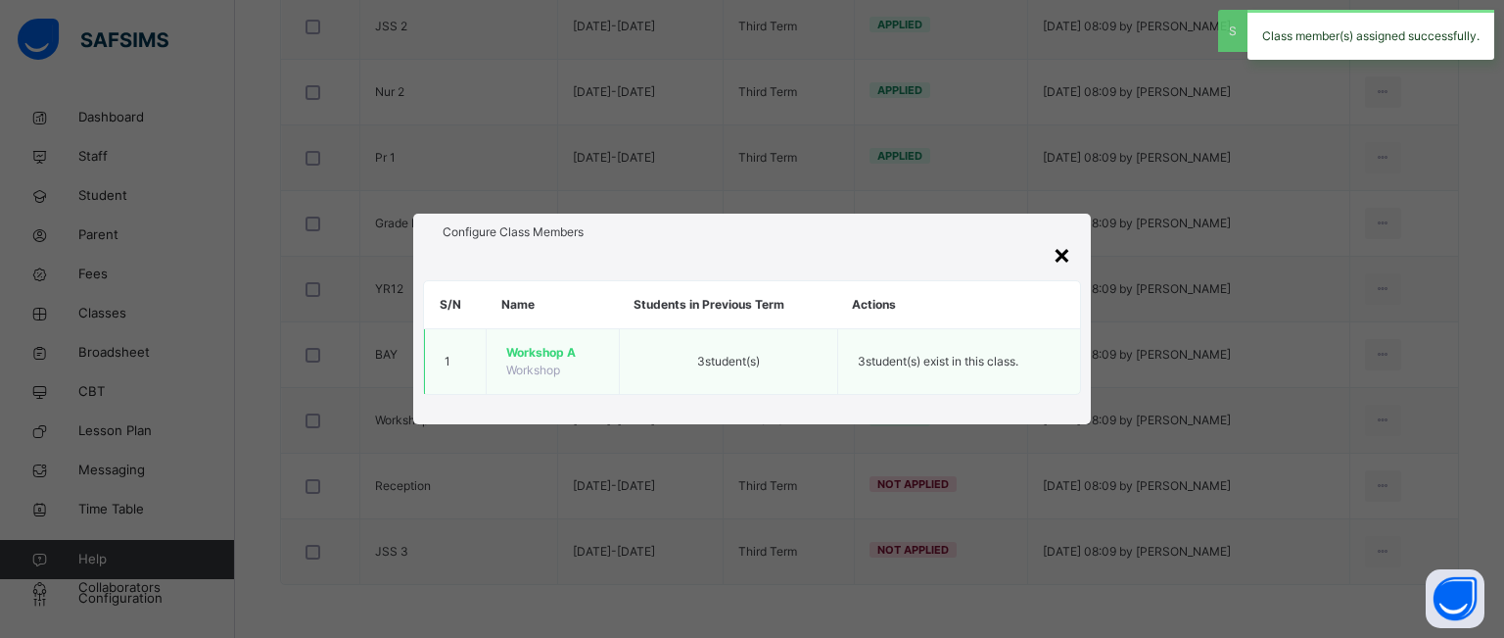
click at [1058, 258] on div "×" at bounding box center [1062, 253] width 19 height 41
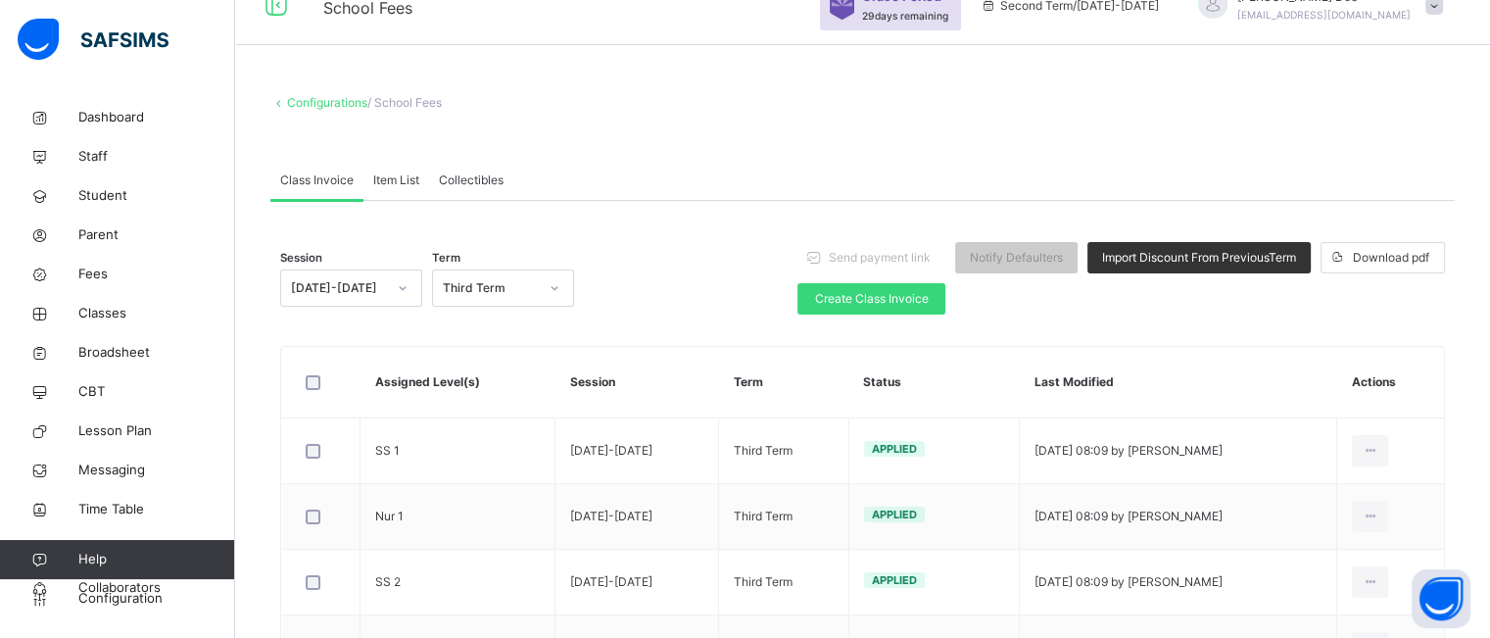
scroll to position [47, 0]
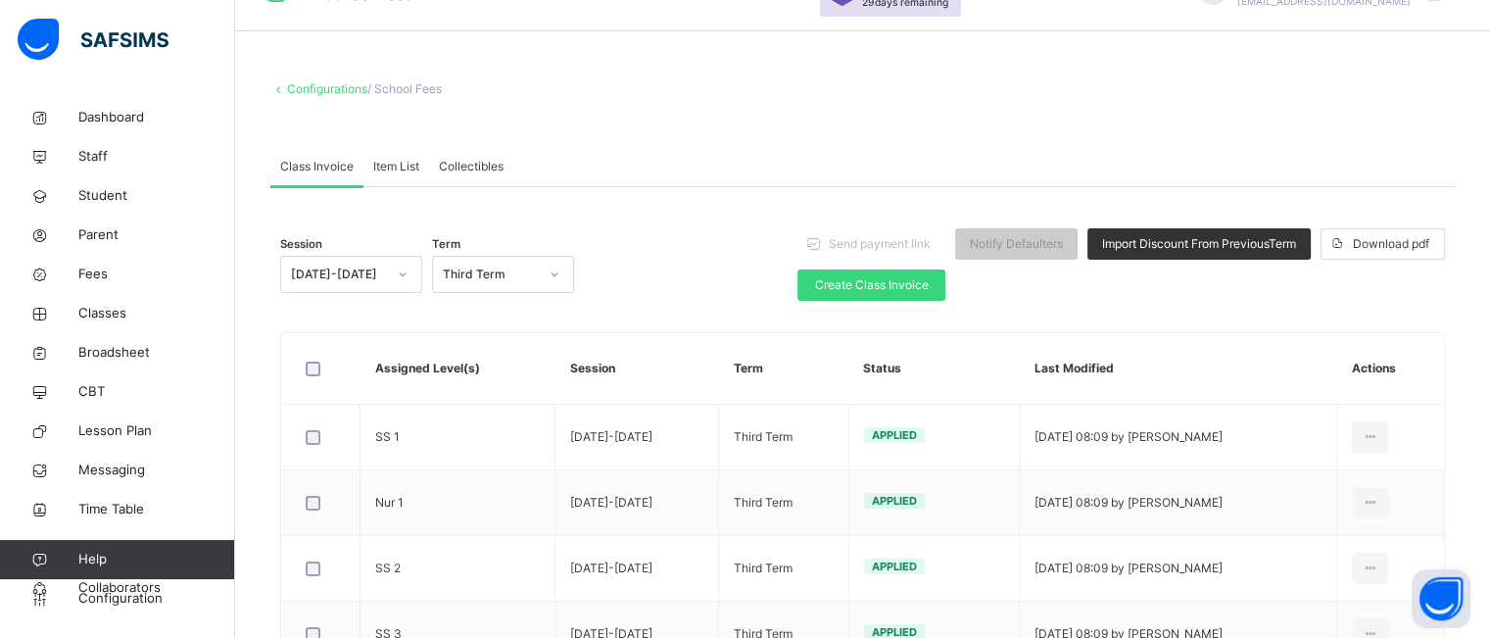
click at [556, 270] on icon at bounding box center [554, 274] width 12 height 20
click at [639, 287] on div "Session [DATE]-[DATE] Term Third Term Send payment link Notify Defaulters Impor…" at bounding box center [862, 264] width 1164 height 96
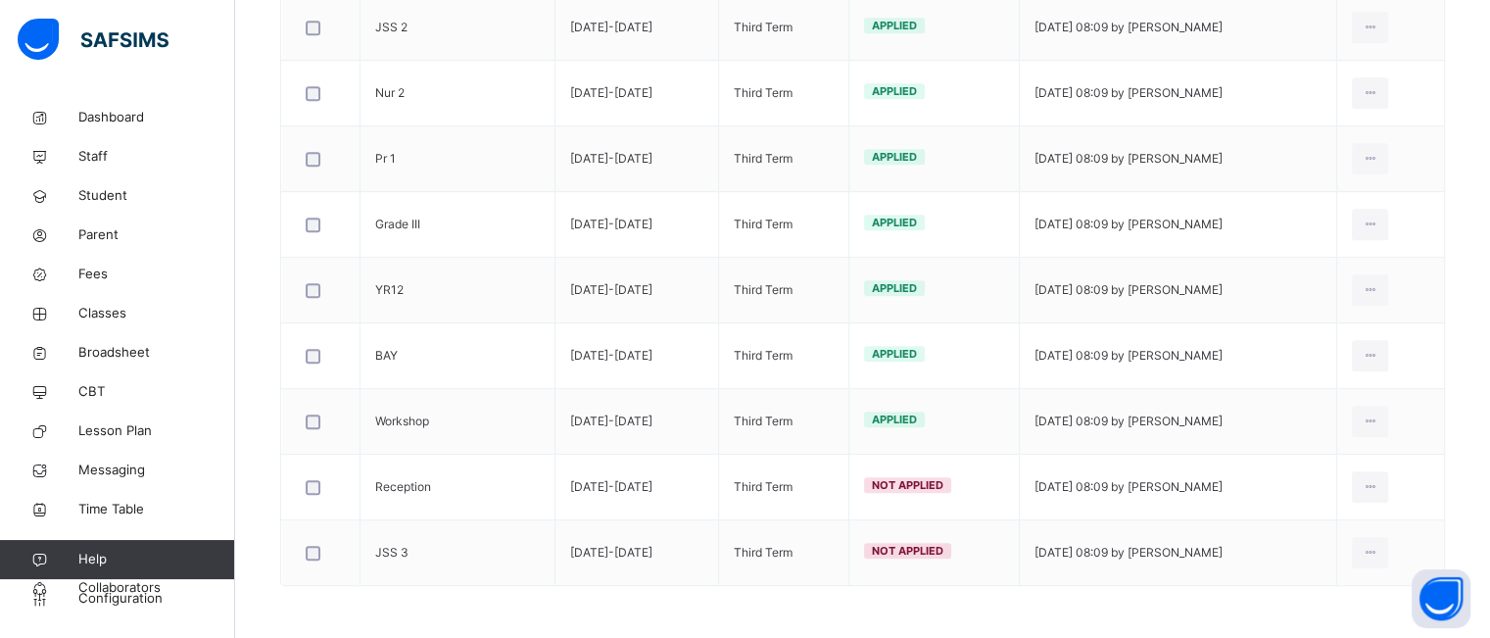
scroll to position [919, 0]
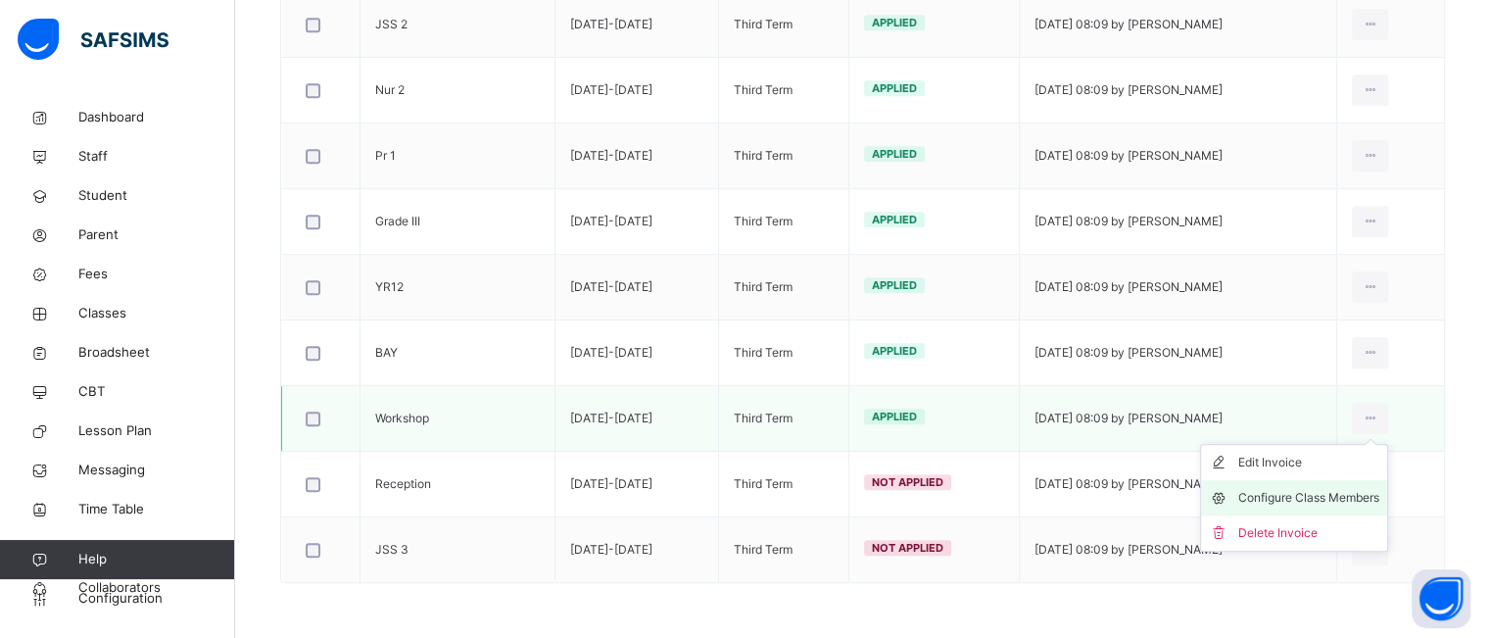
click at [1334, 493] on div "Configure Class Members" at bounding box center [1308, 498] width 141 height 20
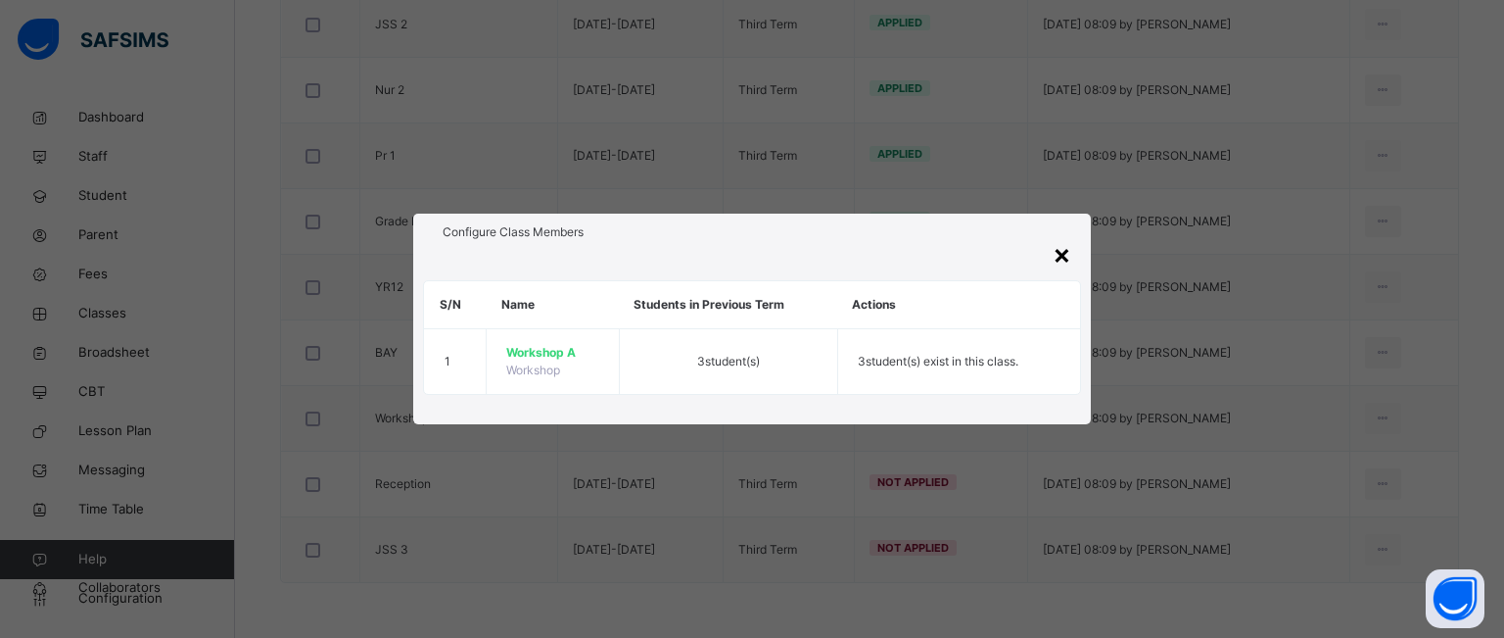
click at [1062, 246] on div "×" at bounding box center [1062, 253] width 19 height 41
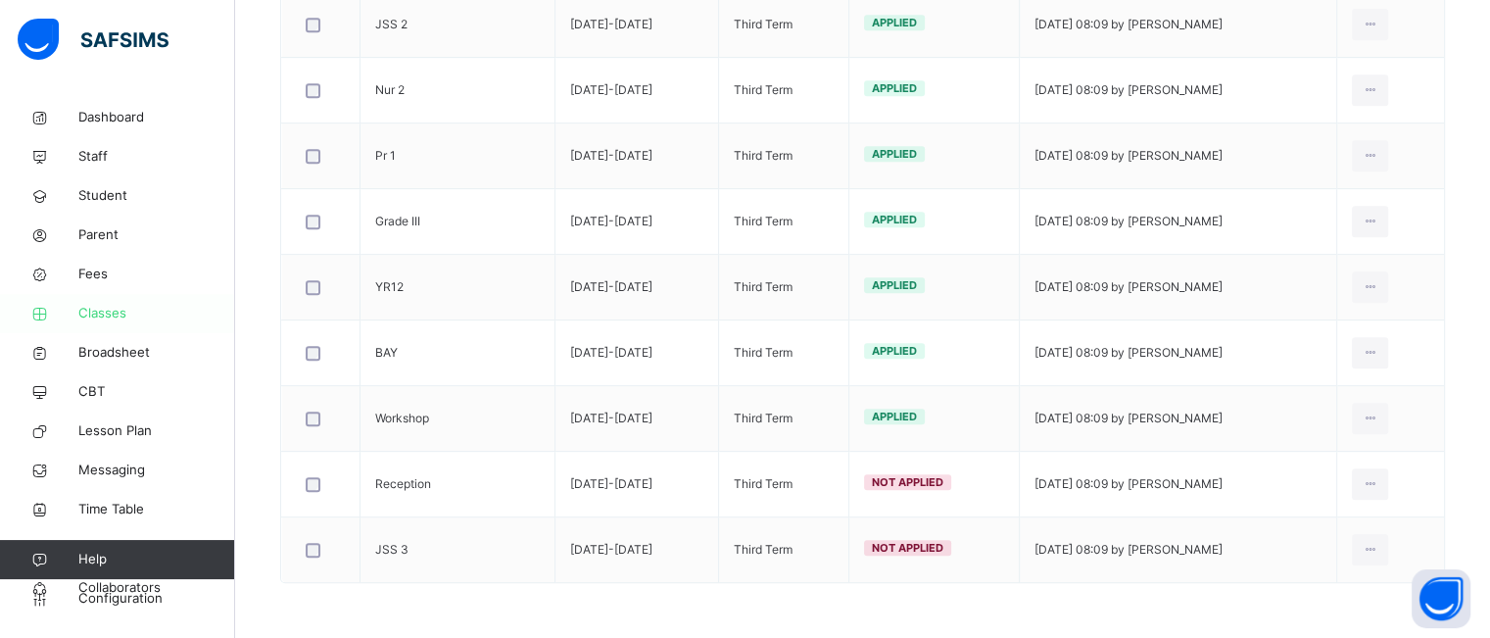
click at [116, 316] on span "Classes" at bounding box center [156, 314] width 157 height 20
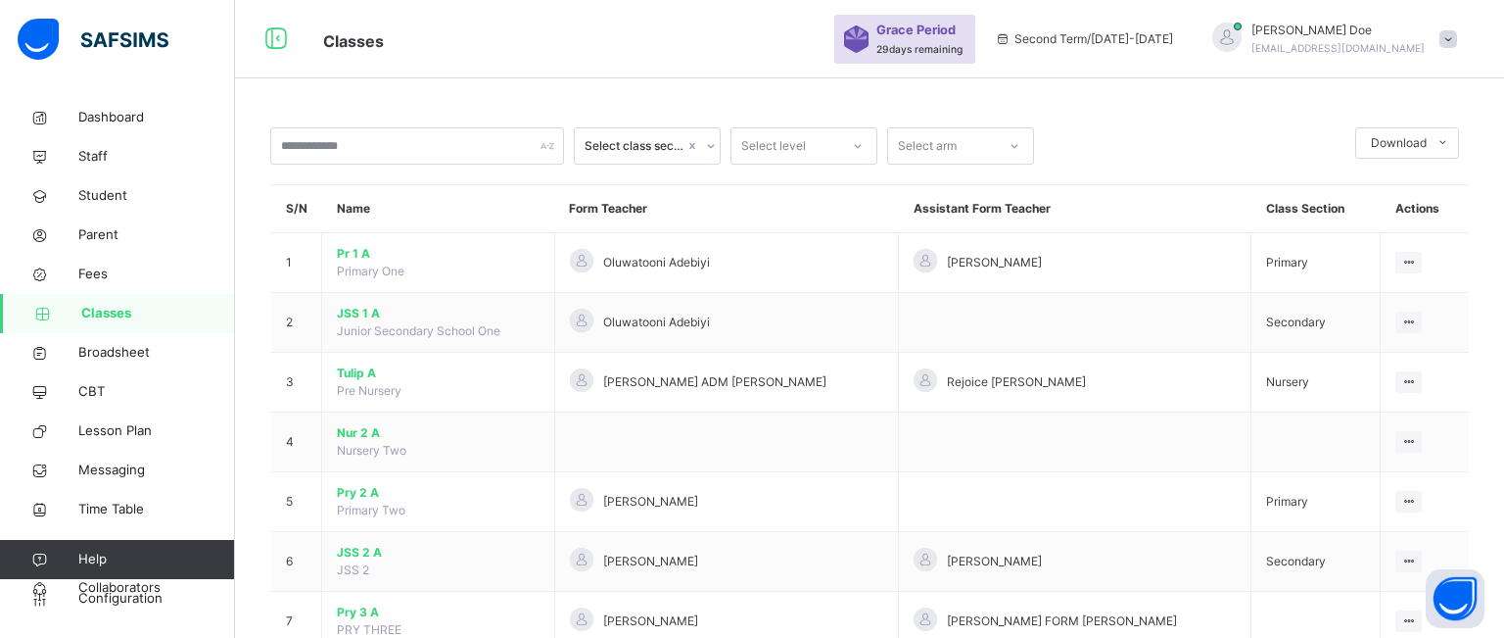
click at [373, 549] on div "Select class section Select level Select arm Download Pdf Report Excel Report S…" at bounding box center [869, 459] width 1269 height 722
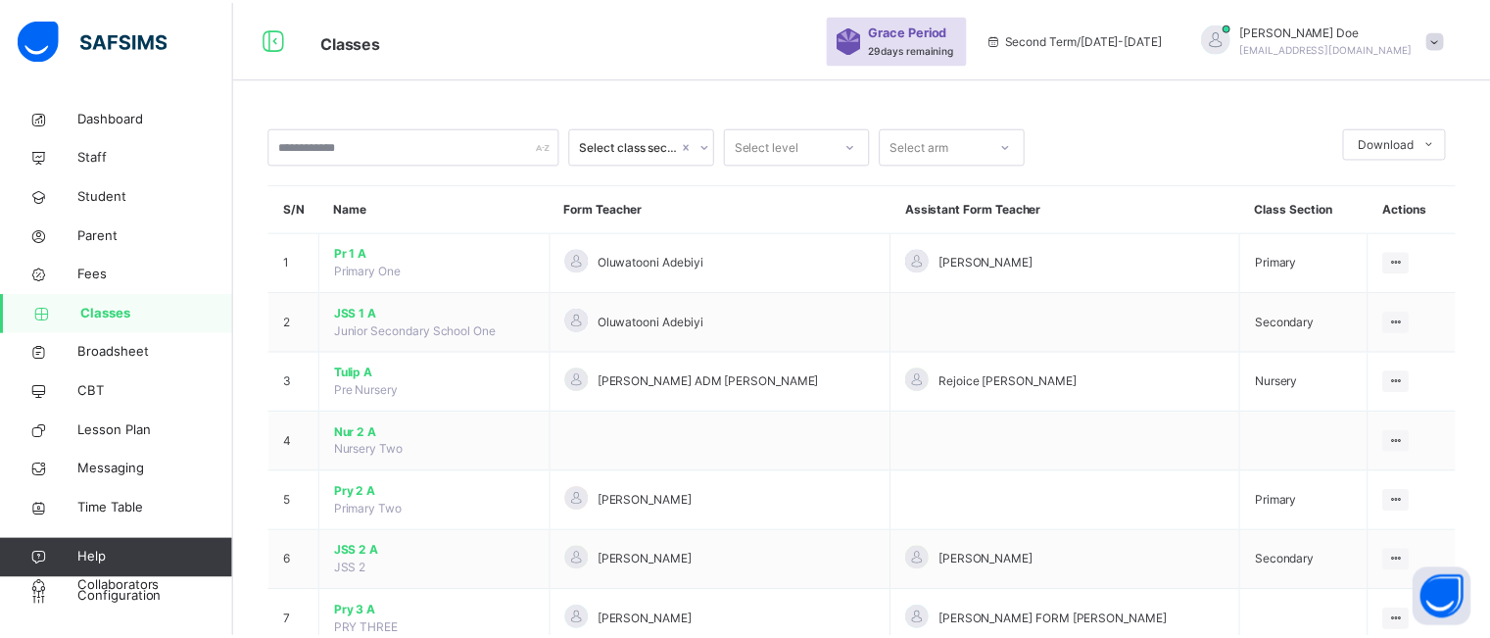
scroll to position [180, 0]
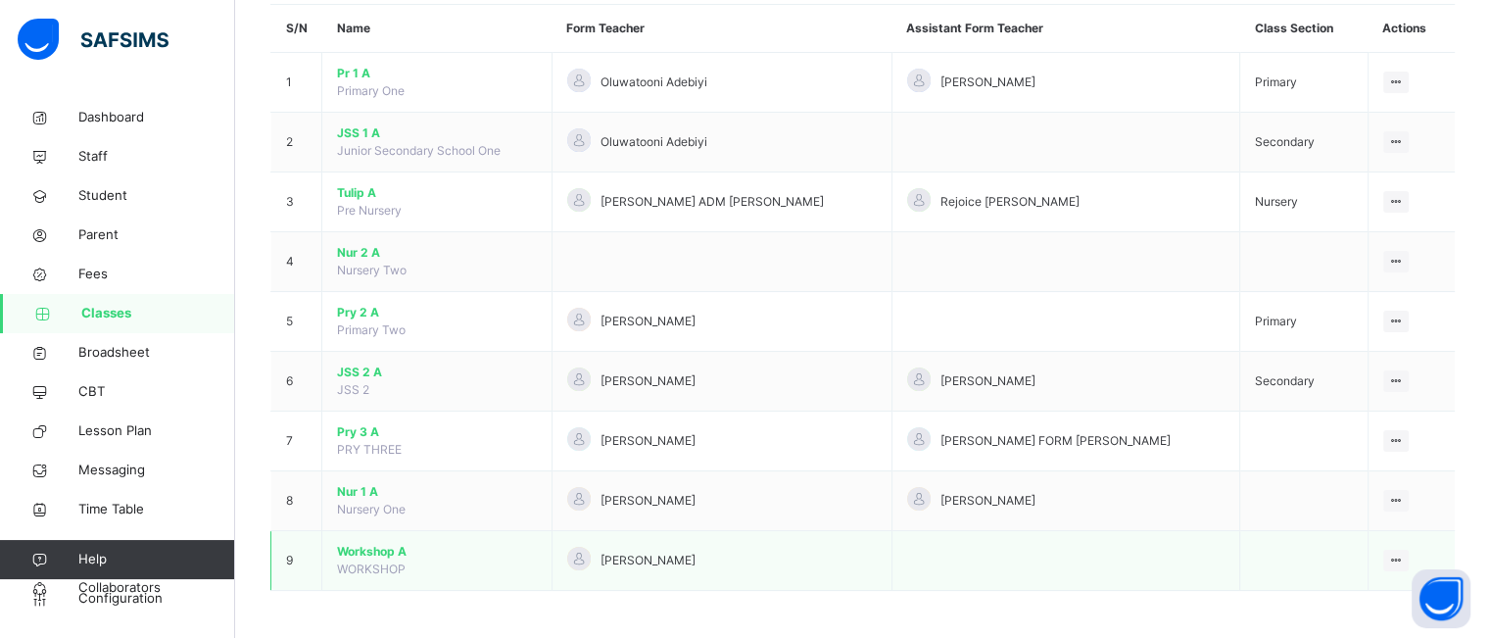
click at [352, 544] on span "Workshop A" at bounding box center [437, 552] width 200 height 18
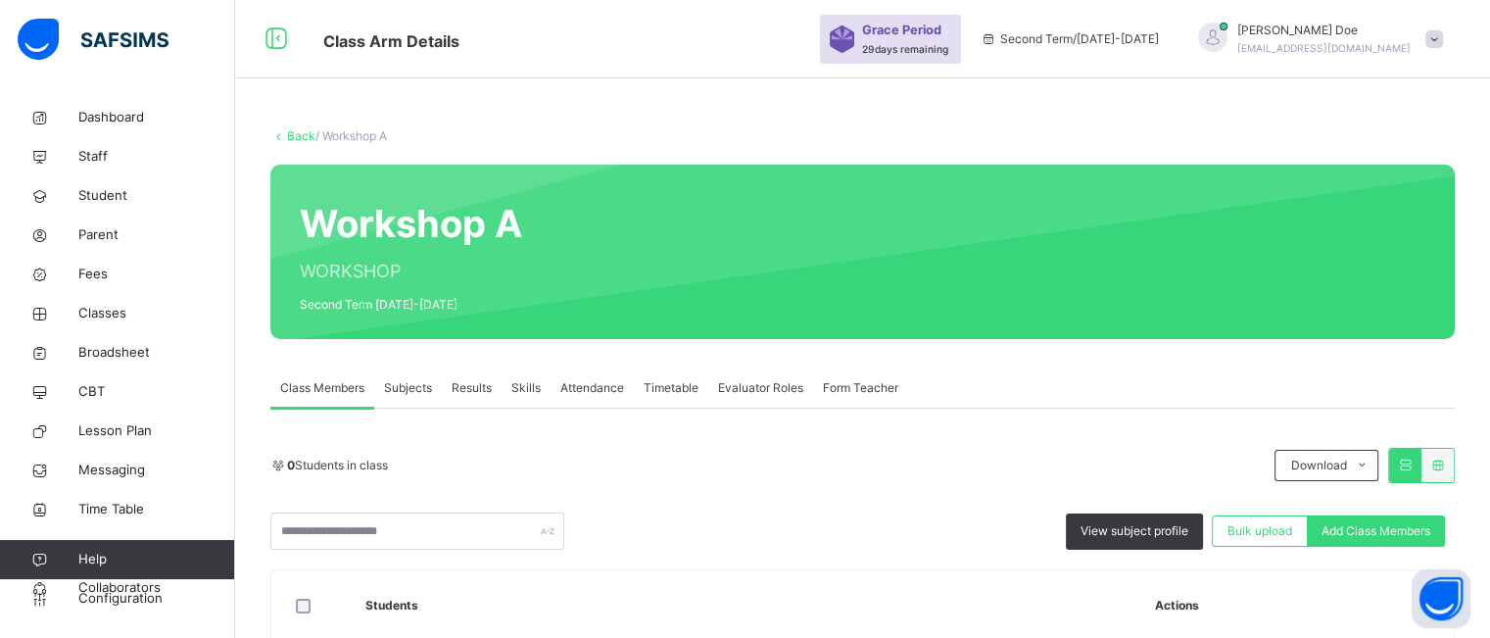
scroll to position [114, 0]
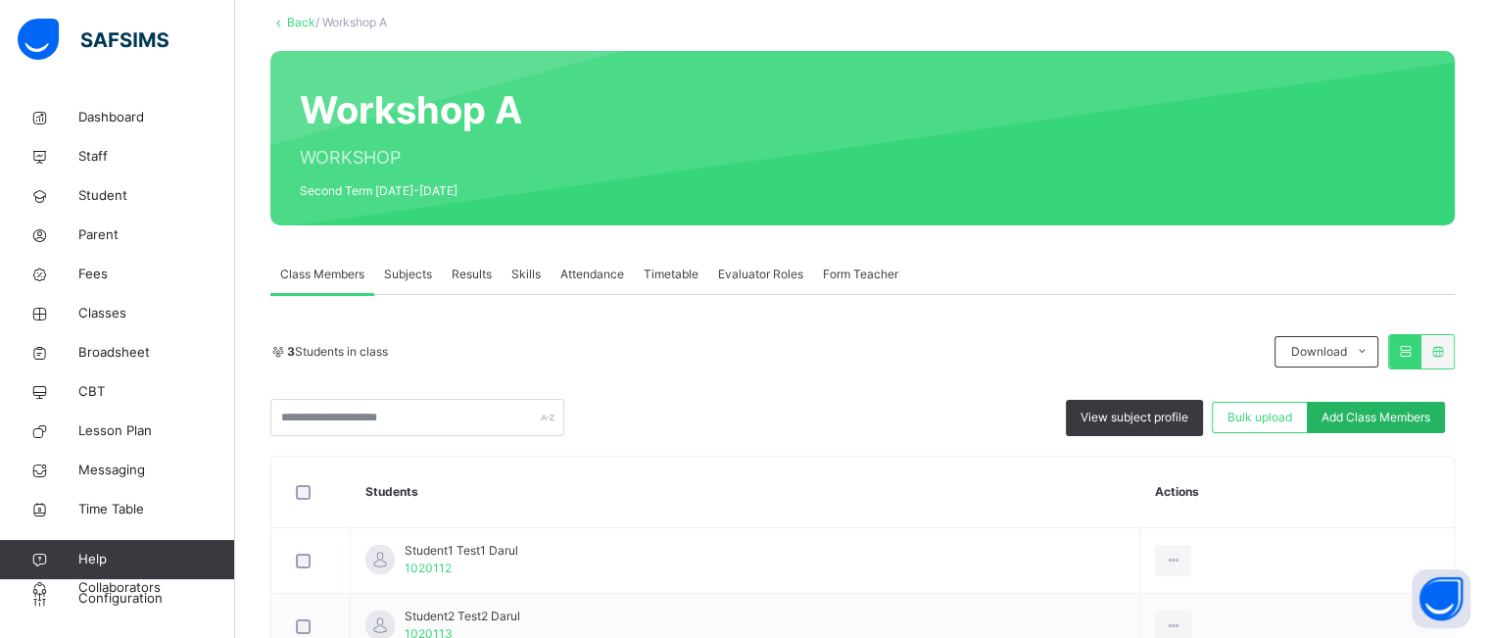
click at [1357, 402] on div "Add Class Members" at bounding box center [1376, 417] width 138 height 31
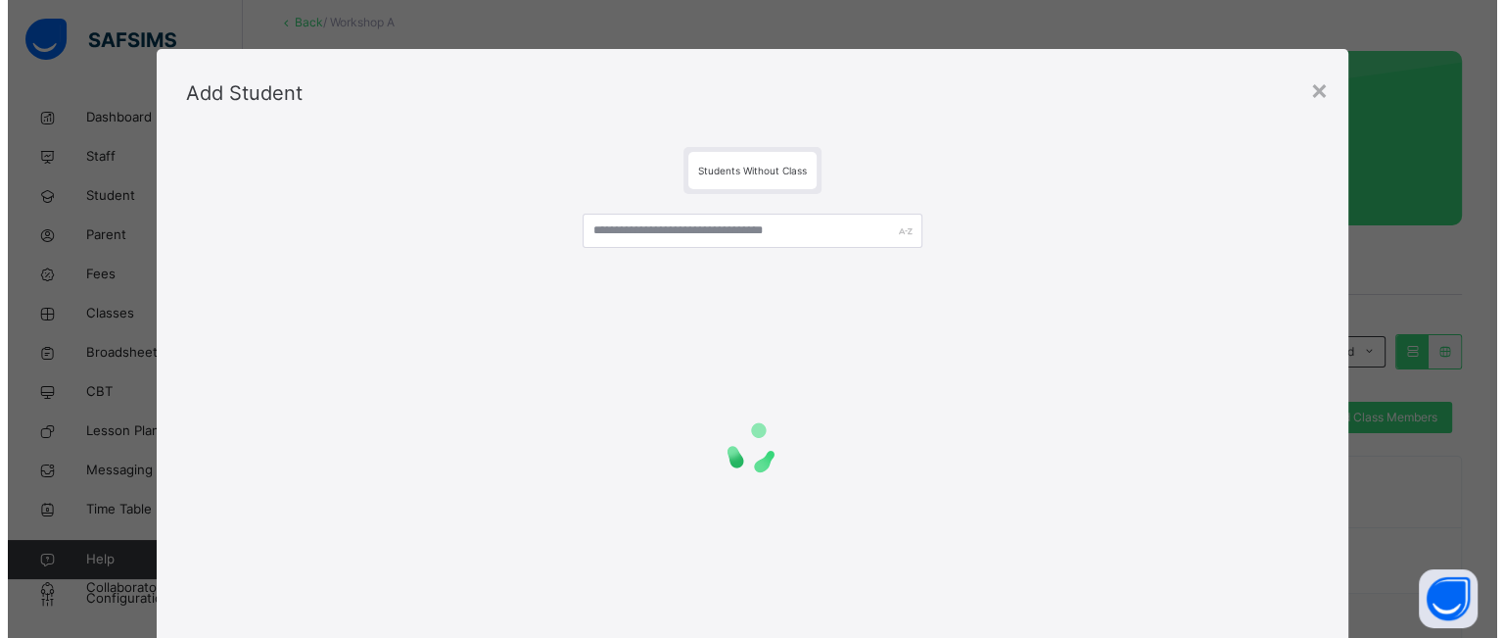
scroll to position [307, 0]
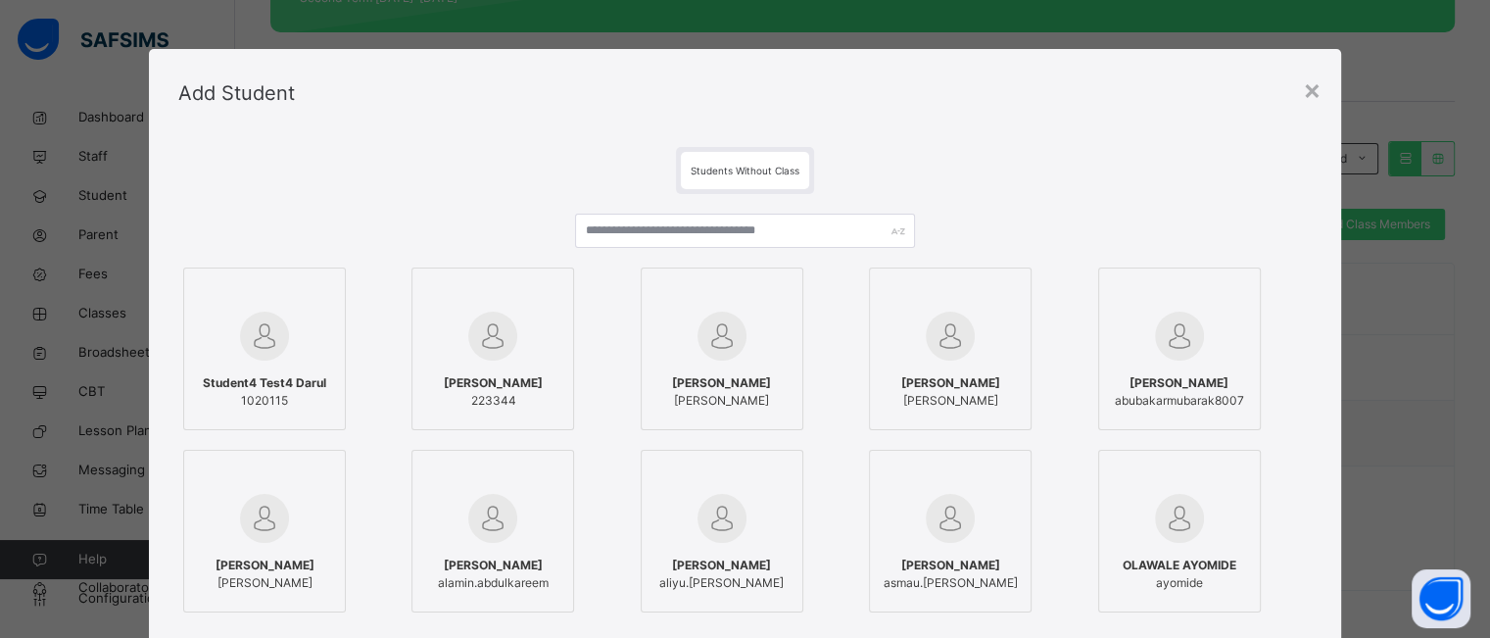
click at [936, 350] on img at bounding box center [950, 335] width 49 height 49
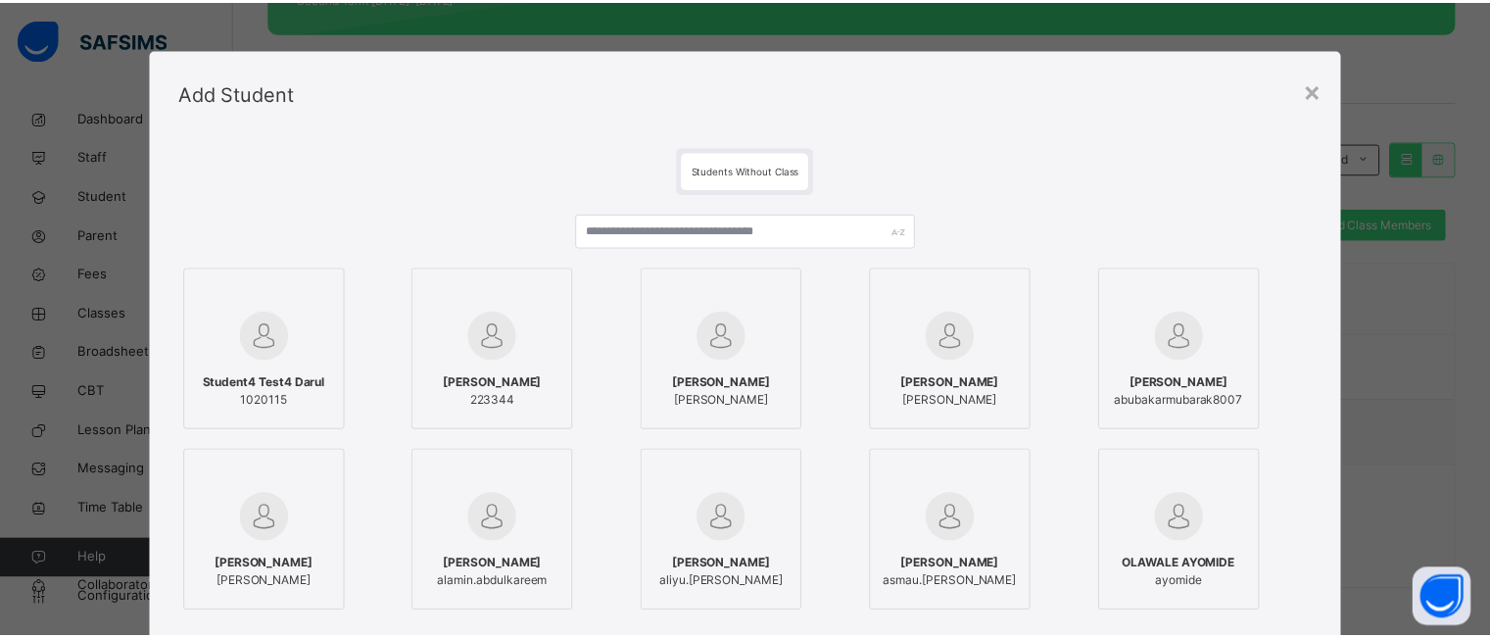
scroll to position [235, 0]
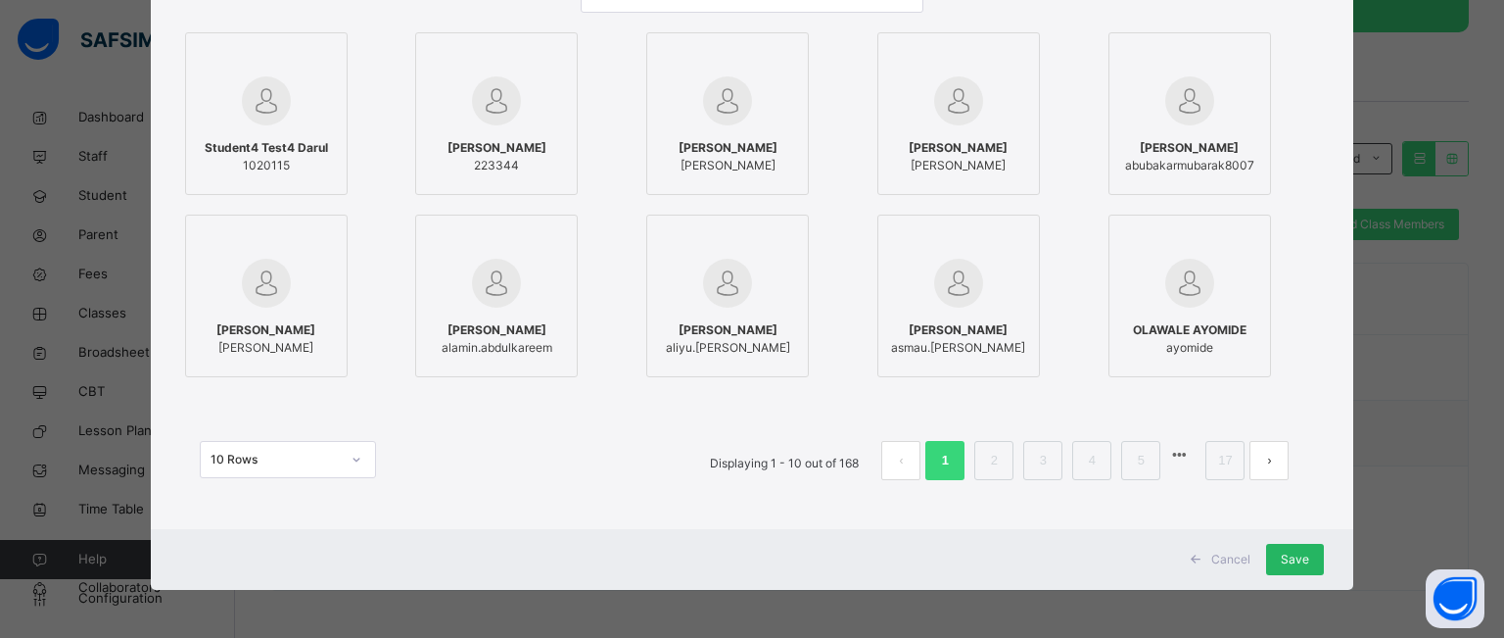
click at [1284, 558] on span "Save" at bounding box center [1295, 559] width 28 height 18
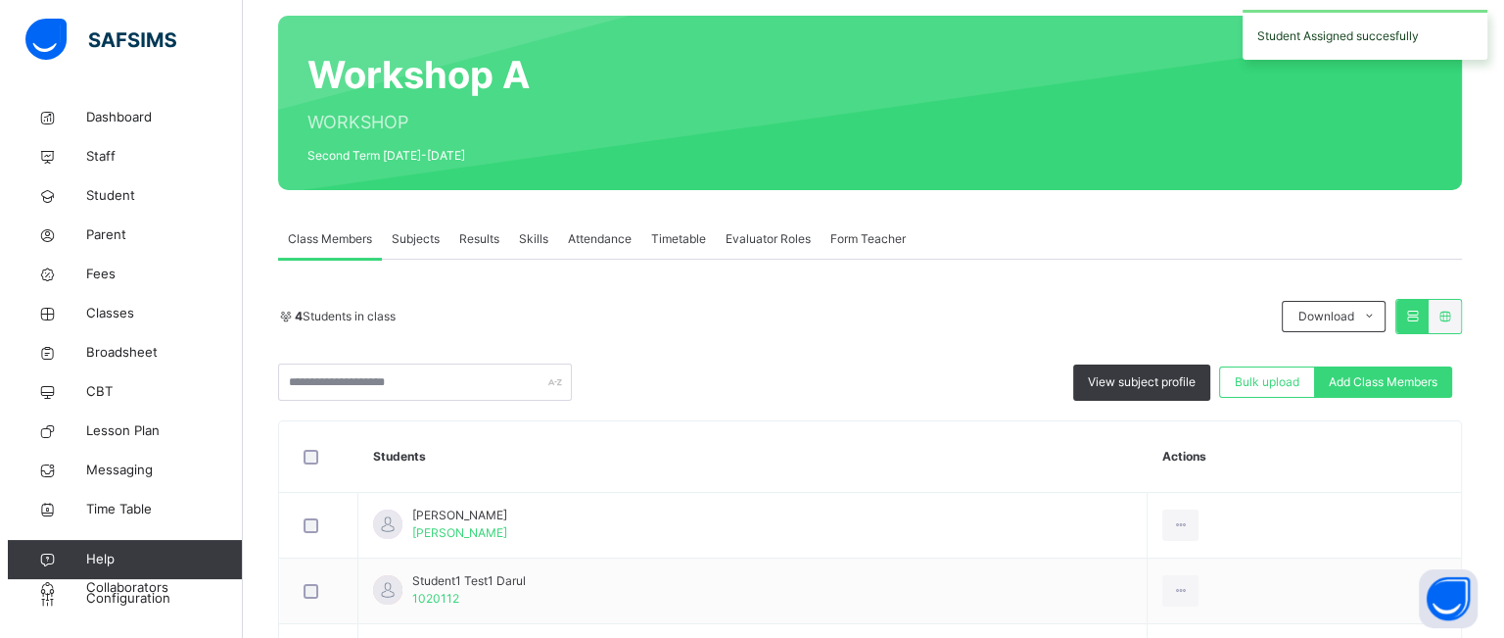
scroll to position [336, 0]
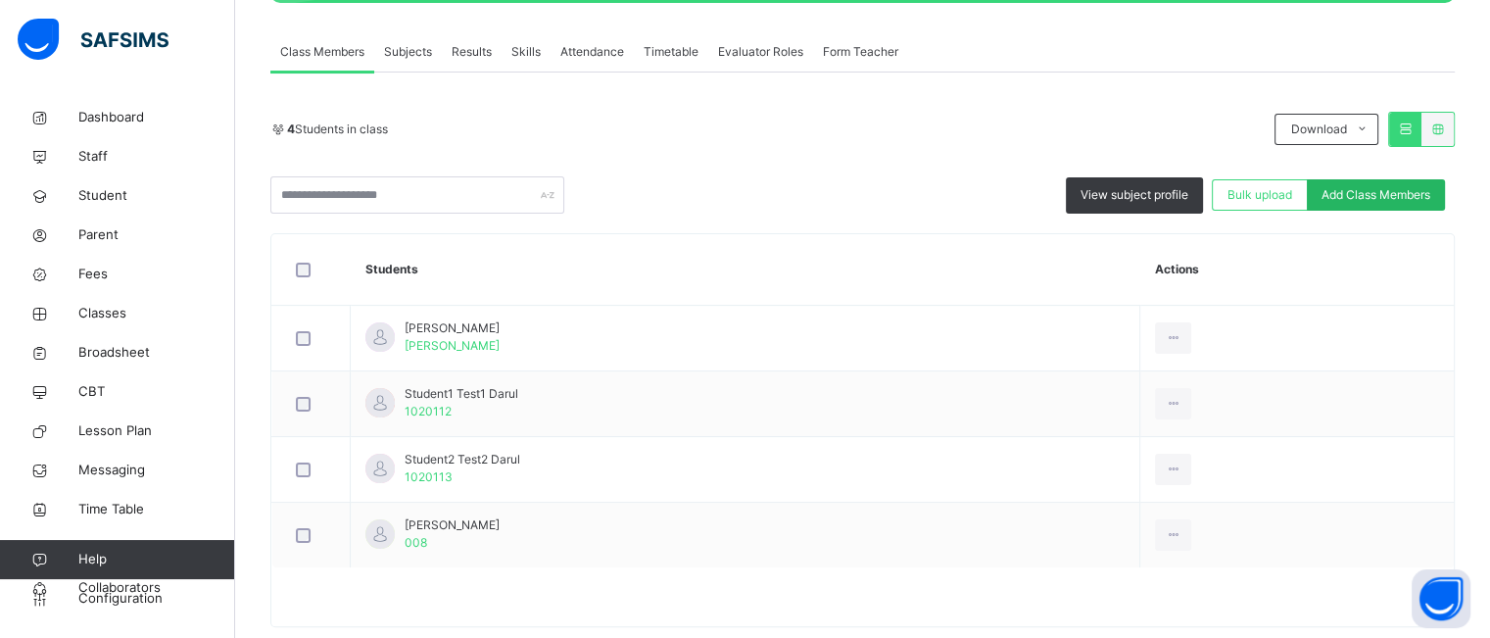
click at [1369, 201] on span "Add Class Members" at bounding box center [1375, 195] width 109 height 18
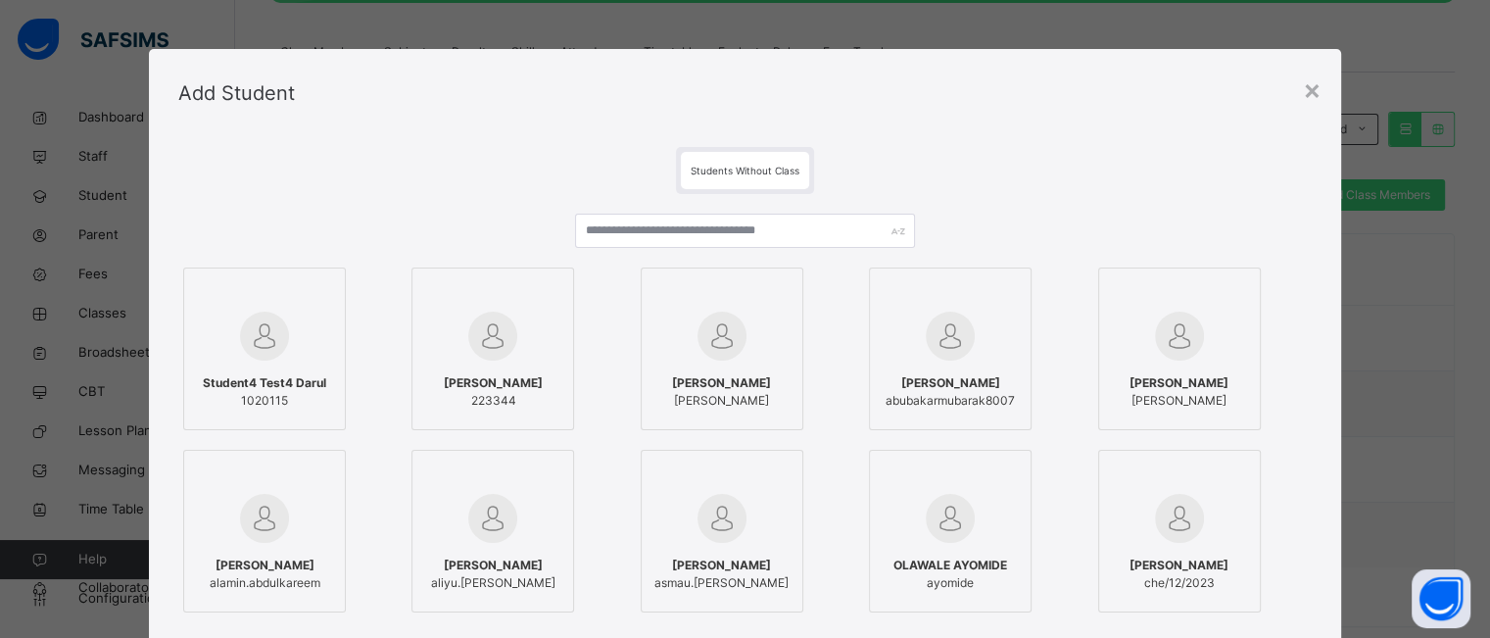
click at [1139, 368] on div "[PERSON_NAME]" at bounding box center [1179, 391] width 141 height 55
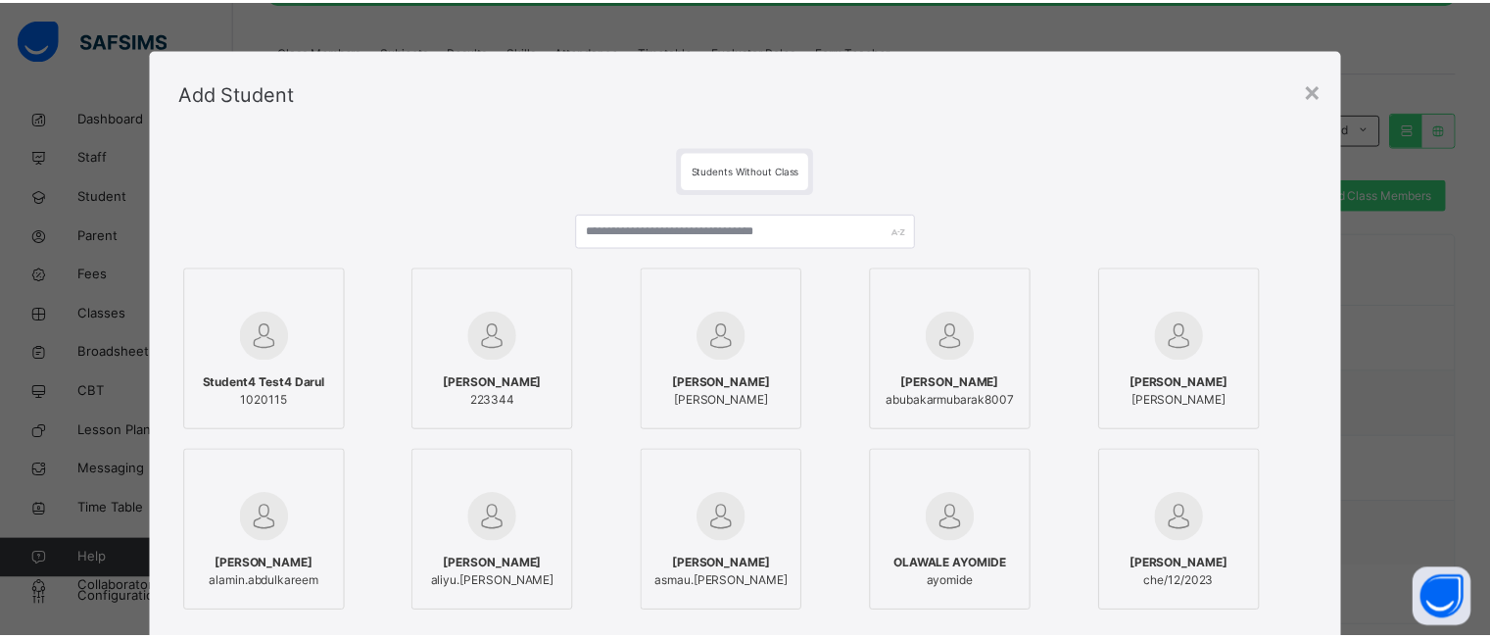
scroll to position [235, 0]
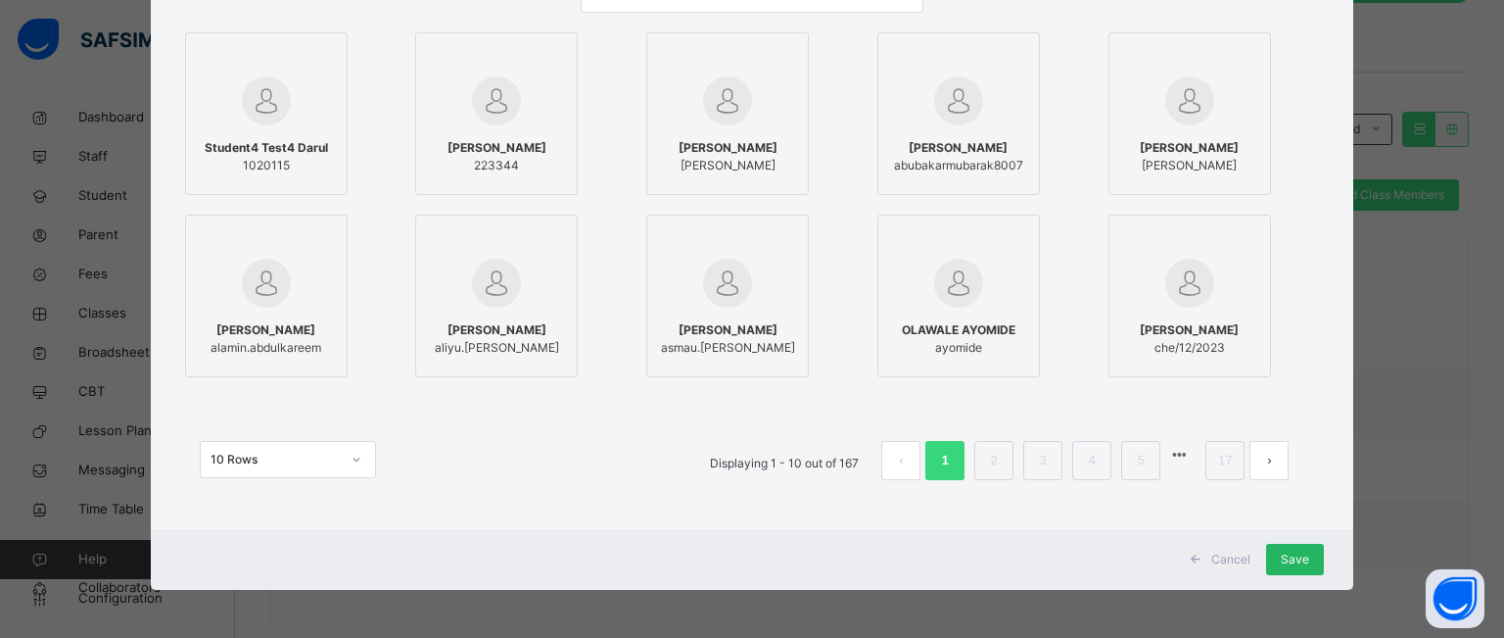
click at [1289, 557] on span "Save" at bounding box center [1295, 559] width 28 height 18
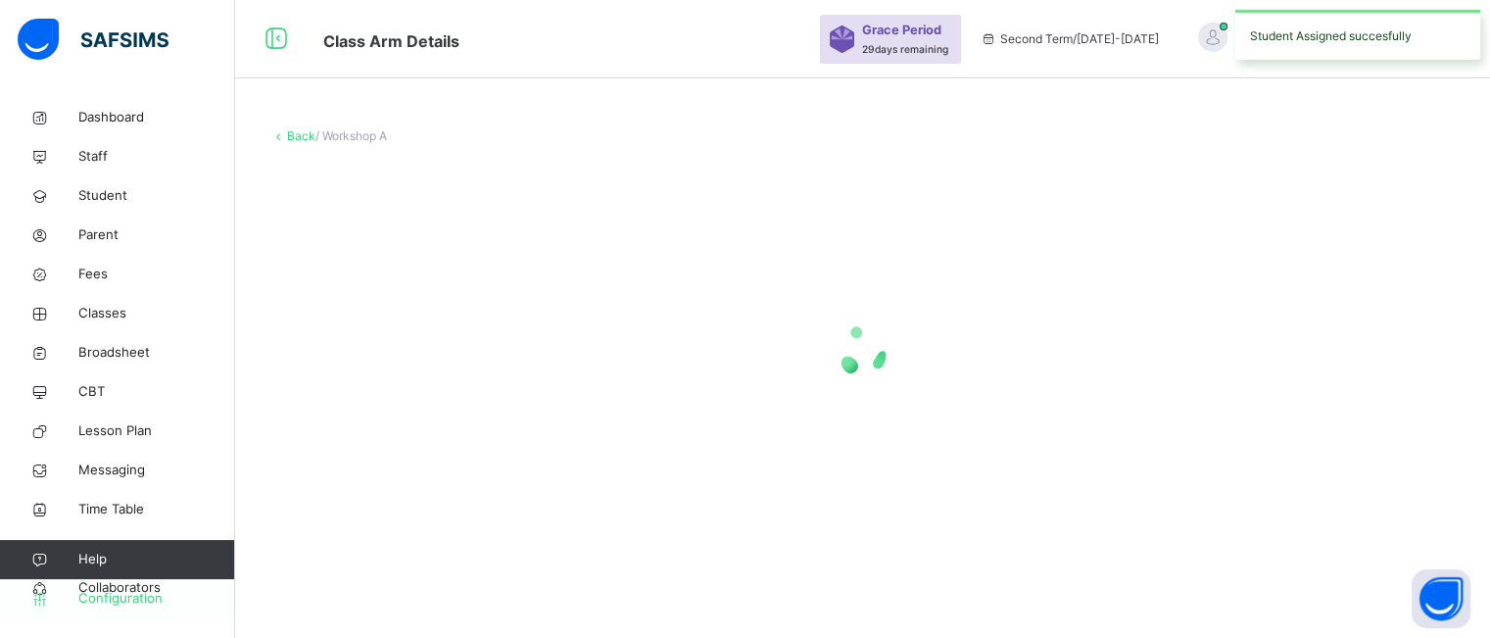
scroll to position [0, 0]
click at [125, 597] on span "Configuration" at bounding box center [156, 599] width 156 height 20
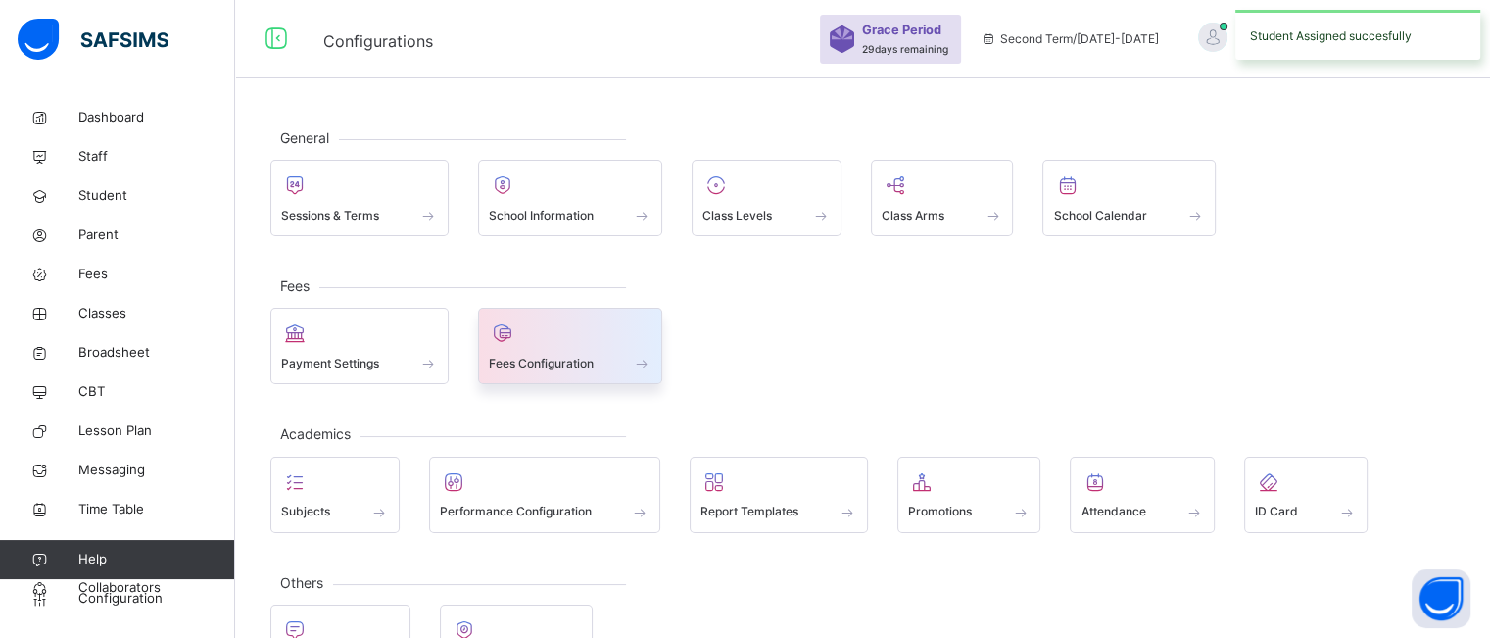
click at [583, 362] on span "Fees Configuration" at bounding box center [541, 364] width 105 height 18
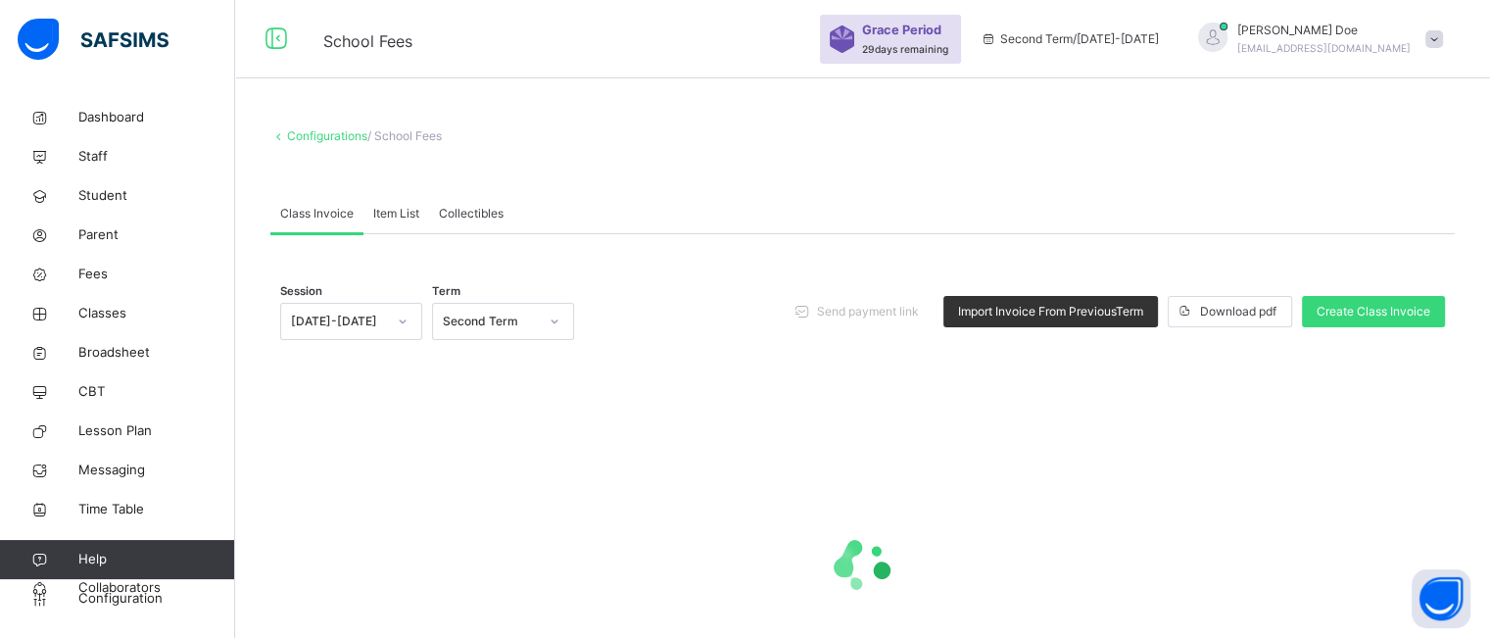
click at [548, 318] on icon at bounding box center [554, 321] width 12 height 20
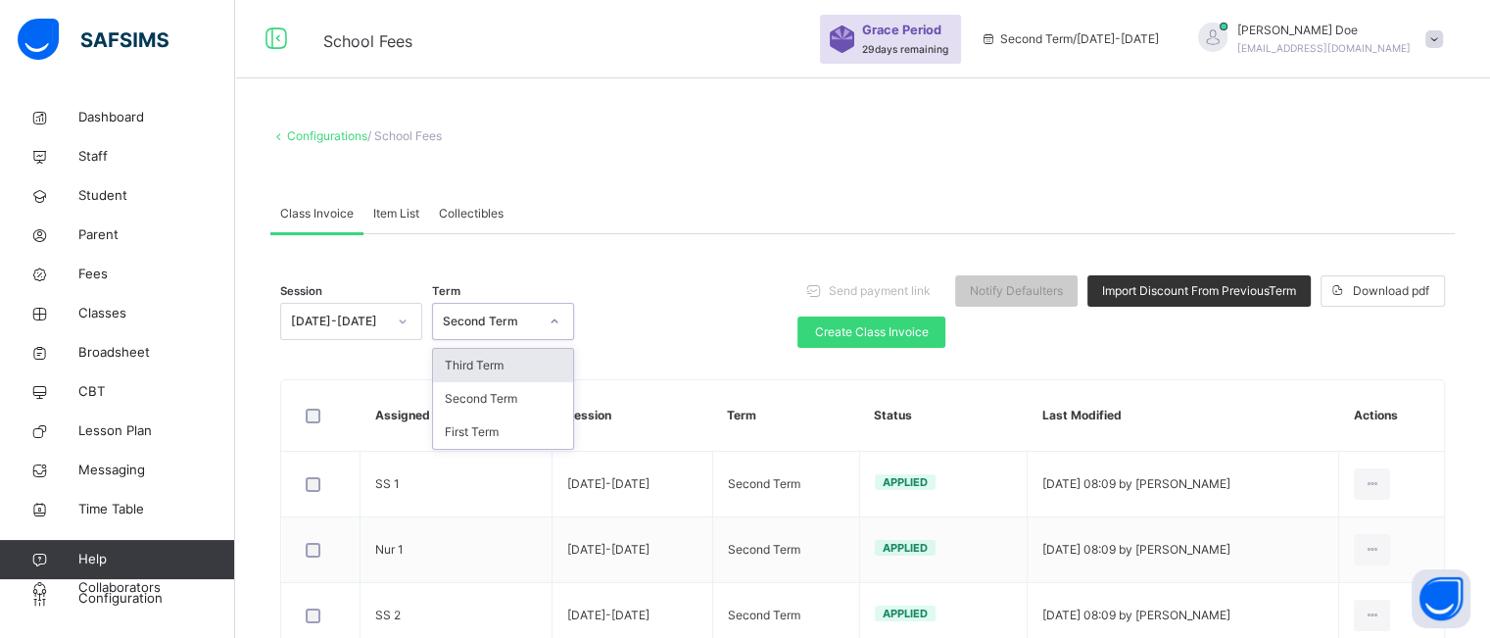
click at [541, 362] on div "Third Term" at bounding box center [503, 365] width 140 height 33
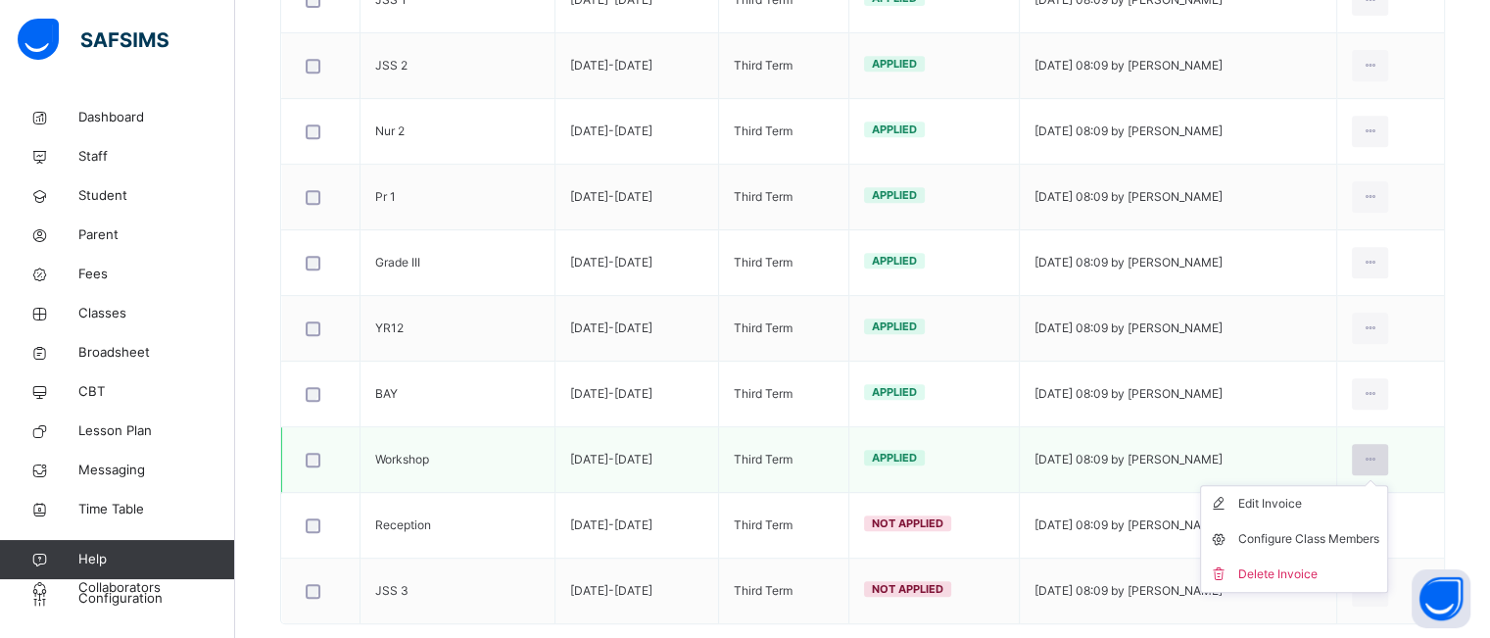
scroll to position [901, 0]
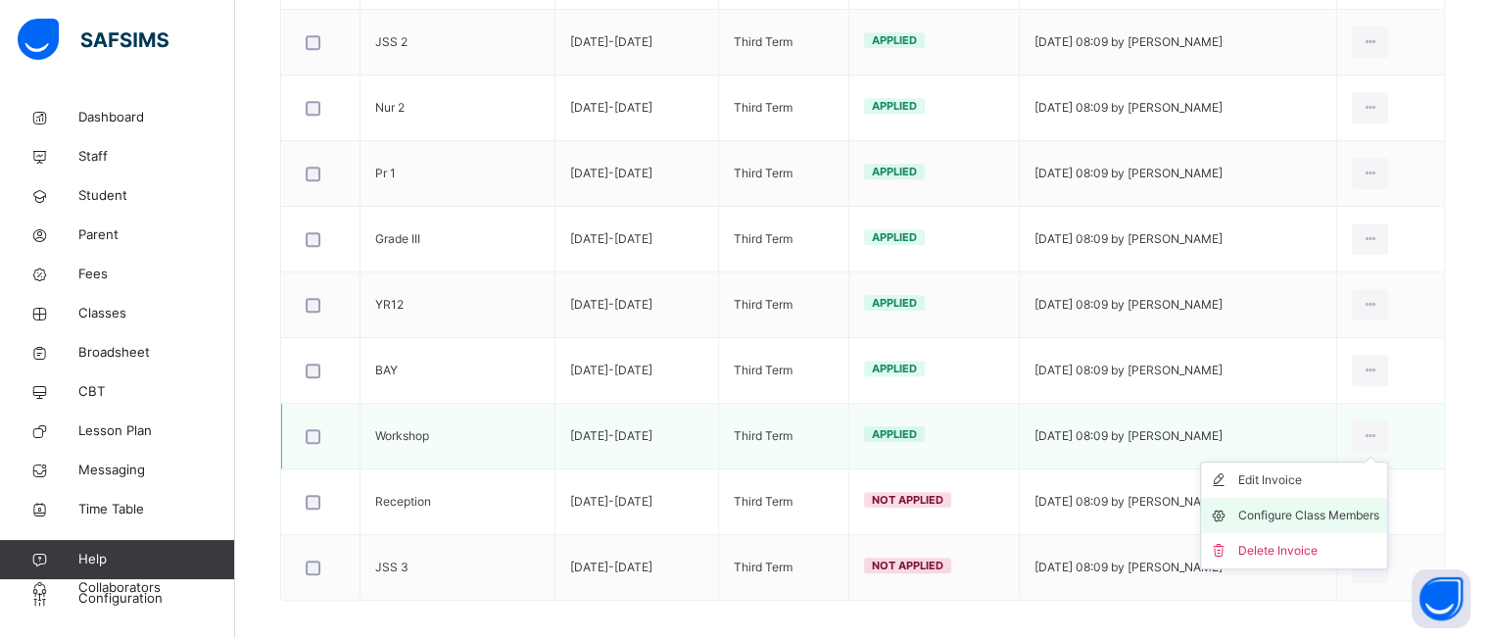
click at [1315, 520] on li "Configure Class Members" at bounding box center [1294, 515] width 186 height 35
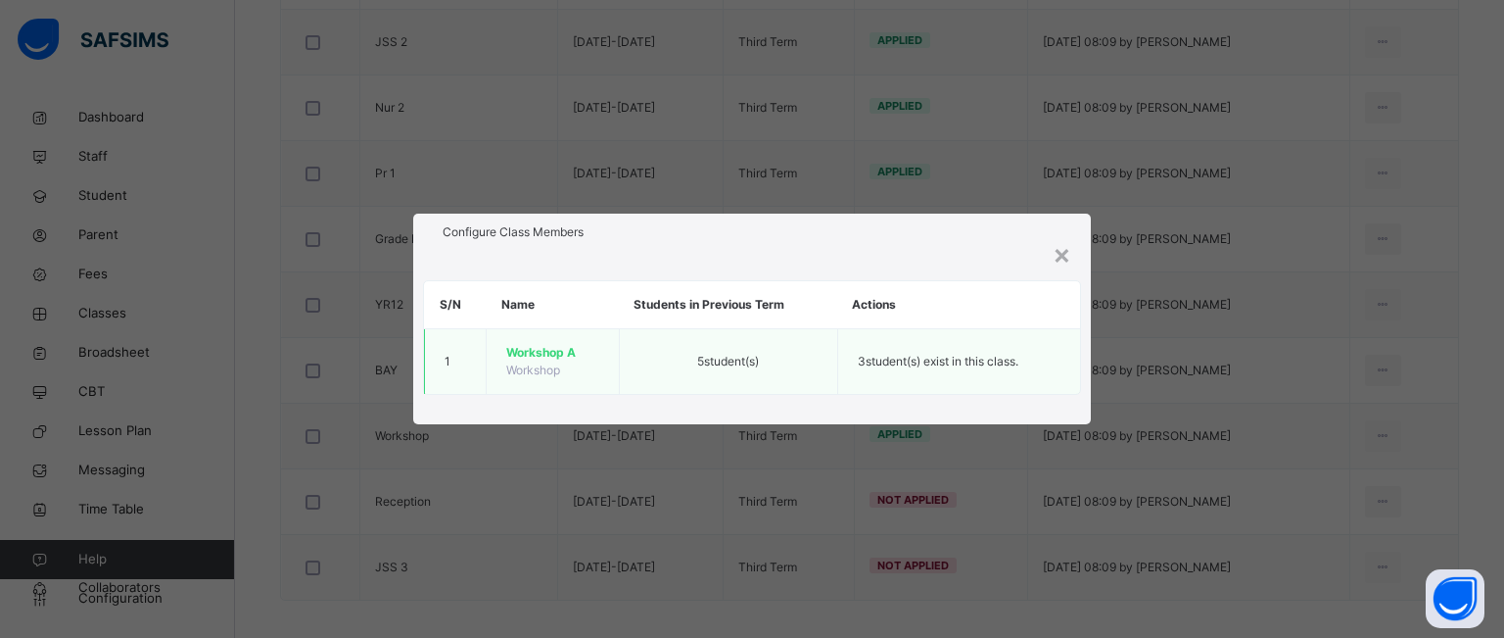
drag, startPoint x: 769, startPoint y: 363, endPoint x: 670, endPoint y: 367, distance: 99.0
click at [670, 367] on td "5 student(s)" at bounding box center [728, 362] width 218 height 66
drag, startPoint x: 844, startPoint y: 358, endPoint x: 1047, endPoint y: 362, distance: 202.8
click at [1047, 362] on td "3 student(s) exist in this class." at bounding box center [958, 362] width 243 height 66
click at [1040, 362] on td "3 student(s) exist in this class." at bounding box center [958, 362] width 243 height 66
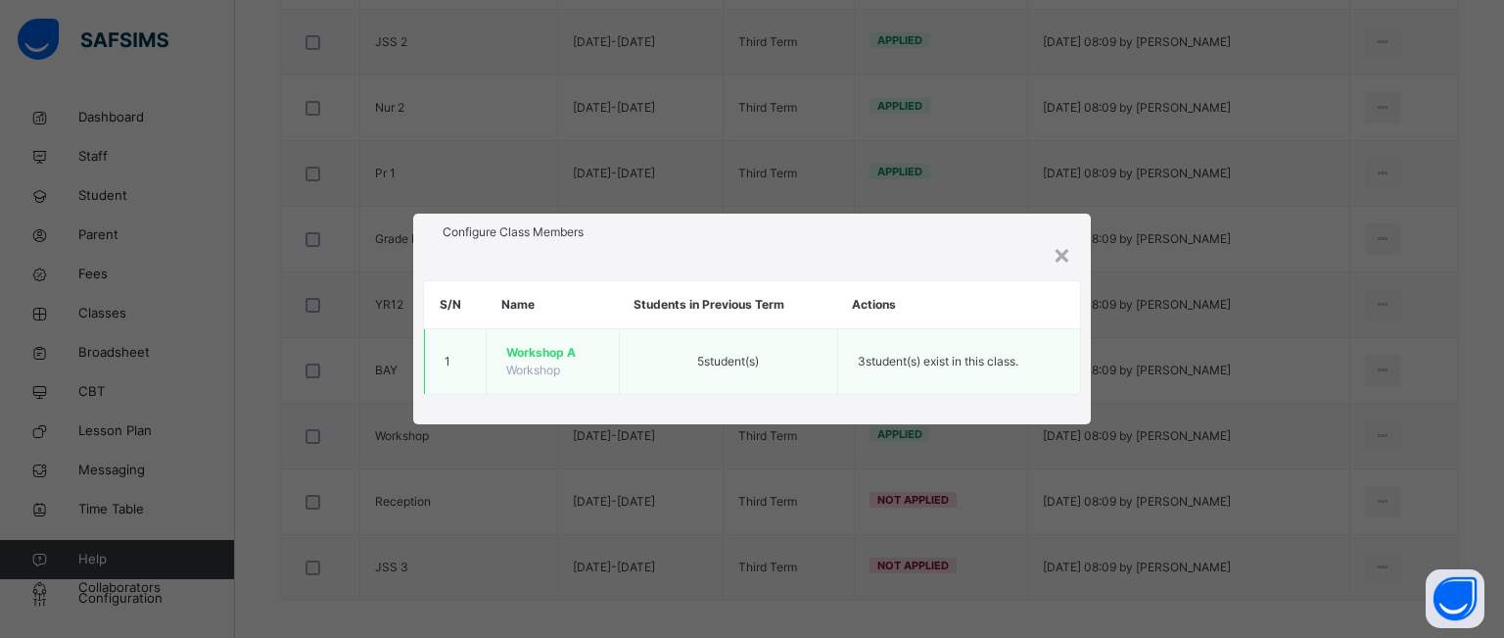
drag, startPoint x: 666, startPoint y: 361, endPoint x: 1038, endPoint y: 366, distance: 372.2
click at [1038, 366] on tr "1 Workshop A Workshop 5 student(s) 3 student(s) exist in this class." at bounding box center [752, 362] width 655 height 66
click at [1038, 366] on td "3 student(s) exist in this class." at bounding box center [958, 362] width 243 height 66
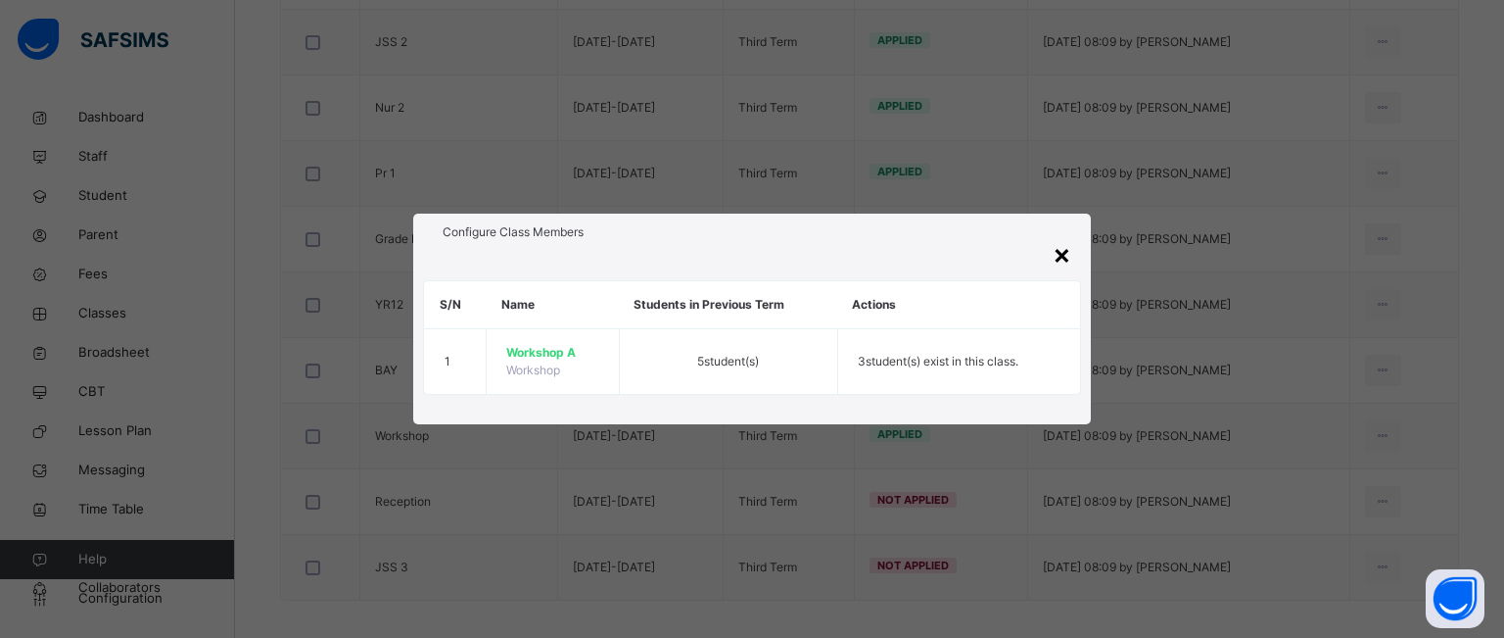
click at [1062, 258] on div "×" at bounding box center [1062, 253] width 19 height 41
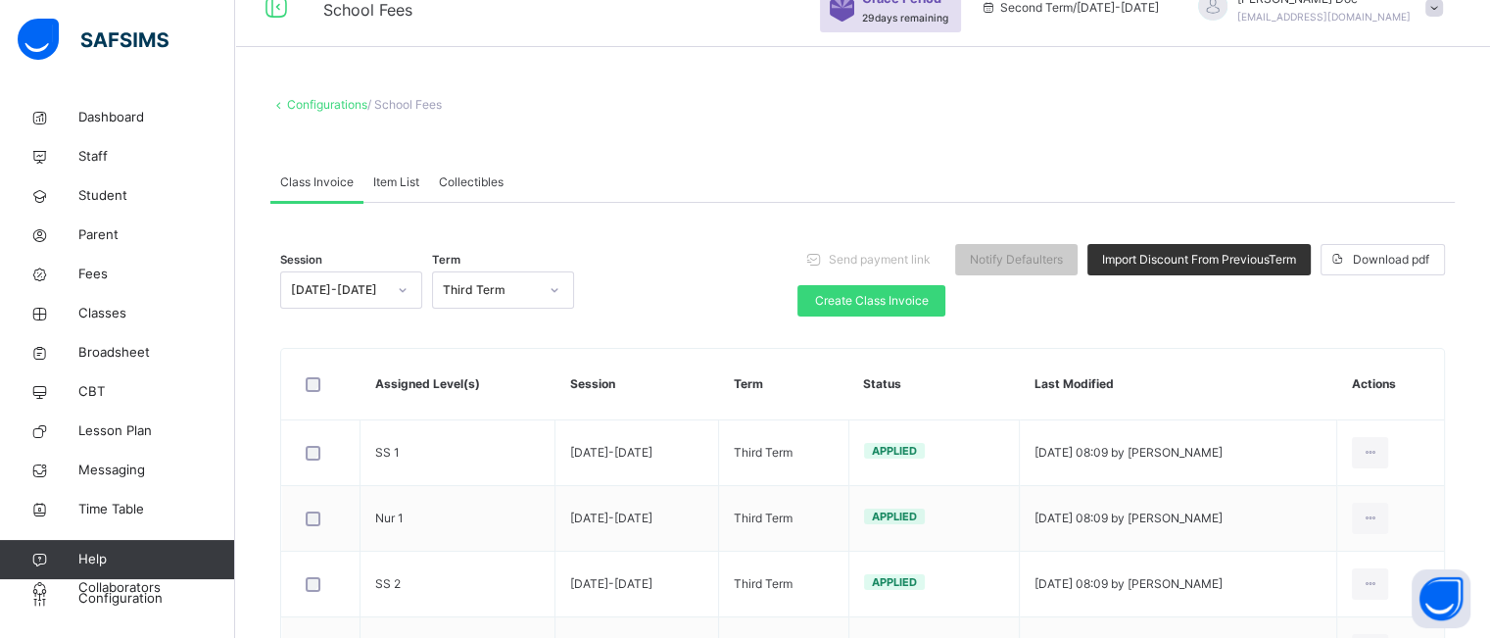
scroll to position [0, 0]
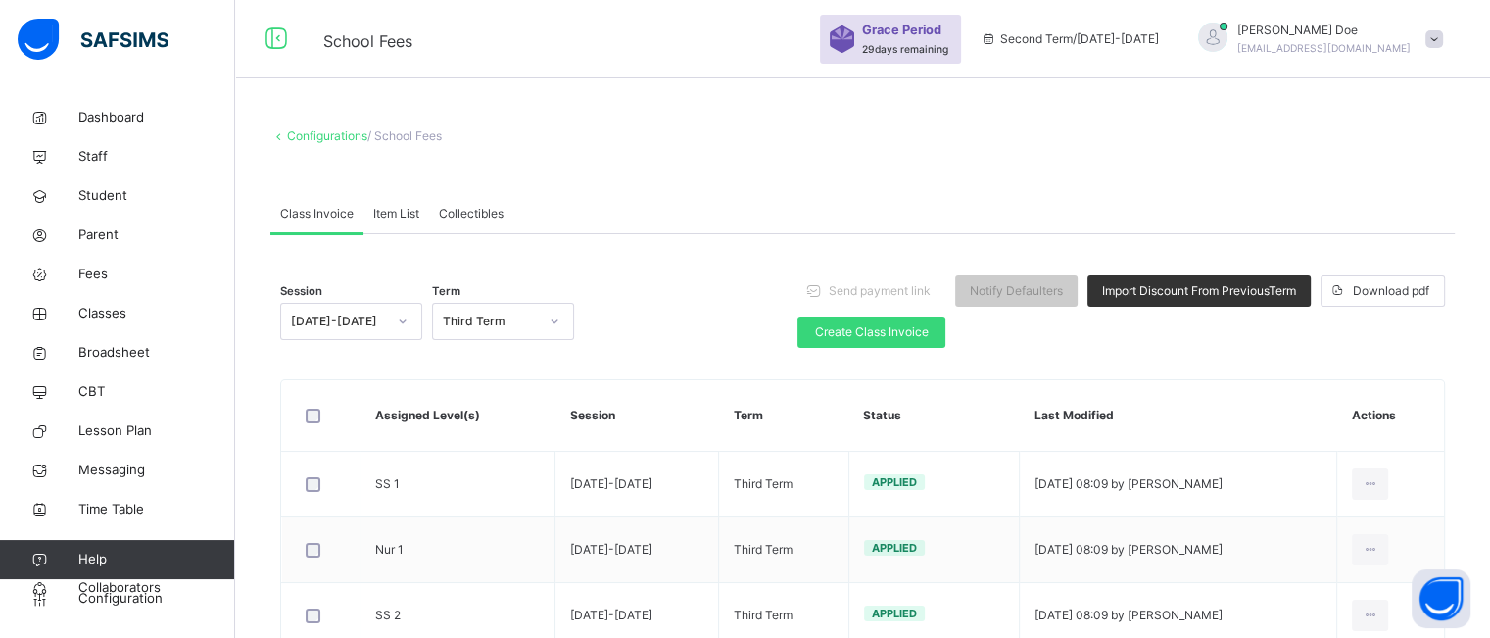
click at [1443, 42] on span at bounding box center [1434, 39] width 18 height 18
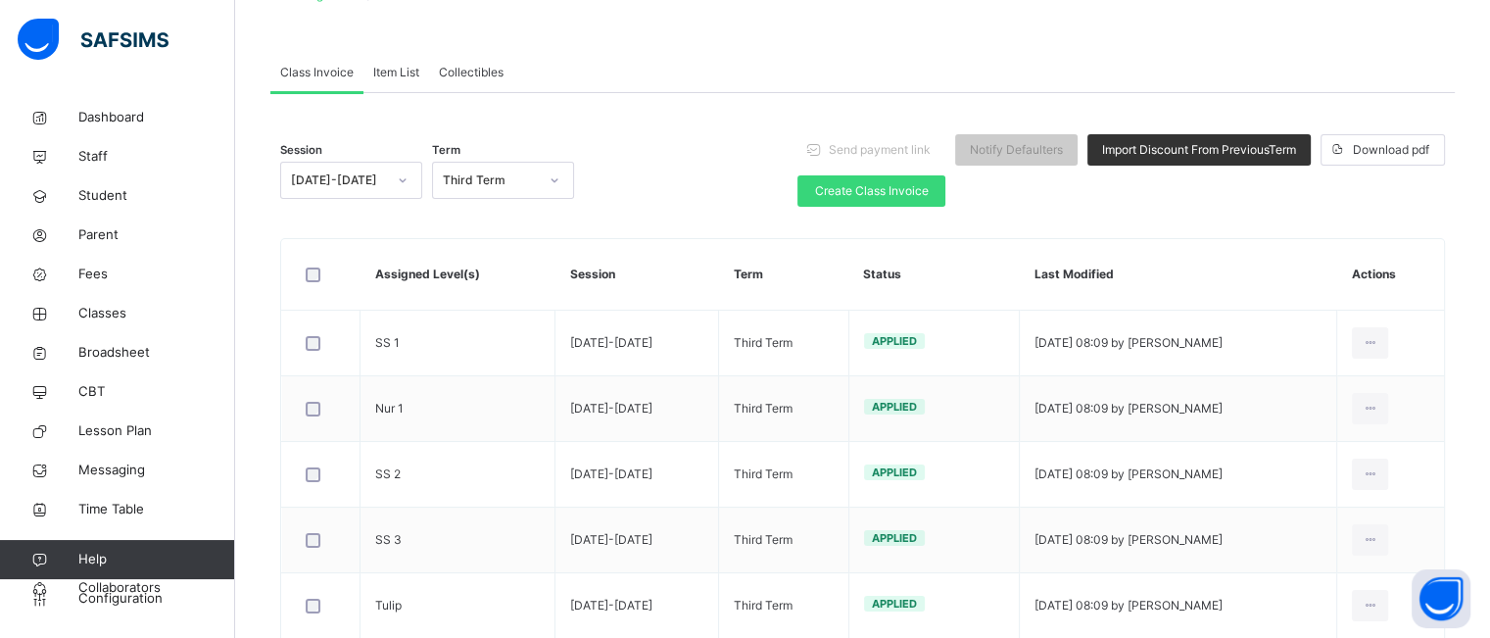
scroll to position [143, 0]
click at [553, 179] on icon at bounding box center [554, 178] width 7 height 4
click at [650, 165] on div "Session [DATE]-[DATE] Term Third Term Send payment link Notify Defaulters Impor…" at bounding box center [862, 168] width 1164 height 96
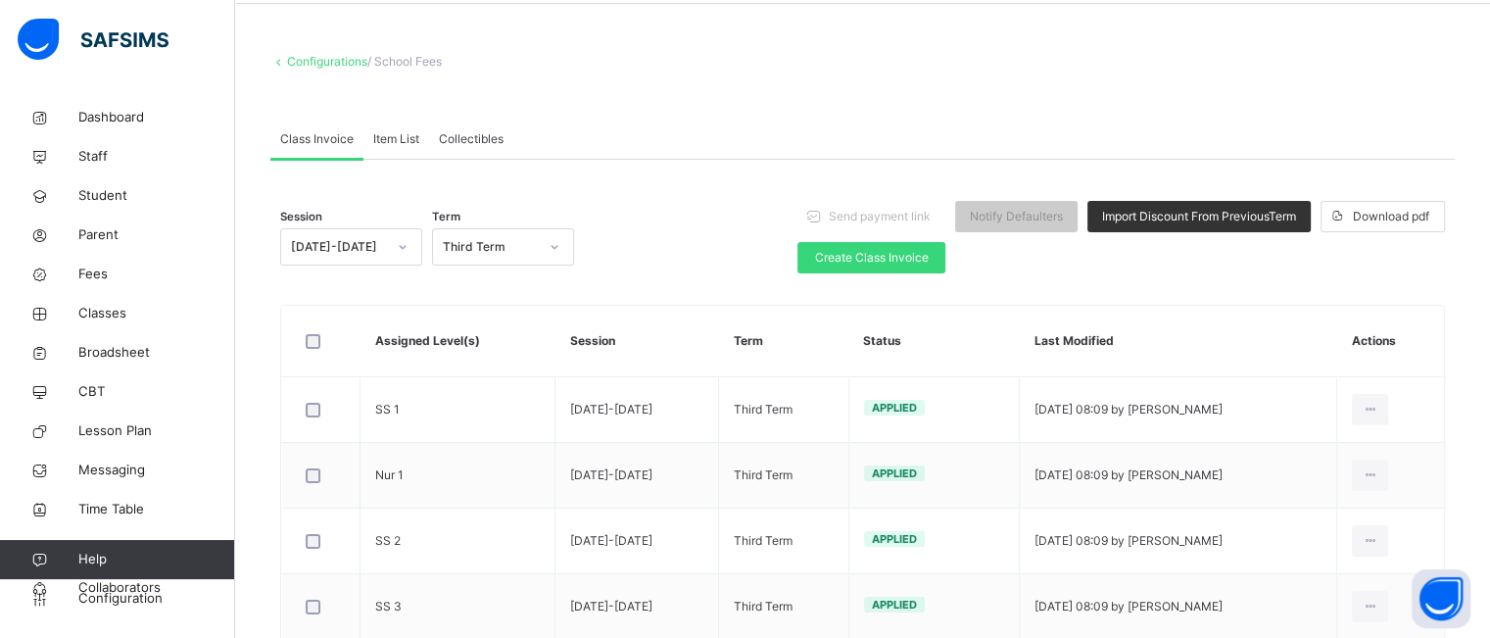
scroll to position [0, 0]
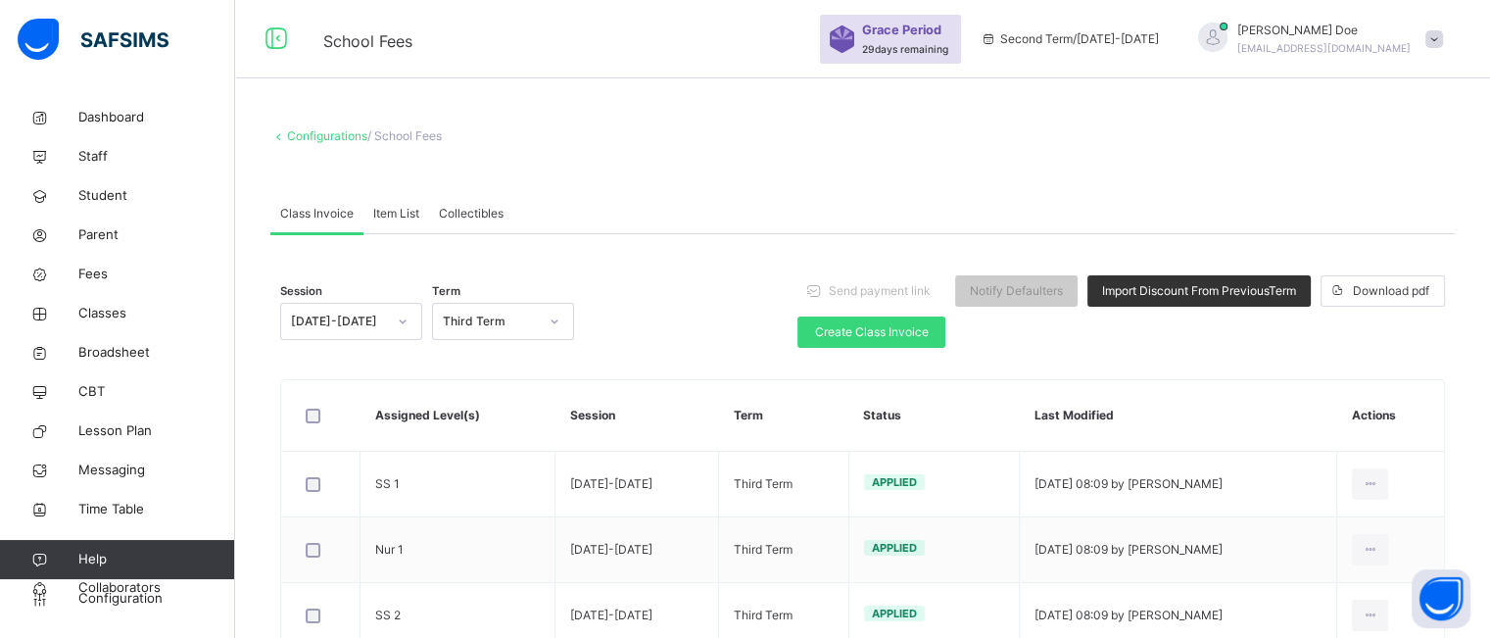
click at [1443, 40] on span at bounding box center [1434, 39] width 18 height 18
click at [1125, 134] on div "Configurations / School Fees" at bounding box center [862, 136] width 1184 height 18
click at [1443, 34] on span at bounding box center [1434, 39] width 18 height 18
click at [1214, 142] on div "Configurations / School Fees" at bounding box center [862, 136] width 1184 height 18
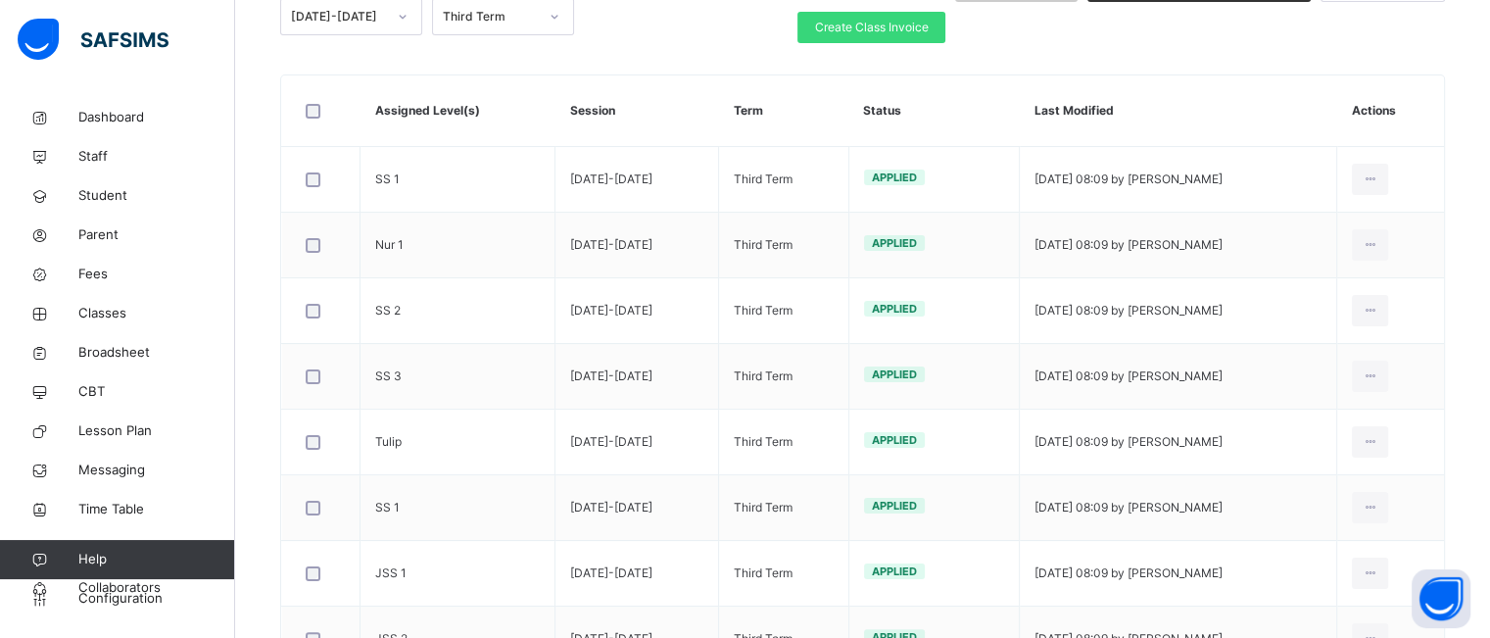
scroll to position [306, 0]
click at [98, 281] on span "Fees" at bounding box center [156, 274] width 157 height 20
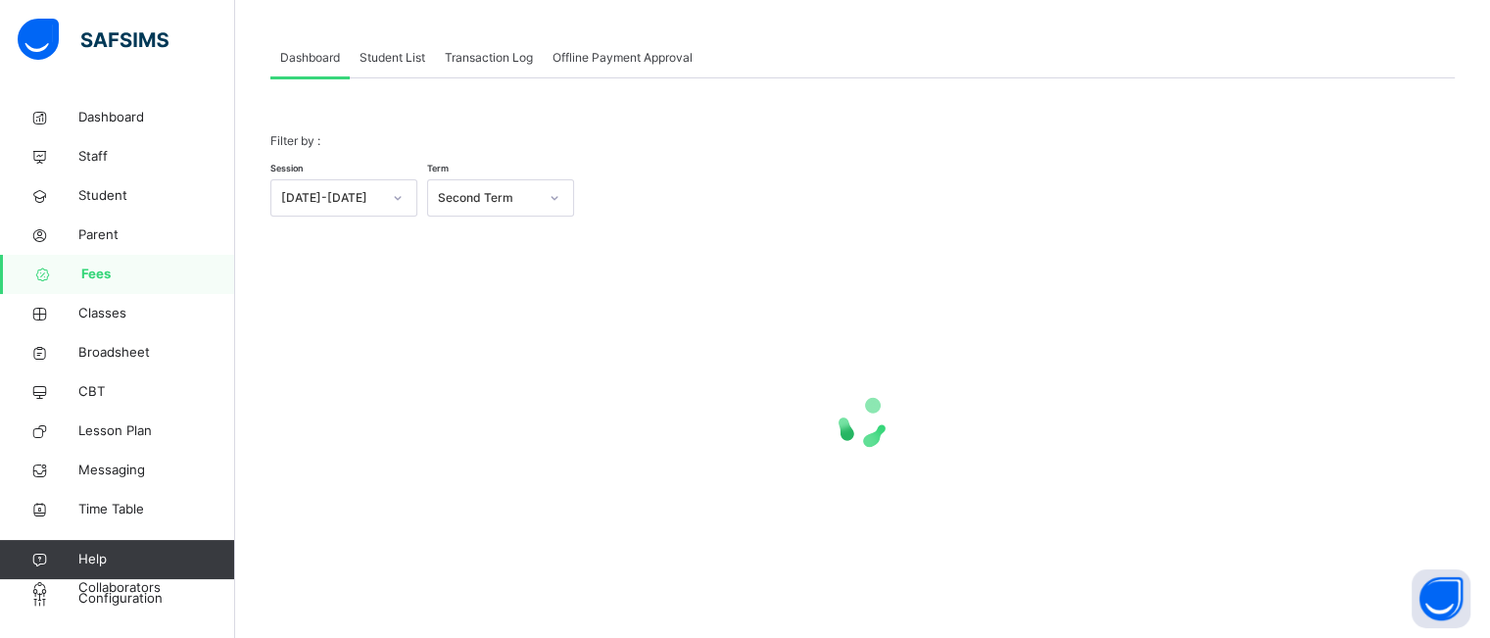
scroll to position [88, 0]
click at [396, 57] on span "Student List" at bounding box center [392, 59] width 66 height 18
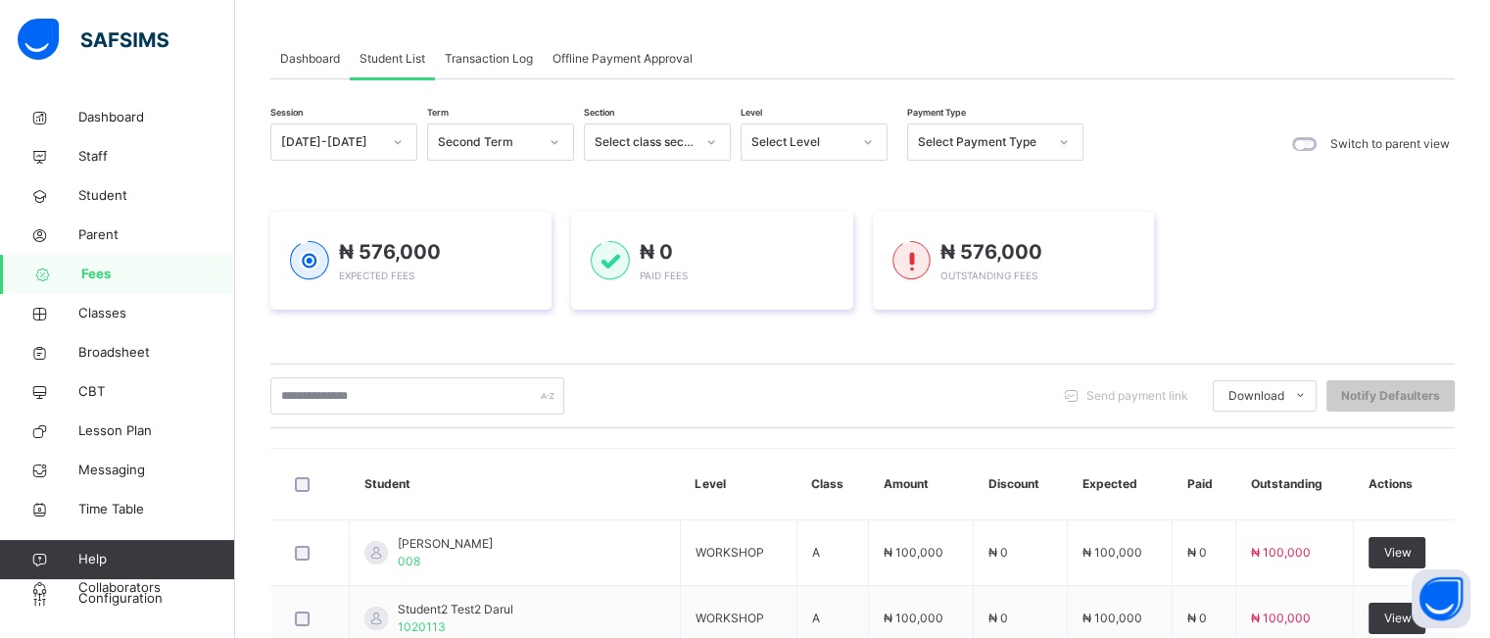
click at [1391, 439] on div "Session [DATE]-[DATE] Term Second Term Section Select class section Level Selec…" at bounding box center [862, 595] width 1184 height 944
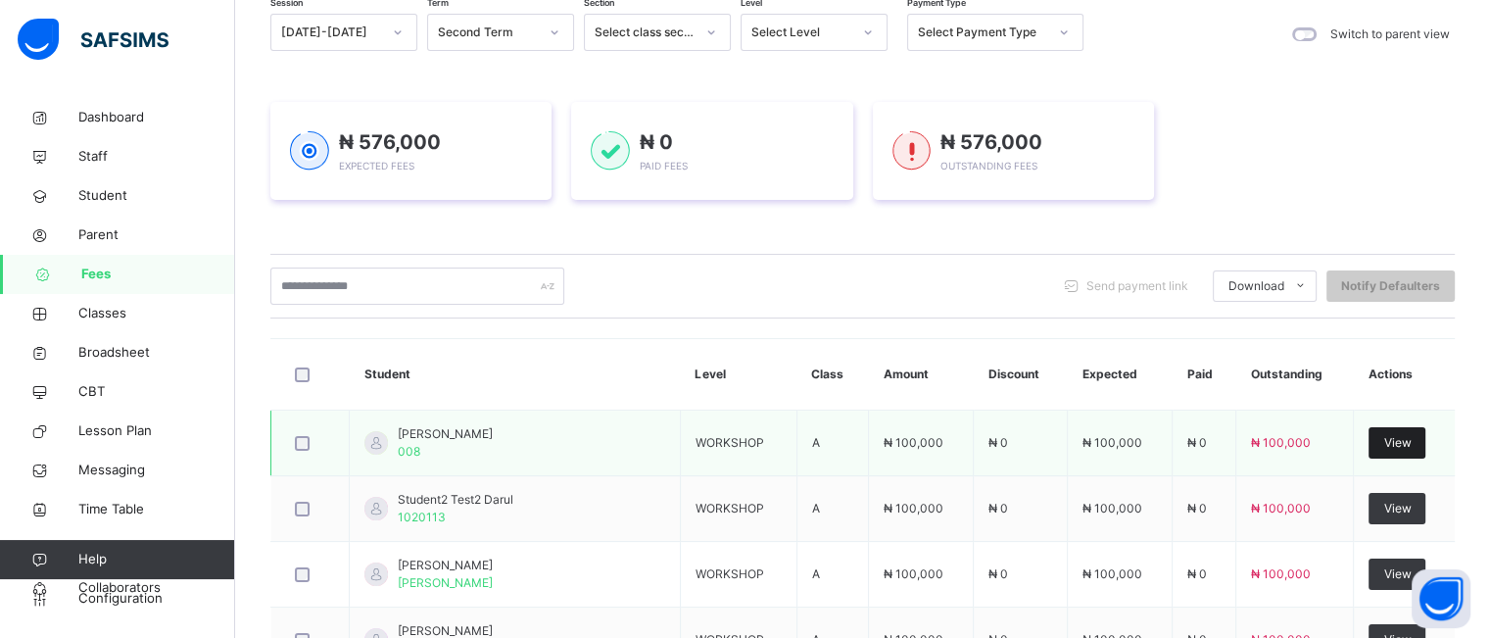
click at [1388, 442] on span "View" at bounding box center [1396, 443] width 27 height 18
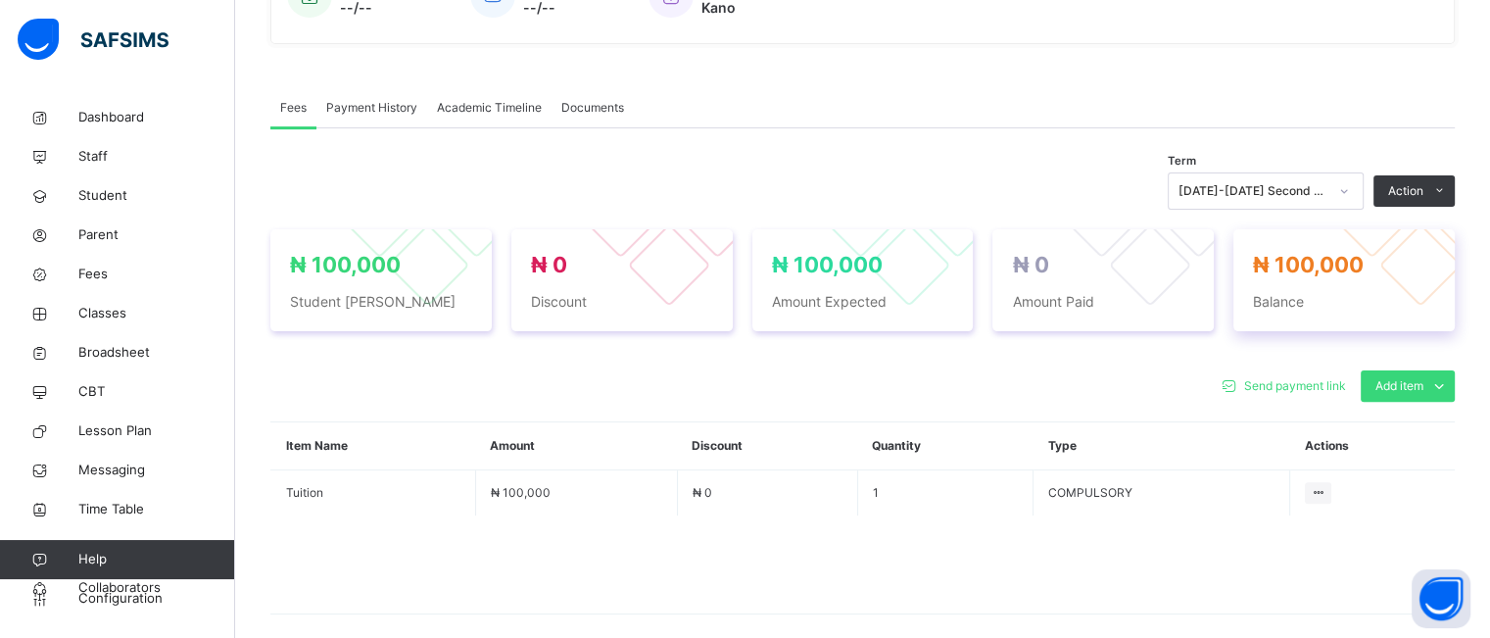
scroll to position [560, 0]
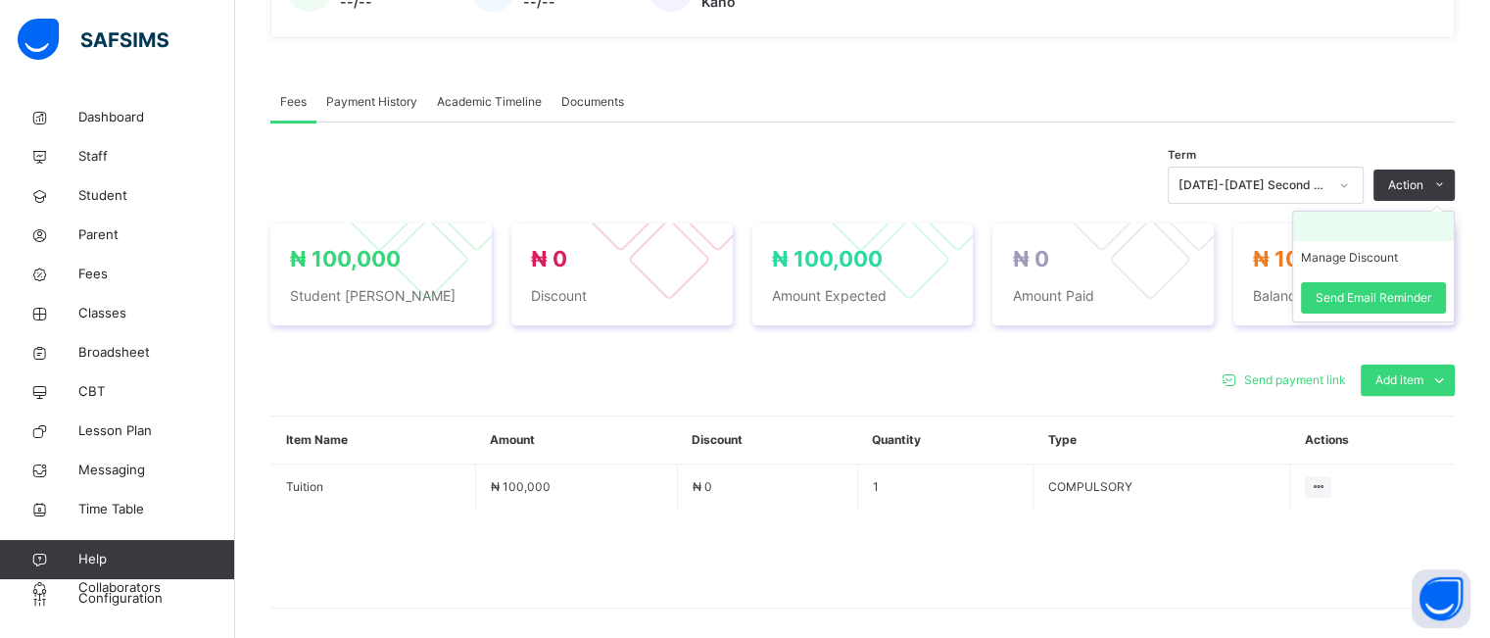
click at [1395, 229] on li at bounding box center [1373, 226] width 161 height 29
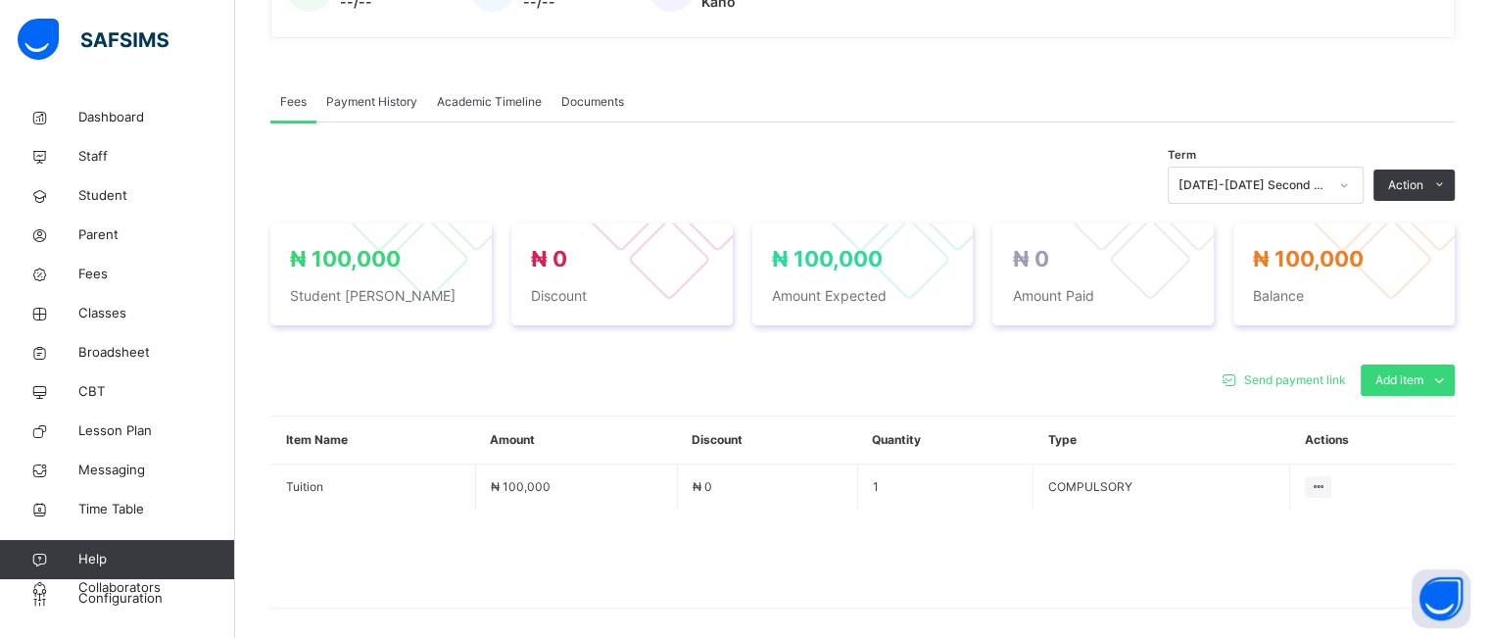
click at [920, 178] on div "Term [DATE]-[DATE] Second Term Action Manage Discount Send Email Reminder" at bounding box center [862, 184] width 1184 height 37
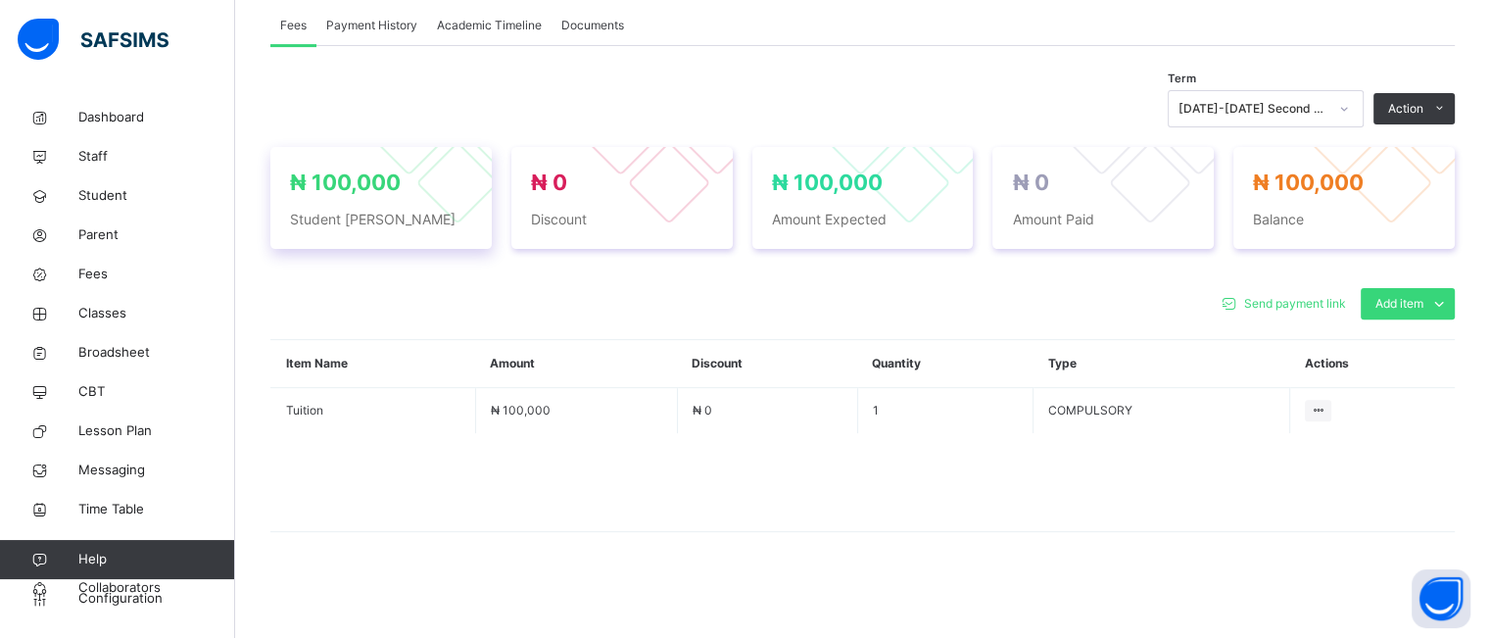
scroll to position [524, 0]
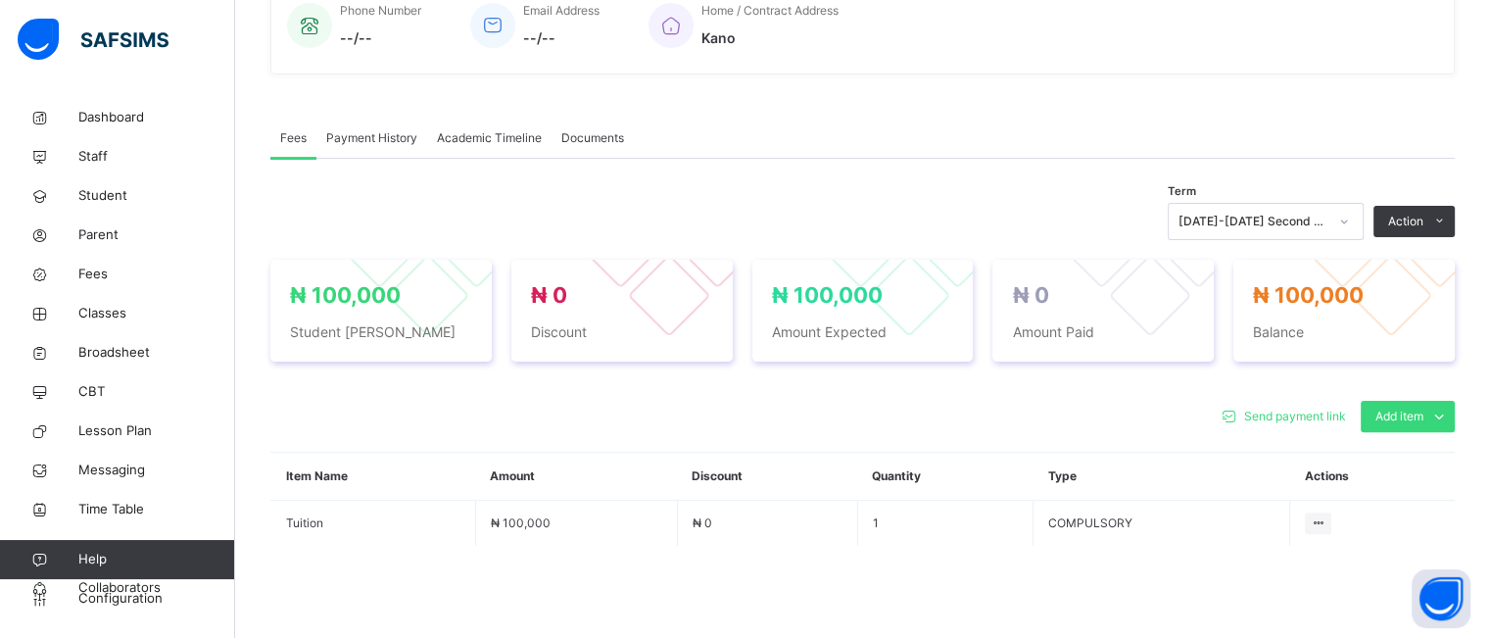
click at [381, 132] on span "Payment History" at bounding box center [371, 138] width 91 height 18
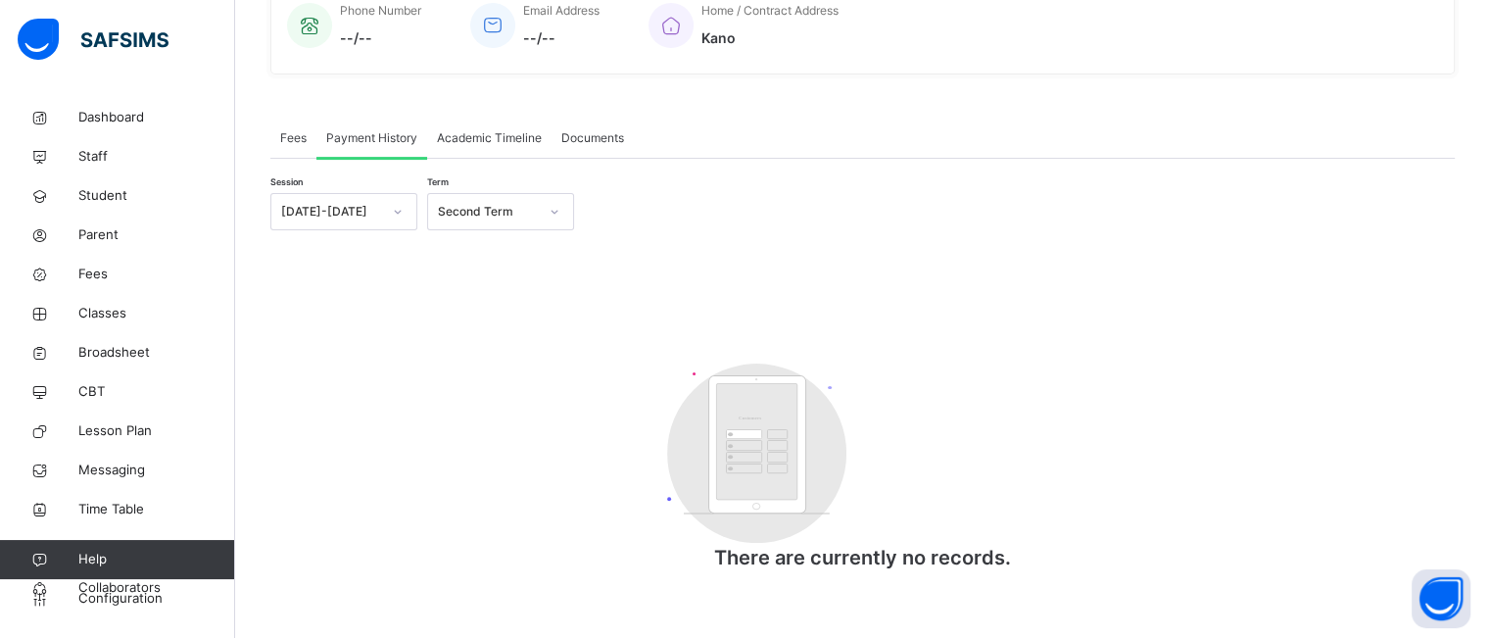
click at [531, 213] on div "Second Term" at bounding box center [488, 212] width 100 height 18
click at [512, 320] on div "First Term" at bounding box center [500, 322] width 145 height 33
click at [399, 210] on icon at bounding box center [398, 212] width 12 height 20
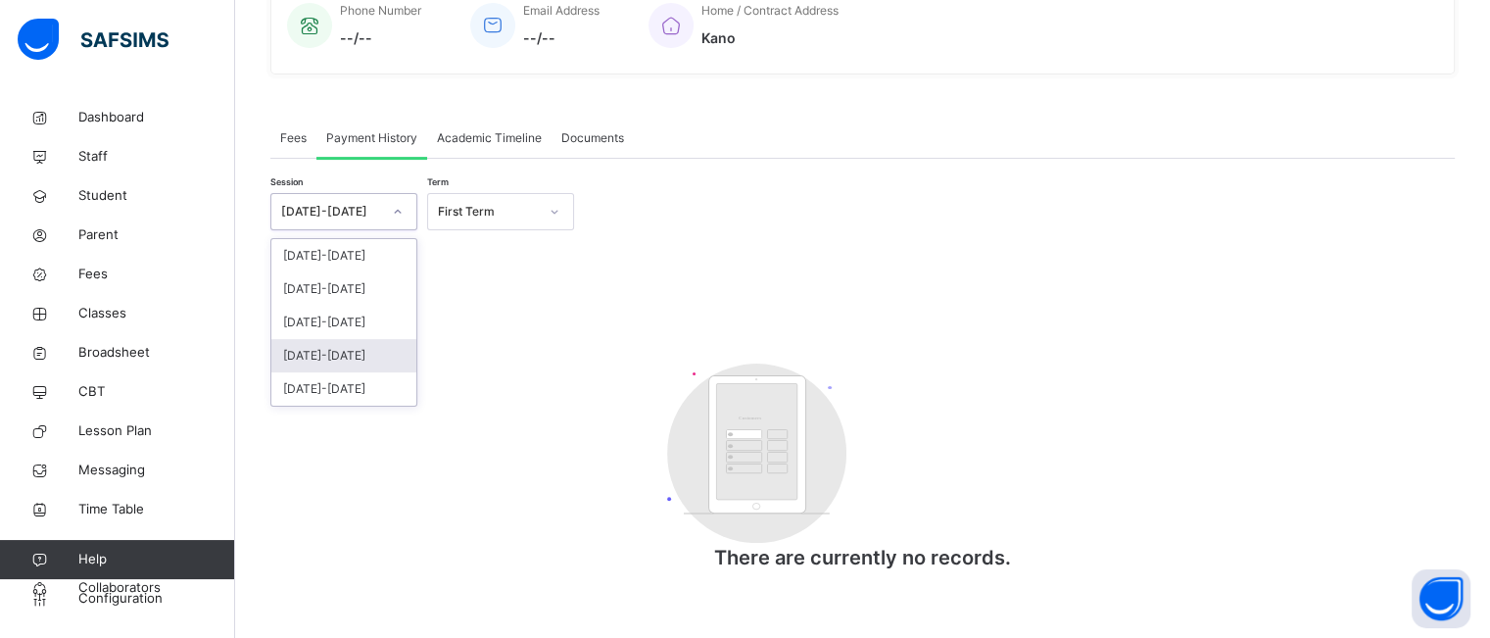
click at [352, 352] on div "[DATE]-[DATE]" at bounding box center [343, 355] width 145 height 33
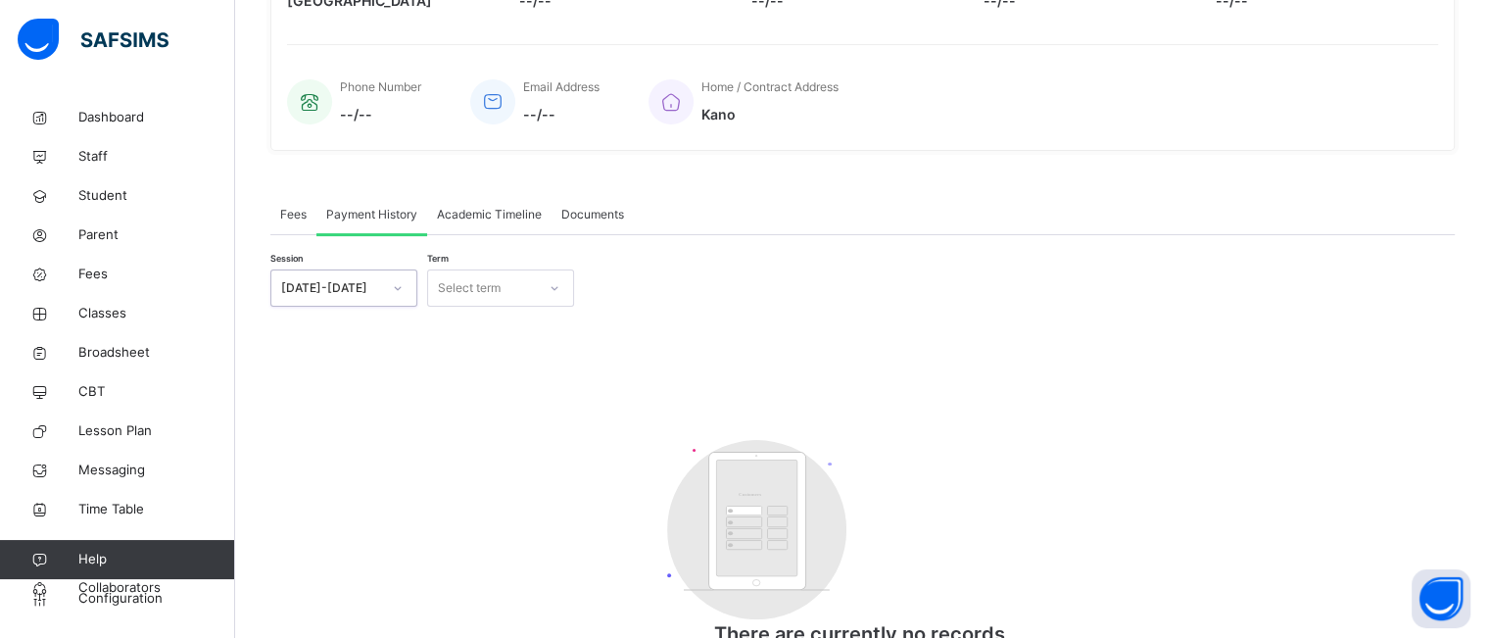
scroll to position [452, 0]
click at [536, 277] on div at bounding box center [554, 283] width 37 height 35
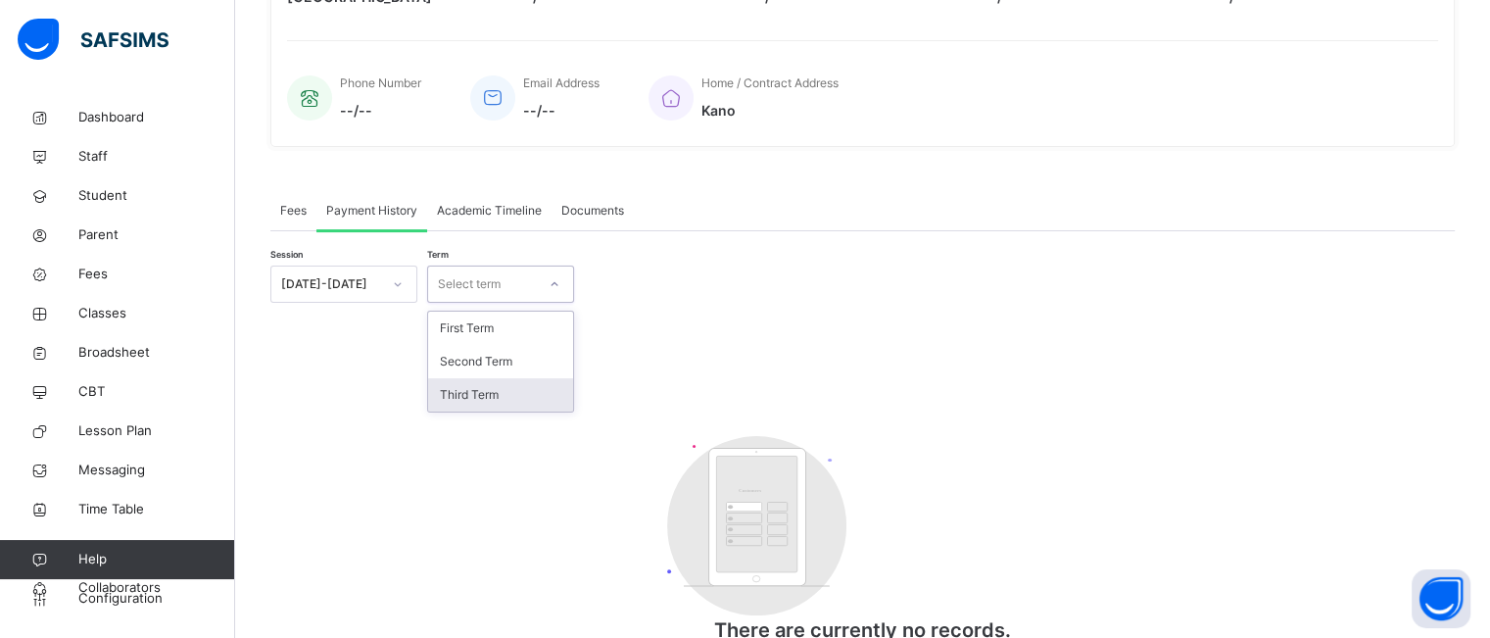
click at [525, 387] on div "Third Term" at bounding box center [500, 394] width 145 height 33
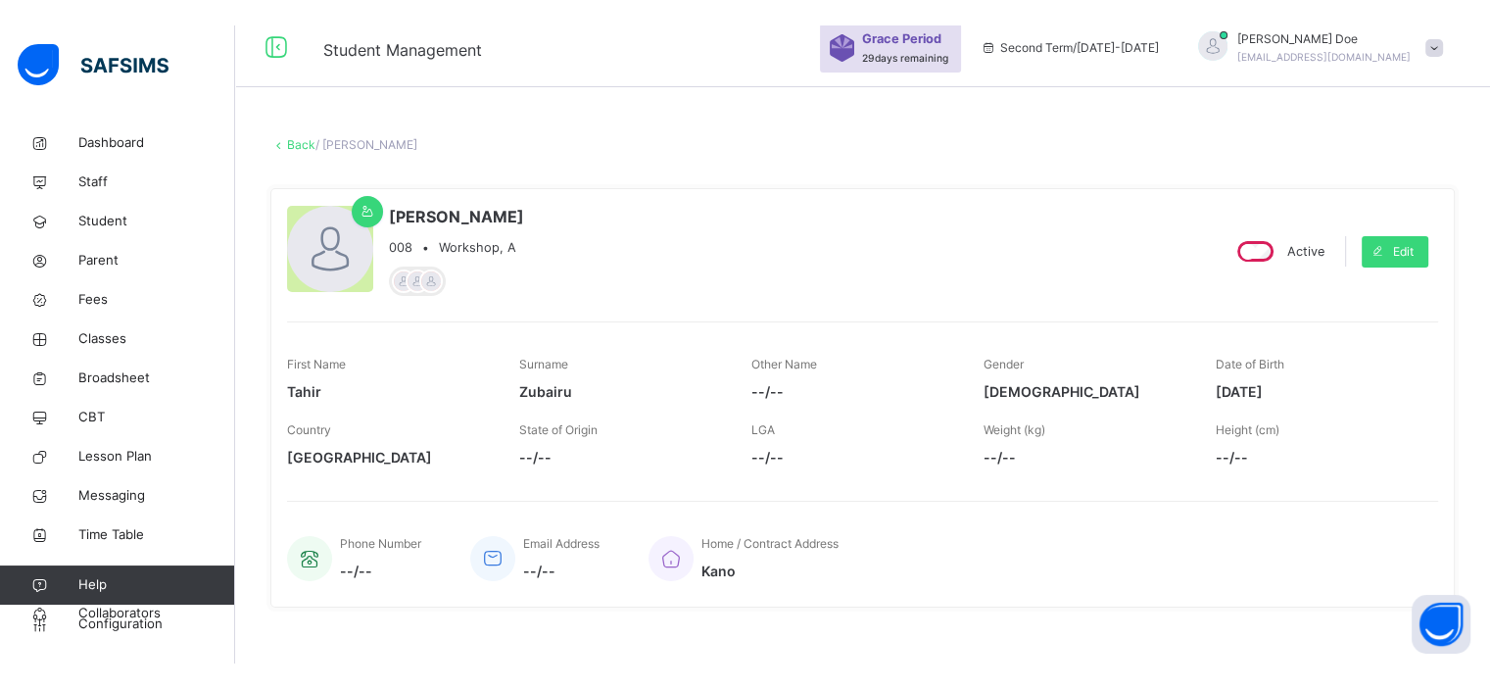
scroll to position [0, 0]
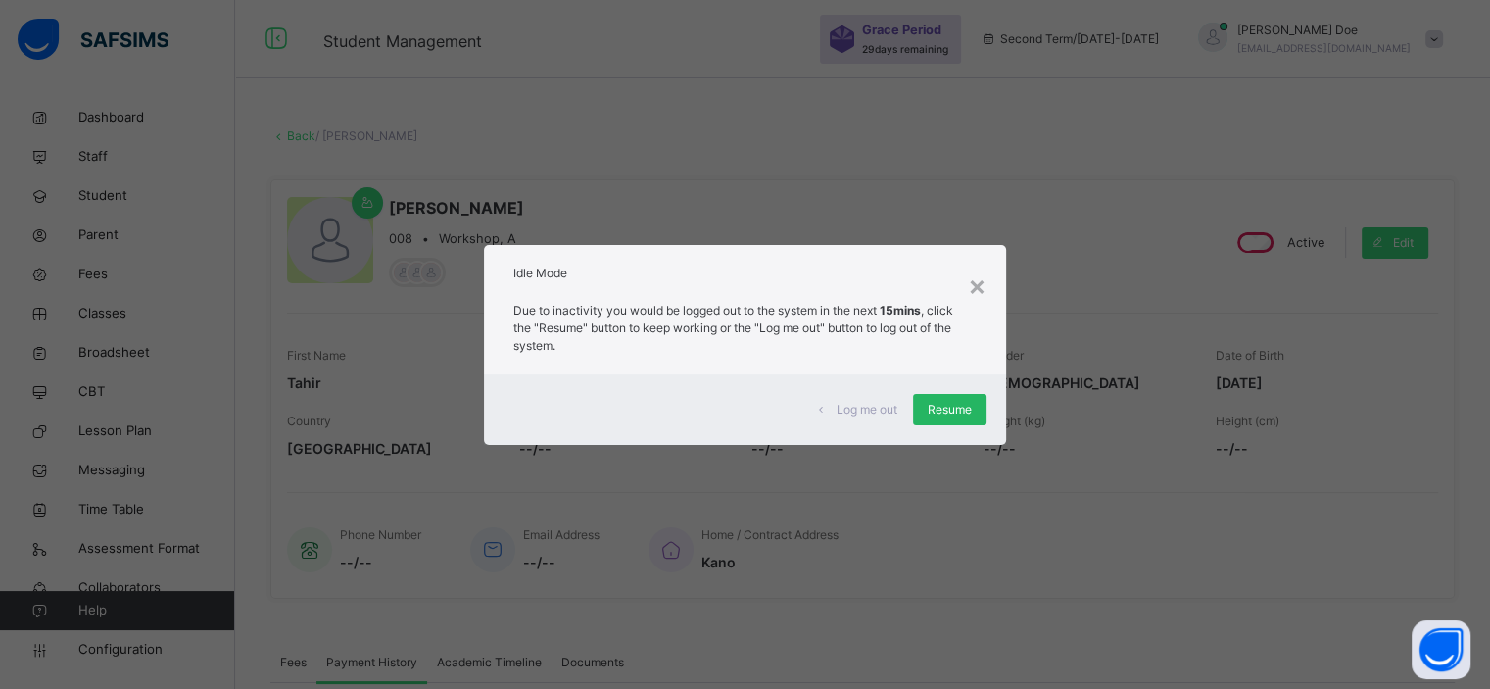
click at [949, 405] on span "Resume" at bounding box center [949, 410] width 44 height 18
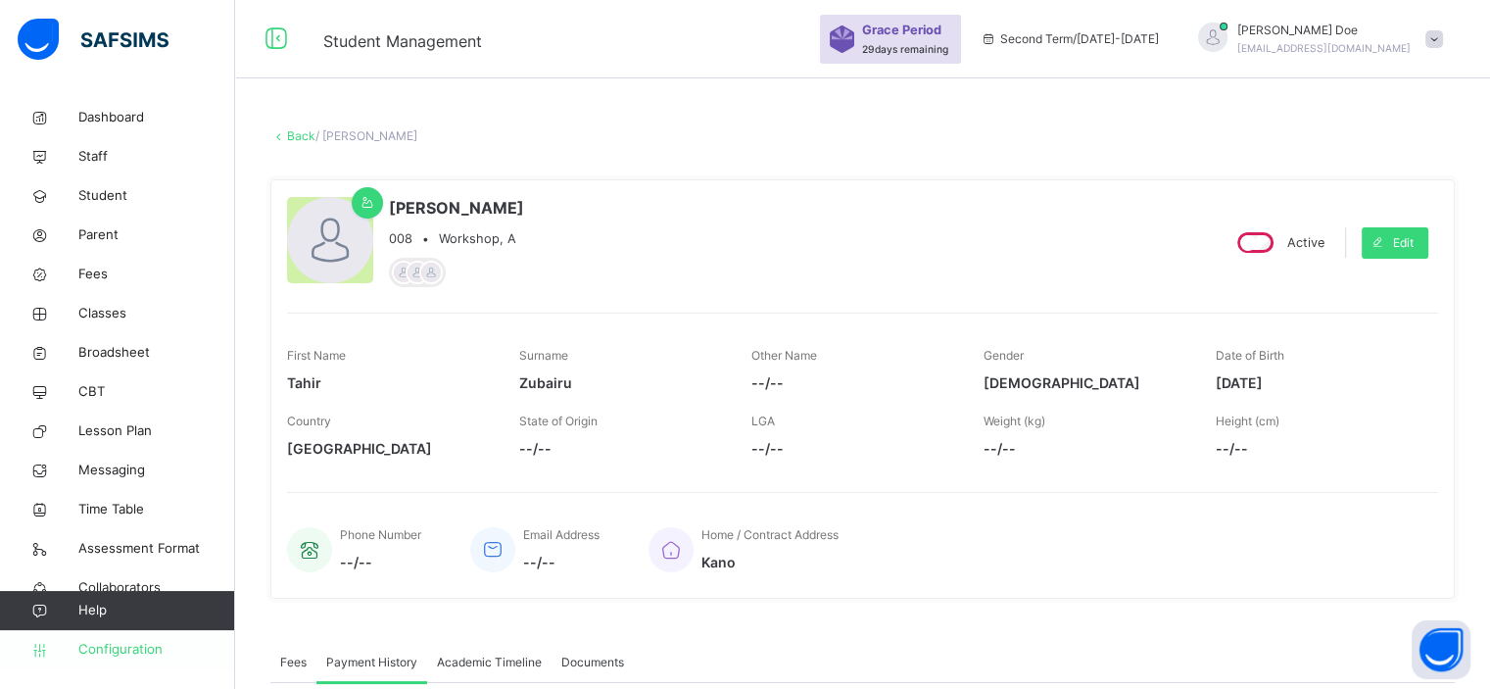
click at [120, 637] on span "Configuration" at bounding box center [156, 650] width 156 height 20
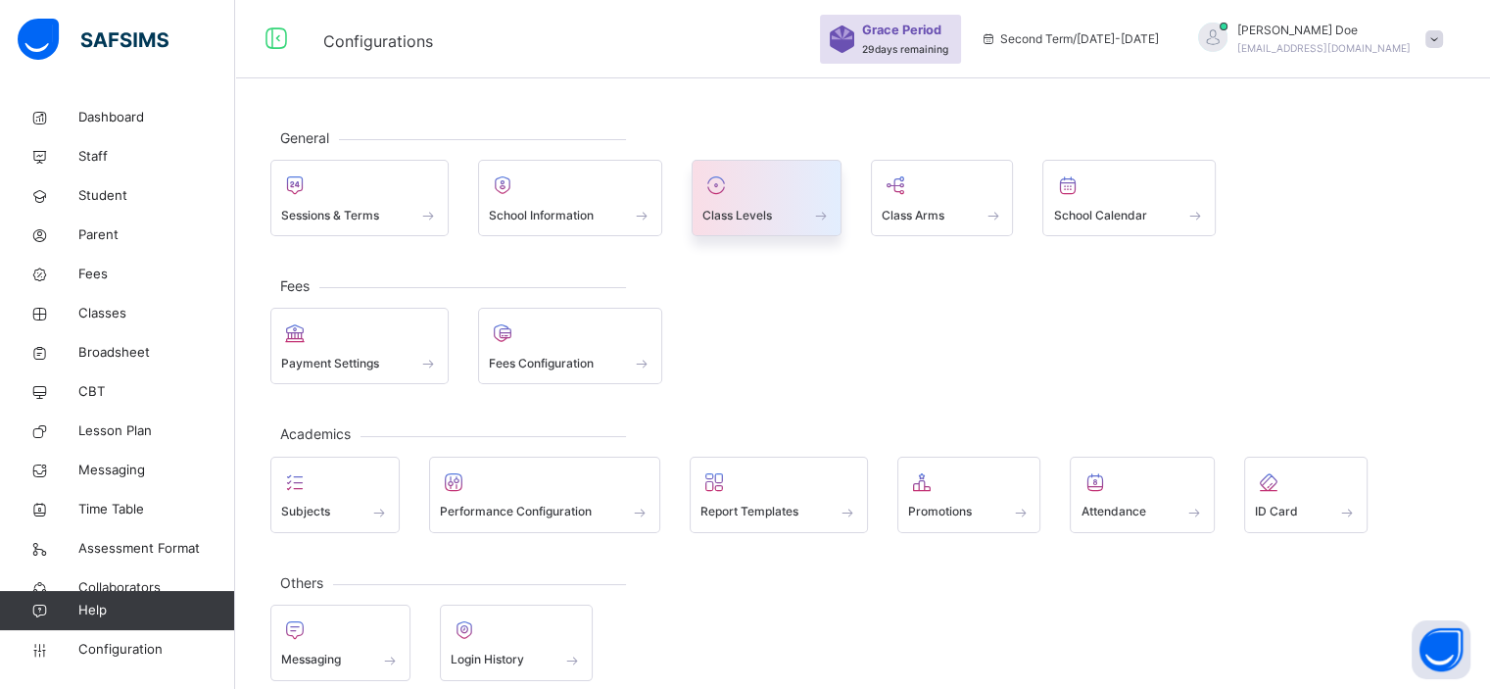
click at [728, 207] on span "Class Levels" at bounding box center [737, 216] width 70 height 18
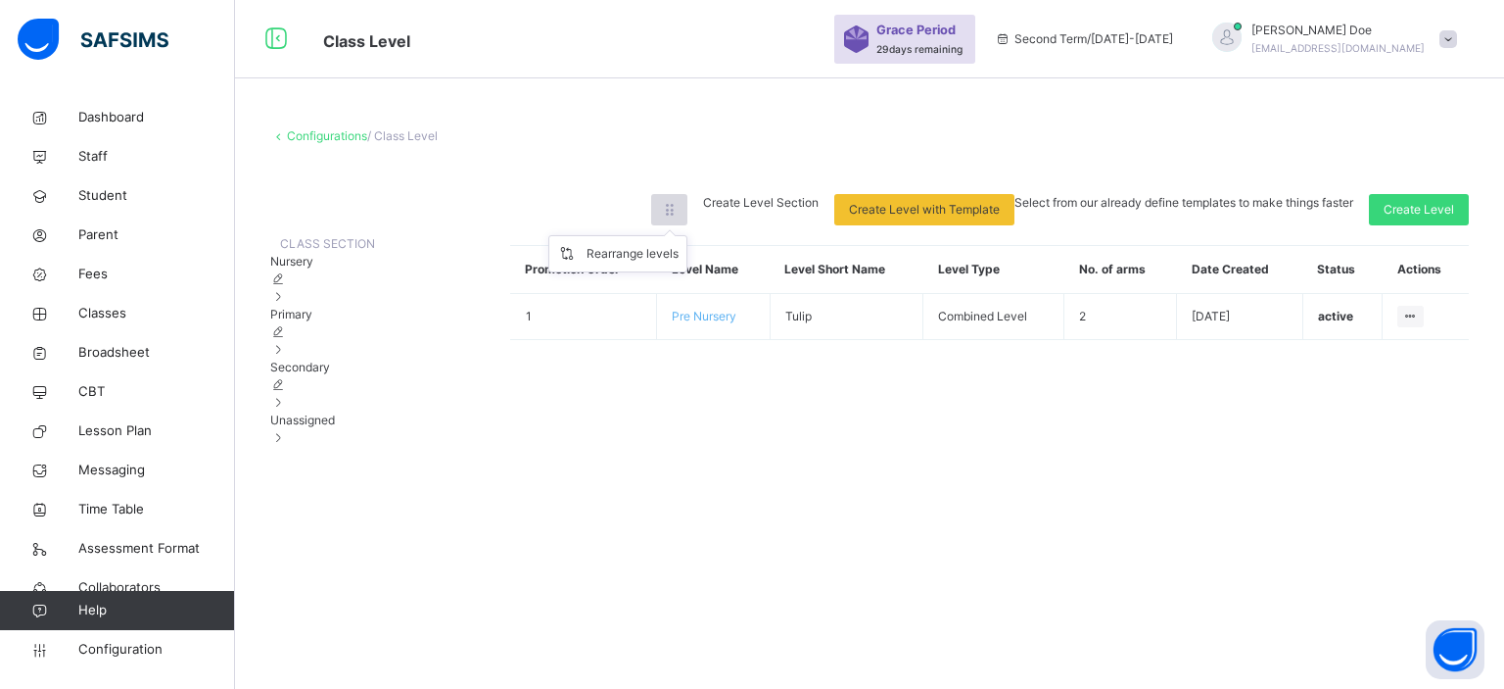
click at [678, 206] on icon at bounding box center [669, 210] width 17 height 18
click at [679, 251] on div "Rearrange levels" at bounding box center [633, 254] width 92 height 20
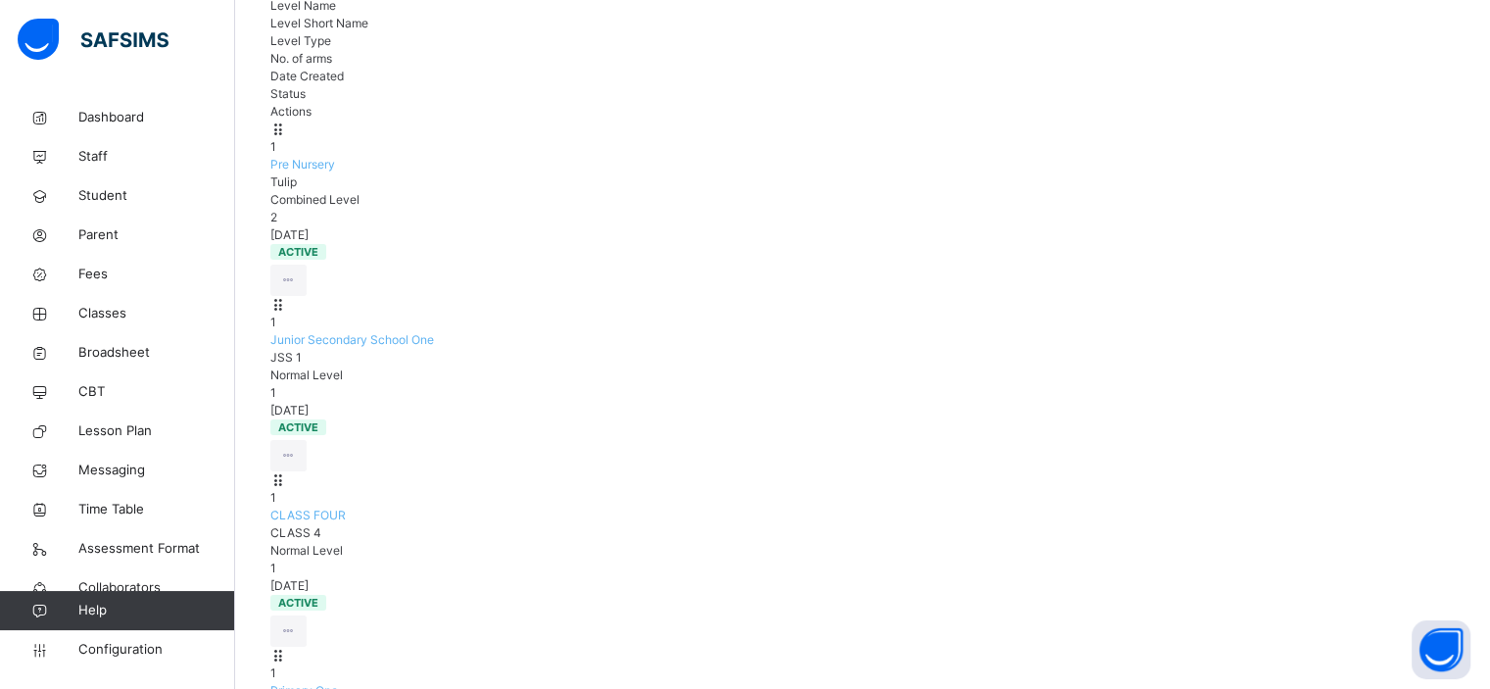
scroll to position [282, 0]
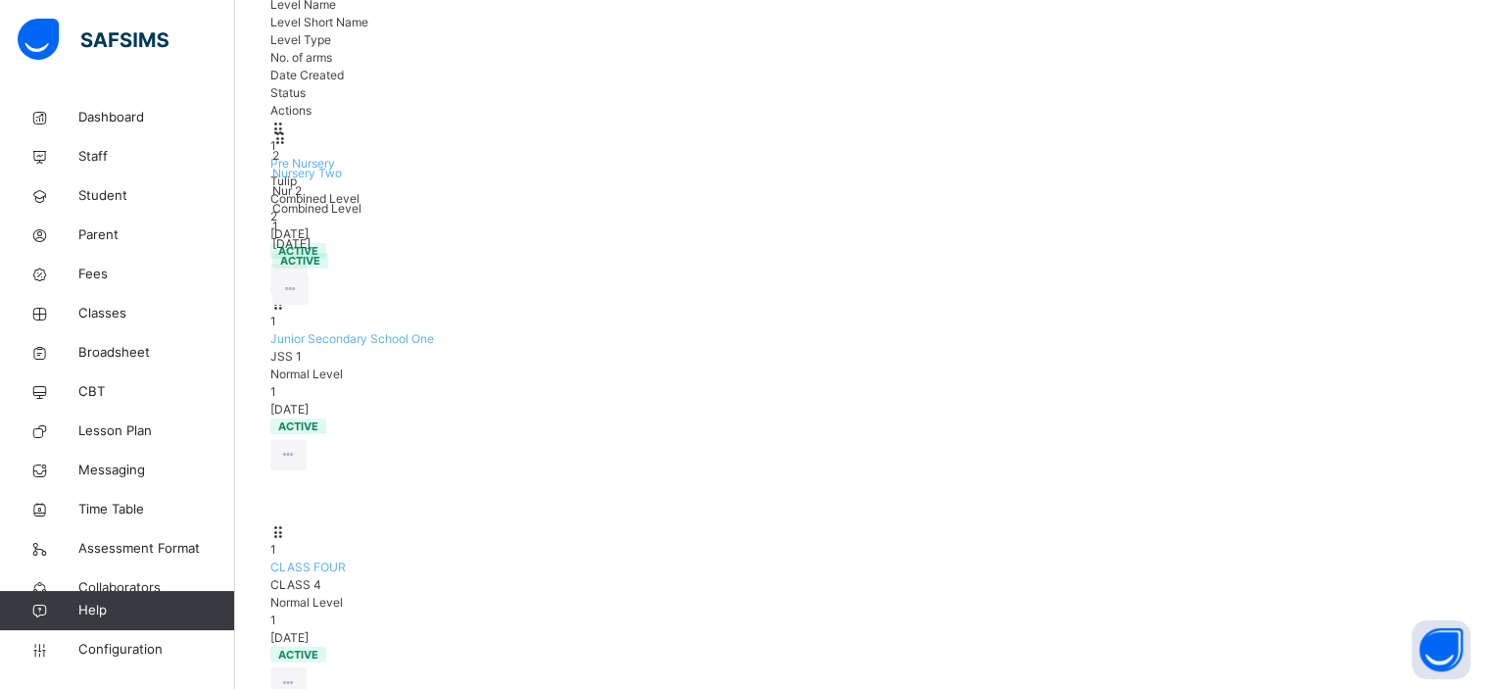
drag, startPoint x: 504, startPoint y: 285, endPoint x: 505, endPoint y: 156, distance: 129.3
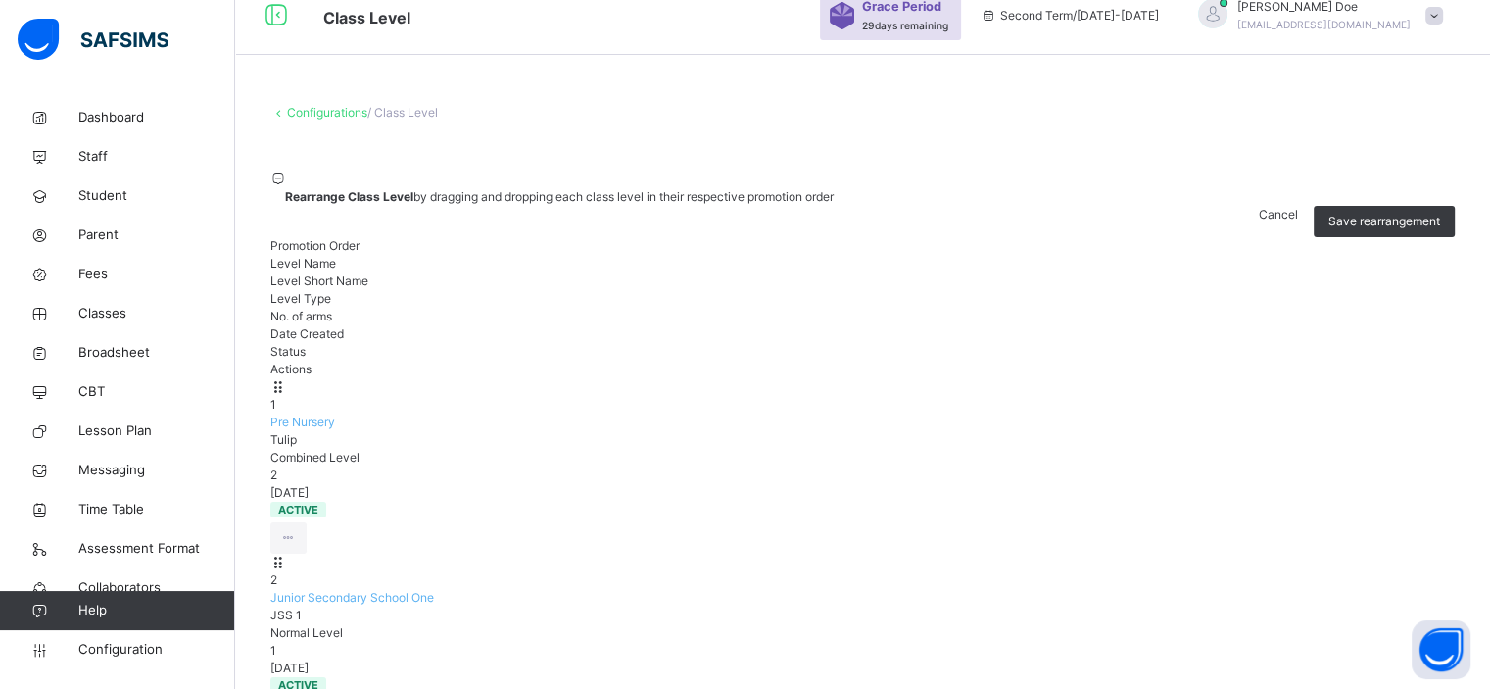
scroll to position [17, 0]
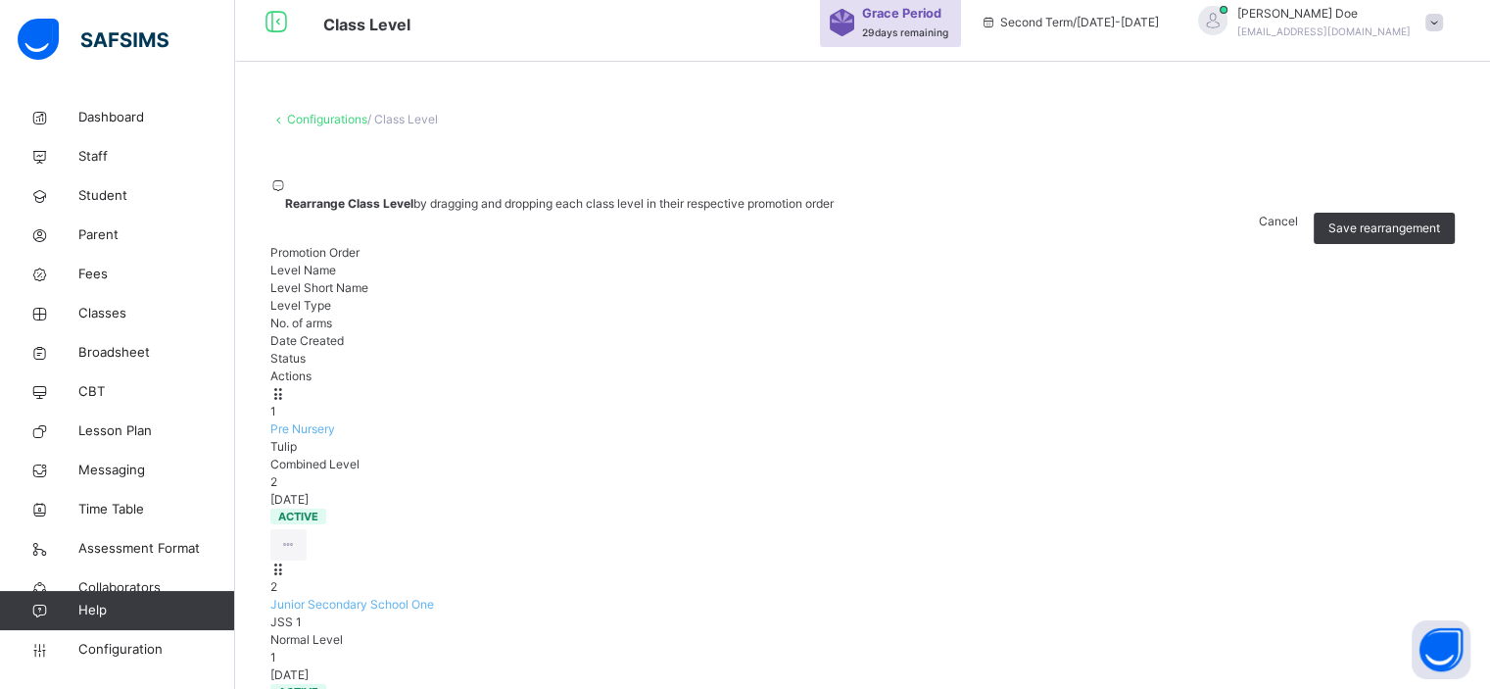
click at [317, 120] on link "Configurations" at bounding box center [327, 119] width 80 height 15
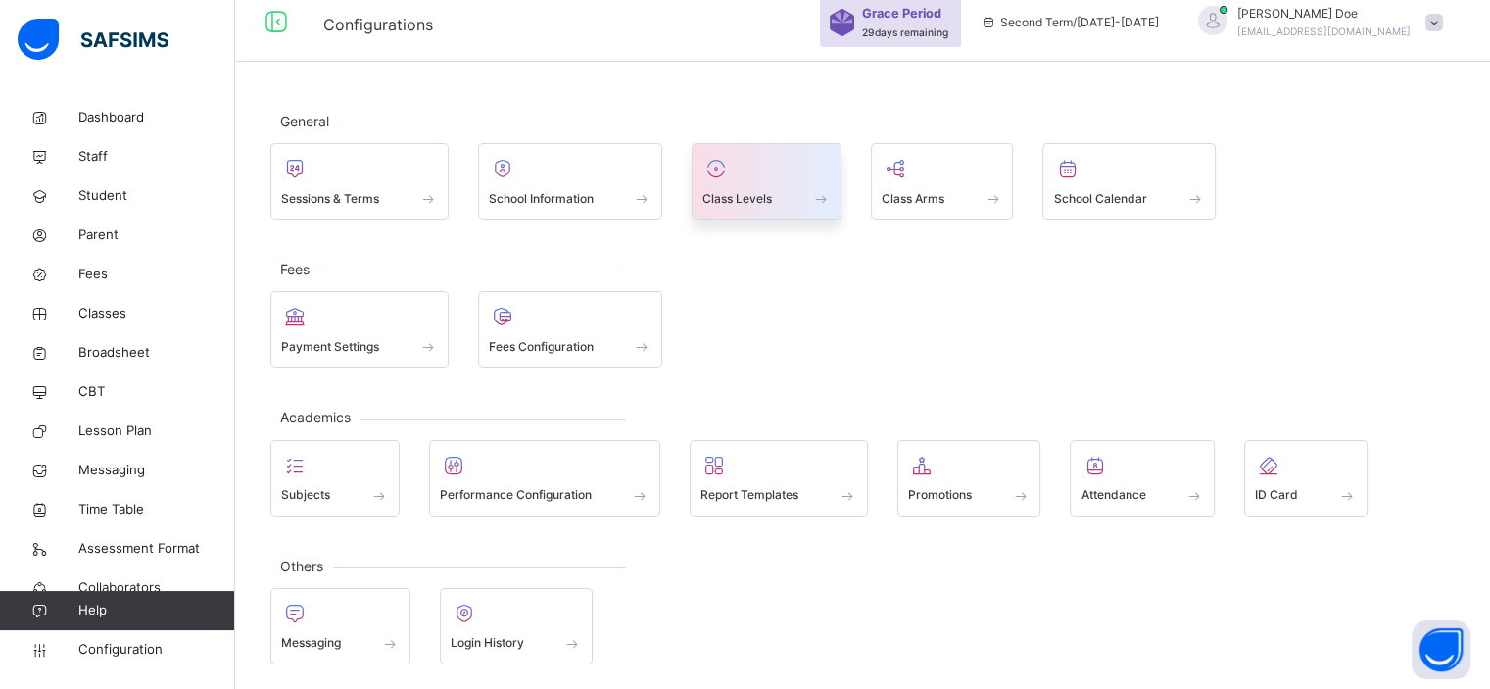
click at [744, 199] on span "Class Levels" at bounding box center [737, 199] width 70 height 18
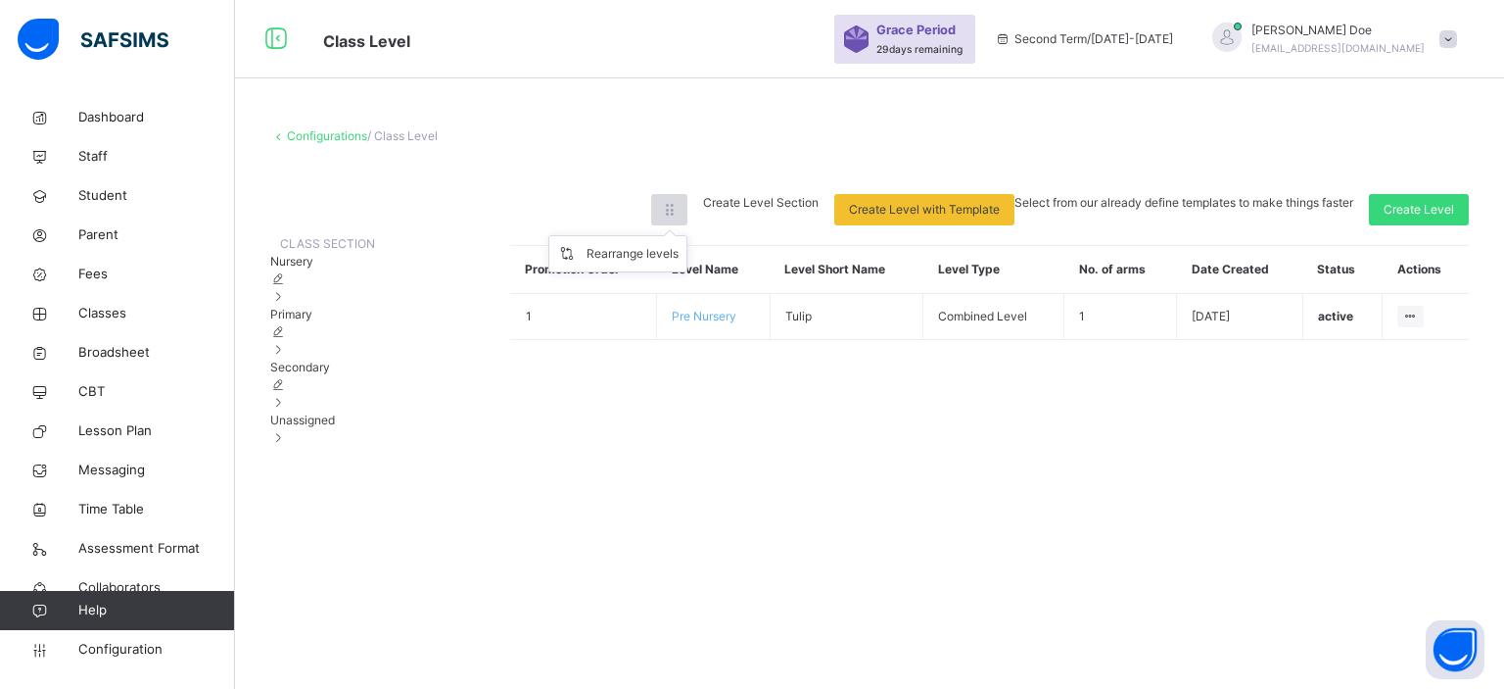
click at [678, 211] on icon at bounding box center [669, 210] width 17 height 18
click at [679, 252] on div "Rearrange levels" at bounding box center [633, 254] width 92 height 20
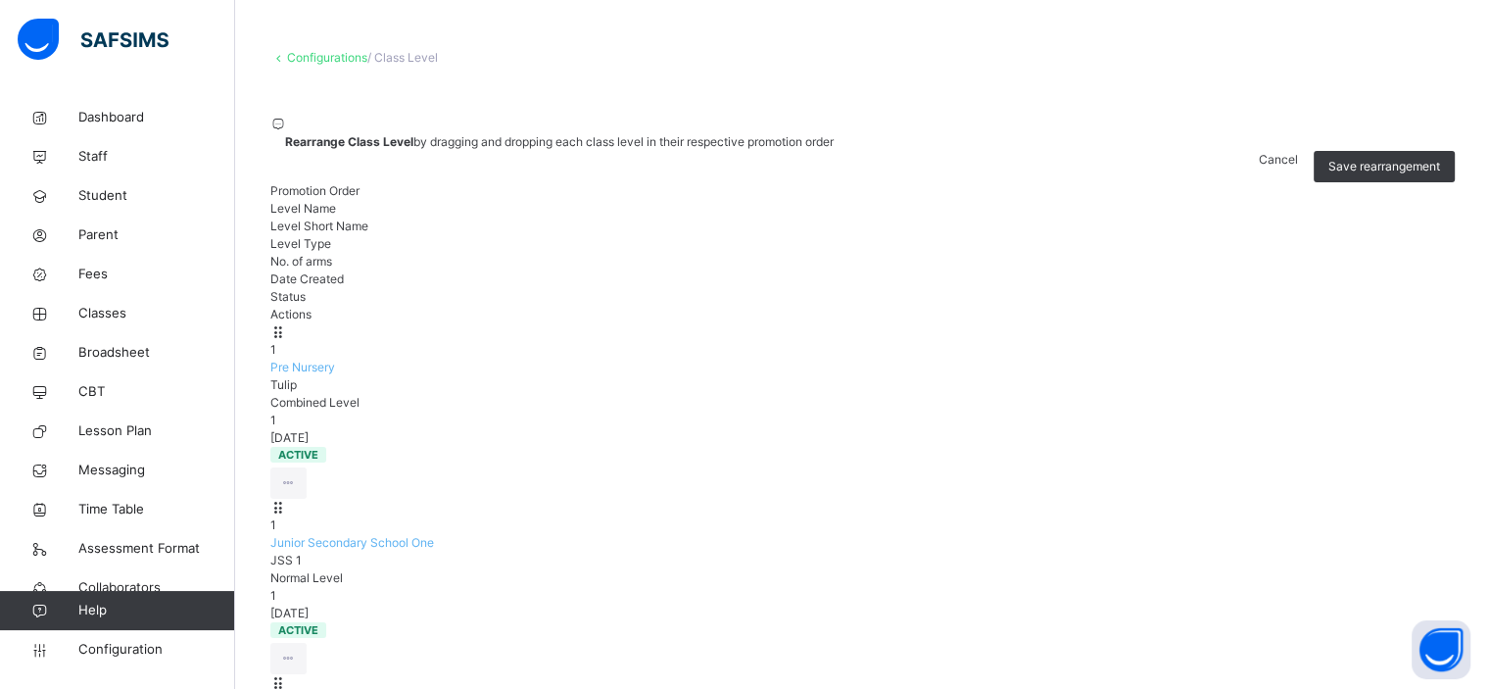
scroll to position [80, 0]
drag, startPoint x: 544, startPoint y: 448, endPoint x: 552, endPoint y: 357, distance: 90.5
click at [1412, 156] on span "Save rearrangement" at bounding box center [1384, 165] width 112 height 18
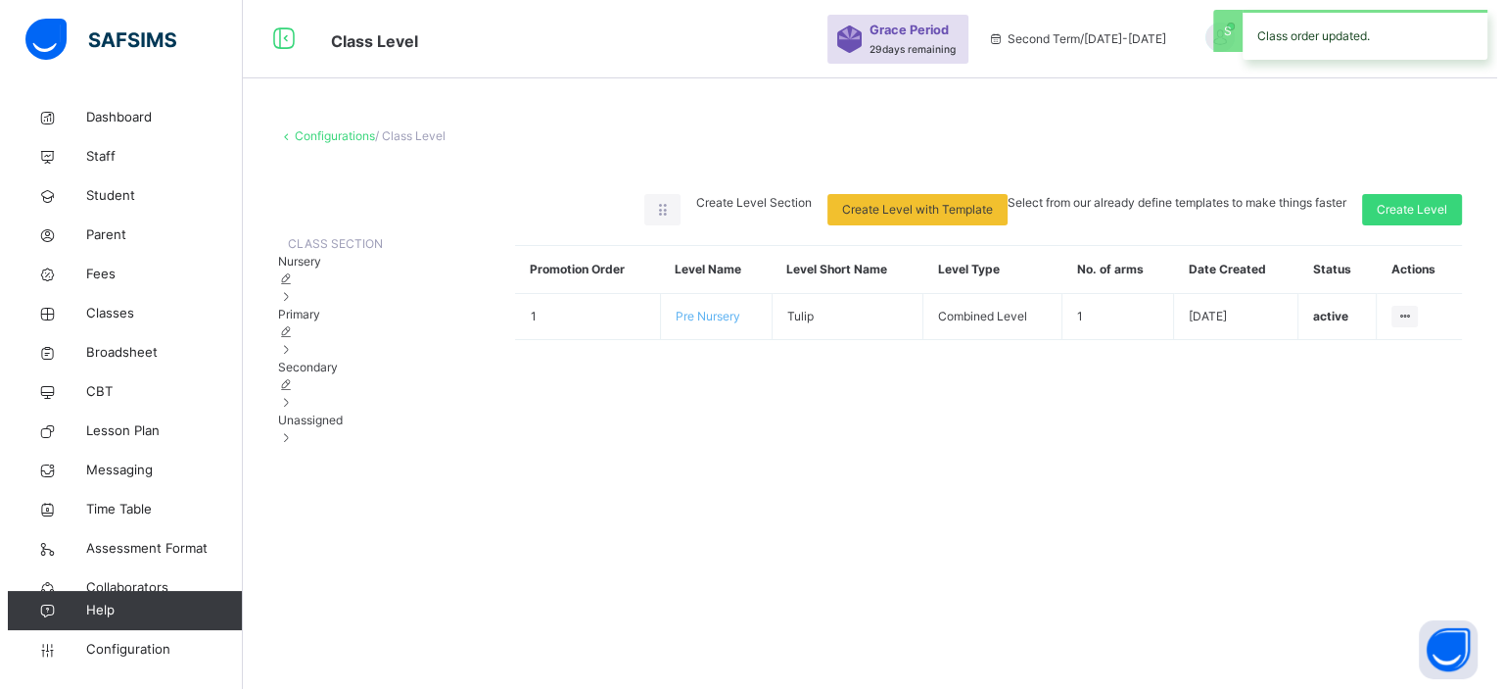
scroll to position [0, 0]
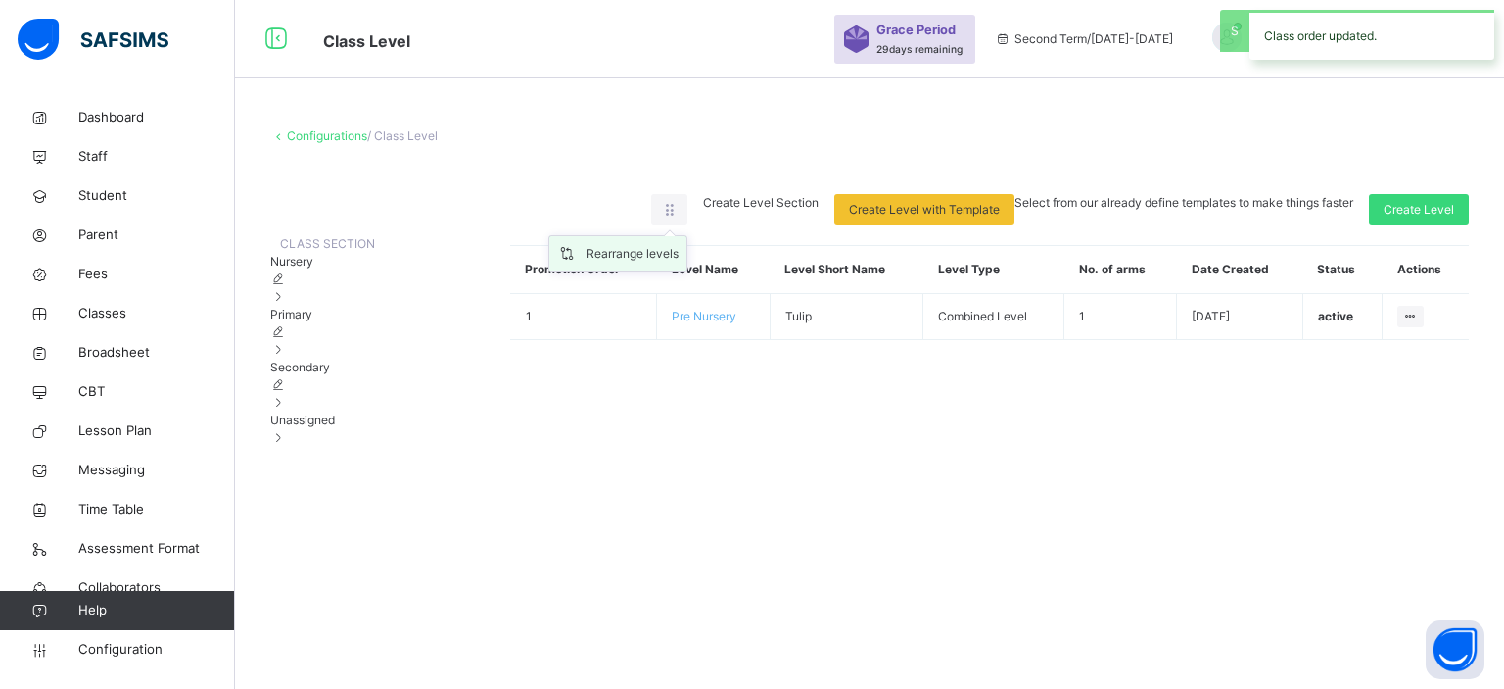
click at [679, 254] on div "Rearrange levels" at bounding box center [633, 254] width 92 height 20
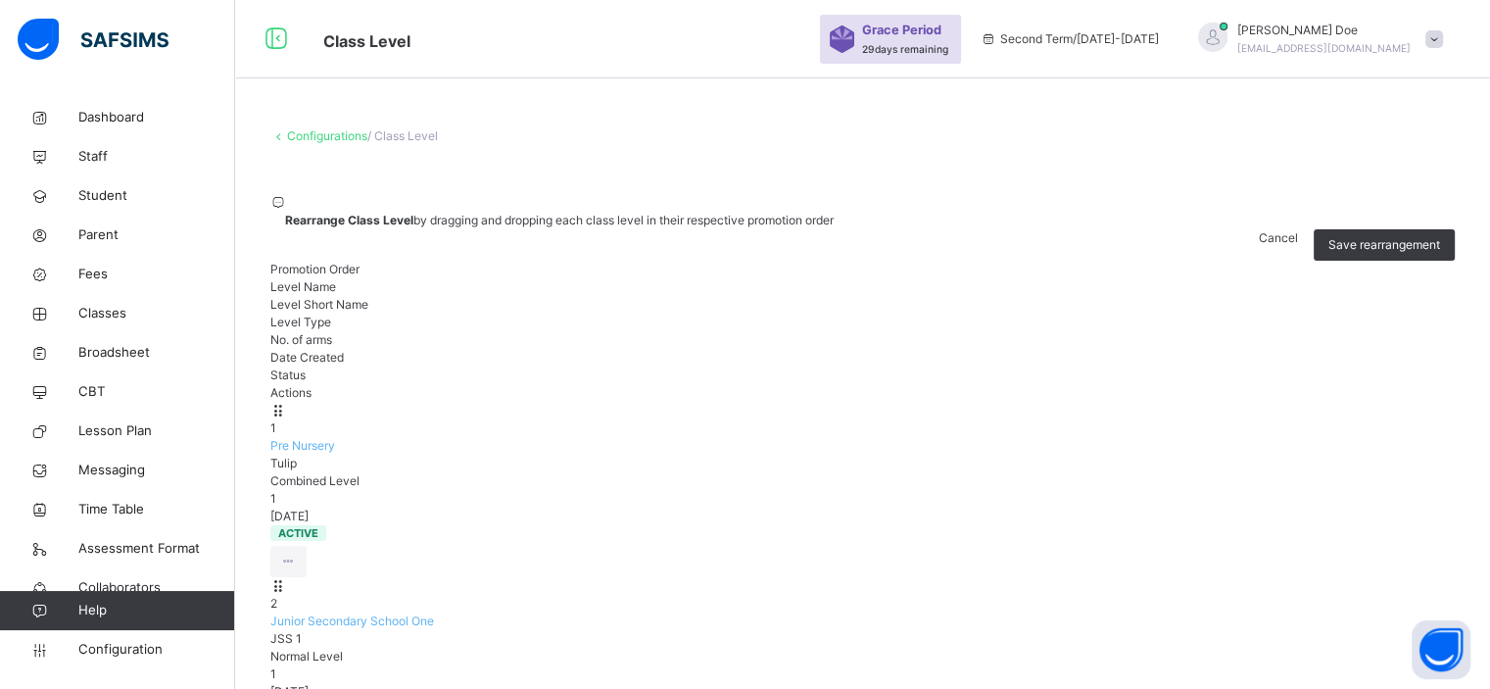
click at [331, 134] on link "Configurations" at bounding box center [327, 135] width 80 height 15
